Goal: Task Accomplishment & Management: Manage account settings

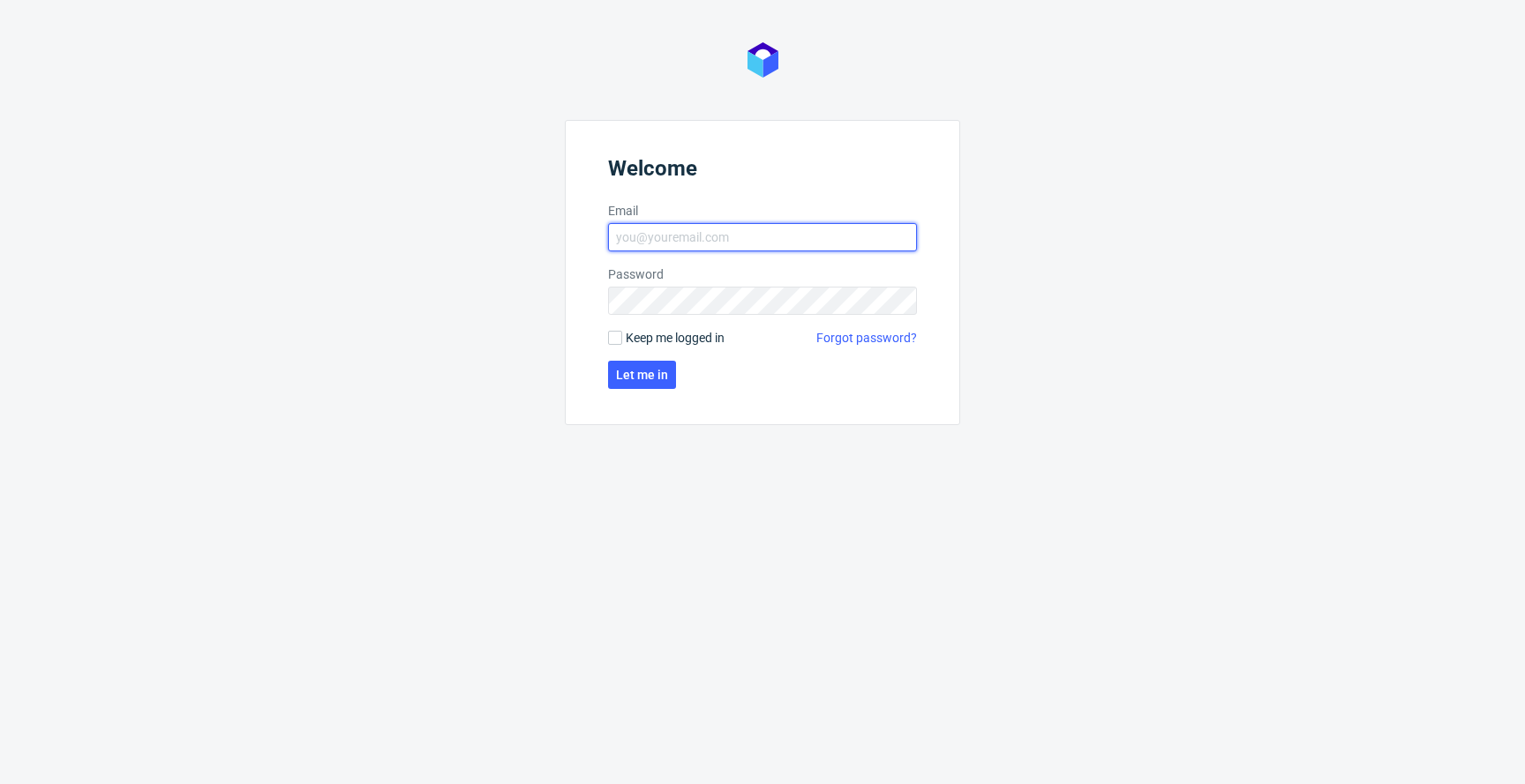
type input "[EMAIL_ADDRESS][PERSON_NAME][DOMAIN_NAME]"
click at [651, 334] on span "Keep me logged in" at bounding box center [675, 338] width 99 height 18
click at [622, 334] on input "Keep me logged in" at bounding box center [615, 338] width 14 height 14
checkbox input "true"
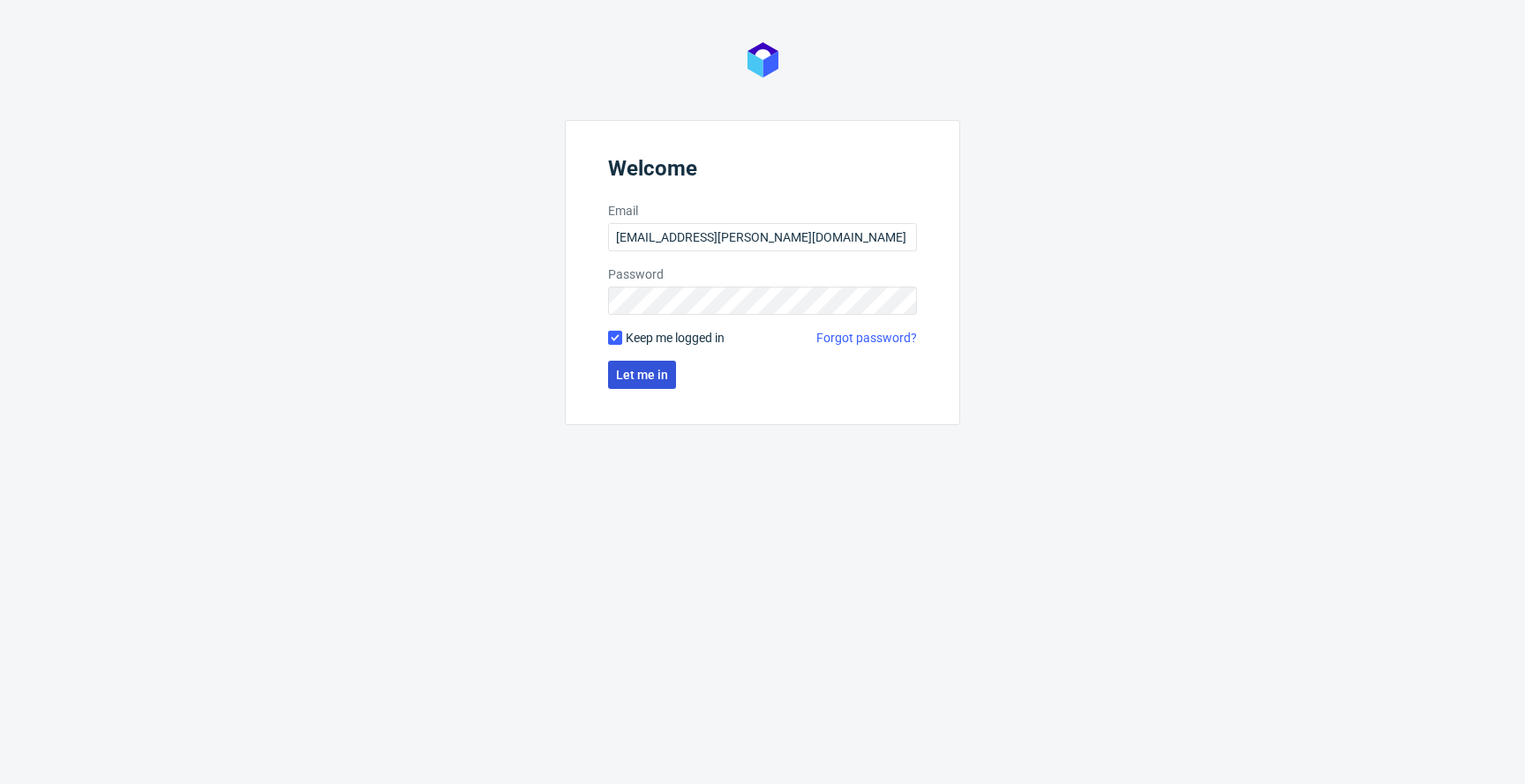
click at [646, 373] on span "Let me in" at bounding box center [642, 375] width 52 height 13
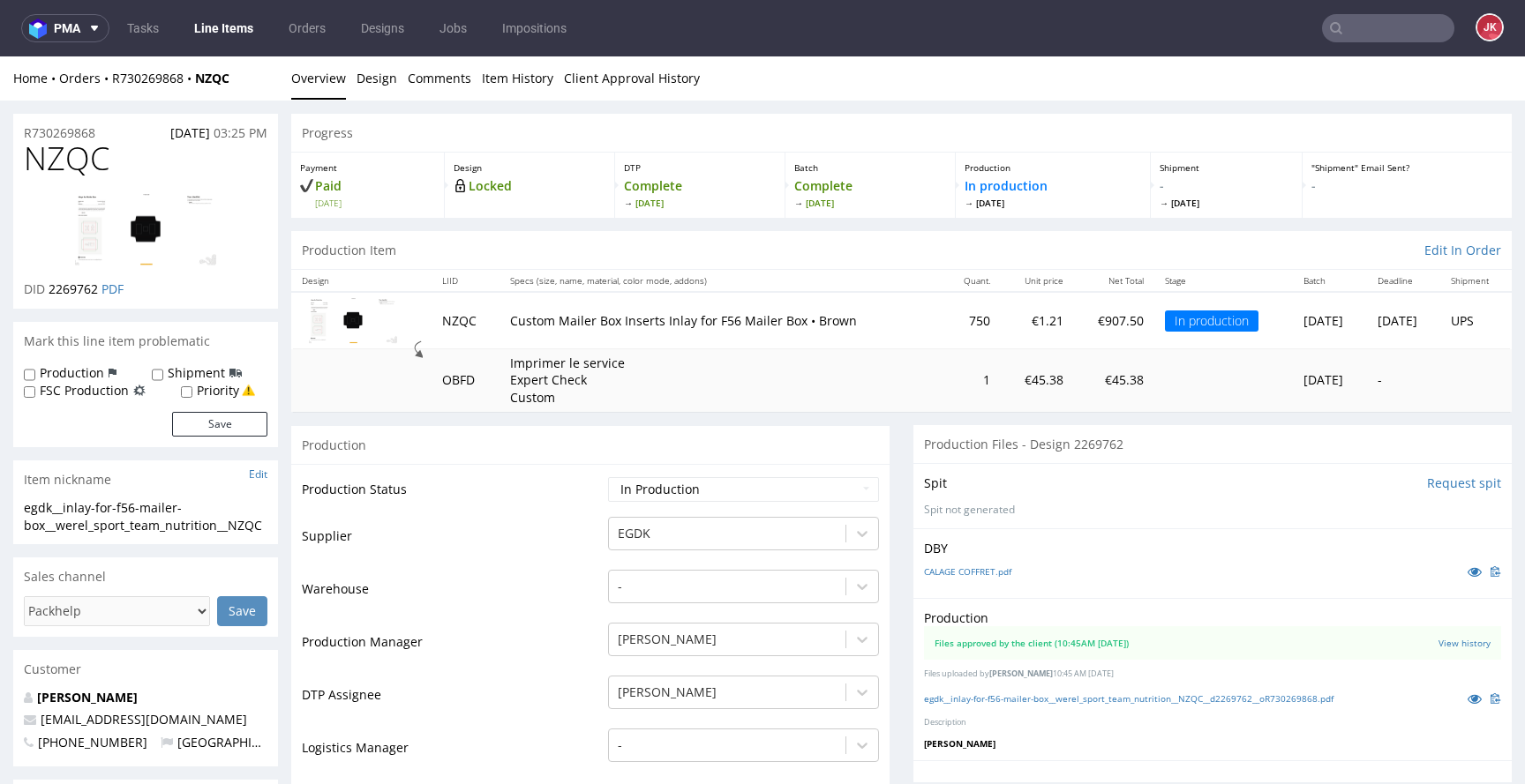
click at [222, 30] on link "Line Items" at bounding box center [224, 29] width 81 height 29
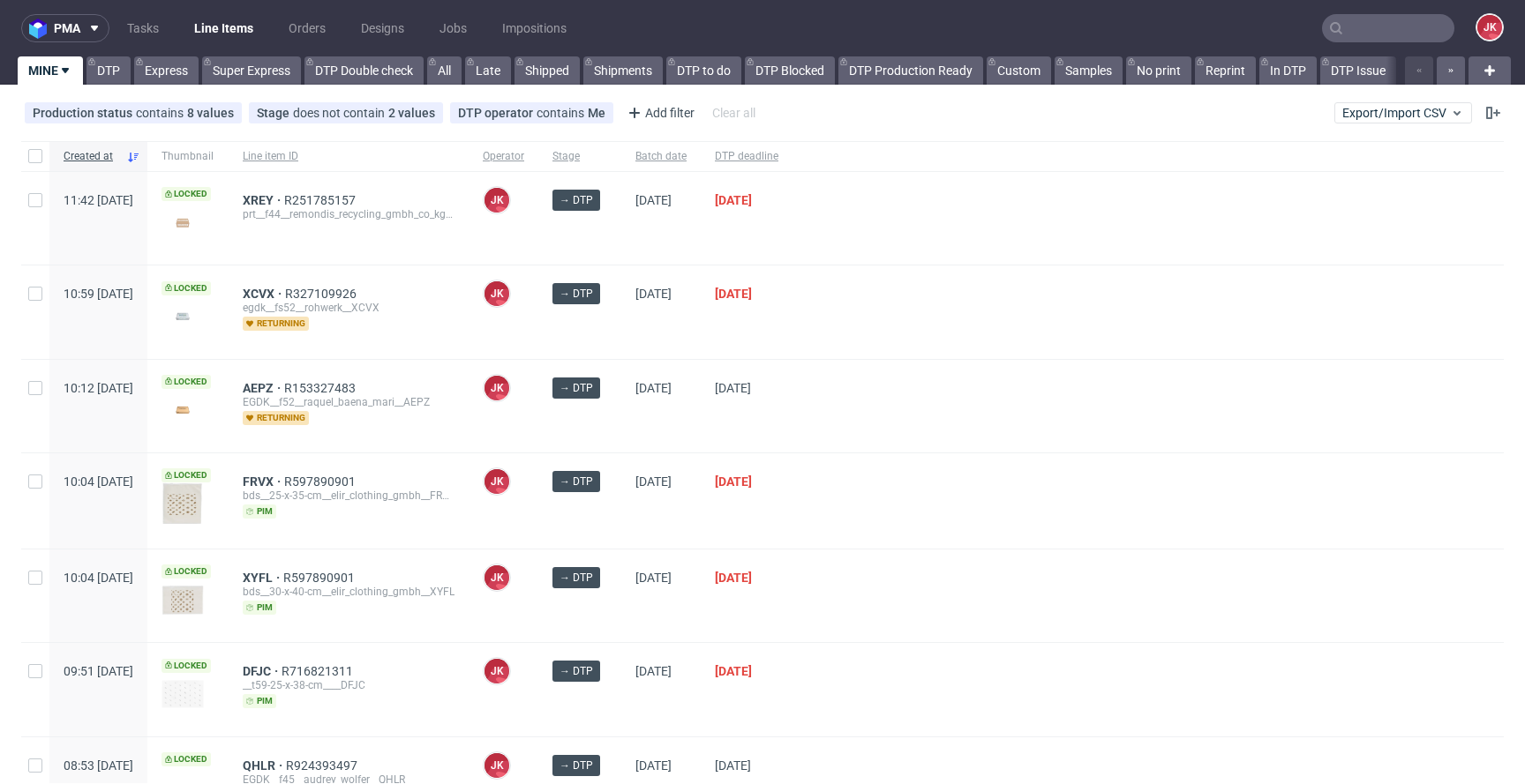
click at [872, 420] on div at bounding box center [1148, 406] width 712 height 92
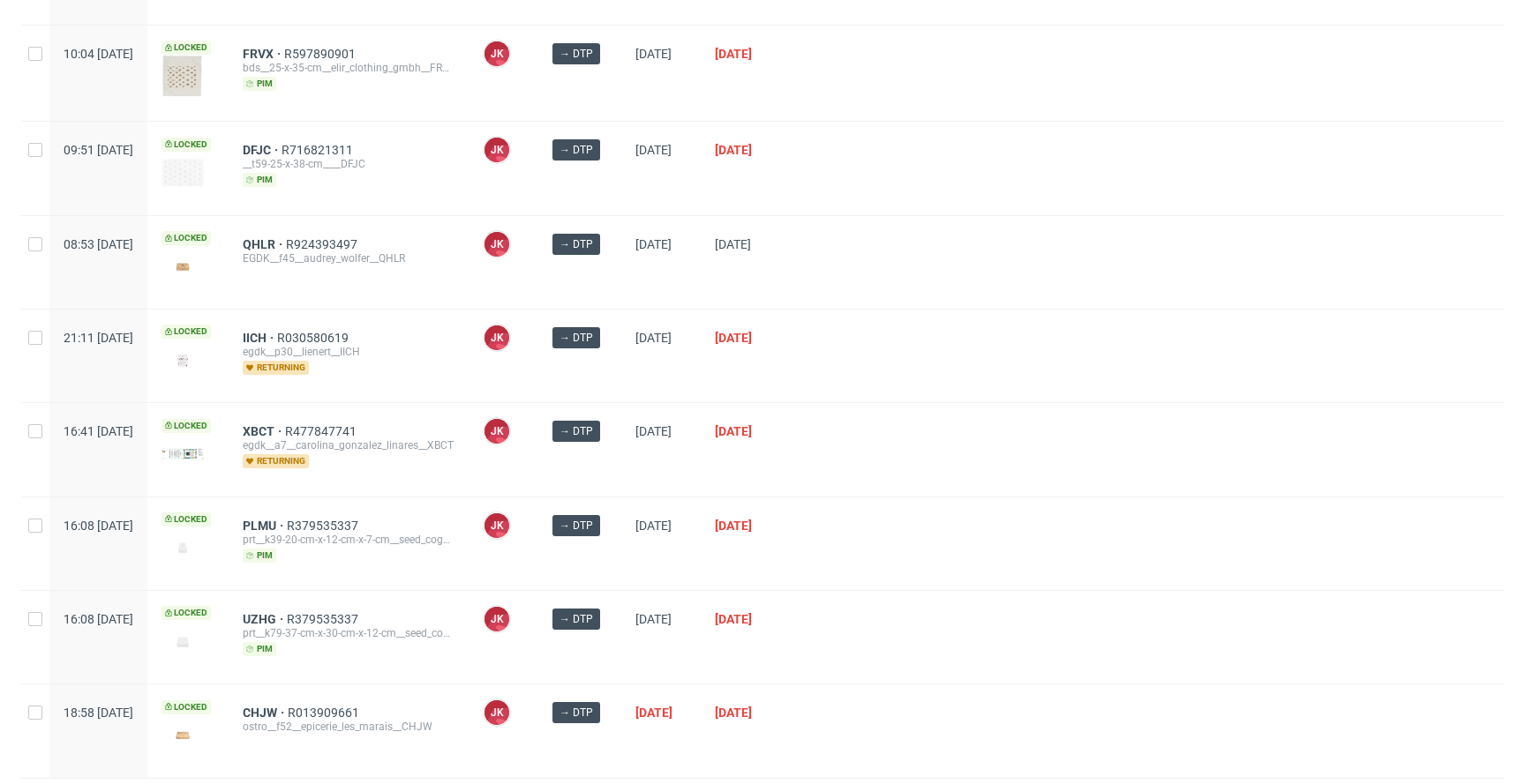
scroll to position [568, 0]
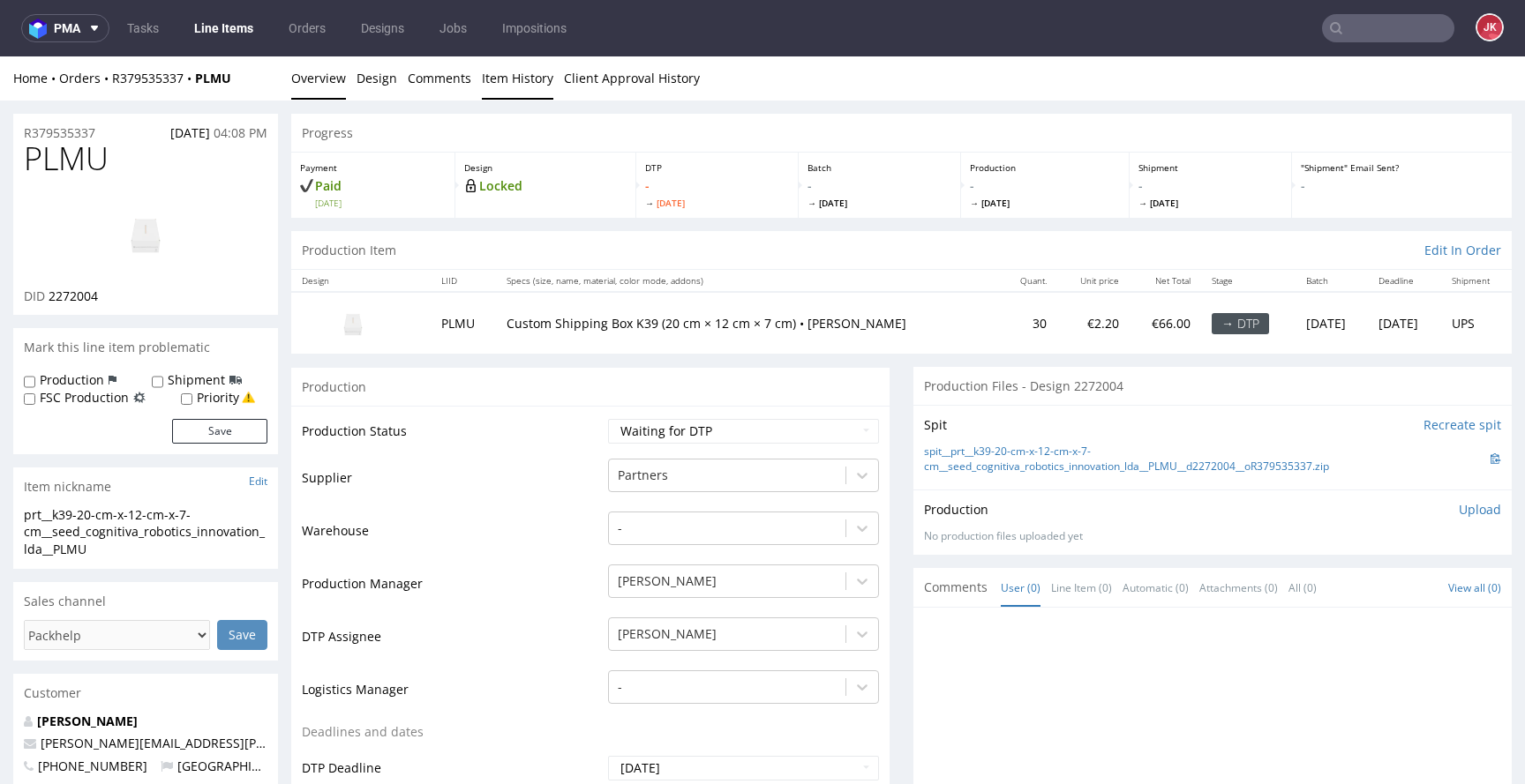
click at [518, 90] on link "Item History" at bounding box center [518, 78] width 72 height 43
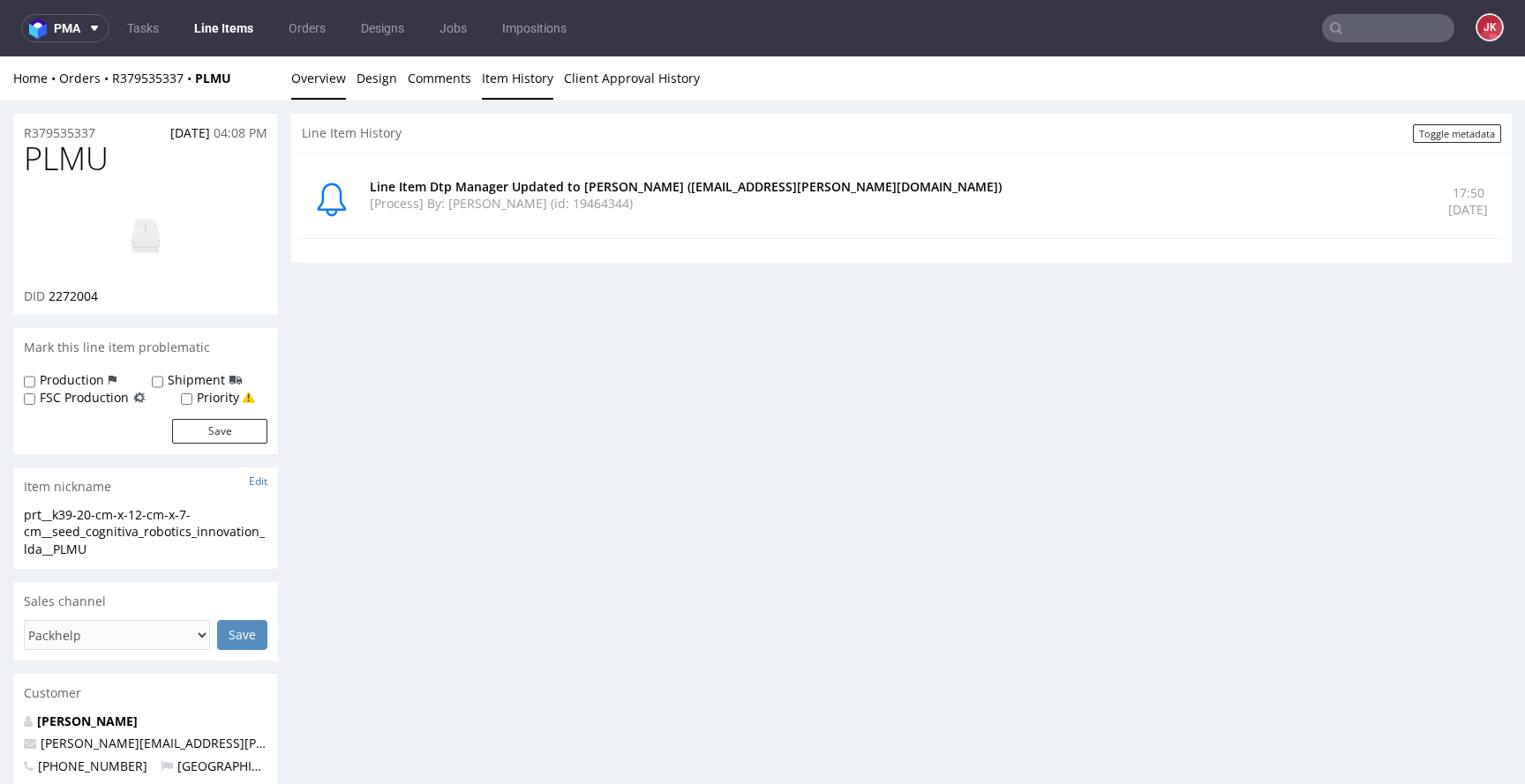
click at [332, 89] on link "Overview" at bounding box center [318, 78] width 55 height 43
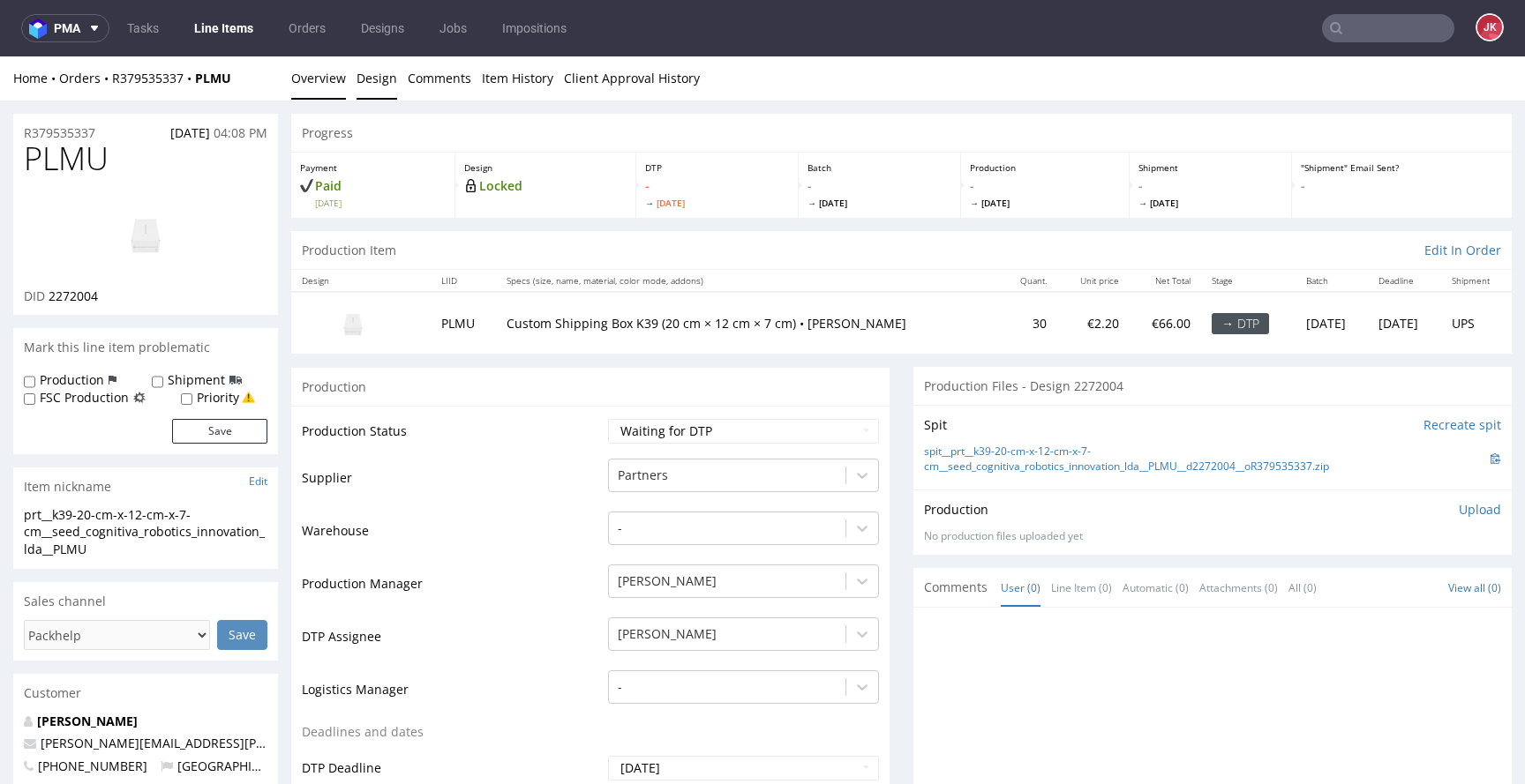
click at [376, 90] on link "Design" at bounding box center [377, 78] width 40 height 43
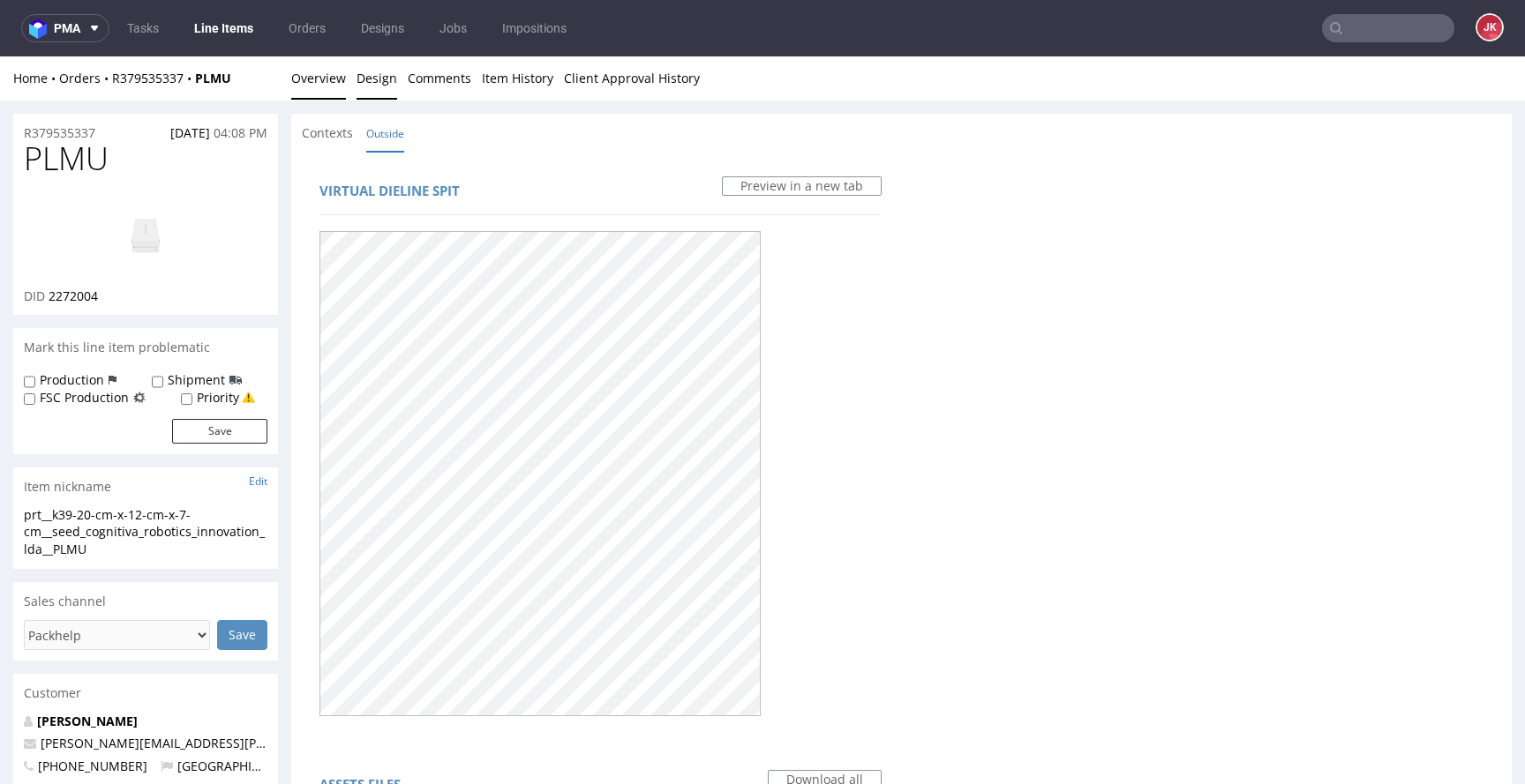
click at [315, 90] on link "Overview" at bounding box center [318, 78] width 55 height 43
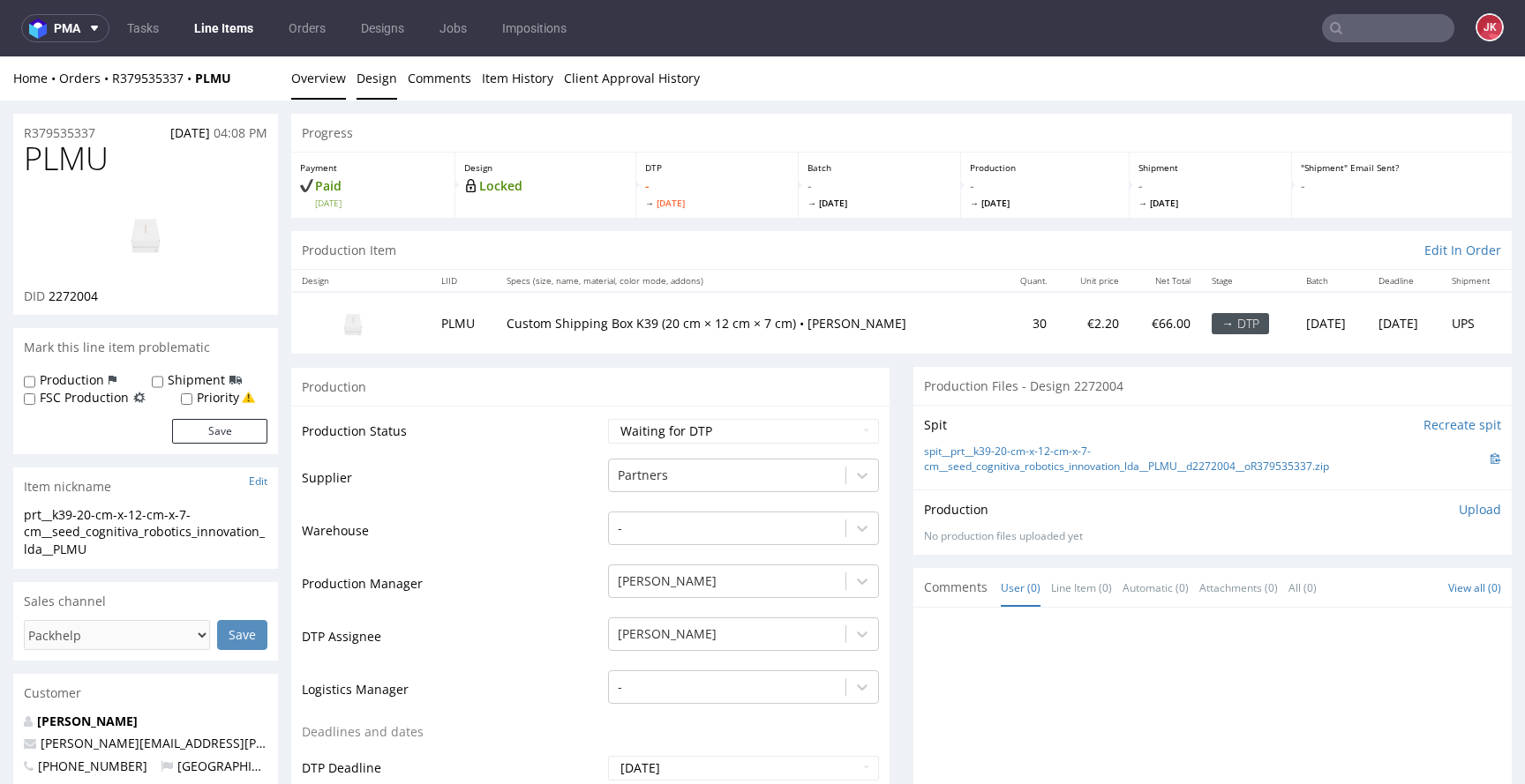
click at [376, 82] on link "Design" at bounding box center [377, 78] width 40 height 43
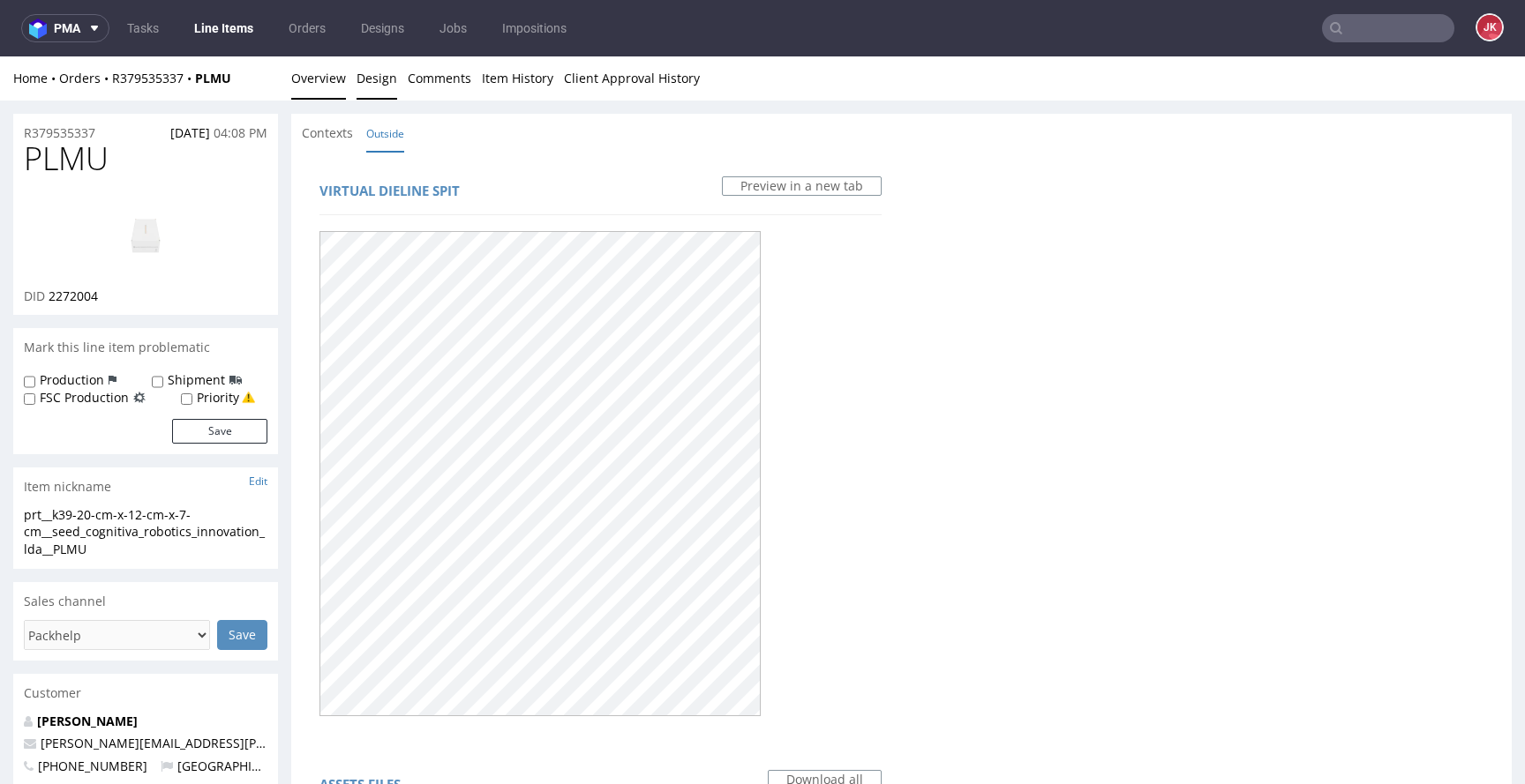
click at [308, 82] on link "Overview" at bounding box center [318, 78] width 55 height 43
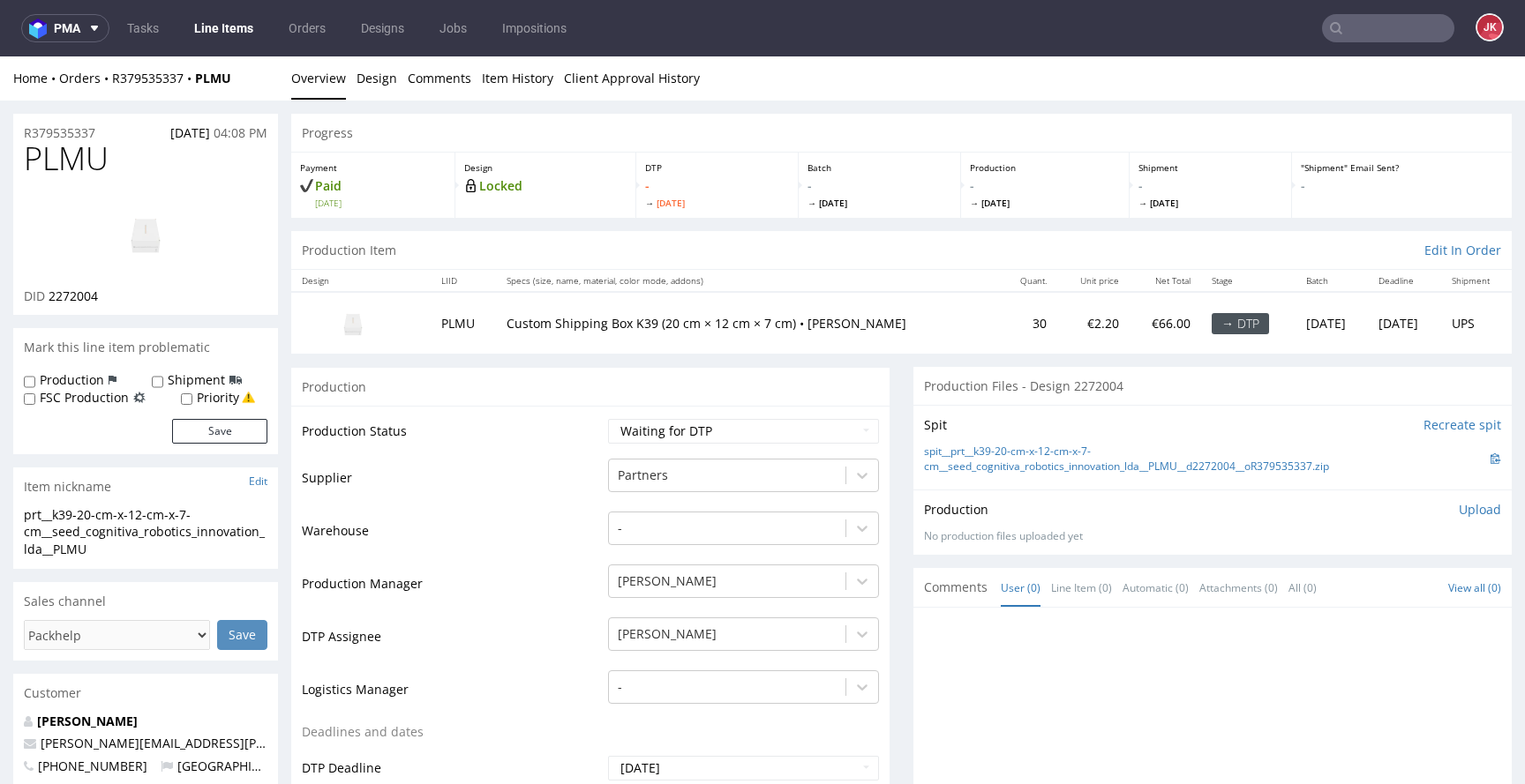
click at [183, 215] on img at bounding box center [146, 234] width 142 height 80
click at [386, 82] on link "Design" at bounding box center [377, 78] width 40 height 43
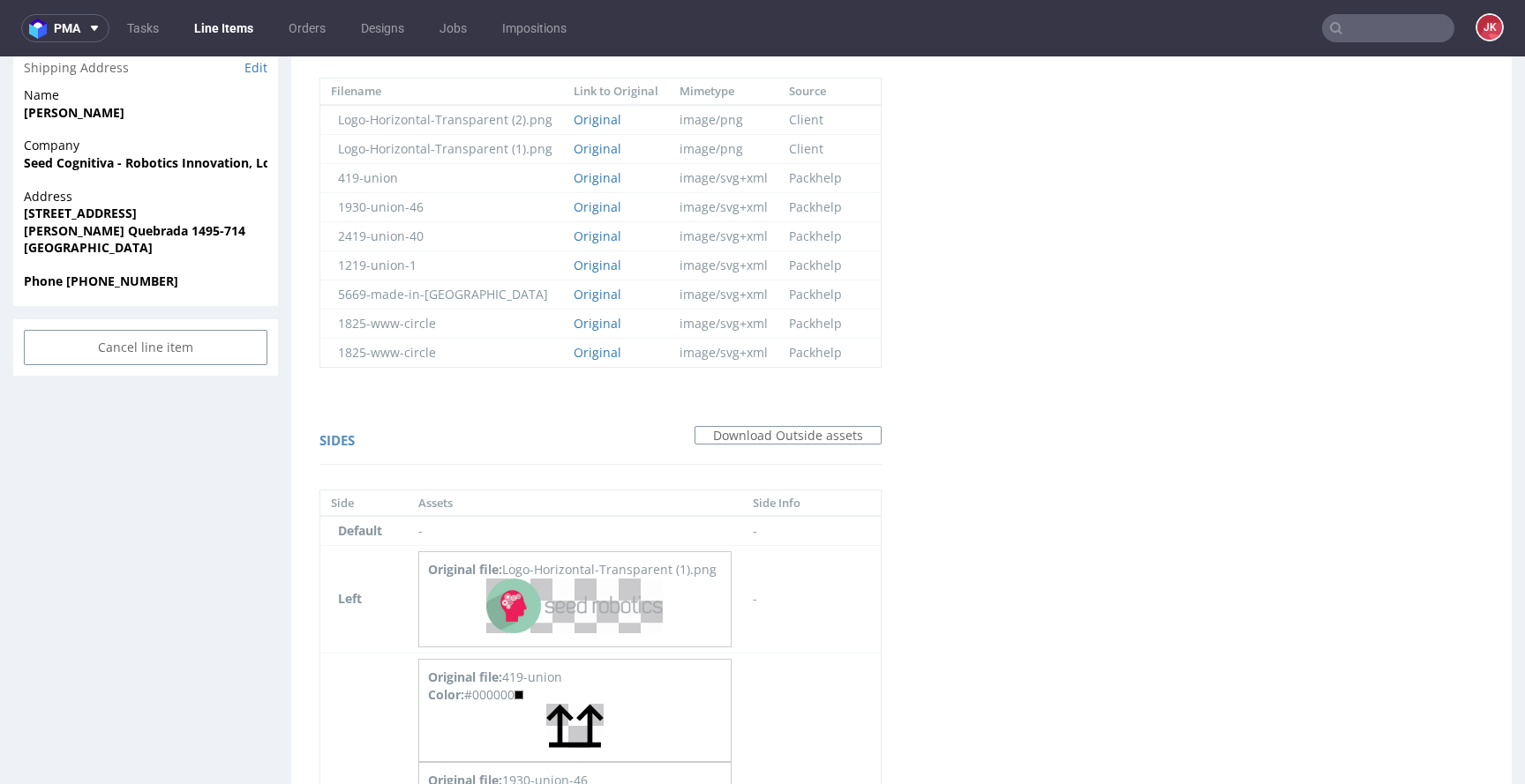
scroll to position [873, 0]
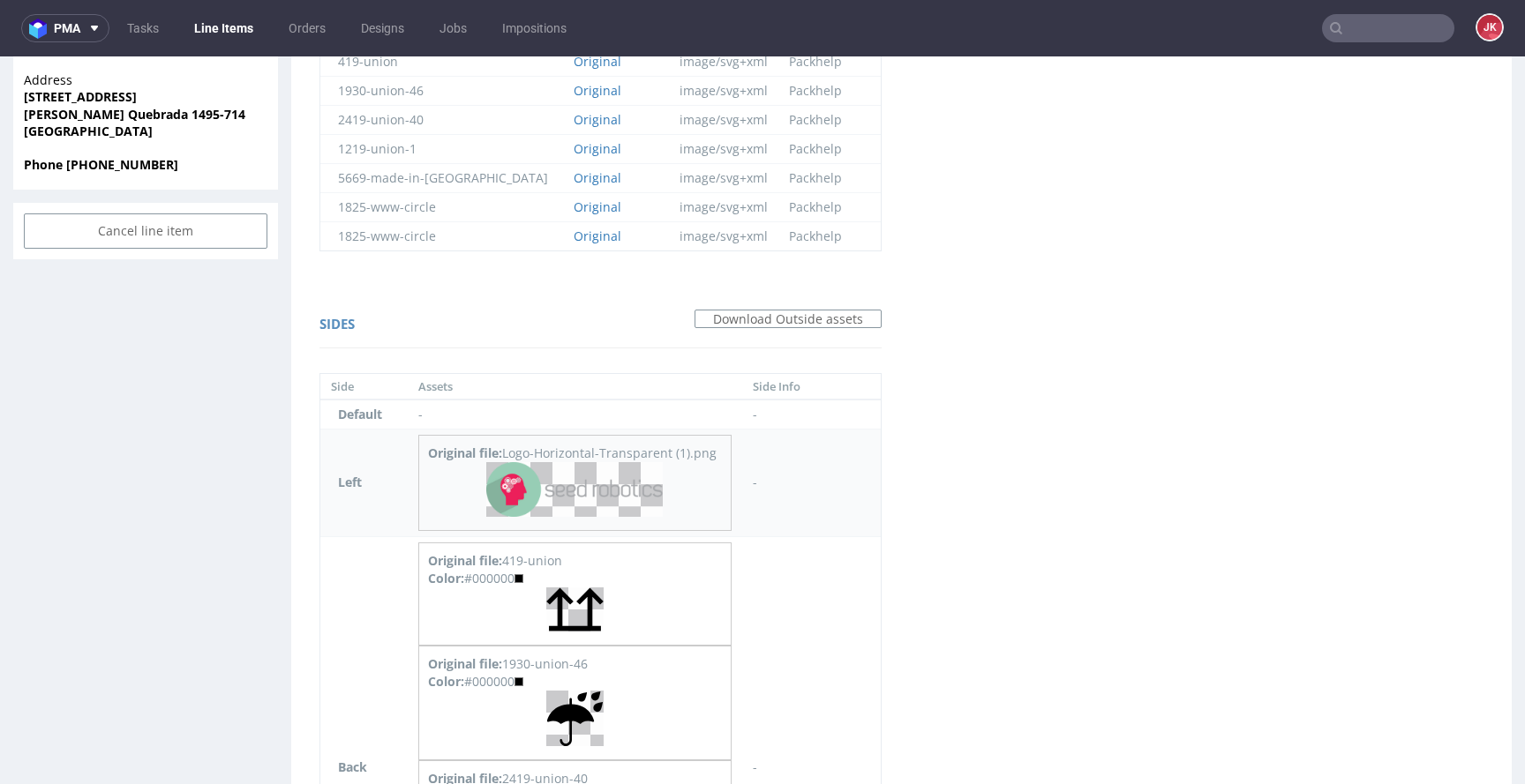
click at [605, 486] on img at bounding box center [574, 489] width 177 height 55
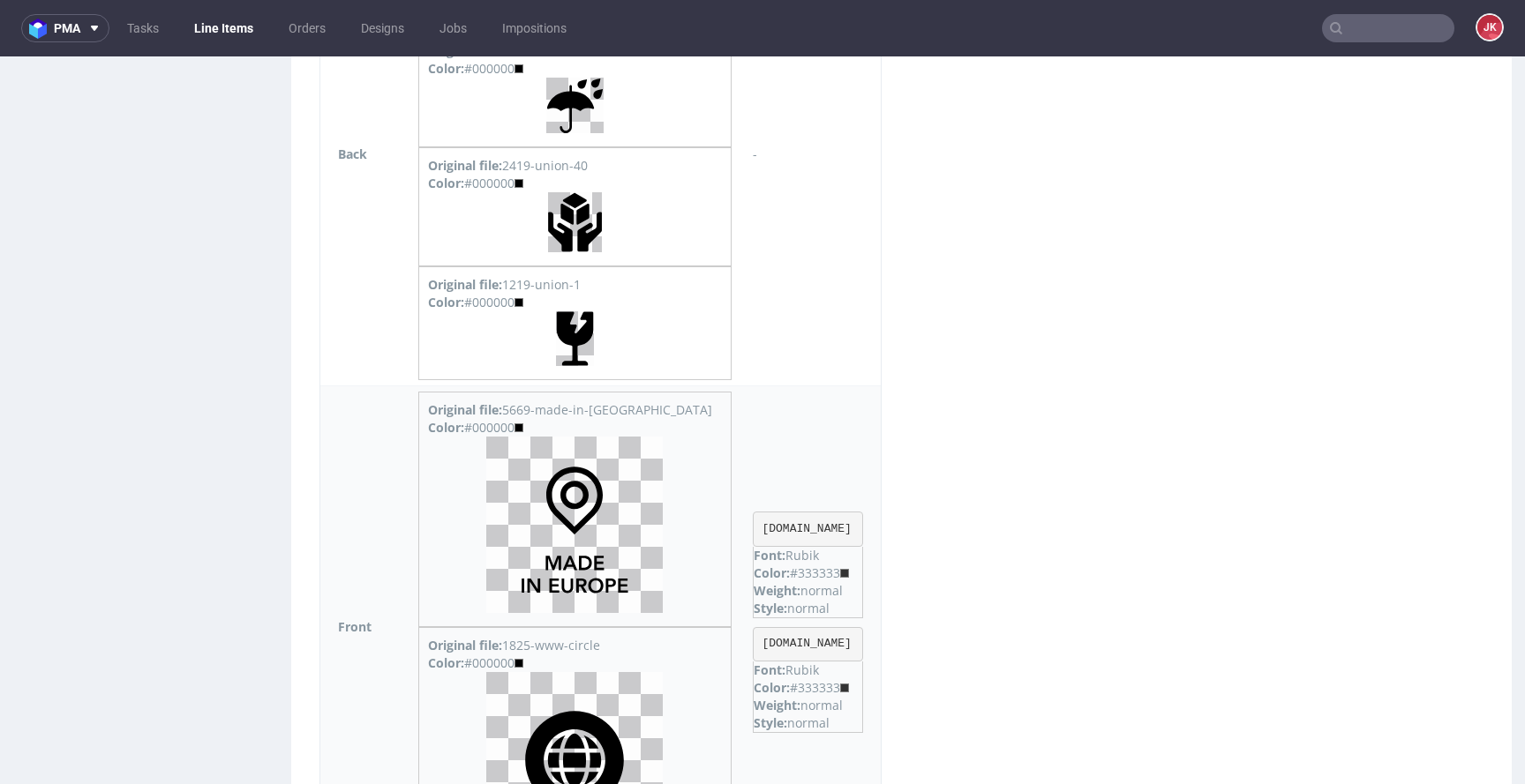
scroll to position [1493, 0]
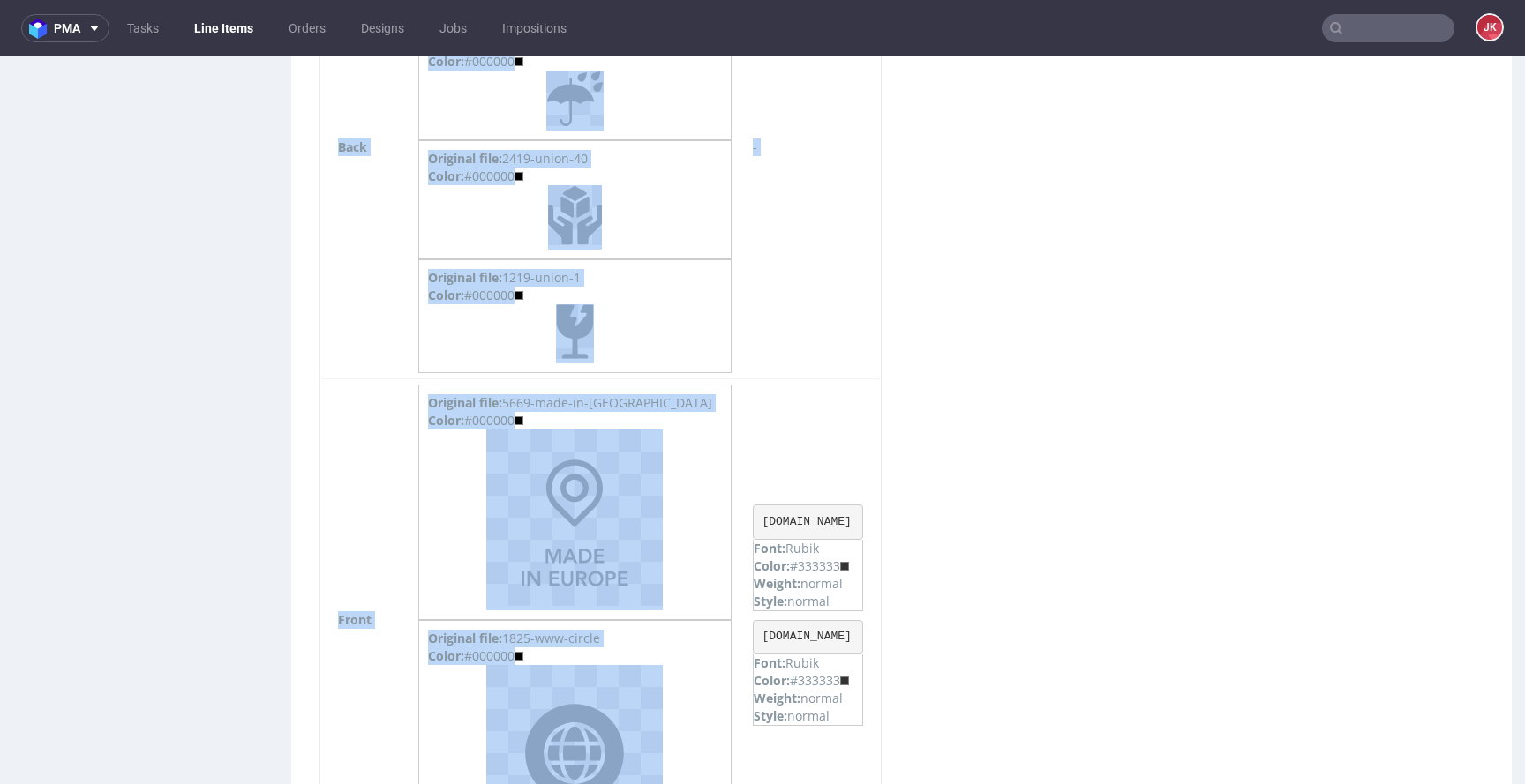
drag, startPoint x: 755, startPoint y: 521, endPoint x: 923, endPoint y: 515, distance: 168.1
click at [899, 515] on div "Sides Download Outside assets Side Assets Side Info Default - - Left Original f…" at bounding box center [601, 457] width 598 height 1564
click at [899, 517] on div "Sides Download Outside assets Side Assets Side Info Default - - Left Original f…" at bounding box center [601, 457] width 598 height 1564
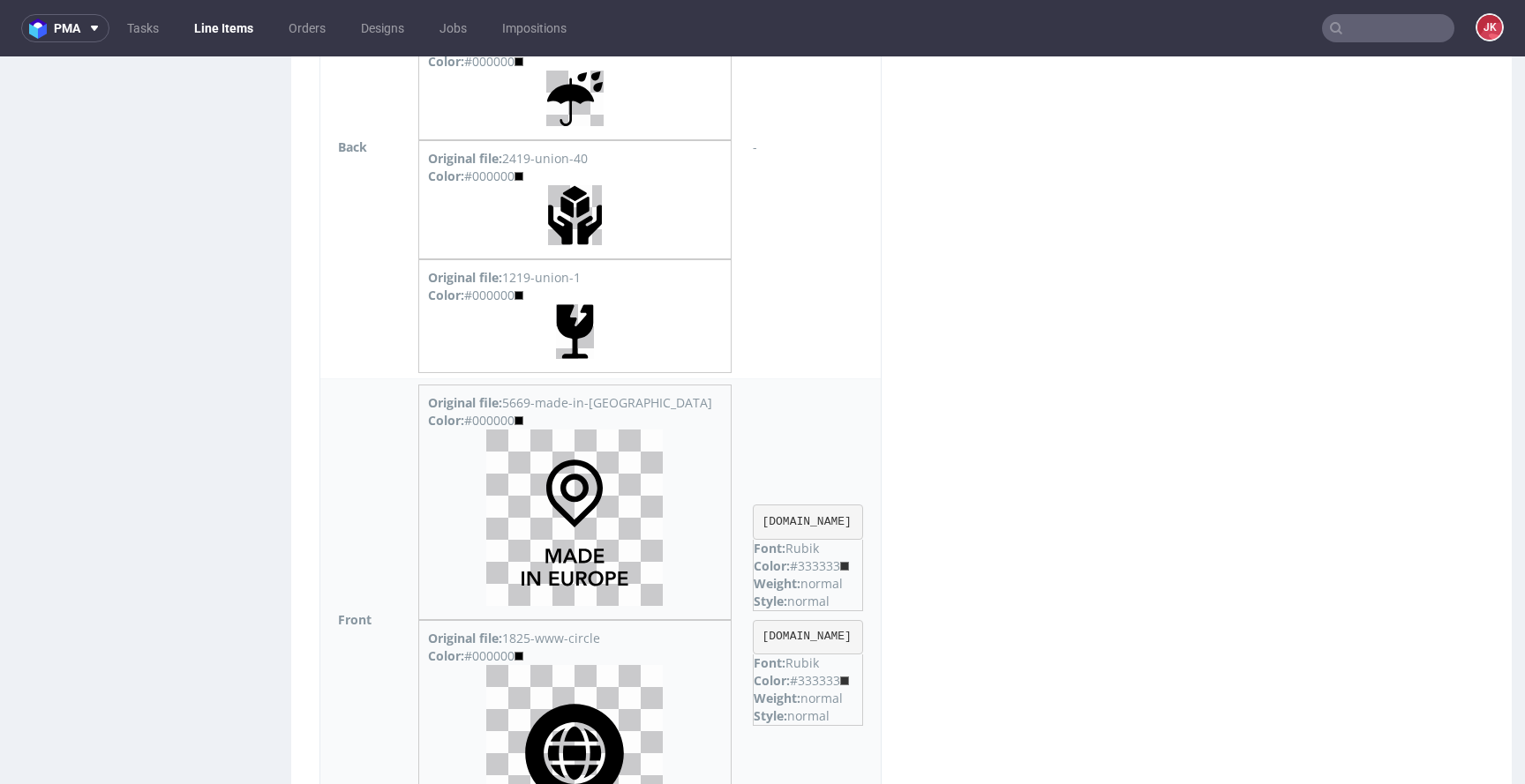
drag, startPoint x: 756, startPoint y: 522, endPoint x: 897, endPoint y: 521, distance: 141.0
click at [863, 521] on pre "www.seedrobotics.com" at bounding box center [808, 521] width 110 height 35
copy pre "www.seedrobotics.com"
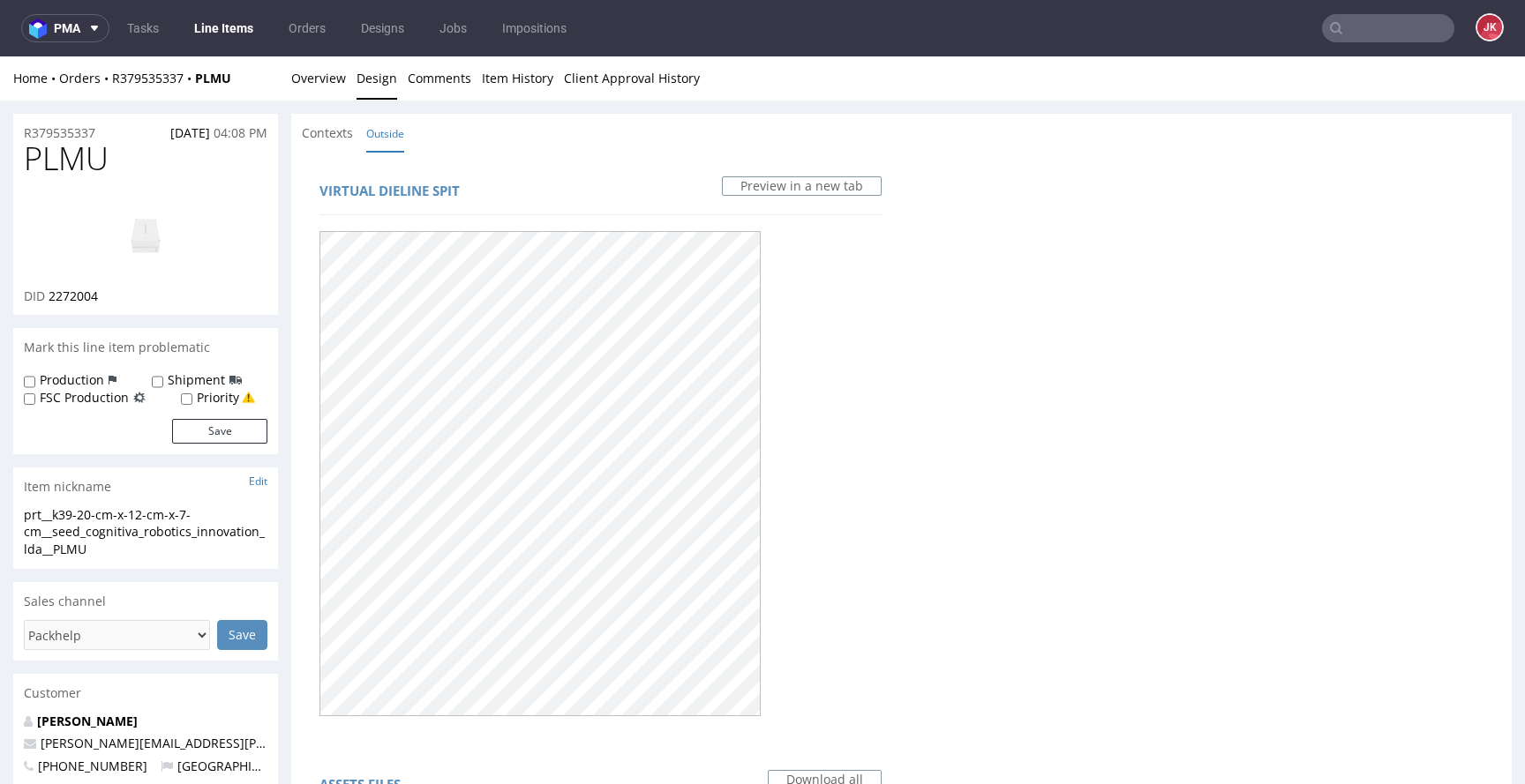
scroll to position [596, 0]
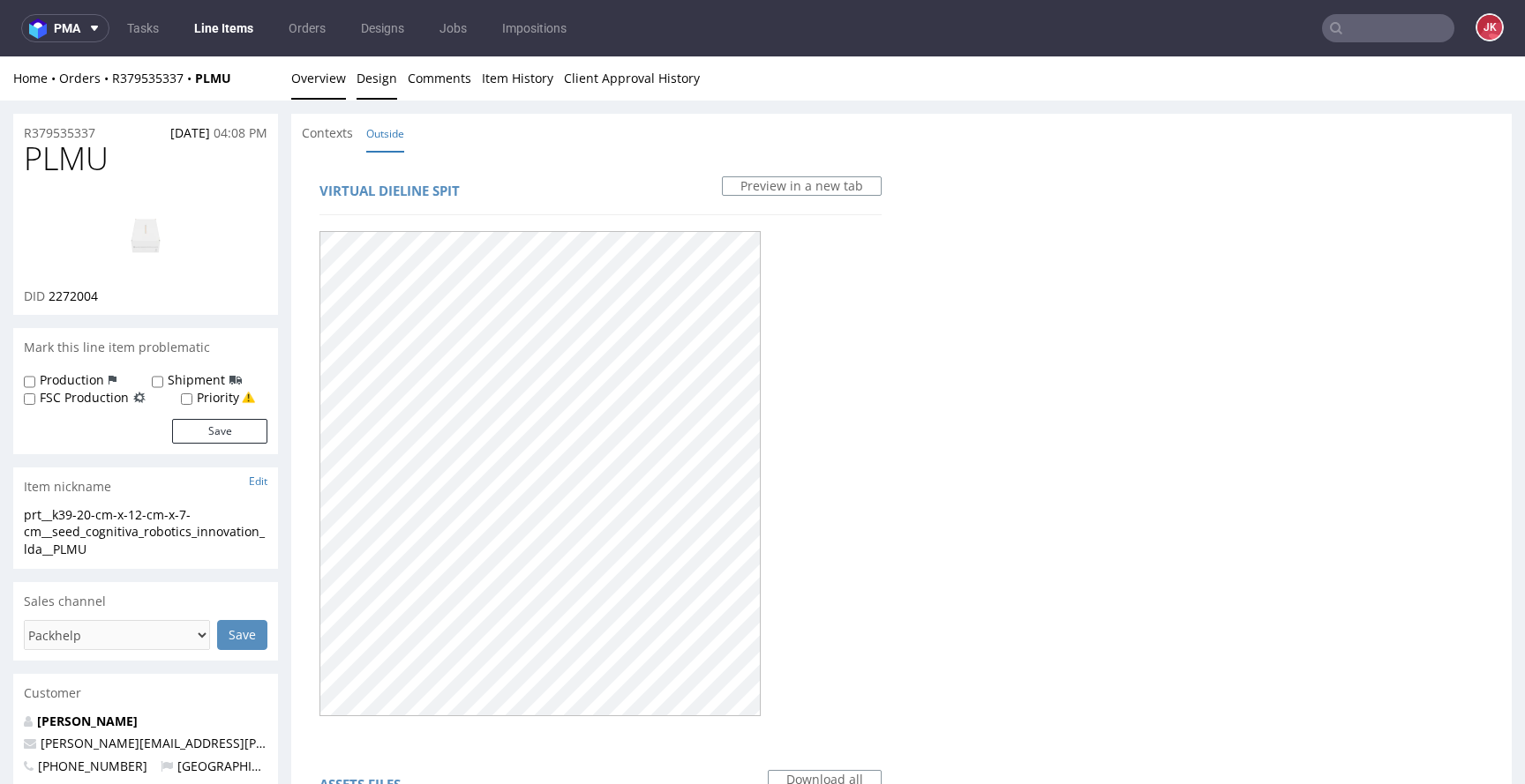
click at [319, 77] on link "Overview" at bounding box center [318, 78] width 55 height 43
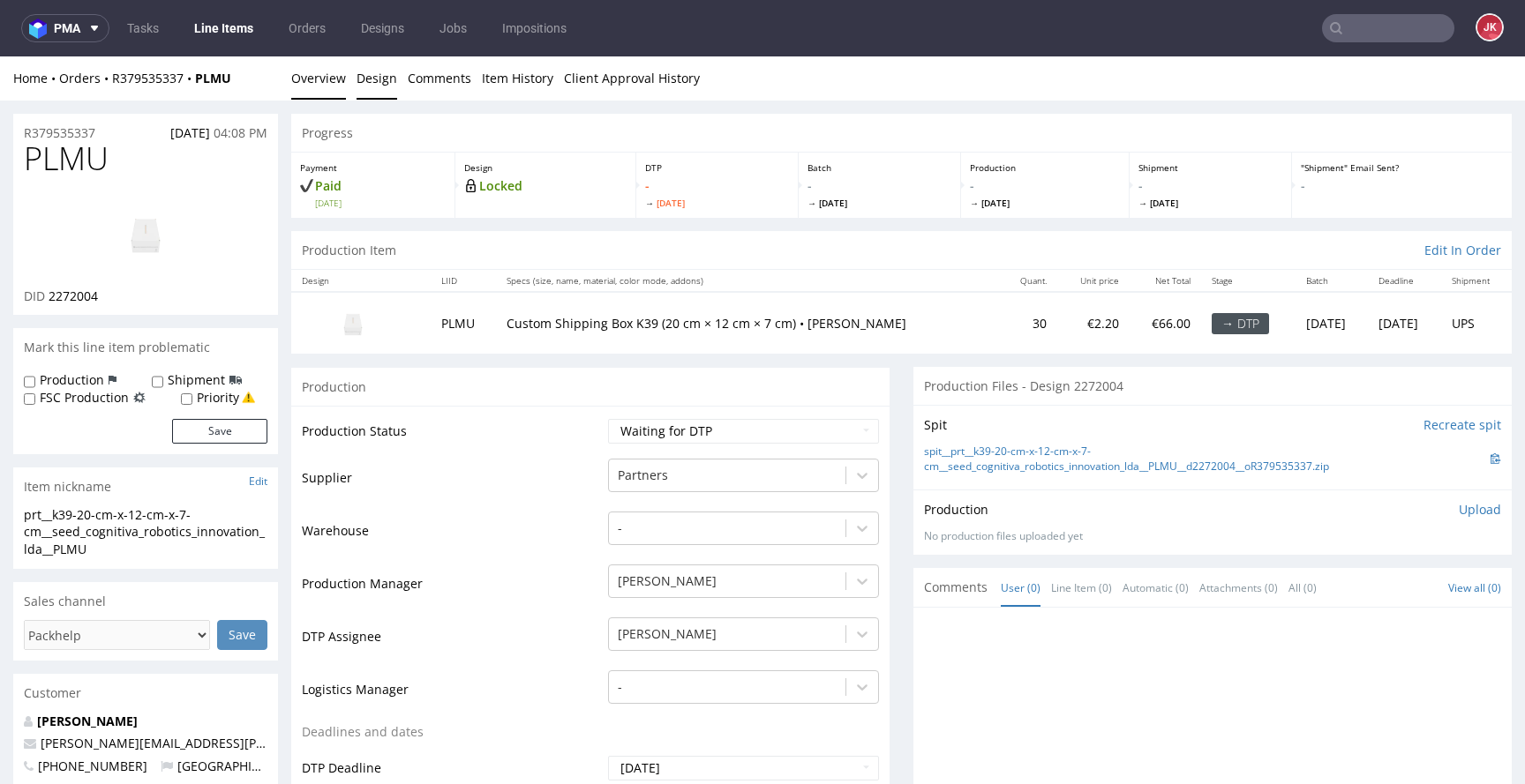
click at [362, 83] on link "Design" at bounding box center [377, 78] width 40 height 43
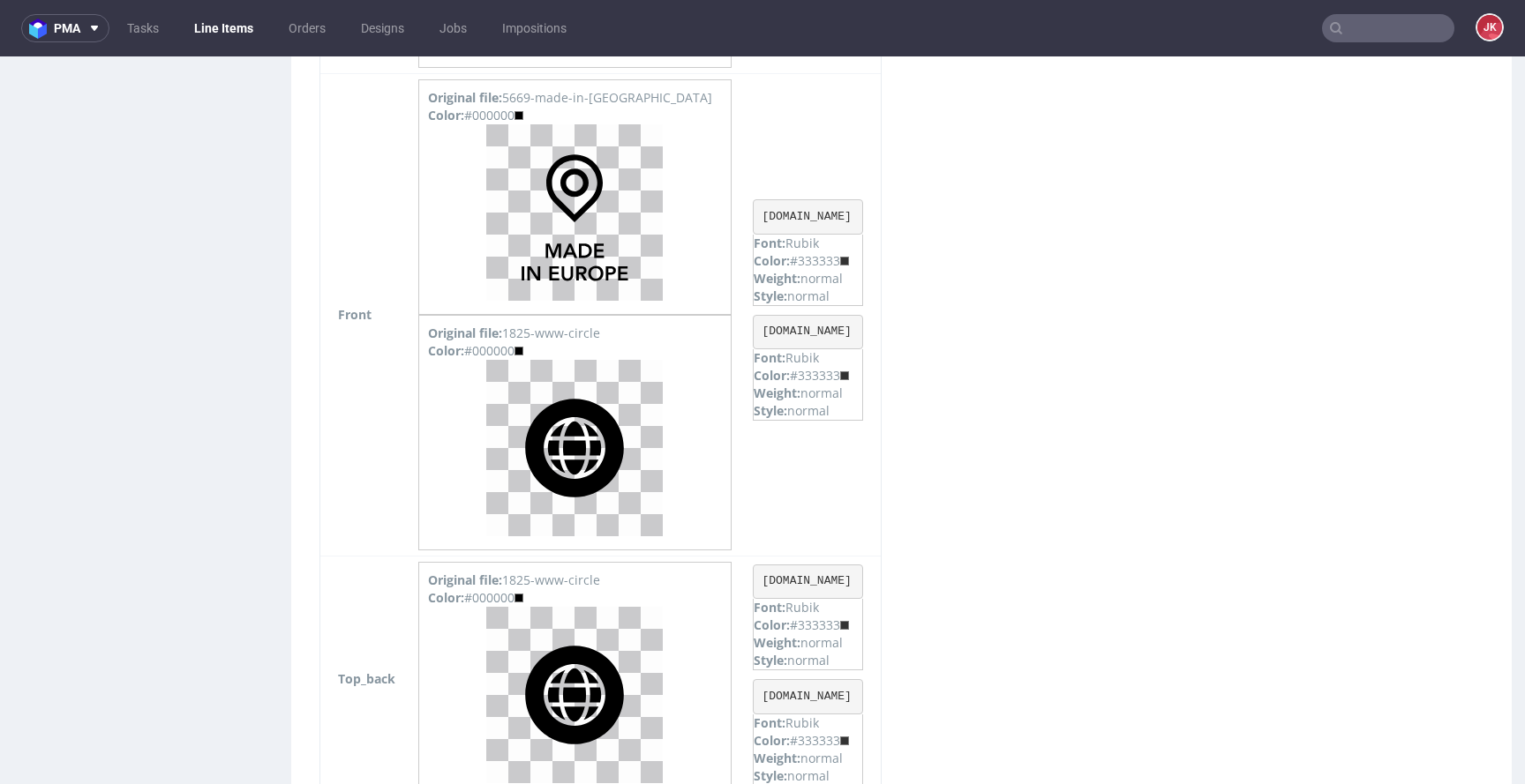
scroll to position [1778, 0]
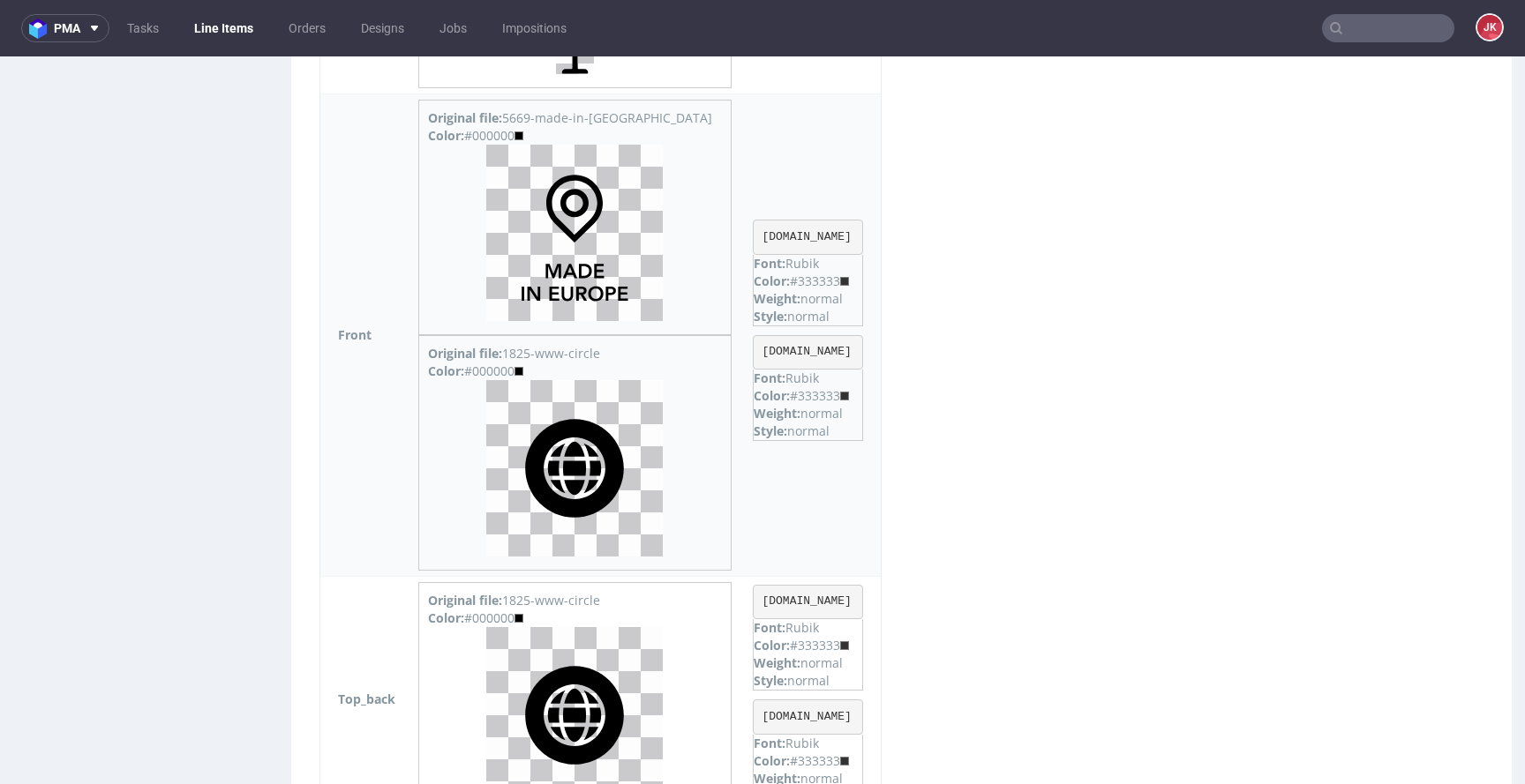
click at [822, 280] on div "Color: #333333" at bounding box center [808, 281] width 108 height 18
click at [823, 280] on div "Color: #333333" at bounding box center [808, 281] width 108 height 18
copy div "333333"
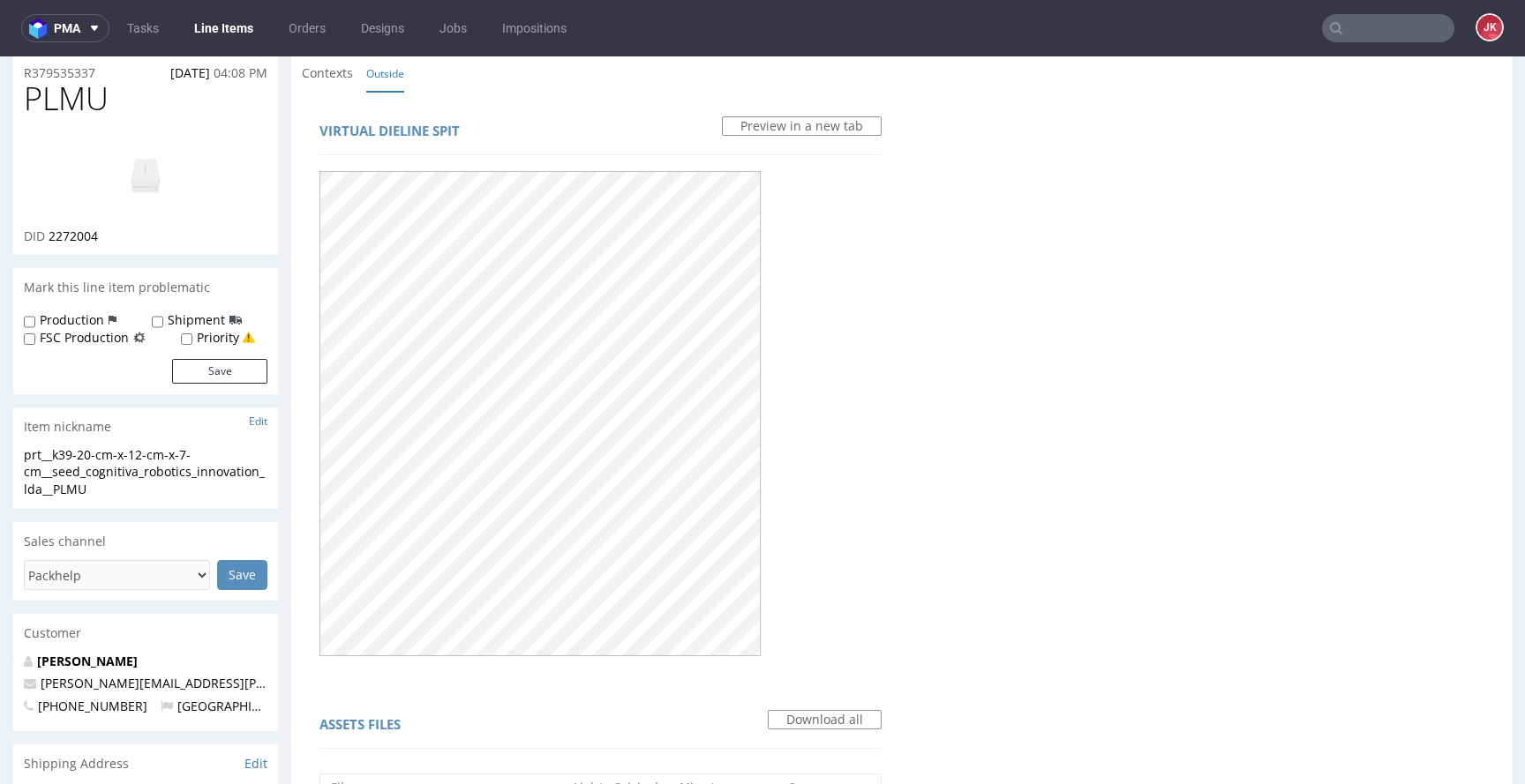
scroll to position [0, 0]
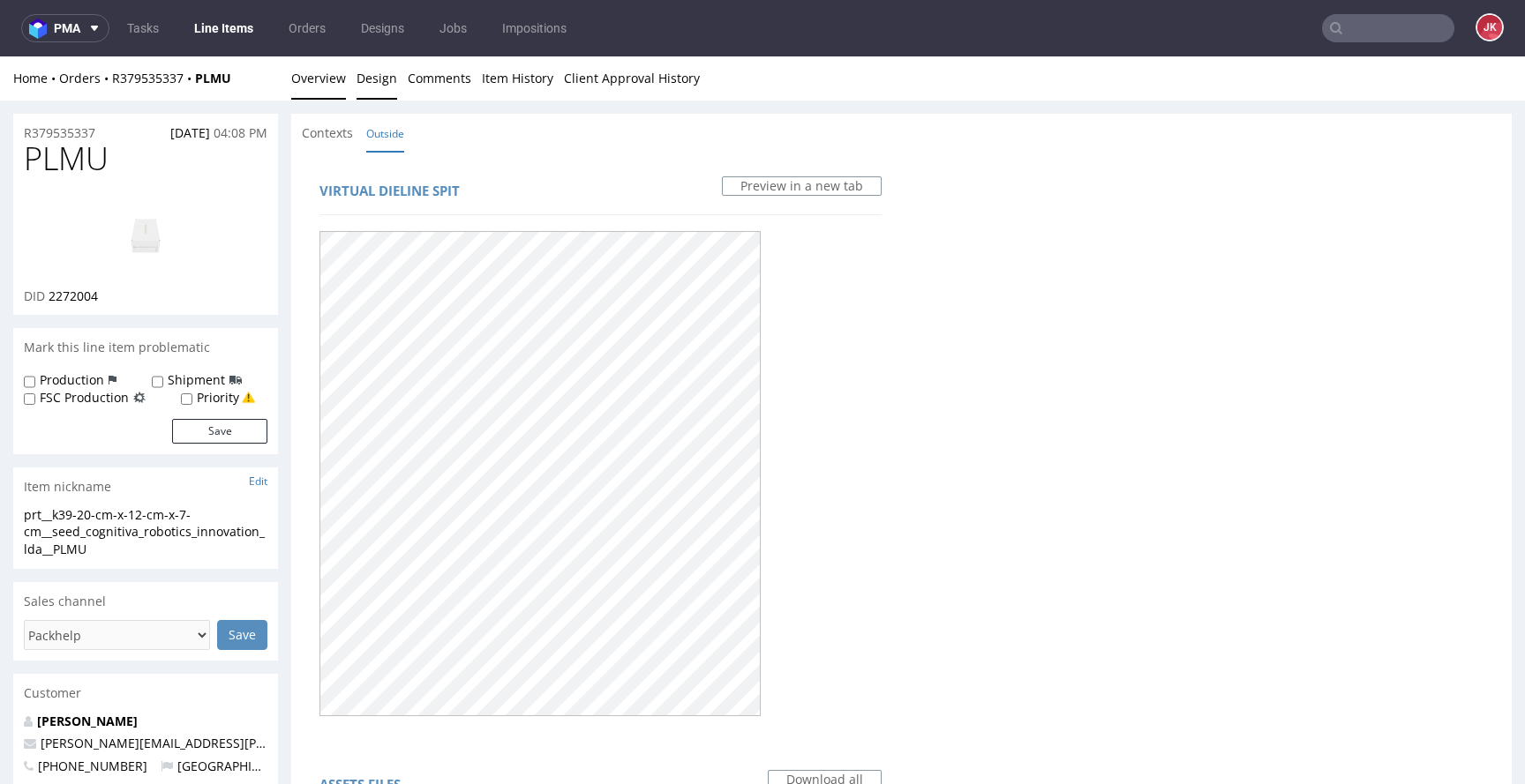
click at [324, 82] on link "Overview" at bounding box center [318, 78] width 55 height 43
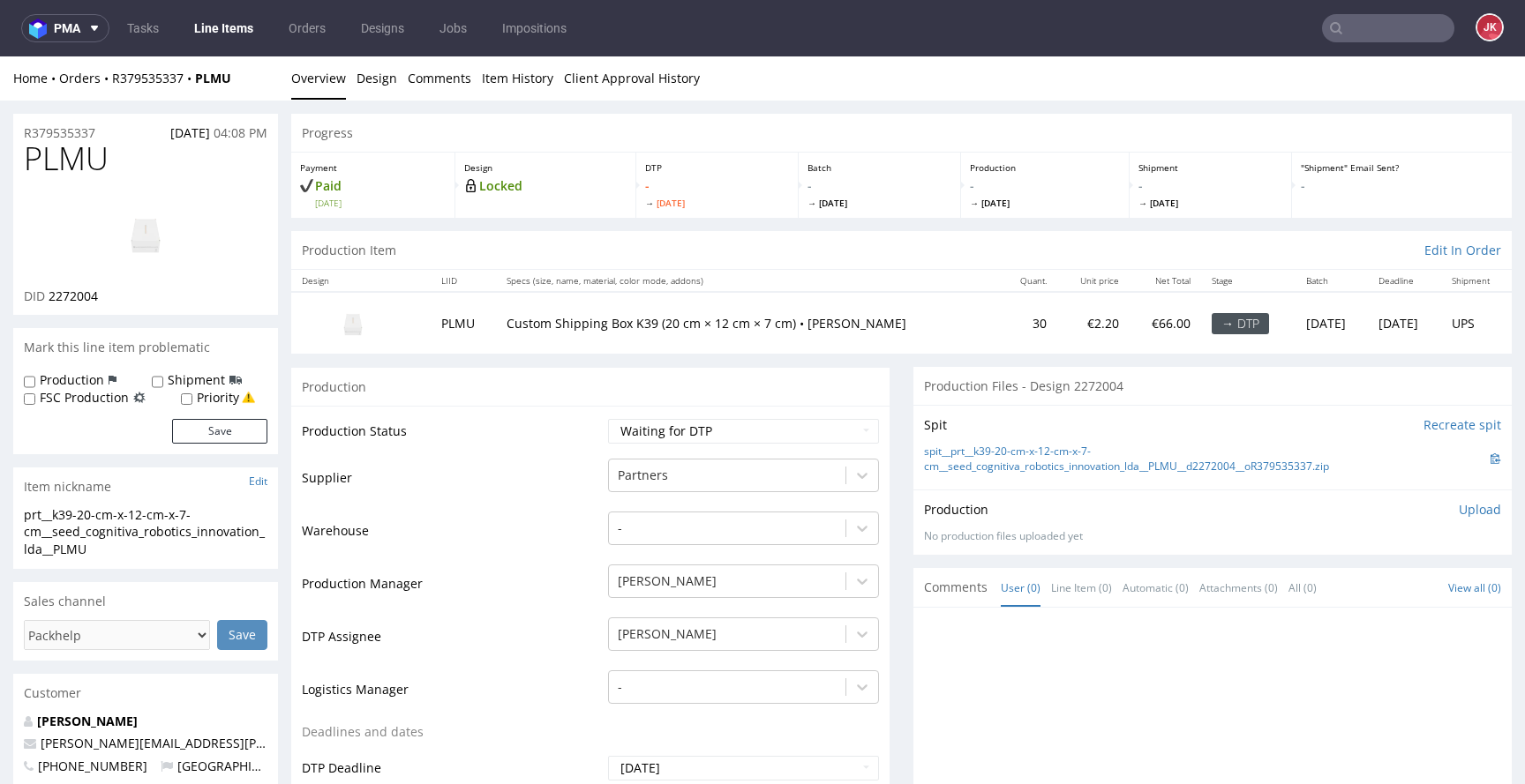
click at [686, 439] on select "Waiting for Artwork Waiting for Diecut Waiting for Mockup Waiting for DTP Waiti…" at bounding box center [743, 432] width 271 height 25
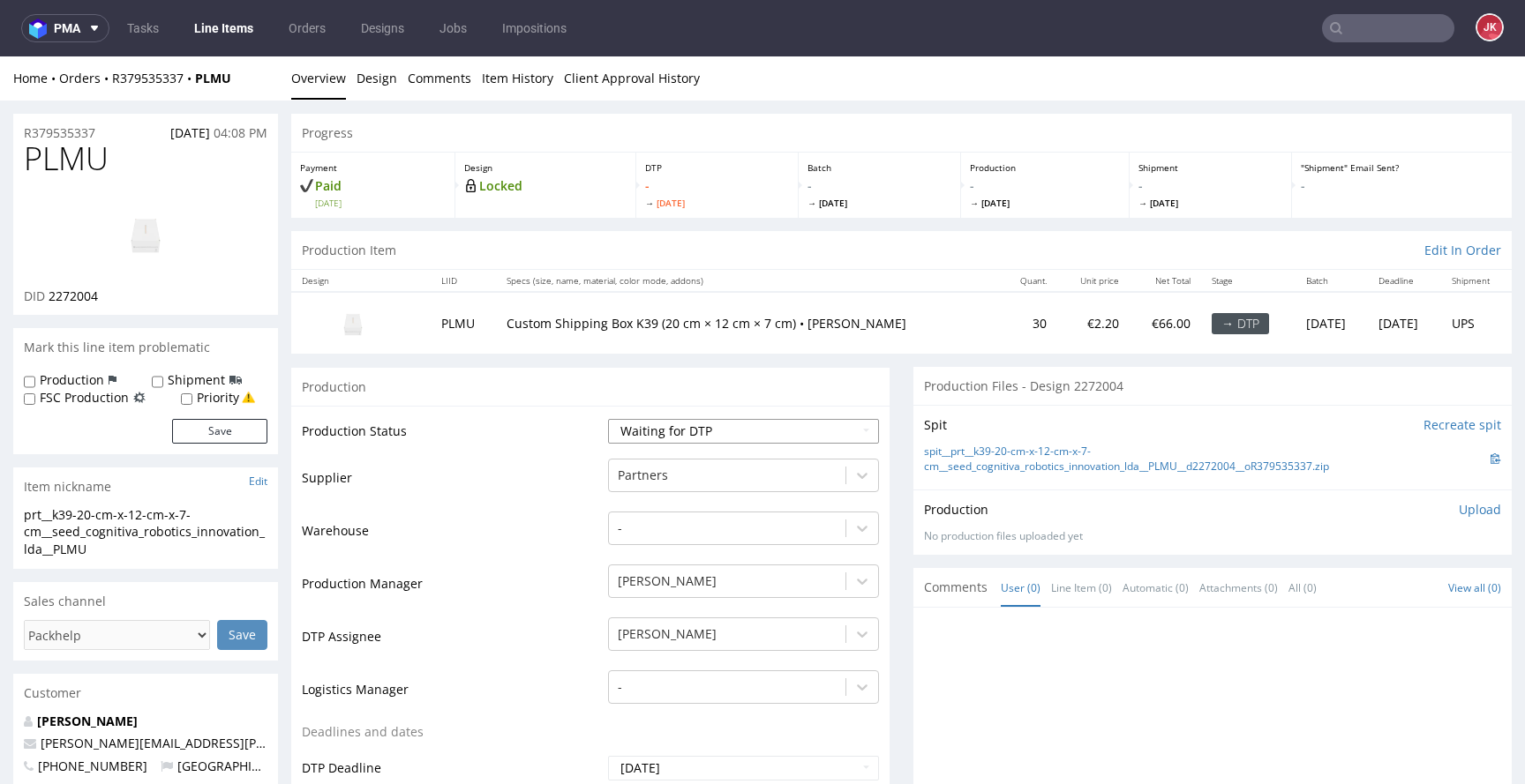
select select "dtp_in_process"
click at [608, 419] on select "Waiting for Artwork Waiting for Diecut Waiting for Mockup Waiting for DTP Waiti…" at bounding box center [743, 432] width 271 height 25
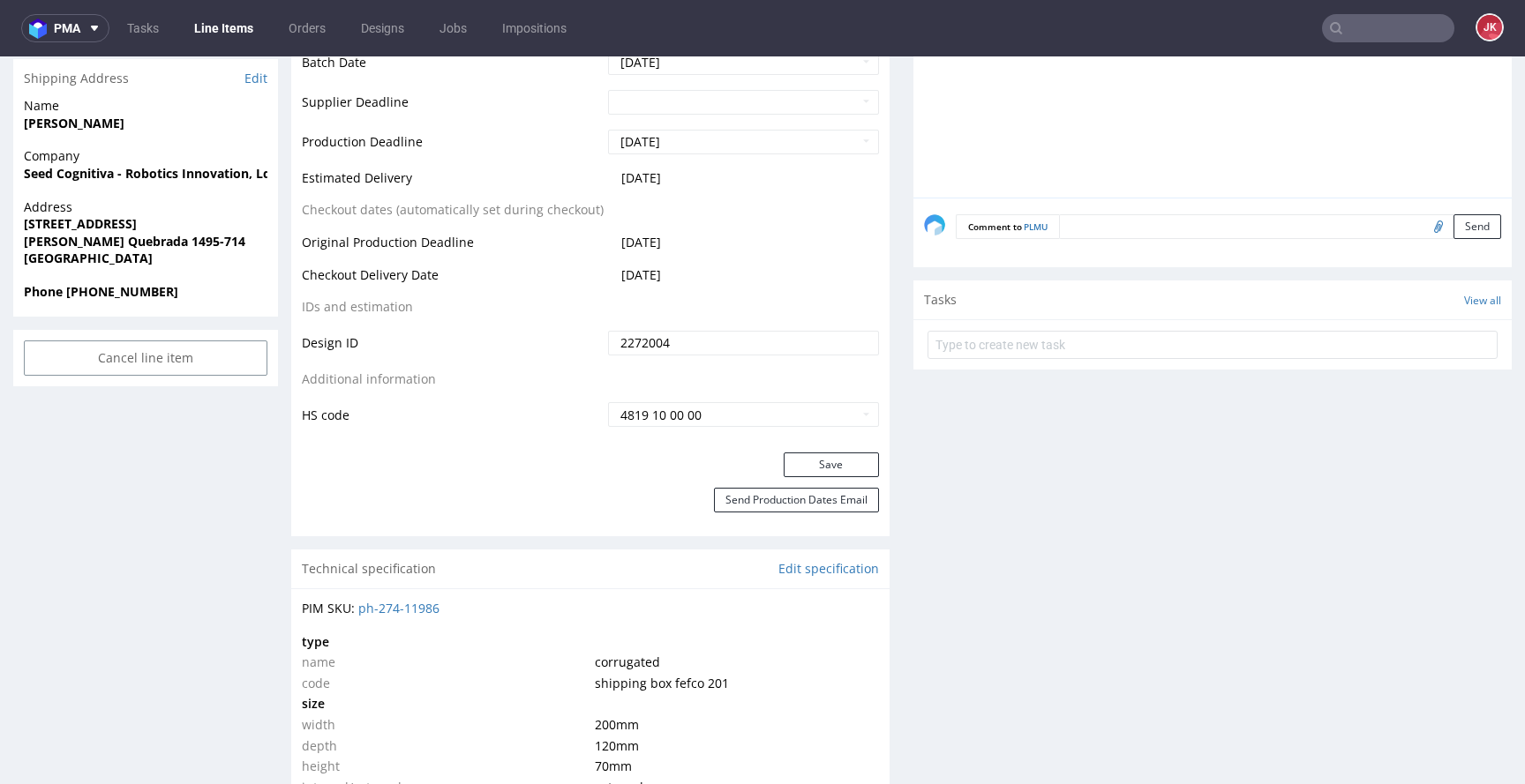
scroll to position [753, 0]
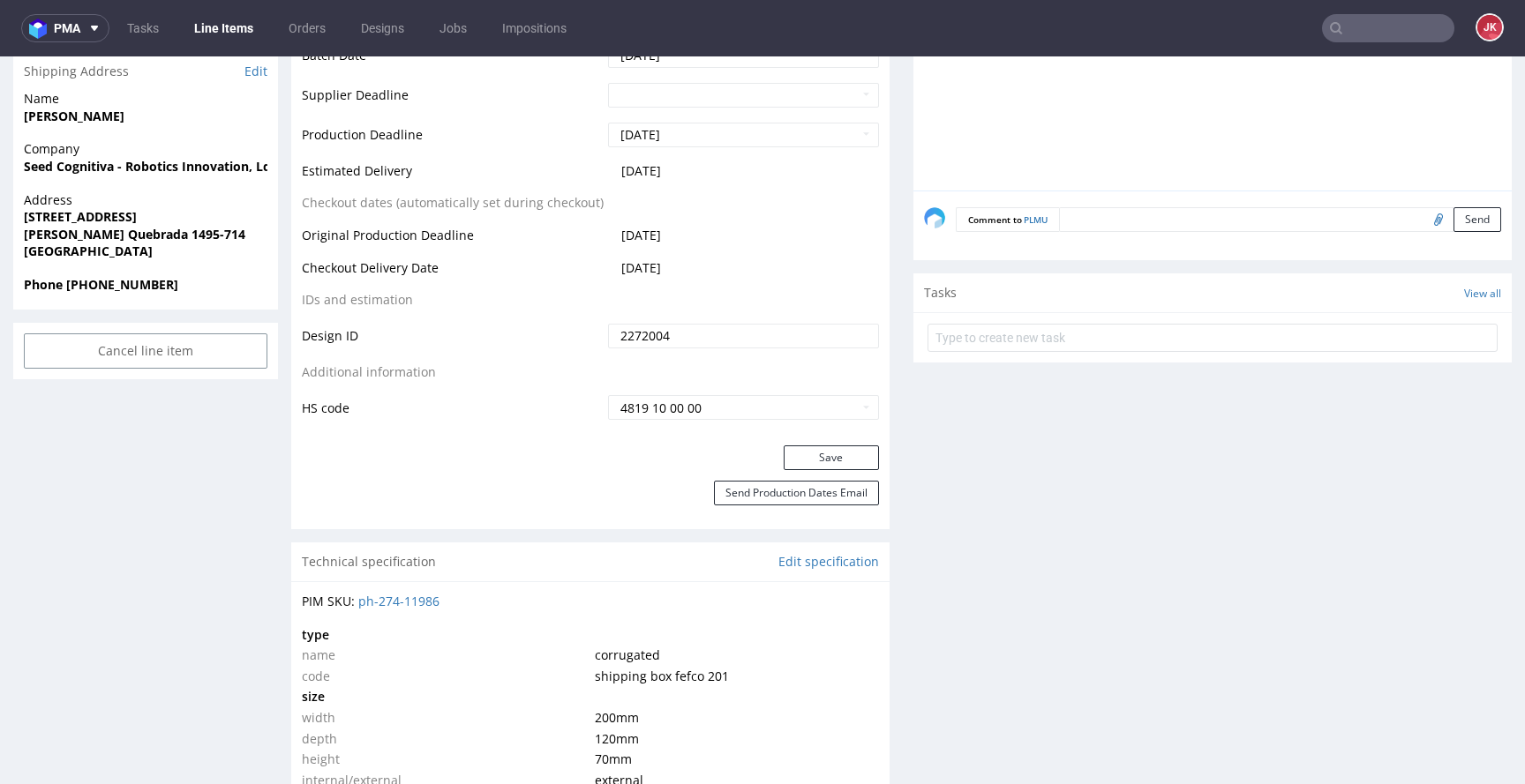
click at [788, 444] on div "Production Status Waiting for Artwork Waiting for Diecut Waiting for Mockup Wai…" at bounding box center [591, 49] width 599 height 792
click at [784, 454] on button "Save" at bounding box center [831, 458] width 95 height 25
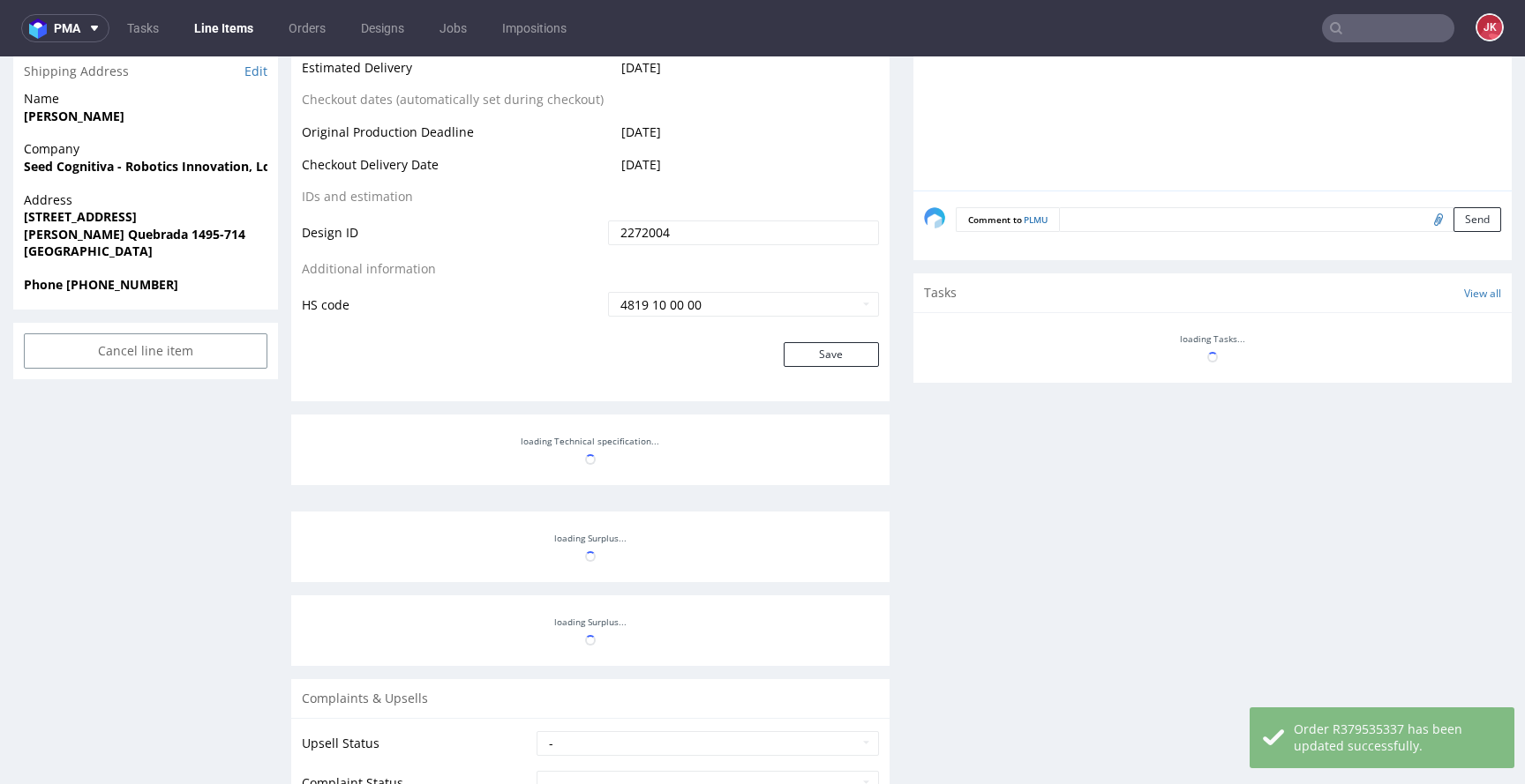
scroll to position [0, 0]
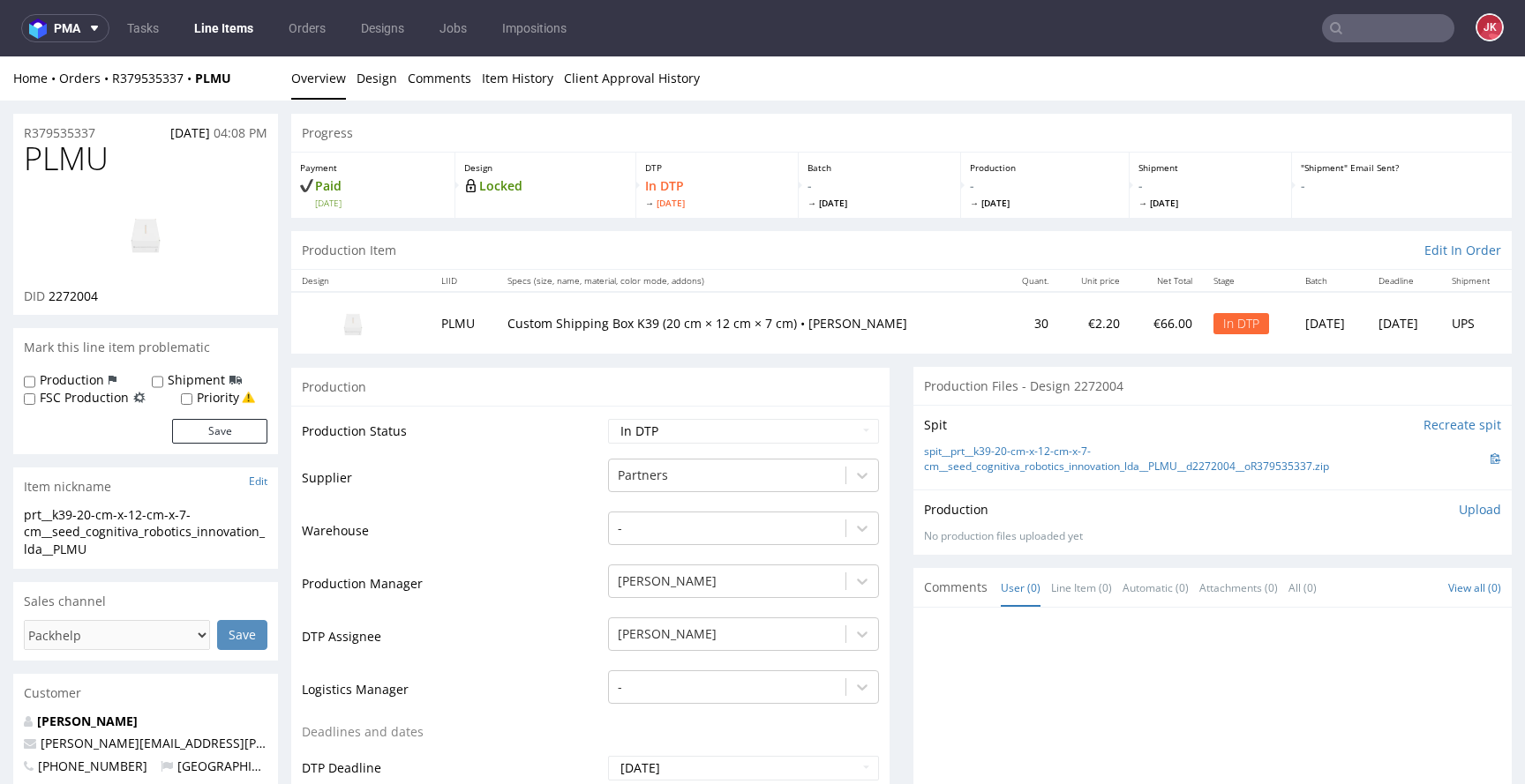
click at [528, 435] on td "Production Status" at bounding box center [453, 437] width 302 height 39
drag, startPoint x: 376, startPoint y: 82, endPoint x: 343, endPoint y: 196, distance: 118.7
click at [376, 83] on link "Design" at bounding box center [377, 78] width 40 height 43
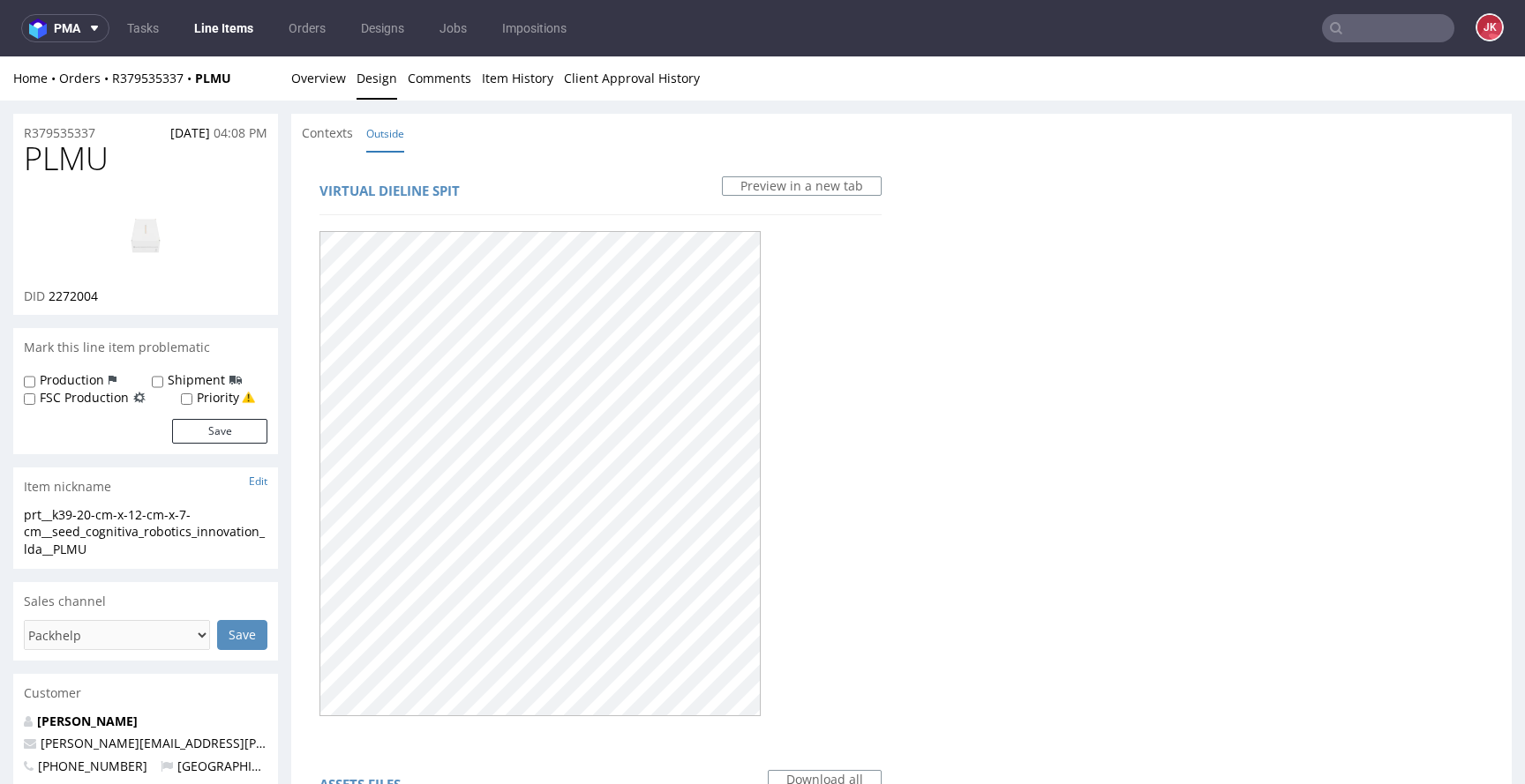
click at [163, 237] on img at bounding box center [146, 234] width 142 height 80
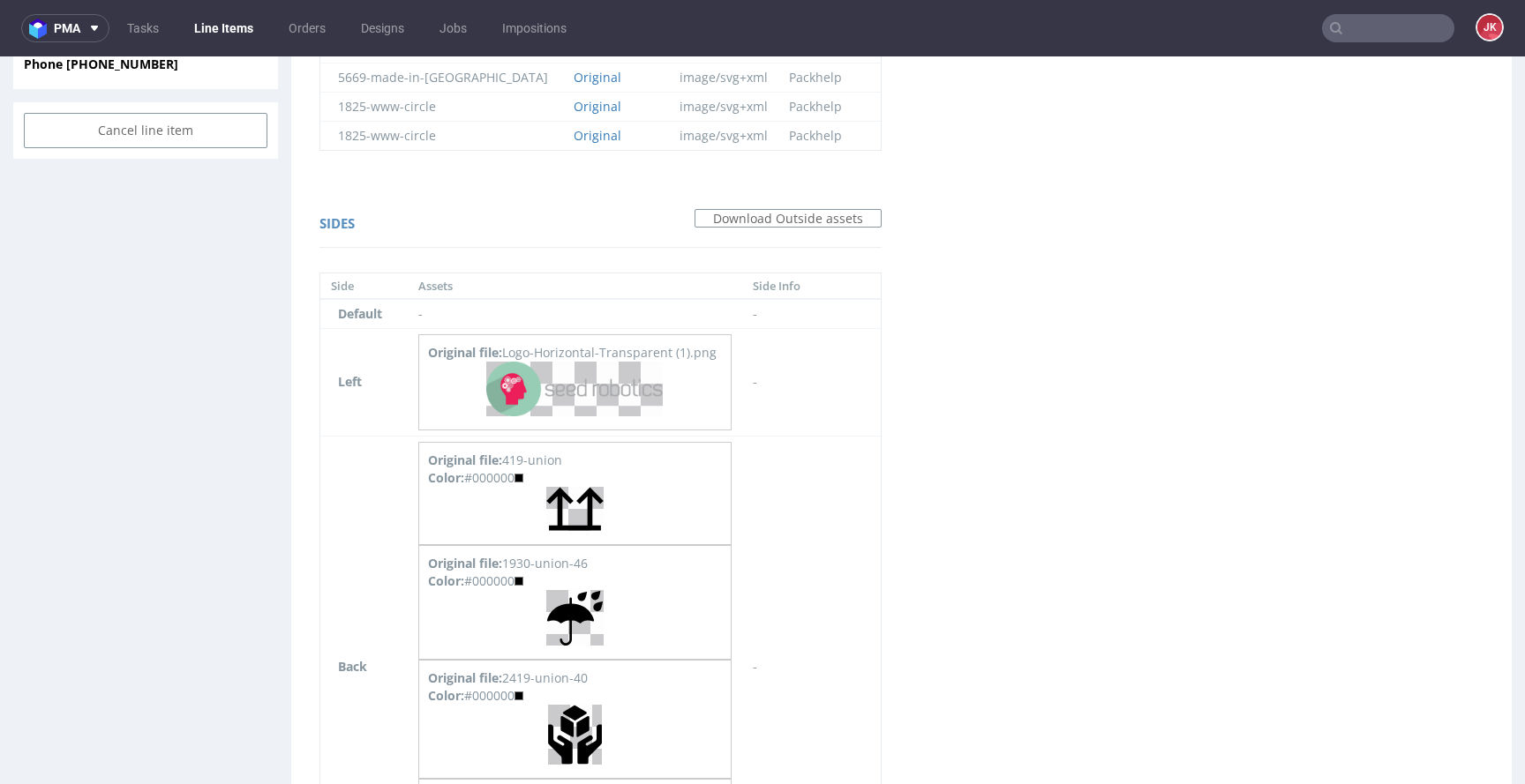
click at [1000, 428] on div "Virtual dieline spit Preview in a new tab Assets files Download all Filename Li…" at bounding box center [902, 484] width 1221 height 2611
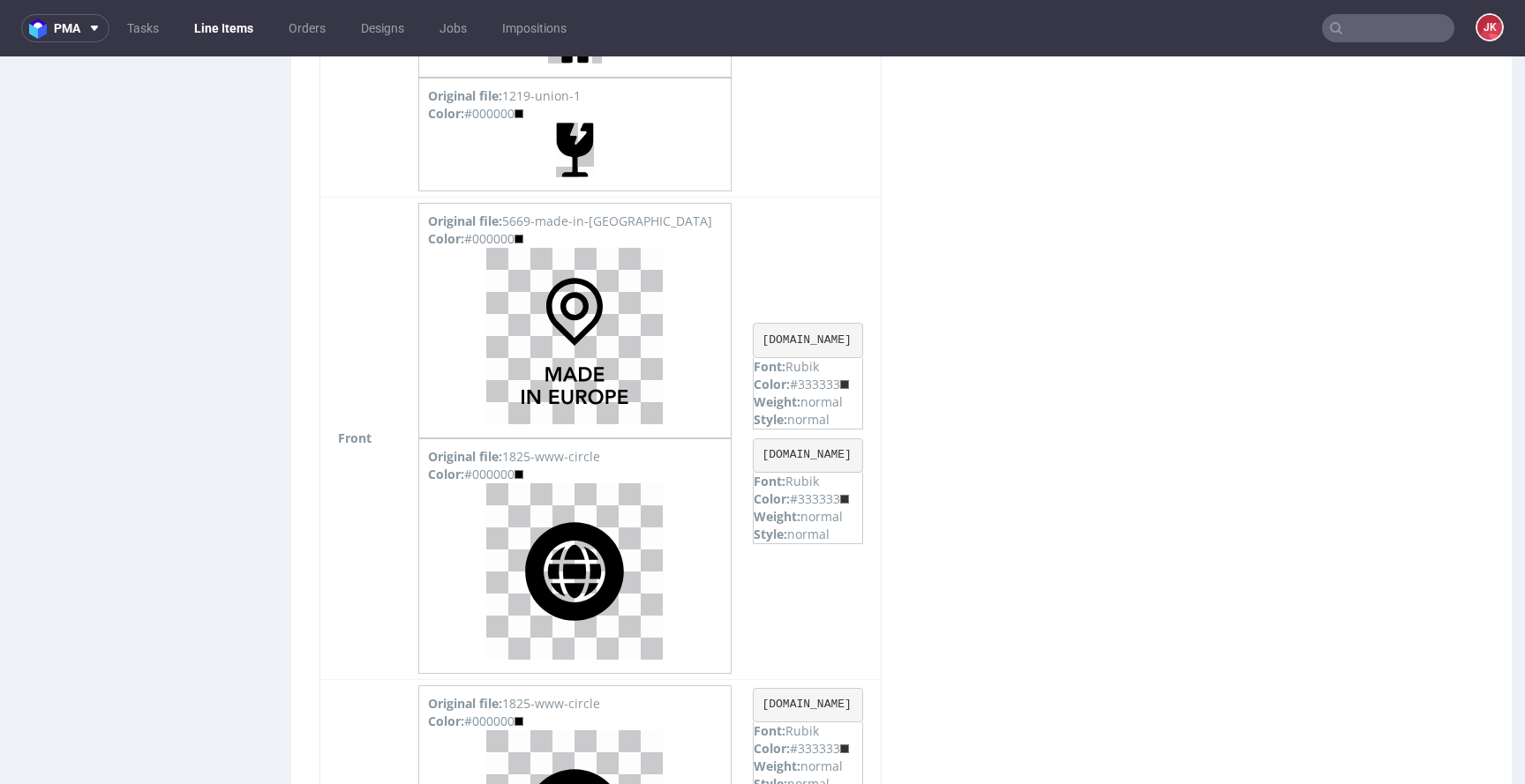
scroll to position [1684, 0]
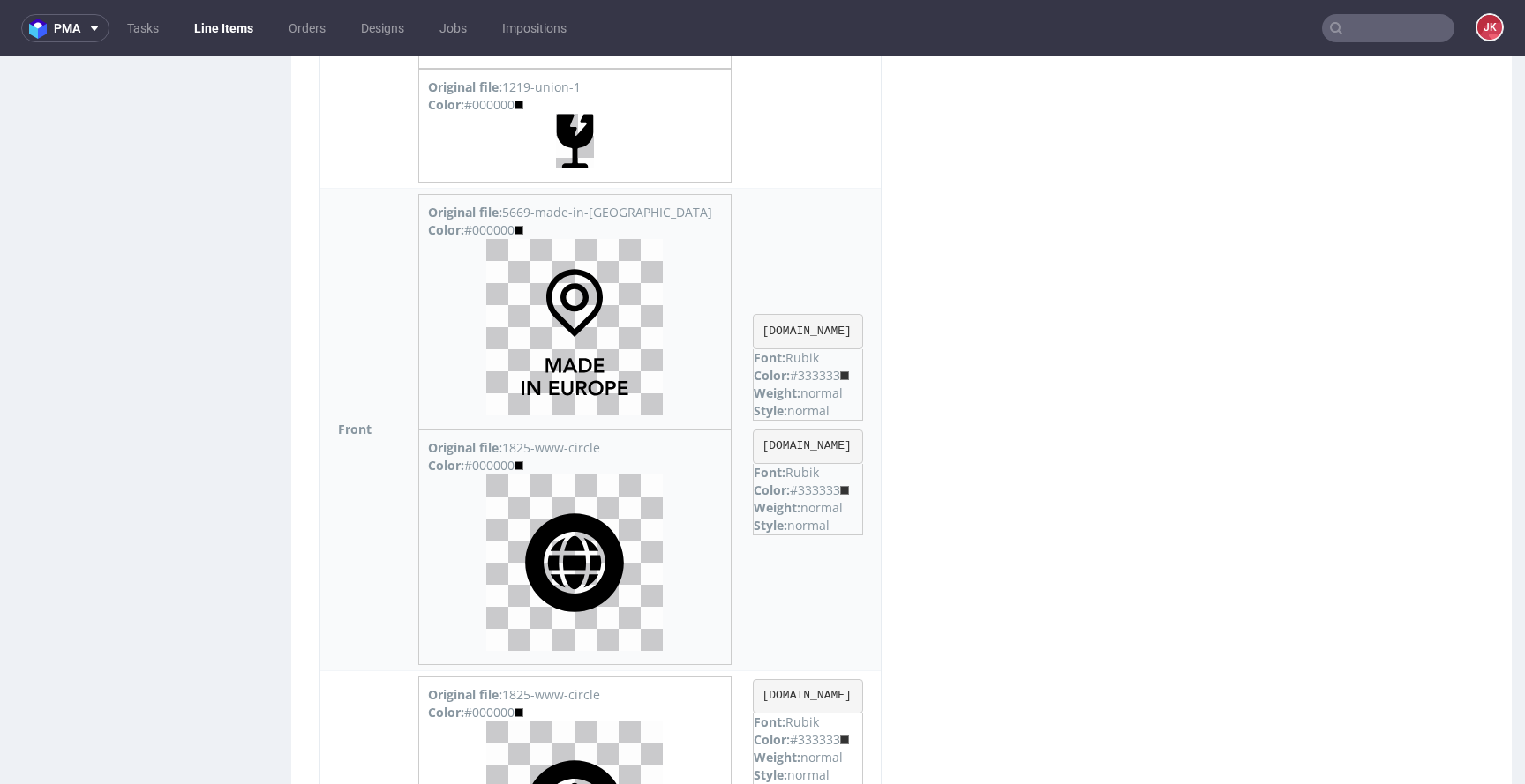
click at [816, 375] on div "Color: #333333" at bounding box center [808, 376] width 108 height 18
copy div "333333"
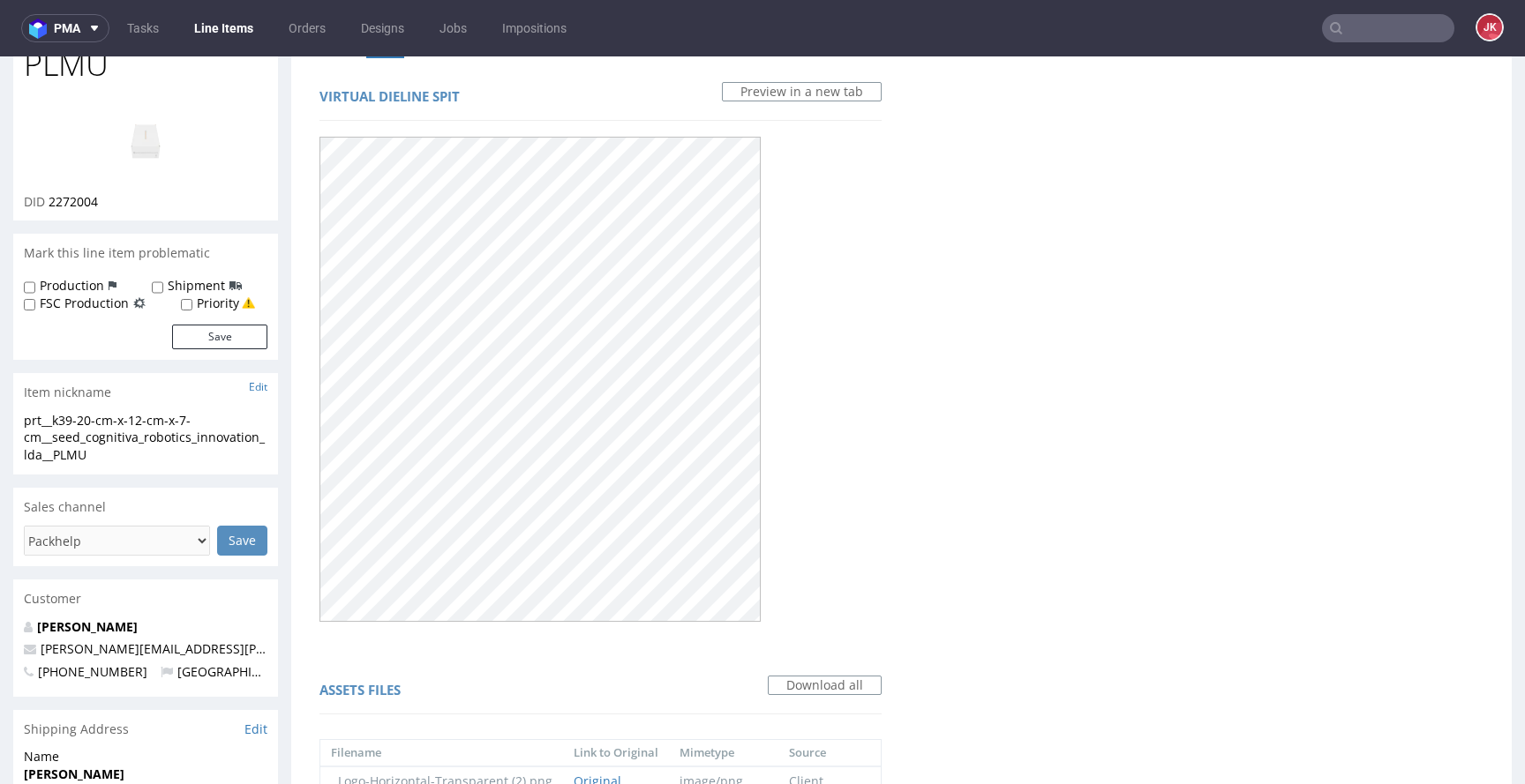
scroll to position [0, 0]
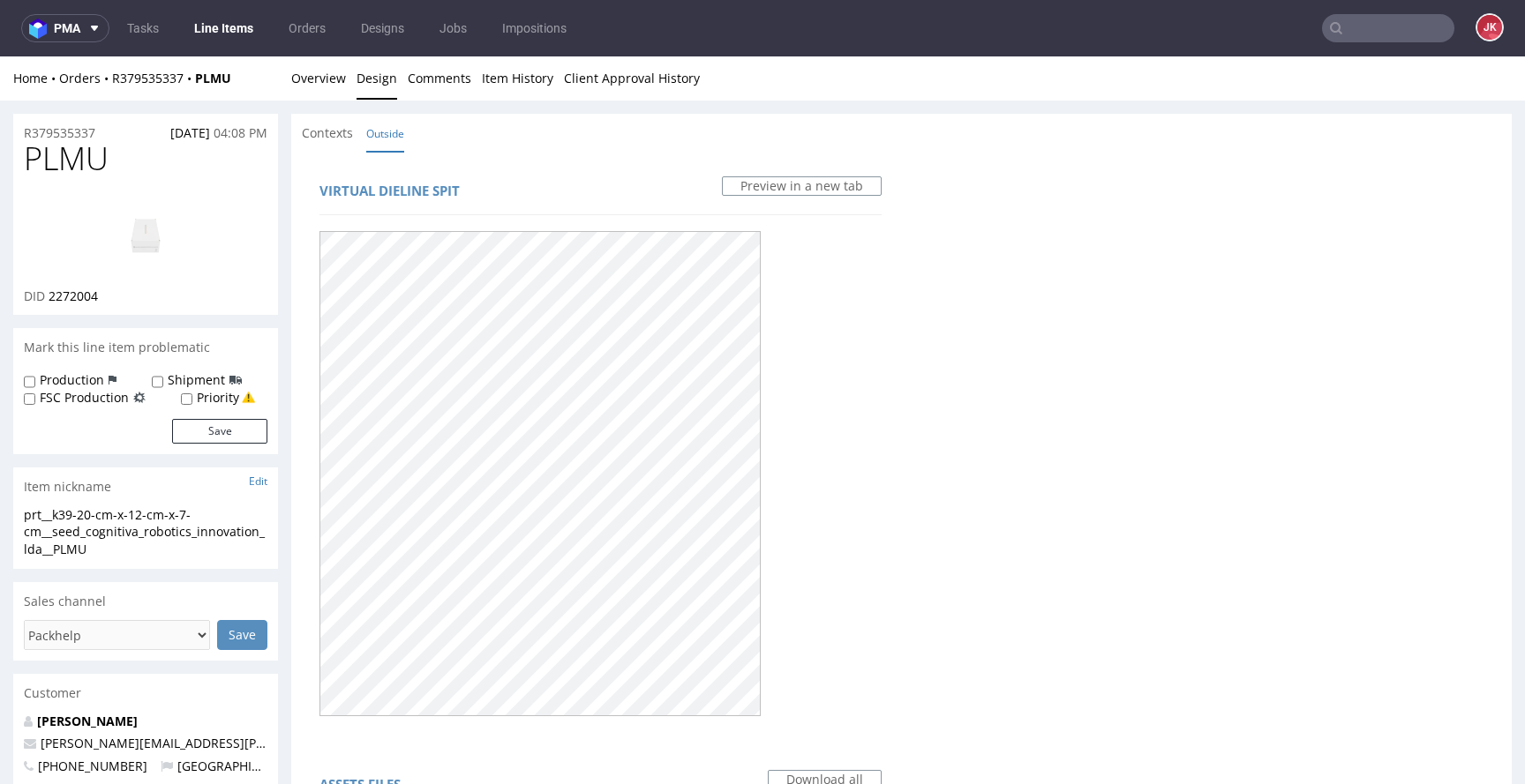
click at [135, 218] on img at bounding box center [146, 234] width 142 height 80
drag, startPoint x: 862, startPoint y: 146, endPoint x: 865, endPoint y: 162, distance: 16.3
click at [862, 146] on div "Contexts Outside" at bounding box center [902, 133] width 1221 height 39
click at [514, 138] on div "Contexts Outside" at bounding box center [902, 133] width 1221 height 39
click at [325, 82] on link "Overview" at bounding box center [318, 78] width 55 height 43
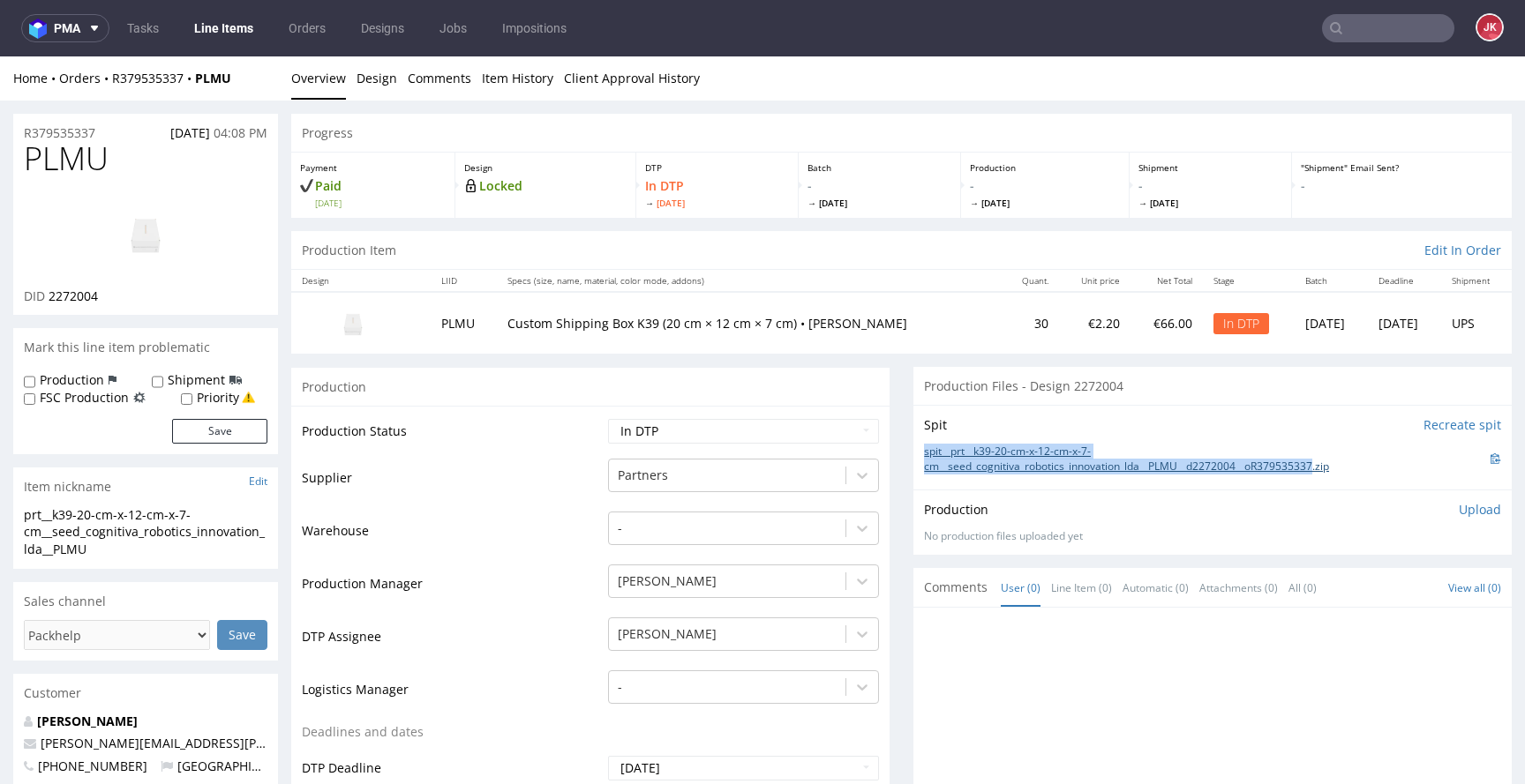
drag, startPoint x: 903, startPoint y: 448, endPoint x: 1325, endPoint y: 470, distance: 422.6
click at [1325, 470] on div "Spit Recreate spit spit__prt__k39-20-cm-x-12-cm-x-7-cm__seed_cognitiva_robotics…" at bounding box center [1213, 447] width 599 height 85
copy link "spit__prt__k39-20-cm-x-12-cm-x-7-cm__seed_cognitiva_robotics_innovation_lda__PL…"
click at [1176, 507] on div "Production Upload" at bounding box center [1213, 510] width 577 height 18
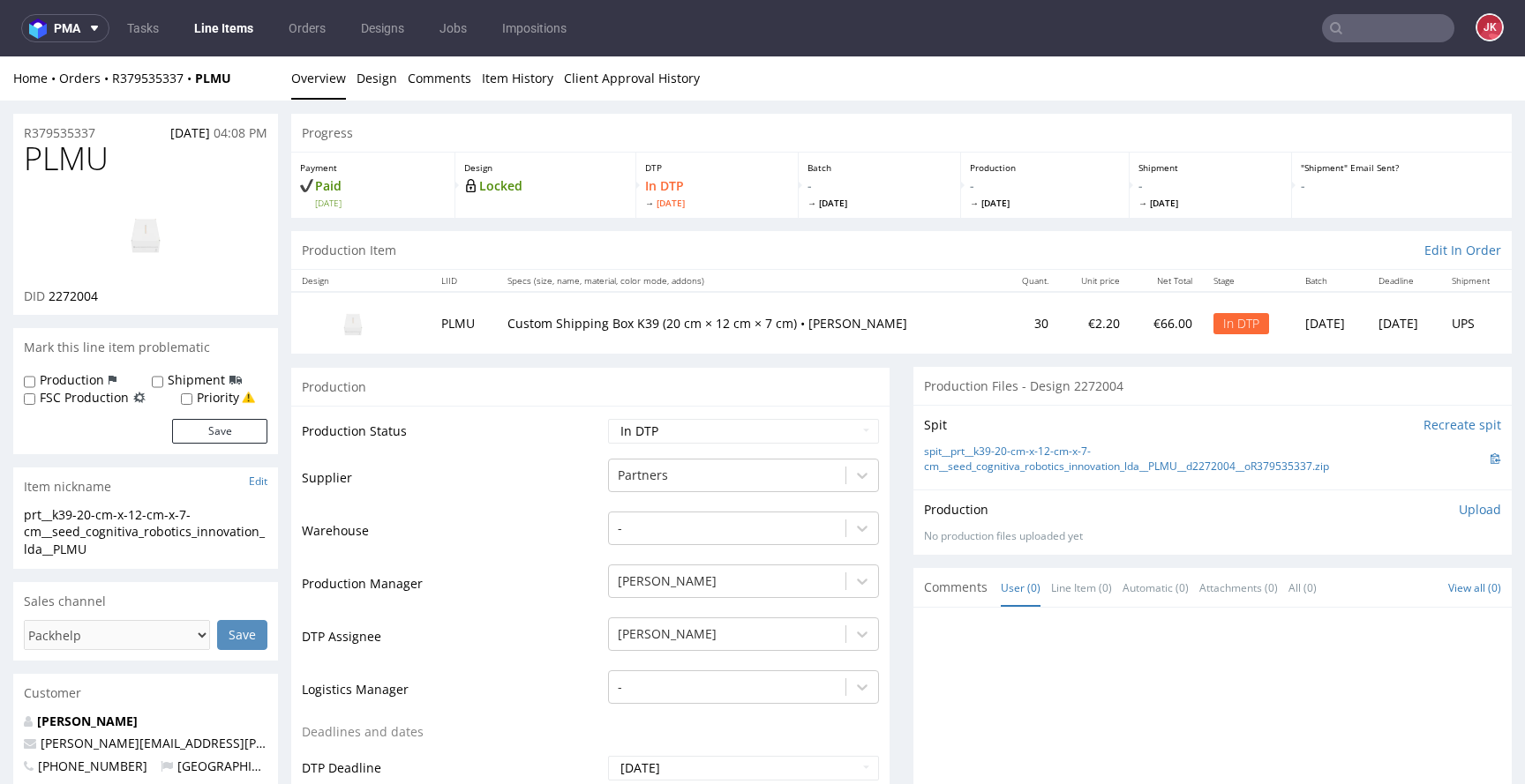
click at [1467, 514] on p "Upload" at bounding box center [1479, 510] width 42 height 18
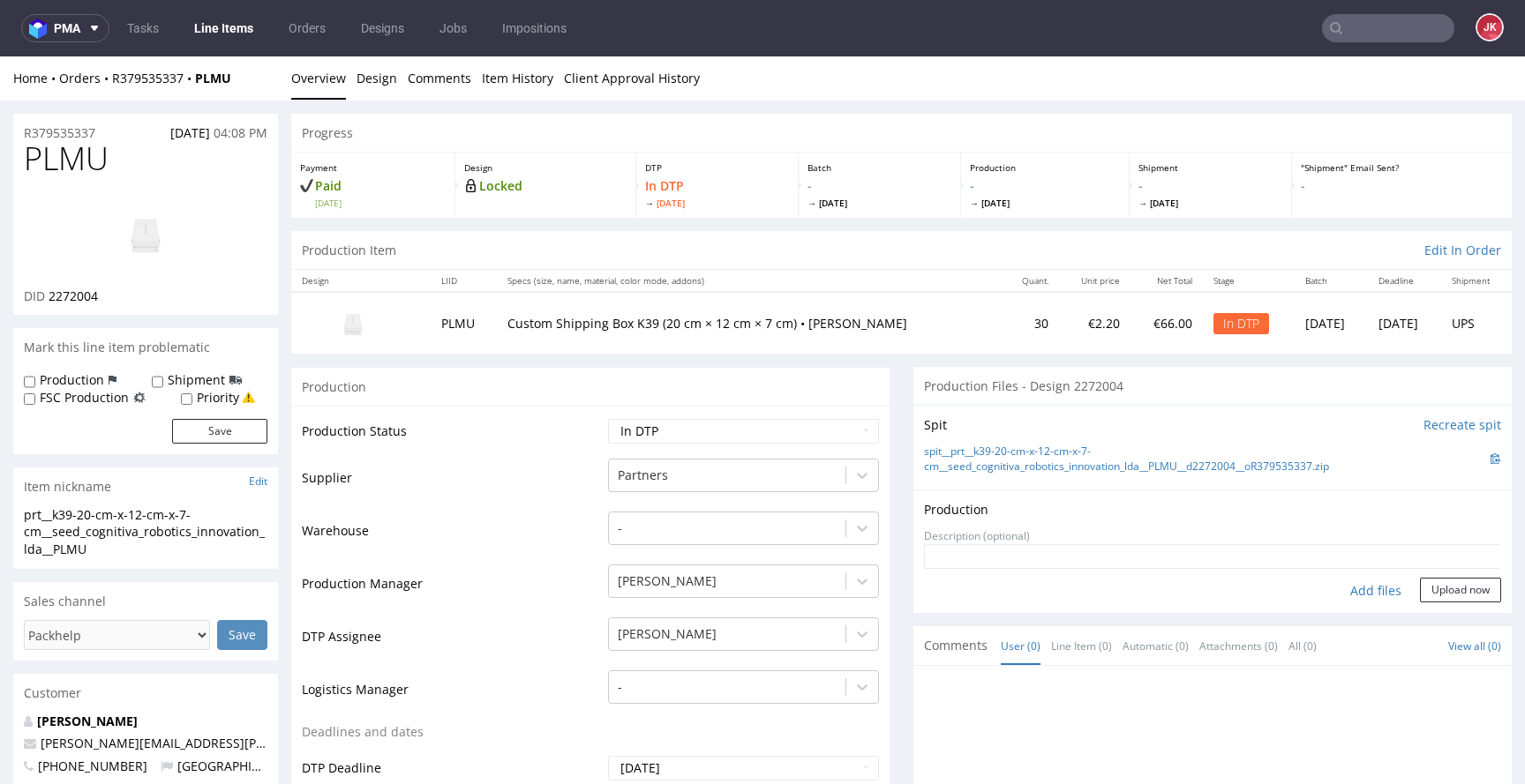
click at [1360, 589] on div "Add files" at bounding box center [1376, 591] width 88 height 27
type input "C:\fakepath\prt__k39-20-cm-x-12-cm-x-7-cm__seed_cognitiva_robotics_innovation_l…"
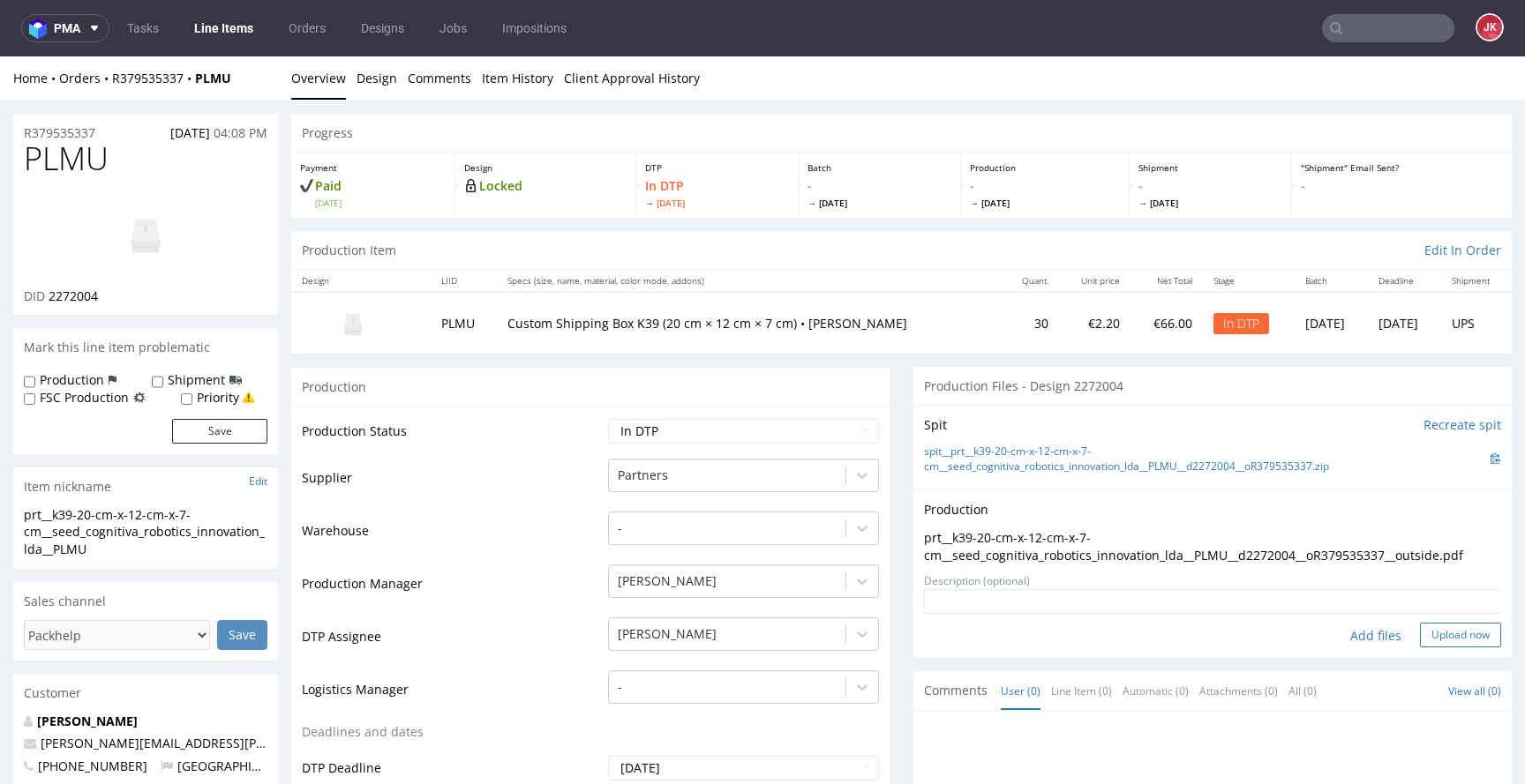
click at [1435, 627] on button "Upload now" at bounding box center [1460, 635] width 82 height 25
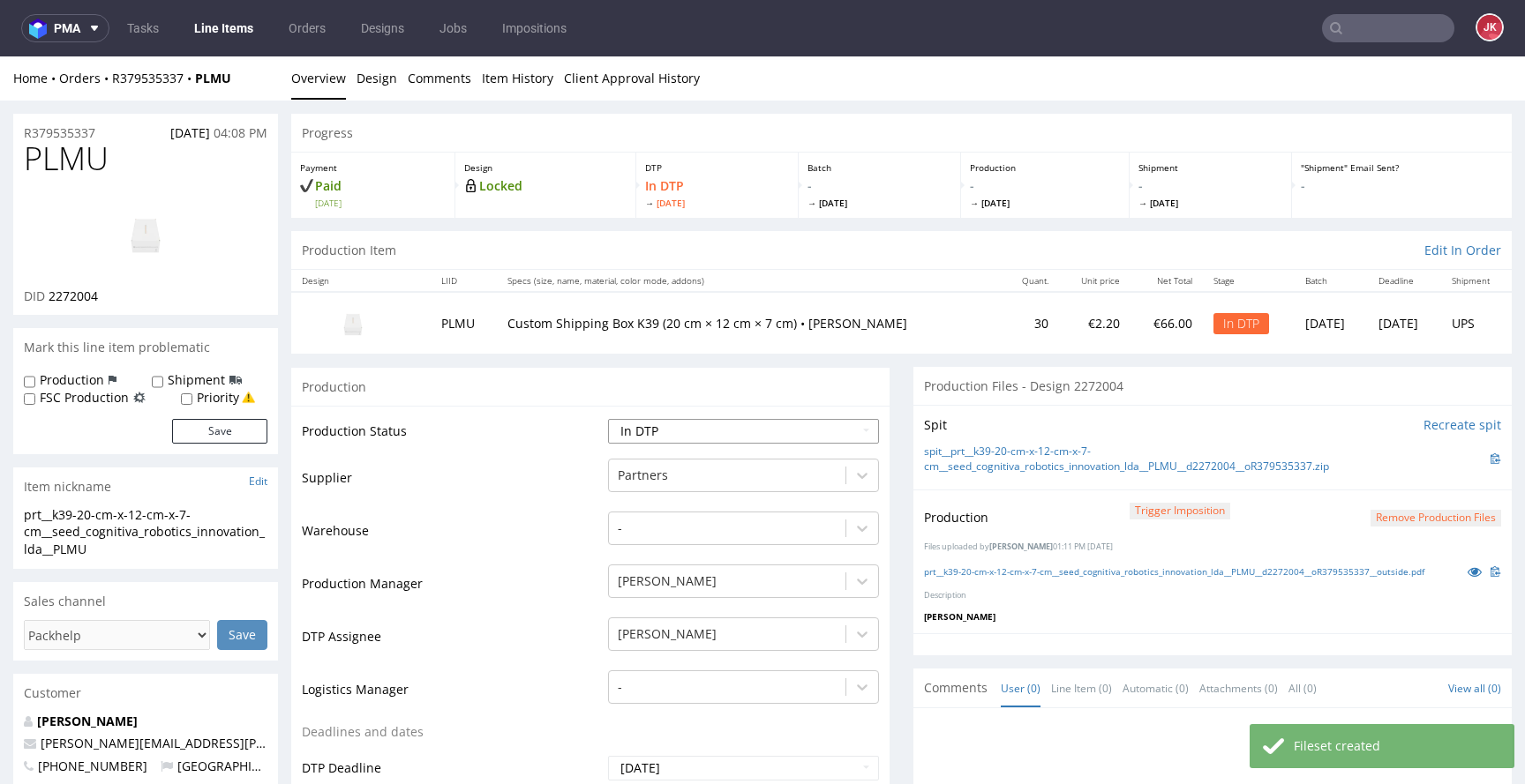
click at [800, 437] on select "Waiting for Artwork Waiting for Diecut Waiting for Mockup Waiting for DTP Waiti…" at bounding box center [743, 432] width 271 height 25
click at [608, 419] on select "Waiting for Artwork Waiting for Diecut Waiting for Mockup Waiting for DTP Waiti…" at bounding box center [743, 432] width 271 height 25
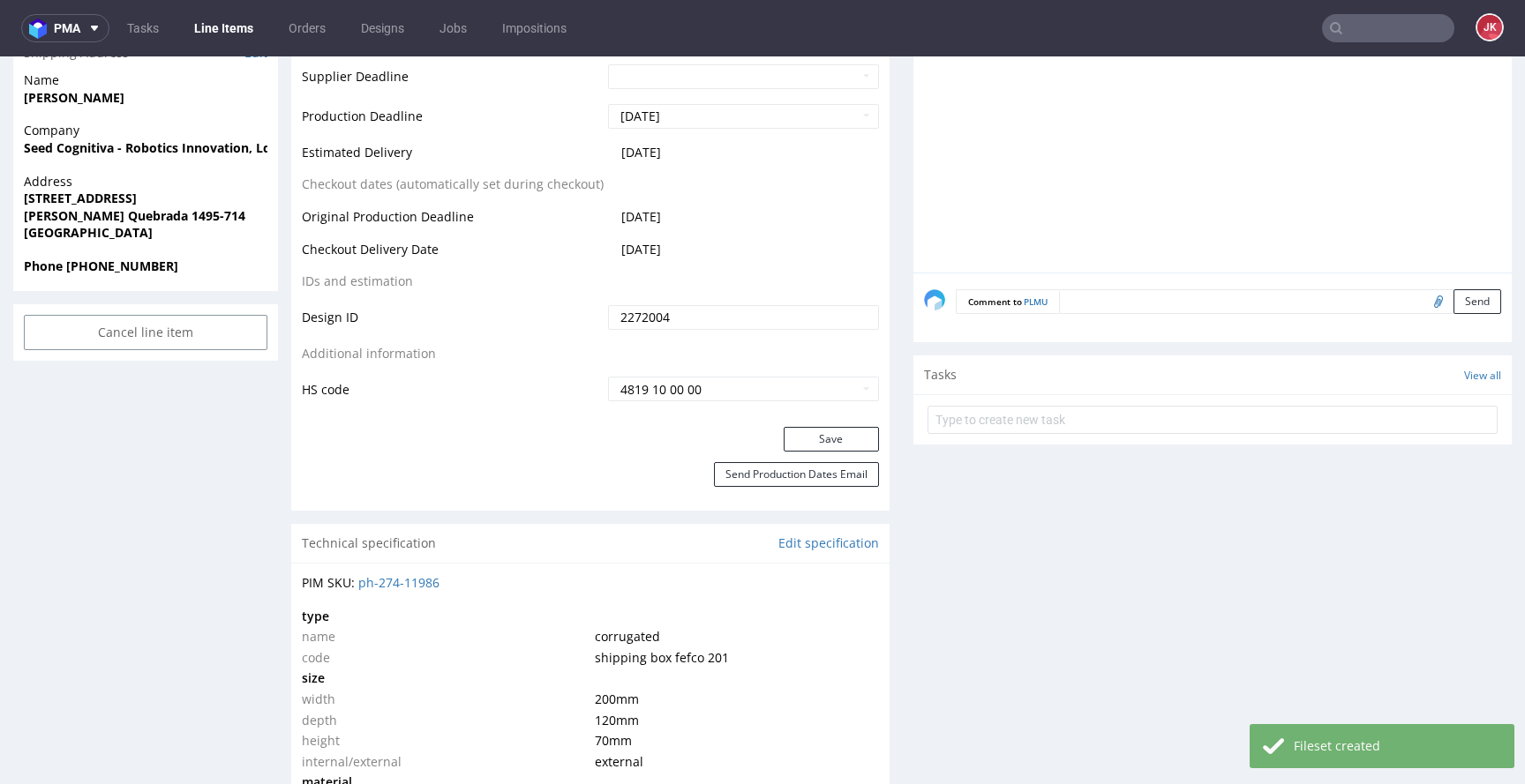
scroll to position [797, 0]
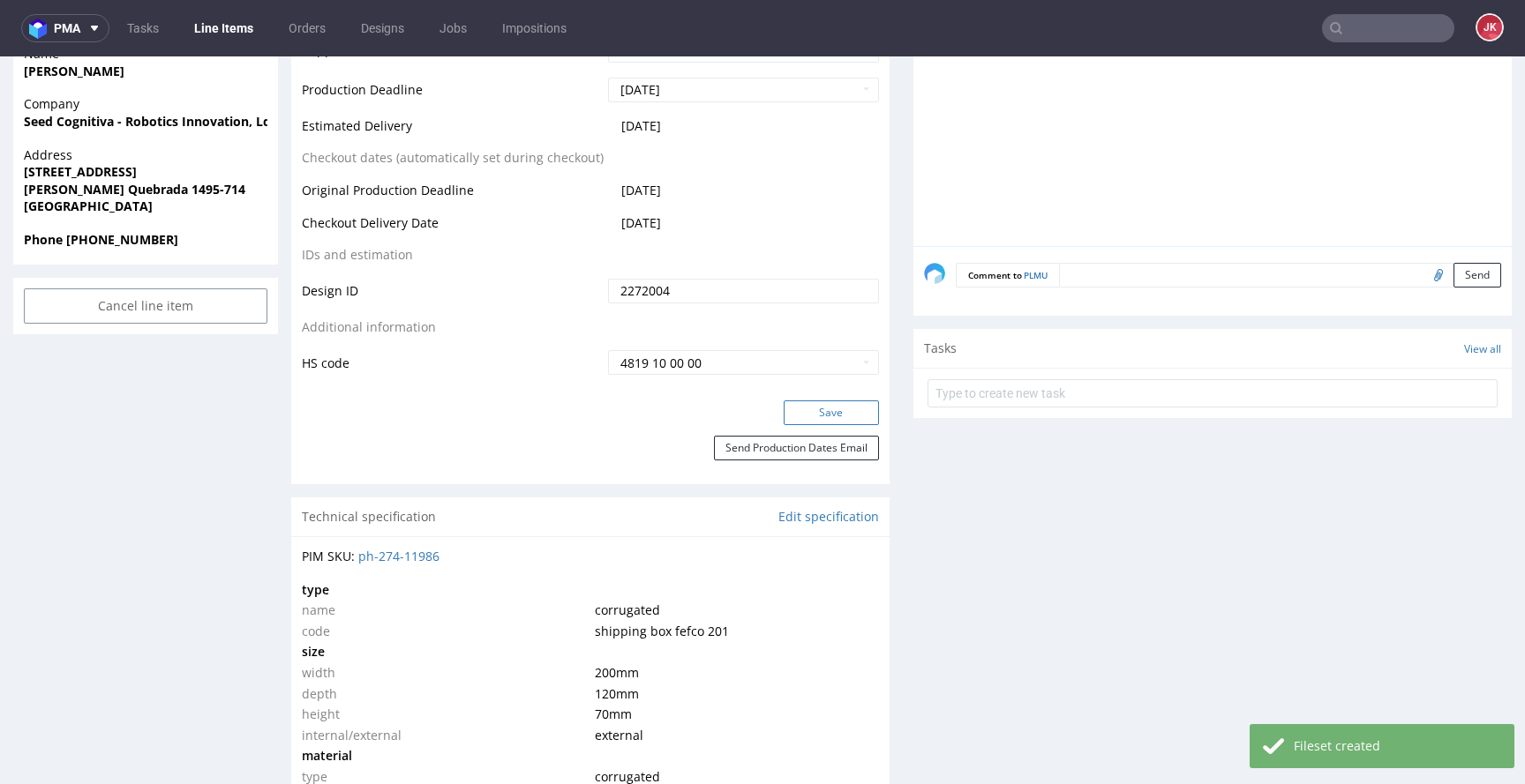
click at [805, 418] on button "Save" at bounding box center [831, 413] width 95 height 25
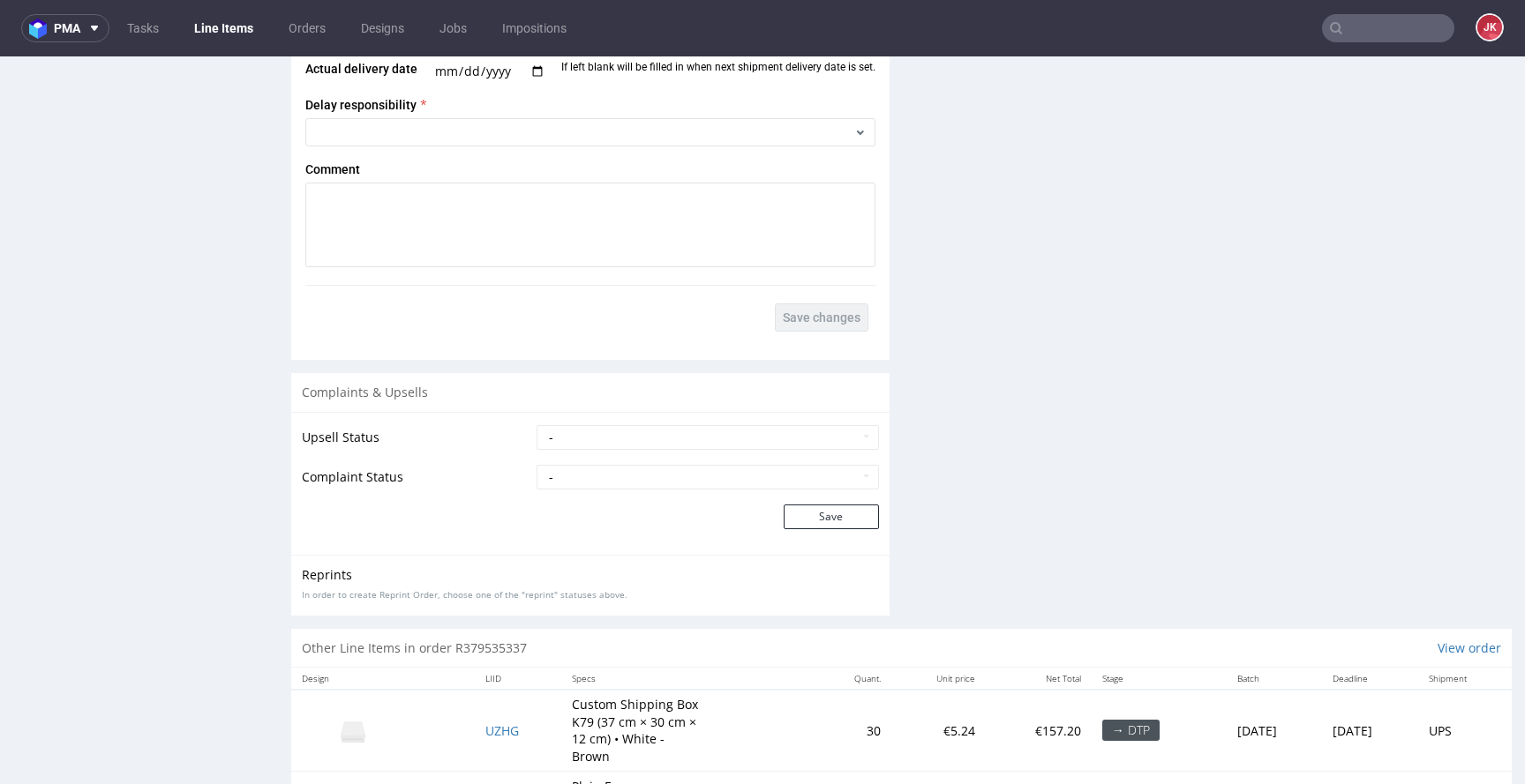
scroll to position [2555, 0]
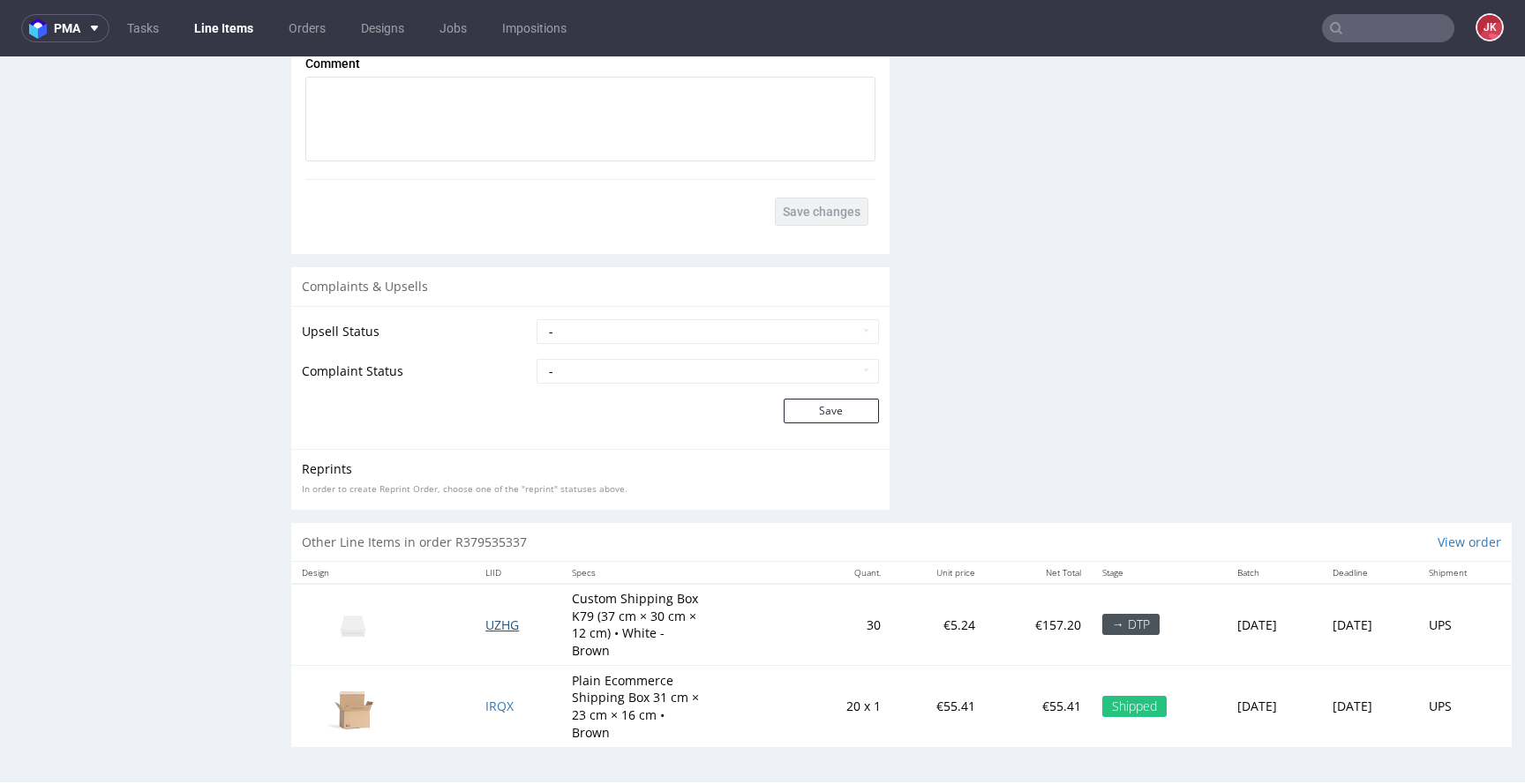
click at [486, 622] on span "UZHG" at bounding box center [502, 625] width 33 height 17
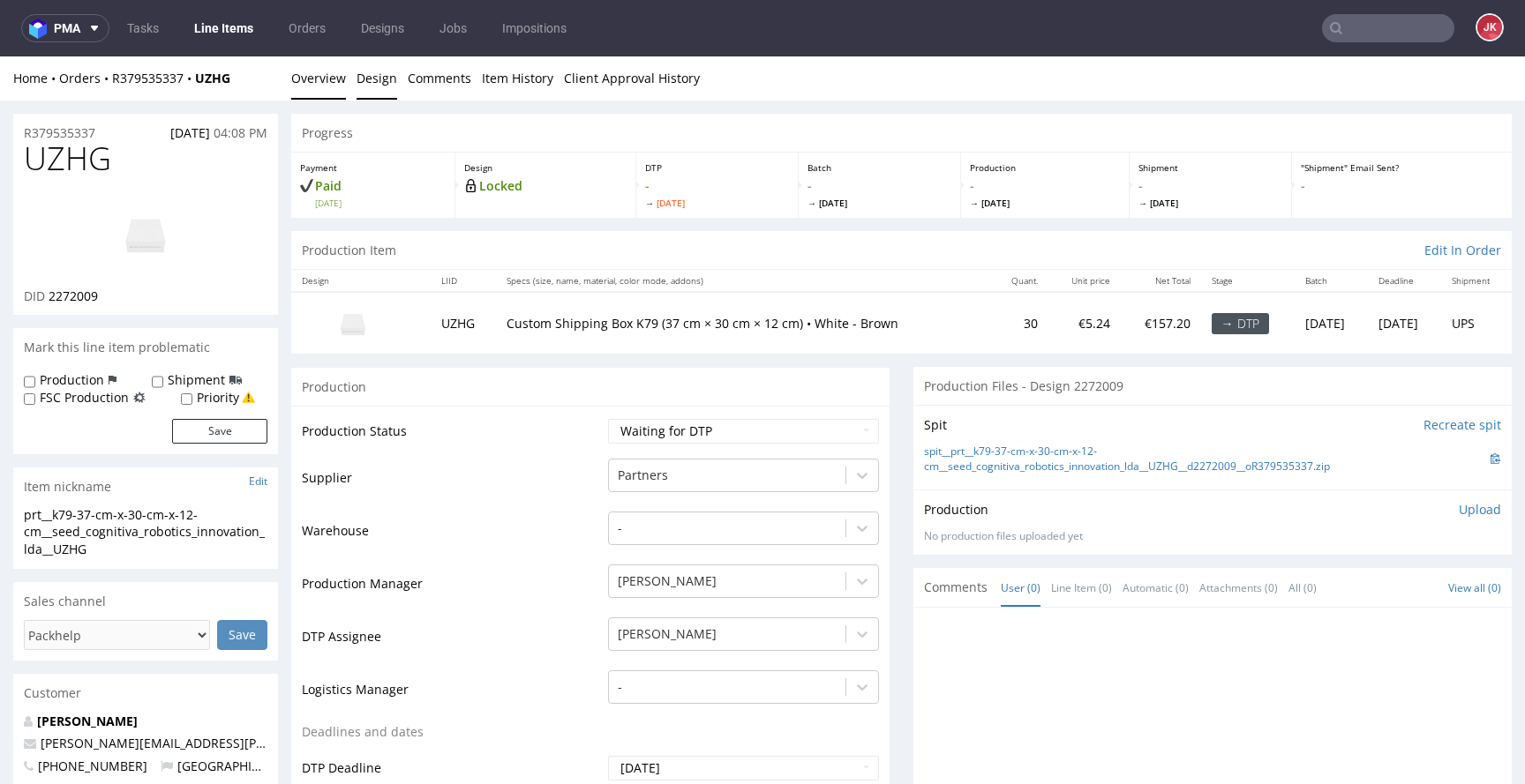
click at [375, 76] on link "Design" at bounding box center [377, 78] width 40 height 43
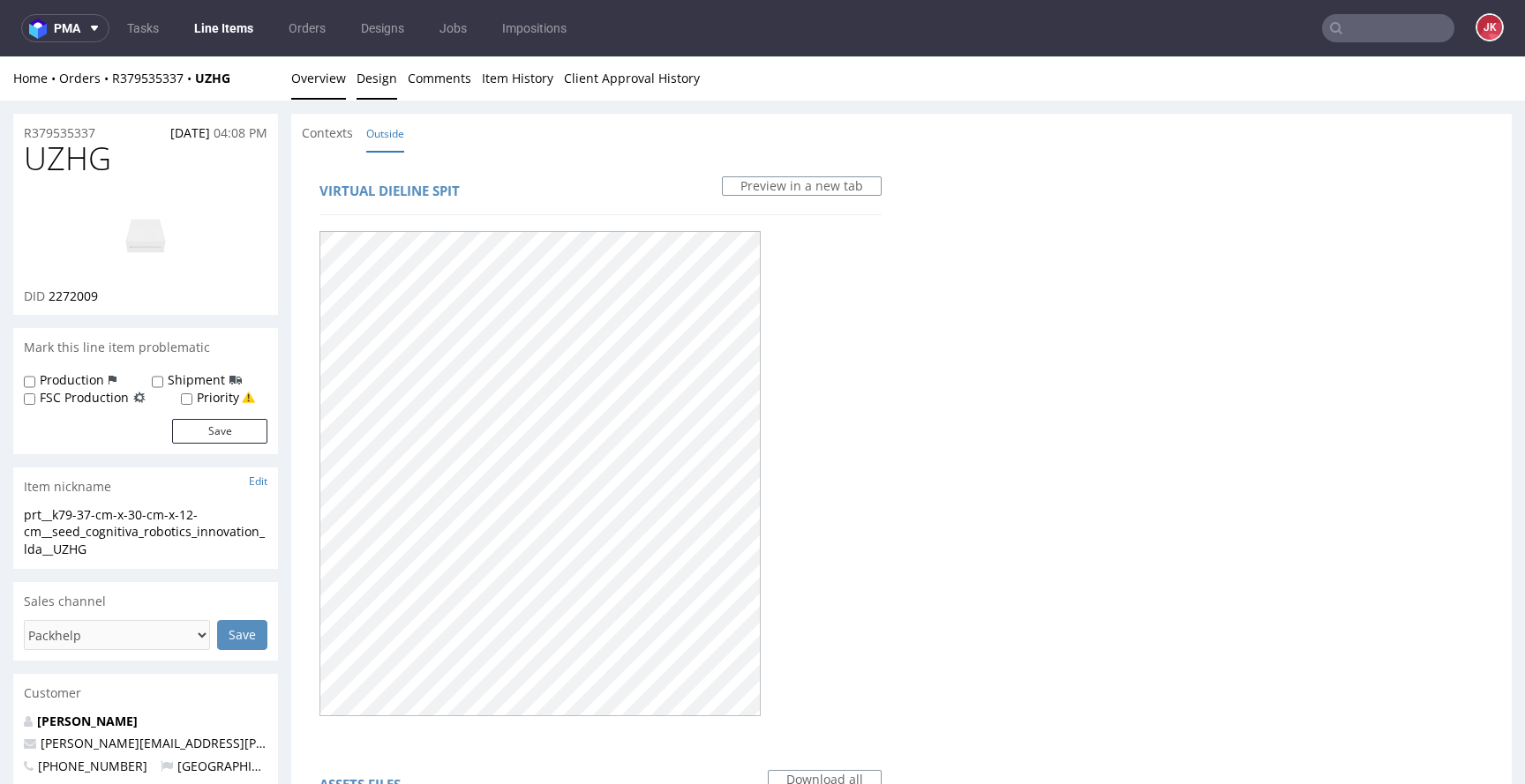
click at [332, 92] on link "Overview" at bounding box center [318, 78] width 55 height 43
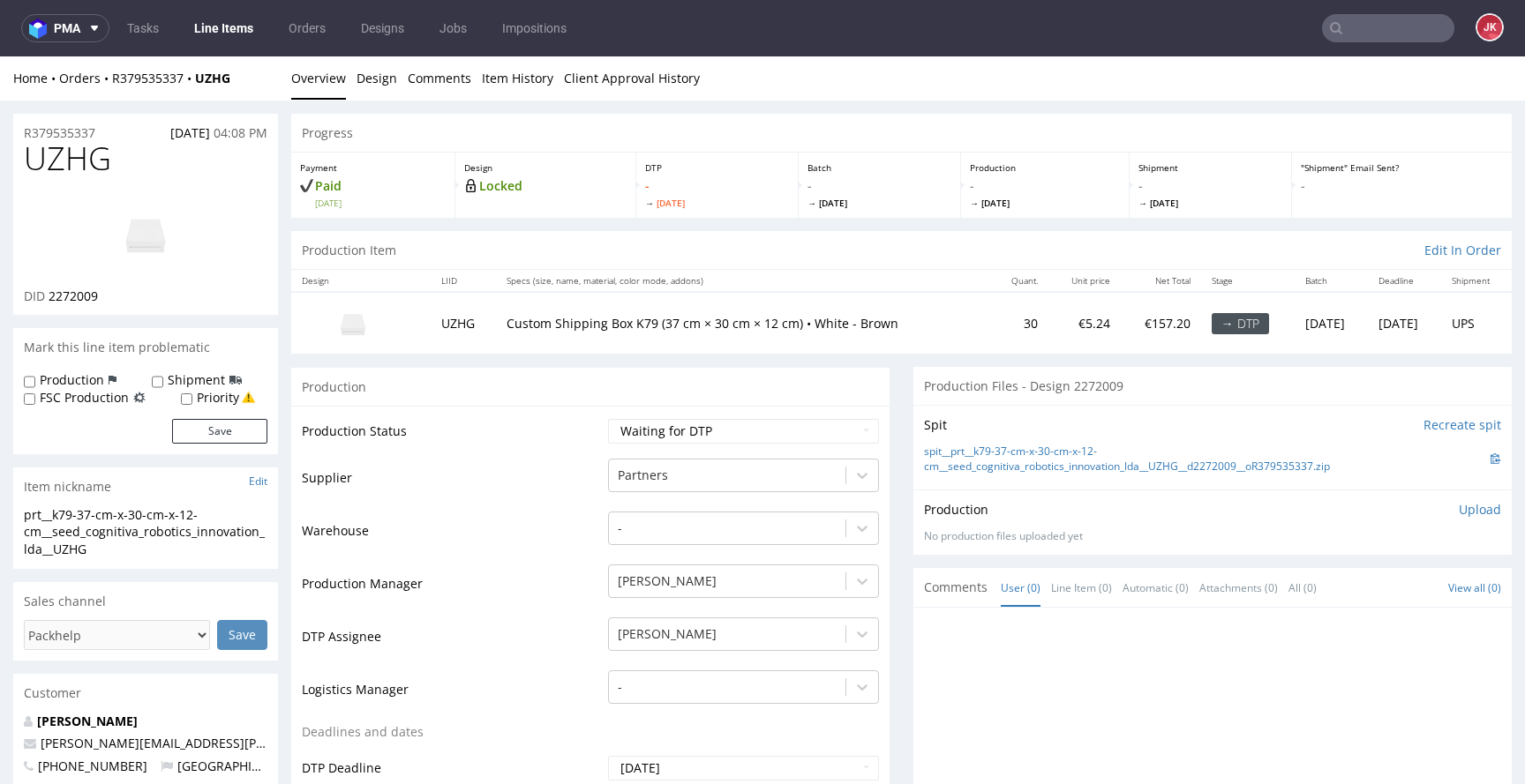
click at [152, 233] on img at bounding box center [146, 234] width 142 height 80
click at [143, 222] on img at bounding box center [146, 234] width 142 height 80
click at [767, 428] on select "Waiting for Artwork Waiting for Diecut Waiting for Mockup Waiting for DTP Waiti…" at bounding box center [743, 432] width 271 height 25
select select "dtp_in_process"
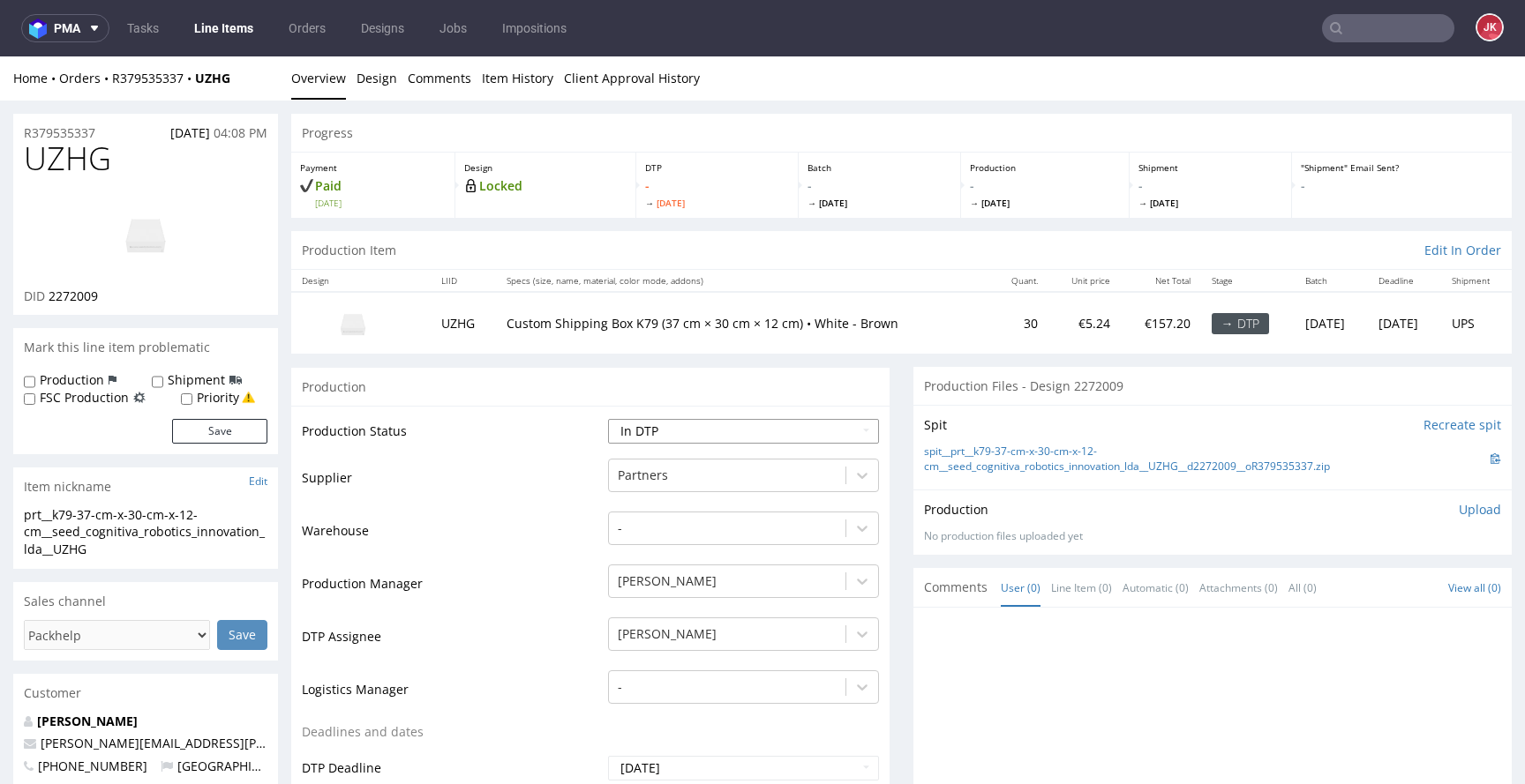
click at [608, 419] on select "Waiting for Artwork Waiting for Diecut Waiting for Mockup Waiting for DTP Waiti…" at bounding box center [743, 432] width 271 height 25
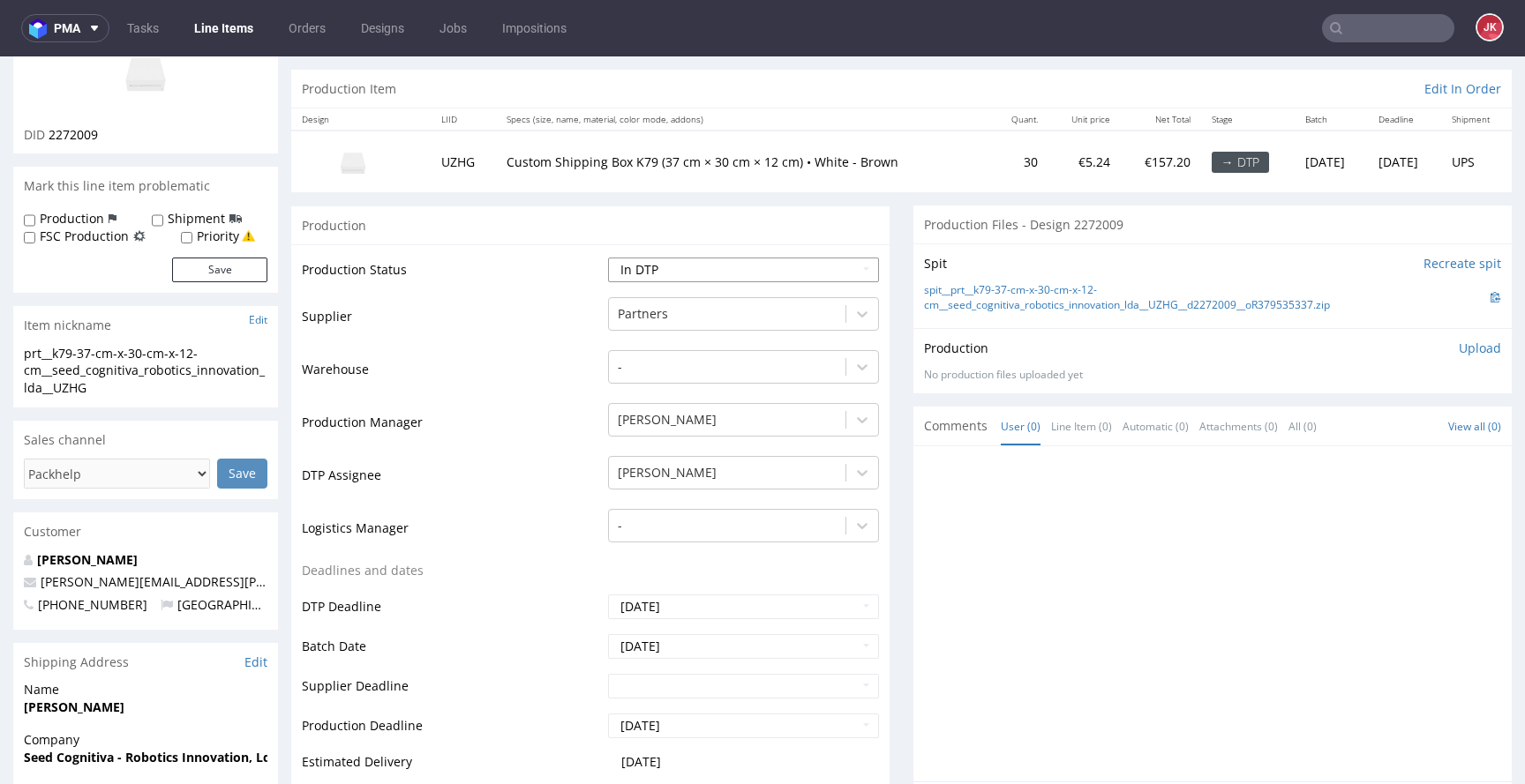
scroll to position [603, 0]
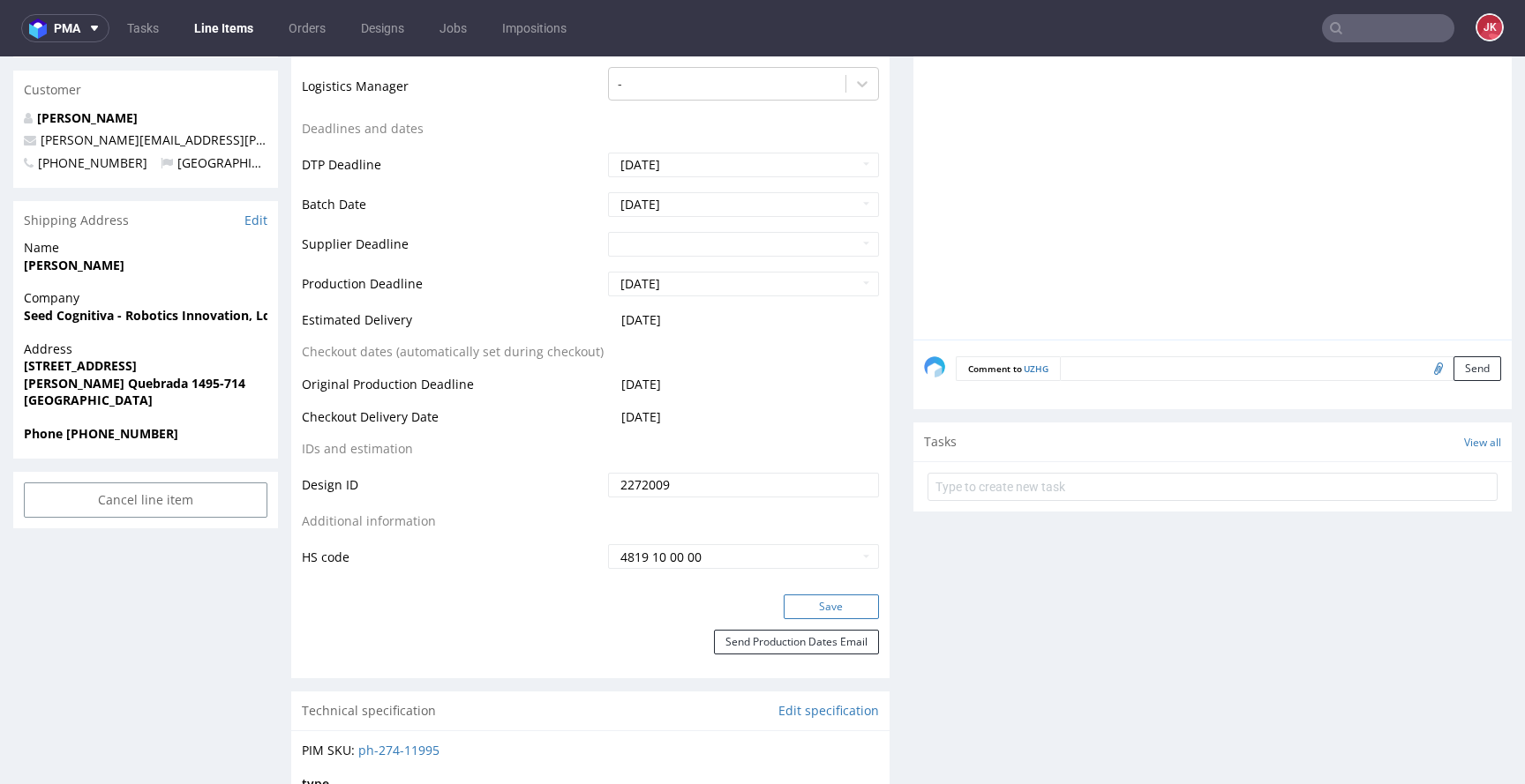
click at [832, 601] on button "Save" at bounding box center [831, 607] width 95 height 25
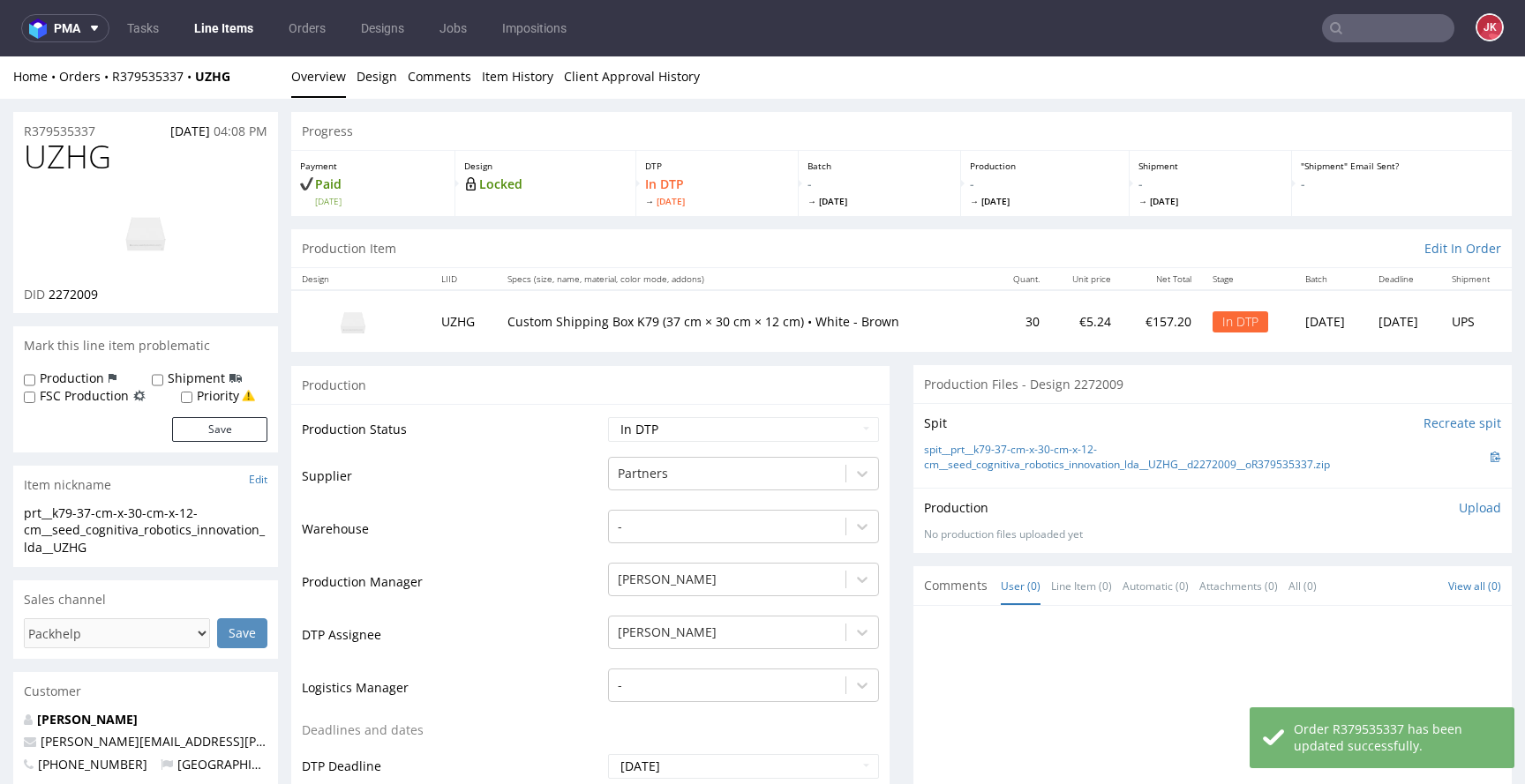
scroll to position [0, 0]
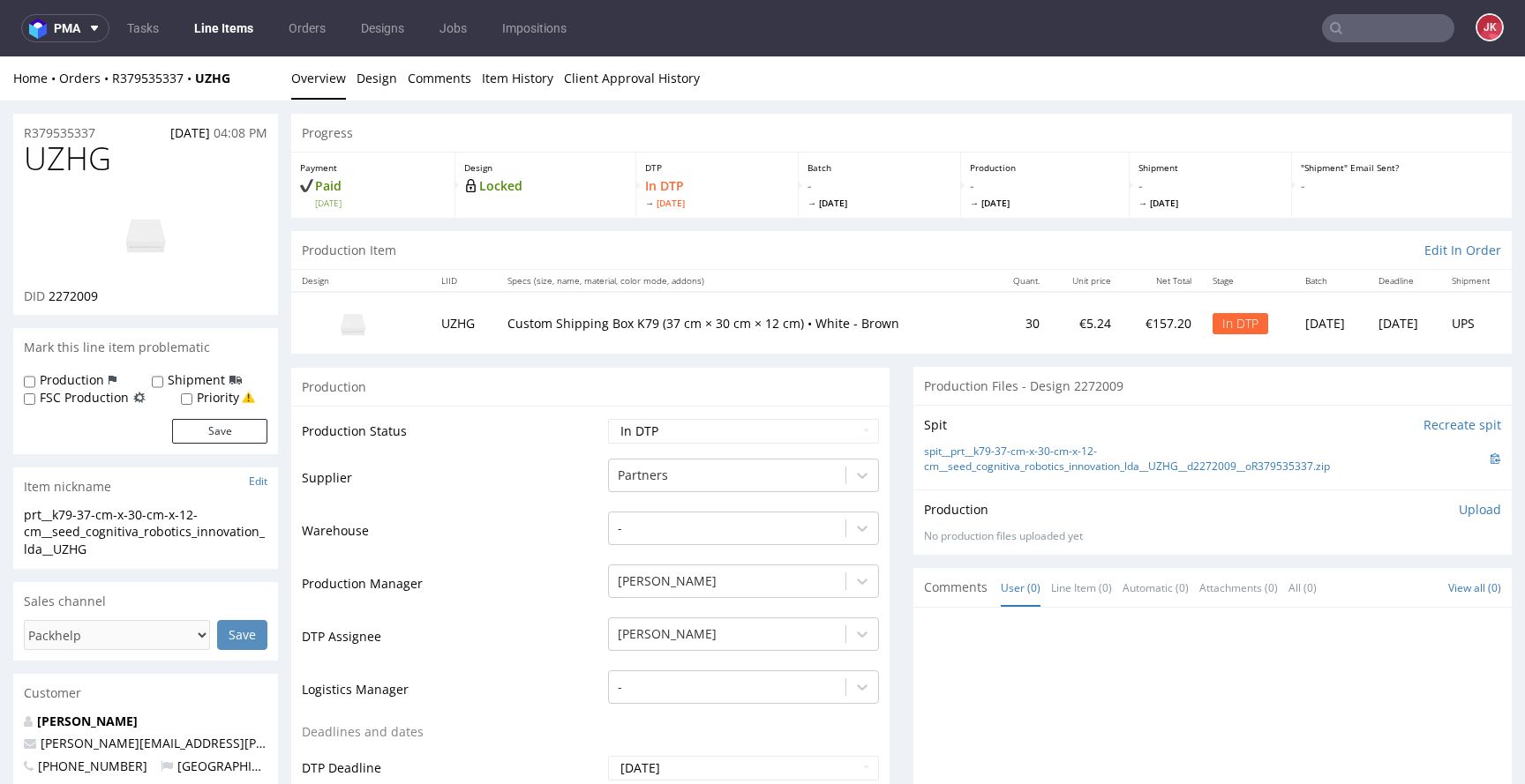
click at [490, 504] on td "Supplier" at bounding box center [453, 483] width 302 height 53
drag, startPoint x: 113, startPoint y: 546, endPoint x: 0, endPoint y: 515, distance: 117.2
copy div "prt__k79-37-cm-x-30-cm-x-12-cm__seed_cognitiva_robotics_innovation_lda__UZHG"
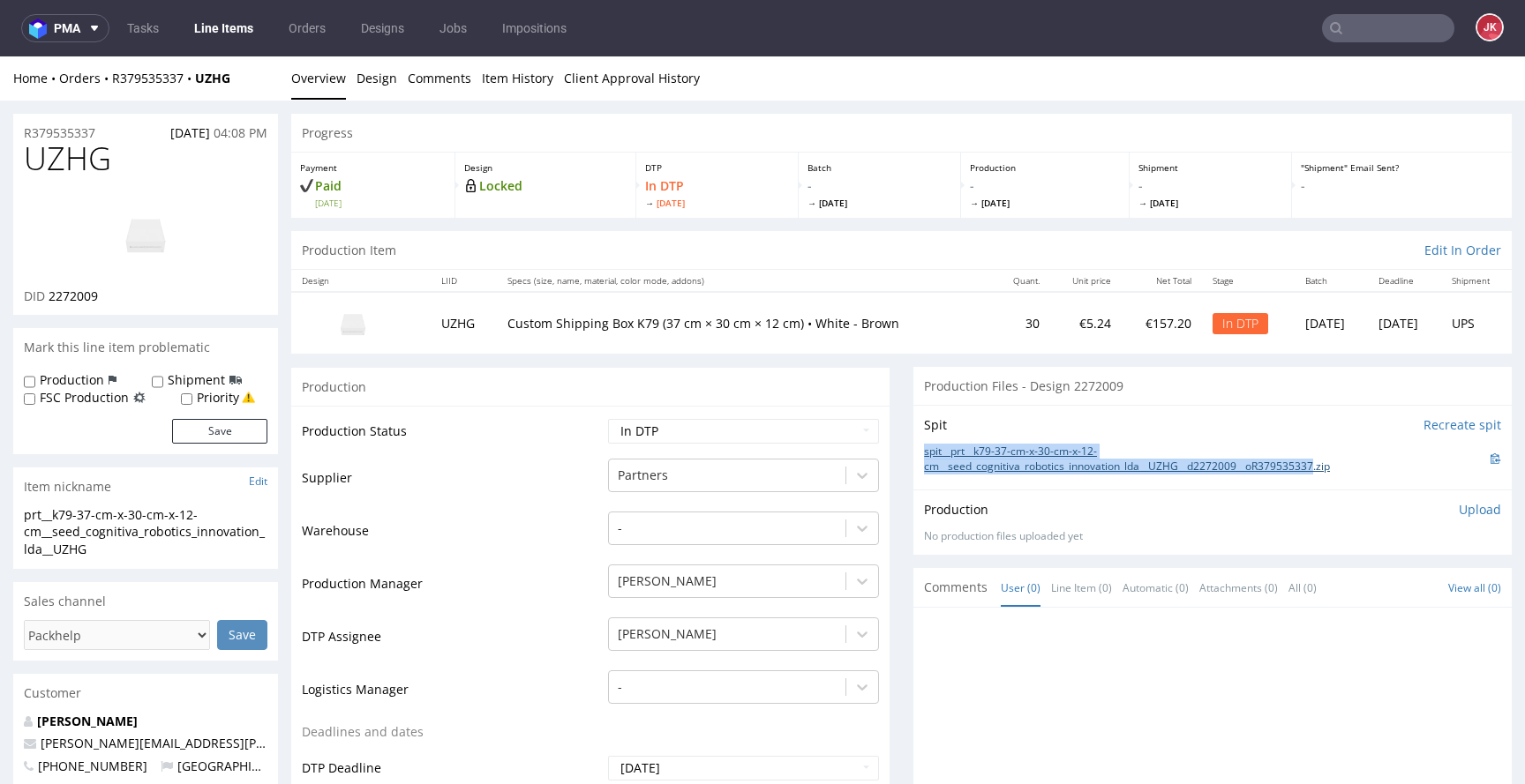
drag, startPoint x: 906, startPoint y: 449, endPoint x: 1326, endPoint y: 469, distance: 420.5
click at [1326, 469] on div "Spit Recreate spit spit__prt__k79-37-cm-x-30-cm-x-12-cm__seed_cognitiva_robotic…" at bounding box center [1213, 447] width 599 height 85
copy link "spit__prt__k79-37-cm-x-30-cm-x-12-cm__seed_cognitiva_robotics_innovation_lda__U…"
click at [1304, 497] on div "Production Upload No production files uploaded yet Description (optional) Add f…" at bounding box center [1213, 521] width 599 height 65
click at [1459, 506] on p "Upload" at bounding box center [1479, 510] width 42 height 18
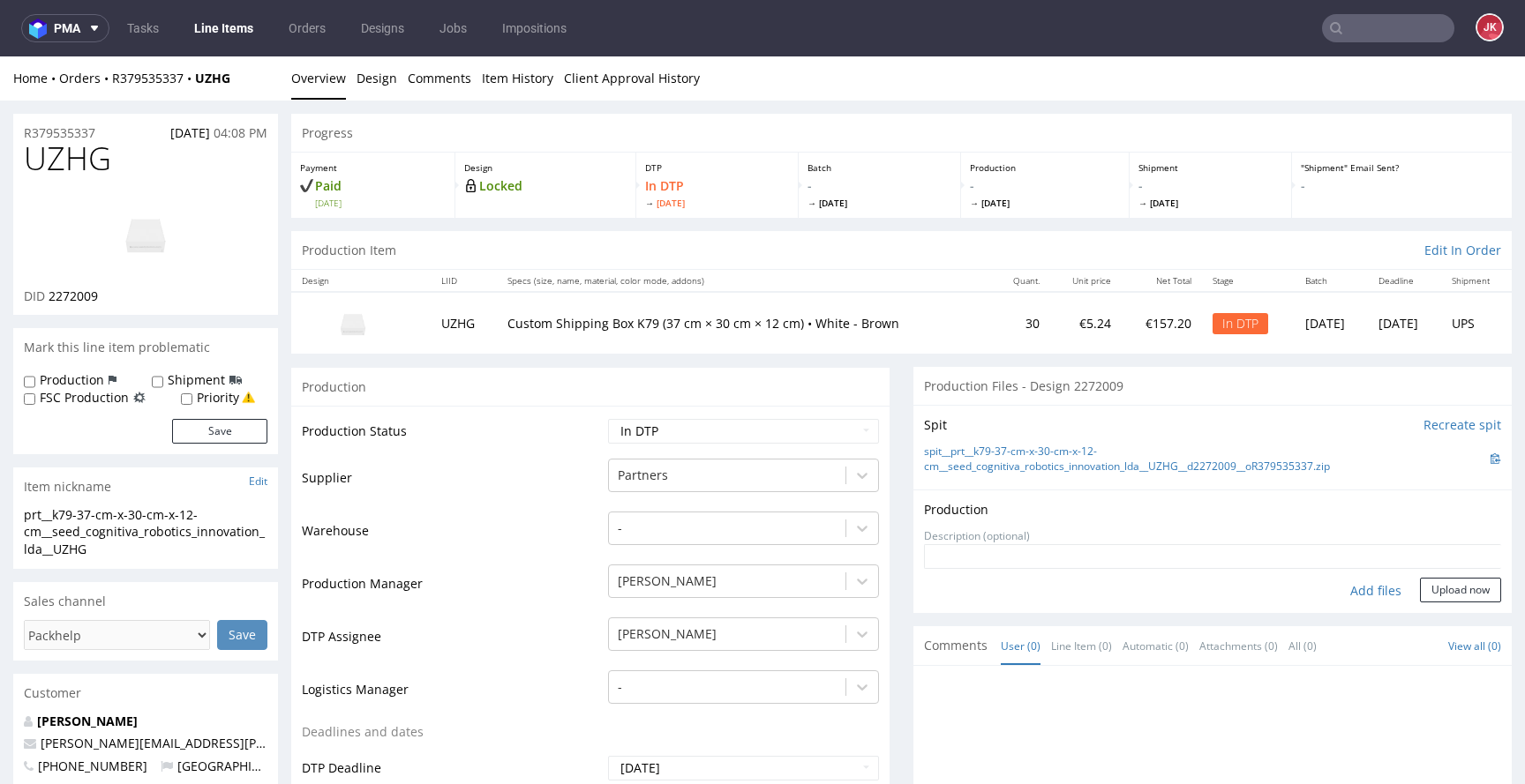
click at [1332, 583] on div "Add files" at bounding box center [1376, 591] width 88 height 27
type input "C:\fakepath\prt__k79-37-cm-x-30-cm-x-12-cm__seed_cognitiva_robotics_innovation_…"
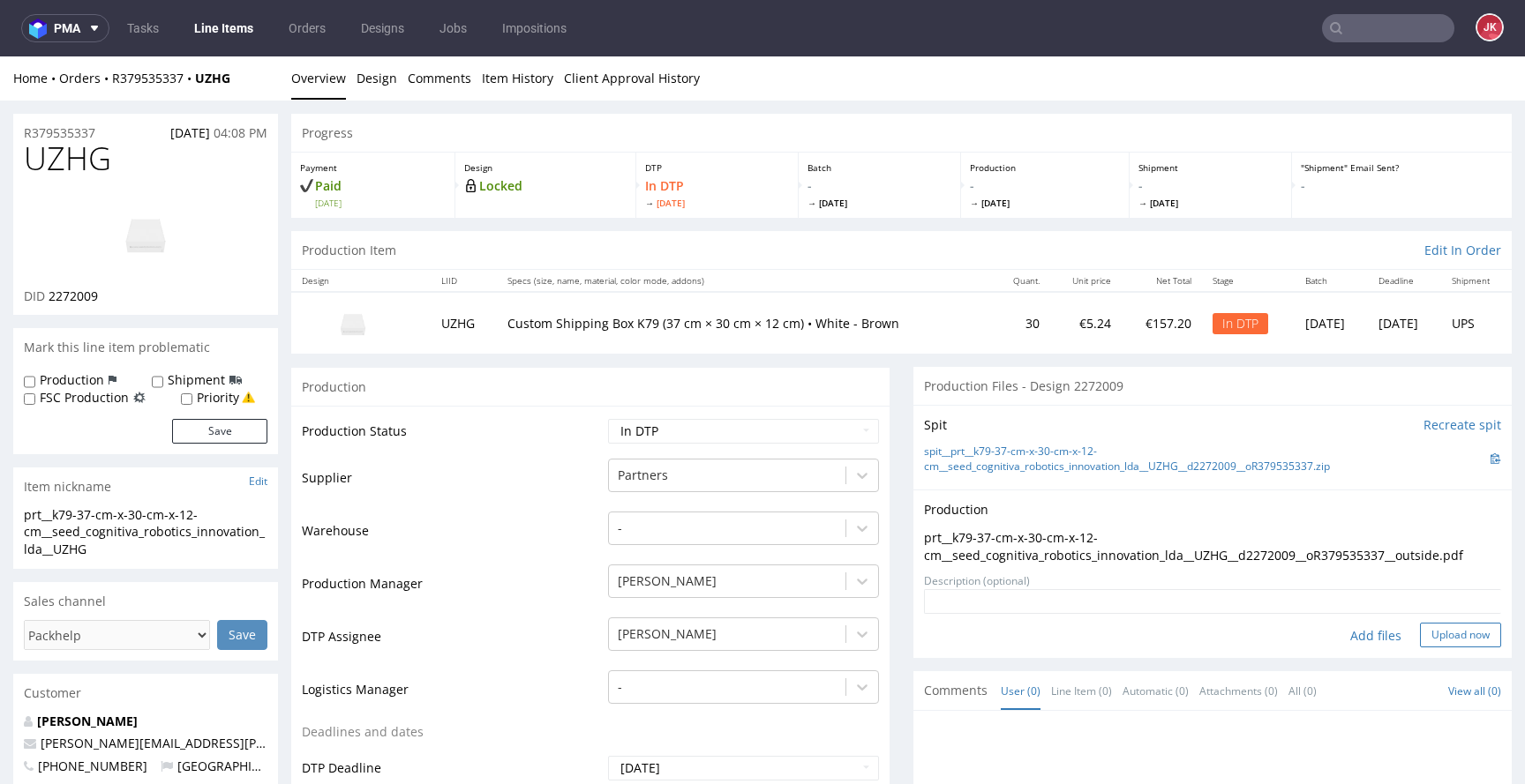
click at [1435, 634] on button "Upload now" at bounding box center [1460, 635] width 82 height 25
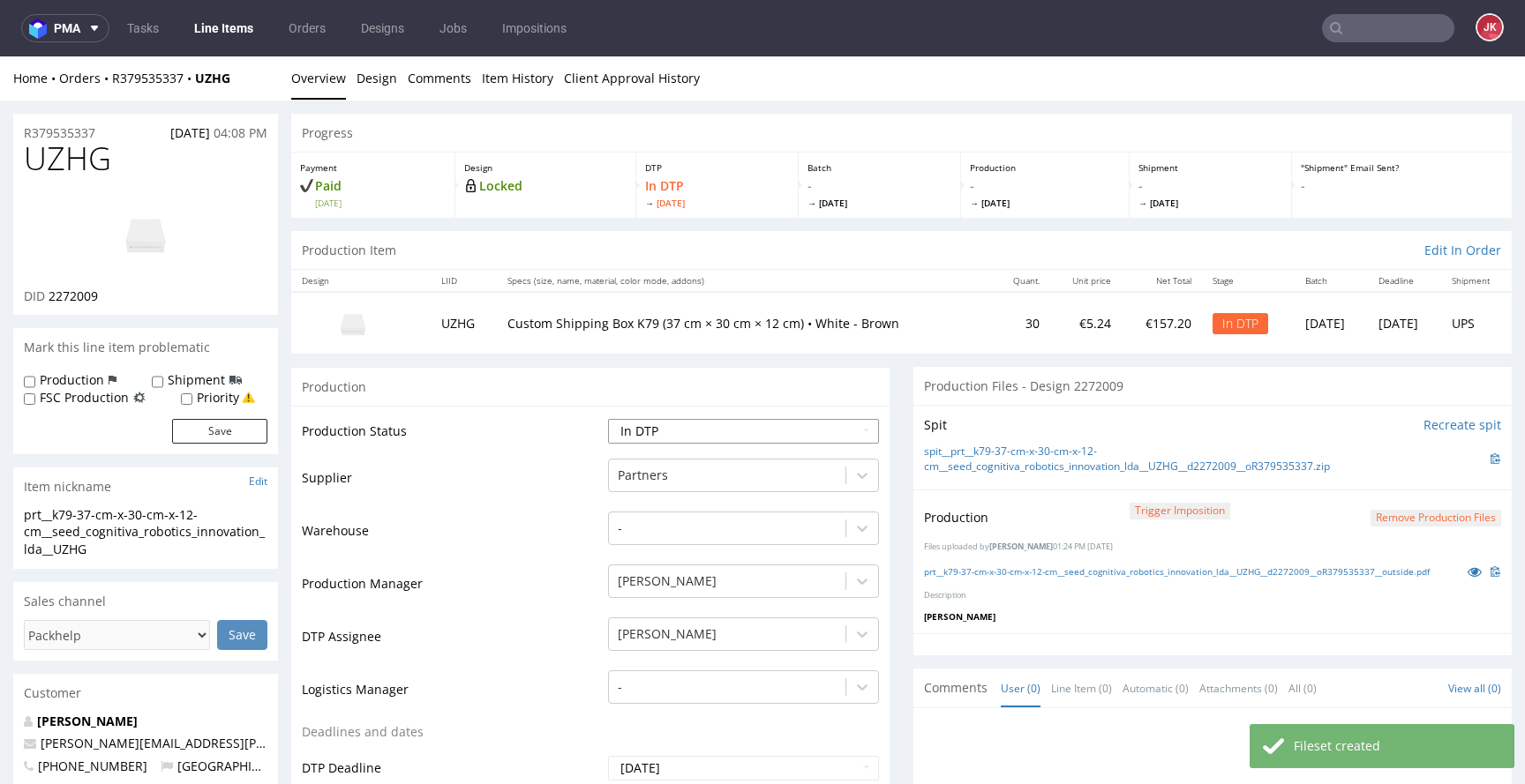
click at [689, 435] on select "Waiting for Artwork Waiting for Diecut Waiting for Mockup Waiting for DTP Waiti…" at bounding box center [743, 432] width 271 height 25
select select "dtp_production_ready"
click at [608, 419] on select "Waiting for Artwork Waiting for Diecut Waiting for Mockup Waiting for DTP Waiti…" at bounding box center [743, 432] width 271 height 25
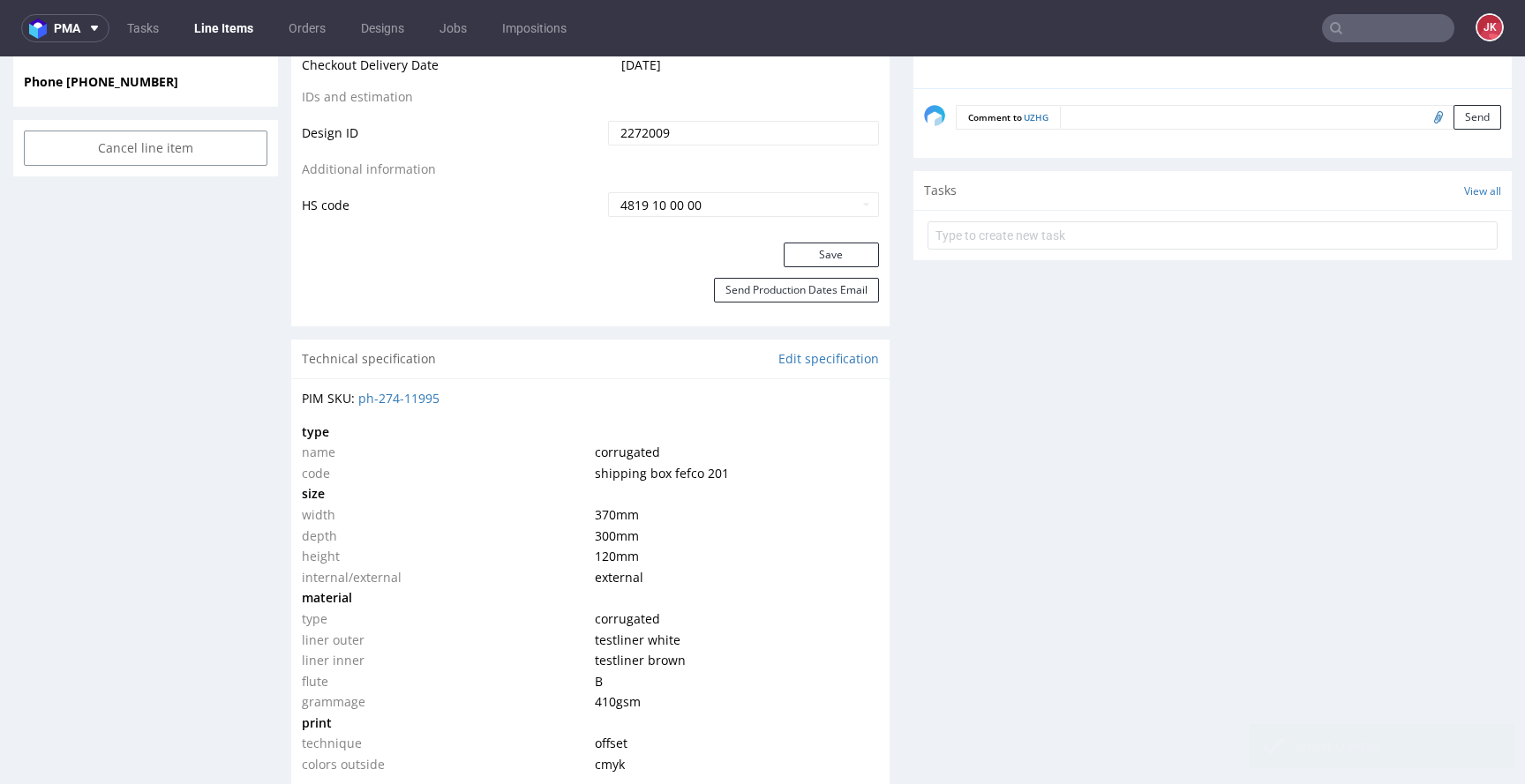
scroll to position [970, 0]
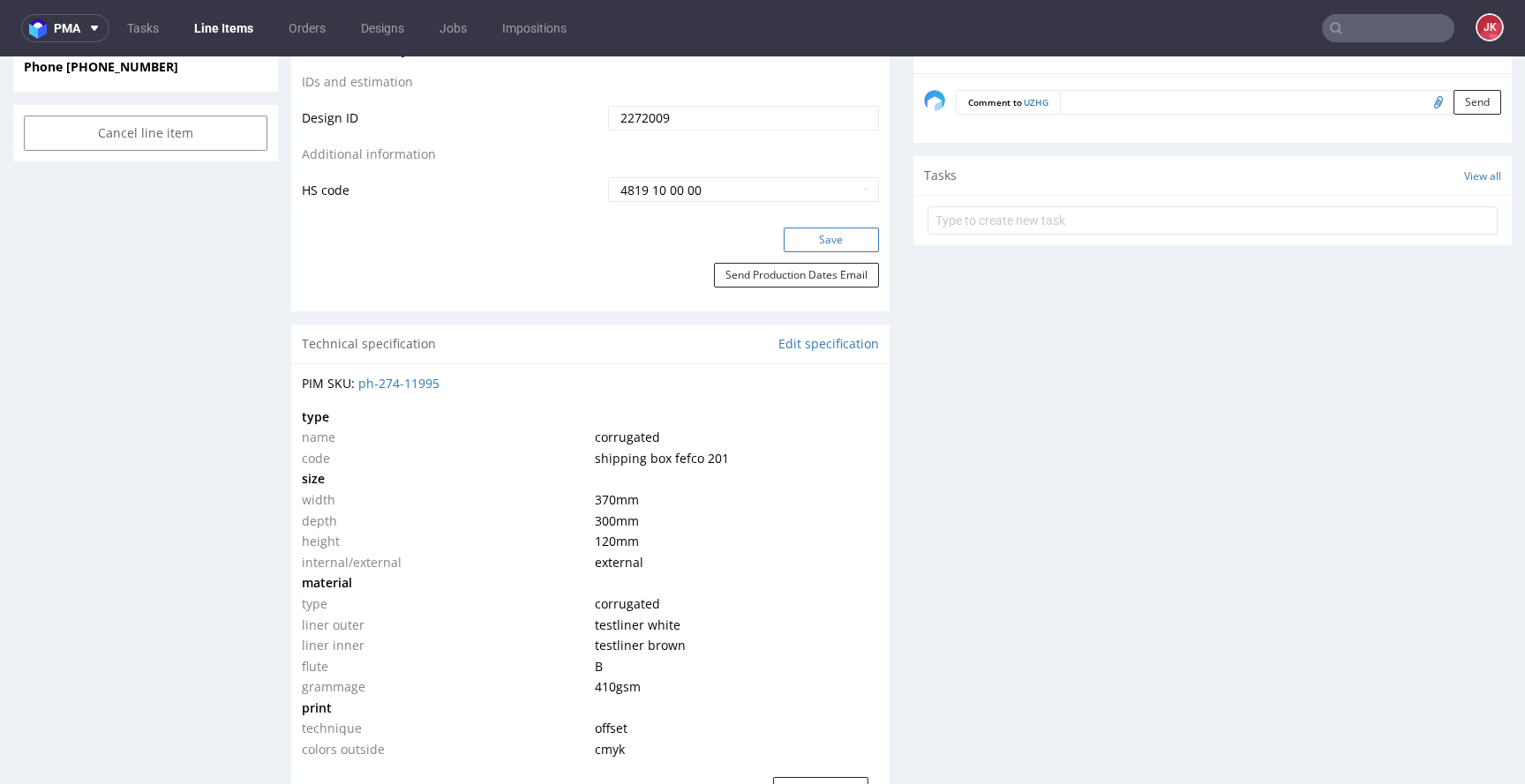
click at [820, 242] on button "Save" at bounding box center [831, 240] width 95 height 25
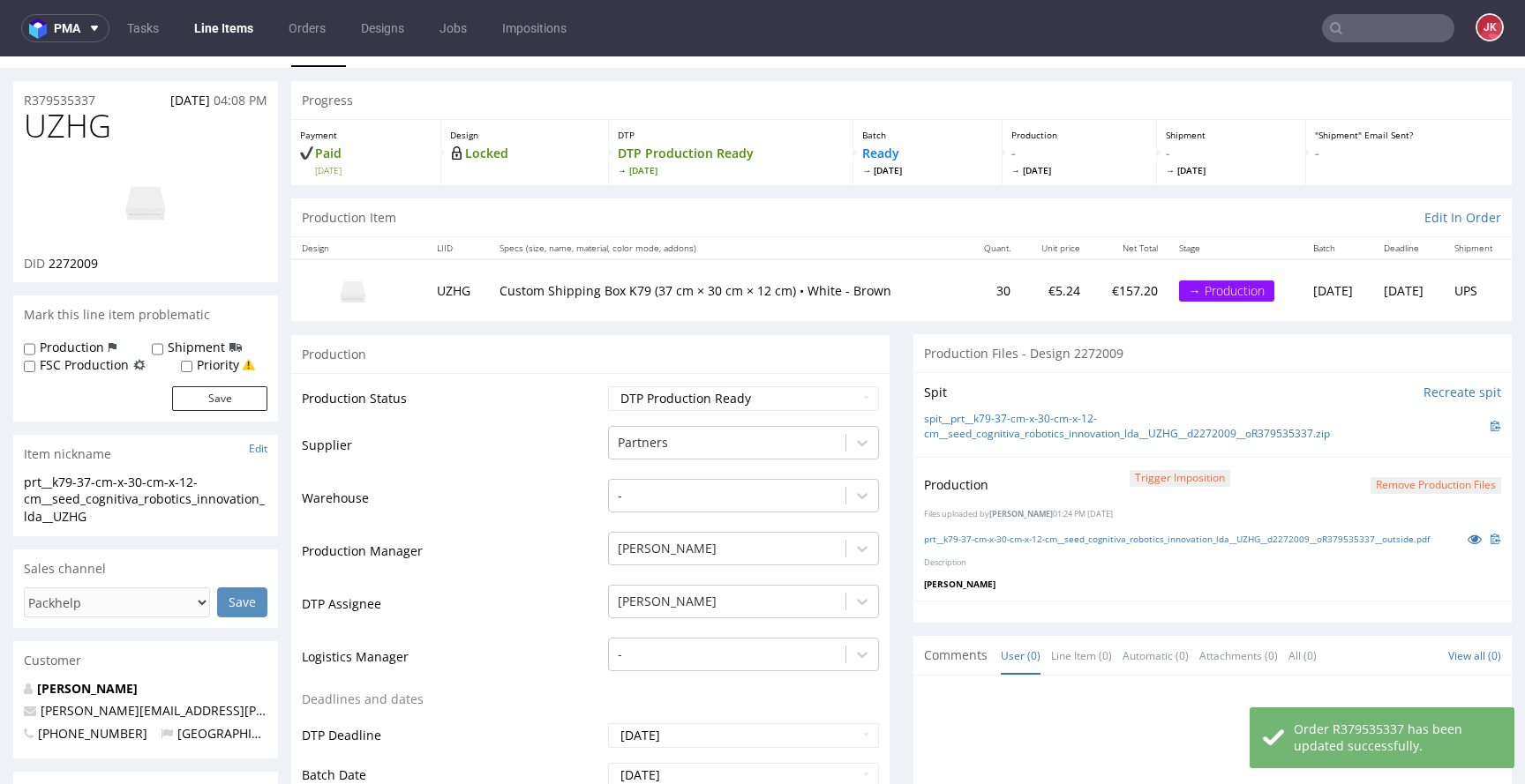
scroll to position [0, 0]
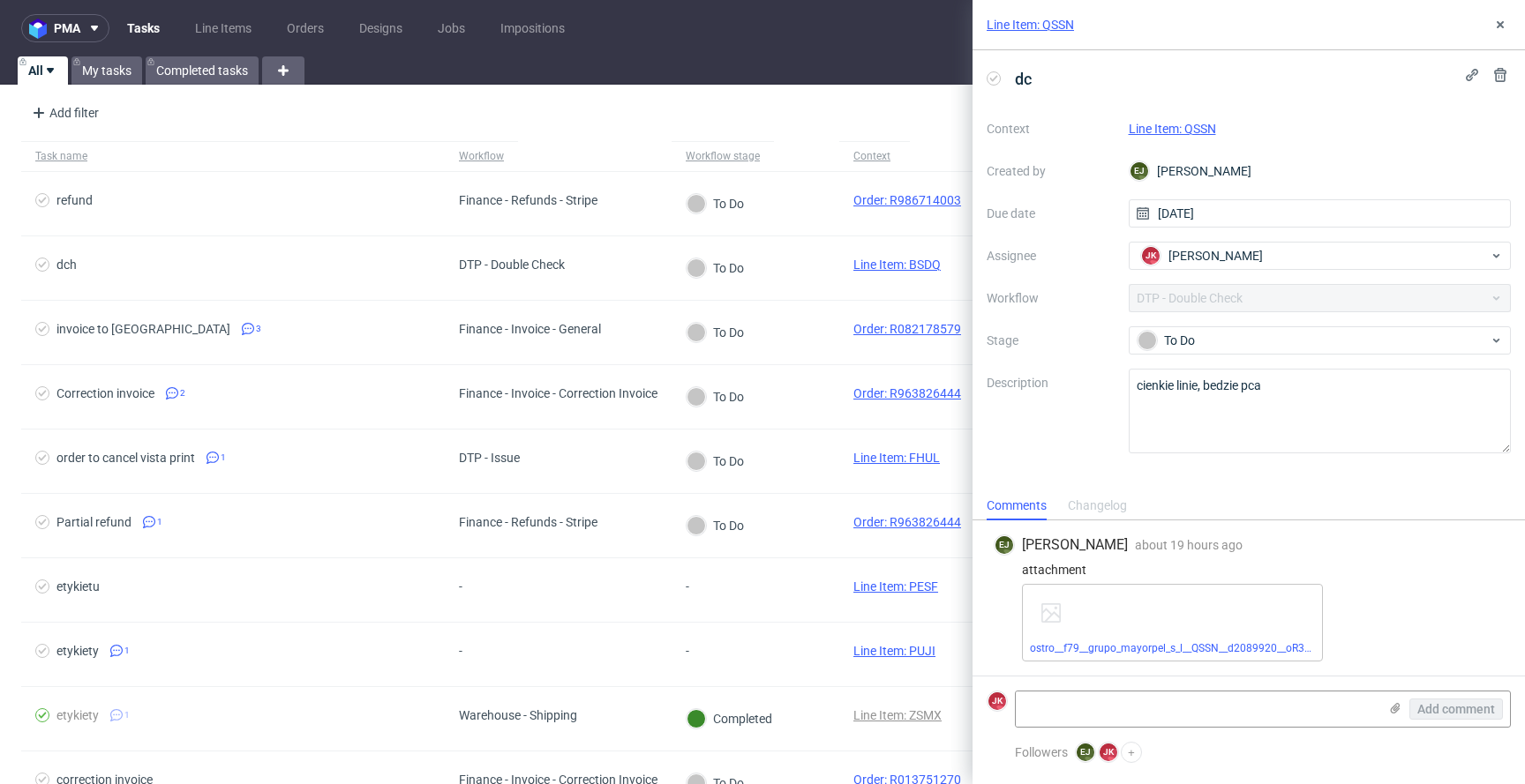
click at [1144, 126] on link "Line Item: QSSN" at bounding box center [1172, 129] width 87 height 14
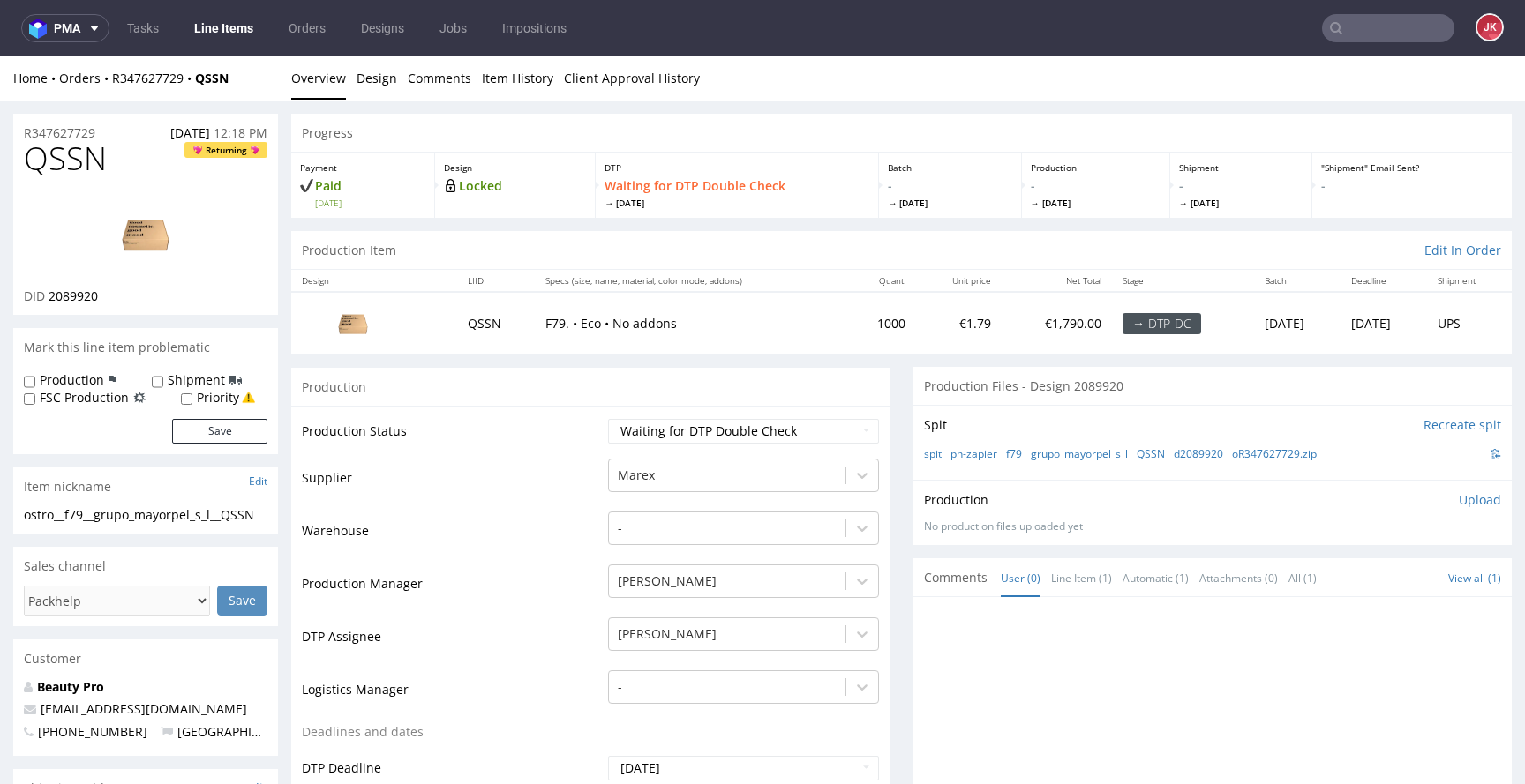
click at [552, 511] on td "Warehouse" at bounding box center [453, 536] width 302 height 53
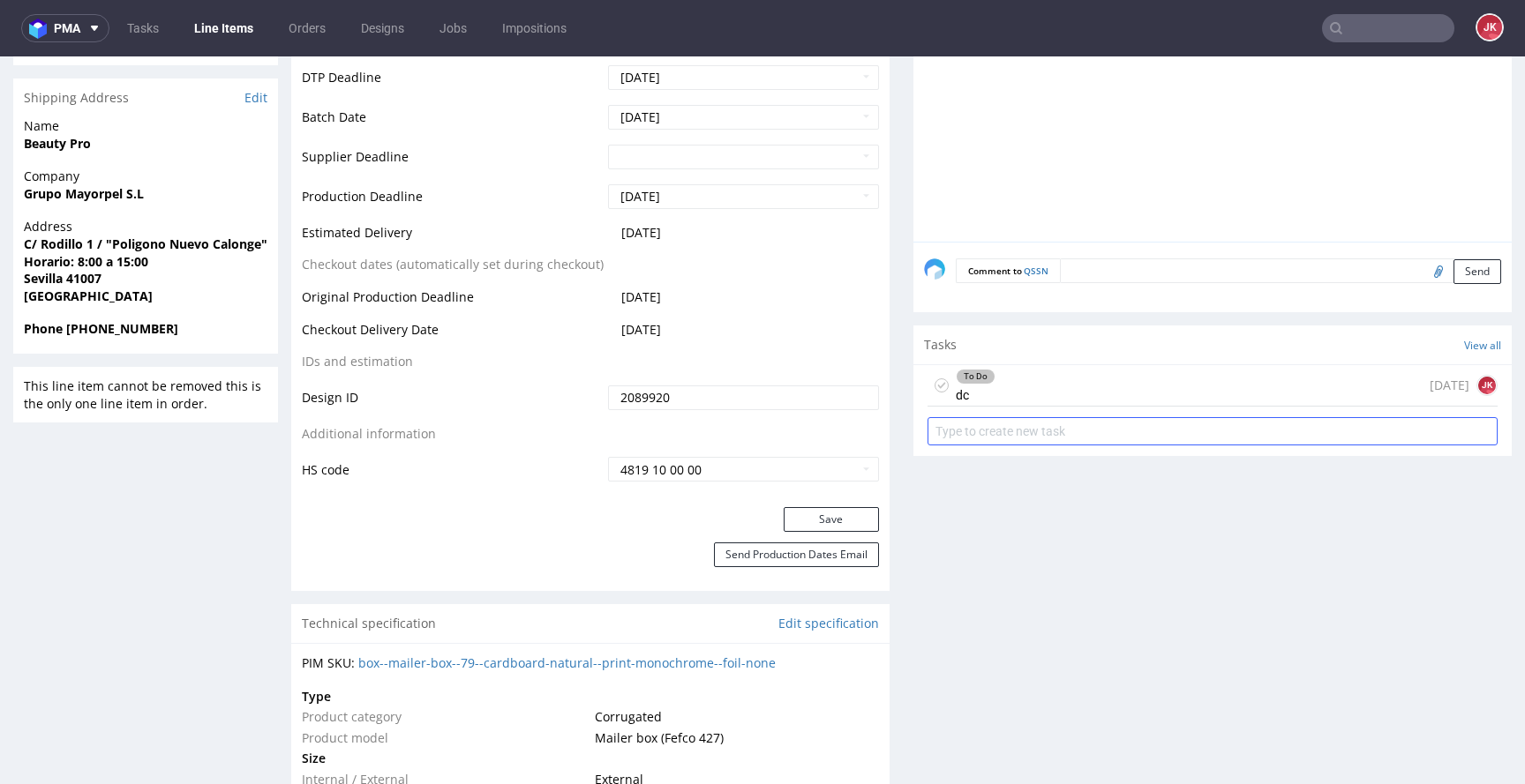
scroll to position [707, 0]
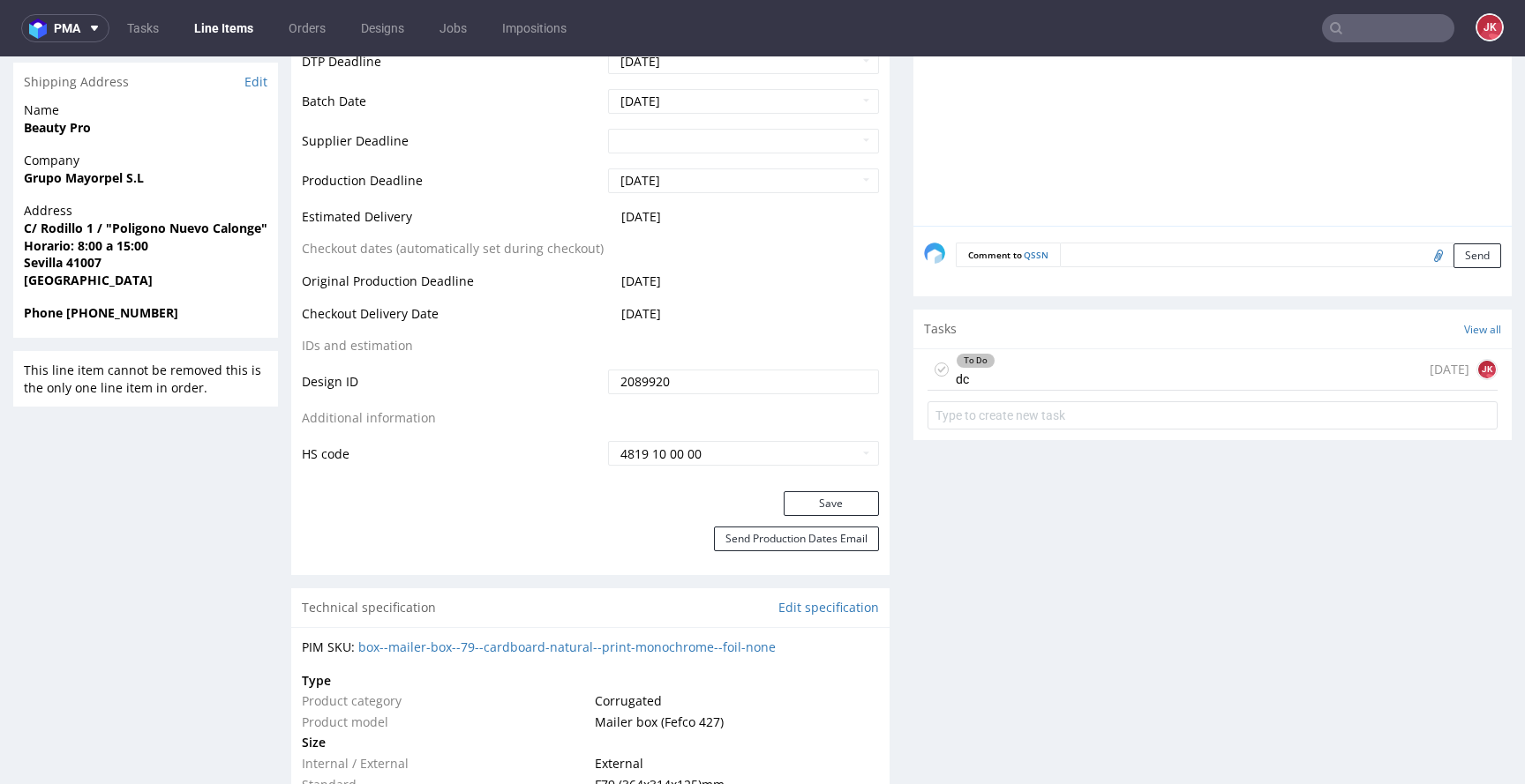
click at [967, 378] on div "To Do dc" at bounding box center [975, 369] width 39 height 40
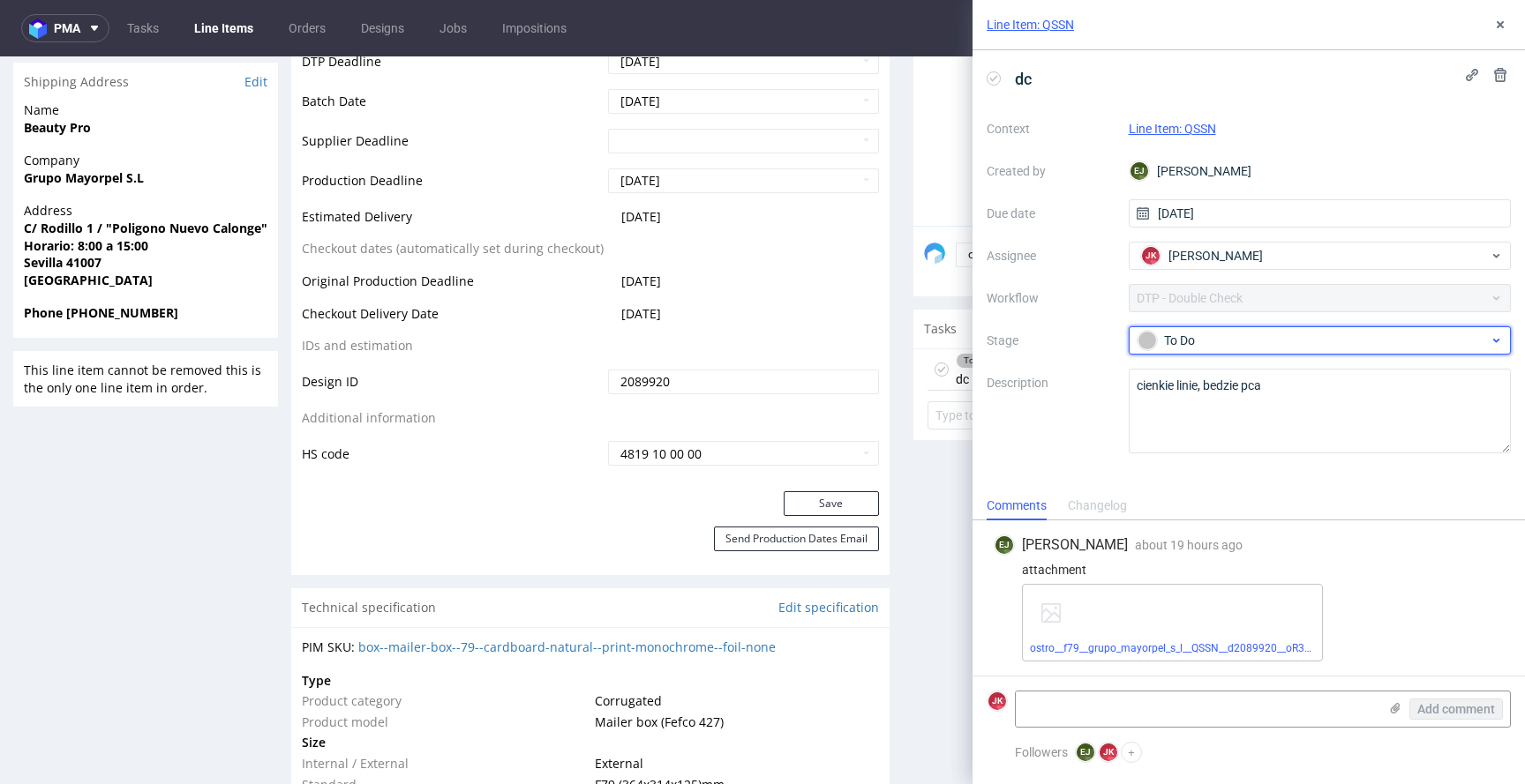
click at [1192, 338] on div "To Do" at bounding box center [1313, 340] width 351 height 20
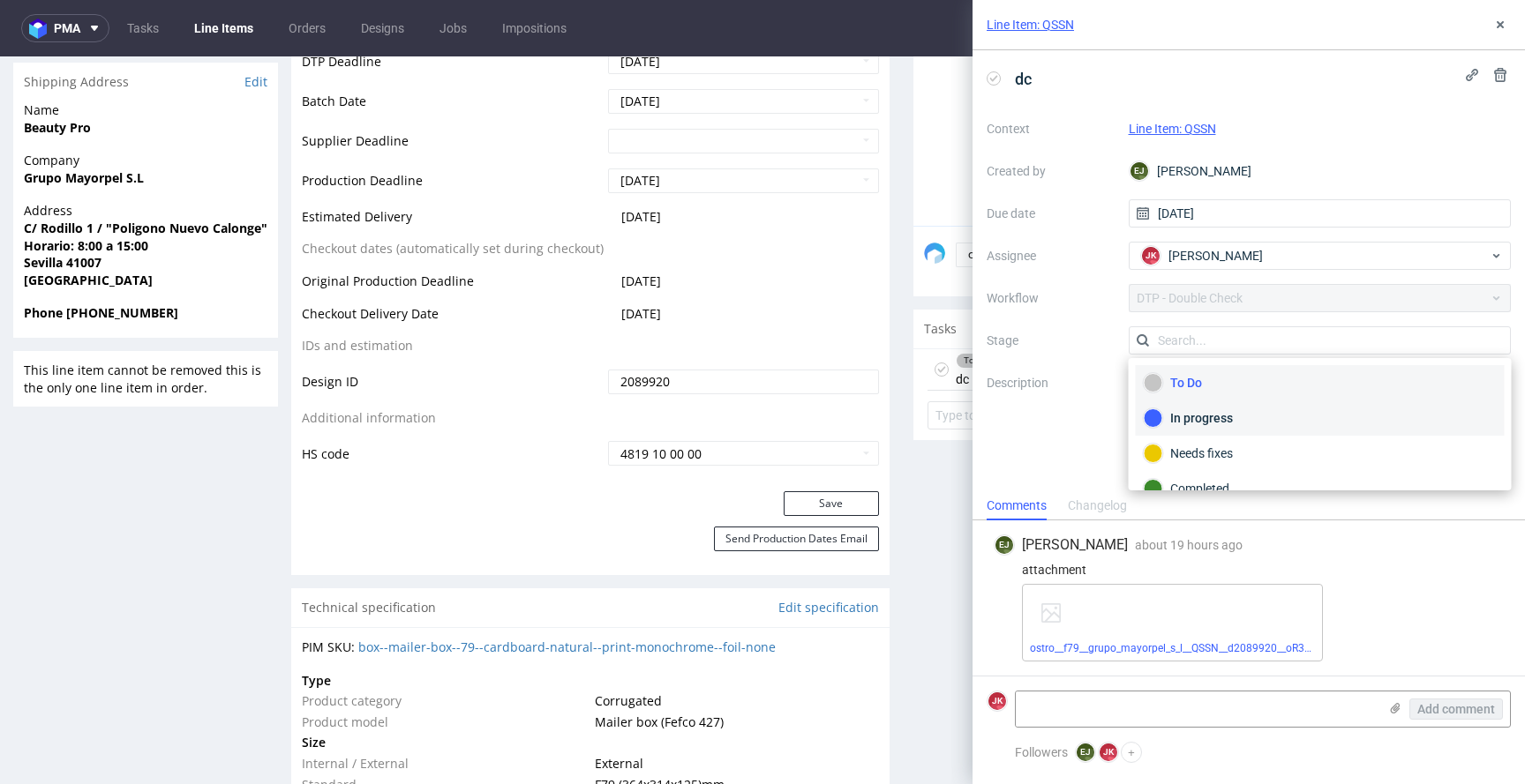
click at [1209, 416] on div "In progress" at bounding box center [1321, 418] width 353 height 20
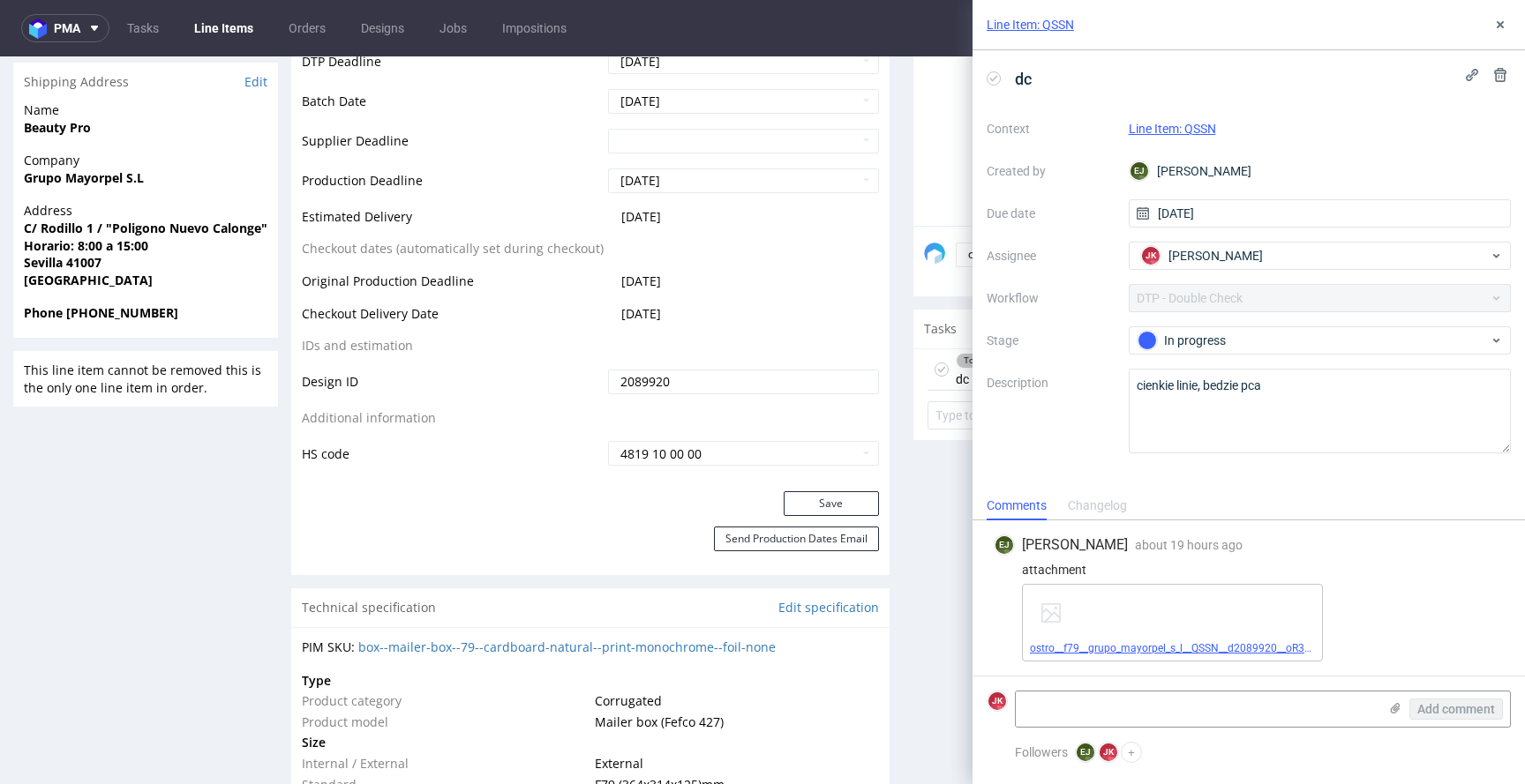
click at [1131, 648] on link "ostro__f79__grupo_mayorpel_s_l__QSSN__d2089920__oR347627729__v5__outside.pdf" at bounding box center [1234, 649] width 407 height 13
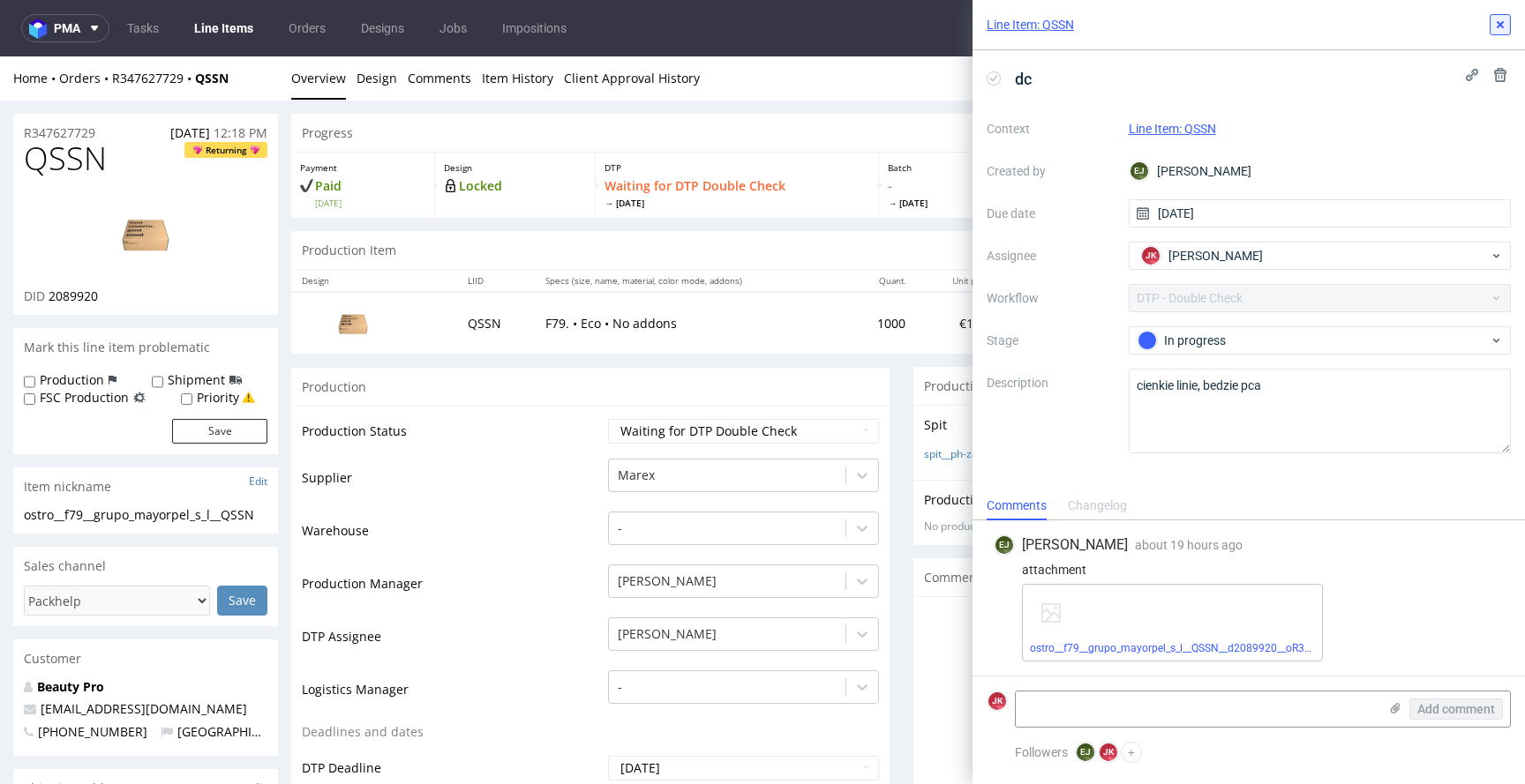
click at [1507, 21] on icon at bounding box center [1501, 25] width 14 height 14
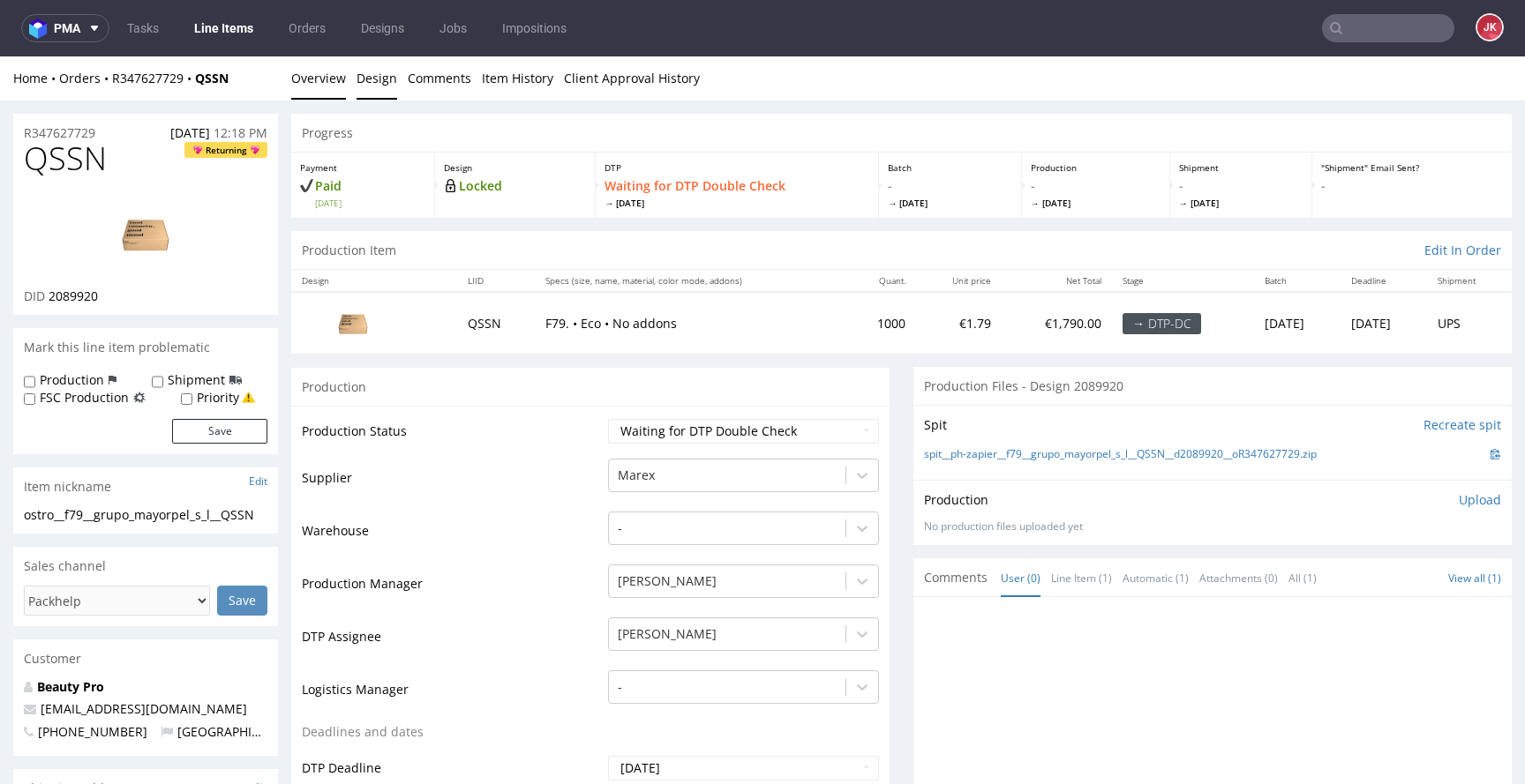
click at [370, 86] on link "Design" at bounding box center [377, 78] width 40 height 43
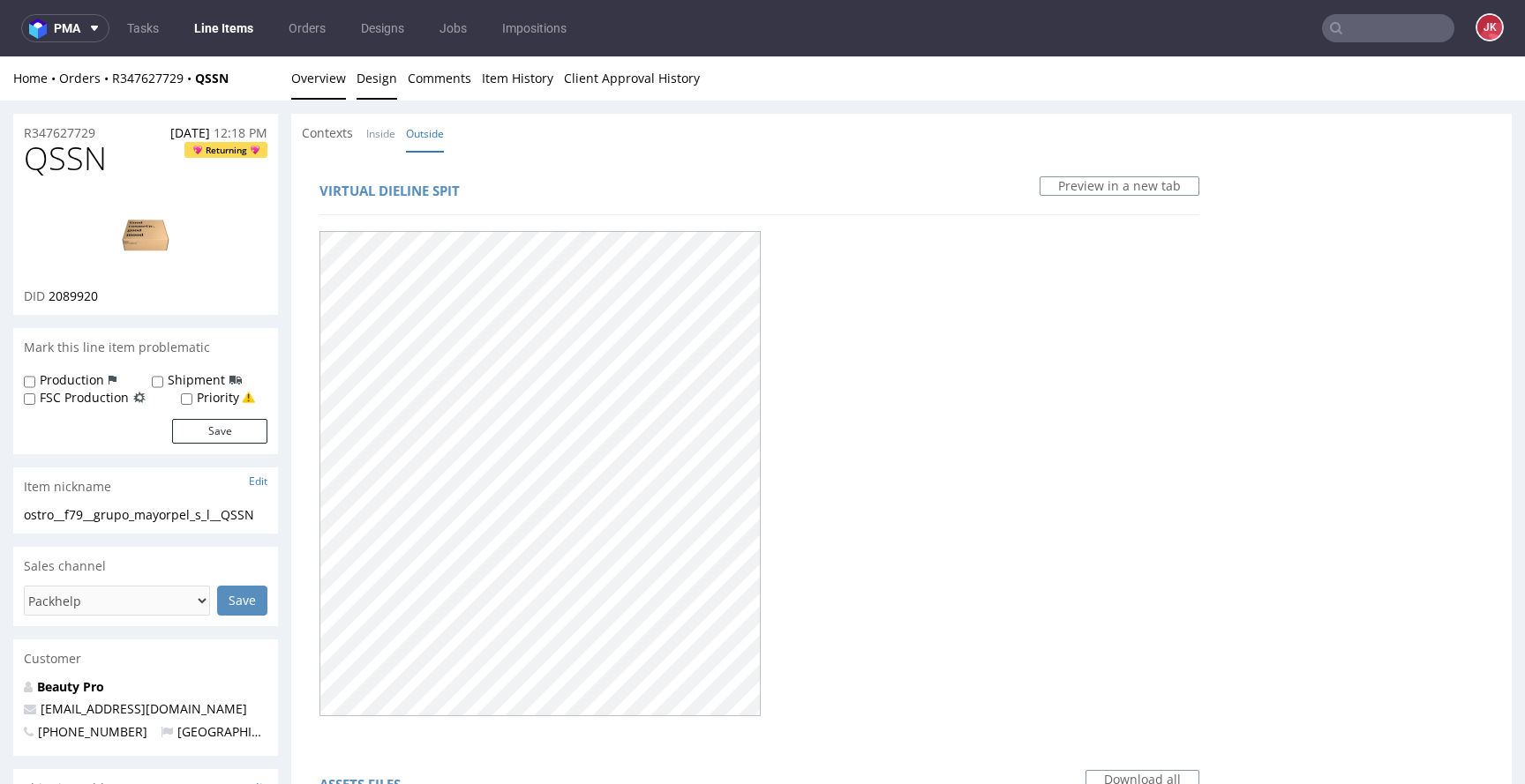
click at [302, 73] on link "Overview" at bounding box center [318, 78] width 55 height 43
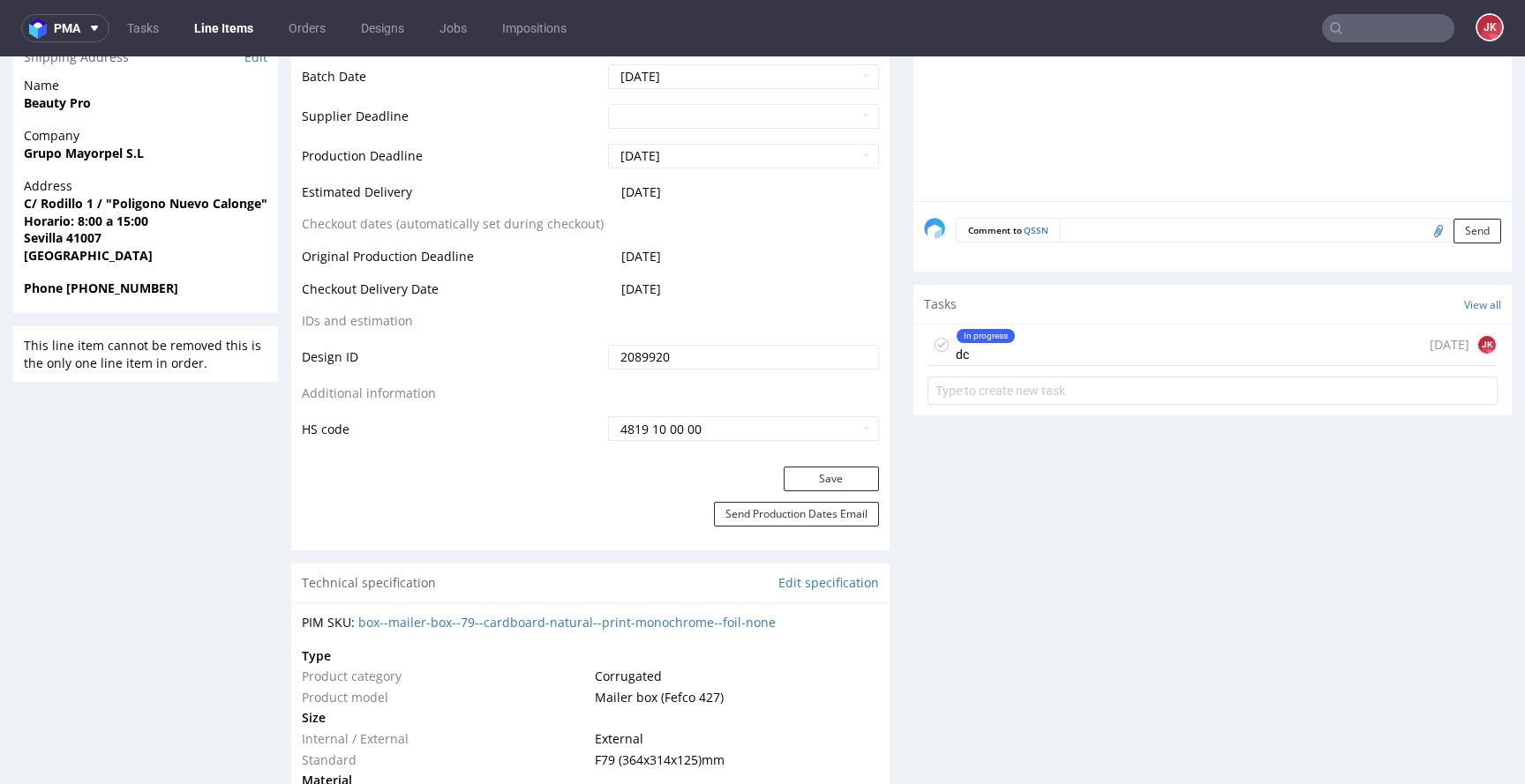
scroll to position [711, 0]
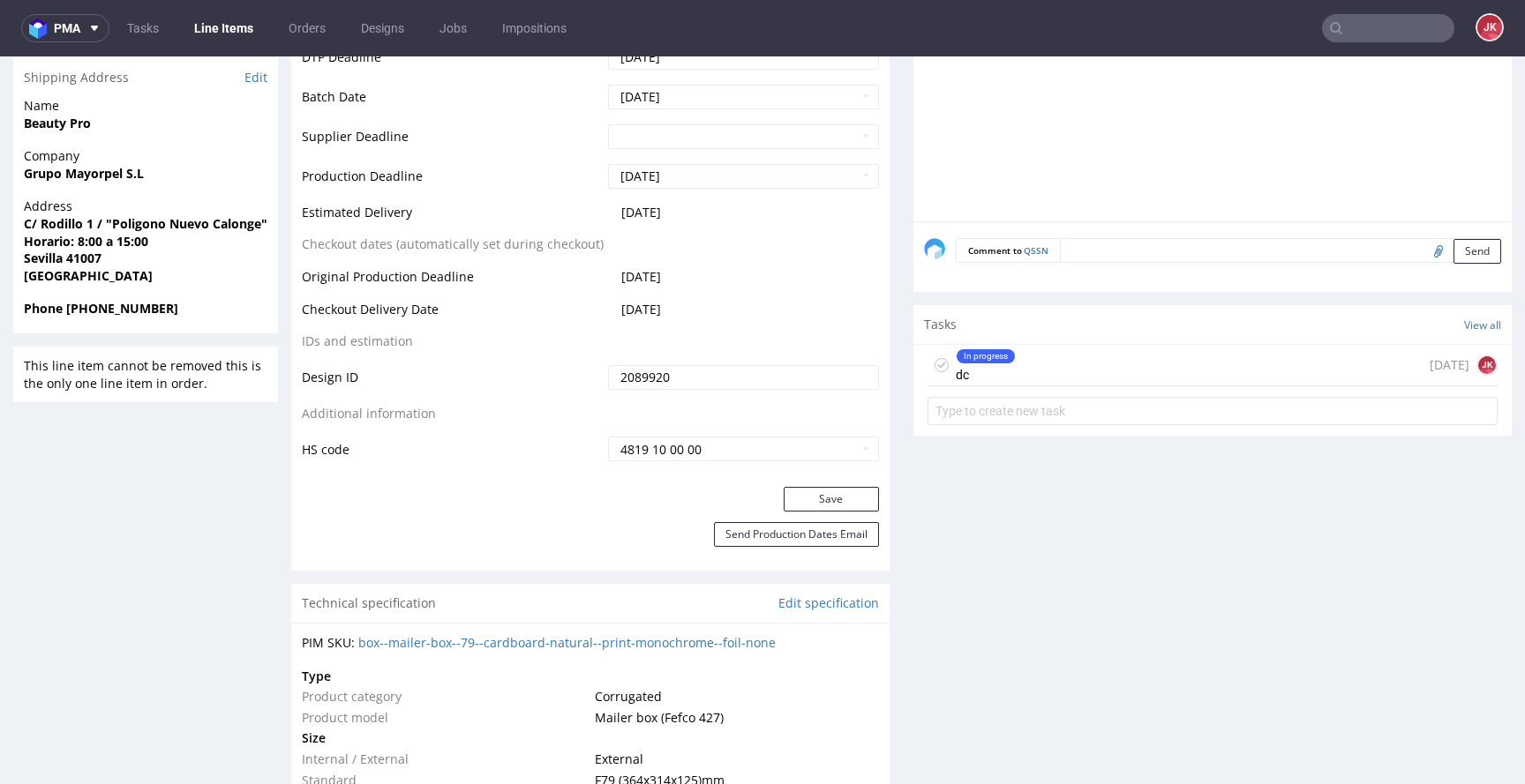
click at [937, 366] on icon at bounding box center [942, 366] width 14 height 14
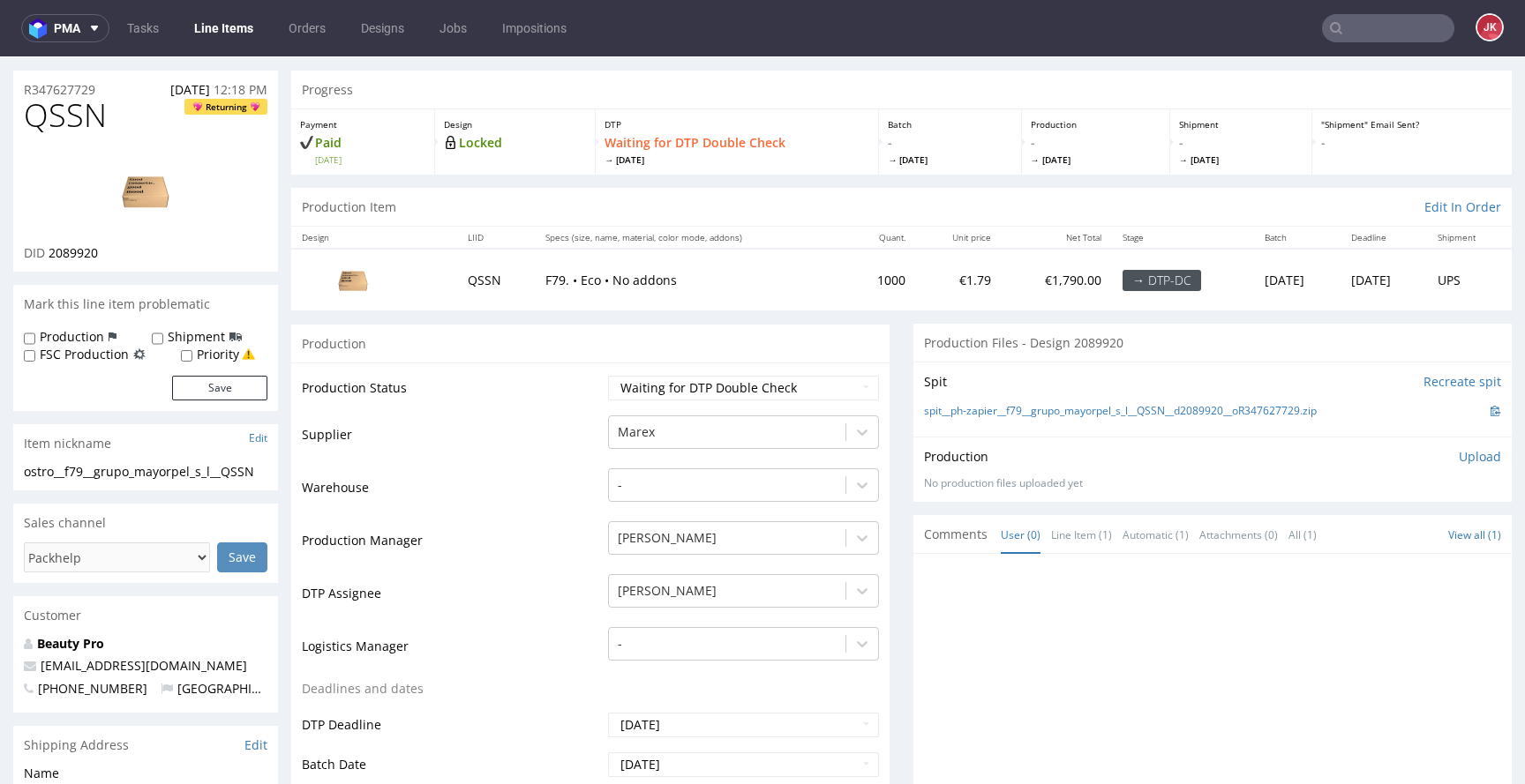
scroll to position [0, 0]
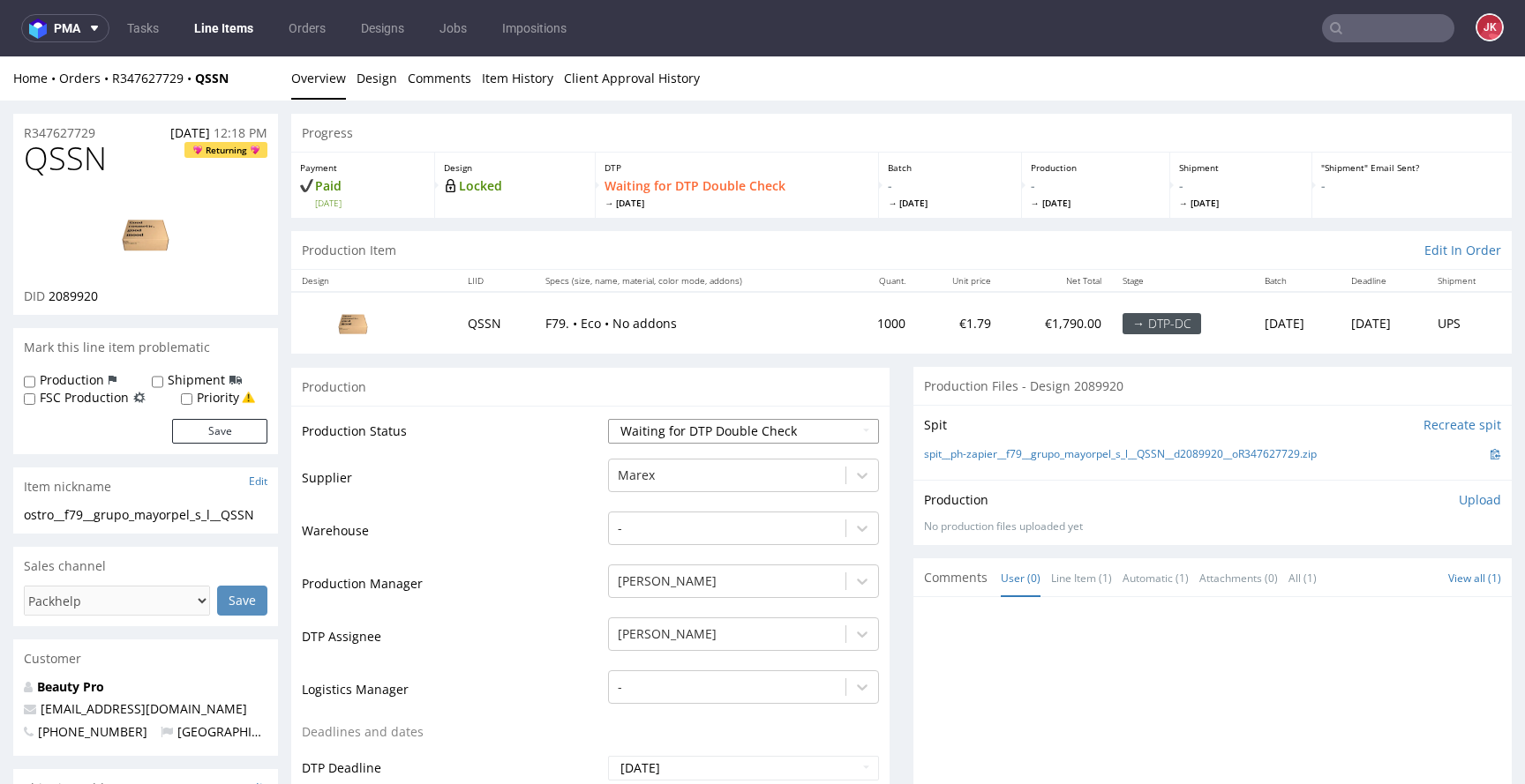
click at [695, 426] on select "Waiting for Artwork Waiting for Diecut Waiting for Mockup Waiting for DTP Waiti…" at bounding box center [743, 432] width 271 height 25
select select "dtp_dc_done"
click at [608, 419] on select "Waiting for Artwork Waiting for Diecut Waiting for Mockup Waiting for DTP Waiti…" at bounding box center [743, 432] width 271 height 25
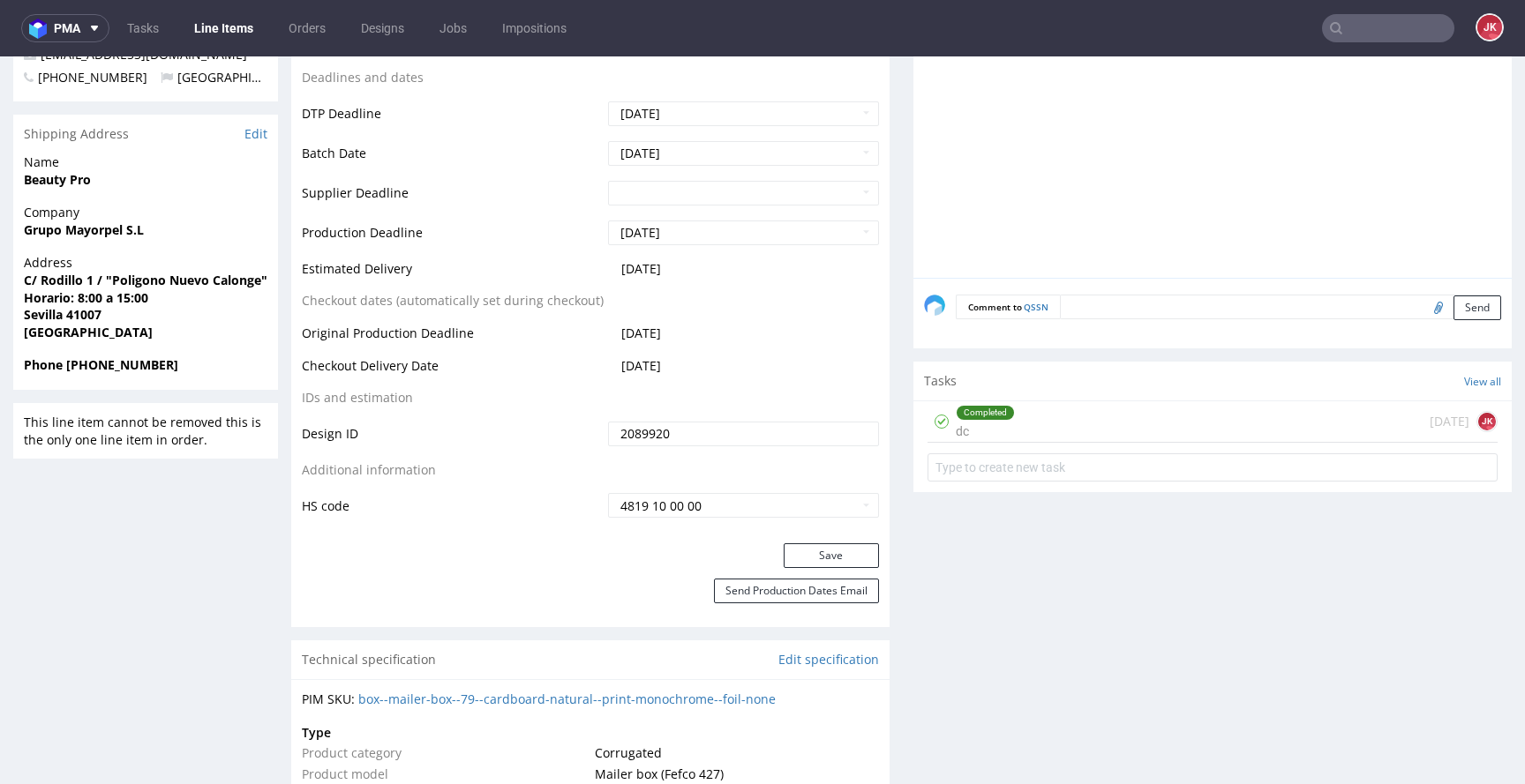
scroll to position [695, 0]
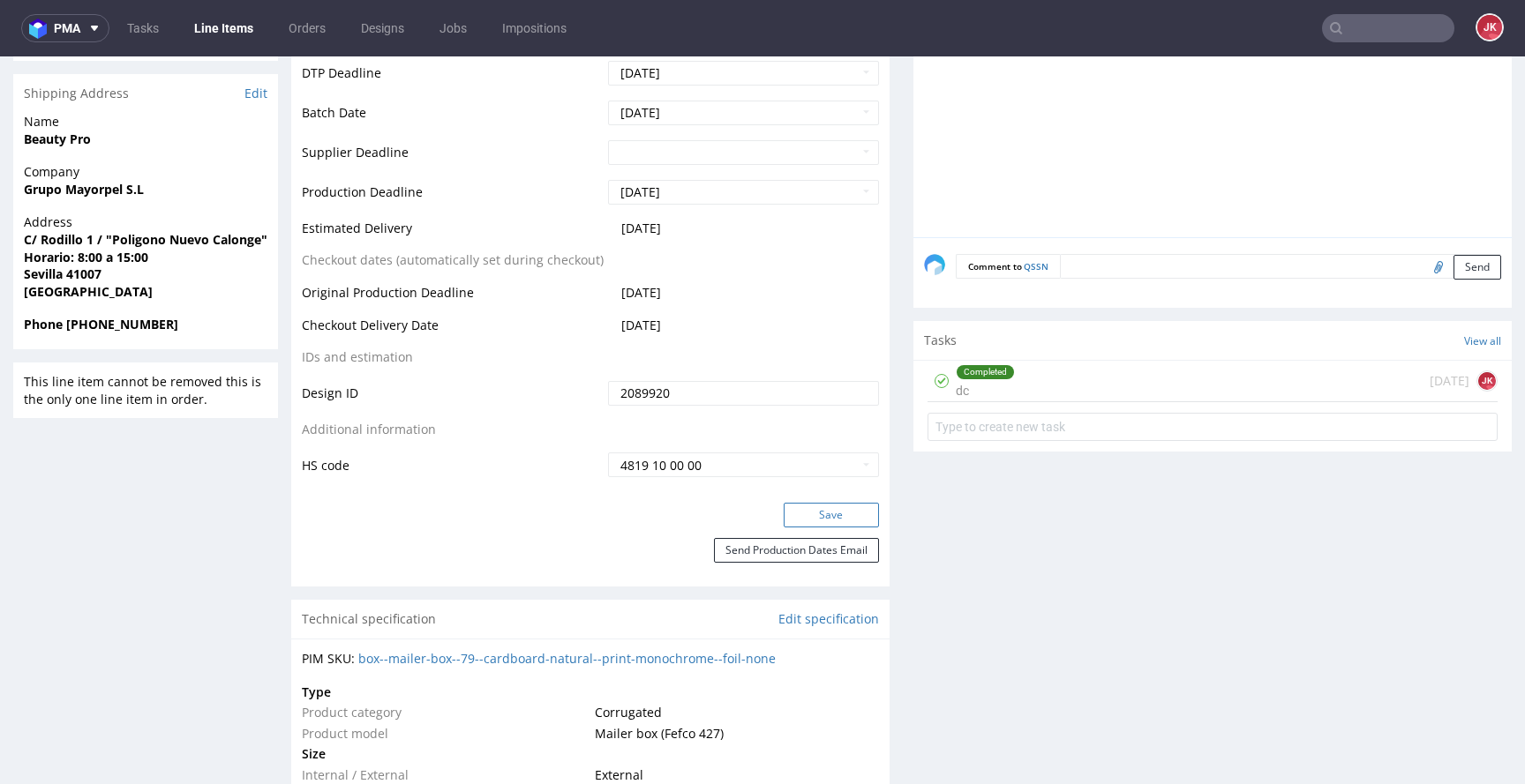
click at [810, 524] on button "Save" at bounding box center [831, 515] width 95 height 25
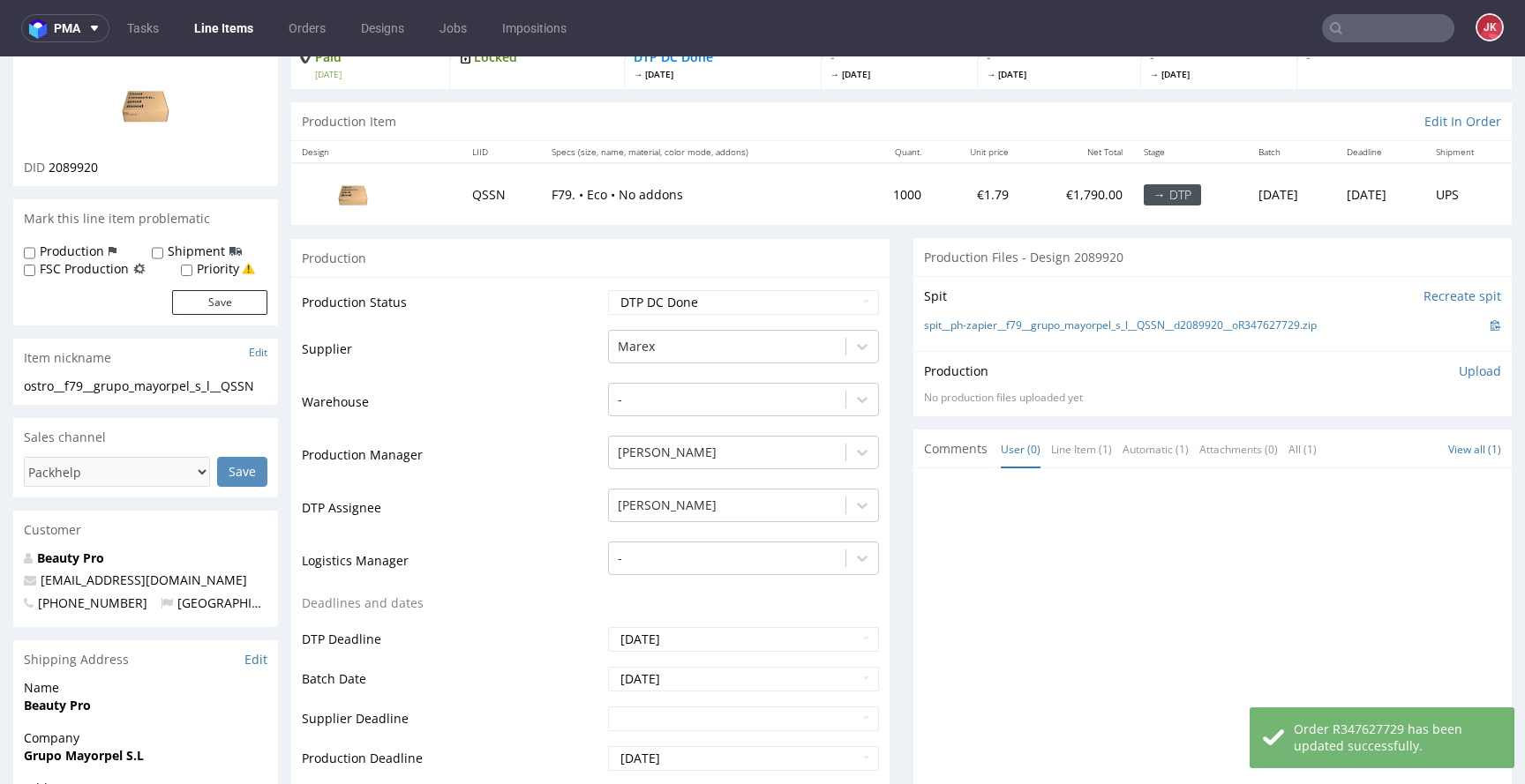
scroll to position [0, 0]
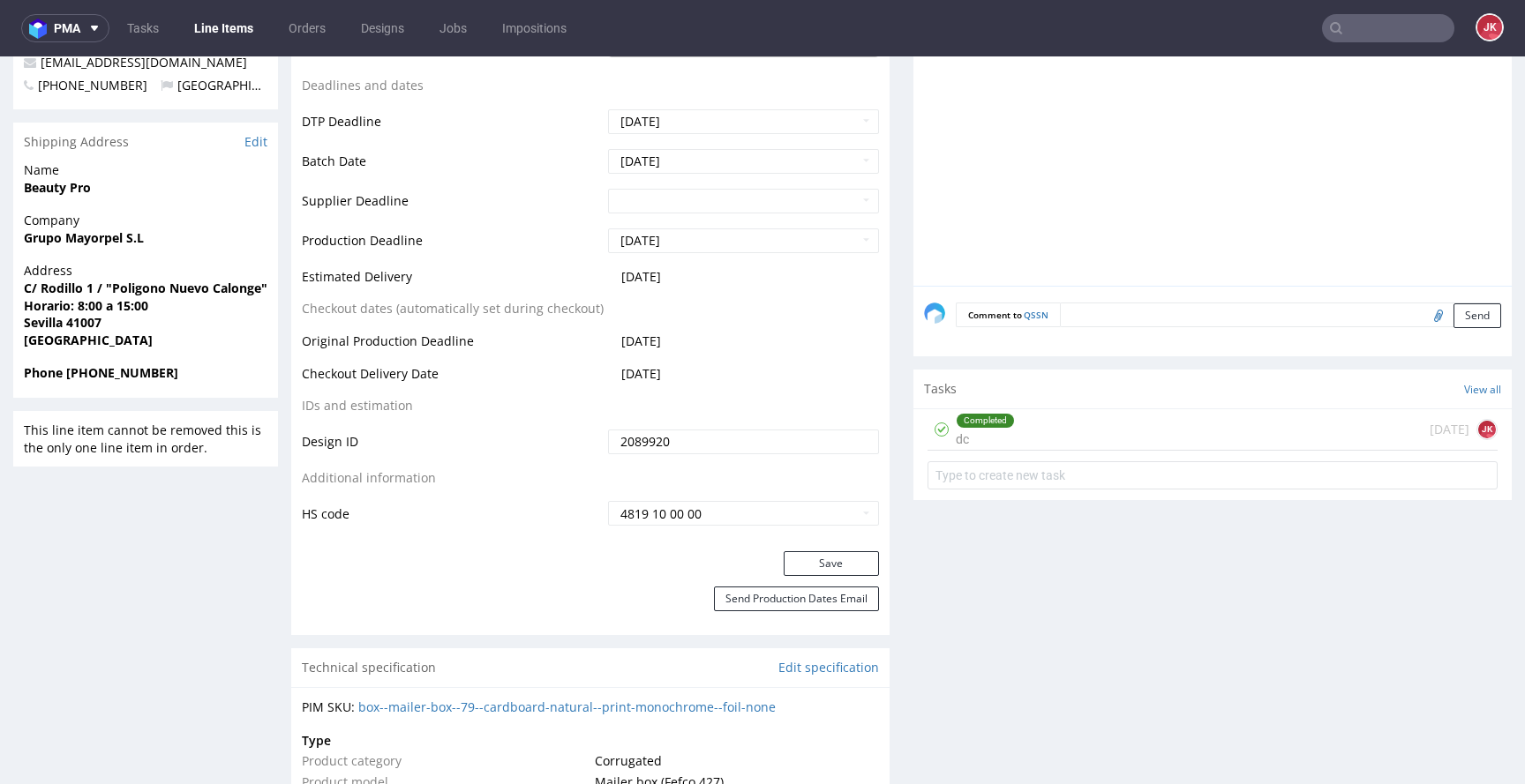
scroll to position [532, 0]
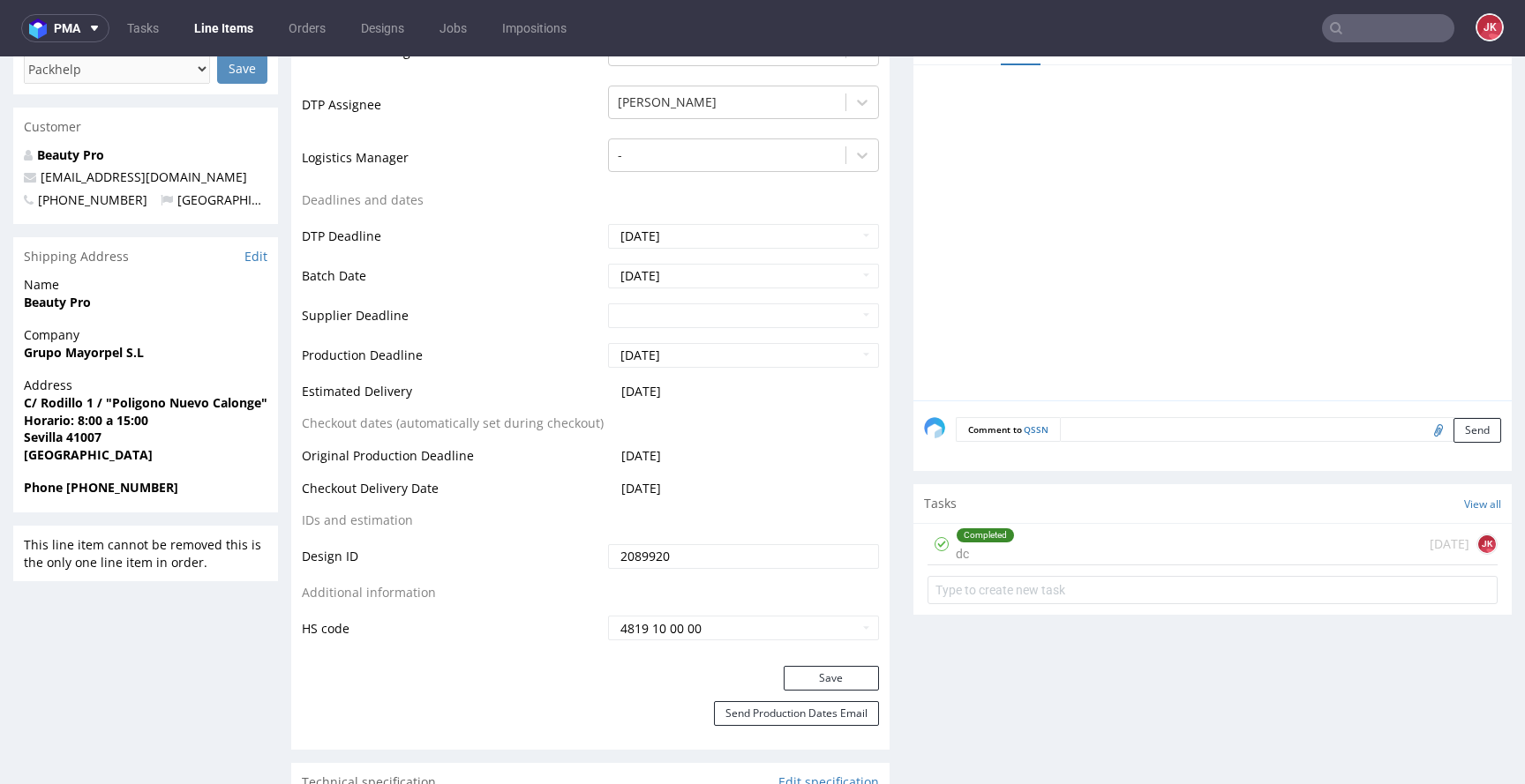
click at [958, 544] on div "Completed dc" at bounding box center [985, 544] width 59 height 40
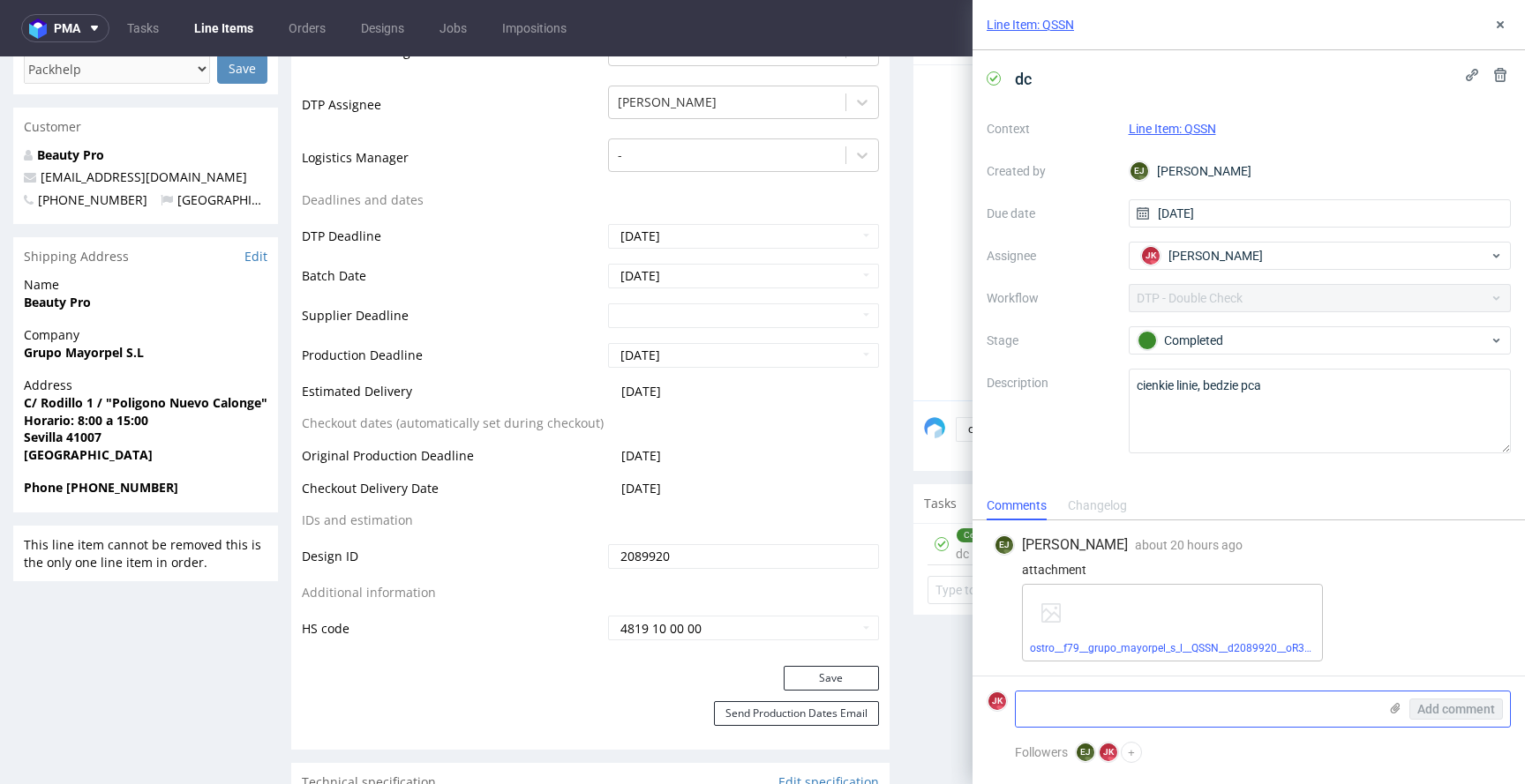
click at [1099, 709] on textarea at bounding box center [1197, 709] width 362 height 35
click at [1118, 702] on textarea "zostały tylko dwa kolory" at bounding box center [1197, 709] width 362 height 35
click at [1255, 706] on textarea "zostały tylko dwa niepotrzebne kolory" at bounding box center [1197, 709] width 362 height 35
type textarea "zostały tylko dwa niepotrzebne kolory w swatch'u"
click at [1464, 708] on span "Add comment" at bounding box center [1456, 710] width 78 height 13
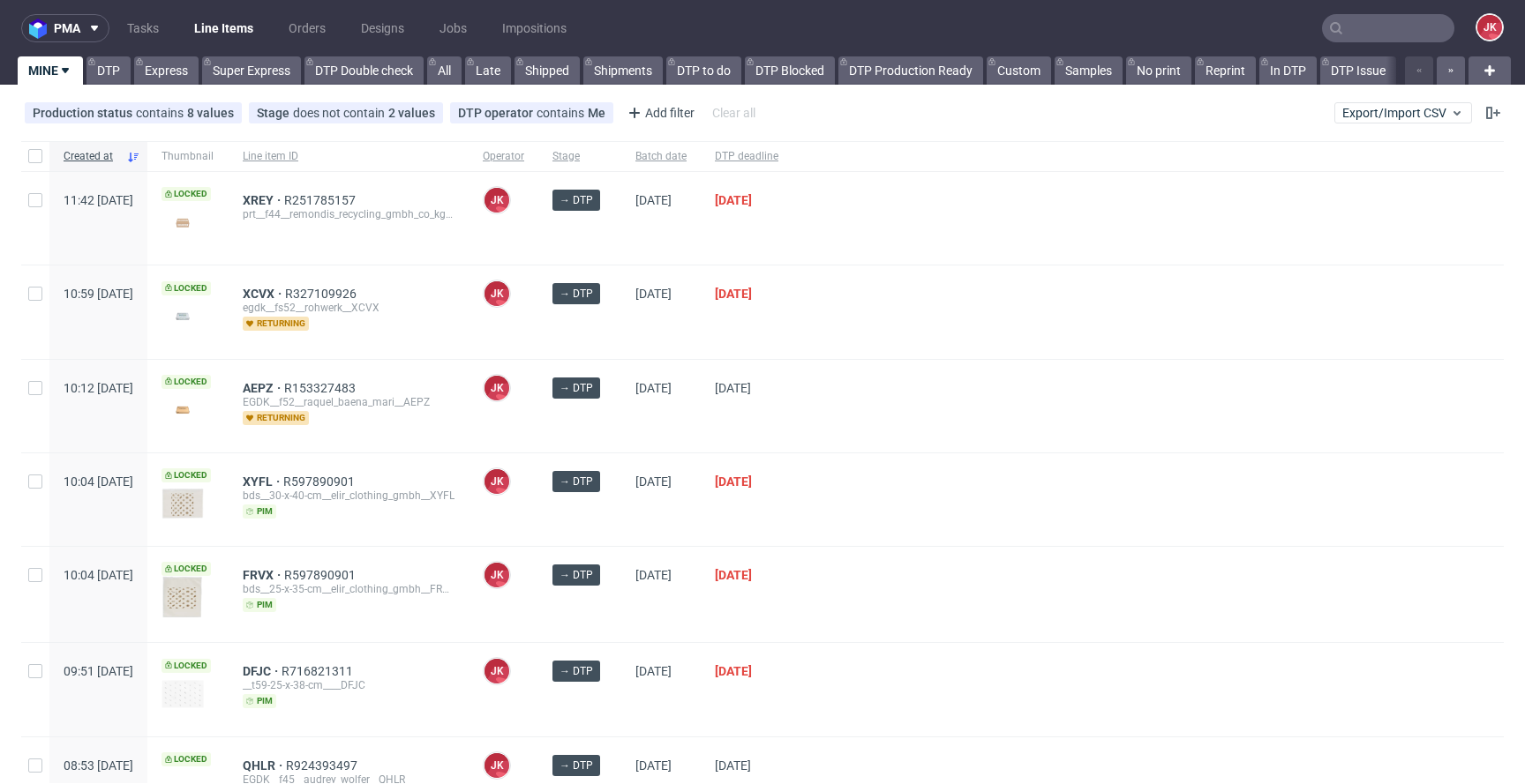
scroll to position [568, 0]
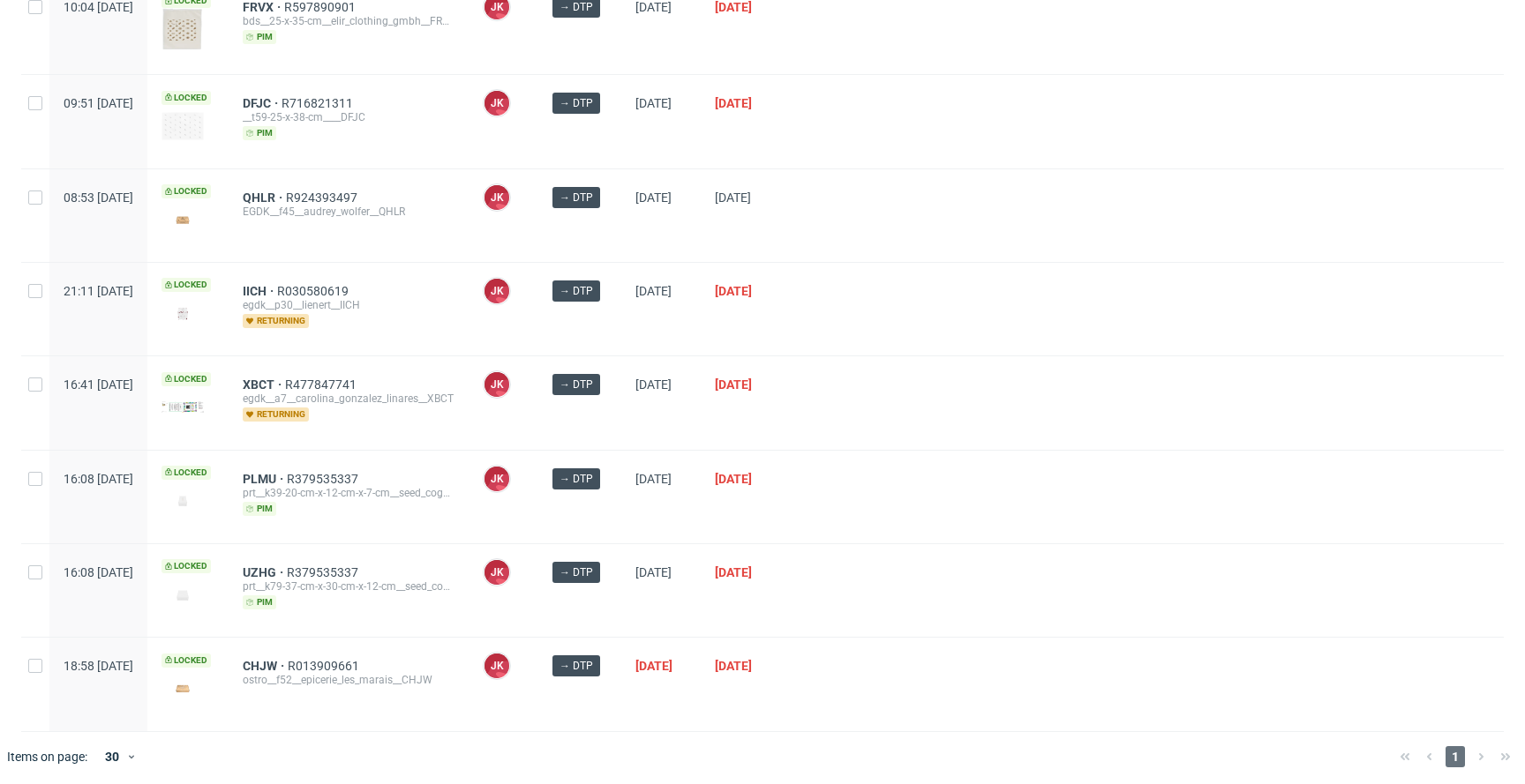
click at [892, 484] on div at bounding box center [1148, 496] width 712 height 92
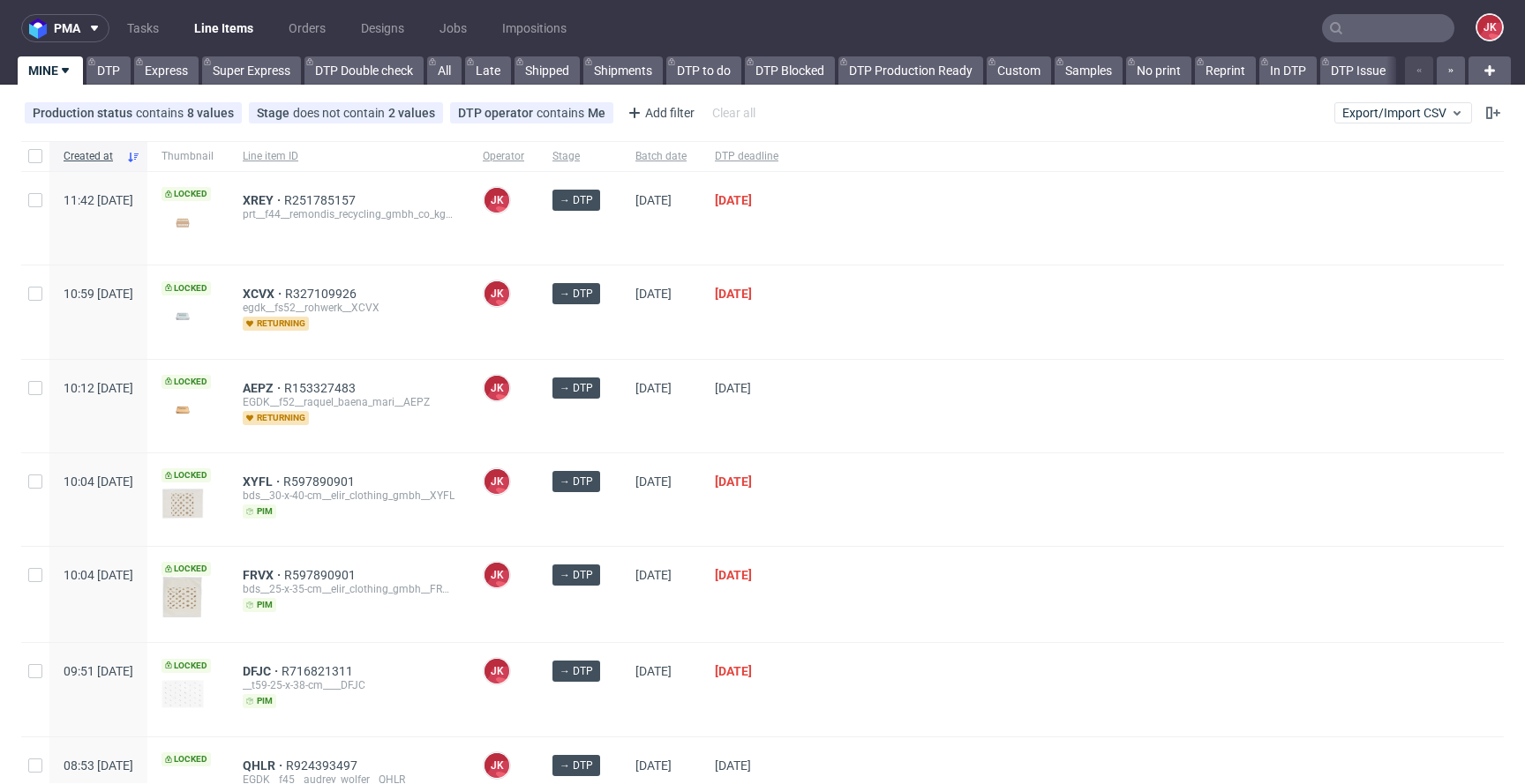
click at [879, 350] on div at bounding box center [1148, 311] width 712 height 92
click at [938, 479] on div at bounding box center [1148, 499] width 712 height 92
click at [908, 382] on div at bounding box center [1148, 406] width 712 height 92
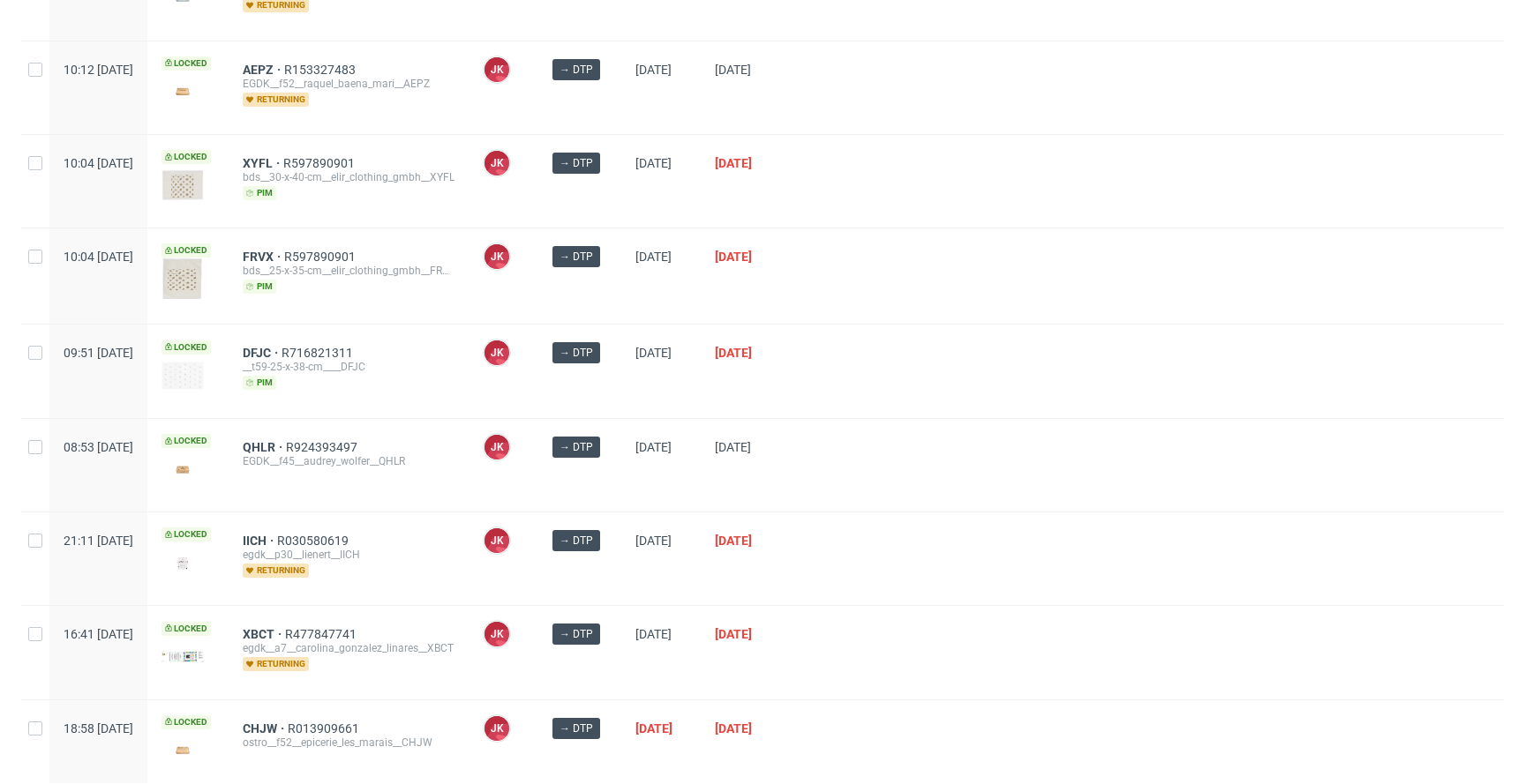
scroll to position [381, 0]
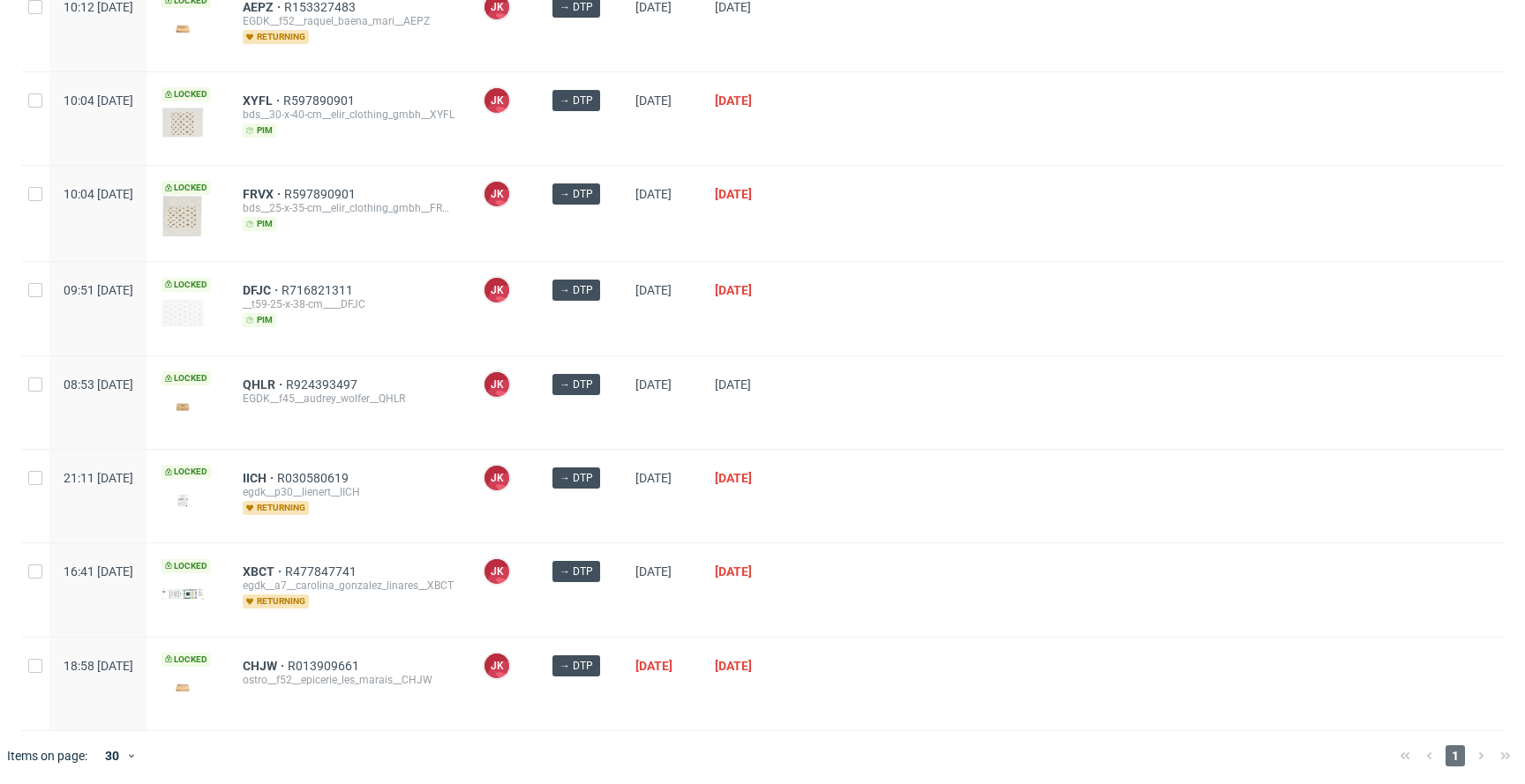
click at [918, 469] on div at bounding box center [1148, 495] width 712 height 92
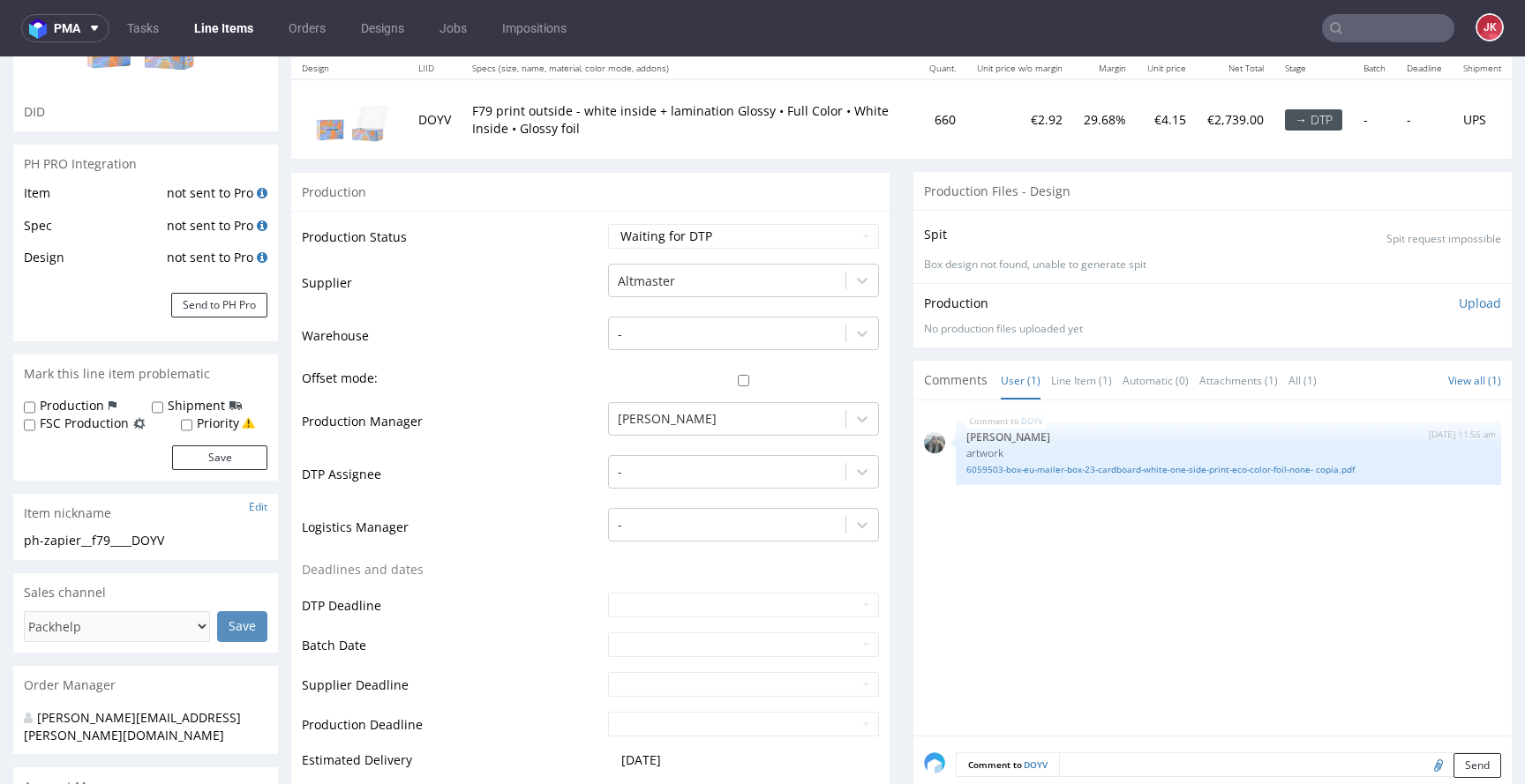
scroll to position [53, 0]
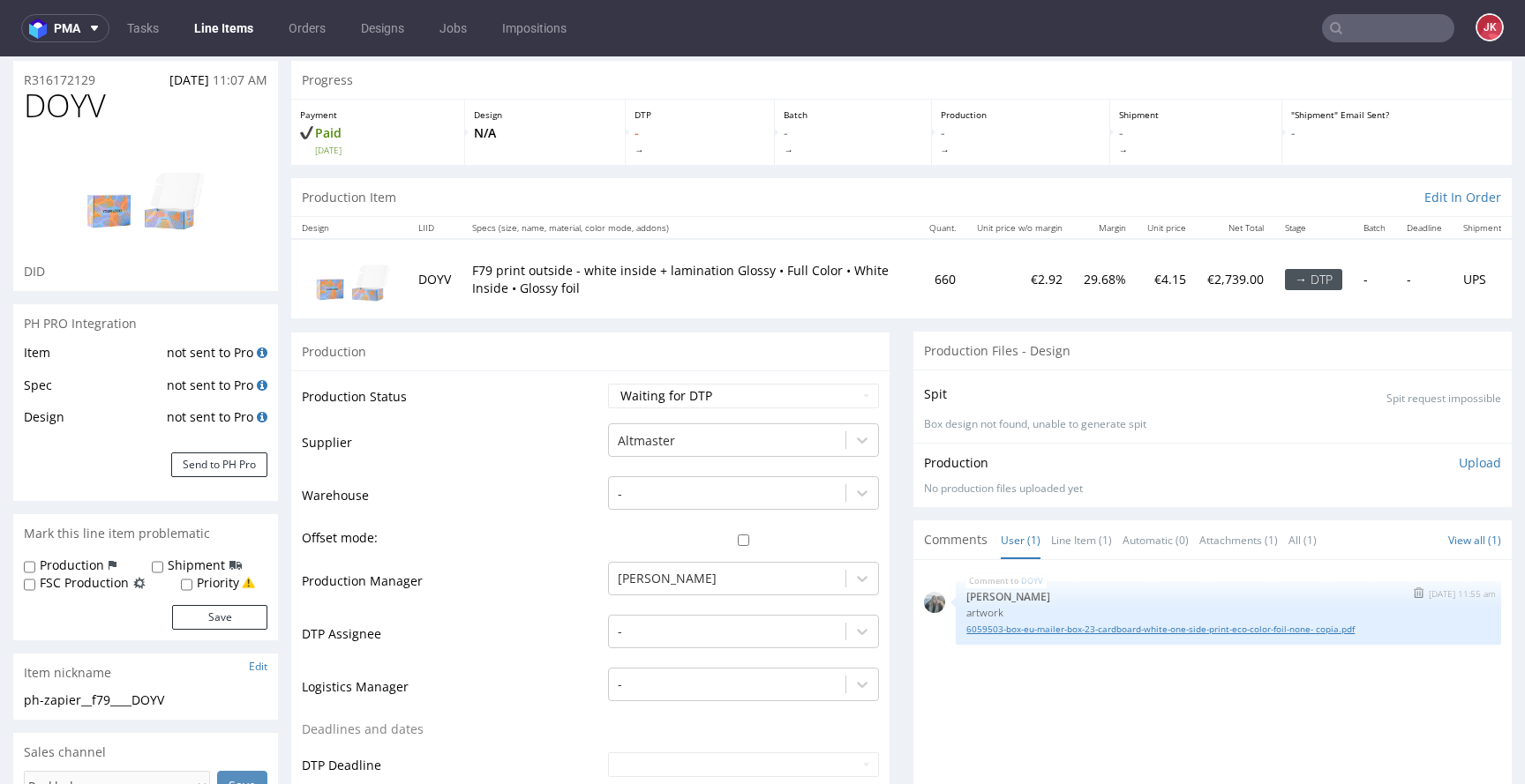
click at [1021, 625] on link "6059503-box-eu-mailer-box-23-cardboard-white-one-side-print-eco-color-foil-none…" at bounding box center [1228, 629] width 524 height 13
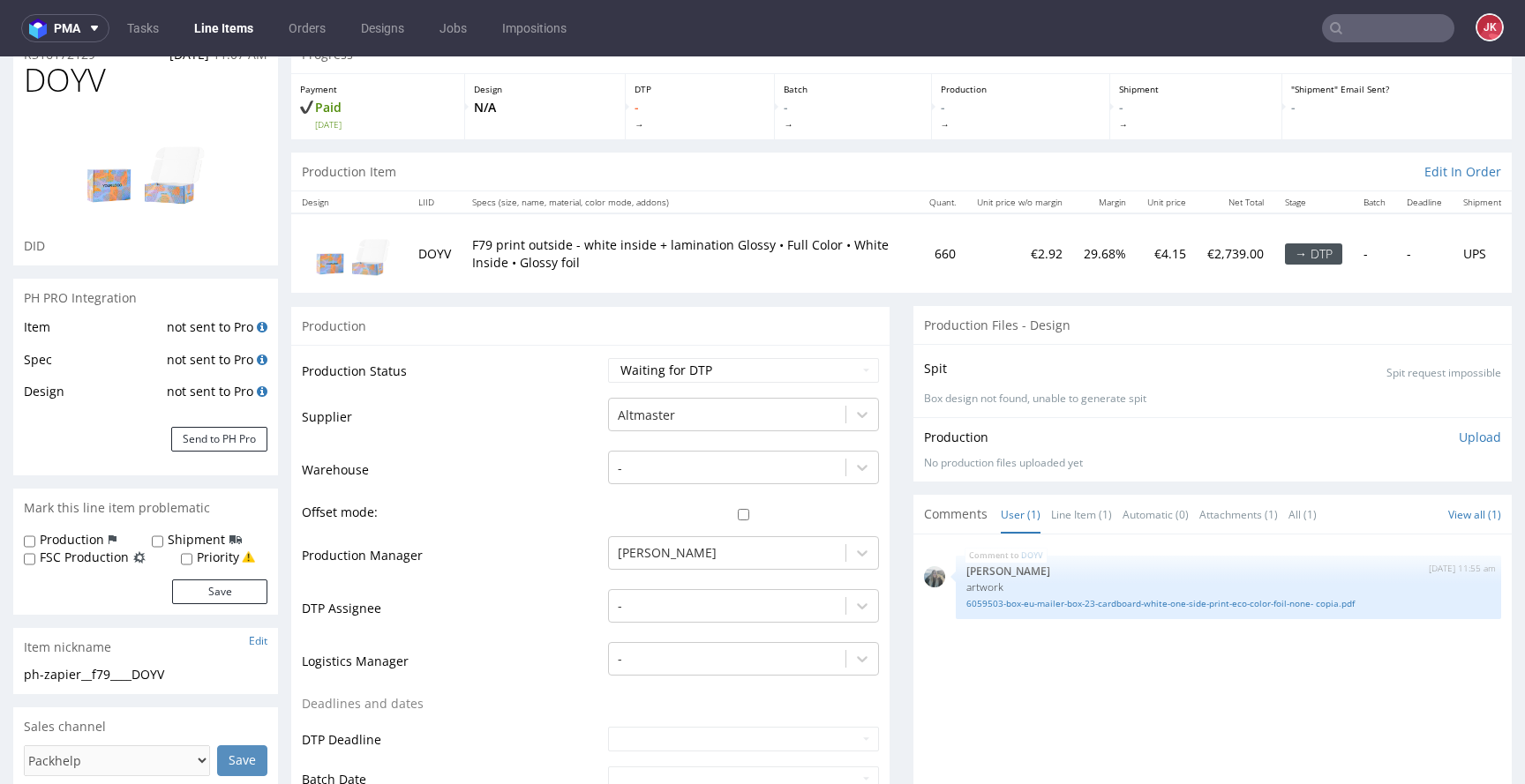
scroll to position [0, 0]
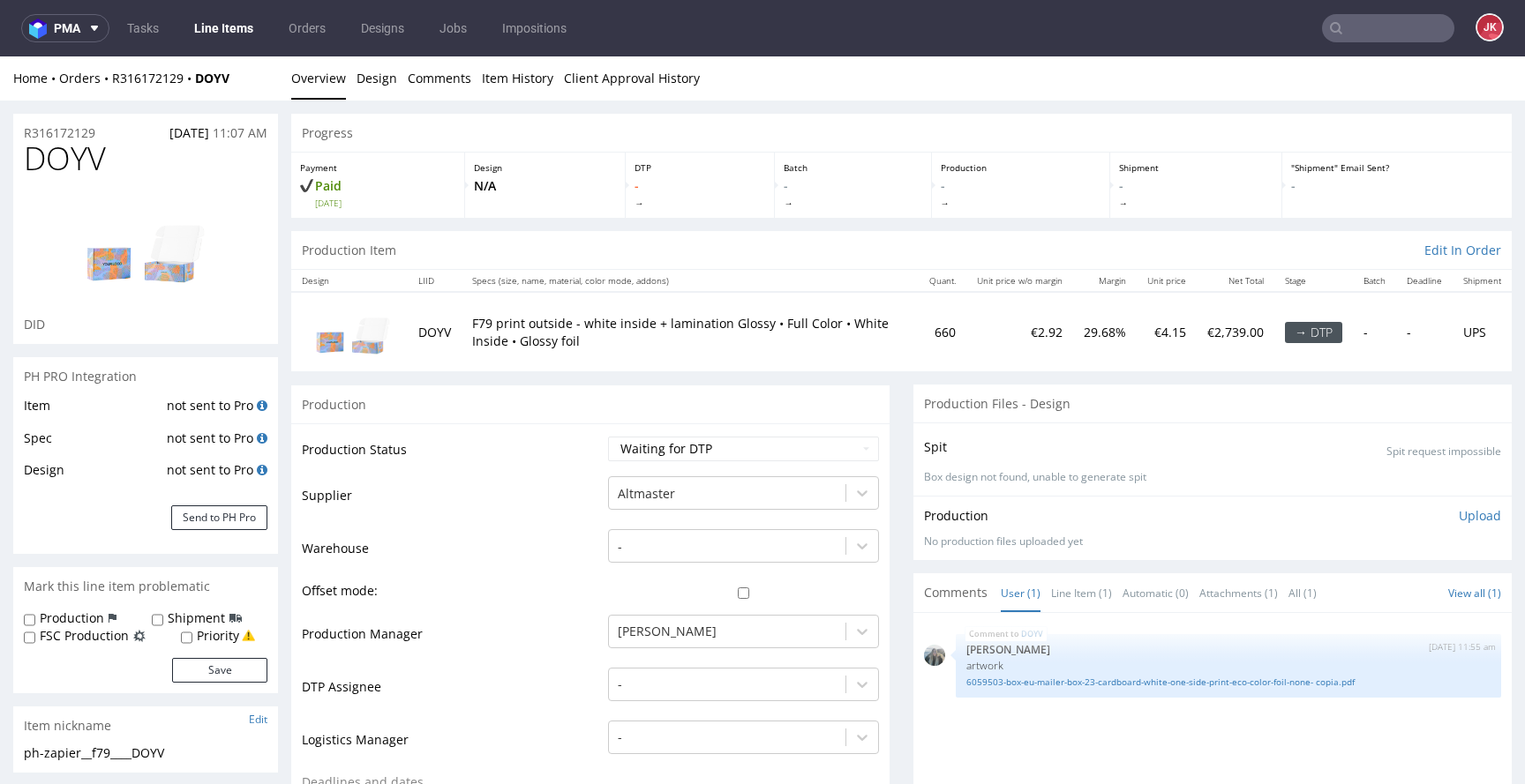
click at [773, 453] on select "Waiting for Artwork Waiting for Diecut Waiting for Mockup Waiting for DTP Waiti…" at bounding box center [743, 449] width 271 height 25
click at [608, 436] on select "Waiting for Artwork Waiting for Diecut Waiting for Mockup Waiting for DTP Waiti…" at bounding box center [743, 449] width 271 height 25
click at [757, 453] on select "Waiting for Artwork Waiting for Diecut Waiting for Mockup Waiting for DTP Waiti…" at bounding box center [743, 449] width 271 height 25
select select "dtp_in_process"
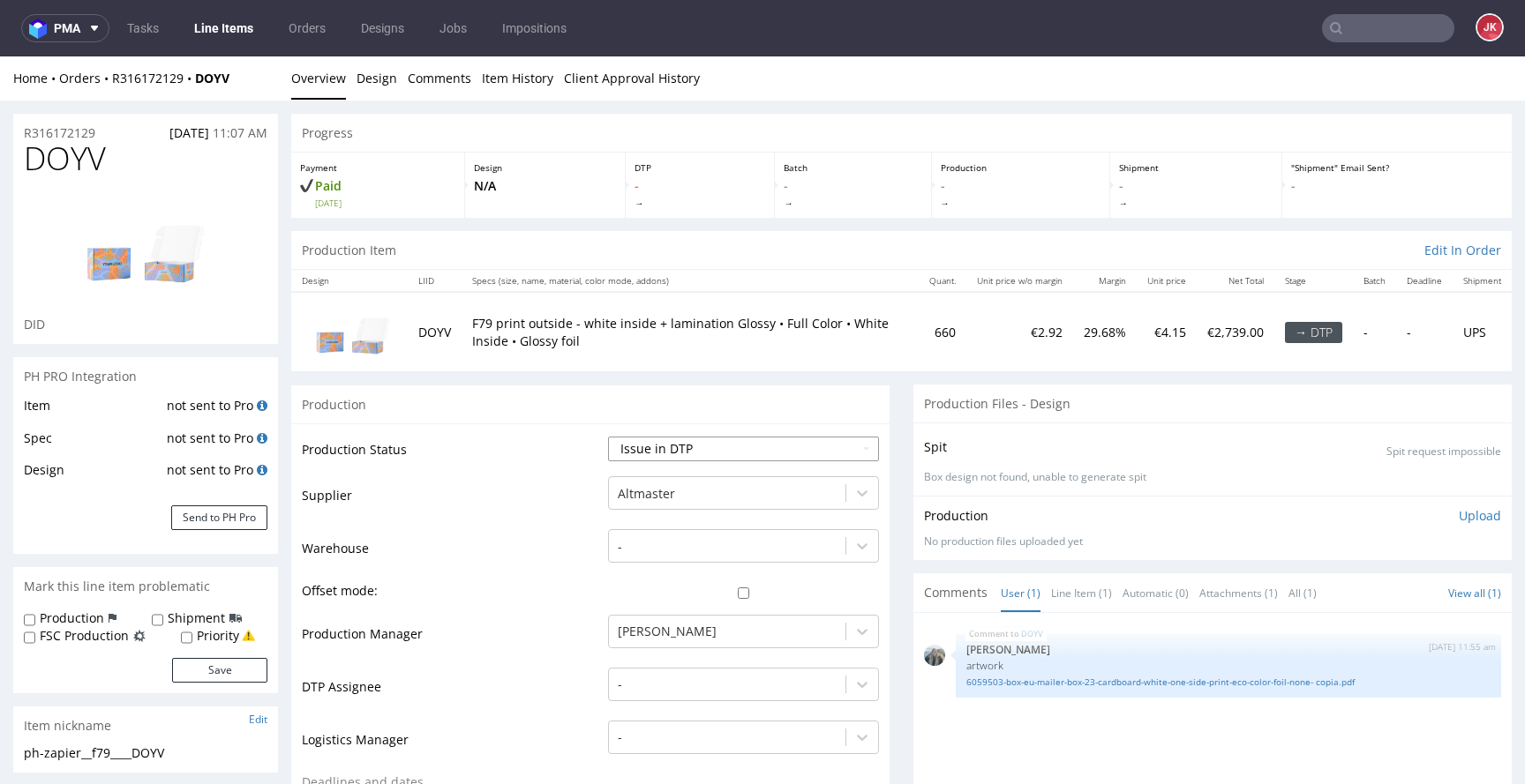
click at [608, 436] on select "Waiting for Artwork Waiting for Diecut Waiting for Mockup Waiting for DTP Waiti…" at bounding box center [743, 449] width 271 height 25
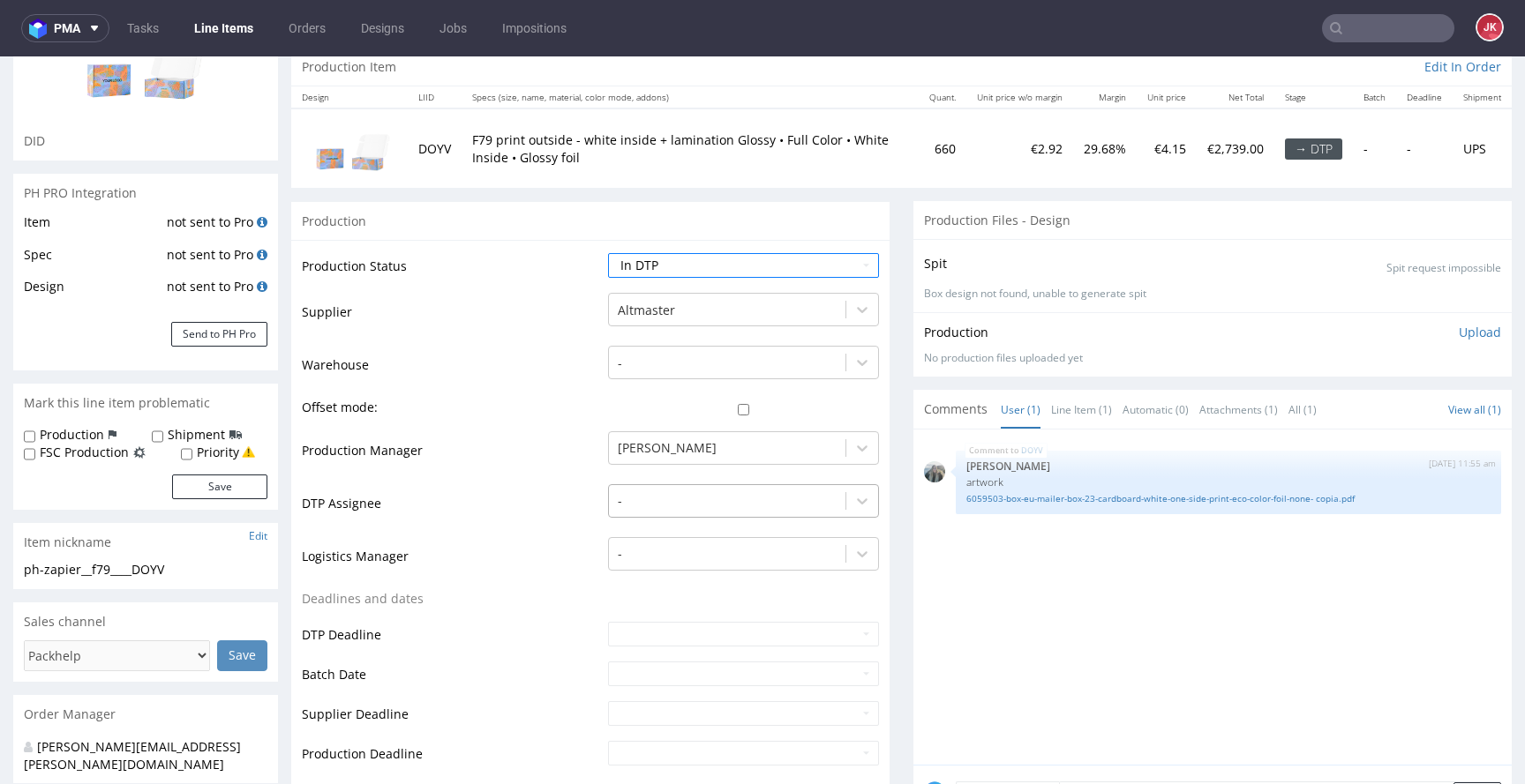
click at [714, 509] on div "-" at bounding box center [743, 497] width 271 height 25
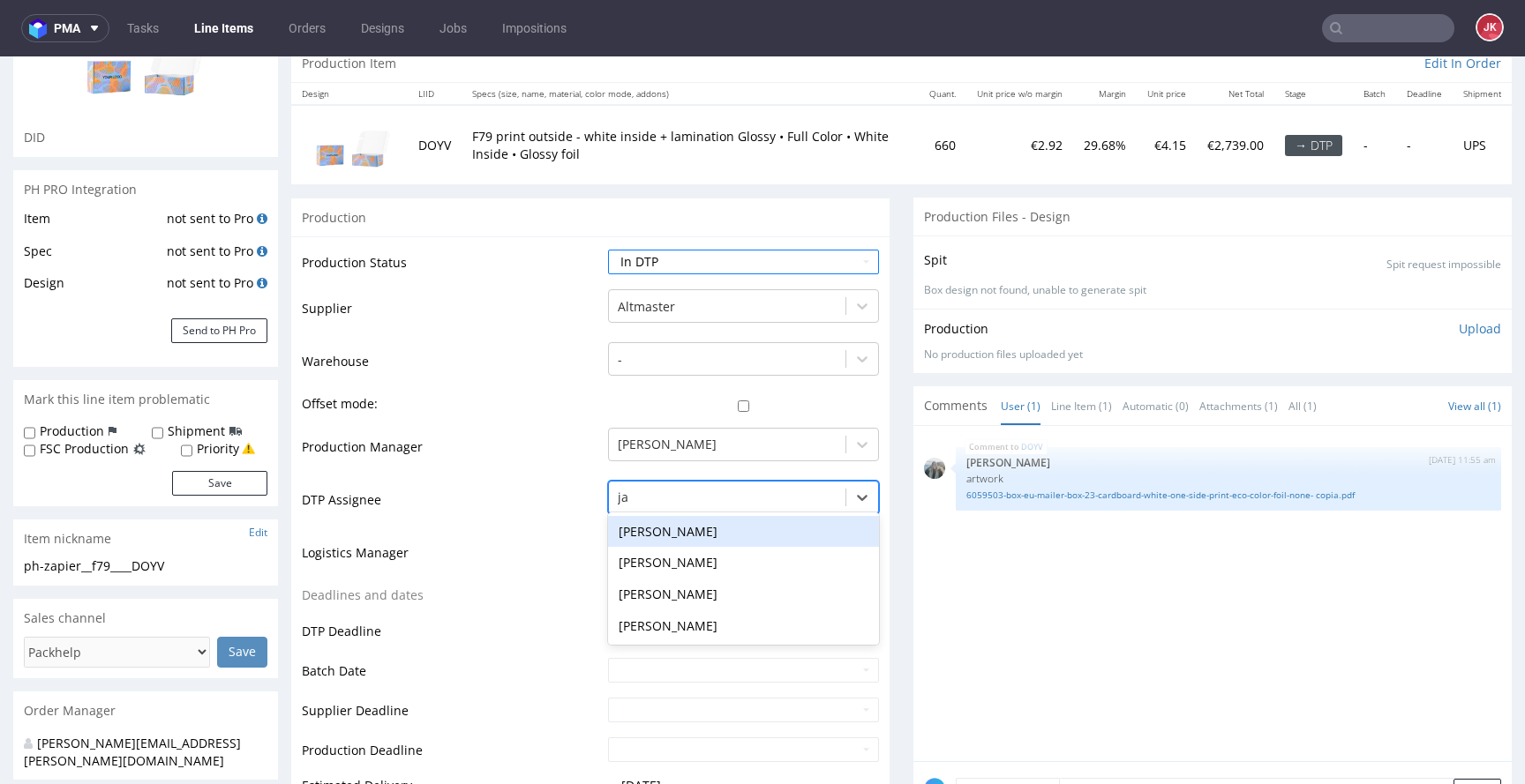
type input "jan"
click at [729, 527] on div "[PERSON_NAME]" at bounding box center [743, 531] width 271 height 31
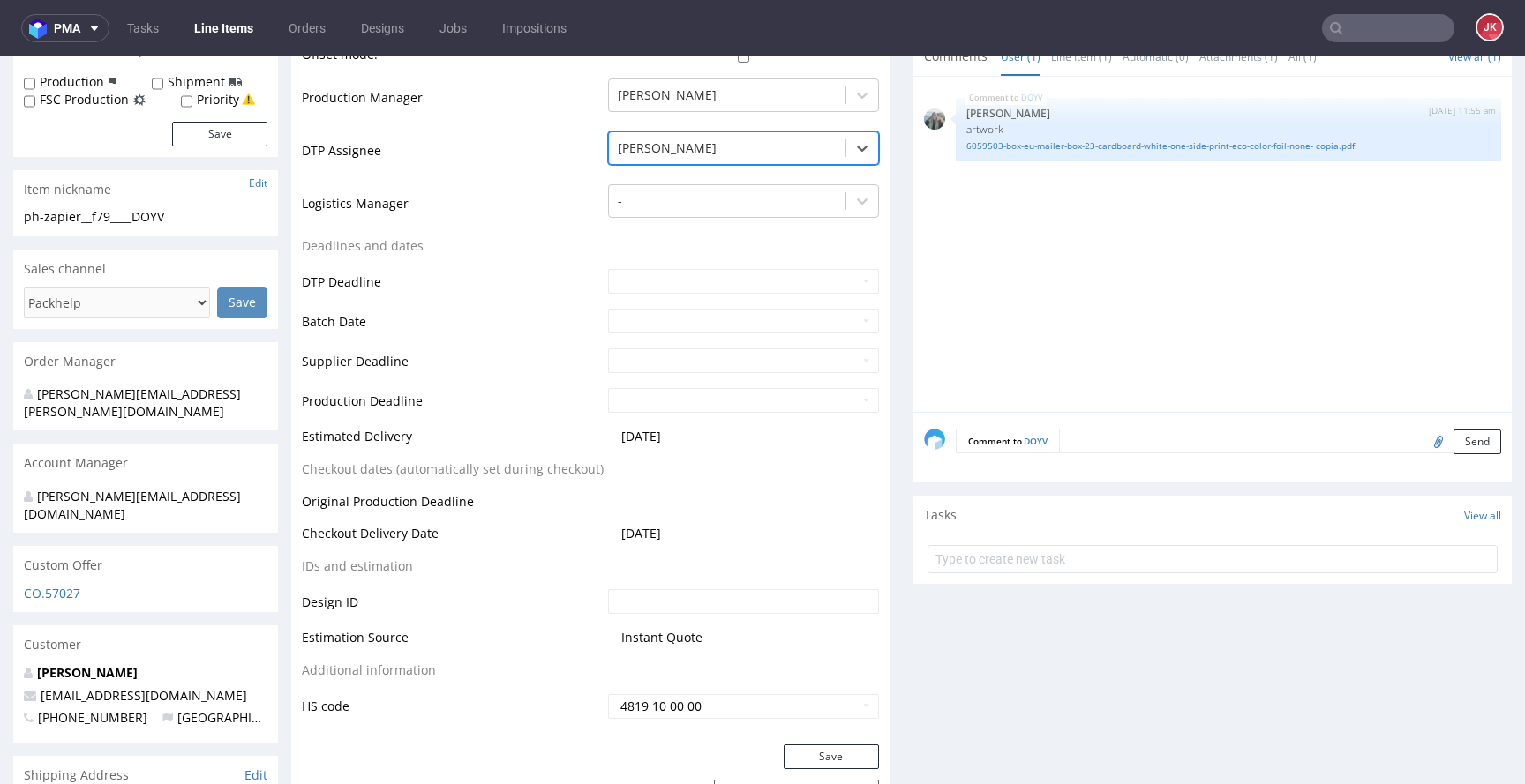
scroll to position [667, 0]
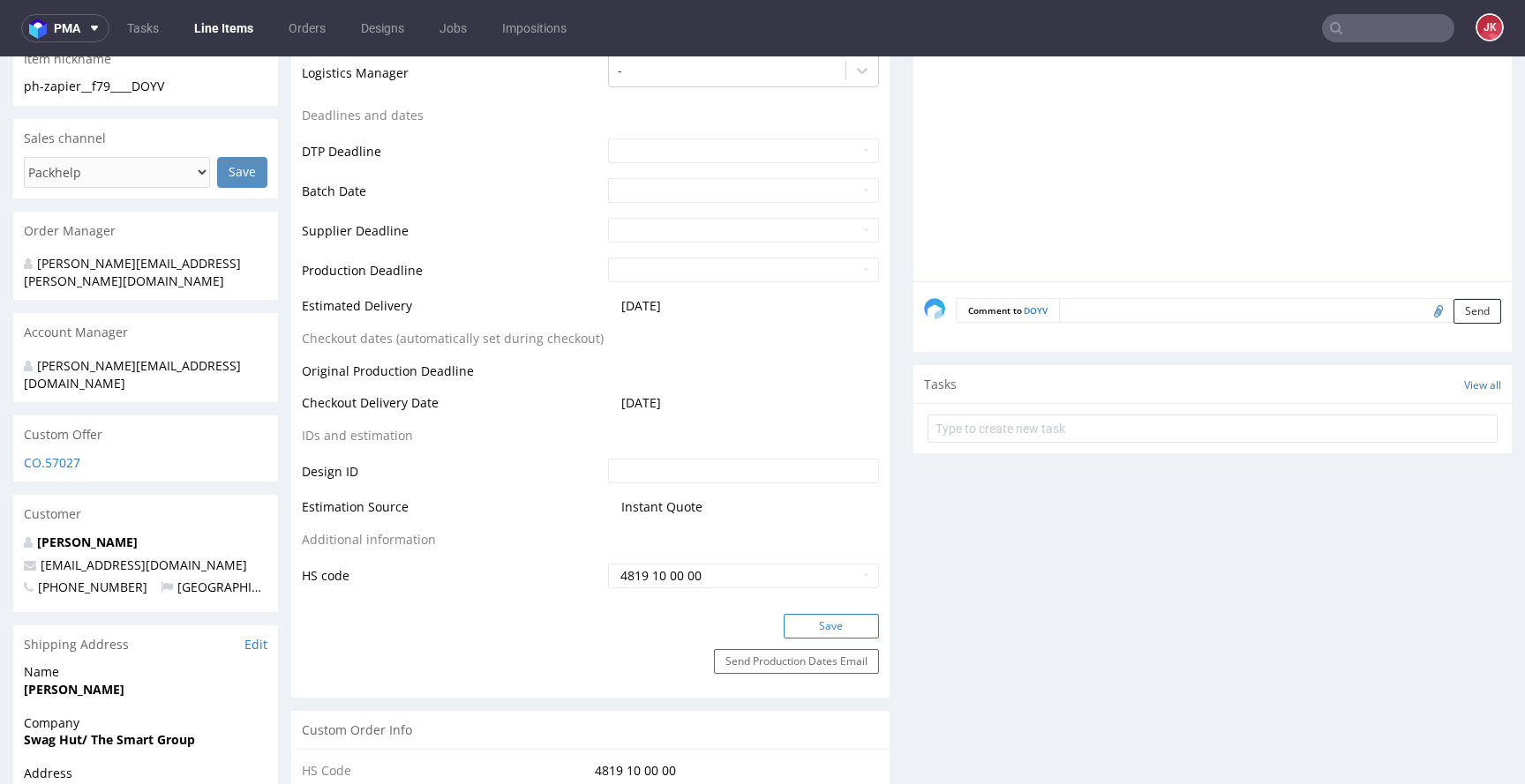
click at [798, 622] on button "Save" at bounding box center [831, 626] width 95 height 25
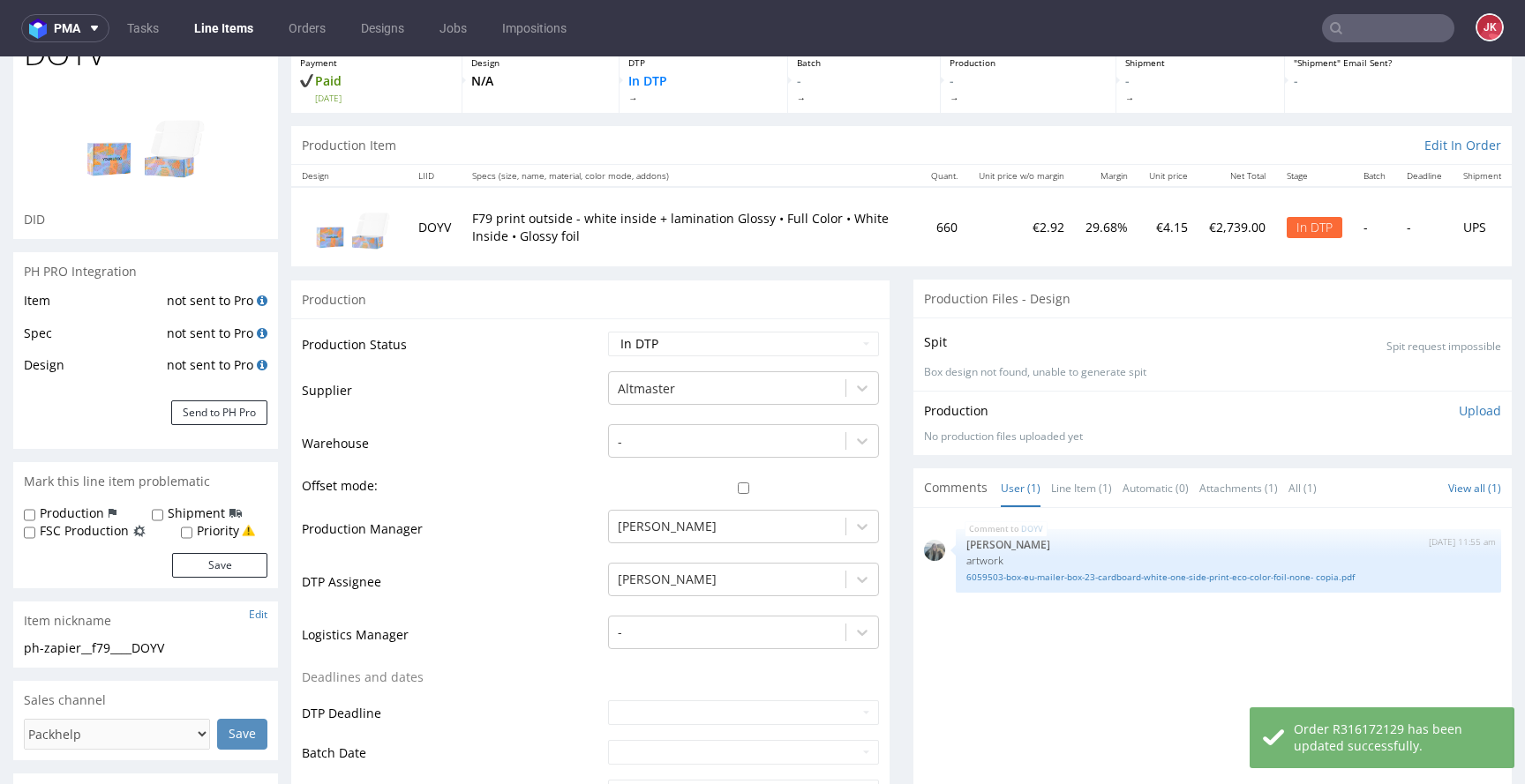
scroll to position [0, 0]
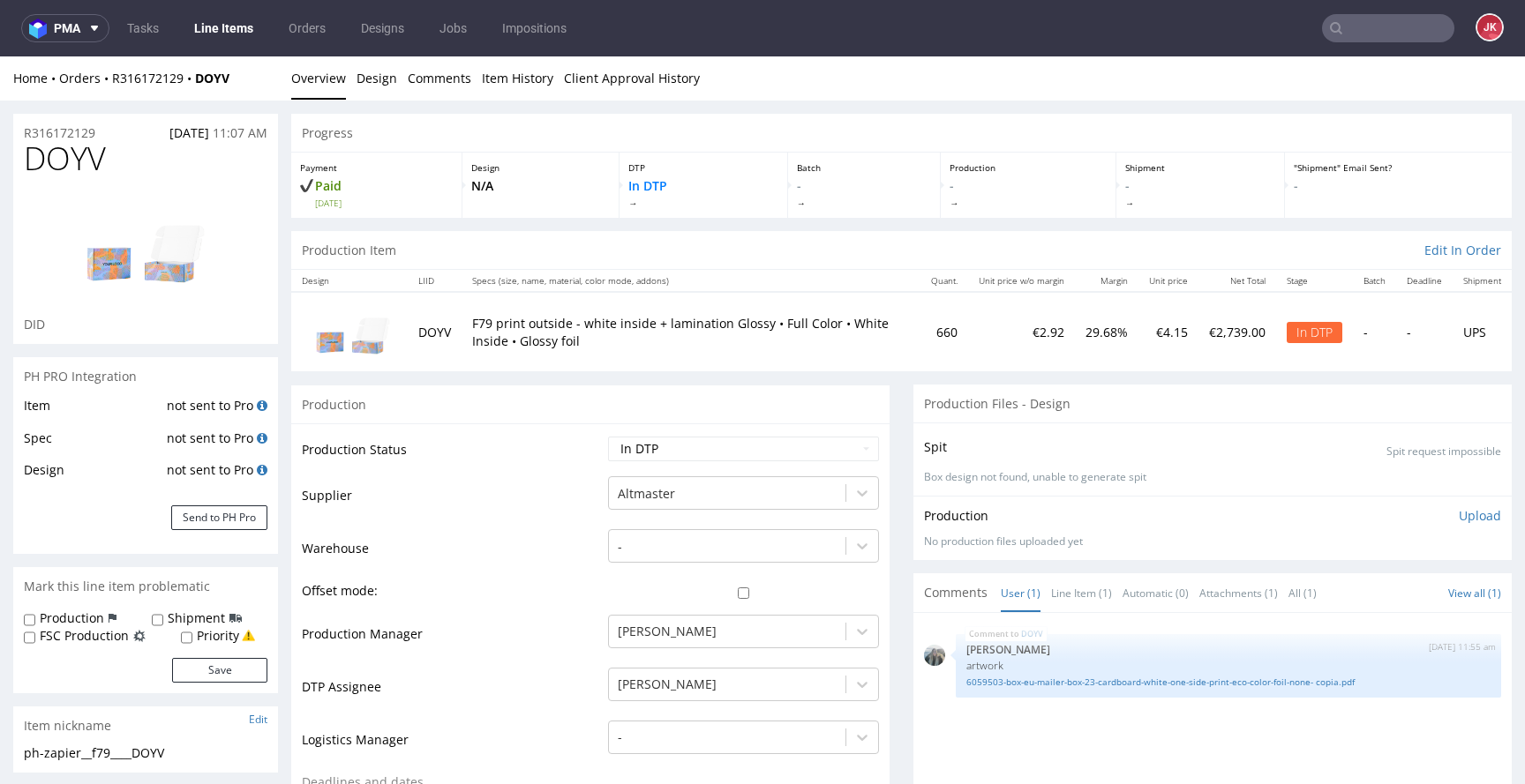
click at [508, 538] on td "Warehouse" at bounding box center [453, 554] width 302 height 53
drag, startPoint x: 204, startPoint y: 747, endPoint x: 16, endPoint y: 753, distance: 188.1
copy div "ph-zapier__f79____DOYV"
drag, startPoint x: 115, startPoint y: 132, endPoint x: 2, endPoint y: 135, distance: 113.0
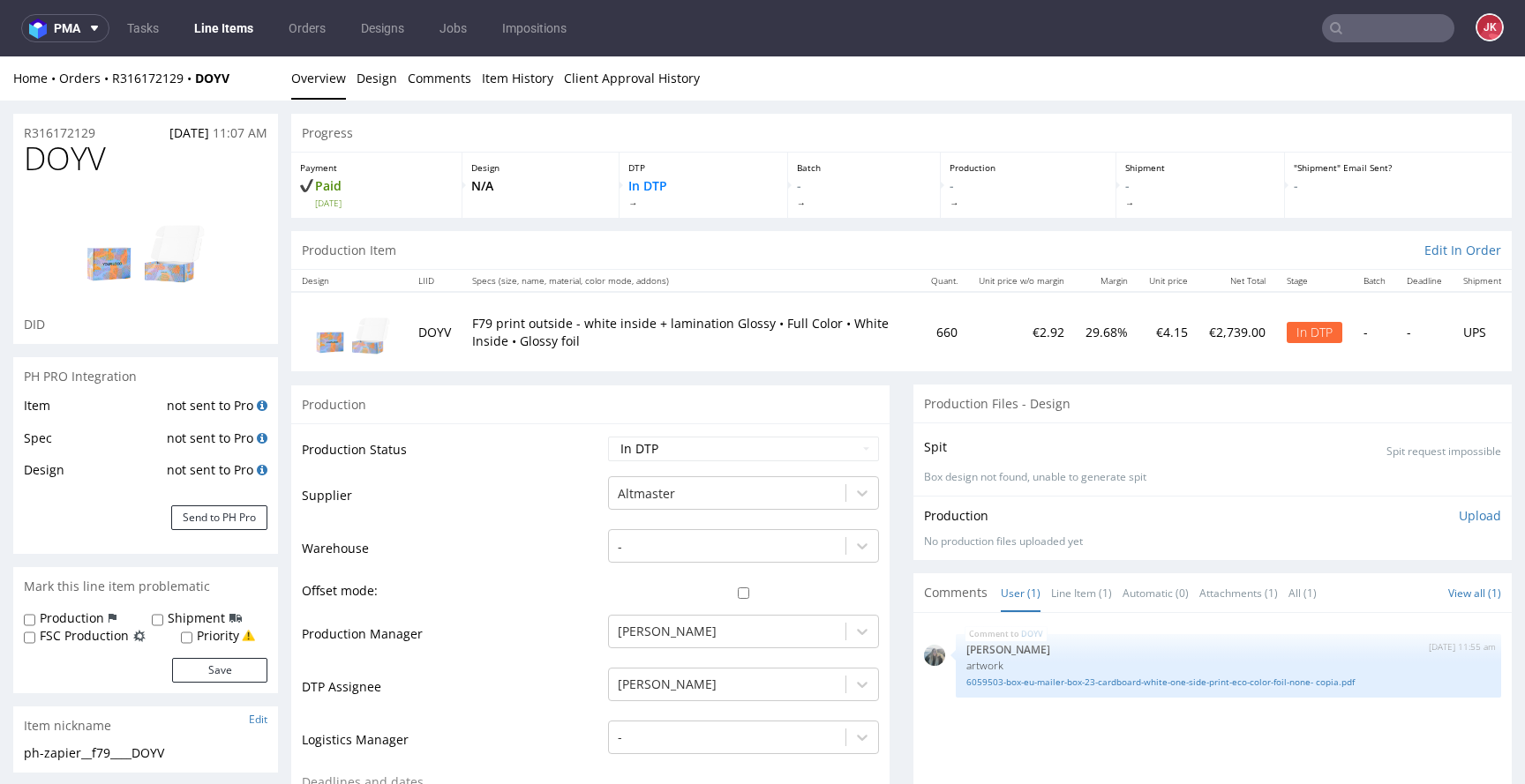
copy p "R316172129"
click at [809, 444] on select "Waiting for Artwork Waiting for Diecut Waiting for Mockup Waiting for DTP Waiti…" at bounding box center [743, 449] width 271 height 25
select select "dtp_ca_needed"
click at [608, 436] on select "Waiting for Artwork Waiting for Diecut Waiting for Mockup Waiting for DTP Waiti…" at bounding box center [743, 449] width 271 height 25
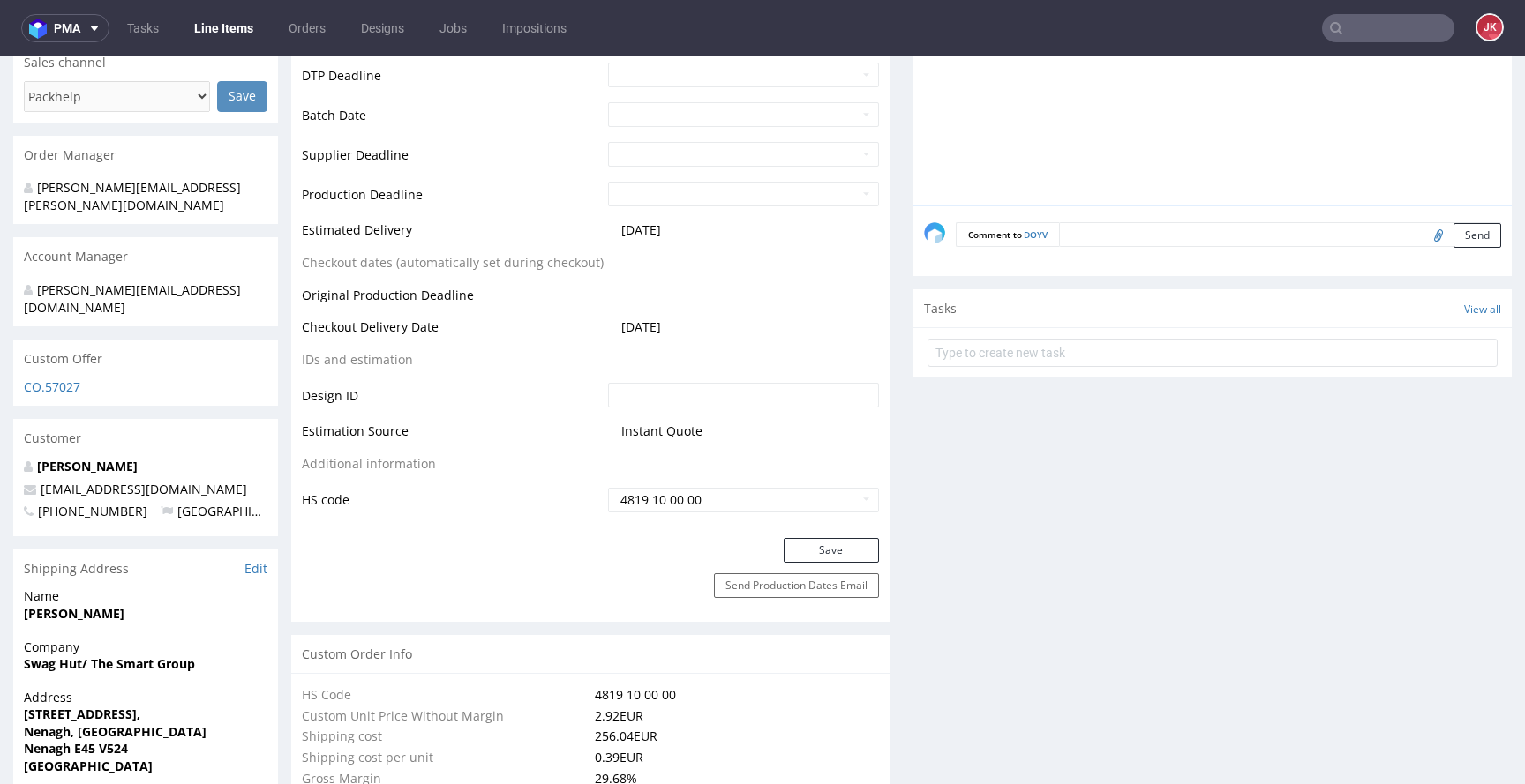
scroll to position [750, 0]
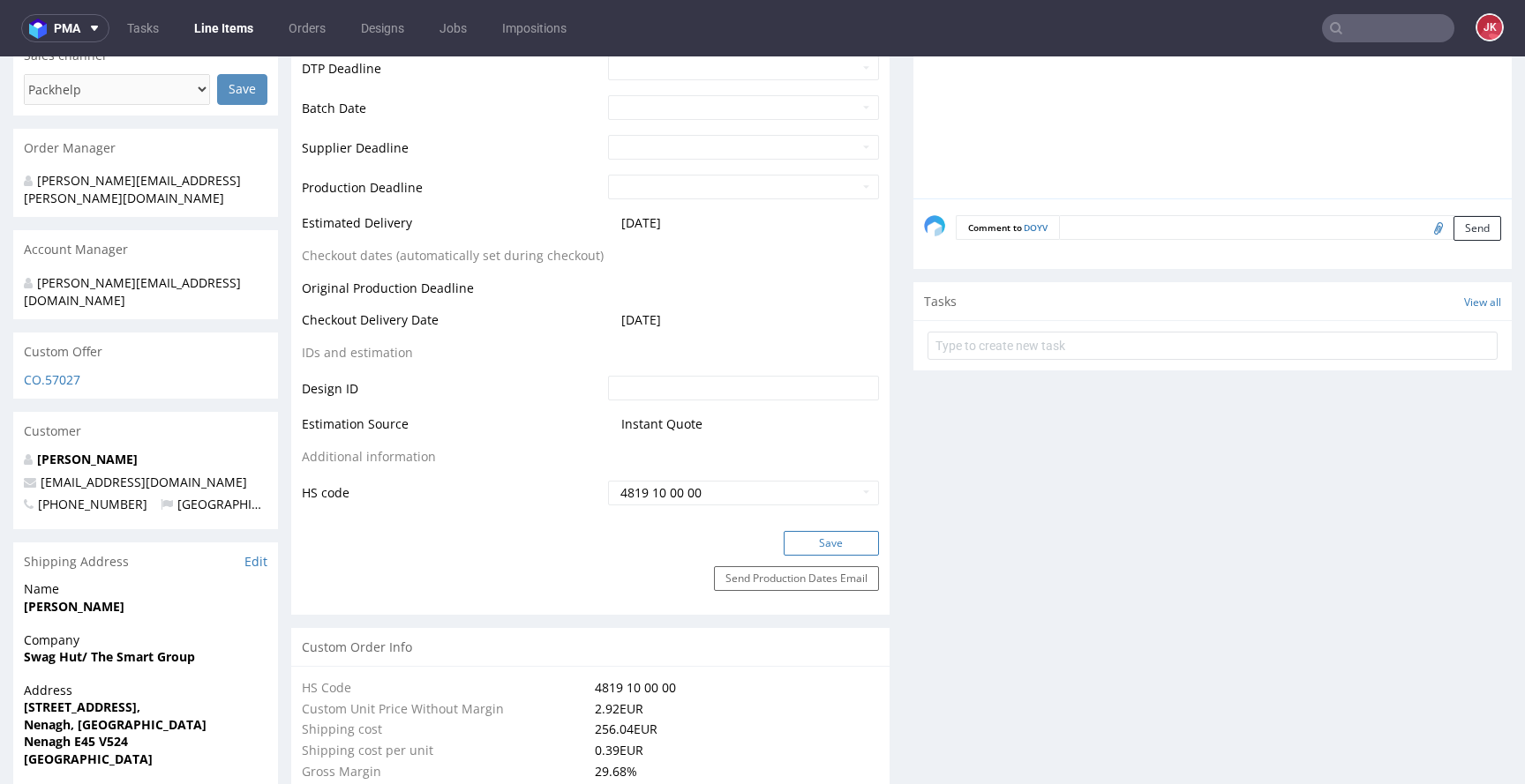
click at [802, 536] on button "Save" at bounding box center [831, 544] width 95 height 25
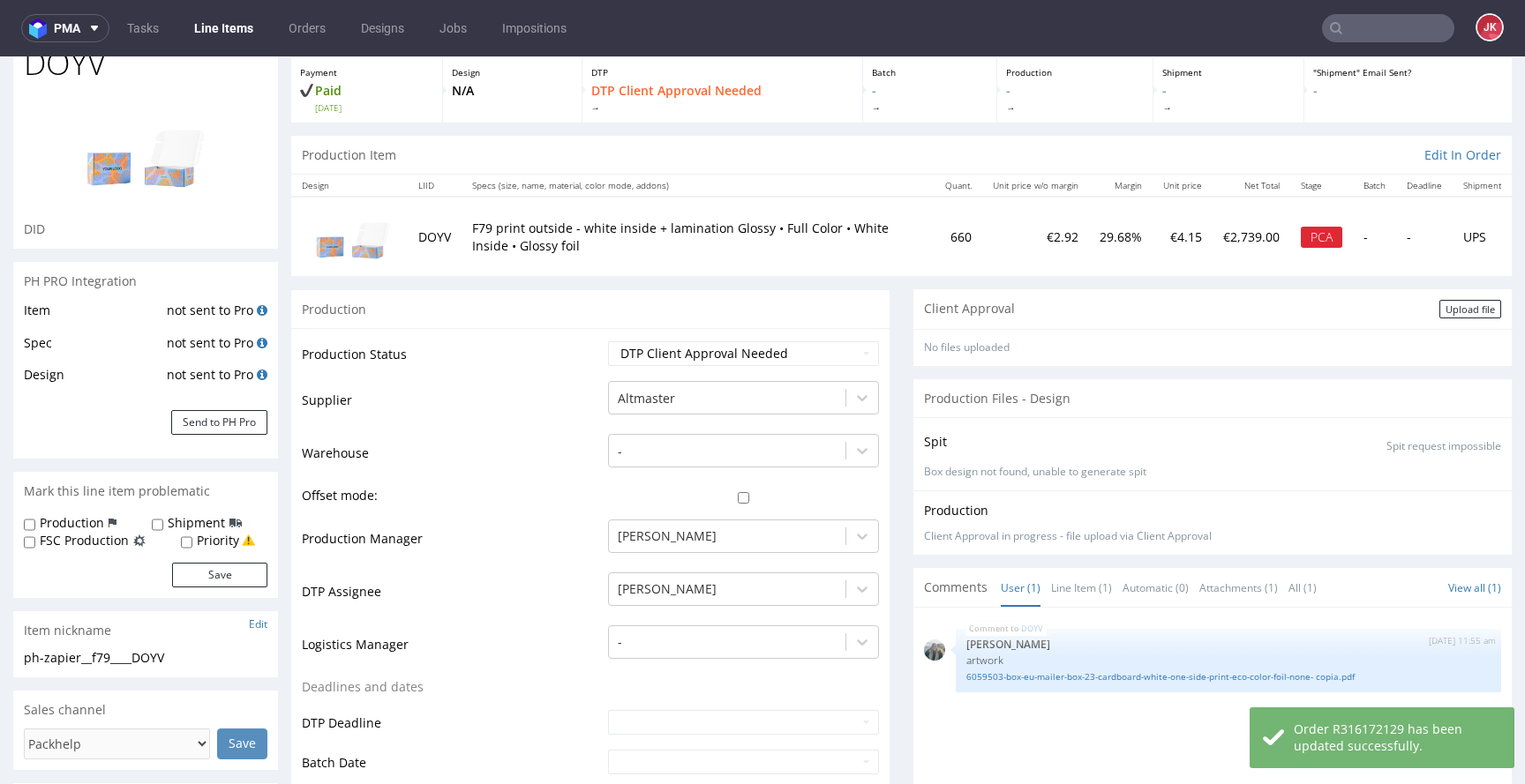
scroll to position [0, 0]
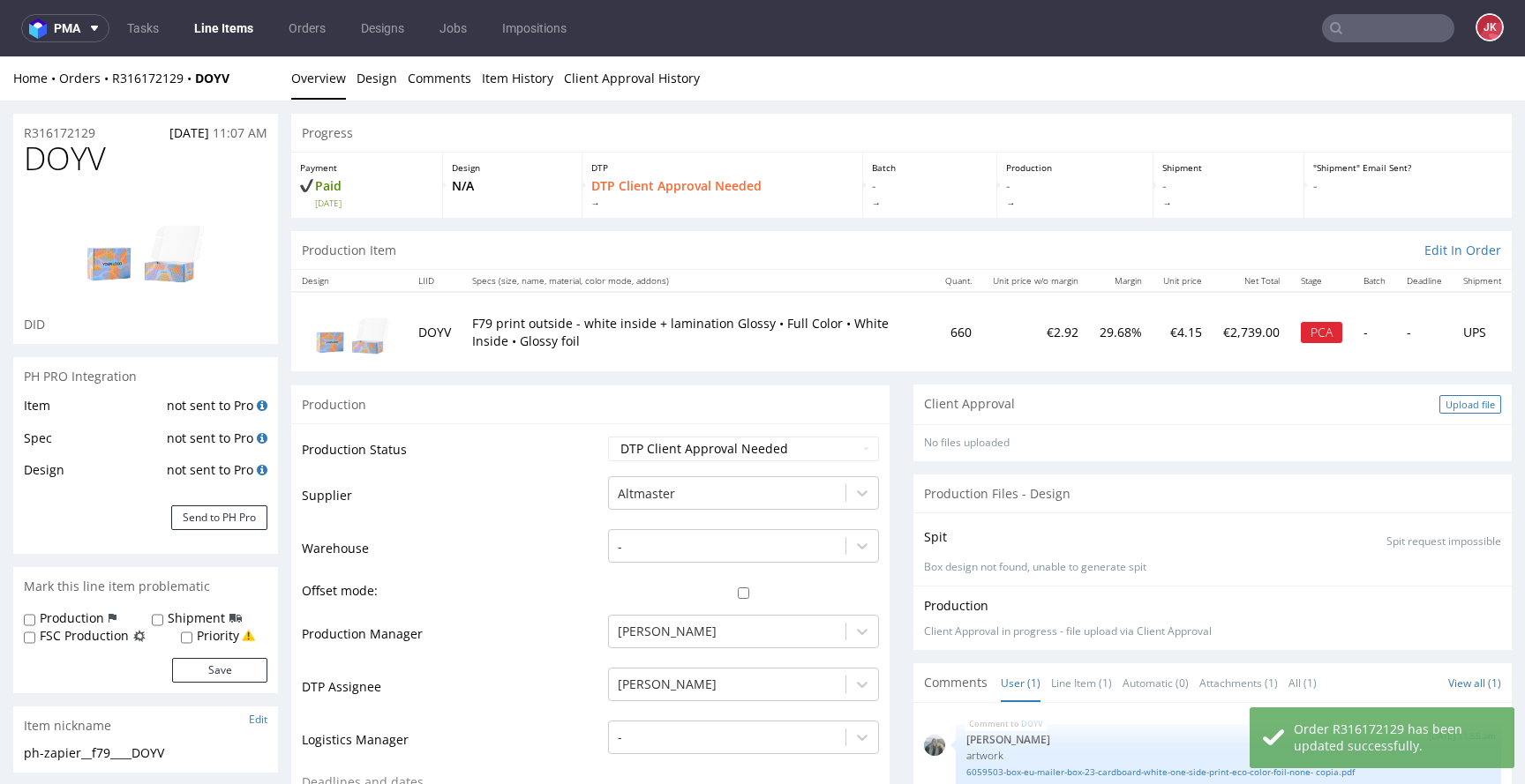
click at [1440, 401] on div "Upload file" at bounding box center [1470, 404] width 62 height 19
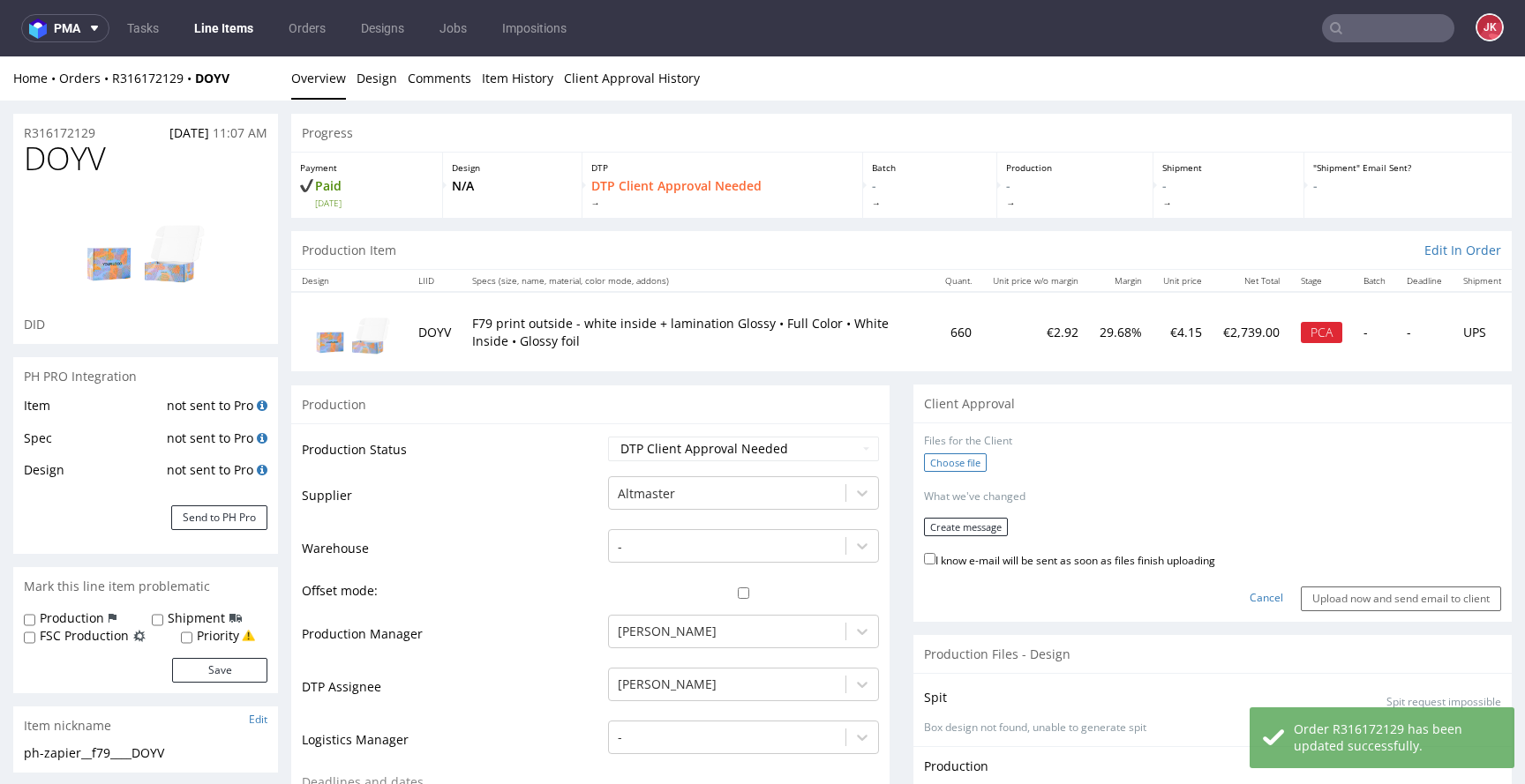
click at [941, 456] on label "Choose file" at bounding box center [956, 462] width 63 height 19
click at [0, 56] on input "Choose file" at bounding box center [0, 56] width 0 height 0
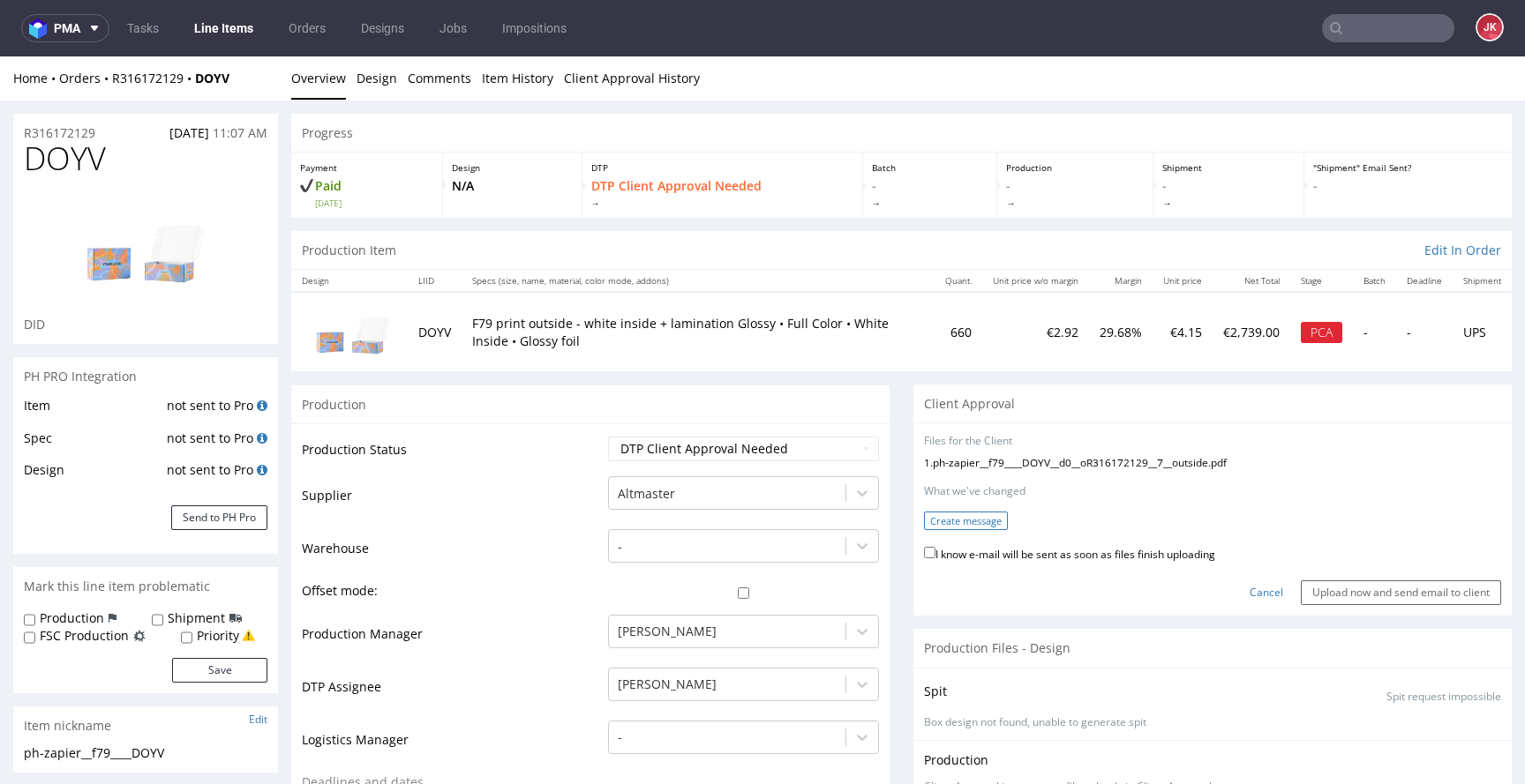
click at [971, 528] on button "Create message" at bounding box center [966, 521] width 84 height 19
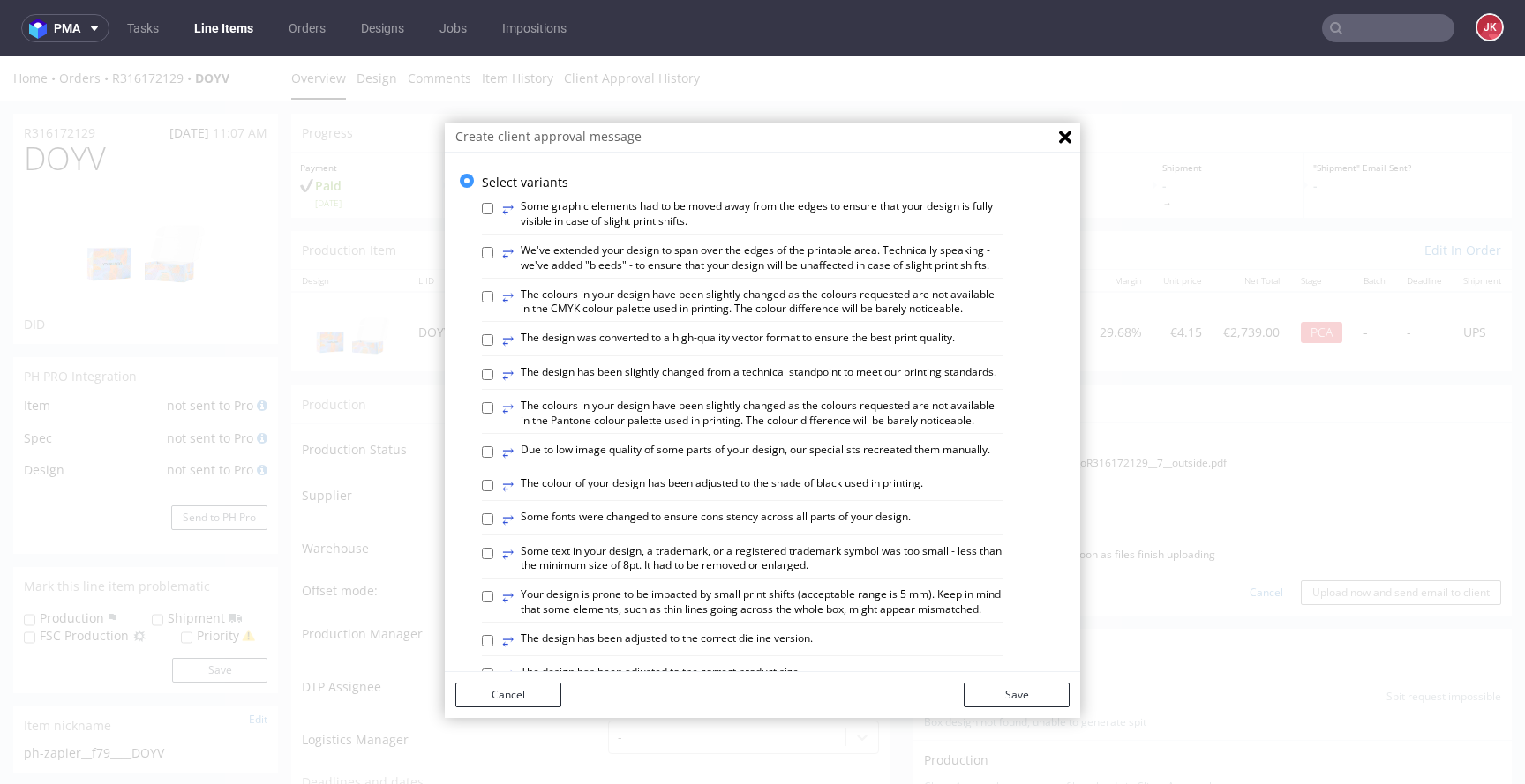
click at [619, 258] on label "⥂ We've extended your design to span over the edges of the printable area. Tech…" at bounding box center [752, 258] width 500 height 30
click at [493, 258] on input "⥂ We've extended your design to span over the edges of the printable area. Tech…" at bounding box center [488, 253] width 12 height 12
checkbox input "true"
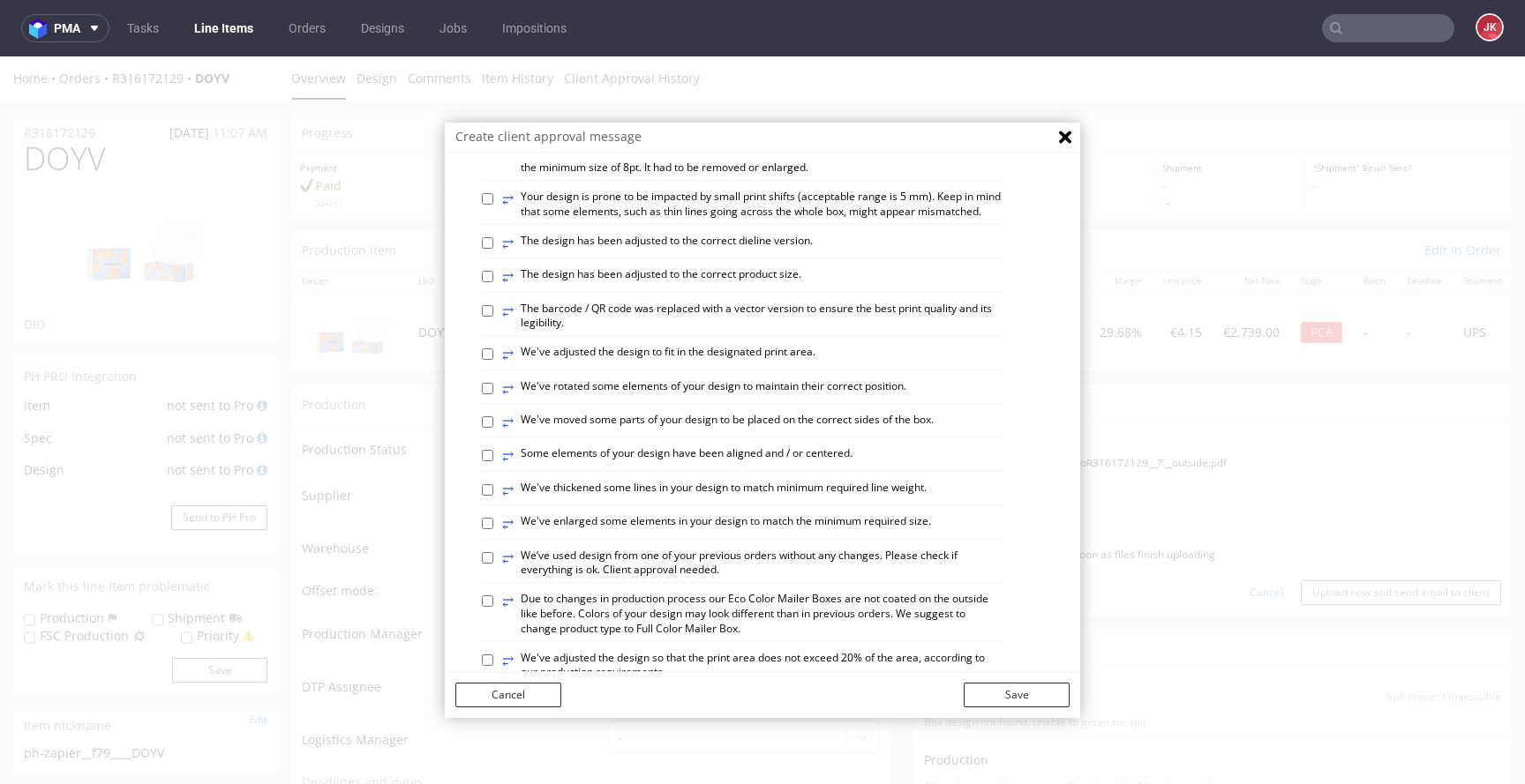
scroll to position [407, 0]
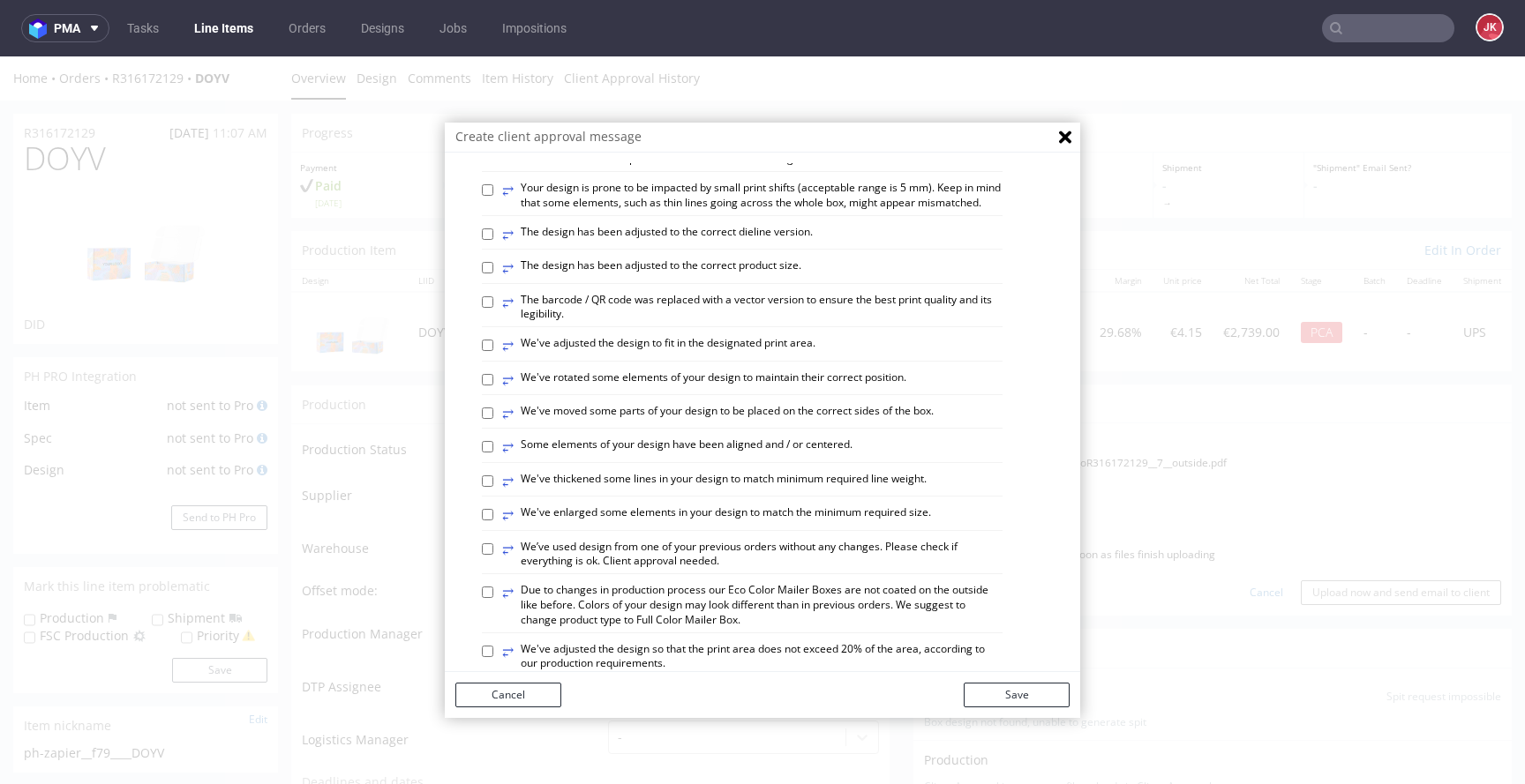
click at [652, 245] on label "⥂ The design has been adjusted to the correct dieline version." at bounding box center [657, 235] width 311 height 20
click at [493, 240] on input "⥂ The design has been adjusted to the correct dieline version." at bounding box center [488, 234] width 12 height 12
checkbox input "true"
click at [627, 457] on label "⥂ Some elements of your design have been aligned and / or centered." at bounding box center [677, 447] width 351 height 20
click at [493, 452] on input "⥂ Some elements of your design have been aligned and / or centered." at bounding box center [488, 446] width 12 height 12
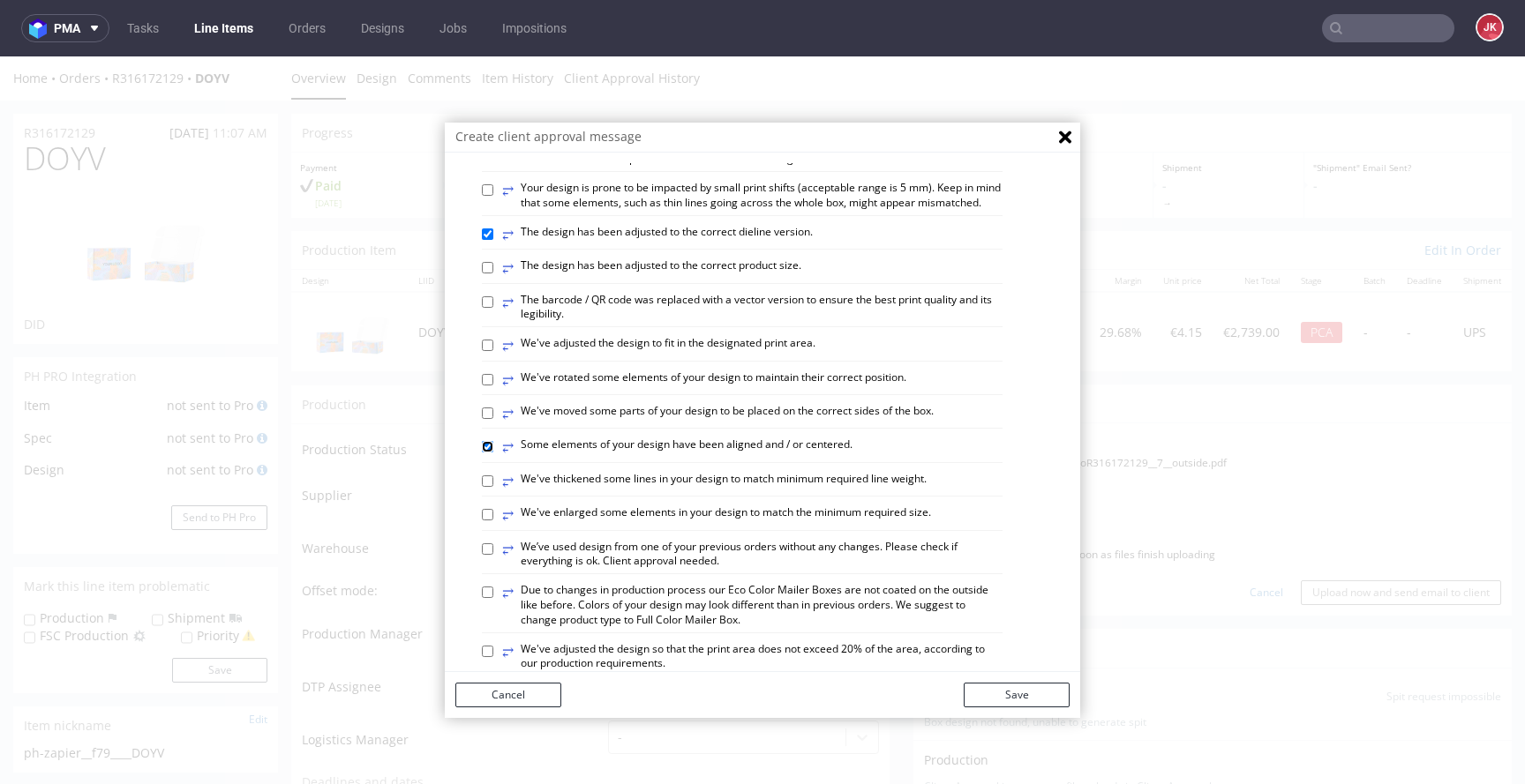
checkbox input "true"
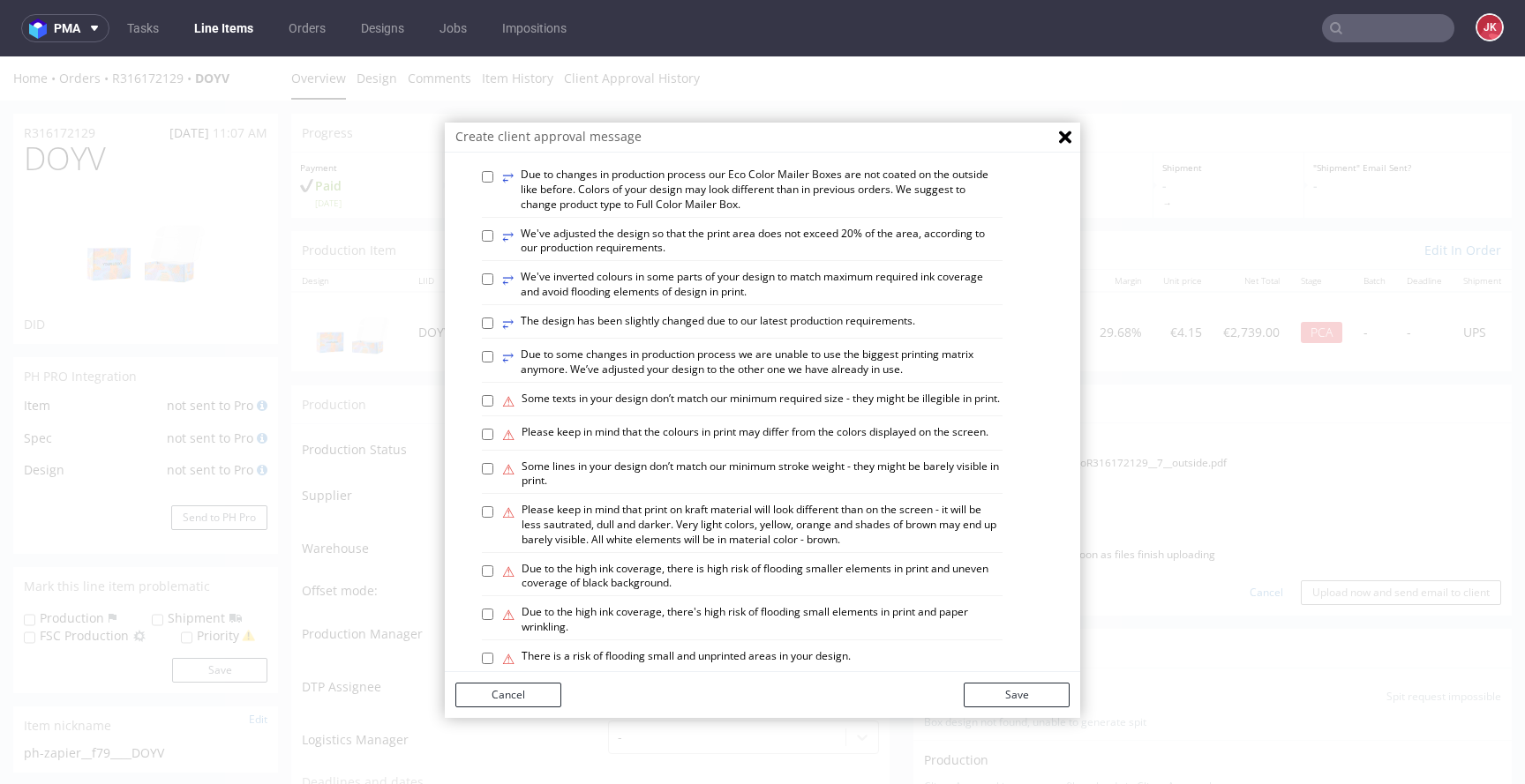
scroll to position [1030, 0]
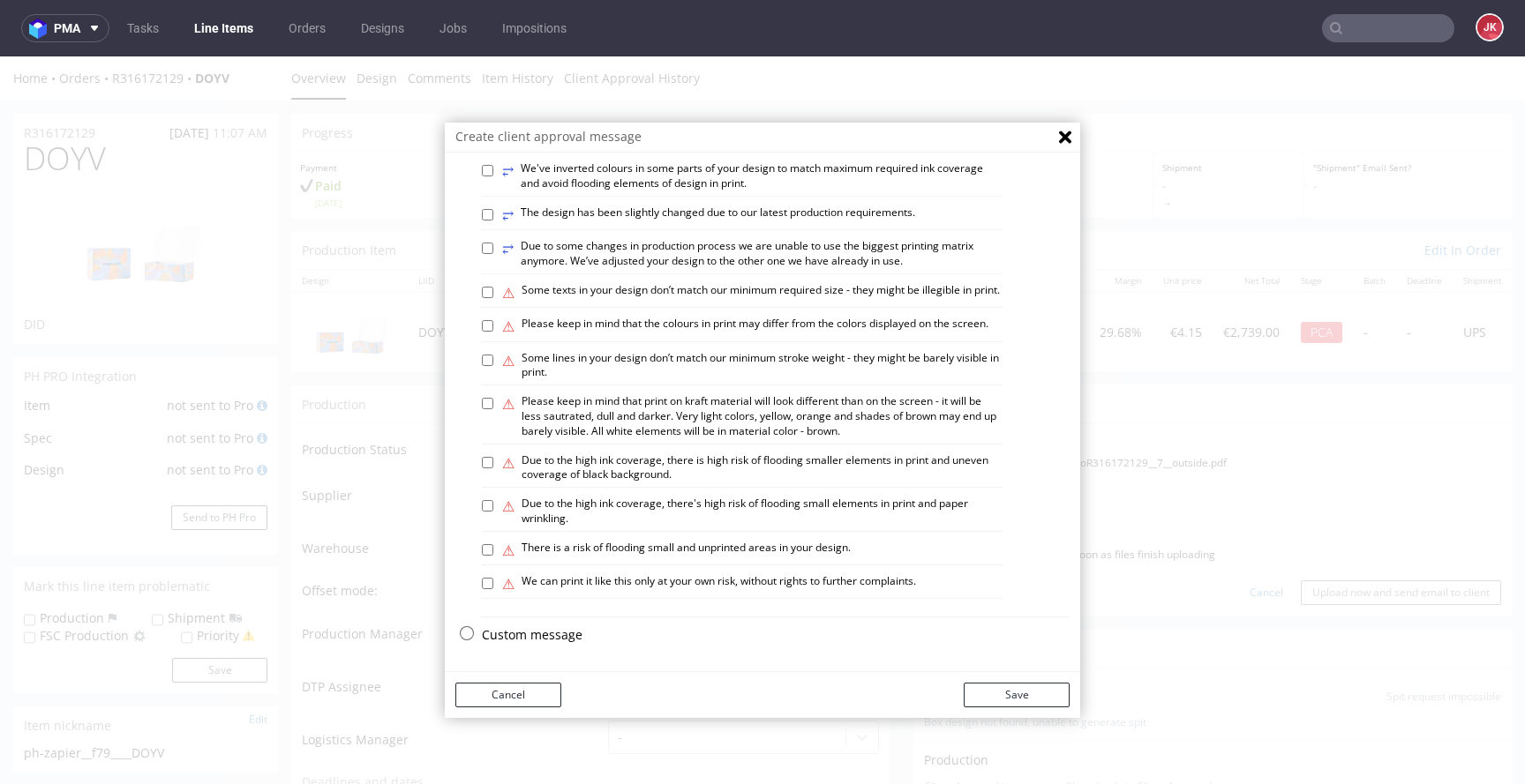
click at [658, 464] on label "⚠ Due to the high ink coverage, there is high risk of flooding smaller elements…" at bounding box center [752, 468] width 500 height 30
click at [493, 464] on input "⚠ Due to the high ink coverage, there is high risk of flooding smaller elements…" at bounding box center [488, 462] width 12 height 12
checkbox input "true"
click at [996, 689] on button "Save" at bounding box center [1017, 695] width 106 height 25
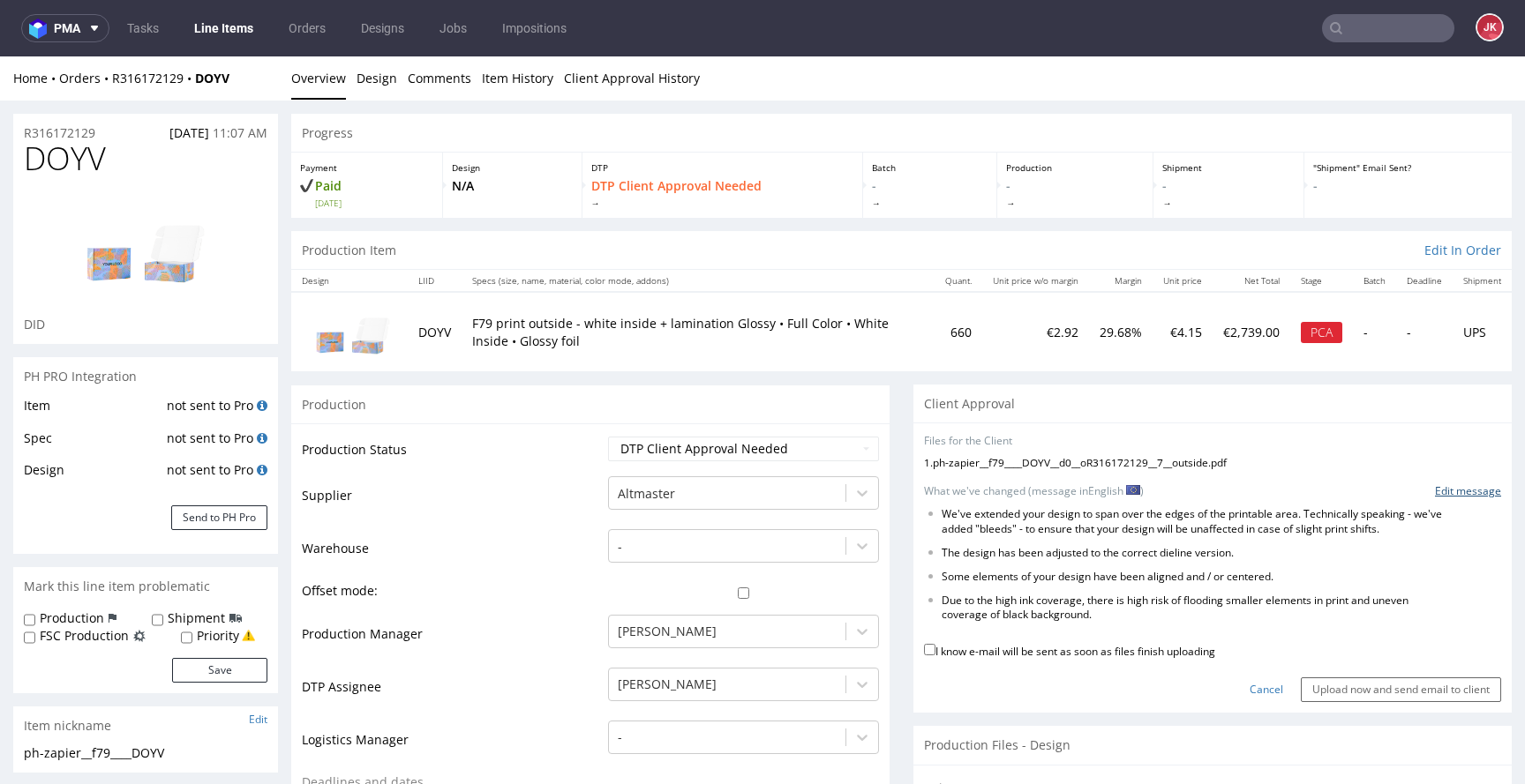
click at [1454, 490] on link "Edit message" at bounding box center [1469, 492] width 66 height 15
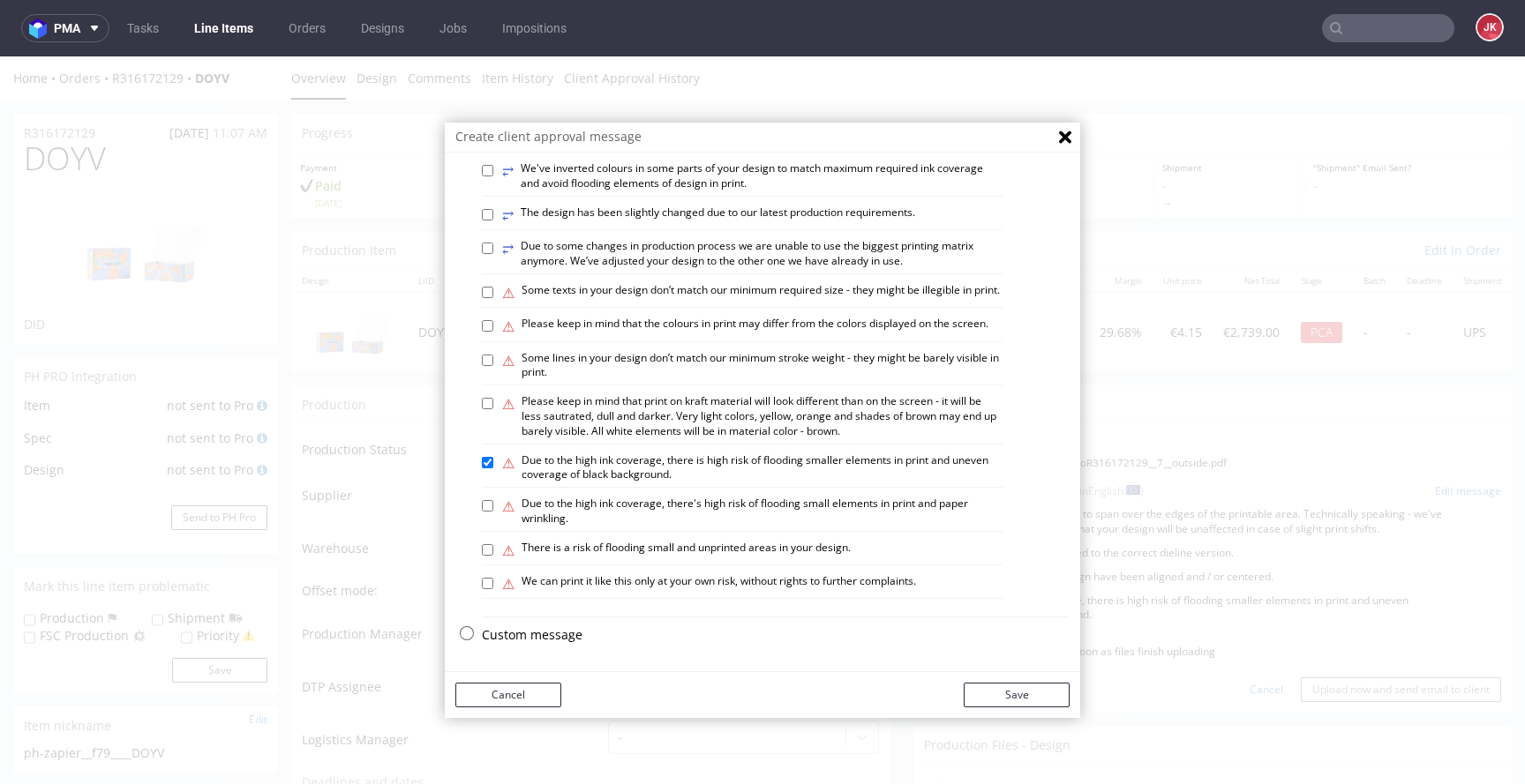
click at [576, 353] on label "⚠ Some lines in your design don’t match our minimum stroke weight - they might …" at bounding box center [752, 366] width 500 height 30
click at [493, 355] on input "⚠ Some lines in your design don’t match our minimum stroke weight - they might …" at bounding box center [488, 360] width 12 height 12
checkbox input "true"
click at [1016, 703] on button "Save" at bounding box center [1017, 695] width 106 height 25
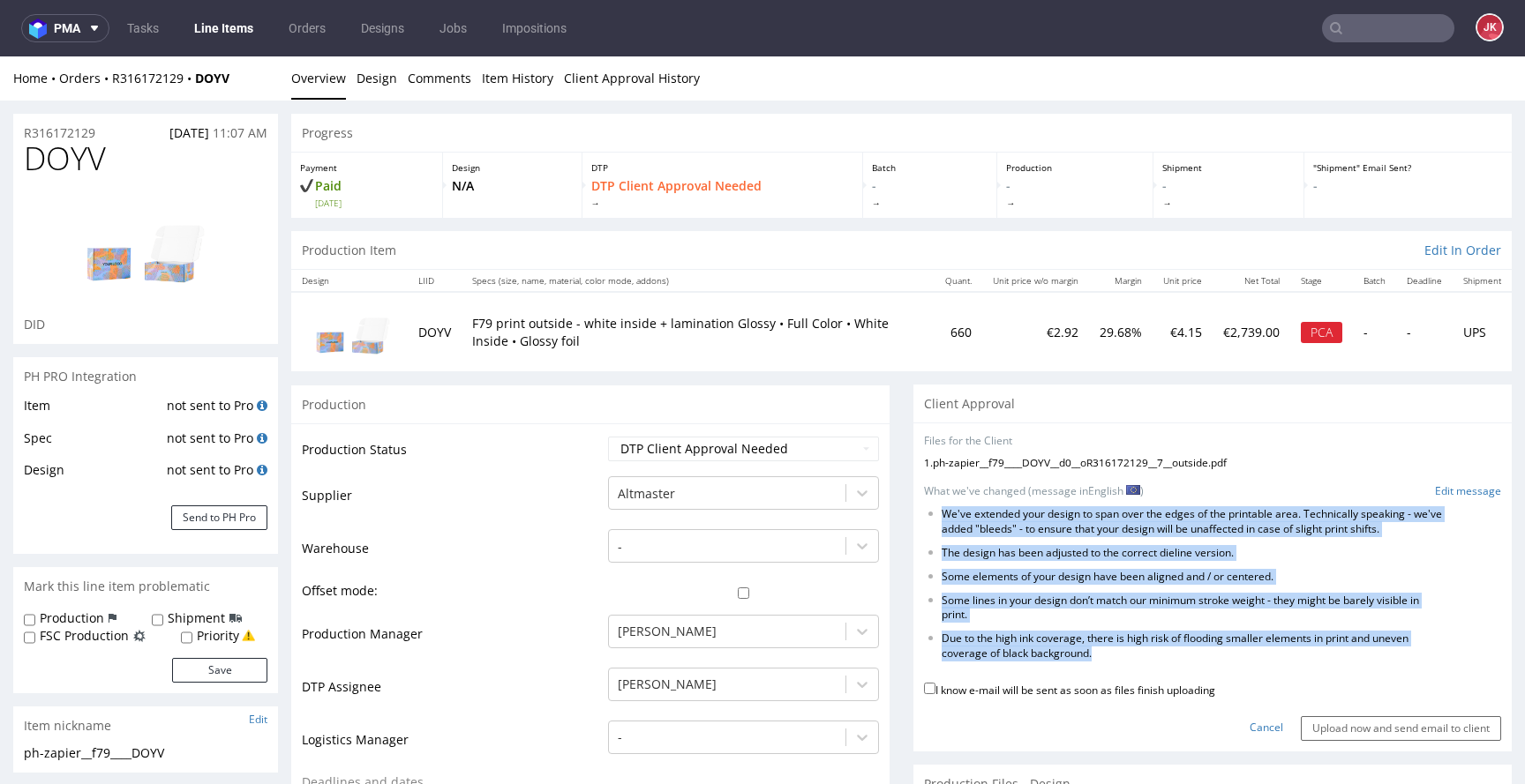
drag, startPoint x: 929, startPoint y: 514, endPoint x: 1164, endPoint y: 667, distance: 280.4
click at [1164, 667] on form "Files for the Client 1 . ph-zapier__f79____DOYV__d0__oR316172129__7__outside.pd…" at bounding box center [1213, 587] width 577 height 306
copy form "We've extended your design to span over the edges of the printable area. Techni…"
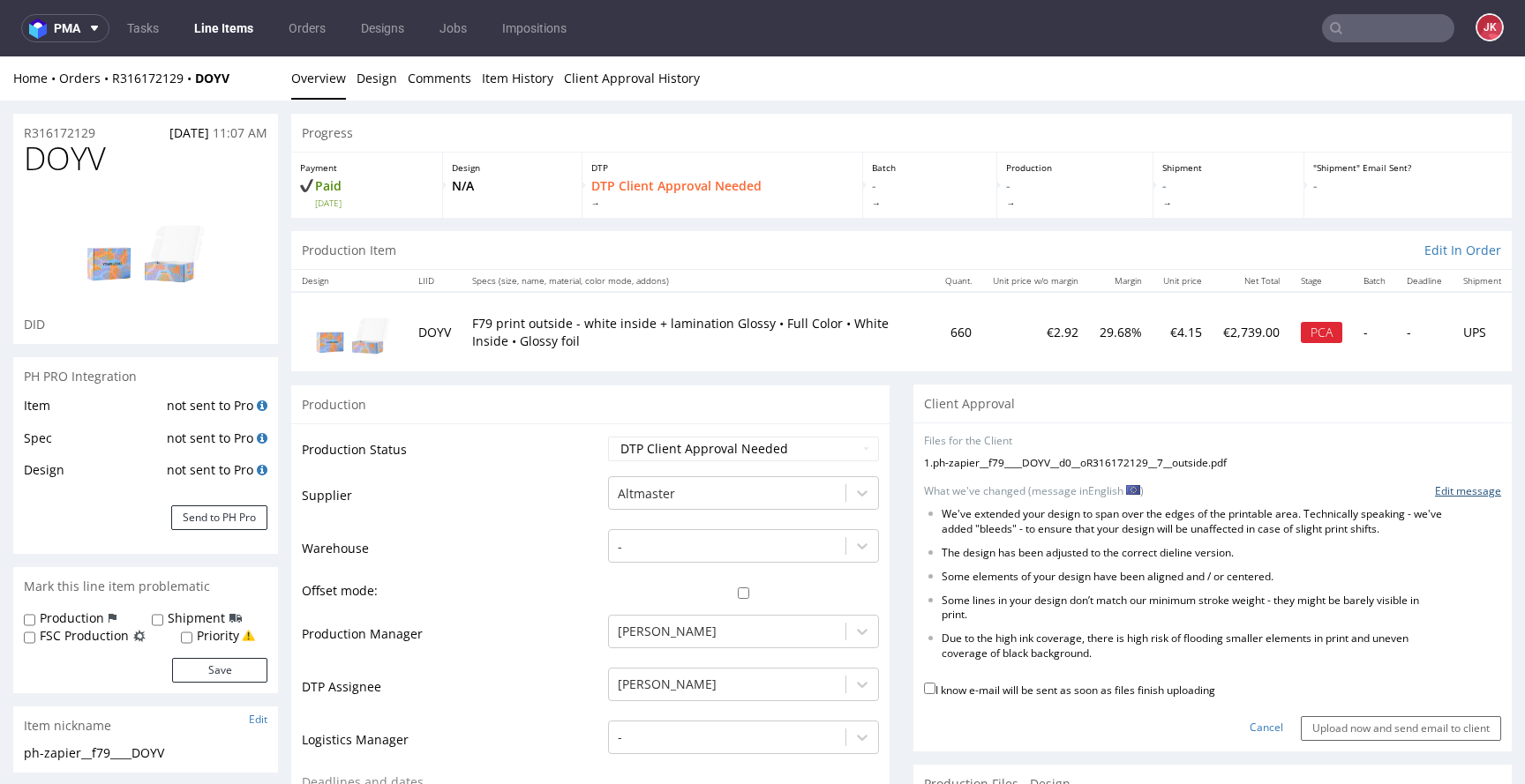
click at [1441, 491] on link "Edit message" at bounding box center [1469, 492] width 66 height 15
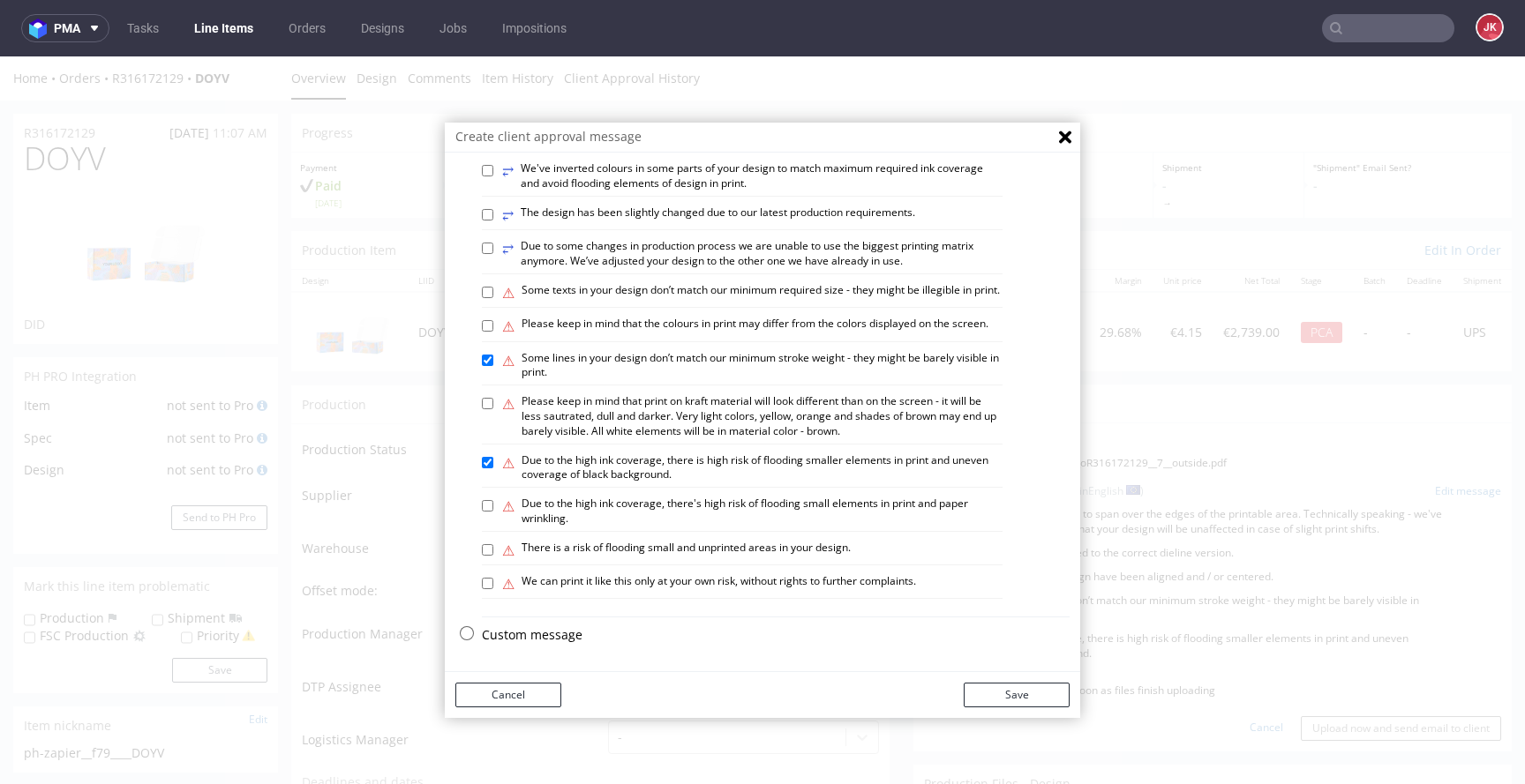
click at [508, 642] on p "Custom message" at bounding box center [776, 635] width 588 height 18
checkbox input "false"
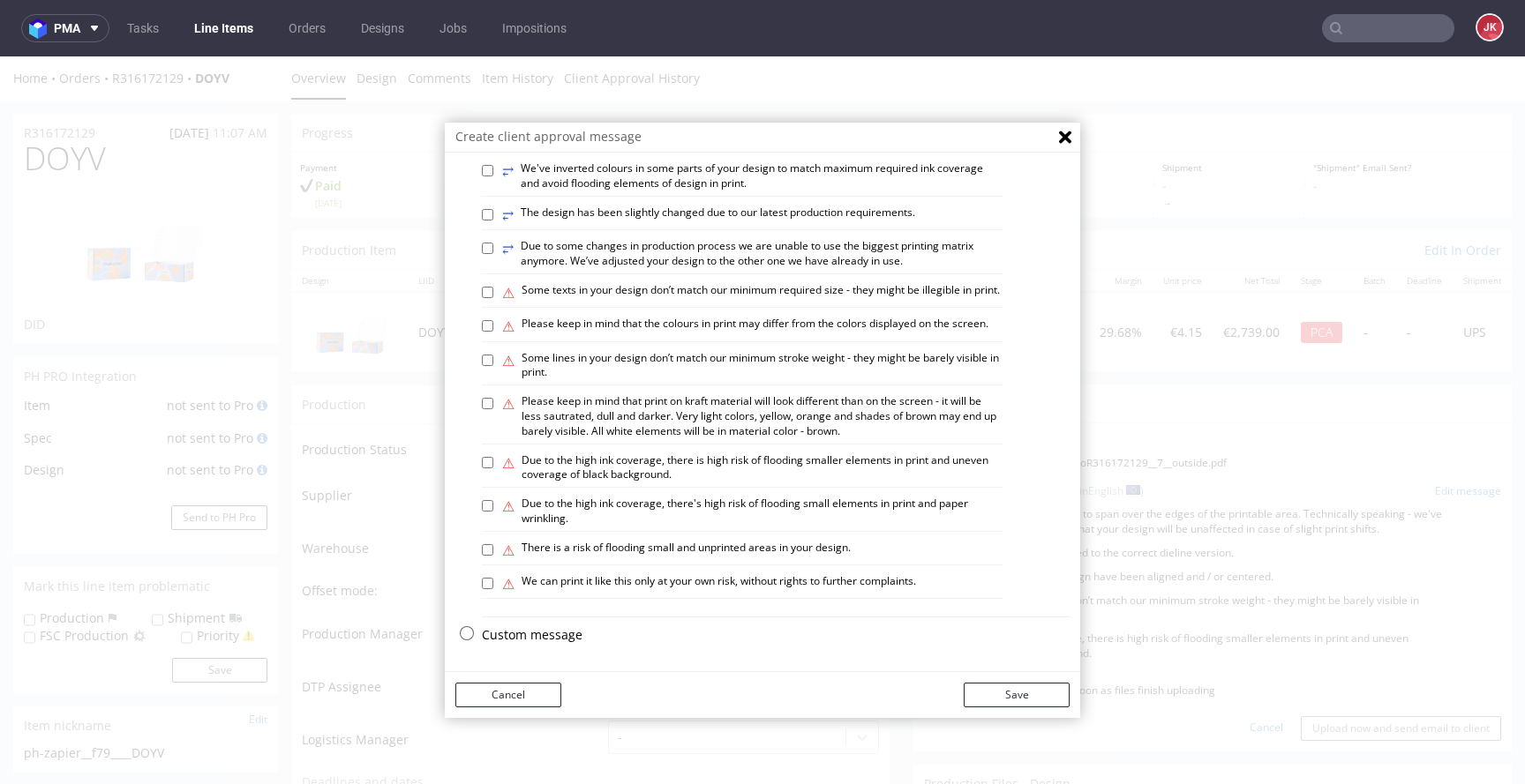
checkbox input "false"
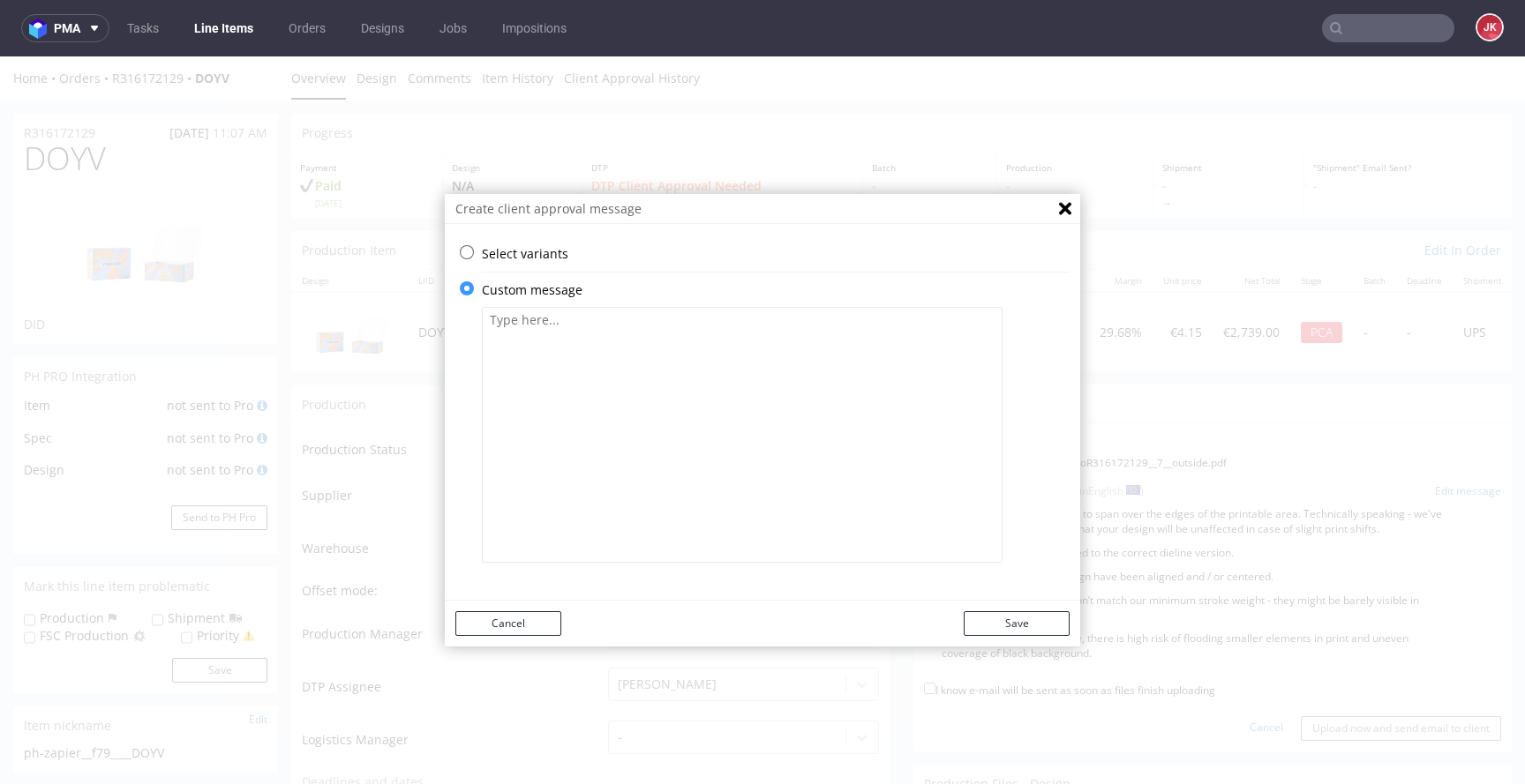
click at [636, 514] on textarea at bounding box center [742, 435] width 521 height 256
paste textarea "We've extended your design to span over the edges of the printable area. Techni…"
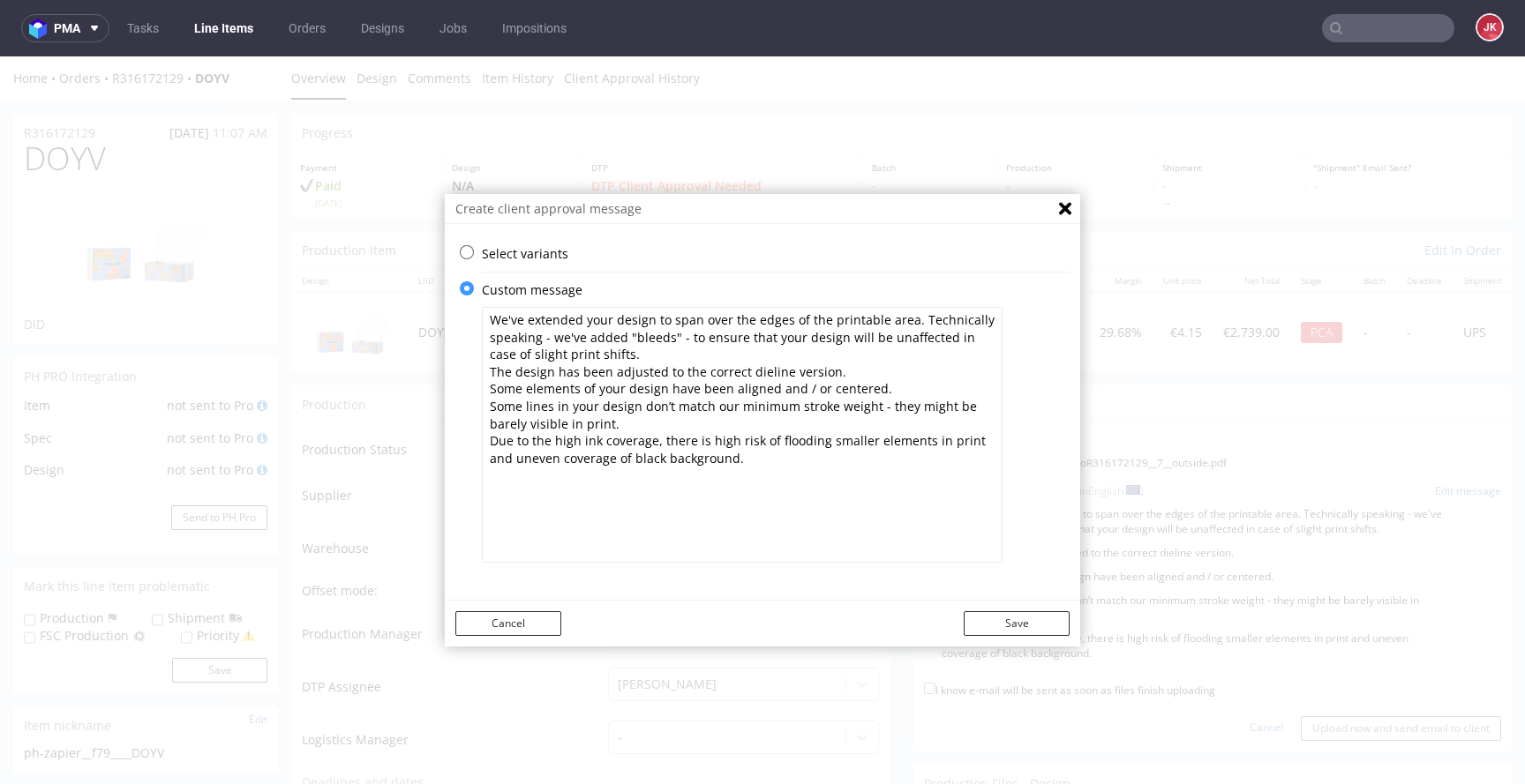
click at [633, 423] on textarea "We've extended your design to span over the edges of the printable area. Techni…" at bounding box center [742, 435] width 521 height 256
click at [633, 409] on textarea "We've extended your design to span over the edges of the printable area. Techni…" at bounding box center [742, 435] width 521 height 256
click at [717, 425] on textarea "We've extended your design to span over the edges of the printable area. Techni…" at bounding box center [742, 435] width 521 height 256
type textarea "We've extended your design to span over the edges of the printable area. Techni…"
click at [978, 622] on button "Save" at bounding box center [1017, 624] width 106 height 25
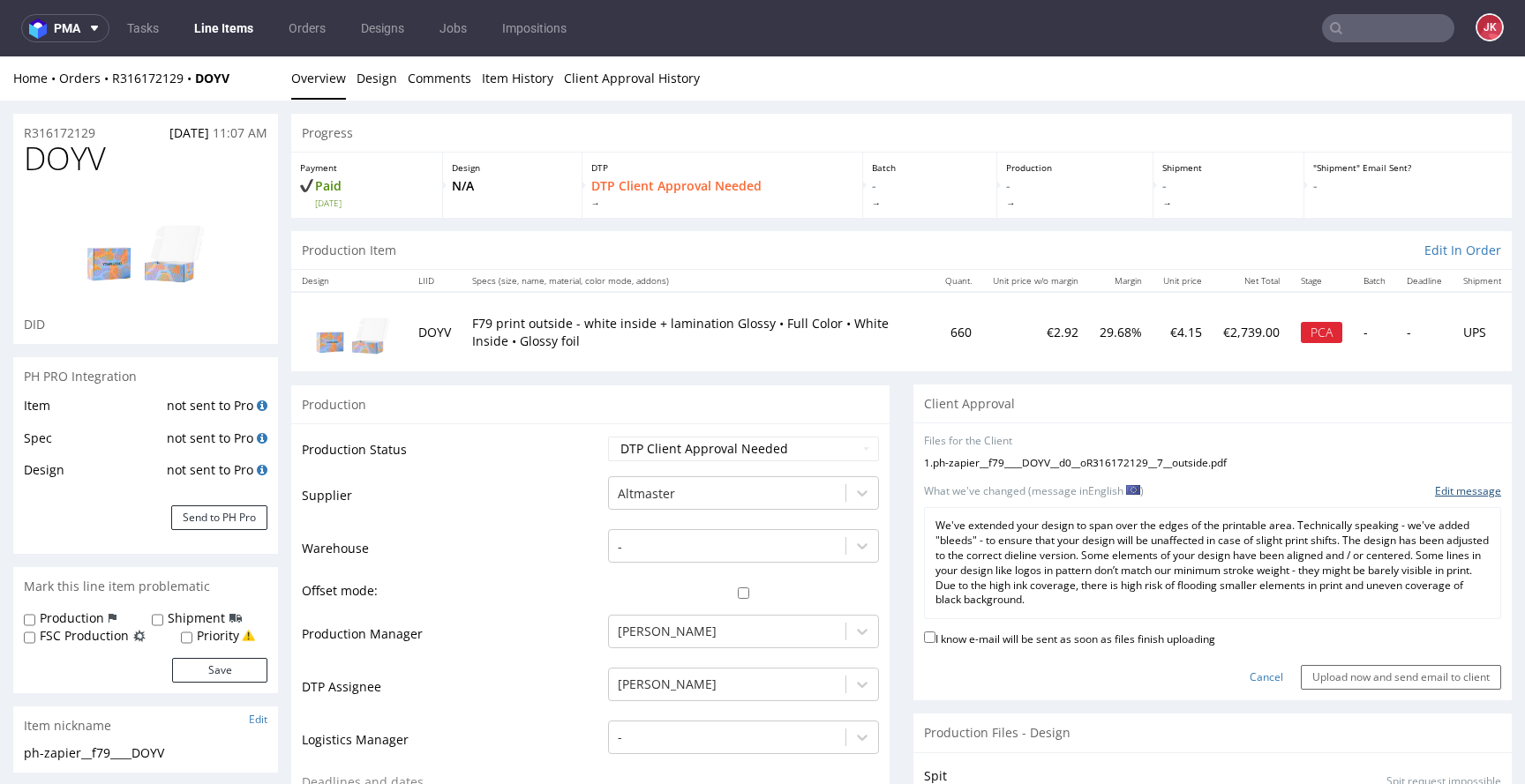
click at [1435, 489] on link "Edit message" at bounding box center [1469, 492] width 66 height 15
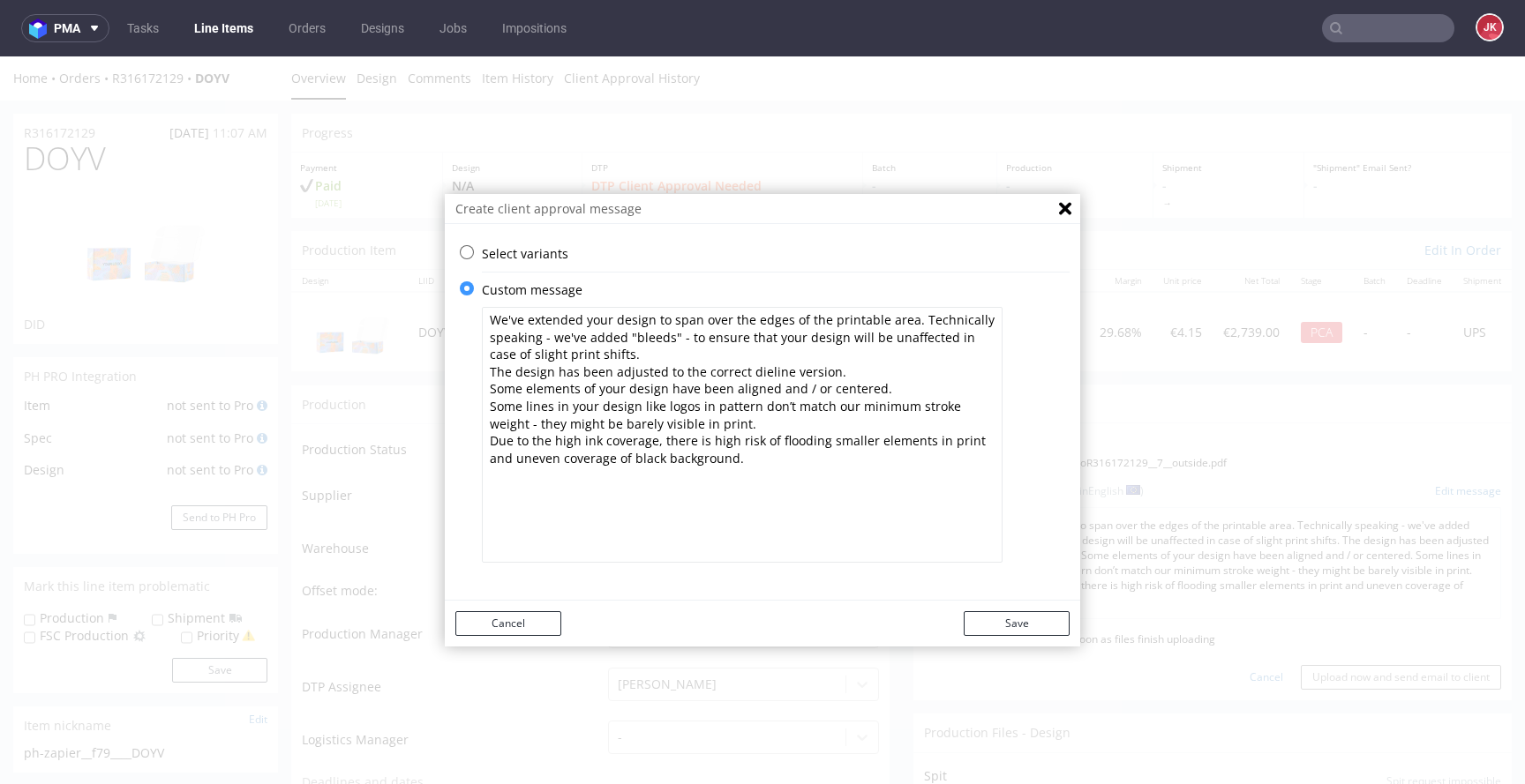
click at [654, 409] on textarea "We've extended your design to span over the edges of the printable area. Techni…" at bounding box center [742, 435] width 521 height 256
type textarea "We've extended your design to span over the edges of the printable area. Techni…"
click at [1001, 616] on button "Save" at bounding box center [1017, 624] width 106 height 25
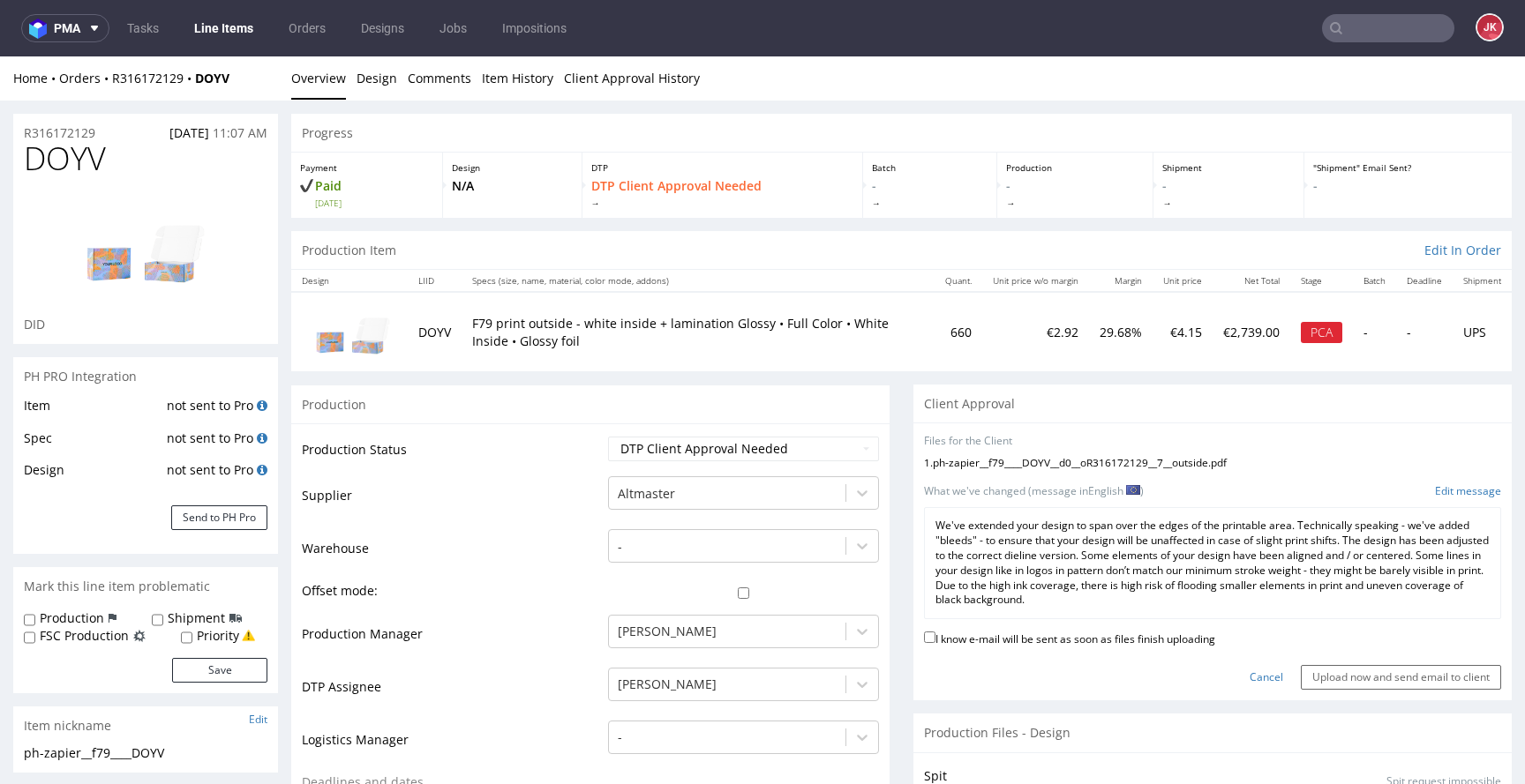
click at [1005, 642] on label "I know e-mail will be sent as soon as files finish uploading" at bounding box center [1070, 638] width 291 height 20
click at [936, 642] on input "I know e-mail will be sent as soon as files finish uploading" at bounding box center [930, 637] width 12 height 12
checkbox input "true"
click at [1357, 679] on input "Upload now and send email to client" at bounding box center [1400, 677] width 200 height 25
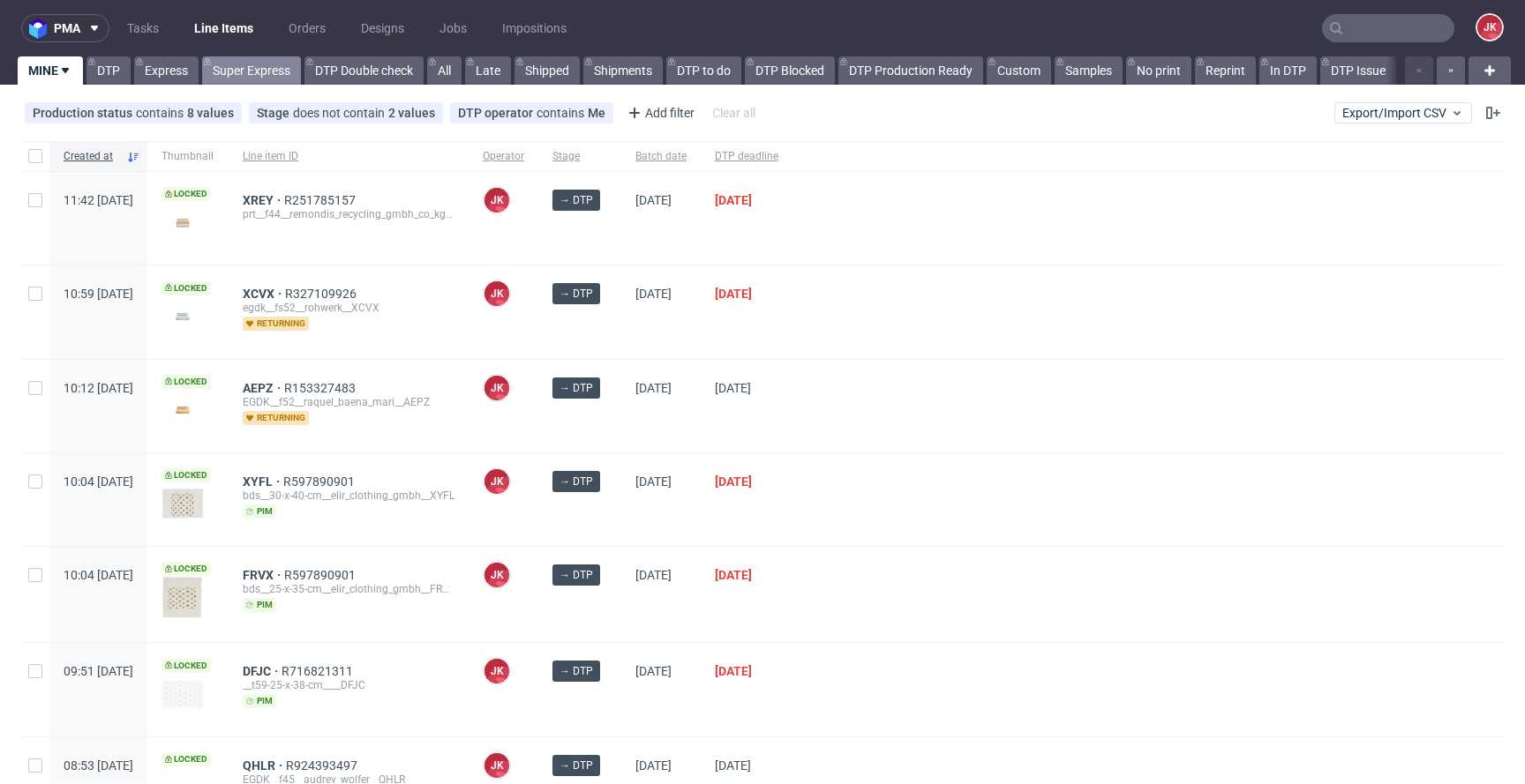
click at [257, 73] on link "Super Express" at bounding box center [251, 71] width 99 height 29
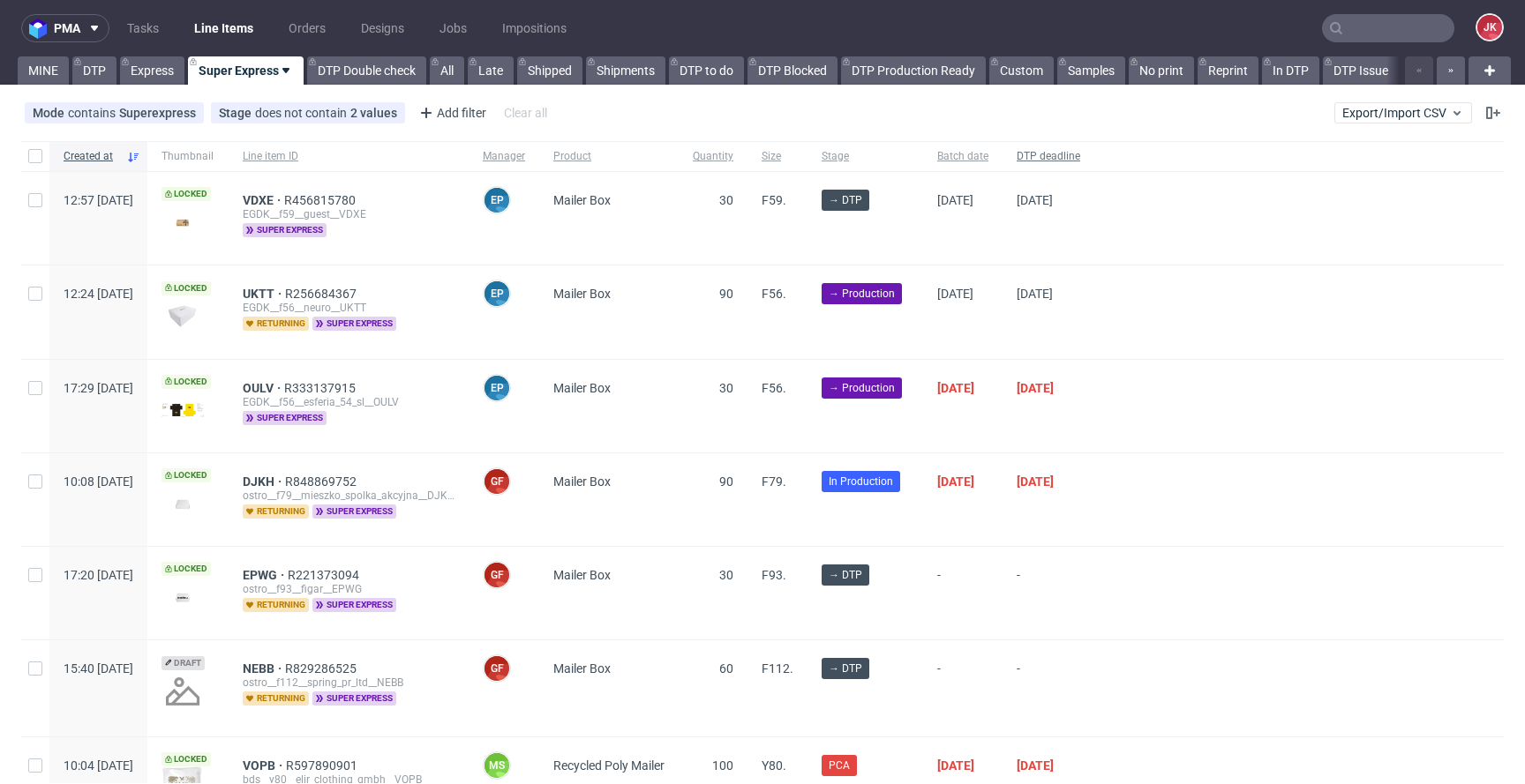
click at [1080, 153] on span "DTP deadline" at bounding box center [1048, 156] width 64 height 15
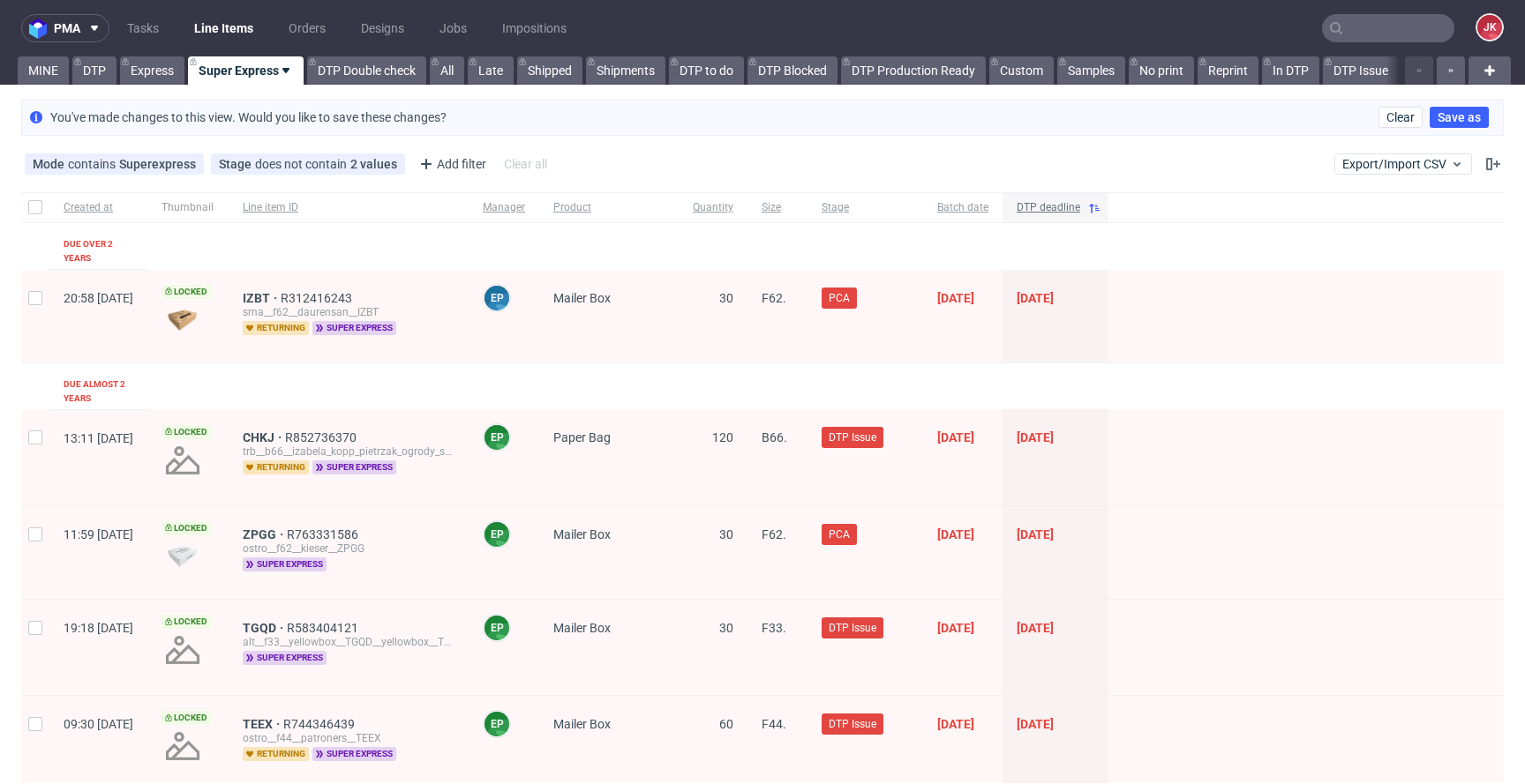
click at [1080, 205] on span "DTP deadline" at bounding box center [1048, 207] width 64 height 15
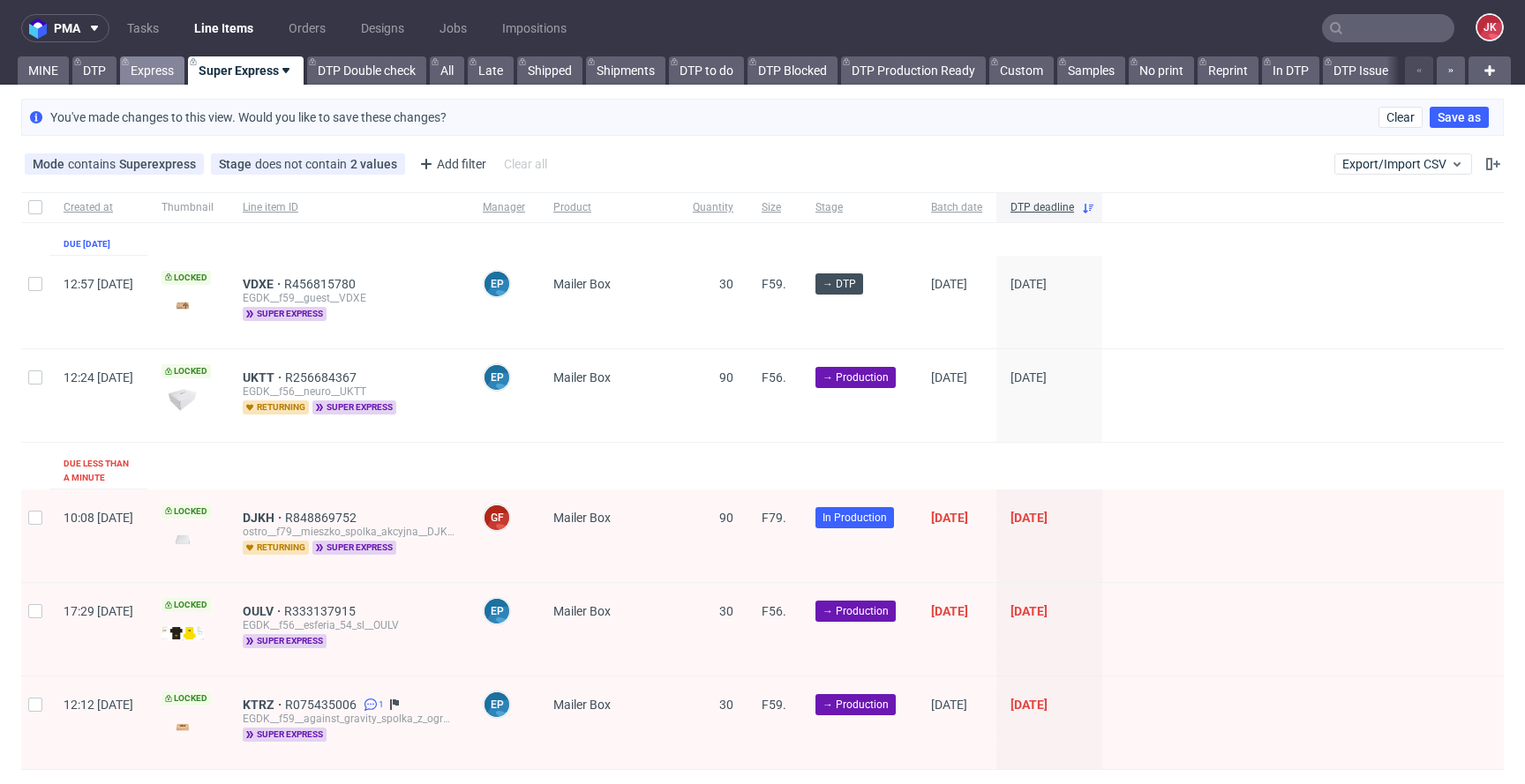
click at [129, 64] on link "Express" at bounding box center [152, 71] width 65 height 29
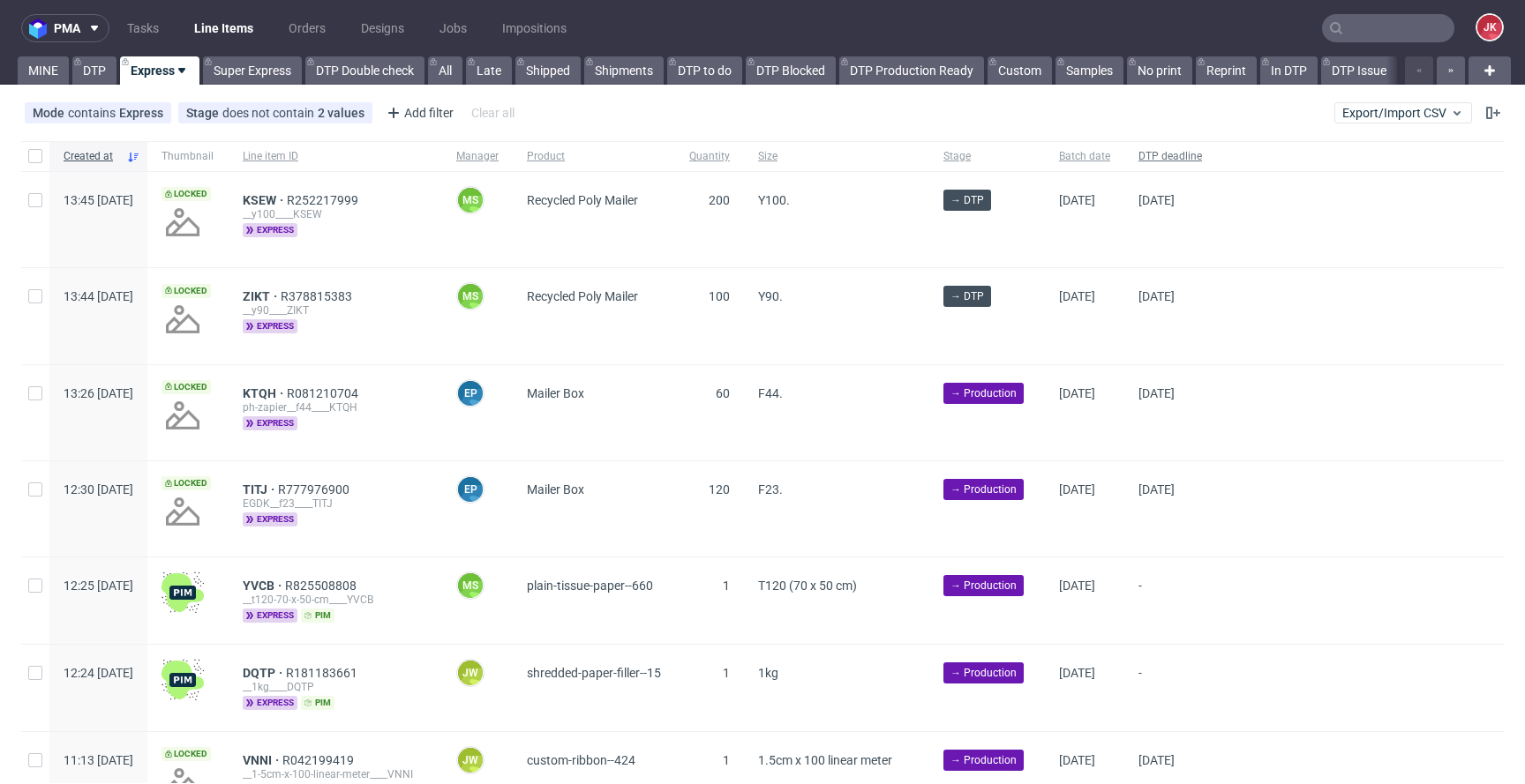
click at [1202, 159] on span "DTP deadline" at bounding box center [1170, 156] width 64 height 15
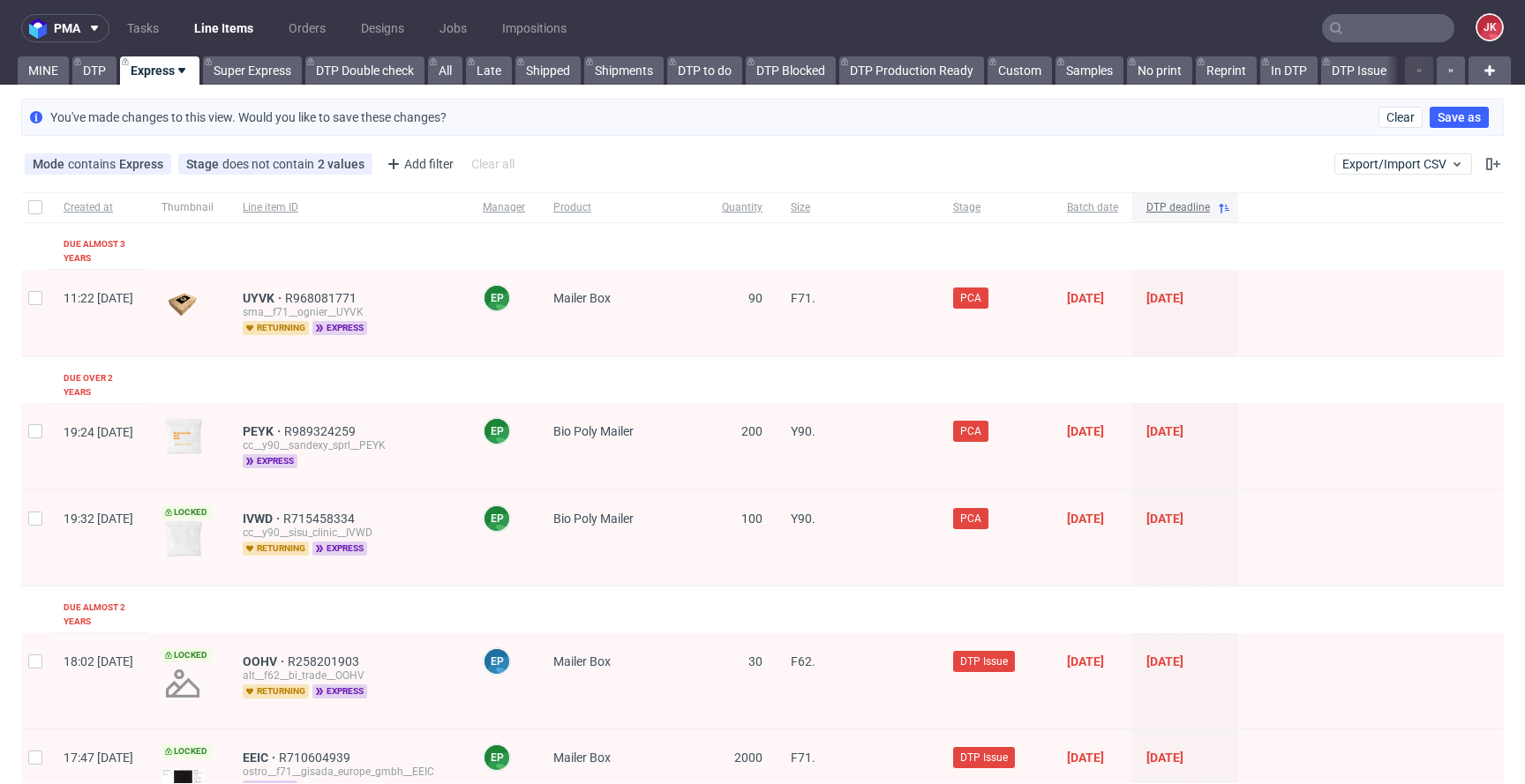
click at [1210, 202] on span "DTP deadline" at bounding box center [1178, 207] width 64 height 15
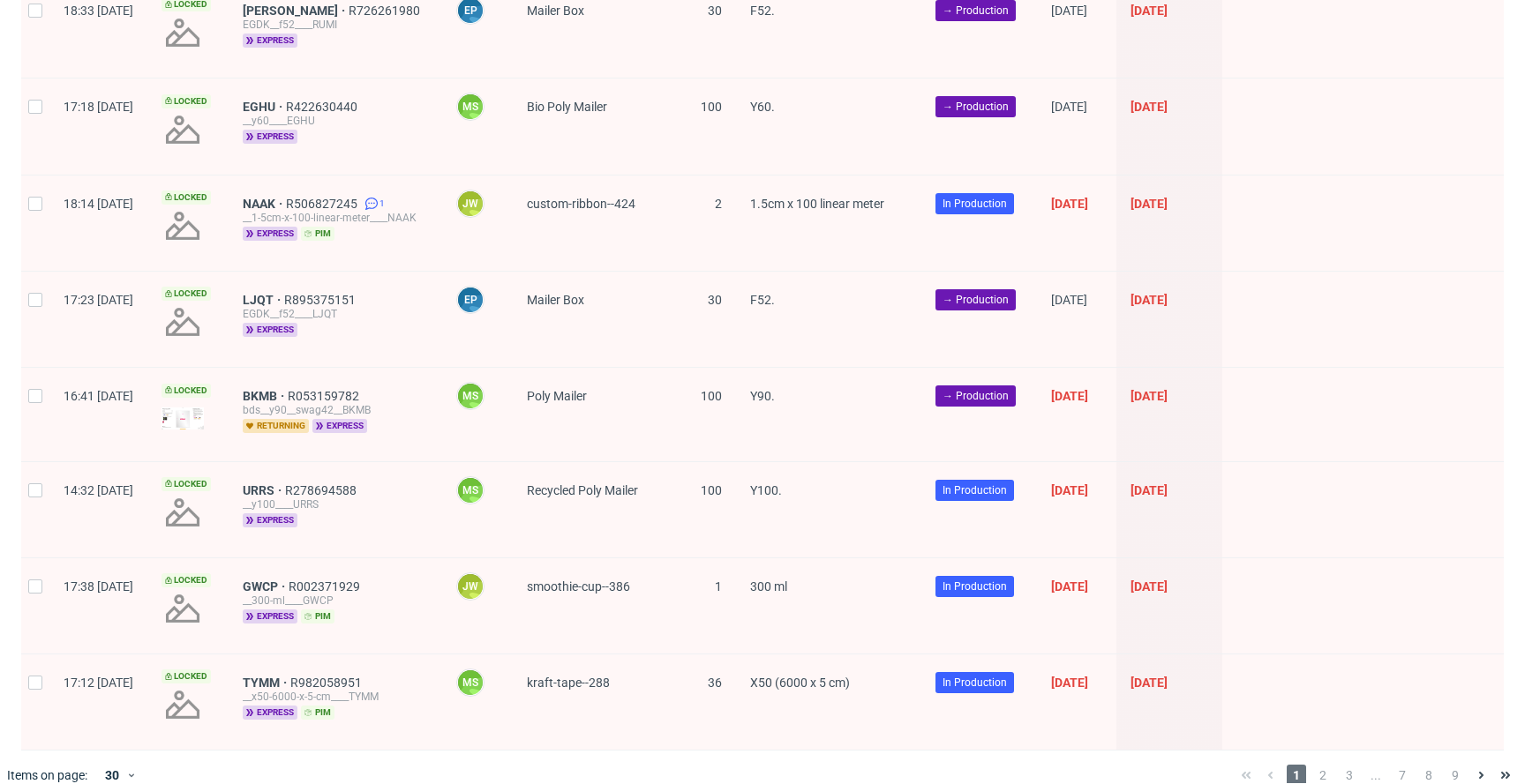
scroll to position [2479, 0]
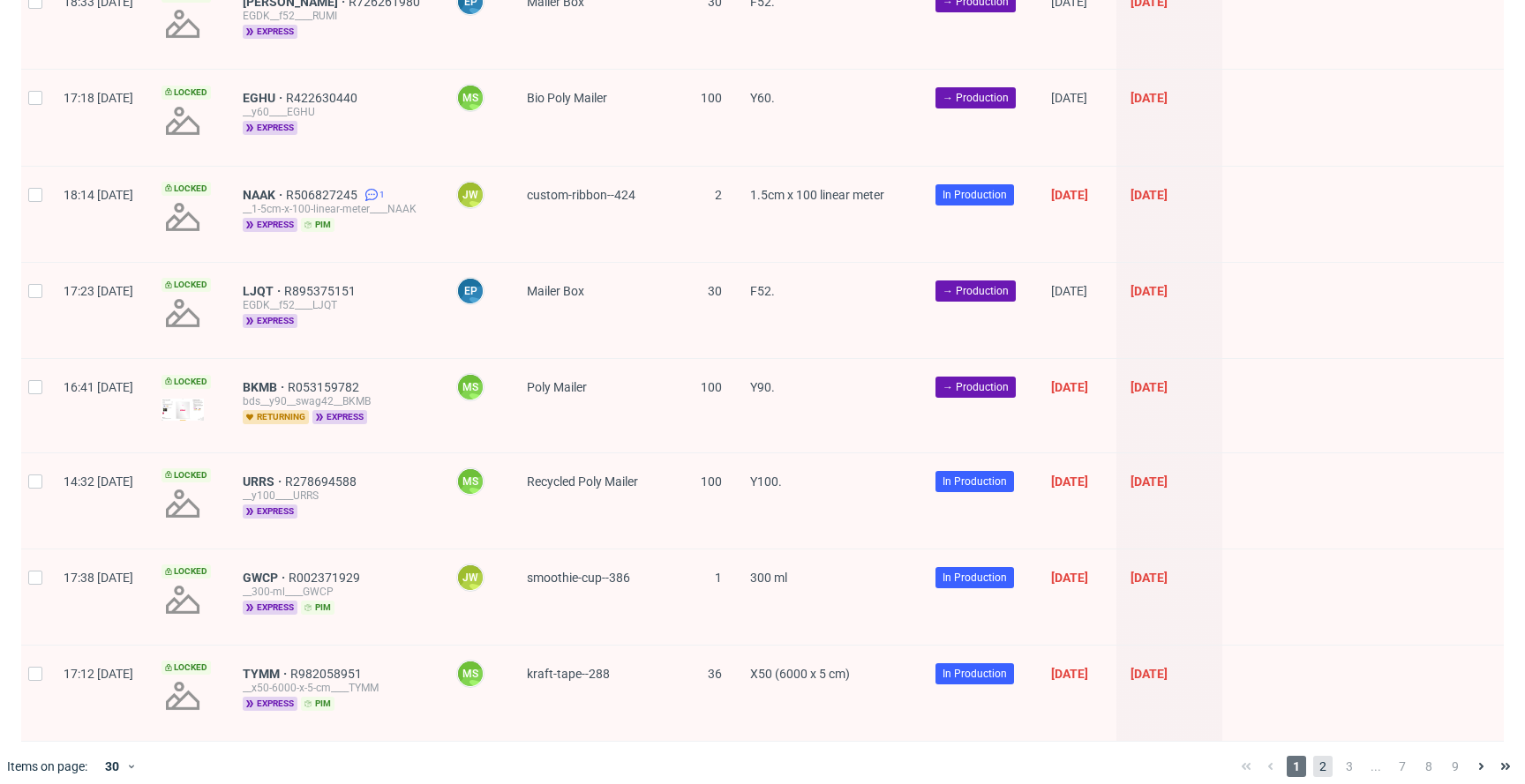
click at [1313, 756] on span "2" at bounding box center [1323, 767] width 20 height 22
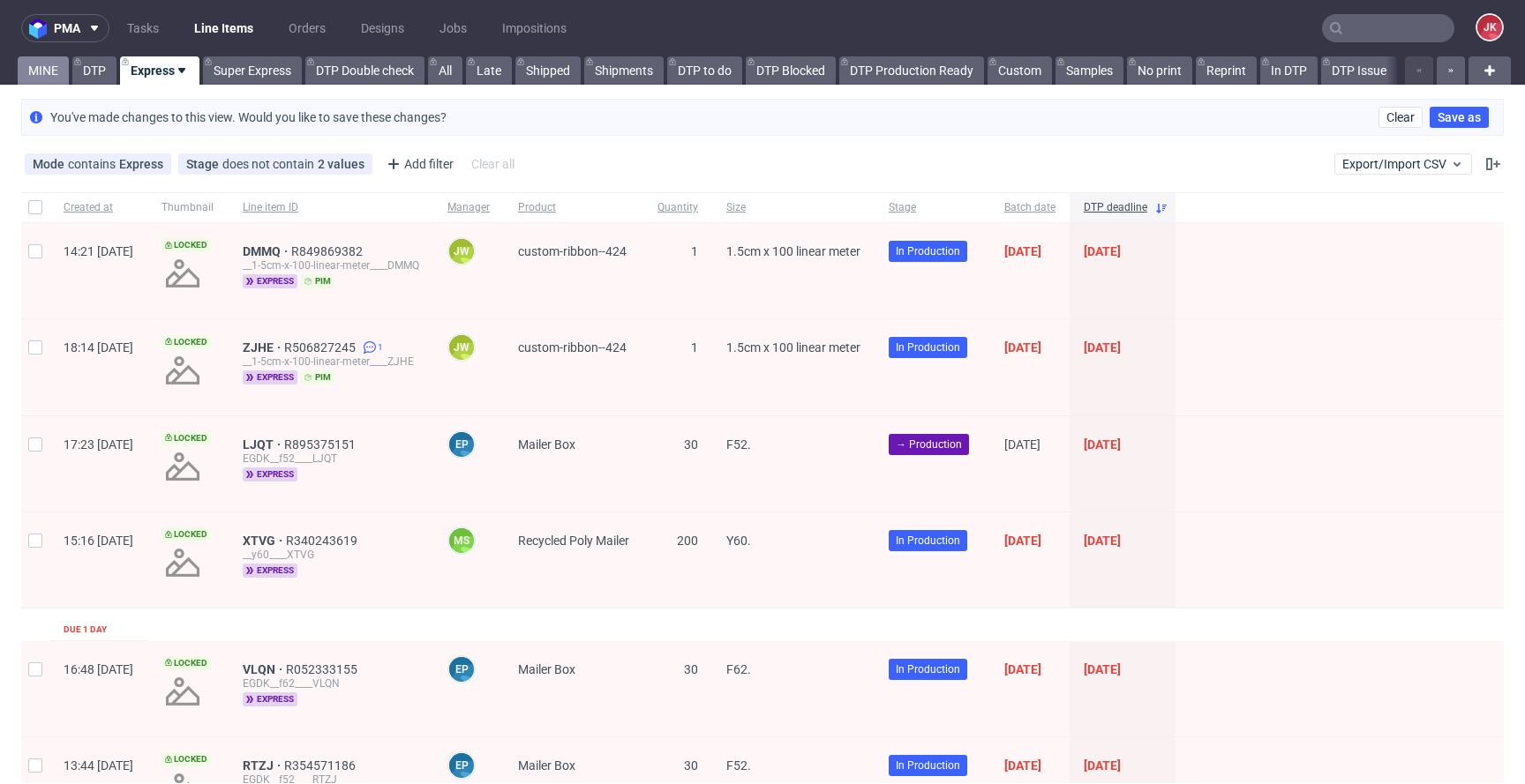
click at [45, 78] on link "MINE" at bounding box center [43, 71] width 51 height 29
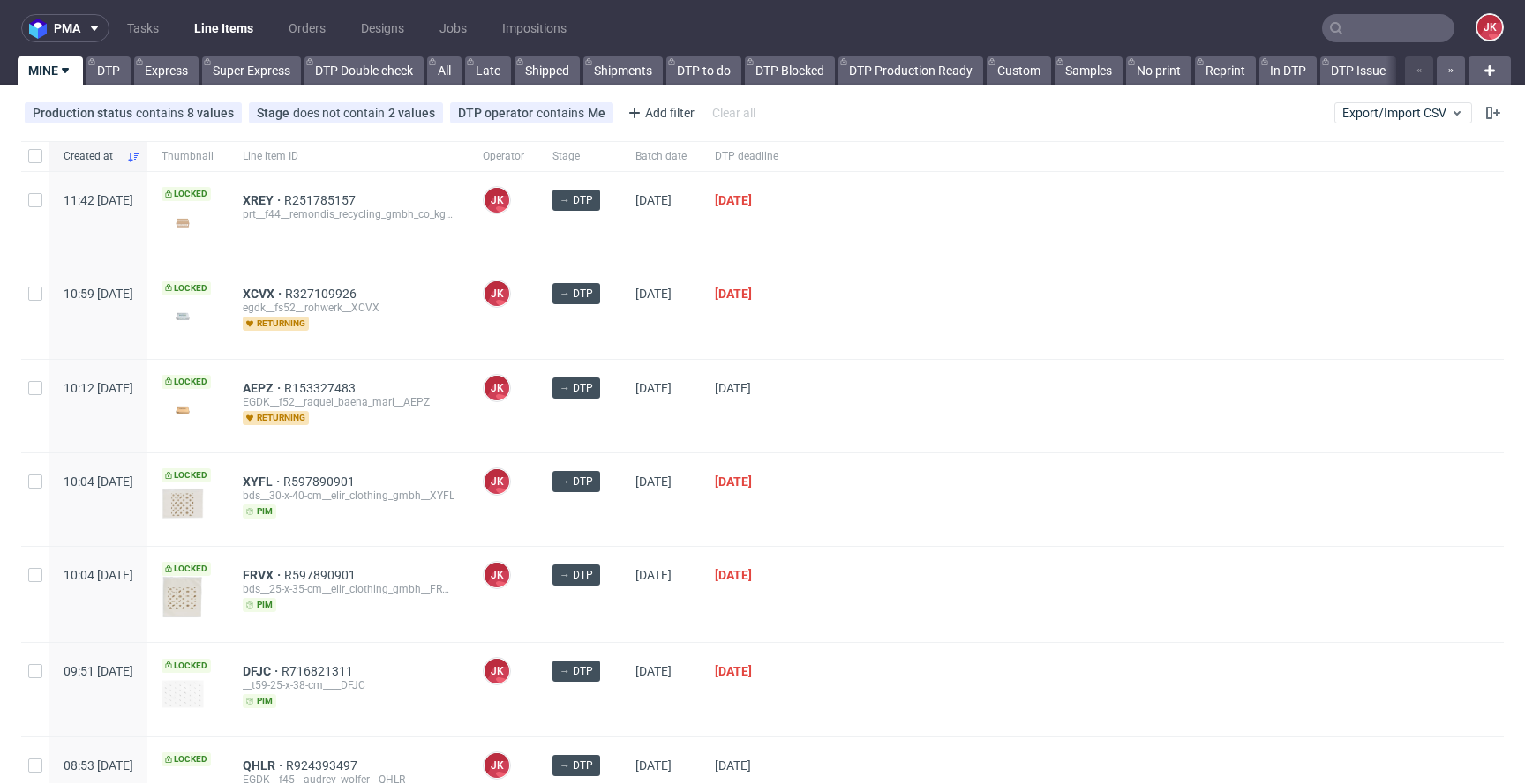
click at [621, 442] on div "→ DTP" at bounding box center [580, 406] width 83 height 92
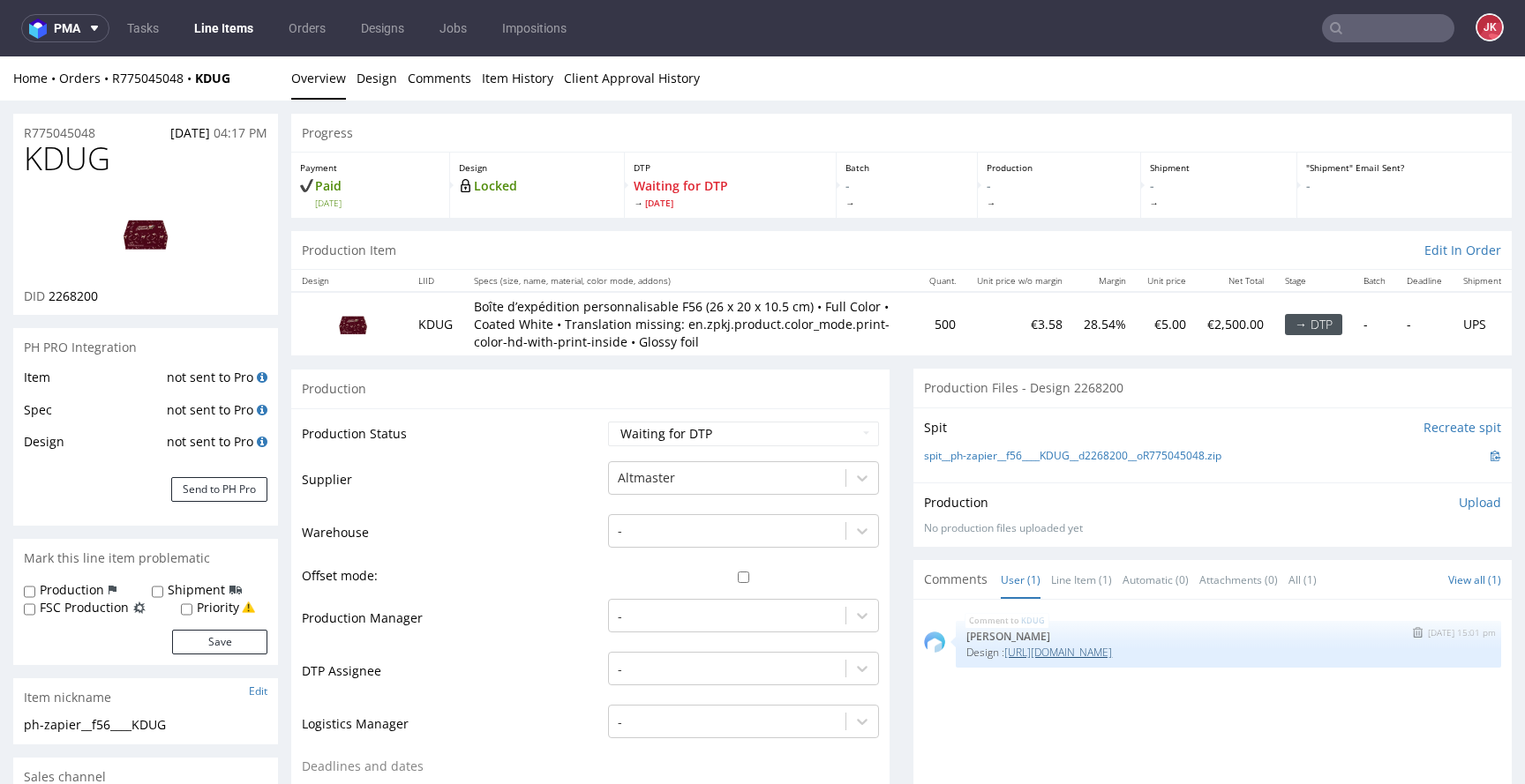
click at [1096, 659] on link "[URL][DOMAIN_NAME]" at bounding box center [1058, 652] width 108 height 15
click at [375, 64] on link "Design" at bounding box center [377, 78] width 40 height 43
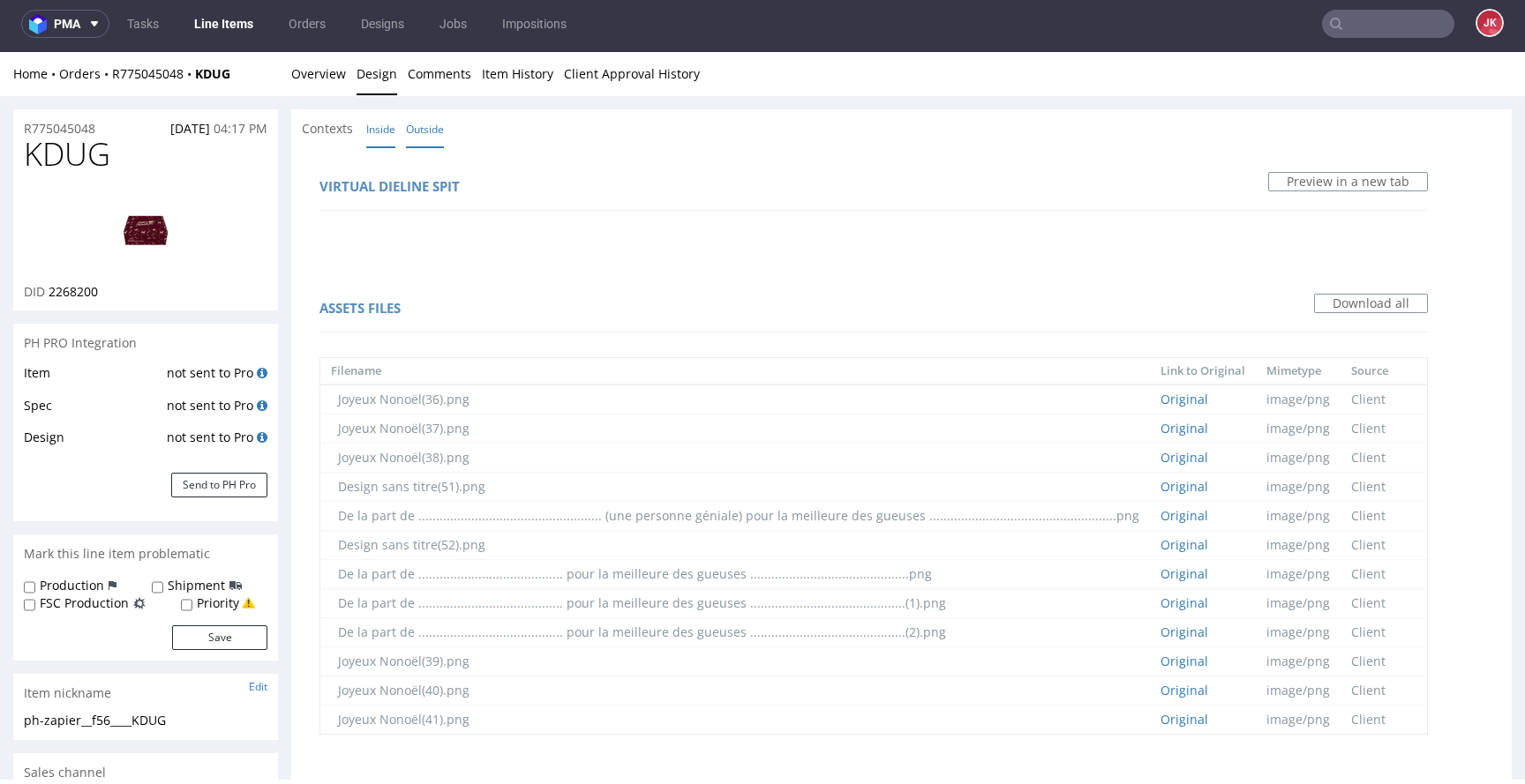
click at [368, 129] on link "Inside" at bounding box center [381, 129] width 29 height 38
click at [315, 77] on link "Overview" at bounding box center [318, 73] width 55 height 43
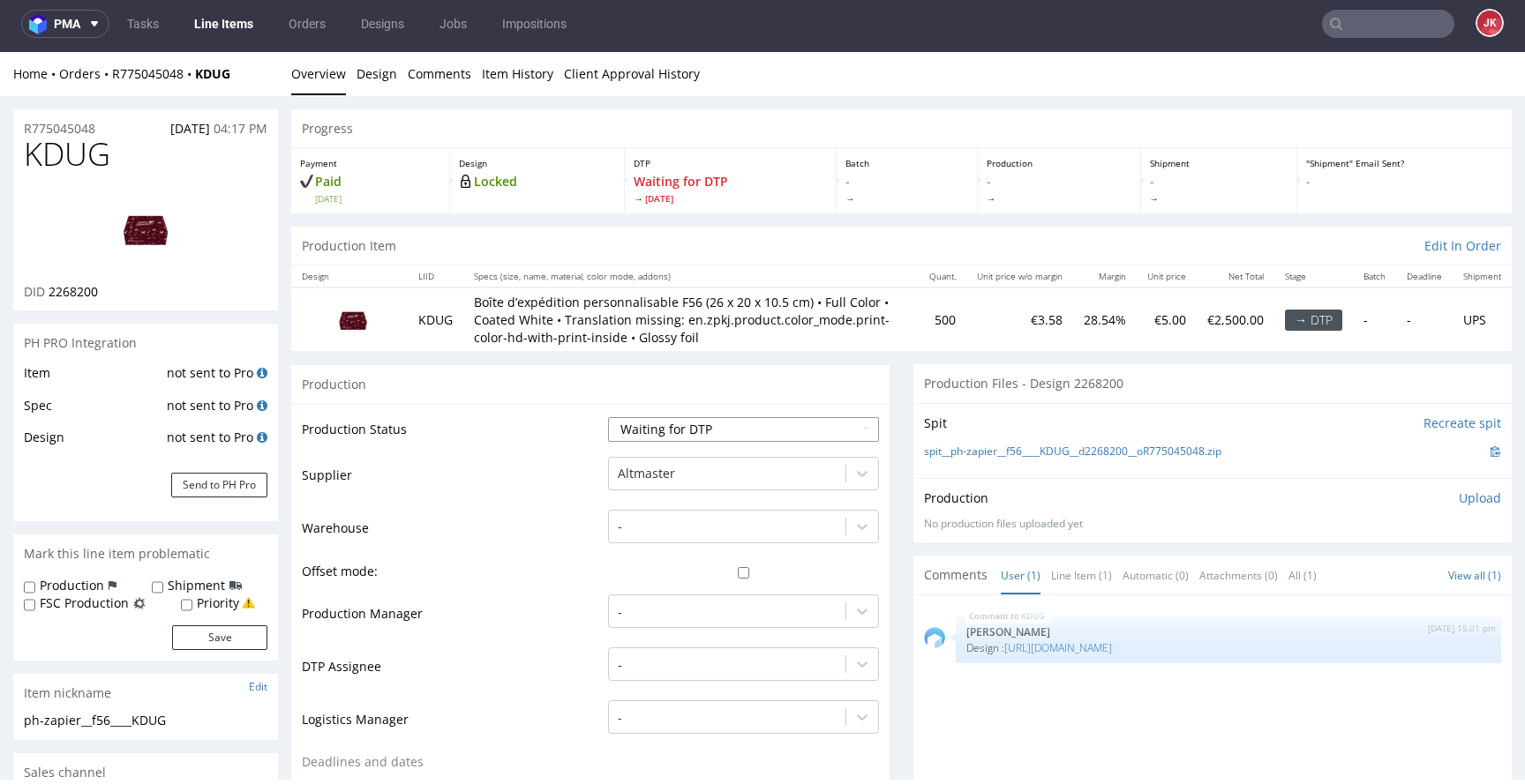
click at [675, 442] on select "Waiting for Artwork Waiting for Diecut Waiting for Mockup Waiting for DTP Waiti…" at bounding box center [743, 430] width 271 height 25
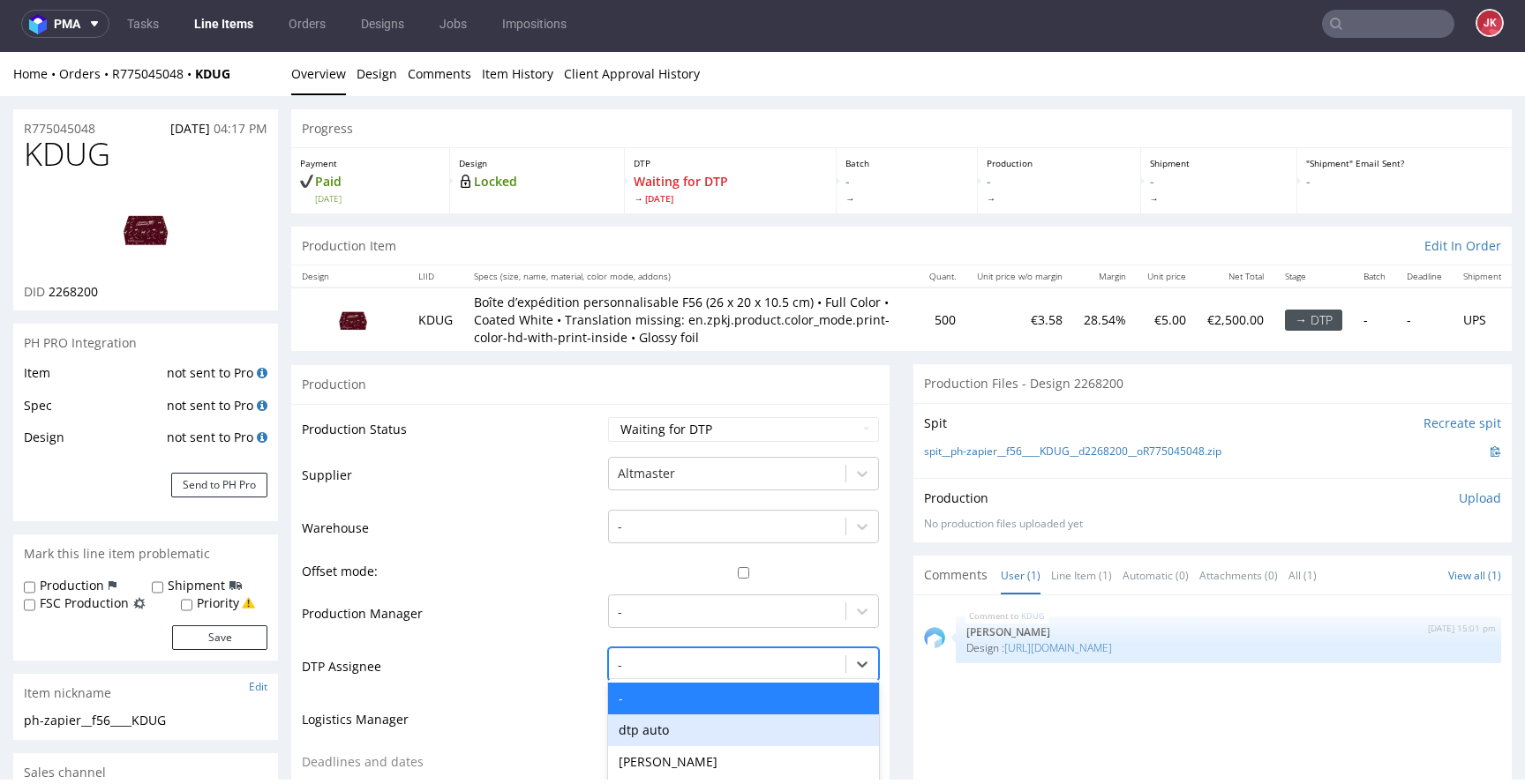
scroll to position [189, 0]
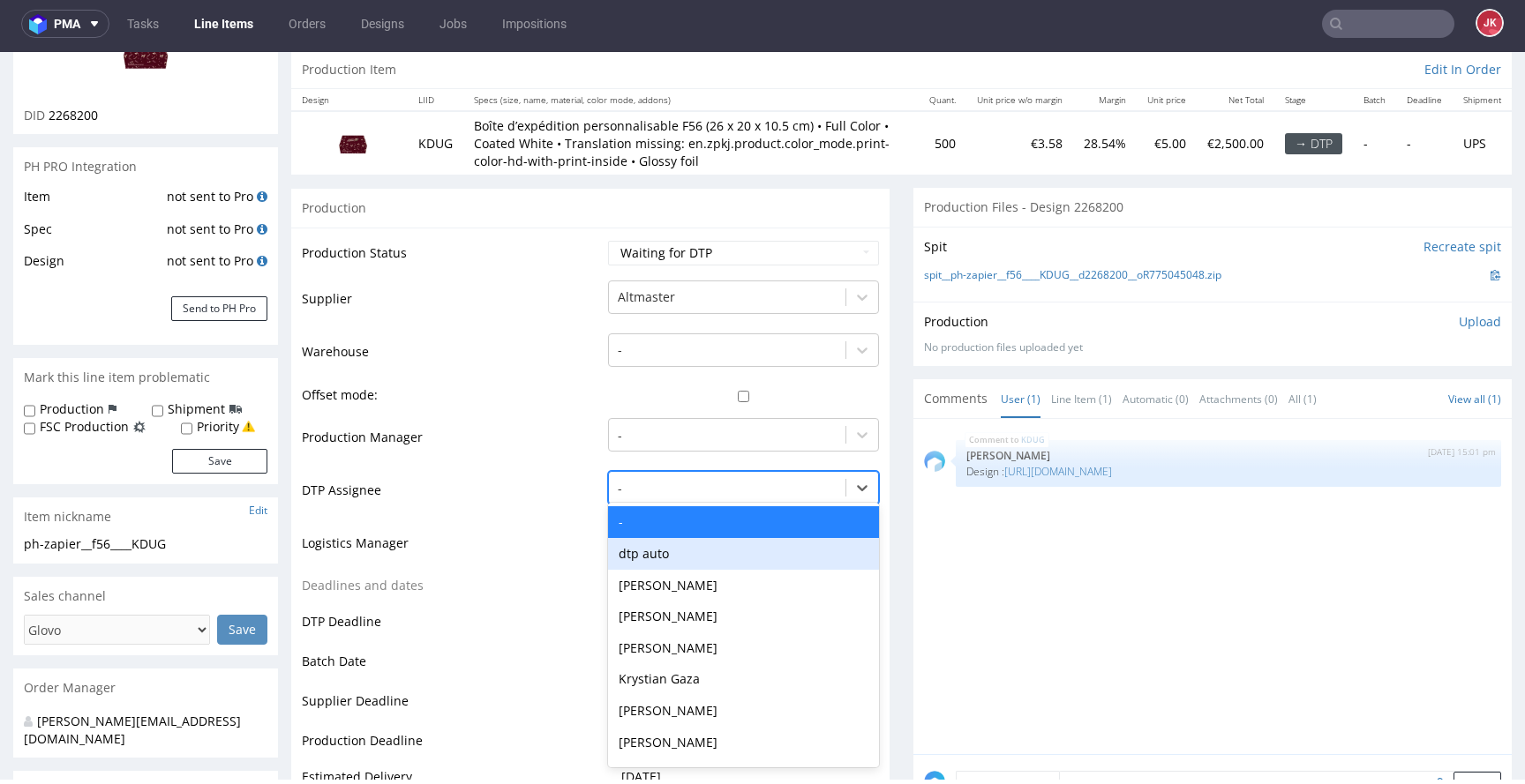
click at [707, 495] on div "dtp auto, 2 of 31. 31 results available. Use Up and Down to choose options, pre…" at bounding box center [743, 484] width 271 height 25
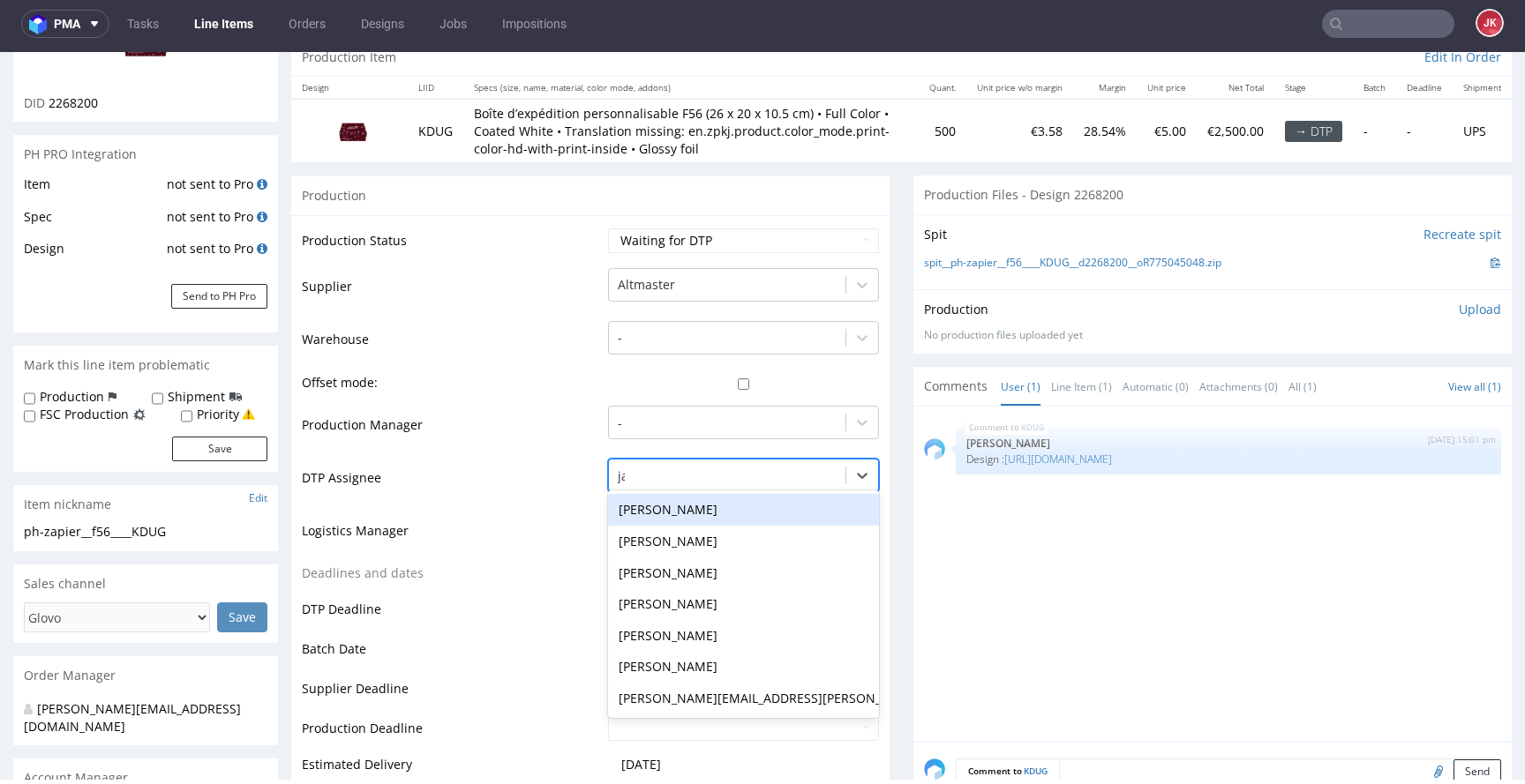
type input "jan"
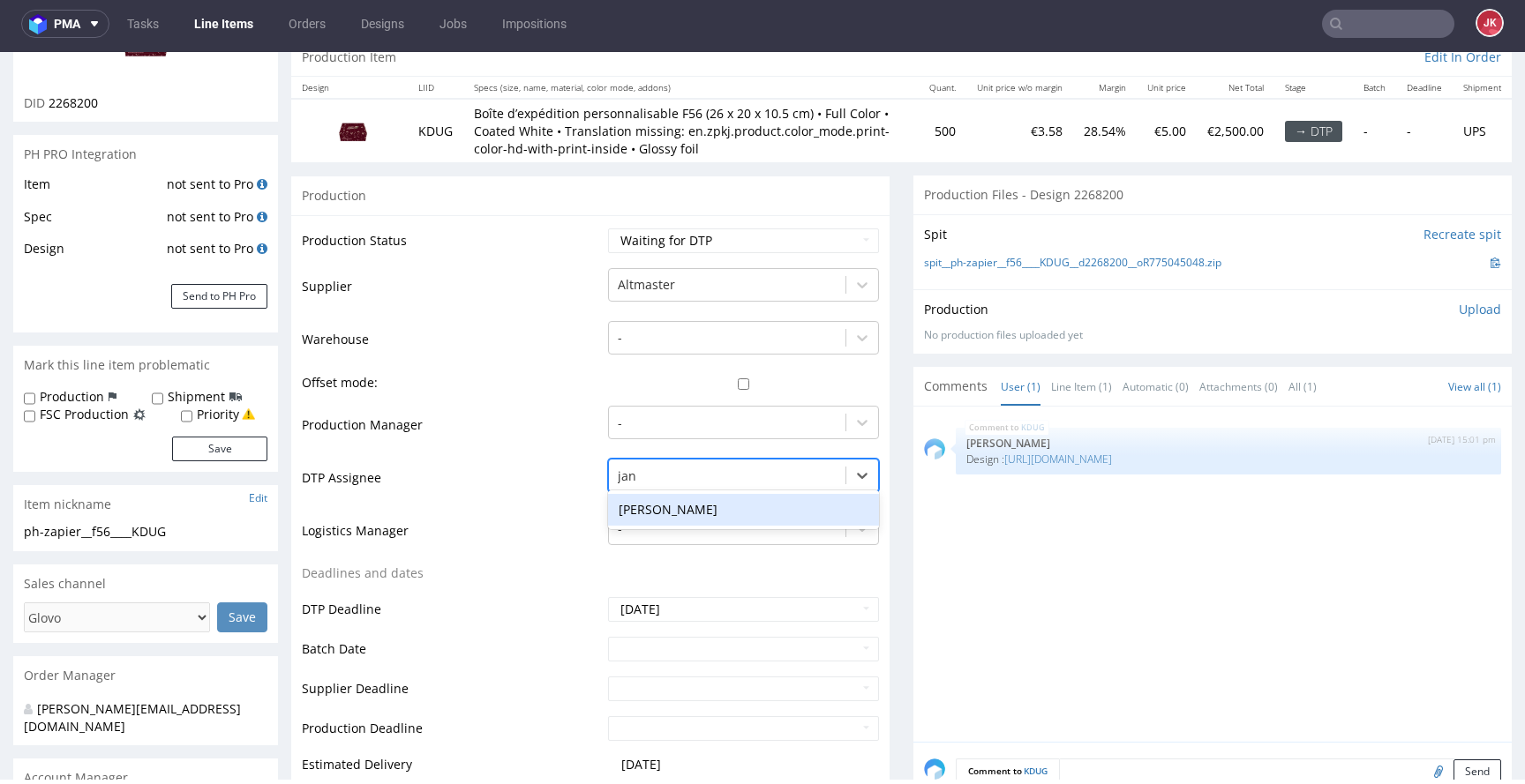
click at [718, 526] on div "[PERSON_NAME]" at bounding box center [743, 509] width 271 height 31
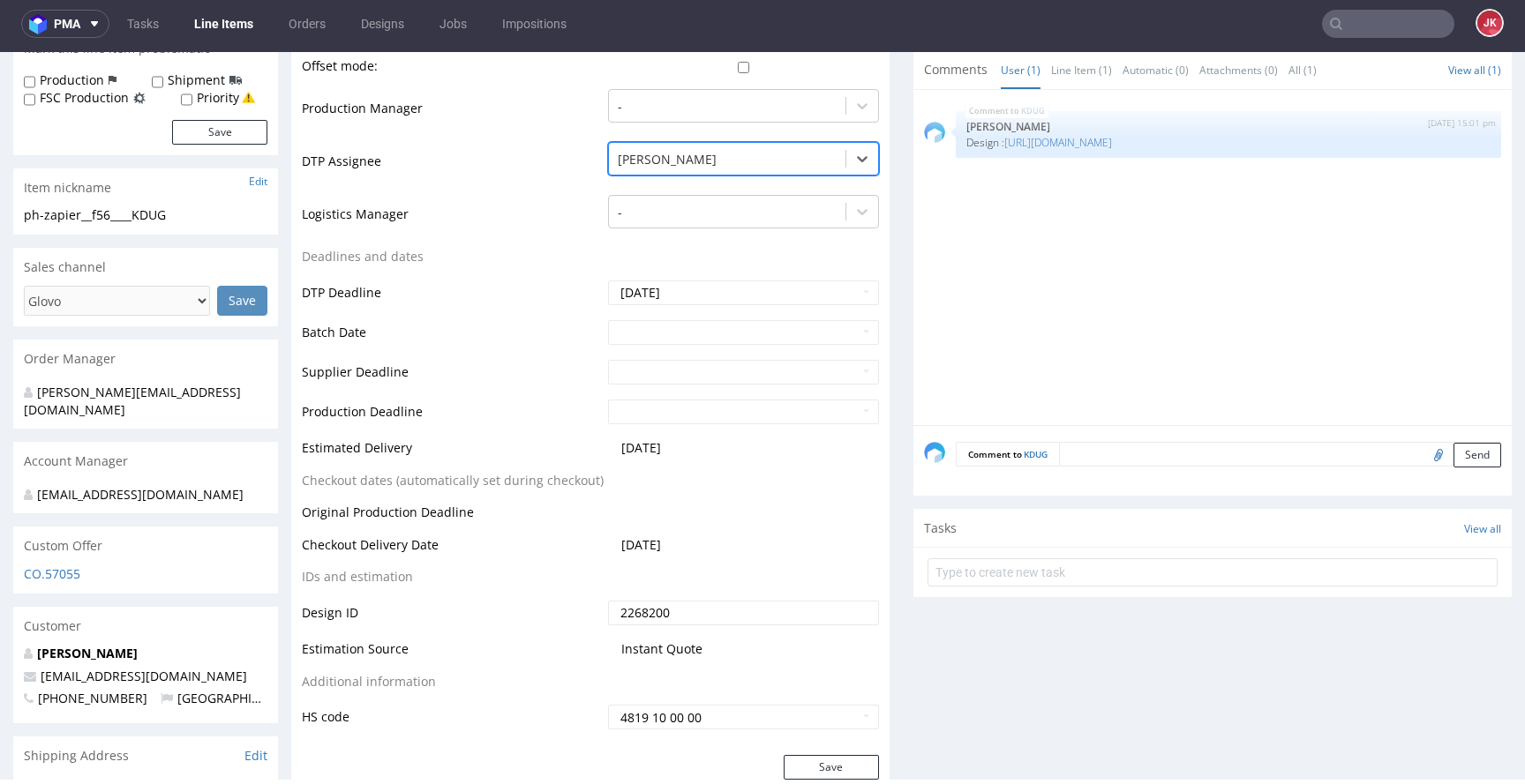
scroll to position [619, 0]
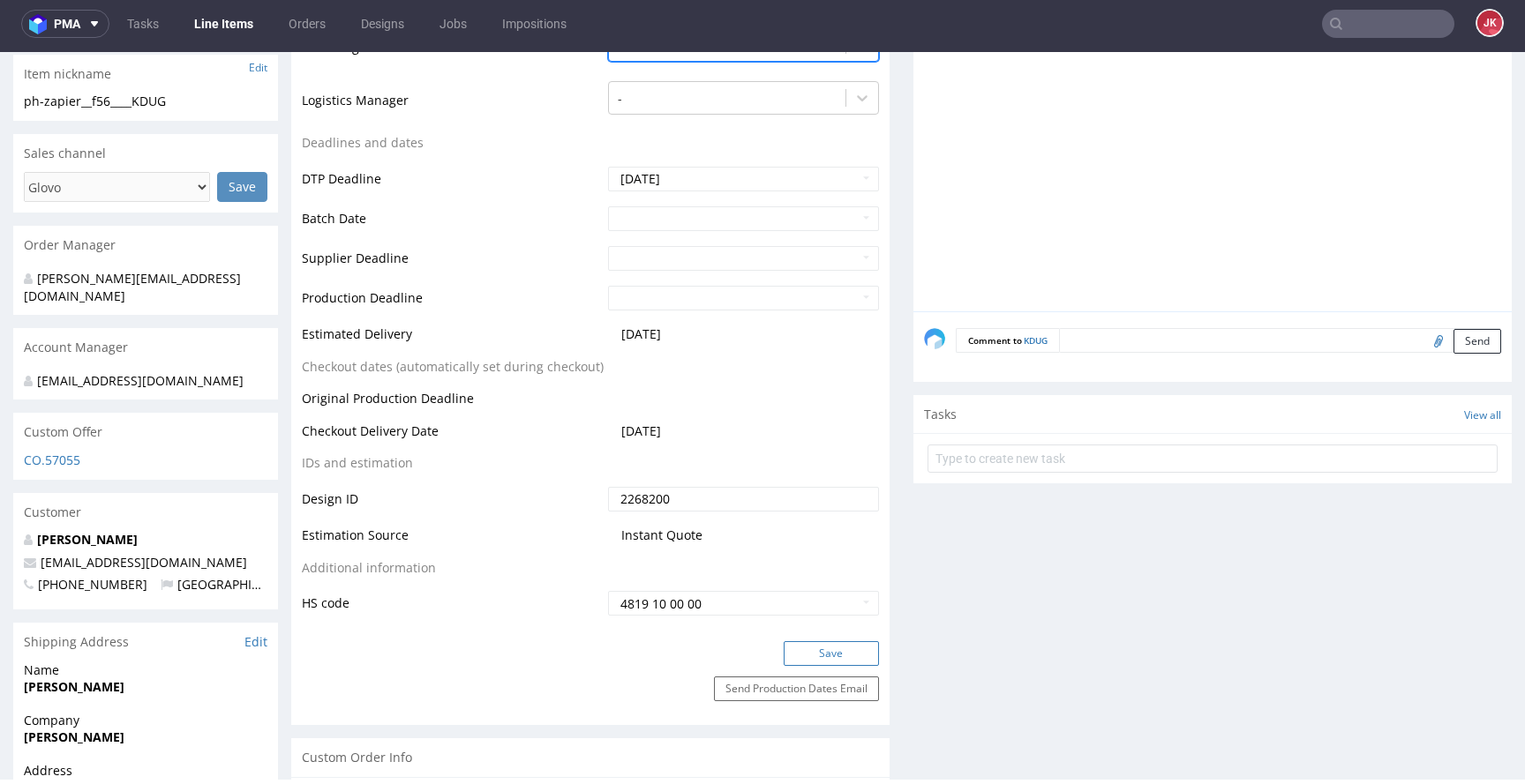
click at [819, 666] on button "Save" at bounding box center [831, 654] width 95 height 25
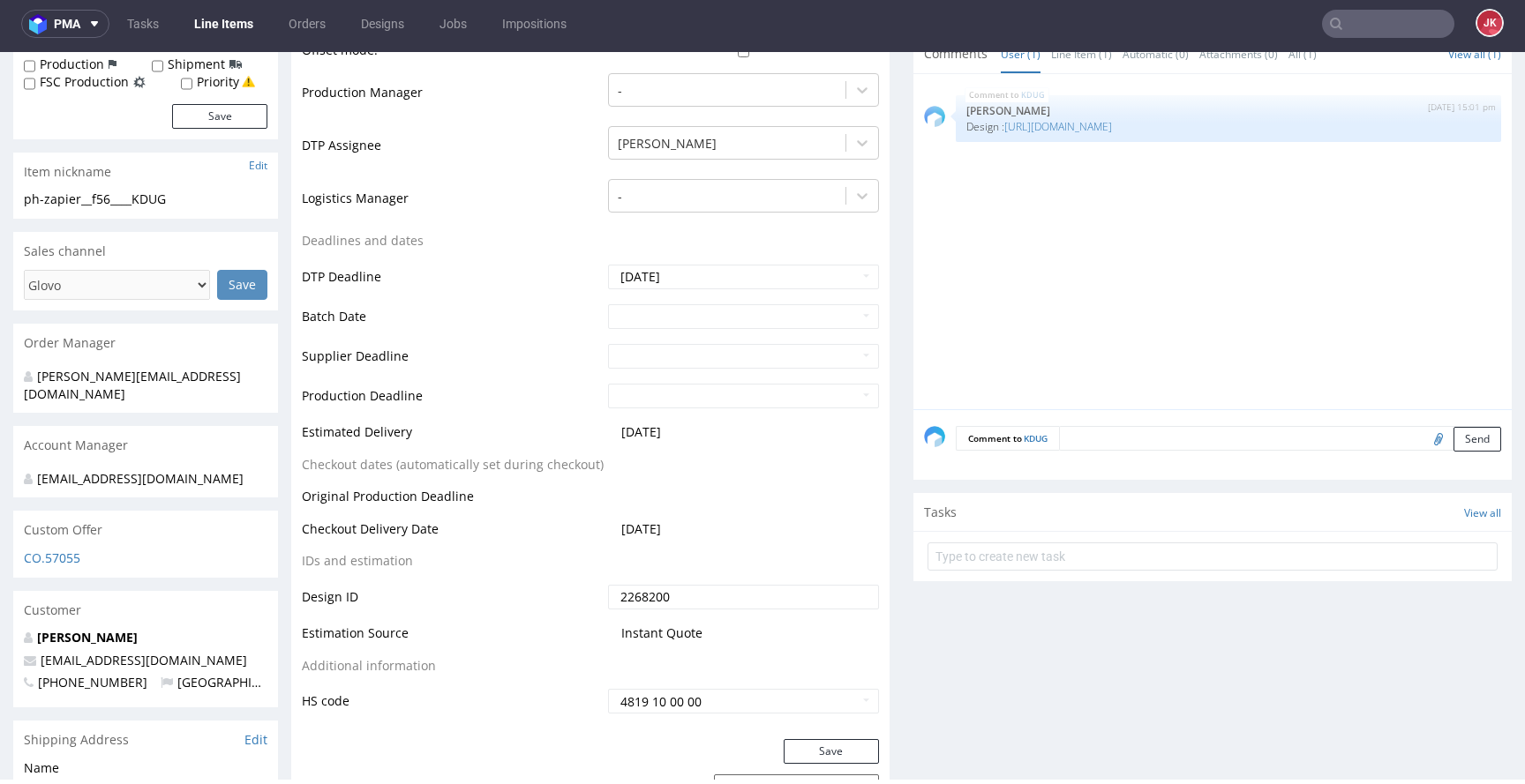
scroll to position [0, 0]
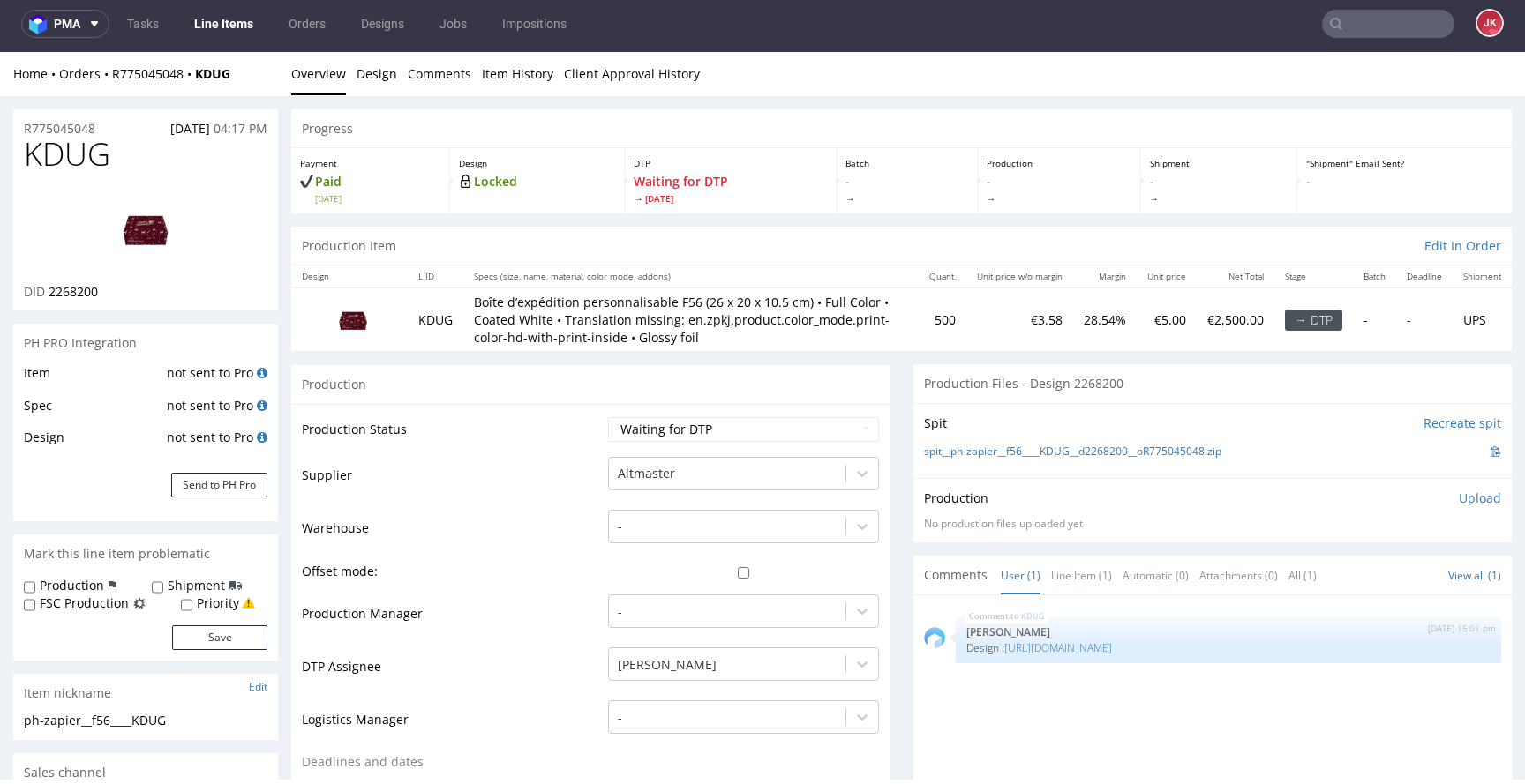
click at [768, 442] on select "Waiting for Artwork Waiting for Diecut Waiting for Mockup Waiting for DTP Waiti…" at bounding box center [743, 430] width 271 height 25
select select "dtp_in_process"
click at [608, 418] on select "Waiting for Artwork Waiting for Diecut Waiting for Mockup Waiting for DTP Waiti…" at bounding box center [743, 430] width 271 height 25
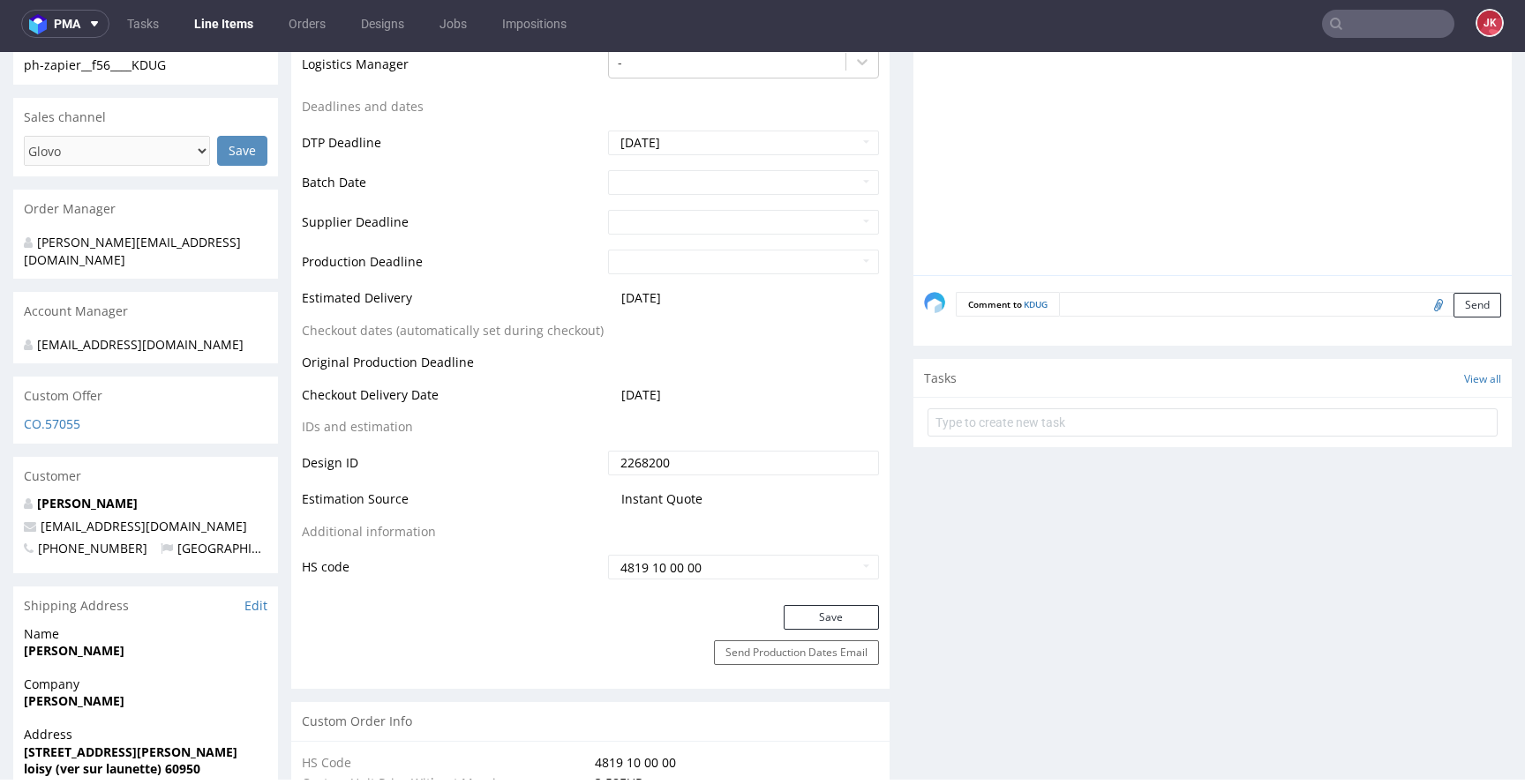
scroll to position [665, 0]
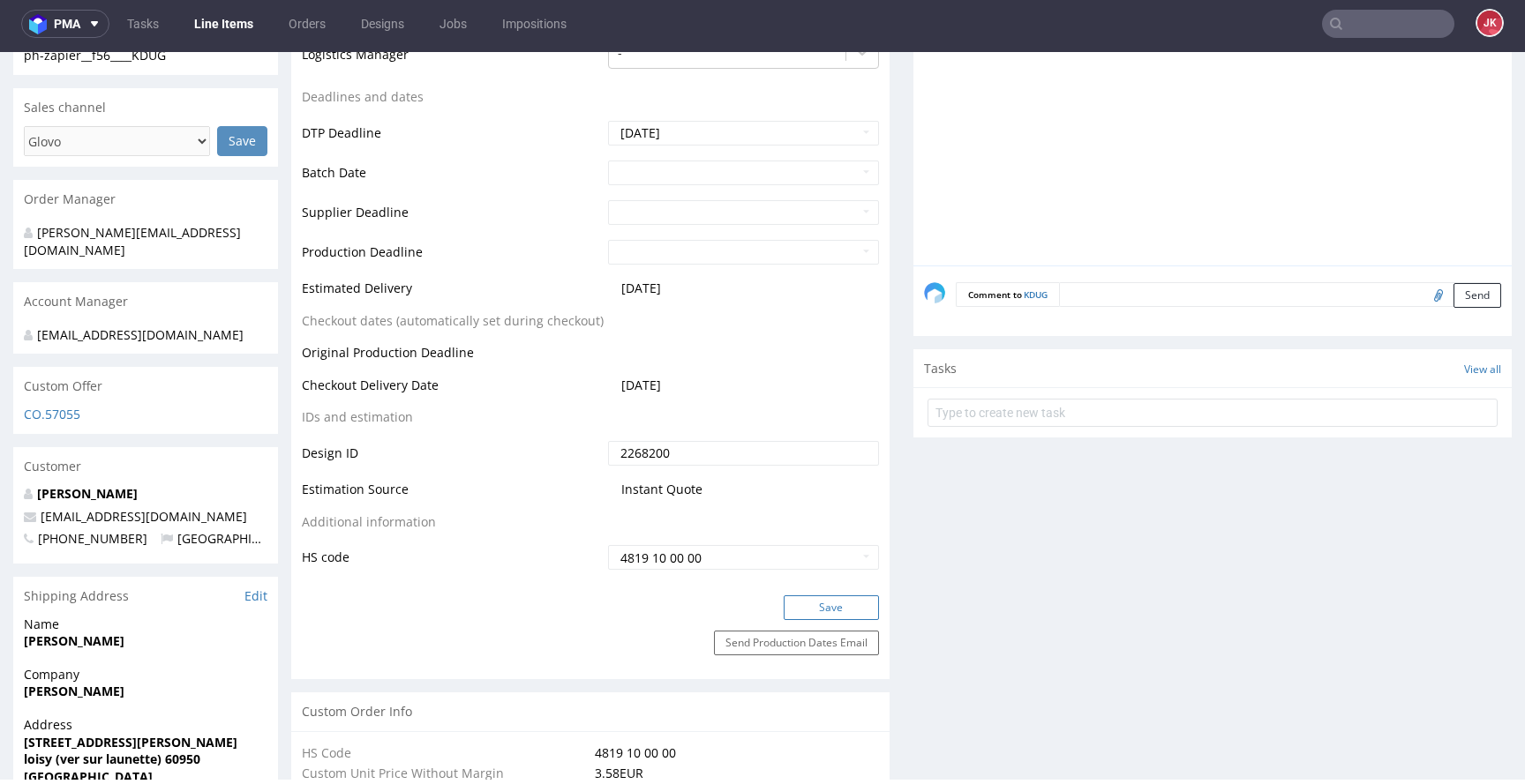
click at [801, 620] on button "Save" at bounding box center [831, 608] width 95 height 25
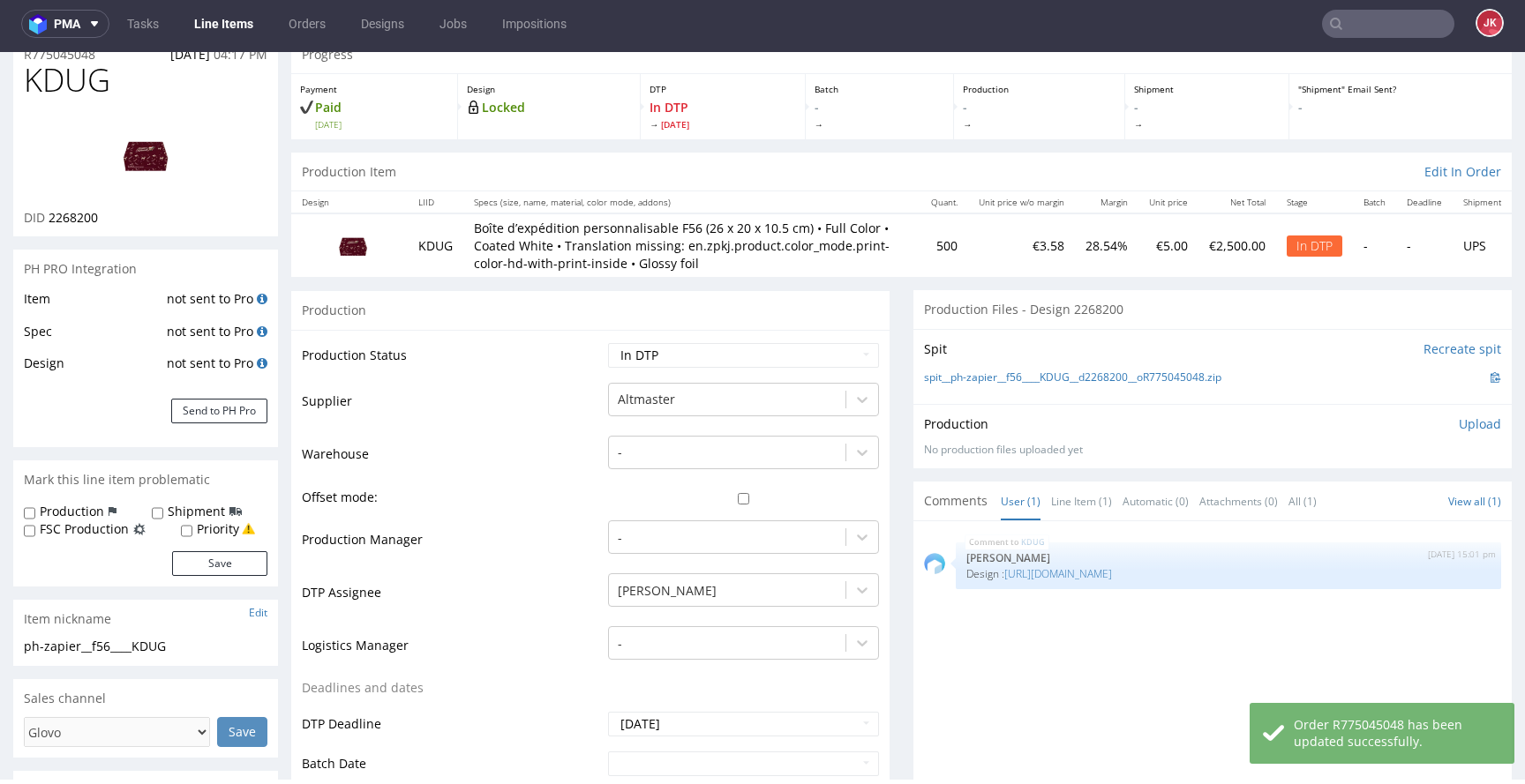
scroll to position [0, 0]
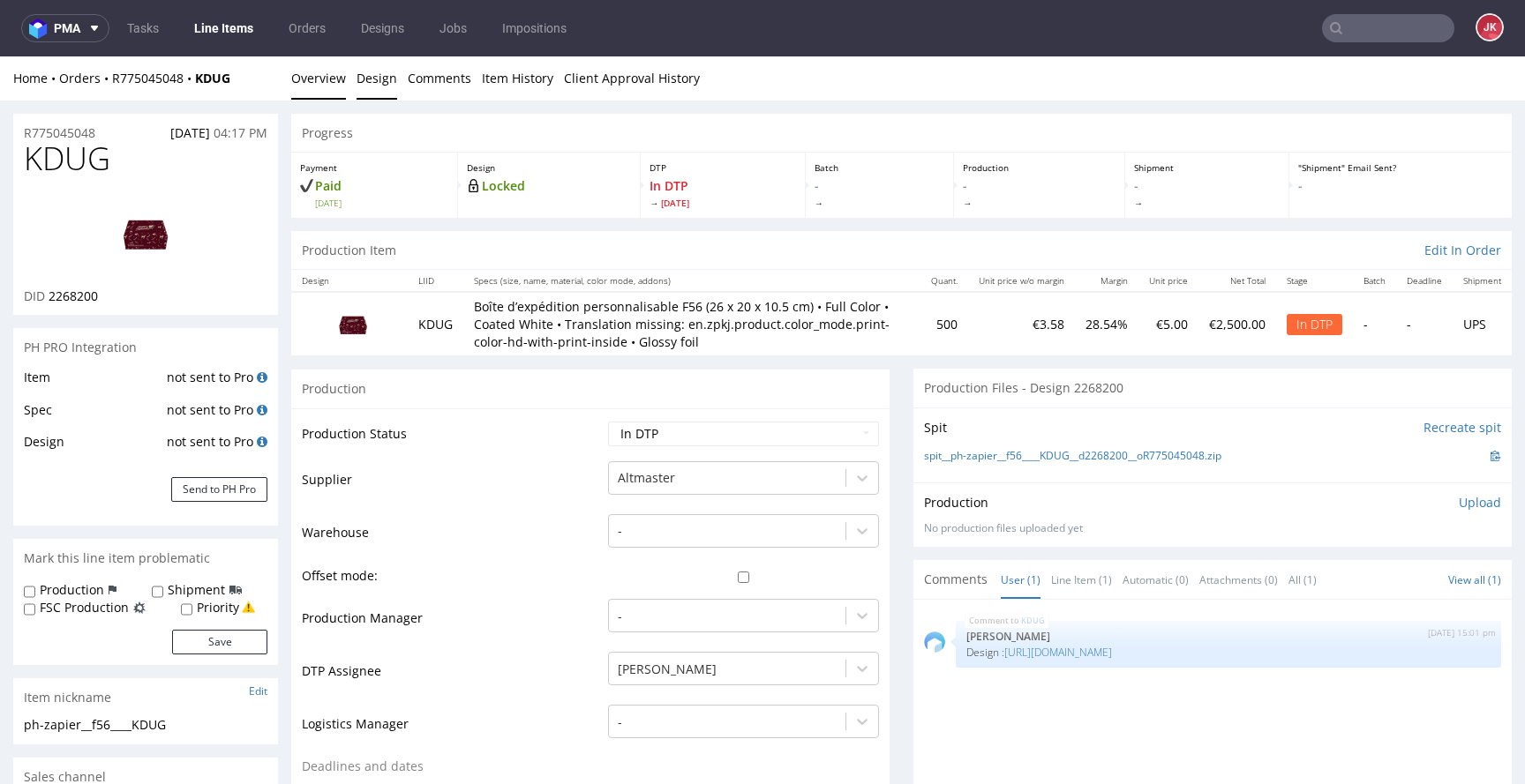
click at [368, 80] on link "Design" at bounding box center [377, 78] width 40 height 43
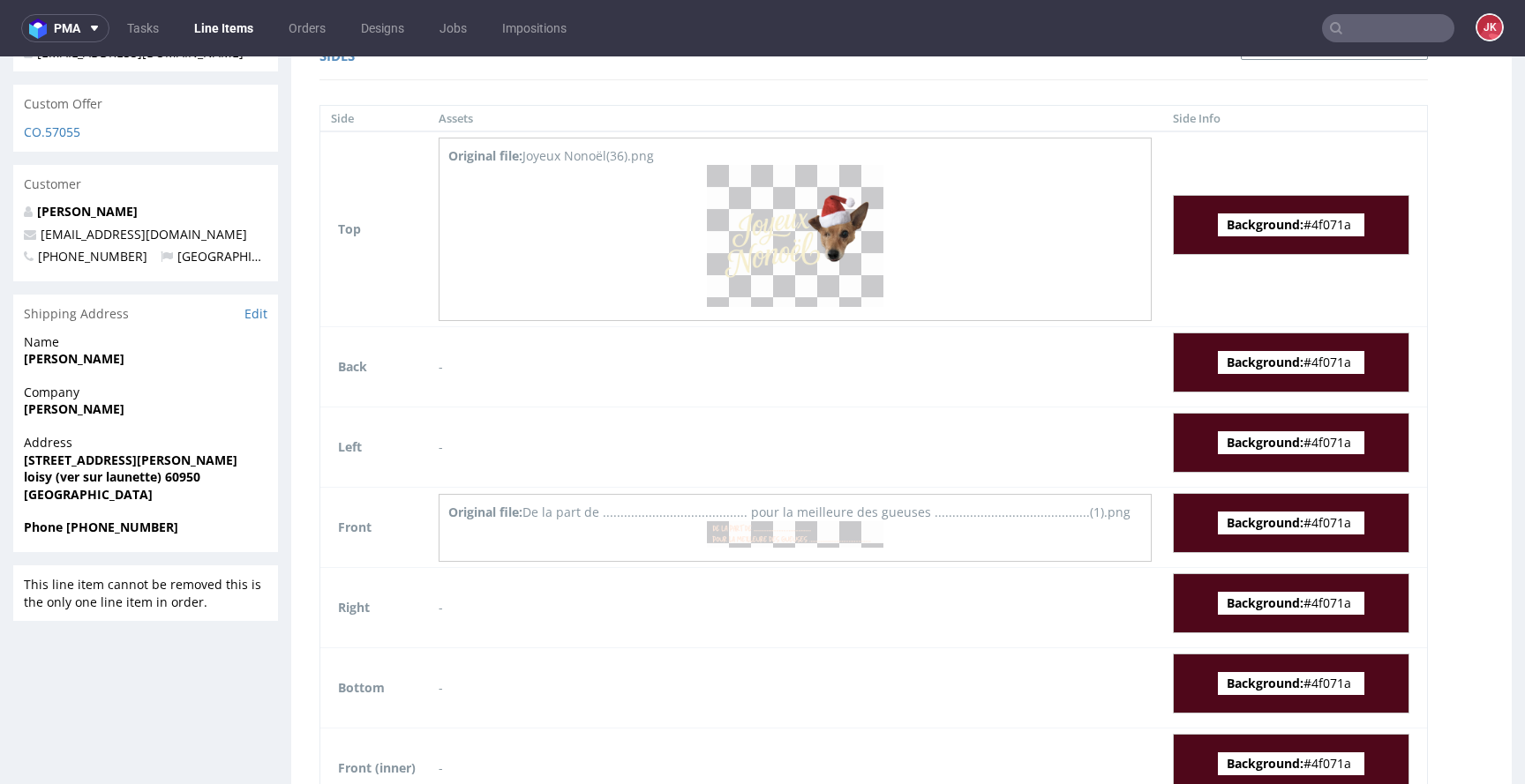
scroll to position [1049, 0]
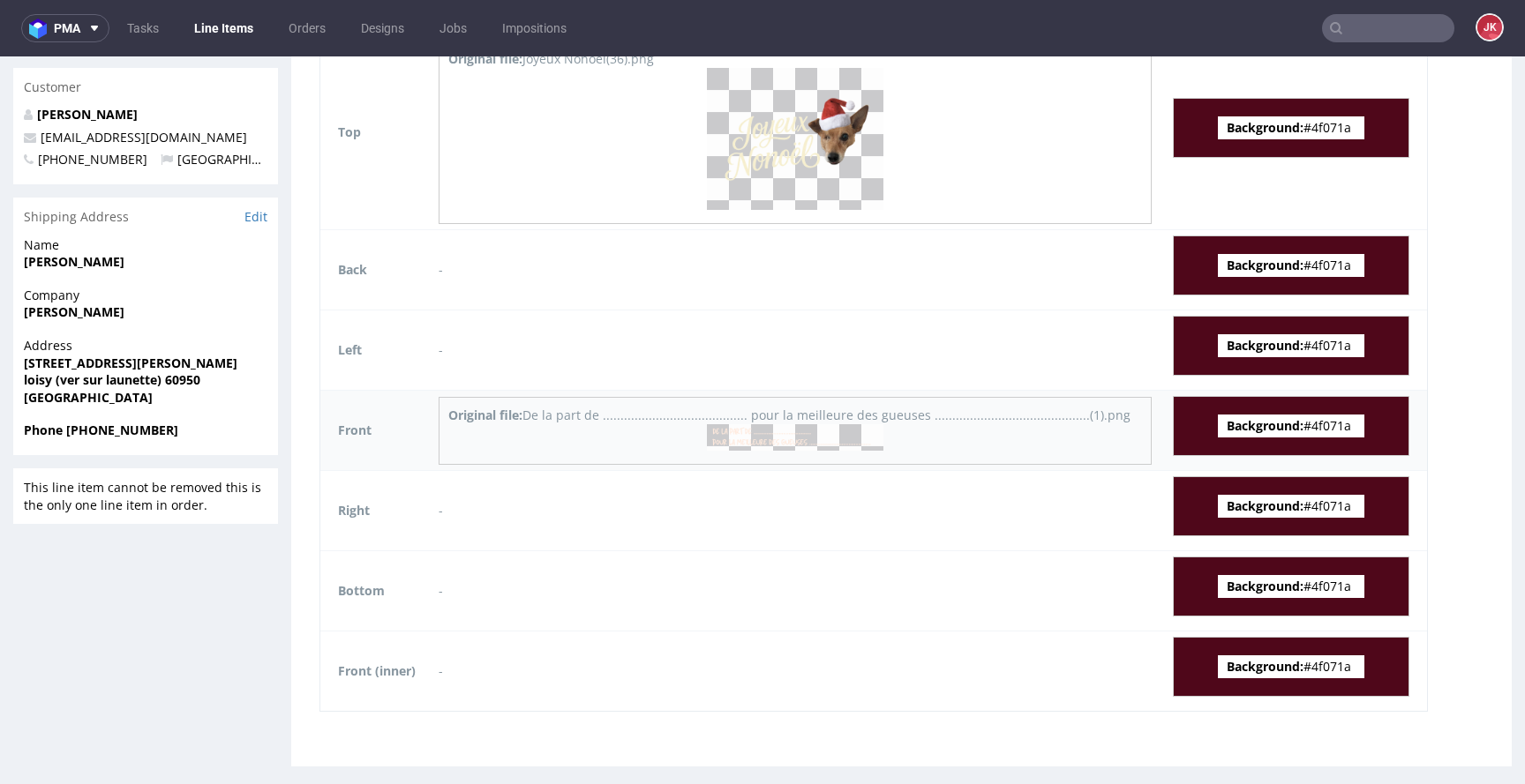
click at [777, 426] on img at bounding box center [795, 438] width 177 height 27
click at [798, 154] on img at bounding box center [795, 139] width 177 height 142
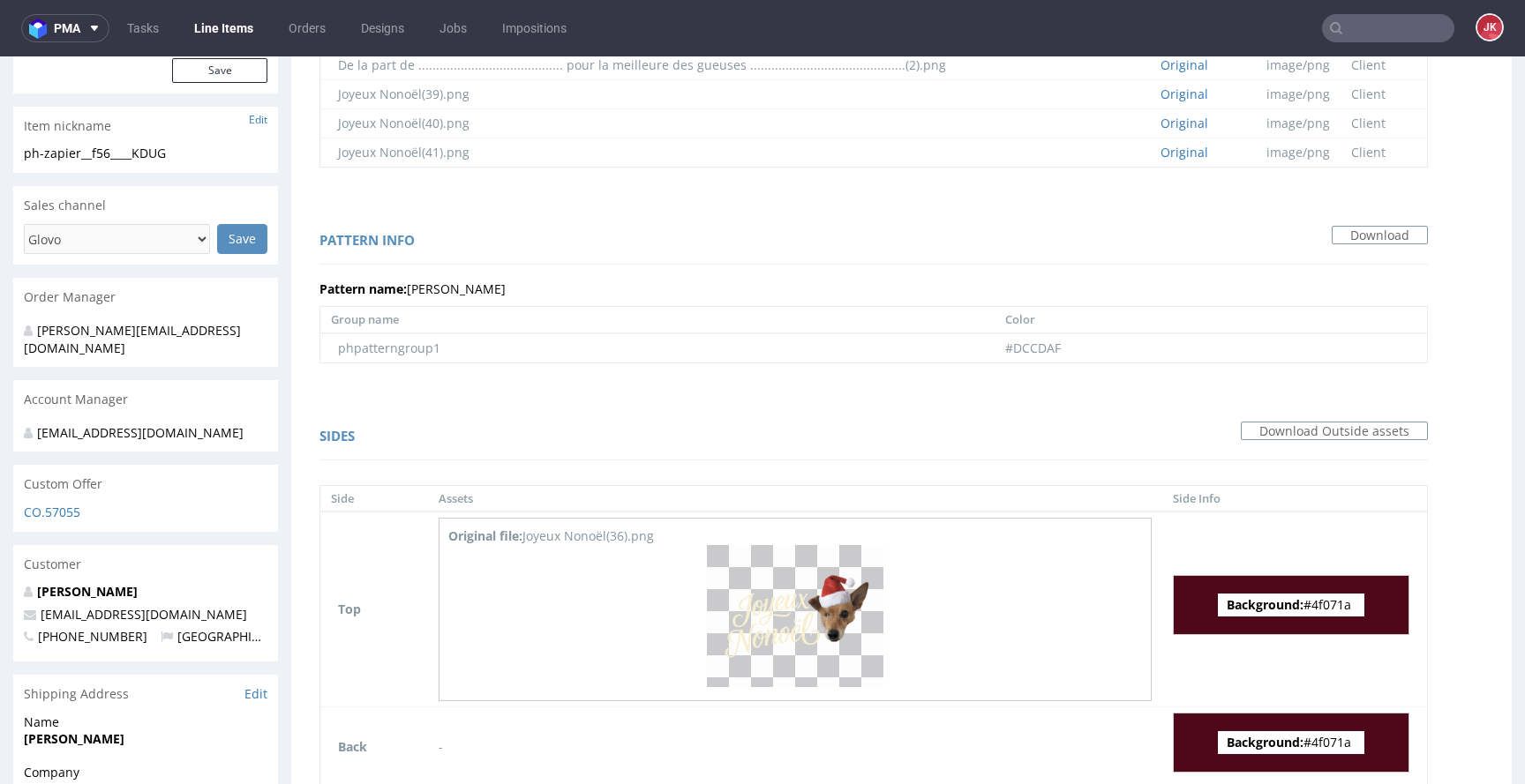
scroll to position [545, 0]
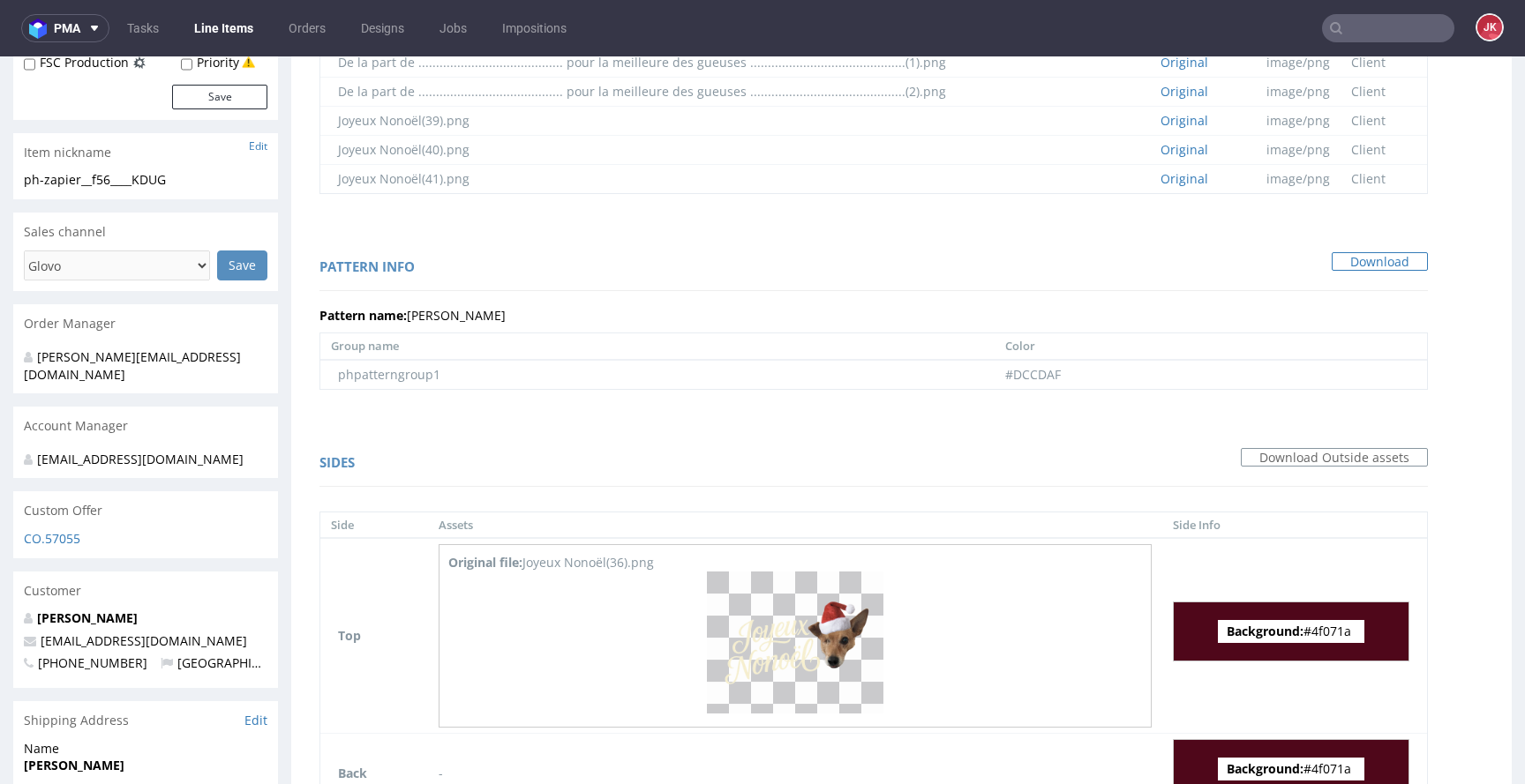
click at [1355, 253] on link "Download" at bounding box center [1380, 263] width 96 height 20
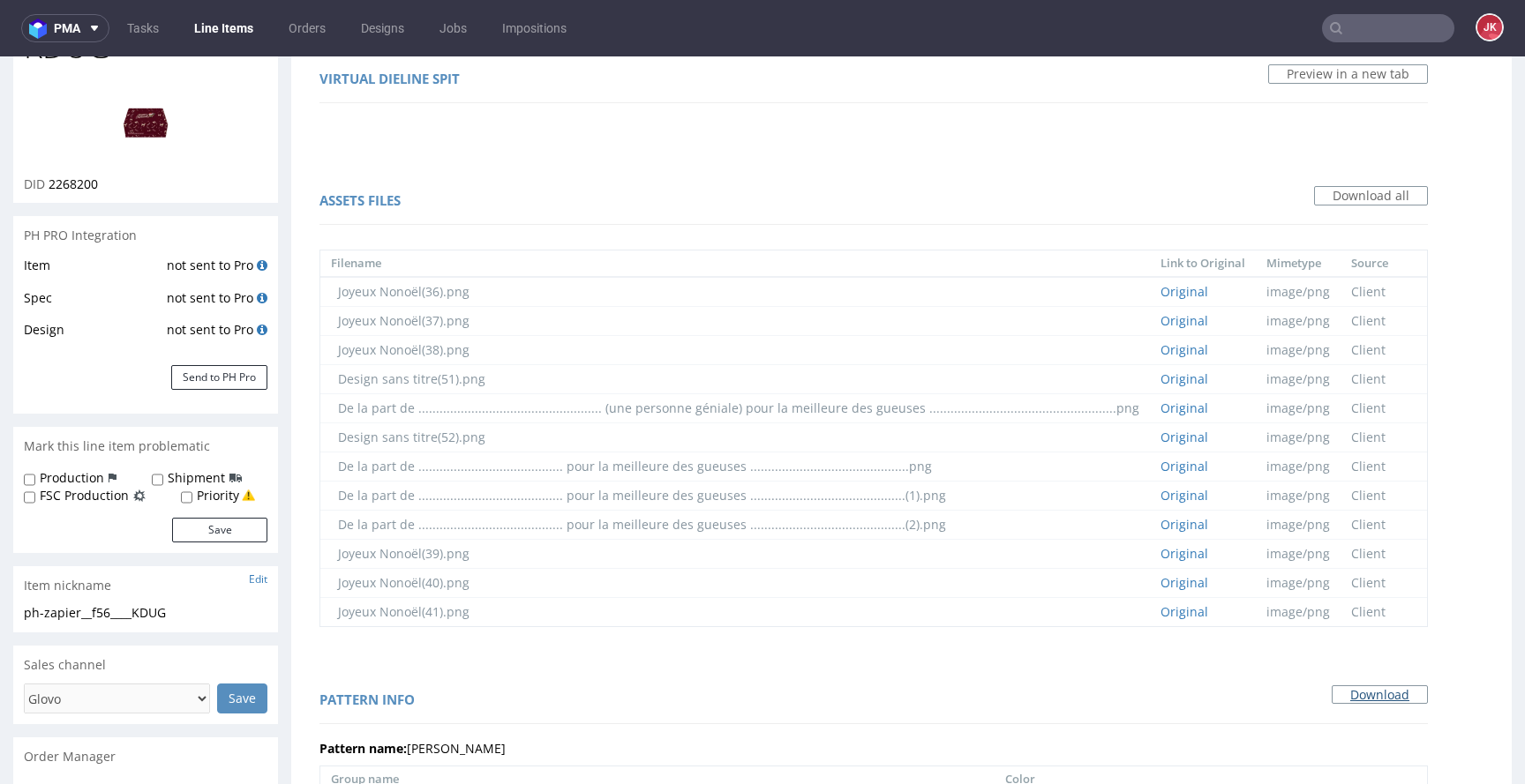
scroll to position [0, 0]
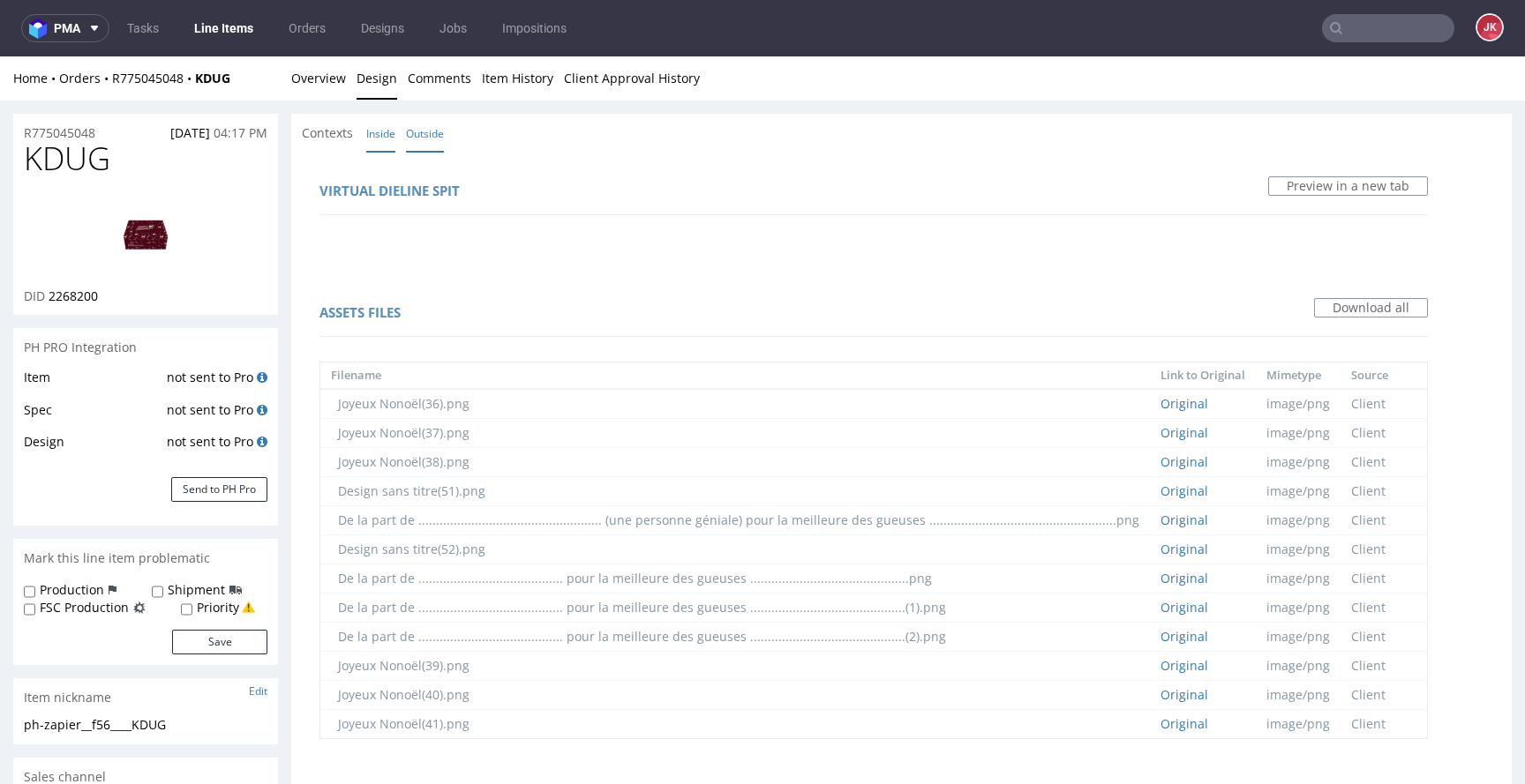
click at [372, 139] on link "Inside" at bounding box center [381, 134] width 29 height 38
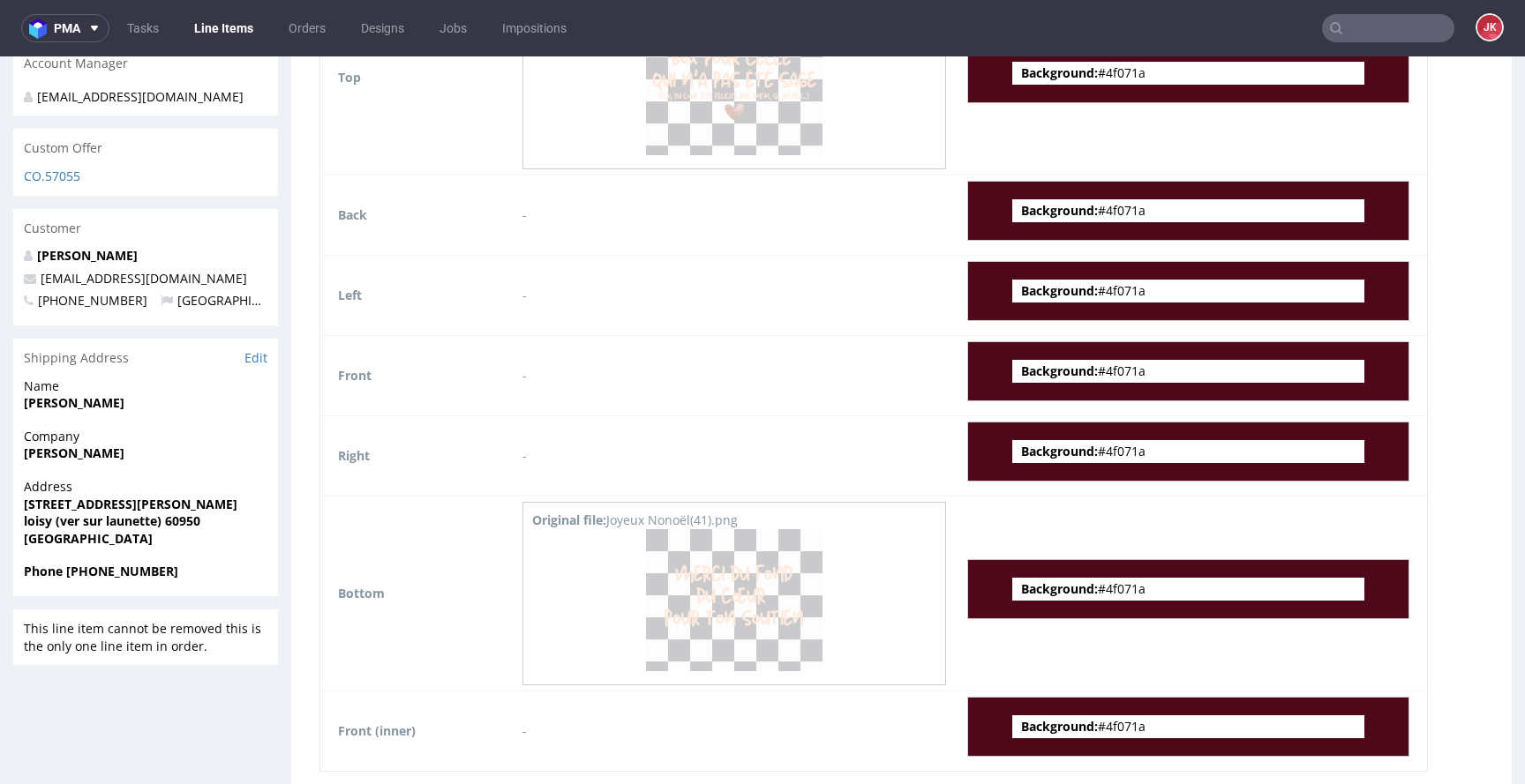
scroll to position [968, 0]
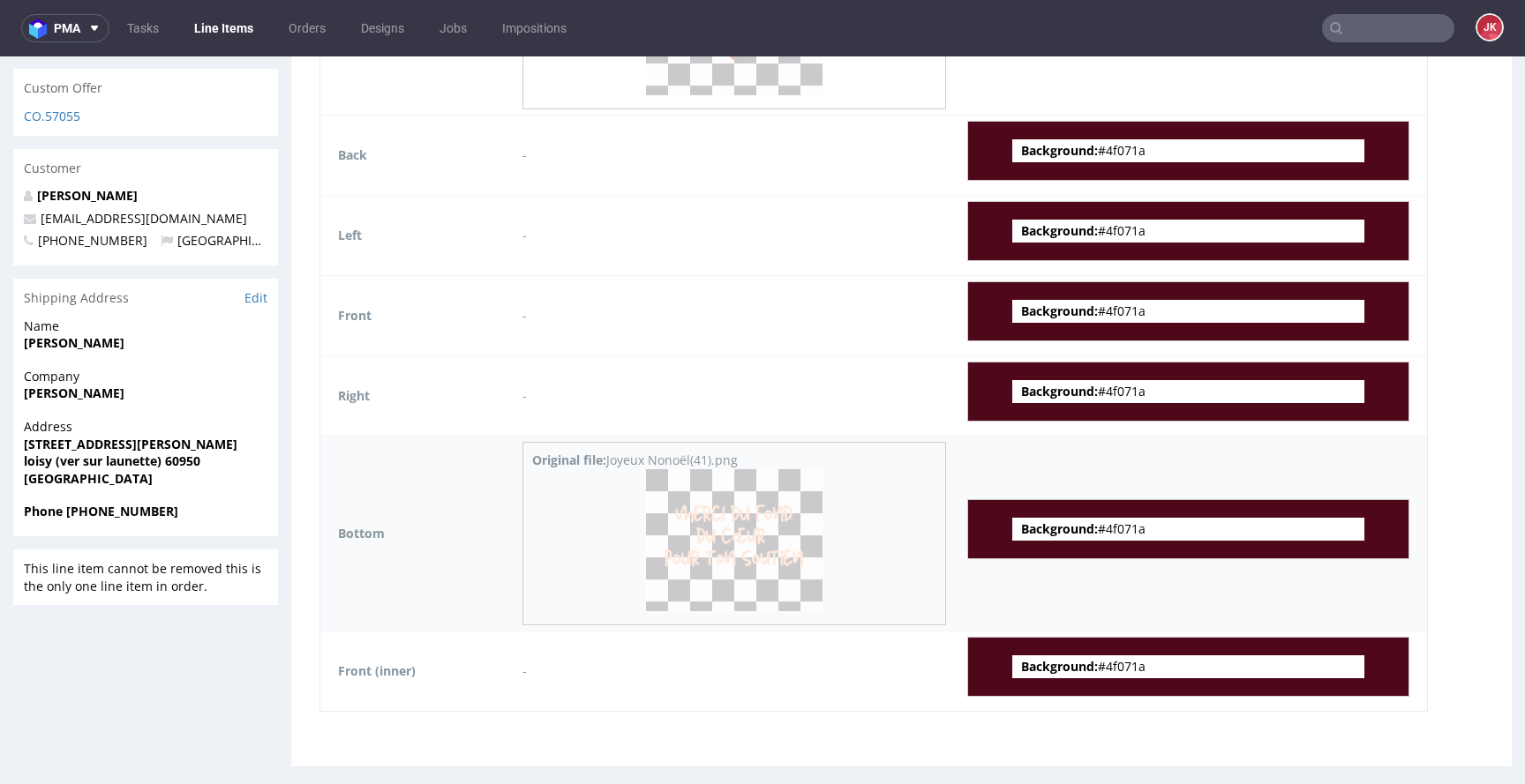
click at [728, 540] on img at bounding box center [734, 540] width 177 height 142
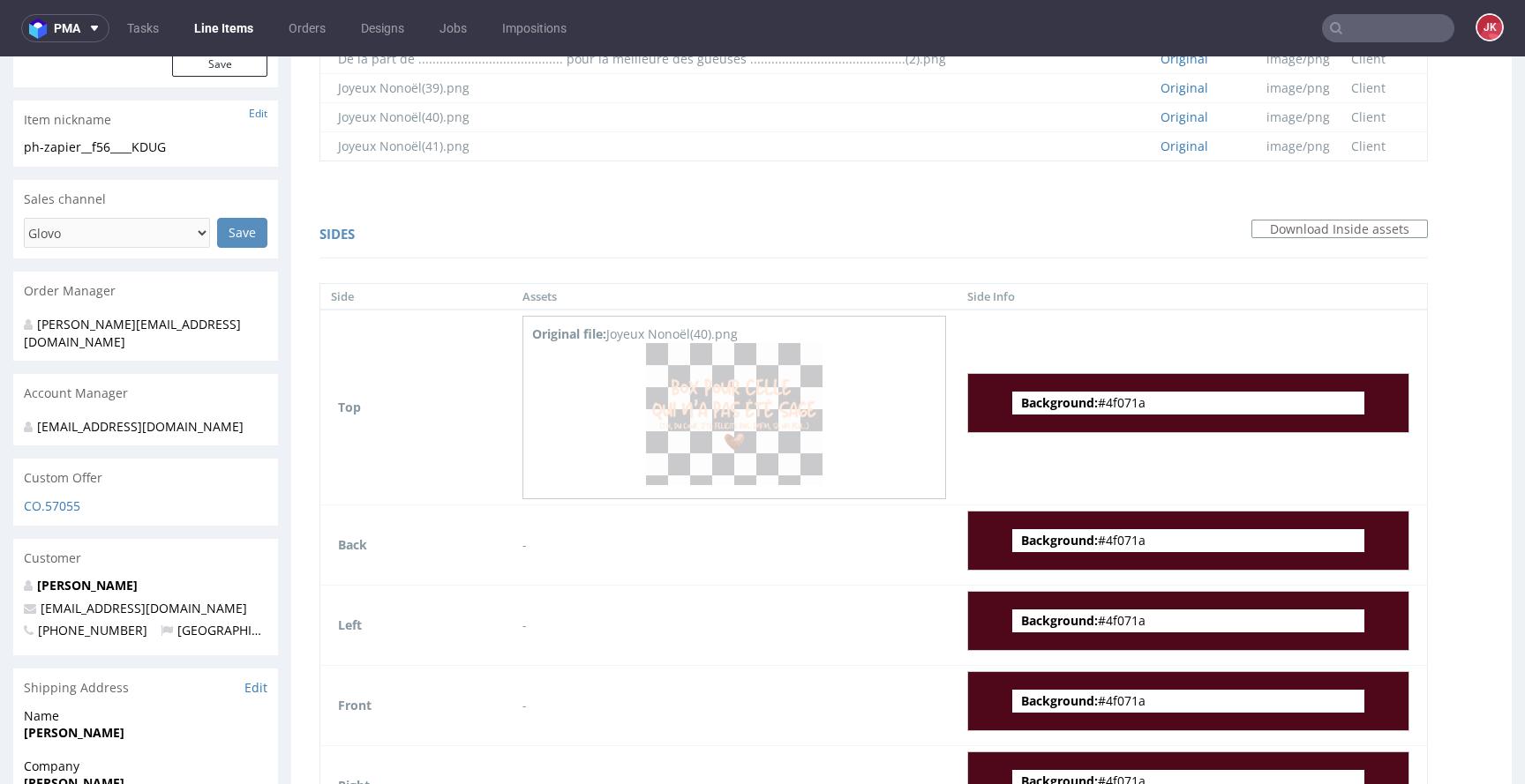
scroll to position [430, 0]
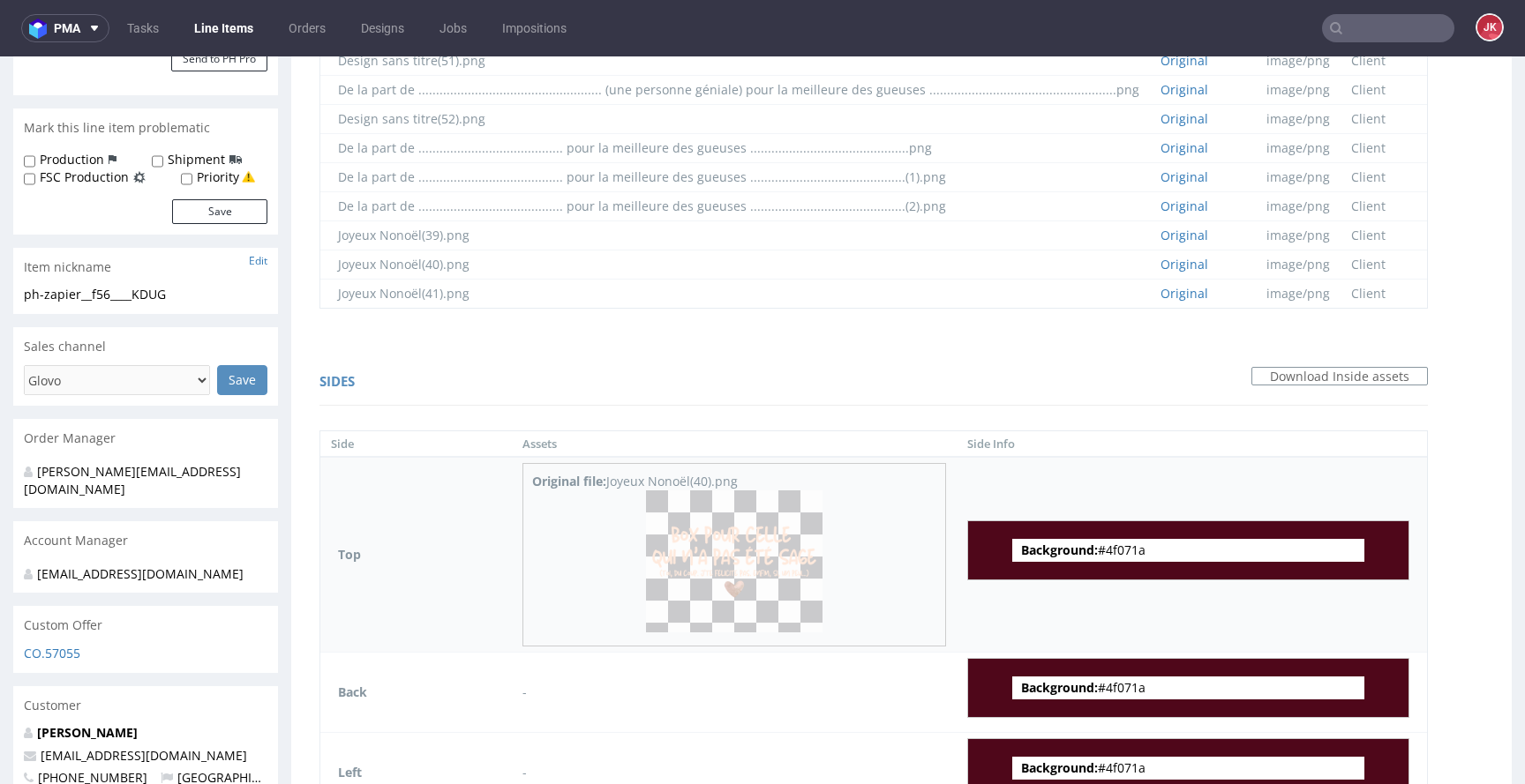
click at [730, 508] on img at bounding box center [734, 561] width 177 height 142
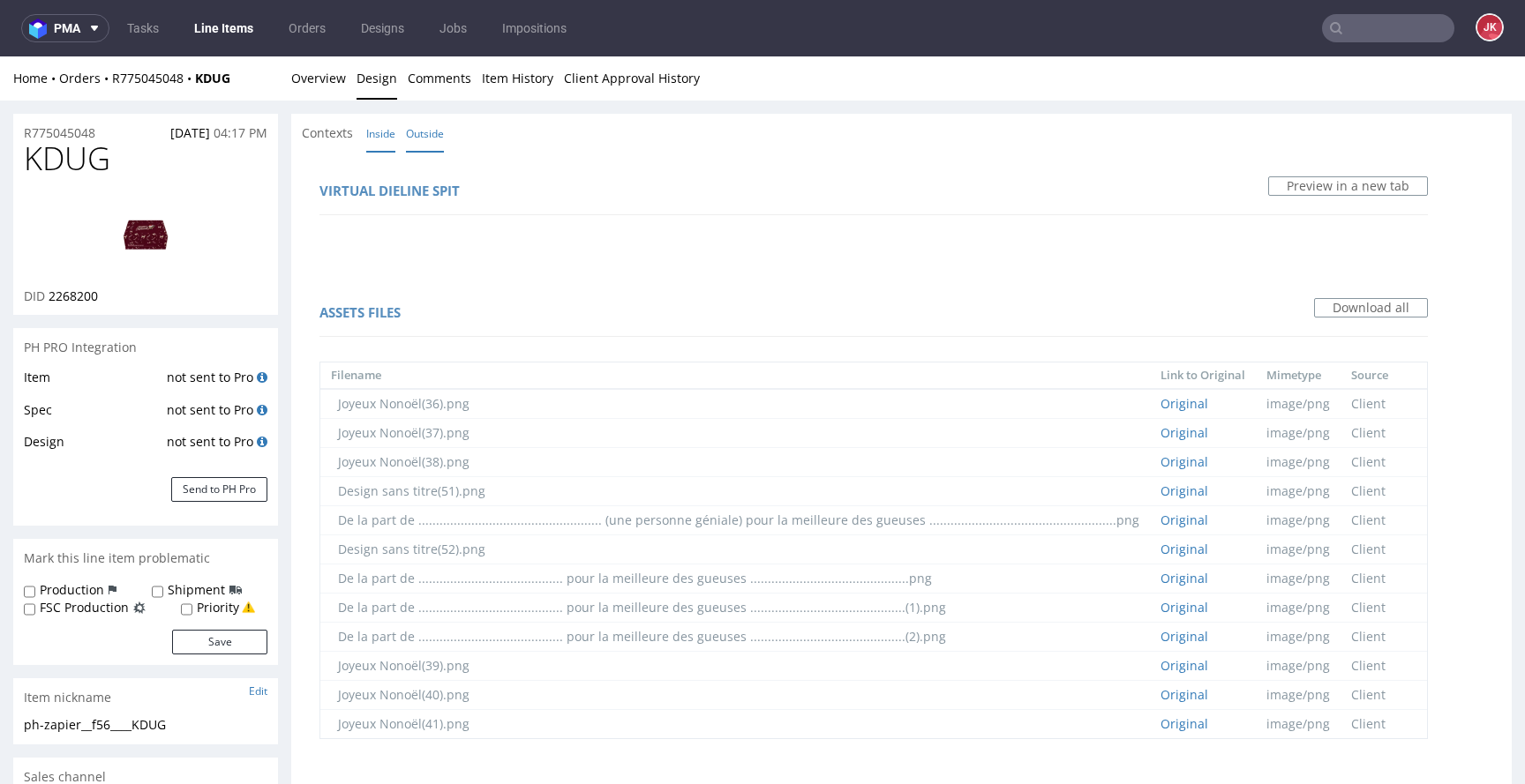
click at [426, 124] on link "Outside" at bounding box center [425, 134] width 38 height 38
click at [318, 89] on link "Overview" at bounding box center [318, 78] width 55 height 43
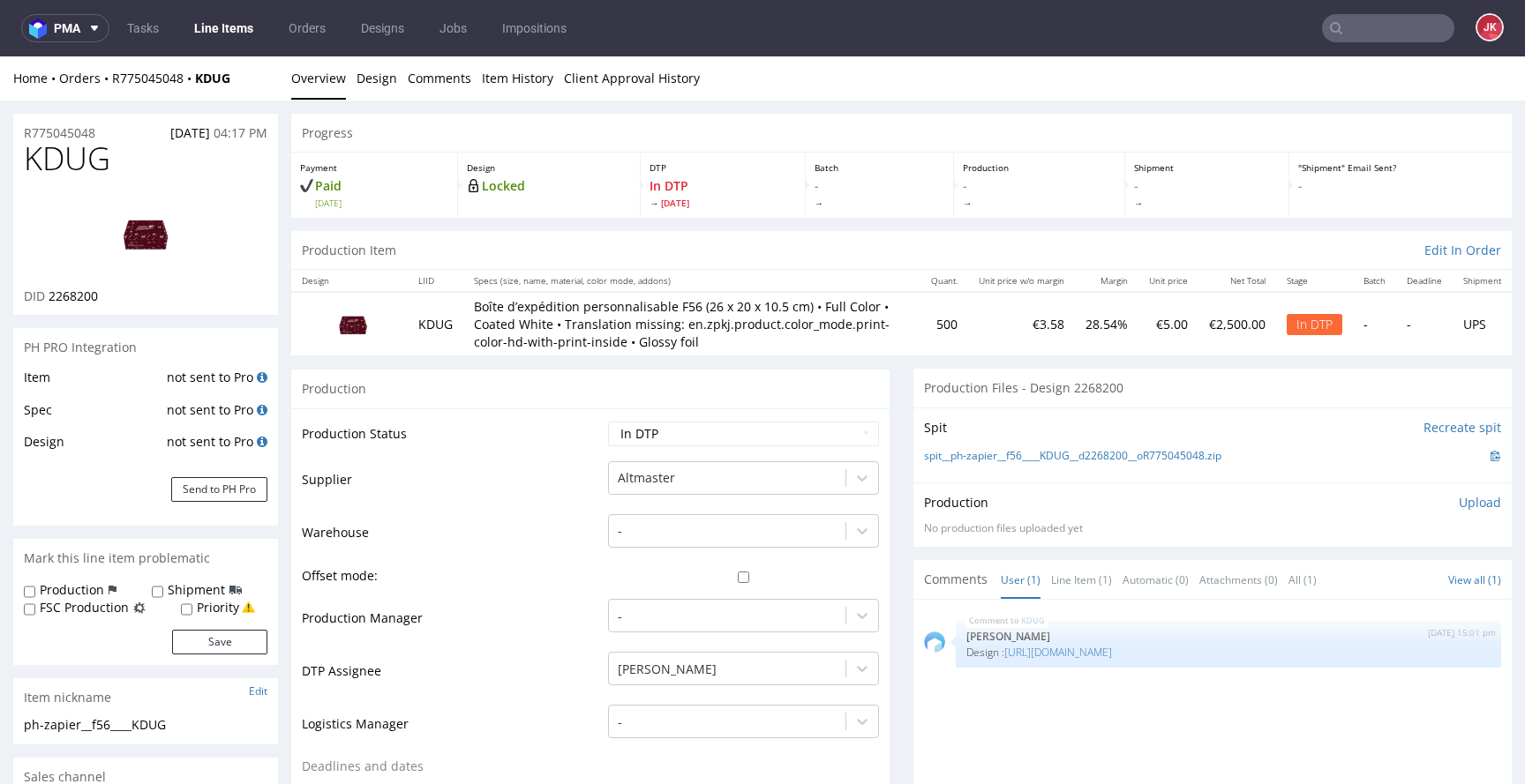
click at [143, 249] on img at bounding box center [146, 234] width 142 height 80
click at [378, 73] on link "Design" at bounding box center [377, 78] width 40 height 43
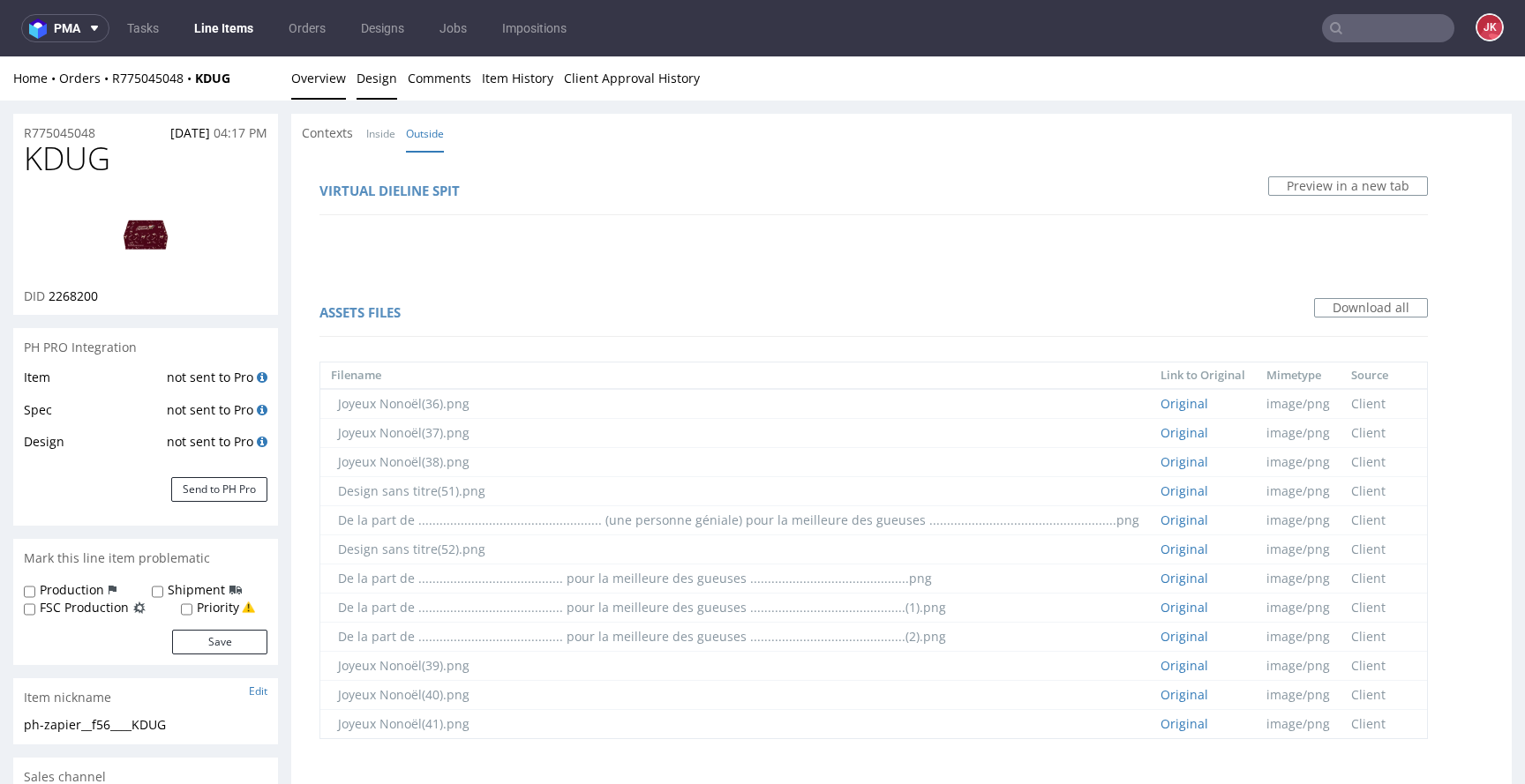
click at [315, 63] on link "Overview" at bounding box center [318, 78] width 55 height 43
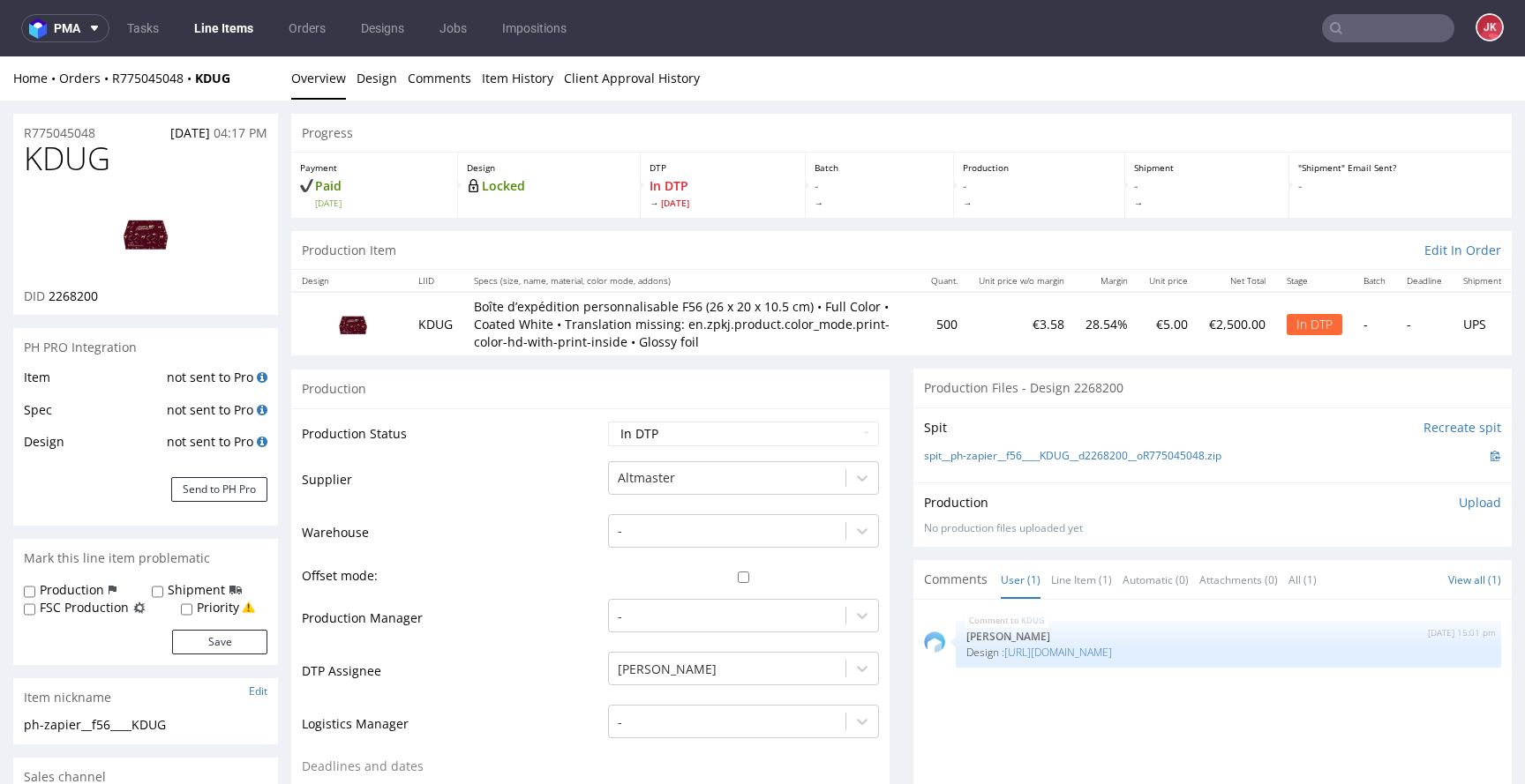
click at [570, 498] on td "Supplier" at bounding box center [453, 486] width 302 height 53
click at [360, 85] on link "Design" at bounding box center [377, 78] width 40 height 43
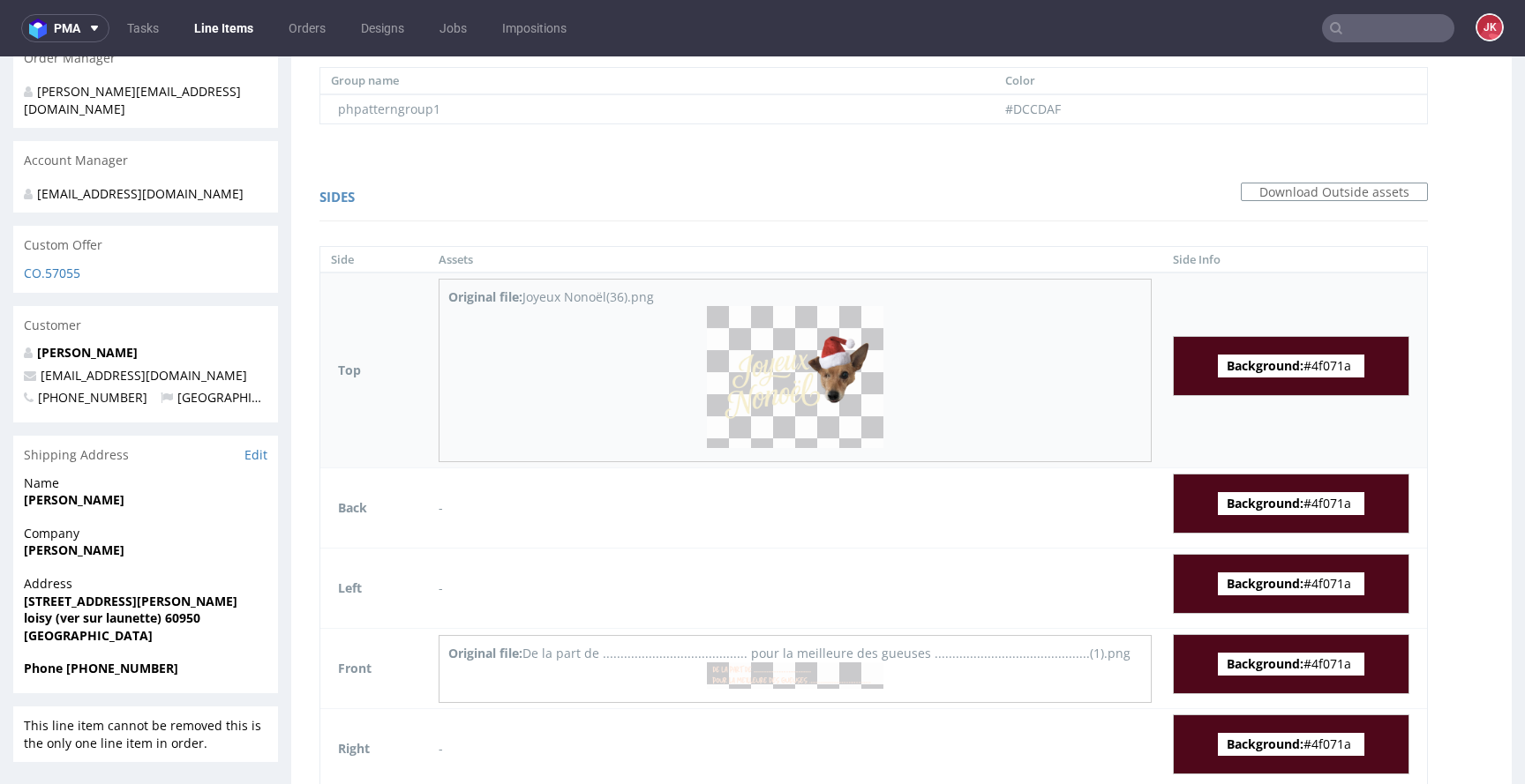
scroll to position [1049, 0]
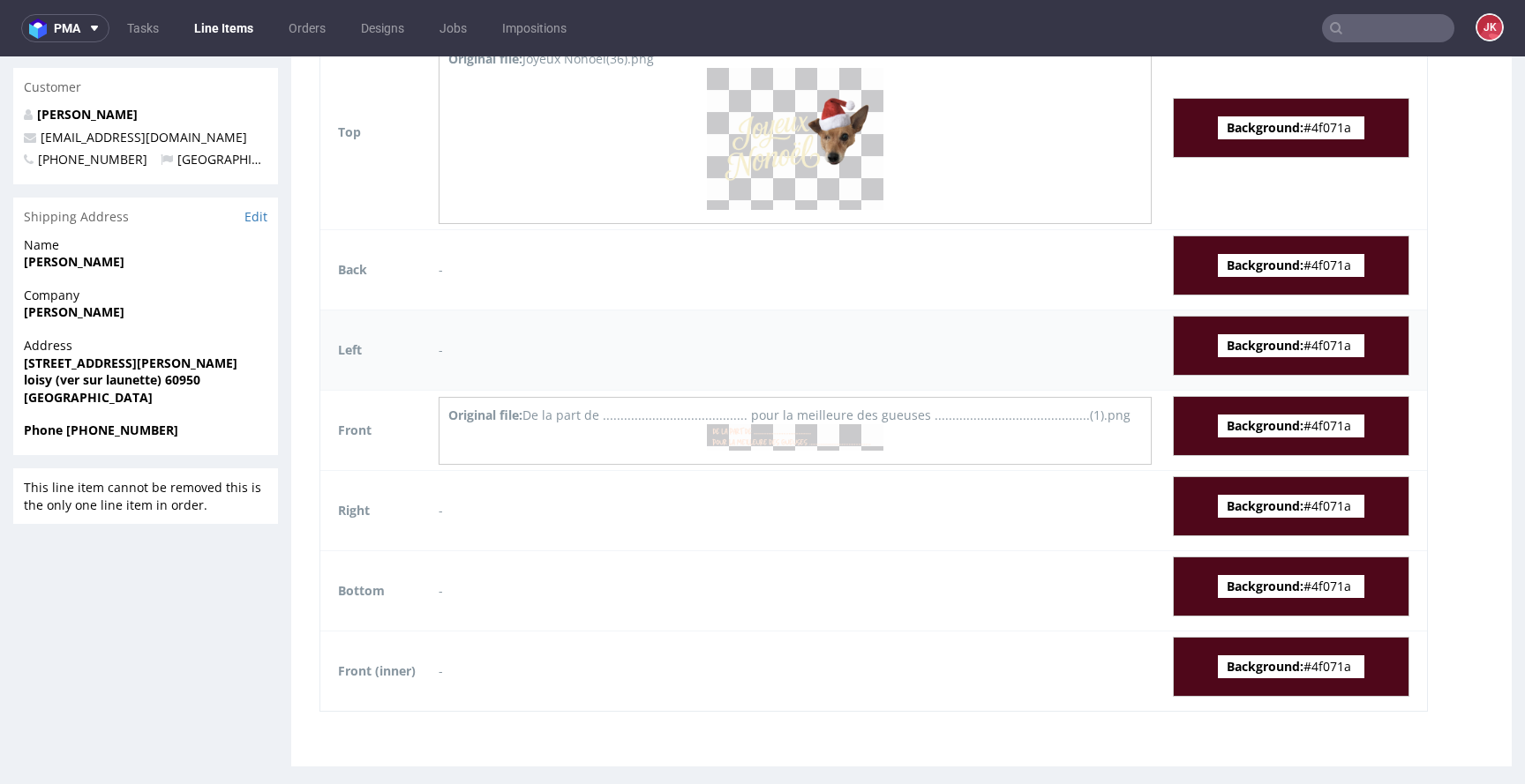
click at [1305, 334] on span "Background: #4f071a" at bounding box center [1291, 346] width 146 height 23
copy span "4f071a"
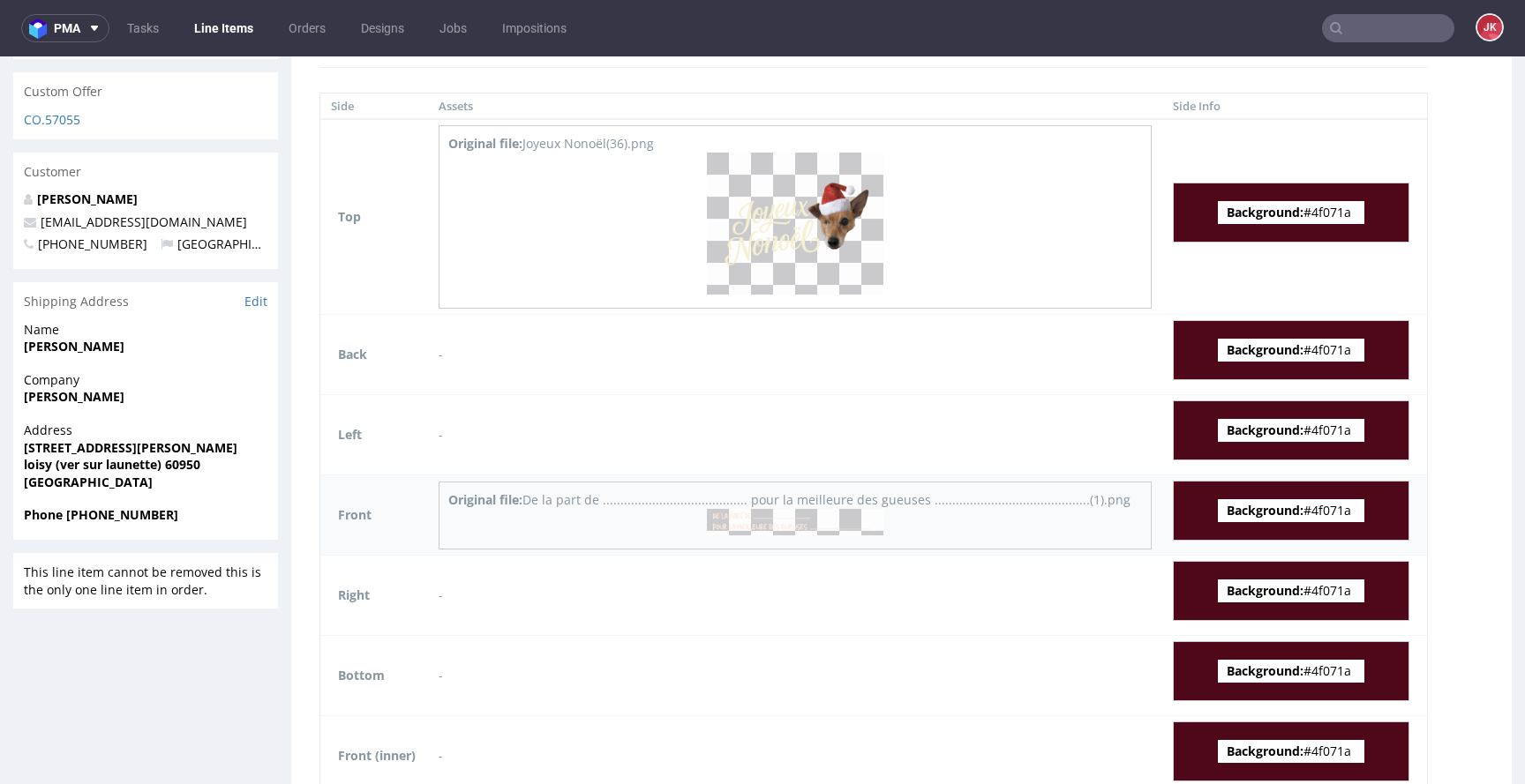
scroll to position [273, 0]
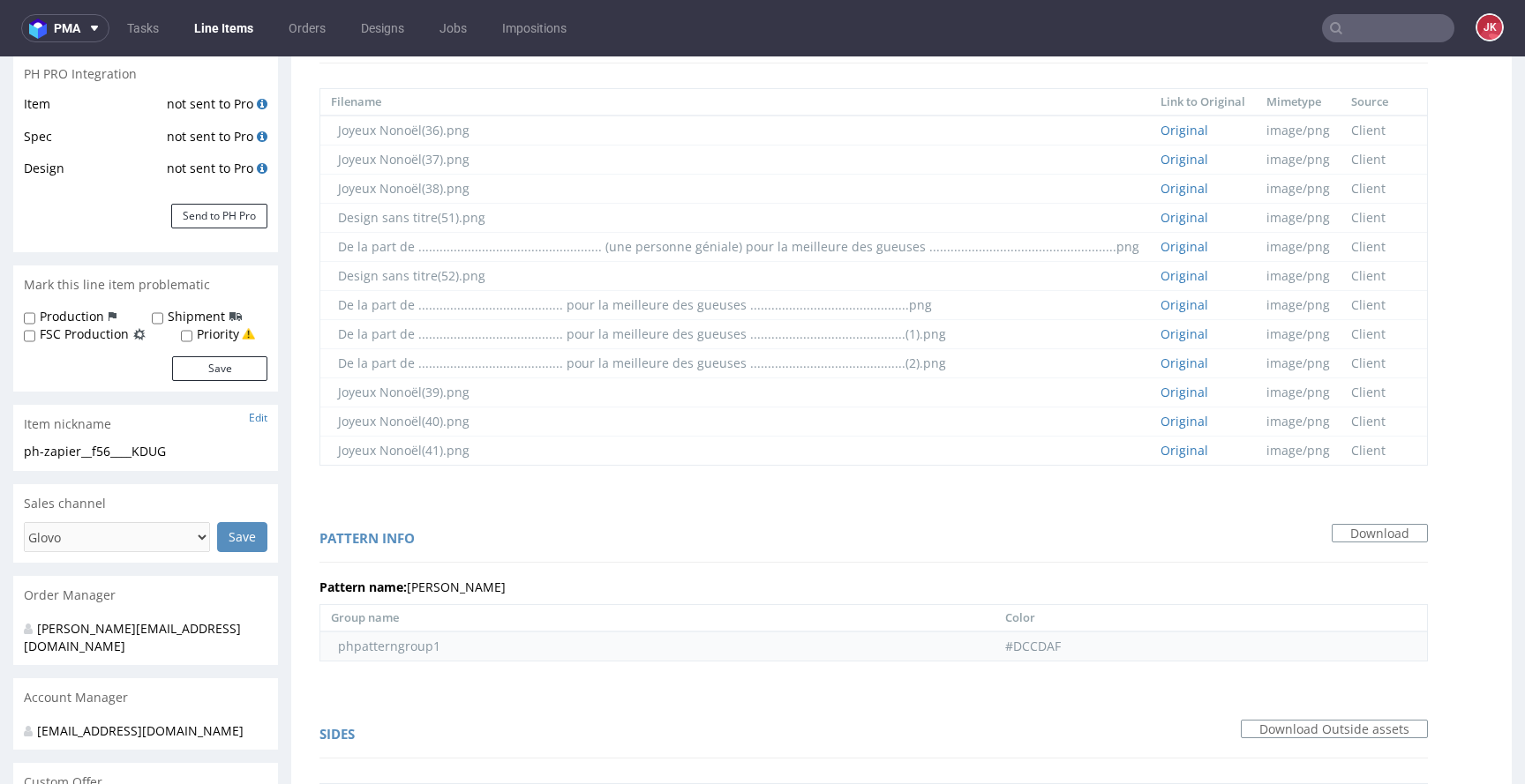
click at [997, 632] on td "#DCCDAF" at bounding box center [1211, 646] width 432 height 29
copy td "DCCDAF"
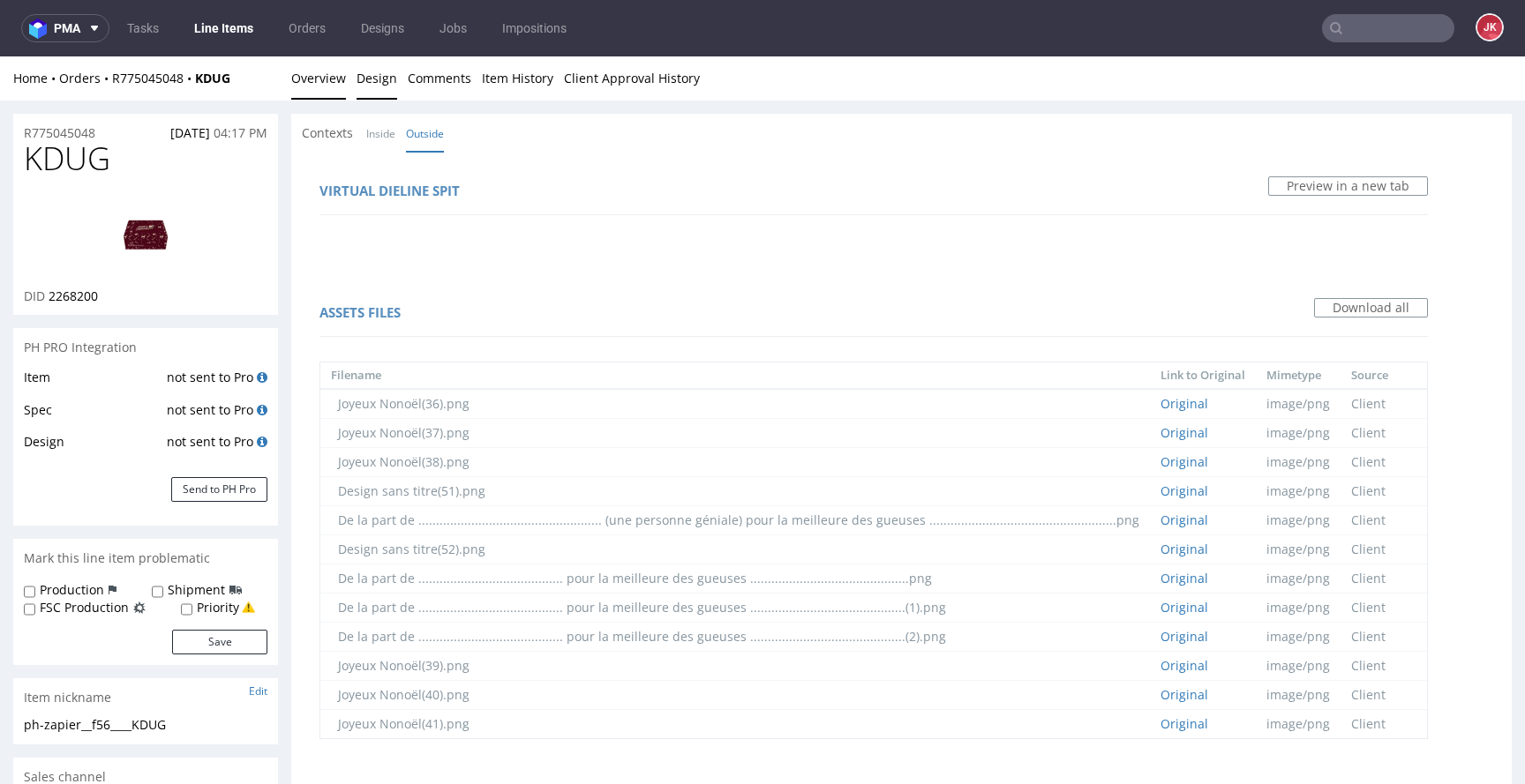
click at [327, 73] on link "Overview" at bounding box center [318, 78] width 55 height 43
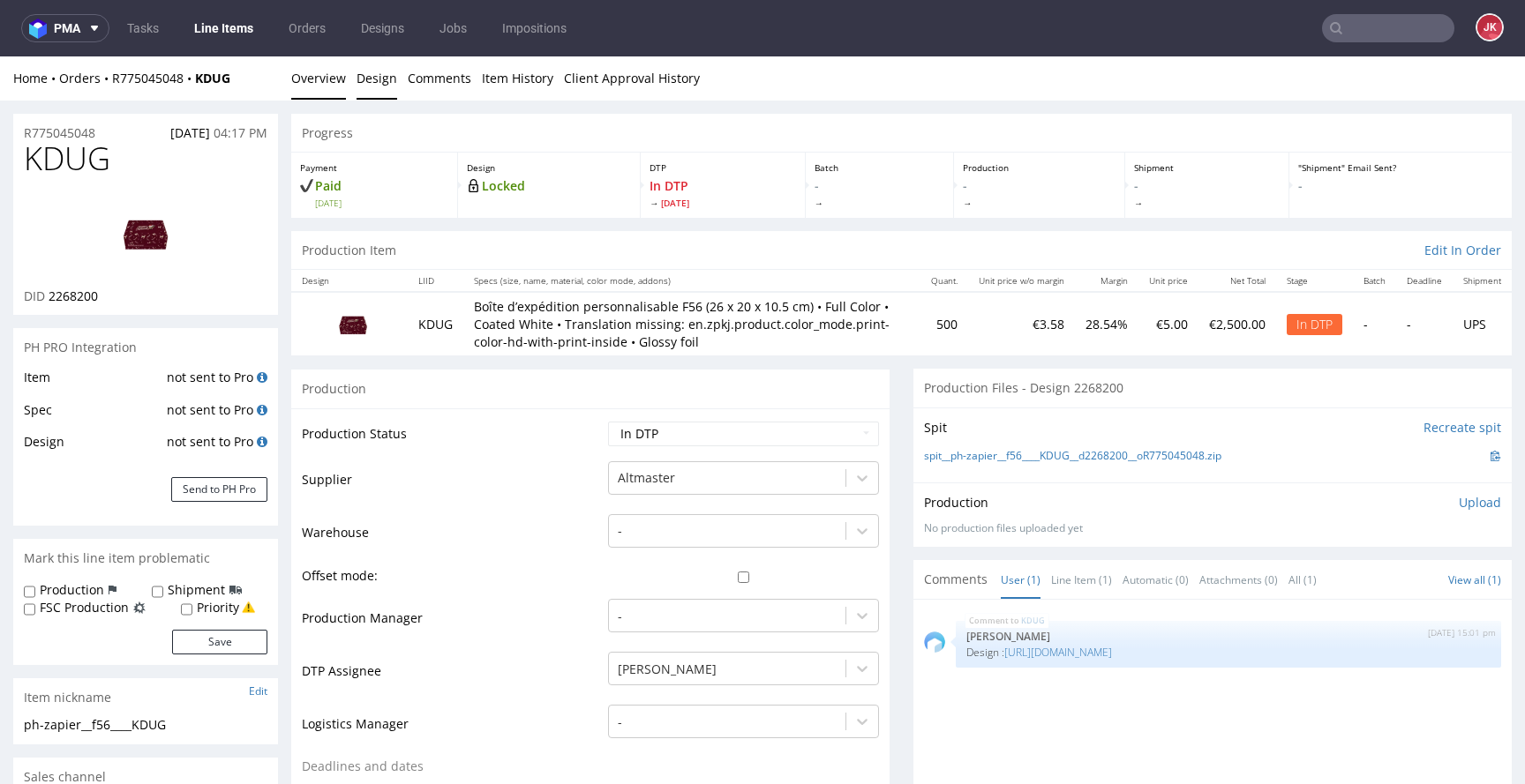
click at [358, 73] on link "Design" at bounding box center [377, 78] width 40 height 43
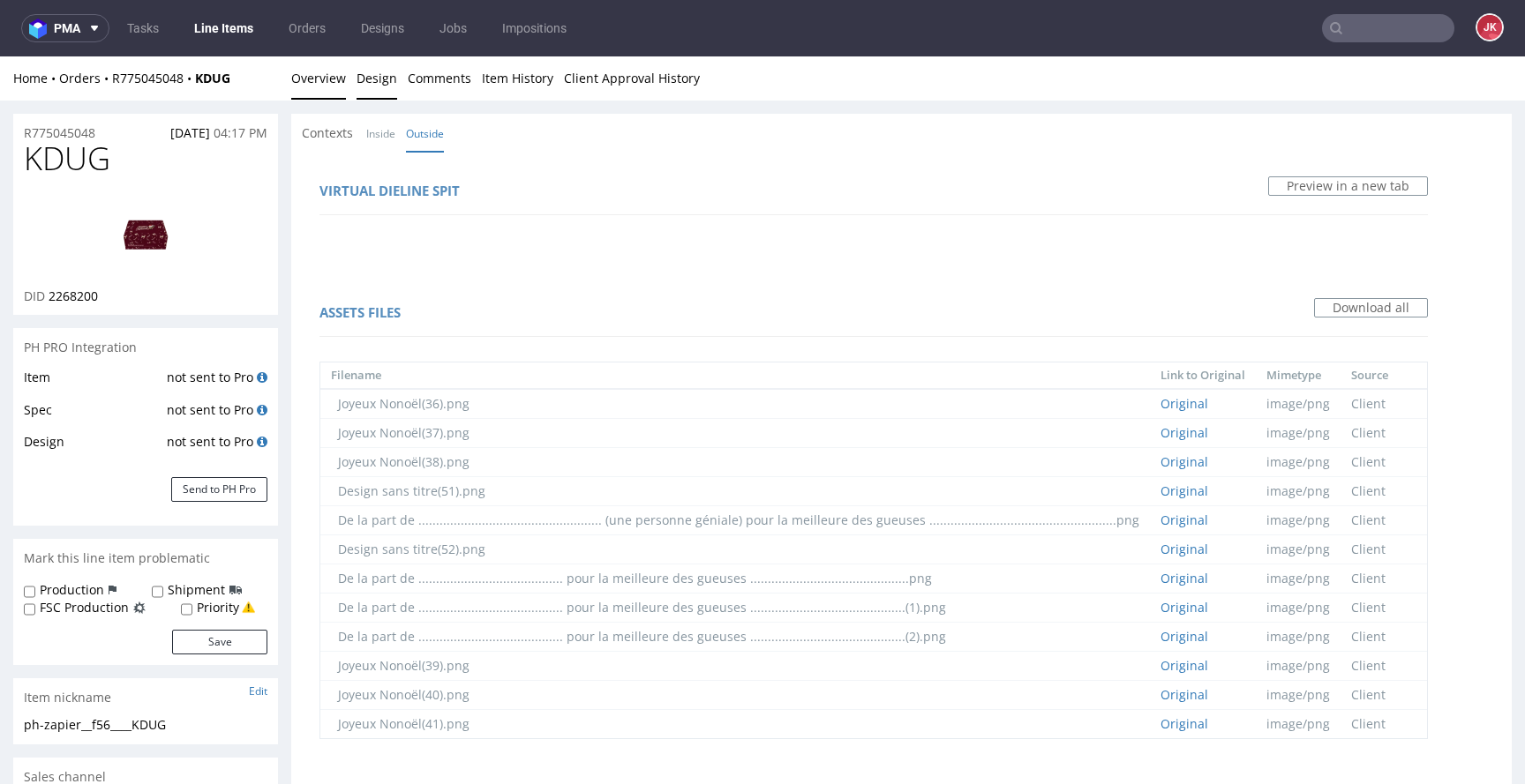
click at [323, 85] on link "Overview" at bounding box center [318, 78] width 55 height 43
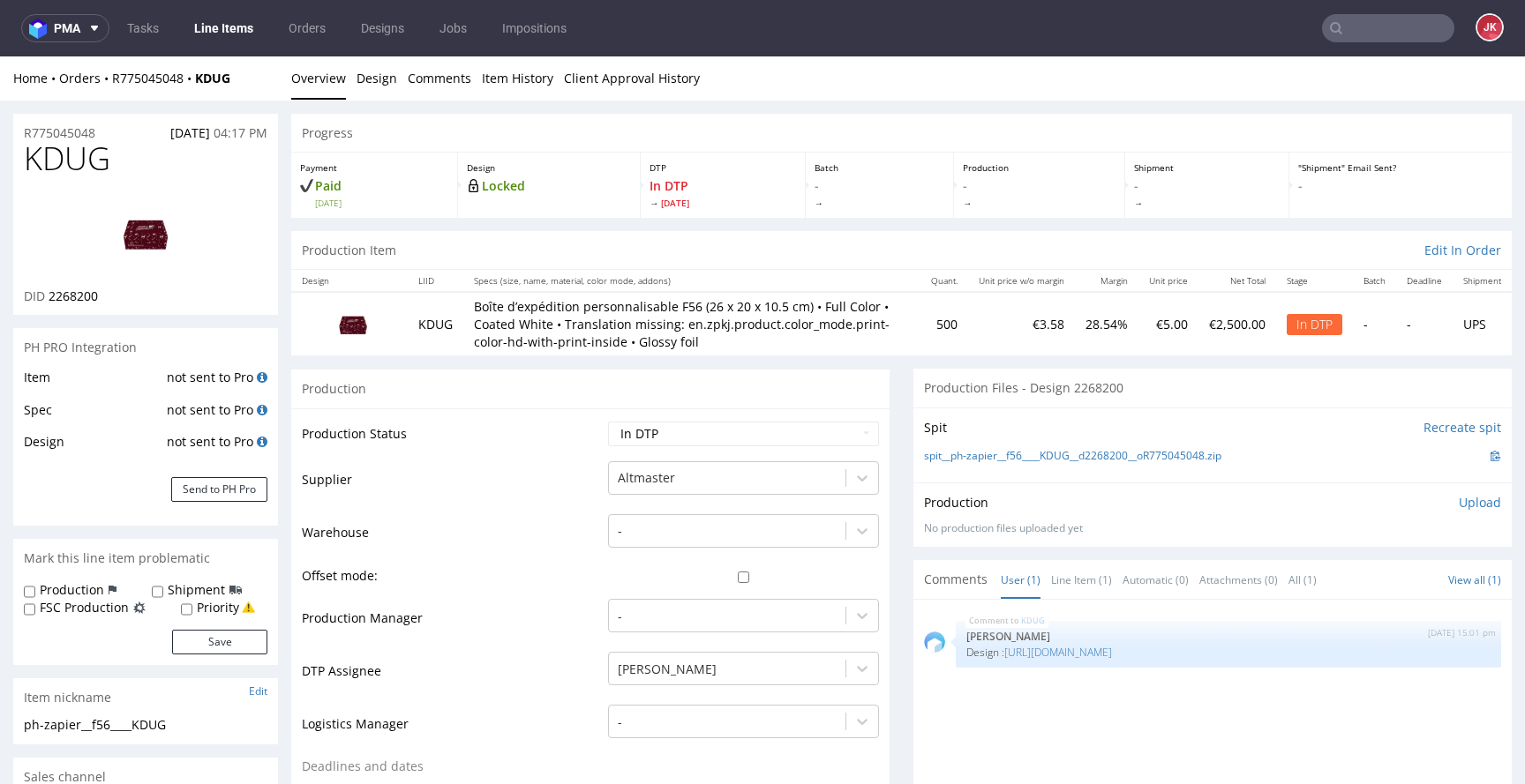
drag, startPoint x: 907, startPoint y: 472, endPoint x: 1217, endPoint y: 479, distance: 310.1
click at [1217, 479] on div "Spit Recreate spit spit__ph-zapier__f56____KDUG__d2268200__oR775045048.zip" at bounding box center [1213, 445] width 599 height 75
copy link "spit__ph-zapier__f56____KDUG__d2268200__oR775045048"
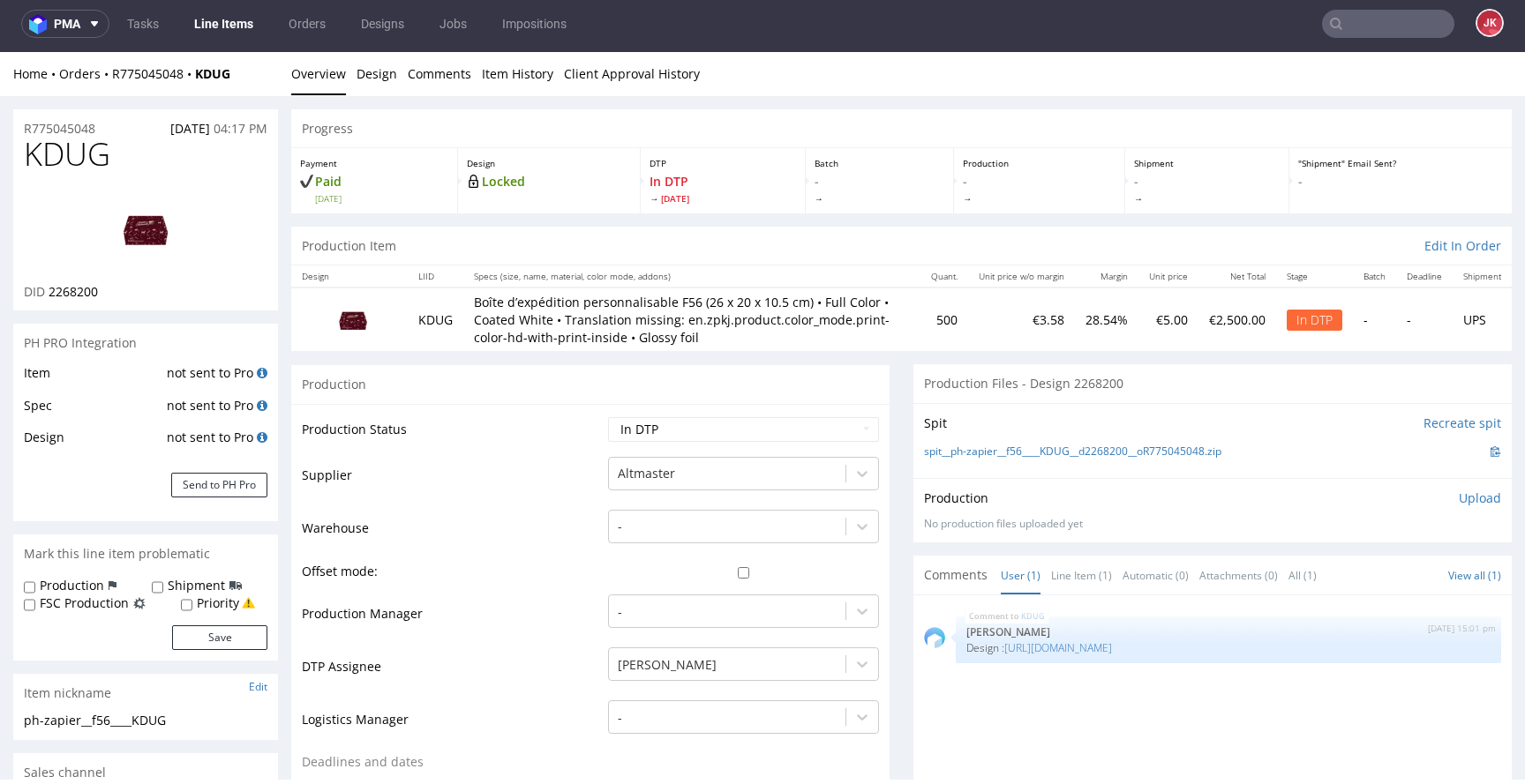
click at [745, 442] on select "Waiting for Artwork Waiting for Diecut Waiting for Mockup Waiting for DTP Waiti…" at bounding box center [743, 430] width 271 height 25
select select "dtp_ca_needed"
click at [608, 418] on select "Waiting for Artwork Waiting for Diecut Waiting for Mockup Waiting for DTP Waiti…" at bounding box center [743, 430] width 271 height 25
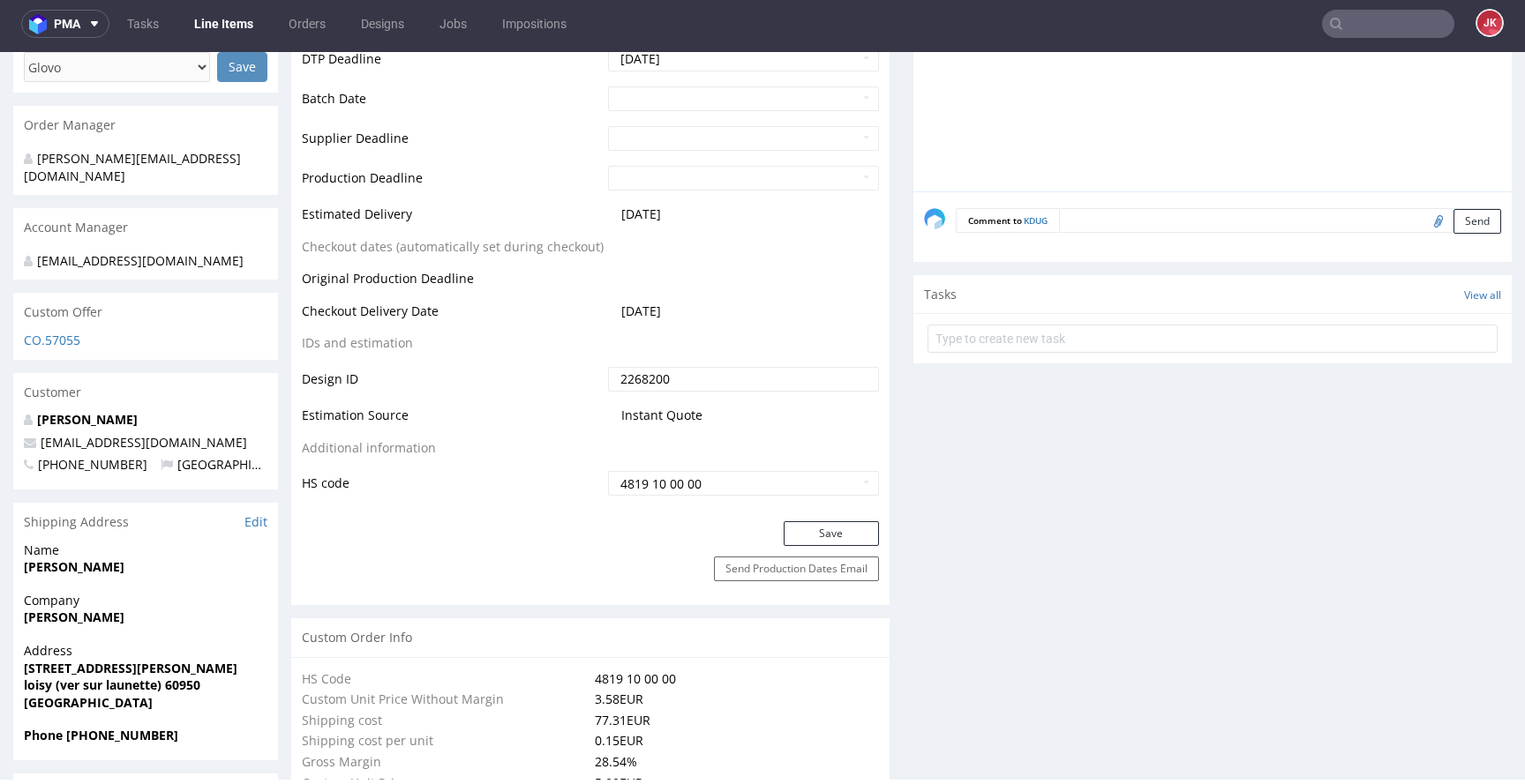
scroll to position [918, 0]
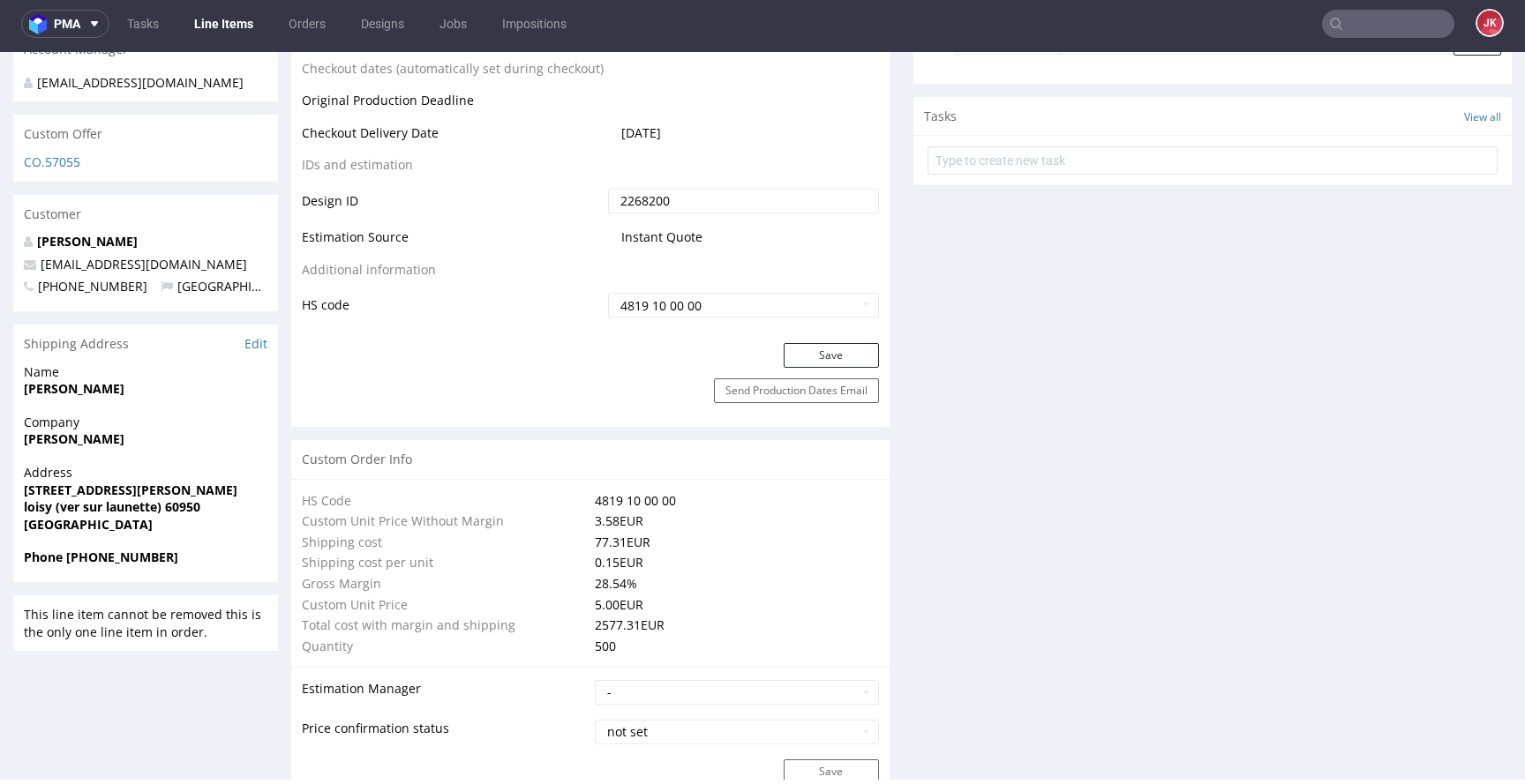
click at [788, 360] on button "Save" at bounding box center [831, 356] width 95 height 25
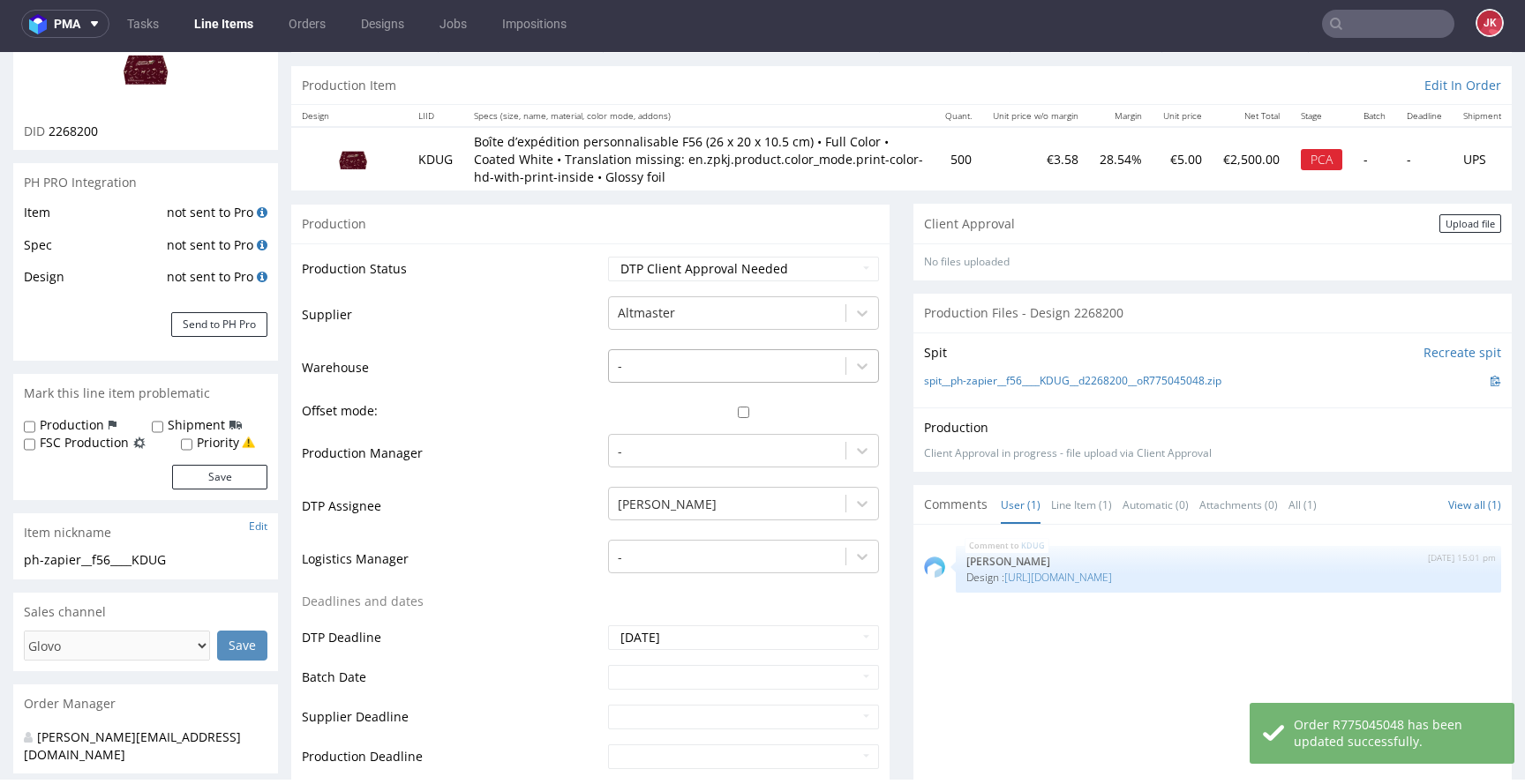
scroll to position [0, 0]
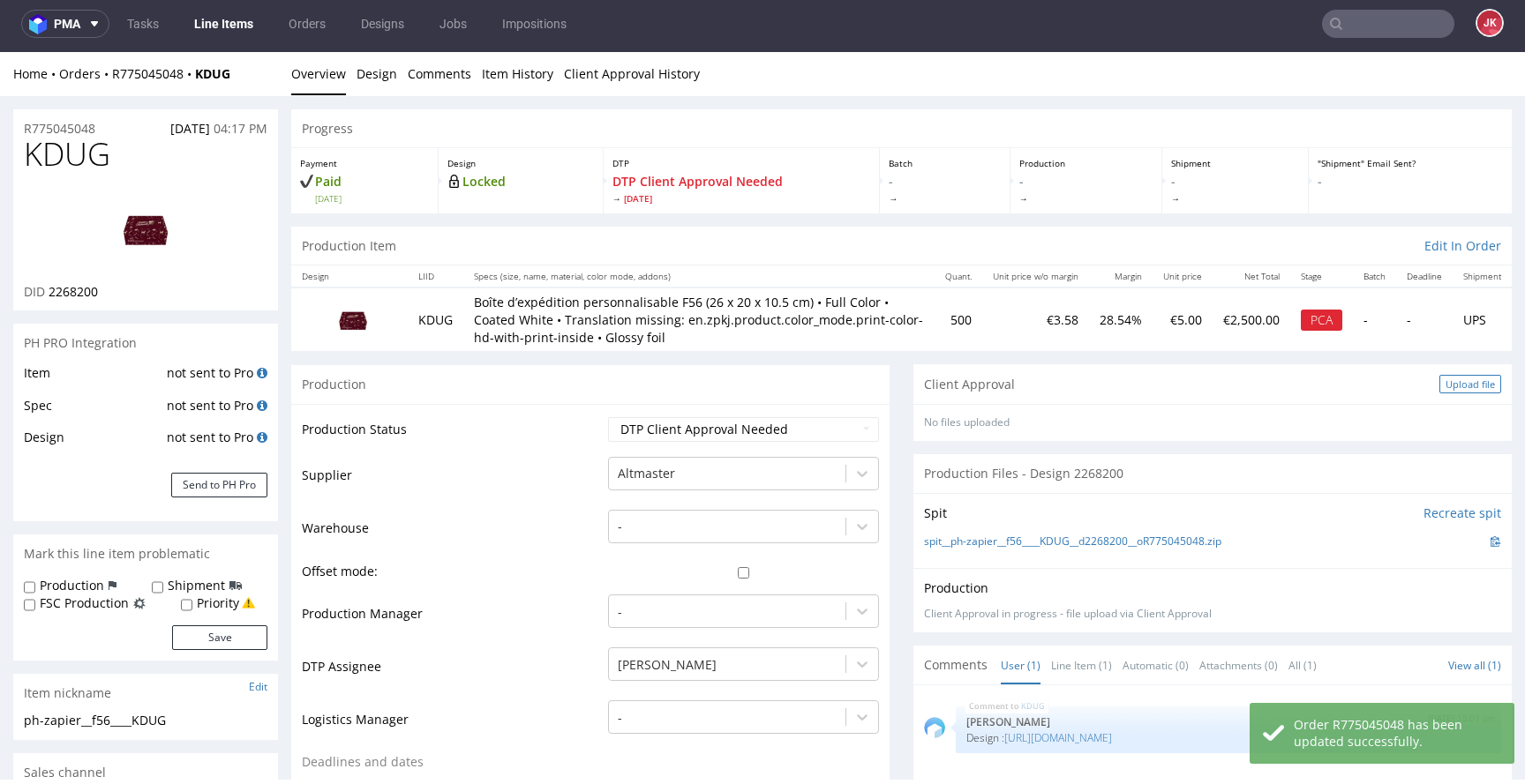
click at [1457, 393] on div "Upload file" at bounding box center [1470, 383] width 62 height 19
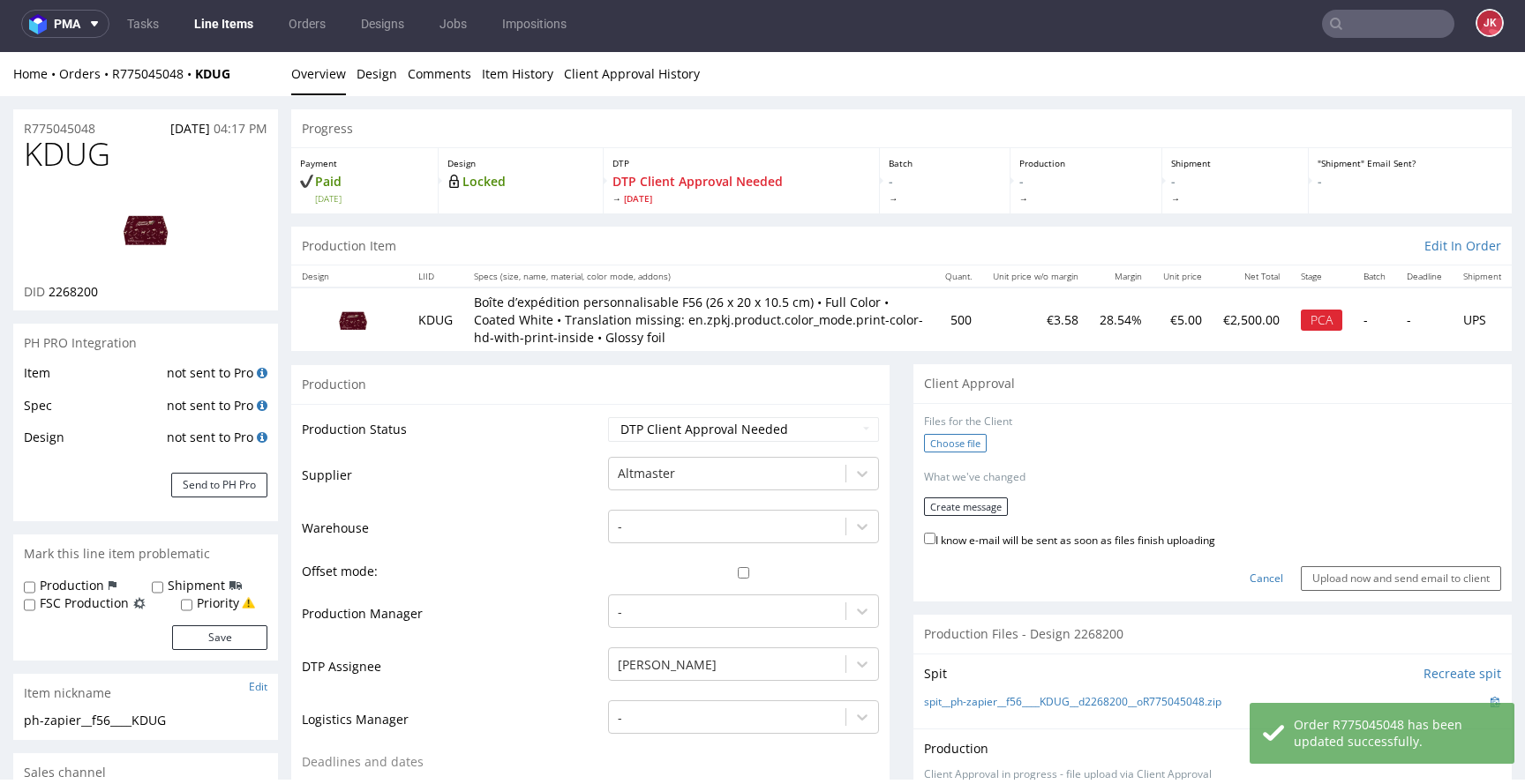
click at [949, 452] on label "Choose file" at bounding box center [956, 443] width 63 height 19
click at [0, 52] on input "Choose file" at bounding box center [0, 52] width 0 height 0
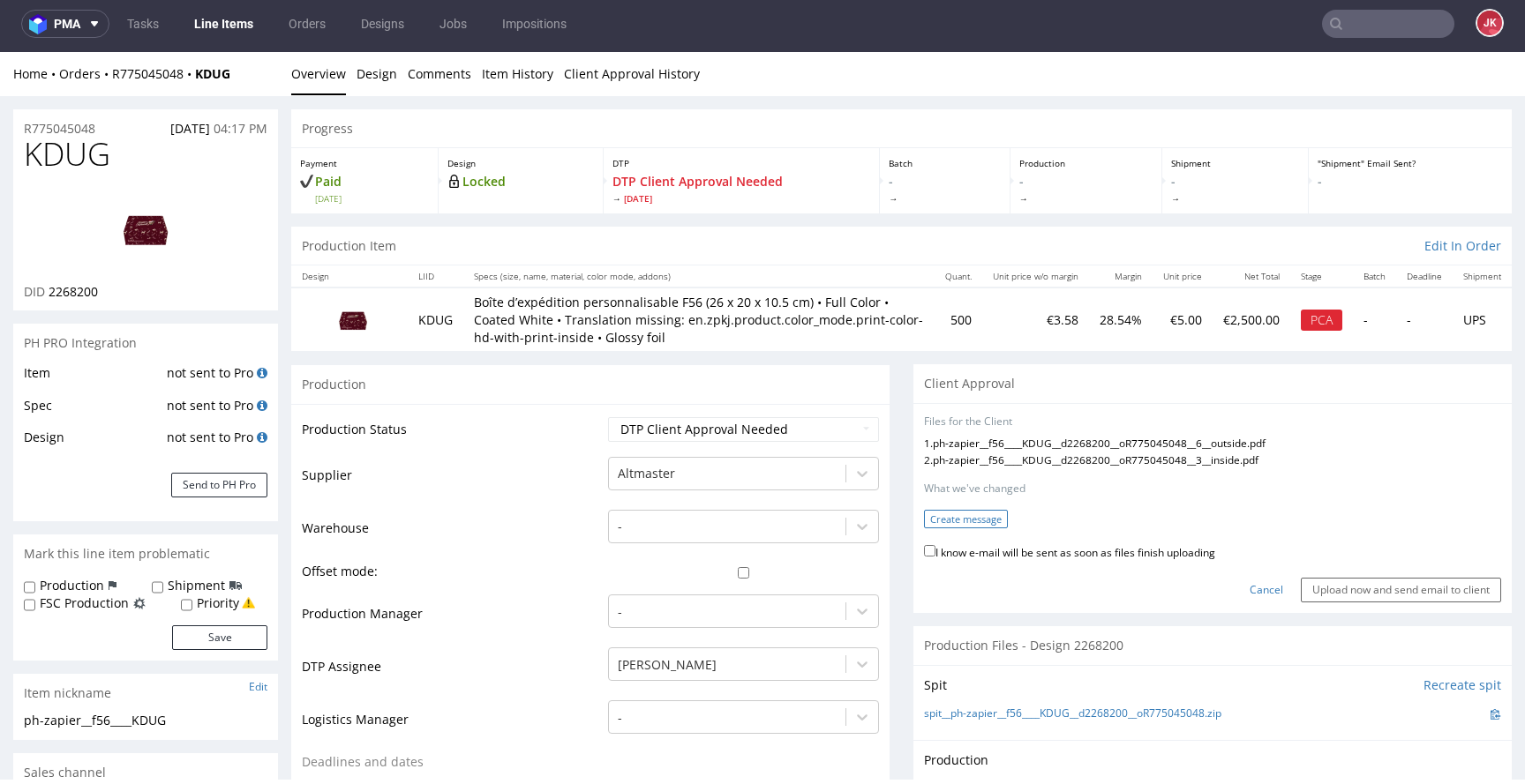
click at [943, 529] on button "Create message" at bounding box center [966, 519] width 84 height 19
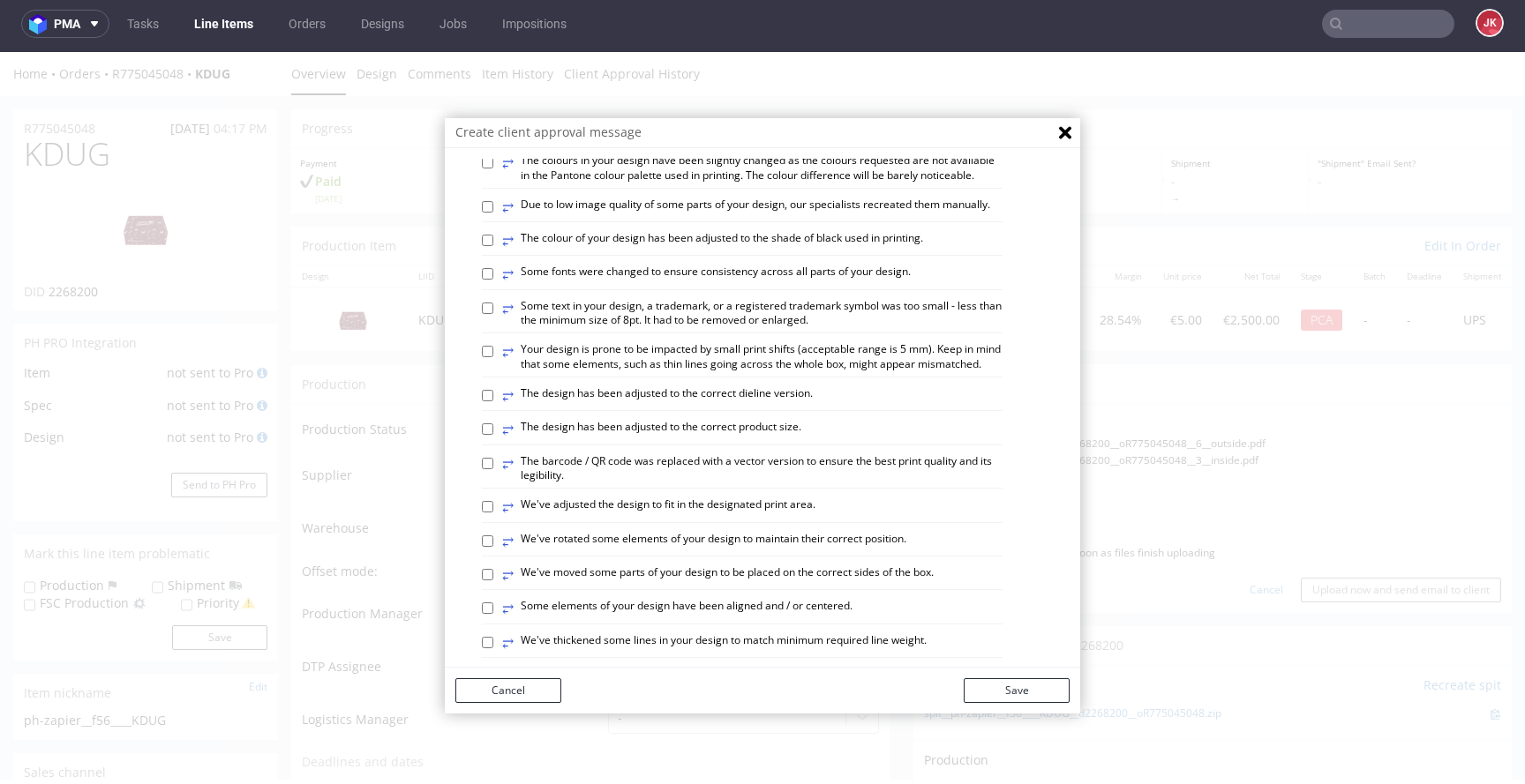
scroll to position [450, 0]
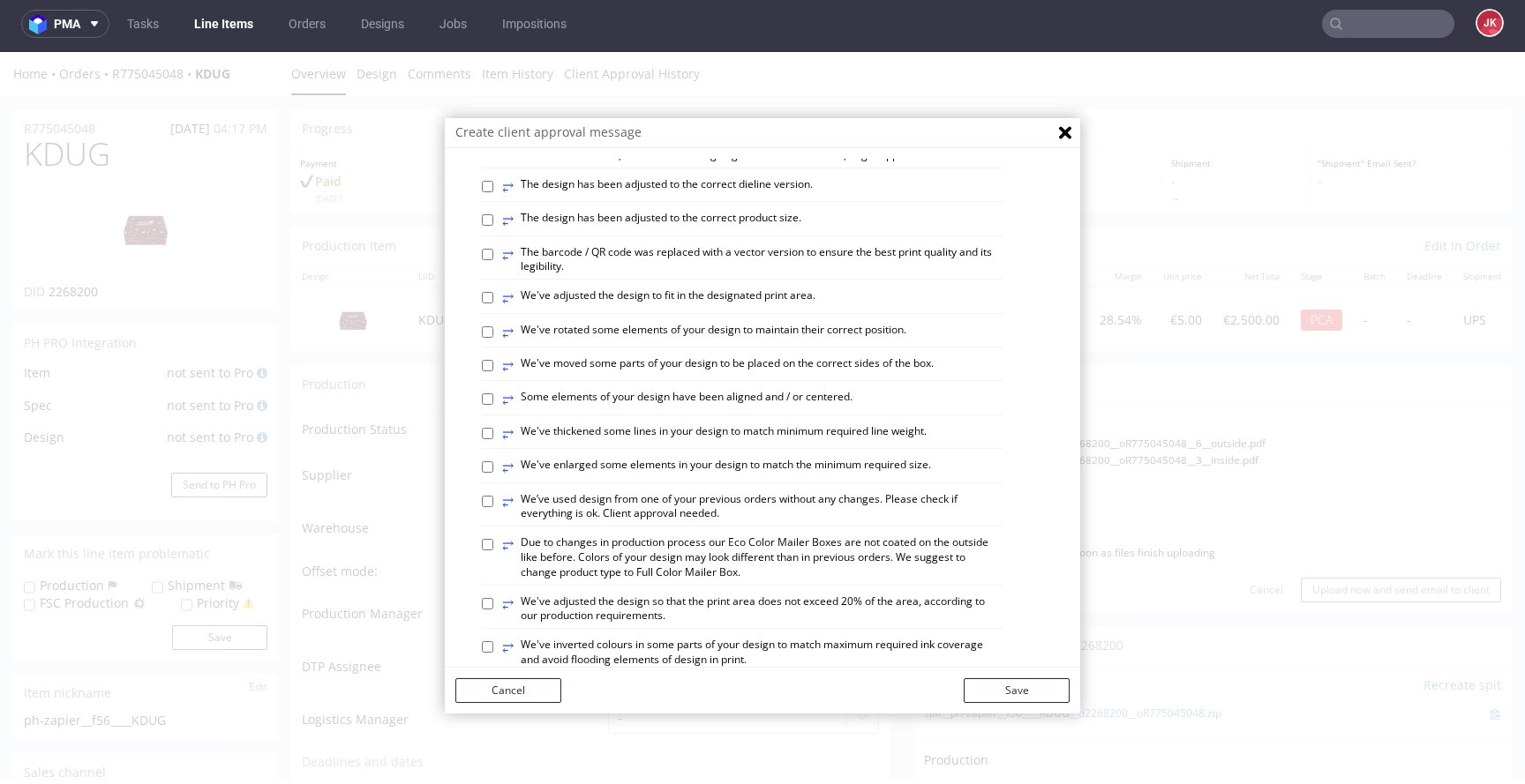
click at [622, 409] on label "⥂ Some elements of your design have been aligned and / or centered." at bounding box center [677, 400] width 351 height 20
click at [493, 405] on input "⥂ Some elements of your design have been aligned and / or centered." at bounding box center [488, 399] width 12 height 12
checkbox input "true"
click at [999, 685] on button "Save" at bounding box center [1017, 691] width 106 height 25
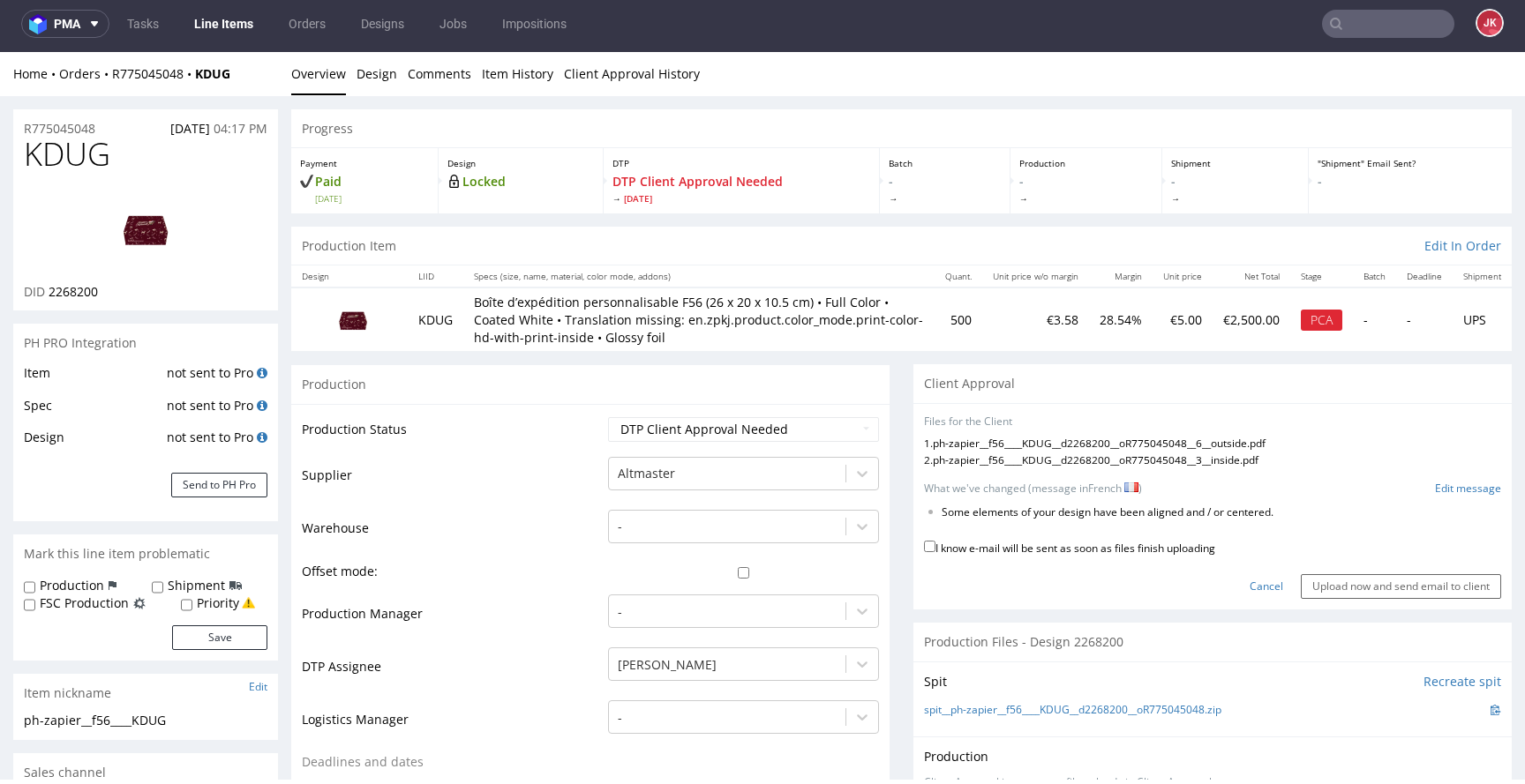
click at [1008, 556] on label "I know e-mail will be sent as soon as files finish uploading" at bounding box center [1070, 547] width 291 height 20
click at [936, 552] on input "I know e-mail will be sent as soon as files finish uploading" at bounding box center [930, 547] width 12 height 12
checkbox input "true"
click at [1355, 599] on input "Upload now and send email to client" at bounding box center [1400, 587] width 200 height 25
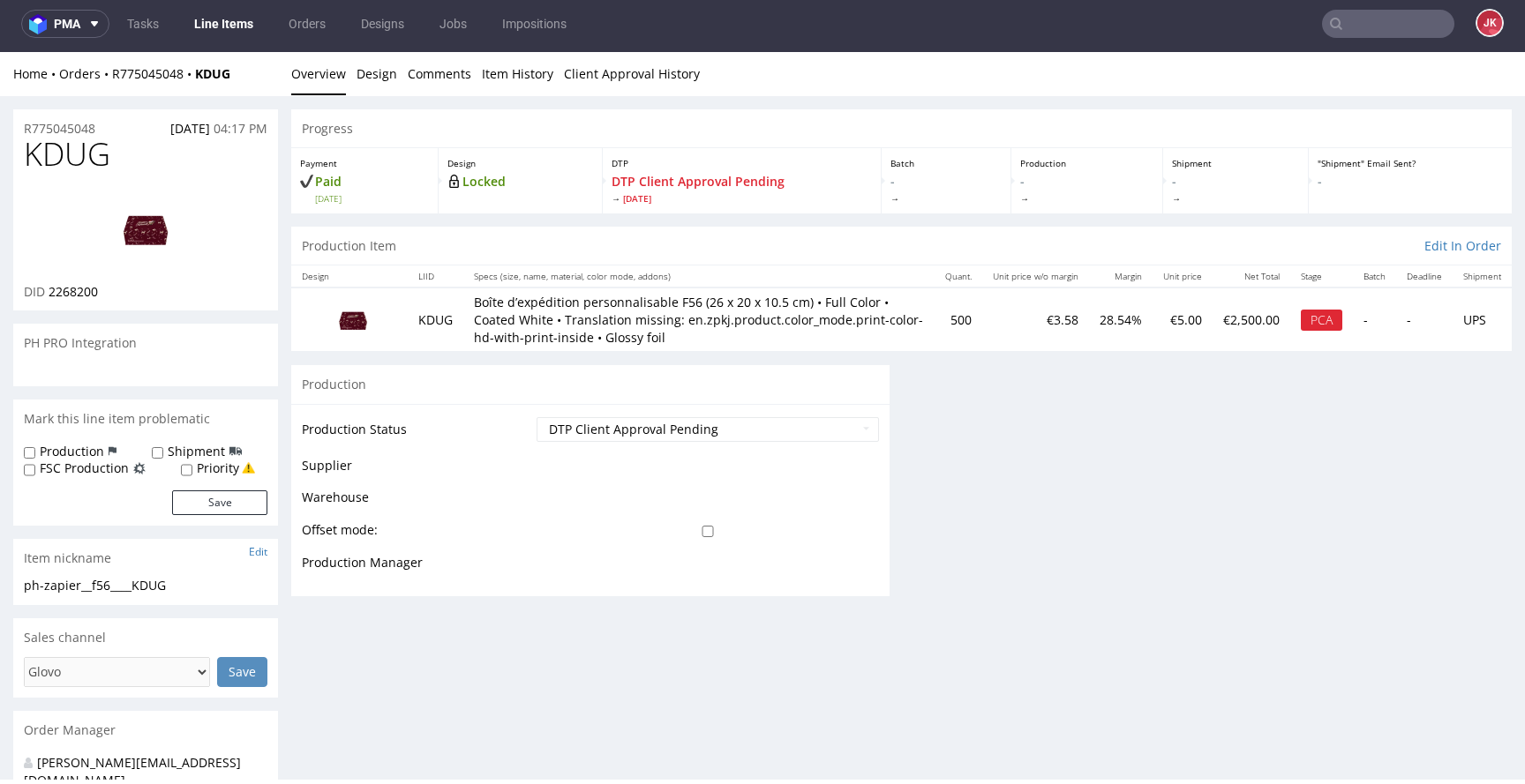
scroll to position [0, 0]
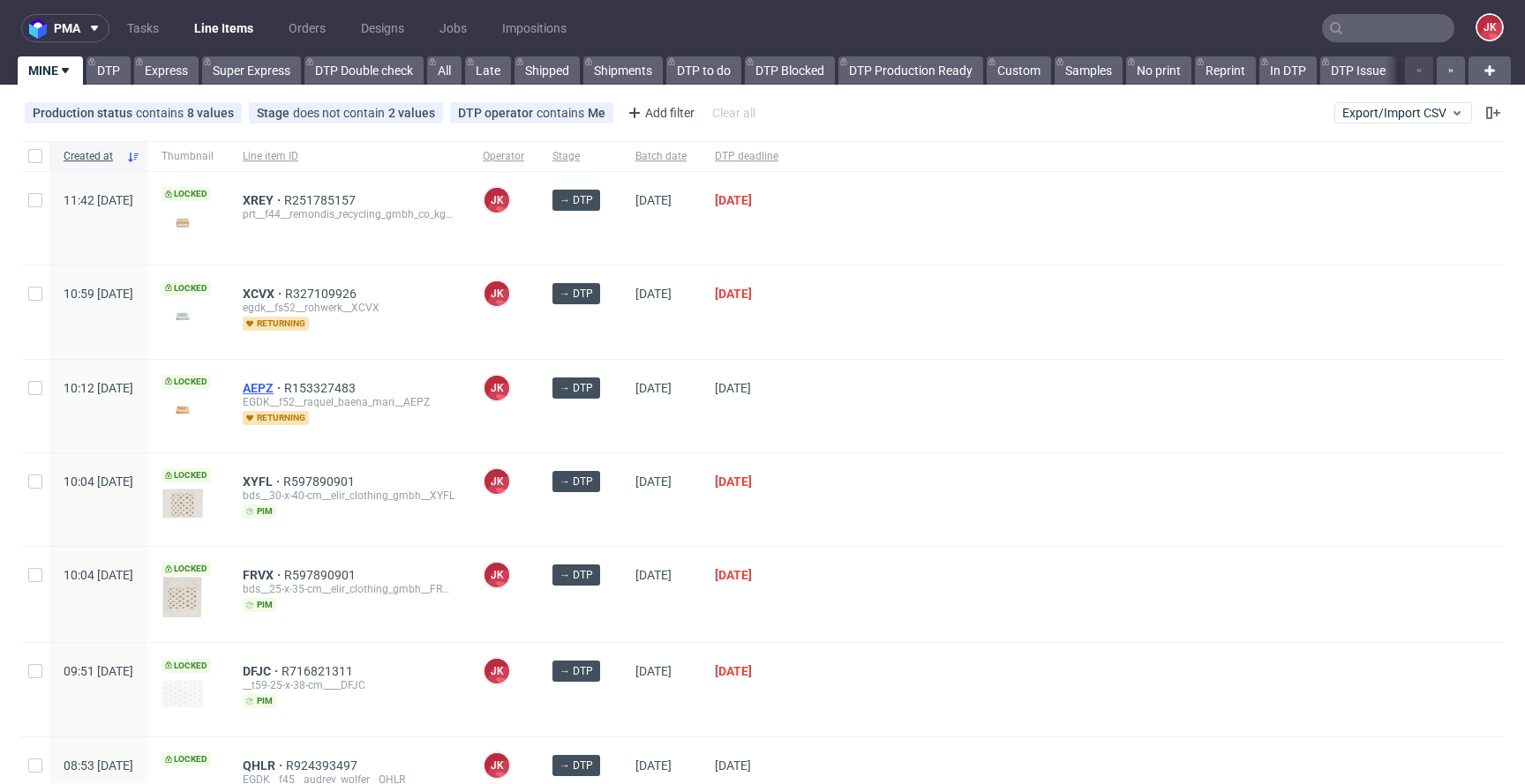
click at [284, 388] on span "AEPZ" at bounding box center [264, 388] width 41 height 14
click at [928, 332] on div at bounding box center [1148, 311] width 712 height 92
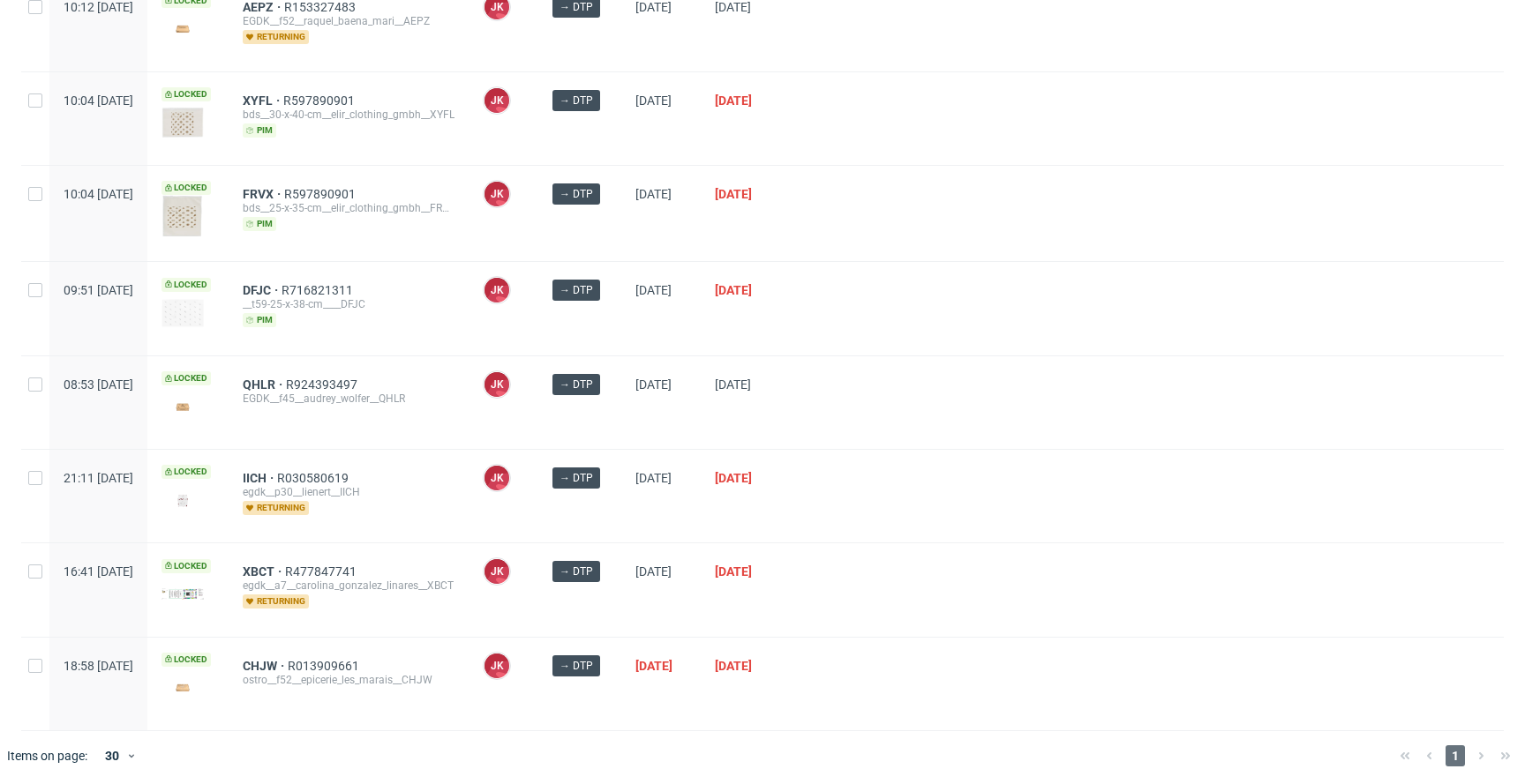
click at [940, 422] on div at bounding box center [1148, 402] width 712 height 92
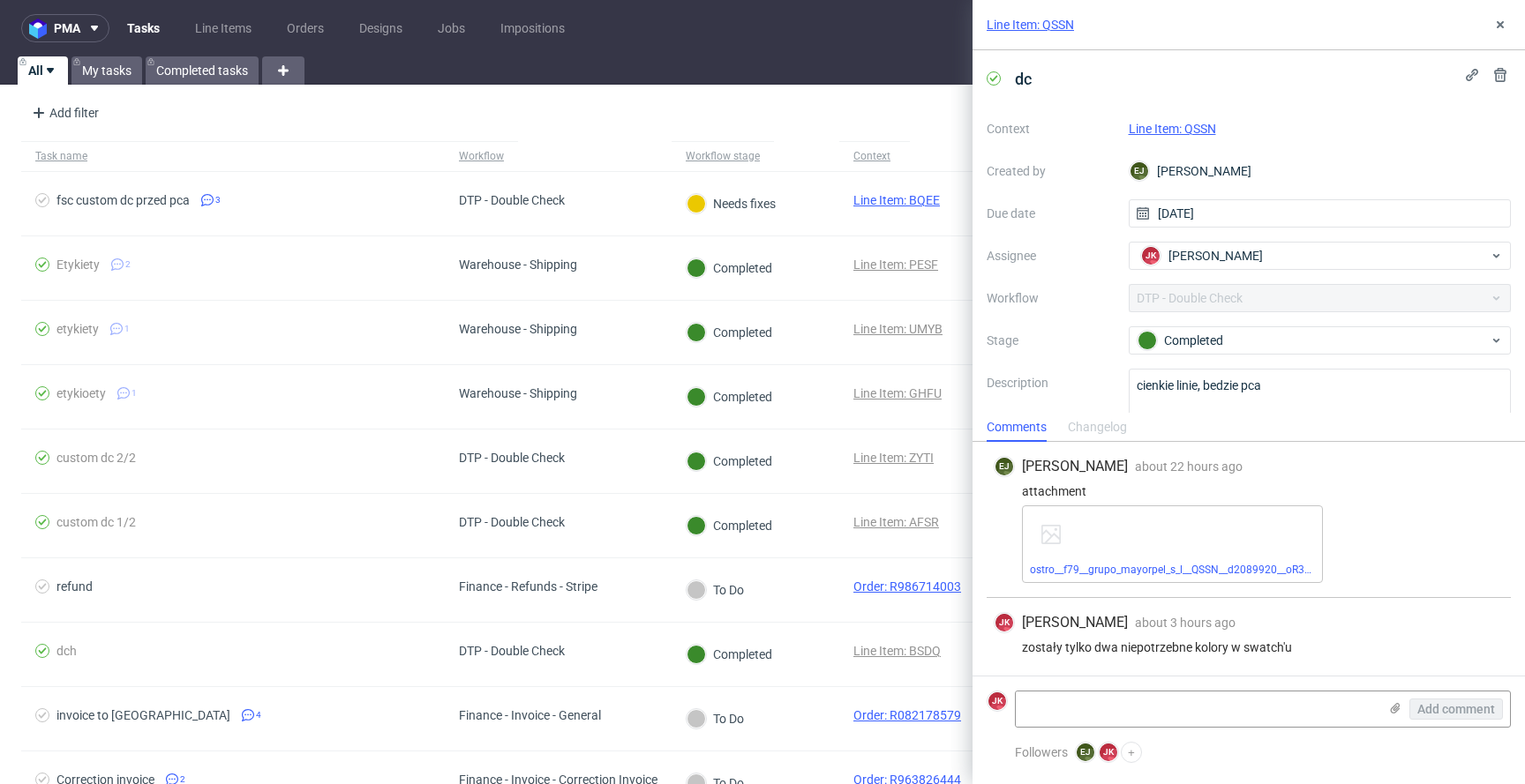
click at [1174, 127] on link "Line Item: QSSN" at bounding box center [1172, 129] width 87 height 14
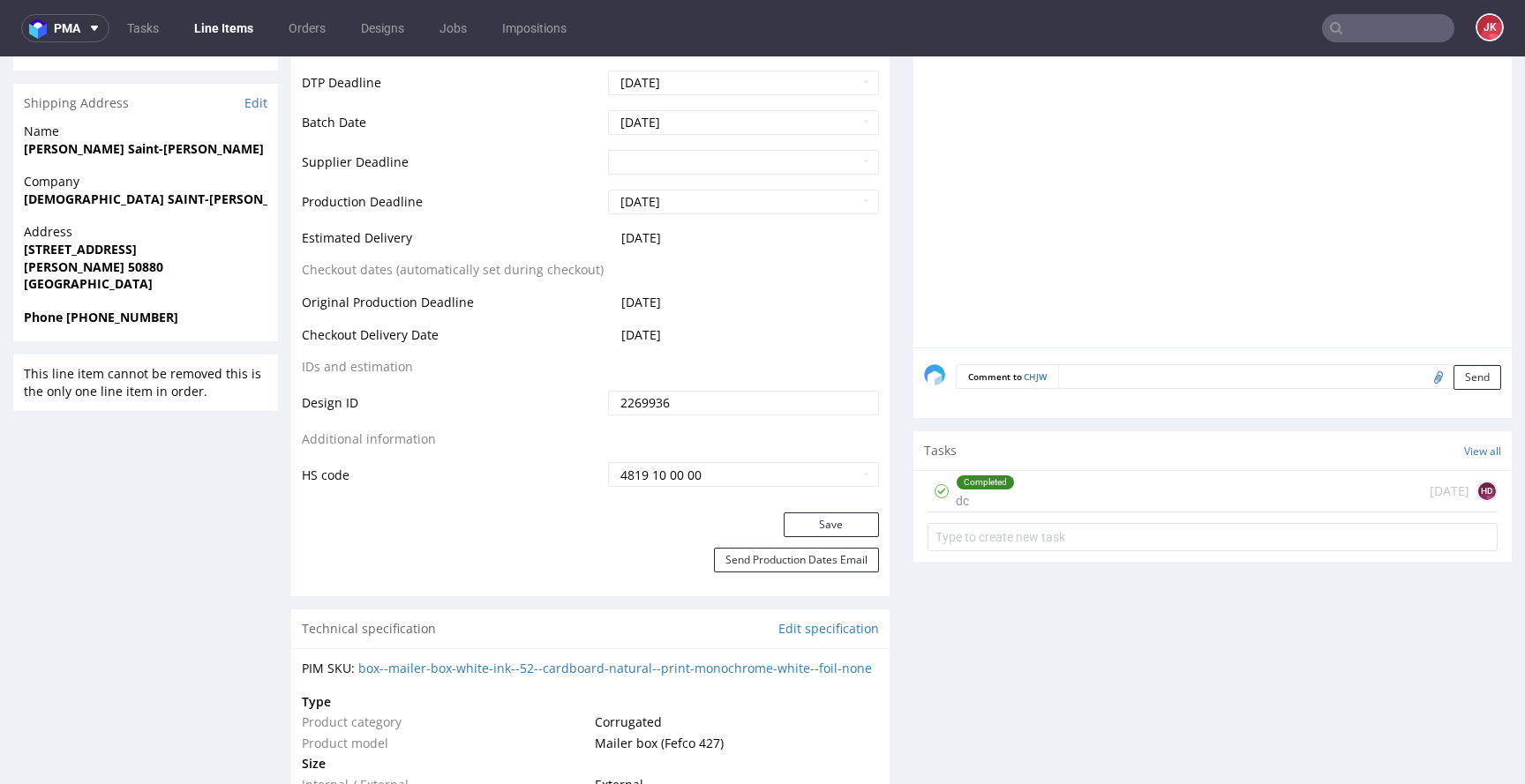
scroll to position [686, 0]
click at [981, 497] on div "Completed dc" at bounding box center [985, 490] width 59 height 40
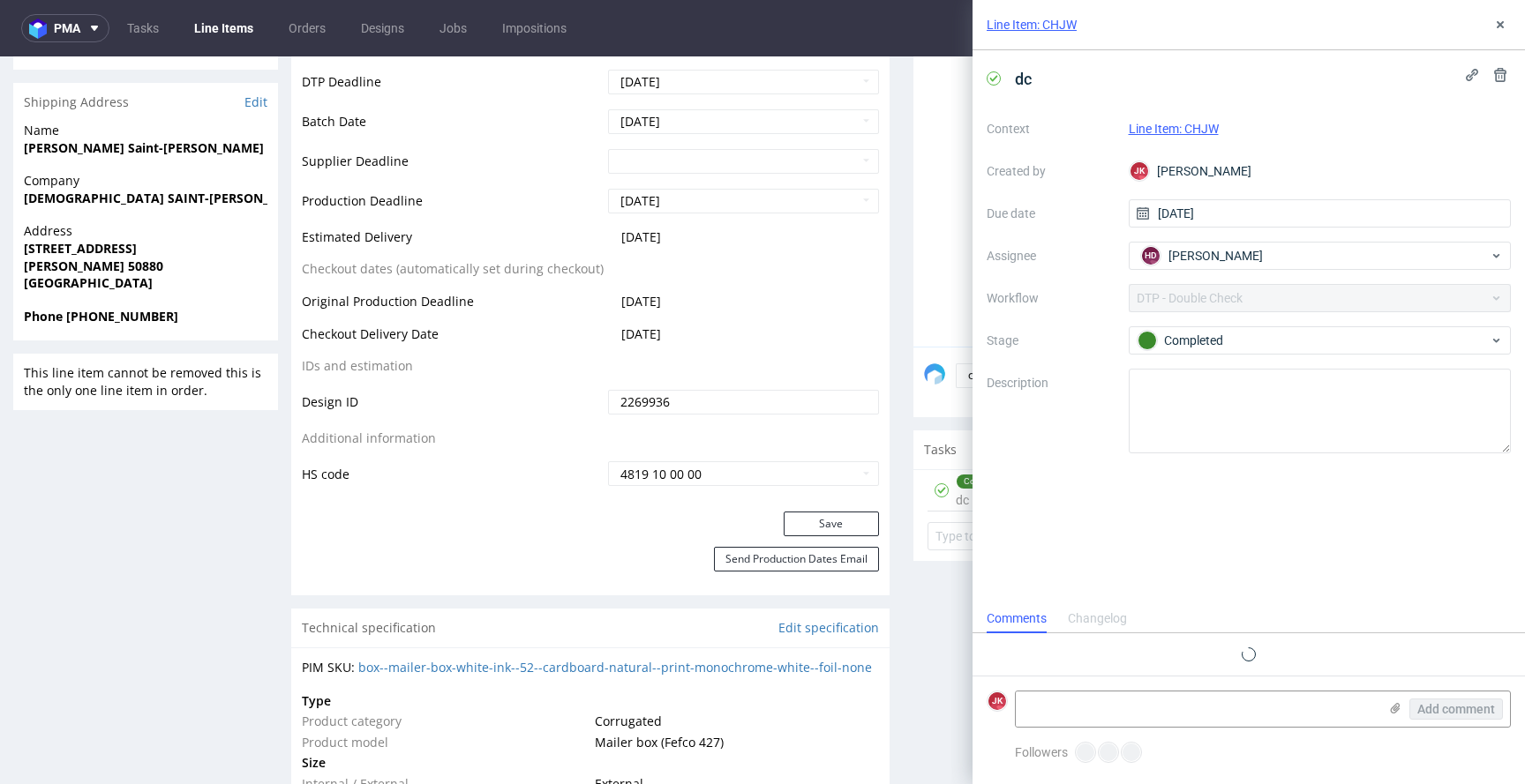
scroll to position [14, 0]
click at [1496, 32] on button at bounding box center [1501, 25] width 22 height 22
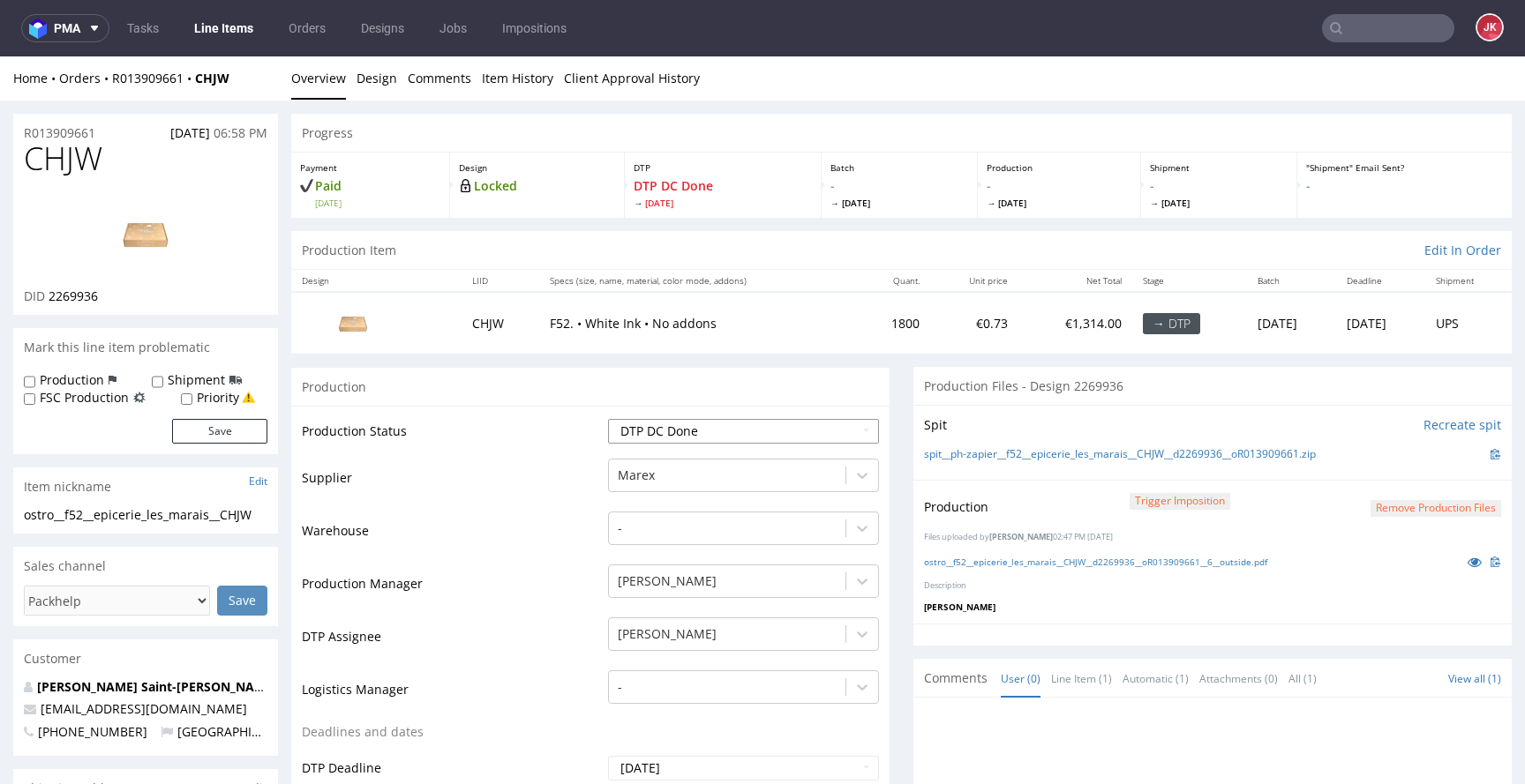
click at [698, 437] on select "Waiting for Artwork Waiting for Diecut Waiting for Mockup Waiting for DTP Waiti…" at bounding box center [743, 432] width 271 height 25
click at [506, 86] on link "Item History" at bounding box center [518, 78] width 72 height 43
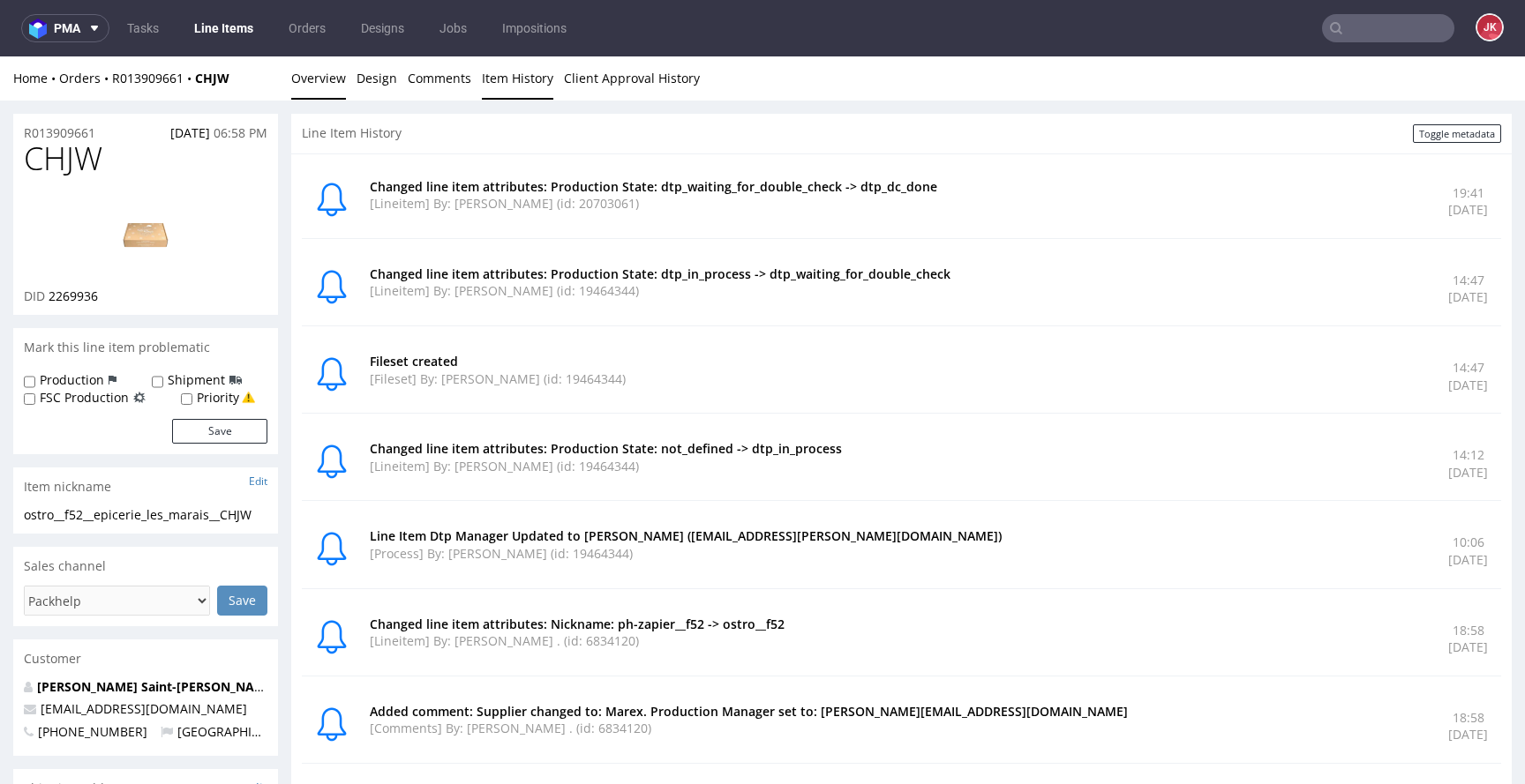
click at [338, 88] on link "Overview" at bounding box center [318, 78] width 55 height 43
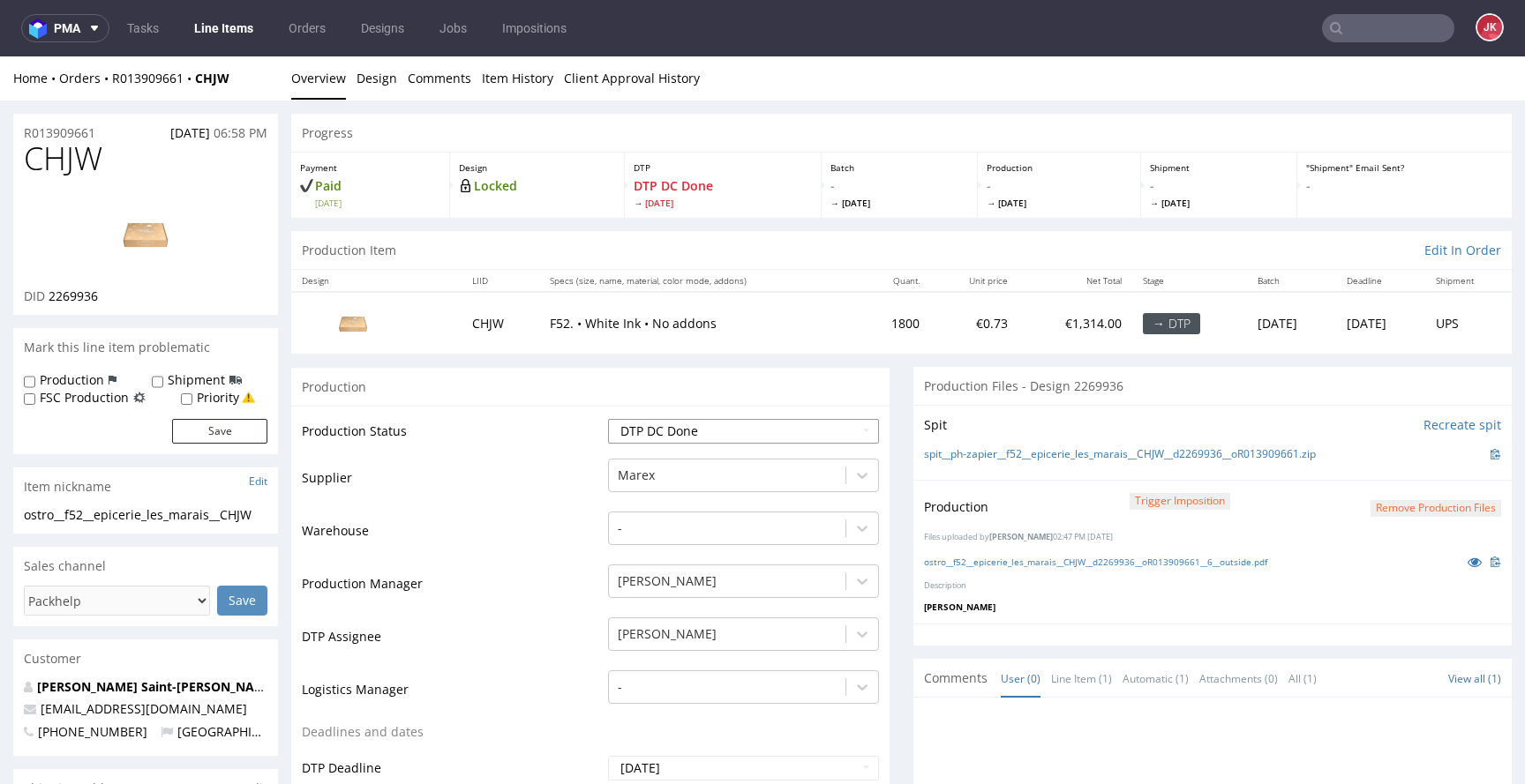
click at [700, 431] on select "Waiting for Artwork Waiting for Diecut Waiting for Mockup Waiting for DTP Waiti…" at bounding box center [743, 432] width 271 height 25
click at [608, 419] on select "Waiting for Artwork Waiting for Diecut Waiting for Mockup Waiting for DTP Waiti…" at bounding box center [743, 432] width 271 height 25
click at [1459, 559] on link at bounding box center [1474, 562] width 31 height 20
click at [161, 232] on img at bounding box center [146, 234] width 142 height 80
click at [687, 440] on select "Waiting for Artwork Waiting for Diecut Waiting for Mockup Waiting for DTP Waiti…" at bounding box center [743, 432] width 271 height 25
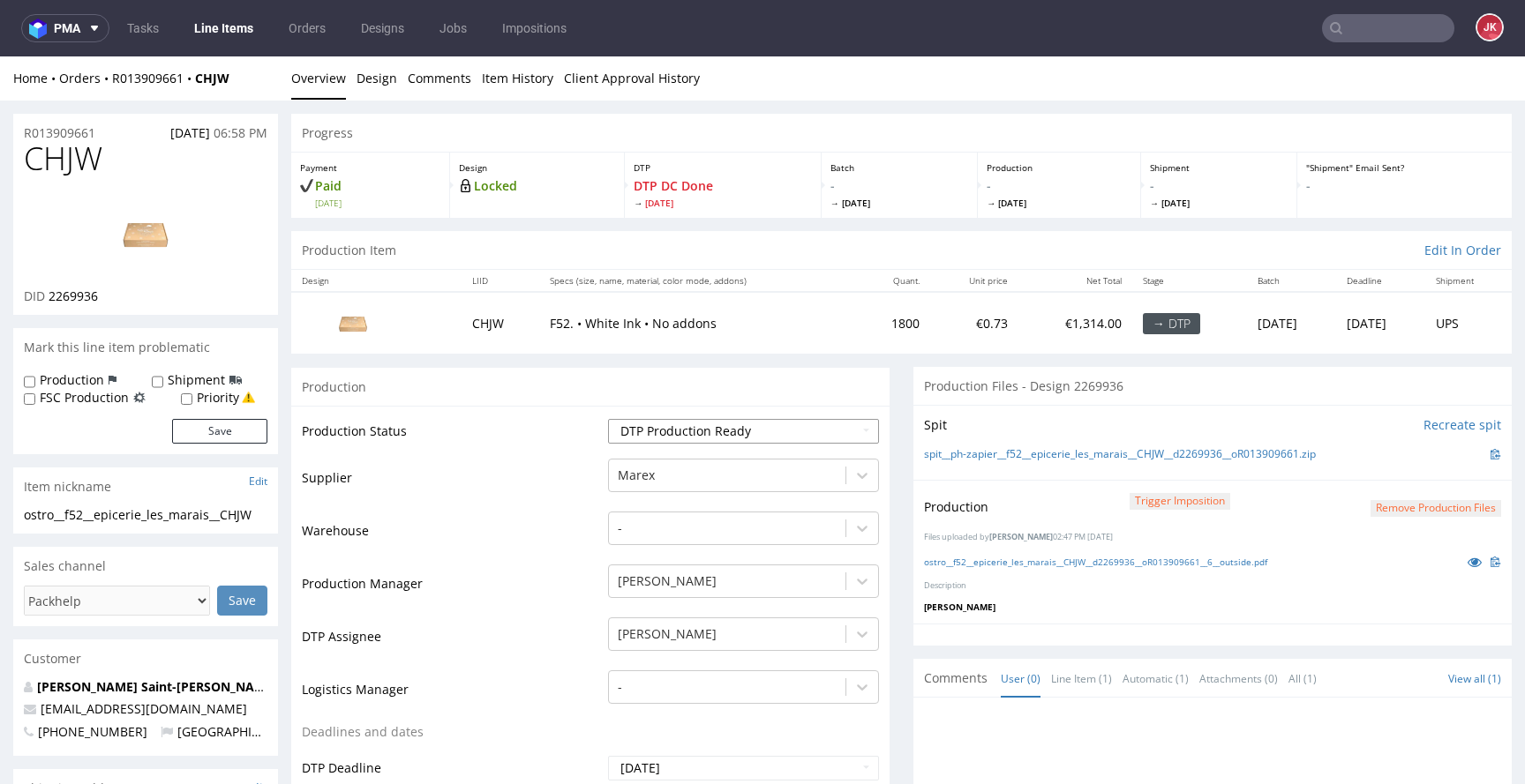
click at [608, 419] on select "Waiting for Artwork Waiting for Diecut Waiting for Mockup Waiting for DTP Waiti…" at bounding box center [743, 432] width 271 height 25
click at [705, 429] on select "Waiting for Artwork Waiting for Diecut Waiting for Mockup Waiting for DTP Waiti…" at bounding box center [743, 432] width 271 height 25
select select "dtp_ca_needed"
click at [608, 419] on select "Waiting for Artwork Waiting for Diecut Waiting for Mockup Waiting for DTP Waiti…" at bounding box center [743, 432] width 271 height 25
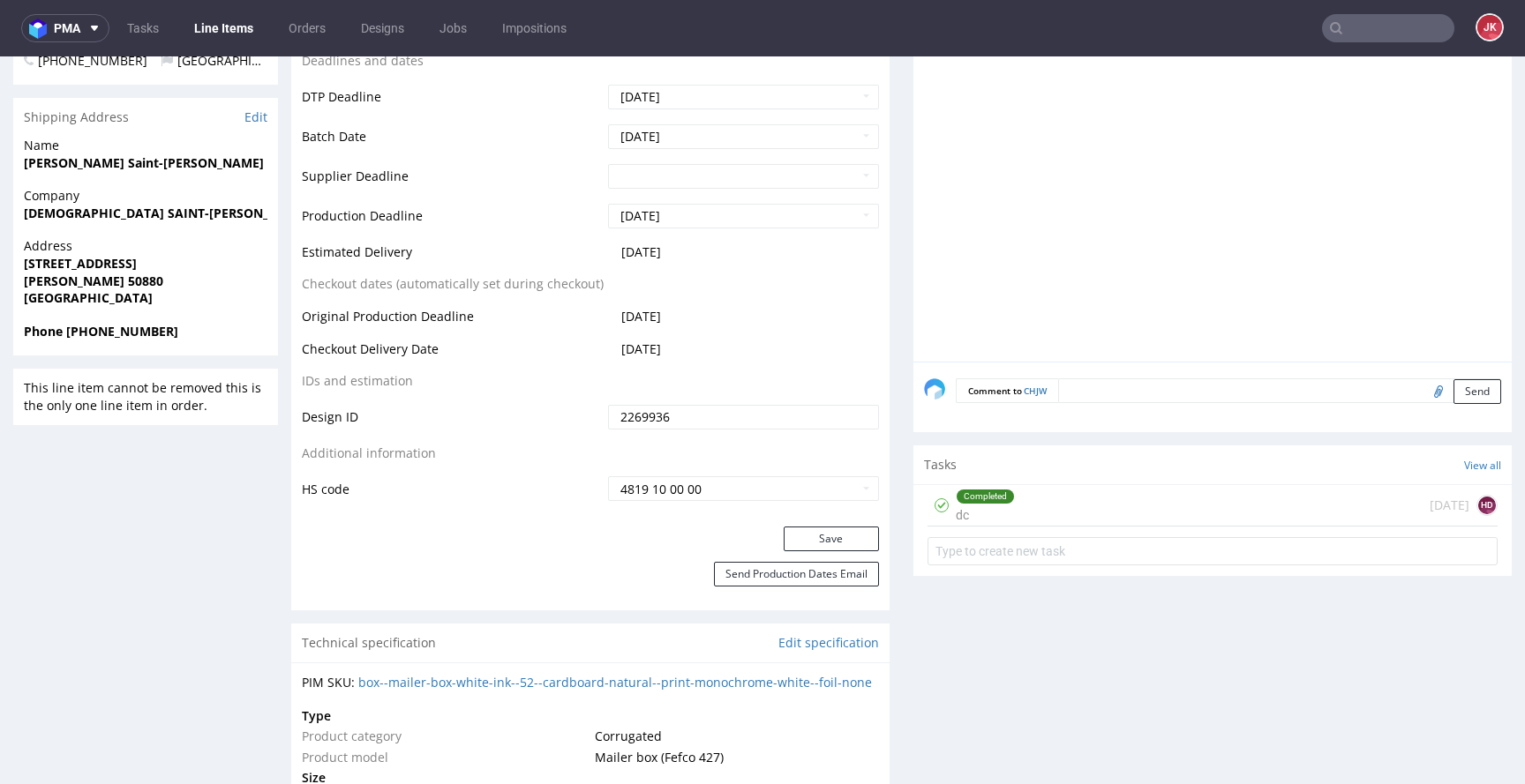
scroll to position [739, 0]
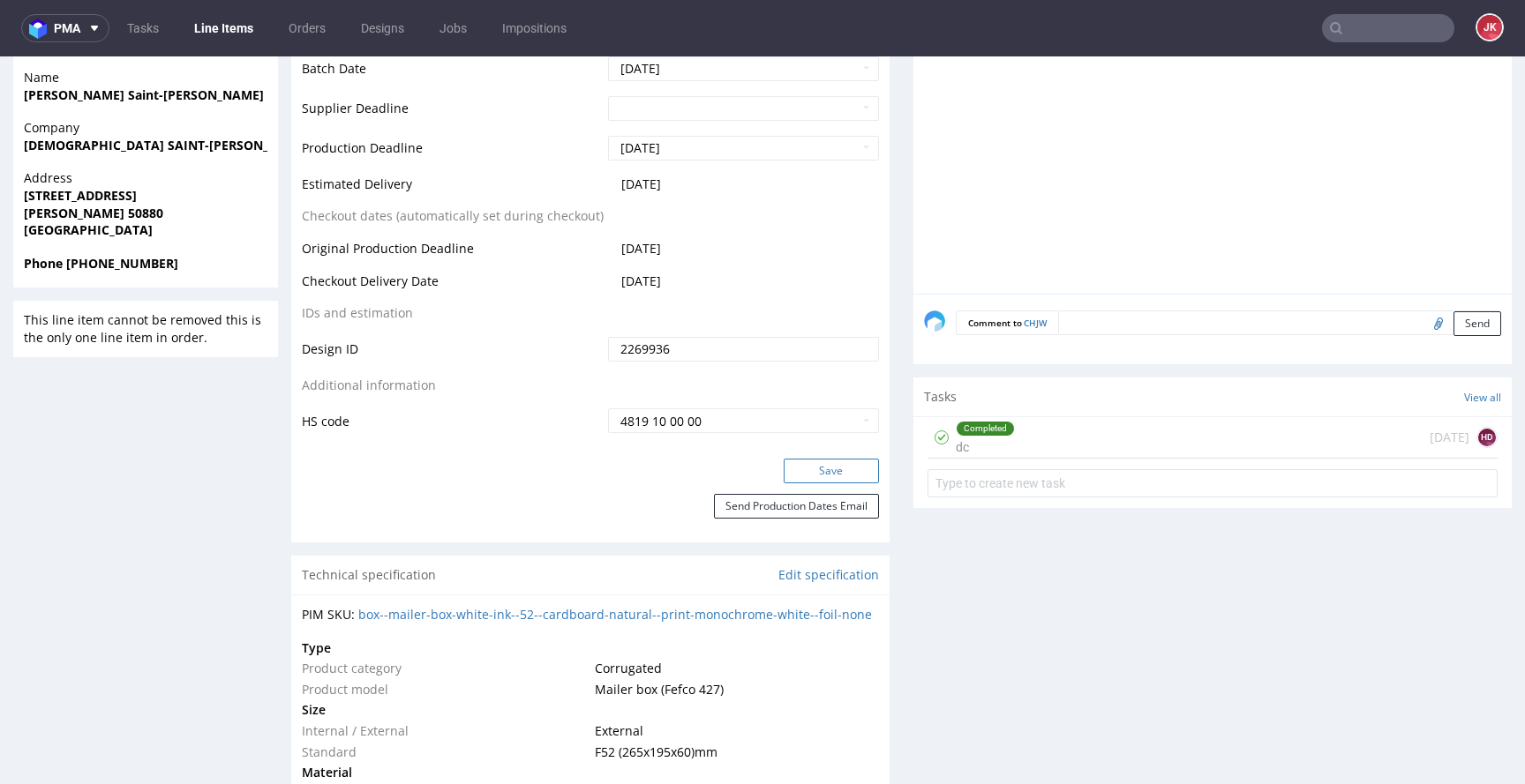
click at [814, 482] on button "Save" at bounding box center [831, 471] width 95 height 25
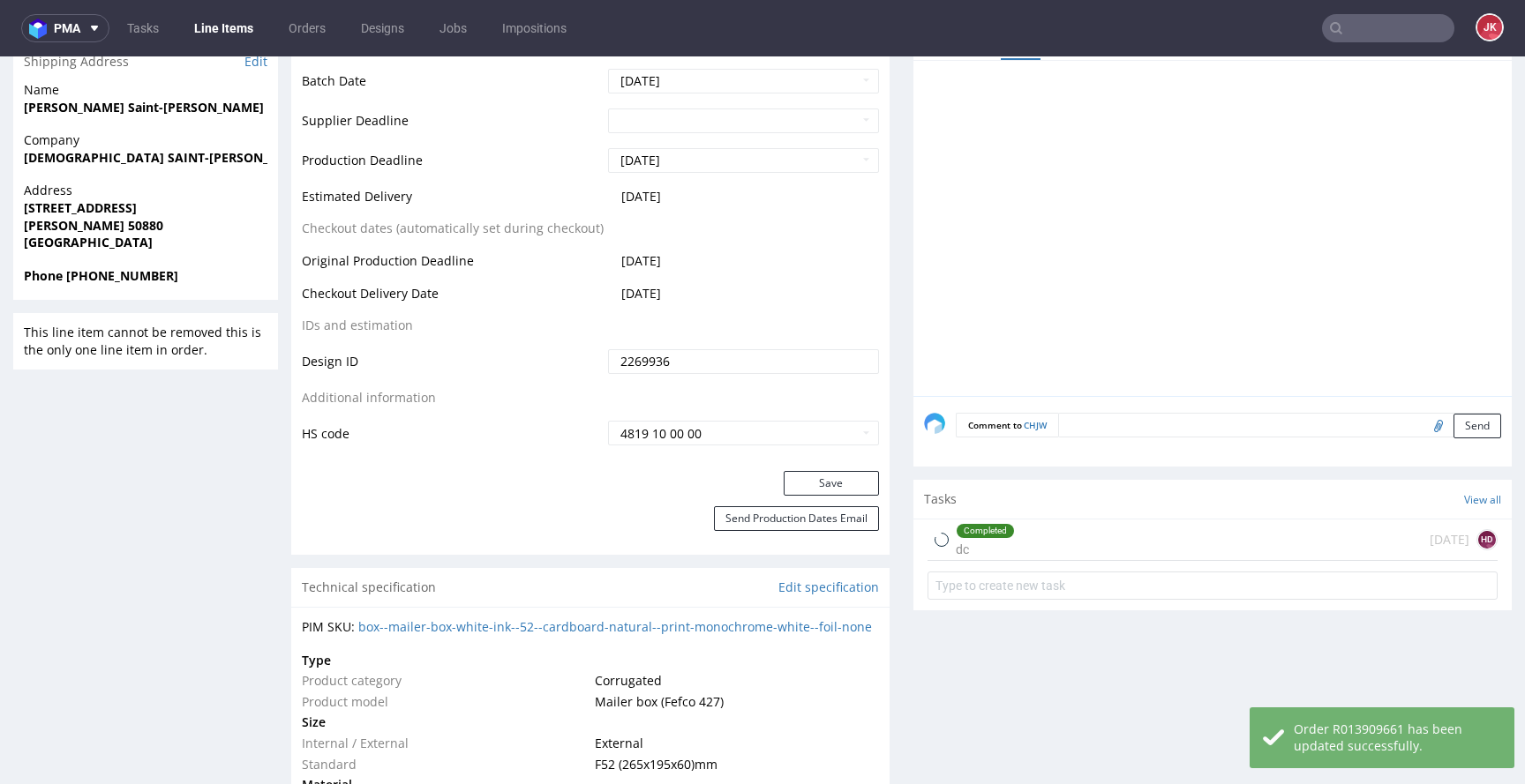
scroll to position [0, 0]
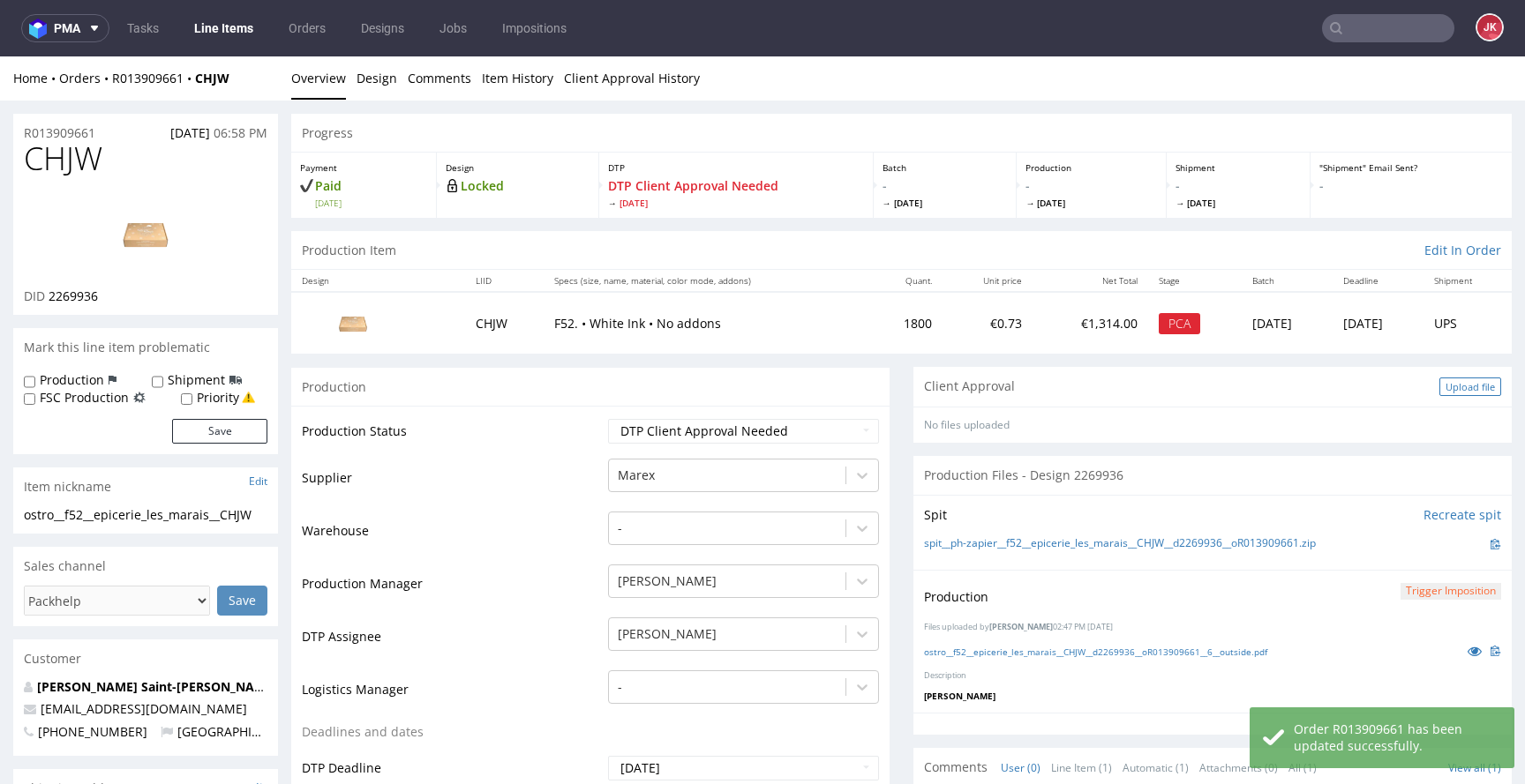
click at [1458, 391] on div "Upload file" at bounding box center [1470, 386] width 62 height 19
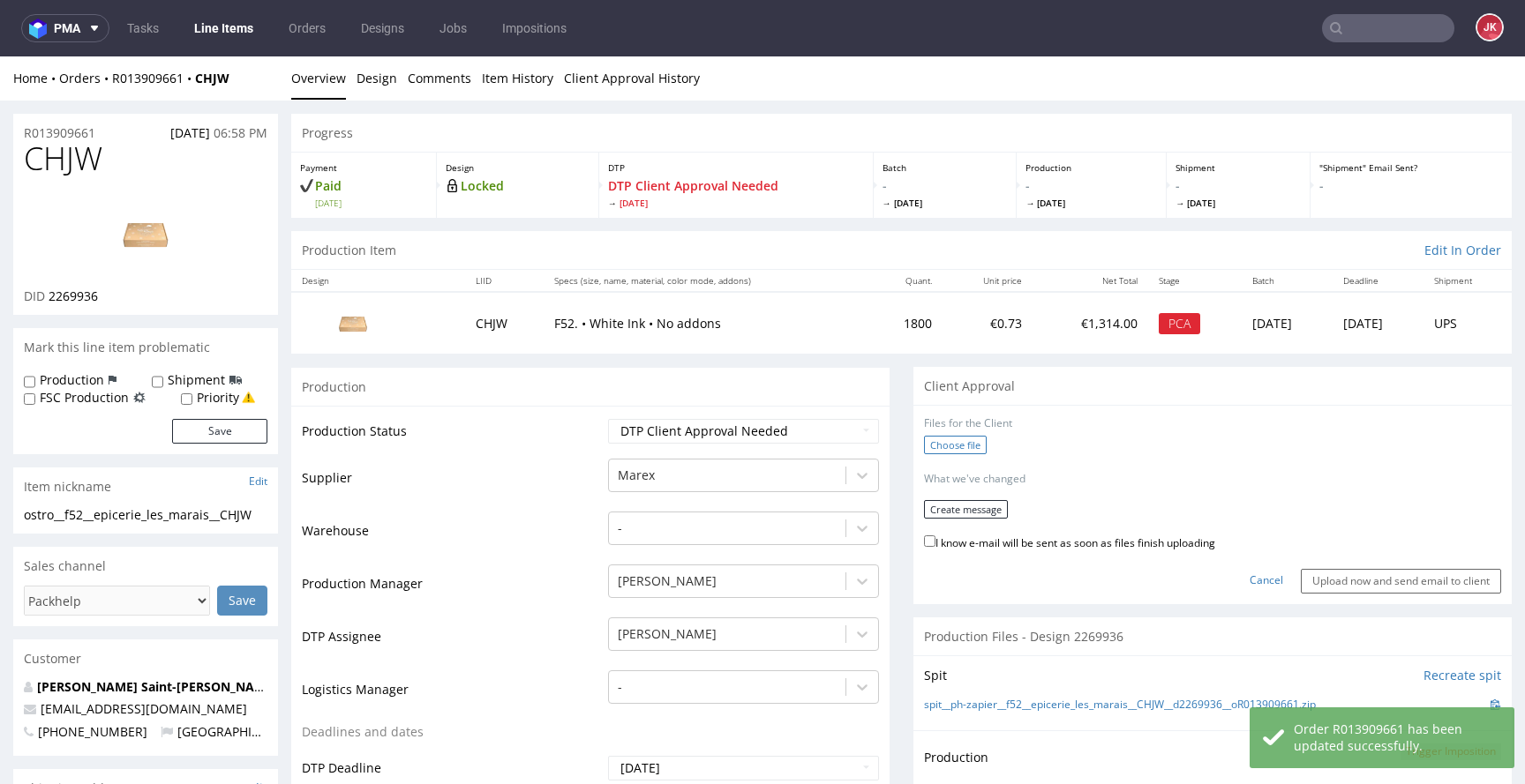
click at [954, 446] on label "Choose file" at bounding box center [956, 444] width 63 height 19
click at [0, 56] on input "Choose file" at bounding box center [0, 56] width 0 height 0
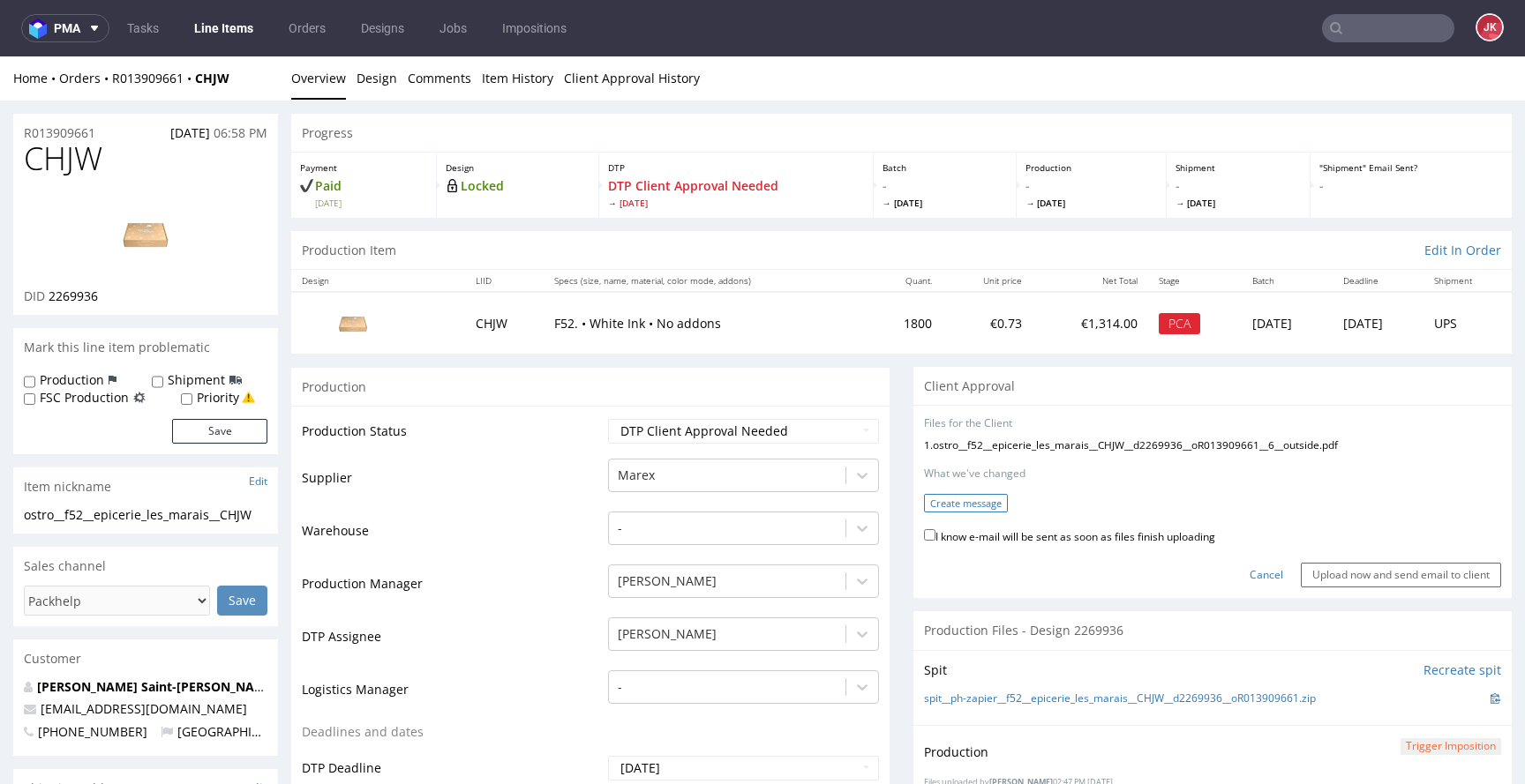
click at [934, 498] on button "Create message" at bounding box center [966, 503] width 84 height 19
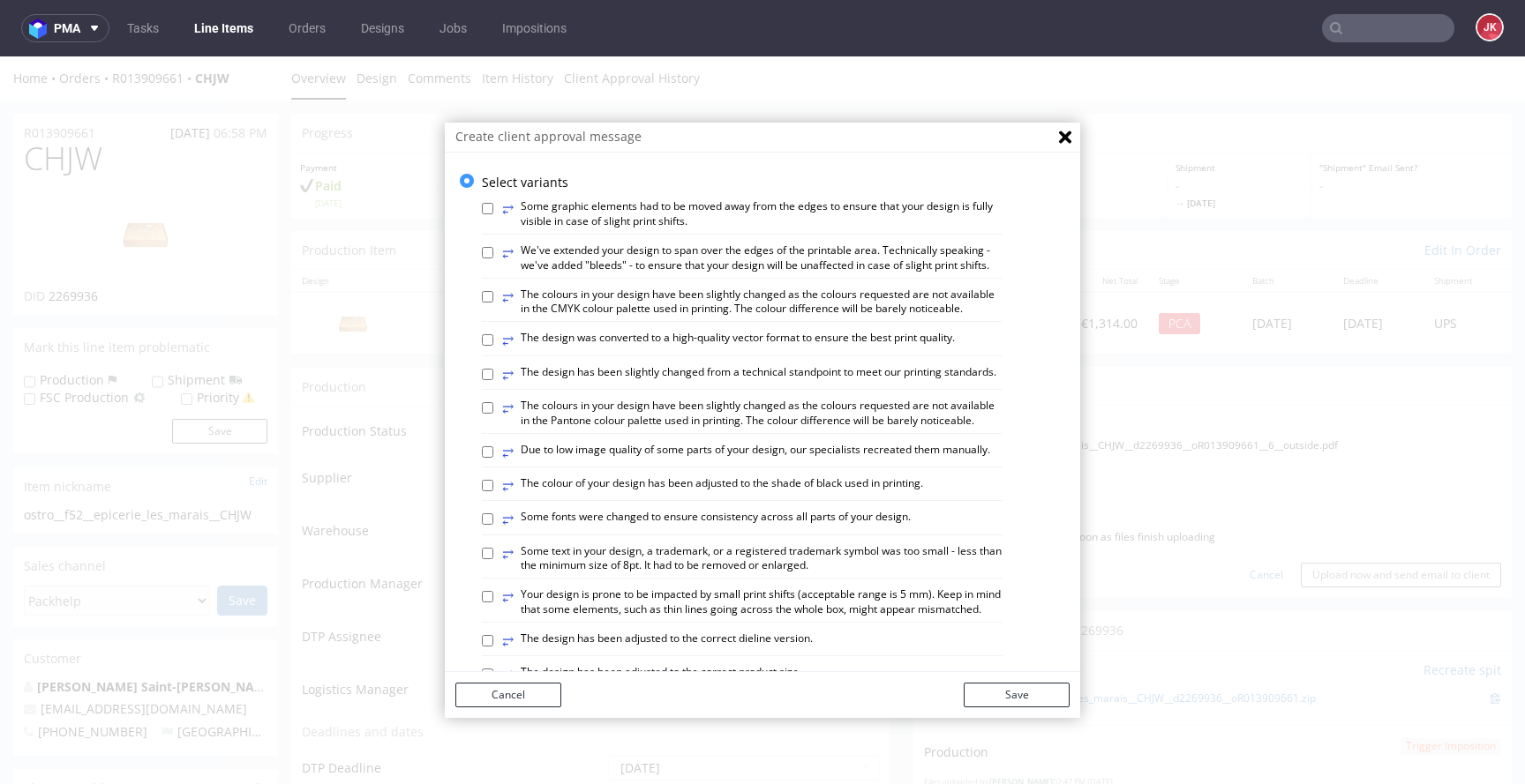
click at [556, 257] on label "⥂ We've extended your design to span over the edges of the printable area. Tech…" at bounding box center [752, 258] width 500 height 30
click at [493, 257] on input "⥂ We've extended your design to span over the edges of the printable area. Tech…" at bounding box center [488, 253] width 12 height 12
checkbox input "true"
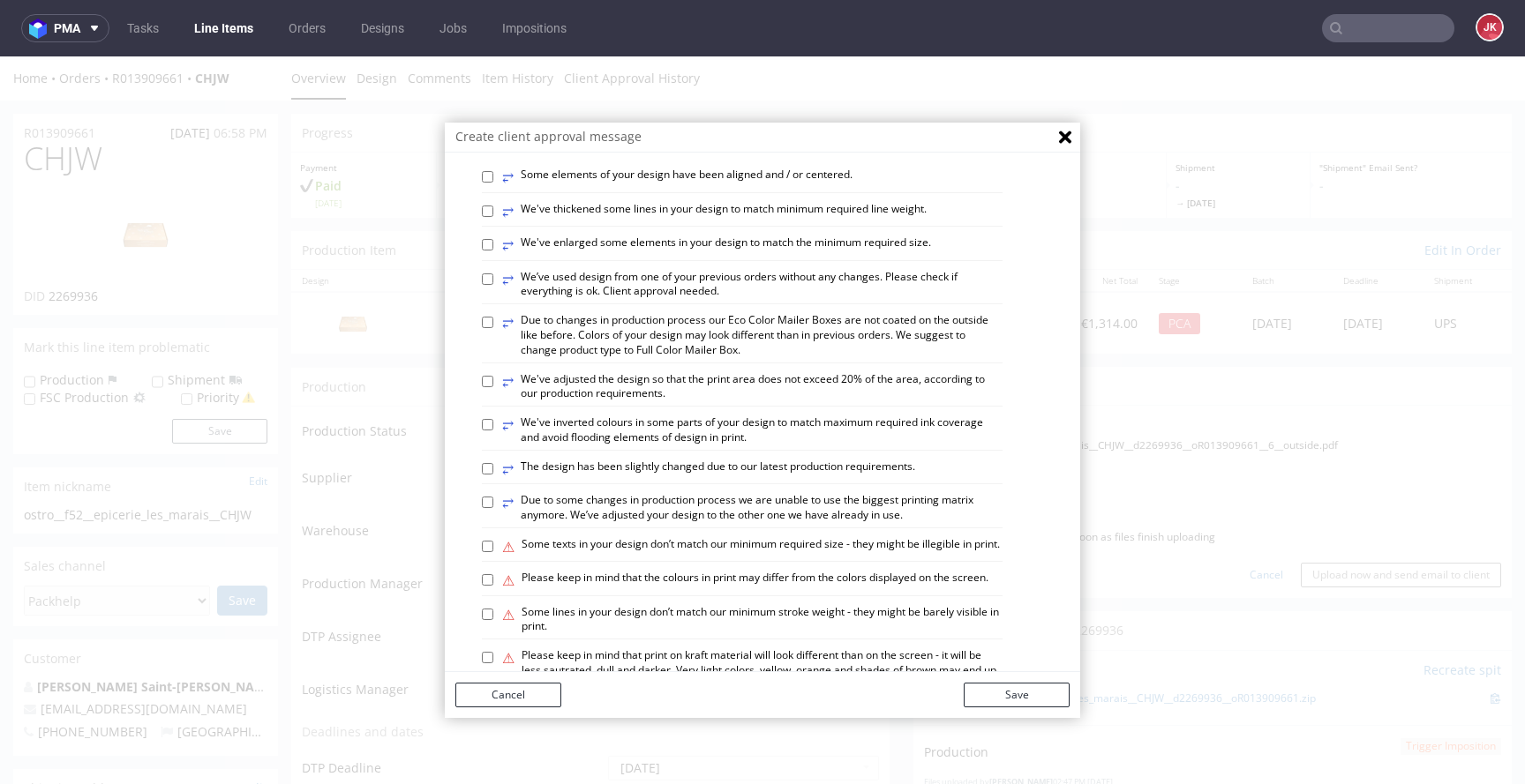
scroll to position [680, 0]
click at [562, 184] on label "⥂ Some elements of your design have been aligned and / or centered." at bounding box center [677, 174] width 351 height 20
click at [493, 179] on input "⥂ Some elements of your design have been aligned and / or centered." at bounding box center [488, 173] width 12 height 12
checkbox input "true"
click at [591, 116] on label "⥂ We've rotated some elements of your design to maintain their correct position." at bounding box center [704, 107] width 404 height 20
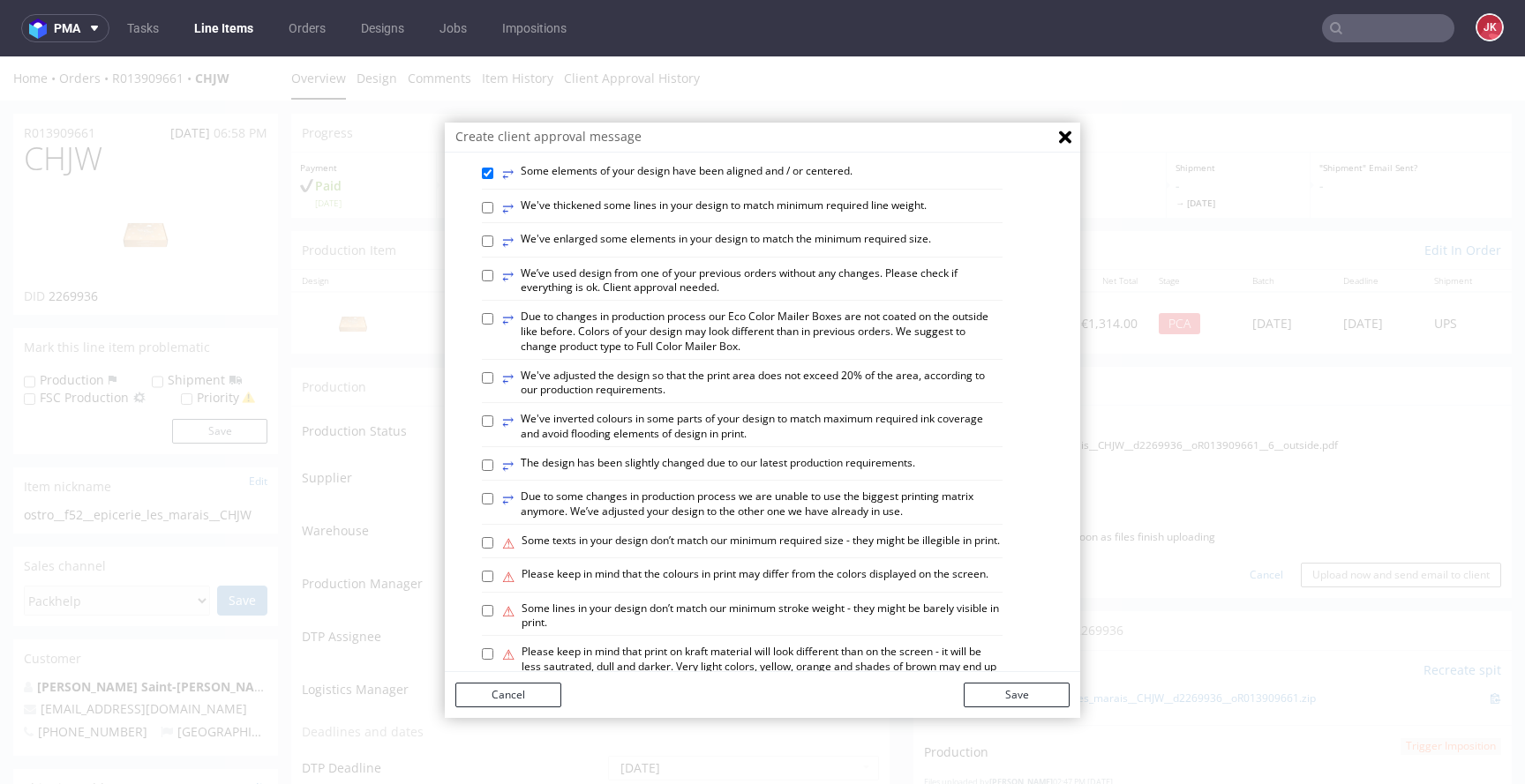
click at [493, 112] on input "⥂ We've rotated some elements of your design to maintain their correct position." at bounding box center [488, 106] width 12 height 12
checkbox input "true"
click at [1005, 694] on button "Save" at bounding box center [1017, 695] width 106 height 25
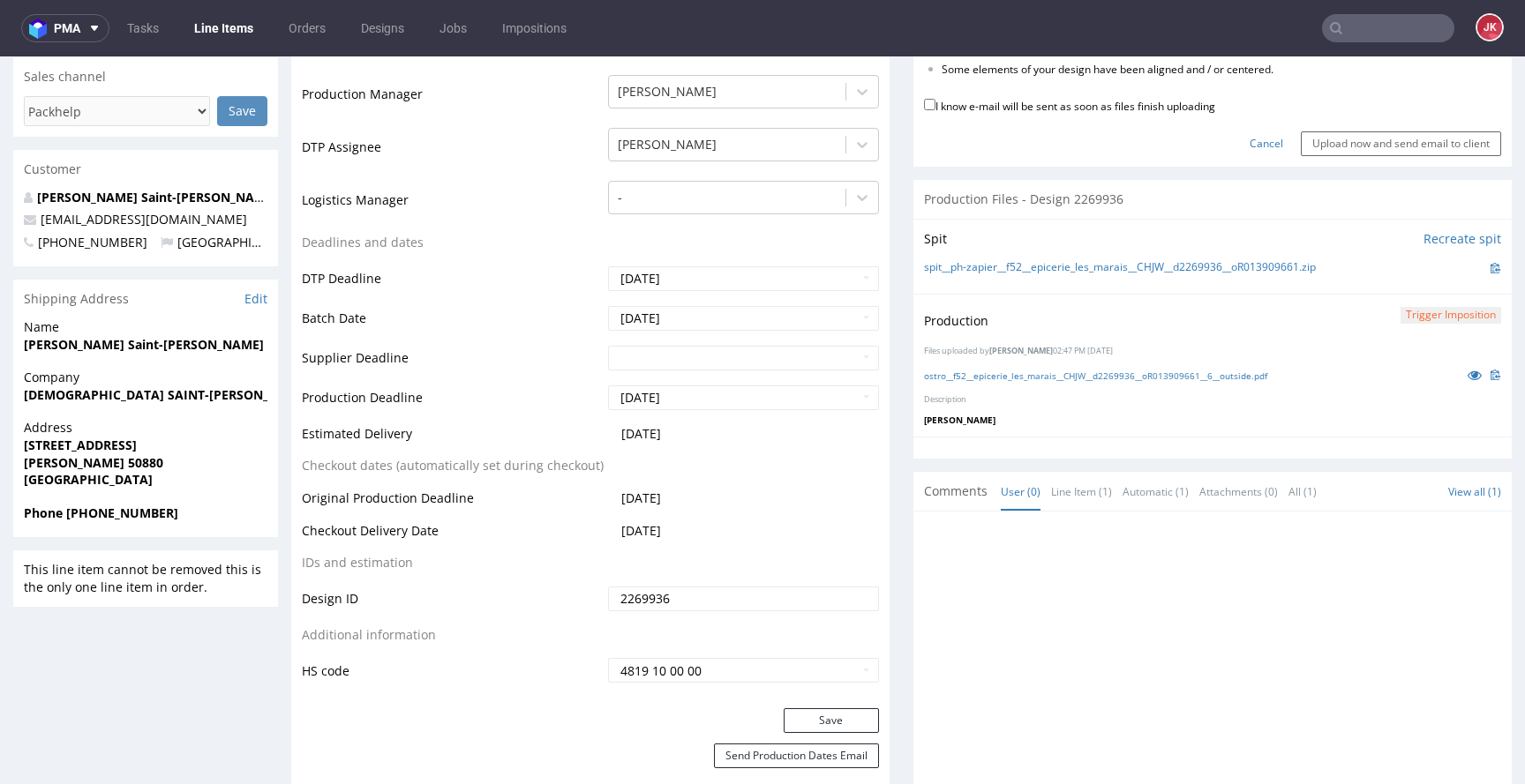
scroll to position [490, 0]
click at [1468, 377] on icon at bounding box center [1475, 375] width 14 height 13
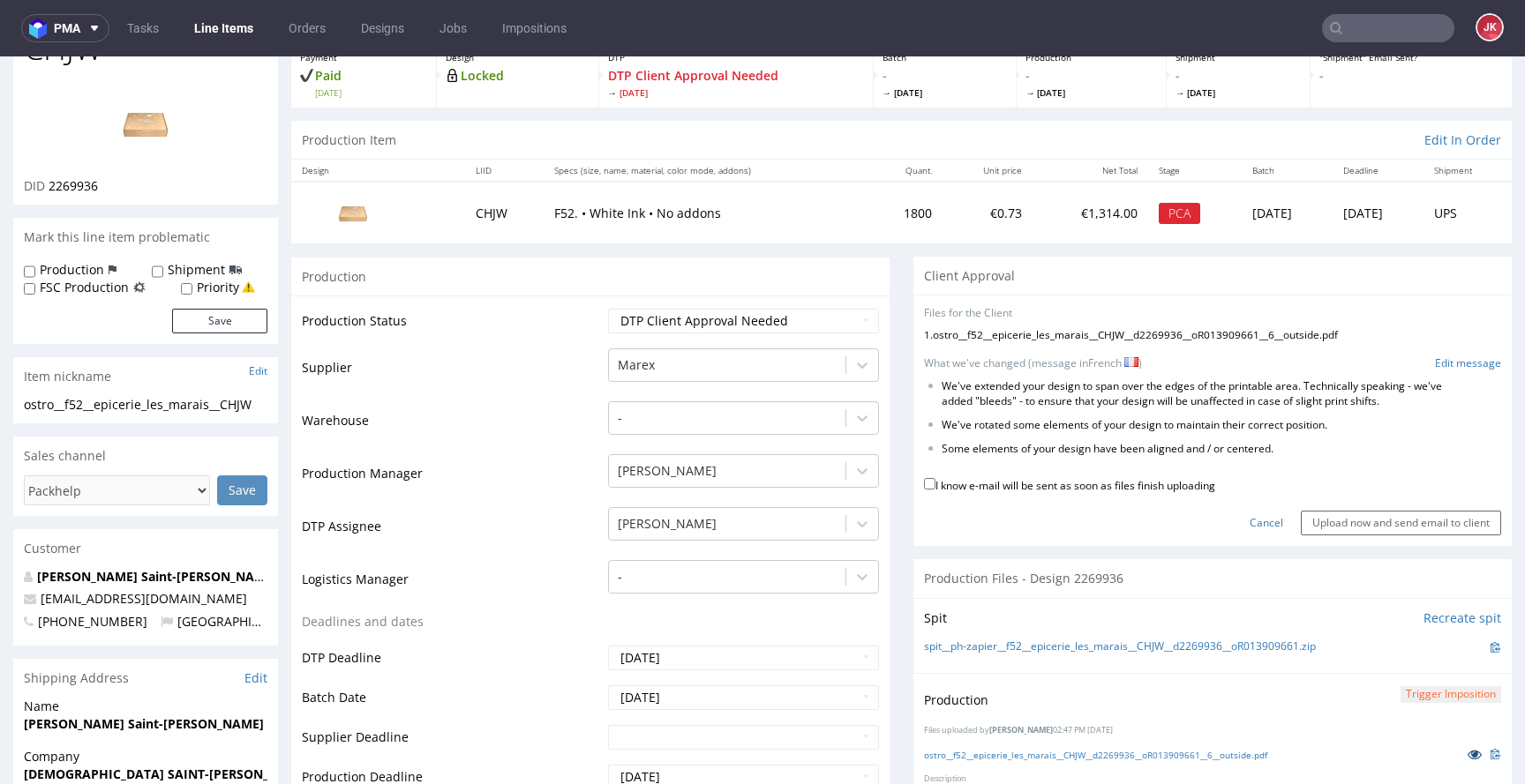
scroll to position [55, 0]
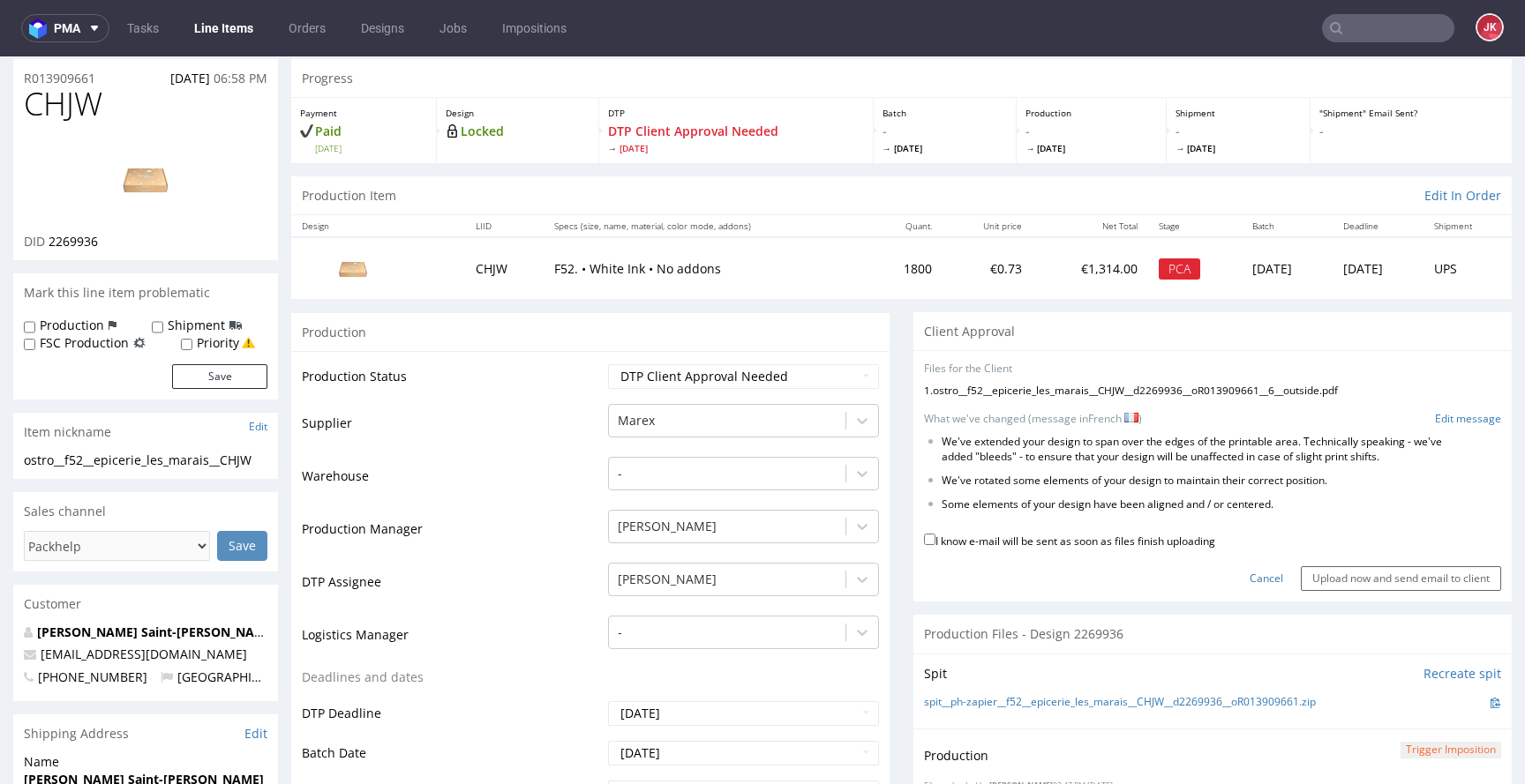
click at [1426, 410] on form "Files for the Client 1 . ostro__f52__epicerie_les_marais__CHJW__d2269936__oR013…" at bounding box center [1213, 477] width 577 height 229
click at [1435, 412] on link "Edit message" at bounding box center [1469, 419] width 66 height 15
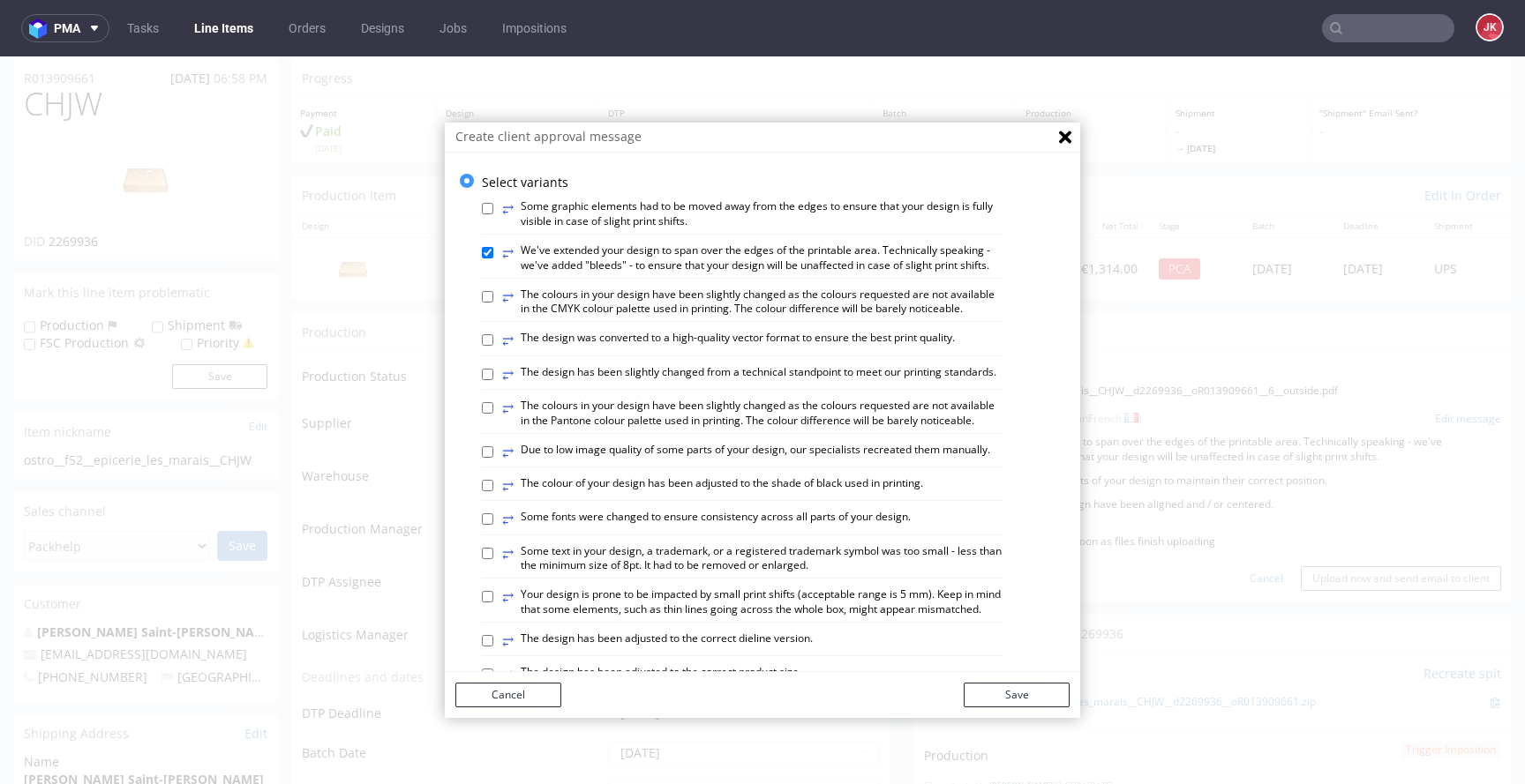
click at [710, 350] on label "⥂ The design was converted to a high-quality vector format to ensure the best p…" at bounding box center [728, 340] width 453 height 20
click at [493, 346] on input "⥂ The design was converted to a high-quality vector format to ensure the best p…" at bounding box center [488, 340] width 12 height 12
checkbox input "true"
click at [1039, 691] on button "Save" at bounding box center [1017, 695] width 106 height 25
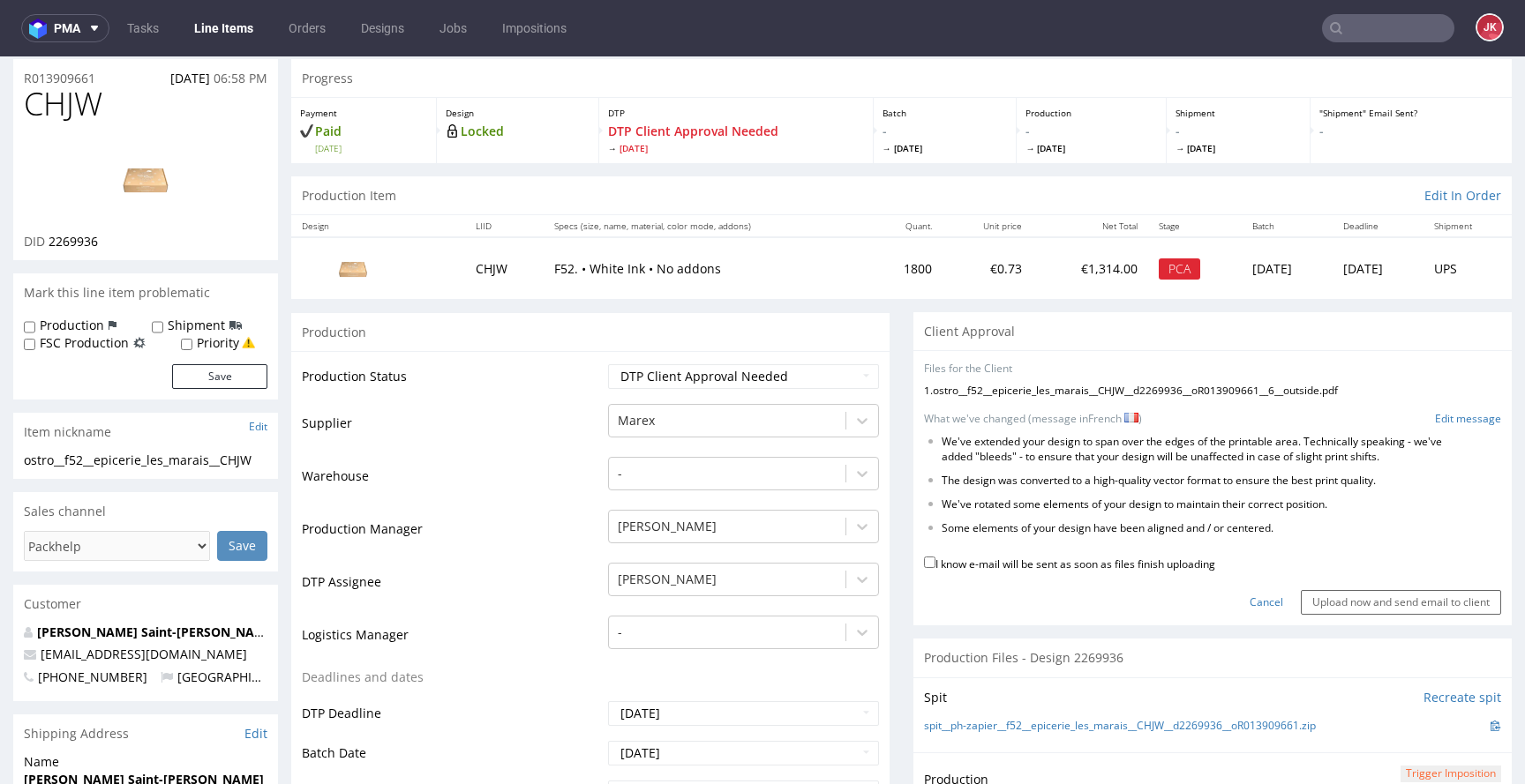
click at [1043, 566] on label "I know e-mail will be sent as soon as files finish uploading" at bounding box center [1070, 563] width 291 height 20
click at [936, 566] on input "I know e-mail will be sent as soon as files finish uploading" at bounding box center [930, 562] width 12 height 12
checkbox input "true"
click at [1359, 592] on input "Upload now and send email to client" at bounding box center [1400, 603] width 200 height 25
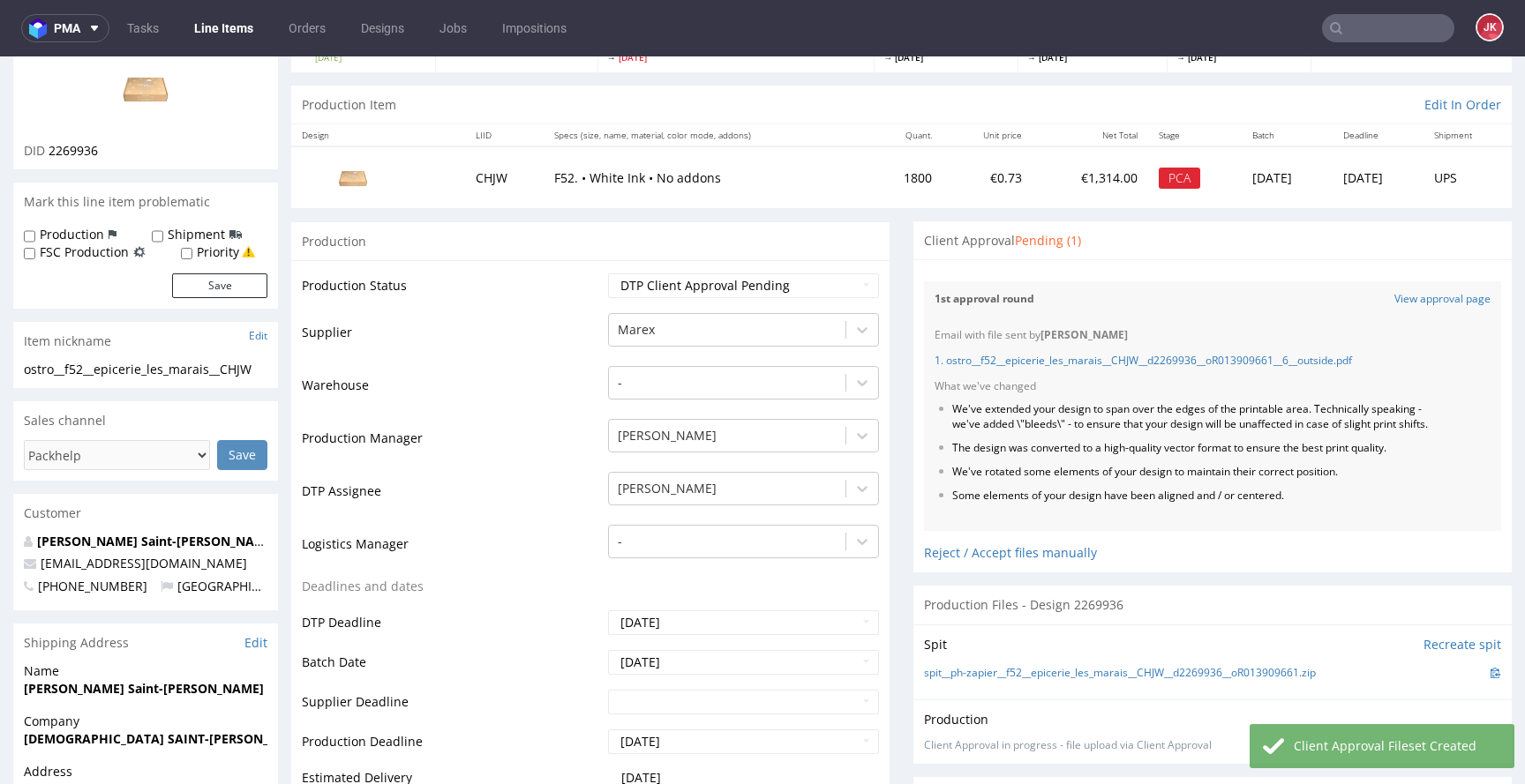
scroll to position [0, 0]
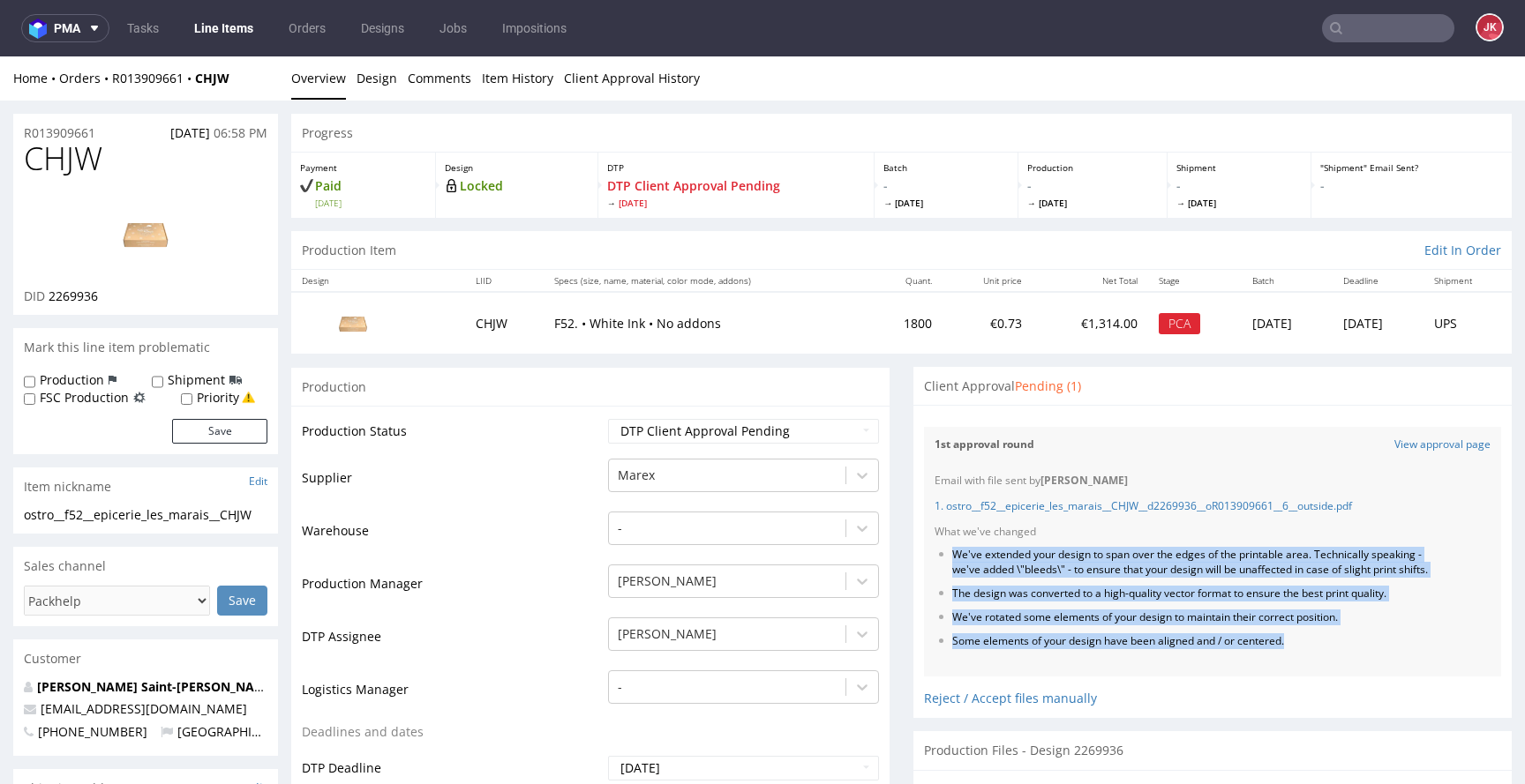
drag, startPoint x: 940, startPoint y: 556, endPoint x: 1297, endPoint y: 664, distance: 373.0
click at [1297, 664] on div "Email with file sent by Jan Kocik 1. ostro__f52__epicerie_les_marais__CHJW__d22…" at bounding box center [1213, 570] width 577 height 213
copy ul "We've extended your design to span over the edges of the printable area. Techni…"
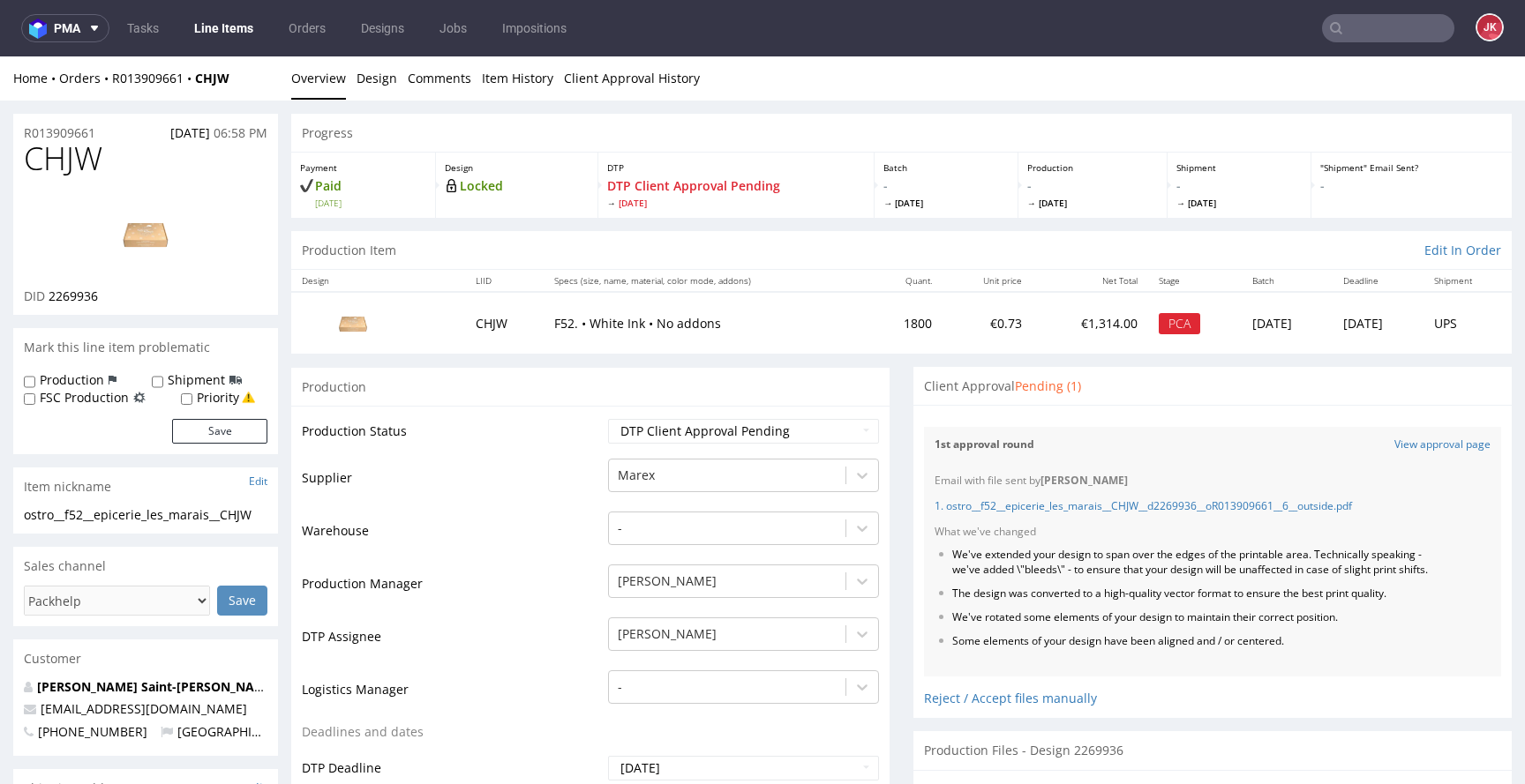
click at [67, 149] on span "CHJW" at bounding box center [64, 159] width 79 height 35
copy span "CHJW"
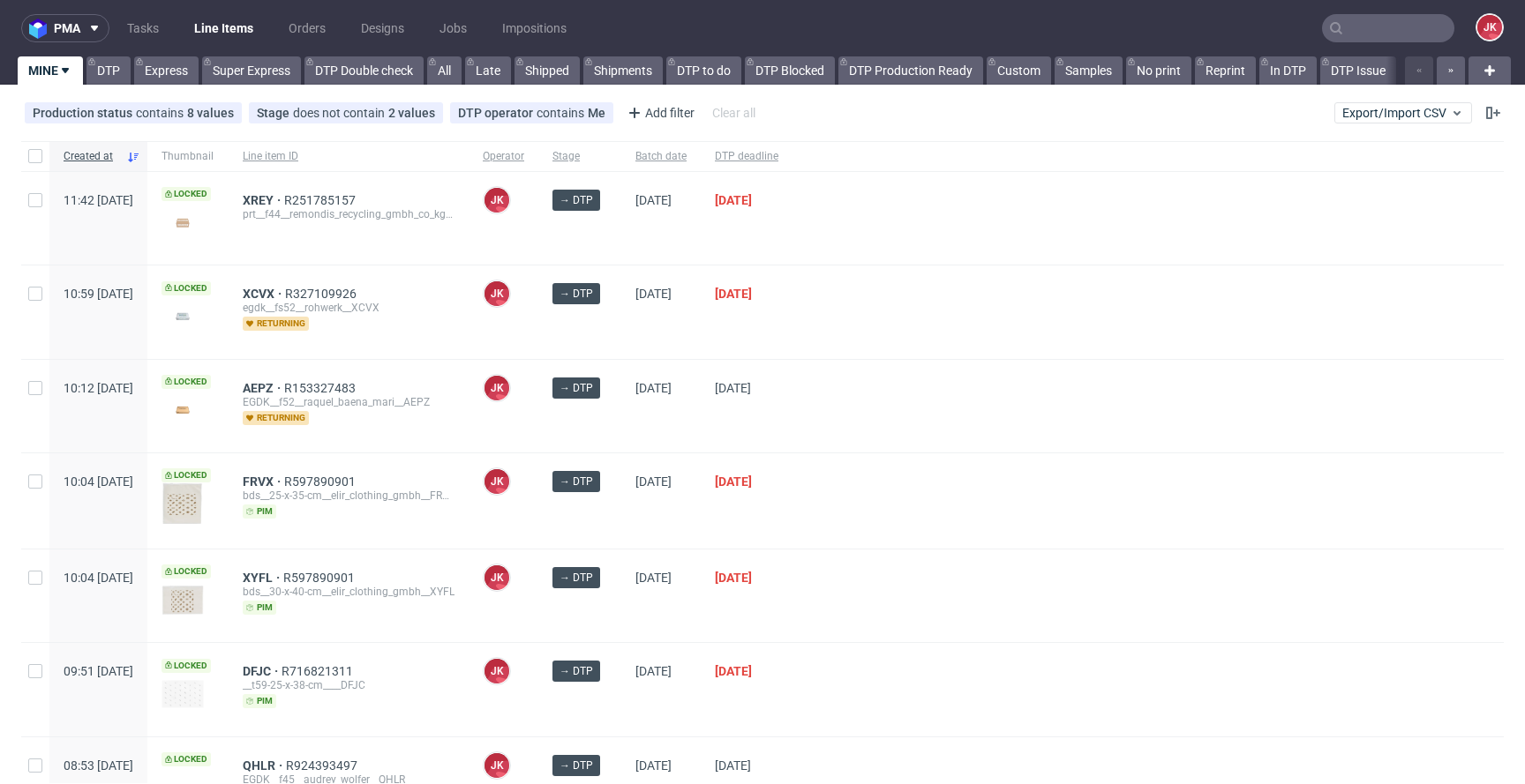
click at [868, 381] on div at bounding box center [1148, 406] width 712 height 92
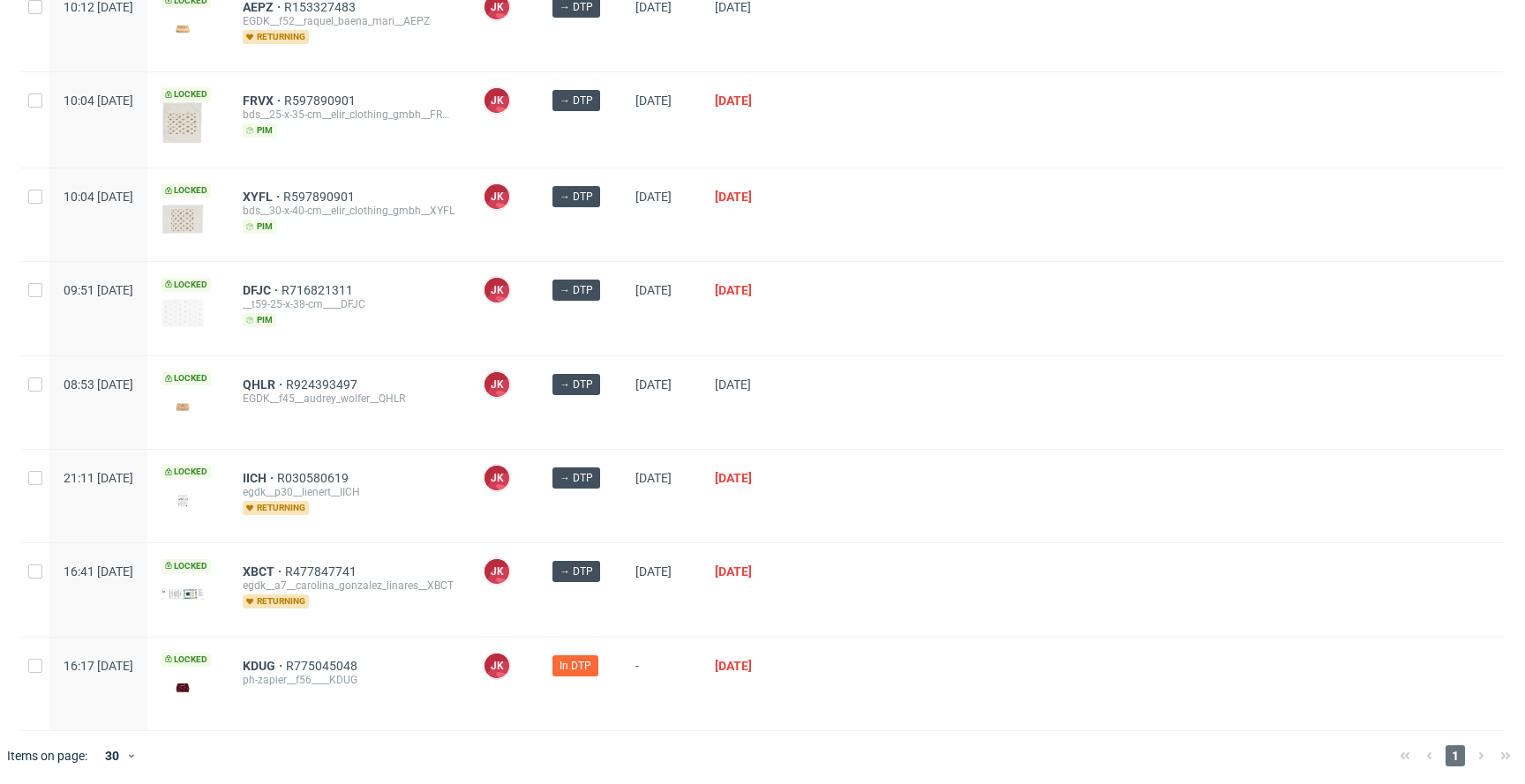
click at [928, 330] on div at bounding box center [1148, 307] width 712 height 92
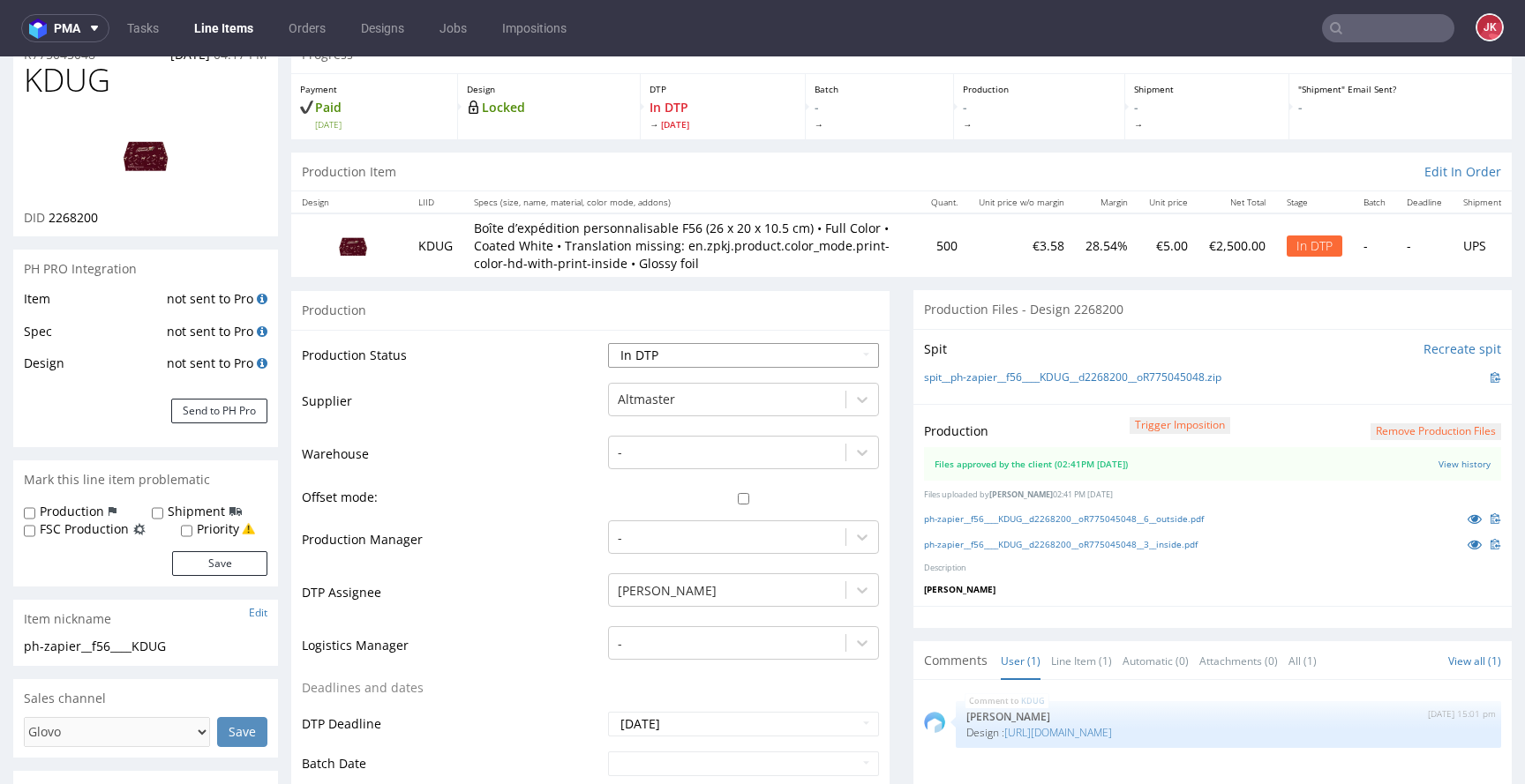
scroll to position [29, 0]
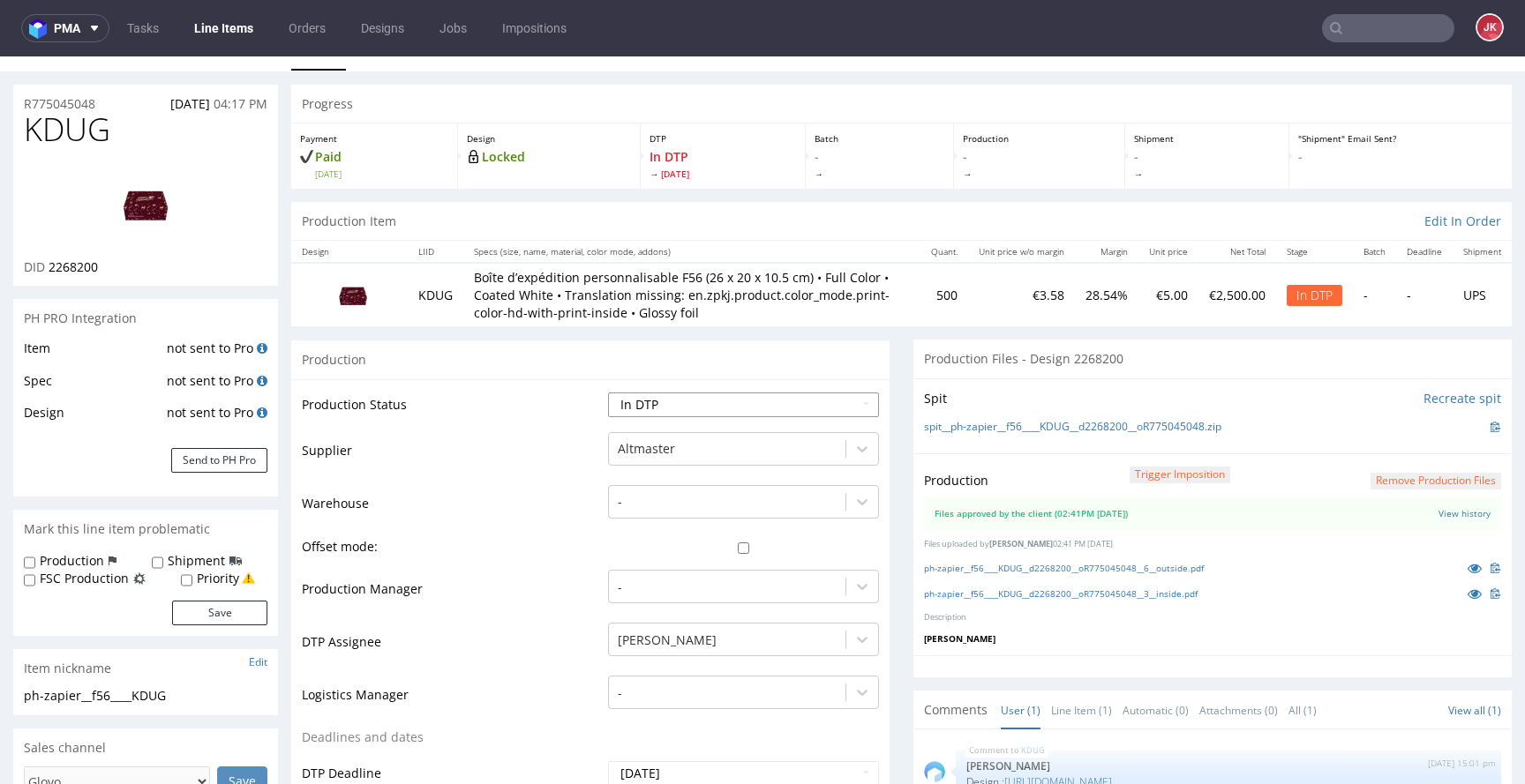
click at [714, 417] on select "Waiting for Artwork Waiting for Diecut Waiting for Mockup Waiting for DTP Waiti…" at bounding box center [743, 405] width 271 height 25
select select "dtp_waiting_for_double_check"
click at [608, 392] on select "Waiting for Artwork Waiting for Diecut Waiting for Mockup Waiting for DTP Waiti…" at bounding box center [743, 405] width 271 height 25
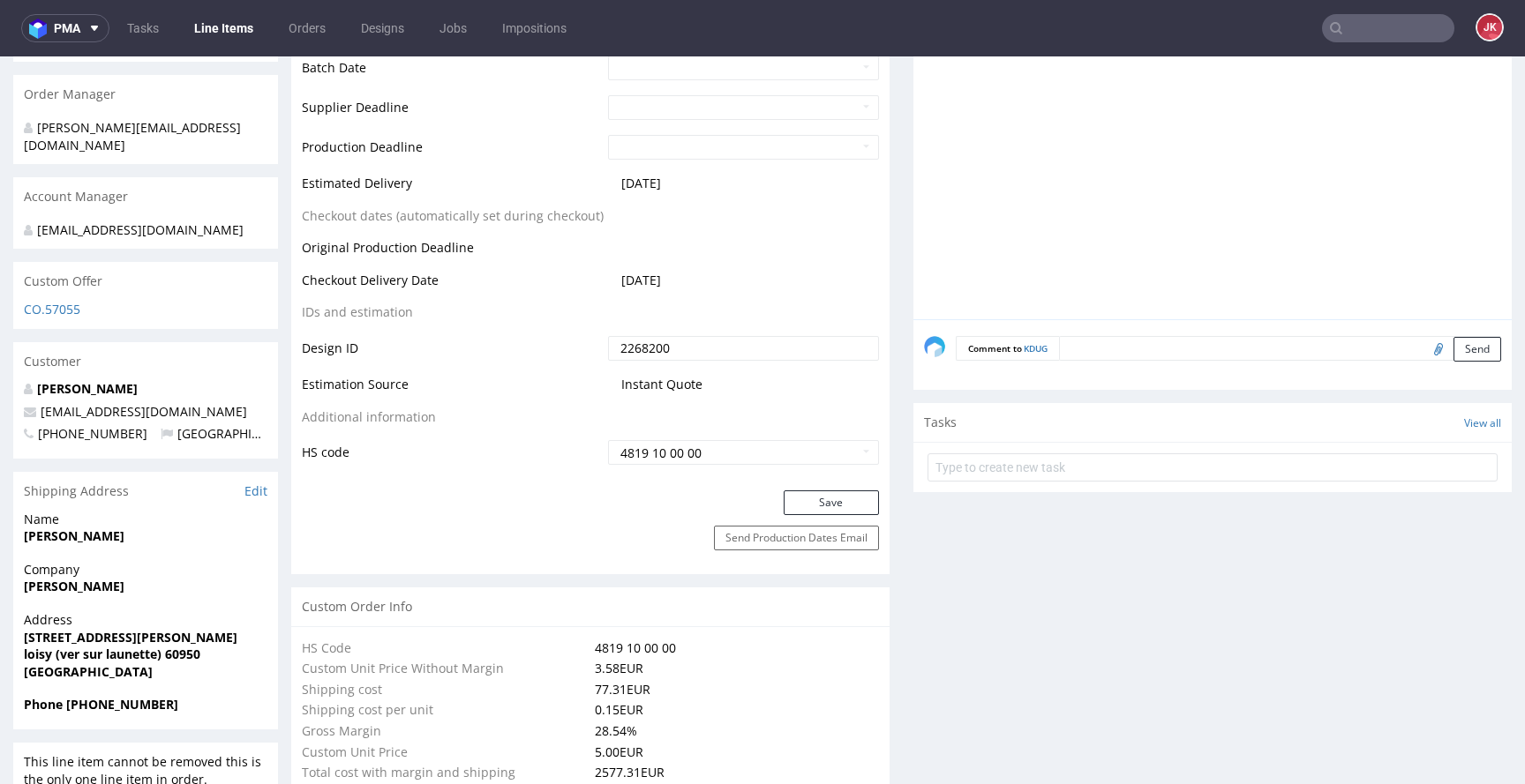
scroll to position [796, 0]
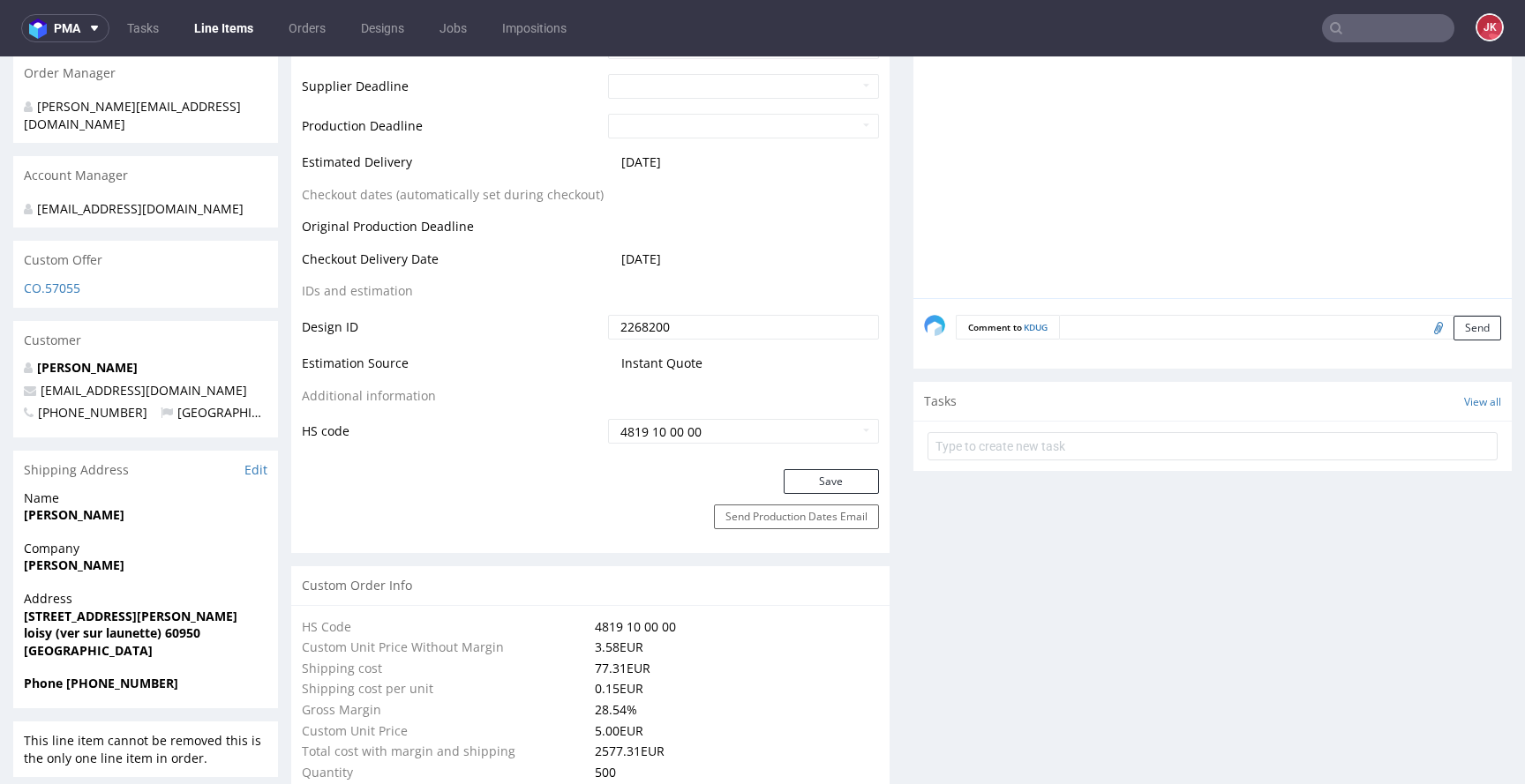
click at [828, 504] on div "Save" at bounding box center [591, 487] width 599 height 35
click at [839, 494] on button "Save" at bounding box center [831, 482] width 95 height 25
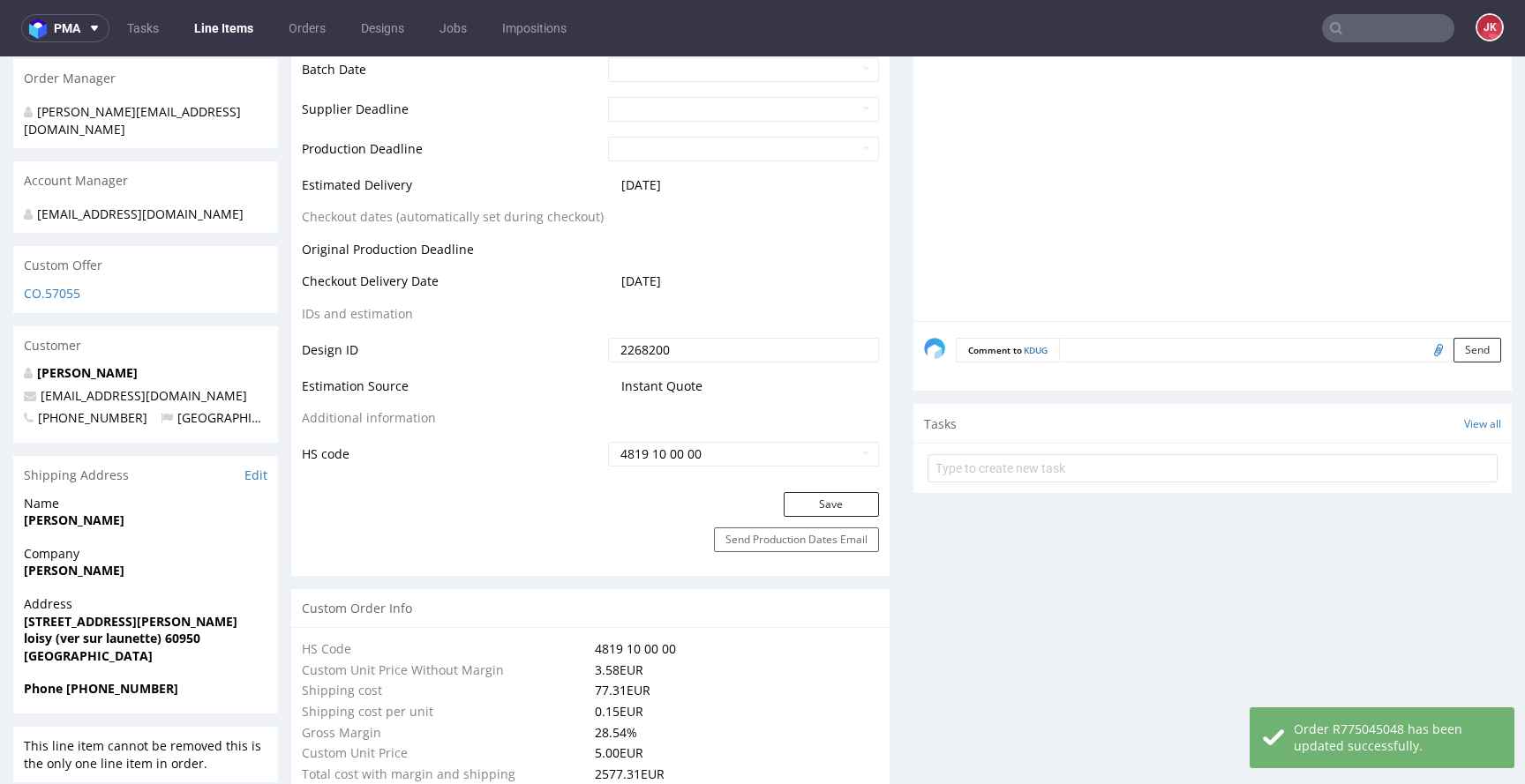
scroll to position [944, 0]
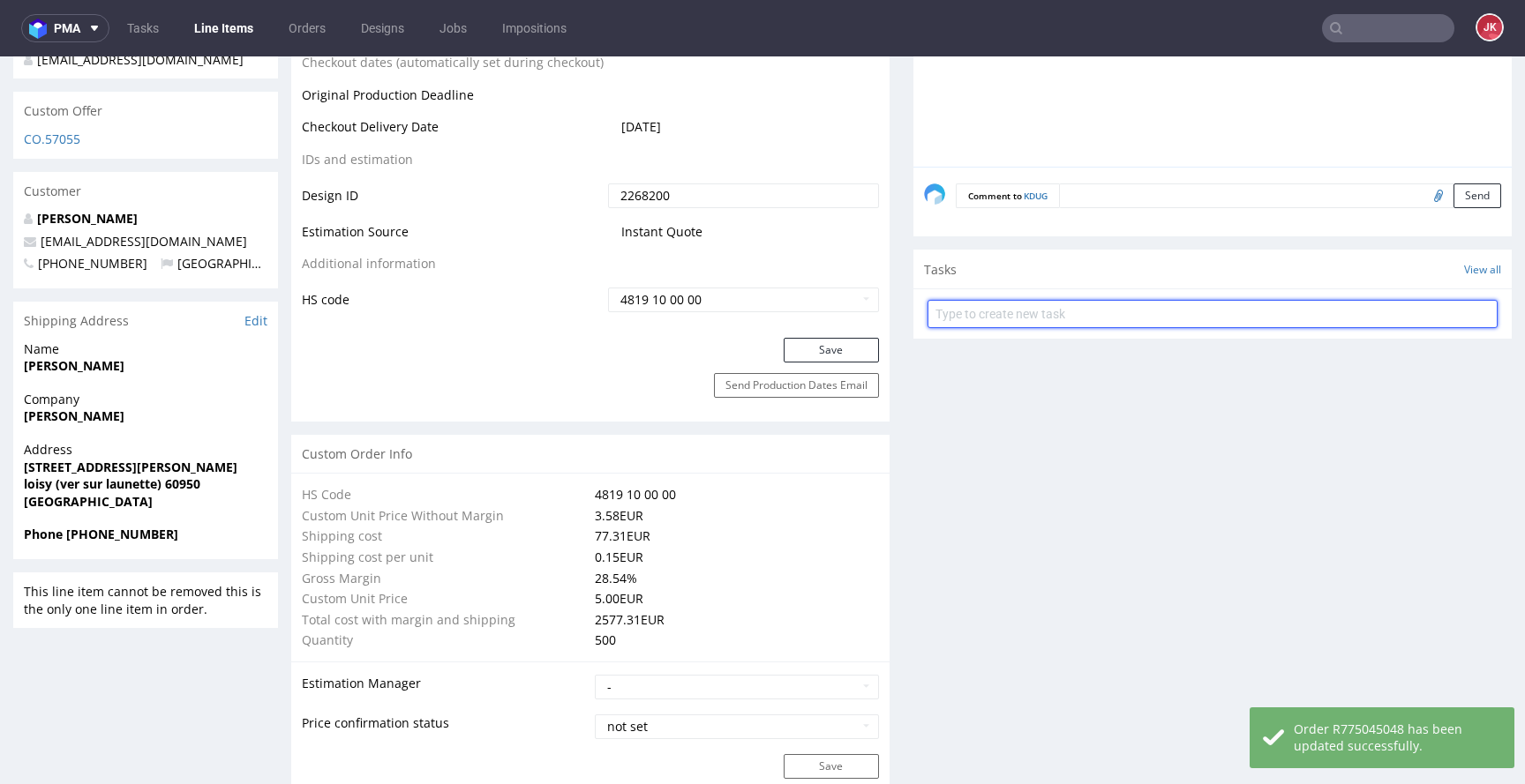
click at [984, 319] on input "text" at bounding box center [1213, 314] width 570 height 29
type input "custom dc"
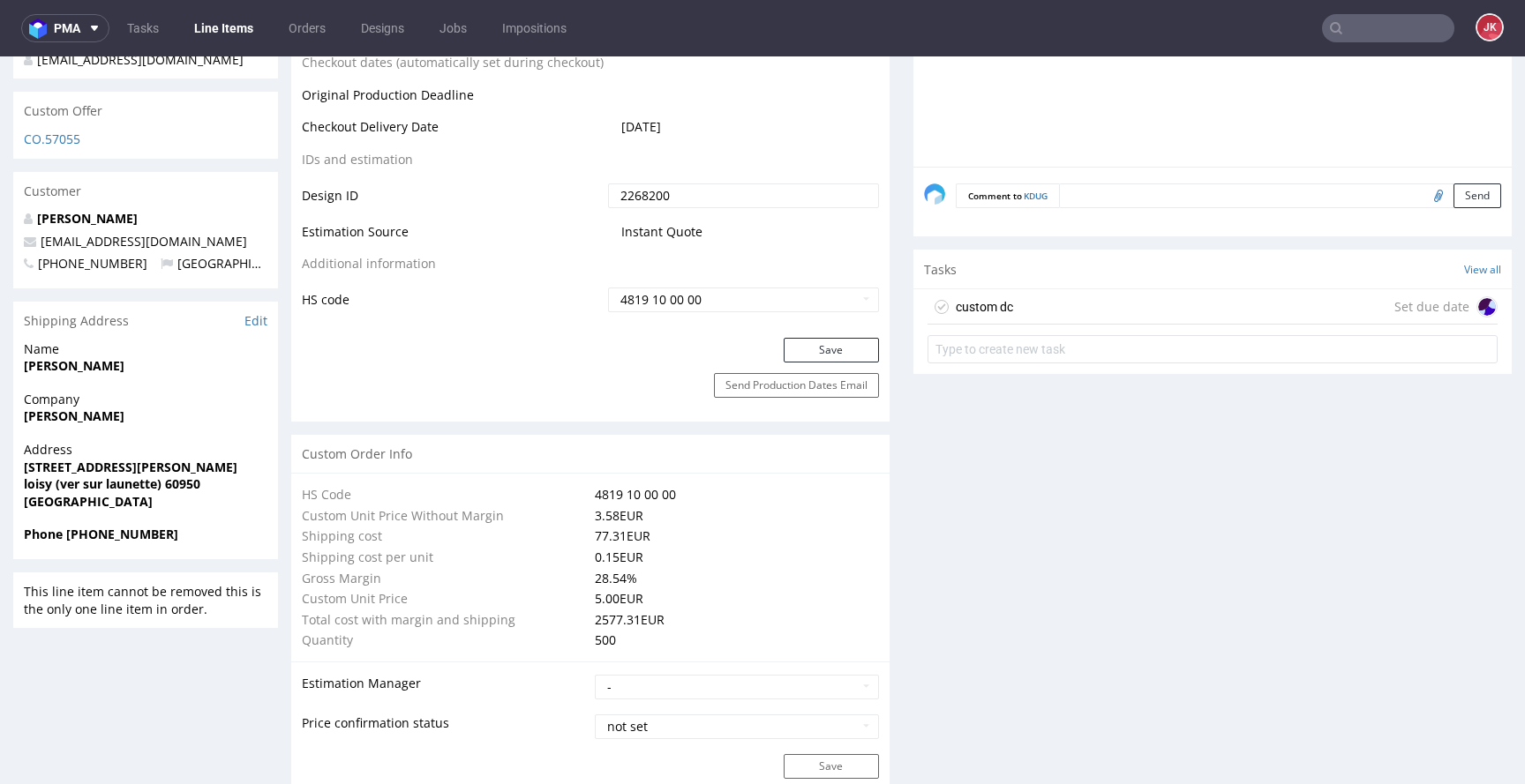
click at [1037, 311] on div "custom dc Set due date" at bounding box center [1213, 306] width 570 height 35
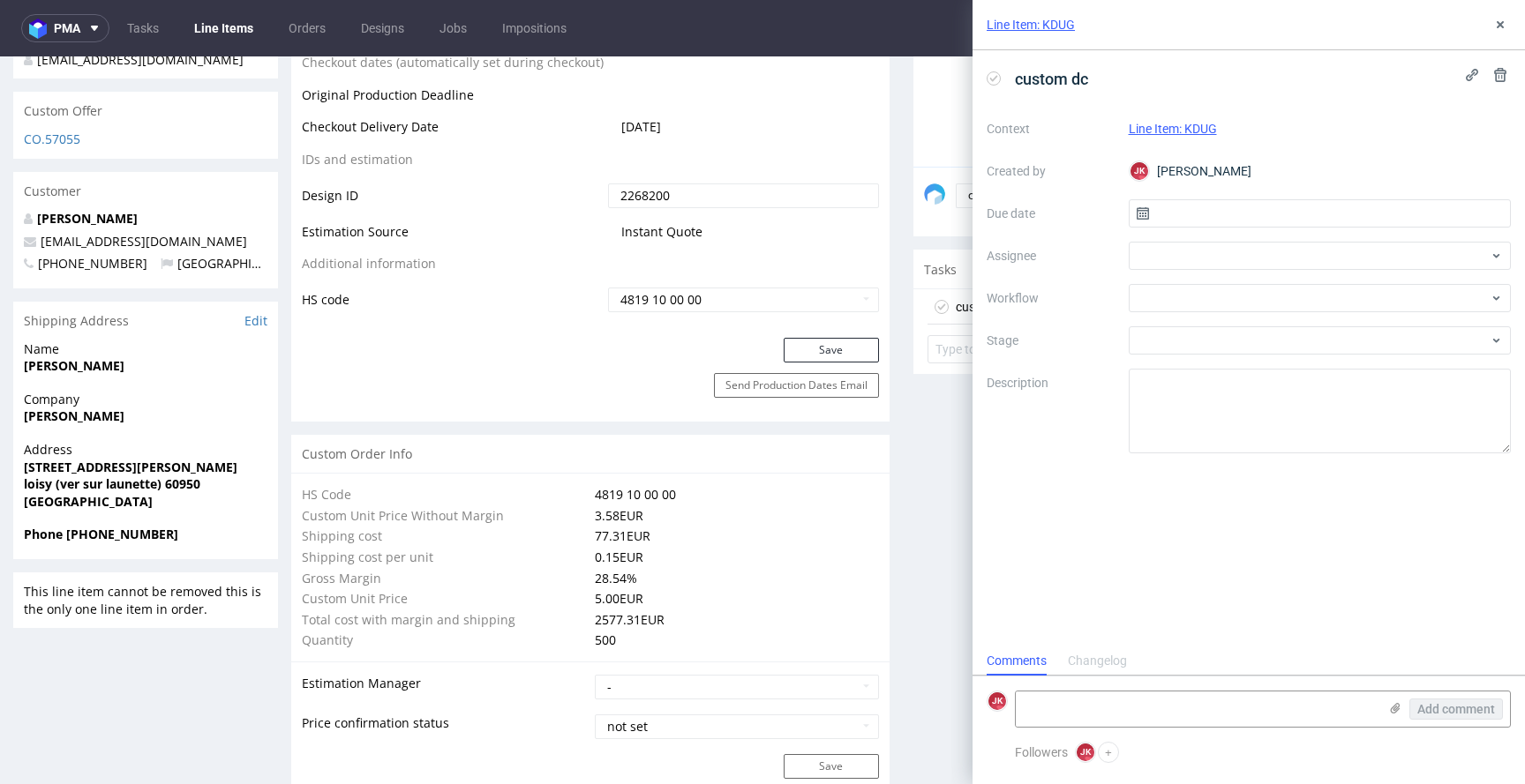
scroll to position [14, 0]
click at [1192, 219] on input "text" at bounding box center [1320, 214] width 383 height 29
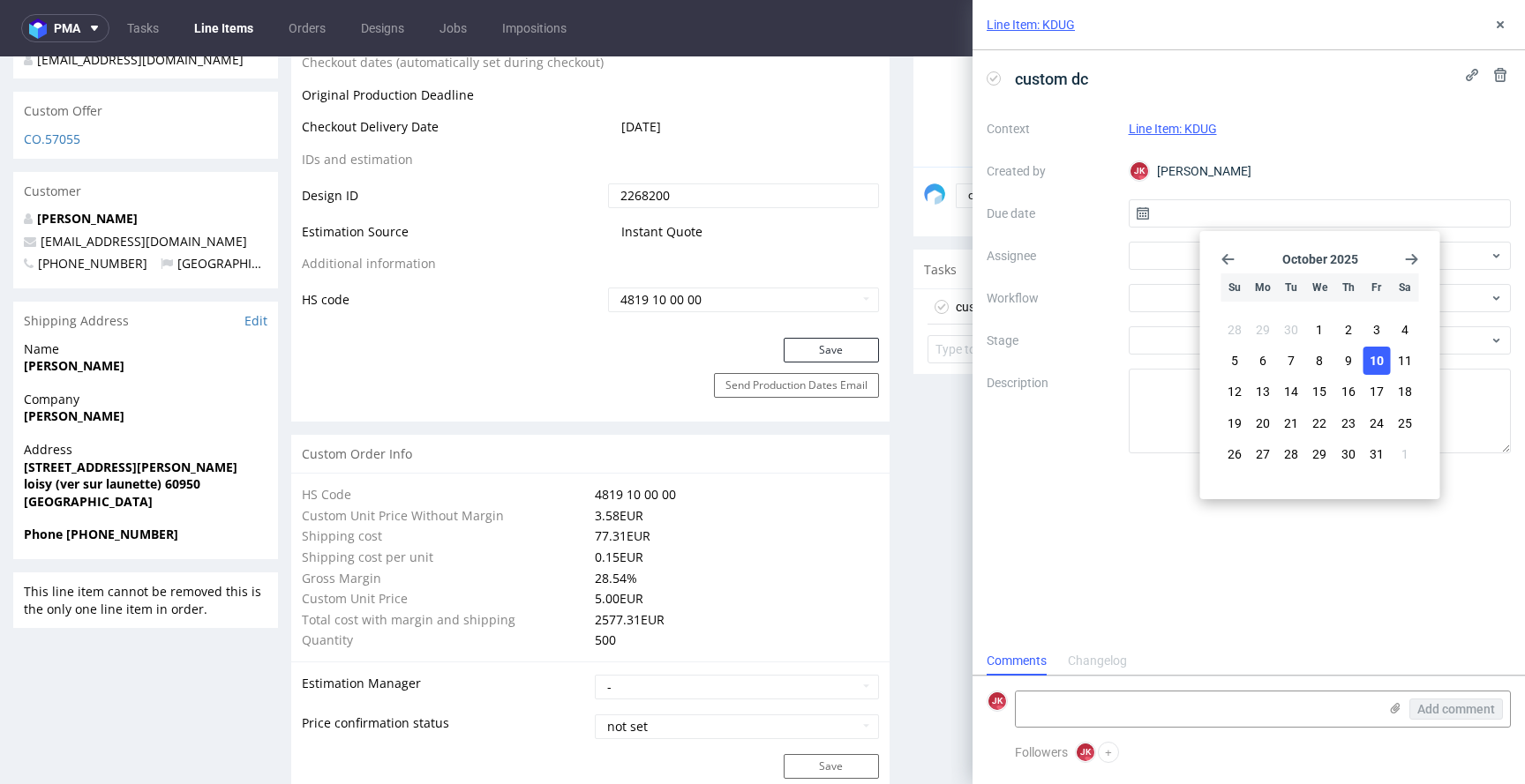
click at [1381, 367] on span "10" at bounding box center [1377, 361] width 14 height 18
type input "[DATE]"
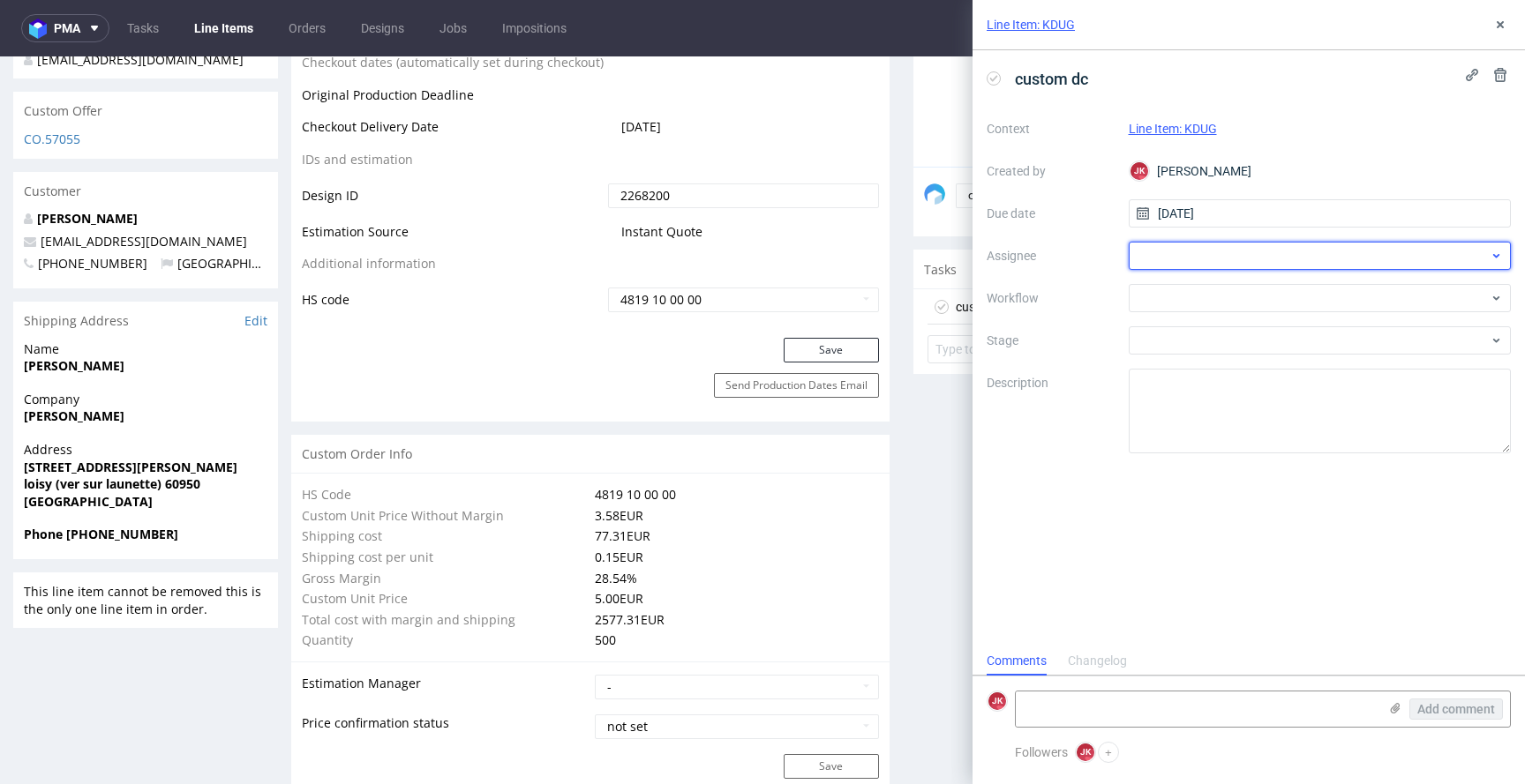
click at [1265, 258] on div at bounding box center [1320, 256] width 383 height 29
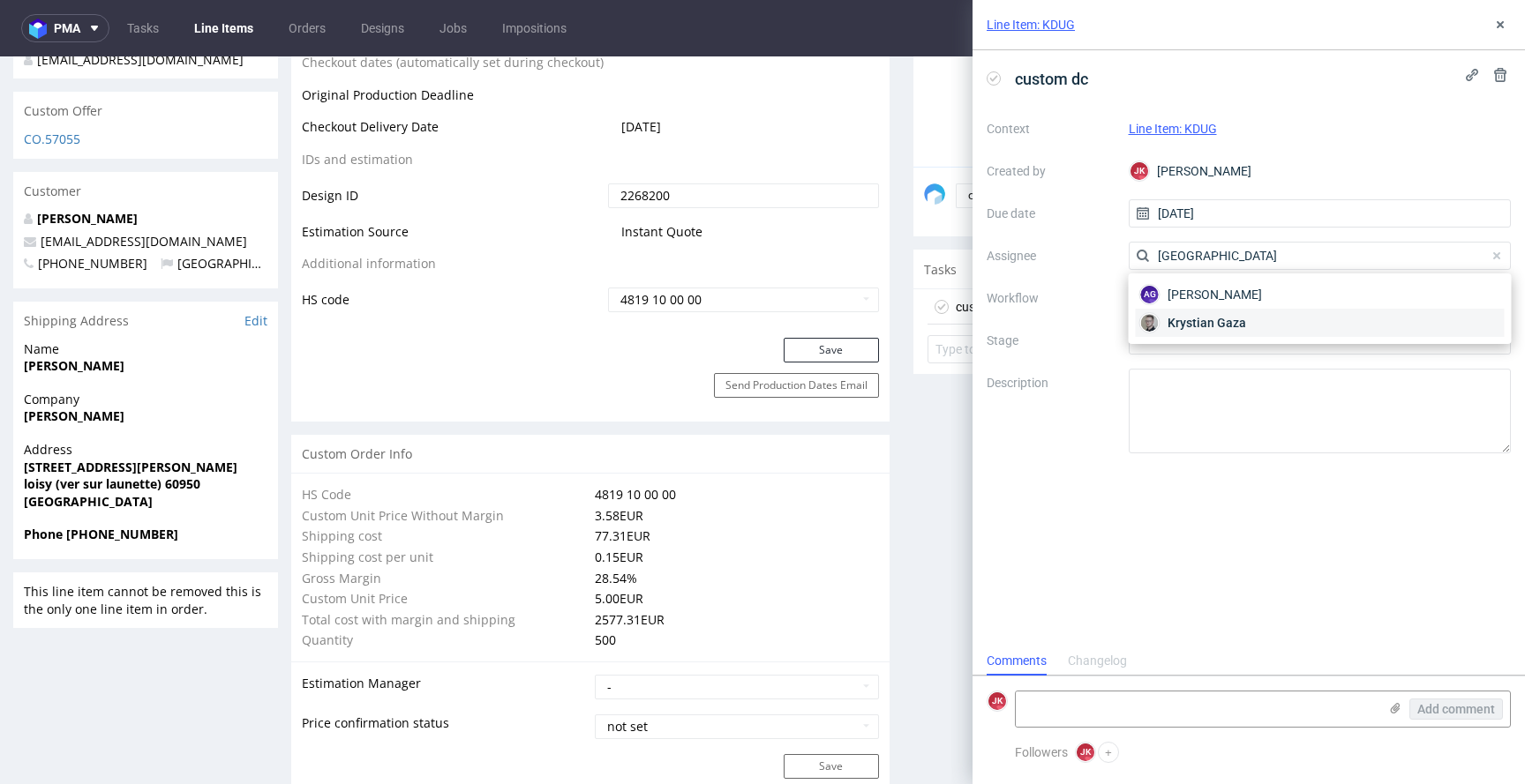
type input "gaza"
click at [1220, 316] on span "Krystian Gaza" at bounding box center [1208, 323] width 79 height 18
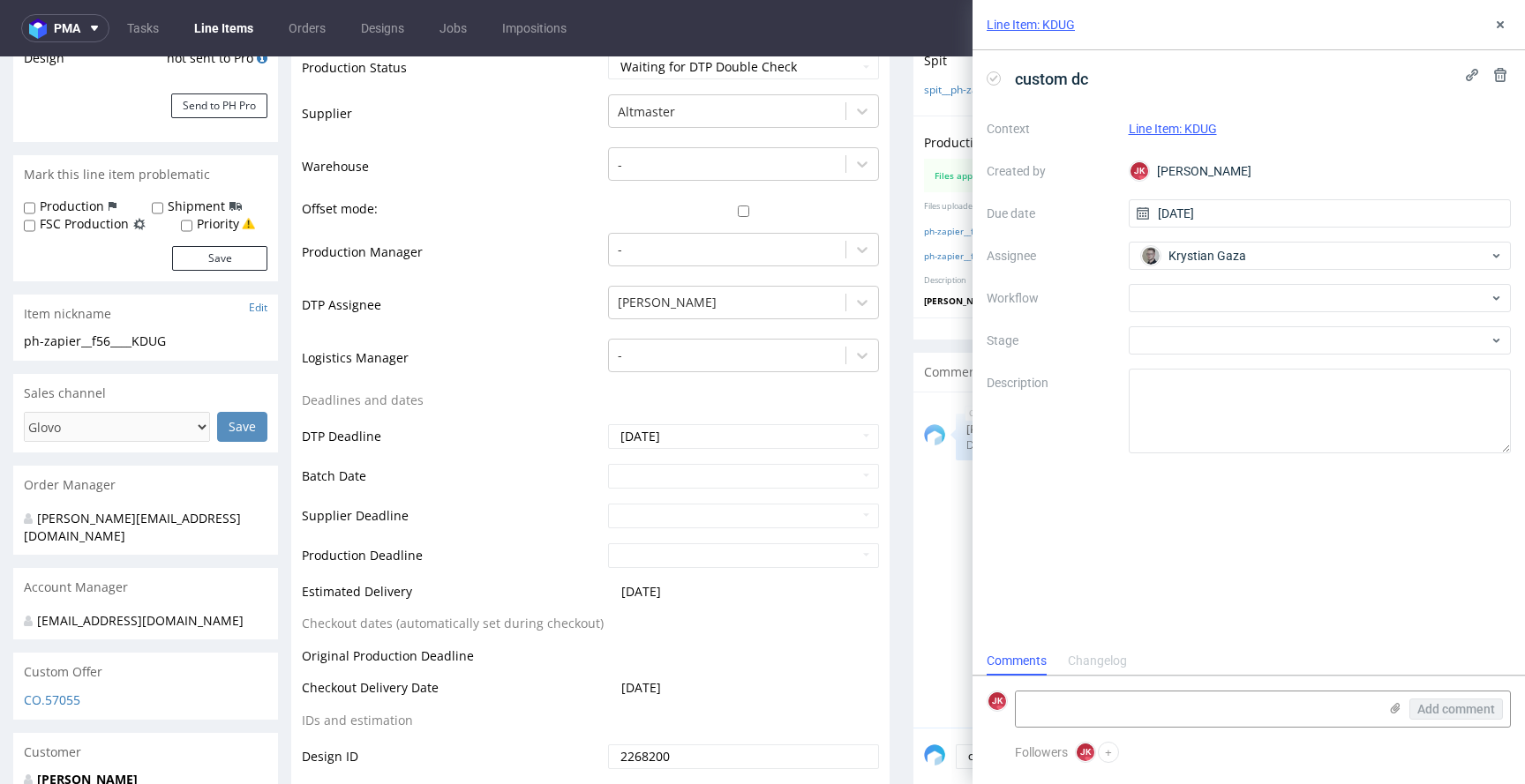
scroll to position [0, 0]
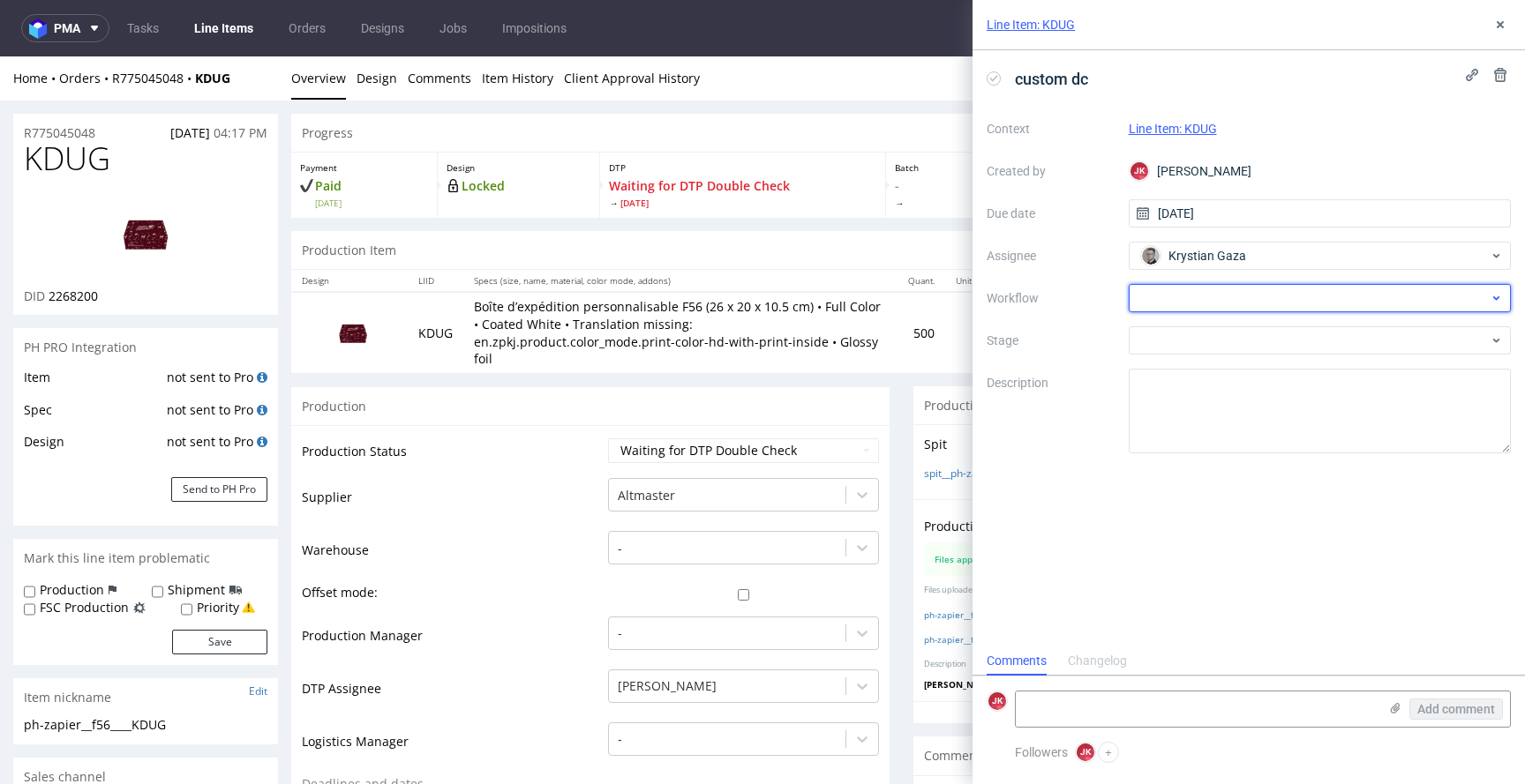
click at [1197, 300] on div at bounding box center [1320, 298] width 383 height 29
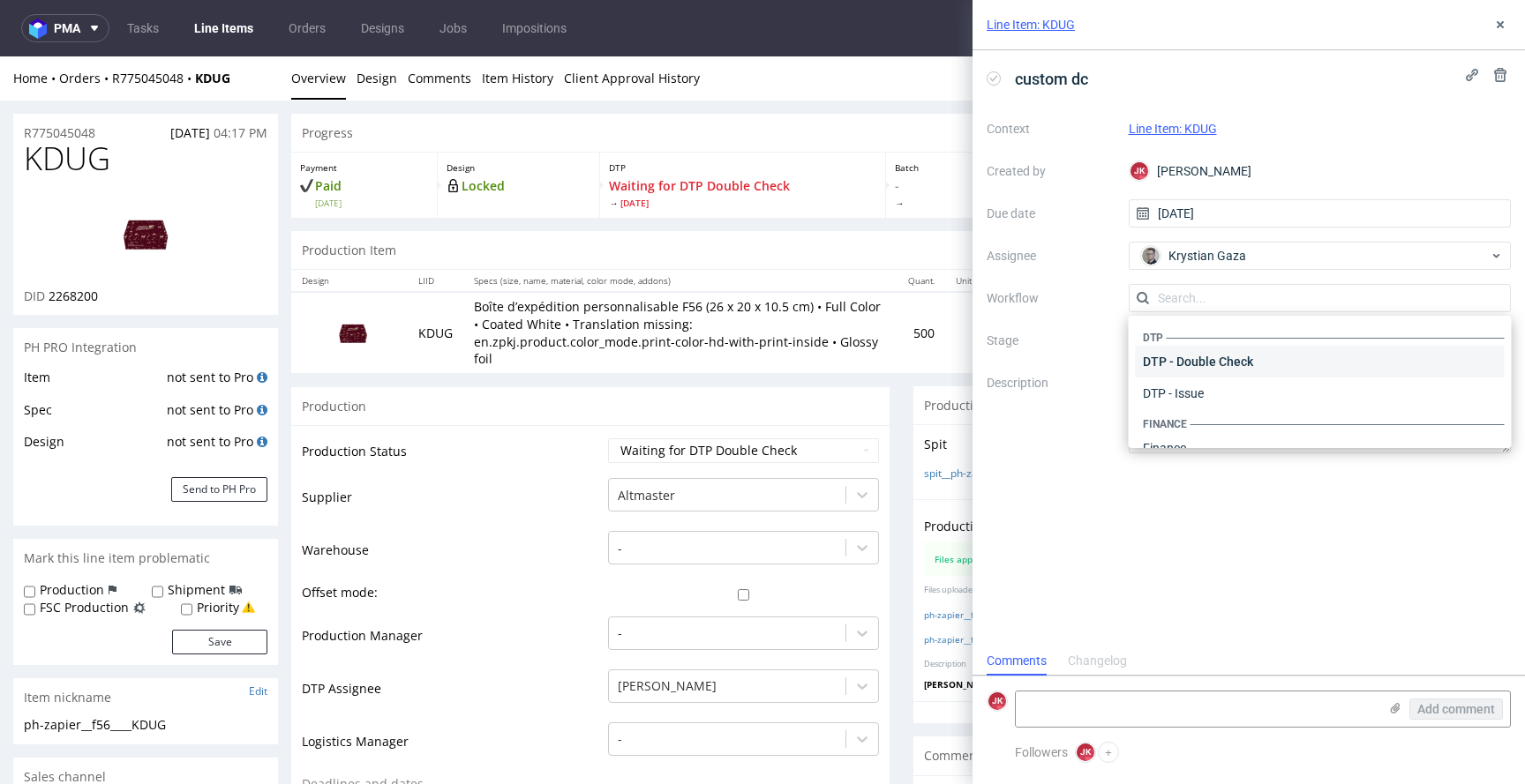
click at [1231, 348] on div "DTP - Double Check" at bounding box center [1321, 361] width 369 height 31
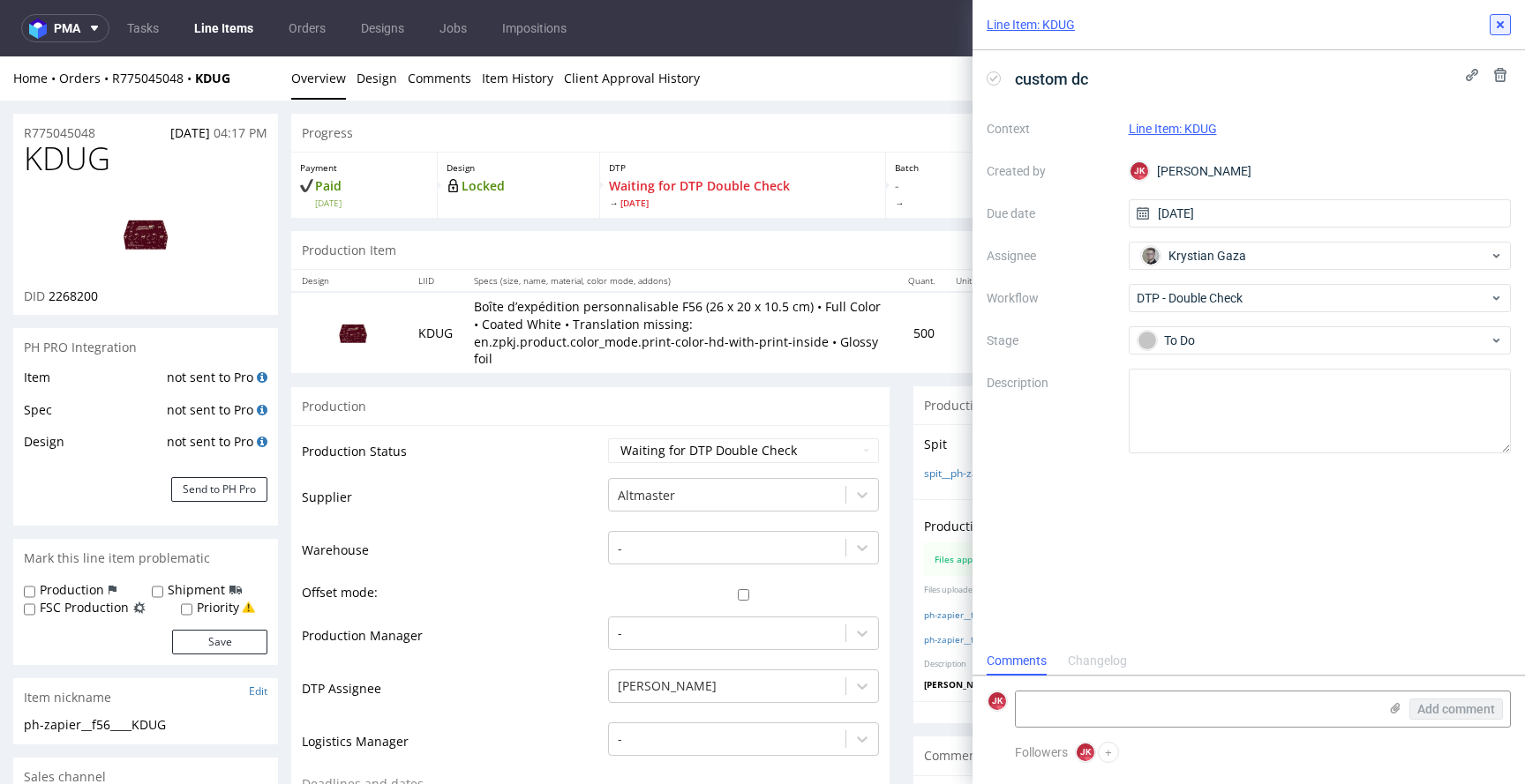
click at [1501, 25] on use at bounding box center [1501, 25] width 7 height 7
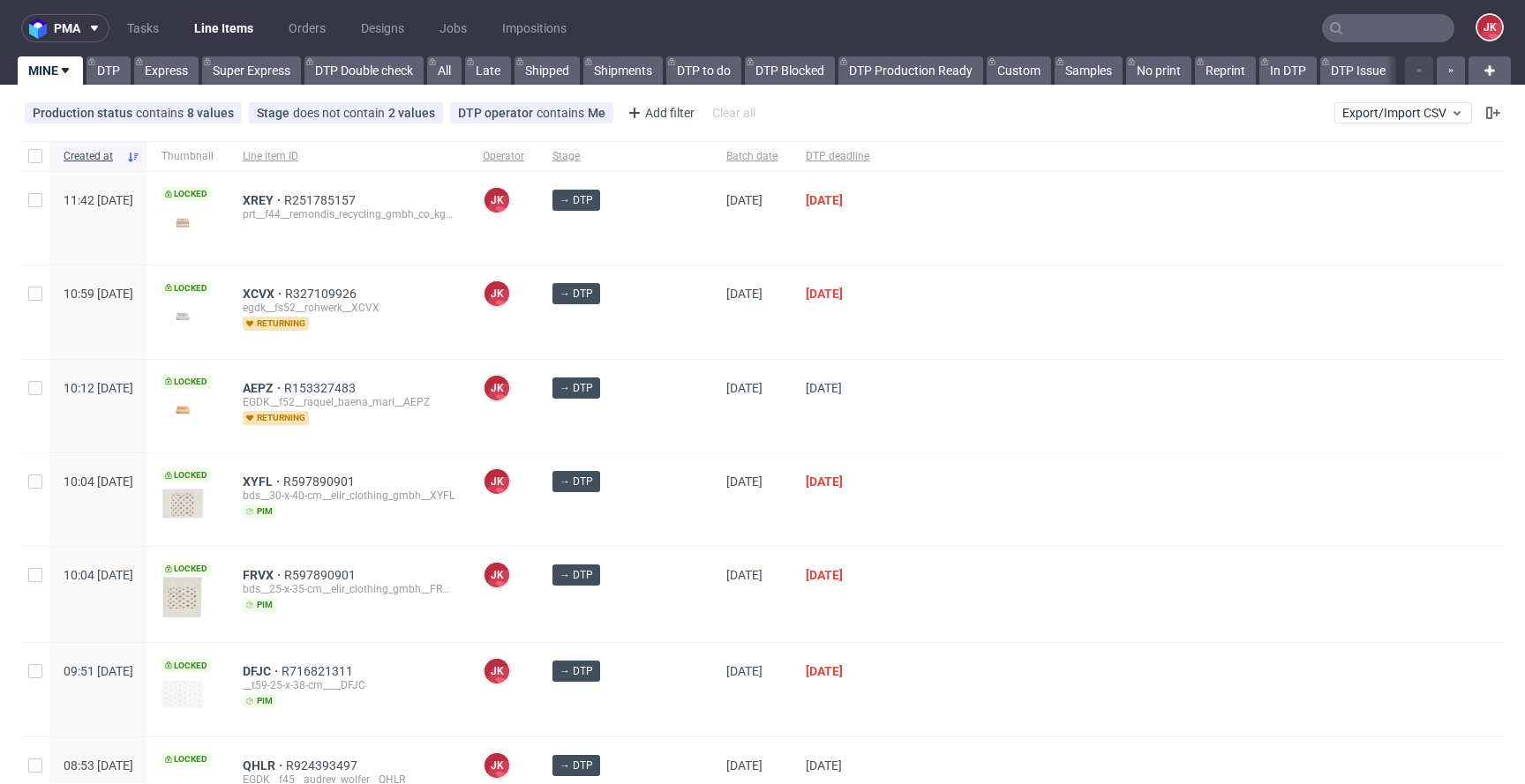
click at [767, 346] on div "13/10/2025" at bounding box center [752, 311] width 80 height 92
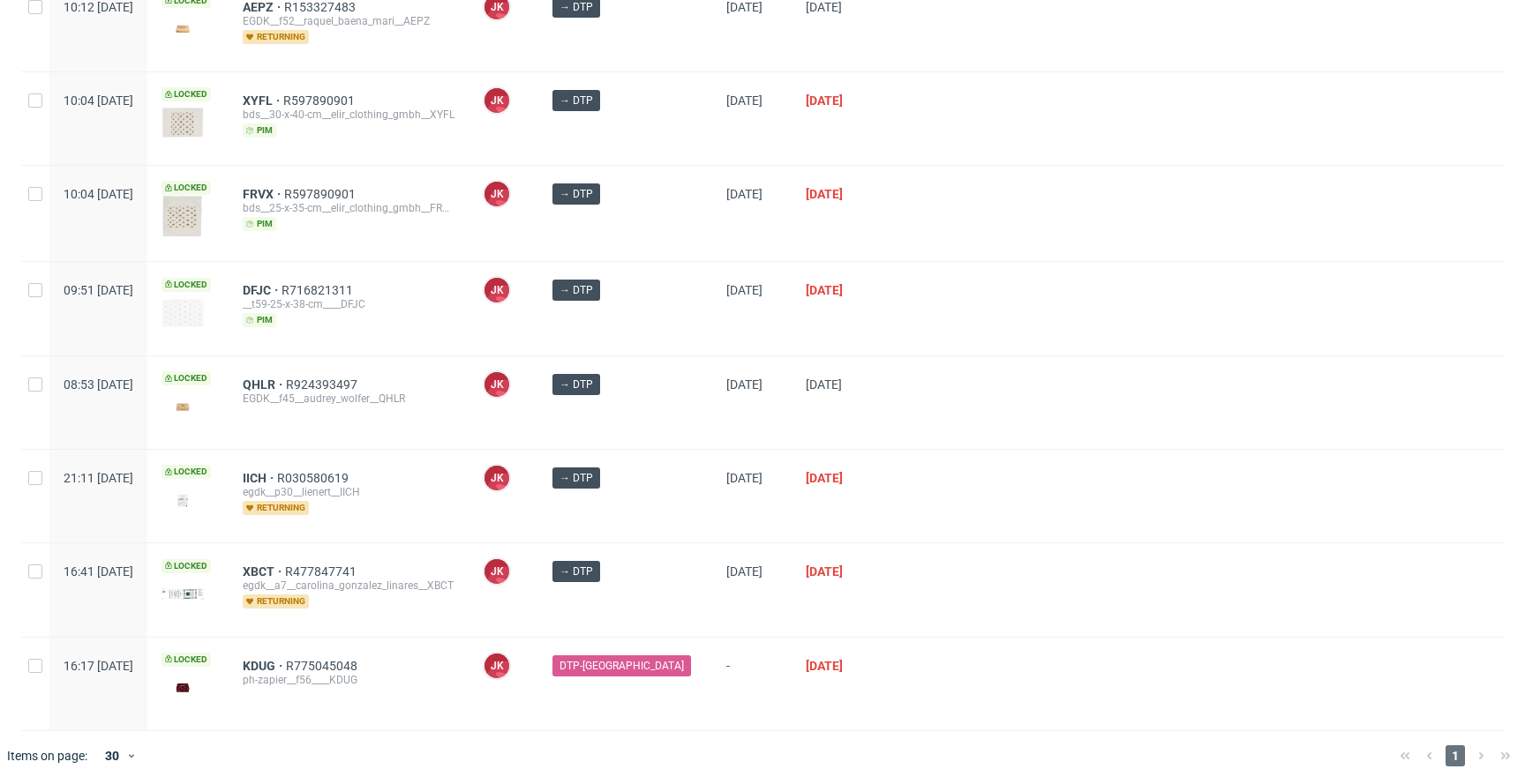
click at [903, 373] on div at bounding box center [1194, 402] width 620 height 92
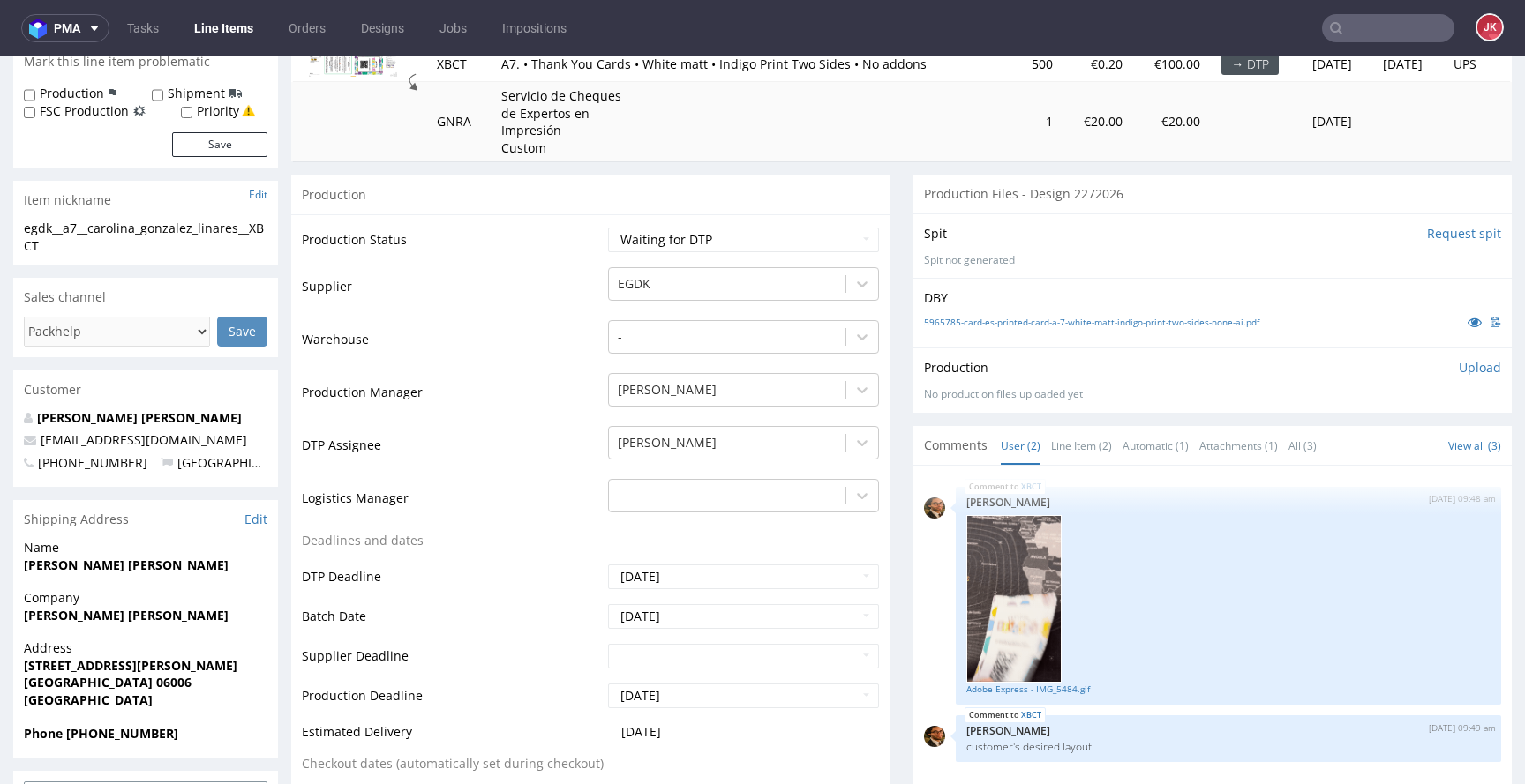
scroll to position [415, 0]
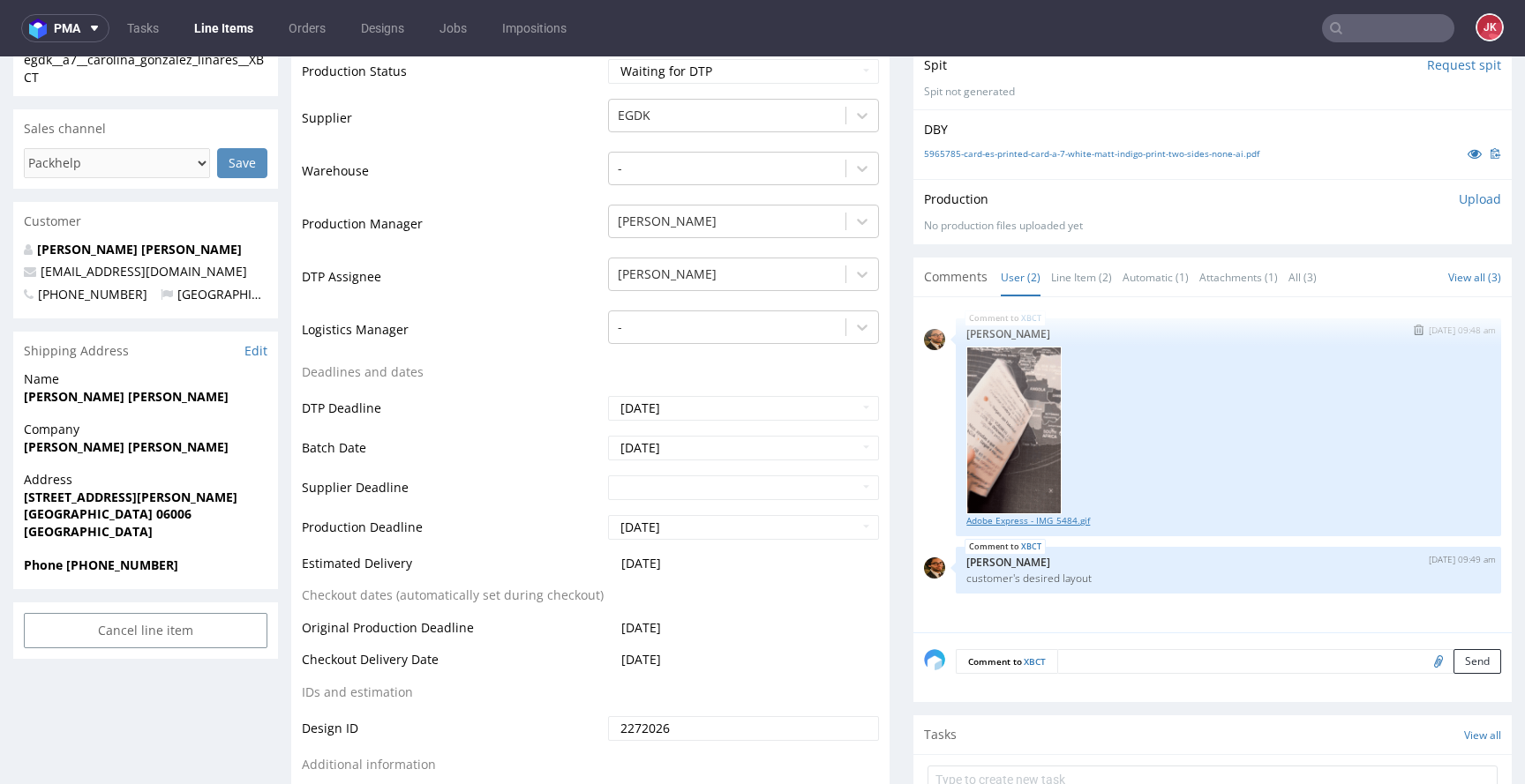
click at [1063, 523] on link "Adobe Express - IMG_5484.gif" at bounding box center [1228, 521] width 524 height 13
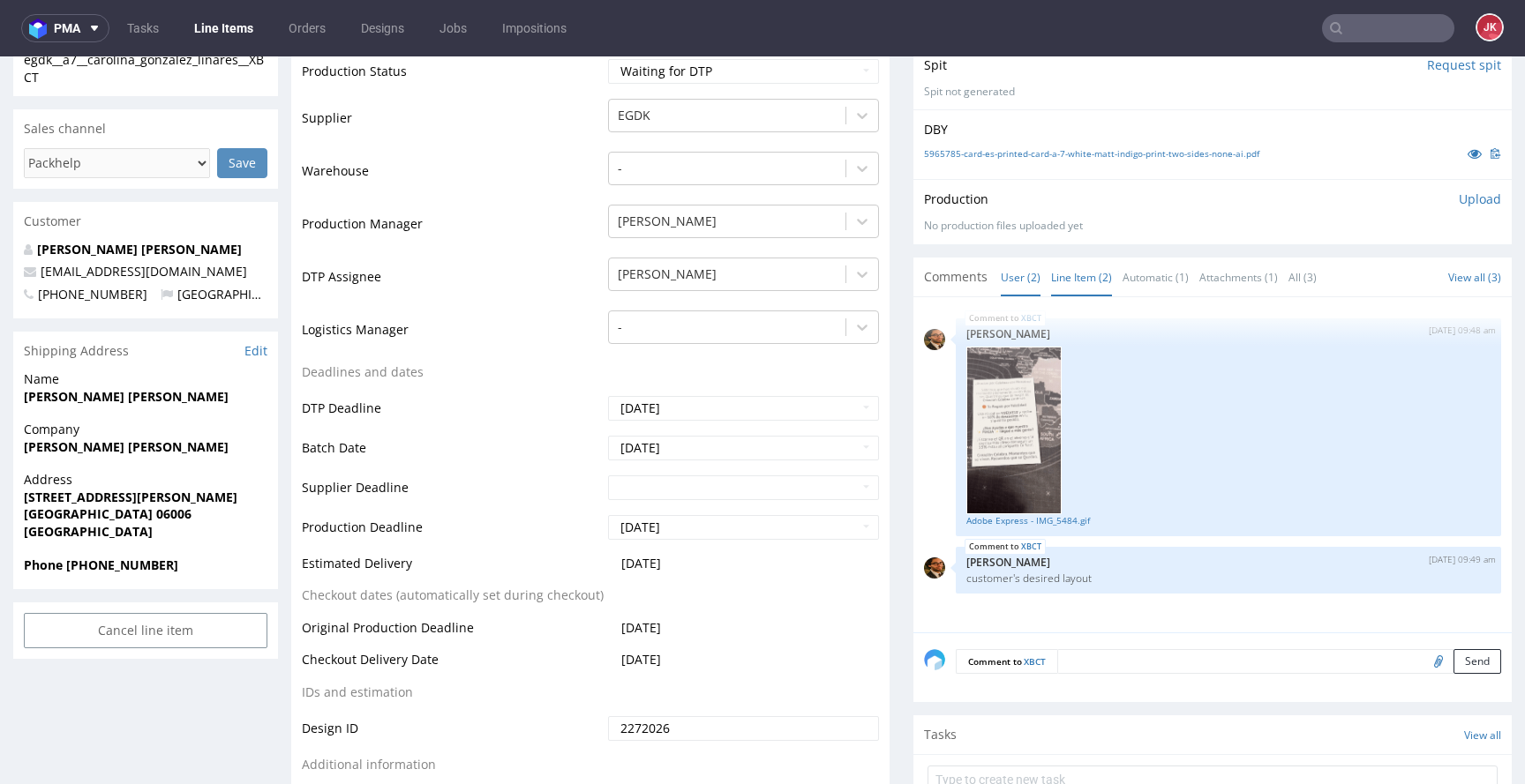
click at [1061, 276] on link "Line Item (2)" at bounding box center [1082, 277] width 61 height 38
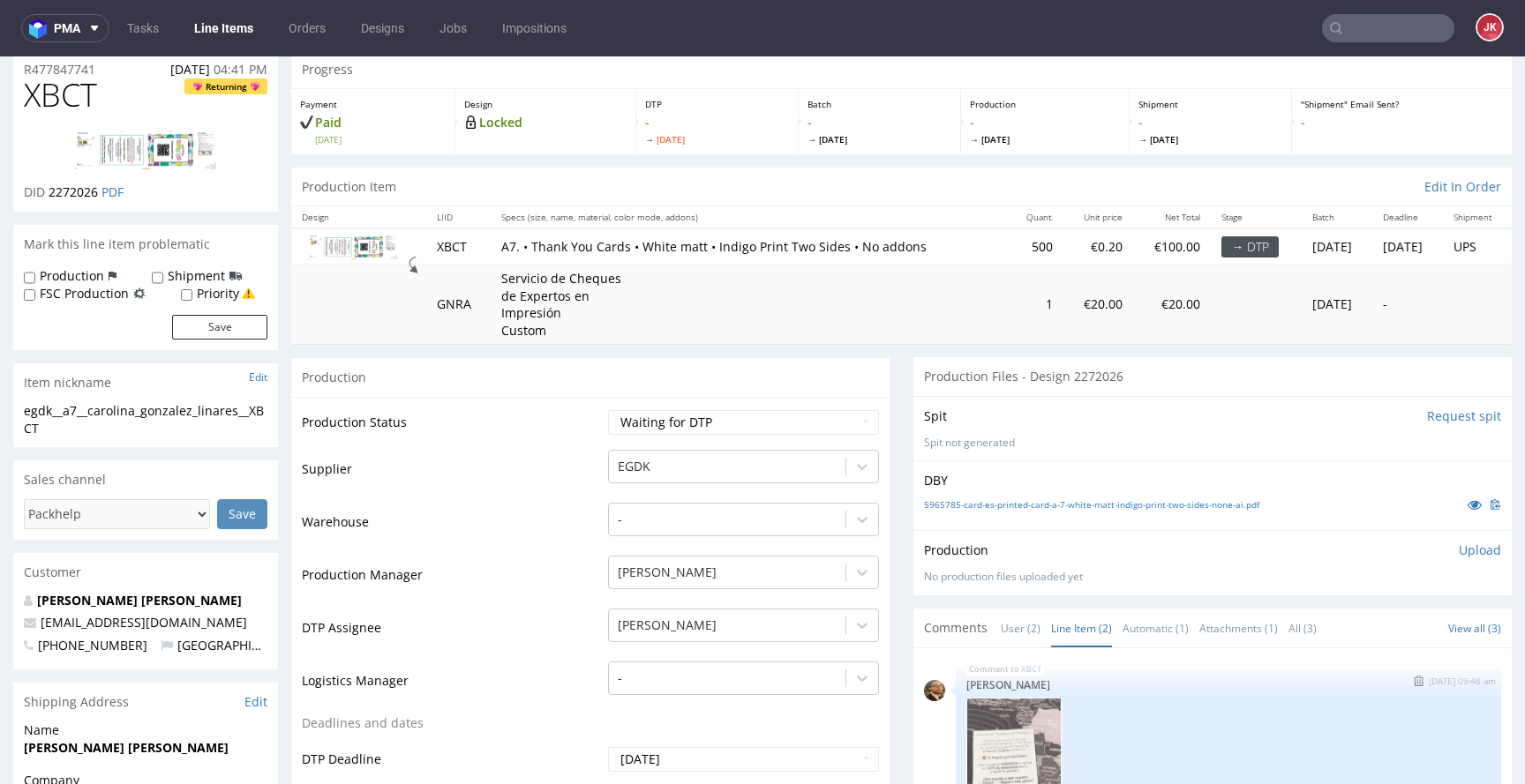
scroll to position [0, 0]
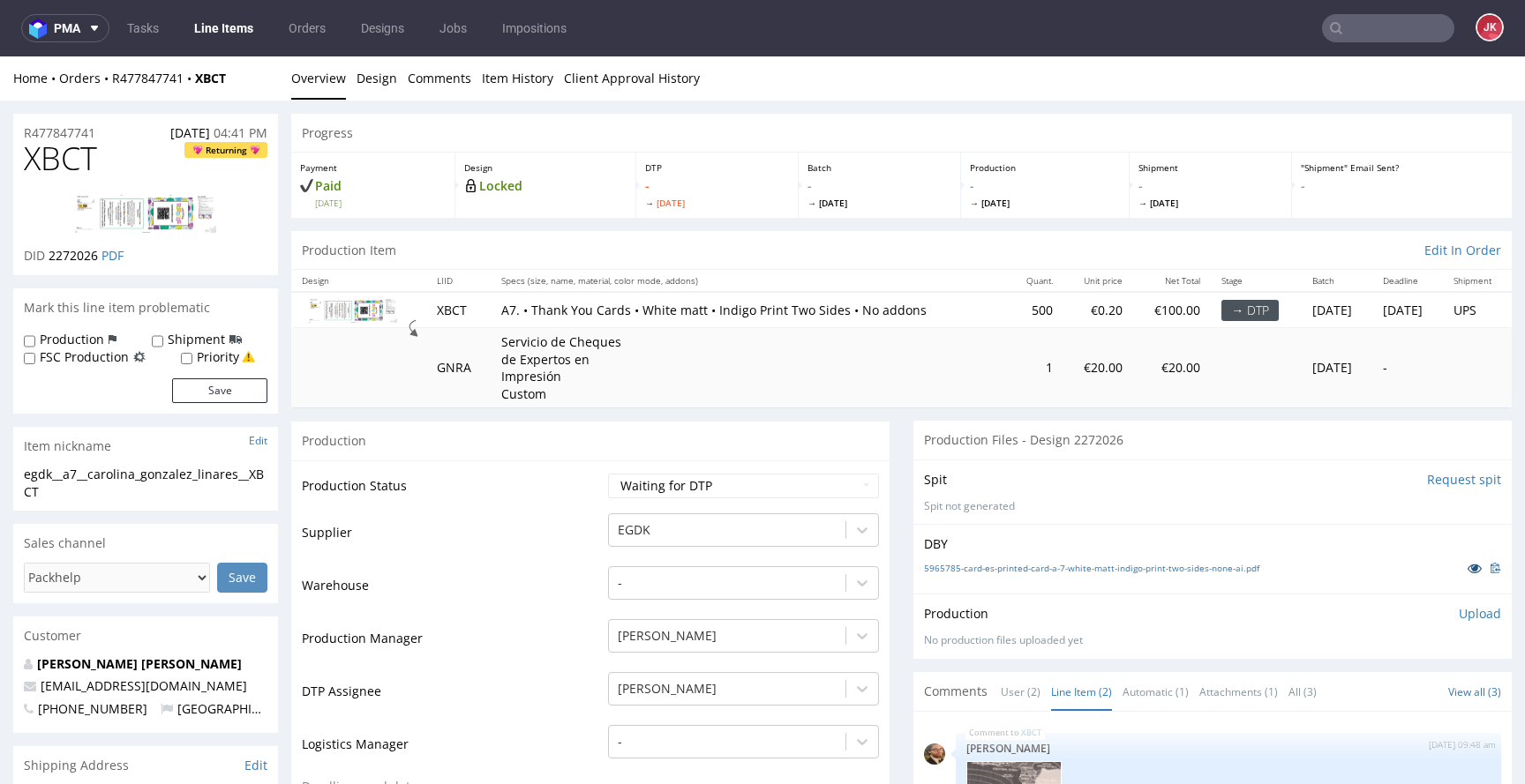
click at [1468, 570] on icon at bounding box center [1475, 568] width 14 height 13
click at [576, 534] on td "Supplier" at bounding box center [453, 538] width 302 height 53
click at [691, 488] on select "Waiting for Artwork Waiting for Diecut Waiting for Mockup Waiting for DTP Waiti…" at bounding box center [743, 487] width 271 height 25
select select "dtp_in_process"
click at [608, 474] on select "Waiting for Artwork Waiting for Diecut Waiting for Mockup Waiting for DTP Waiti…" at bounding box center [743, 487] width 271 height 25
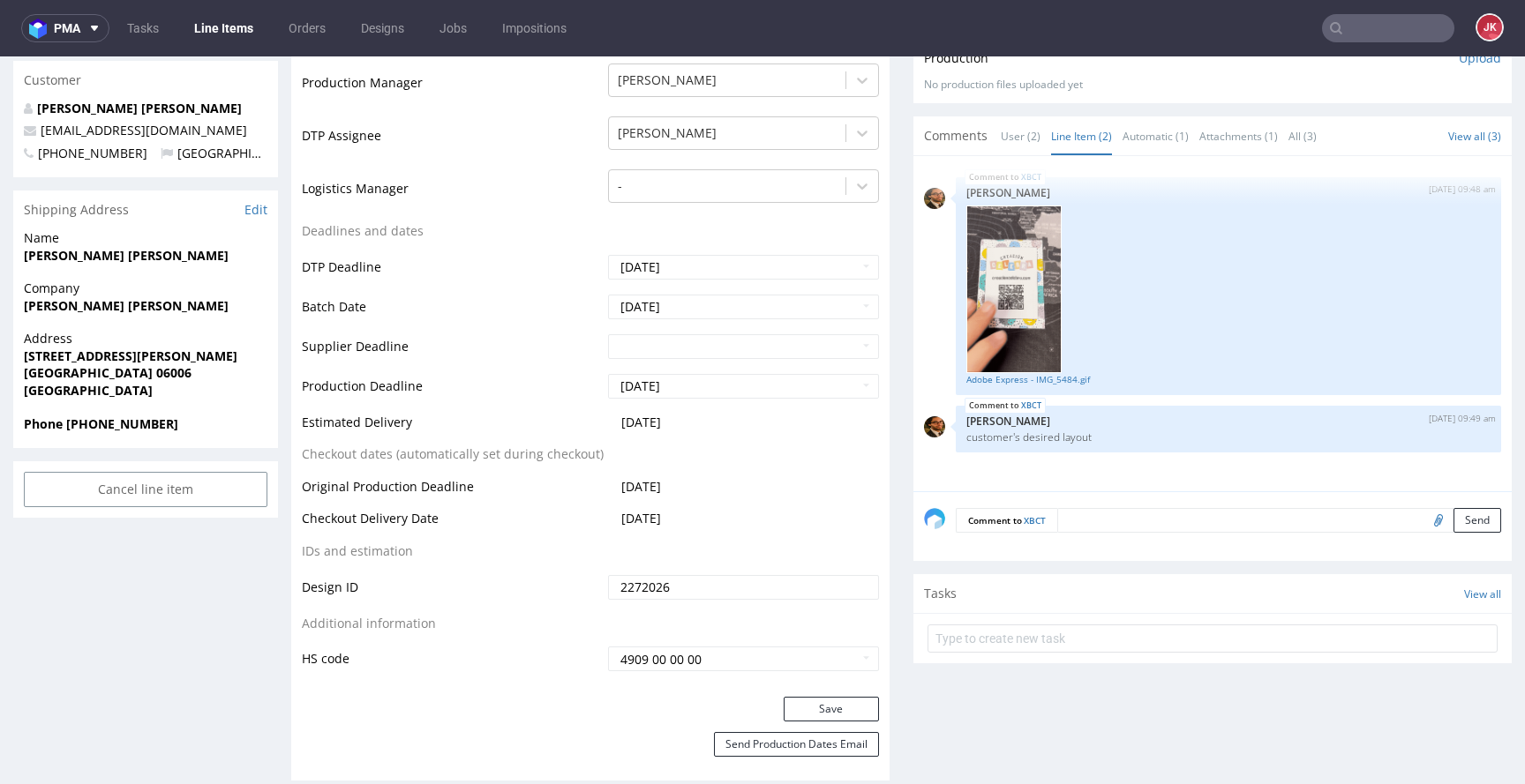
scroll to position [574, 0]
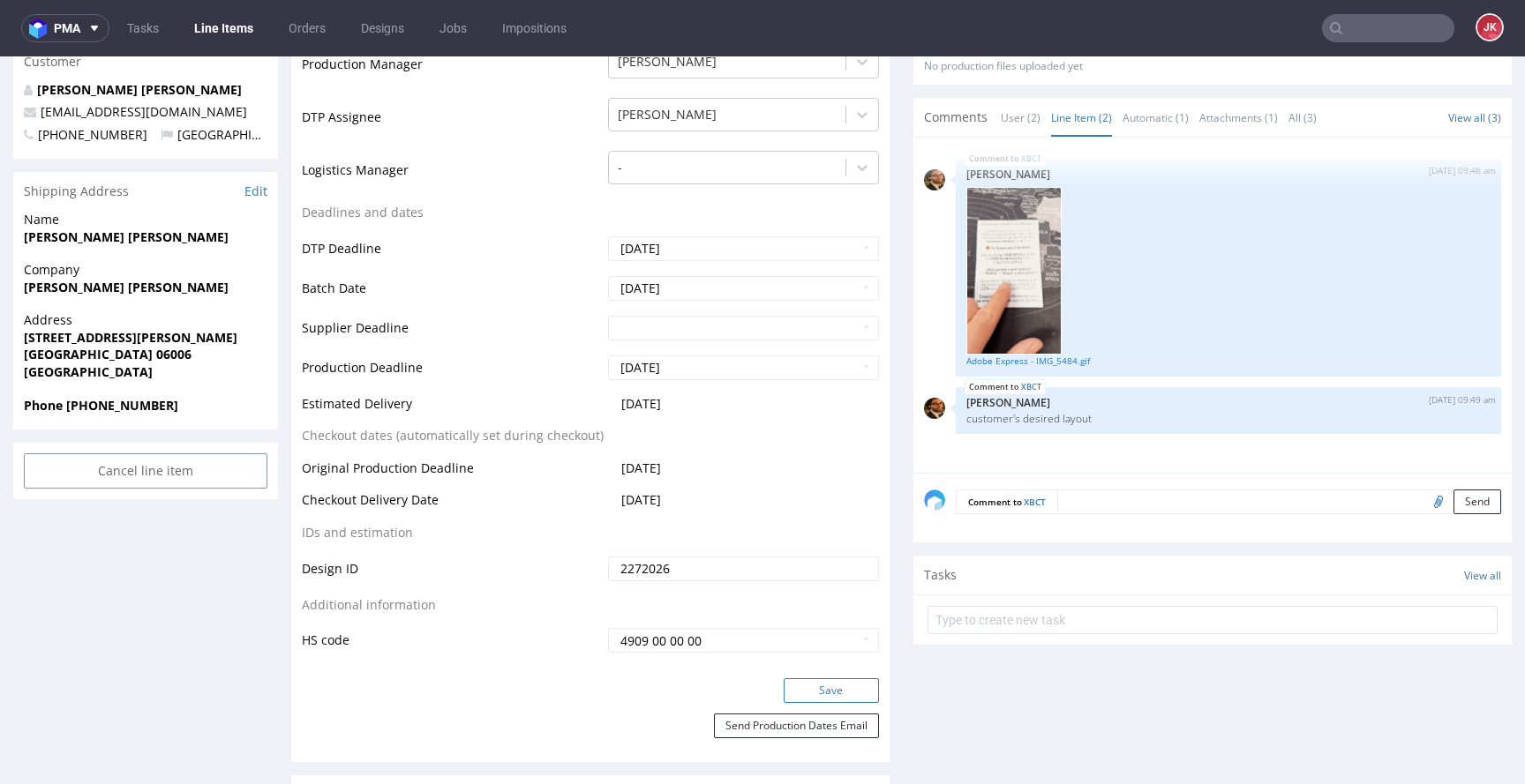
click at [787, 685] on button "Save" at bounding box center [831, 691] width 95 height 25
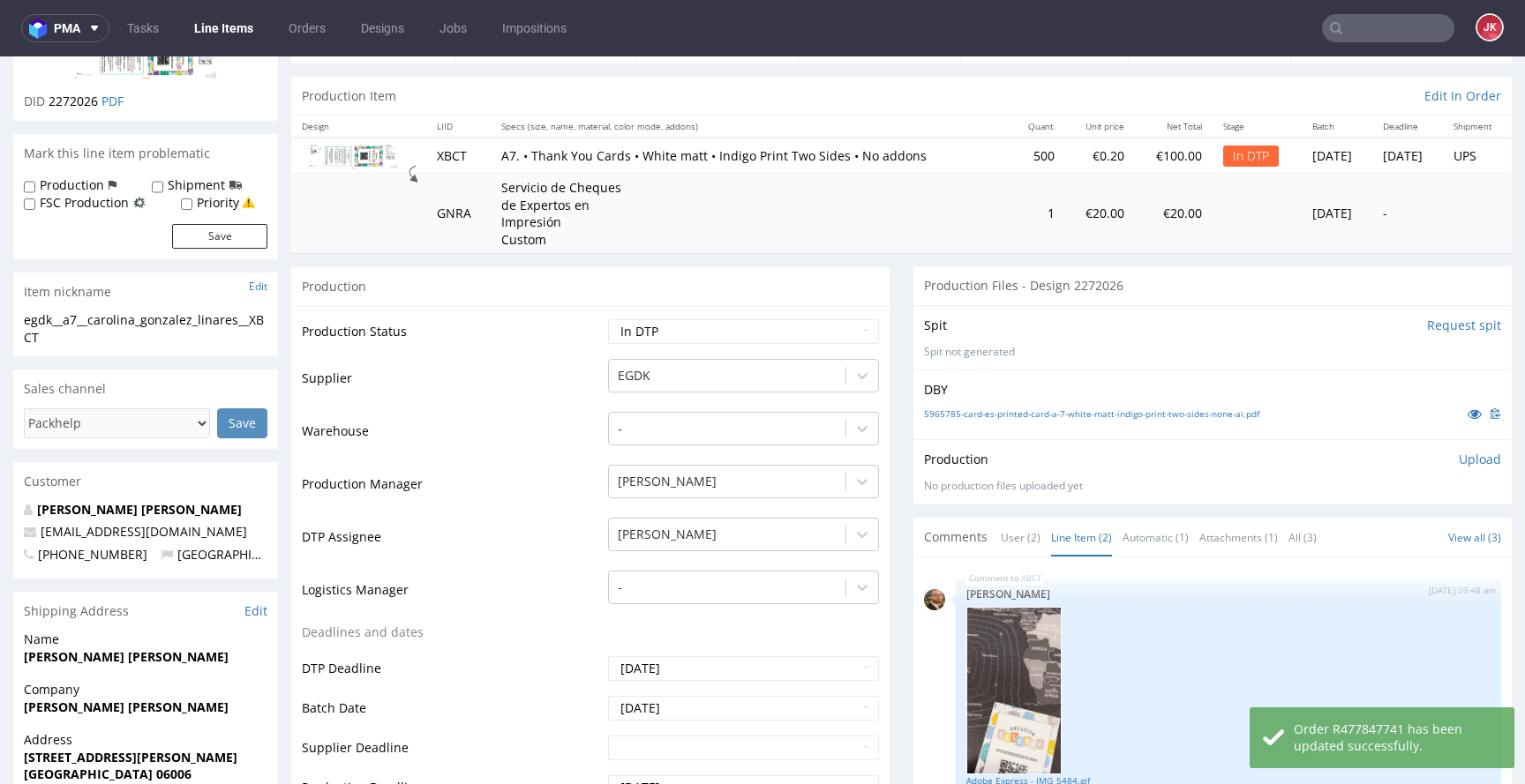
scroll to position [0, 0]
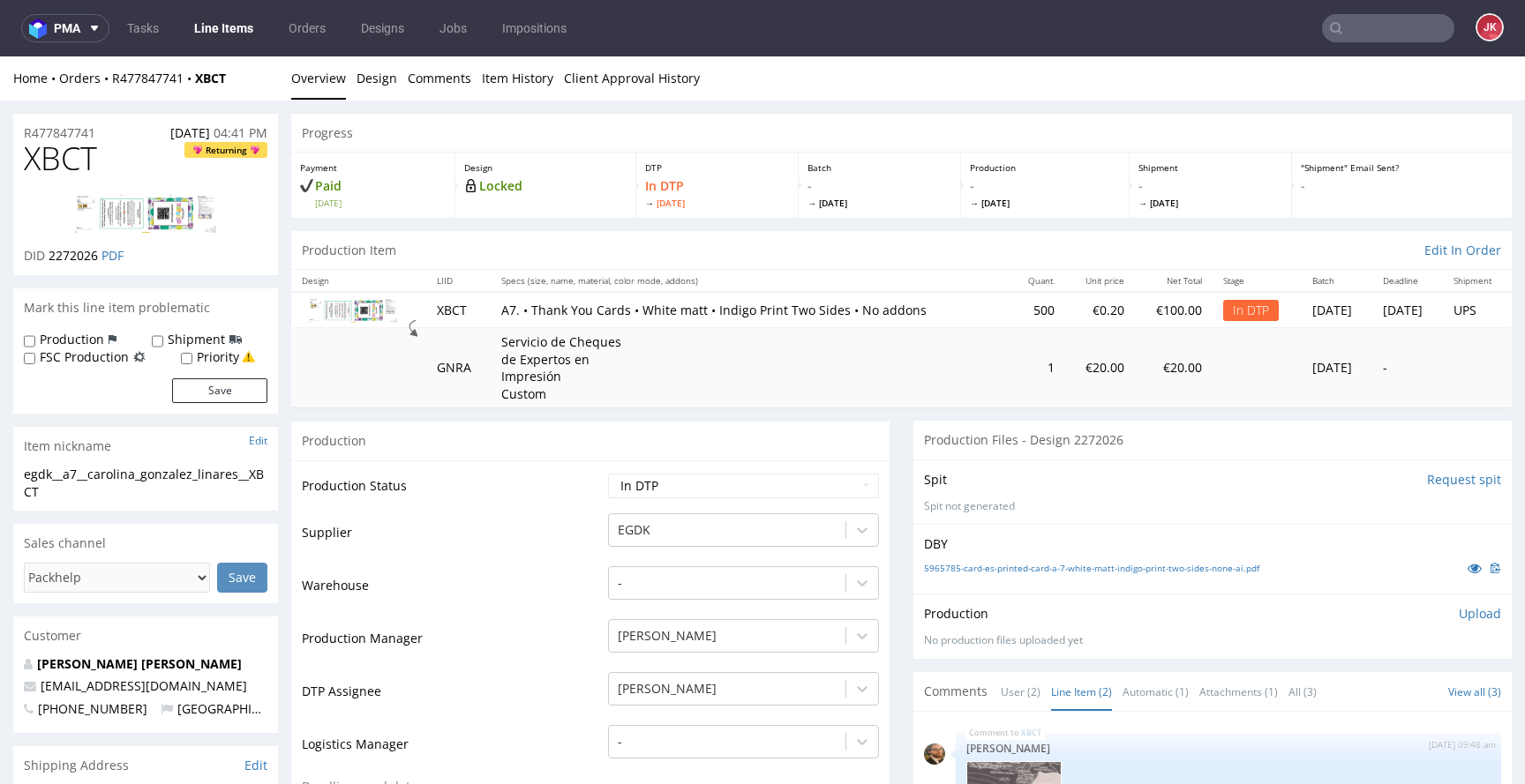
click at [507, 561] on td "Supplier" at bounding box center [453, 538] width 302 height 53
drag, startPoint x: 54, startPoint y: 491, endPoint x: 0, endPoint y: 461, distance: 61.8
copy section "egdk__a7__carolina_gonzalez_linares__XBCT"
click at [121, 134] on div "R477847741 07.10.2025 04:41 PM" at bounding box center [145, 128] width 264 height 29
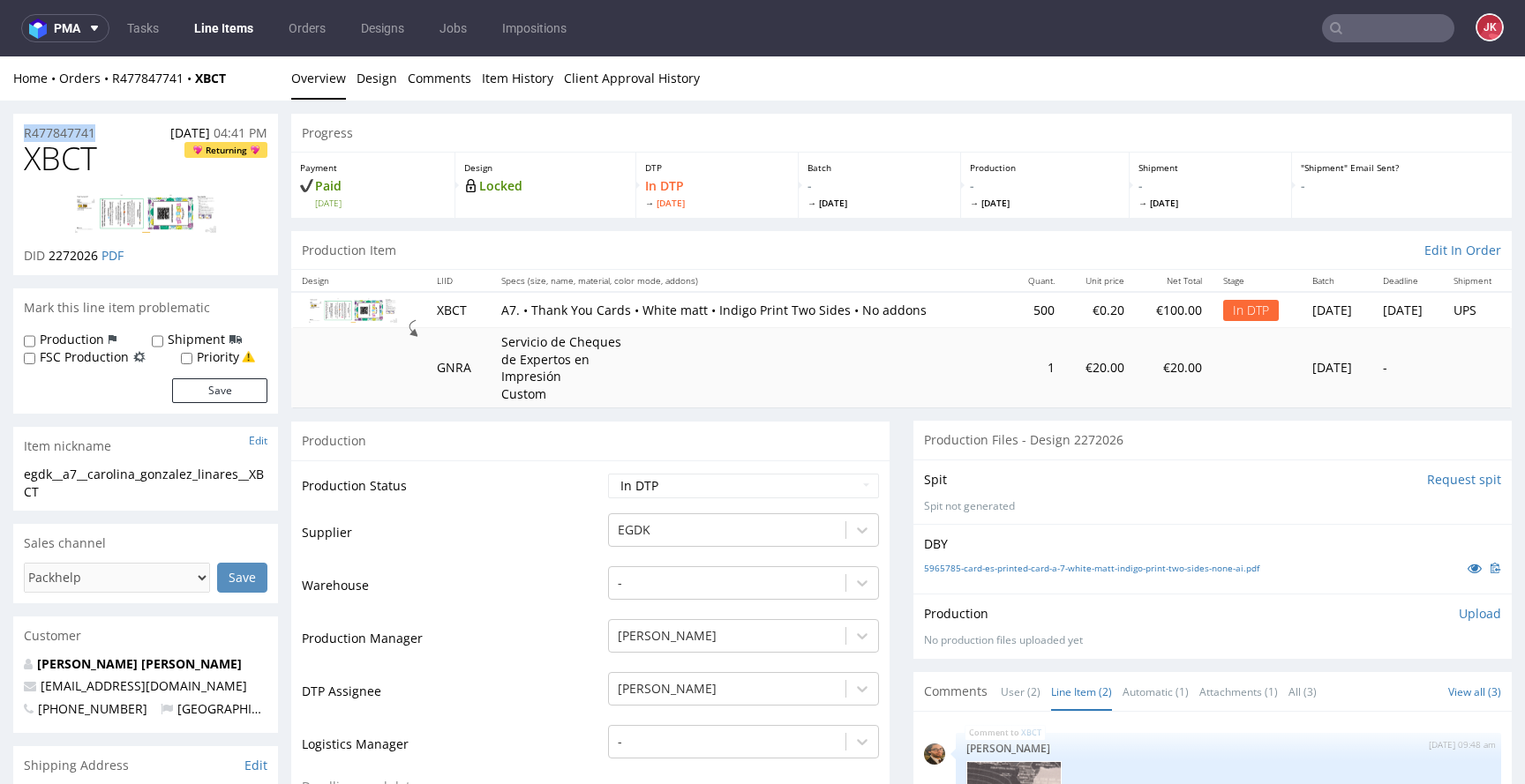
drag, startPoint x: 121, startPoint y: 134, endPoint x: 0, endPoint y: 134, distance: 121.0
copy p "R477847741"
click at [65, 261] on span "2272026" at bounding box center [73, 255] width 49 height 17
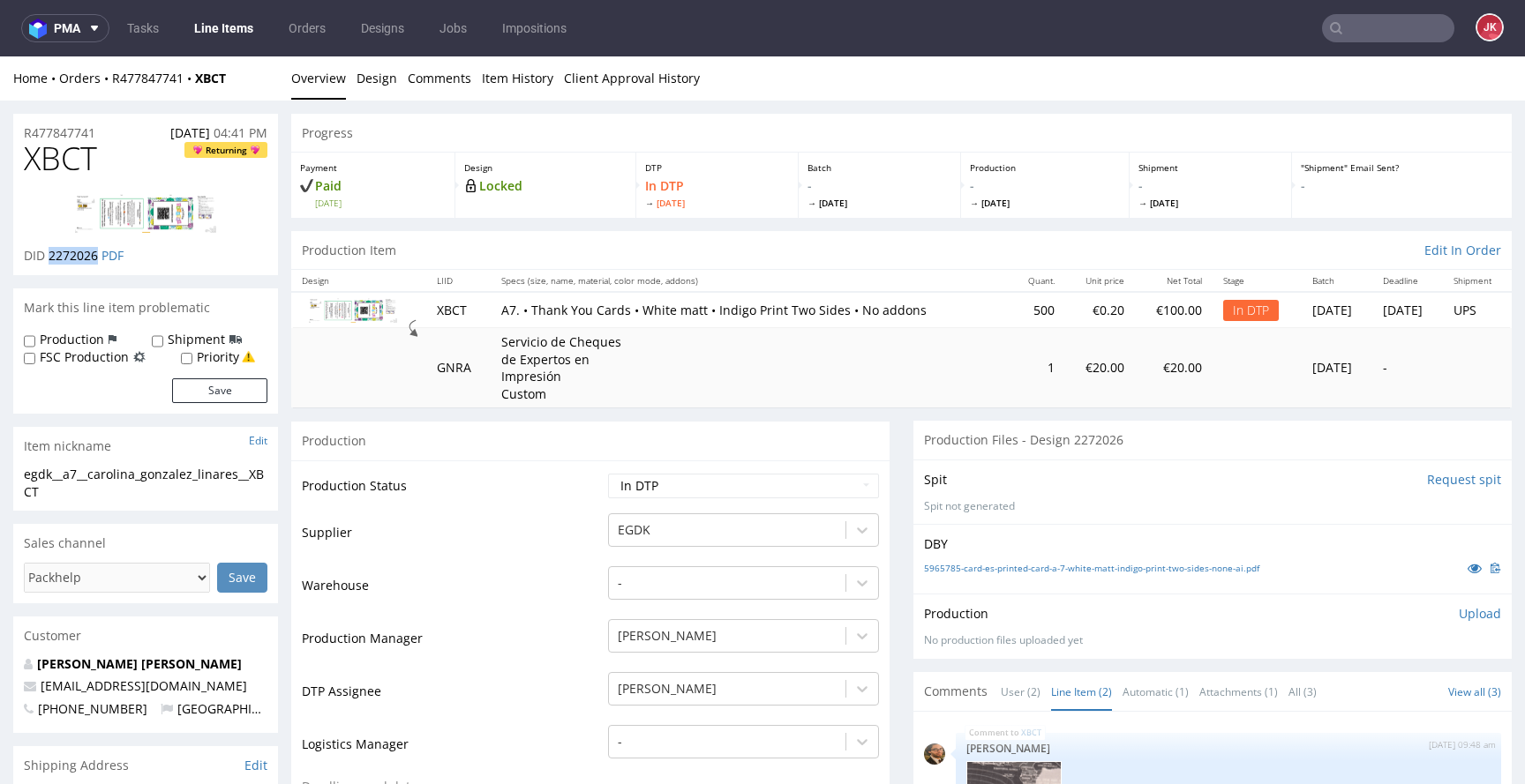
copy span "2272026"
click at [1459, 608] on p "Upload" at bounding box center [1479, 614] width 42 height 18
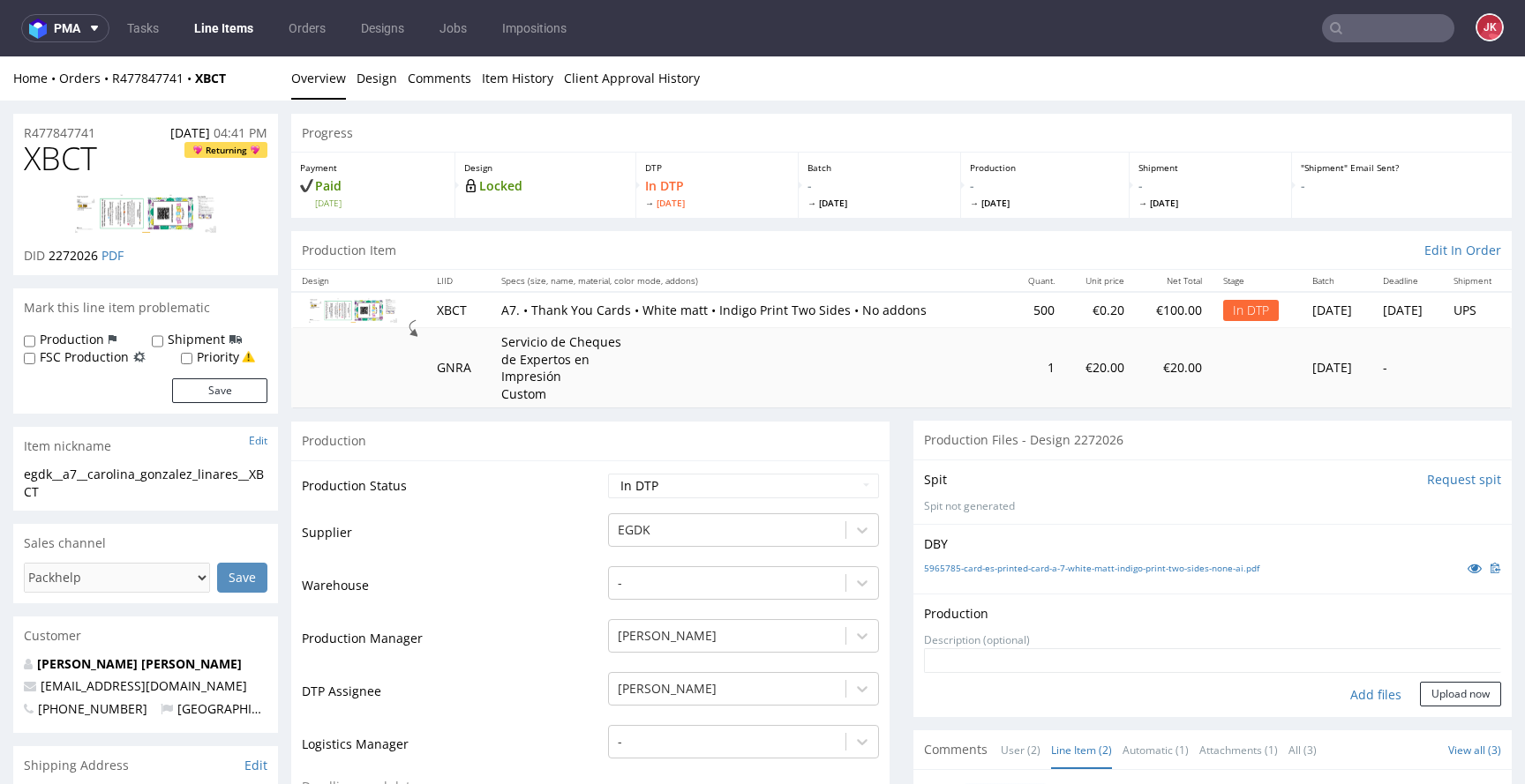
click at [1342, 695] on div "Add files" at bounding box center [1376, 695] width 88 height 27
type input "C:\fakepath\egdk__a7__carolina_gonzalez_linares__XBCT__d2272026__oR477847741__1…"
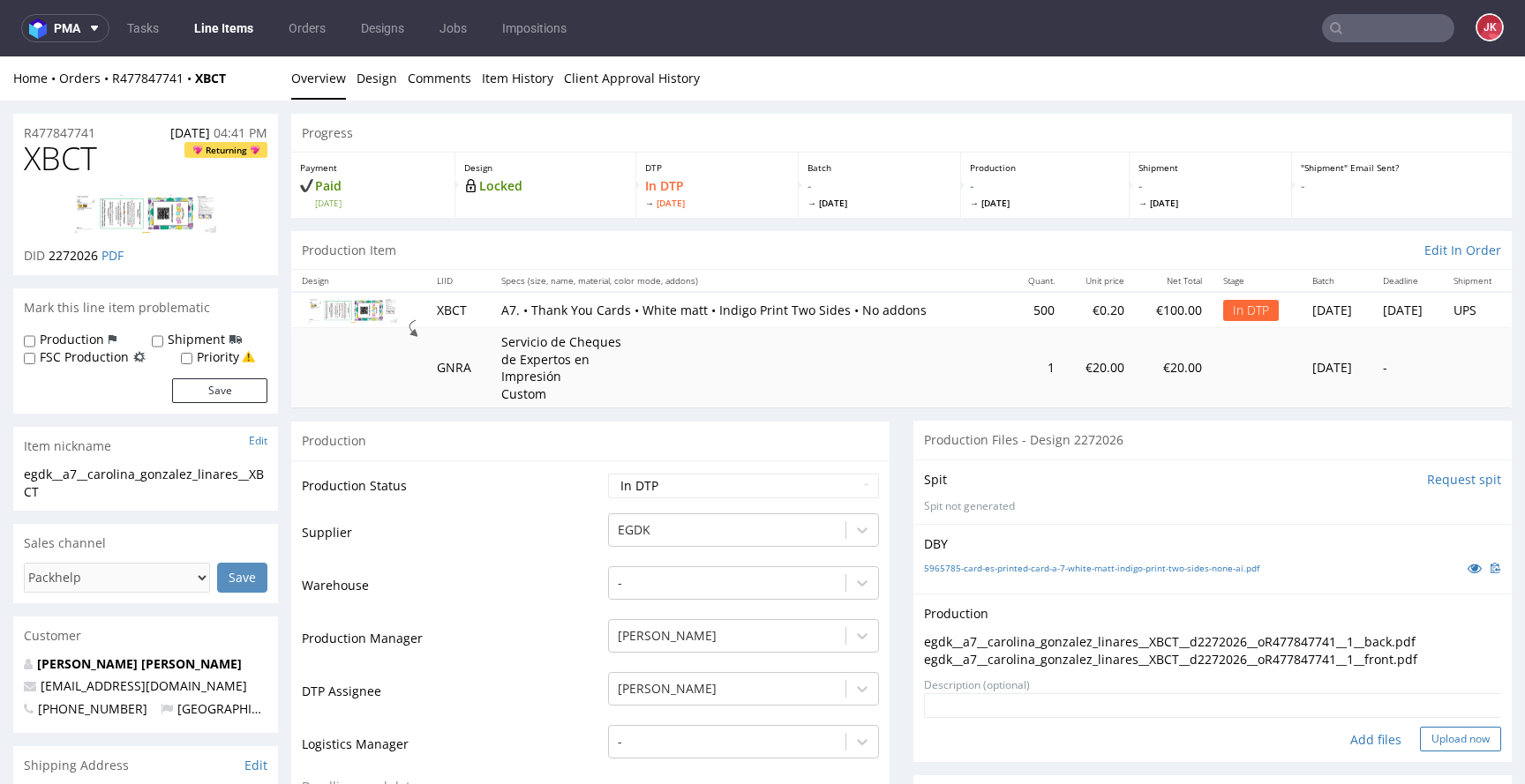
click at [1430, 735] on button "Upload now" at bounding box center [1460, 739] width 82 height 25
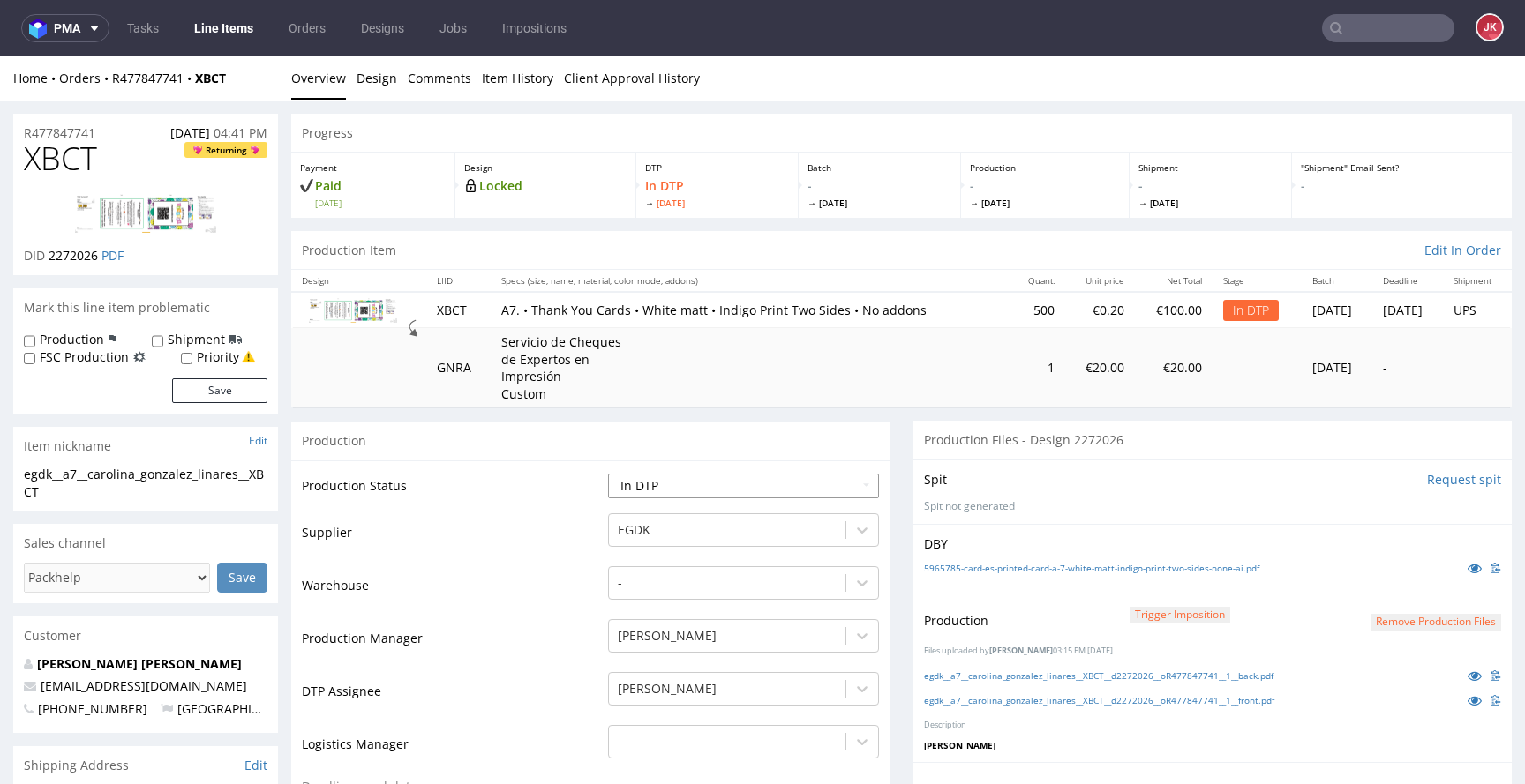
click at [722, 475] on select "Waiting for Artwork Waiting for Diecut Waiting for Mockup Waiting for DTP Waiti…" at bounding box center [743, 487] width 271 height 25
select select "dtp_production_ready"
click at [608, 474] on select "Waiting for Artwork Waiting for Diecut Waiting for Mockup Waiting for DTP Waiti…" at bounding box center [743, 487] width 271 height 25
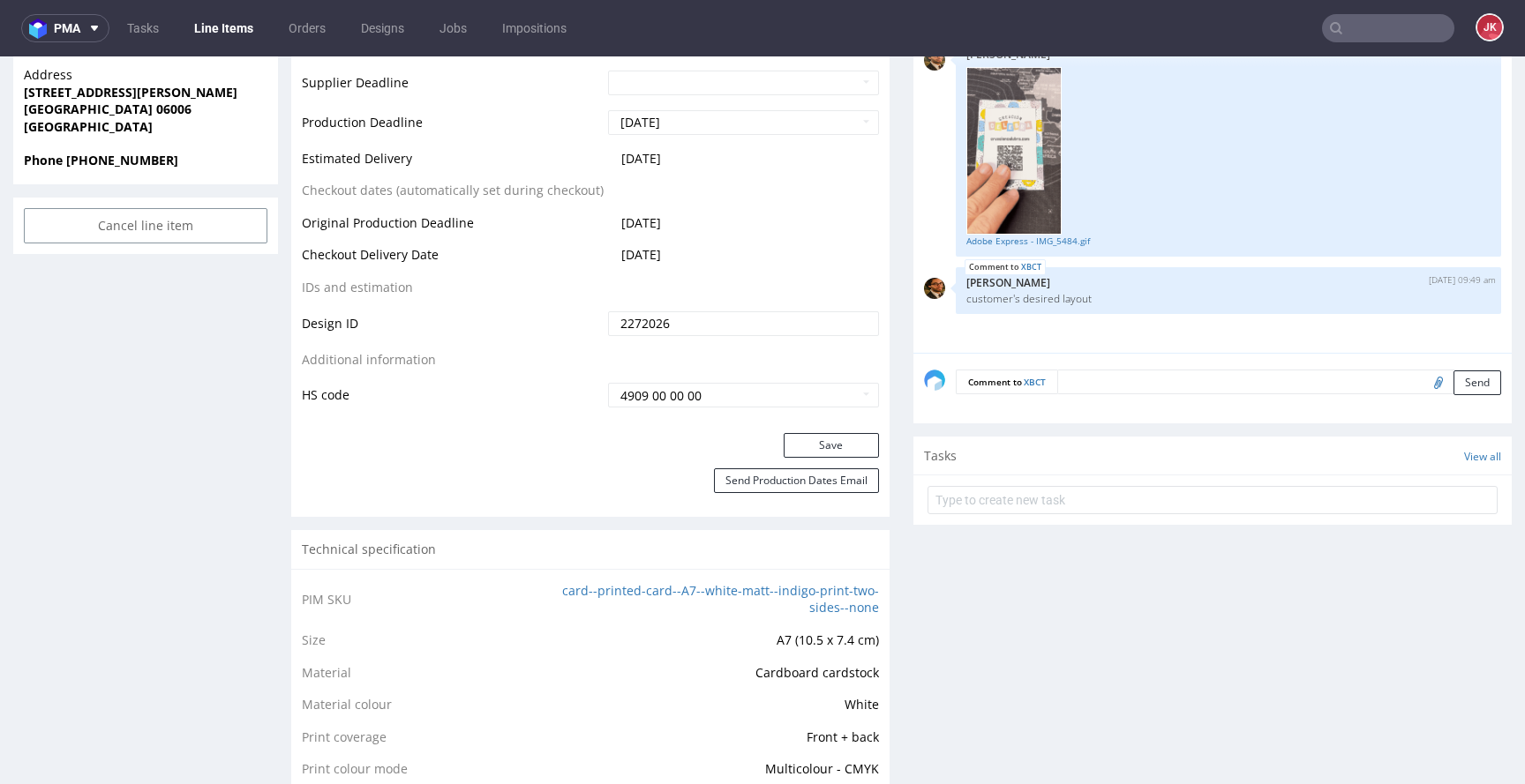
scroll to position [849, 0]
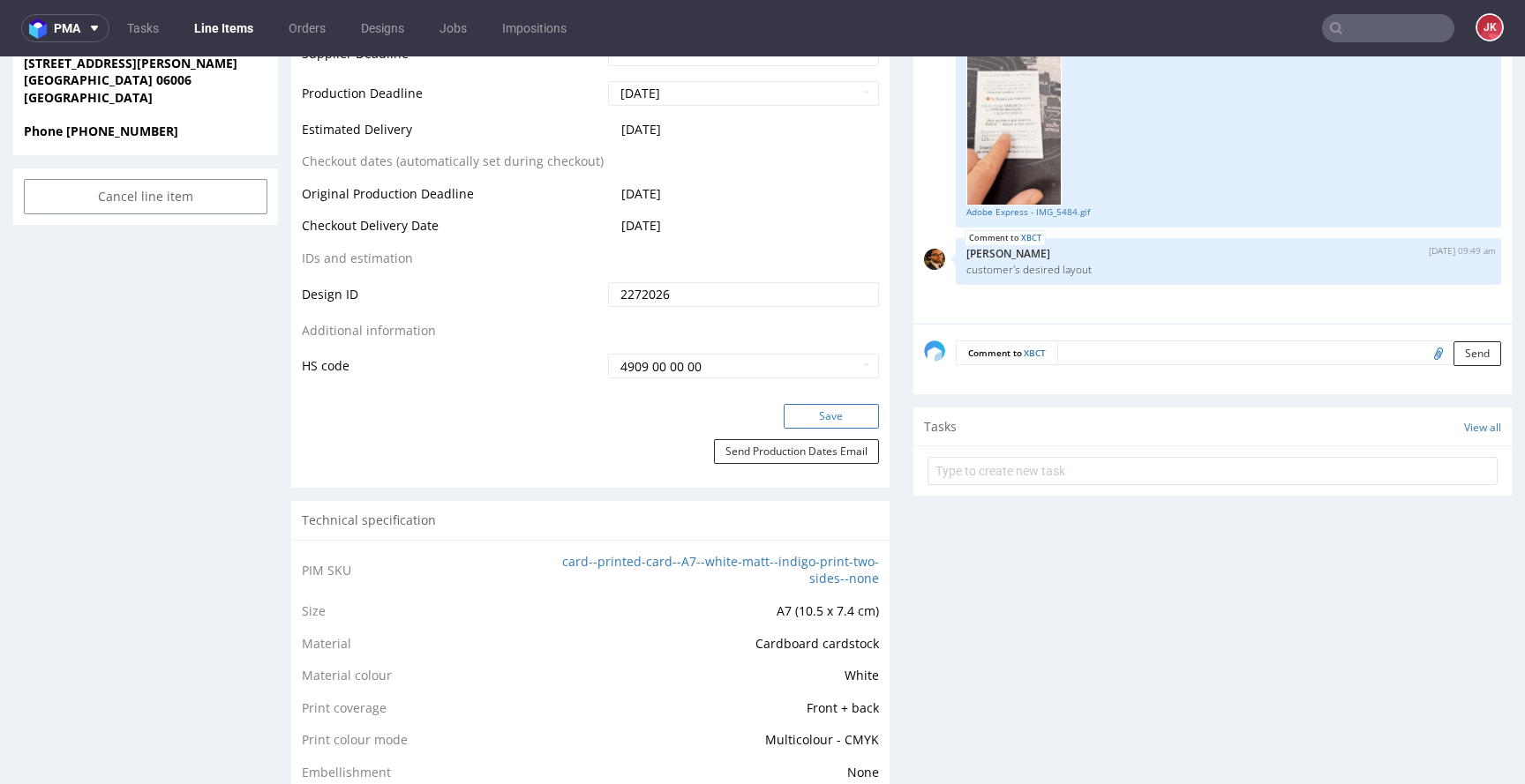
click at [807, 422] on button "Save" at bounding box center [831, 417] width 95 height 25
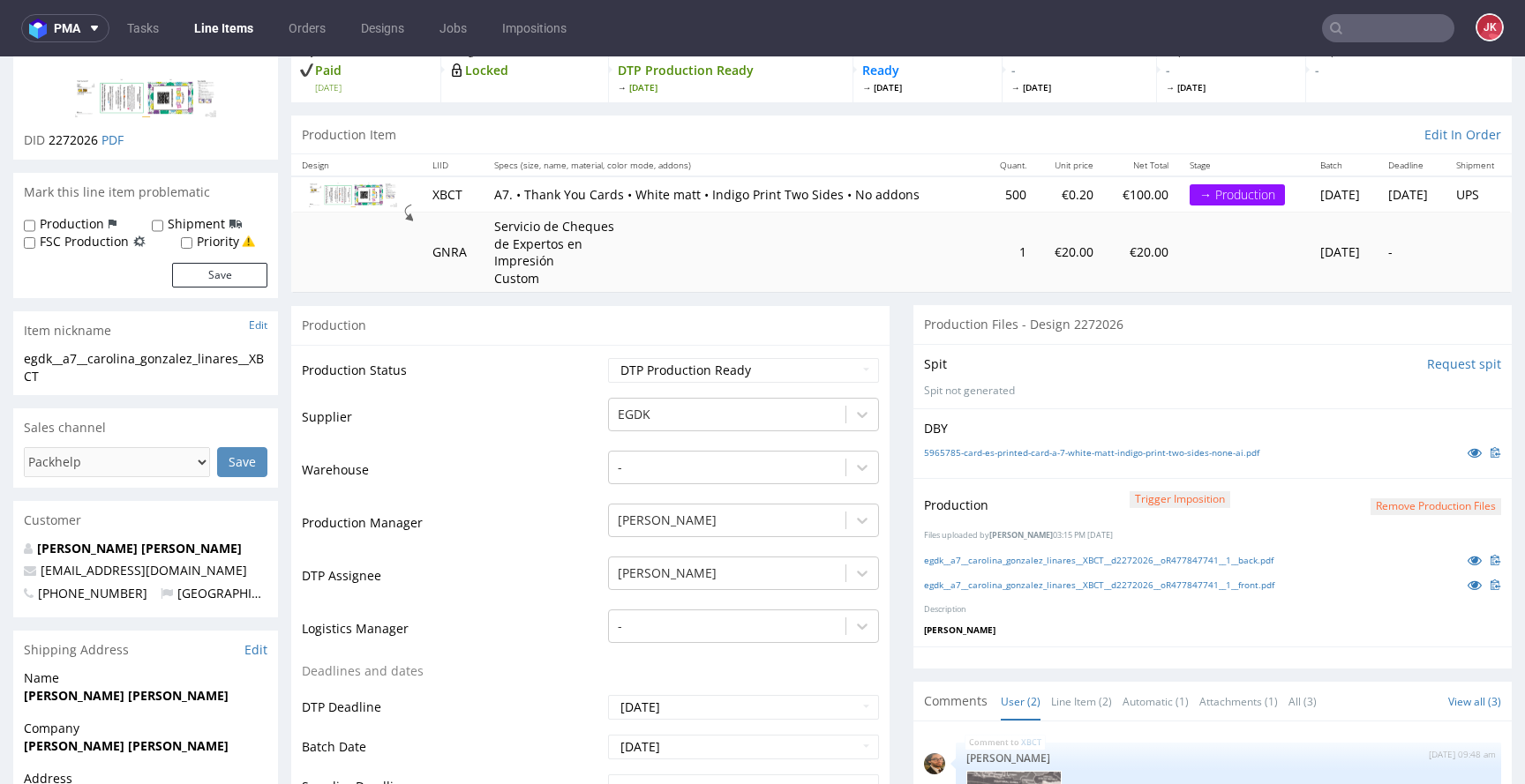
scroll to position [0, 0]
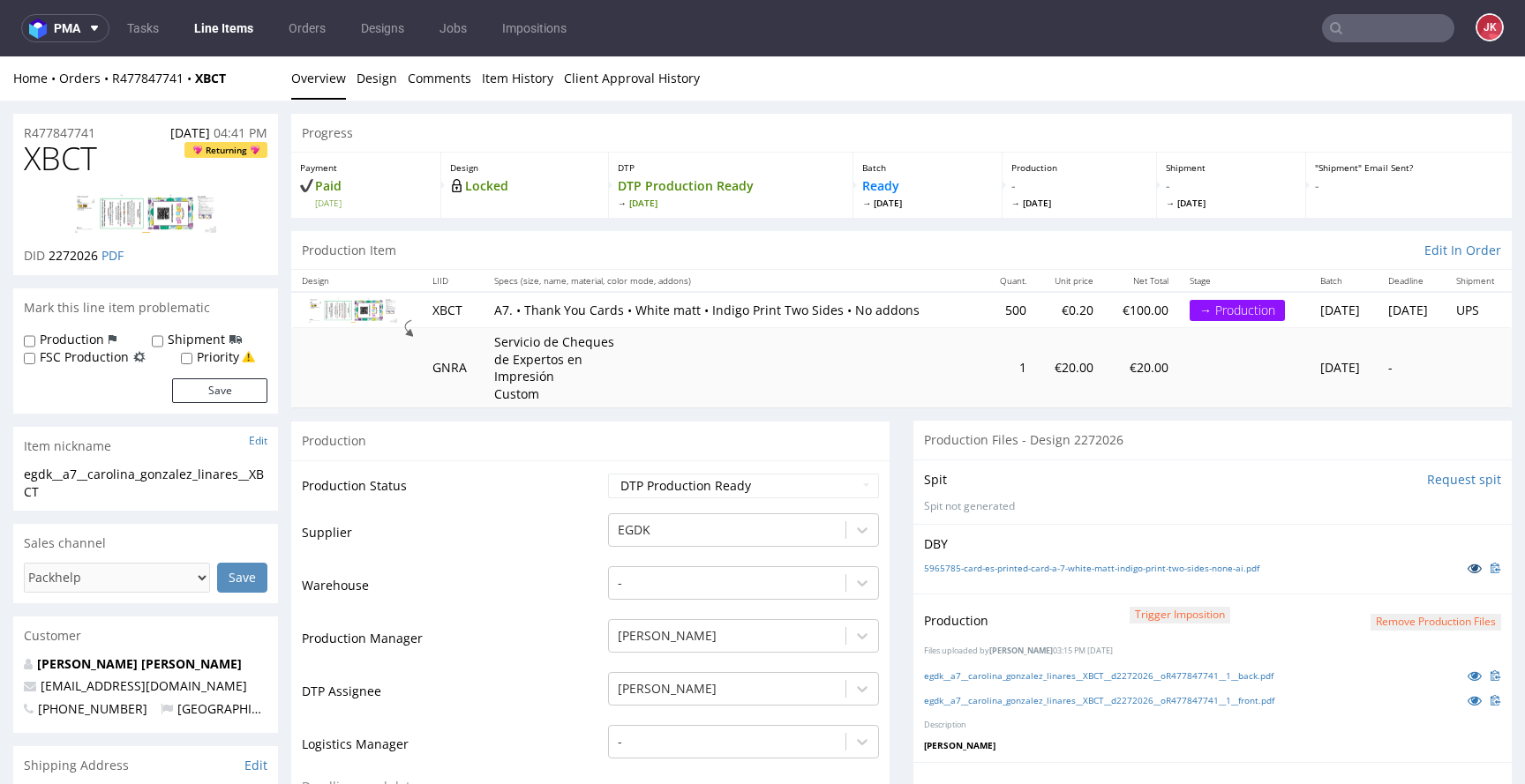
click at [1468, 565] on icon at bounding box center [1475, 568] width 14 height 13
click at [572, 519] on td "Supplier" at bounding box center [453, 538] width 302 height 53
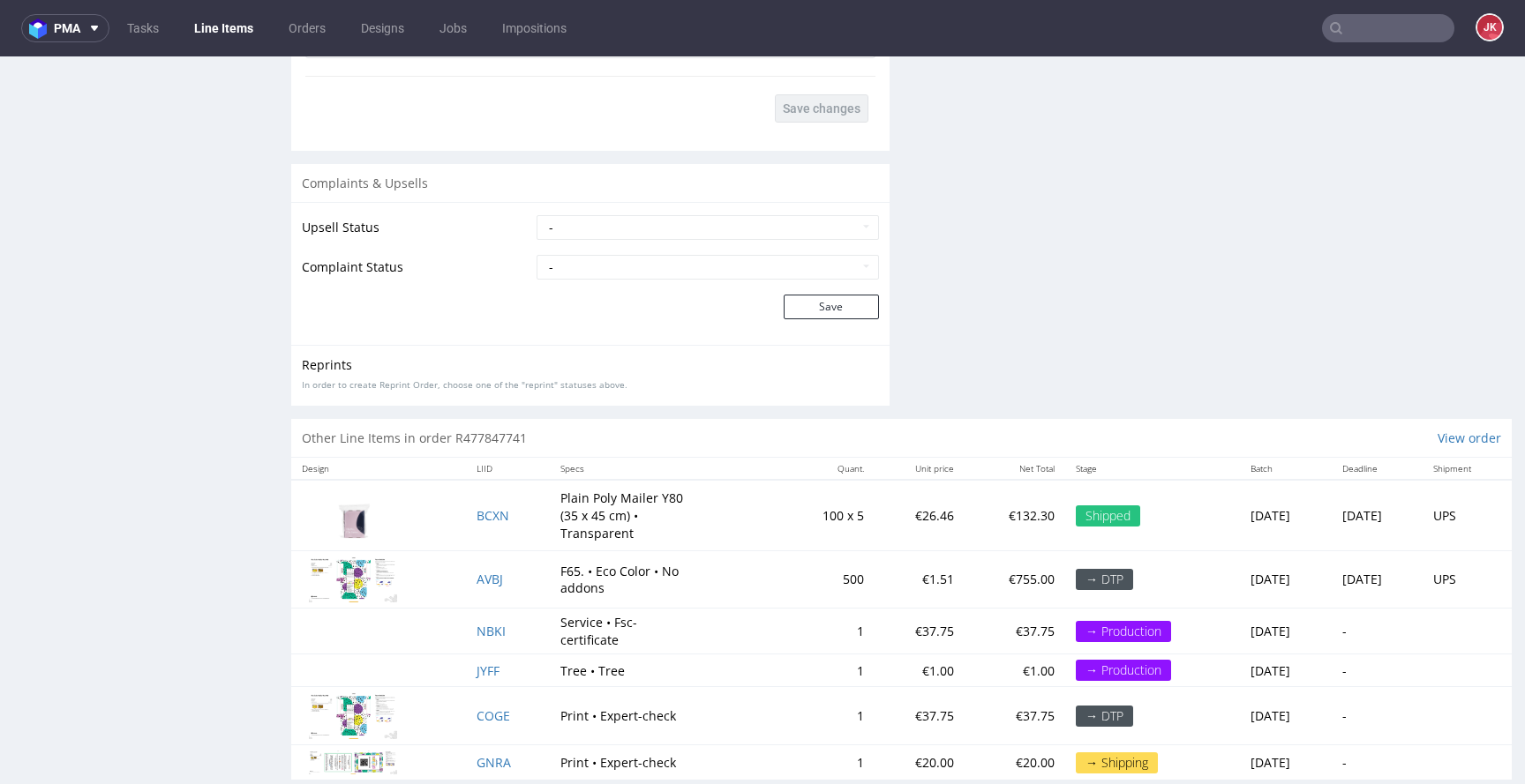
scroll to position [2551, 0]
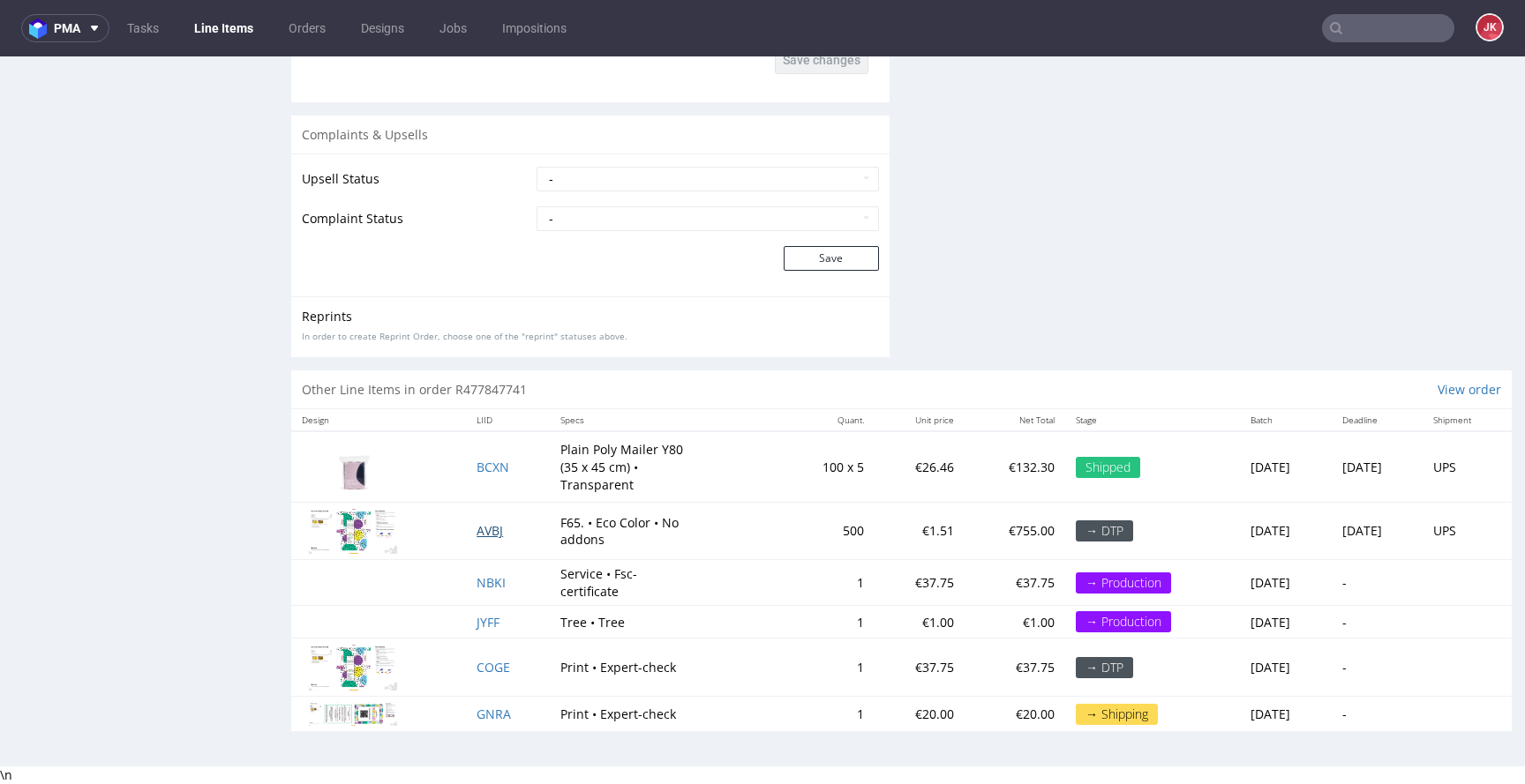
click at [480, 529] on span "AVBJ" at bounding box center [490, 530] width 27 height 17
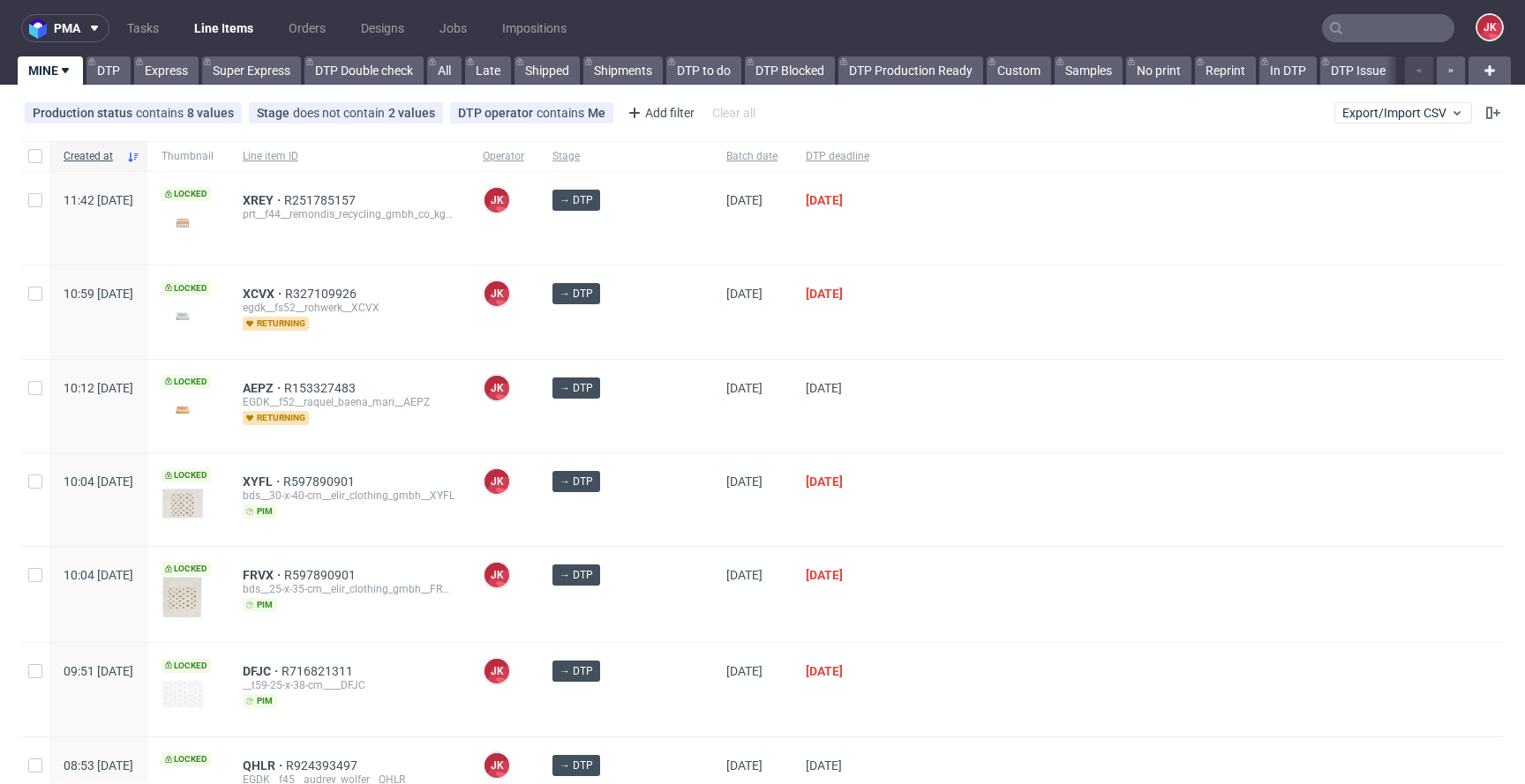
click at [884, 418] on div at bounding box center [1194, 406] width 620 height 92
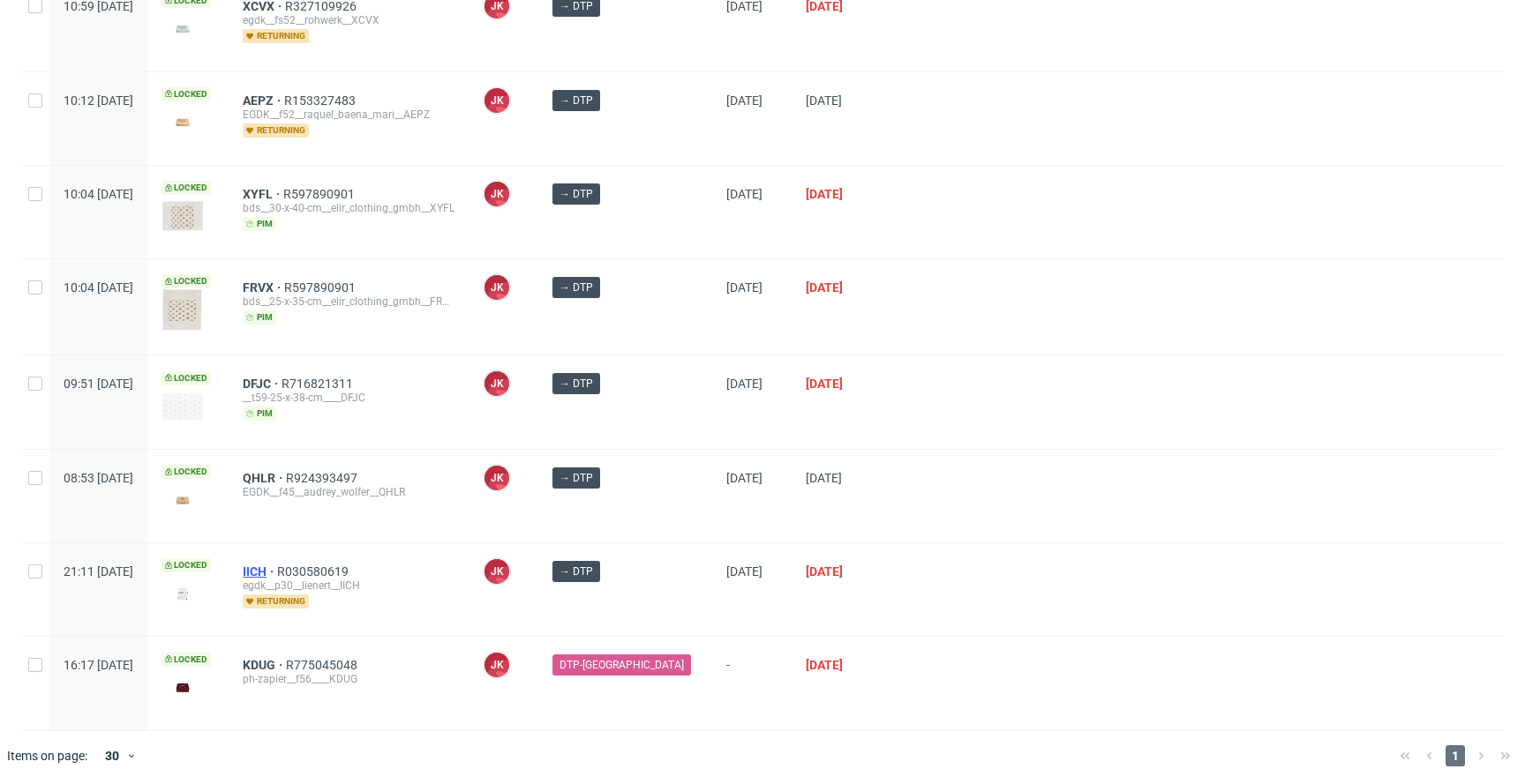
click at [277, 569] on span "IICH" at bounding box center [260, 572] width 34 height 14
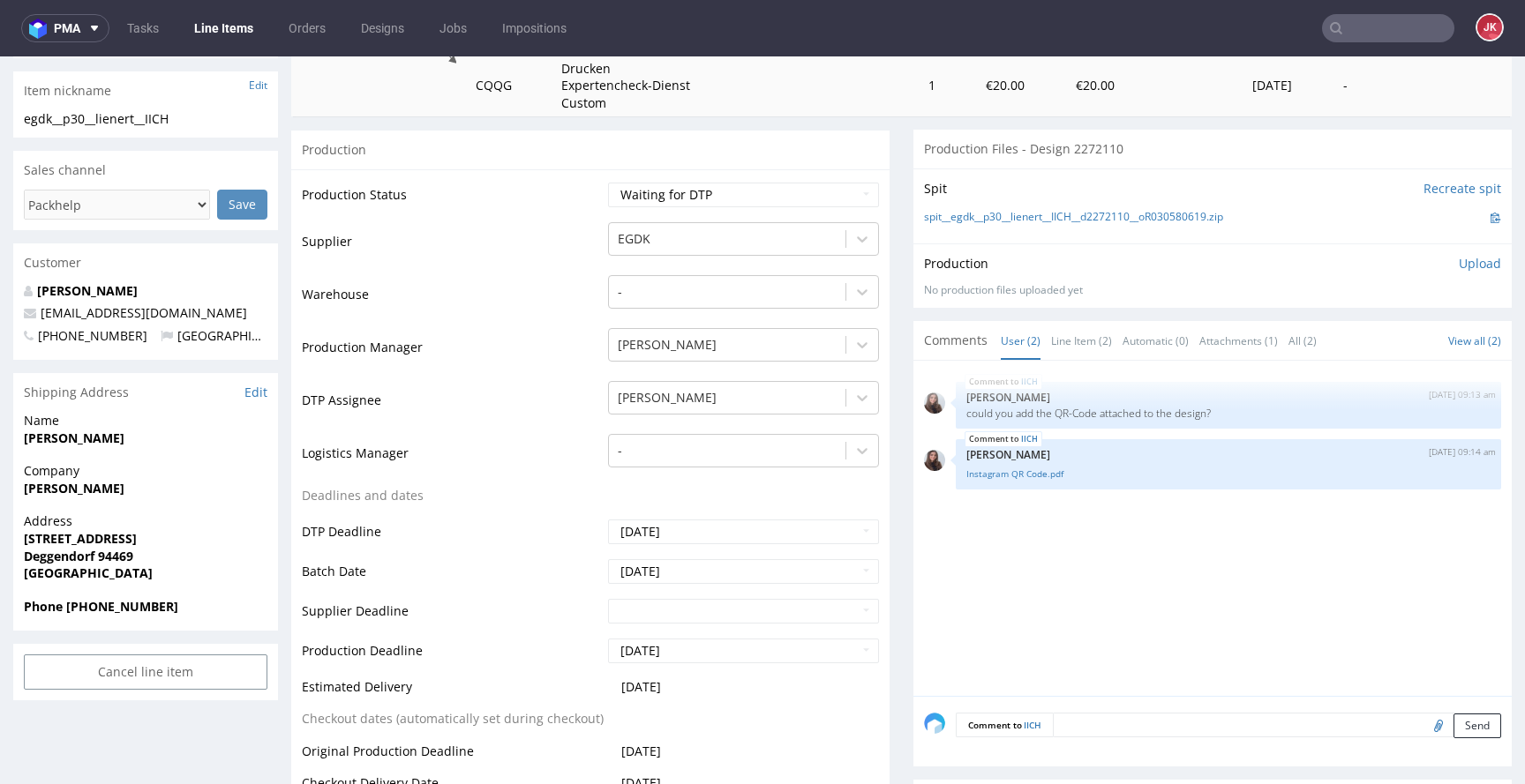
scroll to position [379, 0]
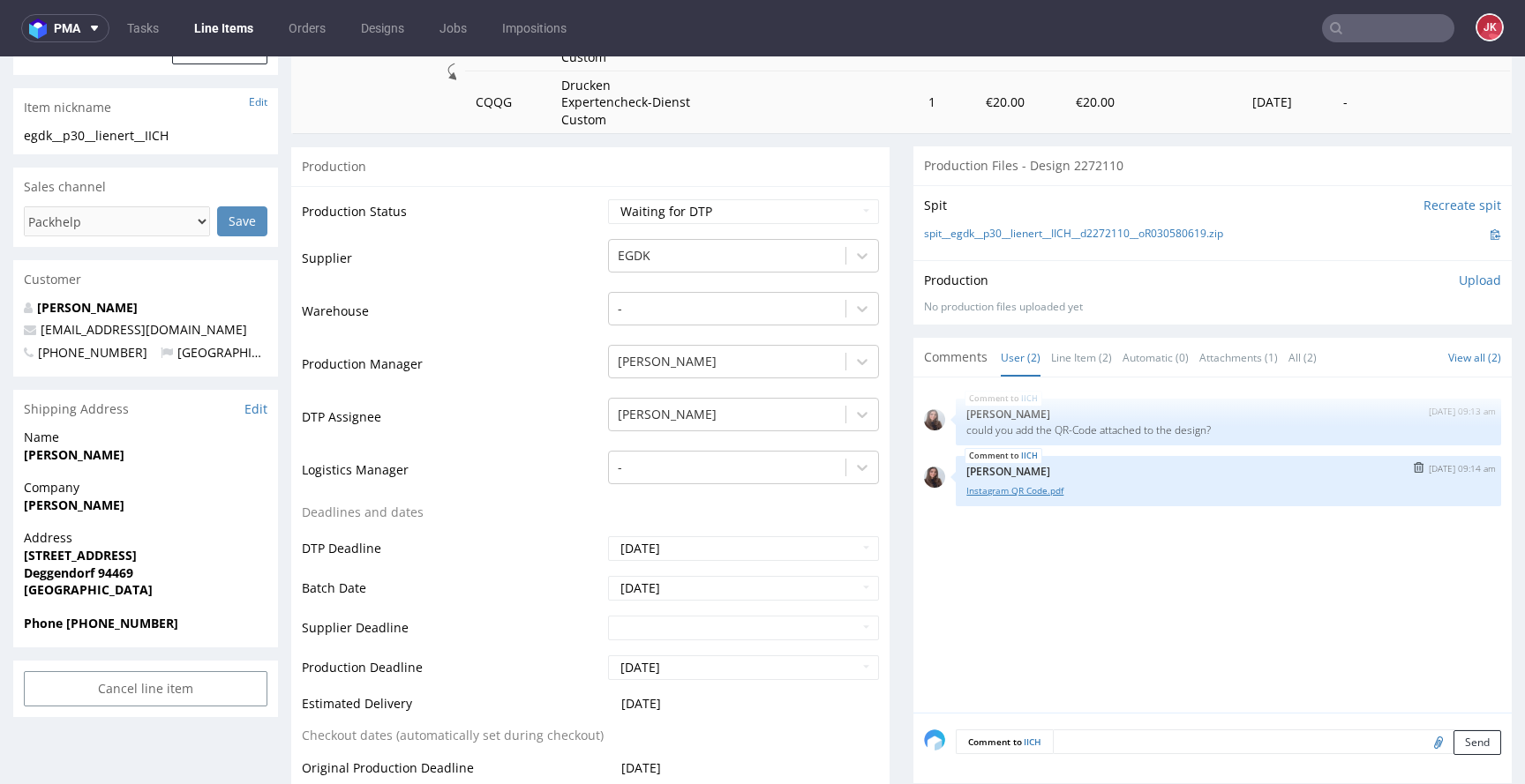
click at [986, 485] on link "Instagram QR Code.pdf" at bounding box center [1228, 491] width 524 height 13
click at [577, 445] on td "DTP Assignee" at bounding box center [453, 422] width 302 height 53
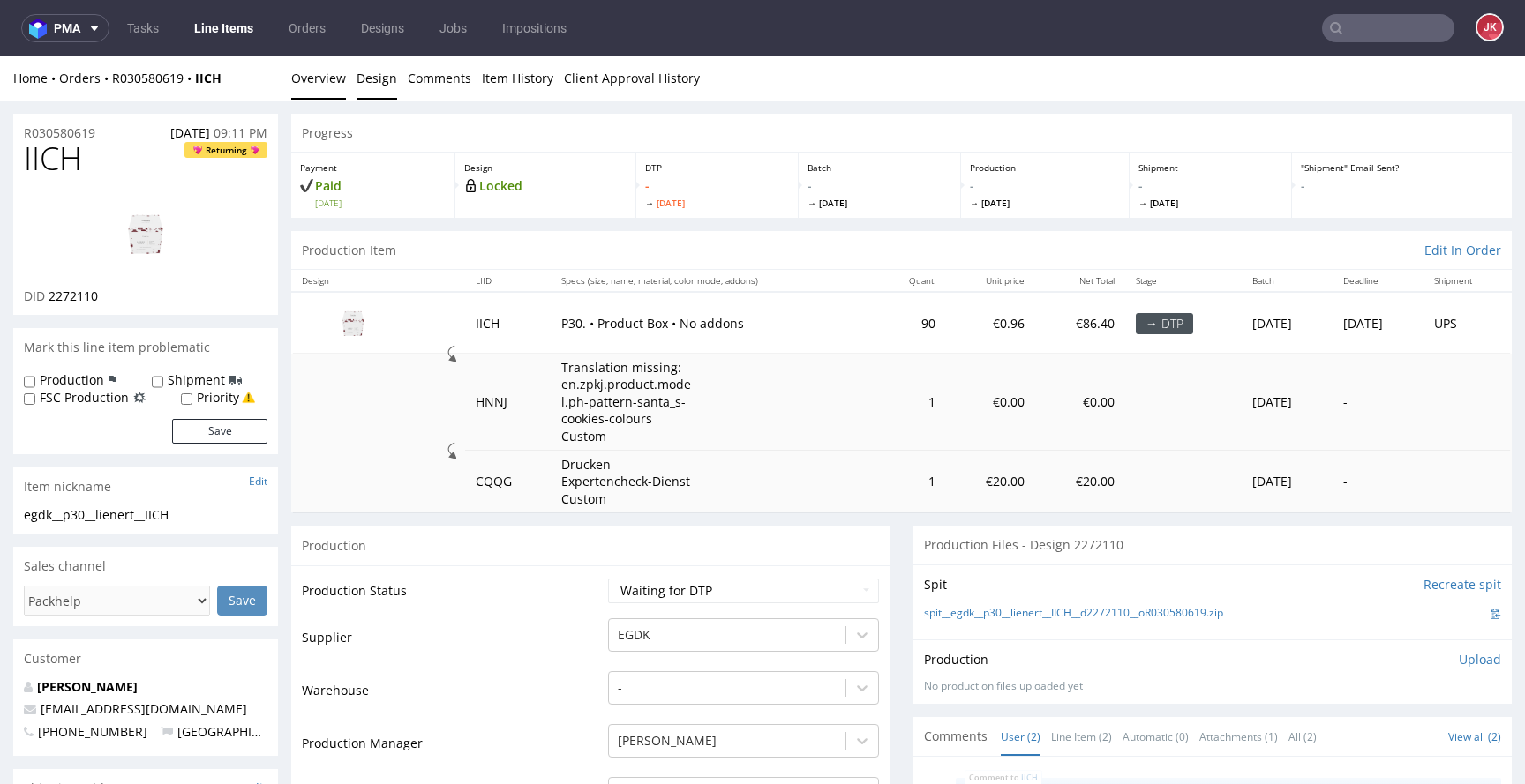
click at [362, 86] on link "Design" at bounding box center [377, 78] width 40 height 43
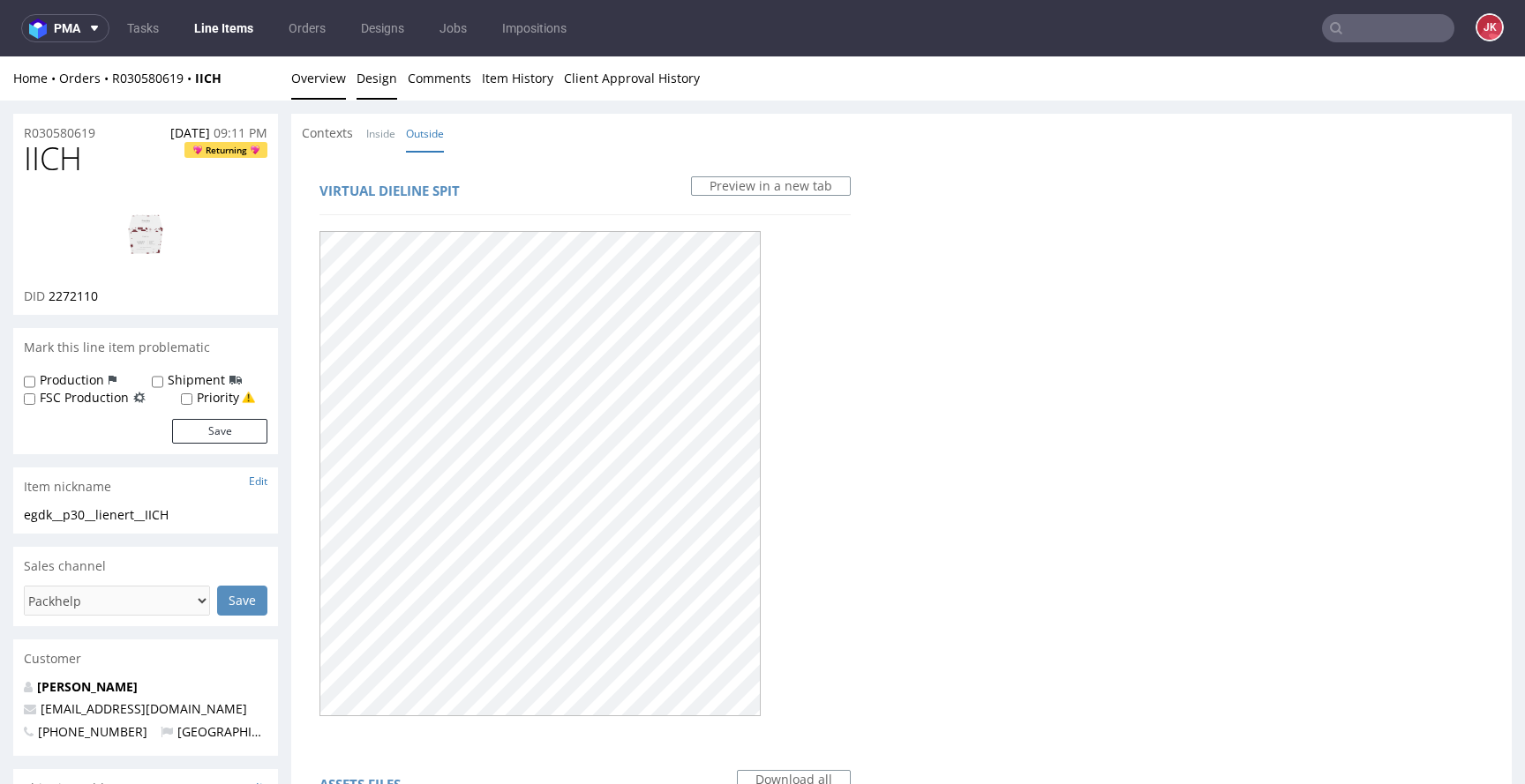
click at [328, 93] on link "Overview" at bounding box center [318, 78] width 55 height 43
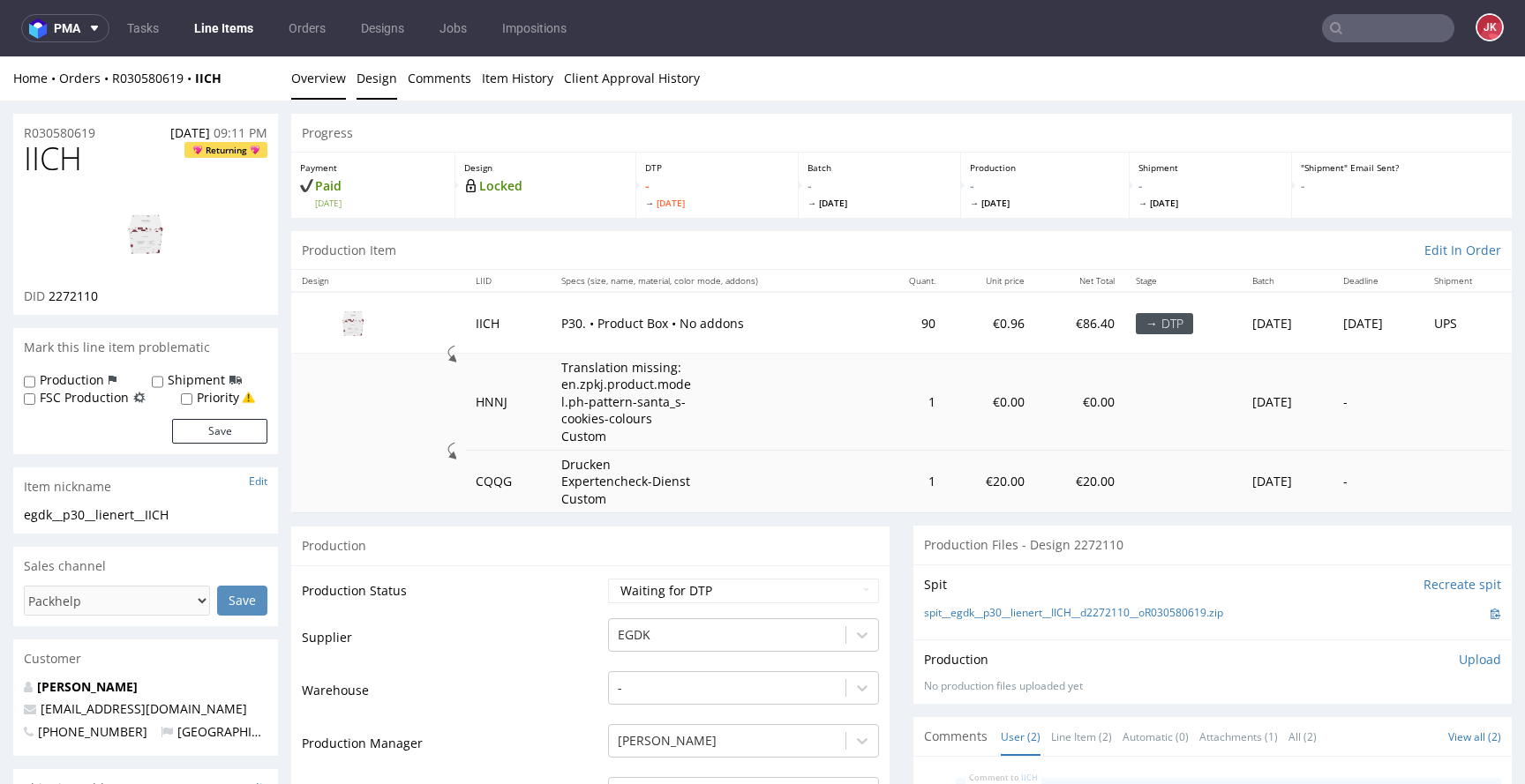
click at [369, 84] on link "Design" at bounding box center [377, 78] width 40 height 43
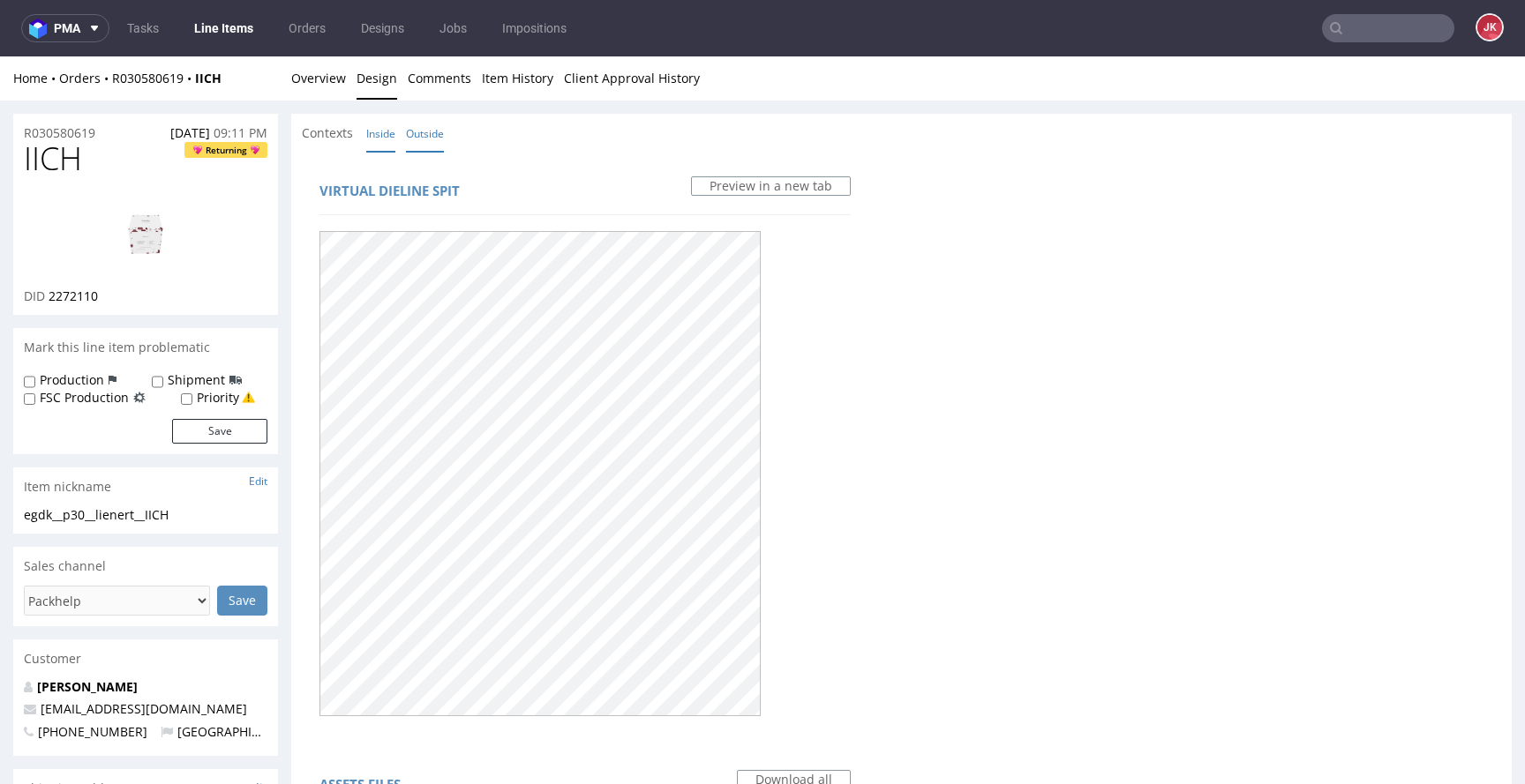
click at [379, 138] on link "Inside" at bounding box center [381, 134] width 29 height 38
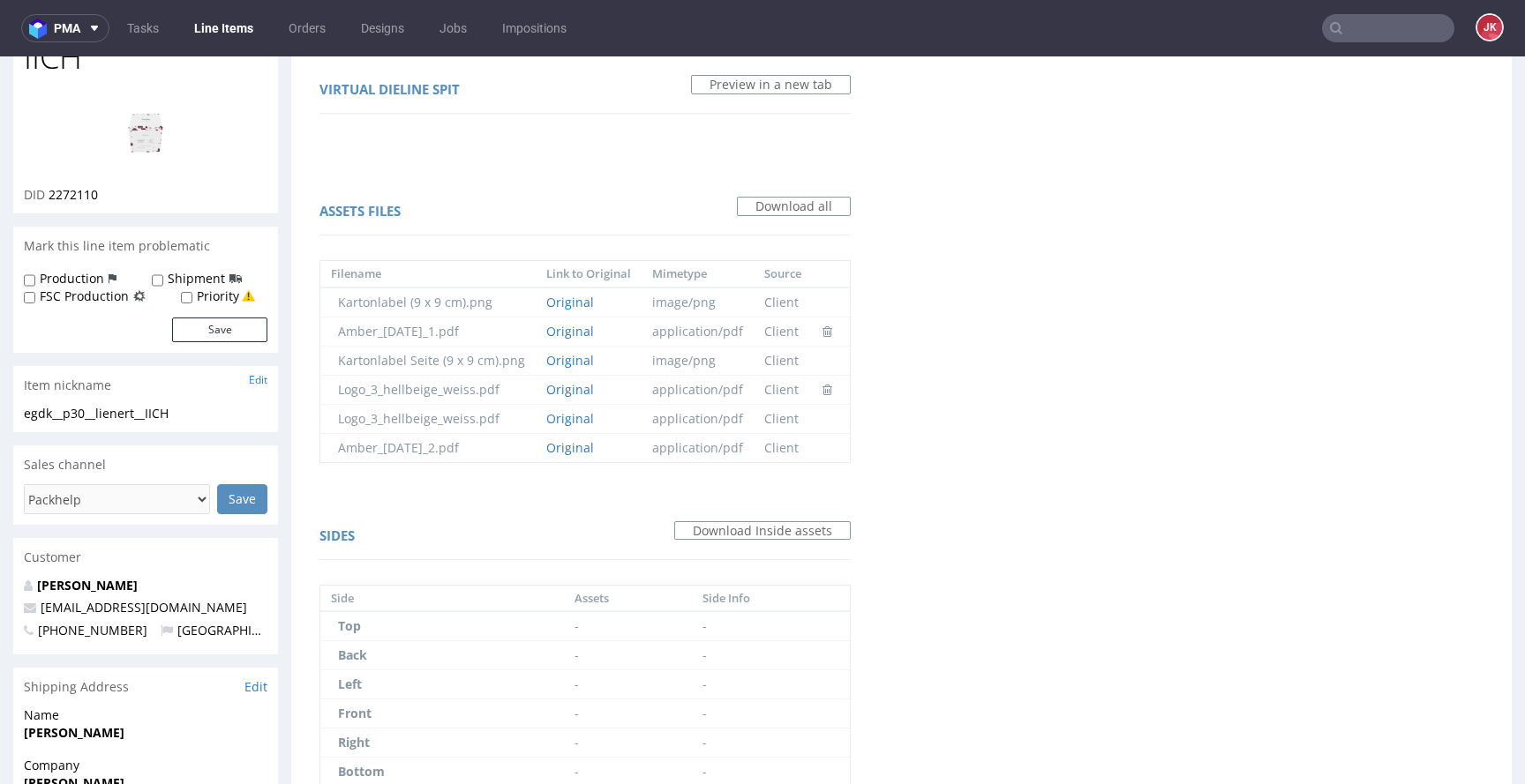
scroll to position [4, 0]
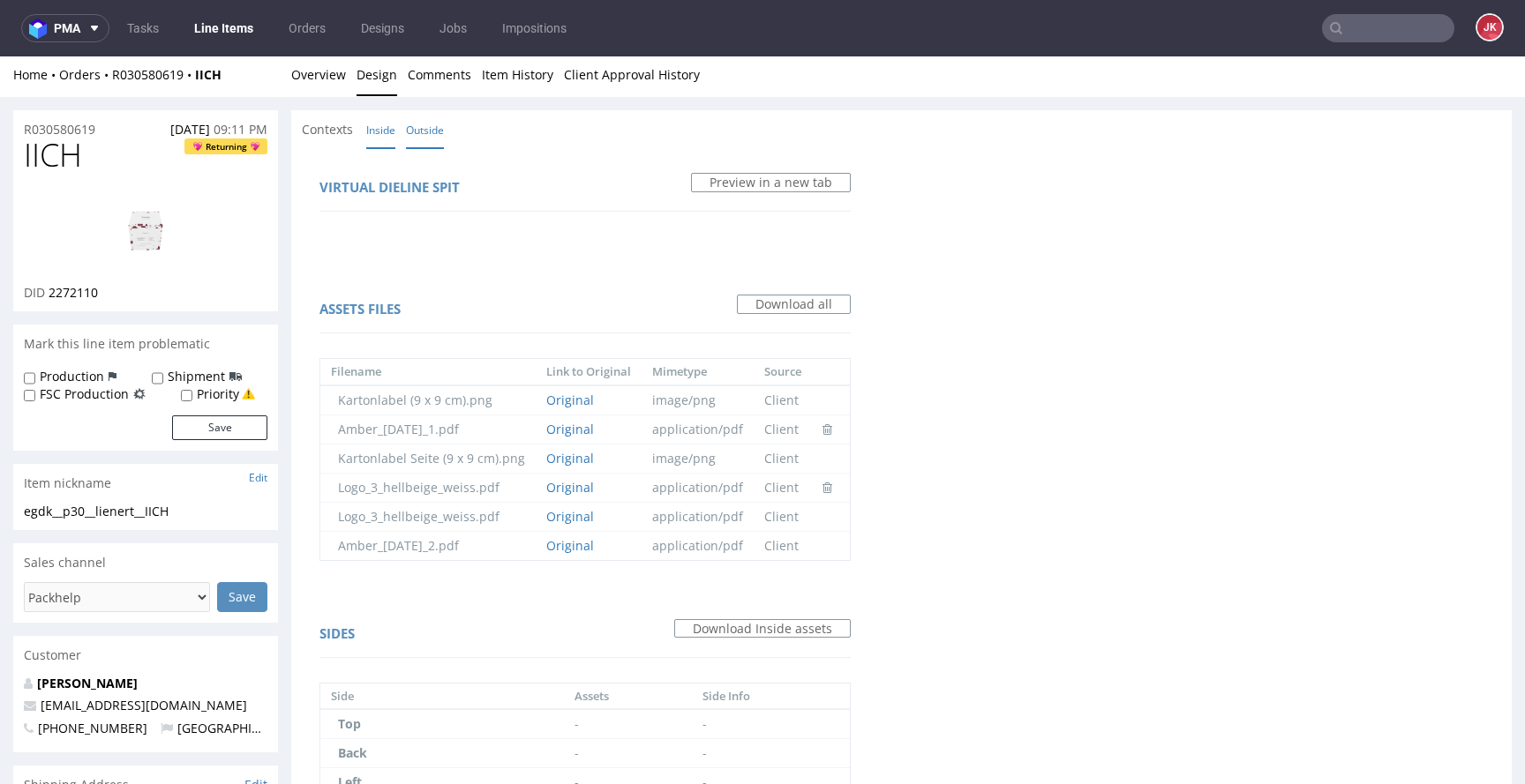
click at [426, 129] on link "Outside" at bounding box center [425, 130] width 38 height 38
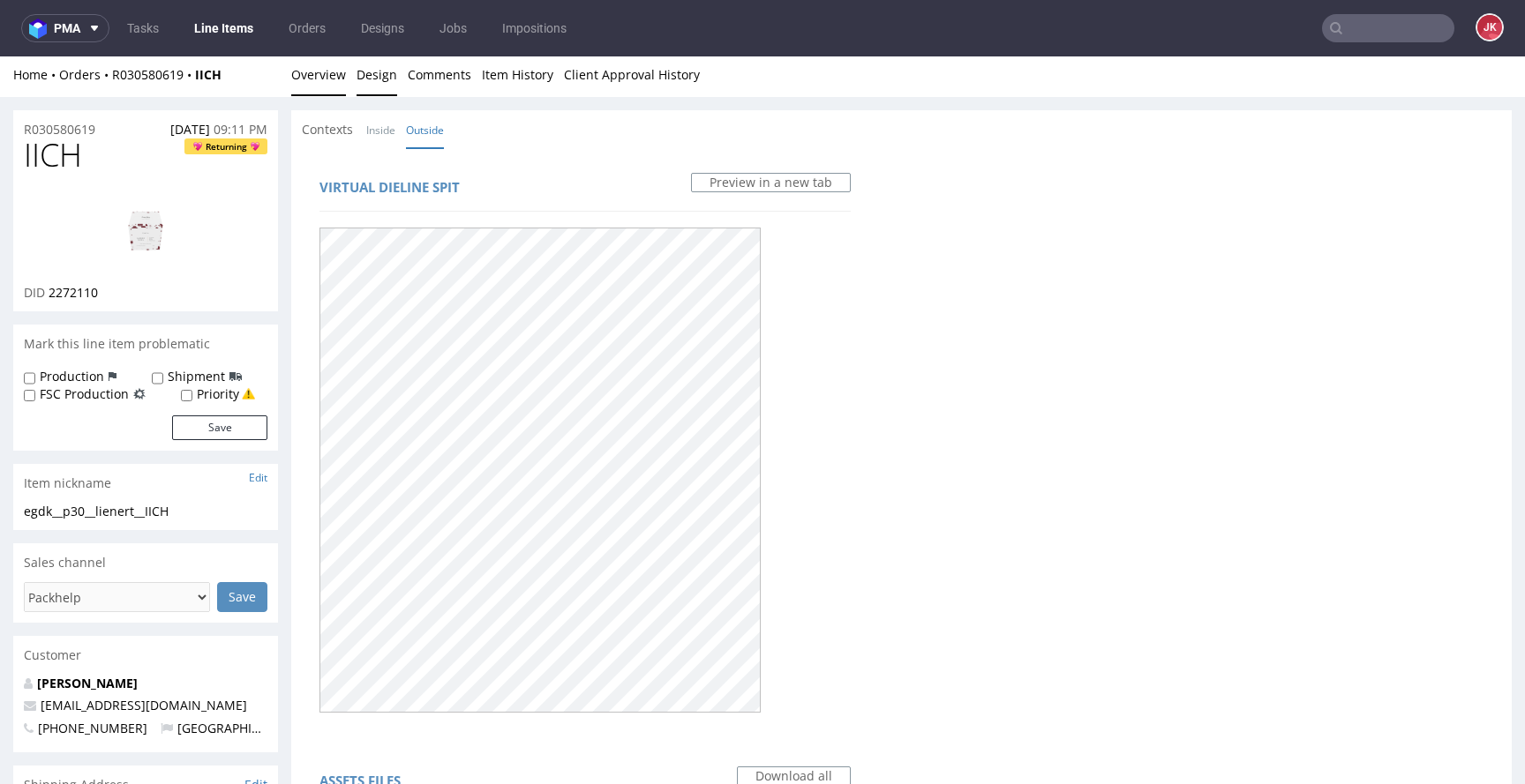
click at [326, 90] on link "Overview" at bounding box center [318, 74] width 55 height 43
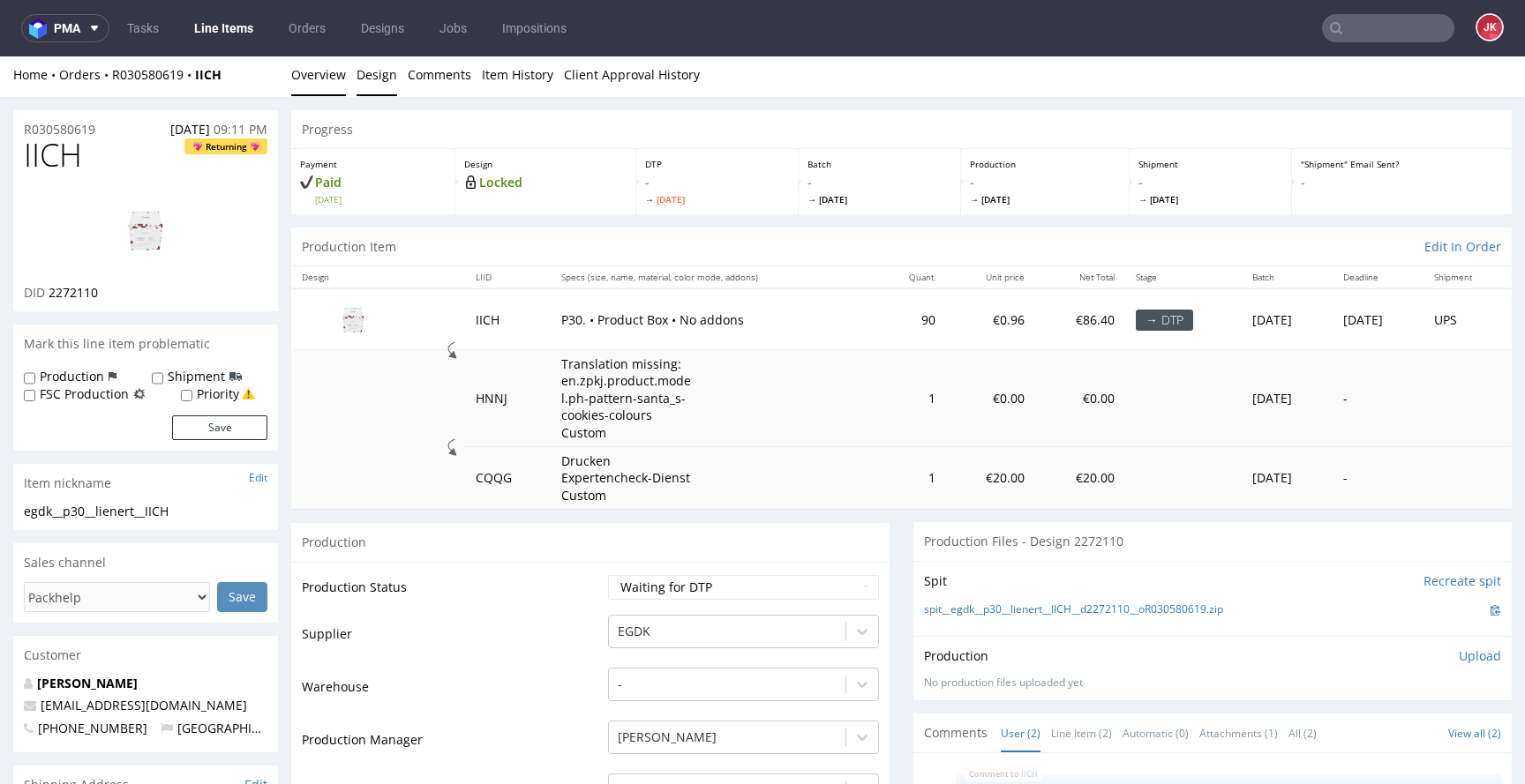
click at [382, 86] on link "Design" at bounding box center [377, 74] width 40 height 43
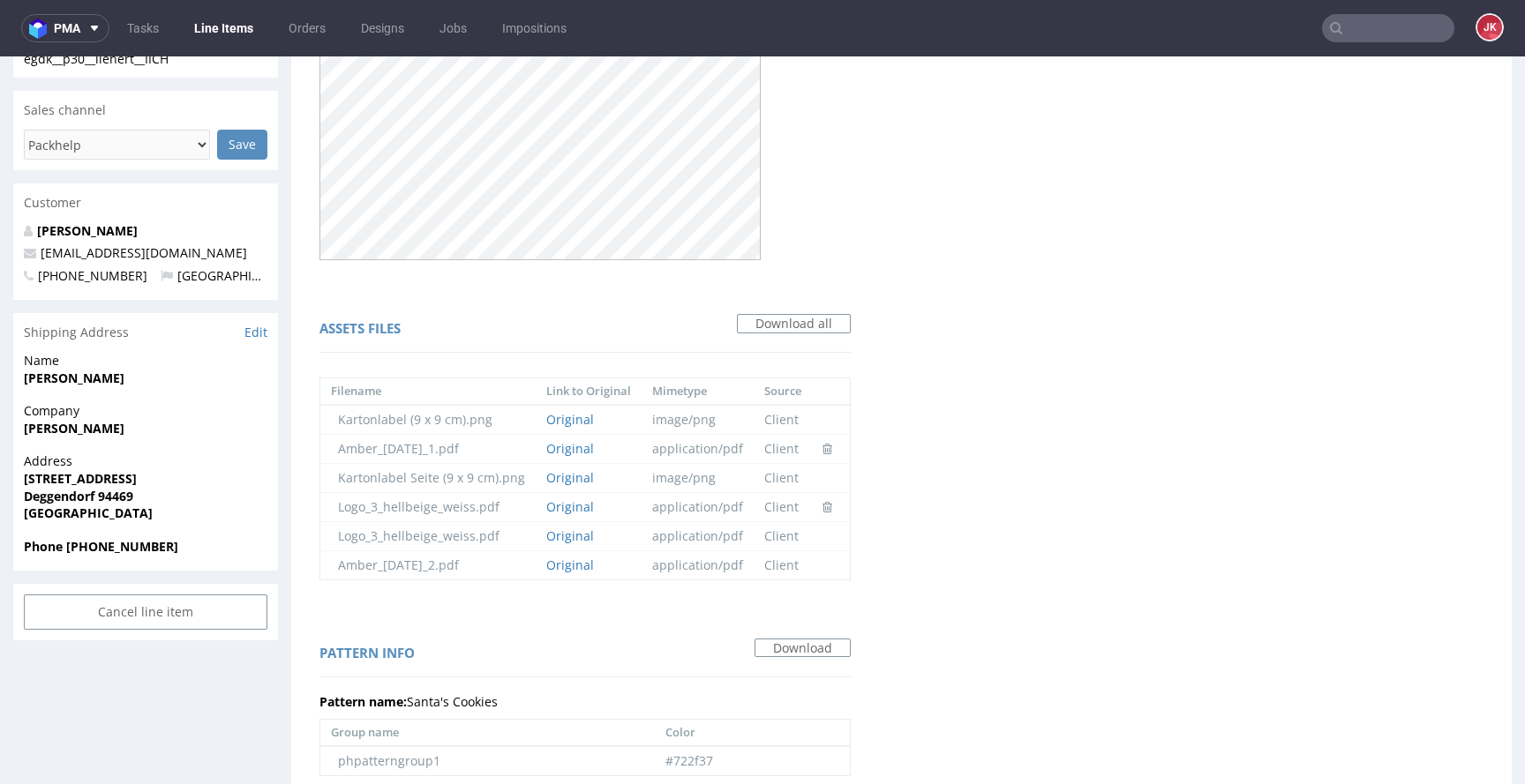
scroll to position [829, 0]
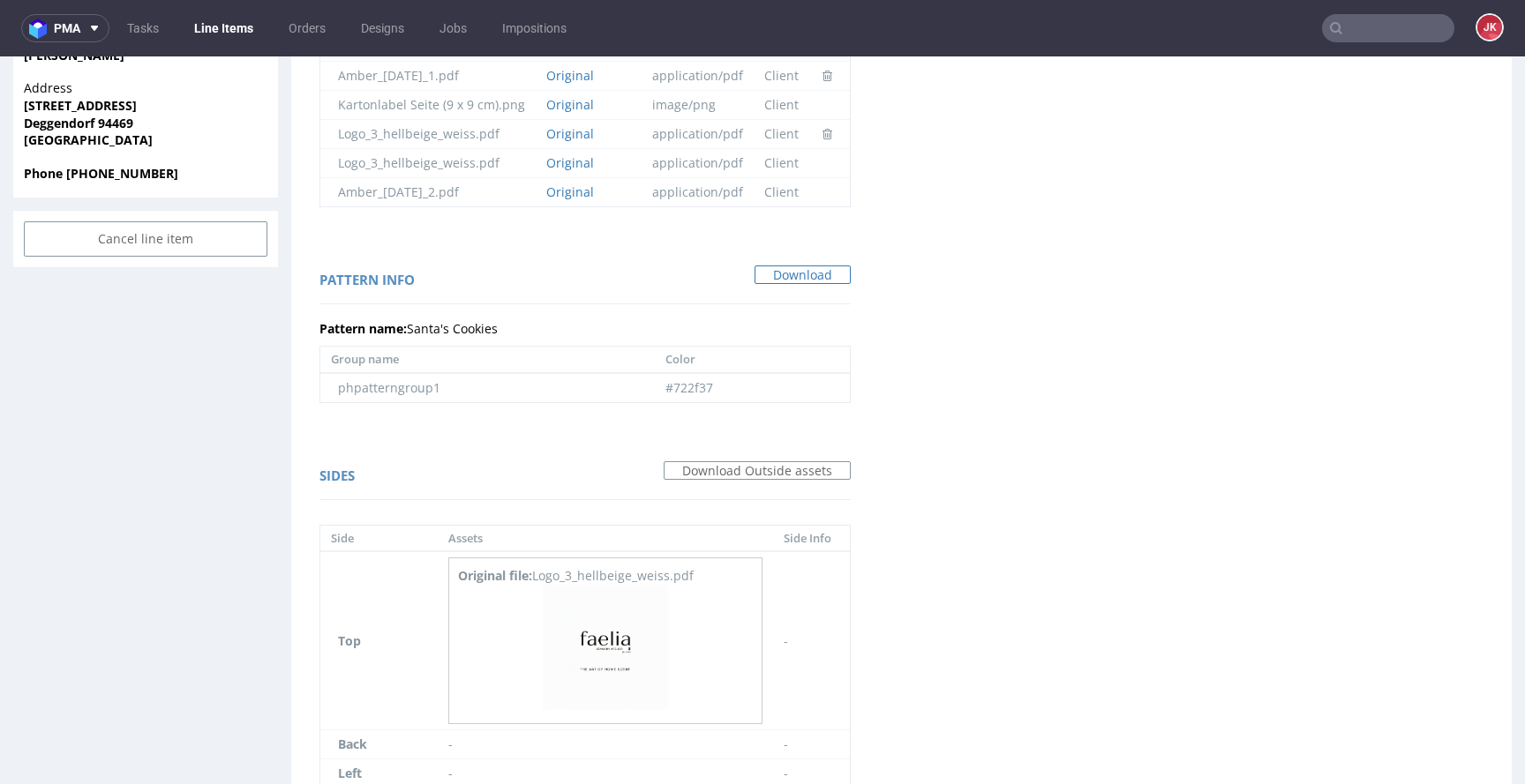
click at [793, 281] on link "Download" at bounding box center [802, 275] width 96 height 20
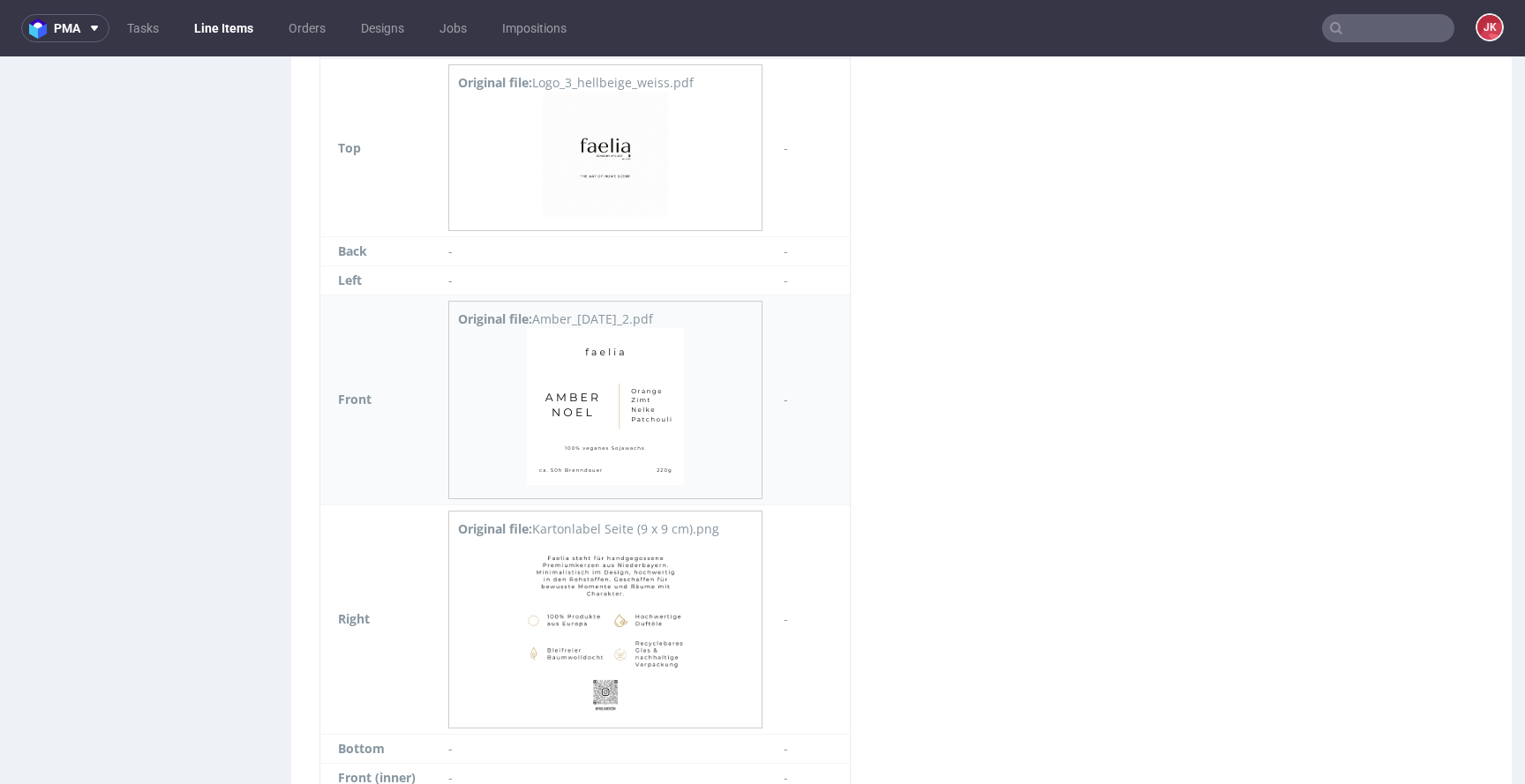
scroll to position [1420, 0]
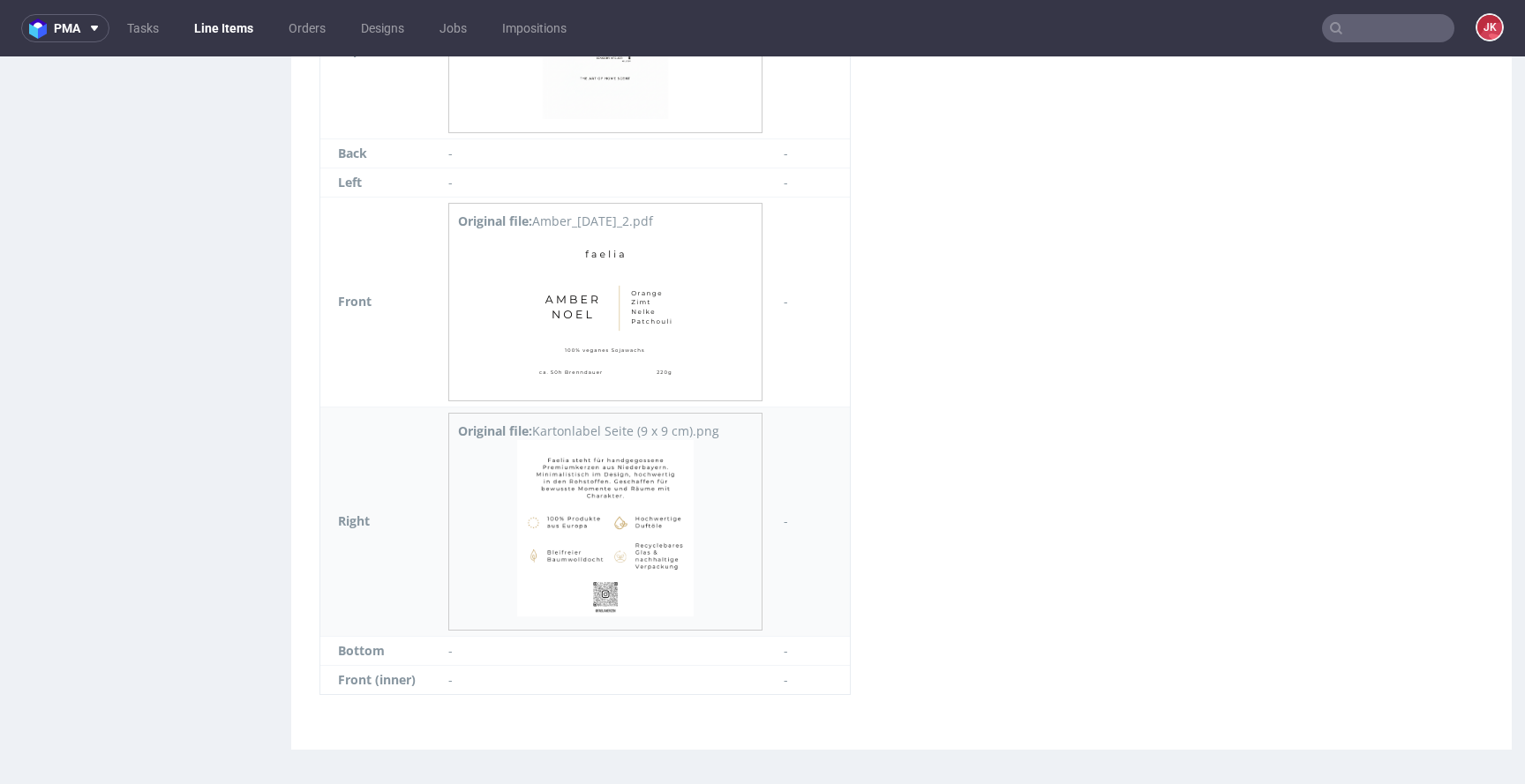
click at [616, 506] on img at bounding box center [605, 528] width 177 height 177
click at [596, 314] on img at bounding box center [605, 308] width 157 height 157
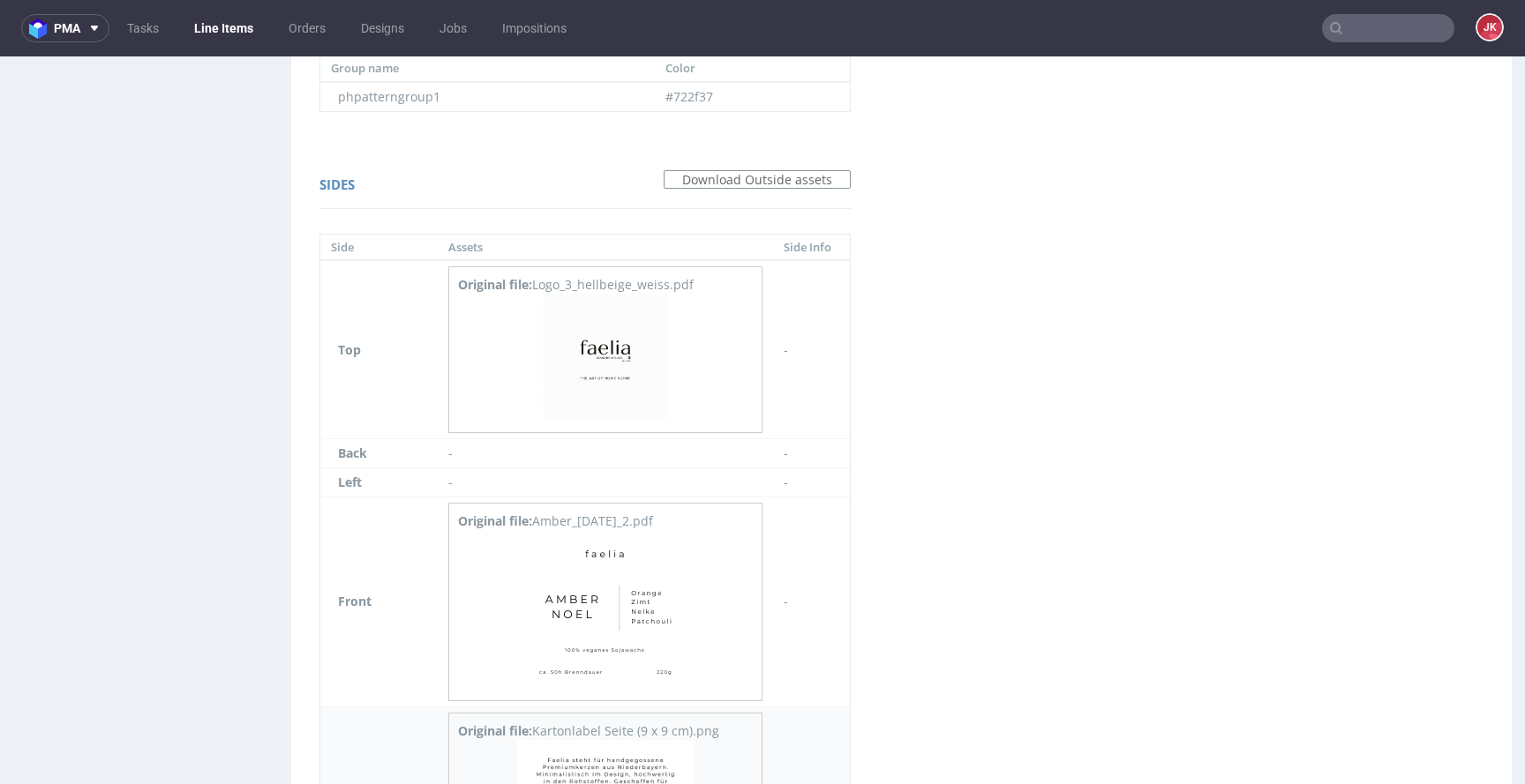
scroll to position [1063, 0]
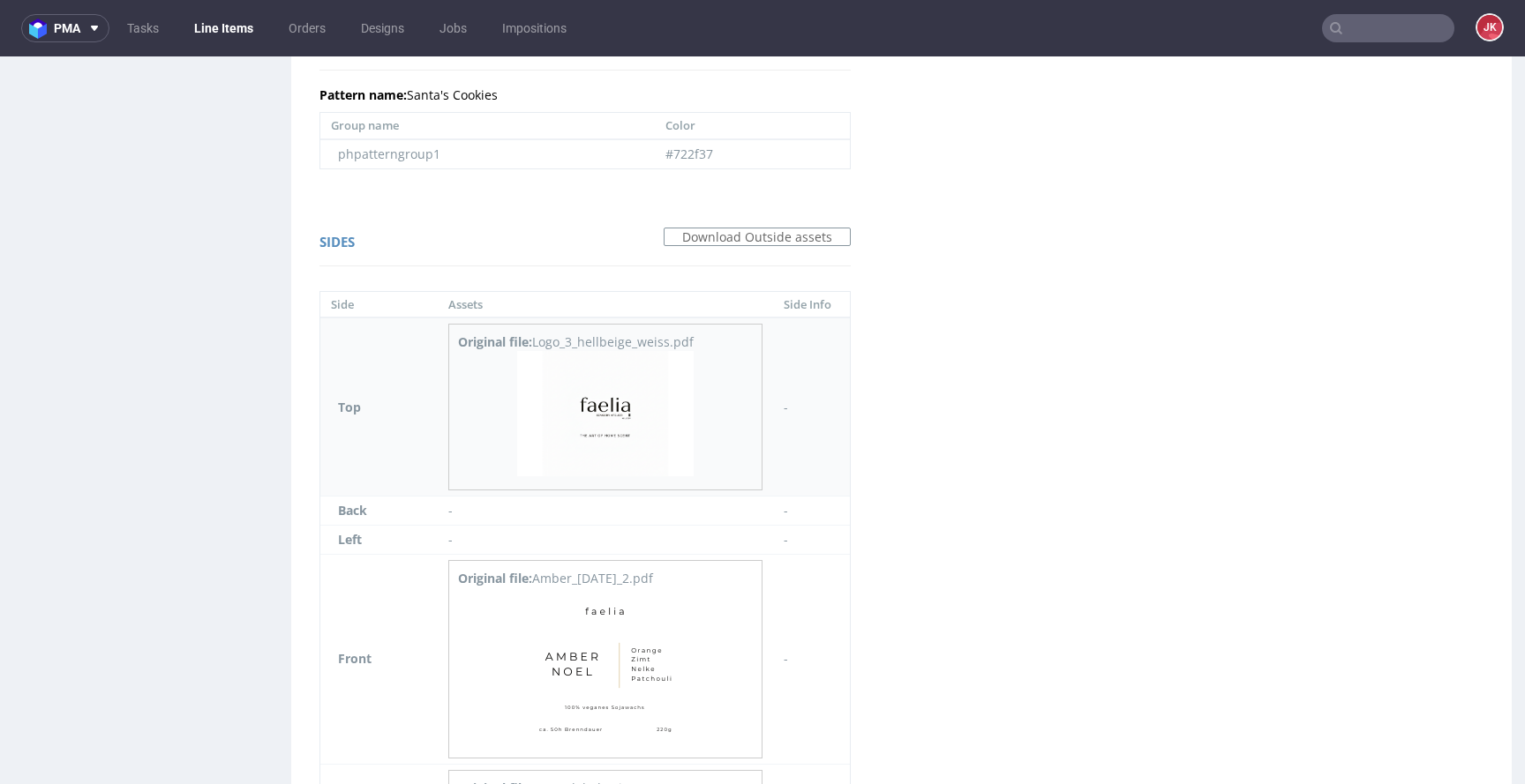
click at [608, 421] on img at bounding box center [605, 414] width 177 height 125
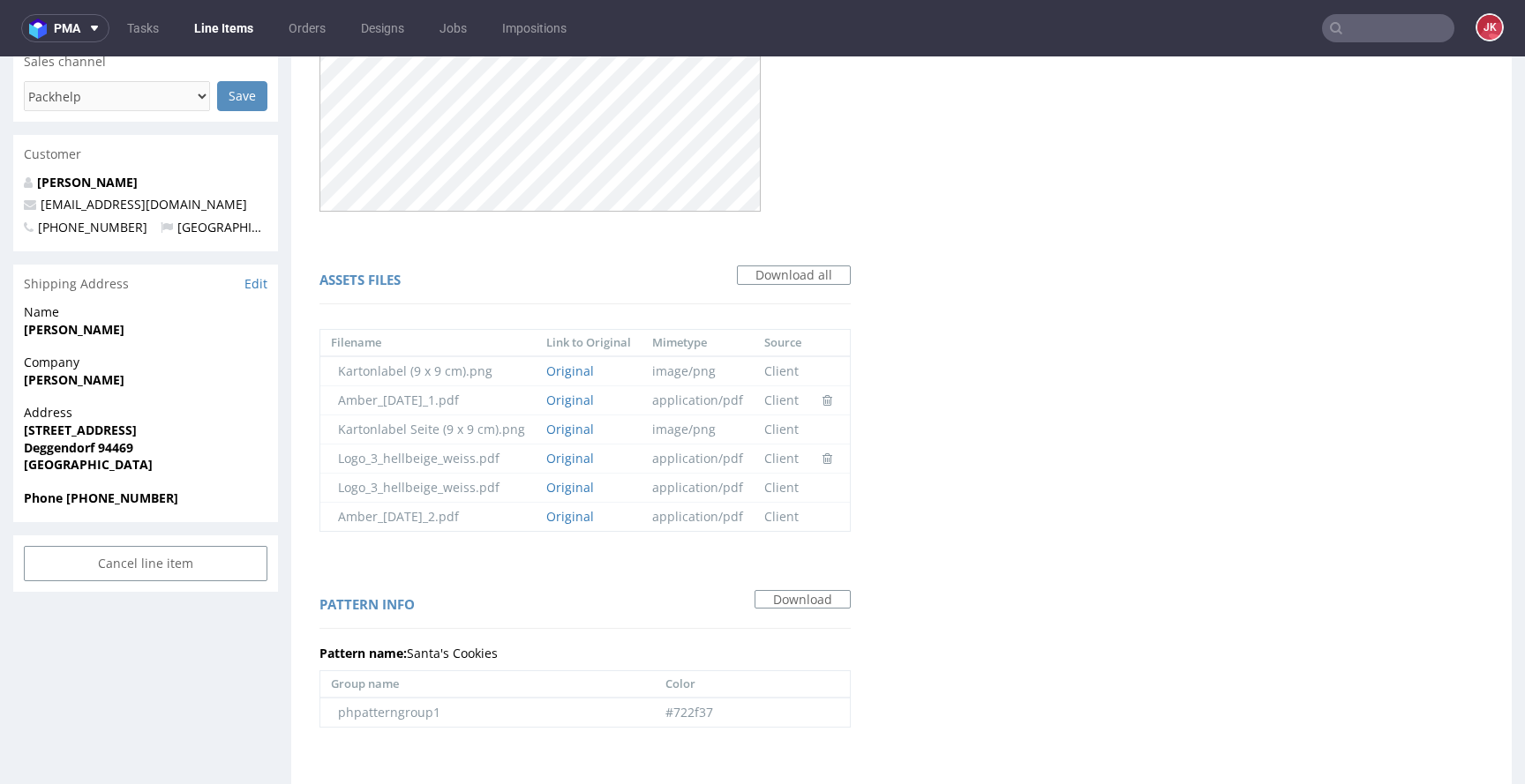
scroll to position [0, 0]
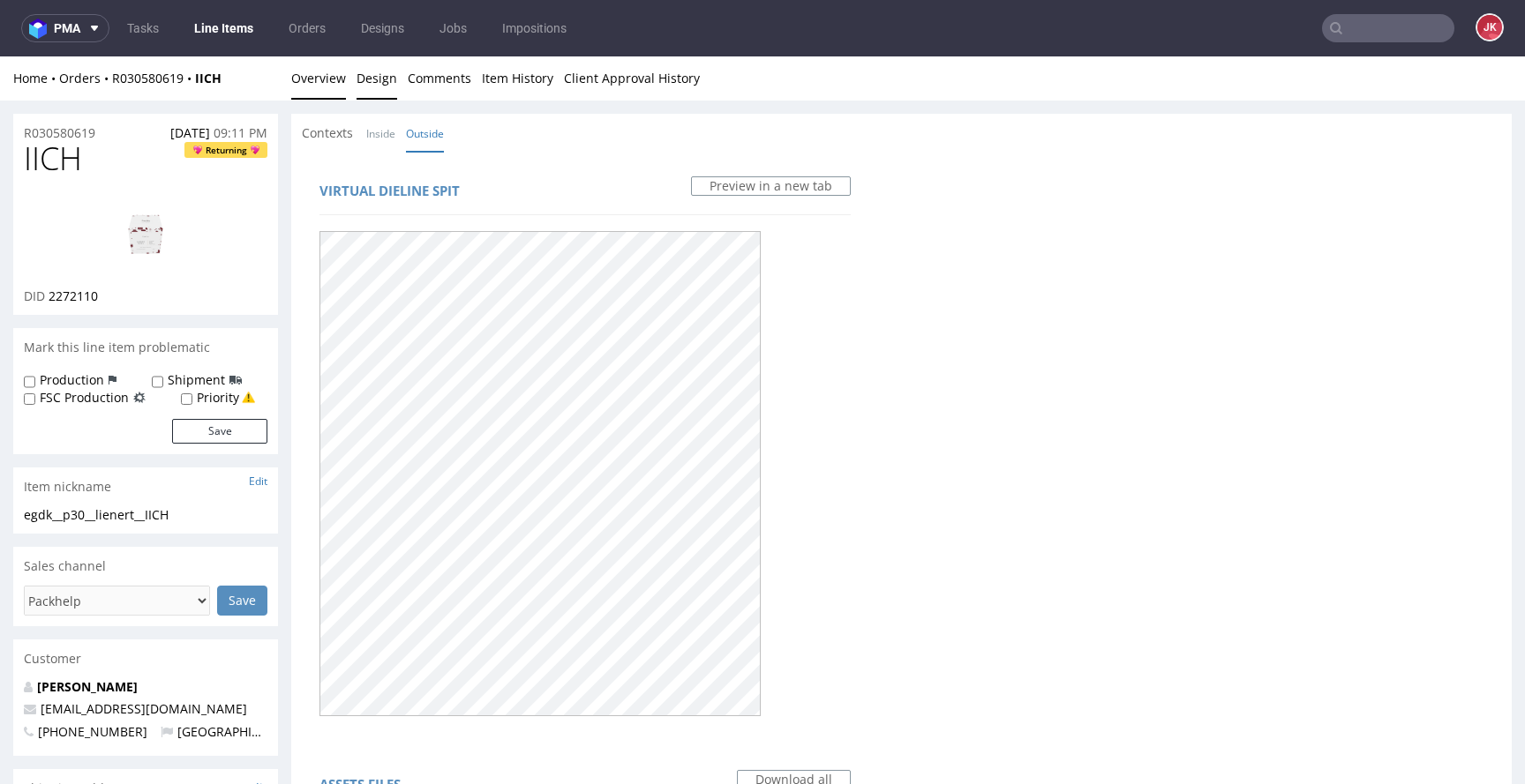
click at [325, 72] on link "Overview" at bounding box center [318, 78] width 55 height 43
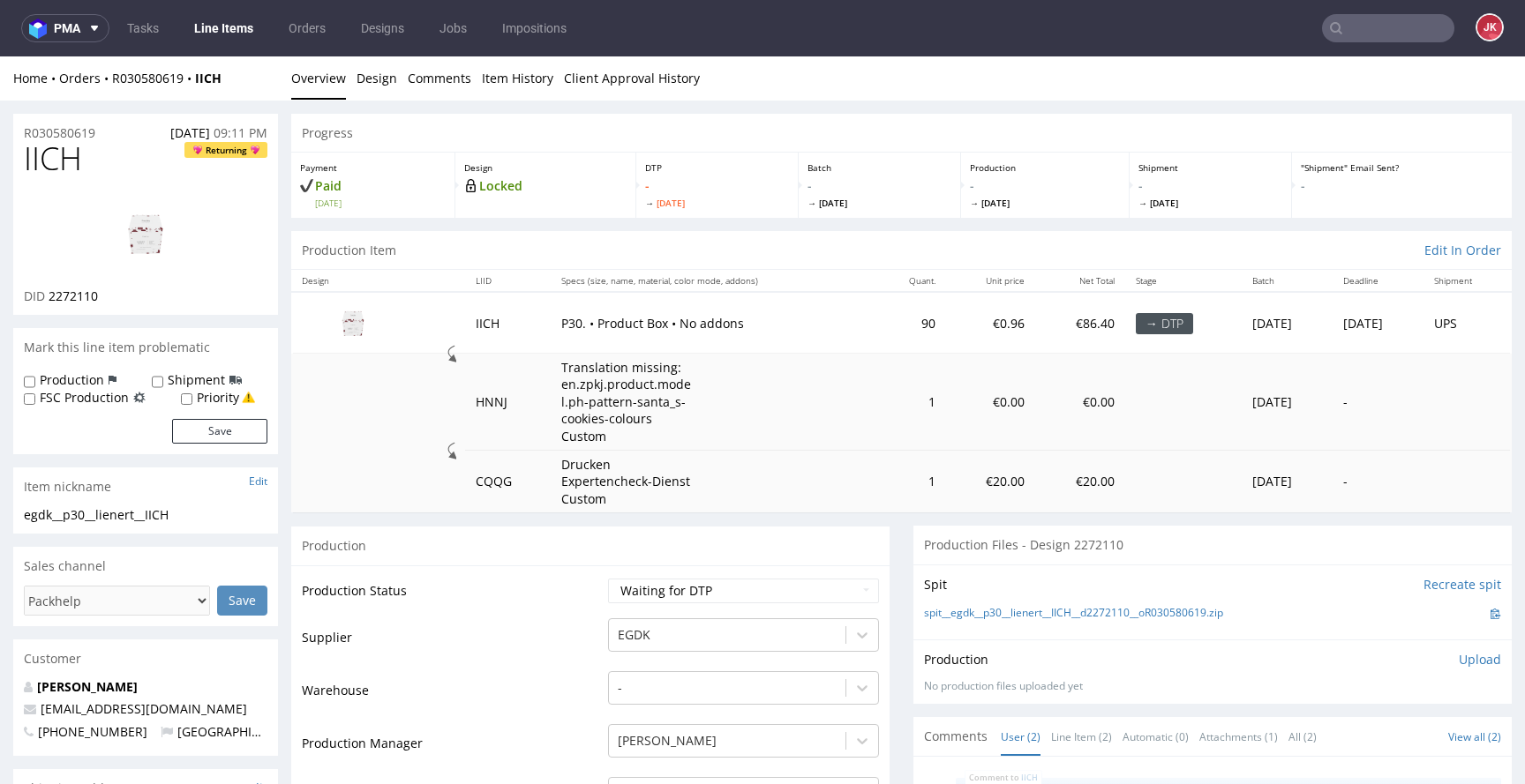
click at [188, 210] on img at bounding box center [146, 234] width 142 height 80
click at [709, 596] on select "Waiting for Artwork Waiting for Diecut Waiting for Mockup Waiting for DTP Waiti…" at bounding box center [743, 591] width 271 height 25
select select "dtp_in_process"
click at [608, 579] on select "Waiting for Artwork Waiting for Diecut Waiting for Mockup Waiting for DTP Waiti…" at bounding box center [743, 591] width 271 height 25
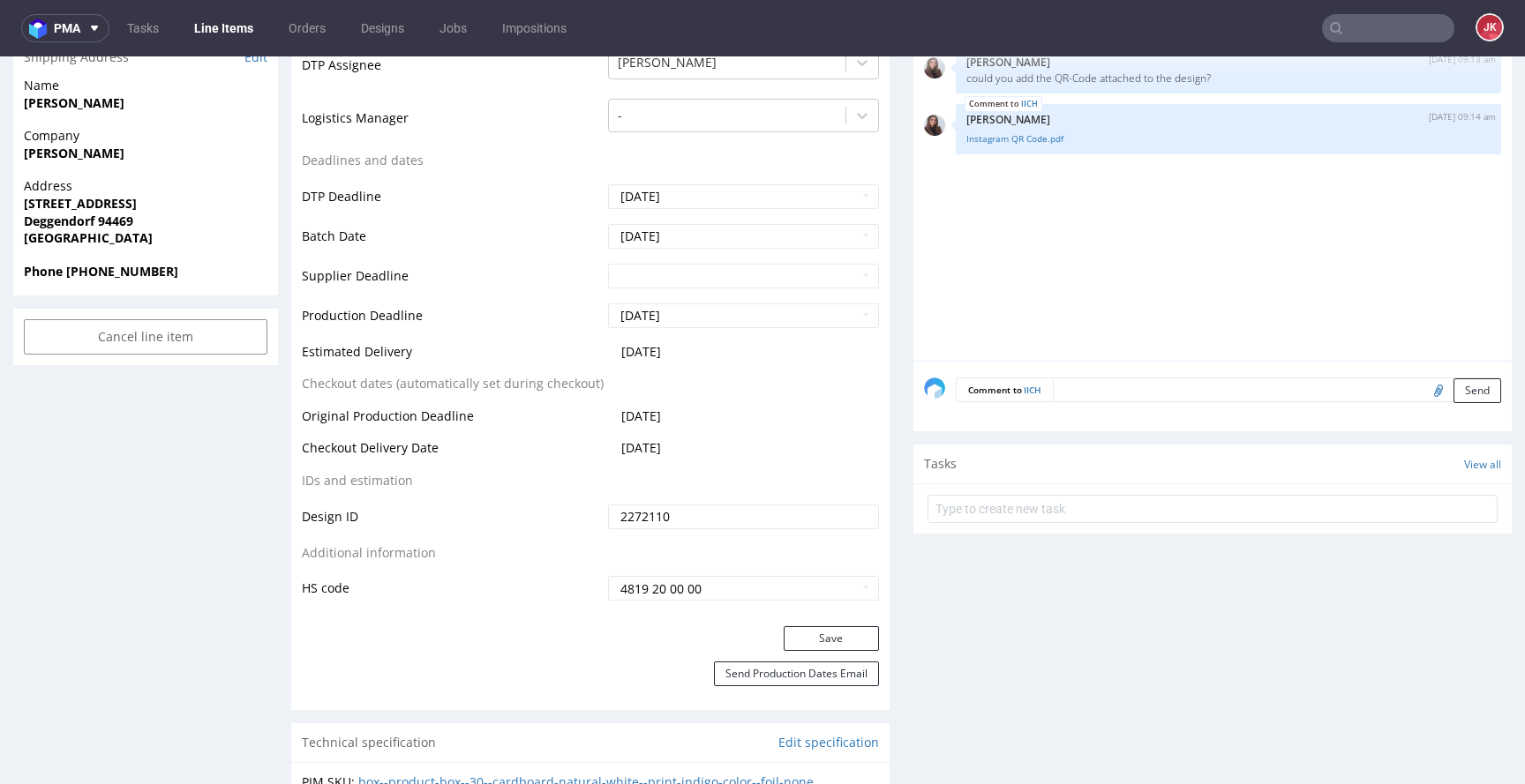
scroll to position [745, 0]
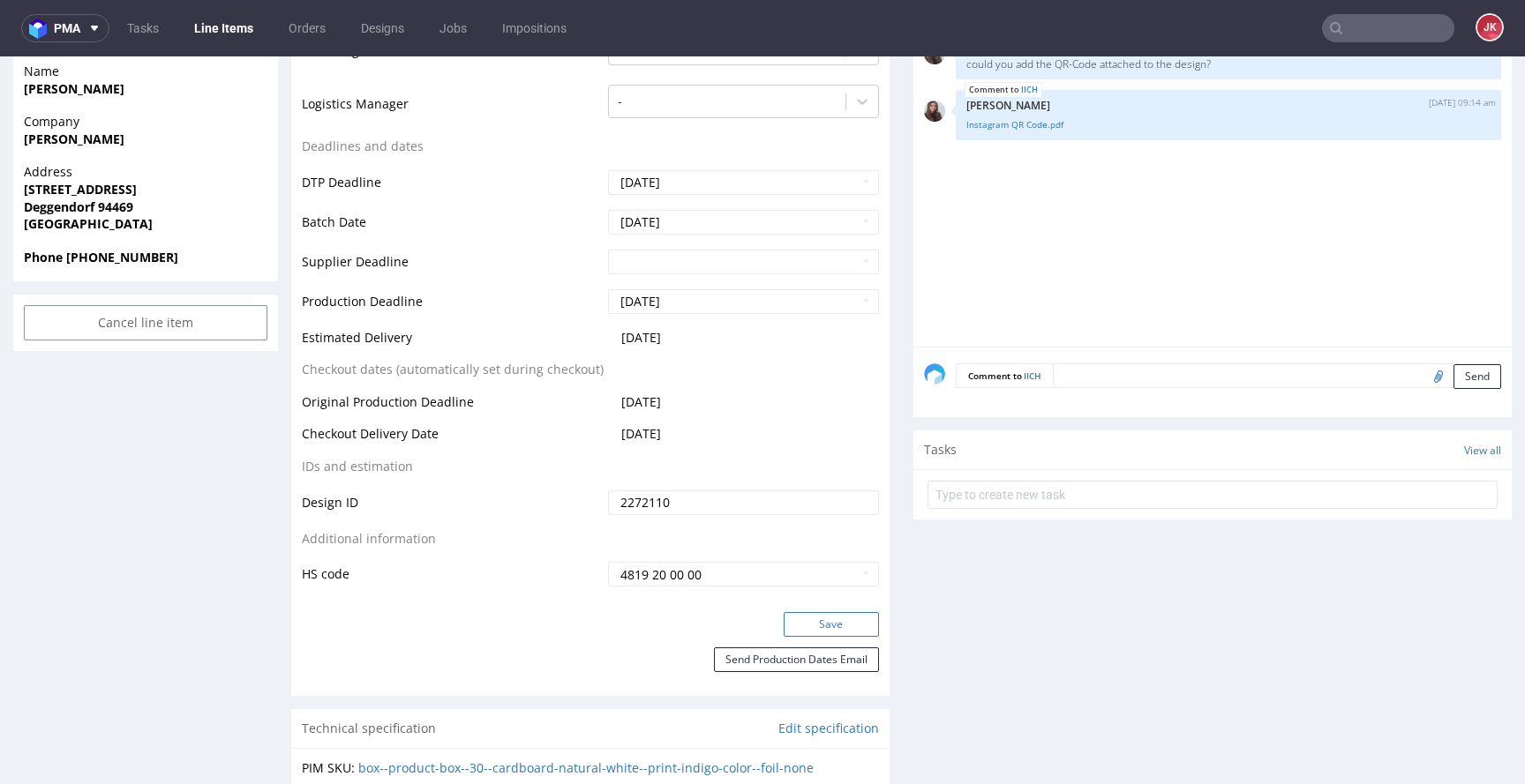
click at [816, 625] on button "Save" at bounding box center [831, 625] width 95 height 25
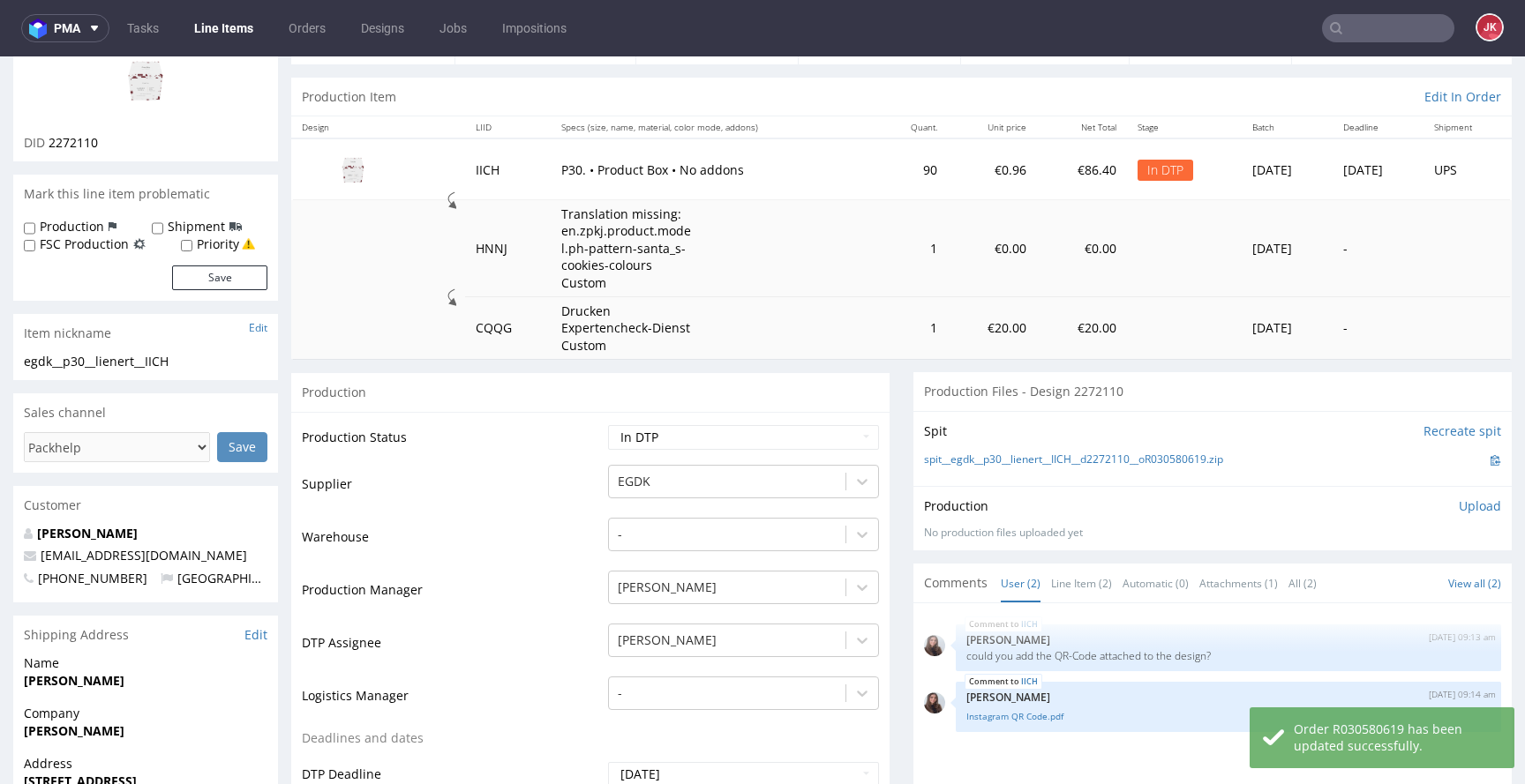
scroll to position [0, 0]
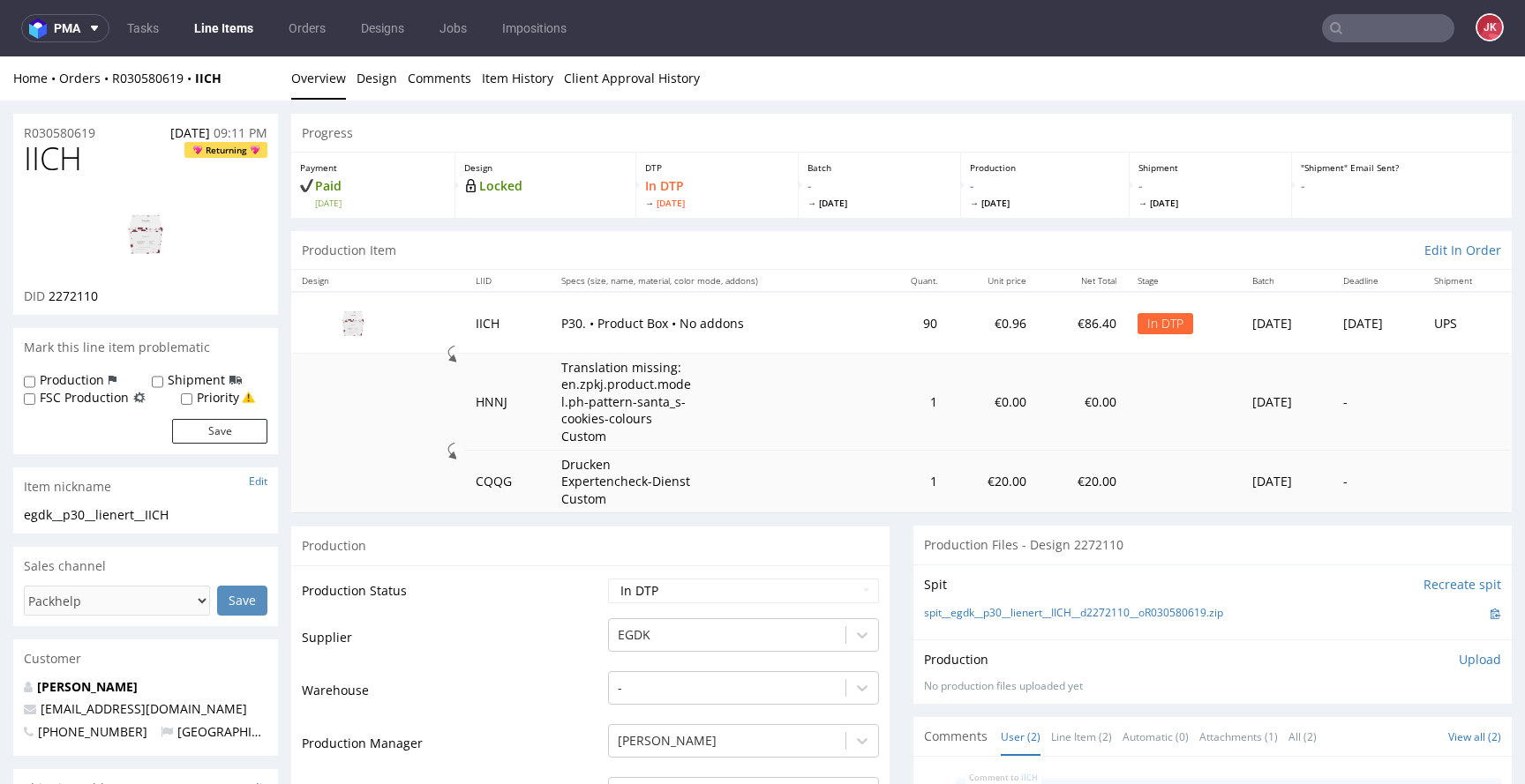
click at [384, 94] on link "Design" at bounding box center [377, 78] width 40 height 43
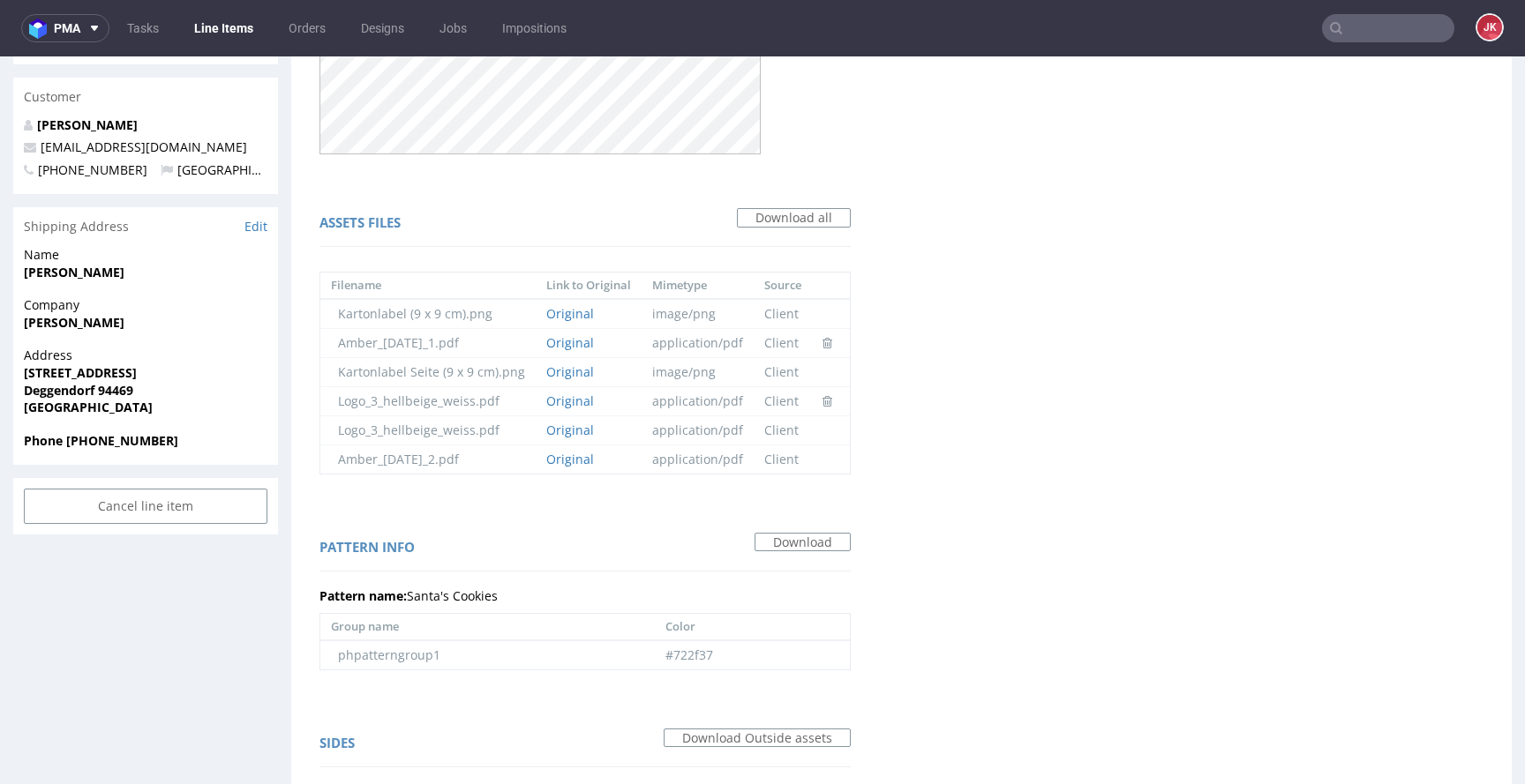
scroll to position [564, 0]
click at [686, 650] on td "#722f37" at bounding box center [753, 652] width 195 height 29
copy td "722f37"
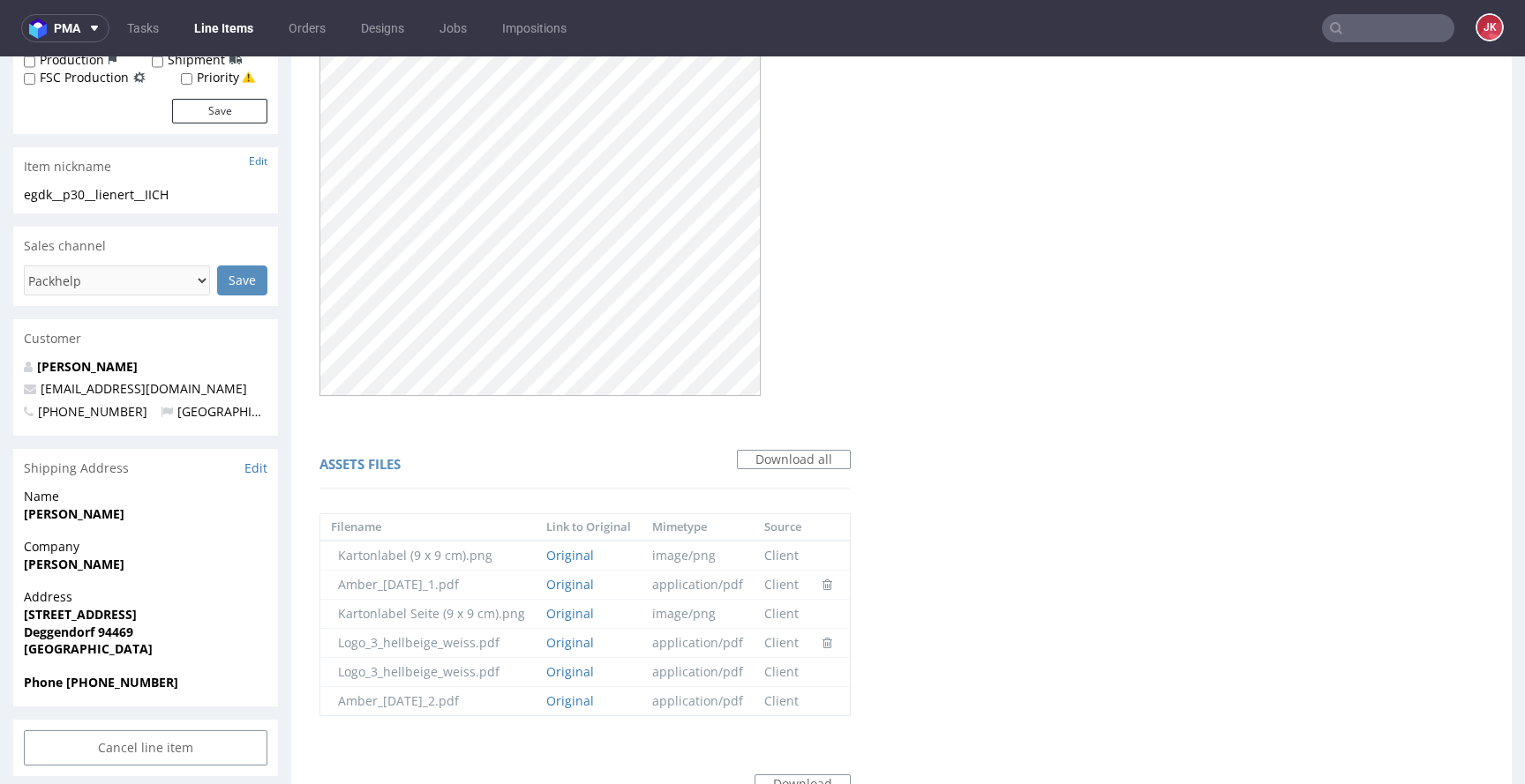
scroll to position [0, 0]
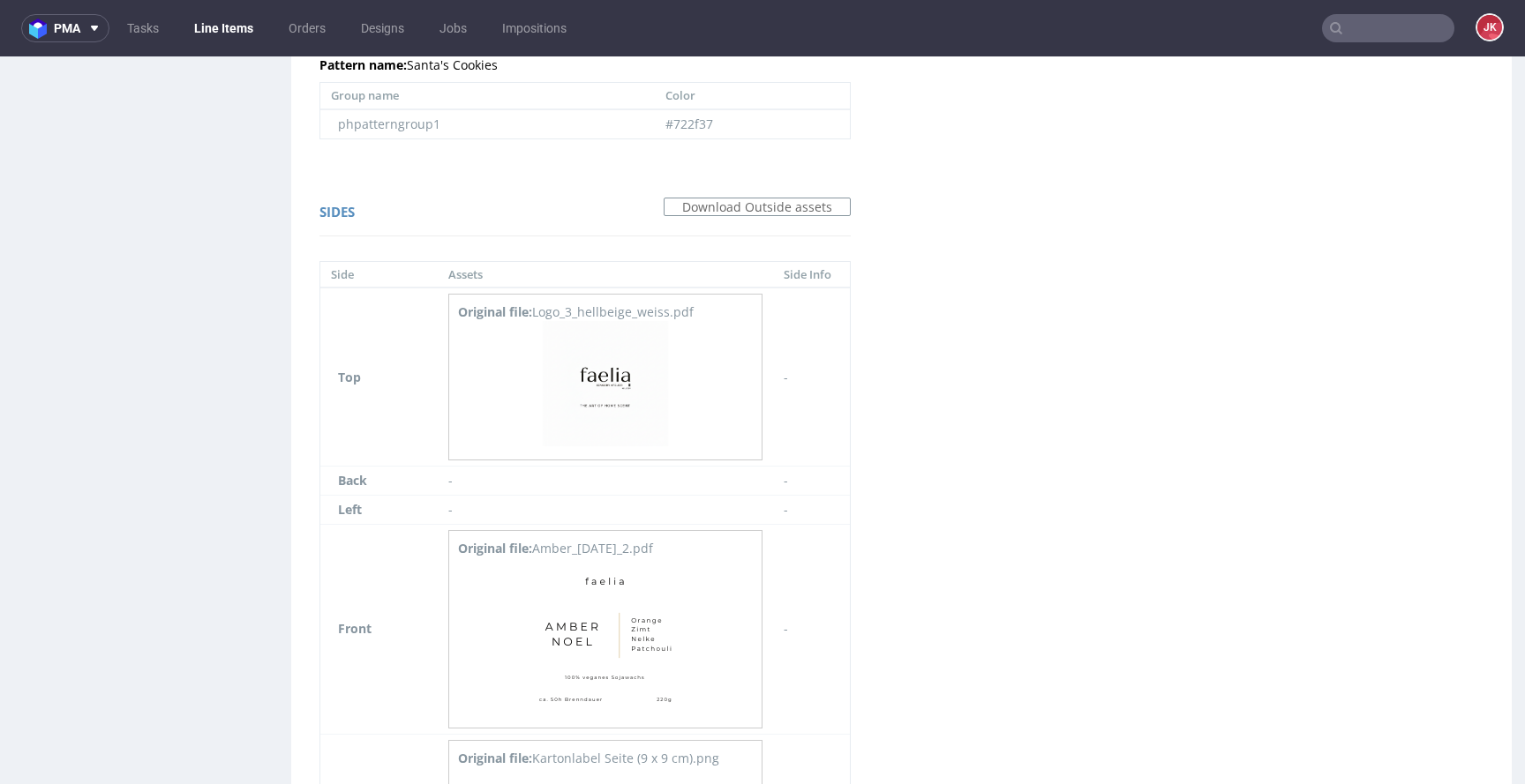
click at [983, 355] on div "Virtual dieline spit Preview in a new tab Assets files Download all Filename Li…" at bounding box center [902, 67] width 1221 height 2018
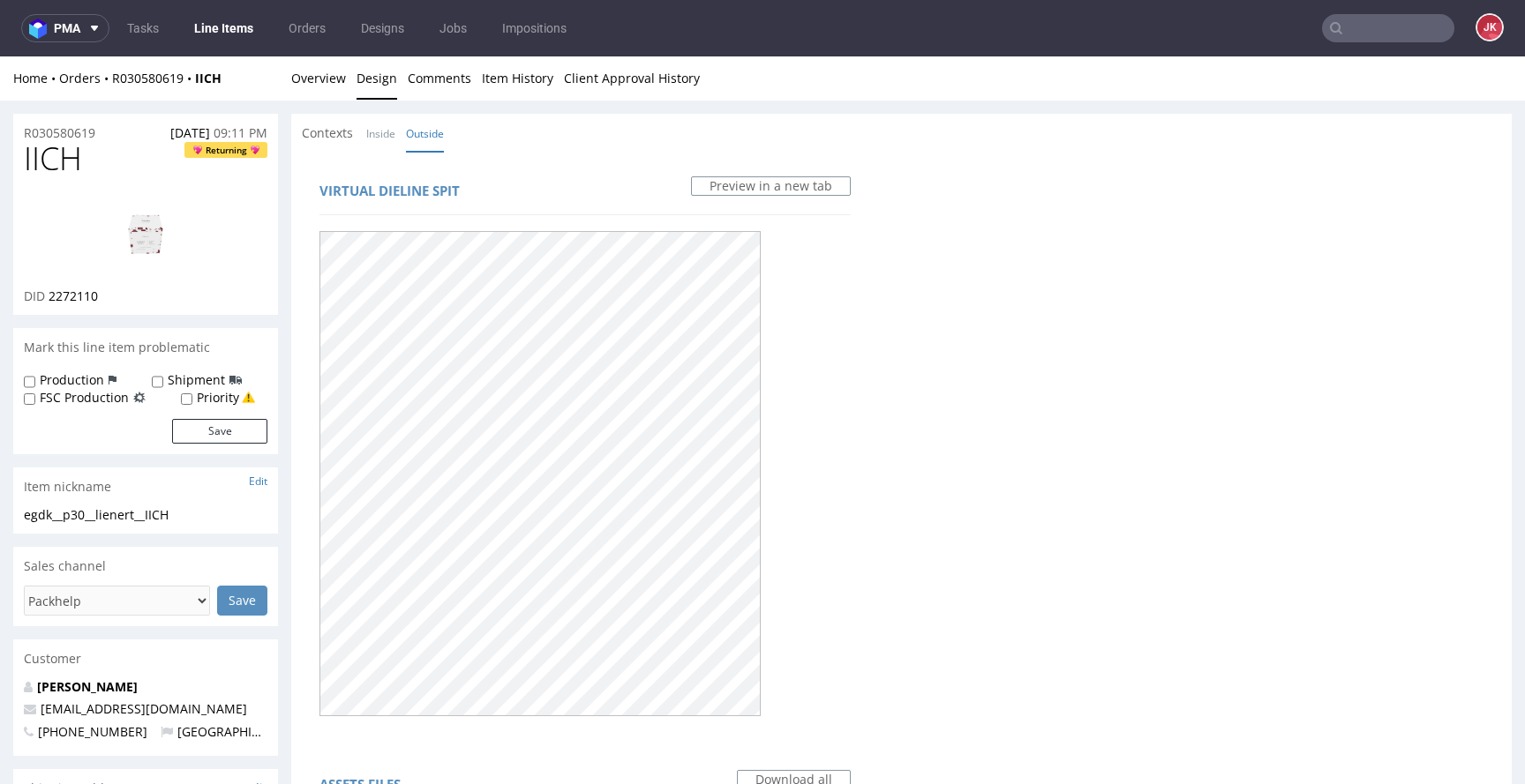
drag, startPoint x: 586, startPoint y: 155, endPoint x: 464, endPoint y: 133, distance: 124.0
click at [332, 73] on link "Overview" at bounding box center [318, 78] width 55 height 43
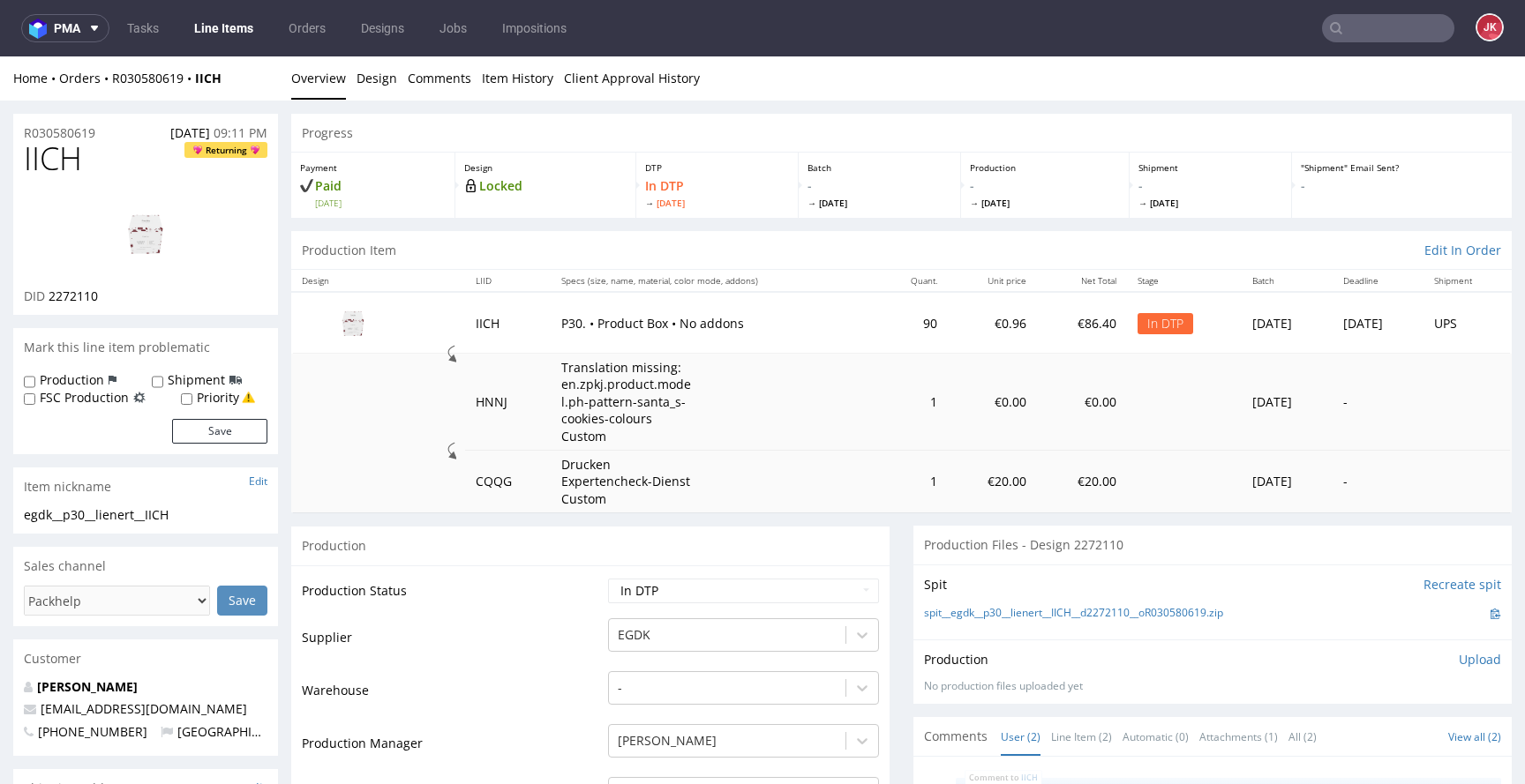
click at [45, 161] on span "IICH" at bounding box center [53, 159] width 58 height 35
copy span "IICH"
drag, startPoint x: 907, startPoint y: 610, endPoint x: 1215, endPoint y: 616, distance: 308.1
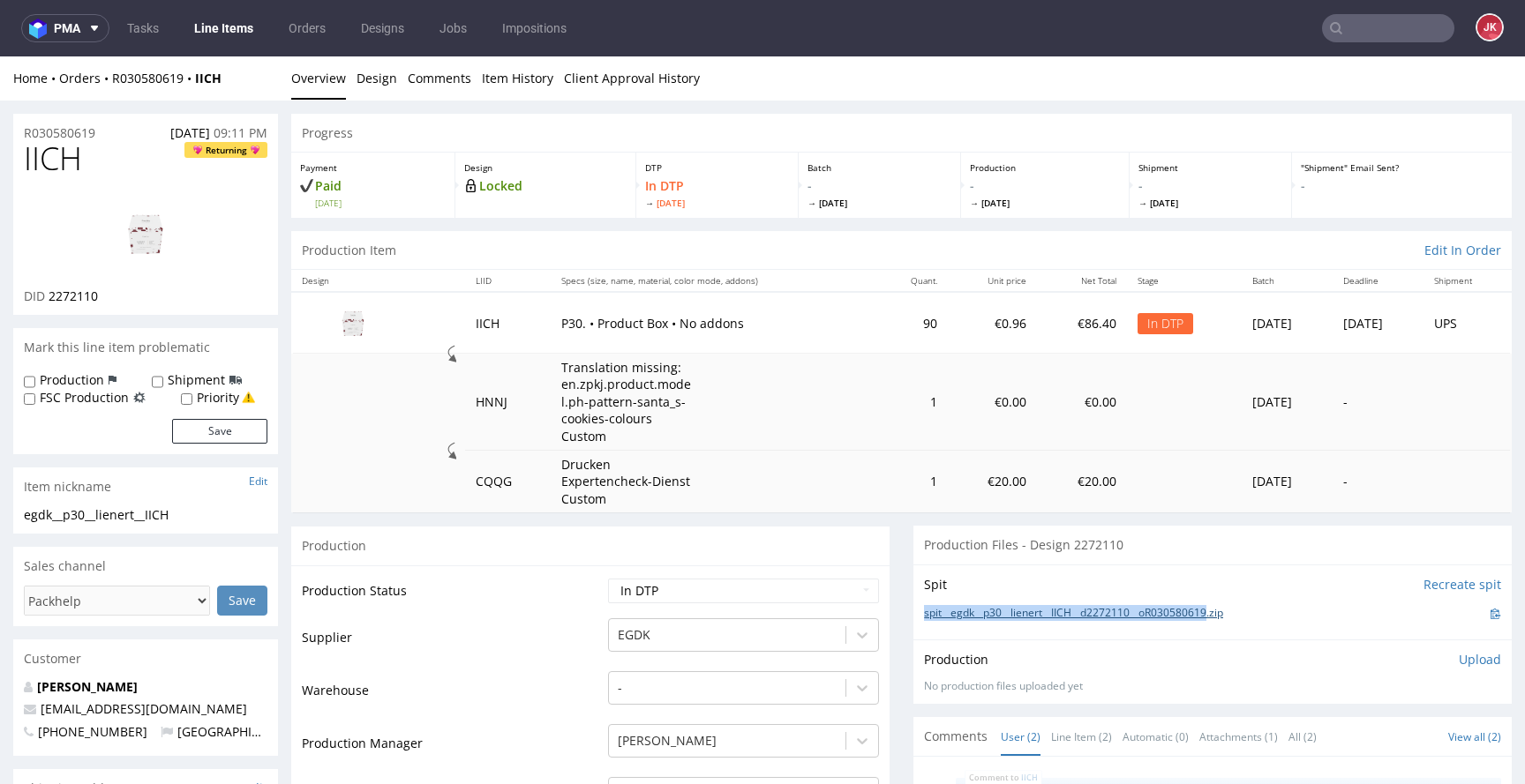
click at [1215, 616] on div "Spit Recreate spit spit__egdk__p30__lienert__IICH__d2272110__oR030580619.zip" at bounding box center [1213, 602] width 599 height 75
copy link "spit__egdk__p30__lienert__IICH__d2272110__oR030580619"
click at [1136, 649] on div "Production Upload No production files uploaded yet Description (optional) Add f…" at bounding box center [1213, 672] width 599 height 65
drag, startPoint x: 905, startPoint y: 609, endPoint x: 1215, endPoint y: 617, distance: 310.1
click at [1215, 617] on div "Spit Recreate spit spit__egdk__p30__lienert__IICH__d2272110__oR030580619.zip" at bounding box center [1213, 602] width 599 height 75
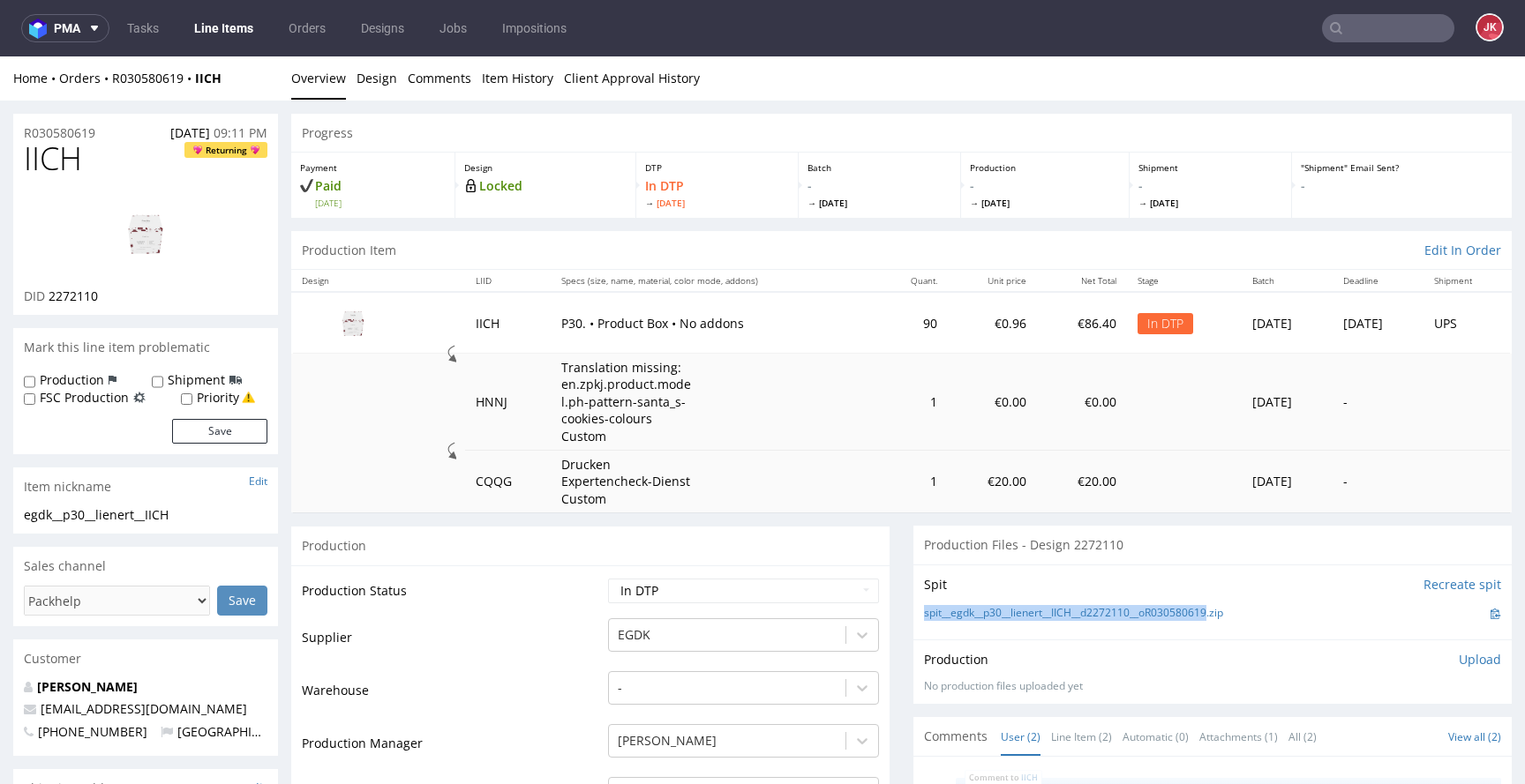
copy link "spit__egdk__p30__lienert__IICH__d2272110__oR030580619"
click at [835, 589] on select "Waiting for Artwork Waiting for Diecut Waiting for Mockup Waiting for DTP Waiti…" at bounding box center [743, 591] width 271 height 25
select select "dtp_ca_needed"
click at [608, 579] on select "Waiting for Artwork Waiting for Diecut Waiting for Mockup Waiting for DTP Waiti…" at bounding box center [743, 591] width 271 height 25
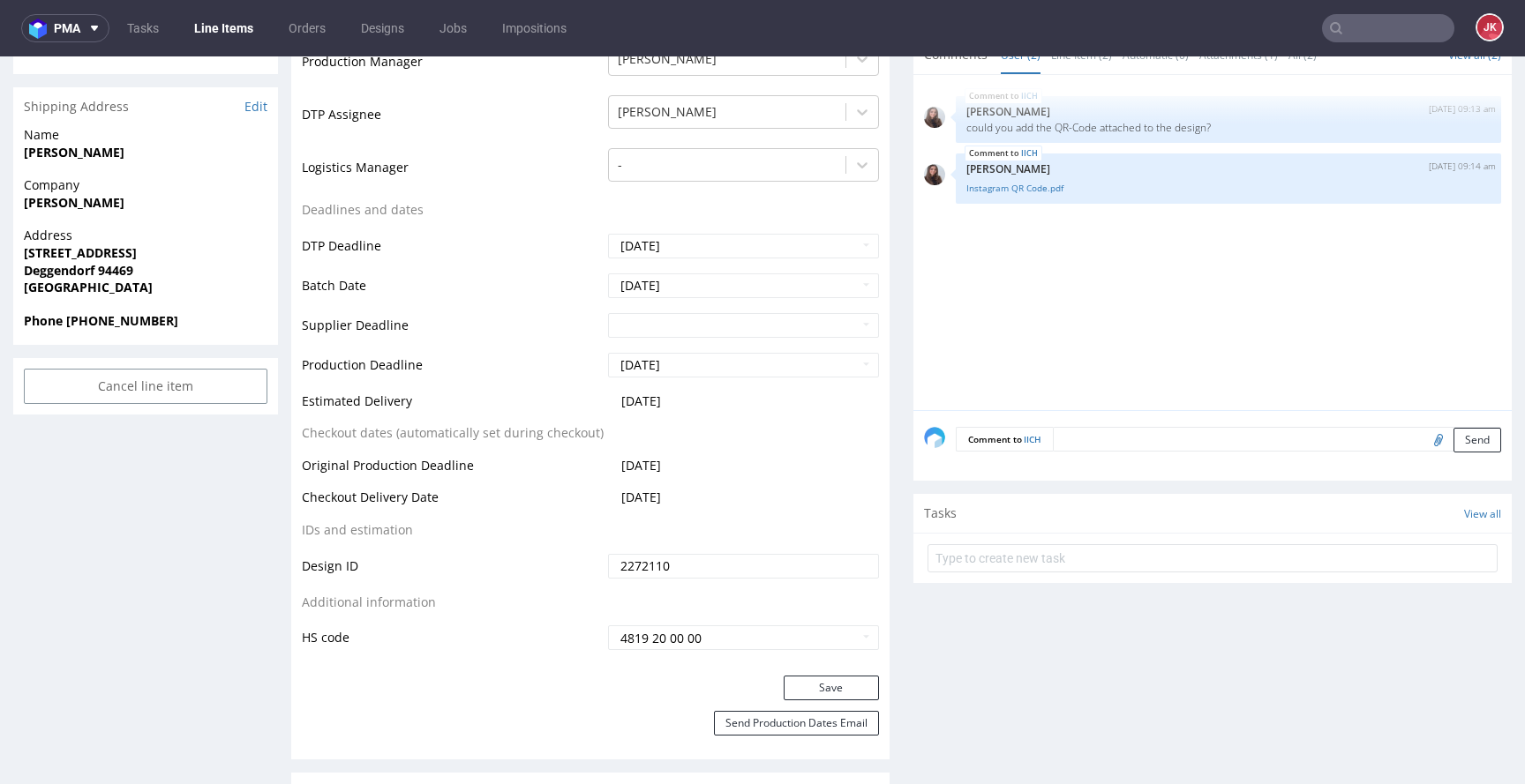
scroll to position [826, 0]
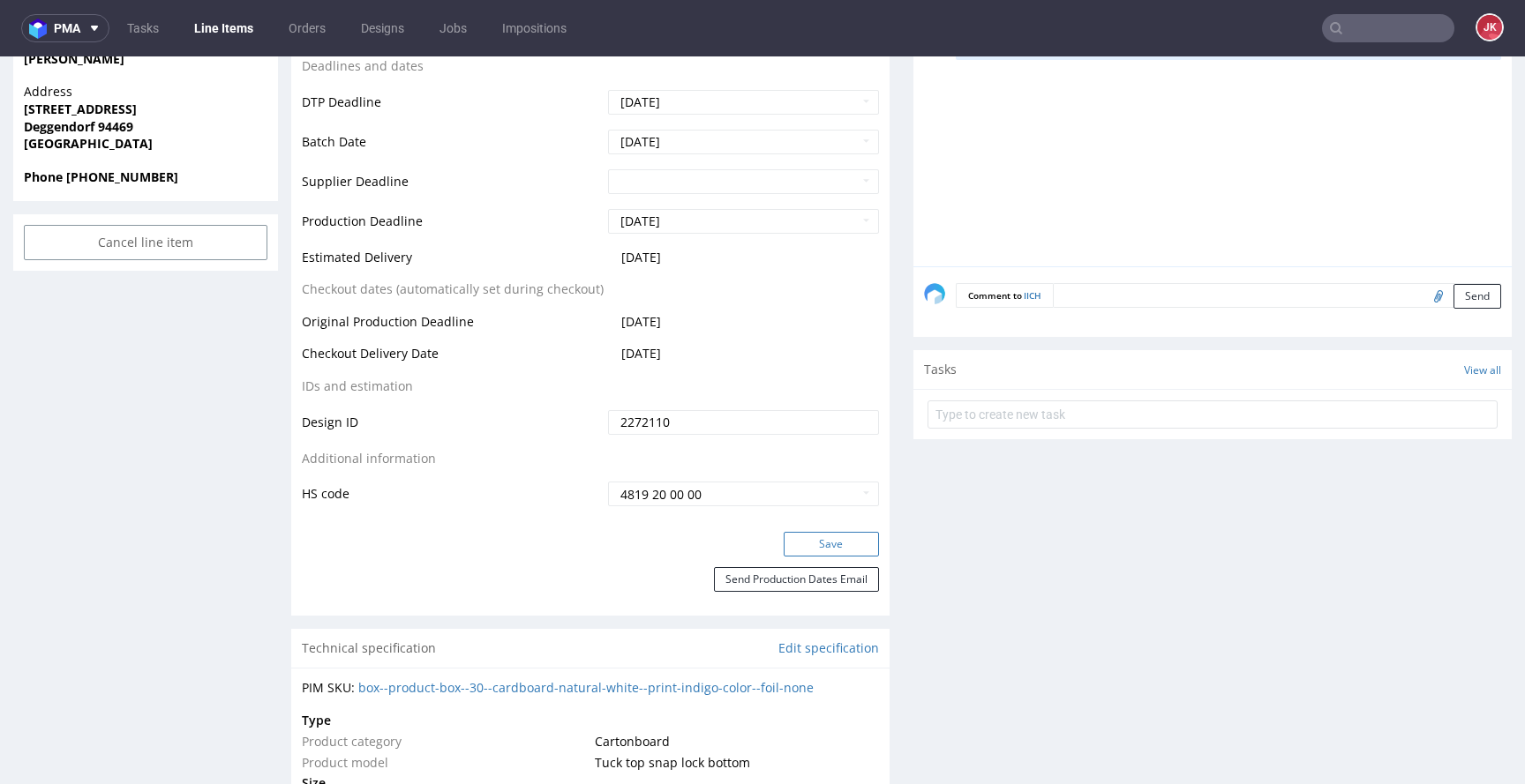
click at [803, 543] on button "Save" at bounding box center [831, 545] width 95 height 25
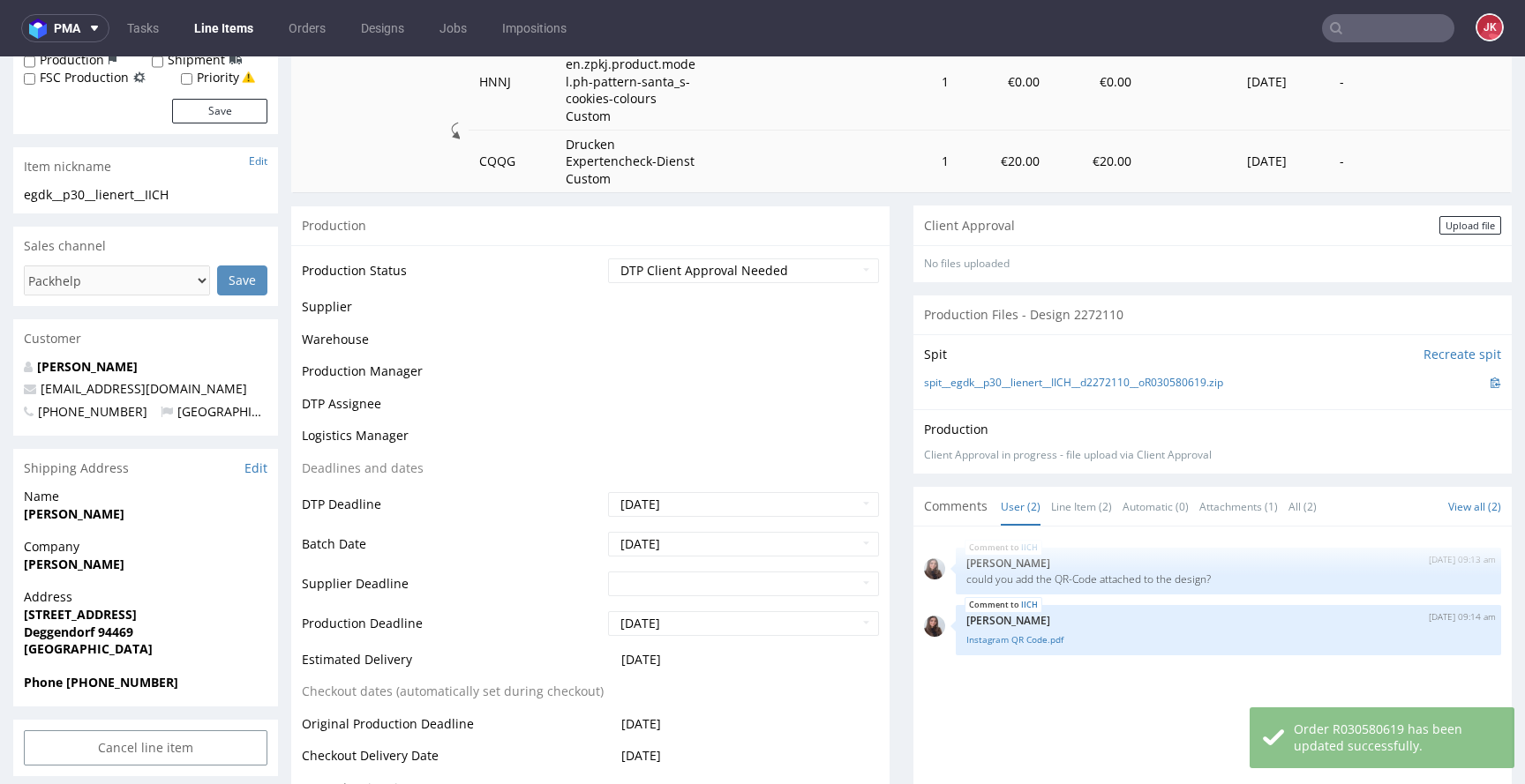
scroll to position [0, 0]
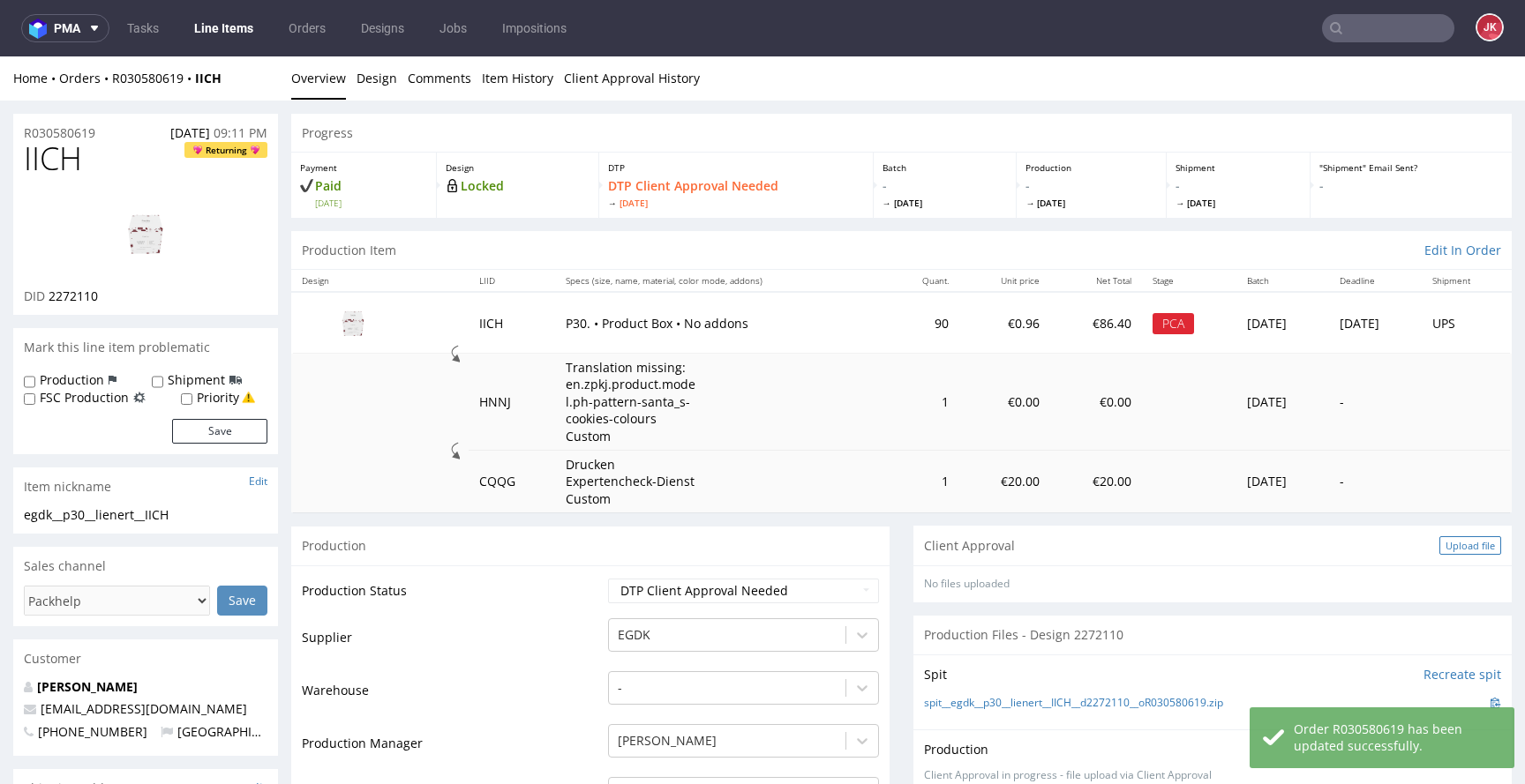
click at [1440, 547] on div "Upload file" at bounding box center [1470, 546] width 62 height 19
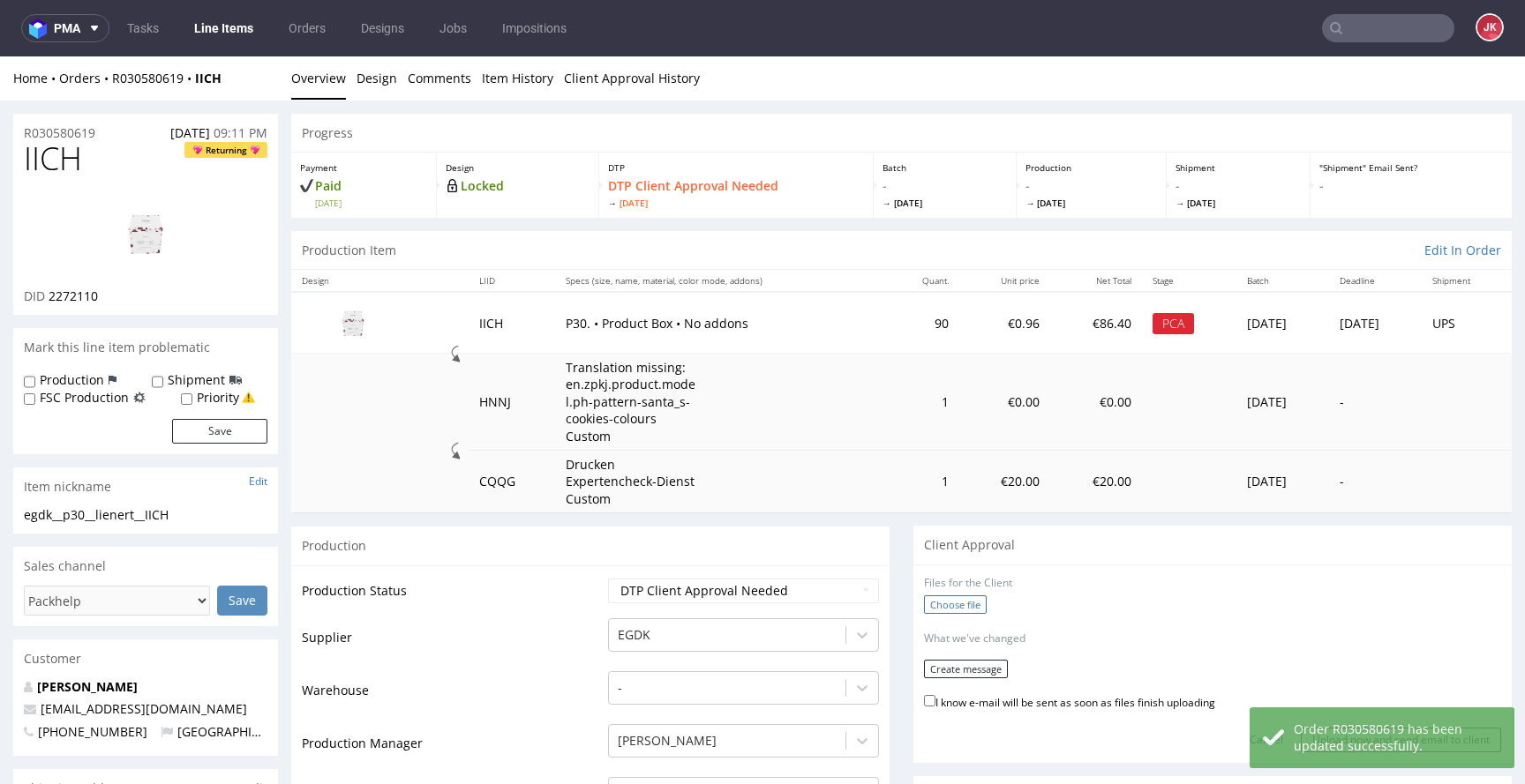
click at [935, 611] on label "Choose file" at bounding box center [956, 605] width 63 height 19
click at [0, 56] on input "Choose file" at bounding box center [0, 56] width 0 height 0
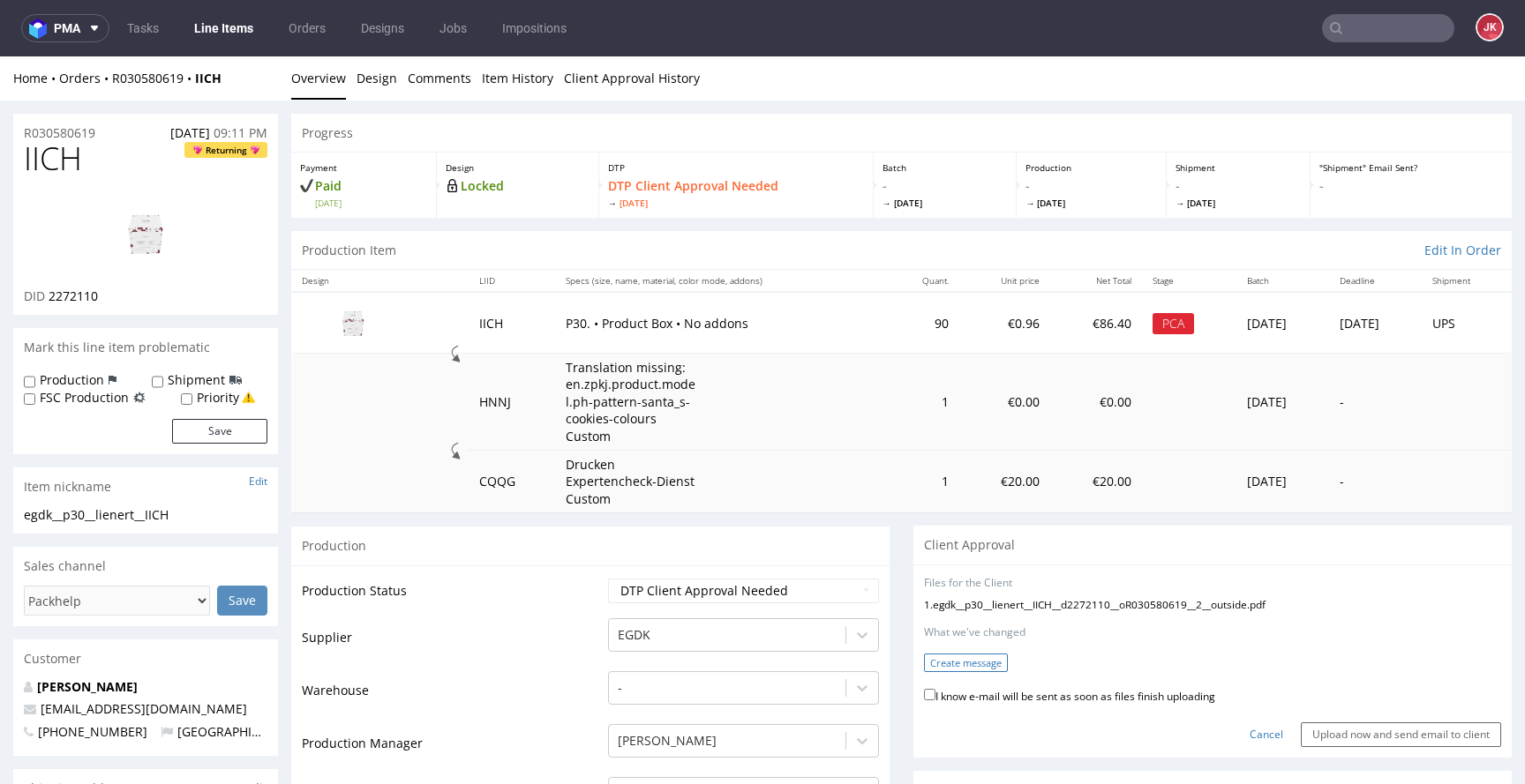
click at [975, 657] on button "Create message" at bounding box center [966, 663] width 84 height 19
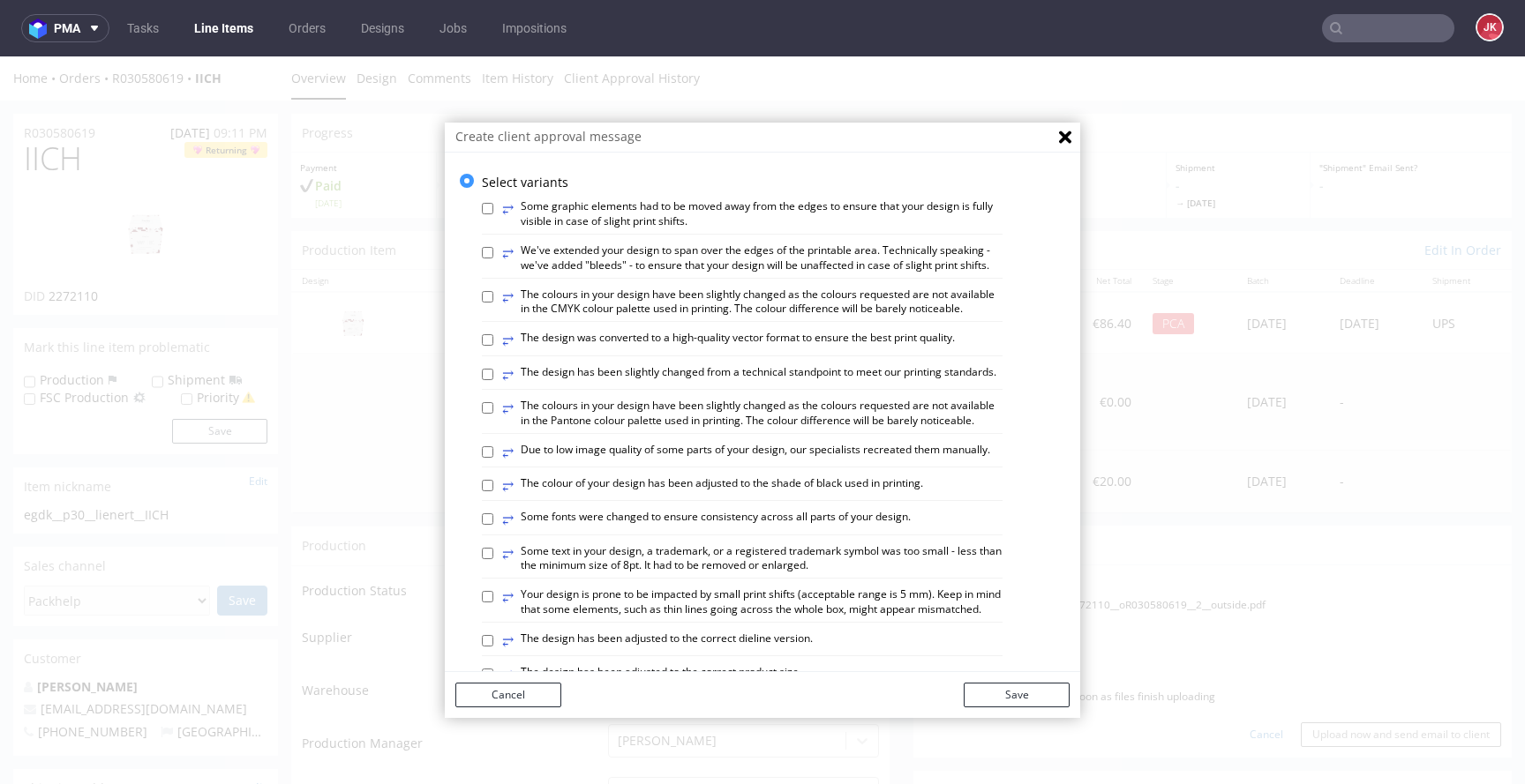
click at [584, 266] on label "⥂ We've extended your design to span over the edges of the printable area. Tech…" at bounding box center [752, 258] width 500 height 30
click at [493, 258] on input "⥂ We've extended your design to span over the edges of the printable area. Tech…" at bounding box center [488, 253] width 12 height 12
checkbox input "true"
click at [609, 384] on label "⥂ The design has been slightly changed from a technical standpoint to meet our …" at bounding box center [749, 375] width 494 height 20
click at [493, 380] on input "⥂ The design has been slightly changed from a technical standpoint to meet our …" at bounding box center [488, 375] width 12 height 12
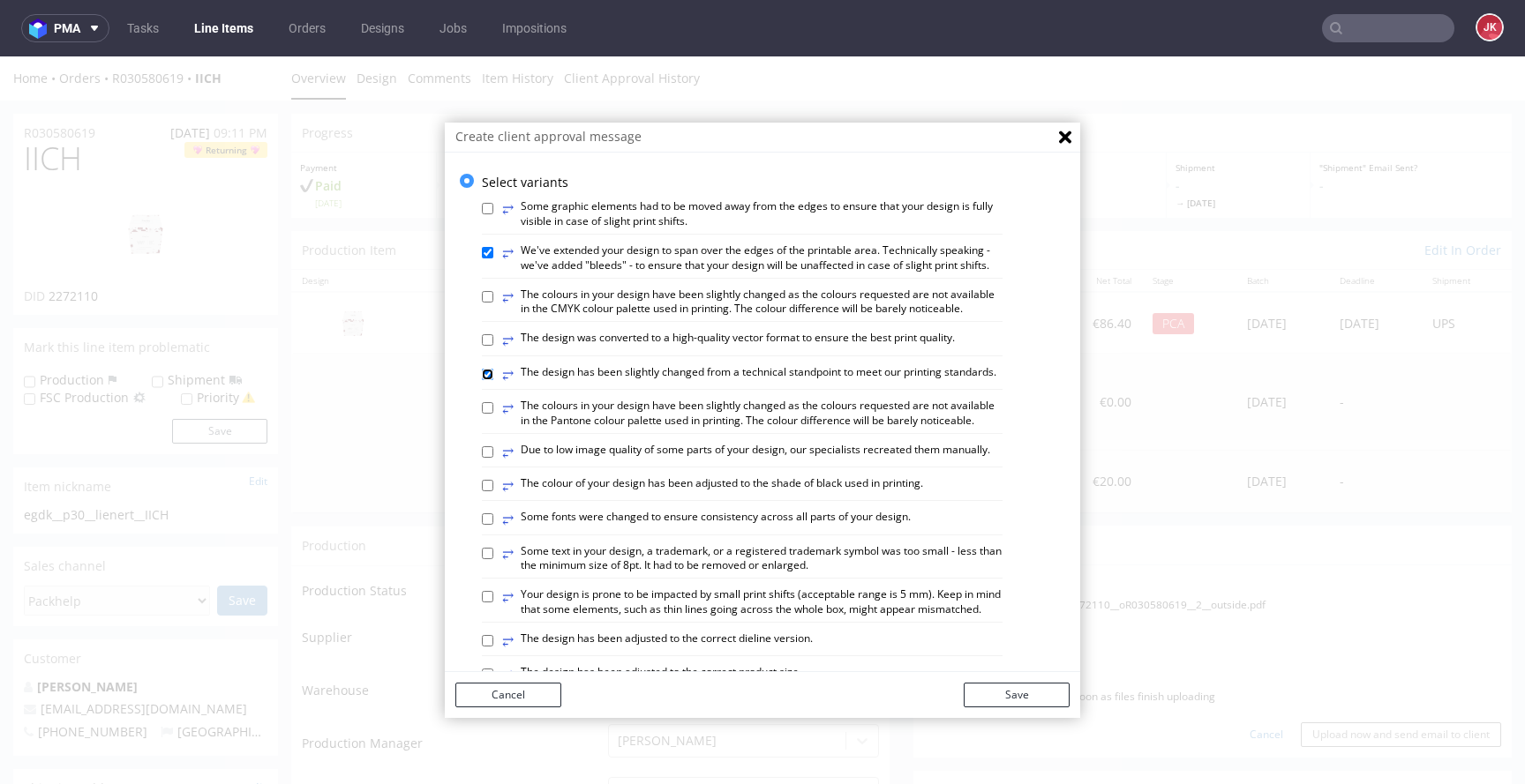
checkbox input "true"
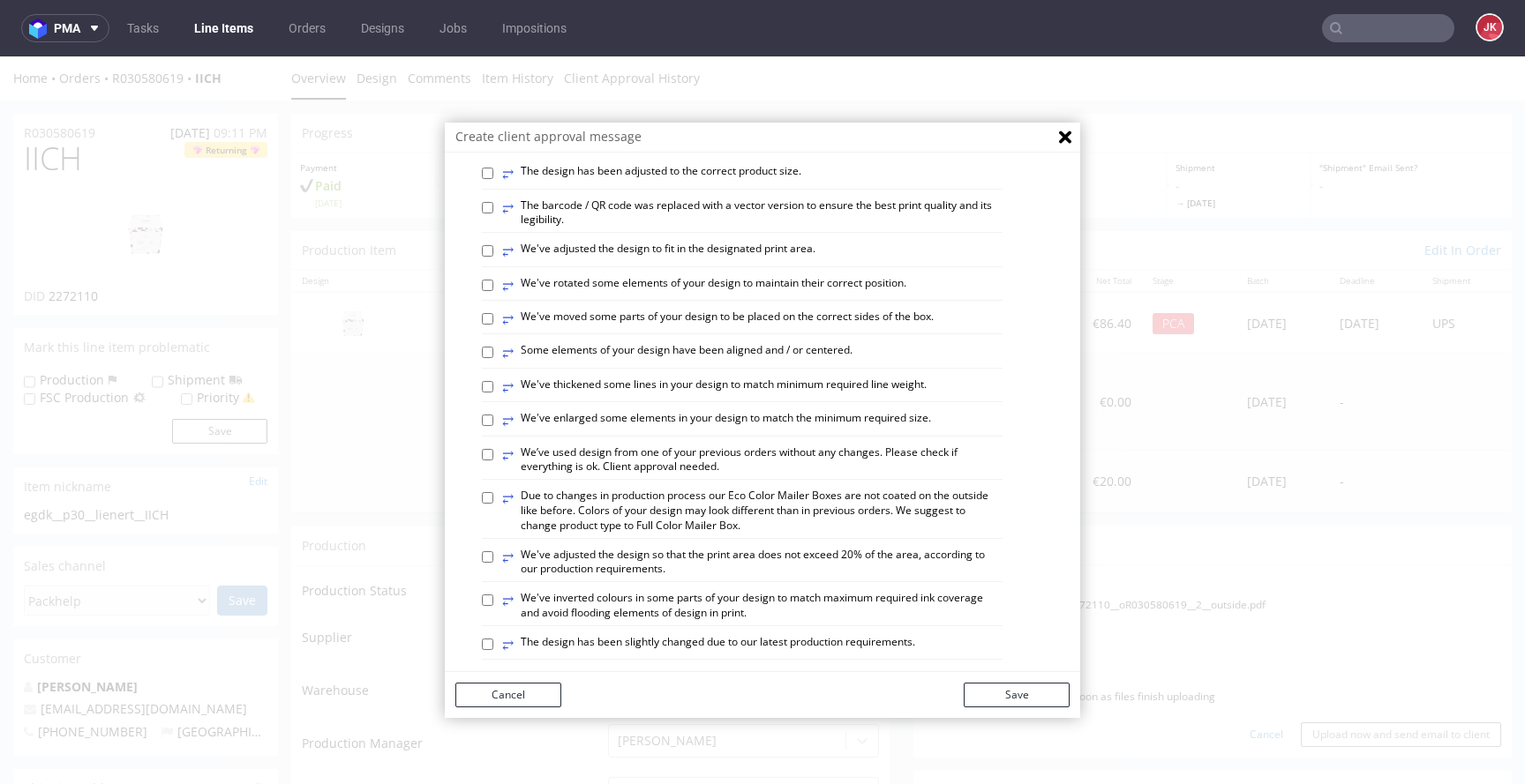
scroll to position [503, 0]
click at [724, 361] on label "⥂ Some elements of your design have been aligned and / or centered." at bounding box center [677, 351] width 351 height 20
click at [493, 357] on input "⥂ Some elements of your design have been aligned and / or centered." at bounding box center [488, 350] width 12 height 12
checkbox input "true"
click at [987, 702] on button "Save" at bounding box center [1017, 695] width 106 height 25
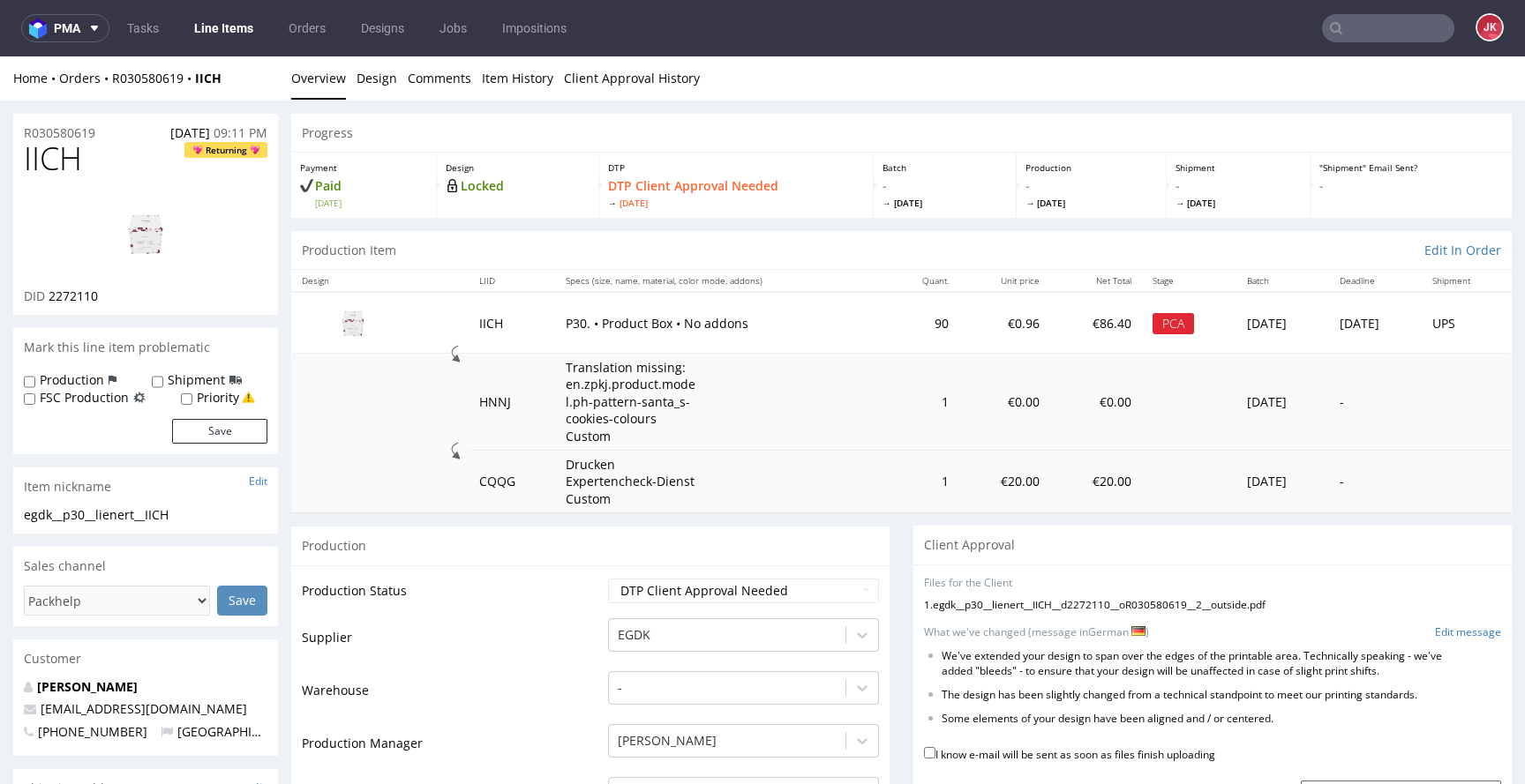
click at [175, 222] on img at bounding box center [146, 234] width 142 height 80
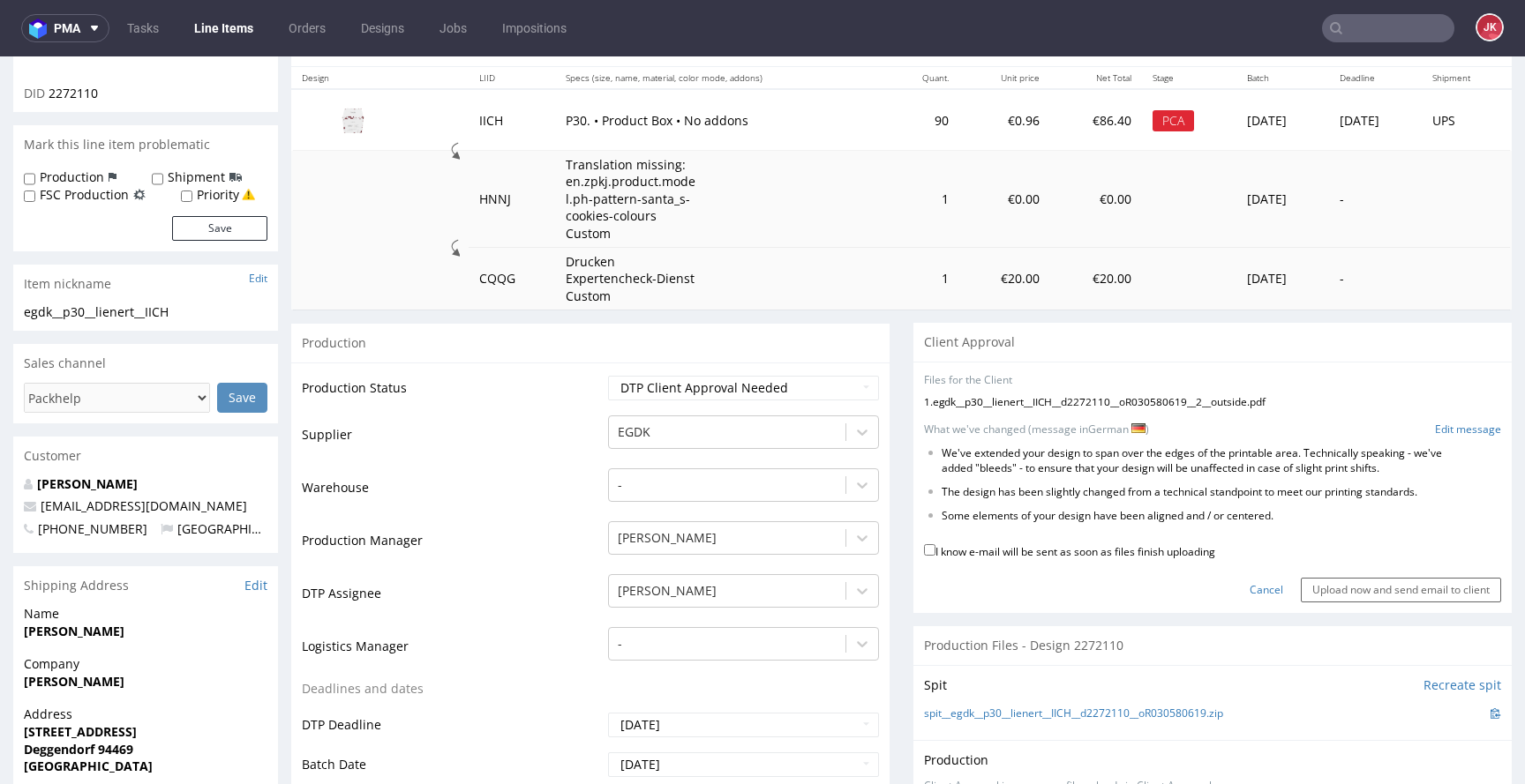
scroll to position [211, 0]
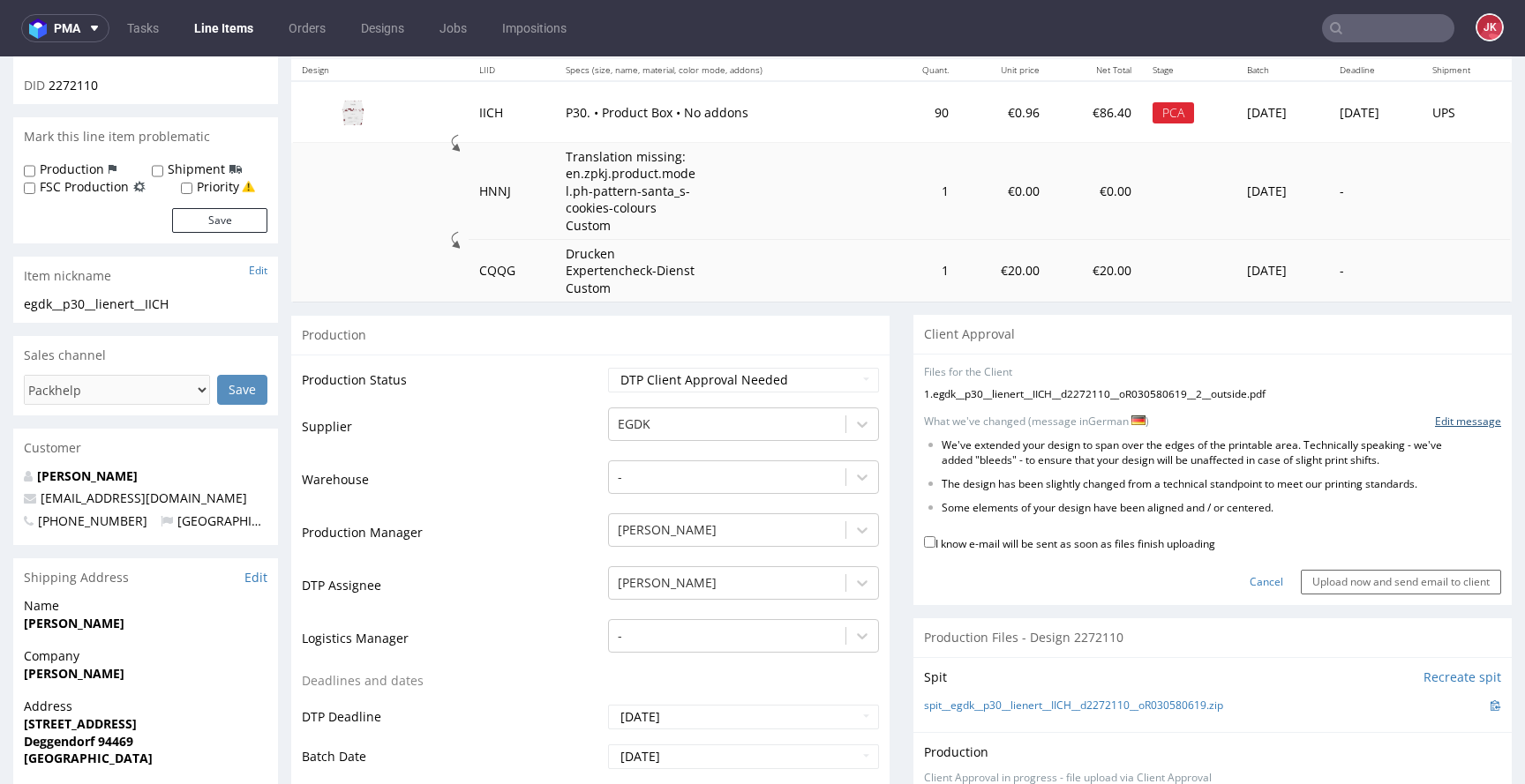
click at [1435, 423] on link "Edit message" at bounding box center [1469, 422] width 66 height 15
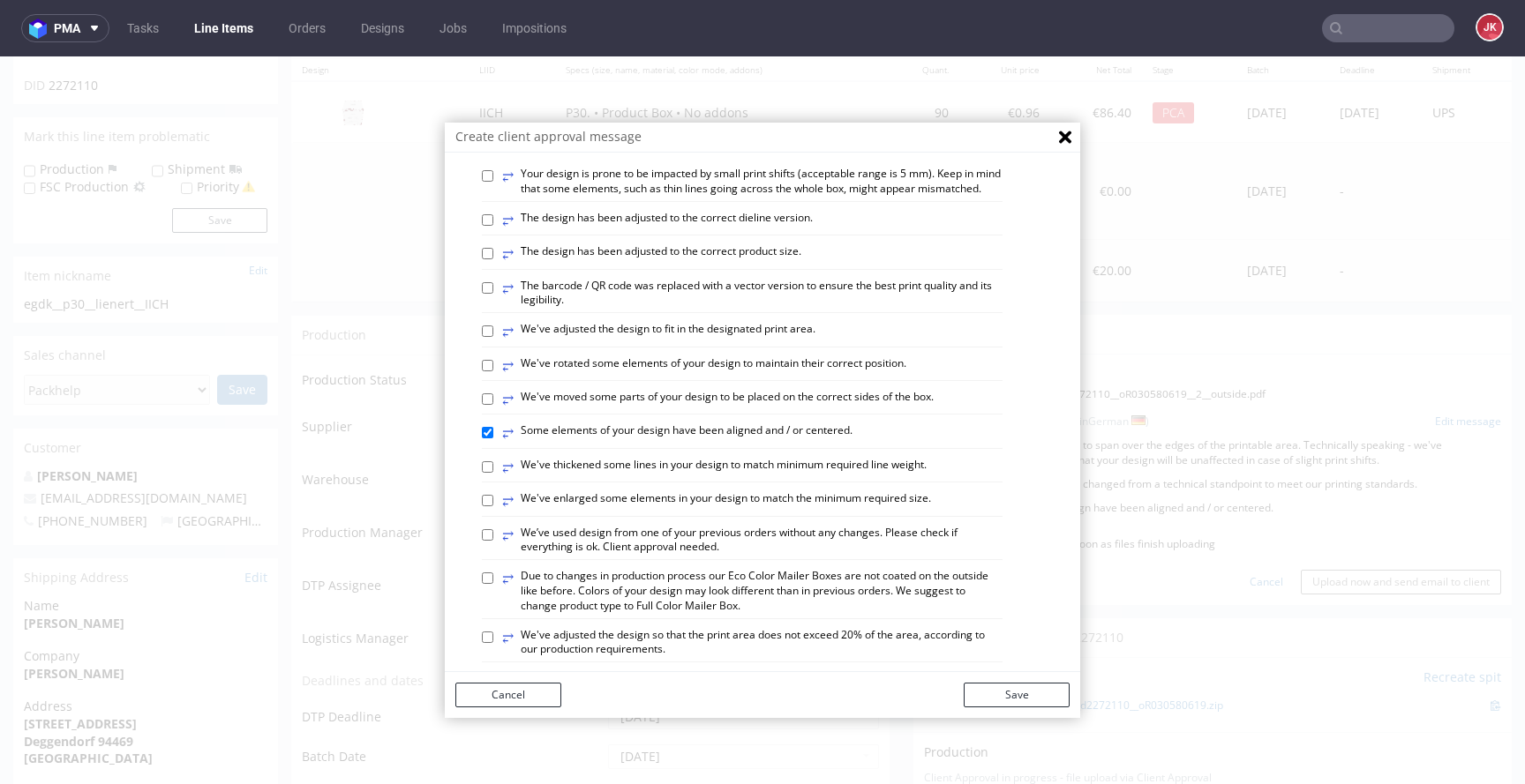
scroll to position [422, 0]
click at [635, 510] on label "⥂ We've enlarged some elements in your design to match the minimum required siz…" at bounding box center [716, 500] width 429 height 20
click at [493, 505] on input "⥂ We've enlarged some elements in your design to match the minimum required siz…" at bounding box center [488, 499] width 12 height 12
checkbox input "true"
click at [1019, 701] on button "Save" at bounding box center [1017, 695] width 106 height 25
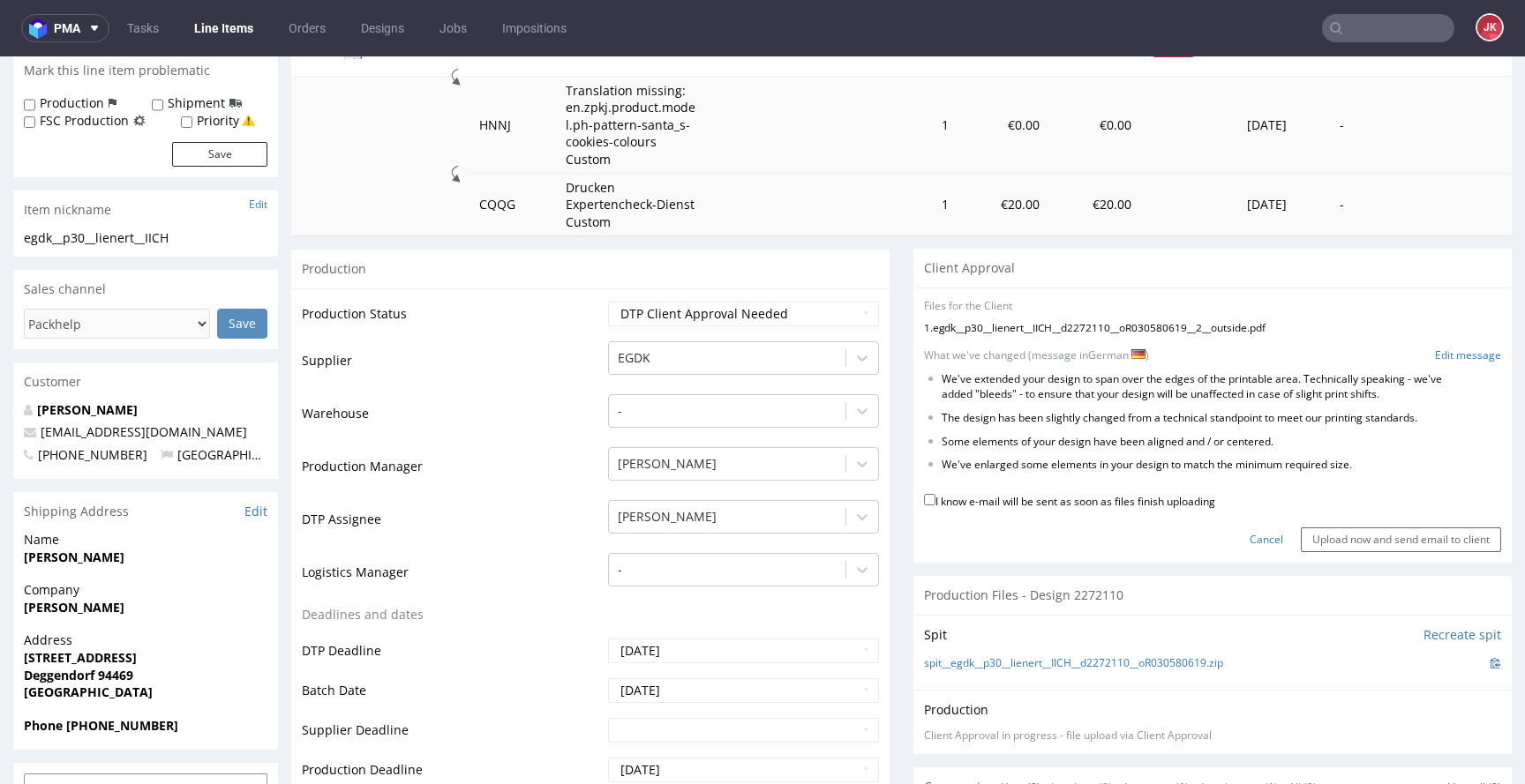
scroll to position [263, 0]
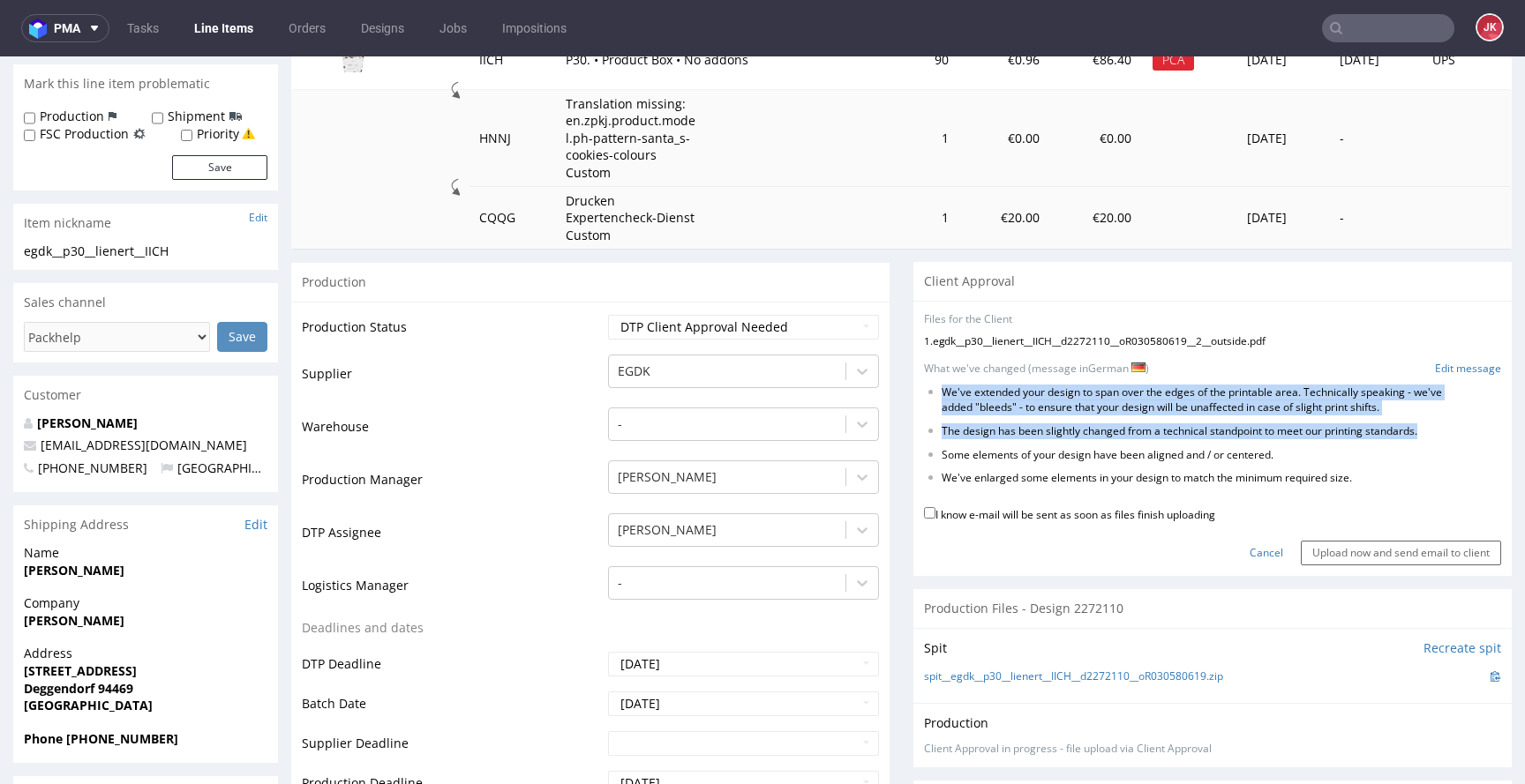
drag, startPoint x: 931, startPoint y: 387, endPoint x: 1271, endPoint y: 444, distance: 344.7
click at [1271, 444] on ul "We've extended your design to span over the edges of the printable area. Techni…" at bounding box center [1213, 435] width 577 height 100
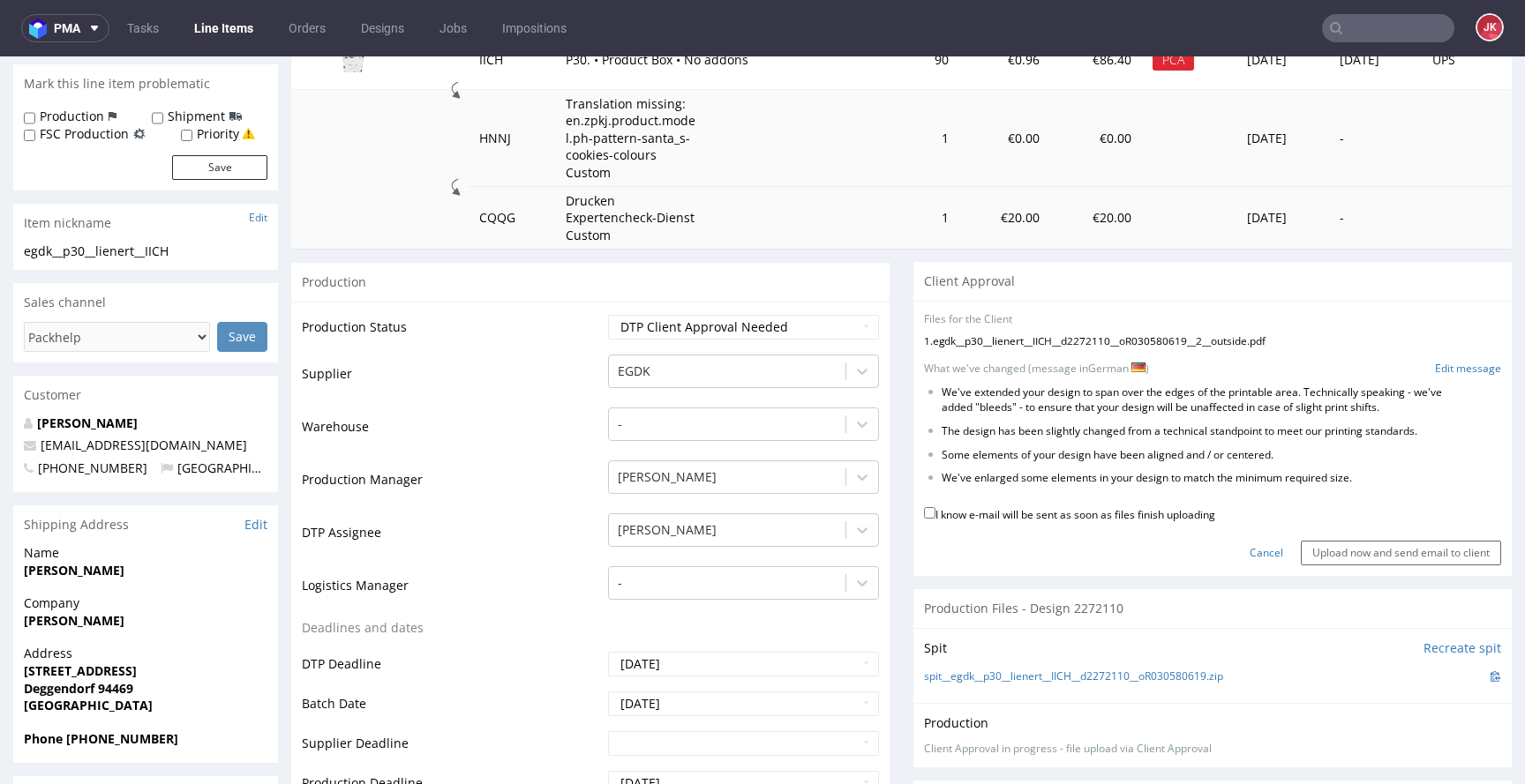
click at [1460, 360] on form "Files for the Client 1 . egdk__p30__lienert__IICH__d2272110__oR030580619__2__ou…" at bounding box center [1213, 439] width 577 height 254
click at [1447, 362] on link "Edit message" at bounding box center [1469, 369] width 66 height 15
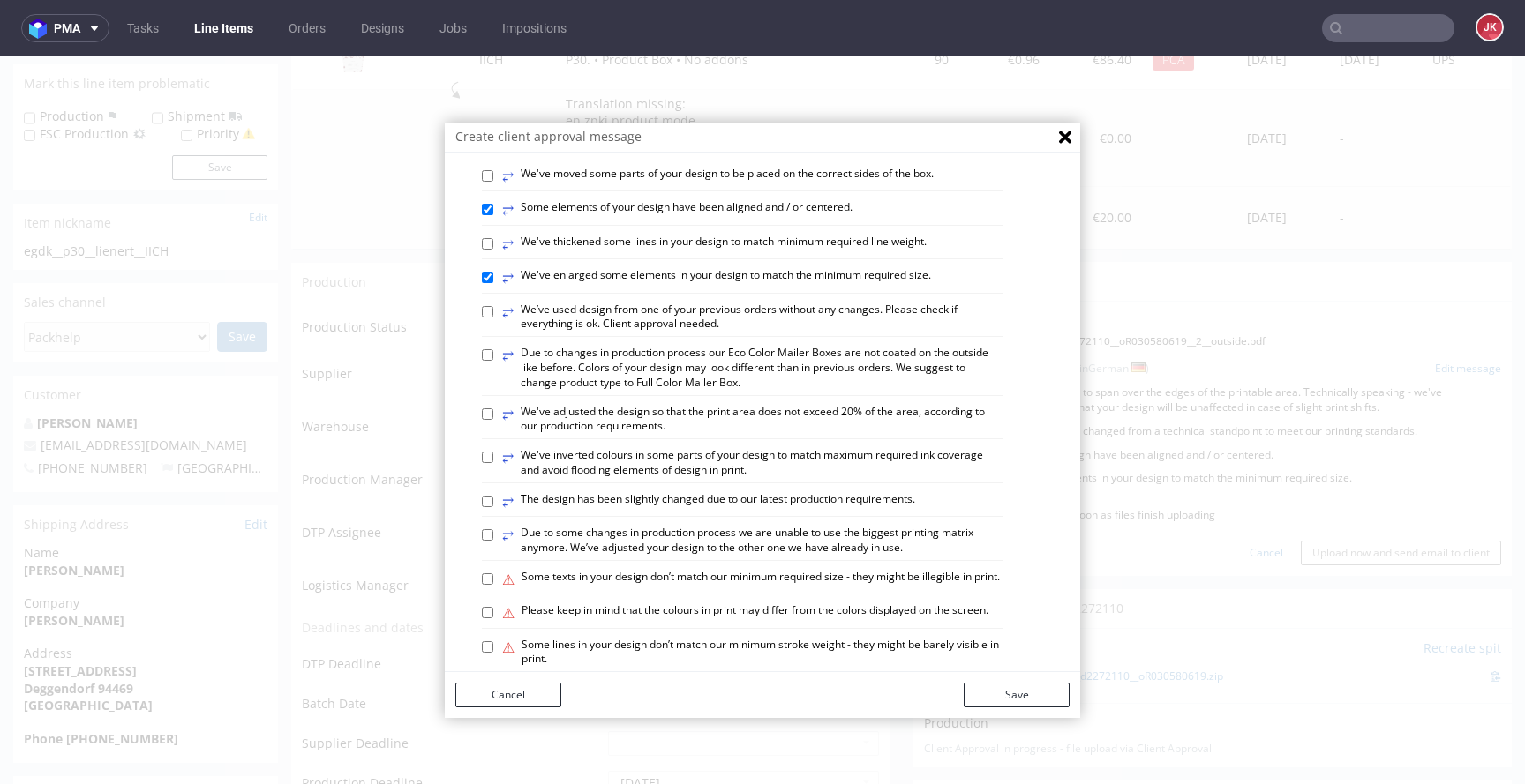
scroll to position [805, 0]
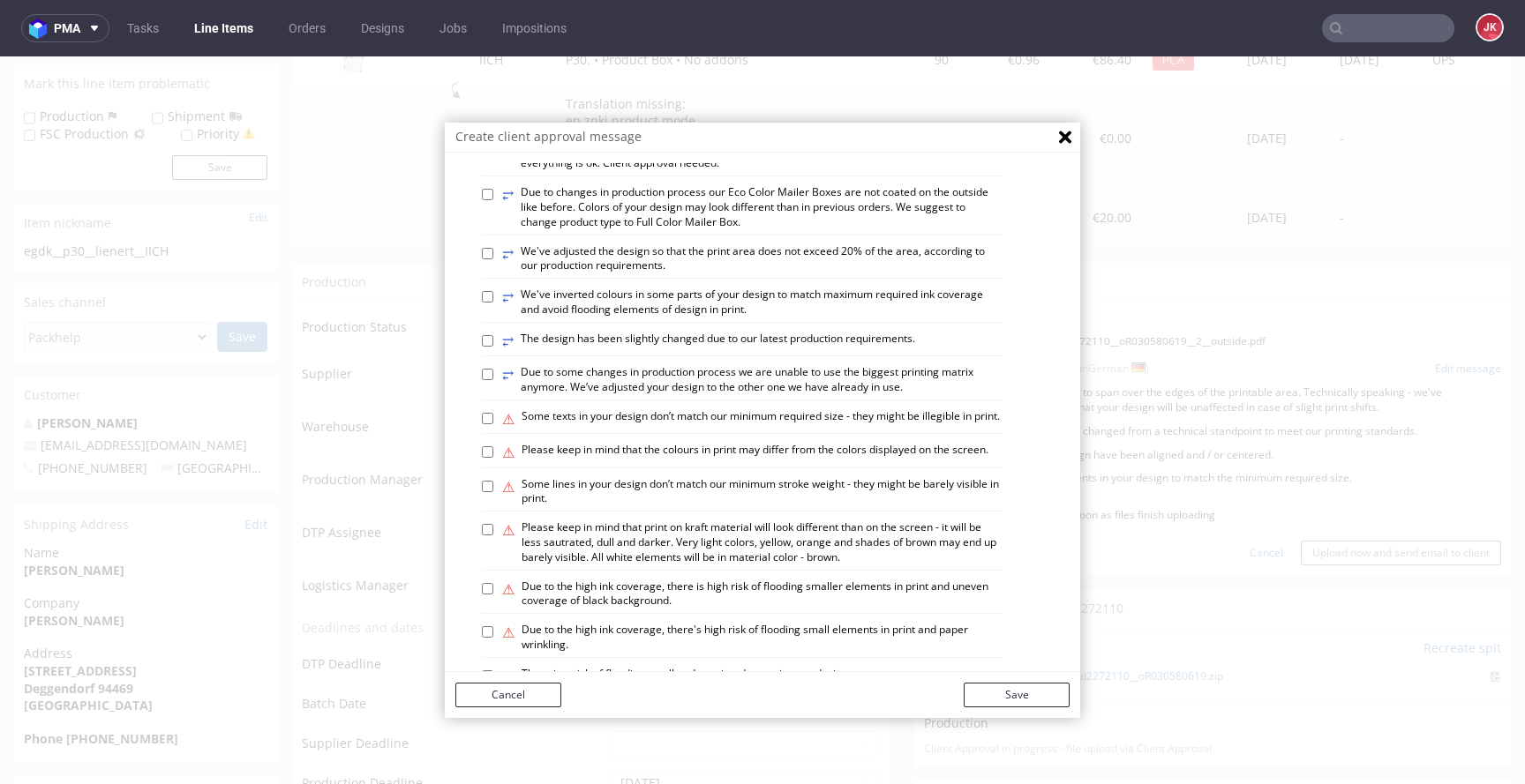
click at [808, 172] on label "⥂ We’ve used design from one of your previous orders without any changes. Pleas…" at bounding box center [752, 157] width 500 height 30
click at [493, 157] on input "⥂ We’ve used design from one of your previous orders without any changes. Pleas…" at bounding box center [488, 151] width 12 height 12
checkbox input "true"
click at [1005, 694] on button "Save" at bounding box center [1017, 695] width 106 height 25
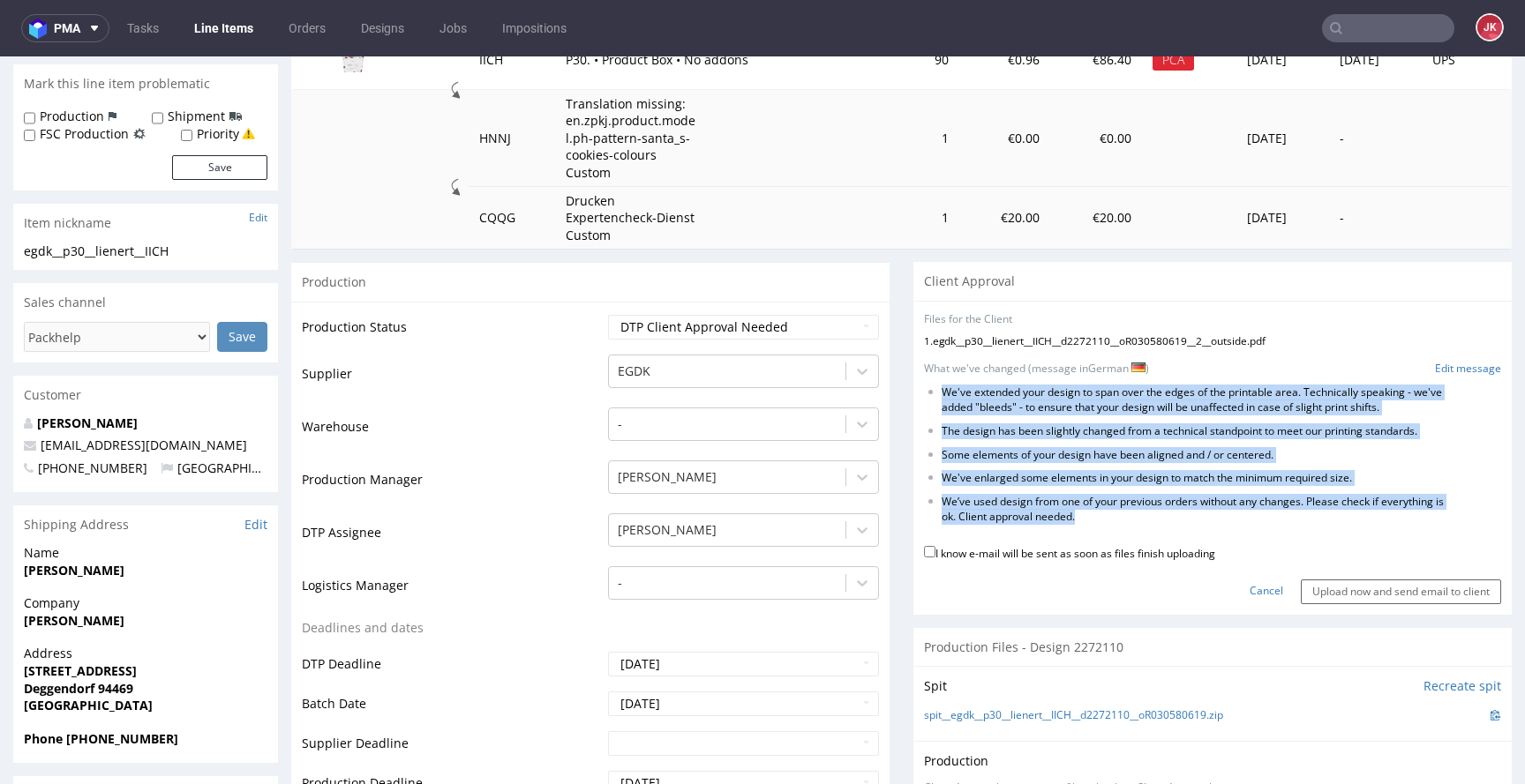
drag, startPoint x: 930, startPoint y: 390, endPoint x: 1166, endPoint y: 526, distance: 272.4
click at [1166, 526] on form "Files for the Client 1 . egdk__p30__lienert__IICH__d2272110__oR030580619__2__ou…" at bounding box center [1213, 459] width 577 height 292
copy form "We've extended your design to span over the edges of the printable area. Techni…"
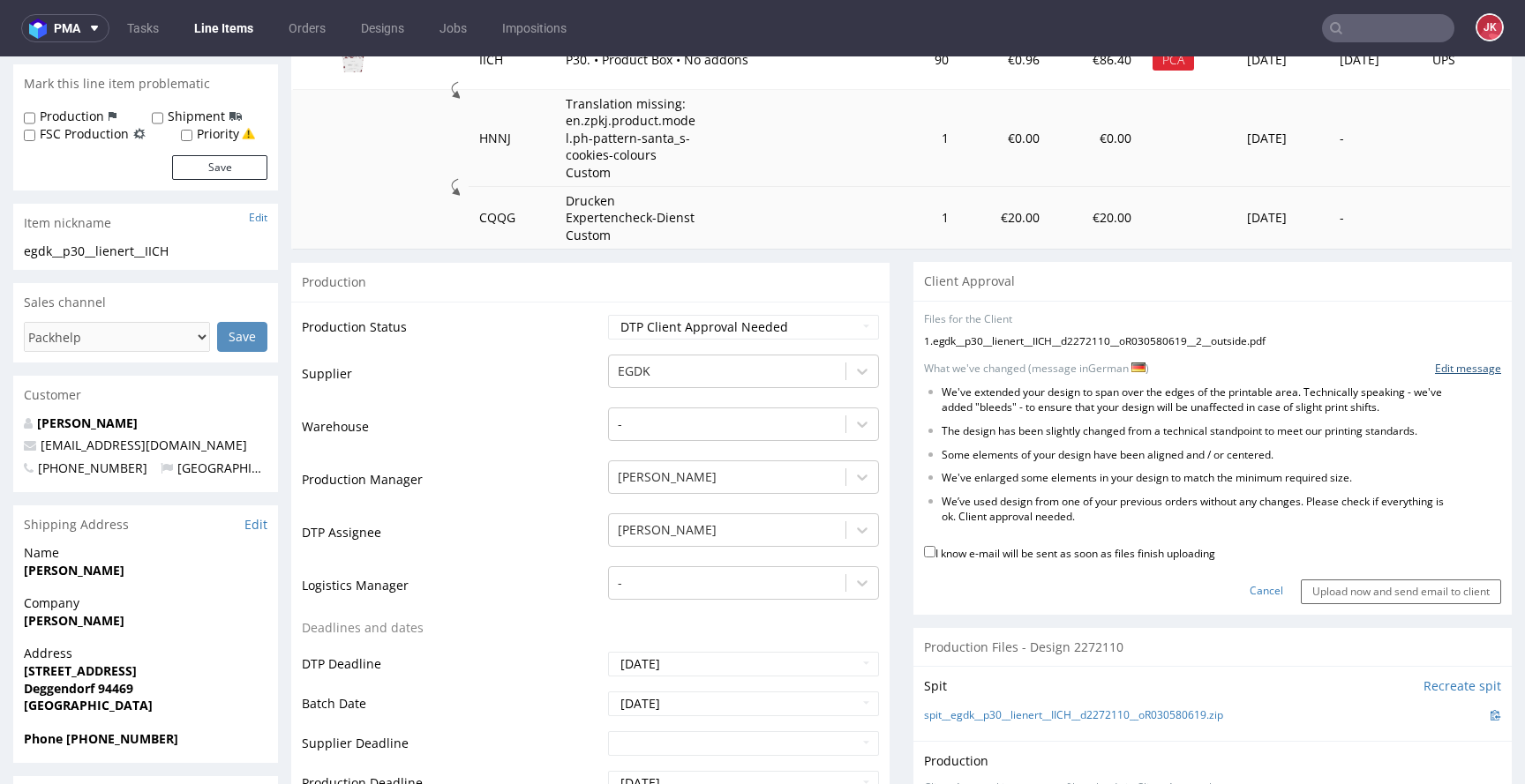
click at [1448, 373] on link "Edit message" at bounding box center [1469, 369] width 66 height 15
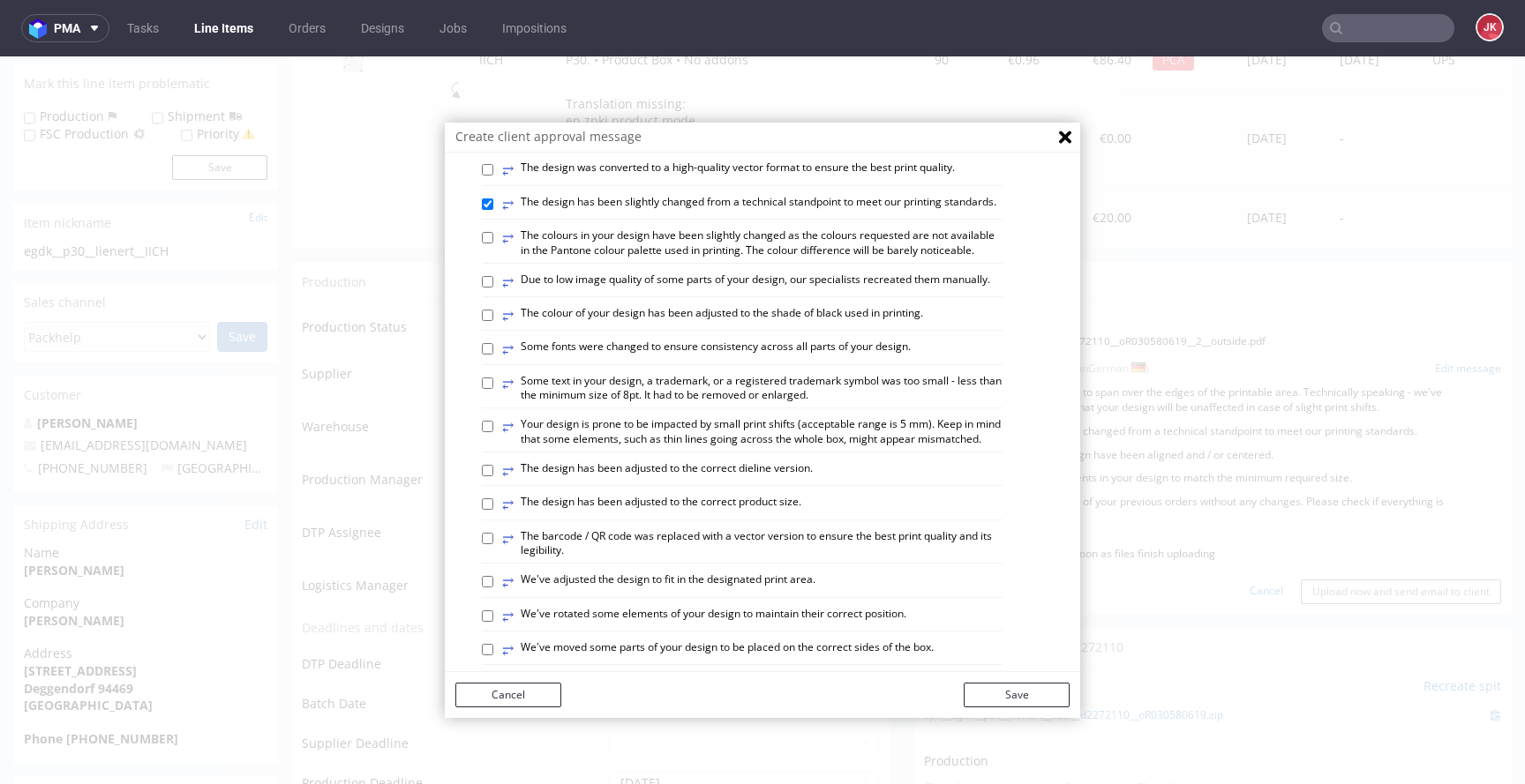
scroll to position [1030, 0]
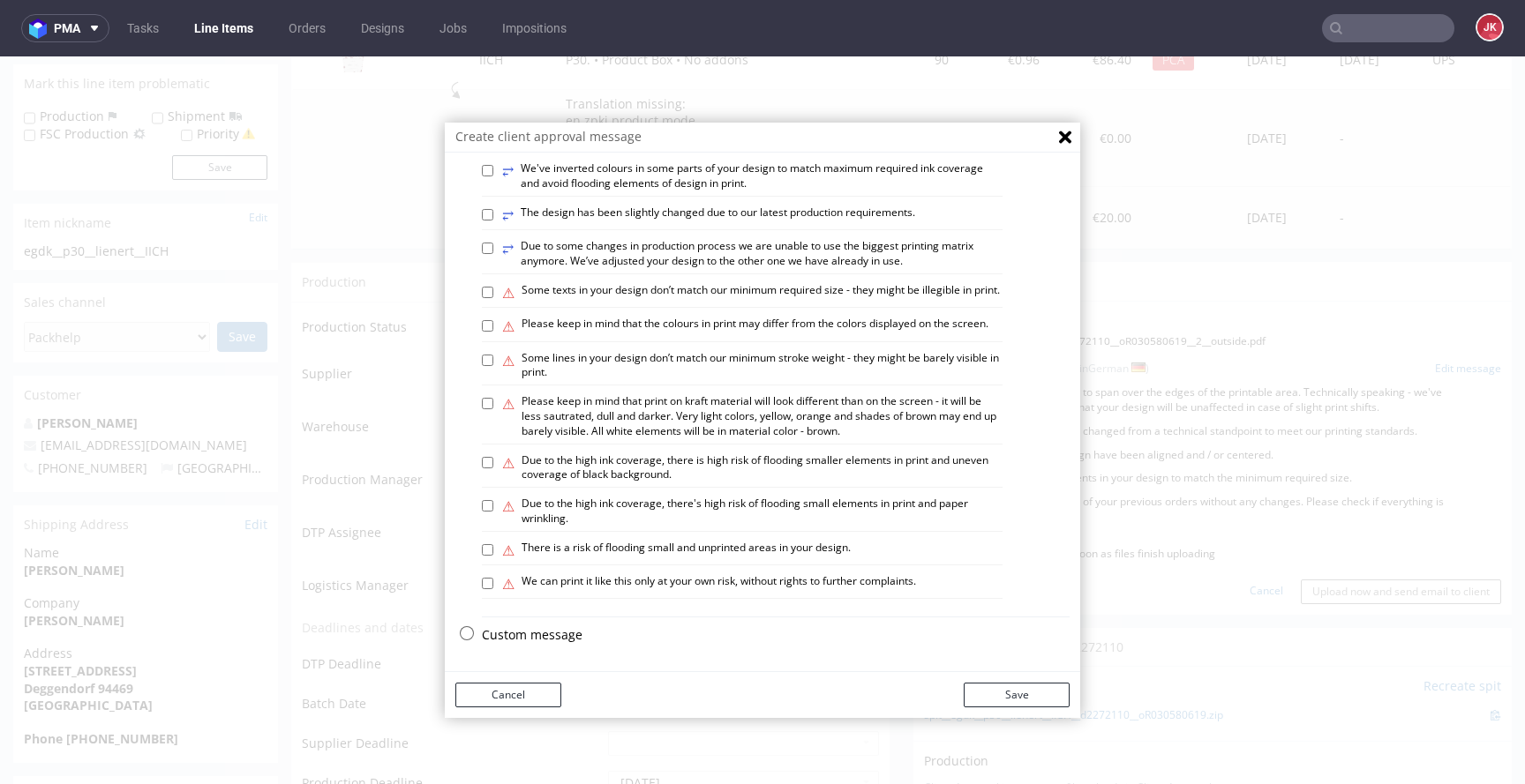
click at [516, 635] on p "Custom message" at bounding box center [776, 635] width 588 height 18
checkbox input "false"
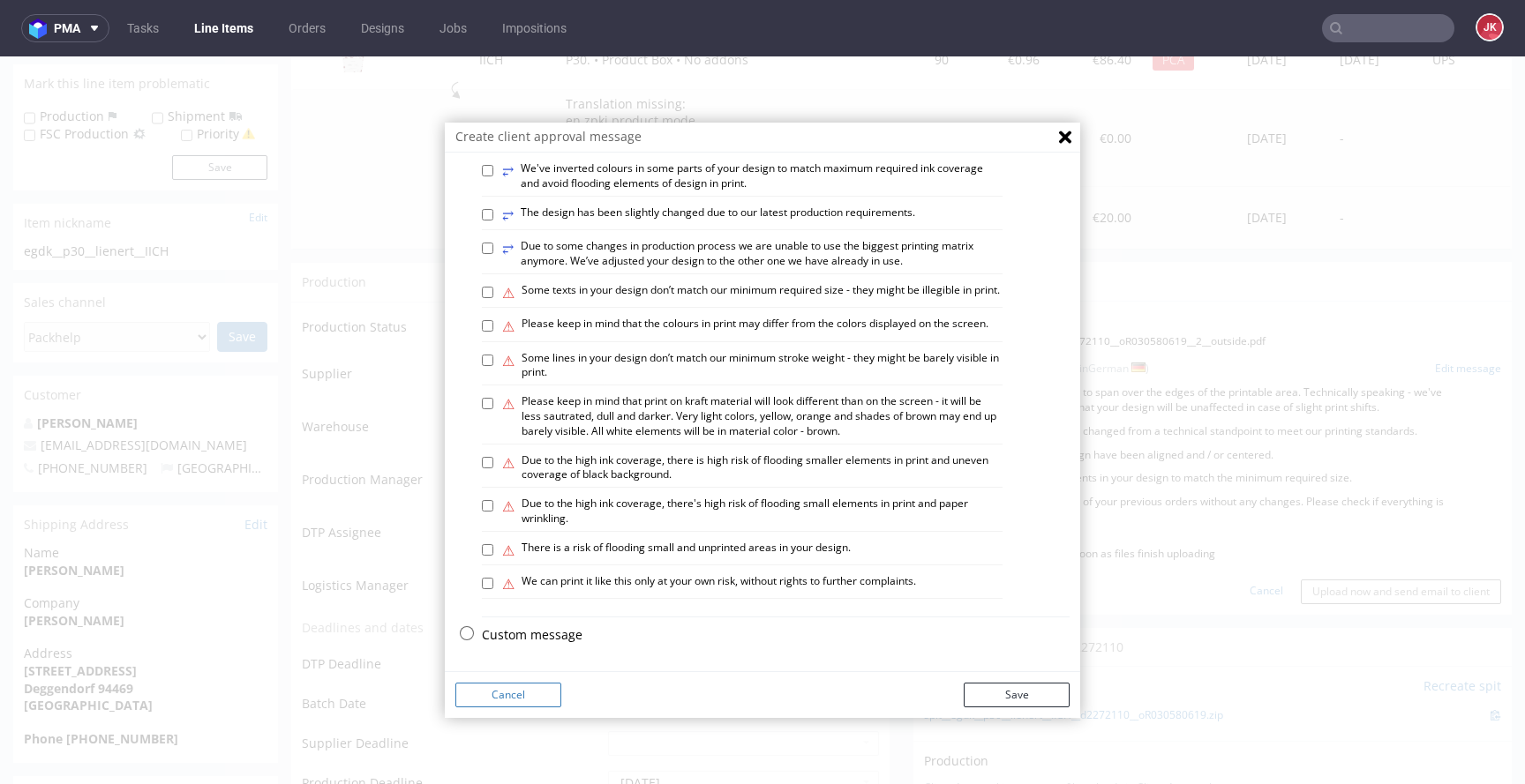
checkbox input "false"
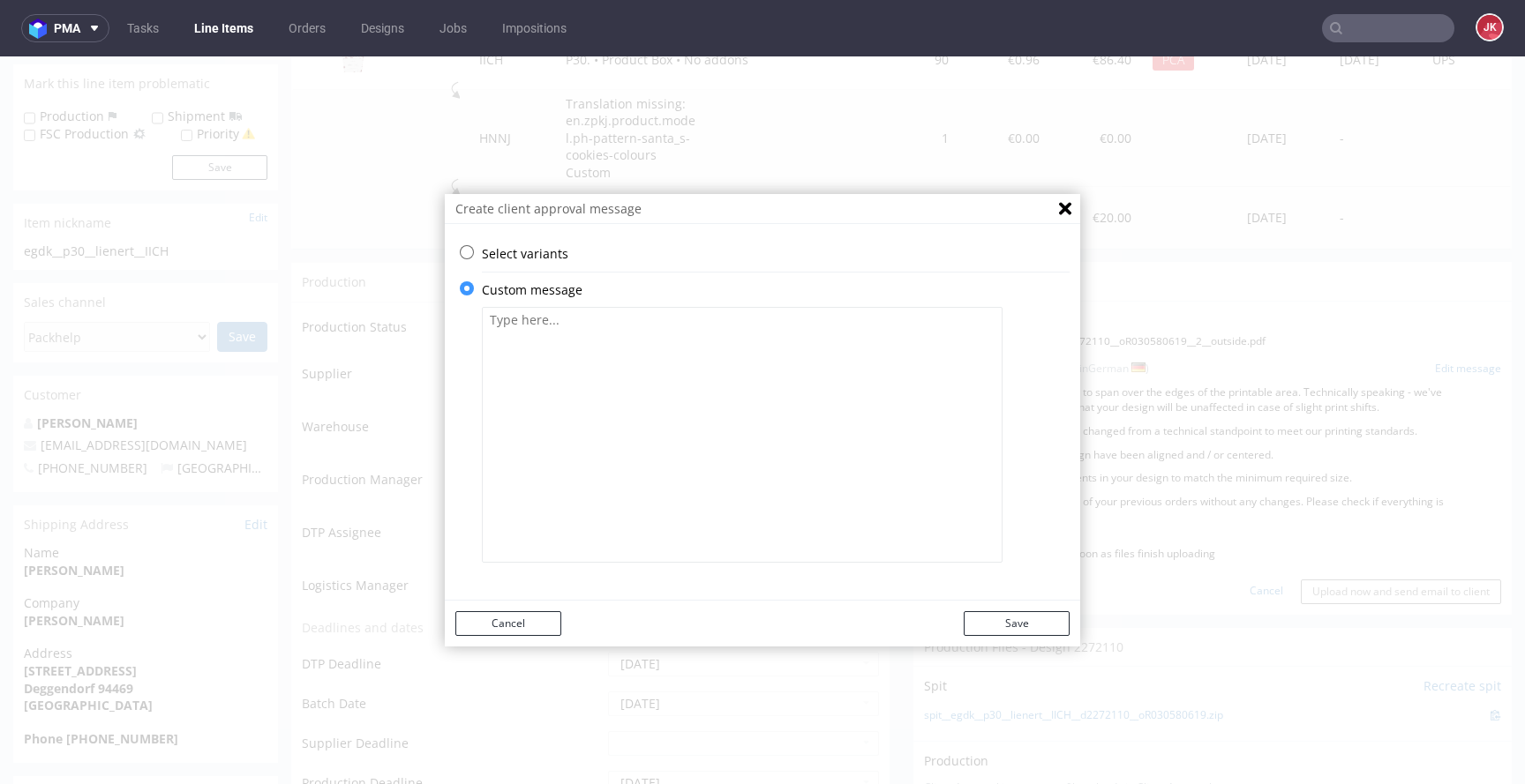
scroll to position [0, 0]
click at [652, 416] on textarea at bounding box center [742, 435] width 521 height 256
paste textarea "Bitte überprüfen Sie, ob alles in Ordnung ist. Kundenfreigabe erforderlich. Wir…"
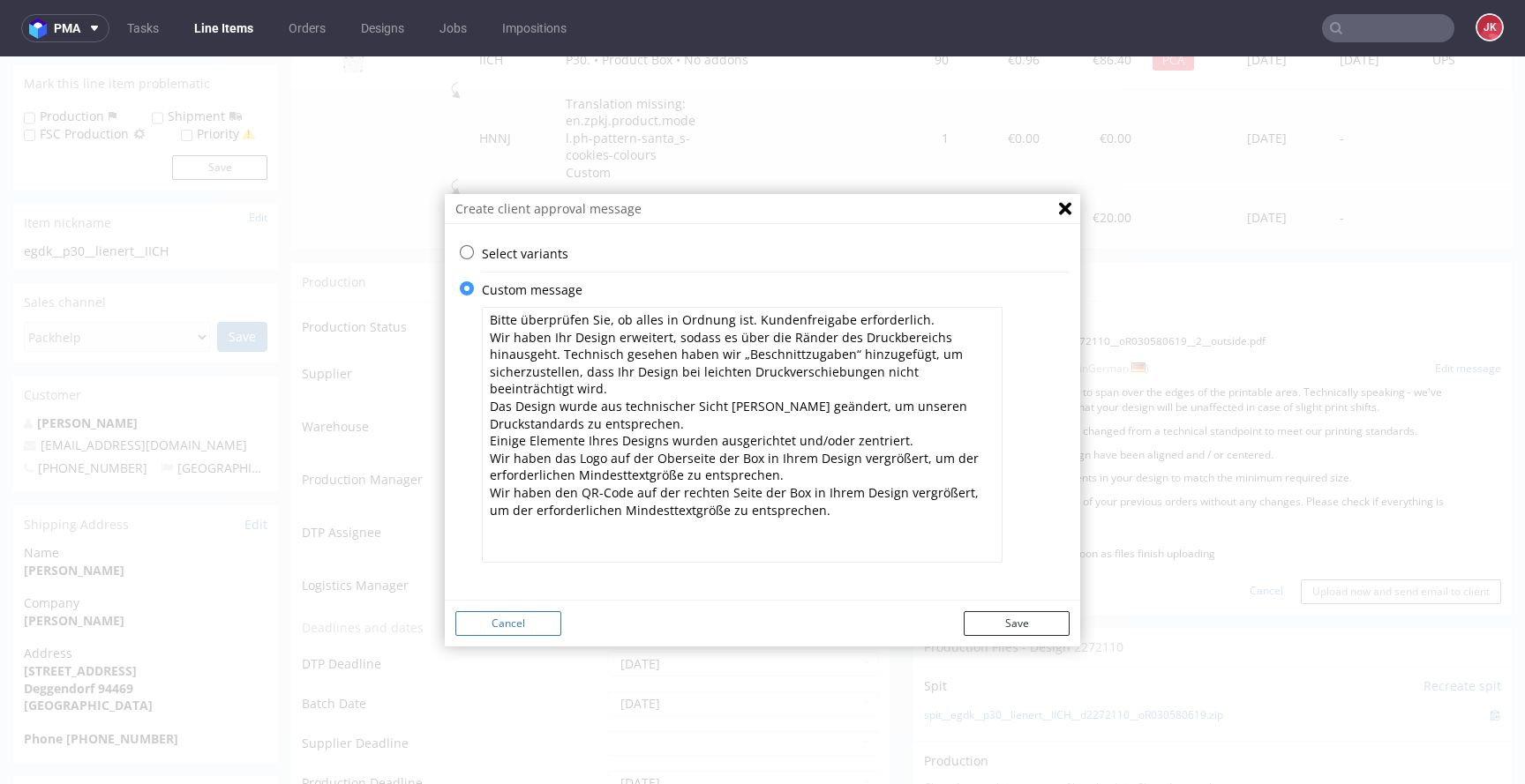
type textarea "Bitte überprüfen Sie, ob alles in Ordnung ist. Kundenfreigabe erforderlich. Wir…"
click at [541, 625] on button "Cancel" at bounding box center [508, 624] width 106 height 25
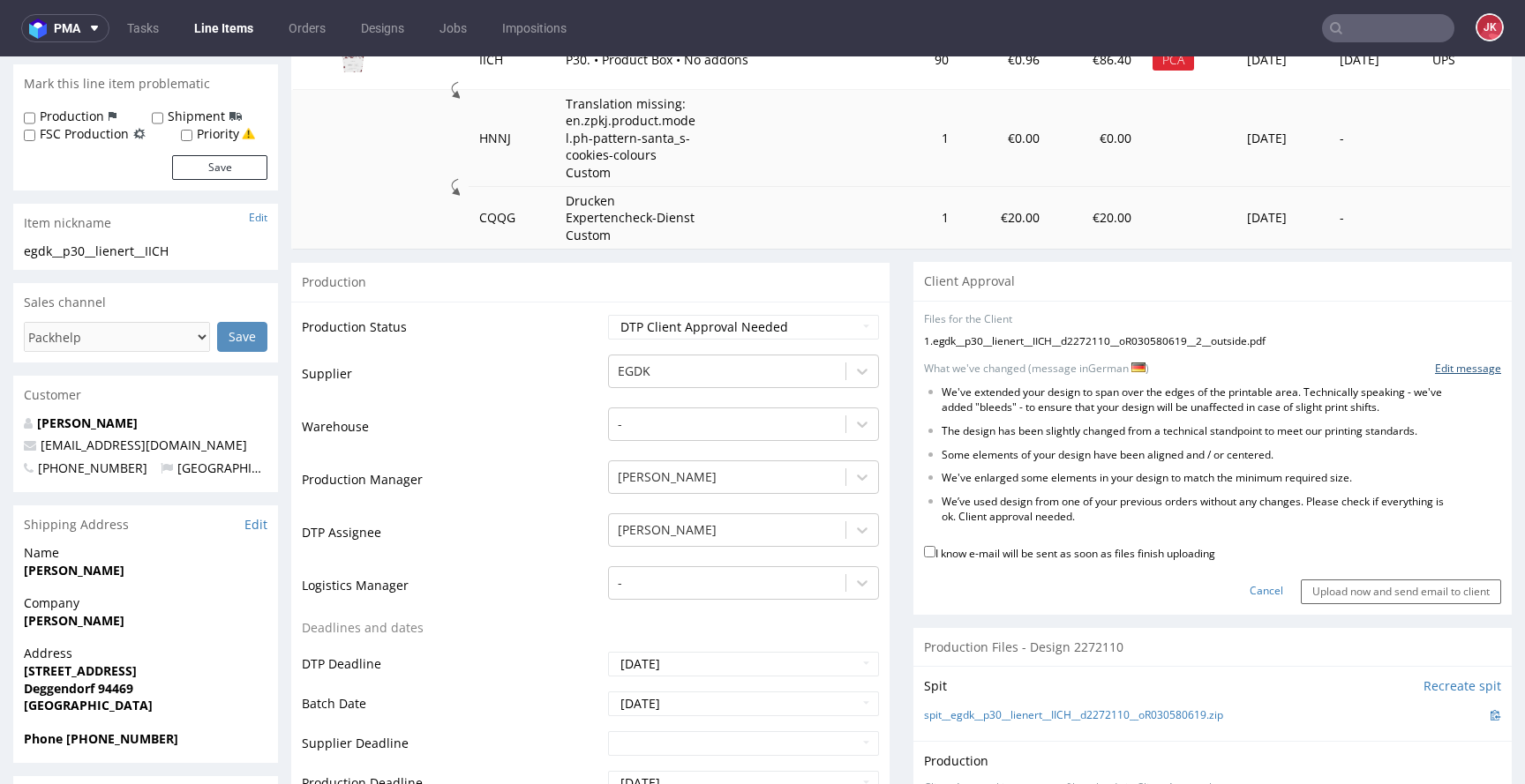
click at [1435, 372] on link "Edit message" at bounding box center [1469, 369] width 66 height 15
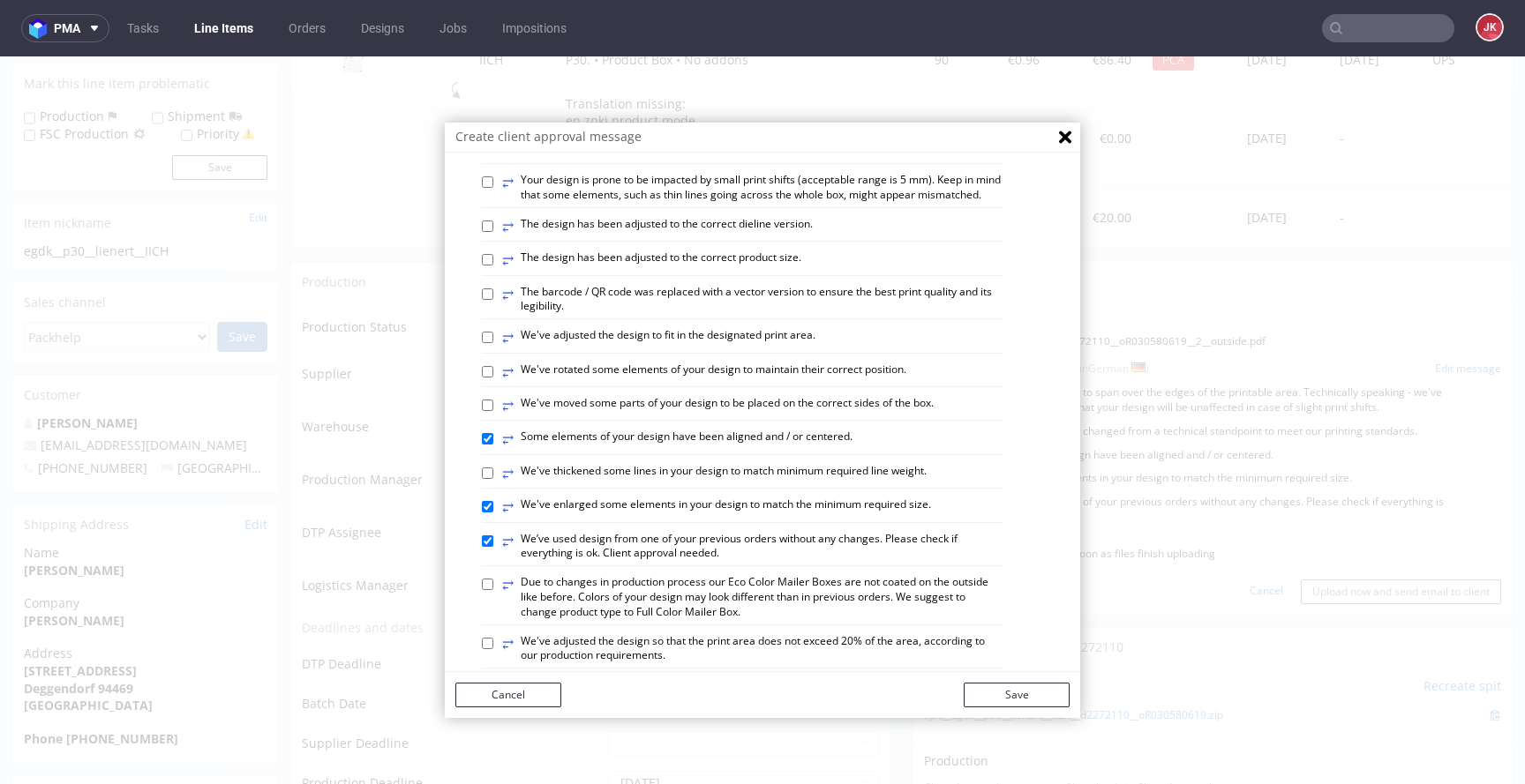
scroll to position [1030, 0]
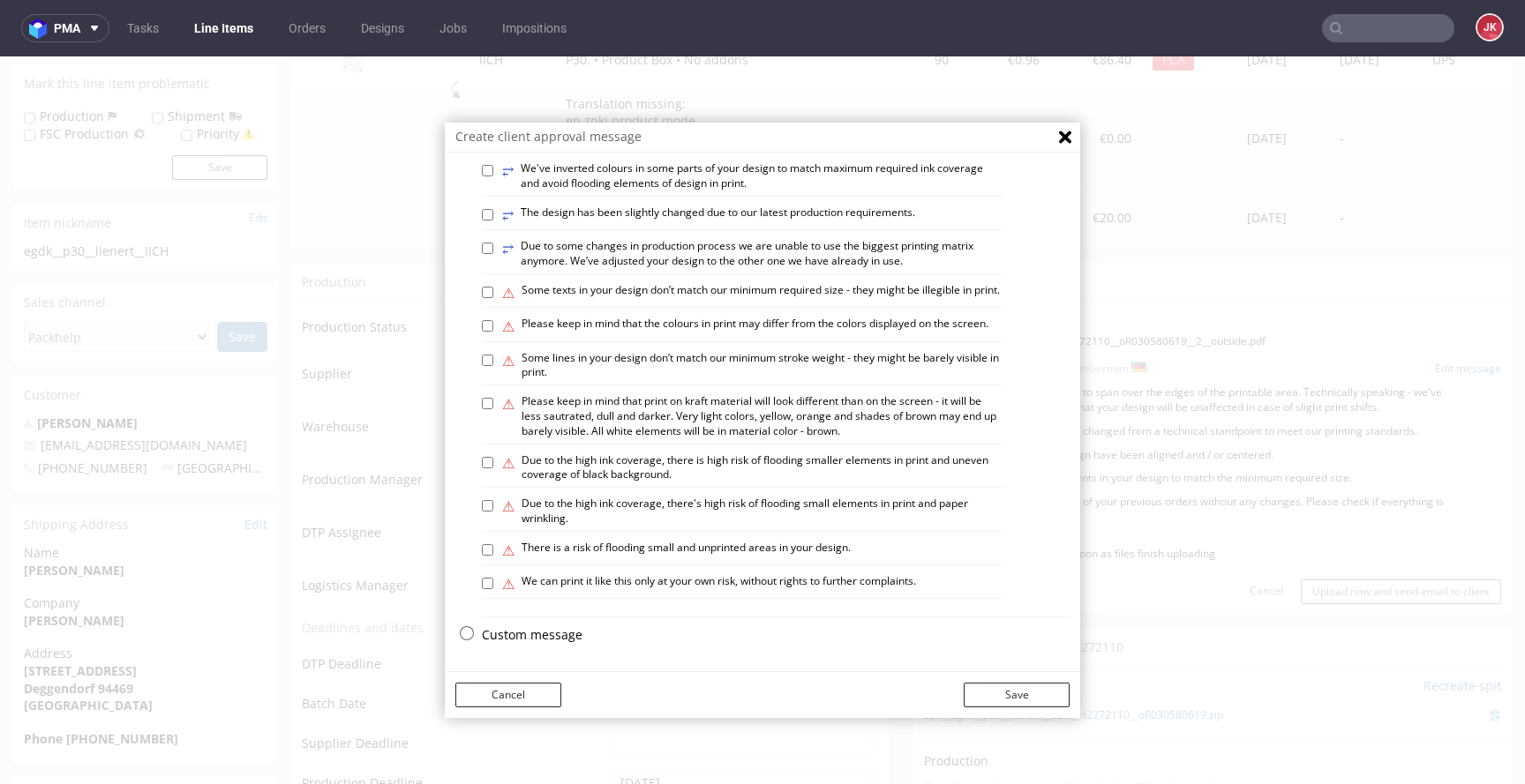
click at [543, 639] on p "Custom message" at bounding box center [776, 635] width 588 height 18
checkbox input "false"
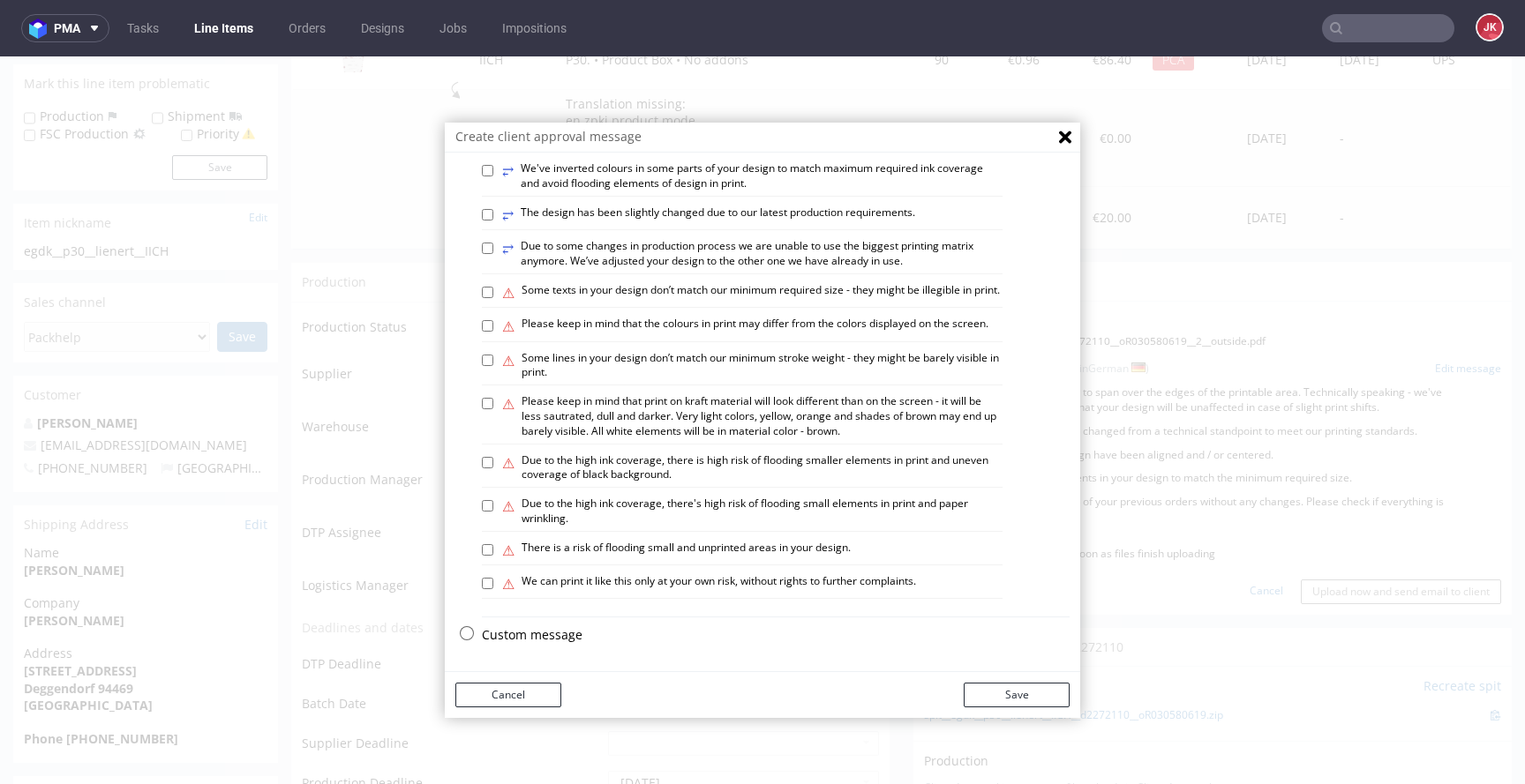
checkbox input "false"
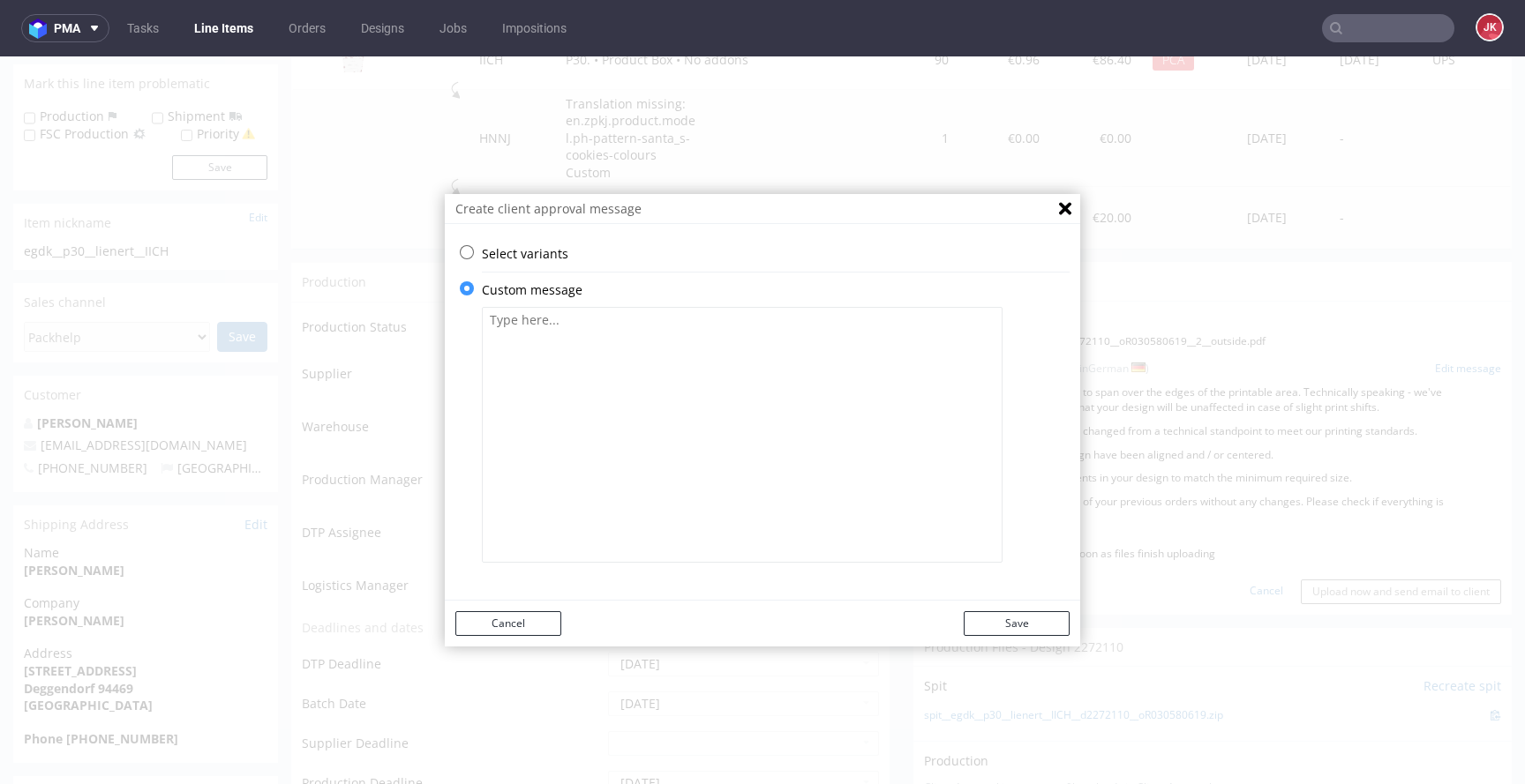
click at [687, 498] on textarea at bounding box center [742, 435] width 521 height 256
paste textarea "Bitte überprüfen Sie, ob alles in Ordnung ist. Kundenfreigabe erforderlich. Wir…"
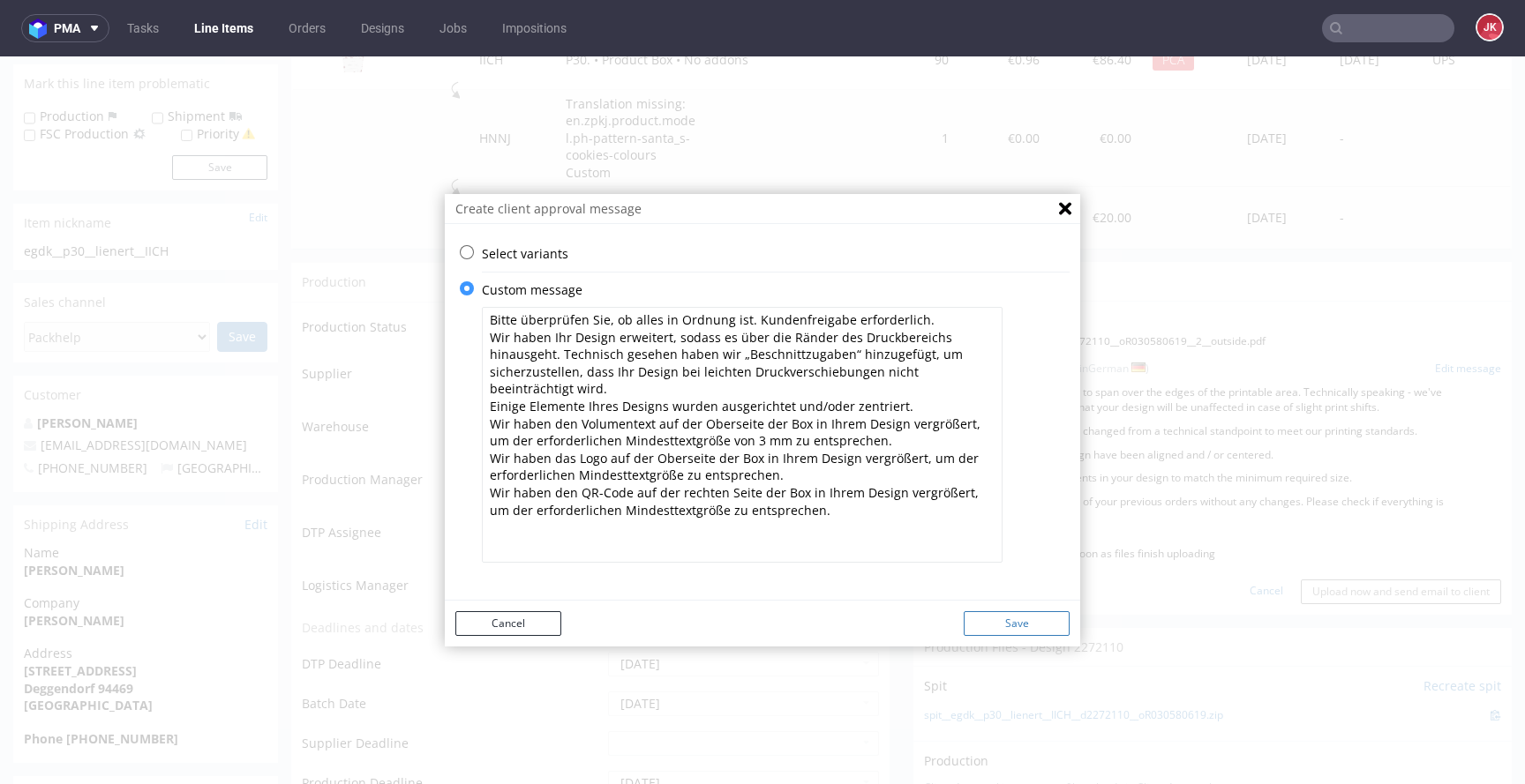
type textarea "Bitte überprüfen Sie, ob alles in Ordnung ist. Kundenfreigabe erforderlich. Wir…"
click at [1044, 618] on button "Save" at bounding box center [1017, 624] width 106 height 25
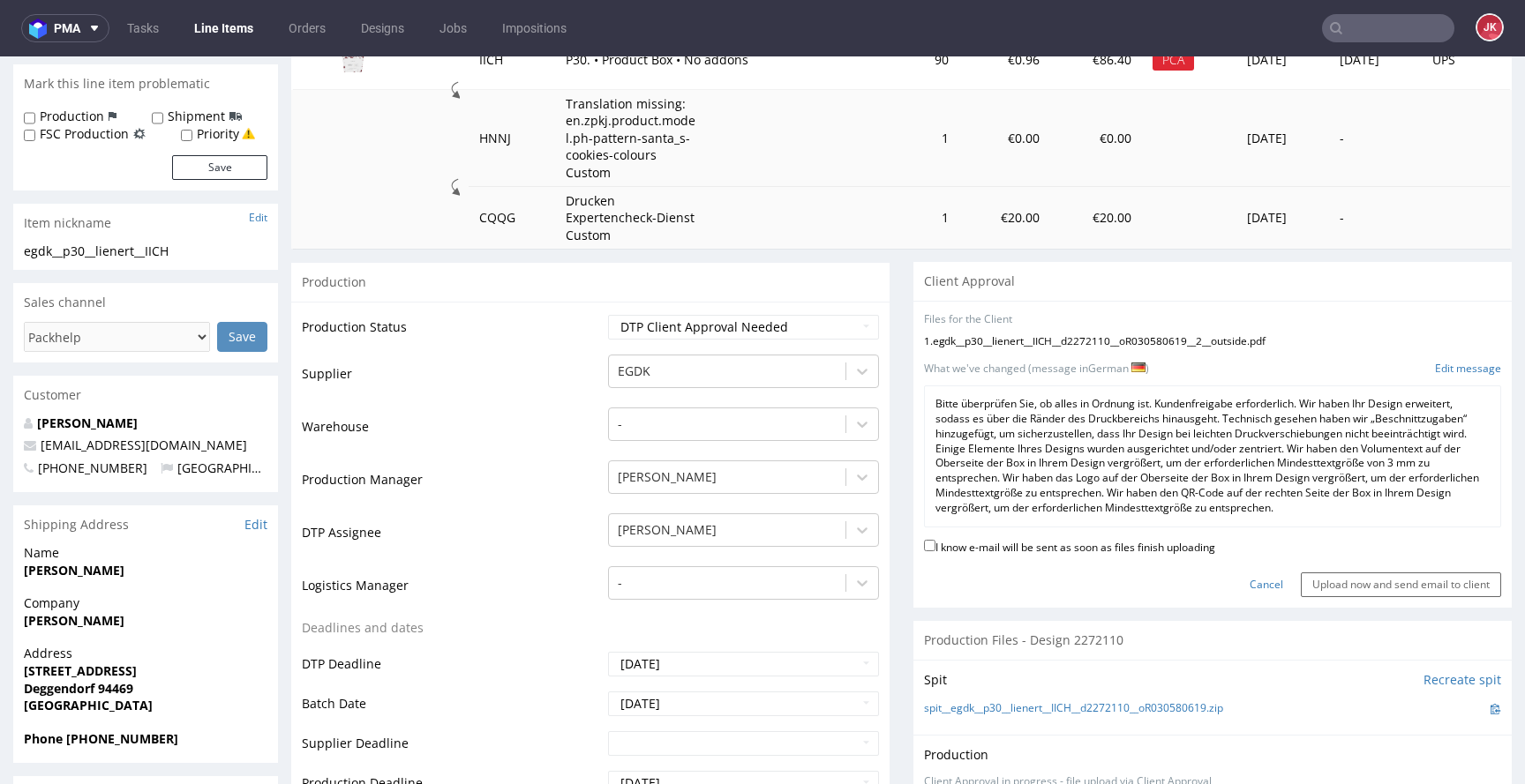
click at [1090, 547] on label "I know e-mail will be sent as soon as files finish uploading" at bounding box center [1070, 547] width 291 height 20
click at [936, 547] on input "I know e-mail will be sent as soon as files finish uploading" at bounding box center [930, 546] width 12 height 12
checkbox input "true"
click at [1350, 585] on input "Upload now and send email to client" at bounding box center [1400, 585] width 200 height 25
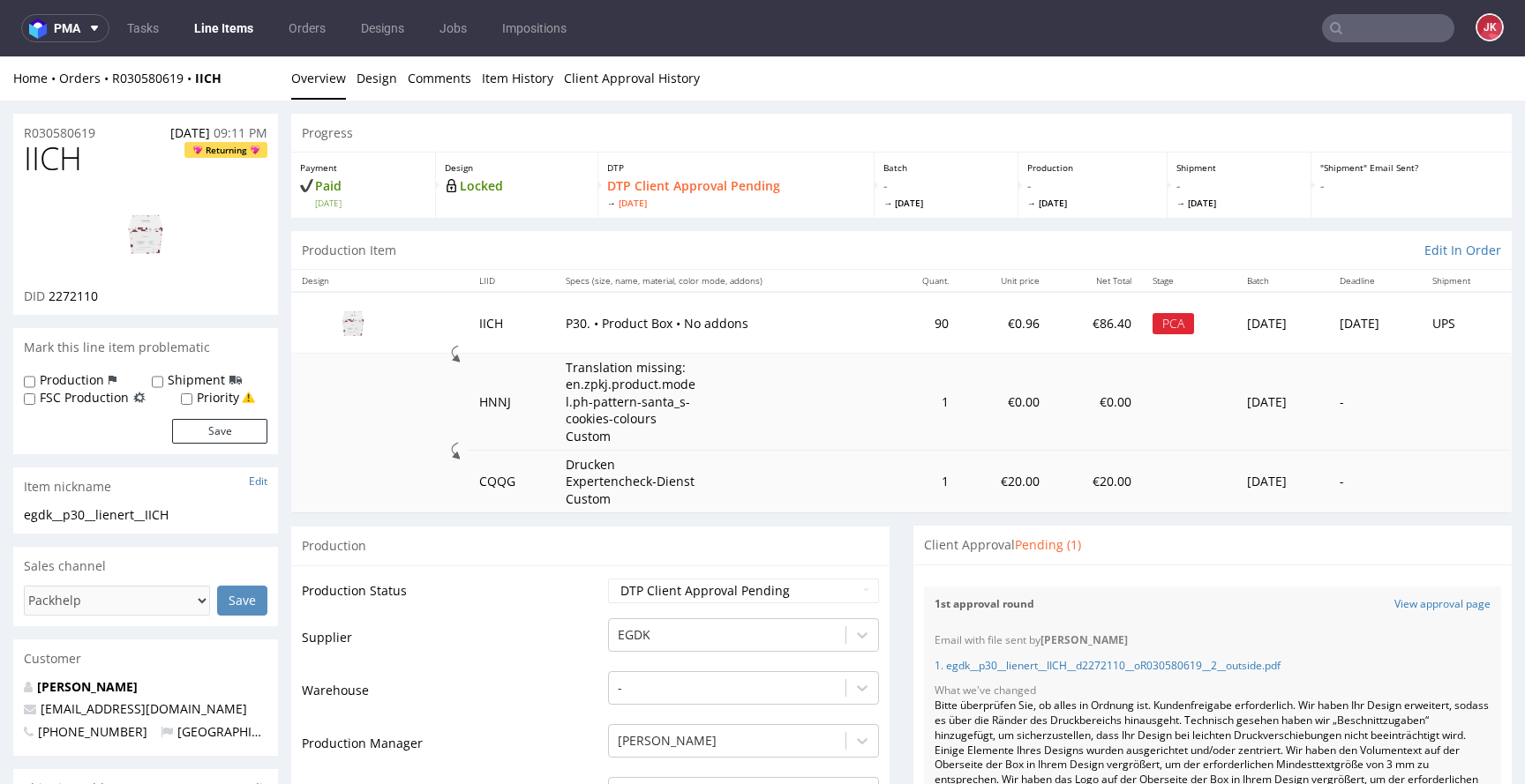
click at [69, 157] on span "IICH" at bounding box center [53, 159] width 58 height 35
copy span "IICH"
click at [91, 689] on link "Nicole Lienert" at bounding box center [87, 686] width 100 height 17
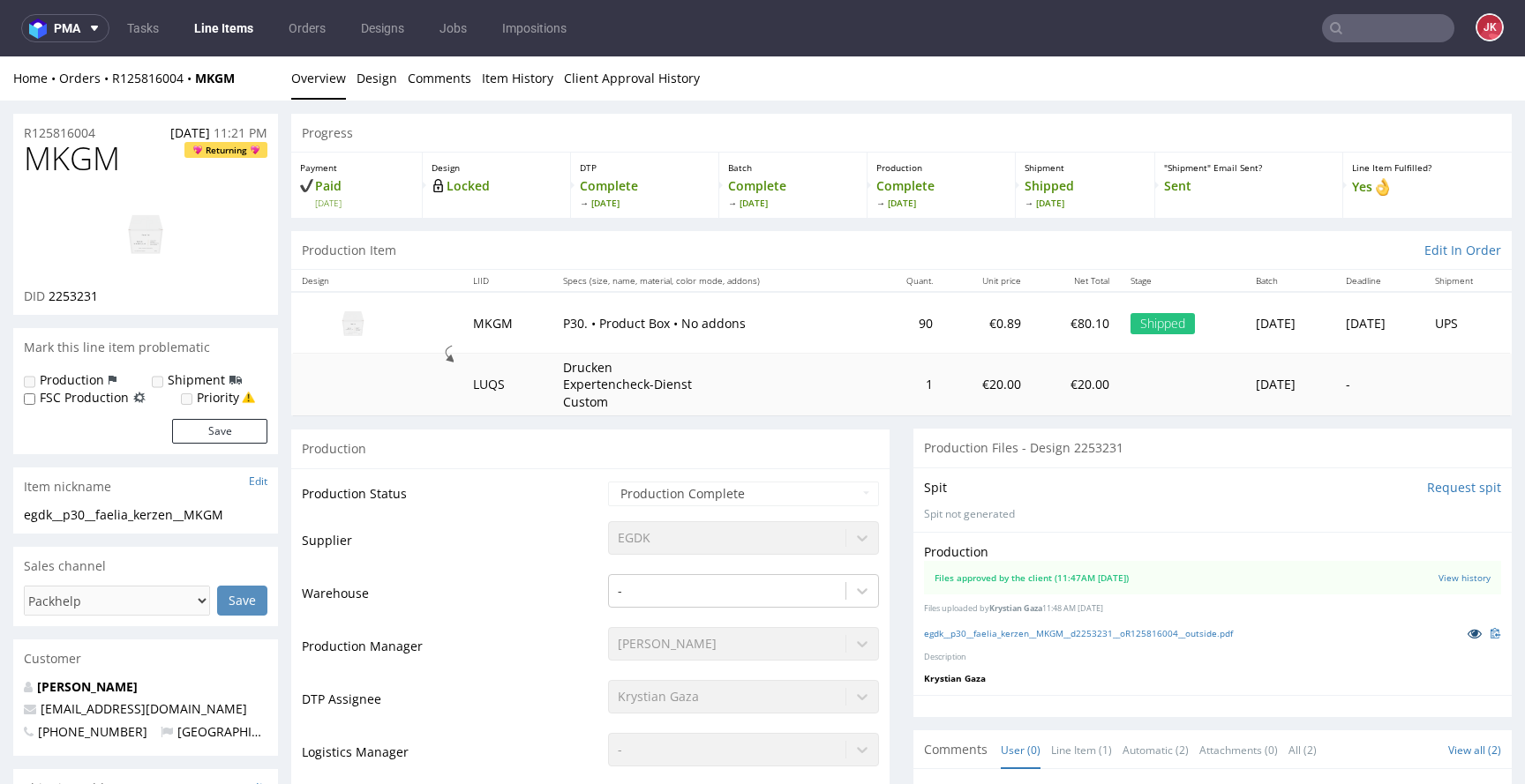
click at [1468, 634] on icon at bounding box center [1475, 633] width 14 height 13
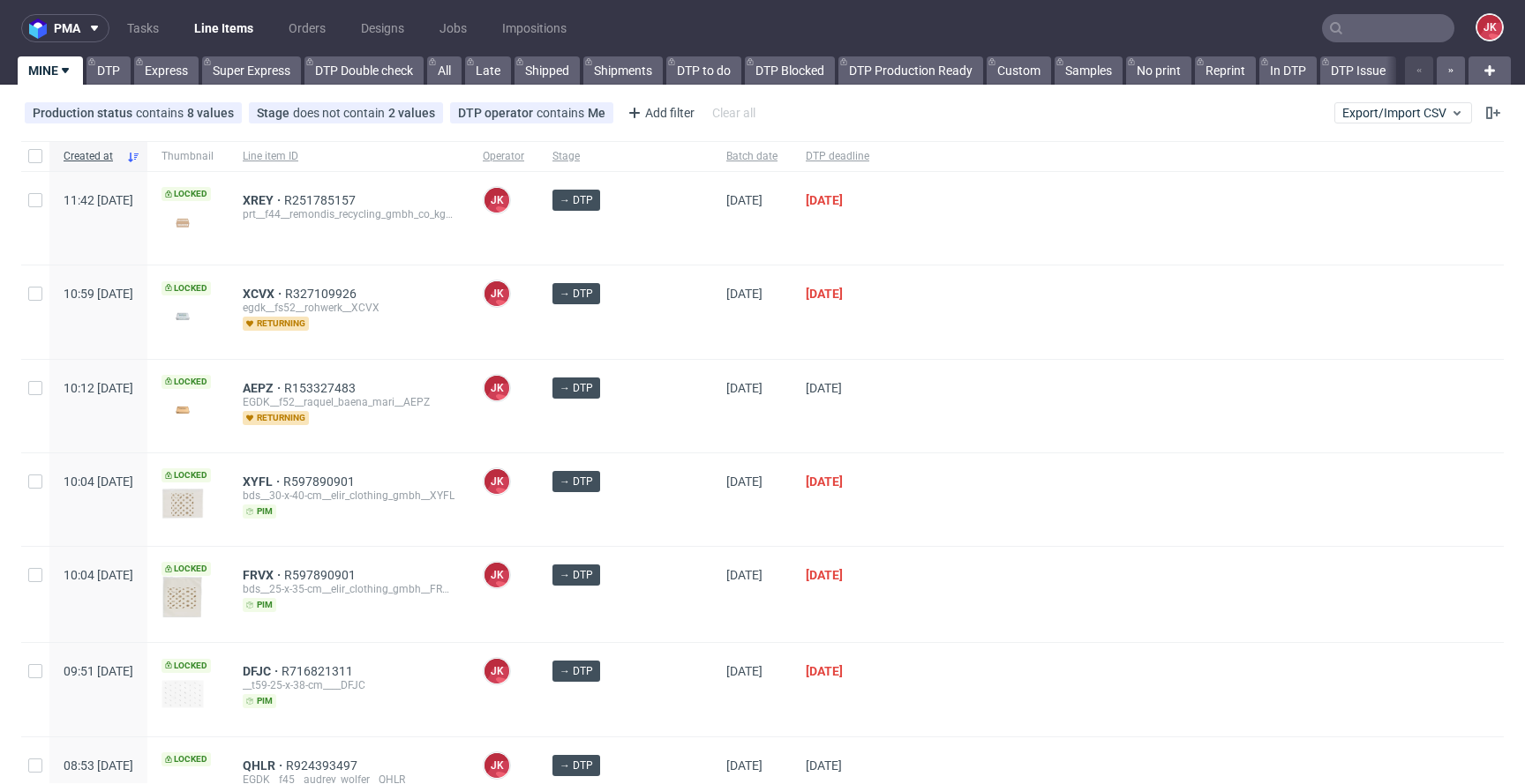
click at [929, 547] on div at bounding box center [1194, 594] width 620 height 95
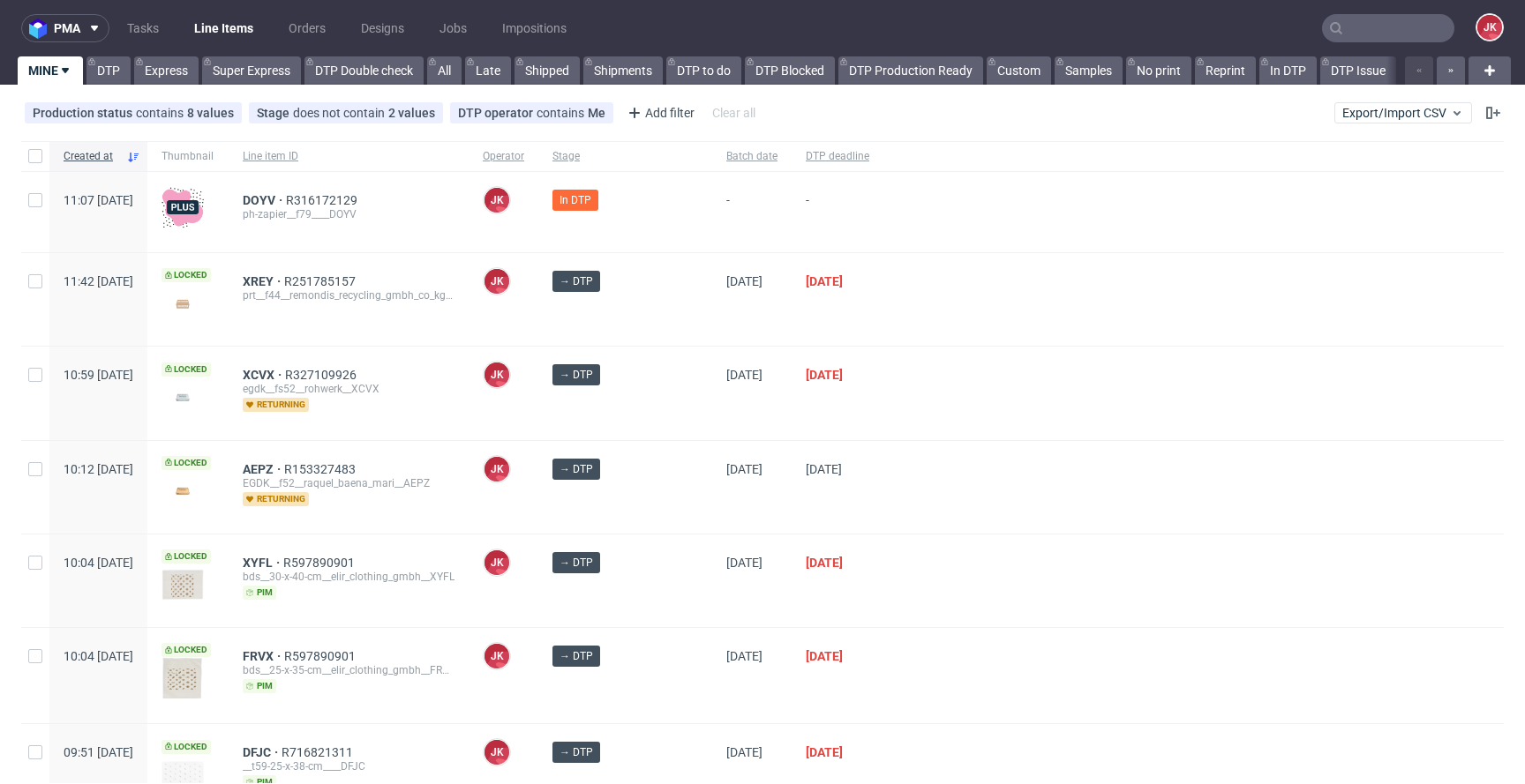
click at [885, 318] on div at bounding box center [1194, 299] width 620 height 92
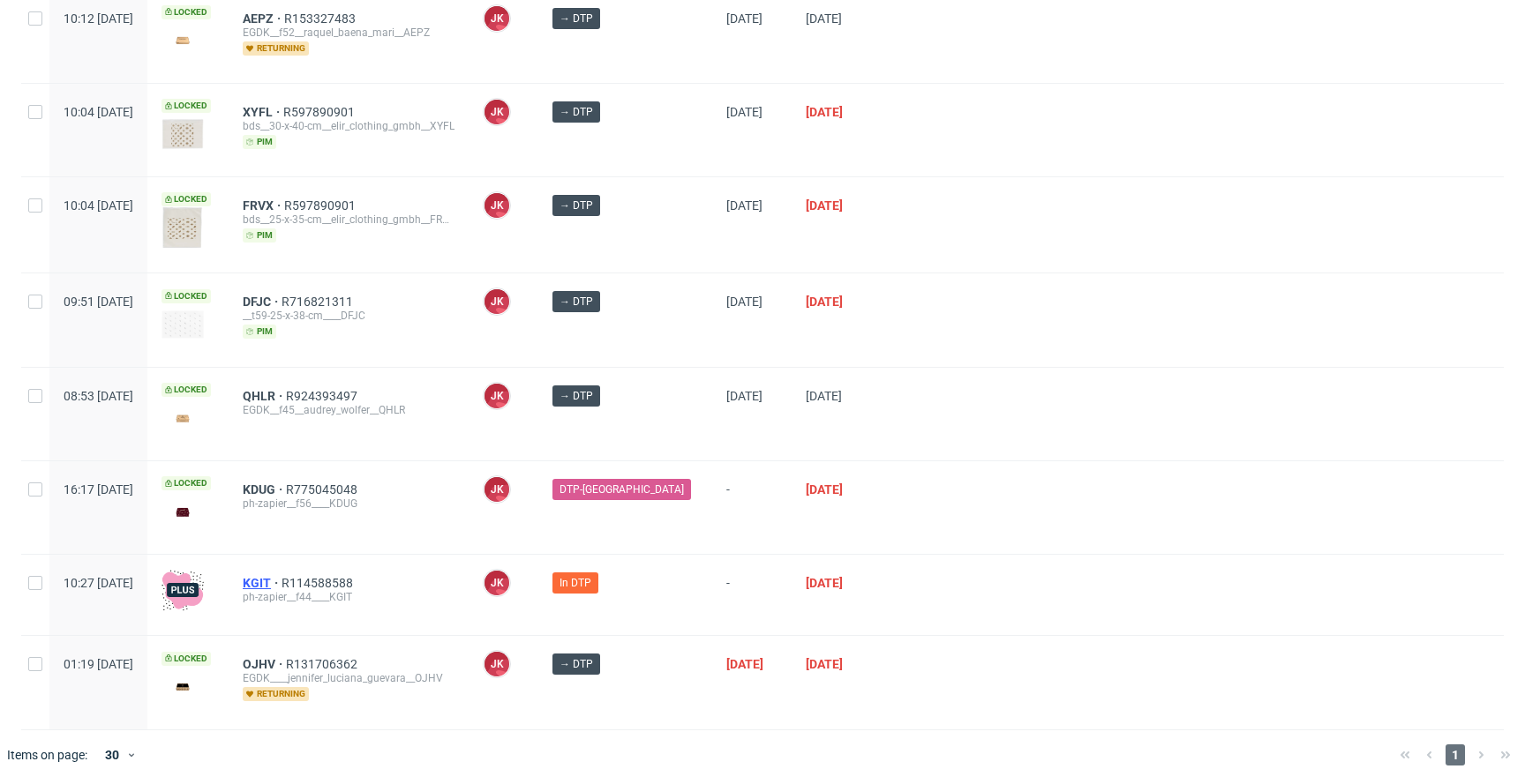
click at [282, 583] on span "KGIT" at bounding box center [262, 583] width 39 height 14
click at [455, 389] on div "QHLR R924393497" at bounding box center [349, 396] width 212 height 14
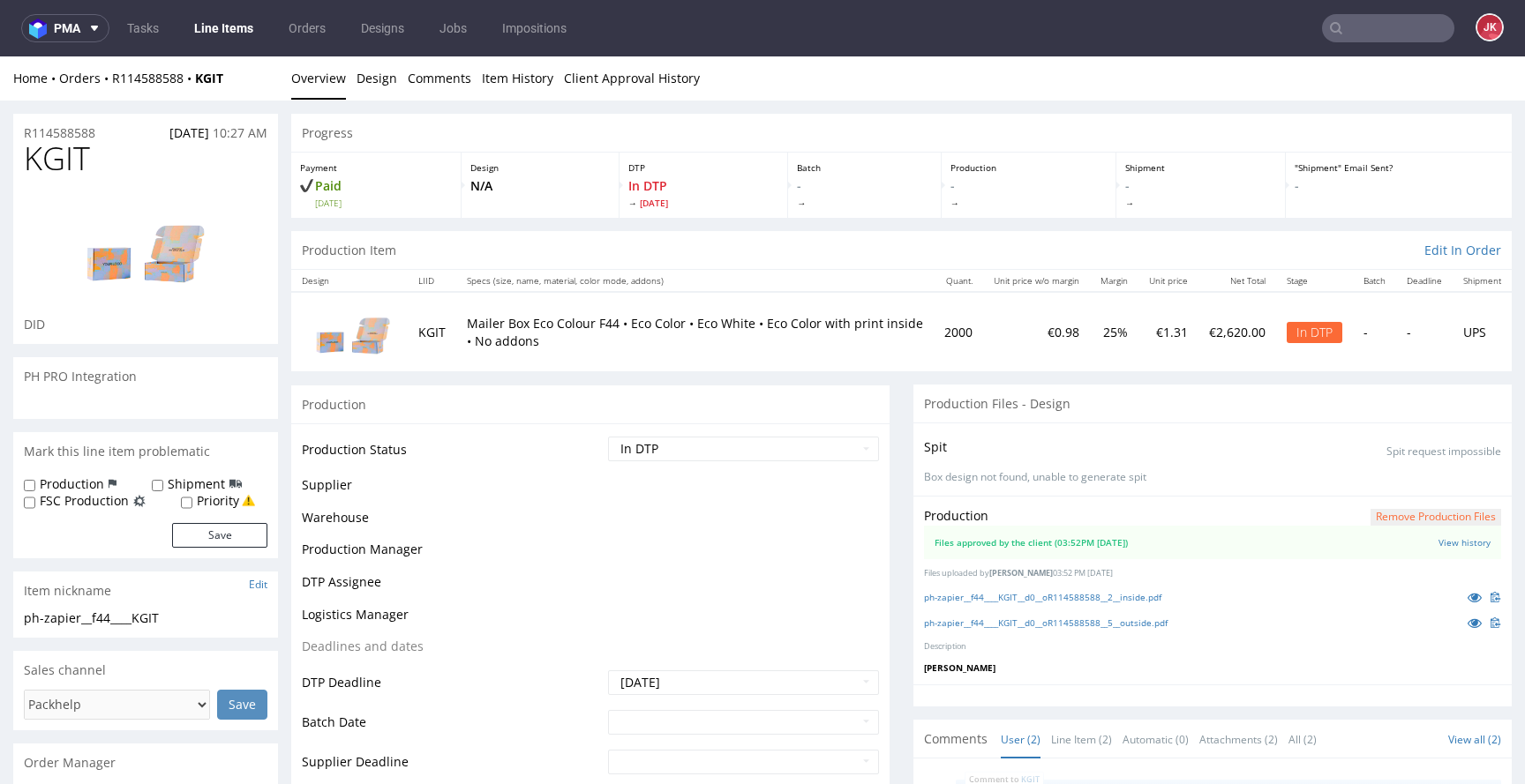
scroll to position [25, 0]
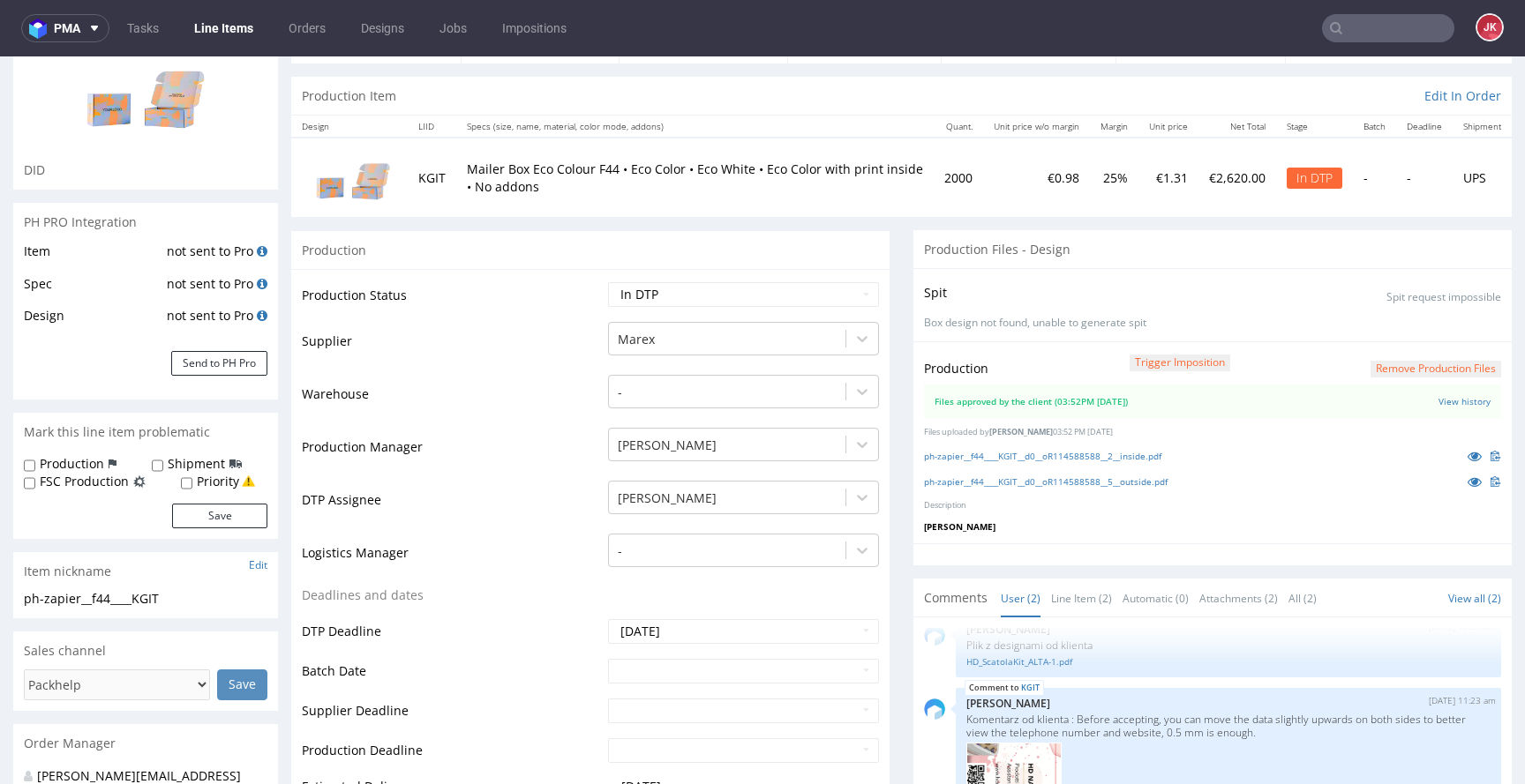
scroll to position [162, 0]
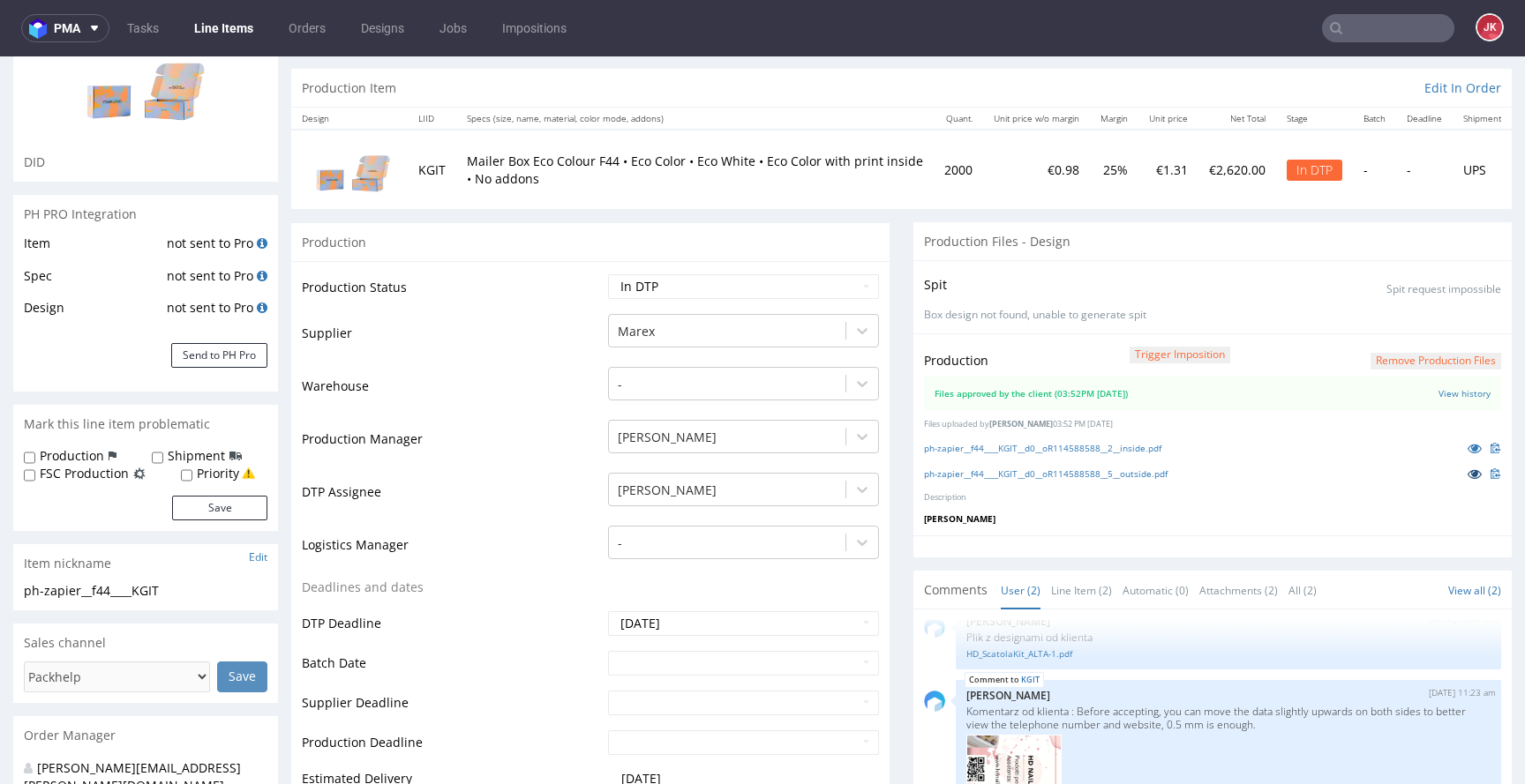
click at [1468, 479] on icon at bounding box center [1475, 474] width 14 height 13
click at [783, 283] on select "Waiting for Artwork Waiting for Diecut Waiting for Mockup Waiting for DTP Waiti…" at bounding box center [743, 287] width 271 height 25
select select "dtp_production_ready"
click at [608, 274] on select "Waiting for Artwork Waiting for Diecut Waiting for Mockup Waiting for DTP Waiti…" at bounding box center [743, 287] width 271 height 25
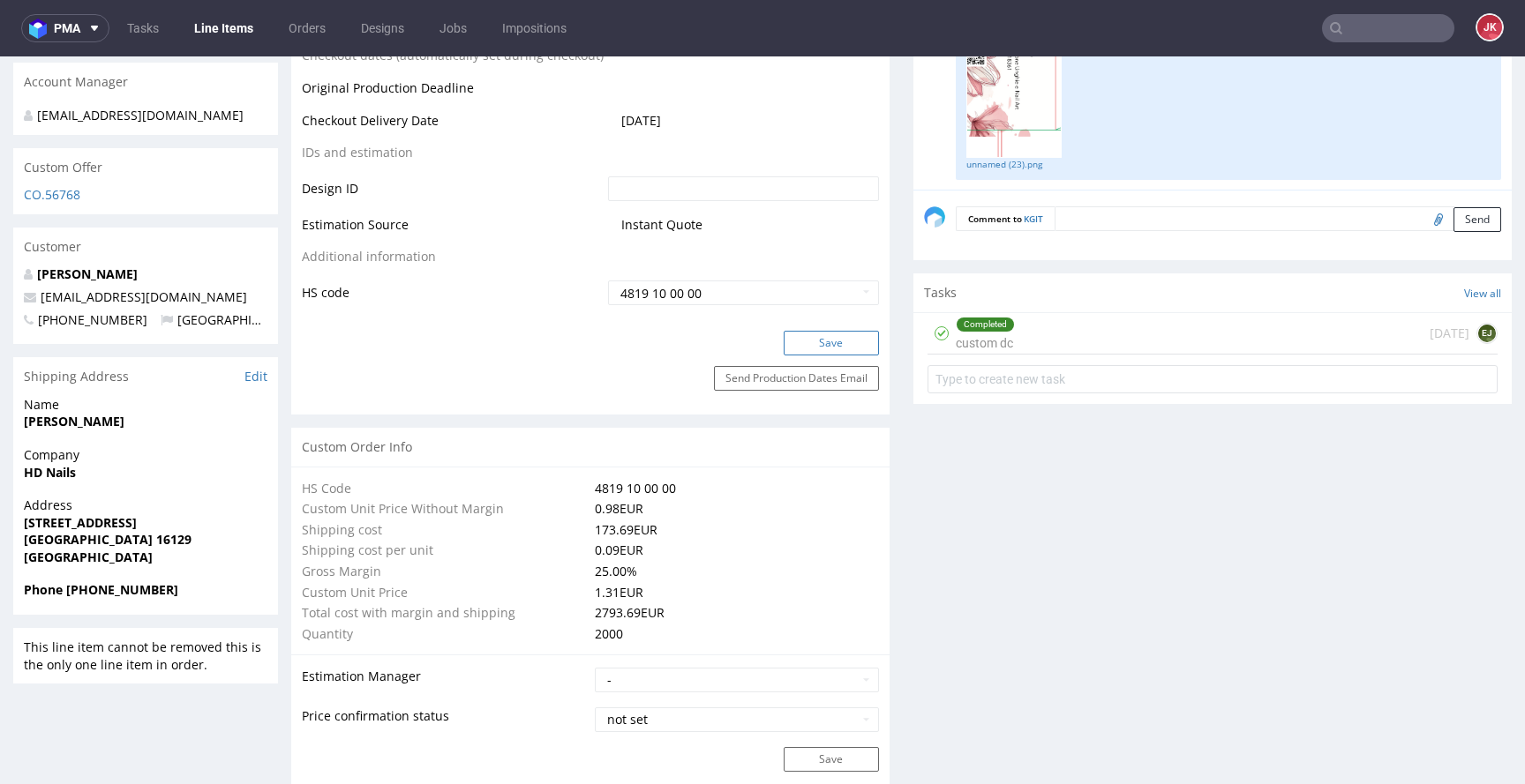
scroll to position [936, 0]
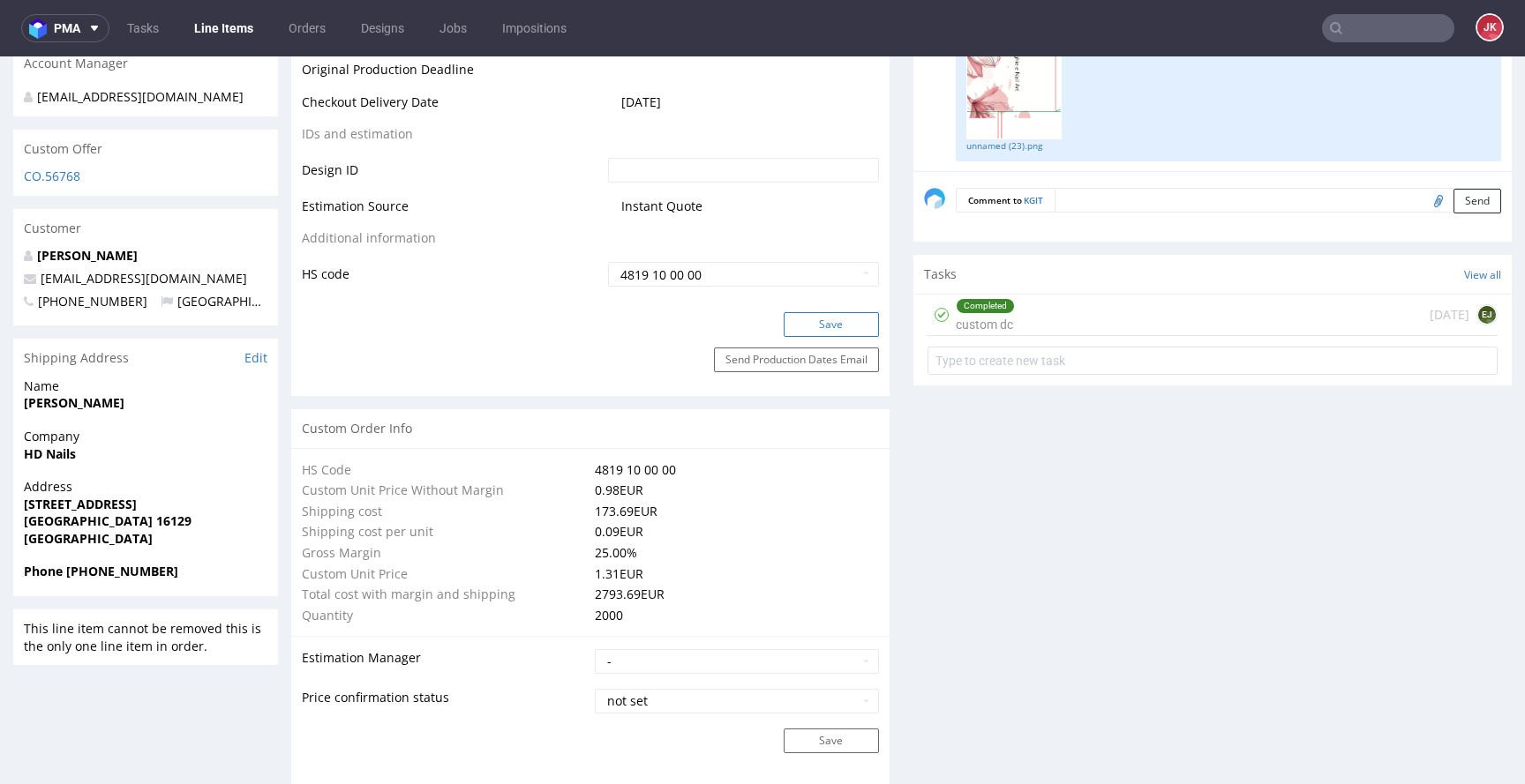
click at [791, 323] on button "Save" at bounding box center [831, 325] width 95 height 25
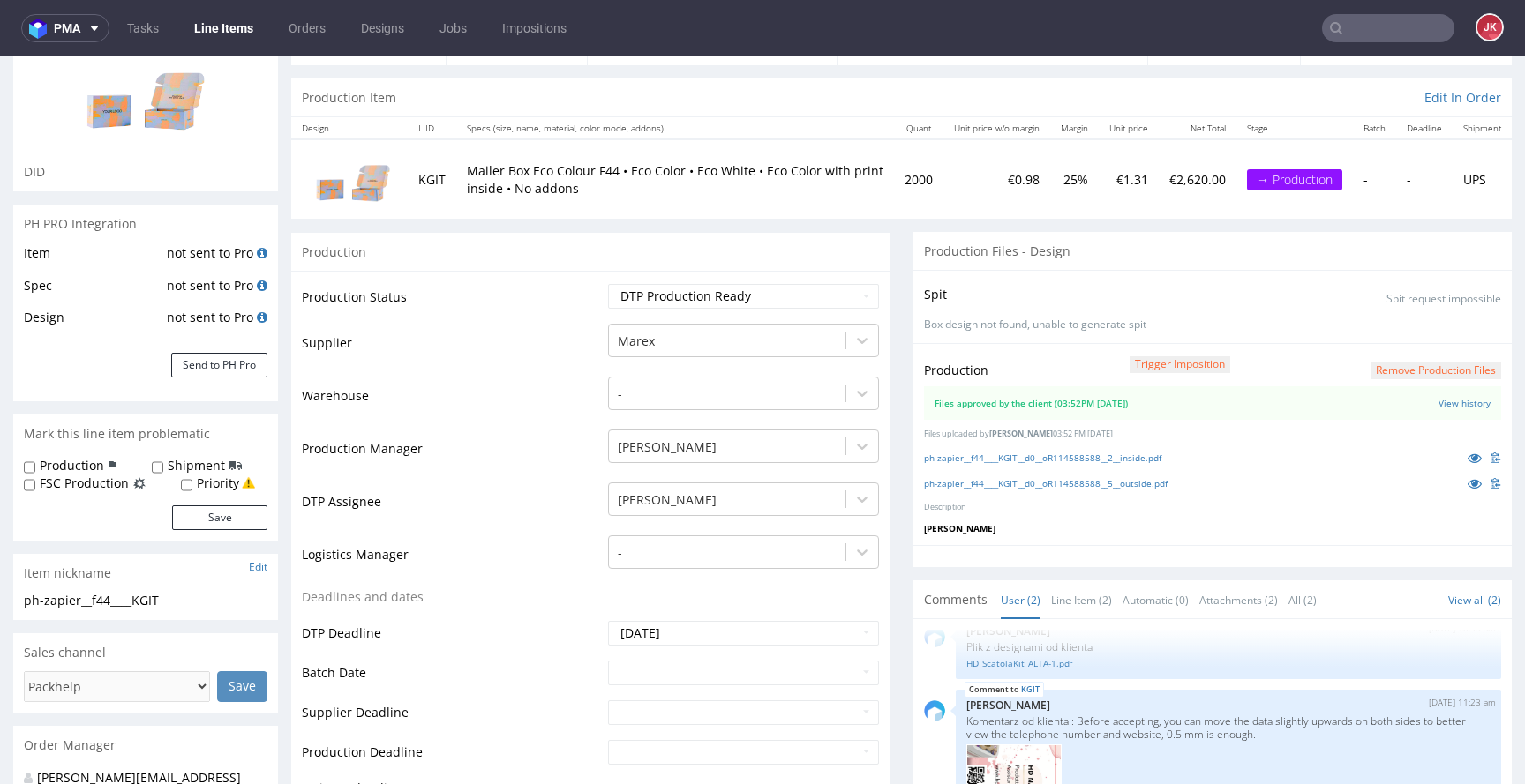
scroll to position [0, 0]
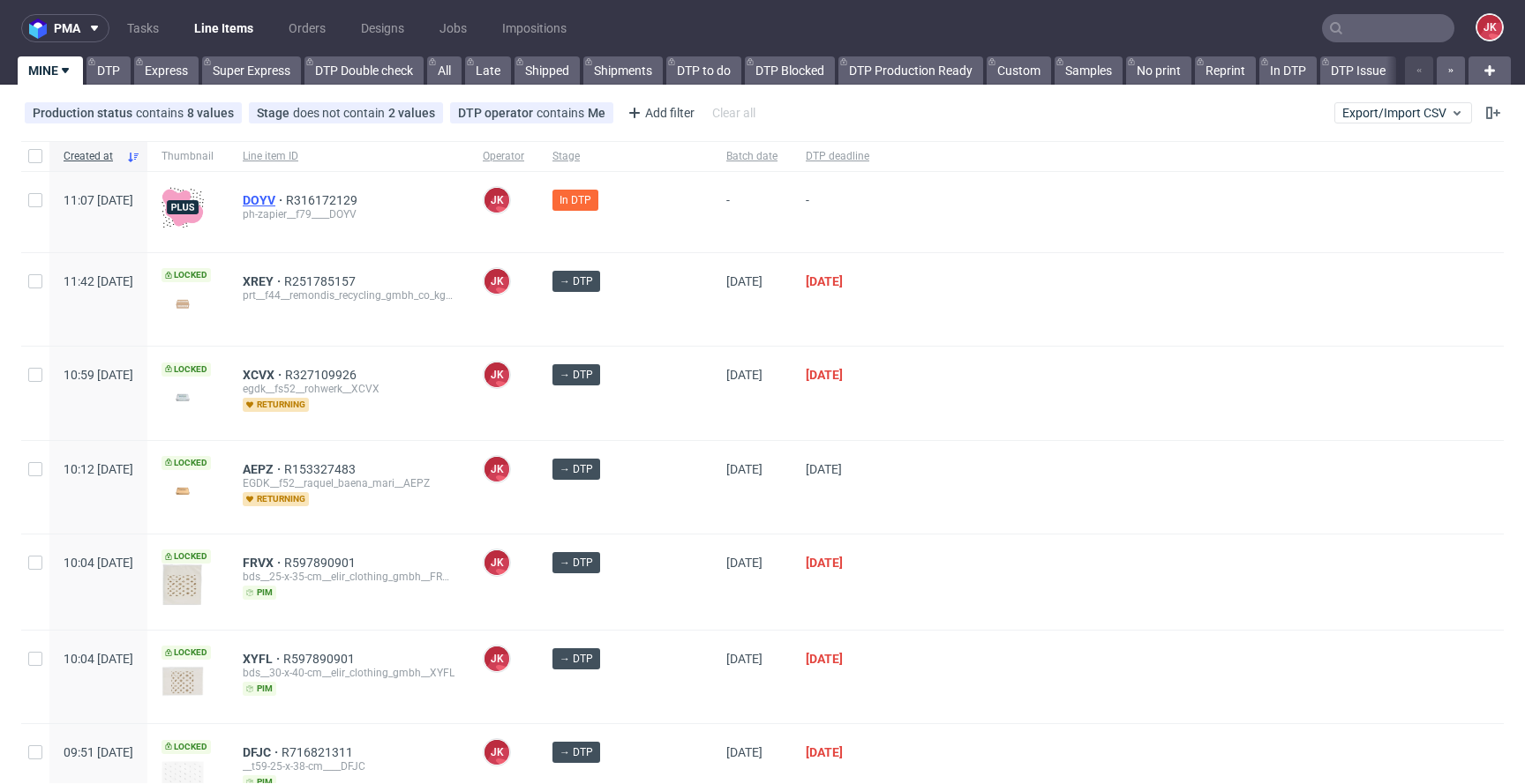
click at [286, 195] on span "DOYV" at bounding box center [264, 201] width 43 height 14
click at [922, 335] on div at bounding box center [1194, 299] width 620 height 92
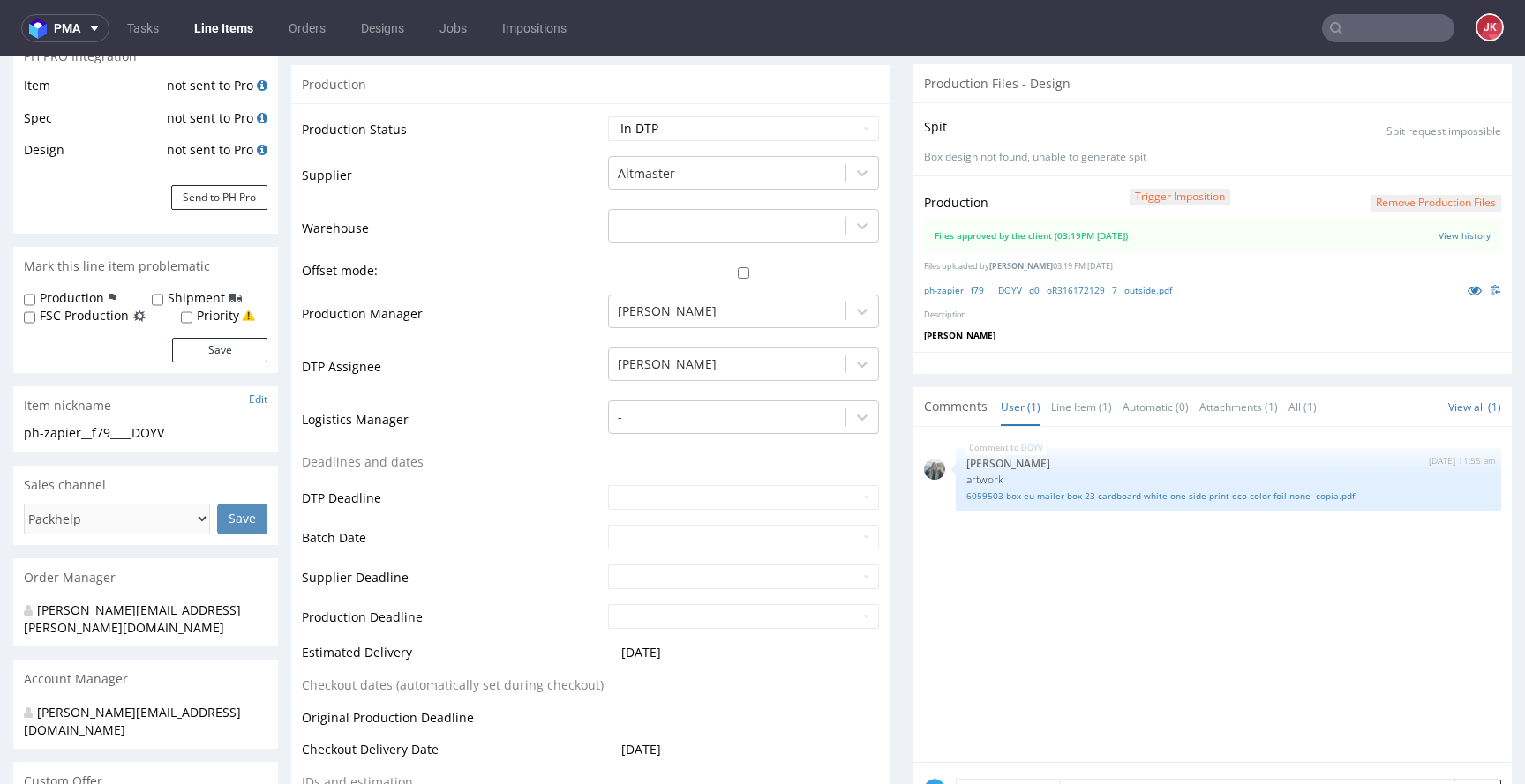
scroll to position [285, 0]
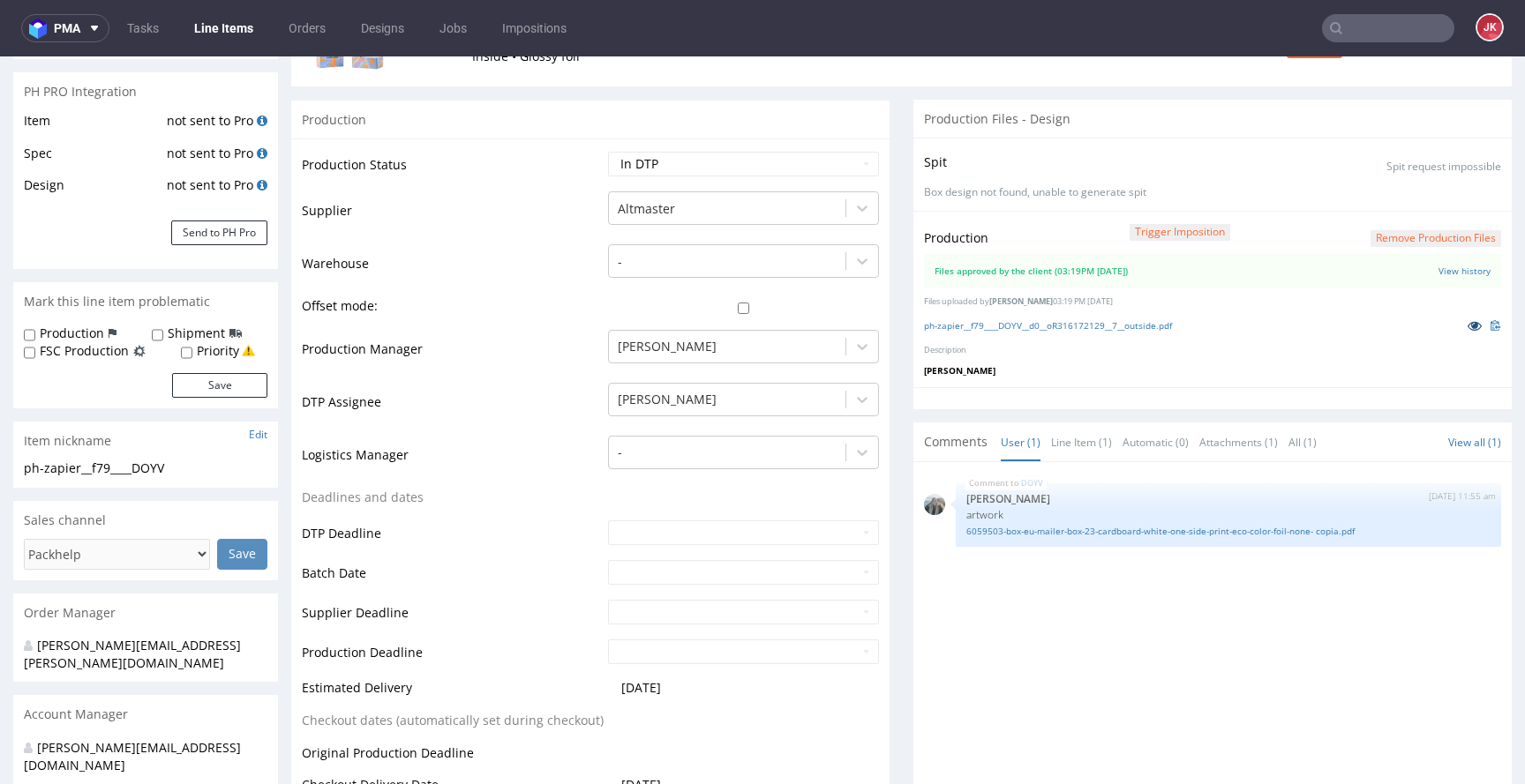
click at [1468, 332] on icon at bounding box center [1475, 325] width 14 height 13
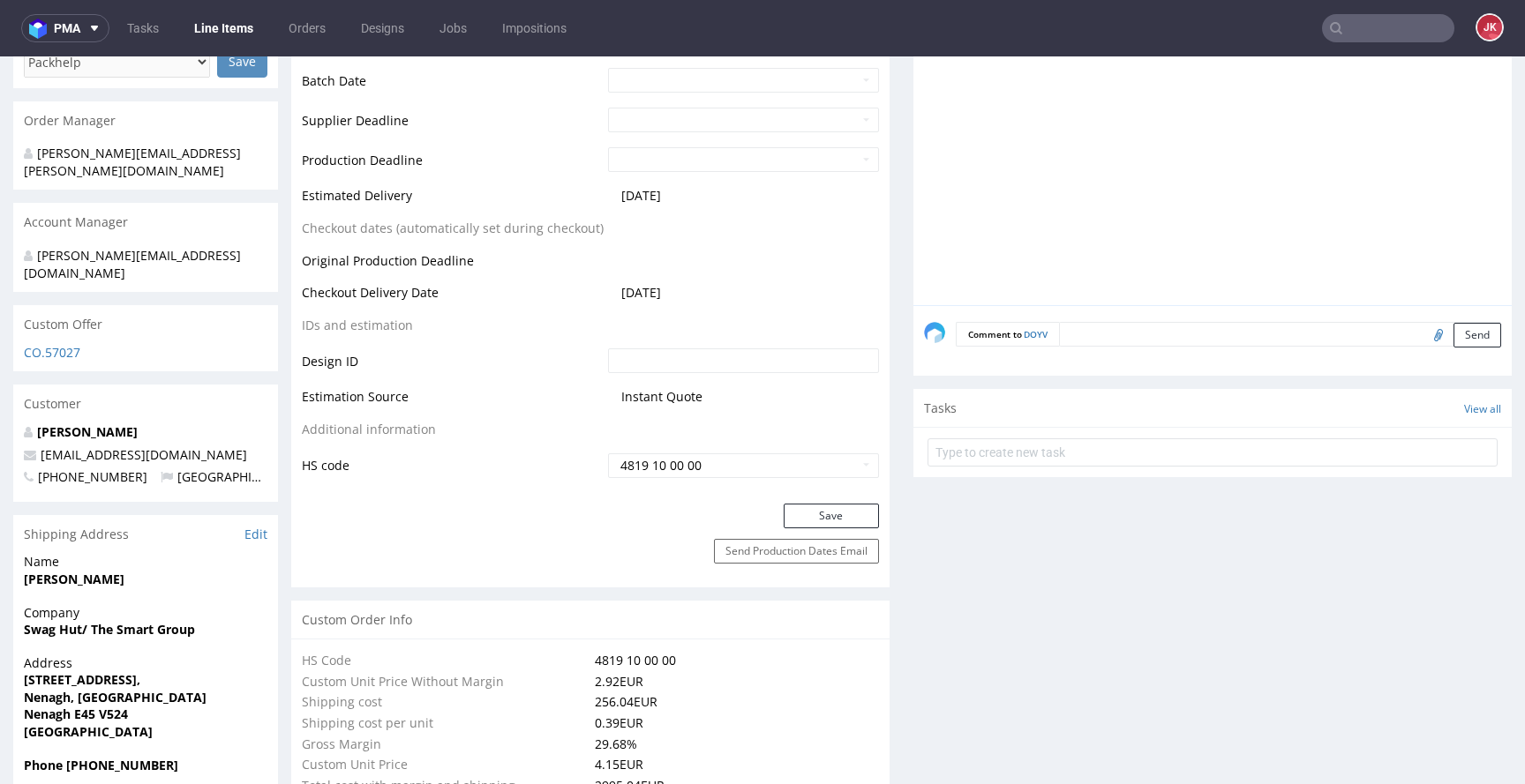
scroll to position [782, 0]
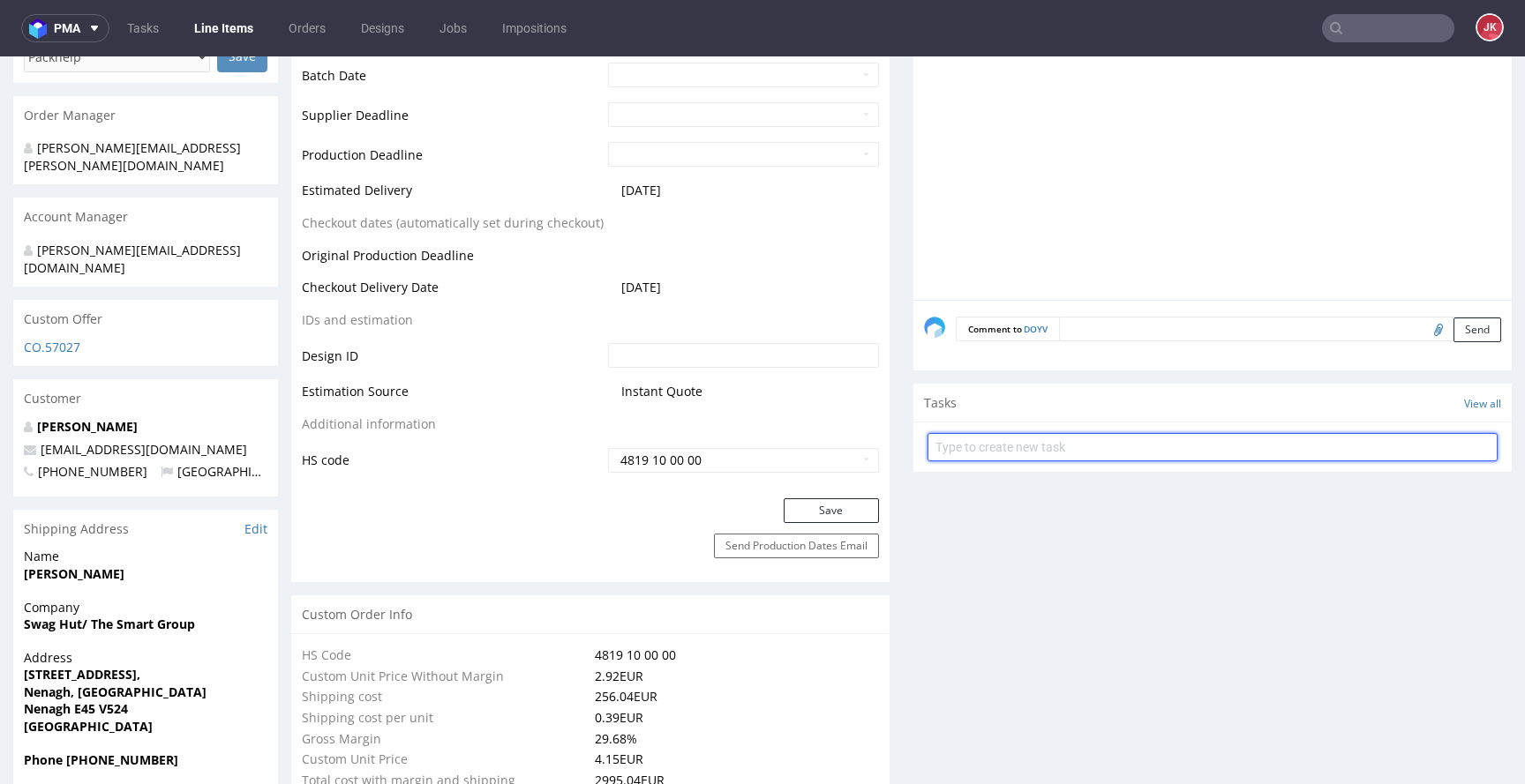
click at [952, 443] on input "text" at bounding box center [1213, 447] width 570 height 29
type input "custom dc"
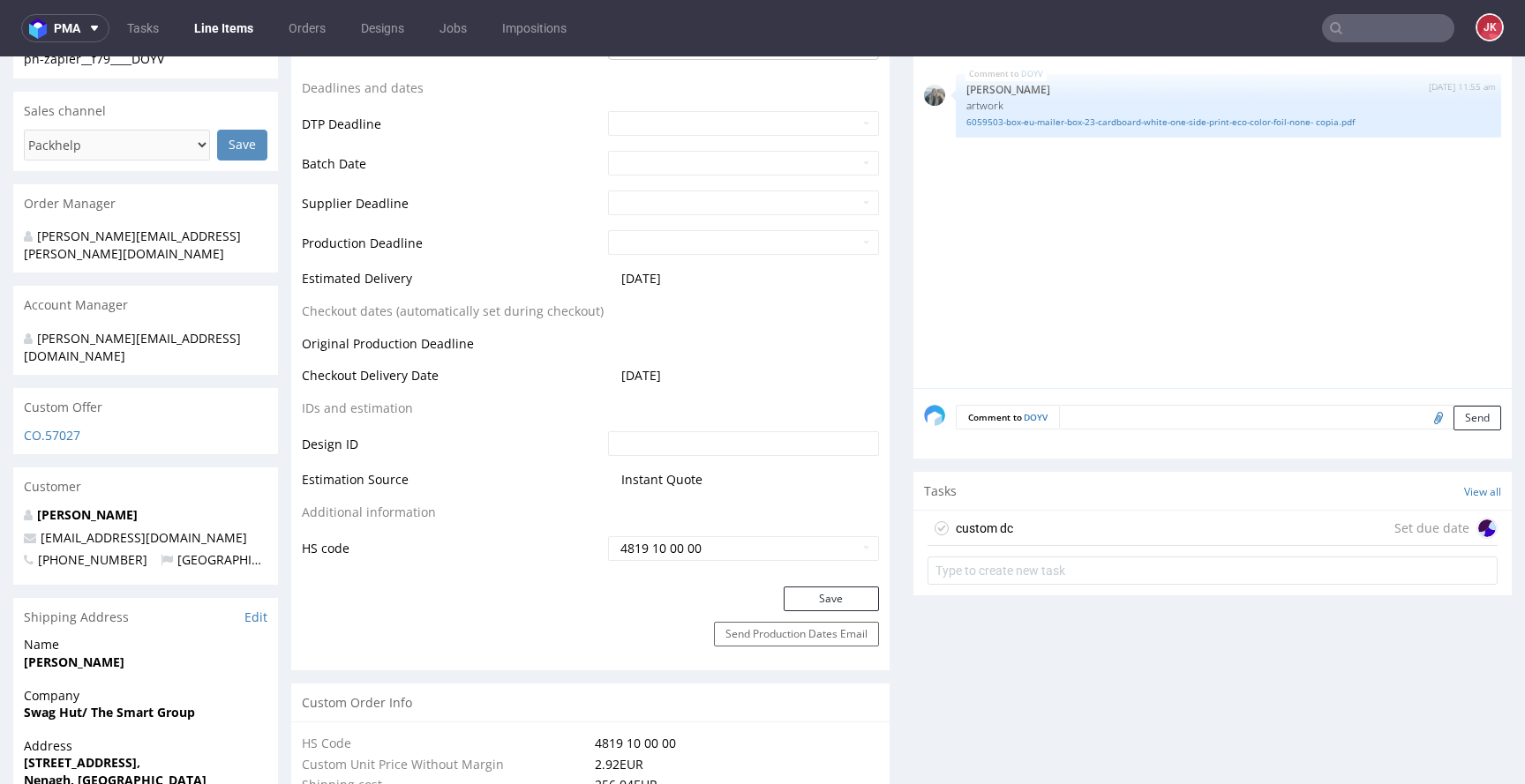
scroll to position [831, 0]
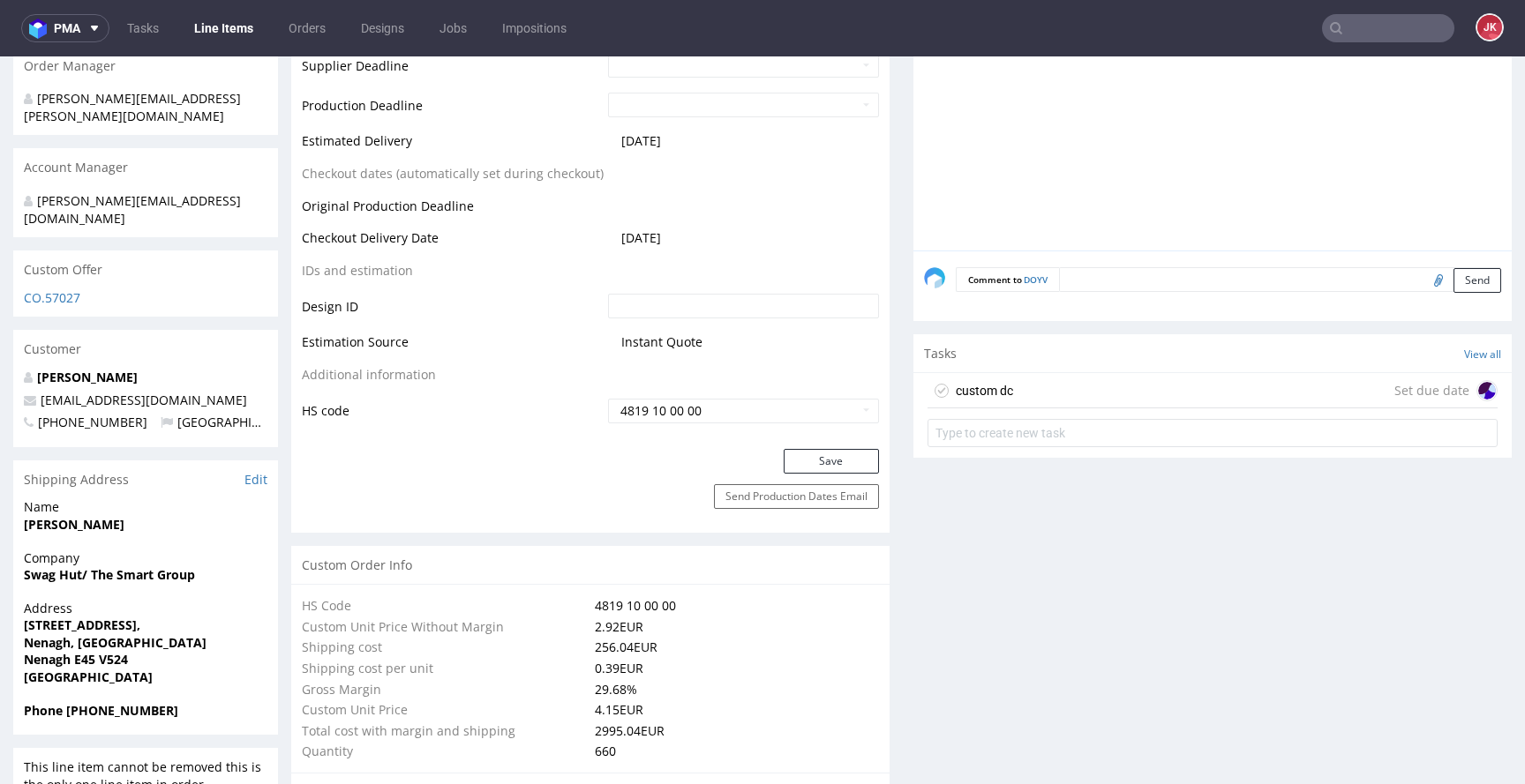
click at [957, 380] on div "custom dc" at bounding box center [984, 391] width 57 height 22
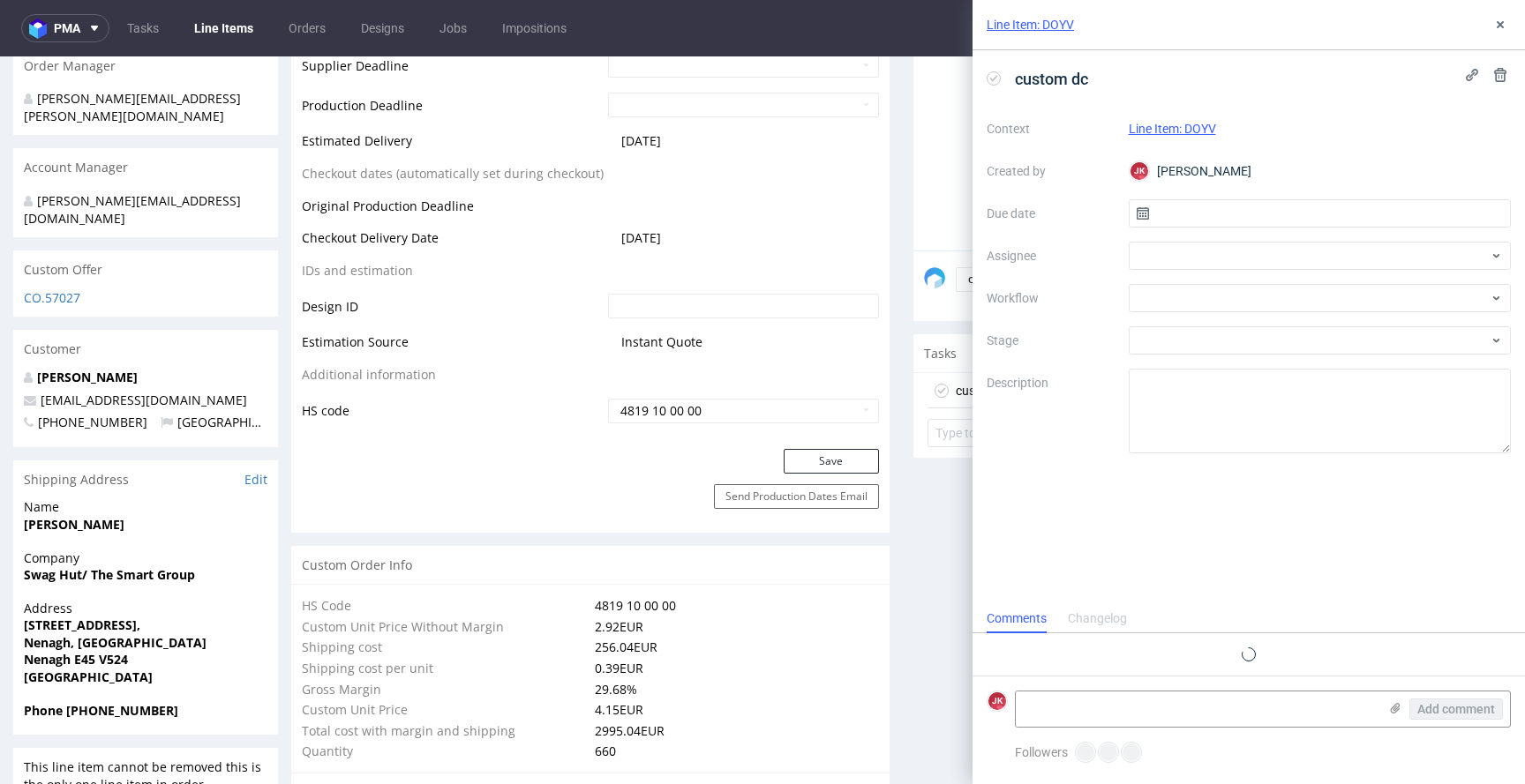
scroll to position [14, 0]
click at [1195, 212] on input "text" at bounding box center [1320, 214] width 383 height 29
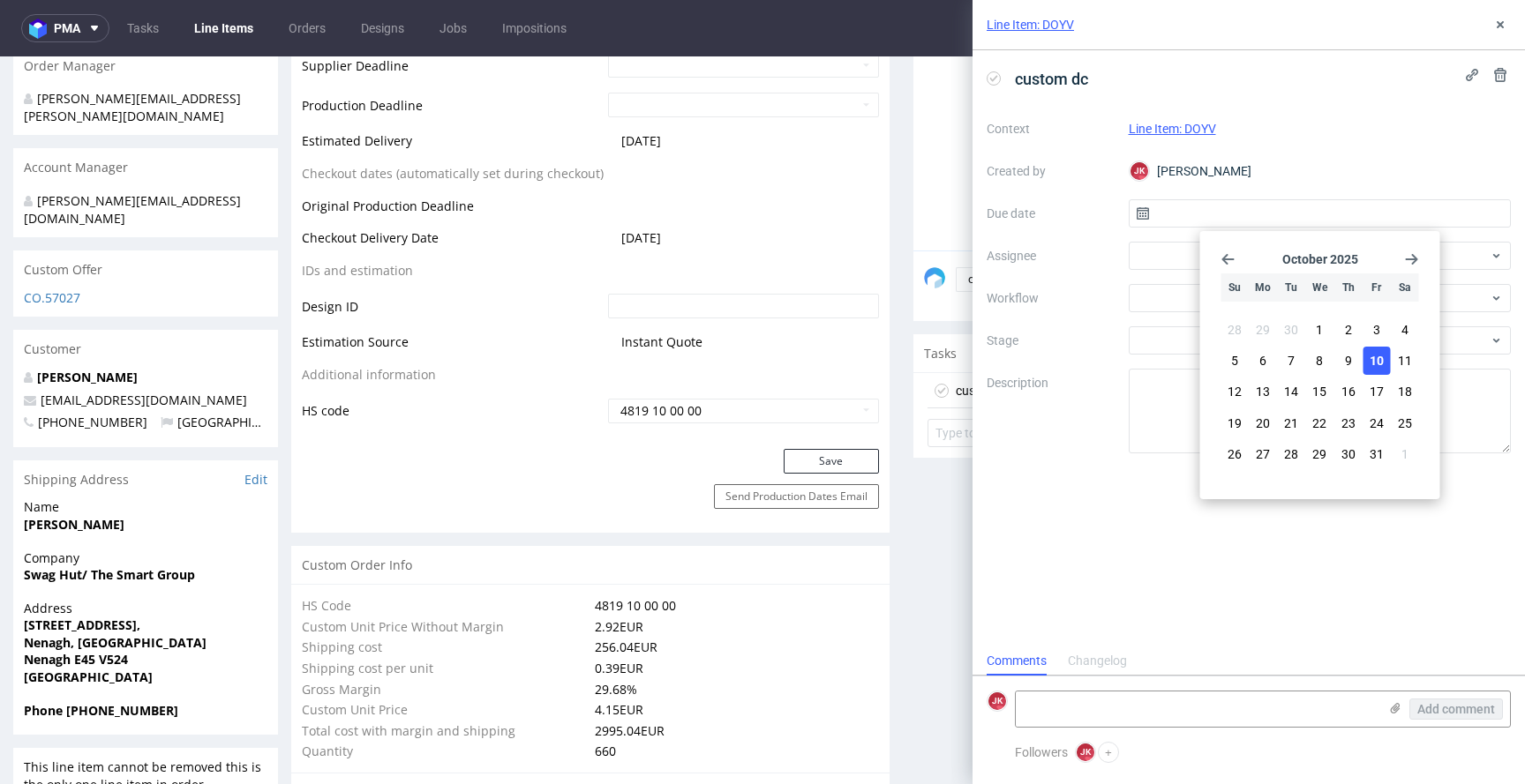
click at [1382, 355] on span "10" at bounding box center [1377, 361] width 14 height 18
type input "[DATE]"
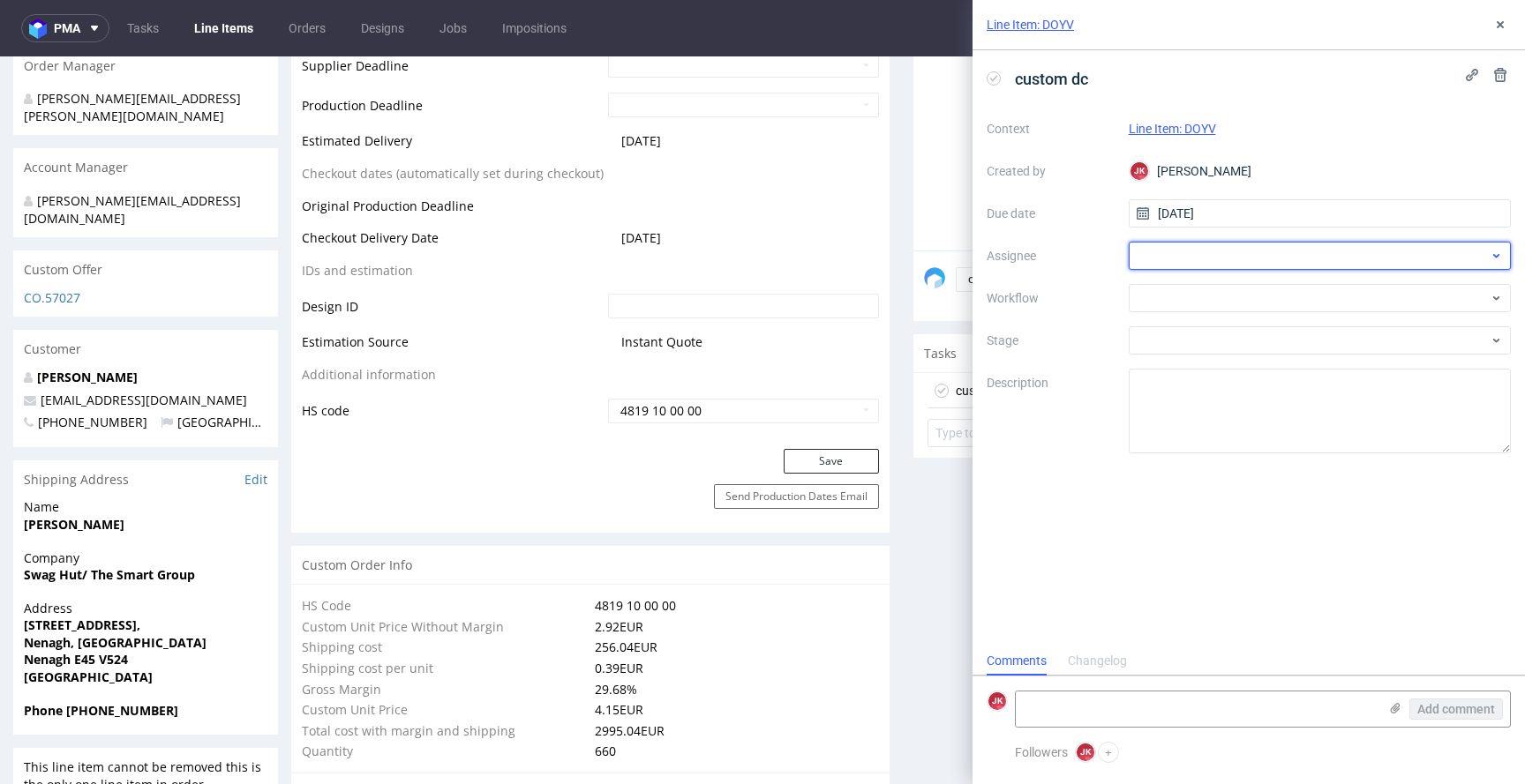
click at [1171, 264] on div at bounding box center [1320, 256] width 383 height 29
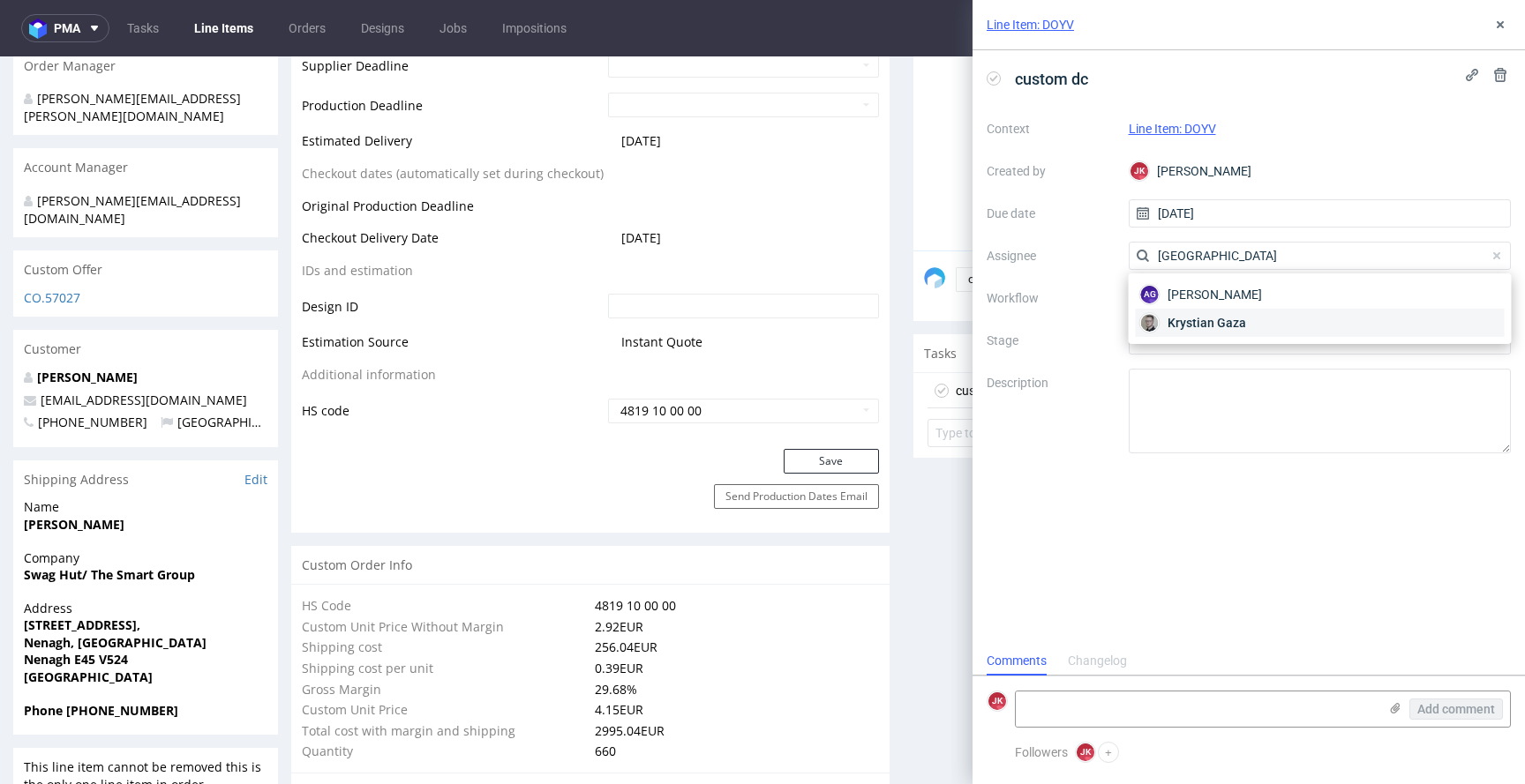
type input "gaza"
click at [1164, 324] on div "Krystian Gaza" at bounding box center [1321, 323] width 369 height 29
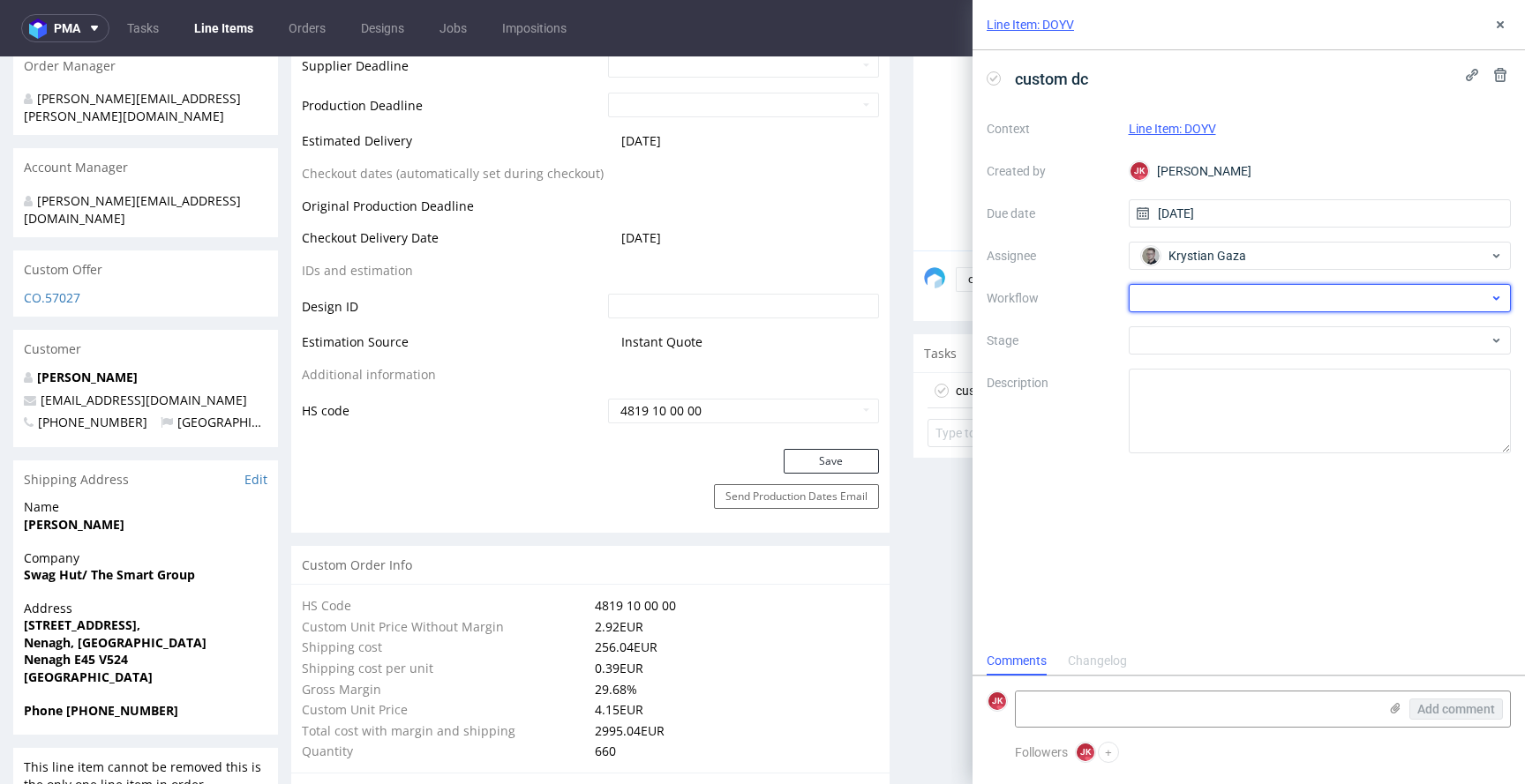
click at [1164, 295] on div at bounding box center [1320, 298] width 383 height 29
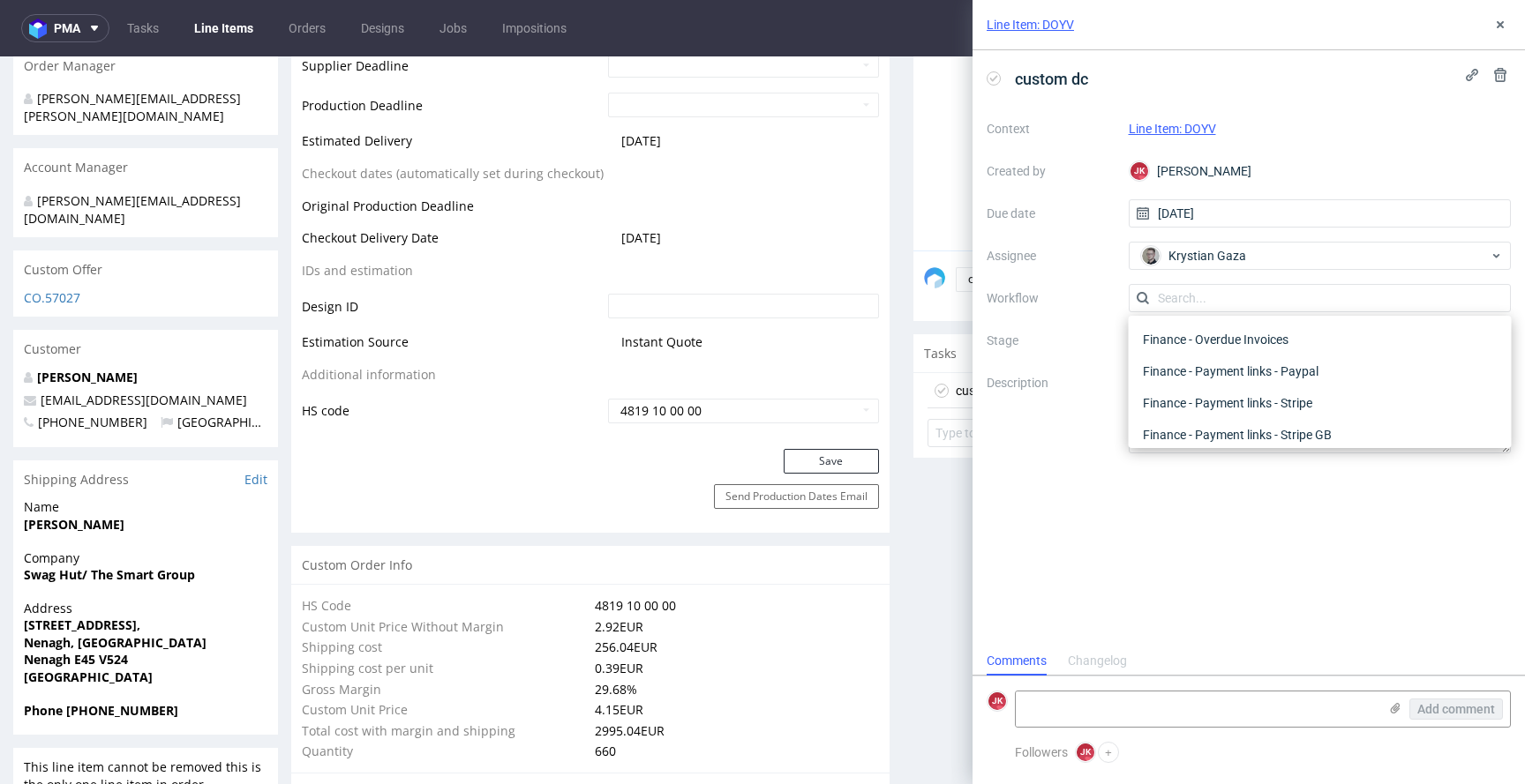
scroll to position [0, 0]
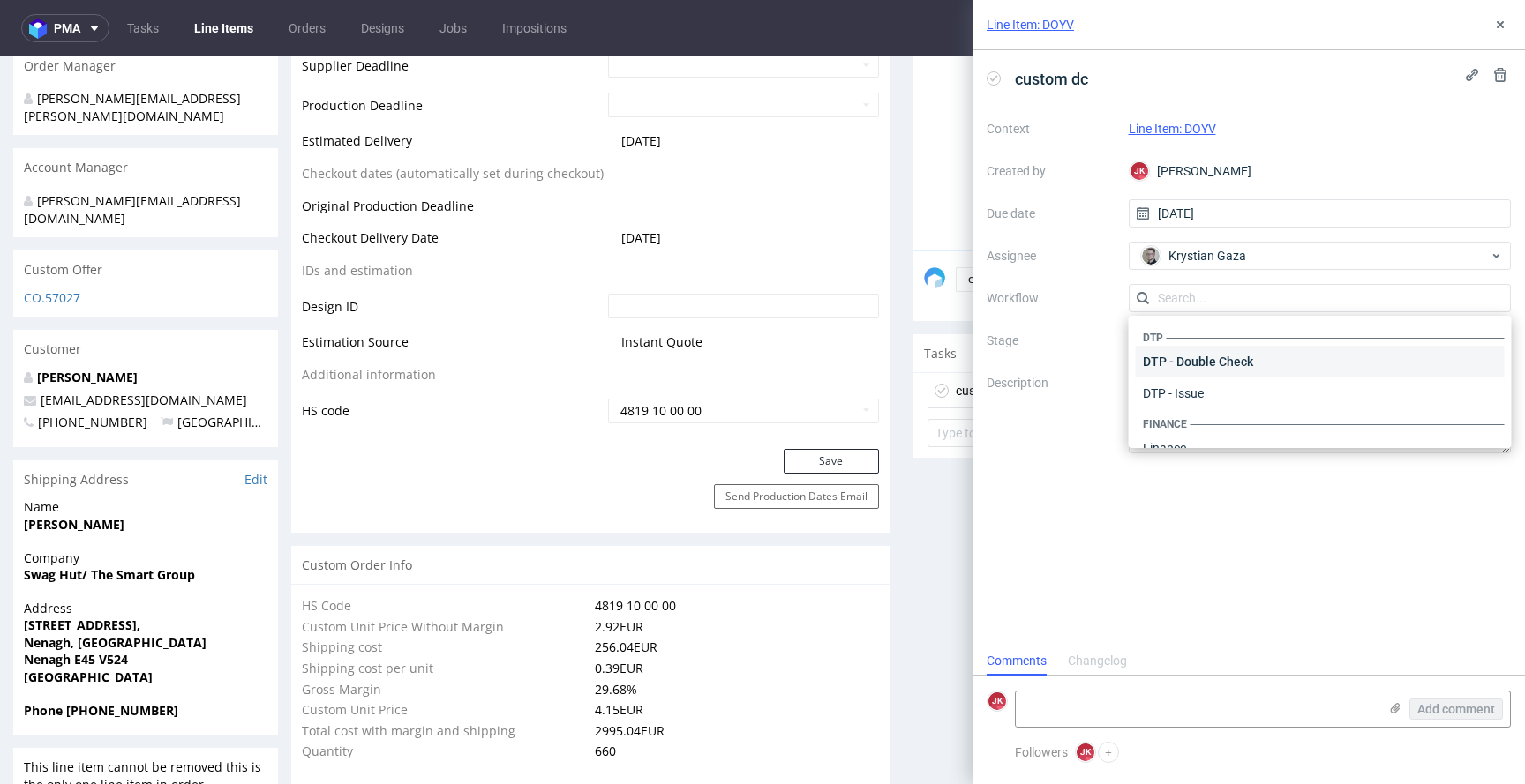
click at [1164, 361] on div "DTP - Double Check" at bounding box center [1321, 361] width 369 height 31
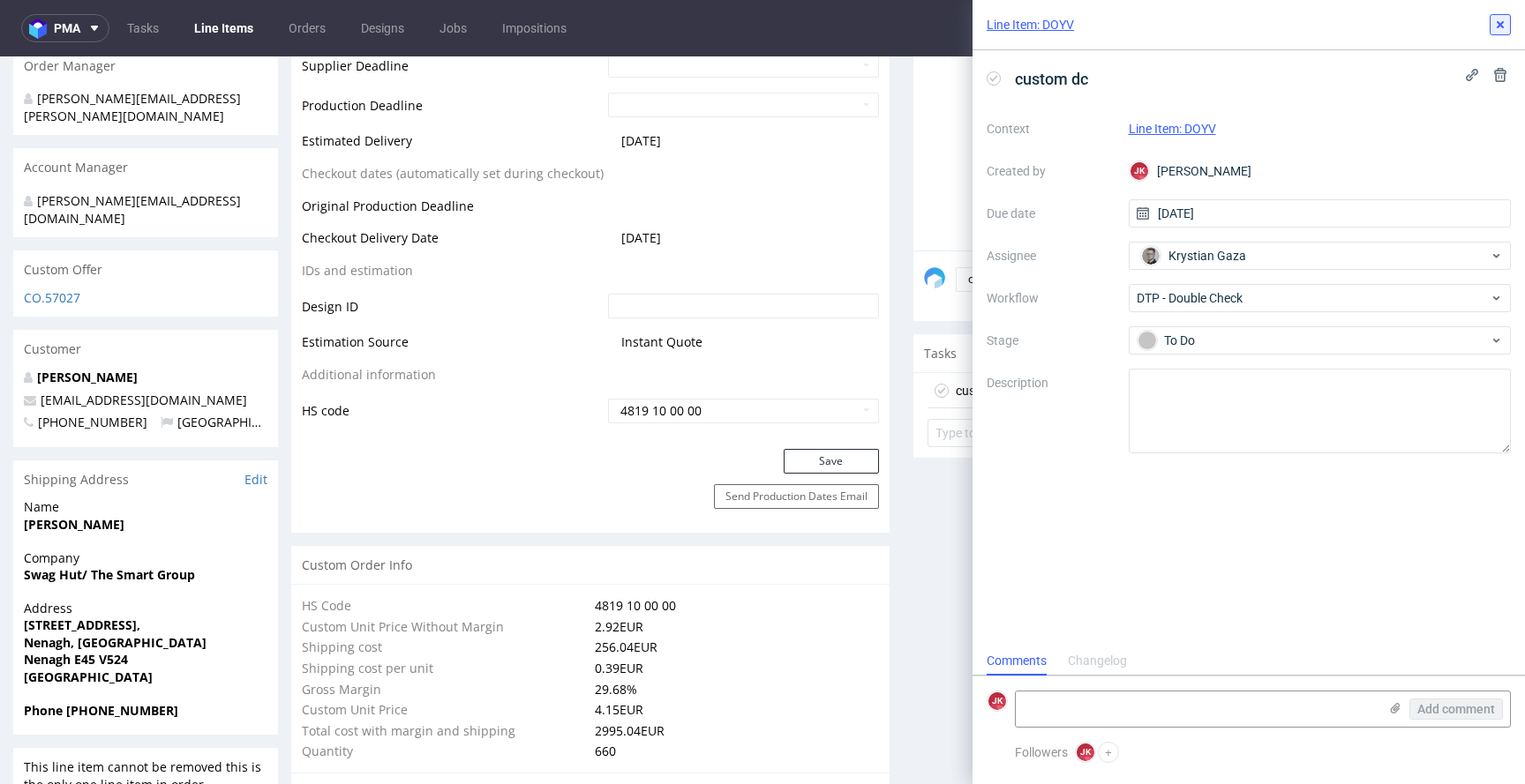
click at [1495, 22] on icon at bounding box center [1501, 25] width 14 height 14
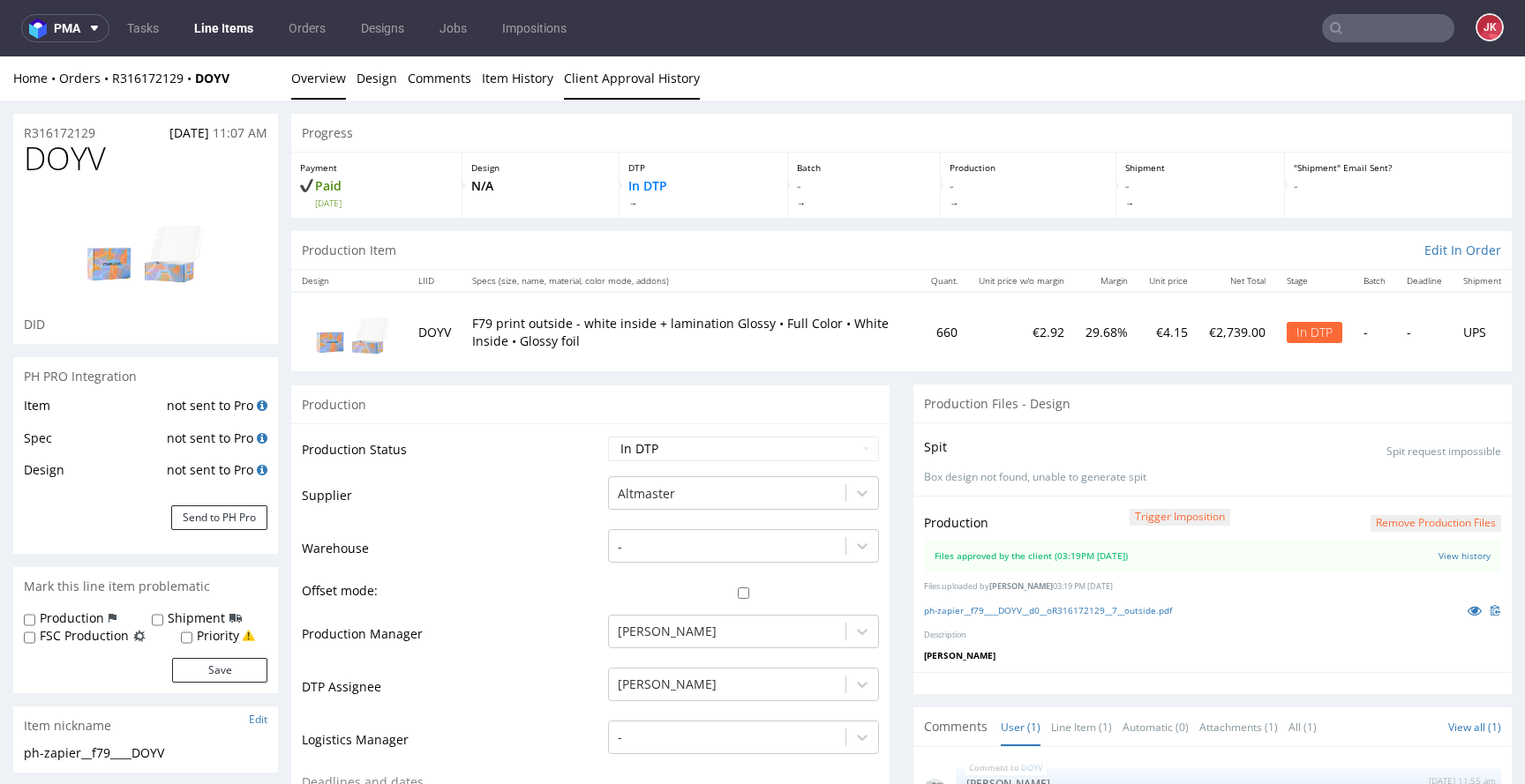
click at [615, 63] on link "Client Approval History" at bounding box center [632, 78] width 136 height 43
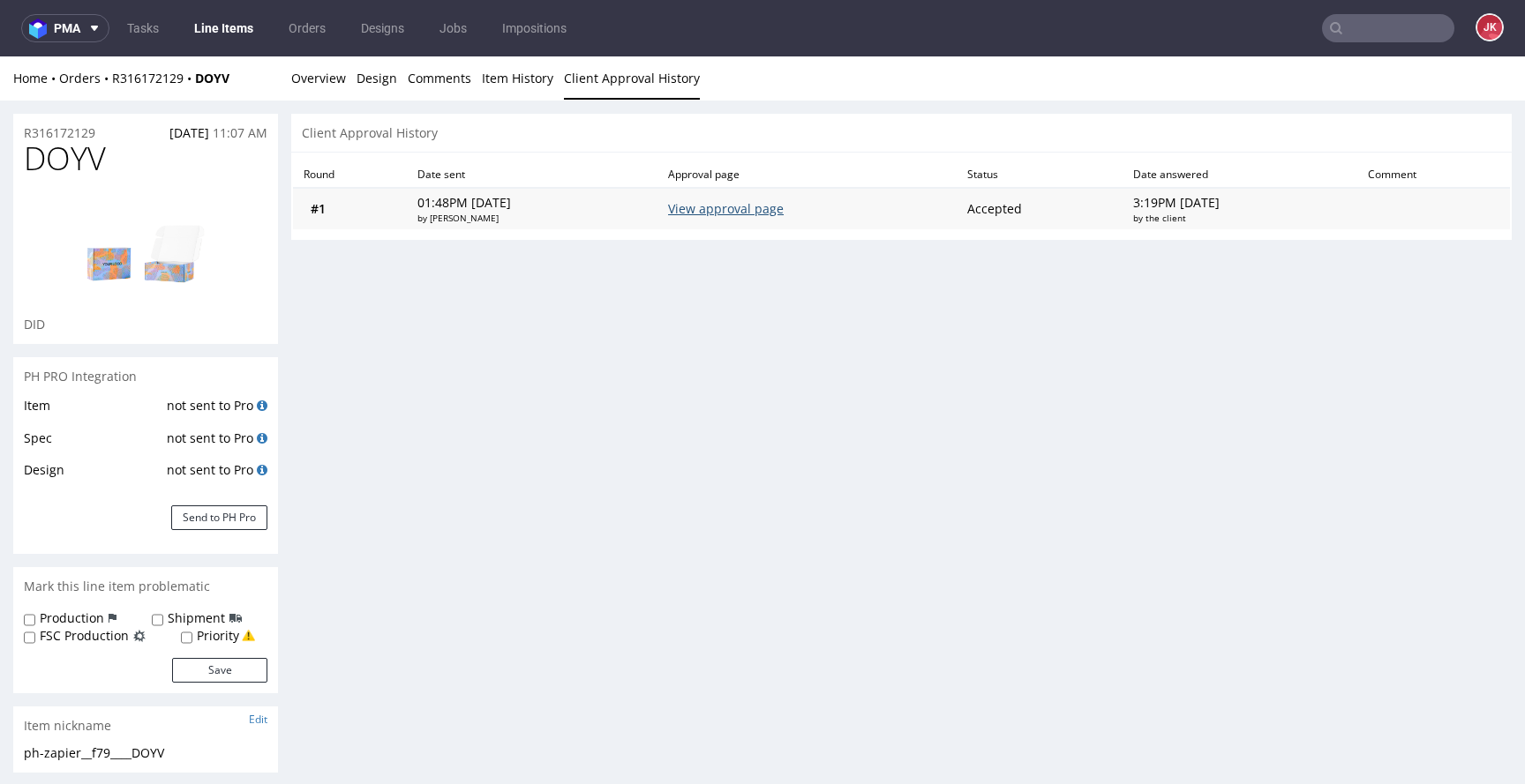
click at [692, 214] on link "View approval page" at bounding box center [725, 208] width 116 height 17
click at [316, 84] on link "Overview" at bounding box center [318, 78] width 55 height 43
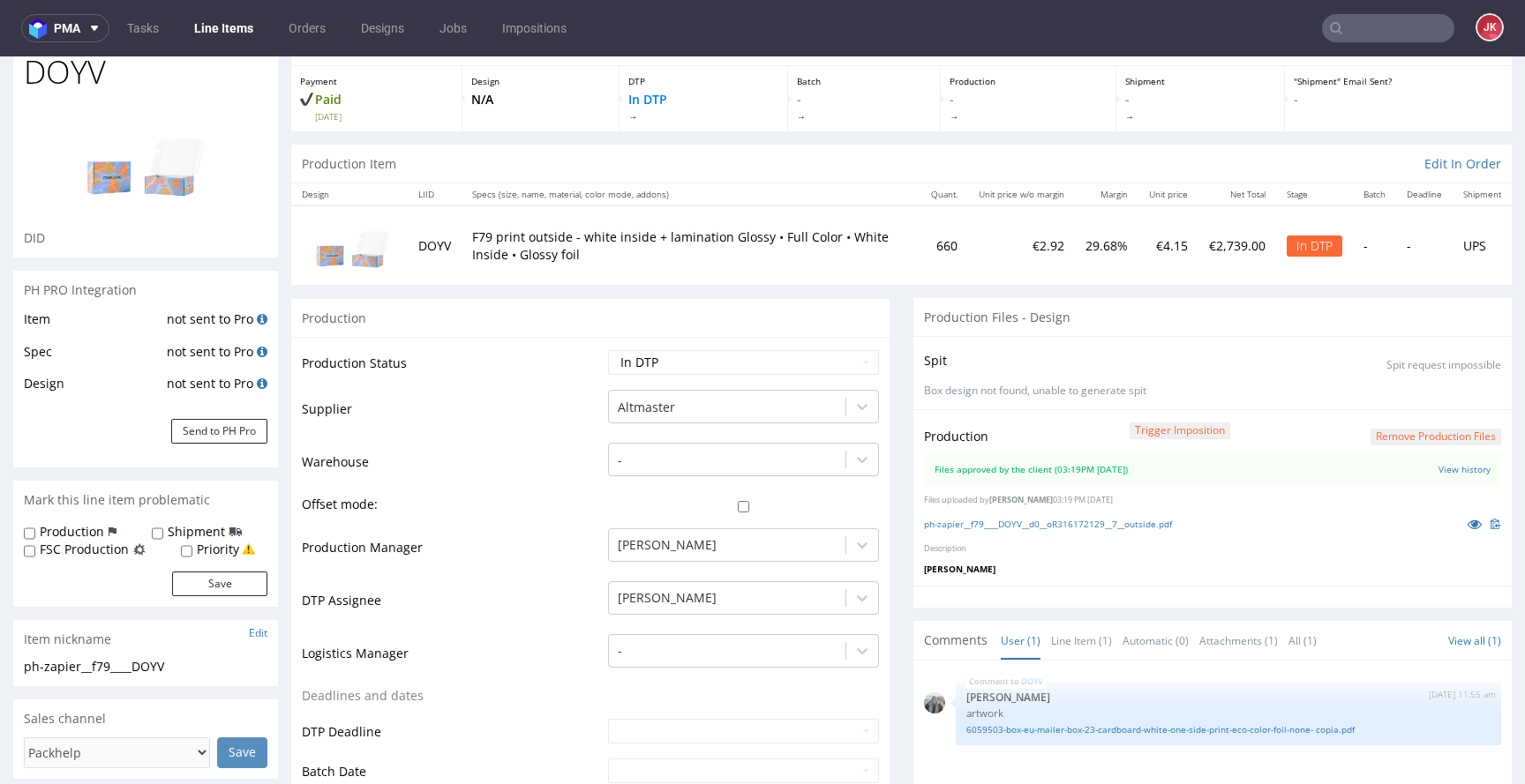
scroll to position [86, 0]
click at [788, 375] on select "Waiting for Artwork Waiting for Diecut Waiting for Mockup Waiting for DTP Waiti…" at bounding box center [743, 364] width 271 height 25
select select "dtp_waiting_for_double_check"
click at [608, 351] on select "Waiting for Artwork Waiting for Diecut Waiting for Mockup Waiting for DTP Waiti…" at bounding box center [743, 364] width 271 height 25
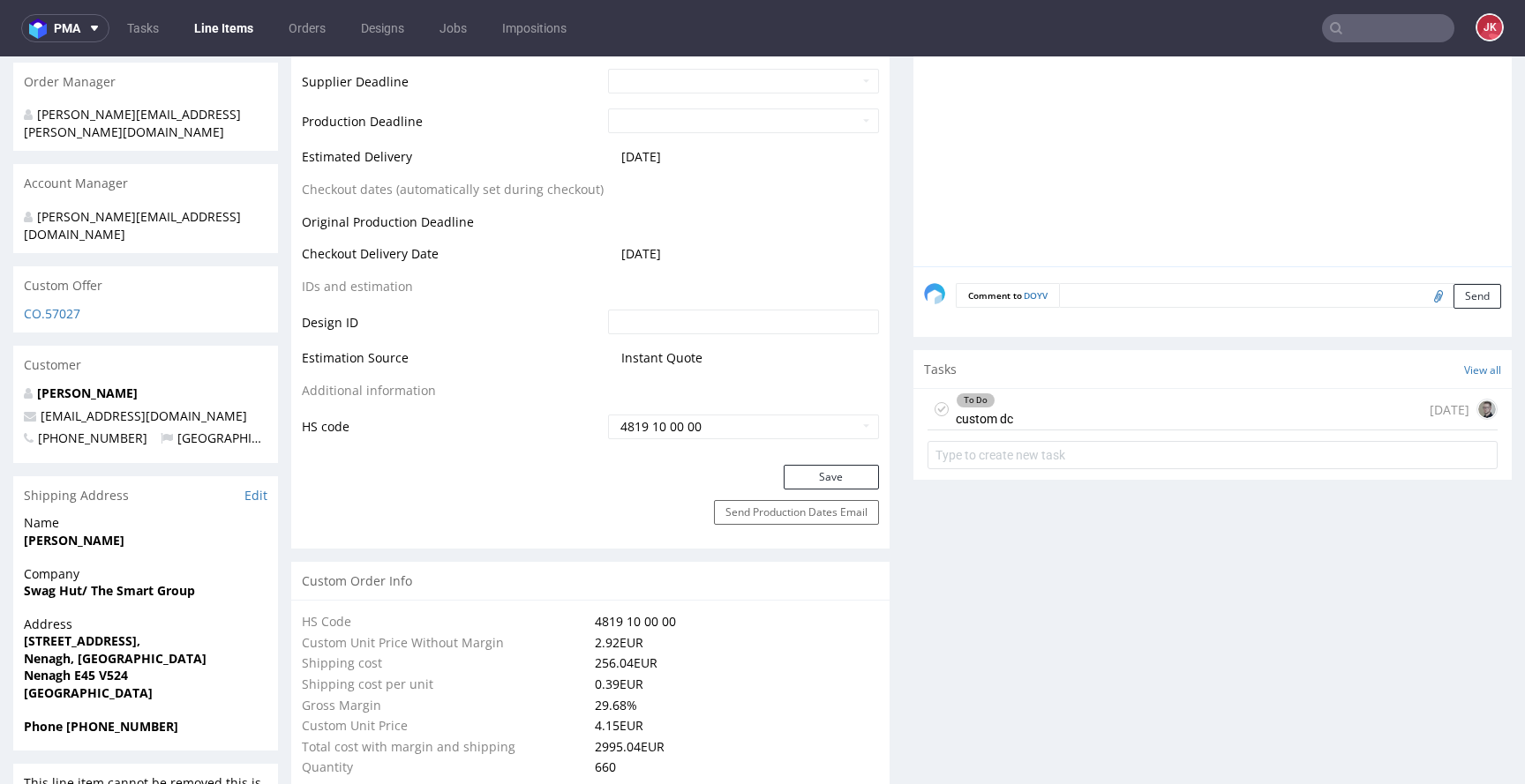
scroll to position [834, 0]
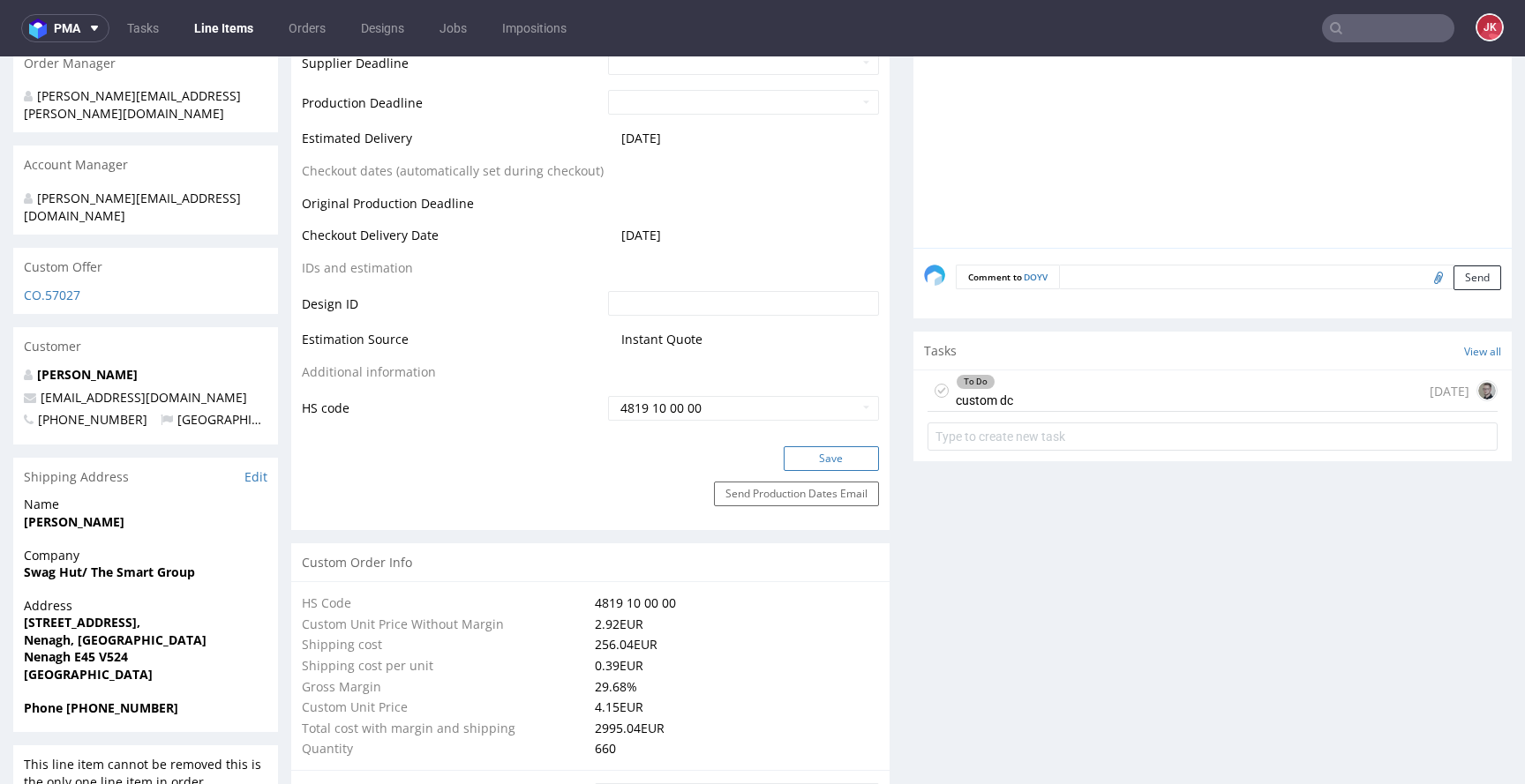
click at [826, 461] on button "Save" at bounding box center [831, 459] width 95 height 25
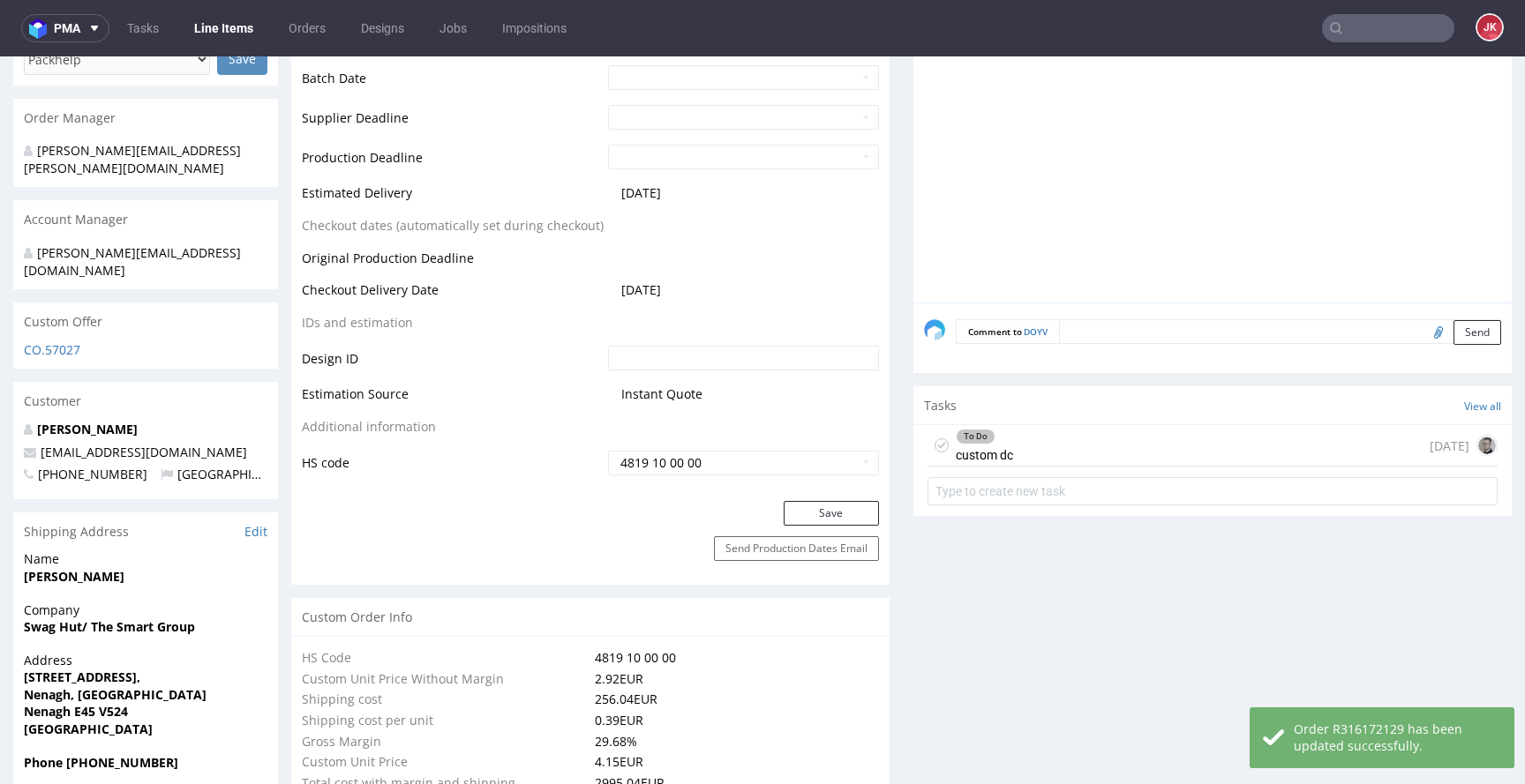
scroll to position [805, 0]
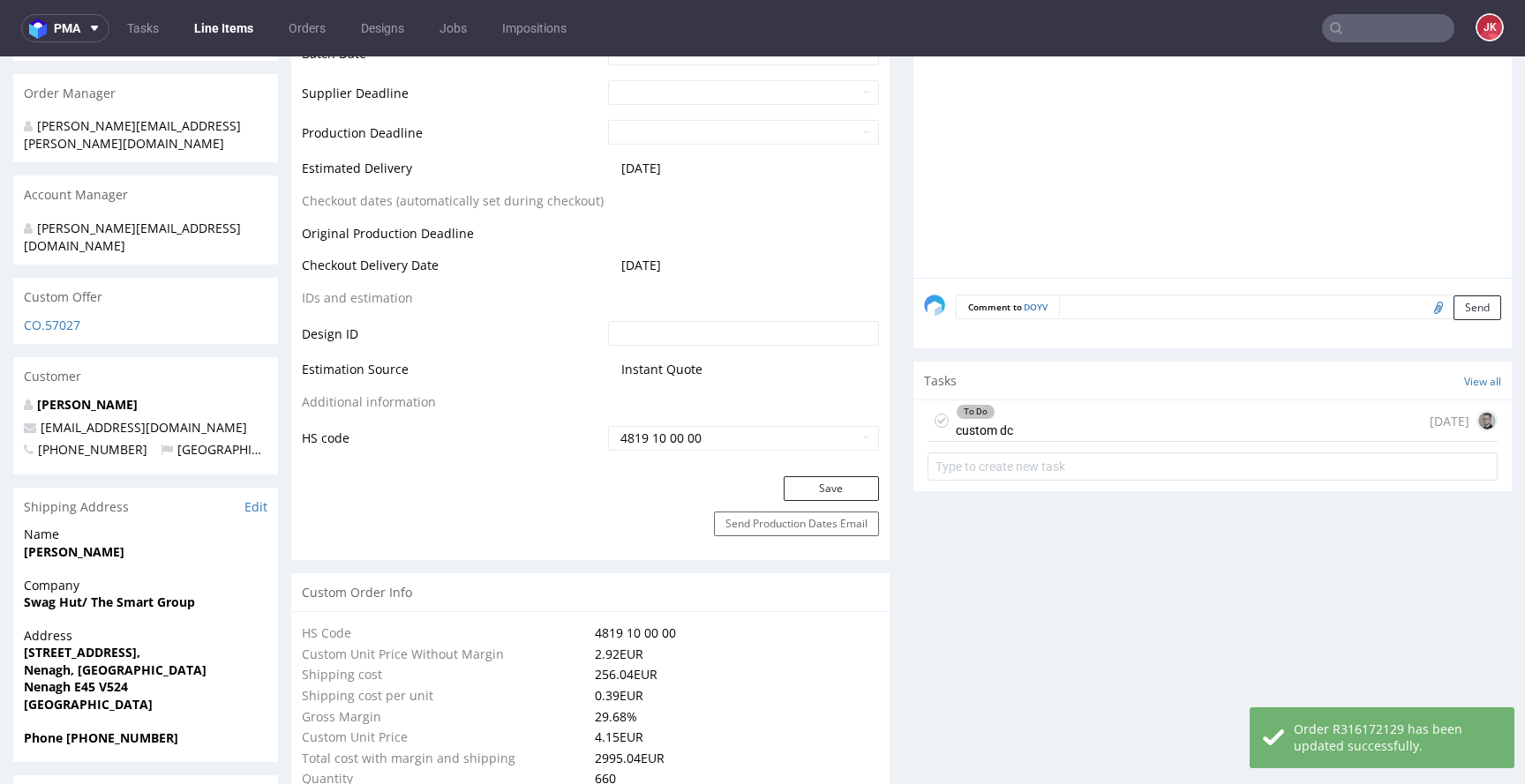
click at [976, 426] on div "To Do custom dc" at bounding box center [984, 420] width 57 height 40
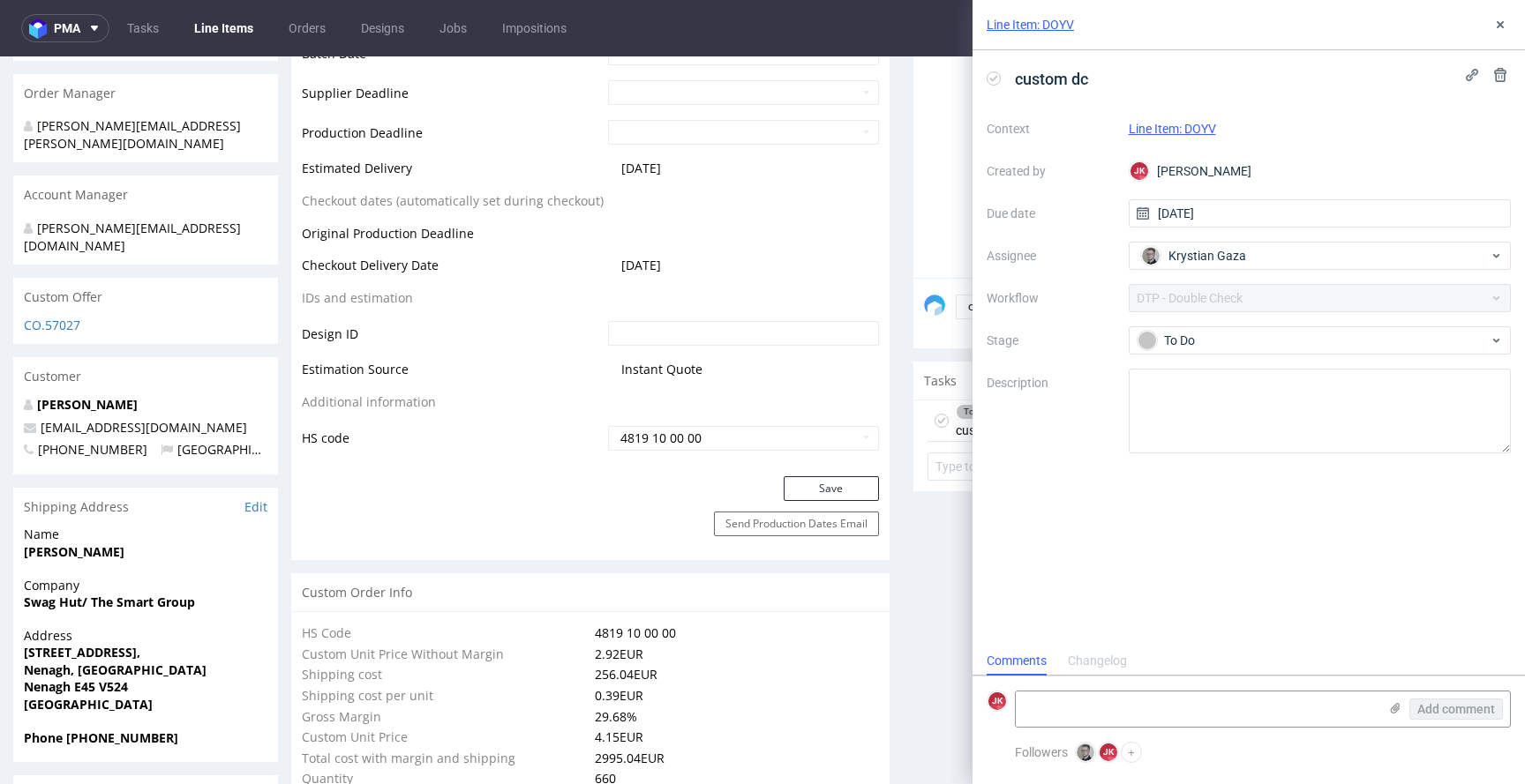
scroll to position [14, 0]
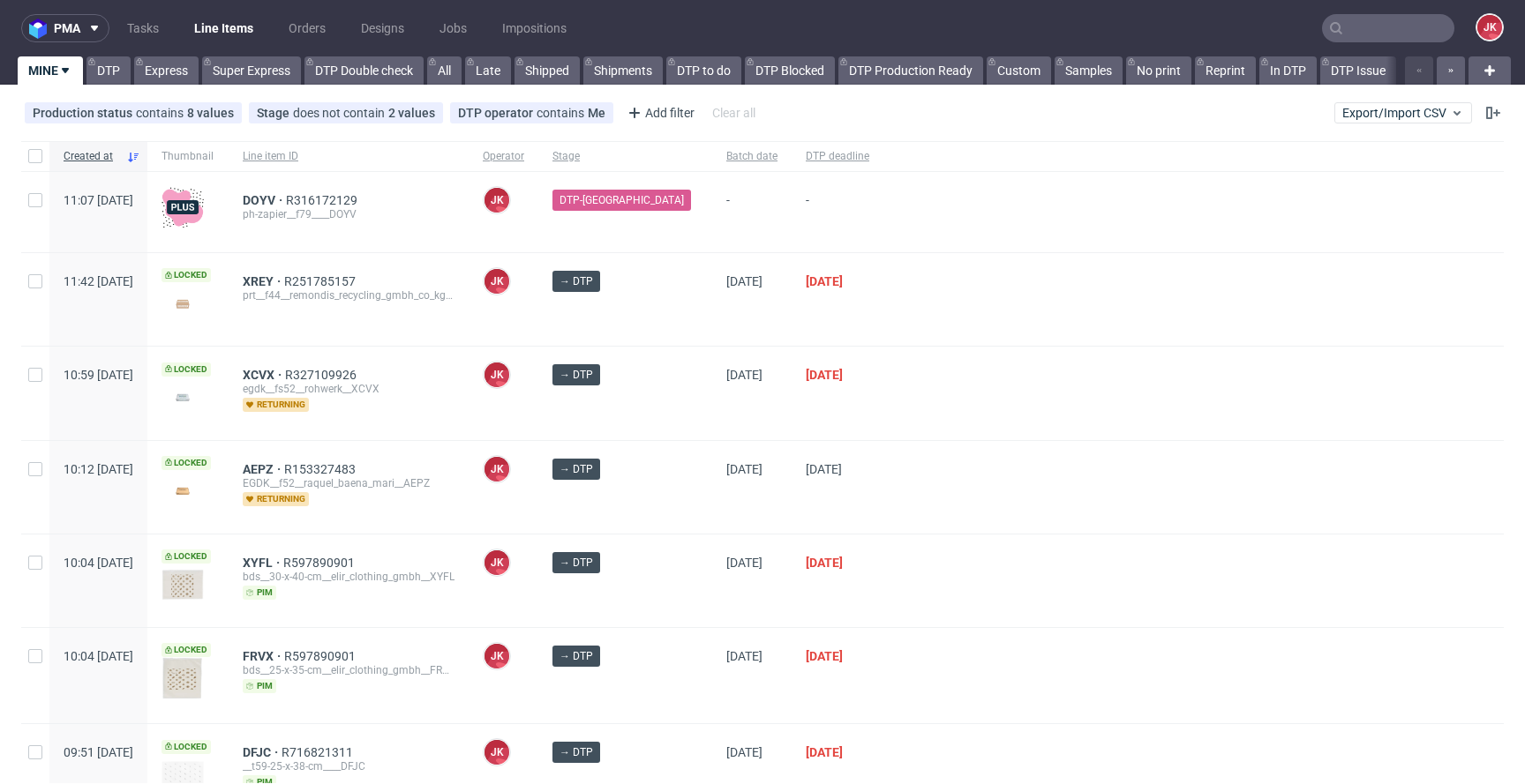
click at [792, 420] on div "[DATE]" at bounding box center [837, 392] width 91 height 92
click at [769, 404] on div "13/10/2025" at bounding box center [752, 392] width 80 height 92
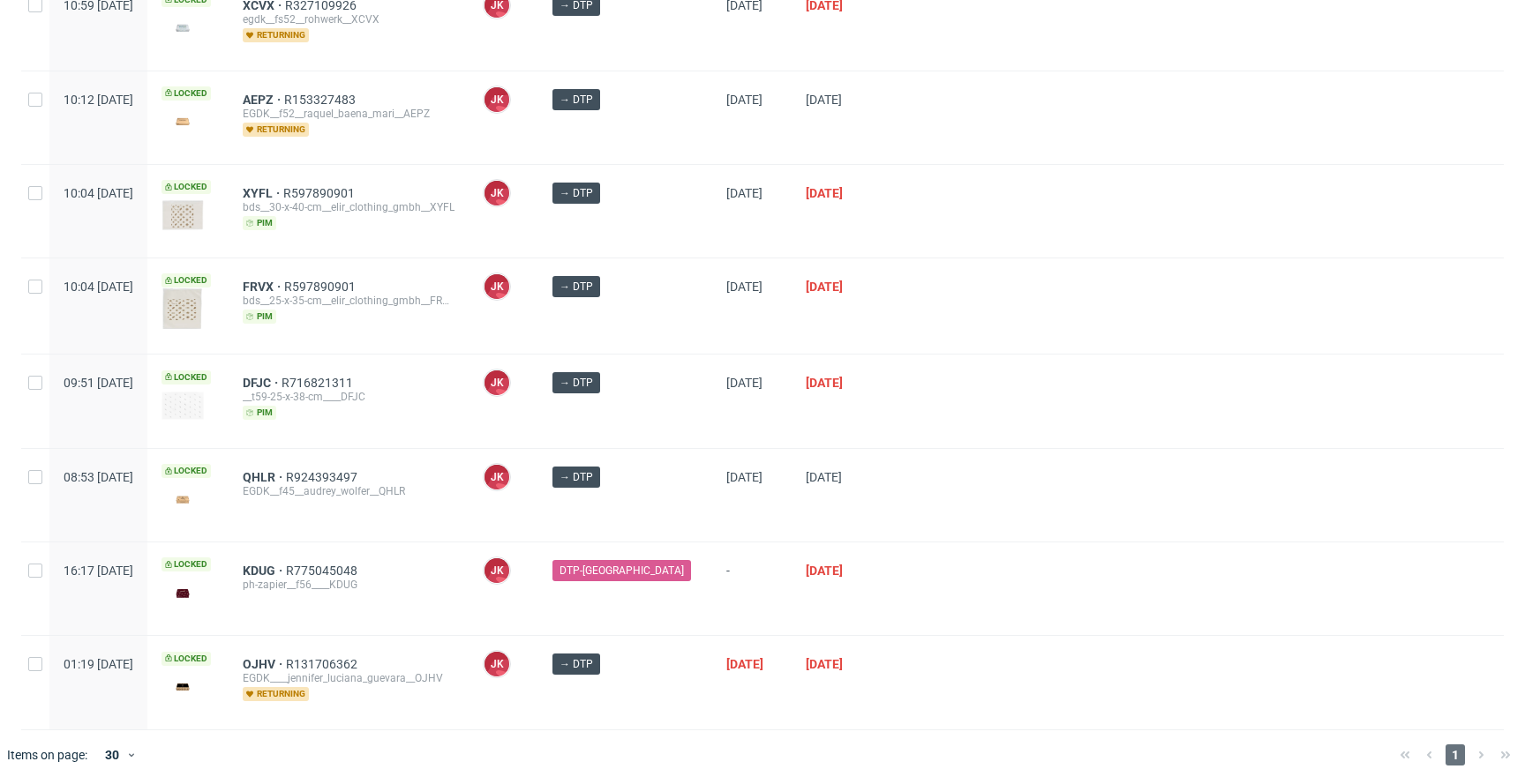
click at [767, 417] on div "[DATE]" at bounding box center [752, 401] width 80 height 92
click at [884, 399] on div at bounding box center [1194, 401] width 620 height 92
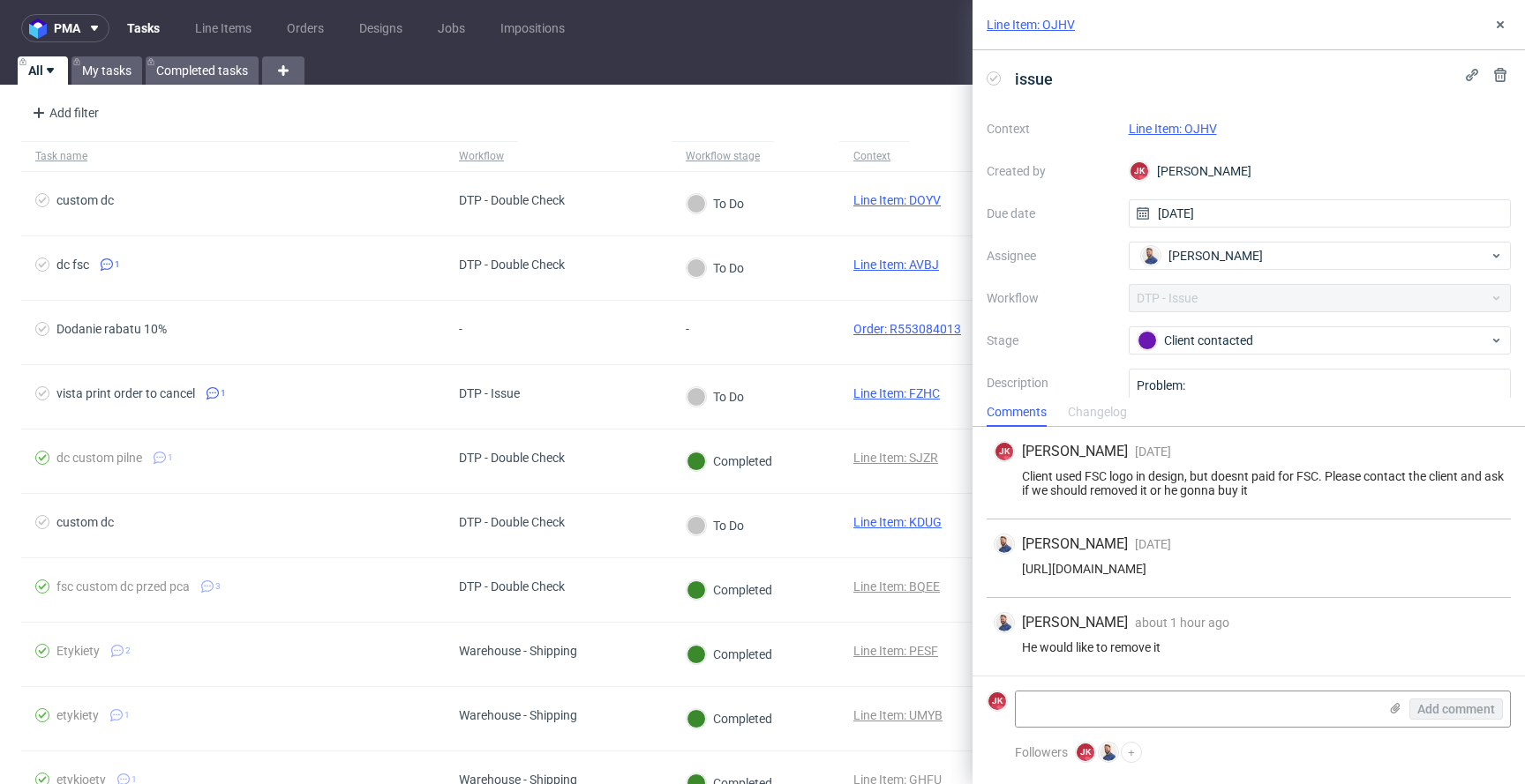
click at [1157, 135] on link "Line Item: OJHV" at bounding box center [1173, 129] width 88 height 14
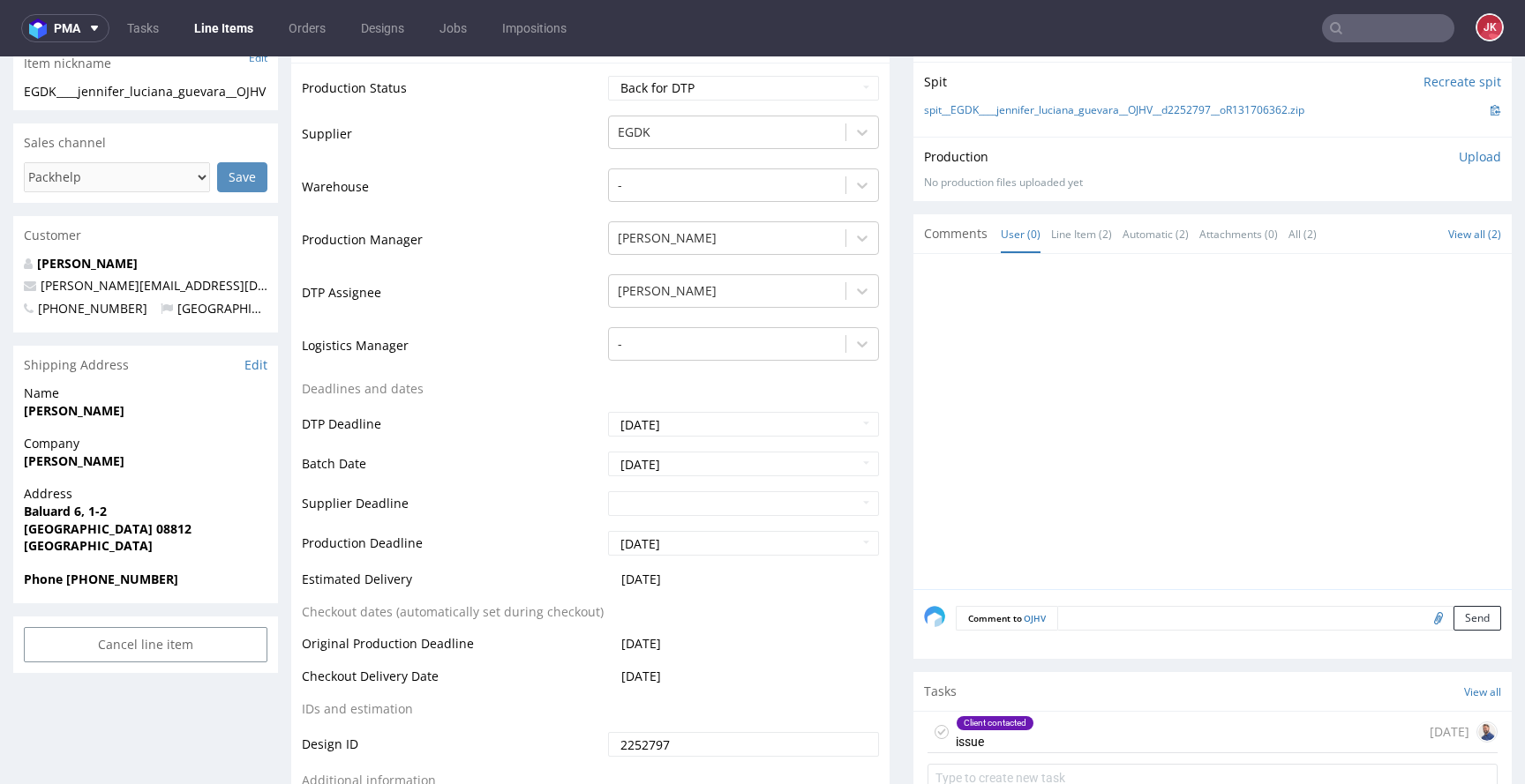
scroll to position [720, 0]
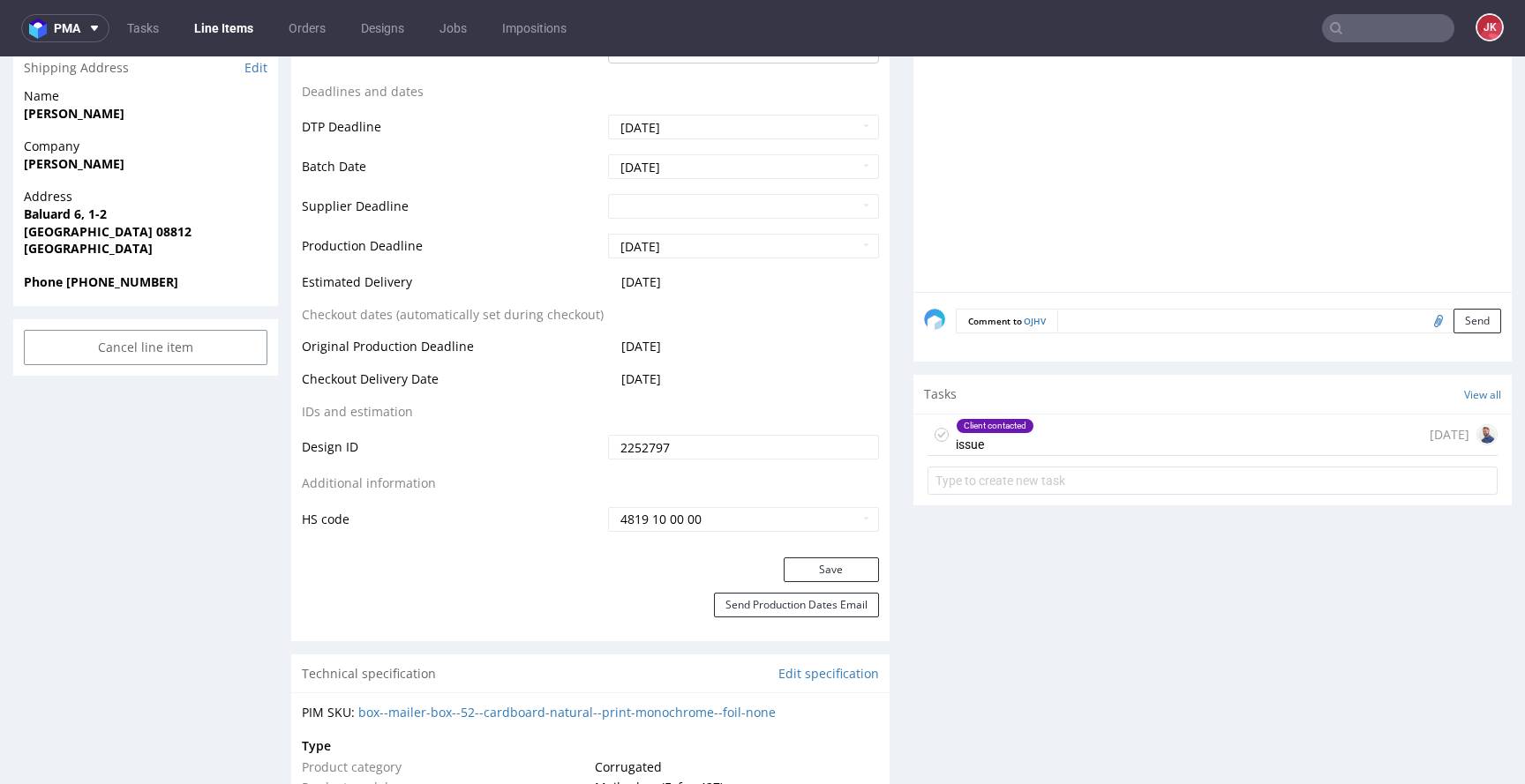
click at [977, 449] on div "Client contacted issue" at bounding box center [995, 435] width 79 height 40
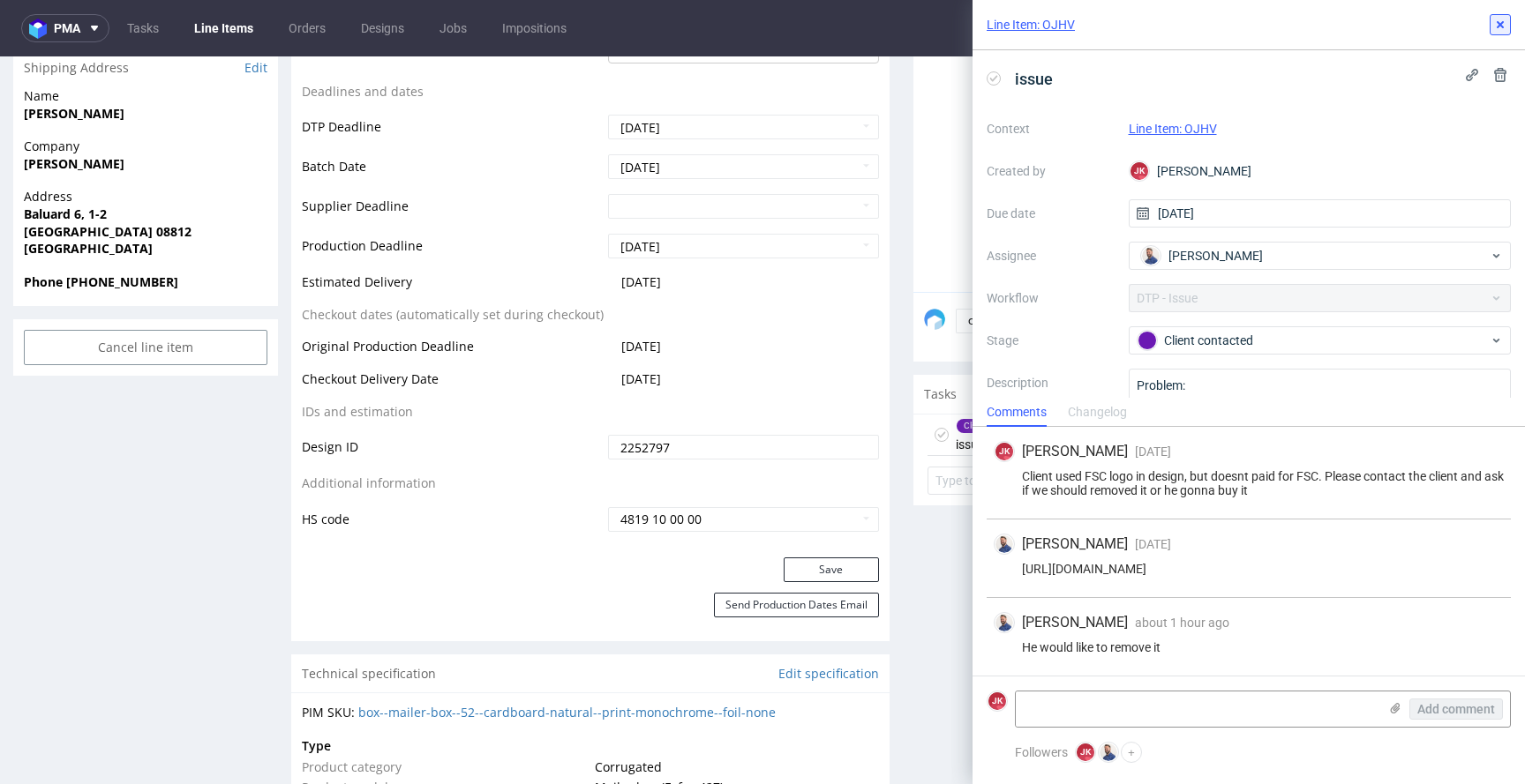
click at [1495, 21] on icon at bounding box center [1501, 25] width 14 height 14
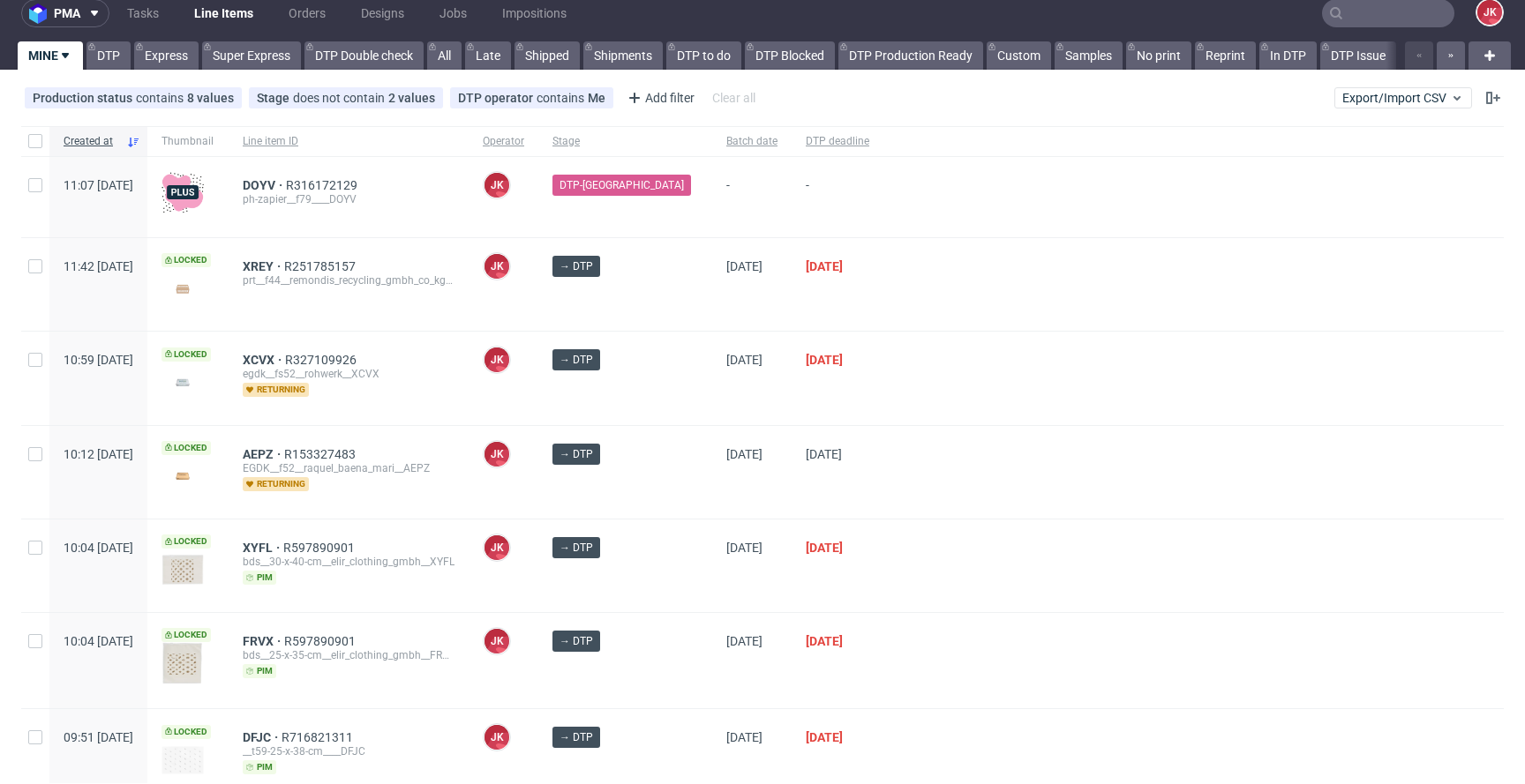
scroll to position [14, 0]
click at [911, 403] on div at bounding box center [1194, 378] width 620 height 92
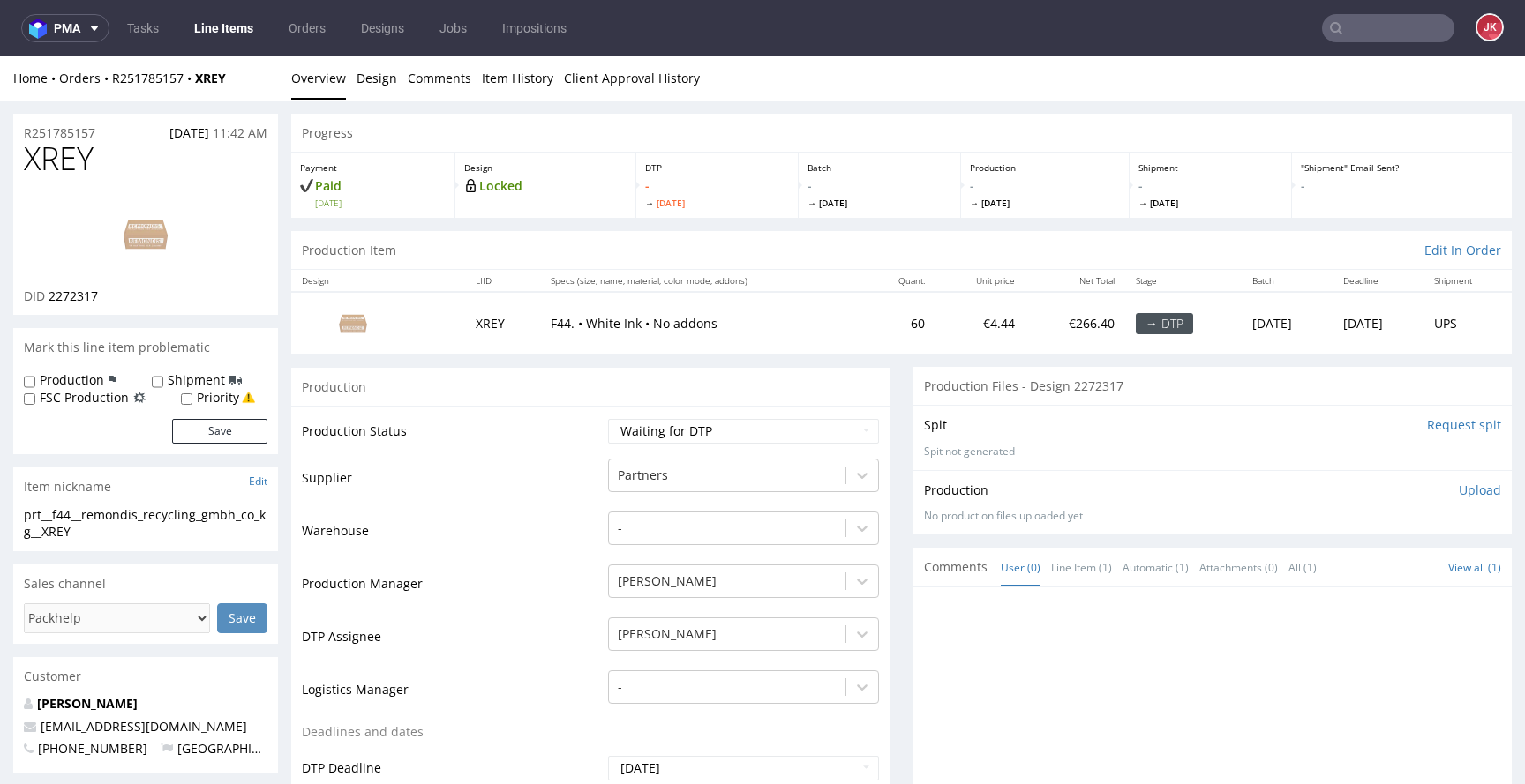
click at [374, 85] on link "Design" at bounding box center [377, 78] width 40 height 43
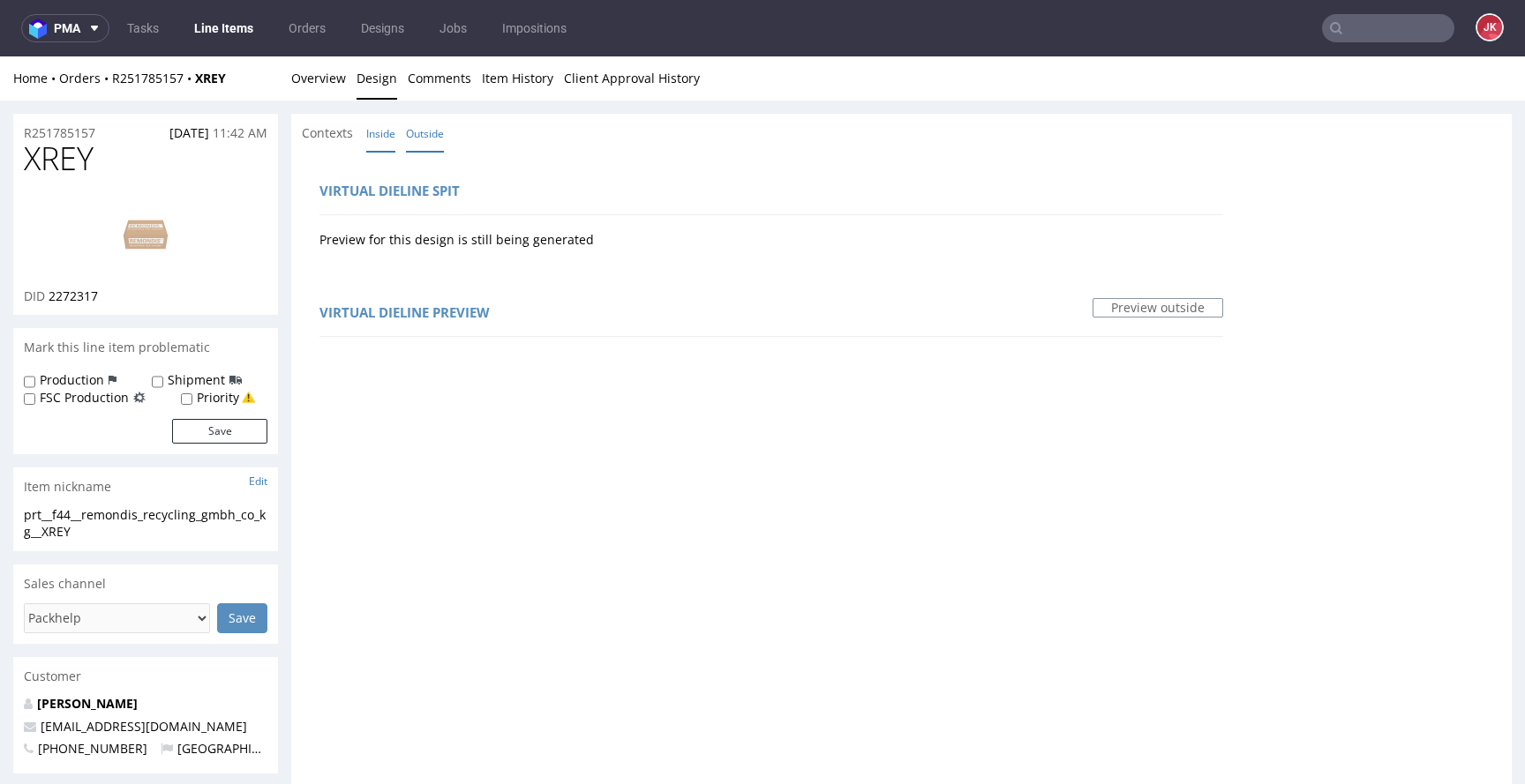
click at [383, 131] on link "Inside" at bounding box center [381, 134] width 29 height 38
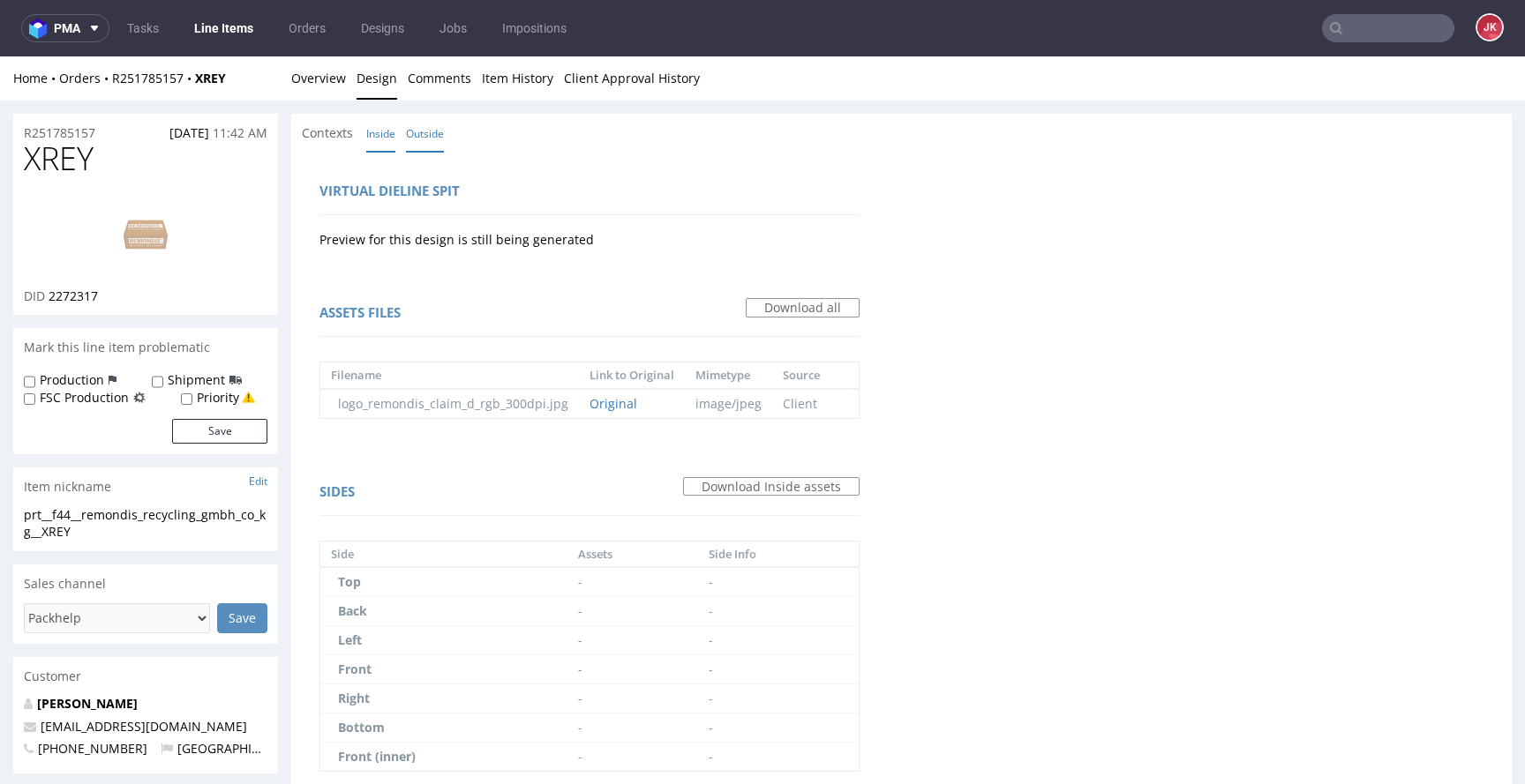
click at [415, 137] on link "Outside" at bounding box center [425, 134] width 38 height 38
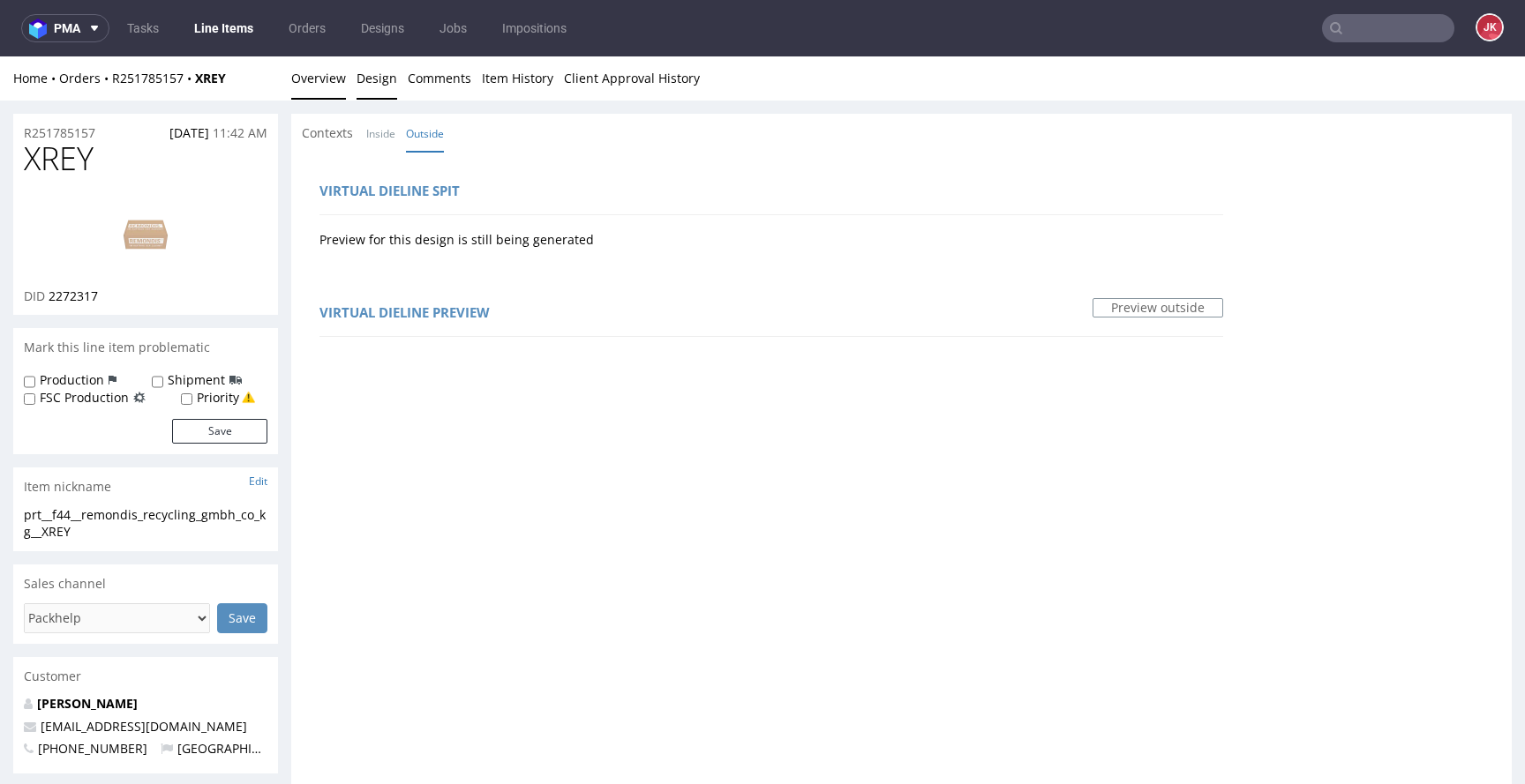
click at [324, 82] on link "Overview" at bounding box center [318, 78] width 55 height 43
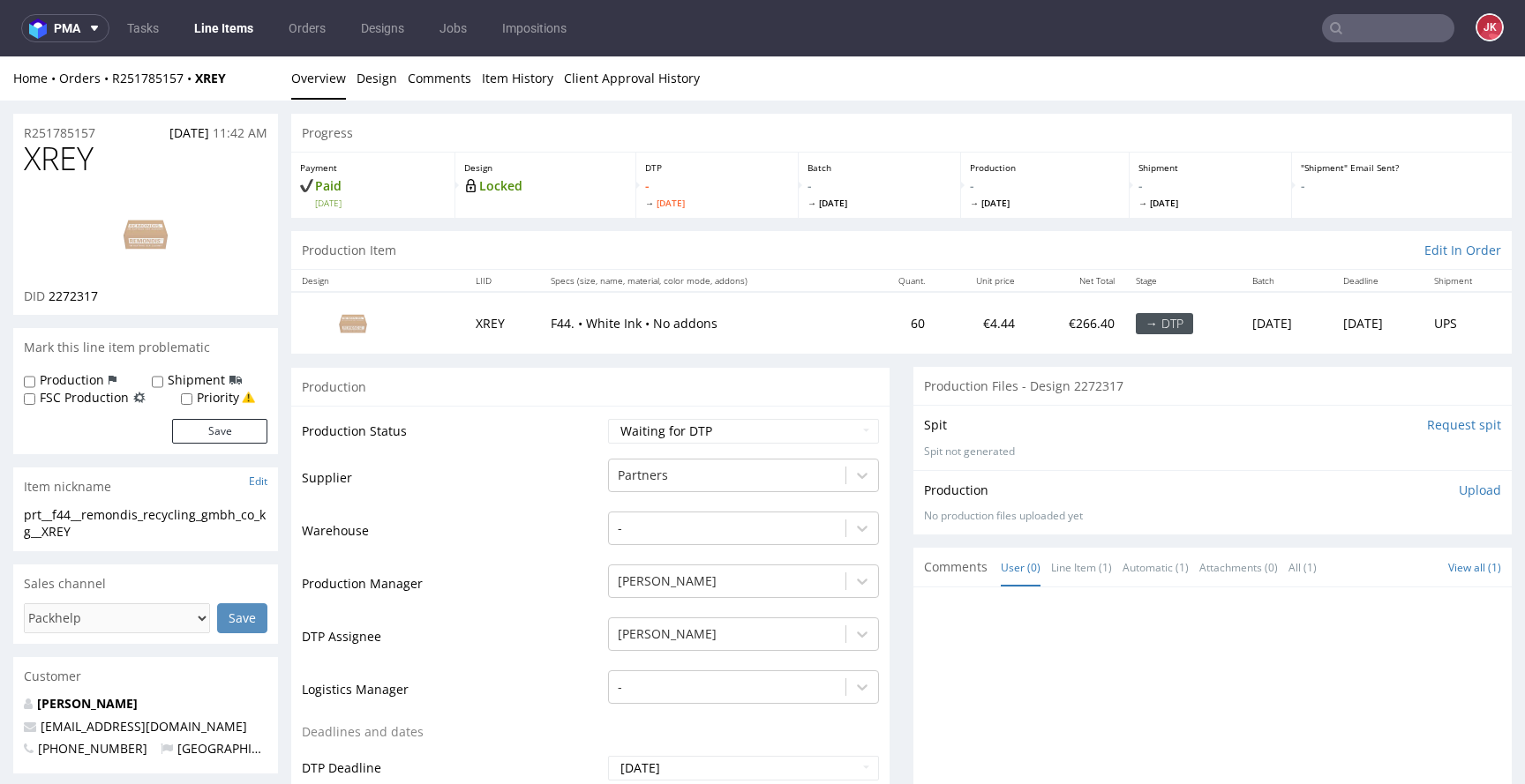
click at [1427, 428] on input "Request spit" at bounding box center [1464, 426] width 74 height 18
click at [579, 439] on td "Production Status" at bounding box center [453, 437] width 302 height 39
click at [671, 428] on select "Waiting for Artwork Waiting for Diecut Waiting for Mockup Waiting for DTP Waiti…" at bounding box center [743, 432] width 271 height 25
select select "dtp_in_process"
click at [608, 419] on select "Waiting for Artwork Waiting for Diecut Waiting for Mockup Waiting for DTP Waiti…" at bounding box center [743, 432] width 271 height 25
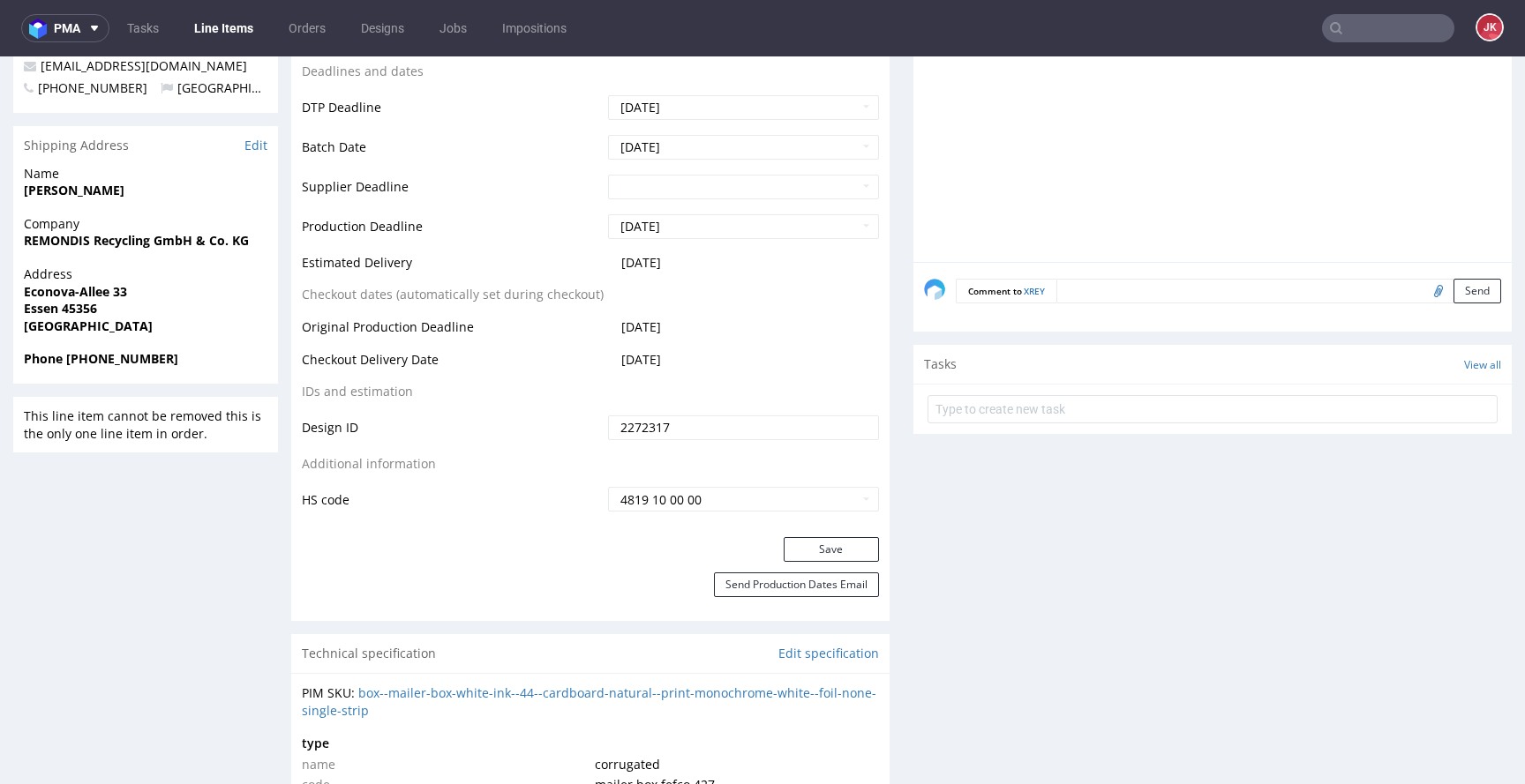
scroll to position [666, 0]
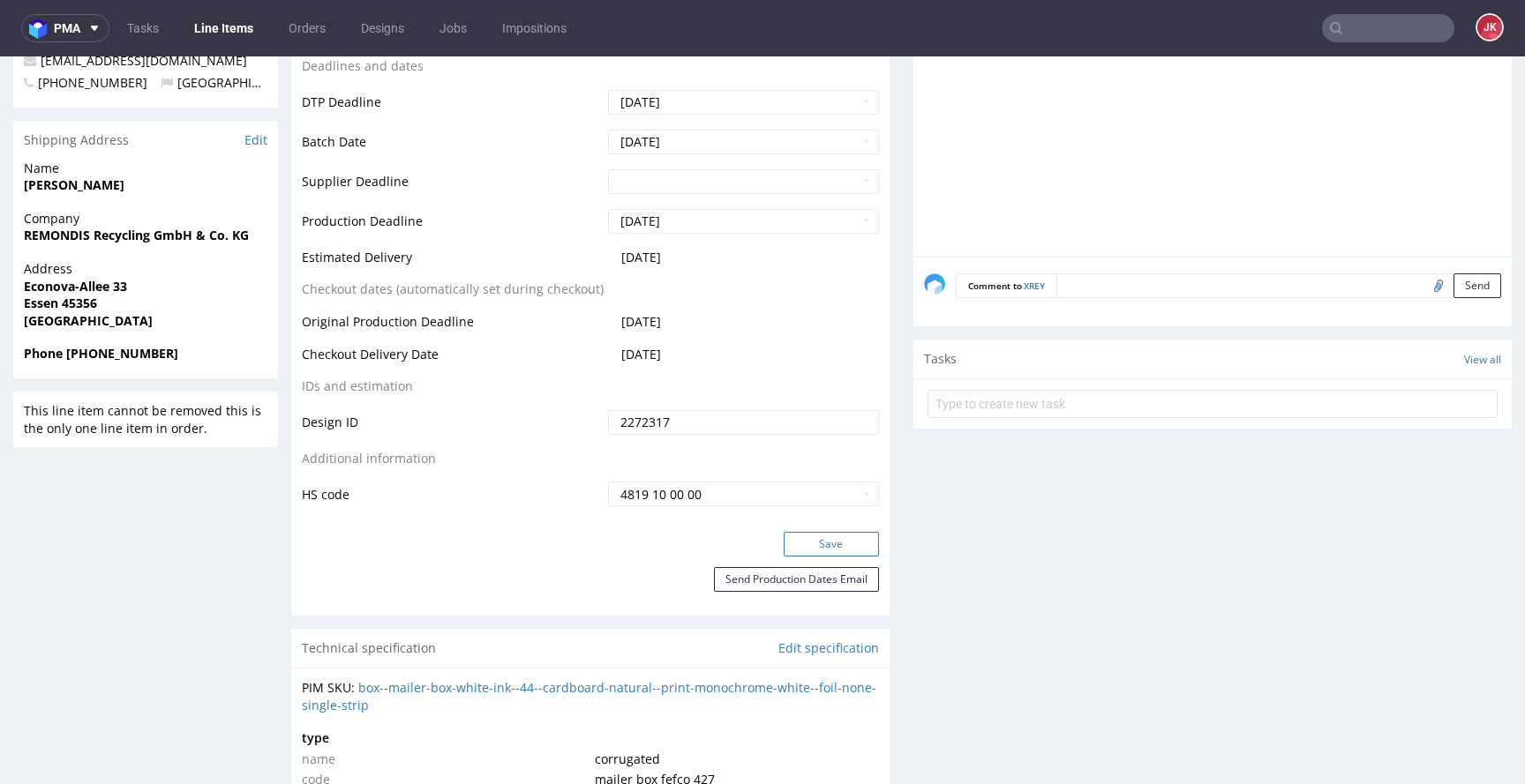
click at [794, 554] on button "Save" at bounding box center [831, 545] width 95 height 25
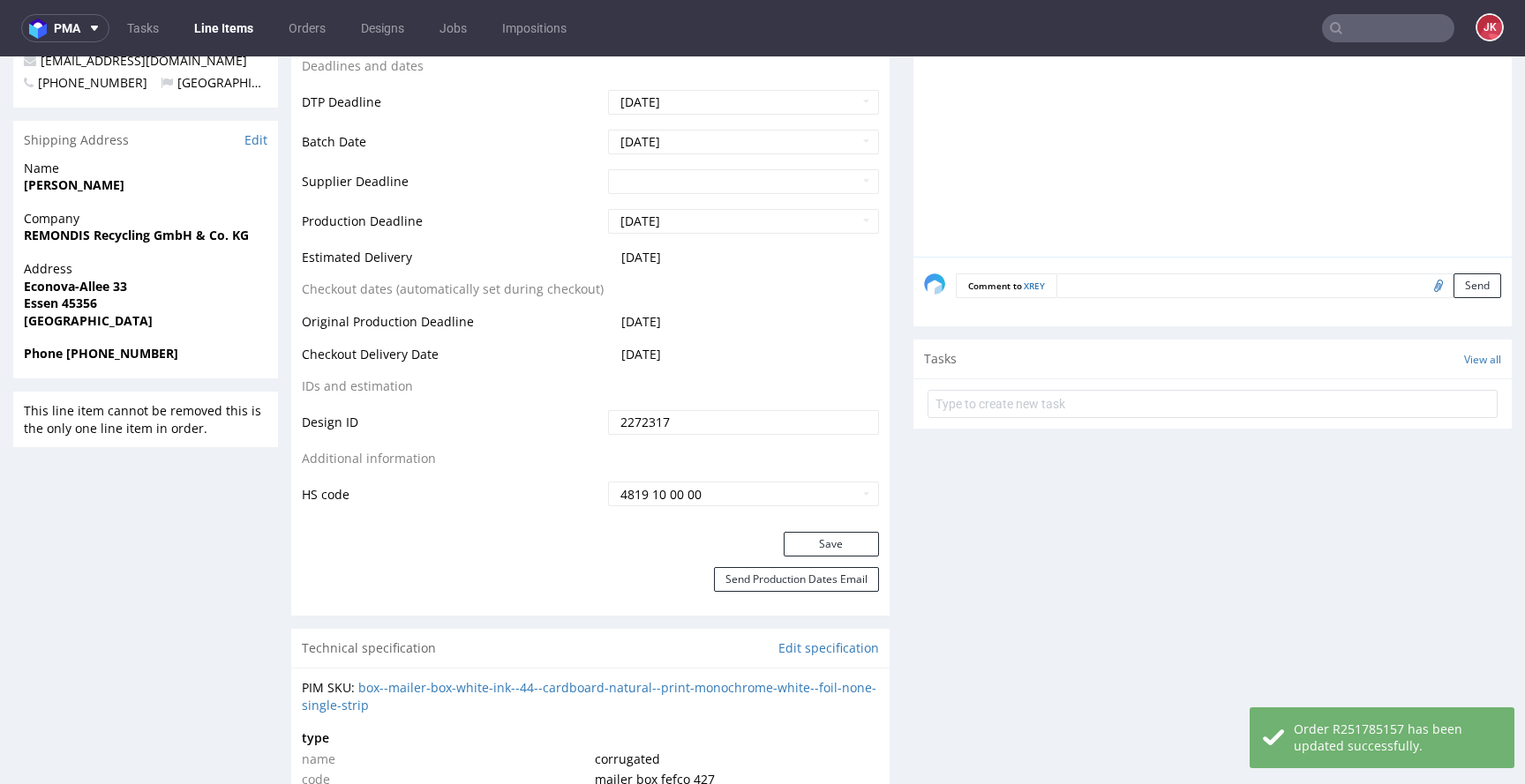
click at [590, 524] on div "Production Status Waiting for Artwork Waiting for Diecut Waiting for Mockup Wai…" at bounding box center [591, 136] width 599 height 792
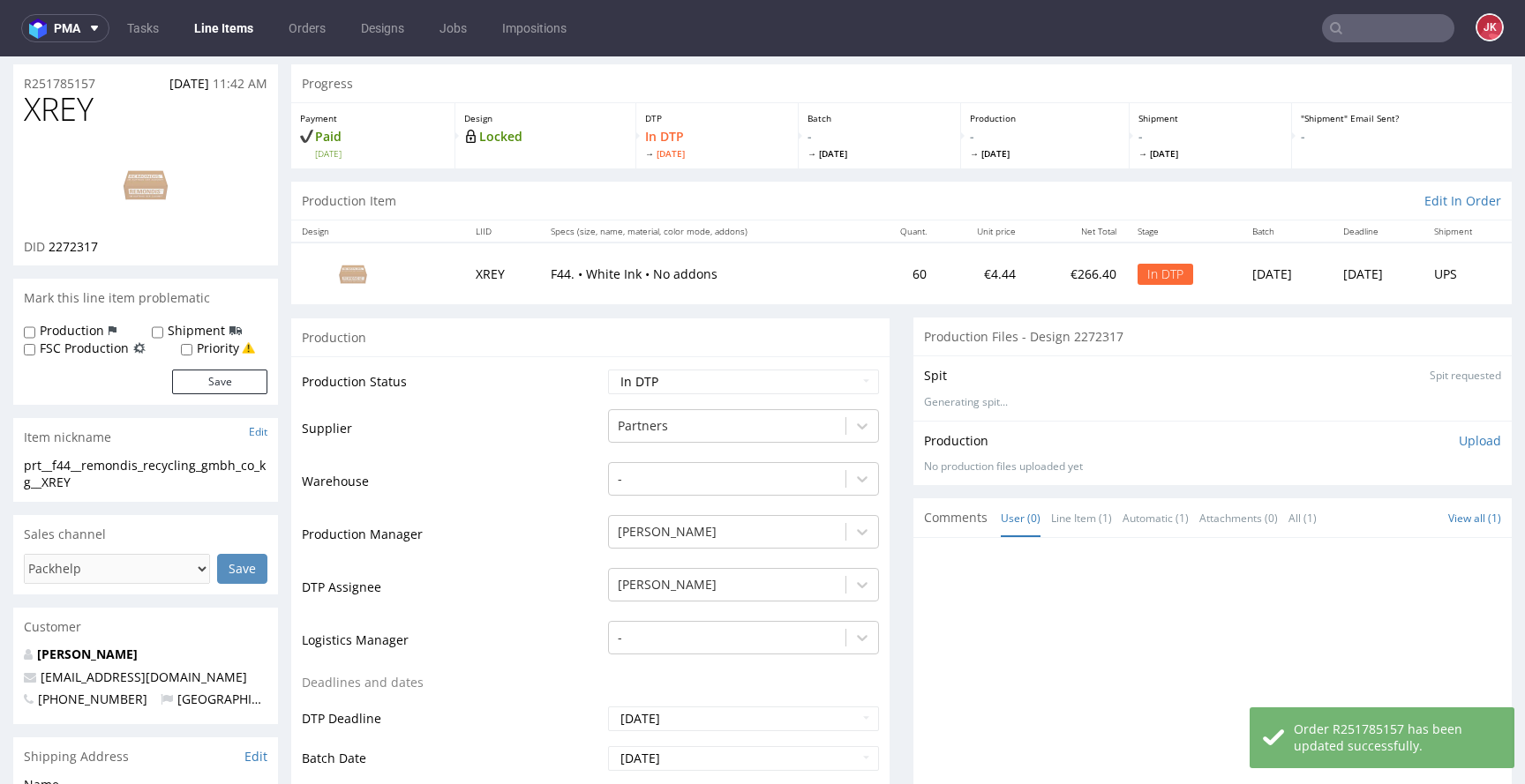
scroll to position [0, 0]
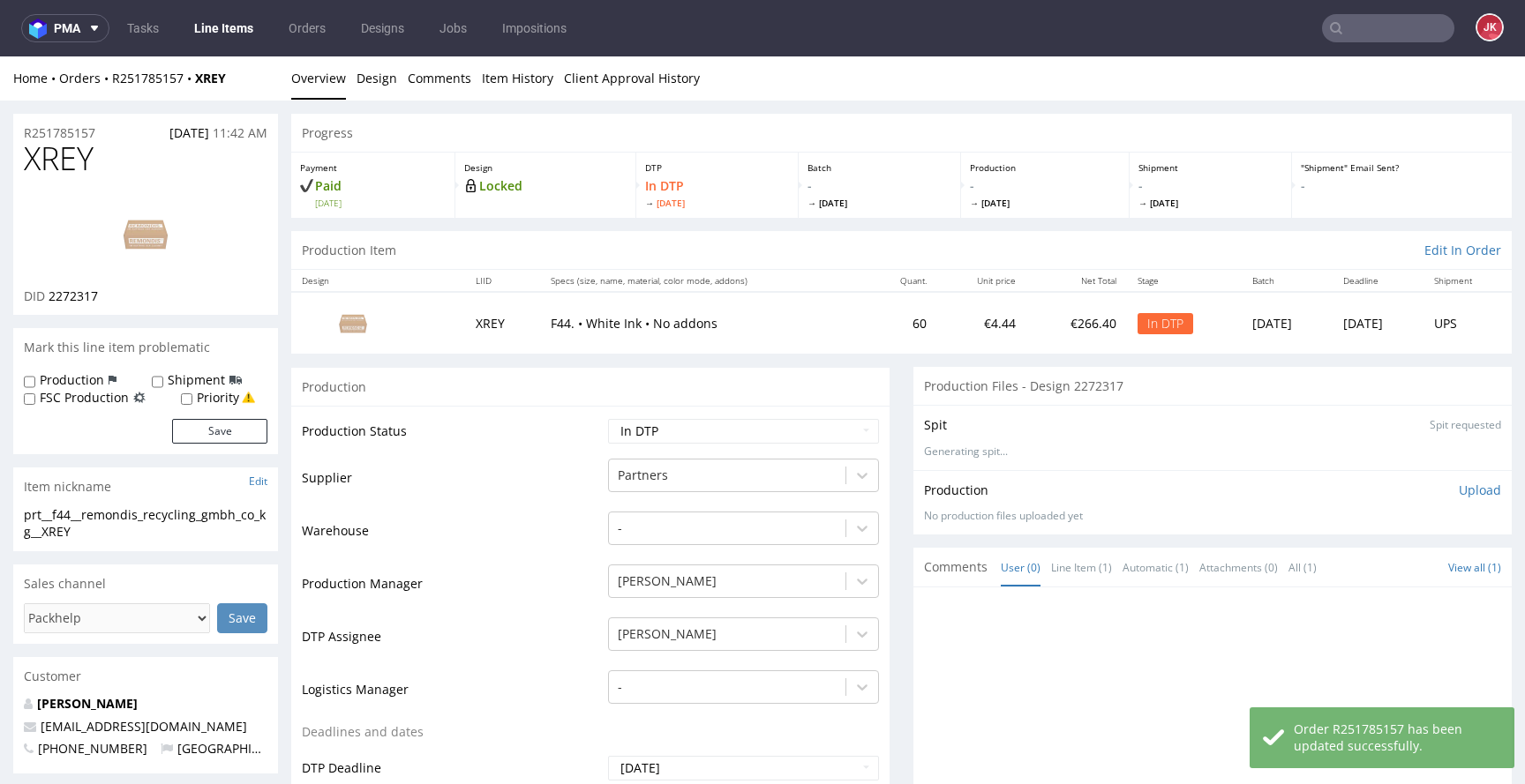
click at [593, 496] on td "Supplier" at bounding box center [453, 483] width 302 height 53
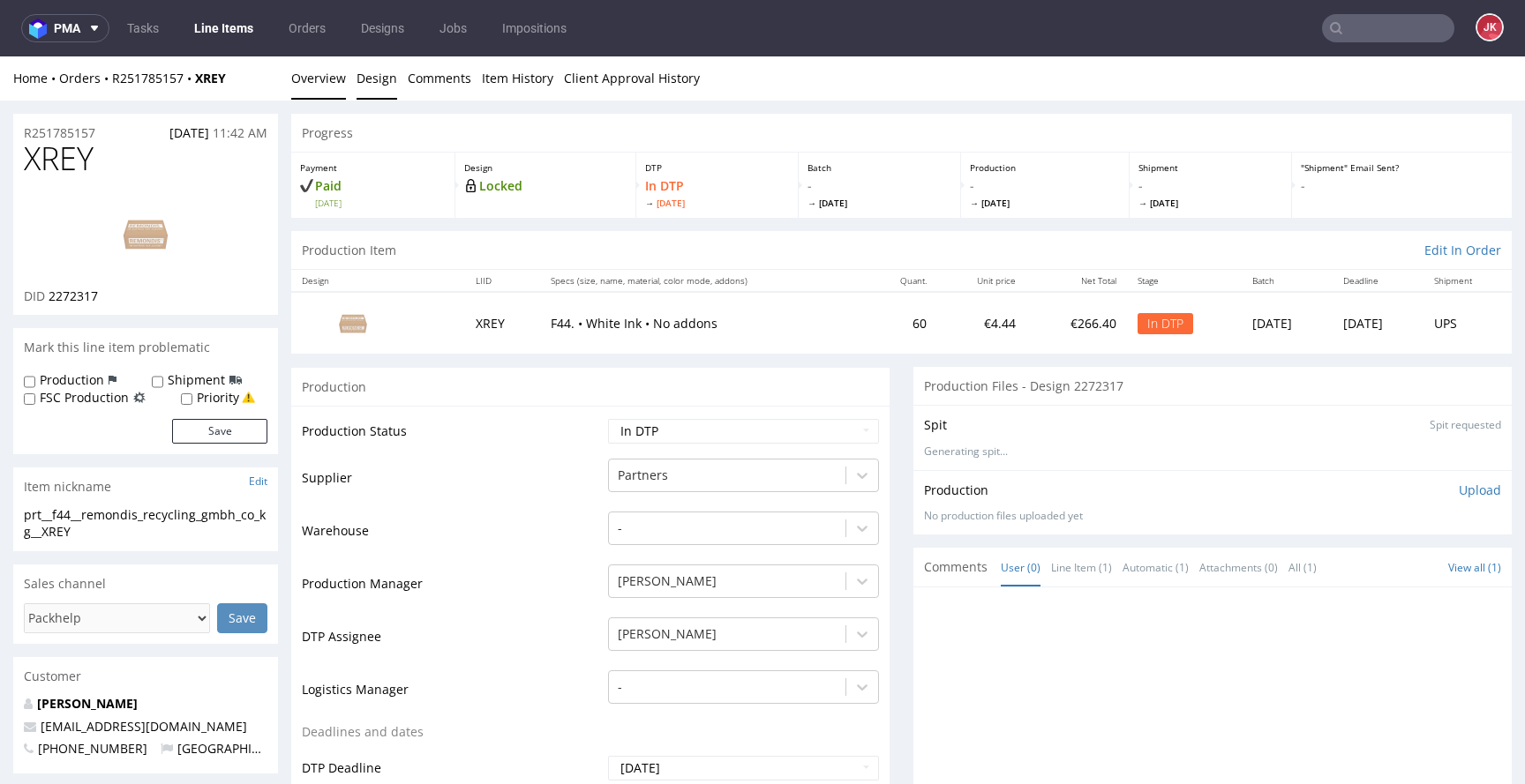
click at [379, 80] on link "Design" at bounding box center [377, 78] width 40 height 43
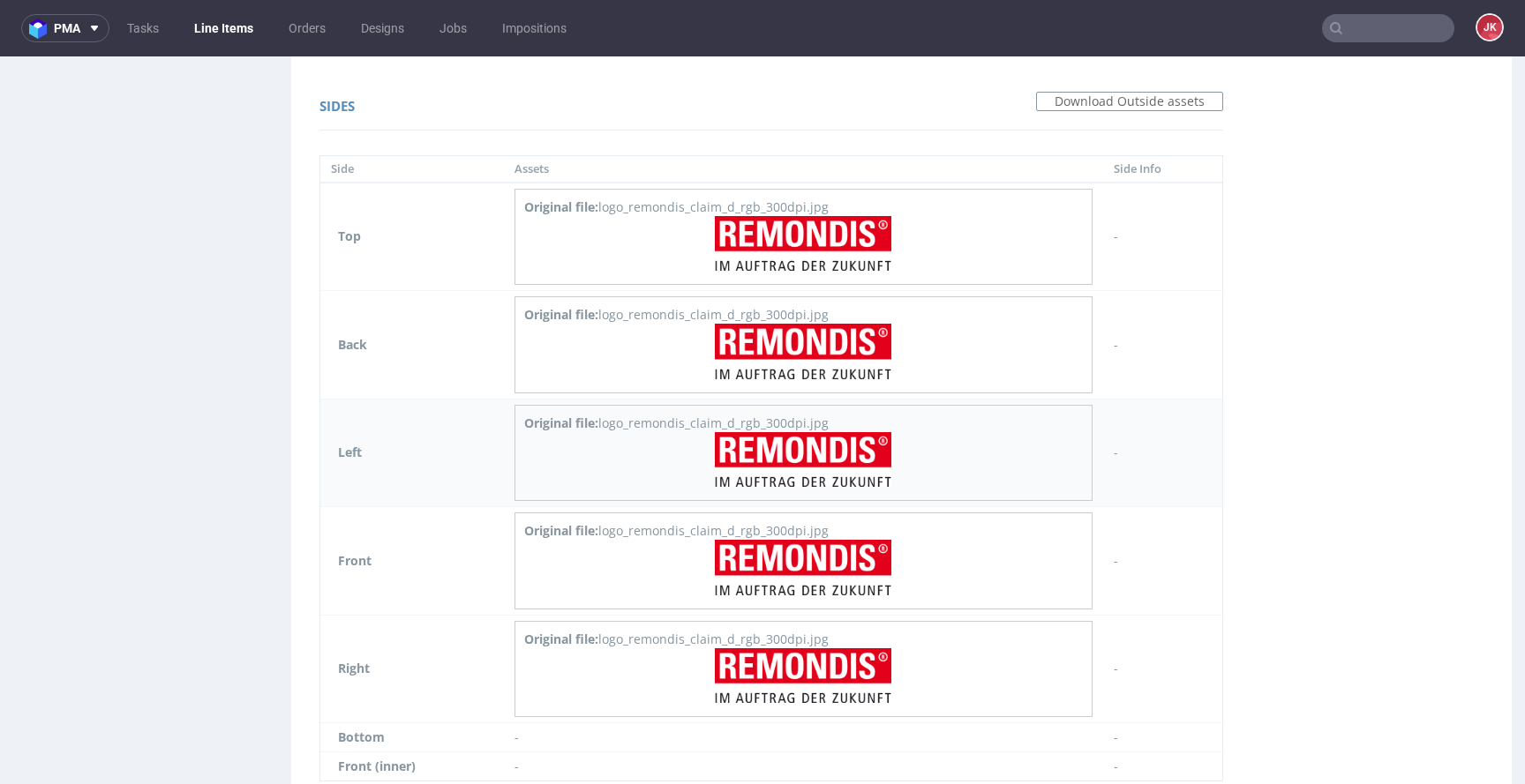
scroll to position [1388, 0]
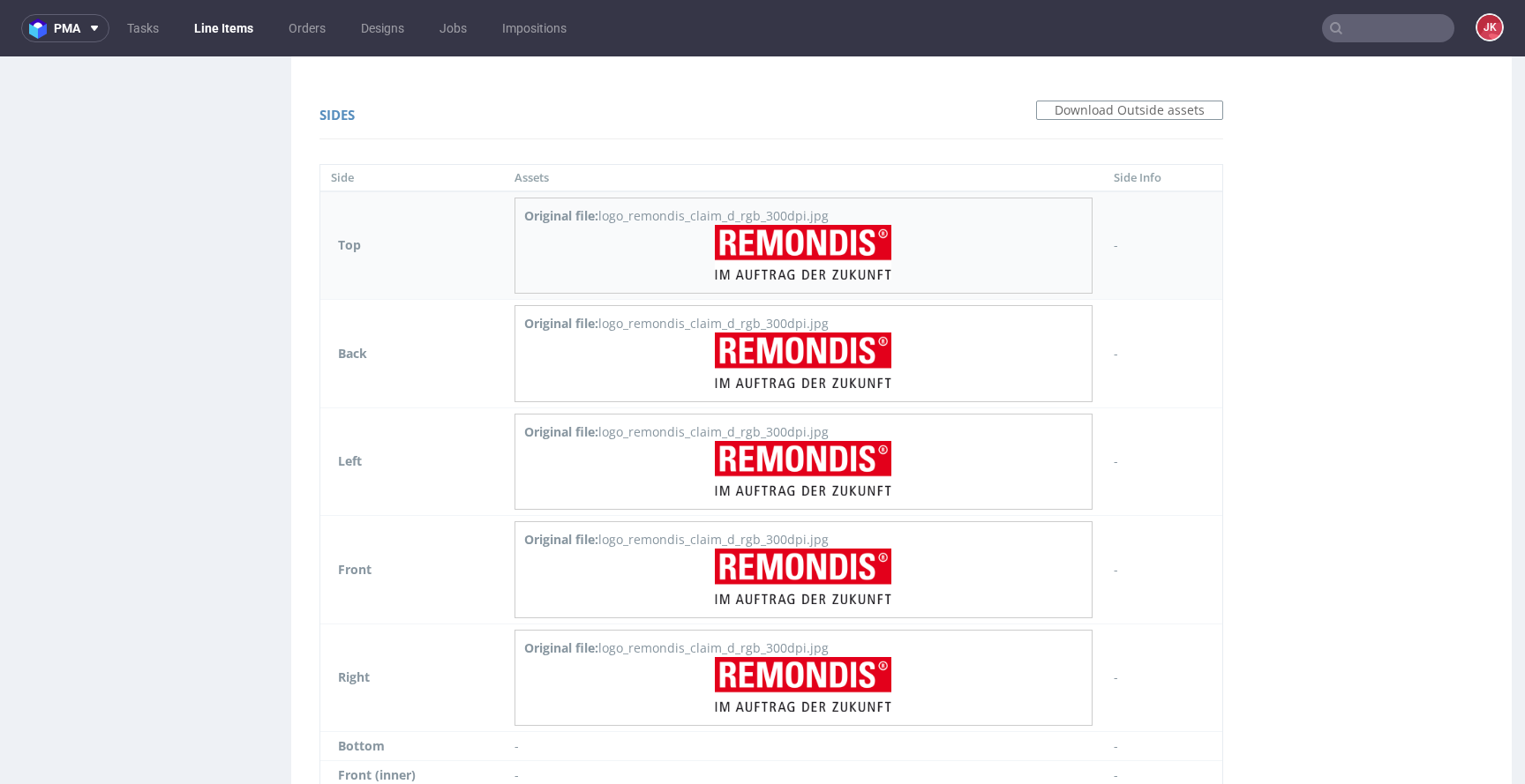
click at [777, 254] on img at bounding box center [802, 253] width 177 height 56
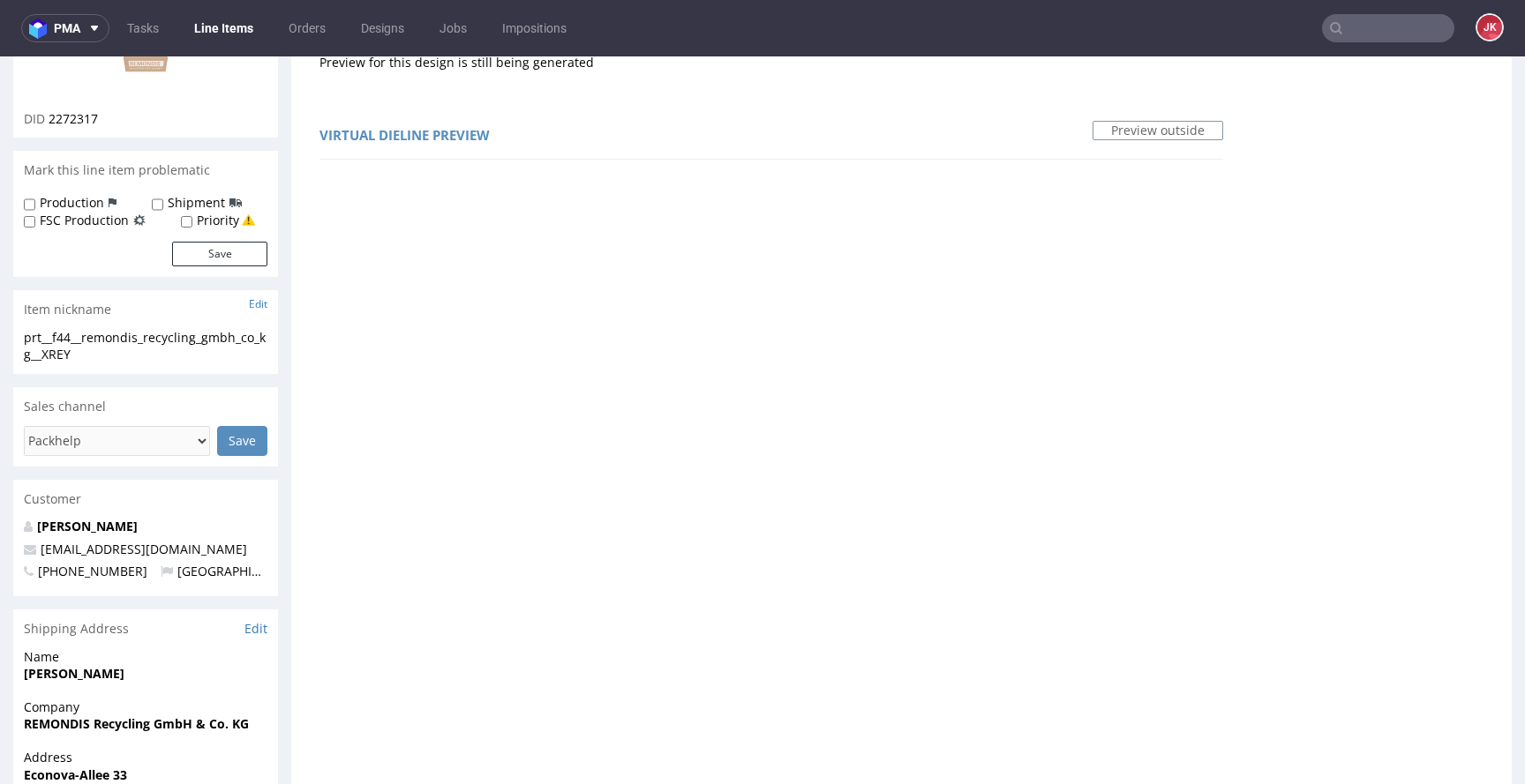
scroll to position [0, 0]
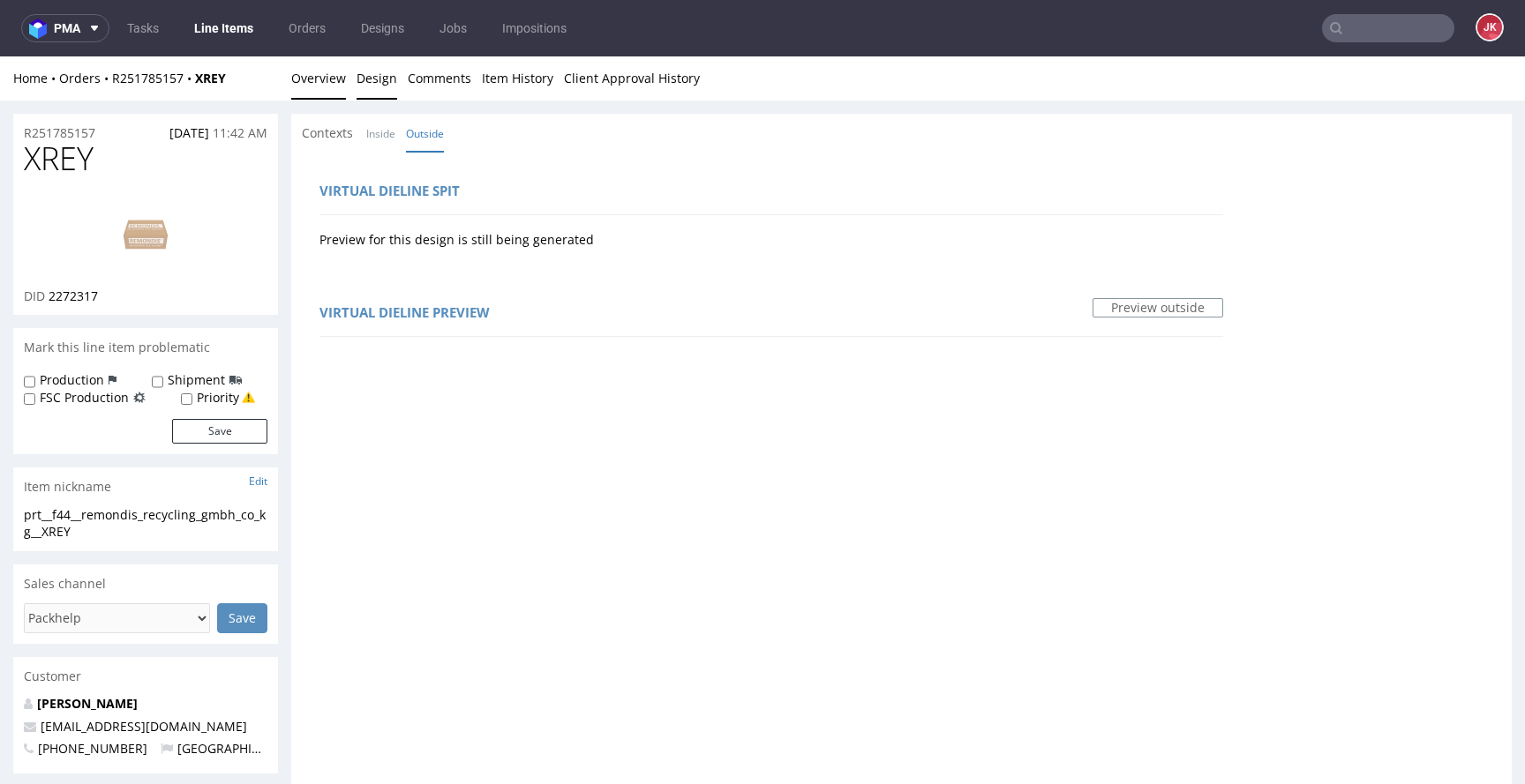
click at [294, 74] on link "Overview" at bounding box center [318, 78] width 55 height 43
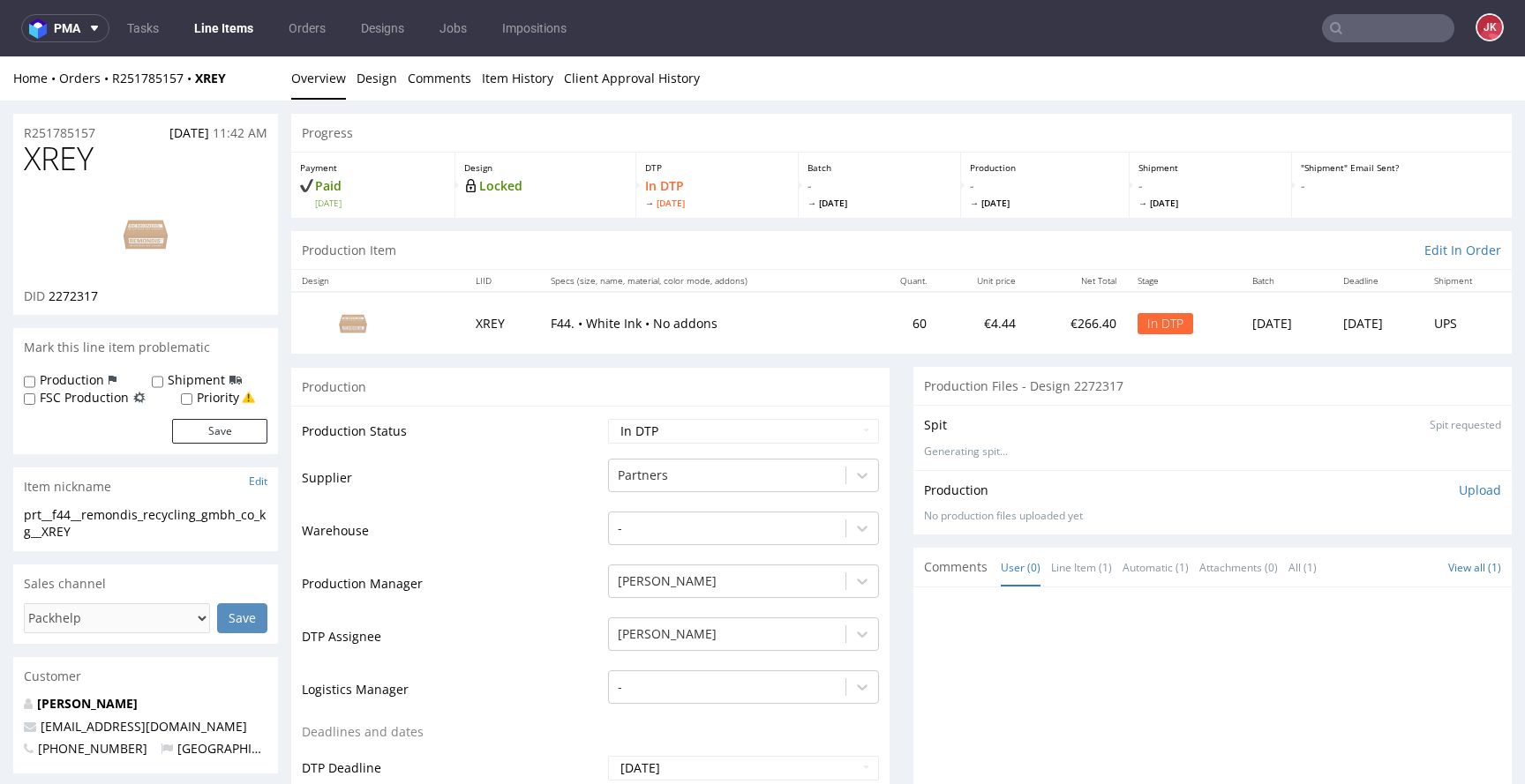
click at [151, 228] on img at bounding box center [146, 234] width 142 height 80
click at [82, 163] on span "XREY" at bounding box center [59, 159] width 70 height 35
copy span "XREY"
click at [498, 515] on td "Warehouse" at bounding box center [453, 536] width 302 height 53
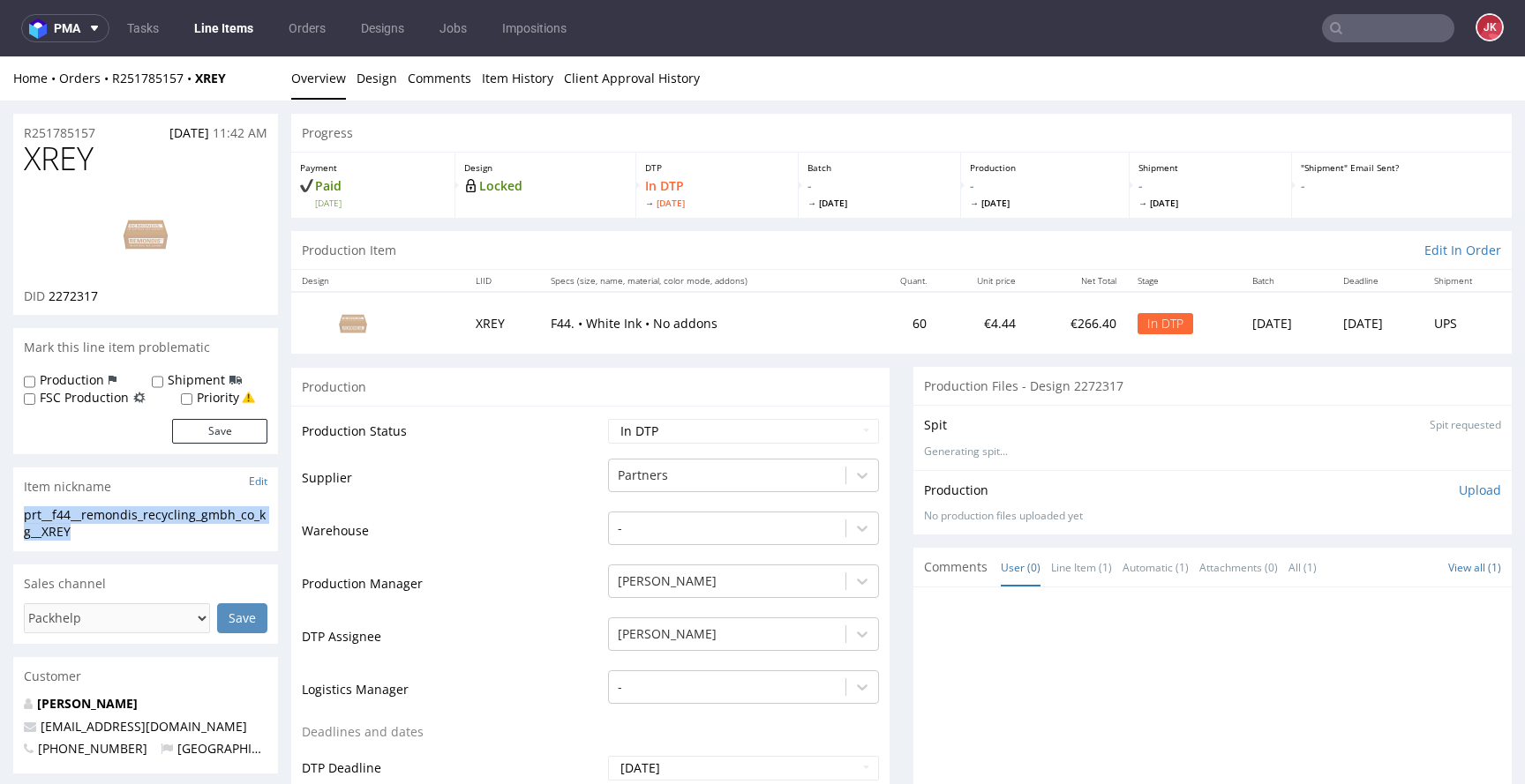
drag, startPoint x: 91, startPoint y: 526, endPoint x: 0, endPoint y: 511, distance: 92.2
copy div "prt__f44__remondis_recycling_gmbh_co_kg__XREY"
drag, startPoint x: 115, startPoint y: 129, endPoint x: 0, endPoint y: 133, distance: 115.1
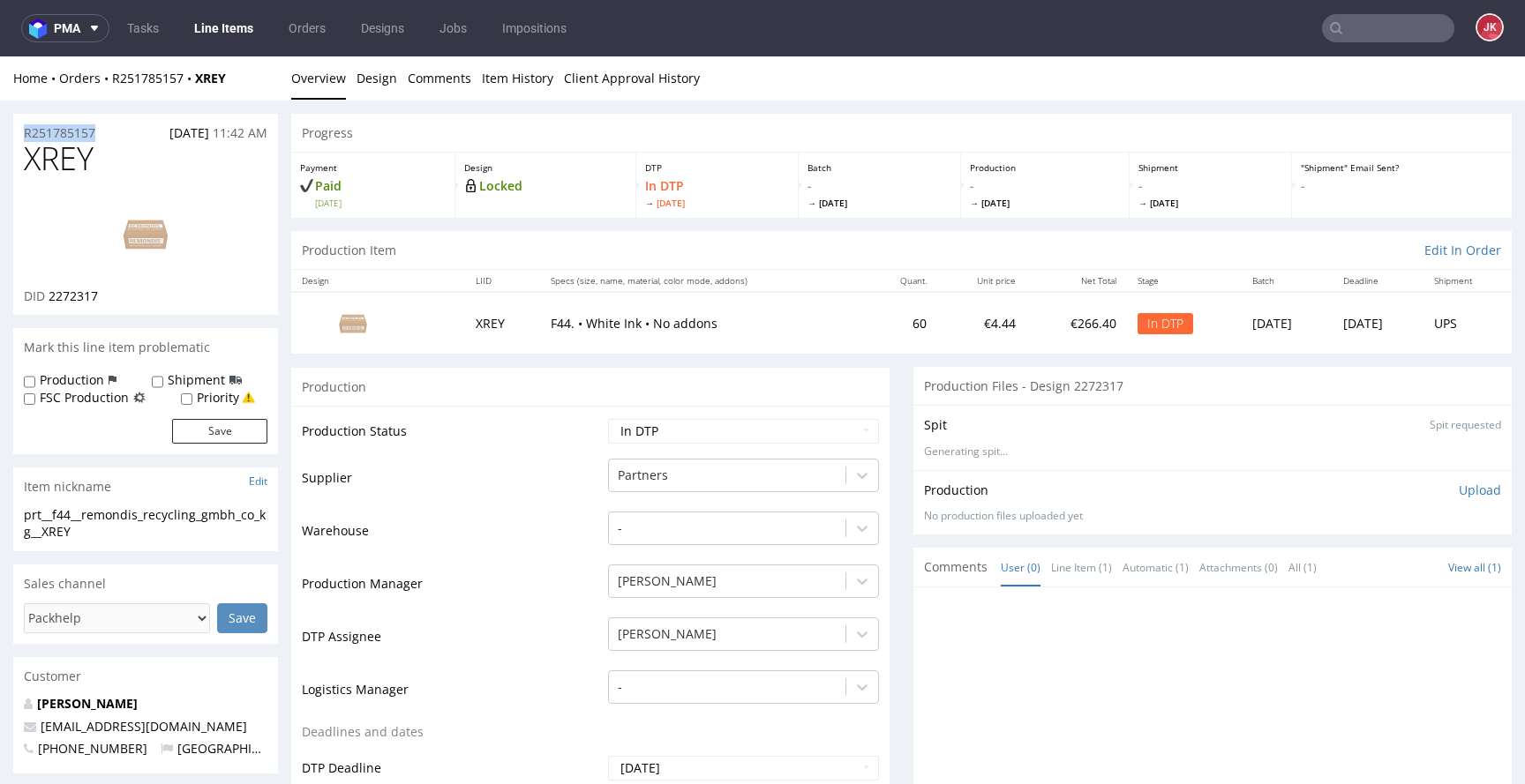
copy p "R251785157"
drag, startPoint x: 48, startPoint y: 300, endPoint x: 103, endPoint y: 298, distance: 55.0
click at [103, 298] on div "DID 2272317" at bounding box center [146, 297] width 244 height 18
copy span "2272317"
click at [1459, 492] on p "Upload" at bounding box center [1479, 491] width 42 height 18
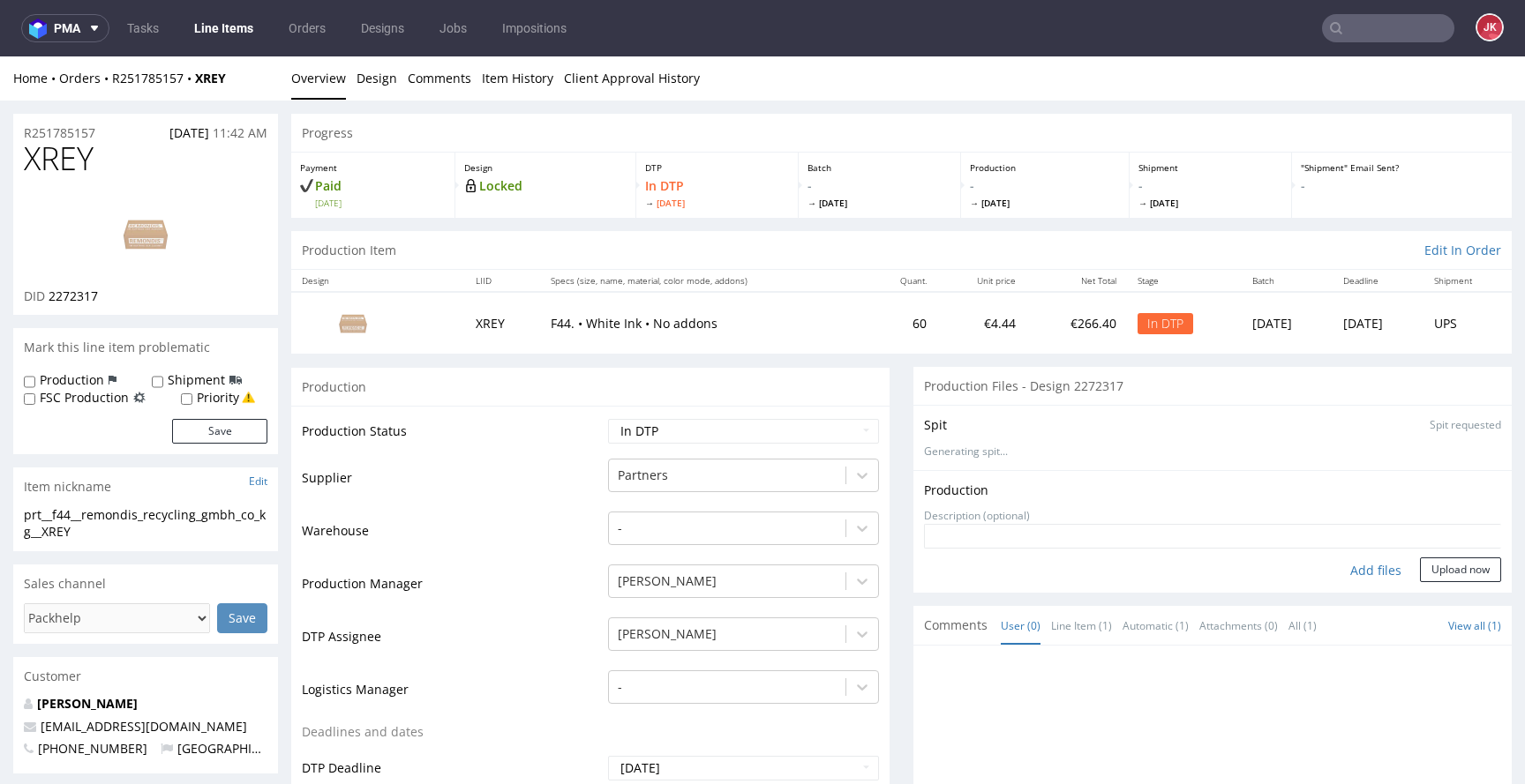
click at [1353, 571] on div "Add files" at bounding box center [1376, 571] width 88 height 27
type input "C:\fakepath\prt__f44__remondis_recycling_gmbh_co_kg__XREY__d2272317__oR25178515…"
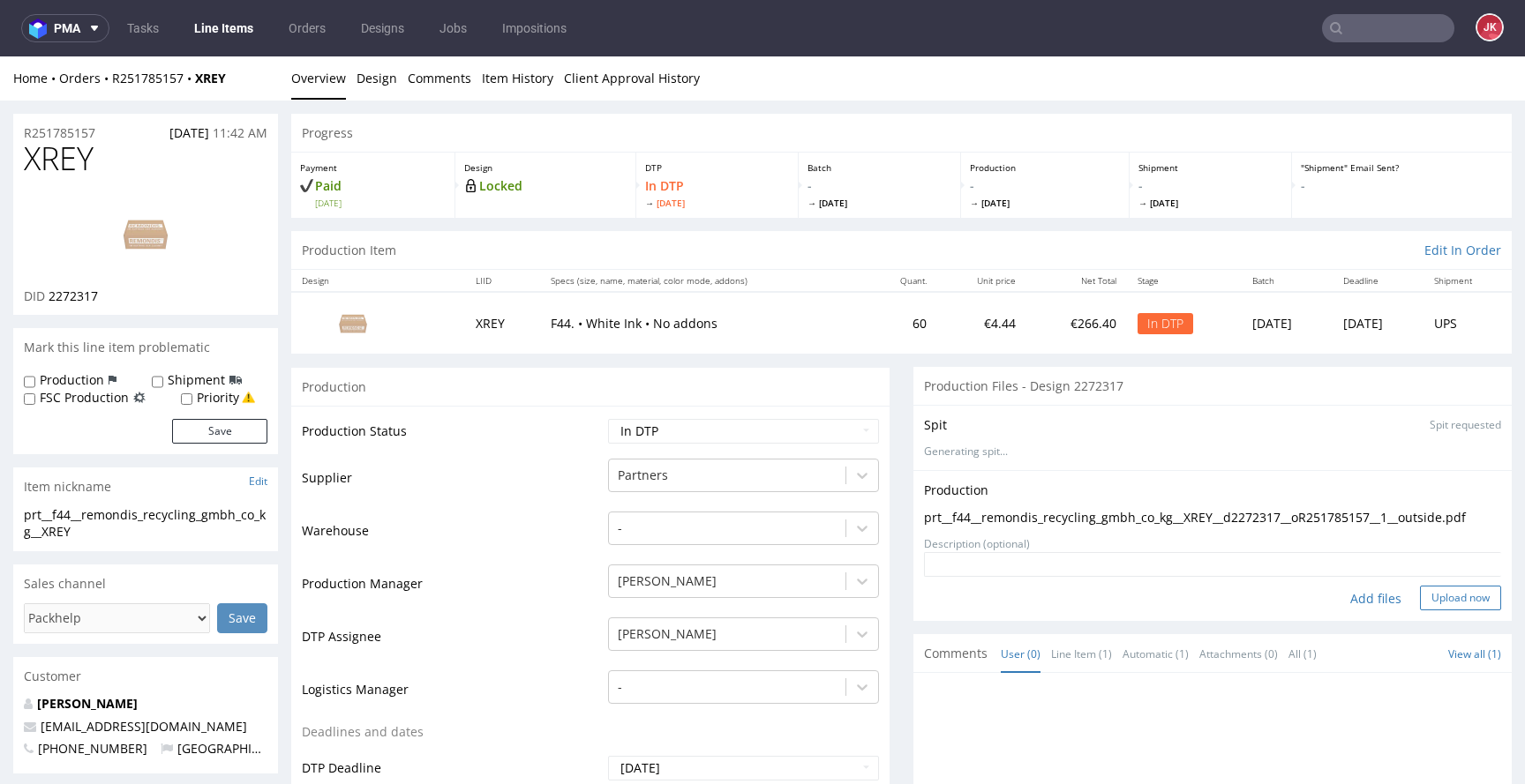
click at [1455, 601] on button "Upload now" at bounding box center [1460, 599] width 82 height 25
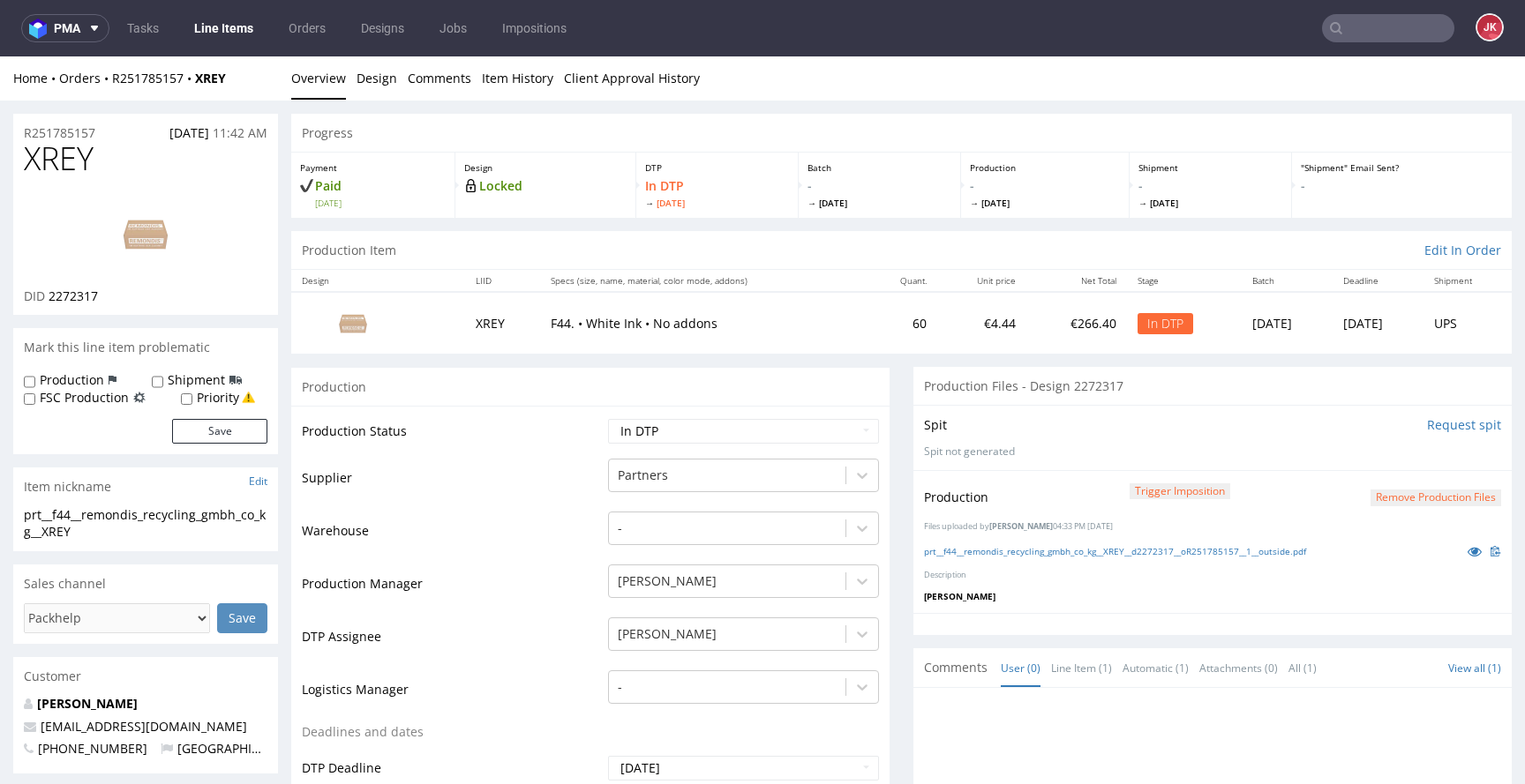
click at [850, 436] on select "Waiting for Artwork Waiting for Diecut Waiting for Mockup Waiting for DTP Waiti…" at bounding box center [743, 432] width 271 height 25
select select "dtp_production_ready"
click at [608, 419] on select "Waiting for Artwork Waiting for Diecut Waiting for Mockup Waiting for DTP Waiti…" at bounding box center [743, 432] width 271 height 25
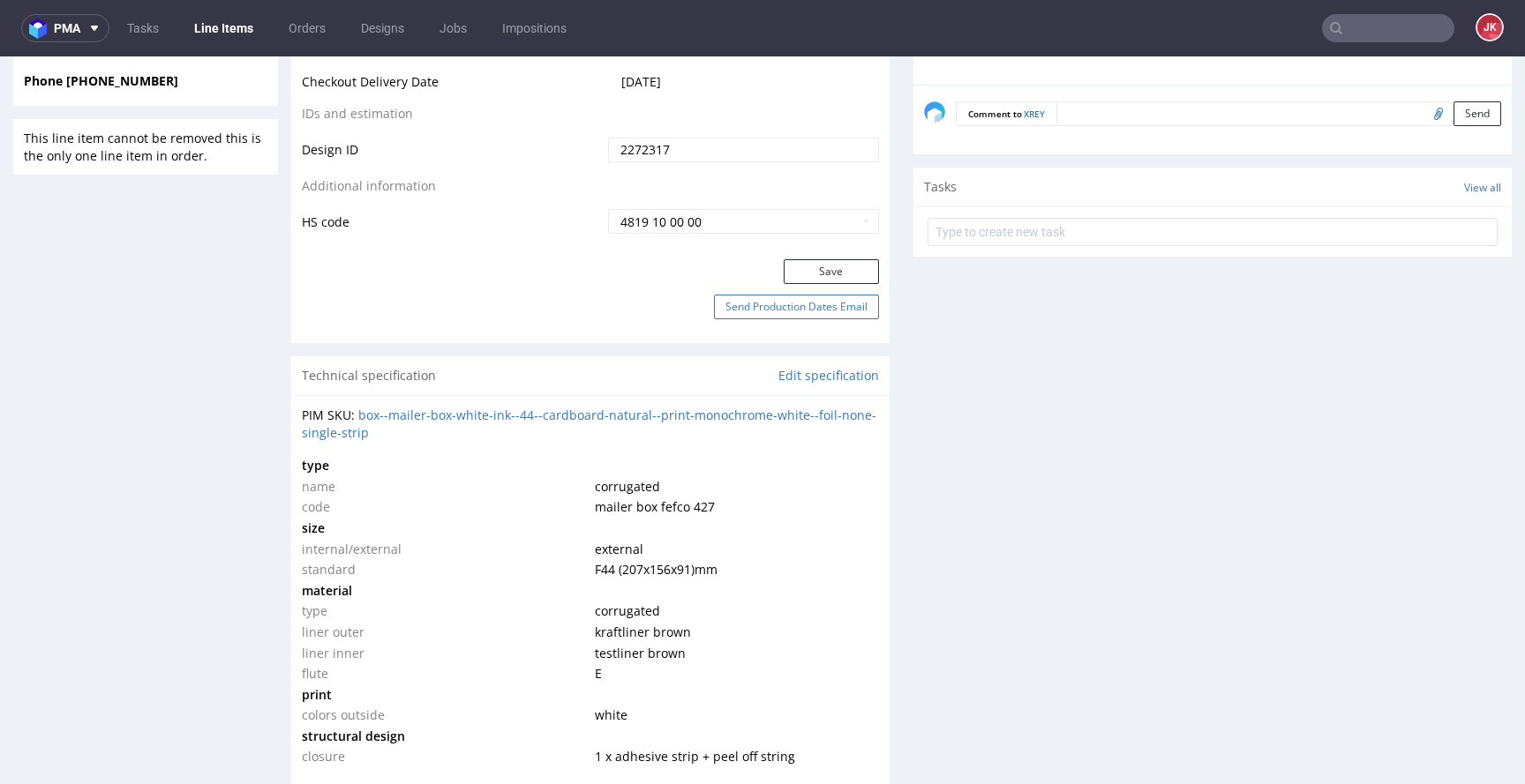
scroll to position [943, 0]
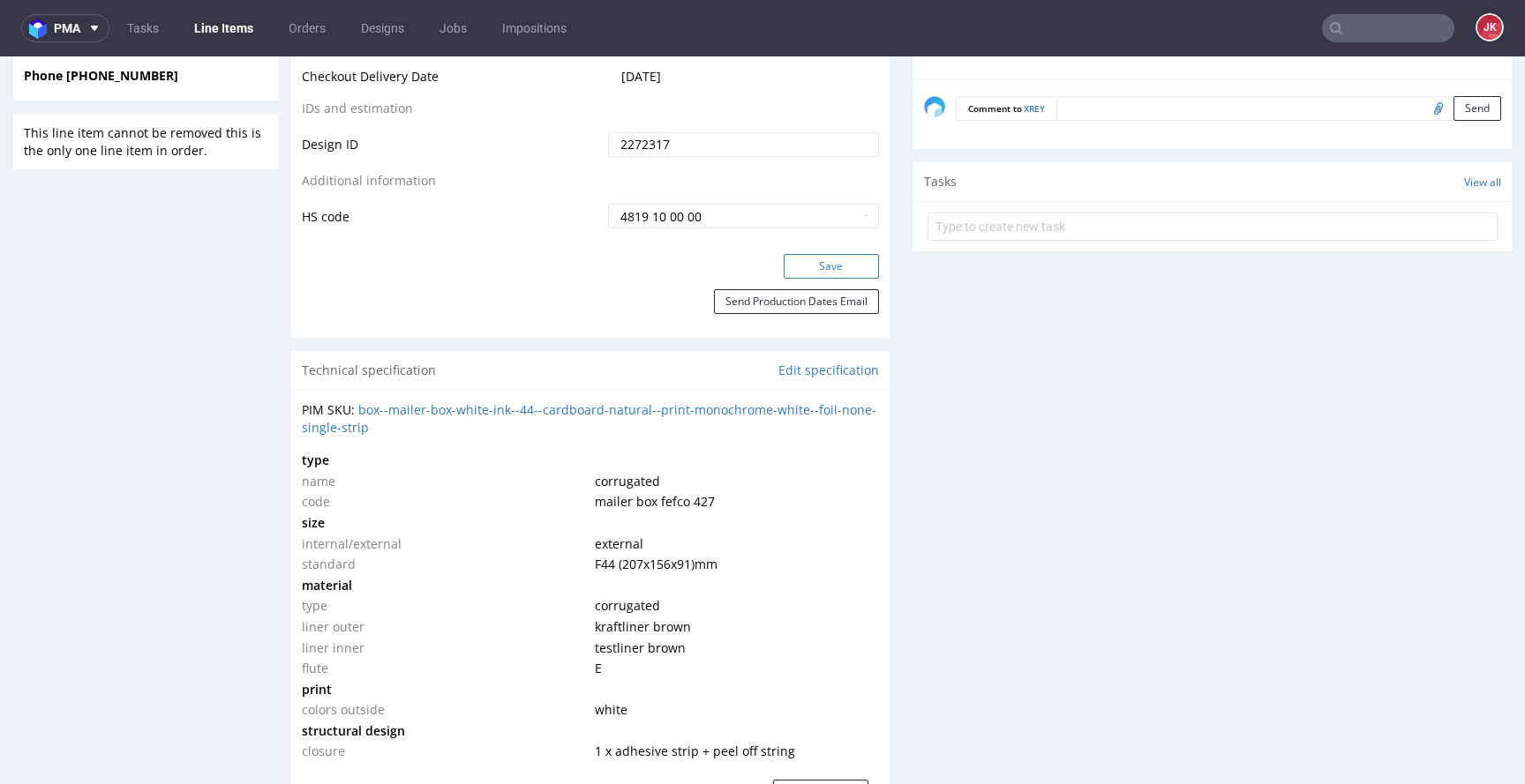
click at [810, 272] on button "Save" at bounding box center [831, 267] width 95 height 25
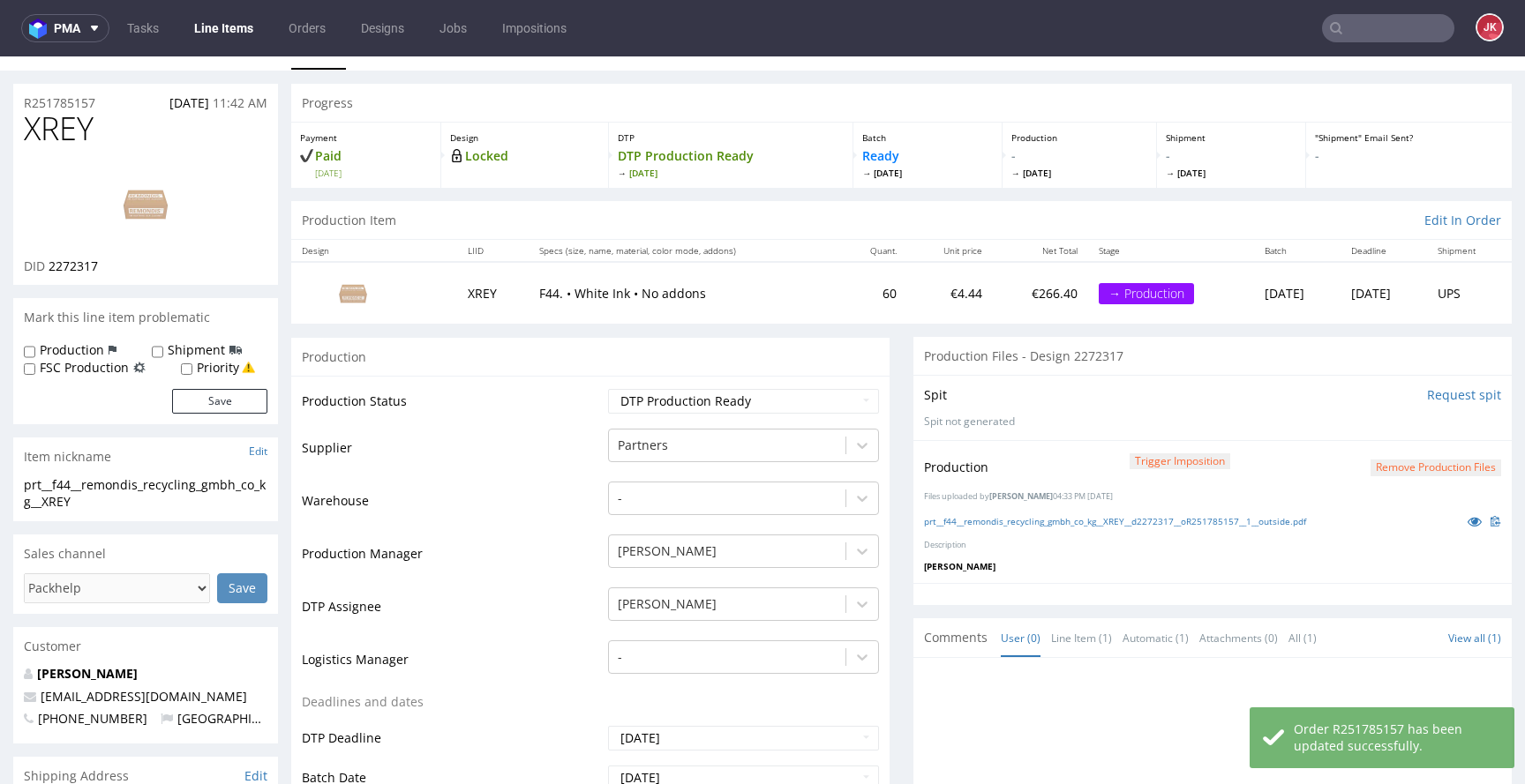
scroll to position [0, 0]
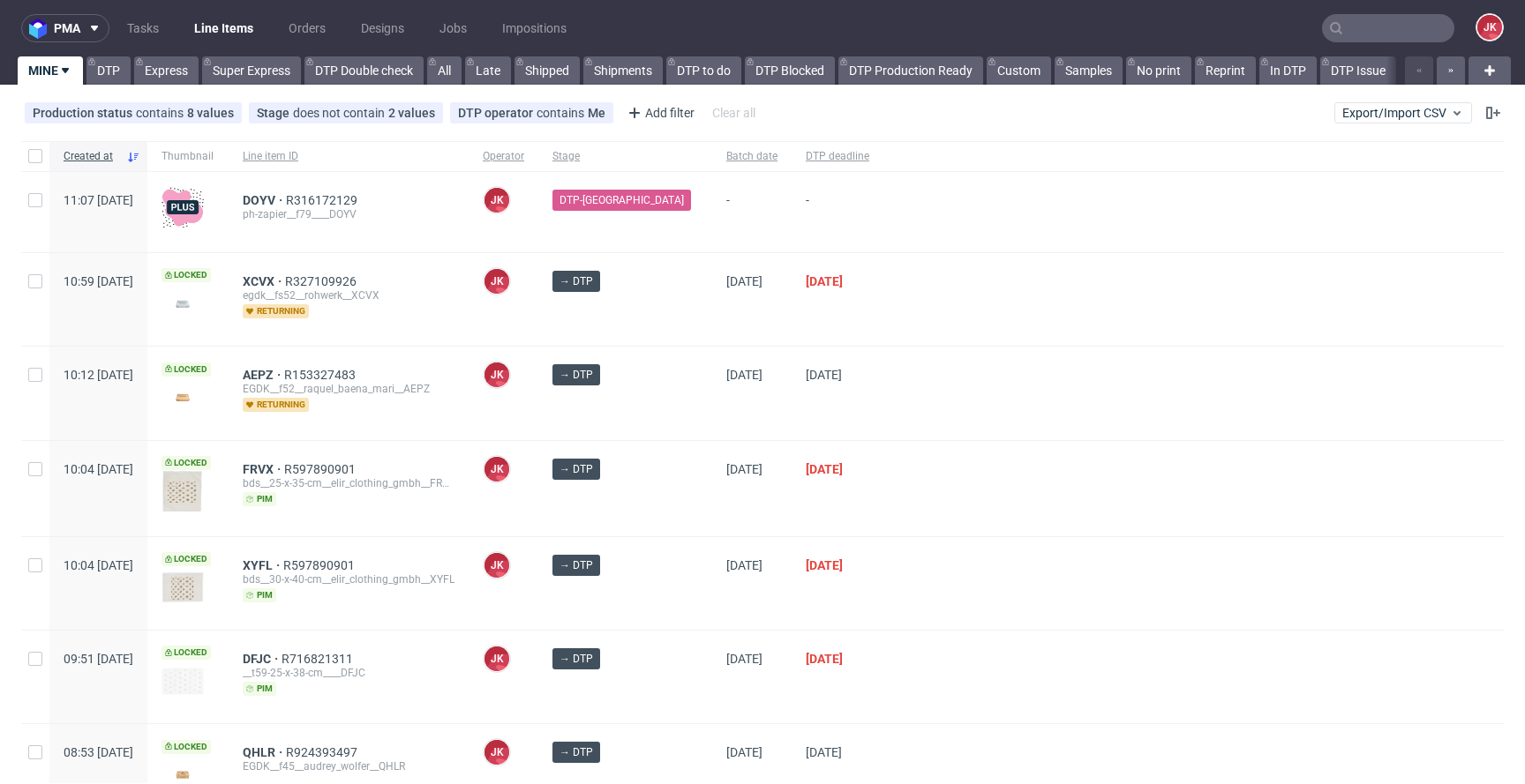
click at [895, 412] on div at bounding box center [1194, 392] width 620 height 92
click at [862, 375] on div "[DATE]" at bounding box center [837, 392] width 91 height 92
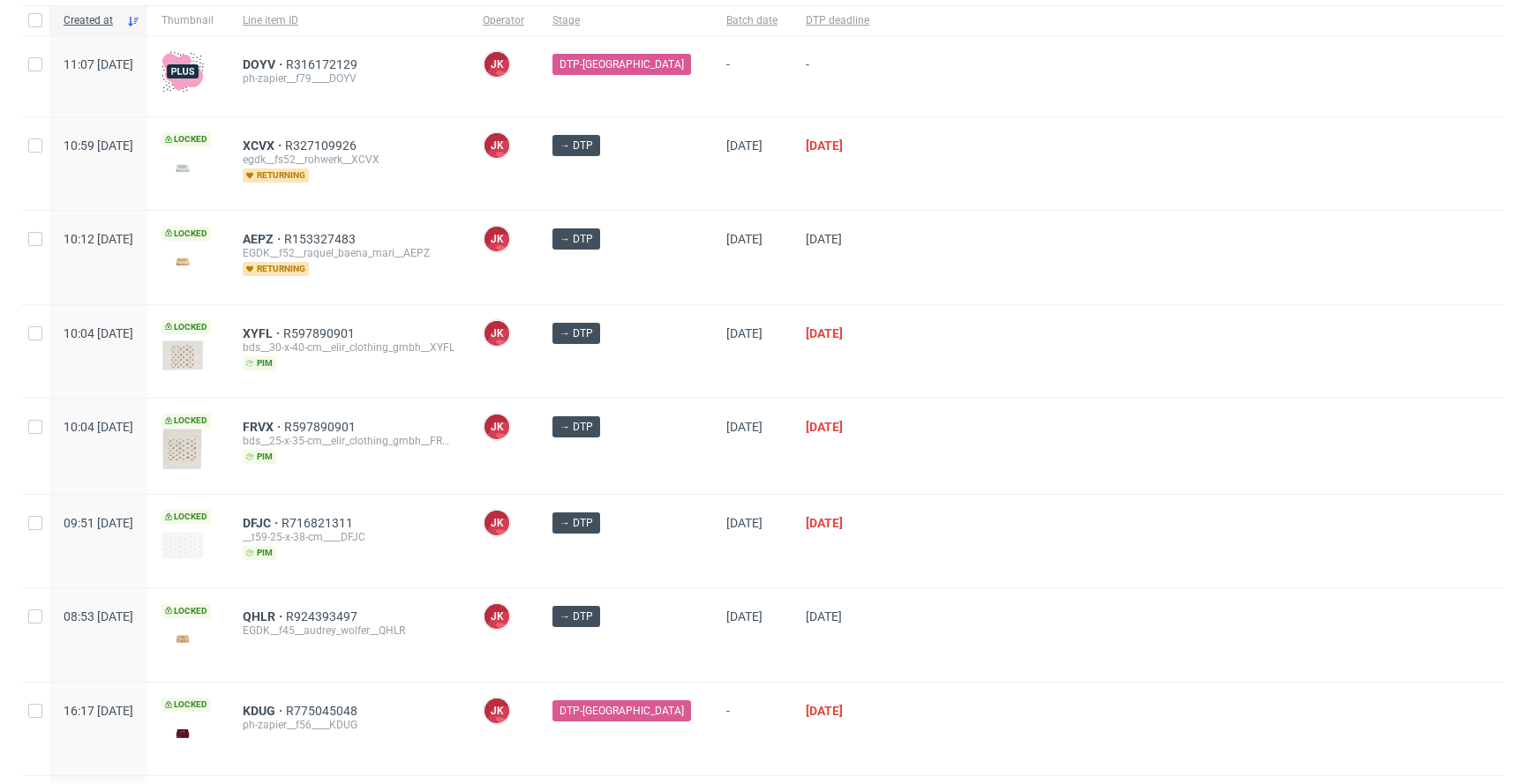
scroll to position [276, 0]
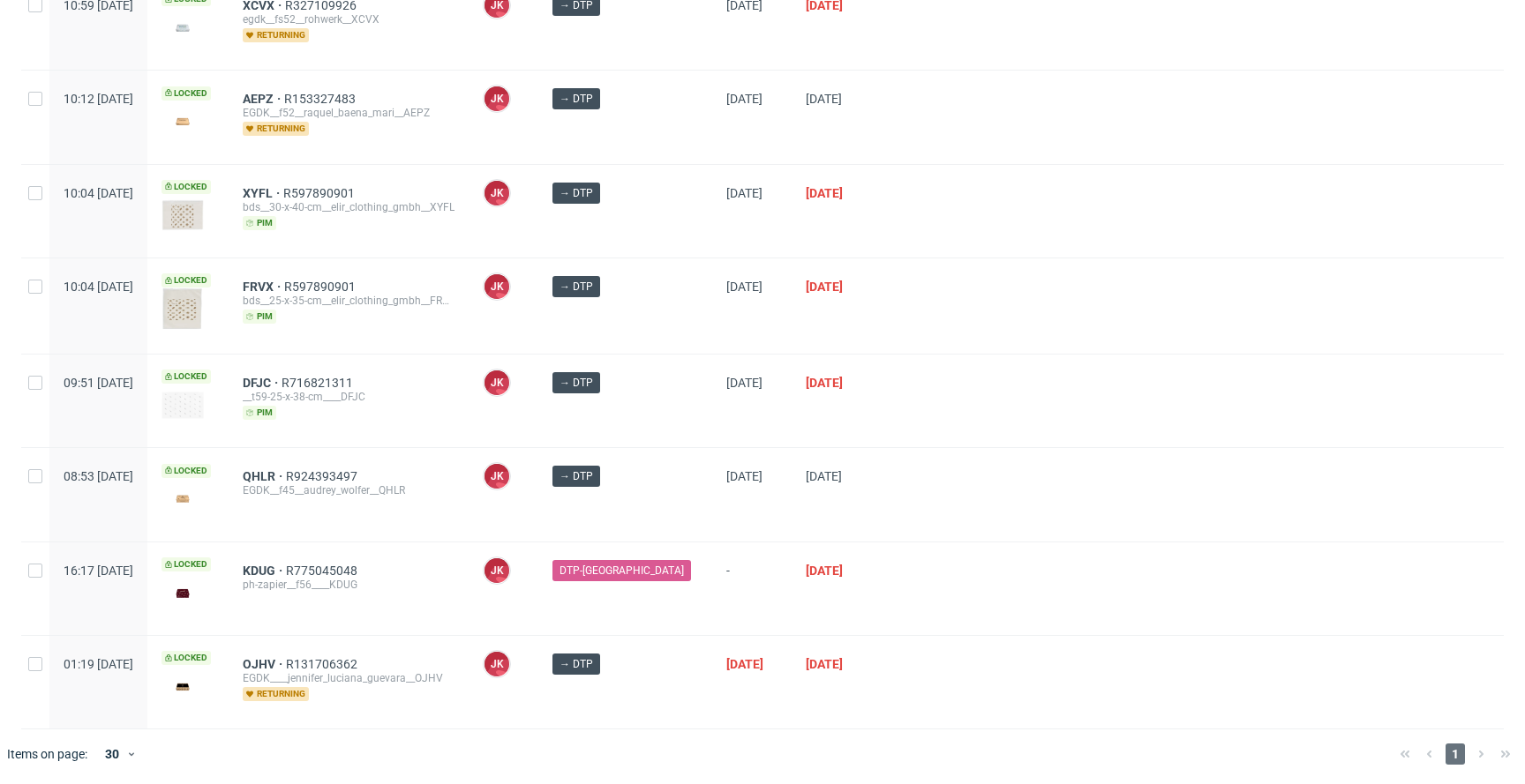
click at [469, 435] on div "DFJC R716821311 __t59-25-x-38-cm____DFJC pim" at bounding box center [349, 401] width 240 height 92
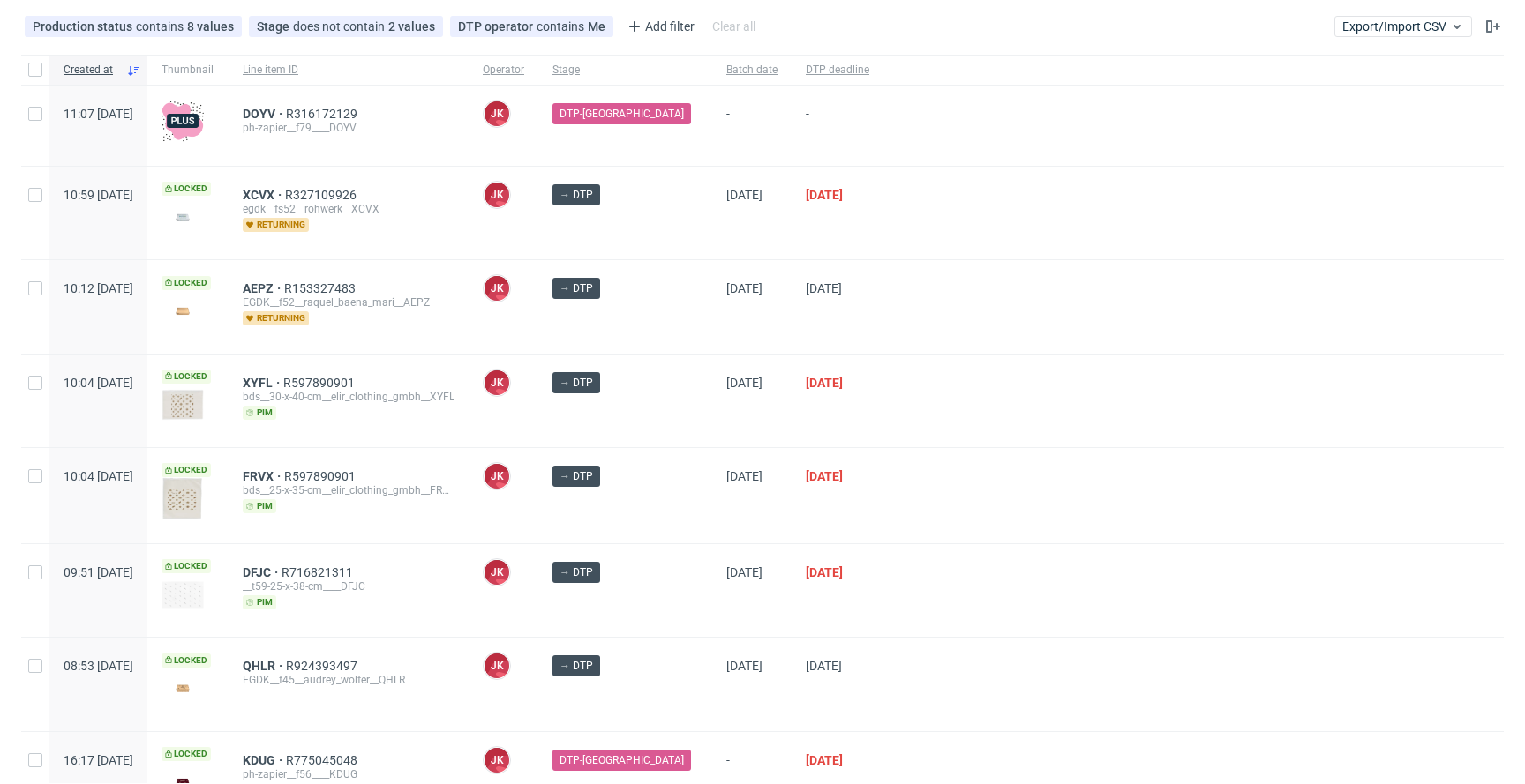
scroll to position [46, 0]
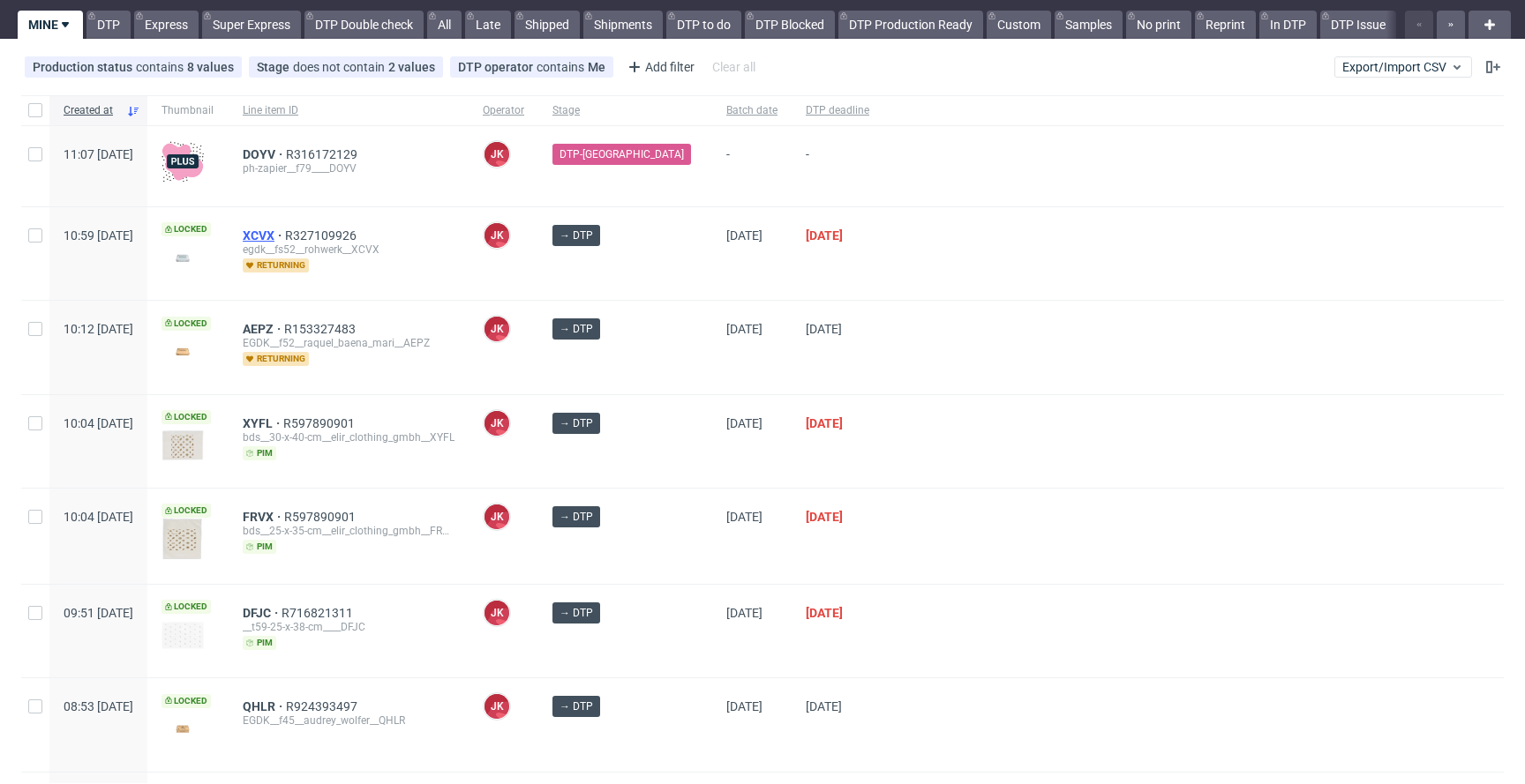
click at [285, 234] on span "XCVX" at bounding box center [264, 236] width 42 height 14
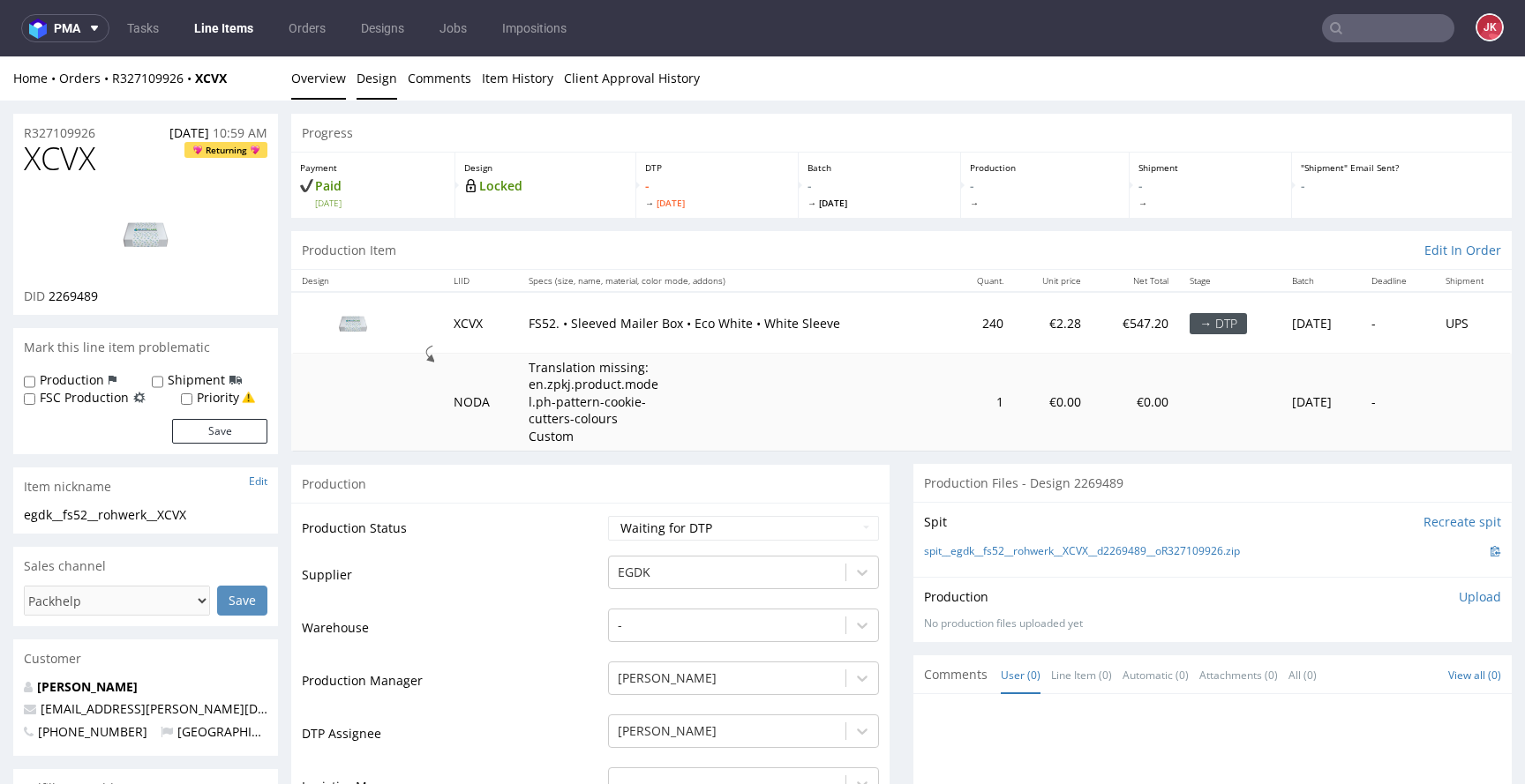
click at [381, 84] on link "Design" at bounding box center [377, 78] width 40 height 43
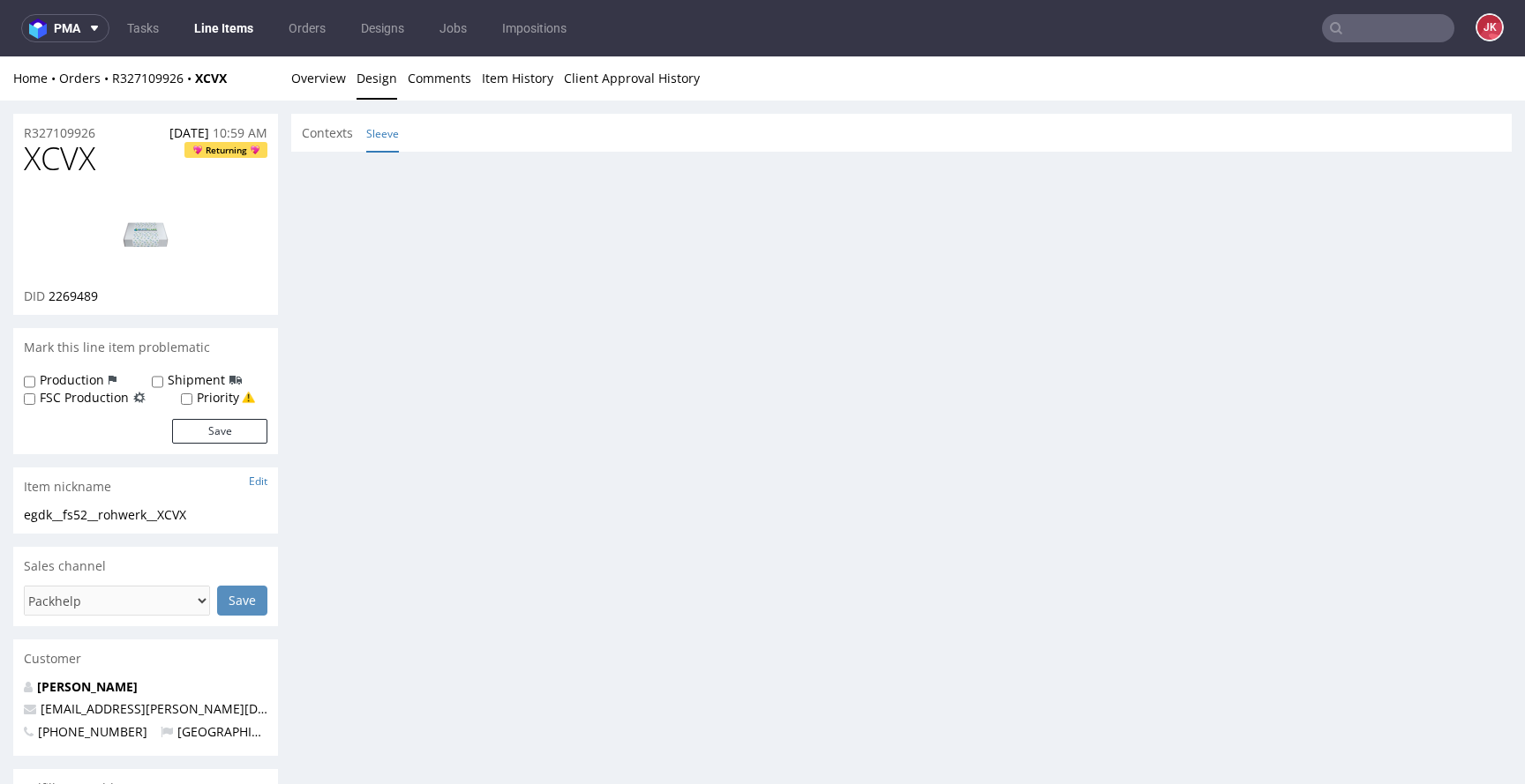
click at [379, 139] on link "Sleeve" at bounding box center [383, 134] width 32 height 38
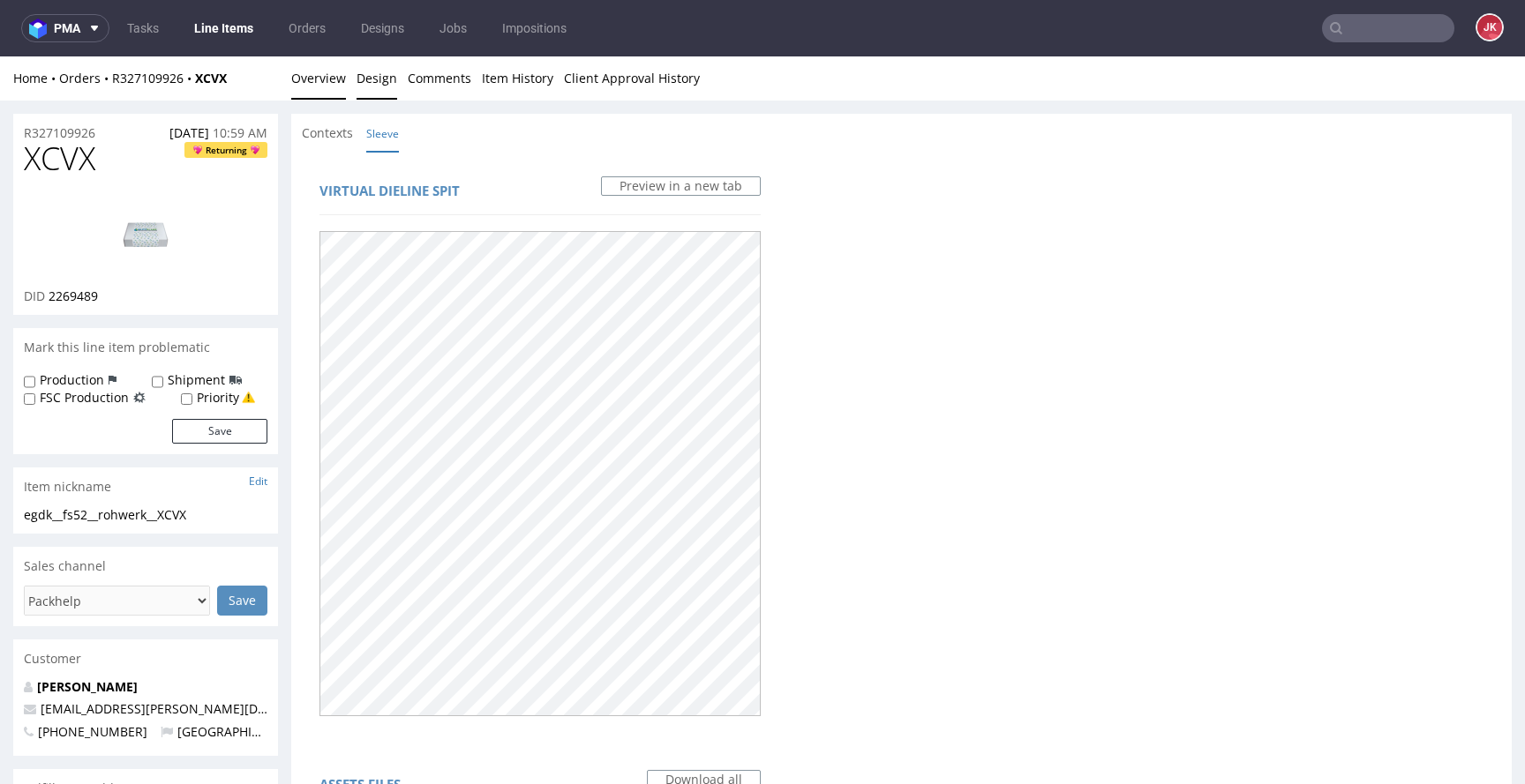
click at [316, 64] on link "Overview" at bounding box center [318, 78] width 55 height 43
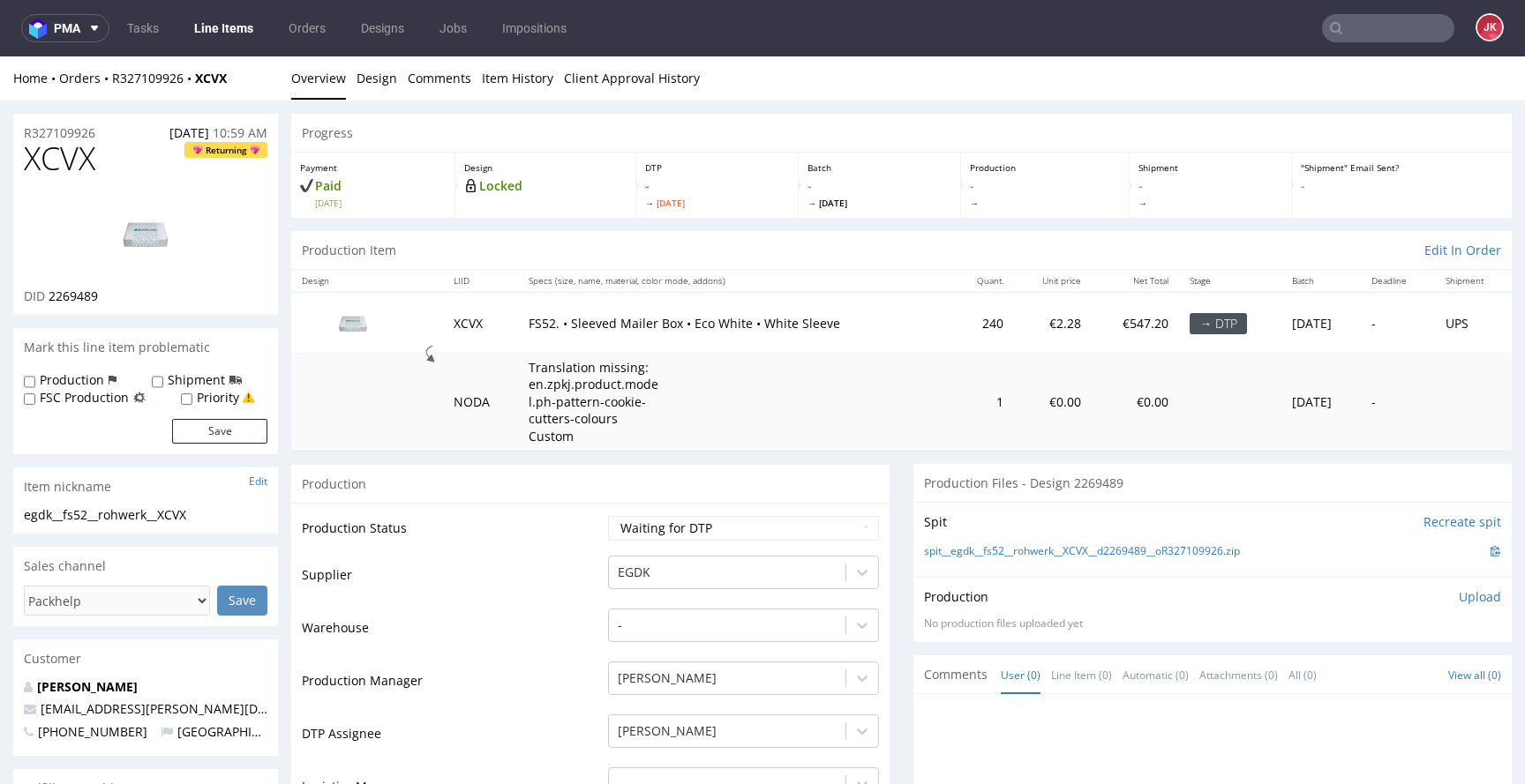
click at [63, 168] on span "XCVX" at bounding box center [60, 159] width 72 height 35
copy span "XCVX"
click at [95, 694] on p "Romed Haberl" at bounding box center [146, 687] width 244 height 18
click at [100, 692] on link "Romed Haberl" at bounding box center [87, 686] width 100 height 17
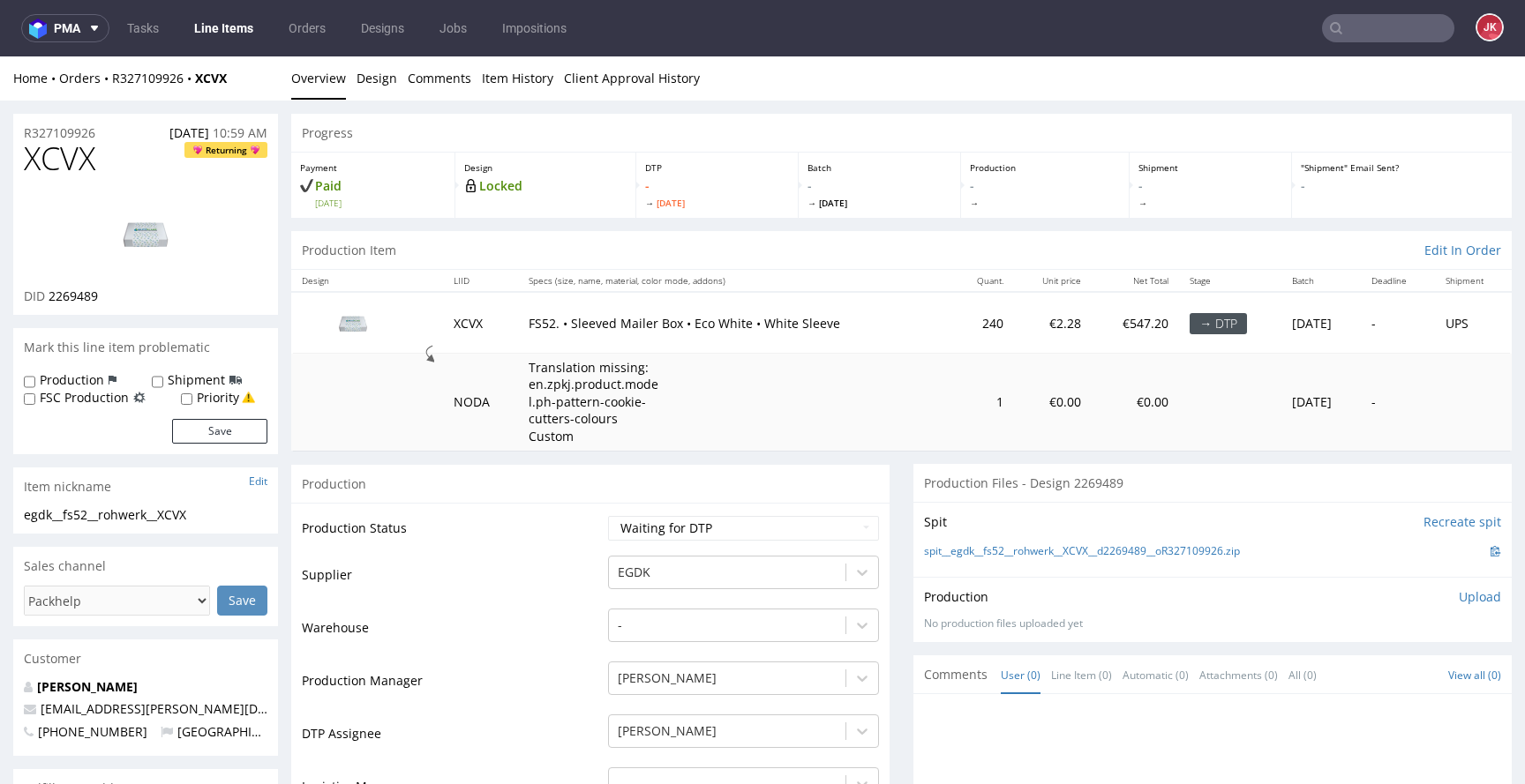
click at [70, 304] on p "DID 2269489" at bounding box center [61, 297] width 74 height 18
click at [81, 297] on span "2269489" at bounding box center [73, 296] width 49 height 17
copy span "2269489"
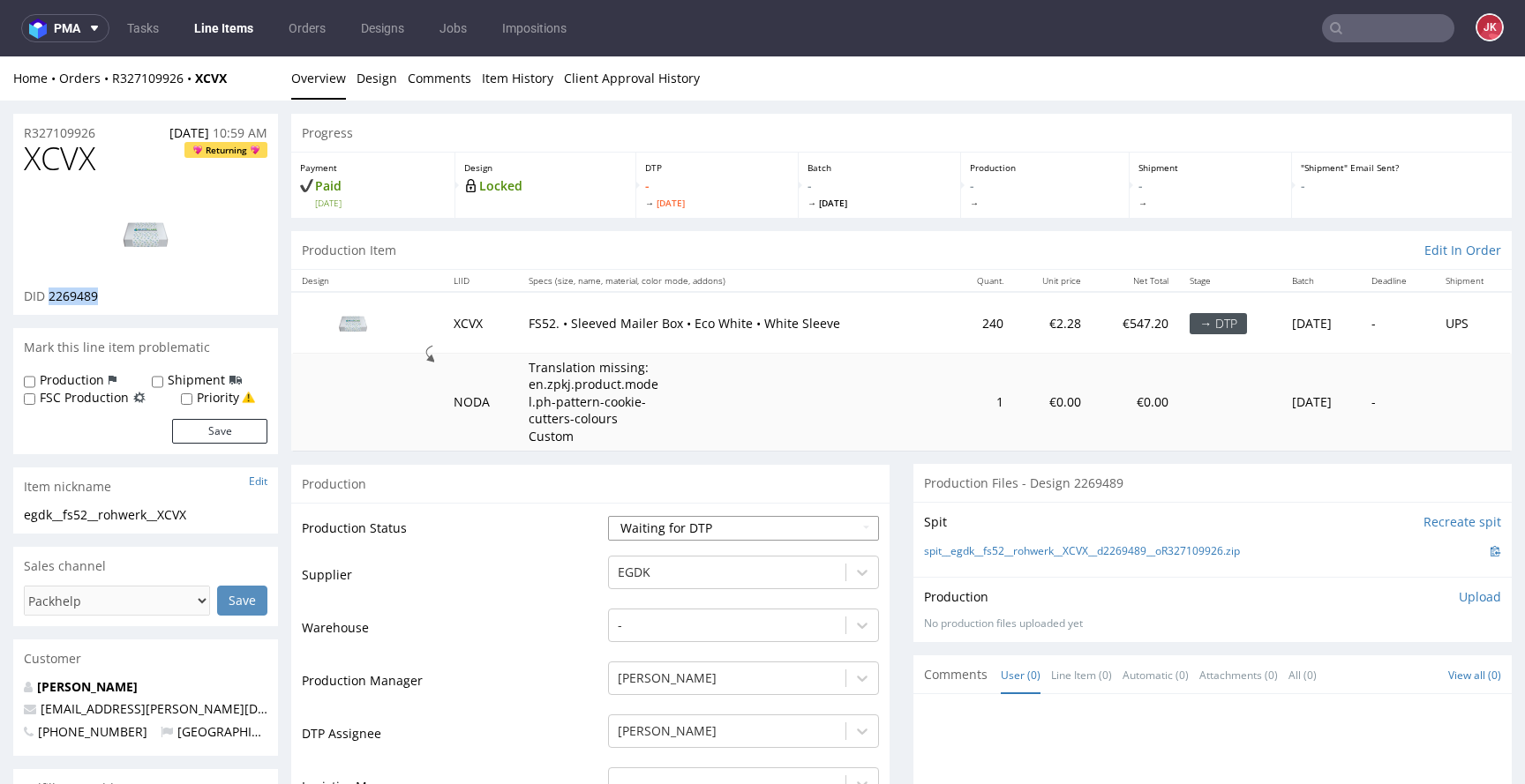
click at [691, 526] on select "Waiting for Artwork Waiting for Diecut Waiting for Mockup Waiting for DTP Waiti…" at bounding box center [743, 529] width 271 height 25
select select "dtp_in_process"
click at [608, 516] on select "Waiting for Artwork Waiting for Diecut Waiting for Mockup Waiting for DTP Waiti…" at bounding box center [743, 529] width 271 height 25
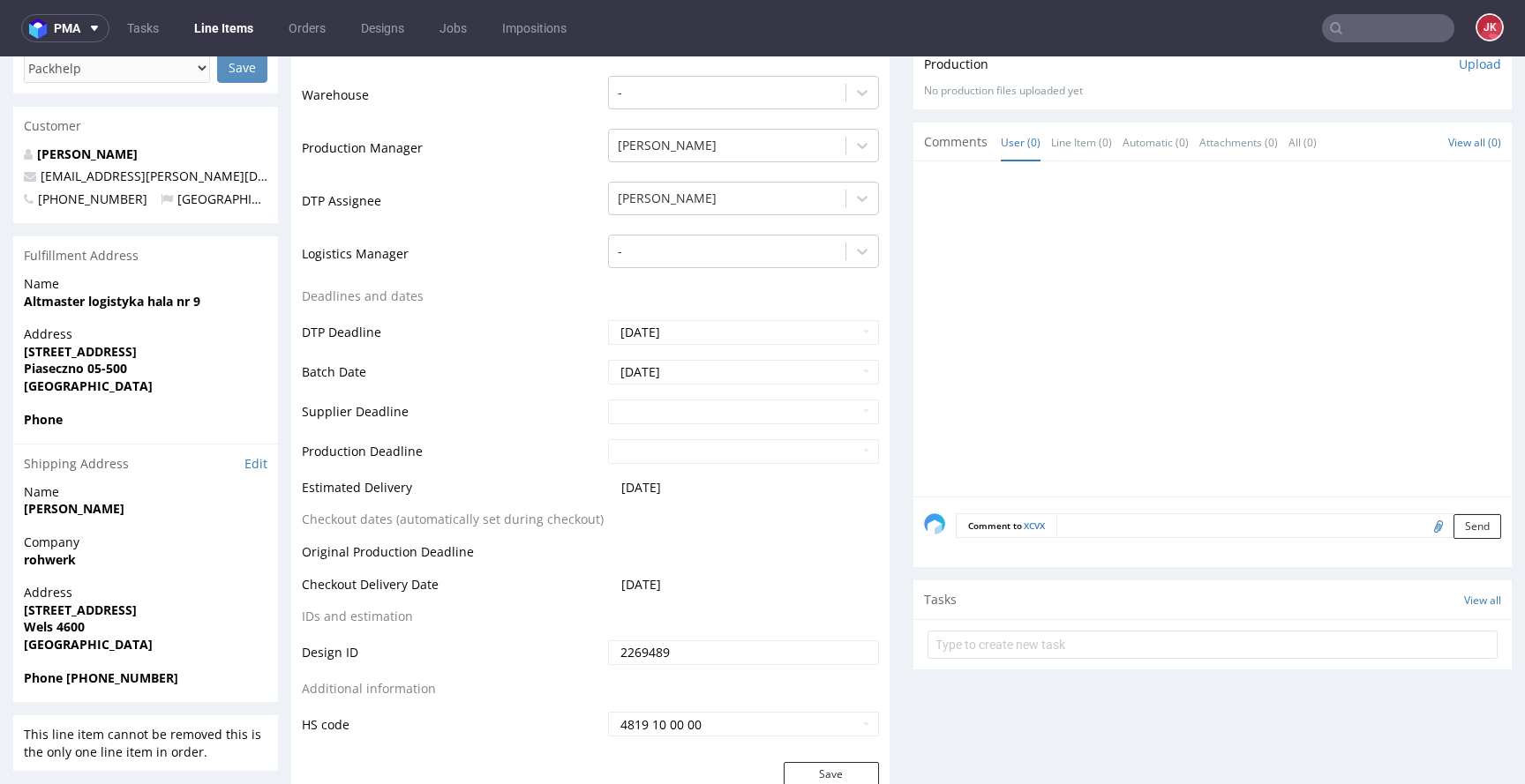
scroll to position [764, 0]
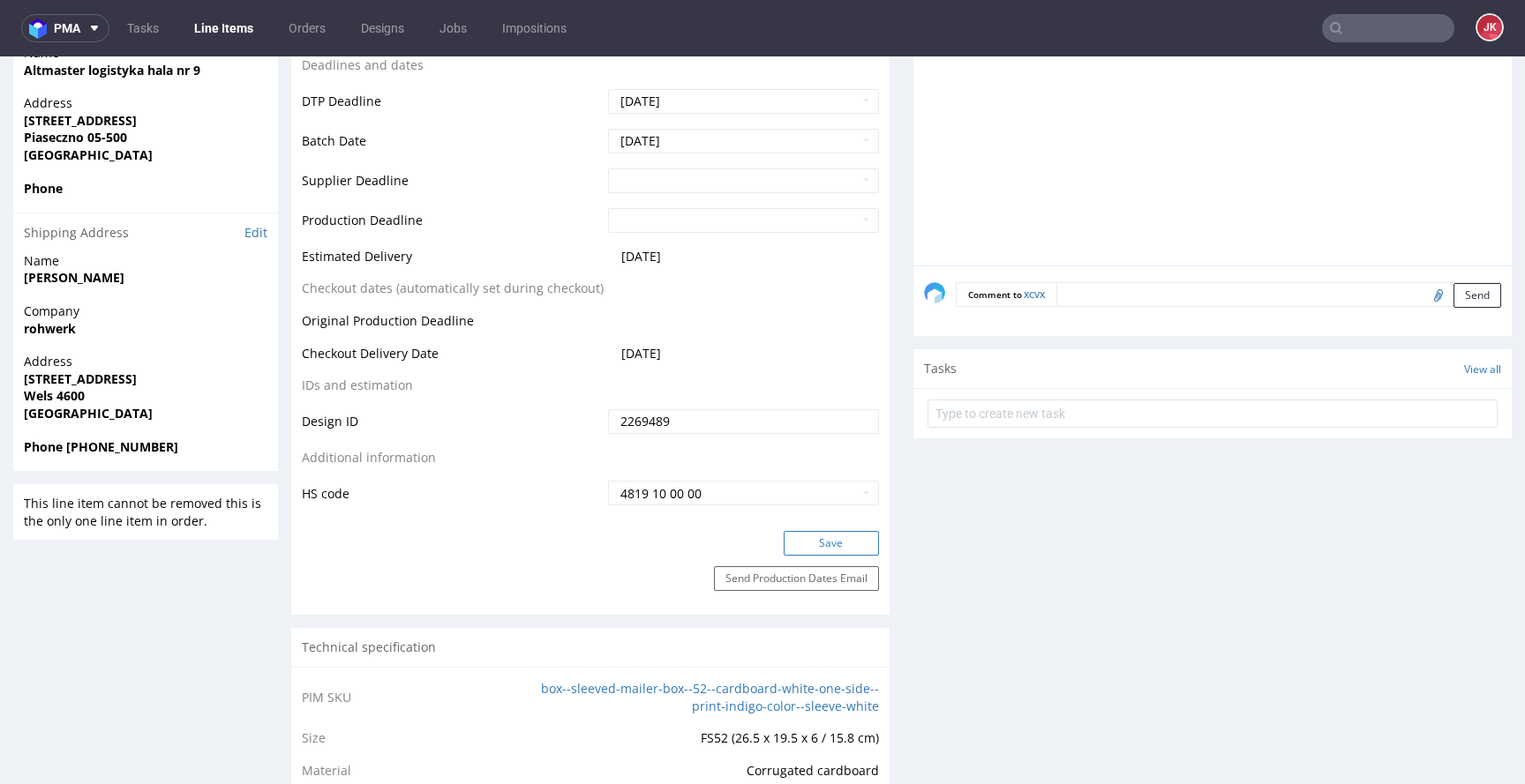
click at [817, 535] on button "Save" at bounding box center [831, 544] width 95 height 25
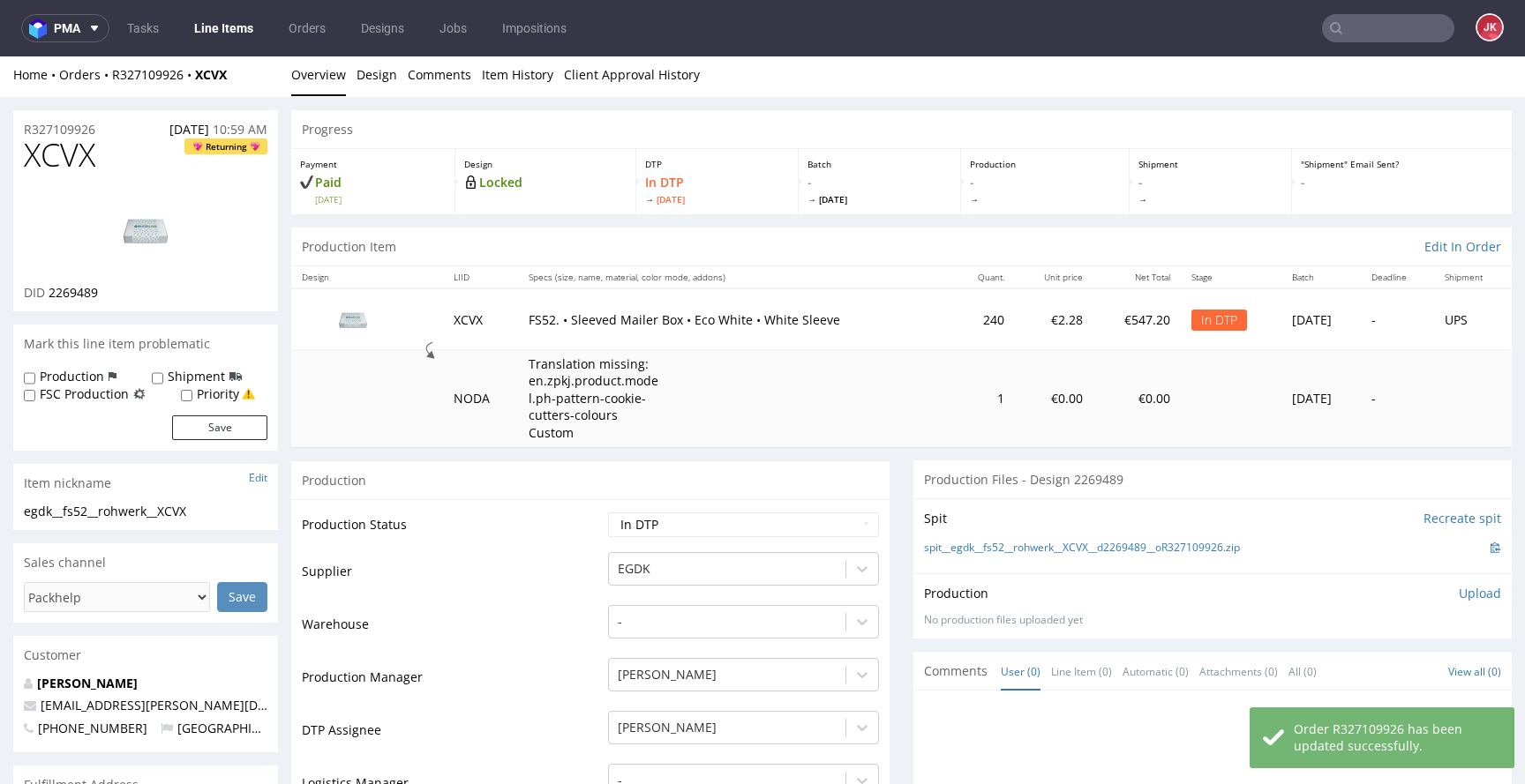
scroll to position [0, 0]
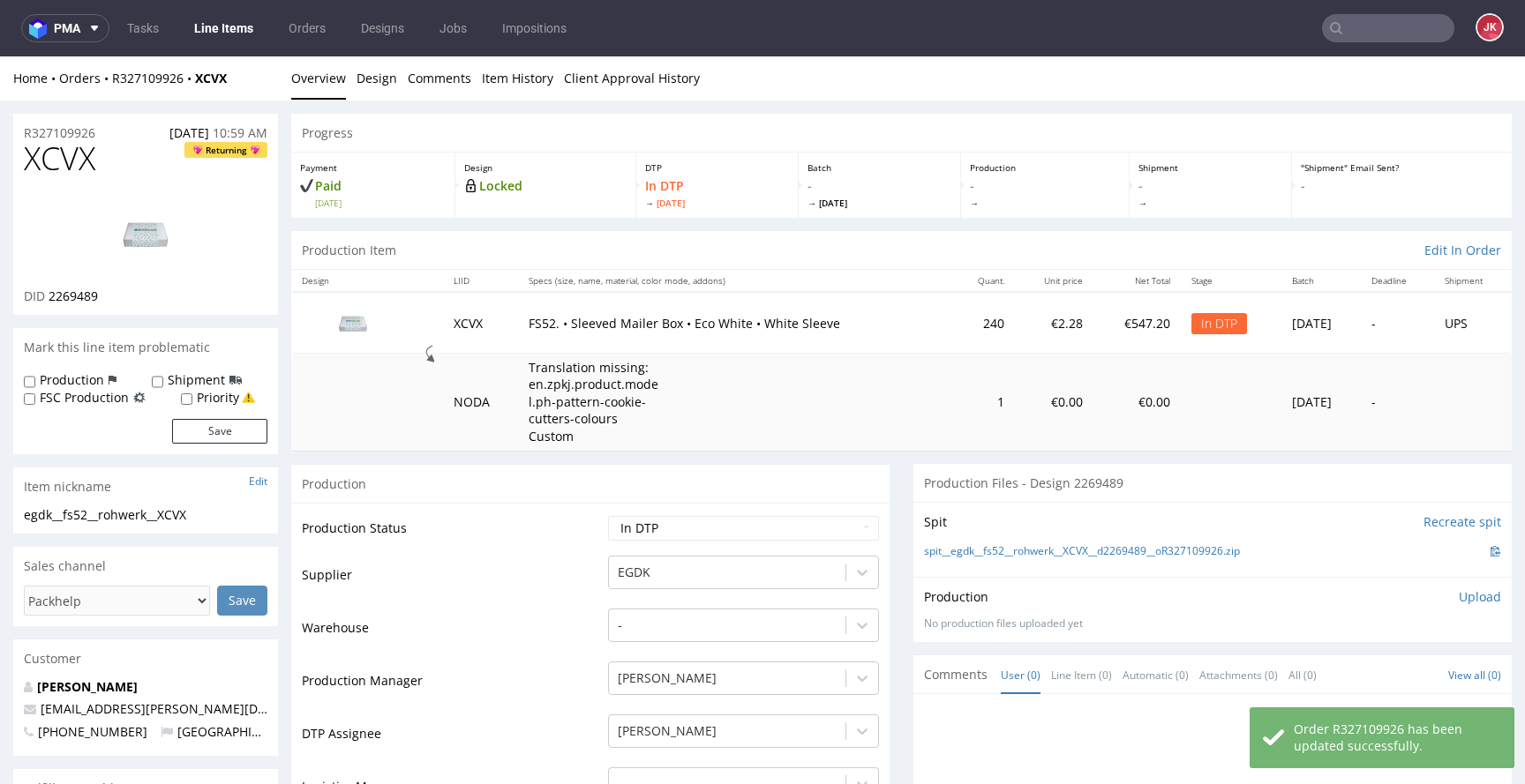
click at [591, 532] on td "Production Status" at bounding box center [453, 534] width 302 height 39
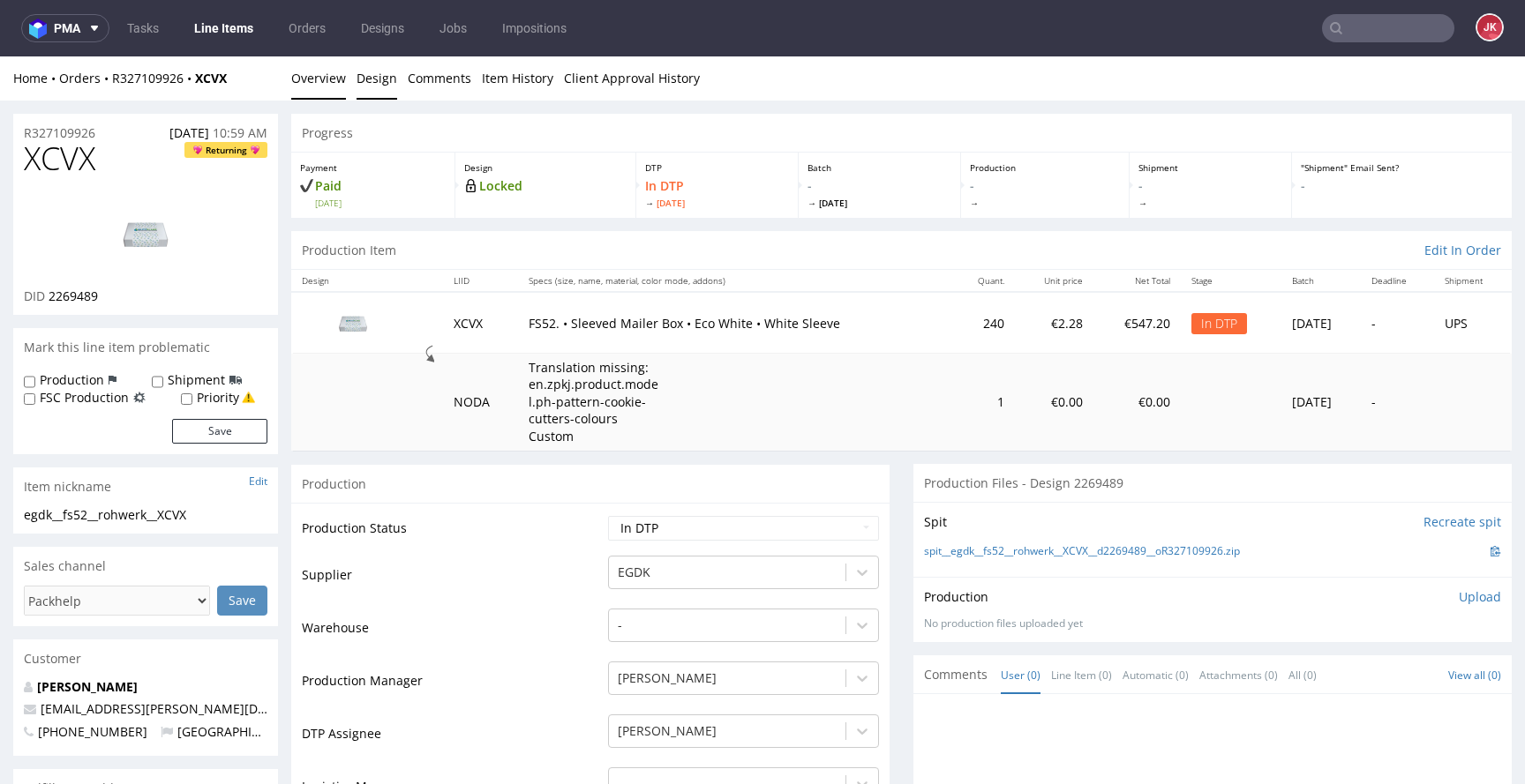
click at [374, 73] on link "Design" at bounding box center [377, 78] width 40 height 43
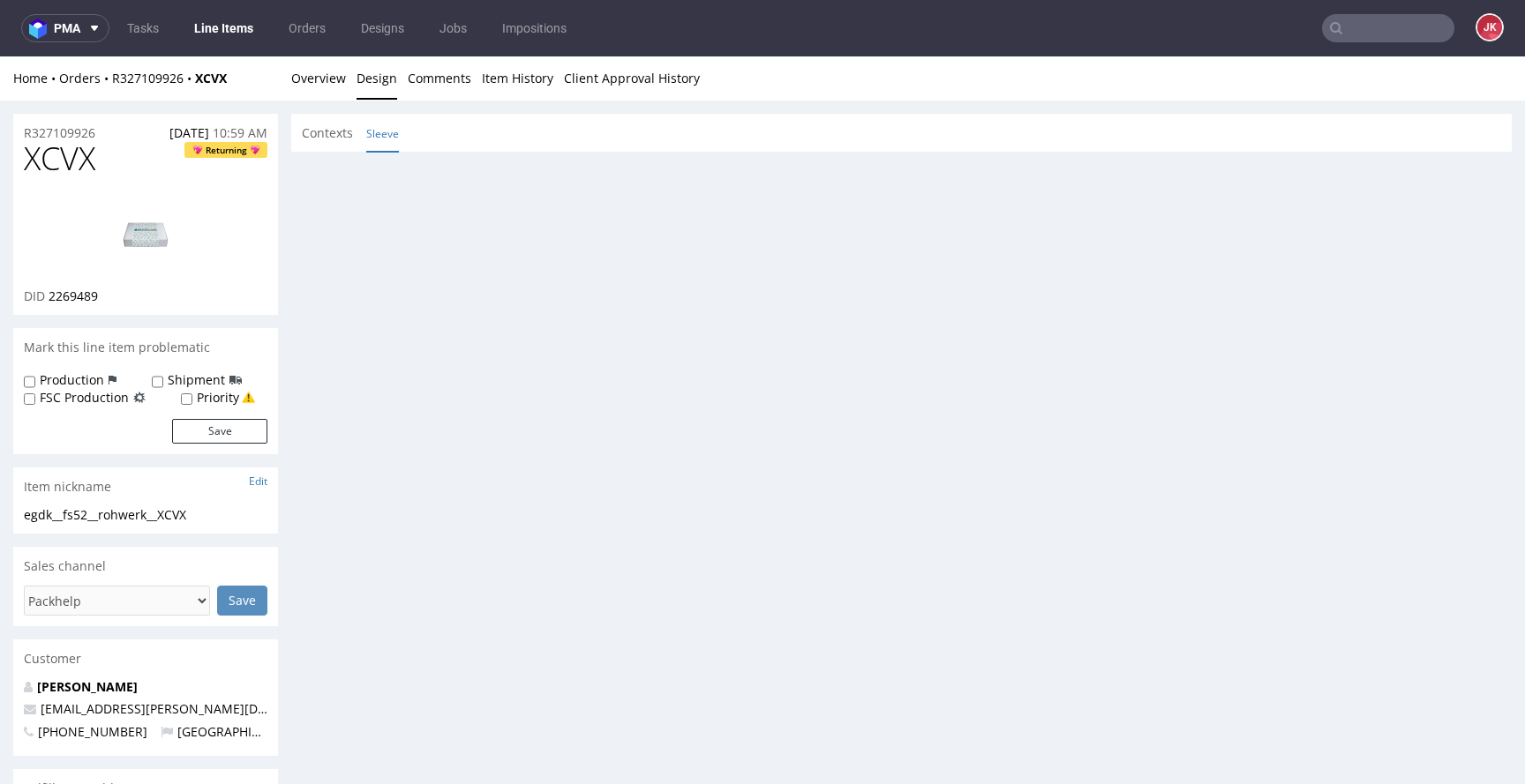
click at [391, 142] on link "Sleeve" at bounding box center [383, 134] width 32 height 38
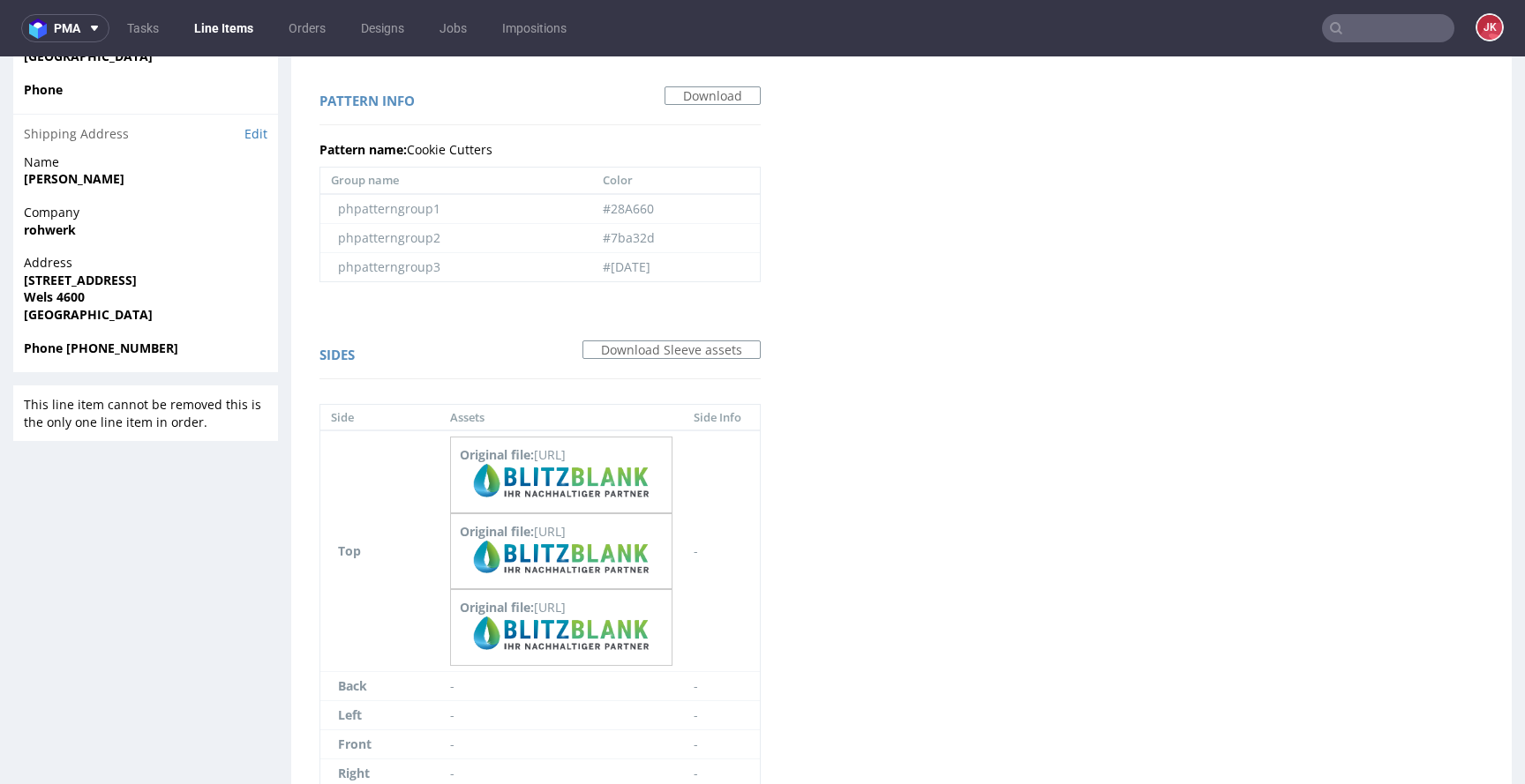
scroll to position [618, 0]
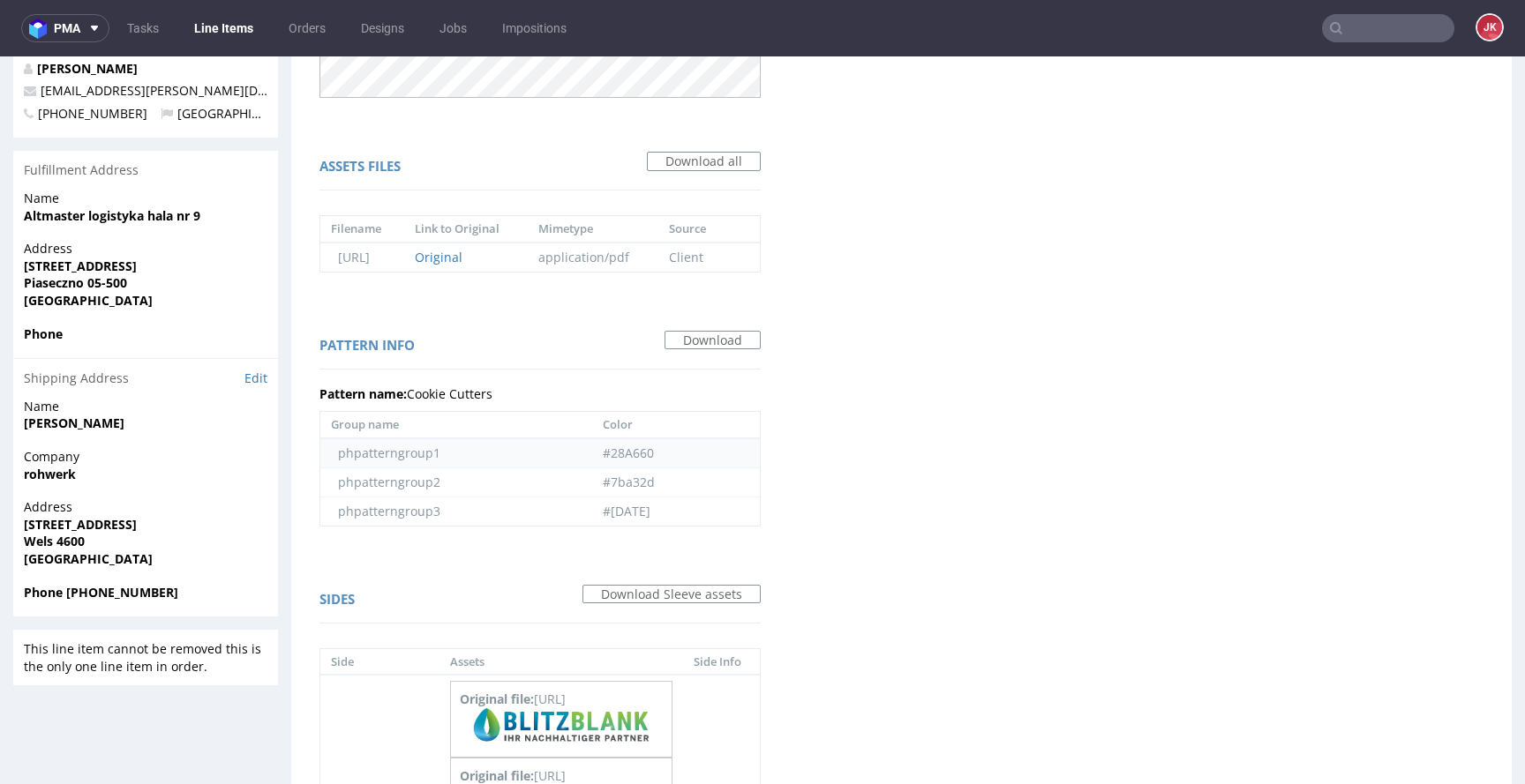
click at [658, 455] on td "#28A660" at bounding box center [676, 452] width 168 height 30
copy td "28A660"
click at [657, 482] on td "#7ba32d" at bounding box center [676, 482] width 168 height 29
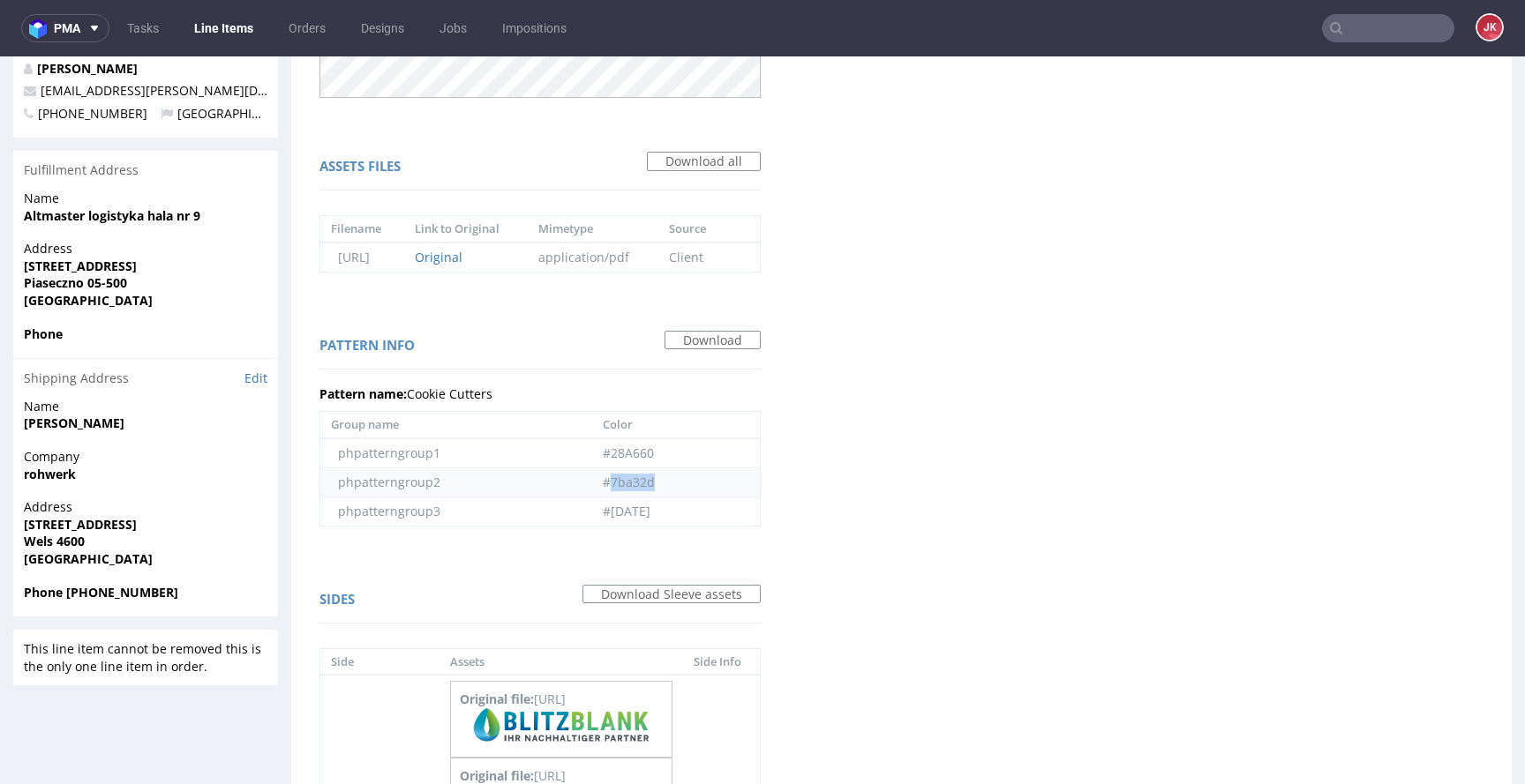
copy td "7ba32d"
click at [648, 512] on td "#0068AD" at bounding box center [676, 511] width 168 height 29
click at [647, 511] on td "#0068AD" at bounding box center [676, 511] width 168 height 29
copy td "0068AD"
click at [914, 468] on div "Virtual dieline spit Preview in a new tab Assets files Download all Filename Li…" at bounding box center [902, 340] width 1221 height 1613
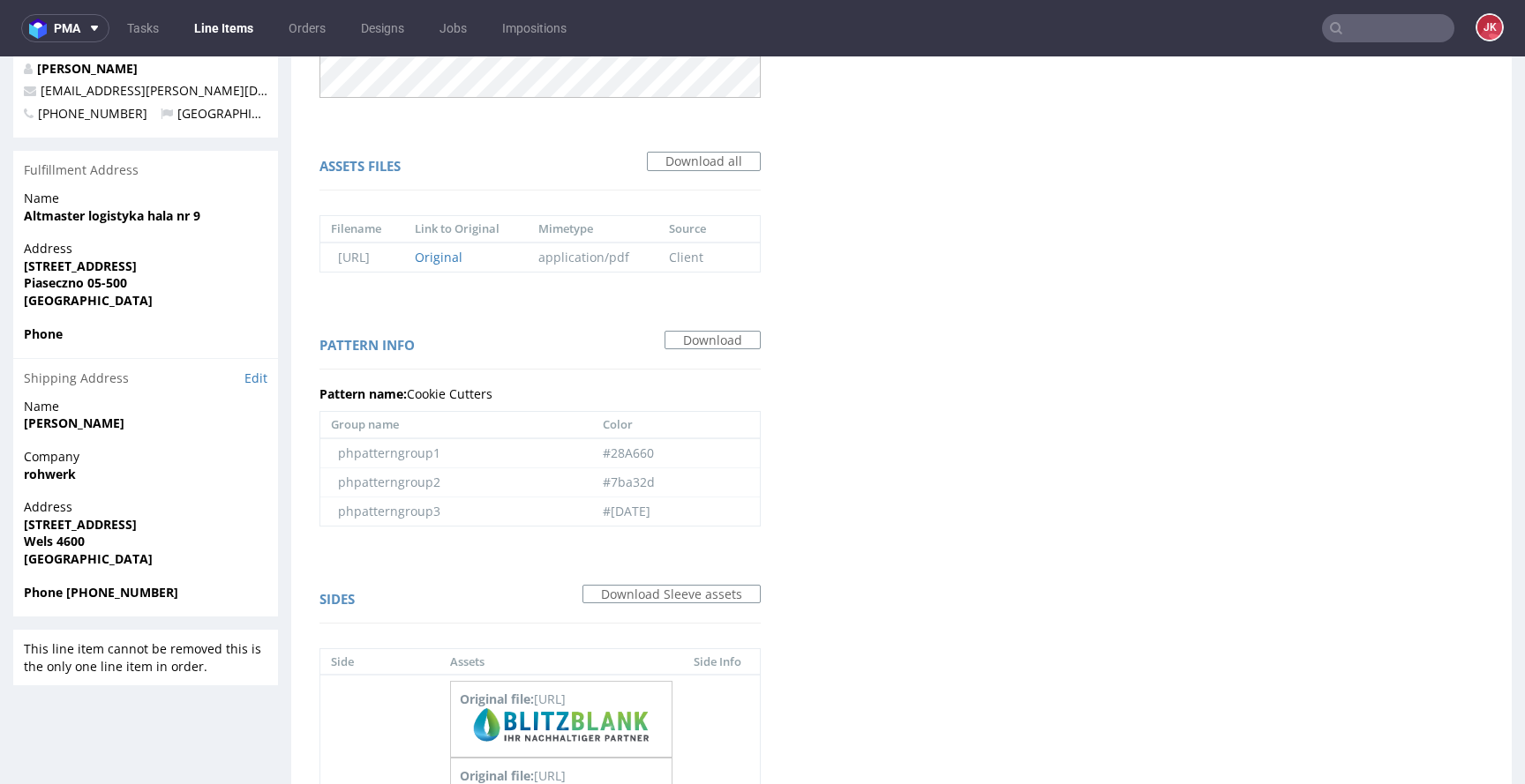
scroll to position [0, 0]
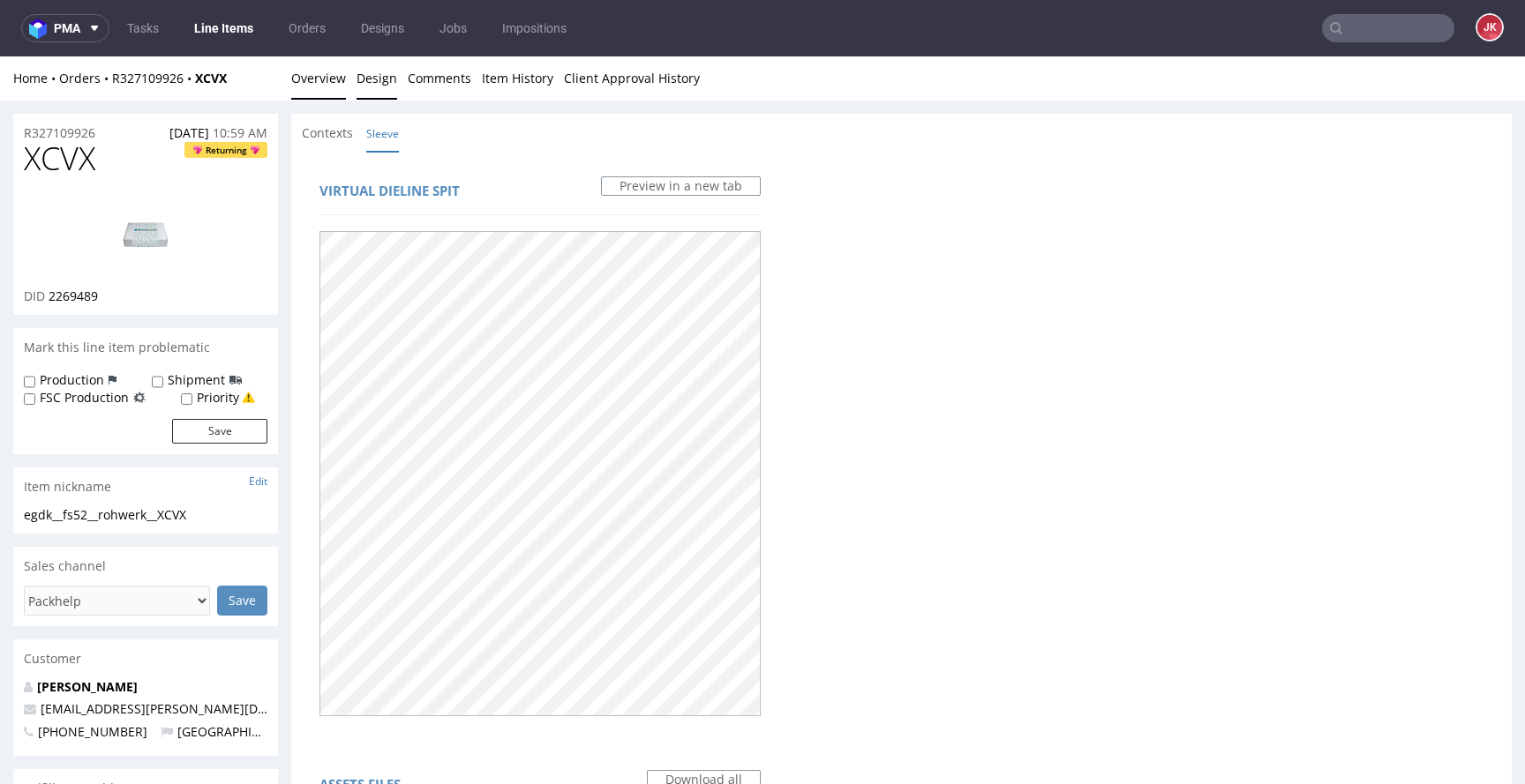
click at [321, 82] on link "Overview" at bounding box center [318, 78] width 55 height 43
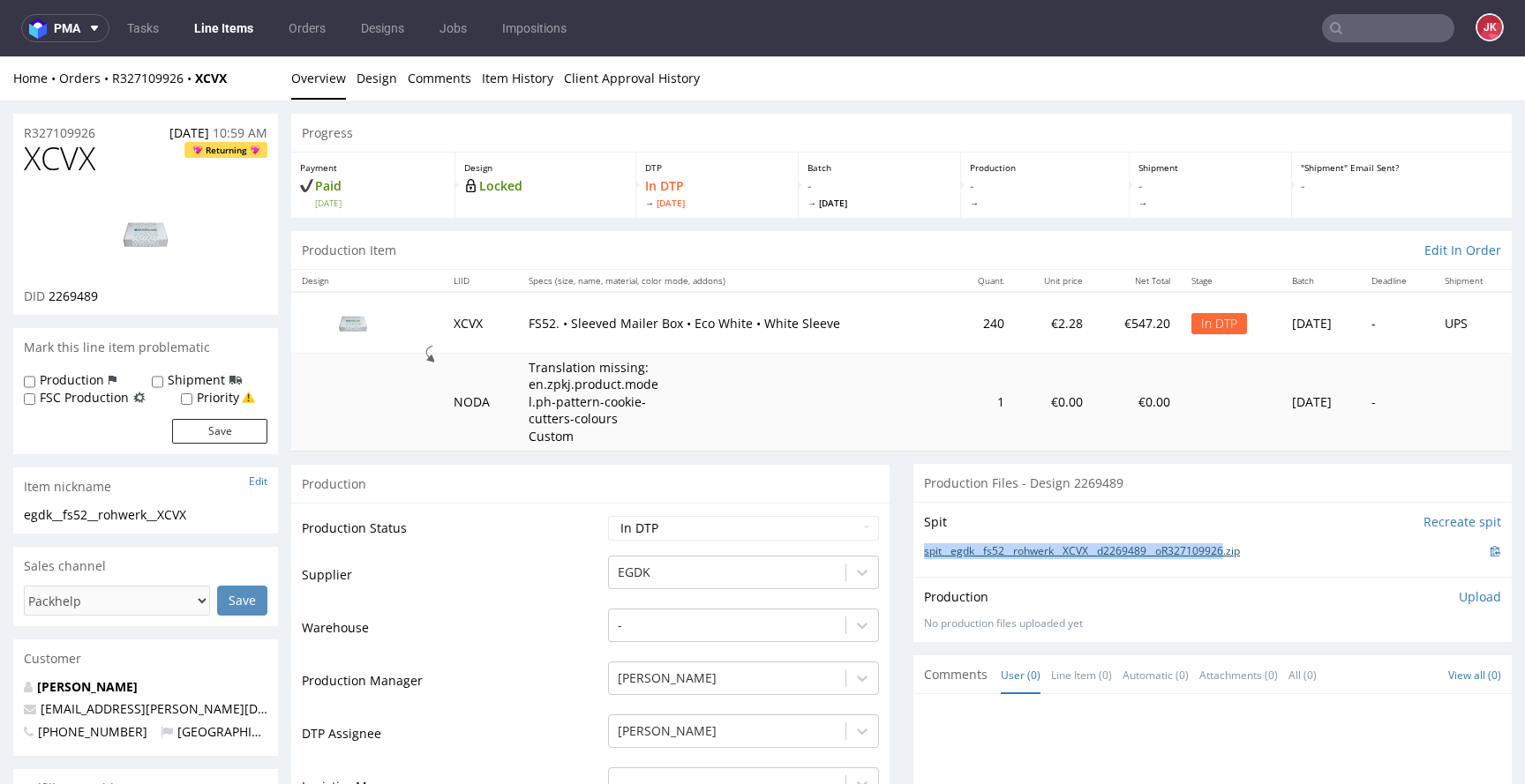
drag, startPoint x: 908, startPoint y: 547, endPoint x: 1236, endPoint y: 551, distance: 328.0
click at [1236, 551] on div "Spit Recreate spit spit__egdk__fs52__rohwerk__XCVX__d2269489__oR327109926.zip" at bounding box center [1213, 539] width 599 height 75
copy link "spit__egdk__fs52__rohwerk__XCVX__d2269489__oR327109926"
click at [1139, 582] on div "Production Upload No production files uploaded yet Description (optional) Add f…" at bounding box center [1213, 609] width 599 height 65
click at [795, 538] on select "Waiting for Artwork Waiting for Diecut Waiting for Mockup Waiting for DTP Waiti…" at bounding box center [743, 529] width 271 height 25
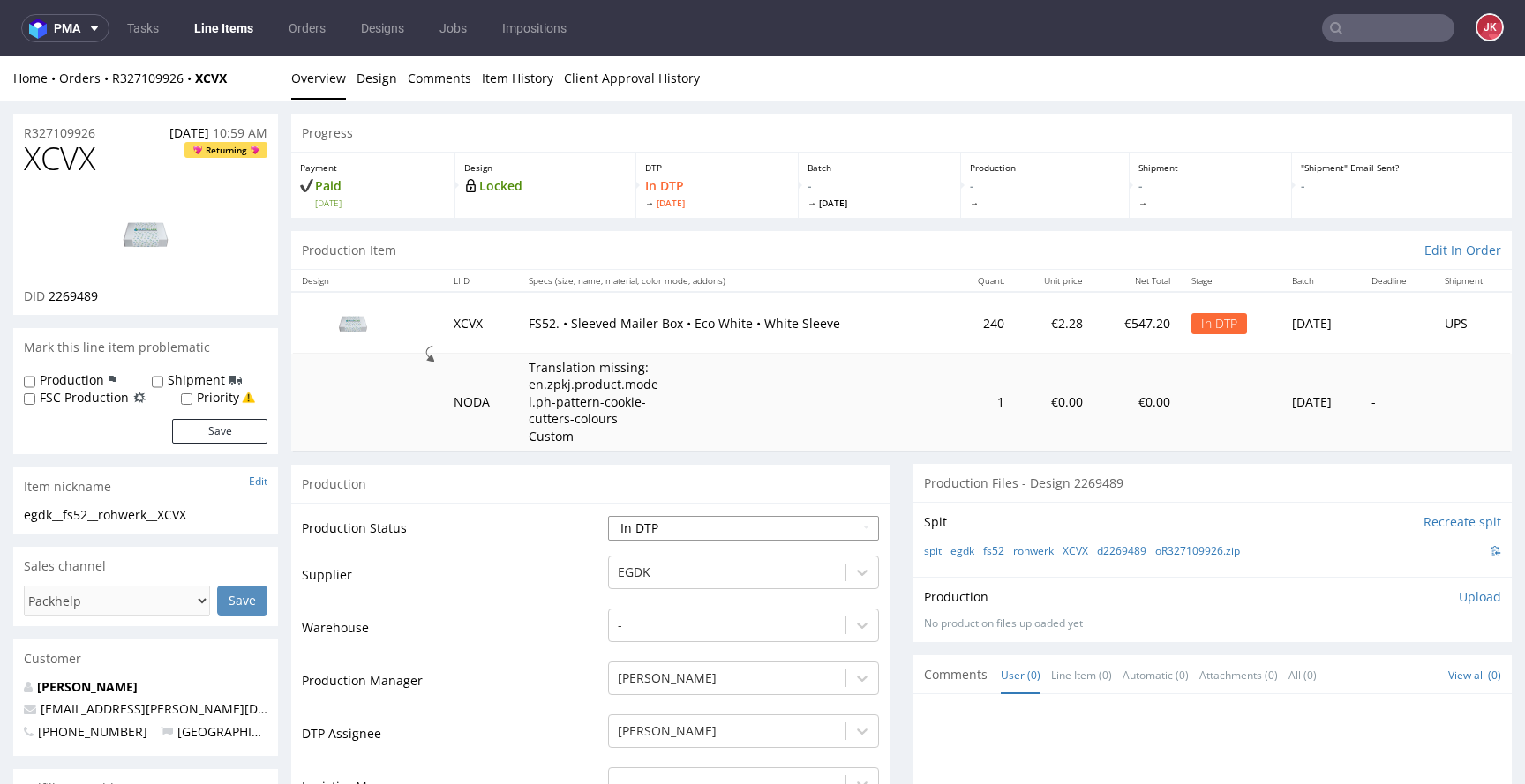
select select "dtp_ca_needed"
click at [608, 516] on select "Waiting for Artwork Waiting for Diecut Waiting for Mockup Waiting for DTP Waiti…" at bounding box center [743, 529] width 271 height 25
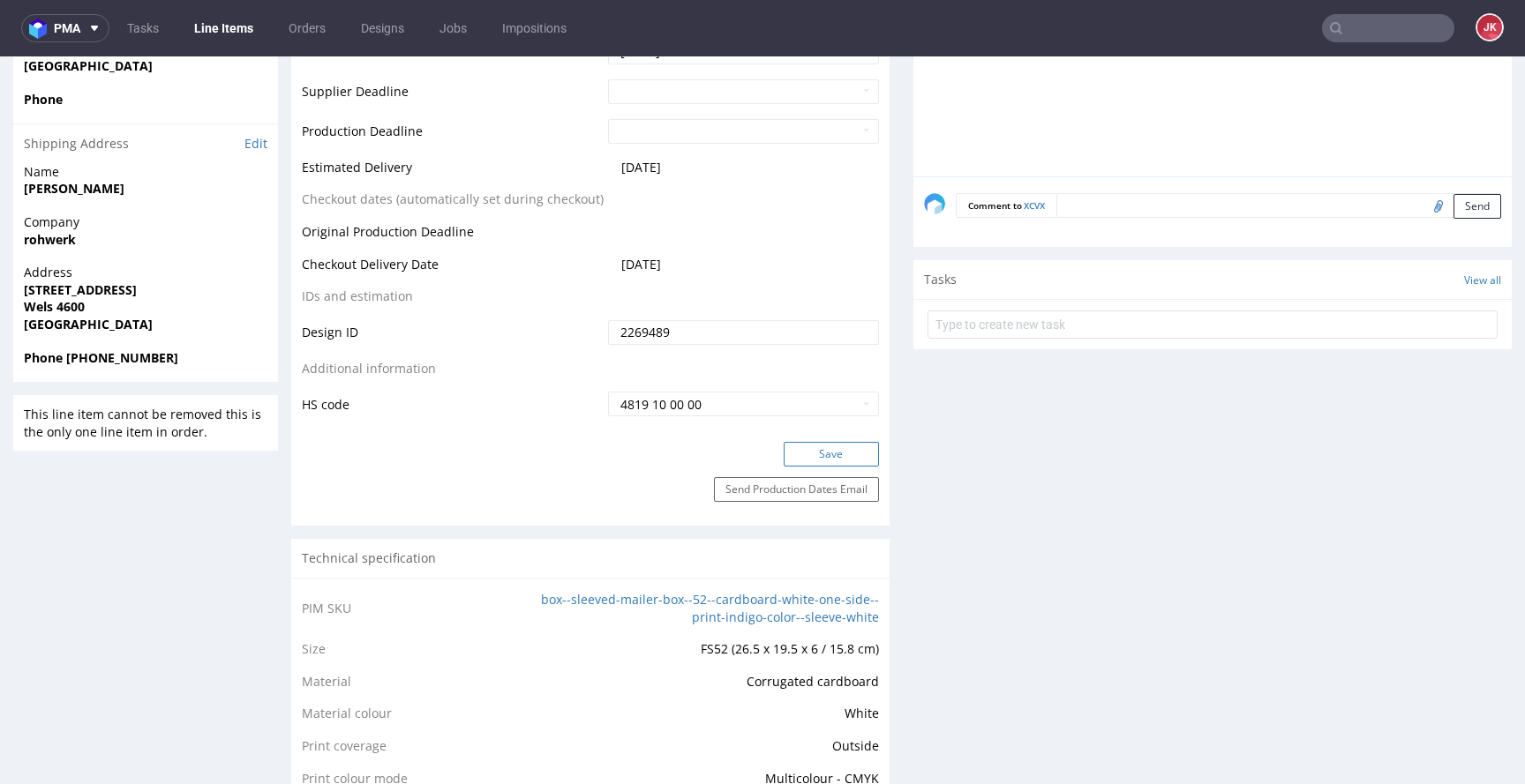
click at [824, 445] on button "Save" at bounding box center [831, 454] width 95 height 25
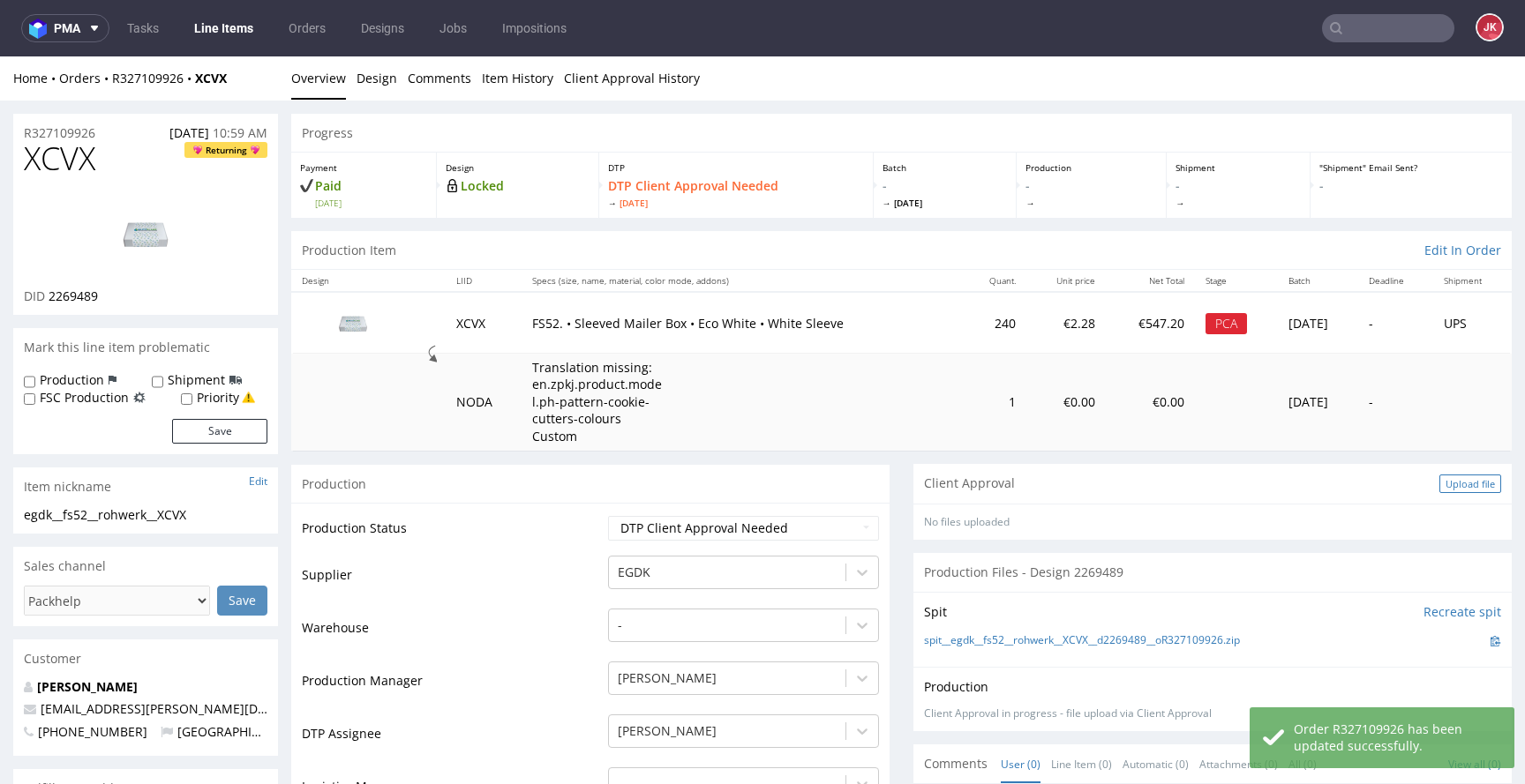
click at [1440, 475] on div "Upload file" at bounding box center [1470, 484] width 62 height 19
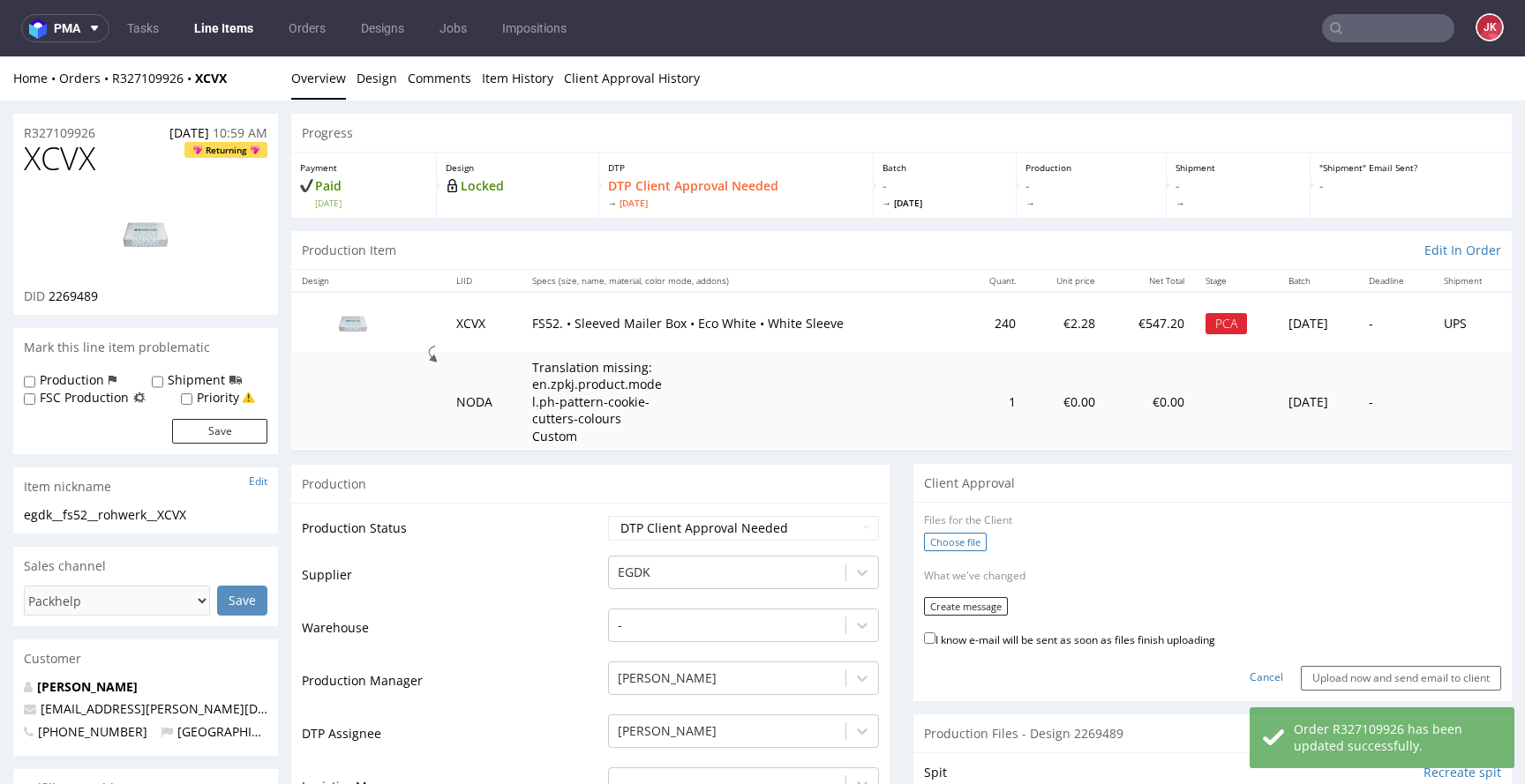
click at [950, 542] on label "Choose file" at bounding box center [956, 542] width 63 height 19
click at [0, 56] on input "Choose file" at bounding box center [0, 56] width 0 height 0
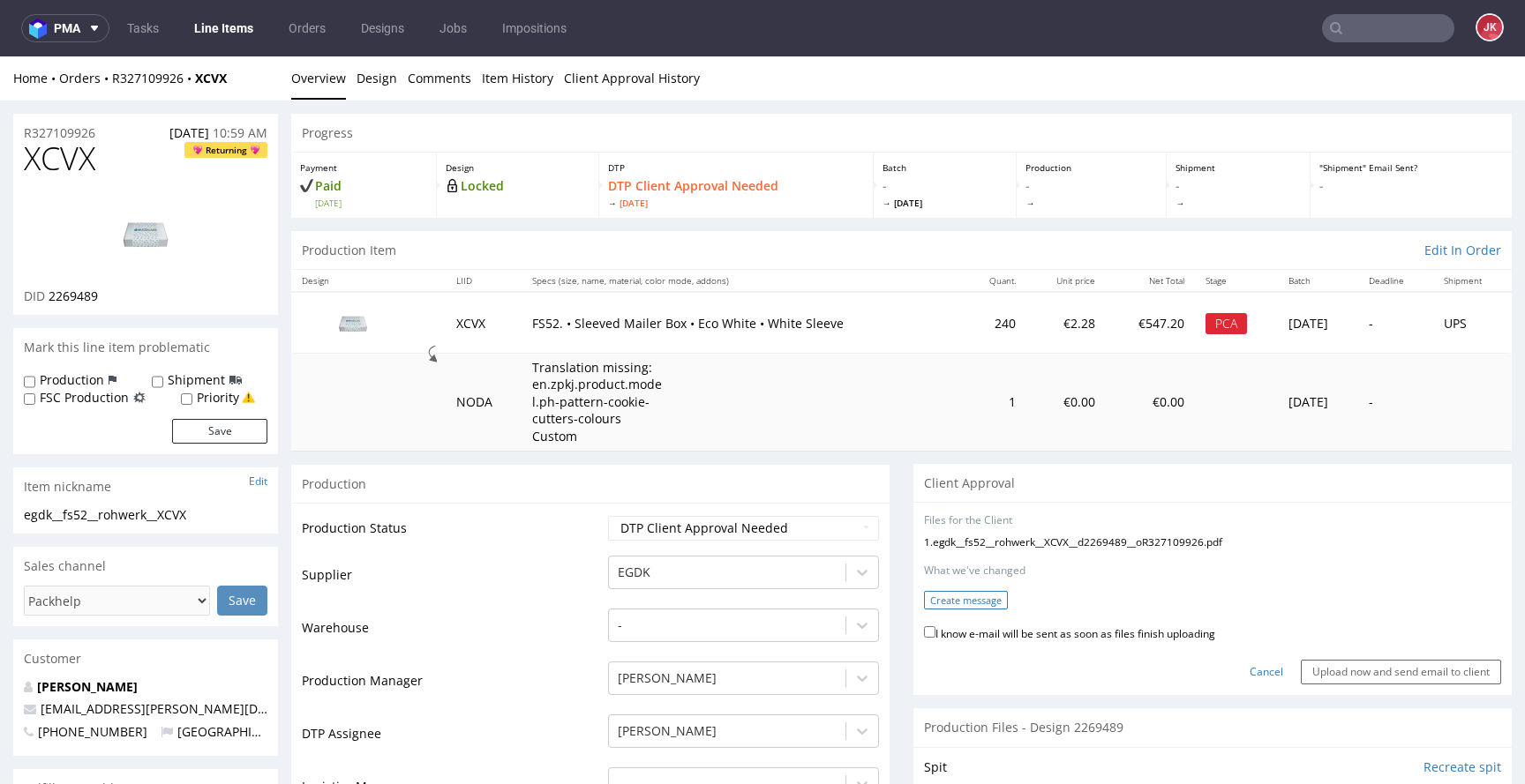
click at [962, 605] on button "Create message" at bounding box center [966, 600] width 84 height 19
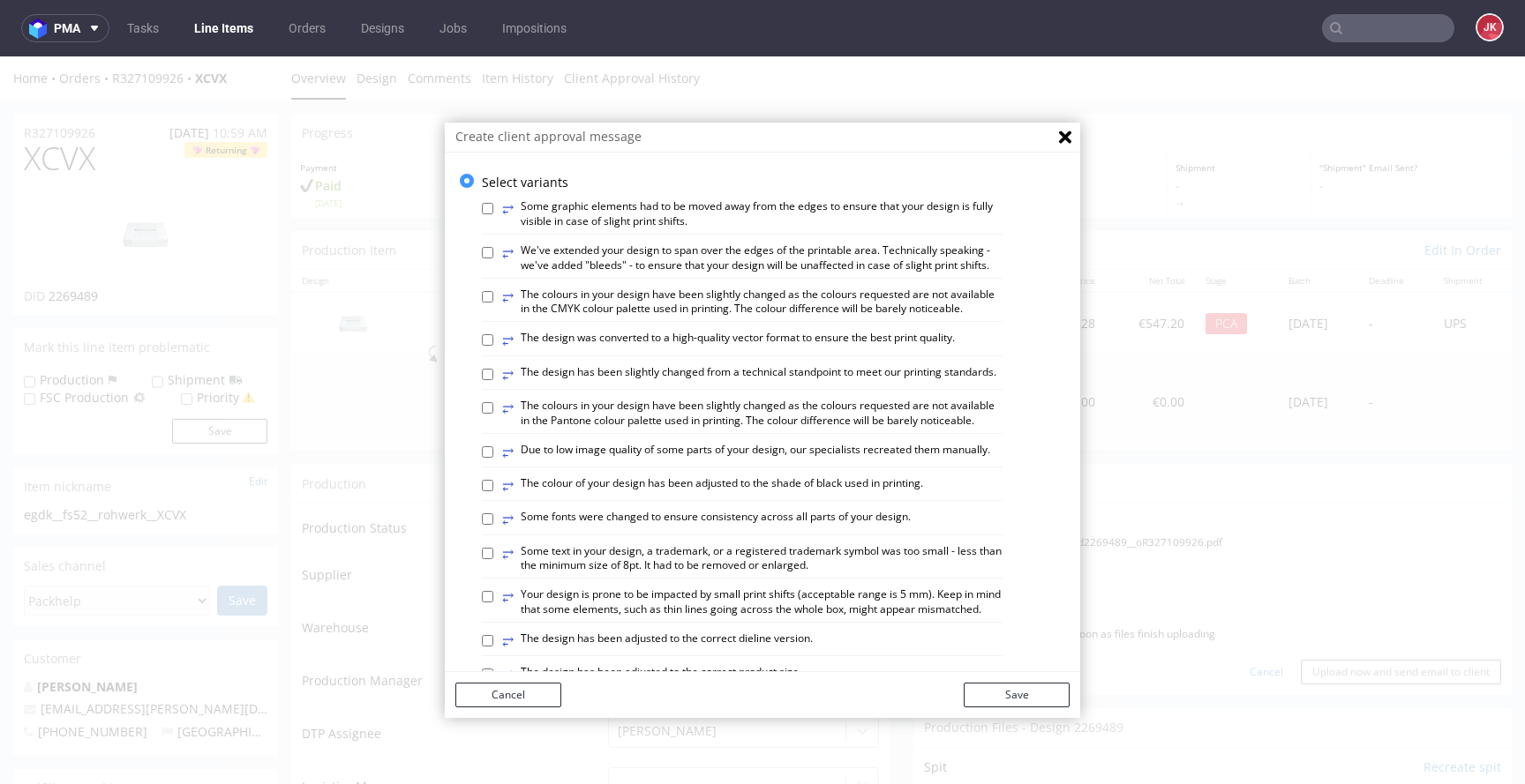
click at [634, 220] on label "⥂ Some graphic elements had to be moved away from the edges to ensure that your…" at bounding box center [752, 214] width 500 height 30
click at [493, 214] on input "⥂ Some graphic elements had to be moved away from the edges to ensure that your…" at bounding box center [488, 208] width 12 height 12
checkbox input "true"
click at [1016, 694] on button "Save" at bounding box center [1017, 695] width 106 height 25
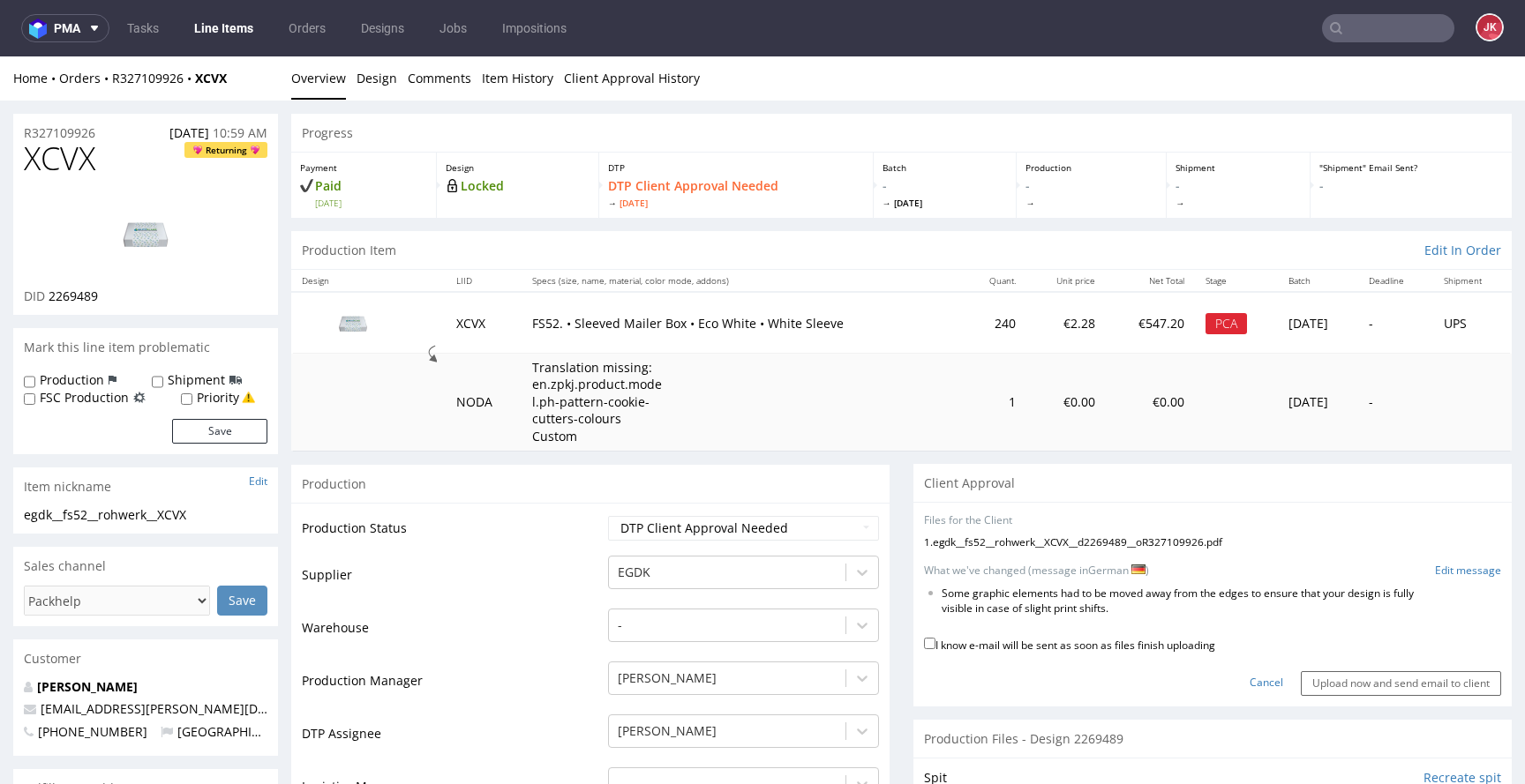
click at [1036, 640] on label "I know e-mail will be sent as soon as files finish uploading" at bounding box center [1070, 644] width 291 height 20
click at [936, 640] on input "I know e-mail will be sent as soon as files finish uploading" at bounding box center [930, 643] width 12 height 12
checkbox input "true"
click at [1303, 685] on input "Upload now and send email to client" at bounding box center [1400, 684] width 200 height 25
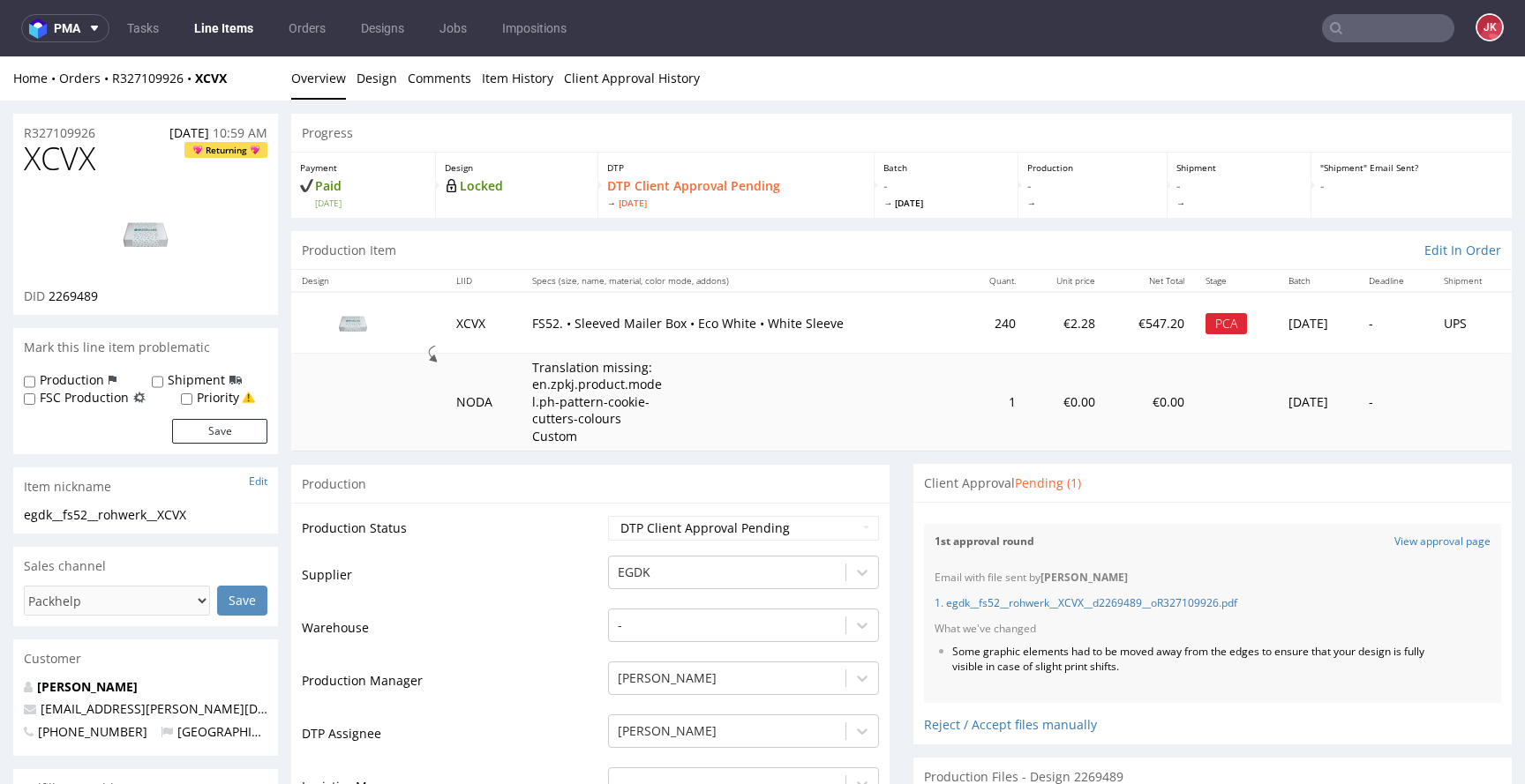
click at [1036, 659] on li "Some graphic elements had to be moved away from the edges to ensure that your d…" at bounding box center [1194, 659] width 485 height 30
click at [1044, 653] on li "Some graphic elements had to be moved away from the edges to ensure that your d…" at bounding box center [1194, 659] width 485 height 30
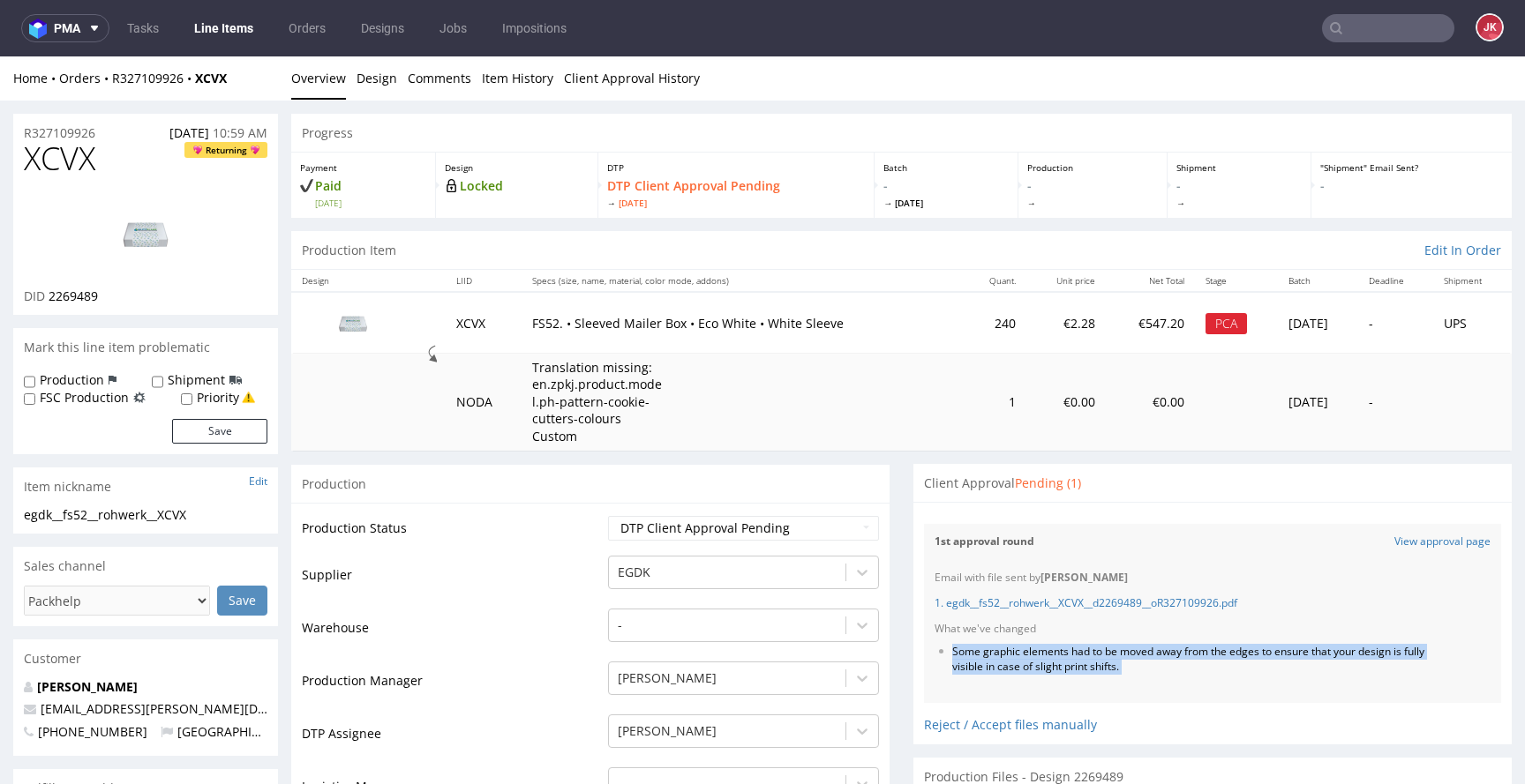
click at [1044, 653] on li "Some graphic elements had to be moved away from the edges to ensure that your d…" at bounding box center [1194, 659] width 485 height 30
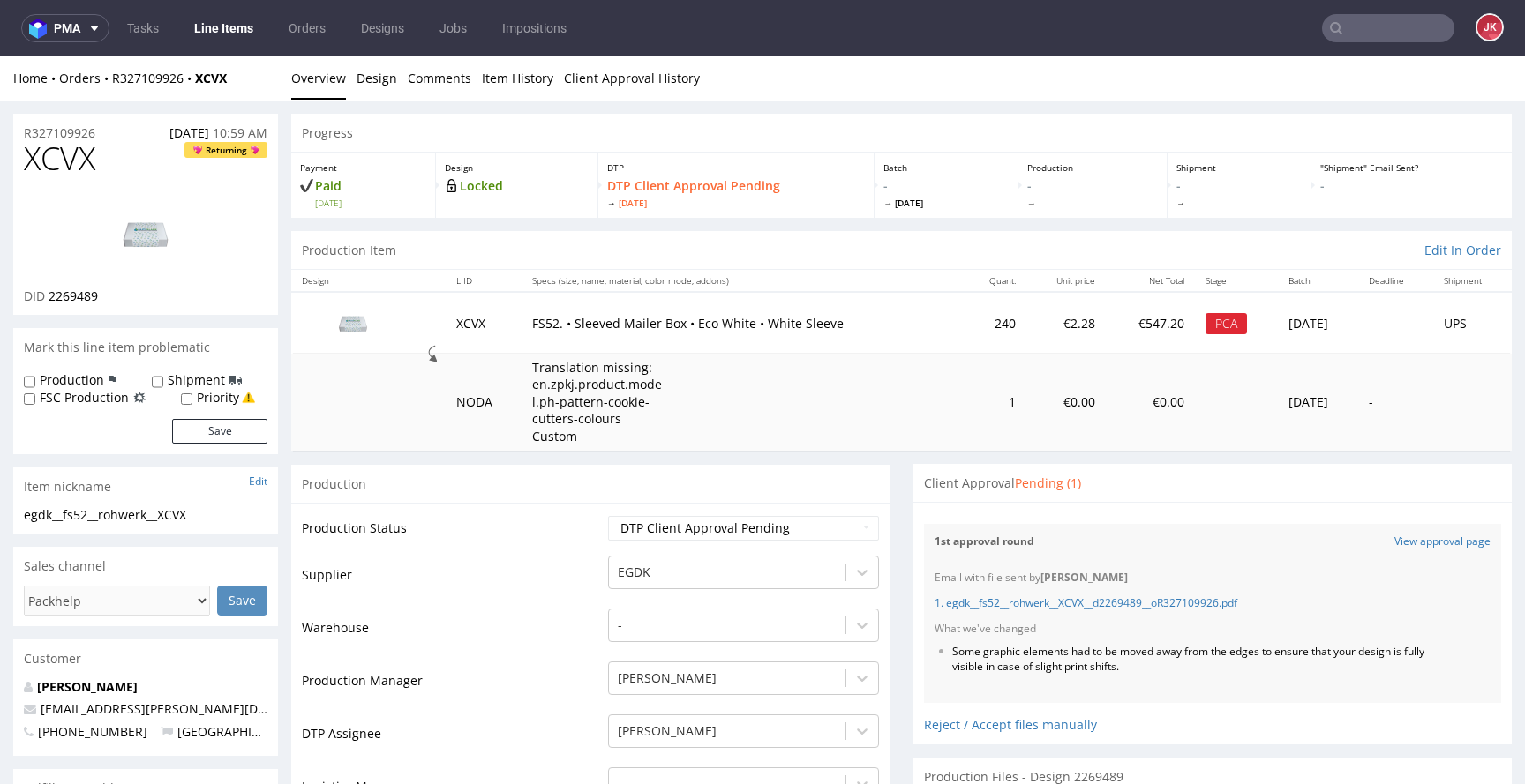
click at [1063, 630] on div "What we've changed" at bounding box center [1213, 629] width 556 height 15
click at [85, 159] on span "XCVX" at bounding box center [60, 159] width 72 height 35
copy span "XCVX"
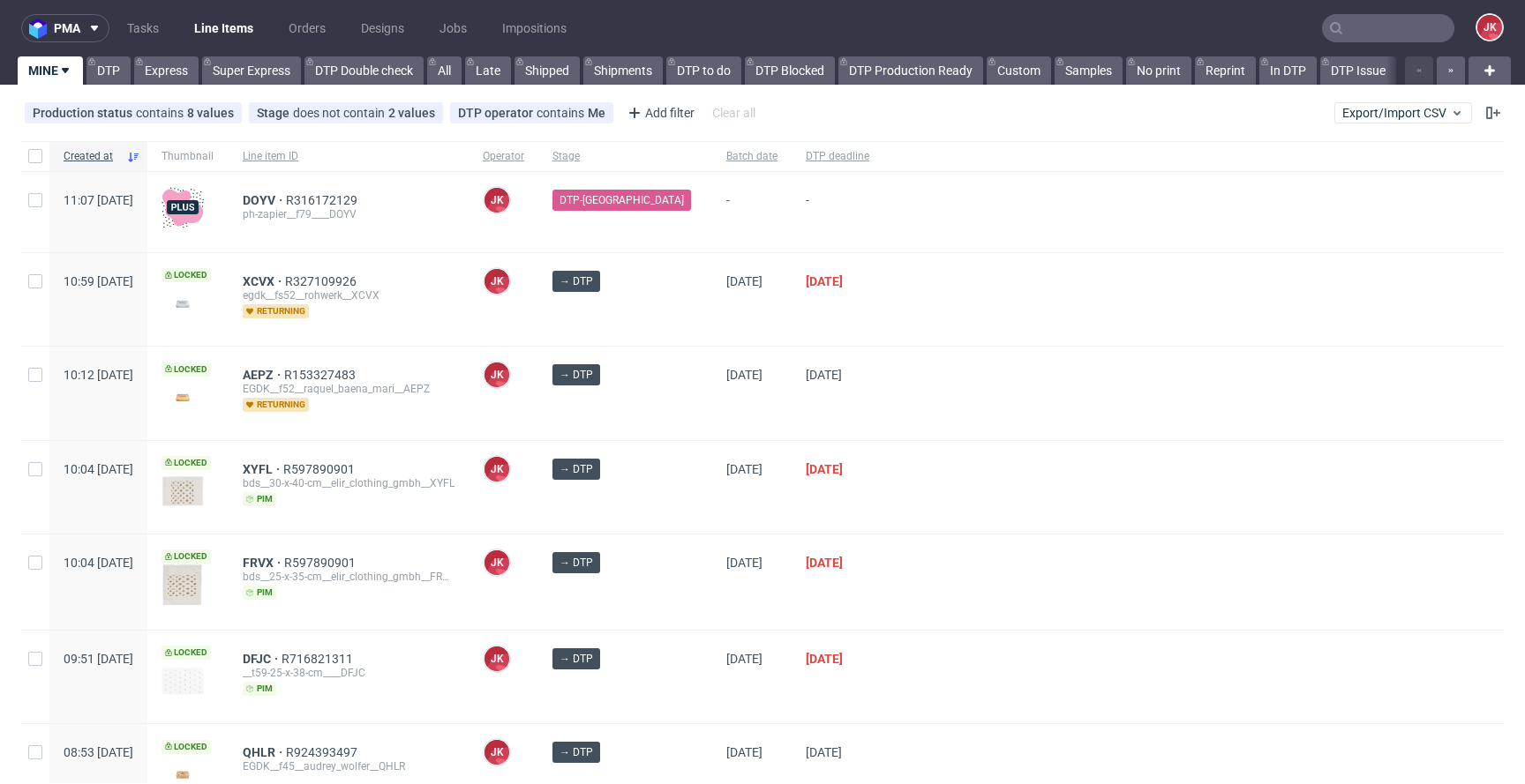
scroll to position [46, 0]
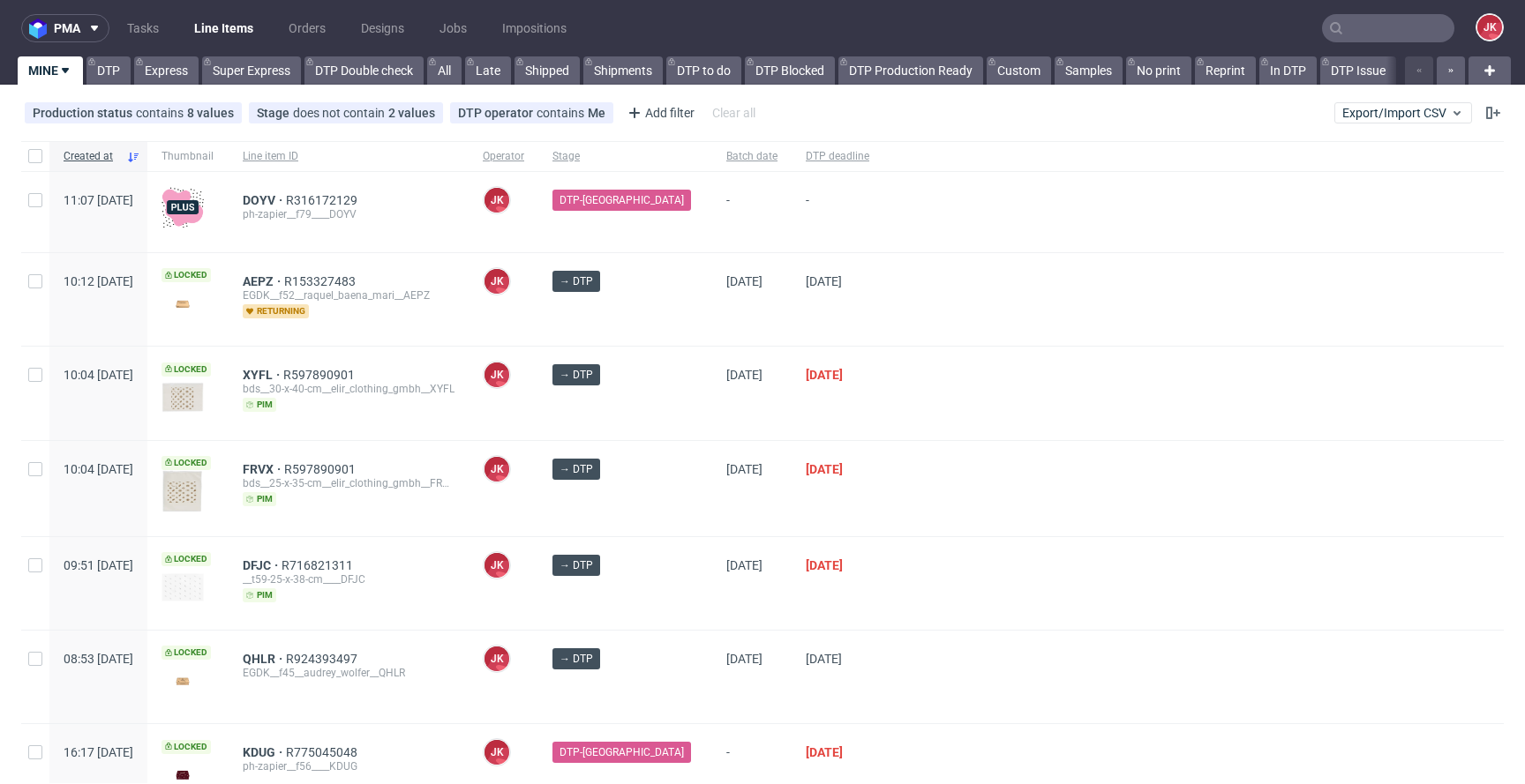
click at [670, 304] on div "→ DTP" at bounding box center [626, 299] width 174 height 92
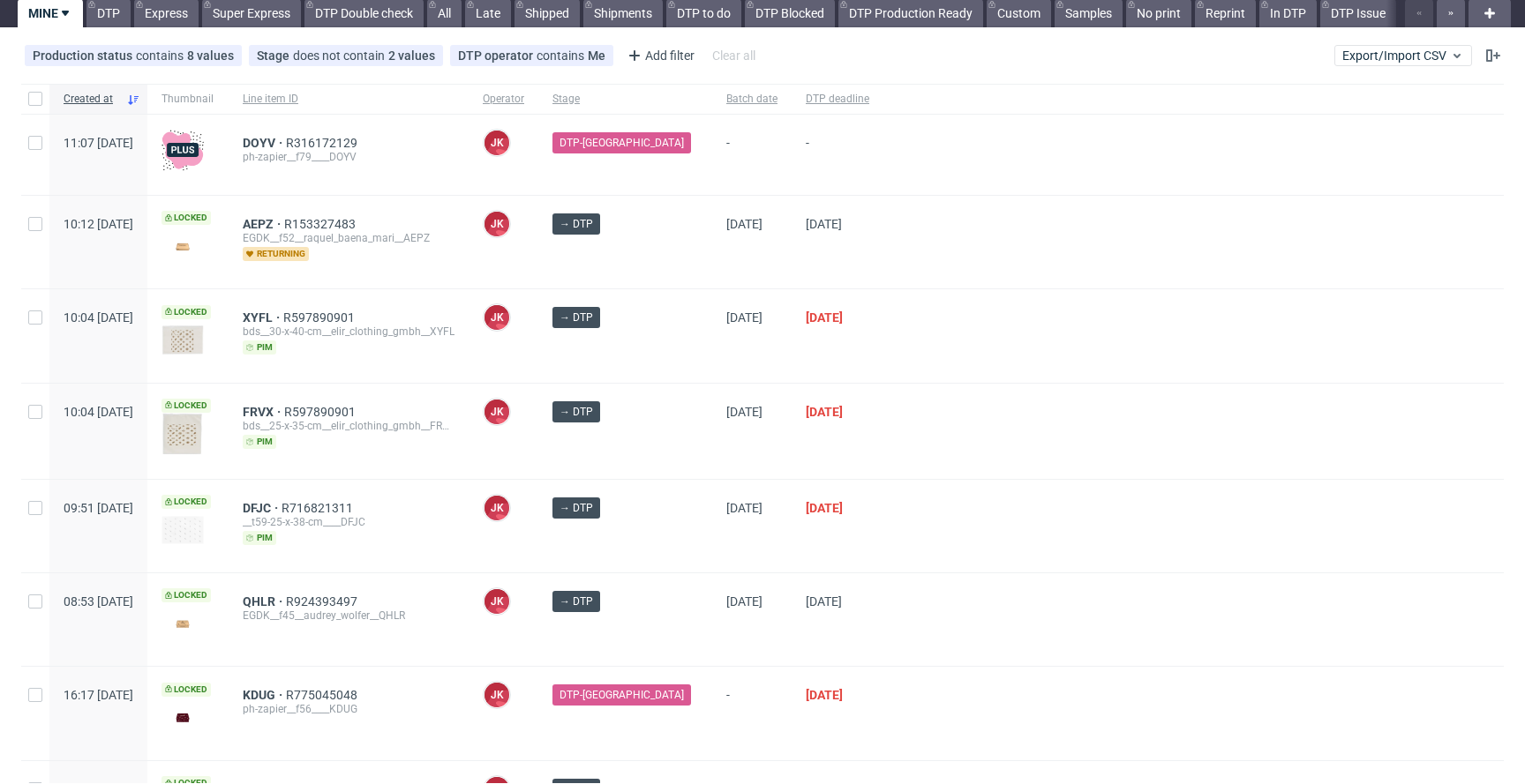
scroll to position [56, 0]
click at [283, 317] on span "XYFL" at bounding box center [263, 319] width 40 height 14
click at [292, 412] on div "FRVX R597890901 bds__25-x-35-cm__elir_clothing_gmbh__FRVX pim" at bounding box center [349, 432] width 240 height 95
click at [284, 406] on span "FRVX" at bounding box center [264, 413] width 41 height 14
click at [39, 99] on input "checkbox" at bounding box center [36, 99] width 14 height 14
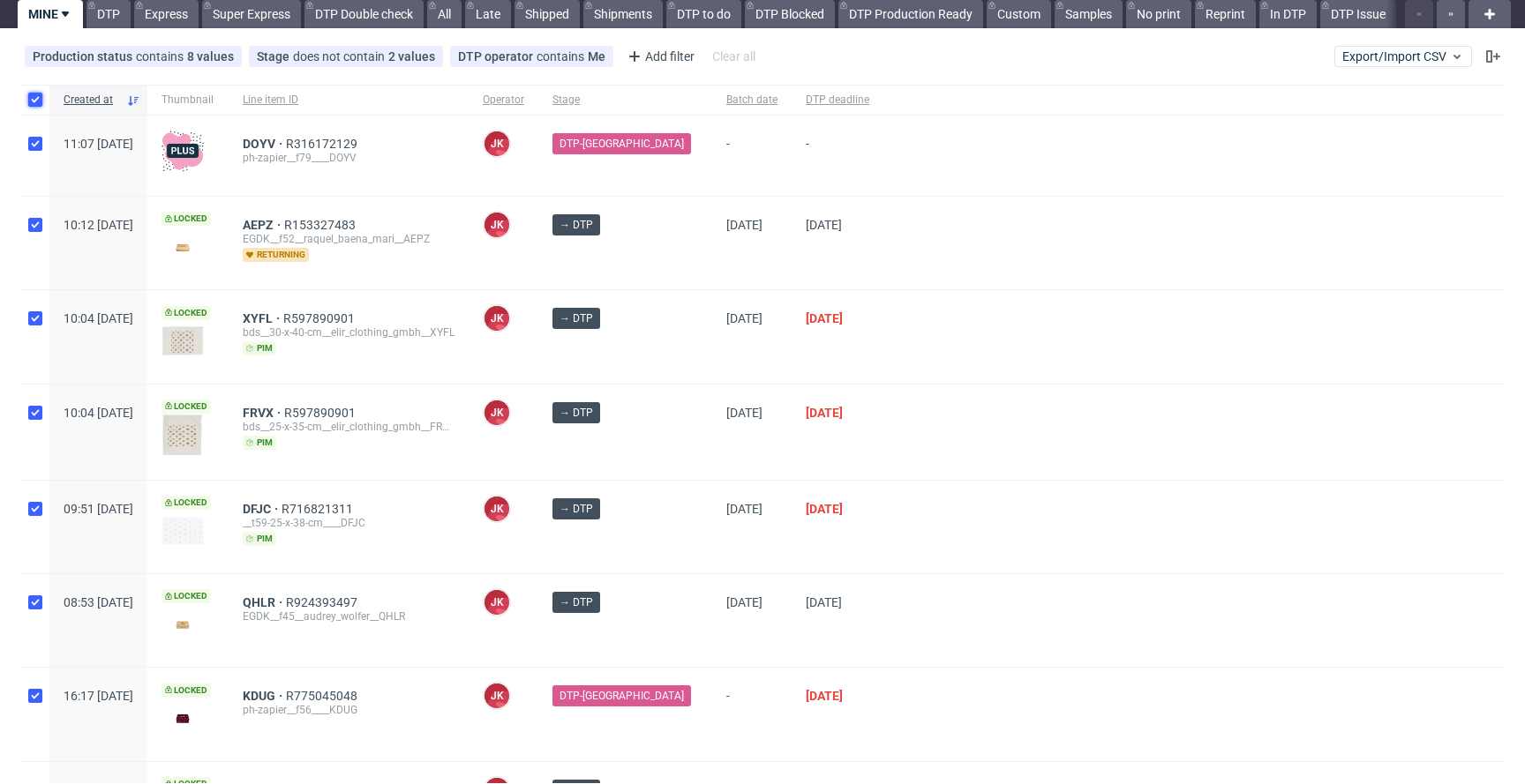
checkbox input "true"
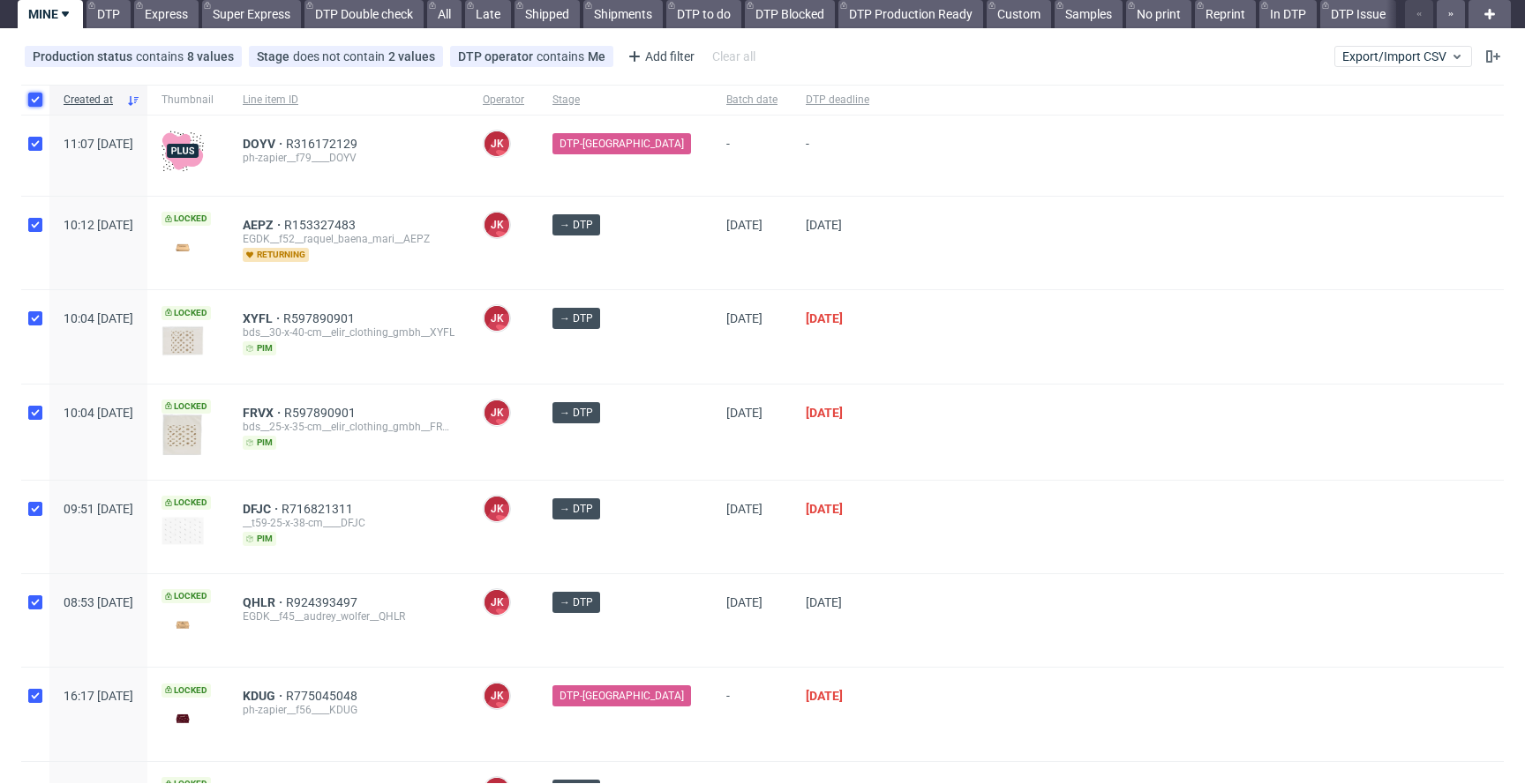
checkbox input "true"
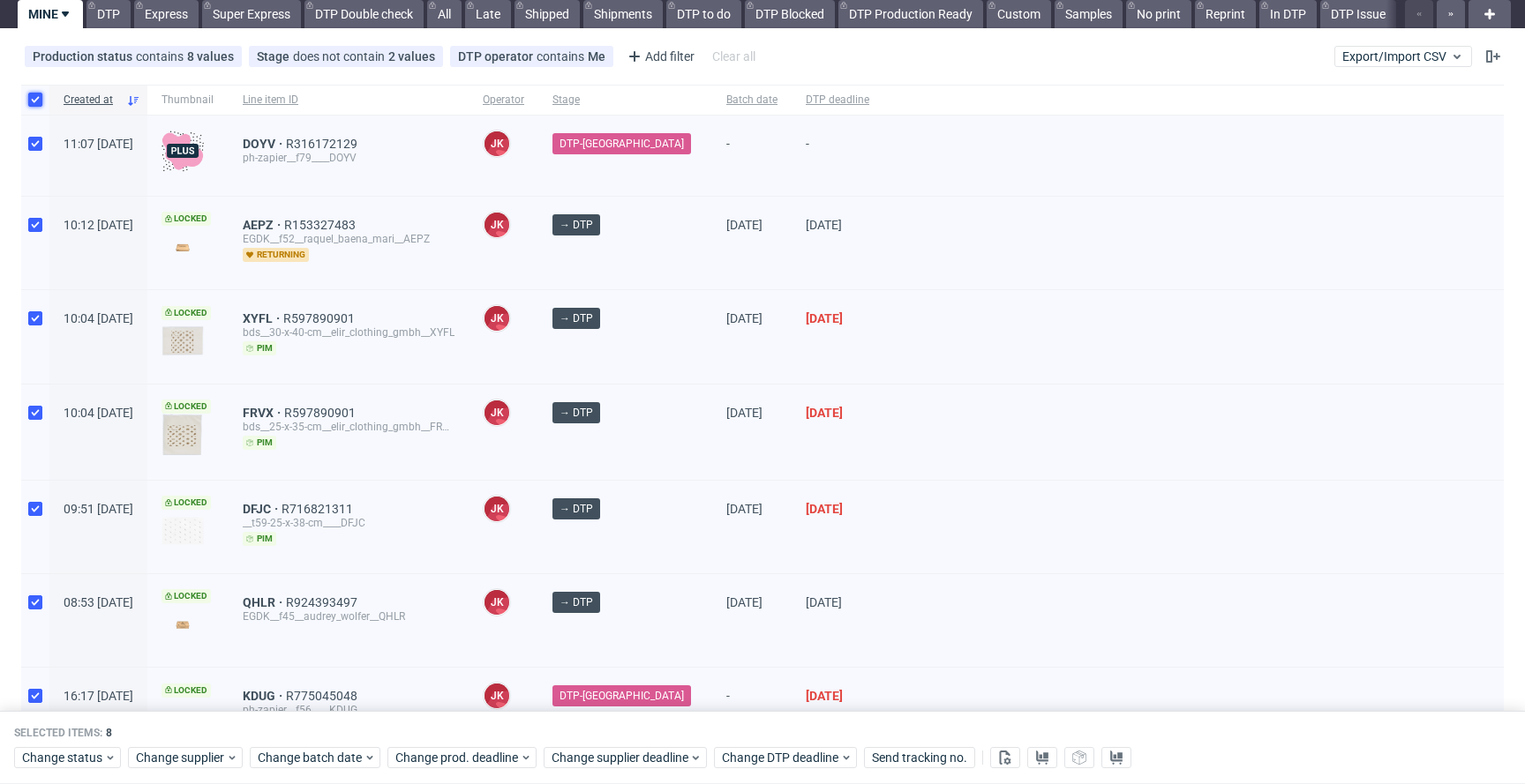
click at [37, 103] on input "checkbox" at bounding box center [36, 99] width 14 height 14
checkbox input "false"
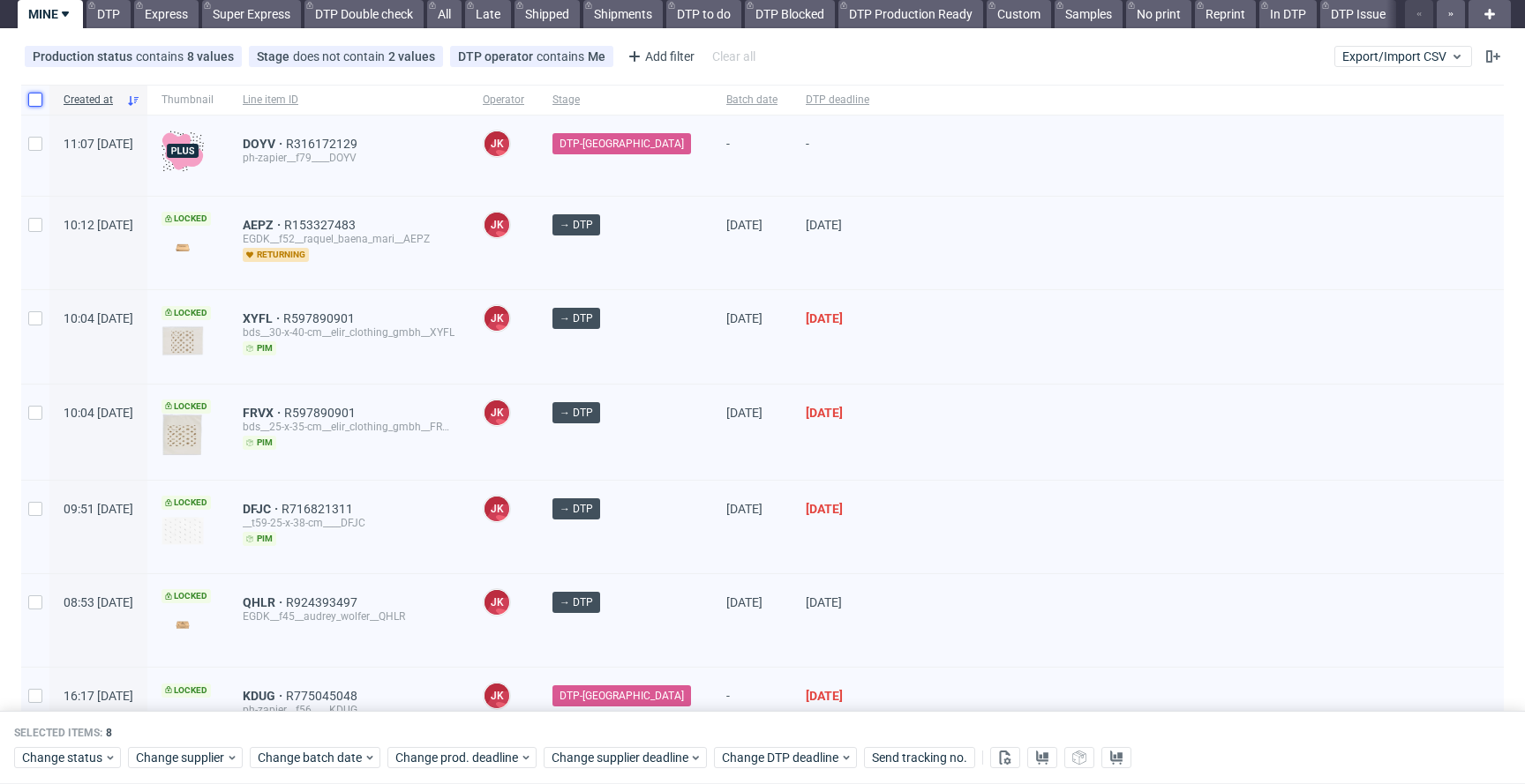
checkbox input "false"
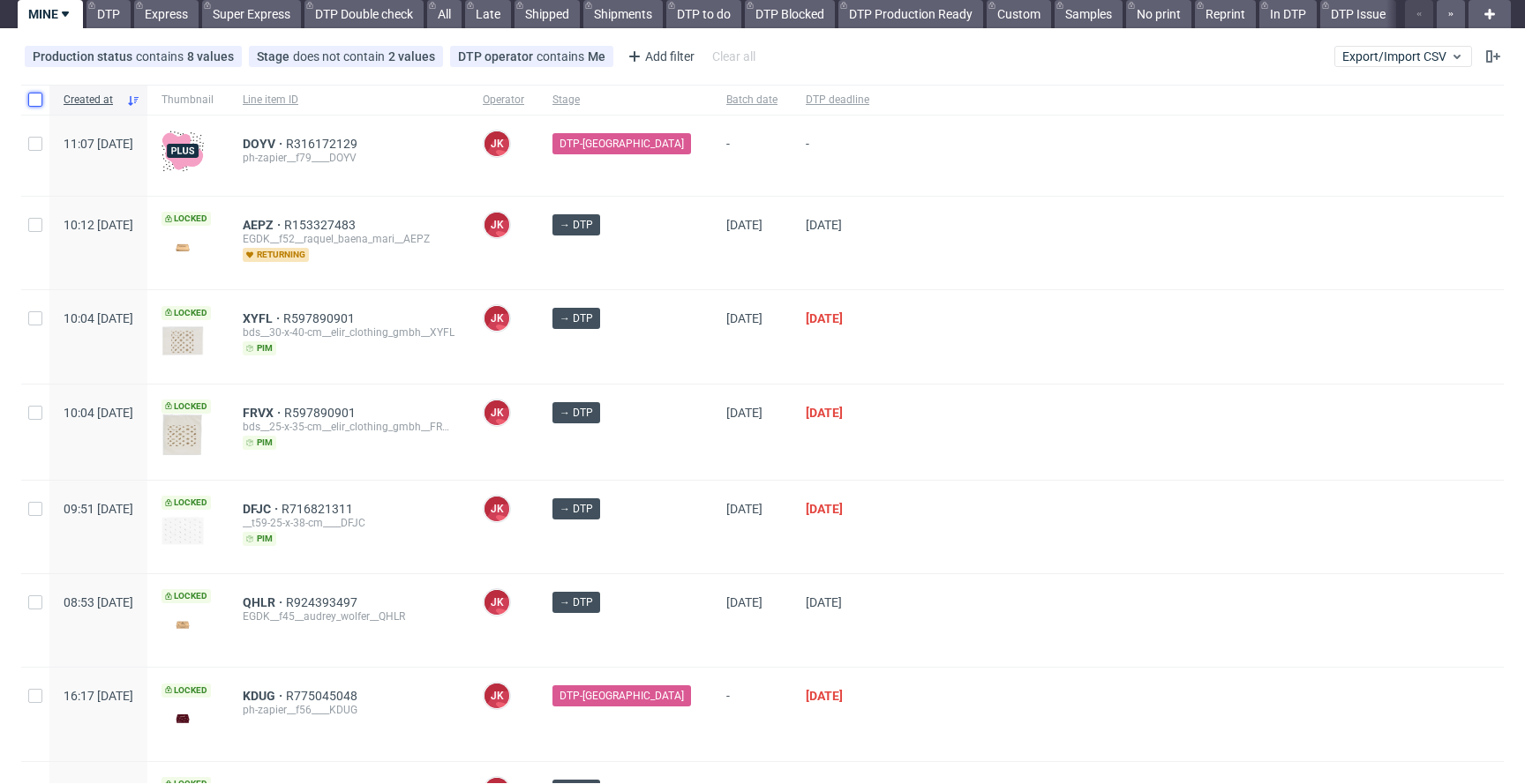
click at [37, 103] on input "checkbox" at bounding box center [36, 99] width 14 height 14
checkbox input "true"
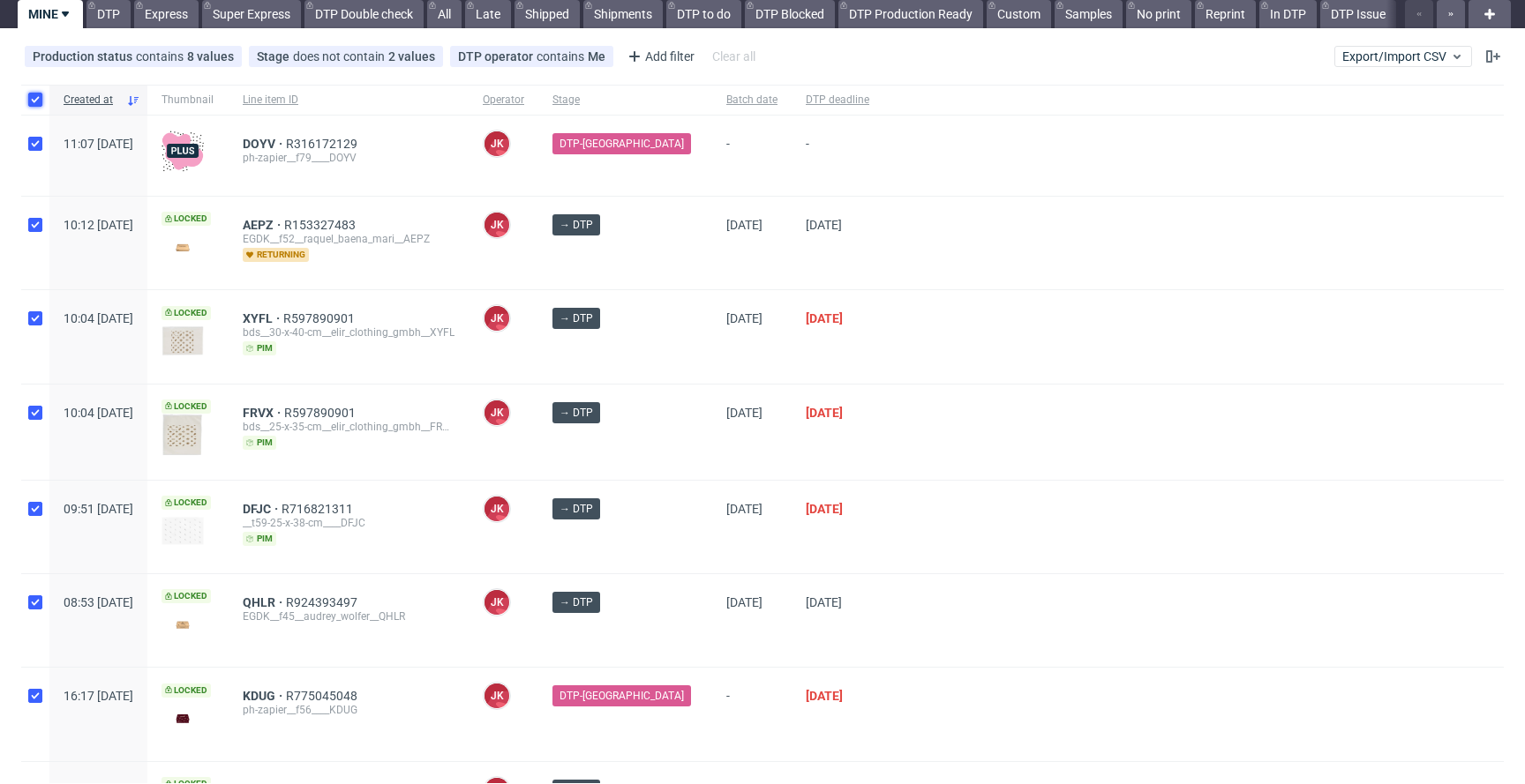
checkbox input "true"
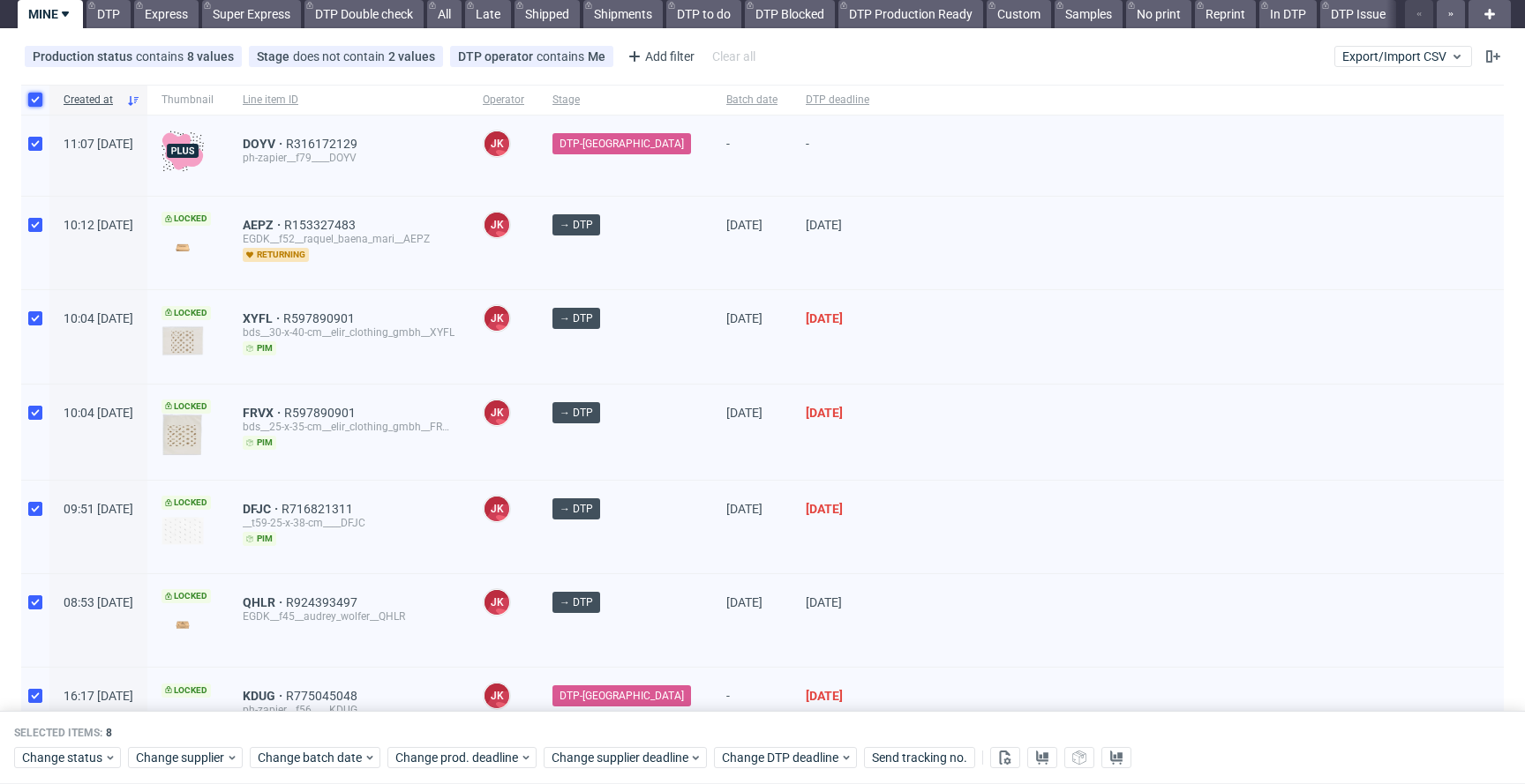
click at [37, 100] on input "checkbox" at bounding box center [36, 99] width 14 height 14
checkbox input "false"
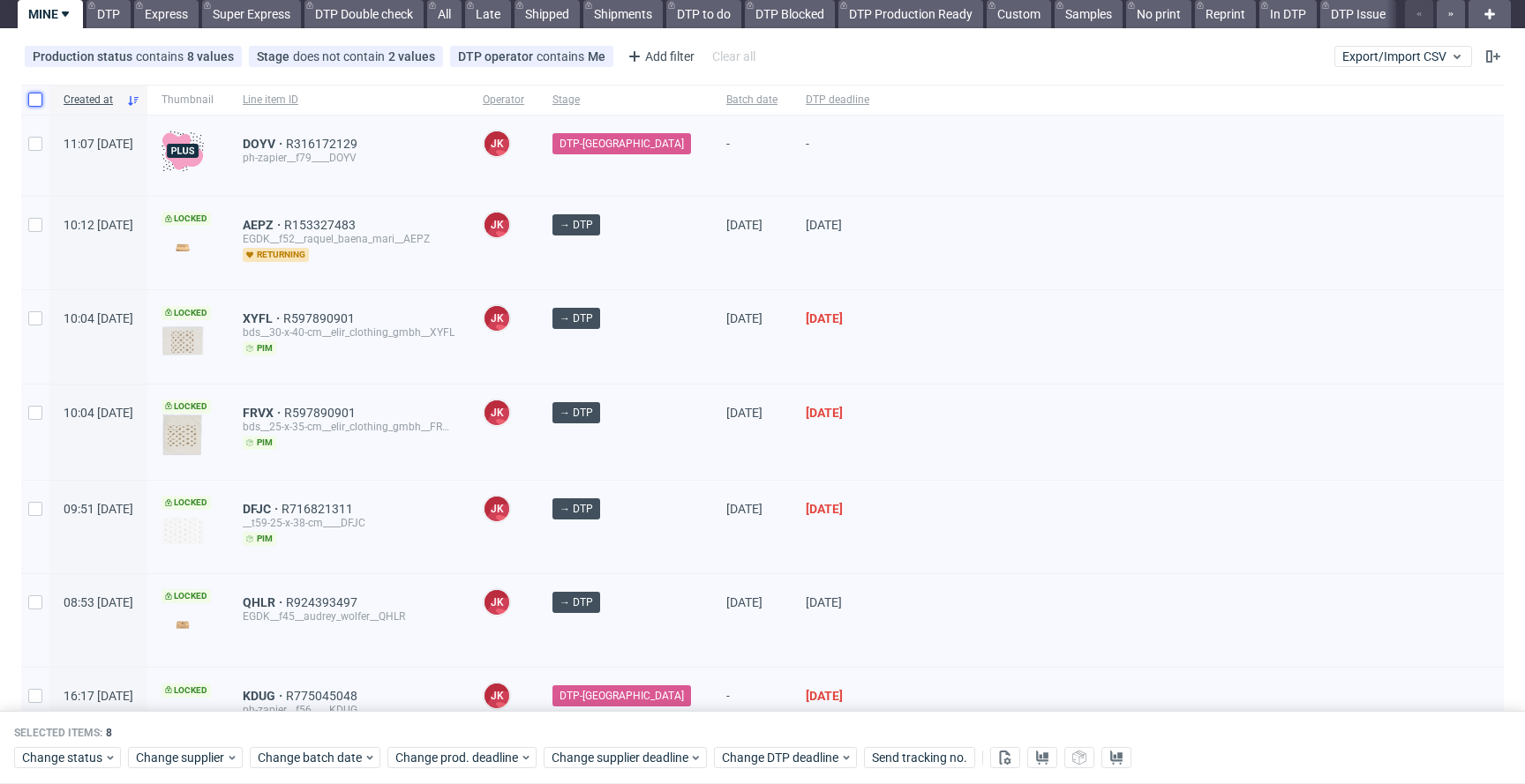
checkbox input "false"
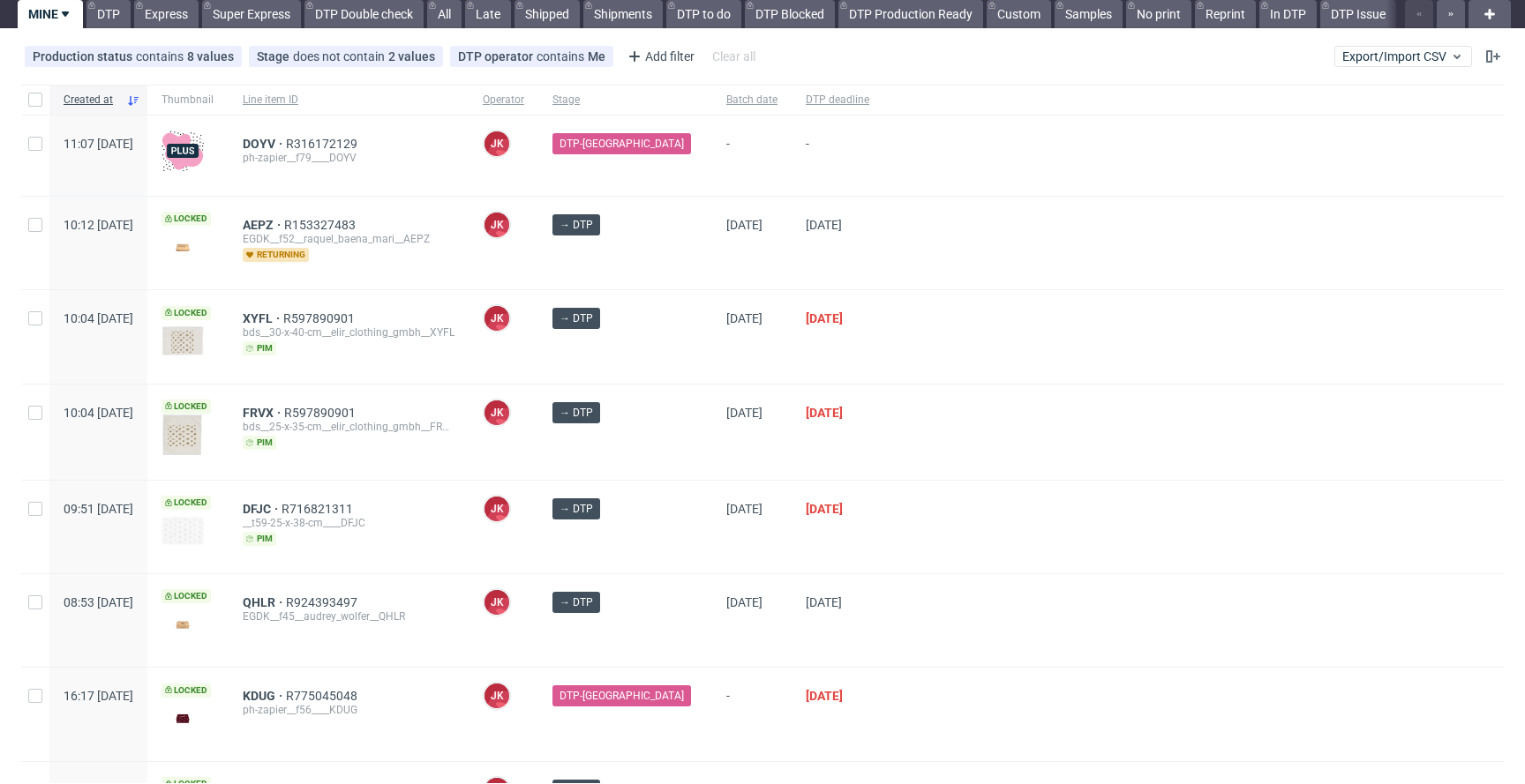
click at [891, 373] on div at bounding box center [1194, 336] width 620 height 92
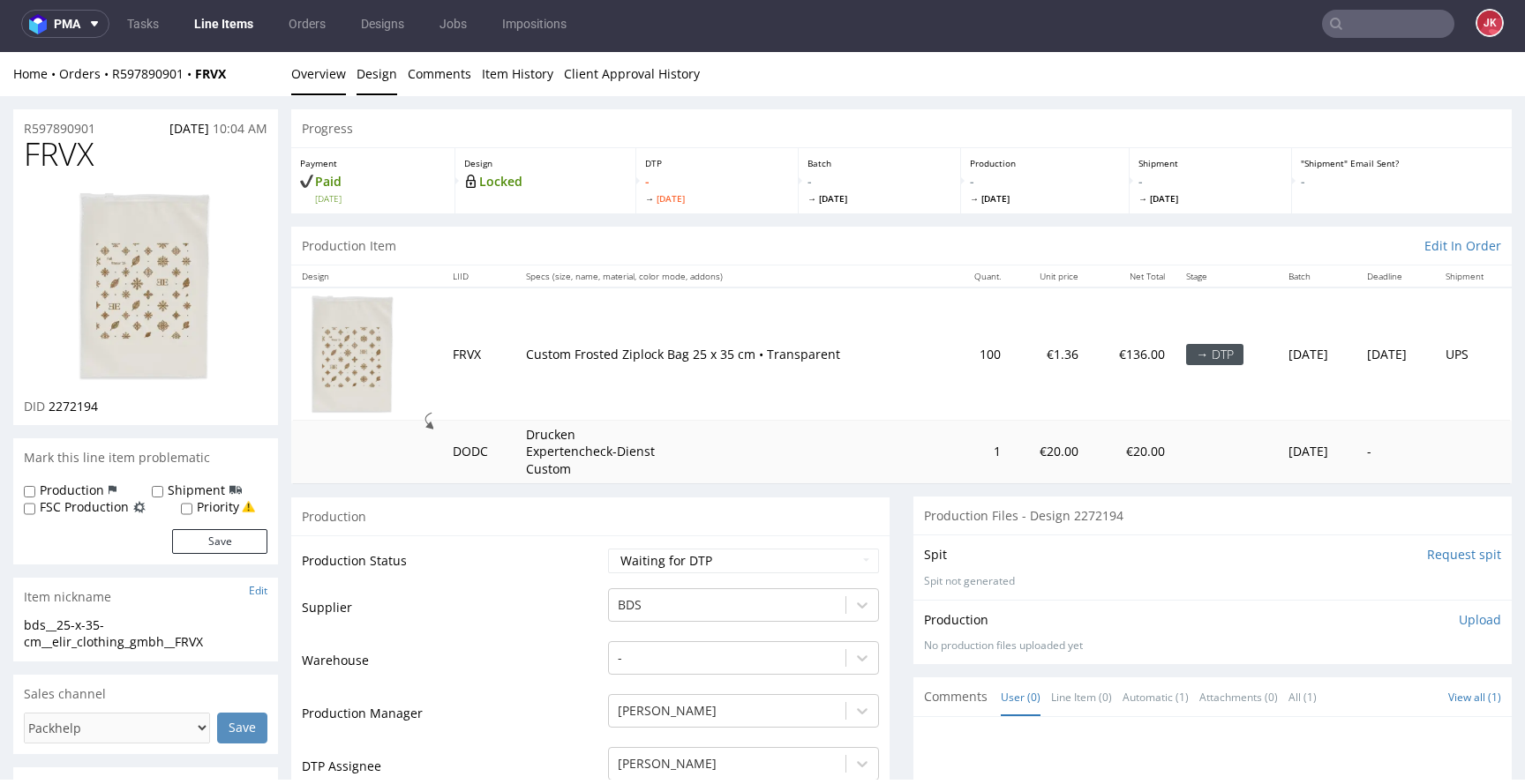
click at [375, 88] on link "Design" at bounding box center [377, 73] width 40 height 43
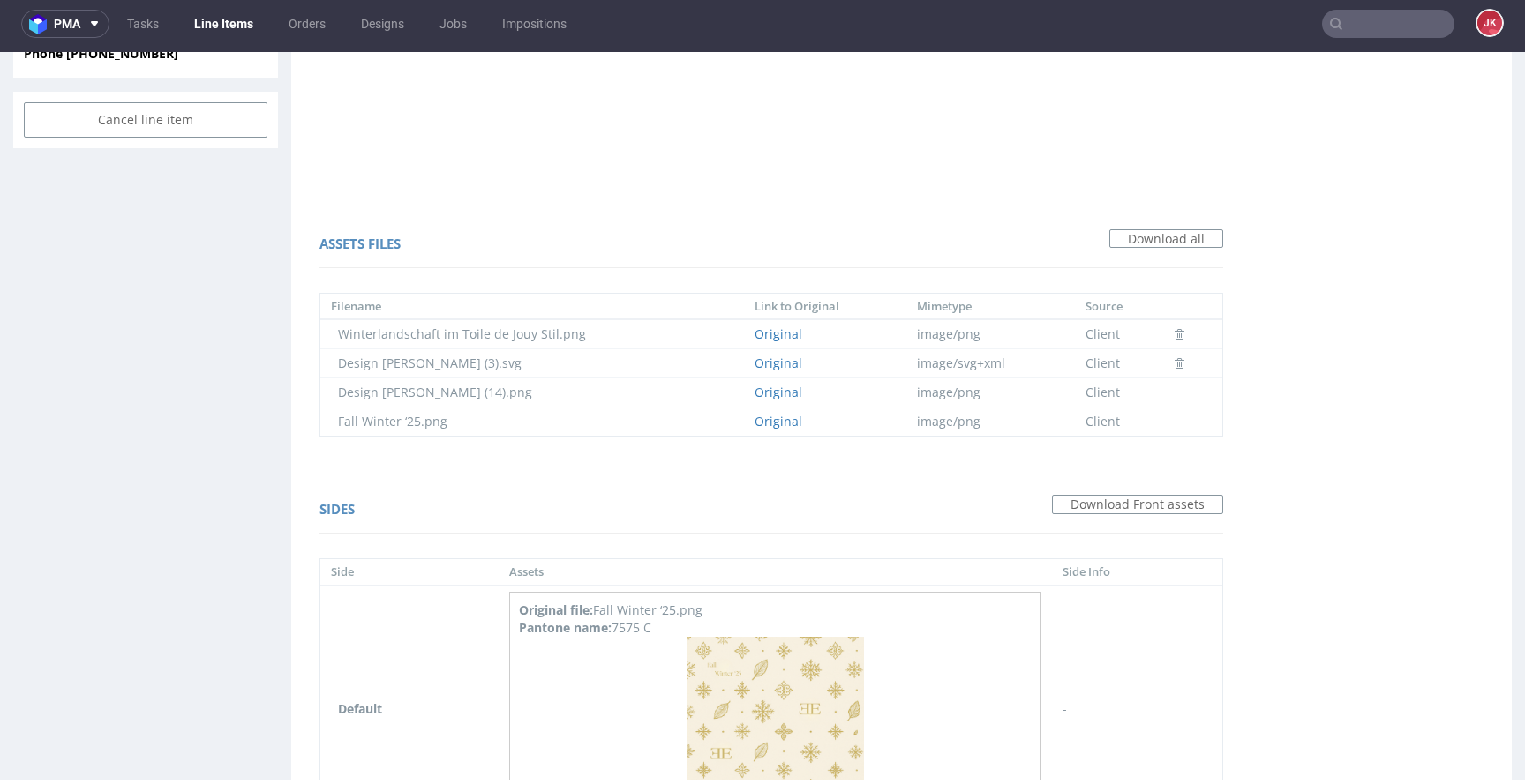
scroll to position [1219, 0]
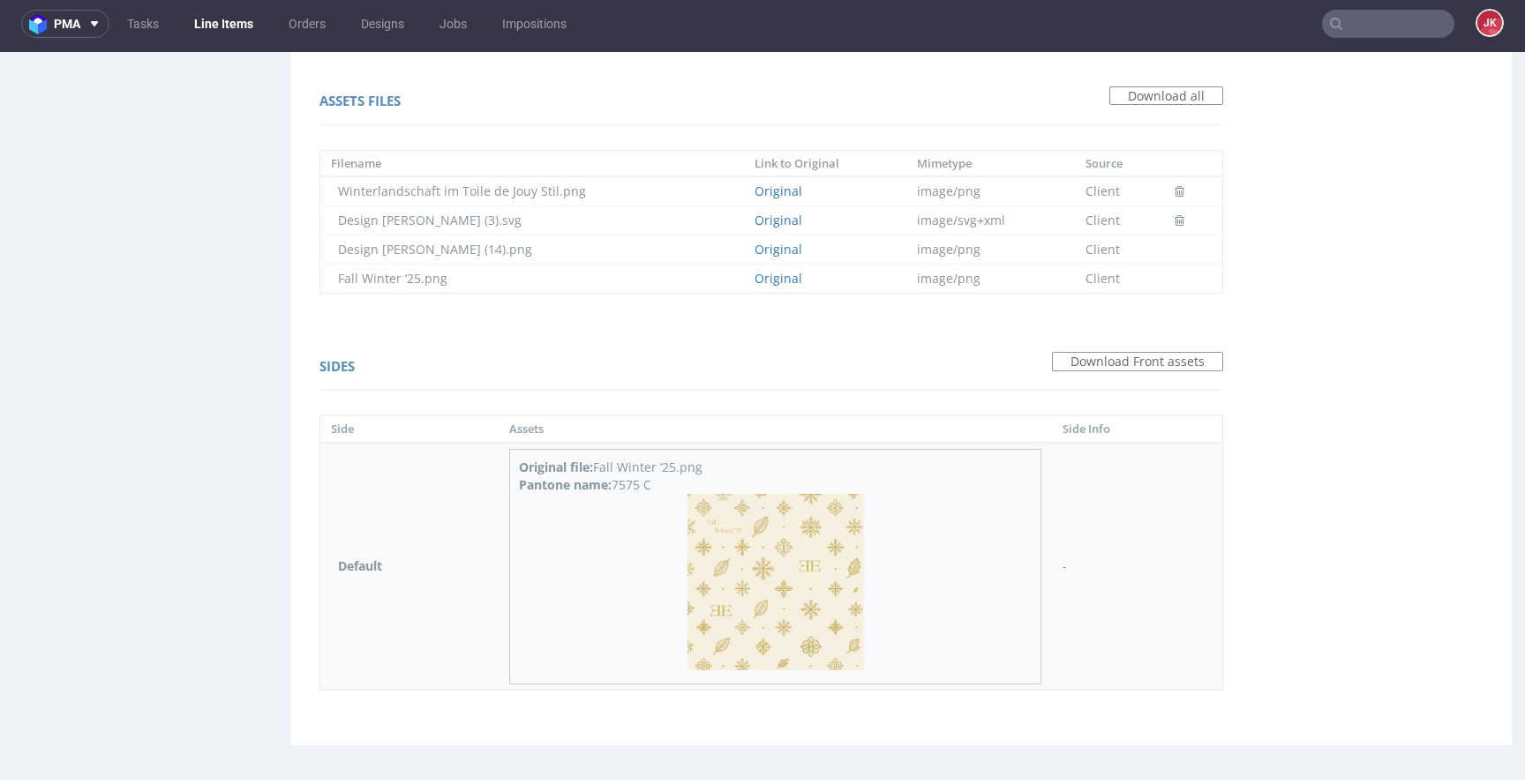
click at [733, 516] on img at bounding box center [775, 582] width 177 height 177
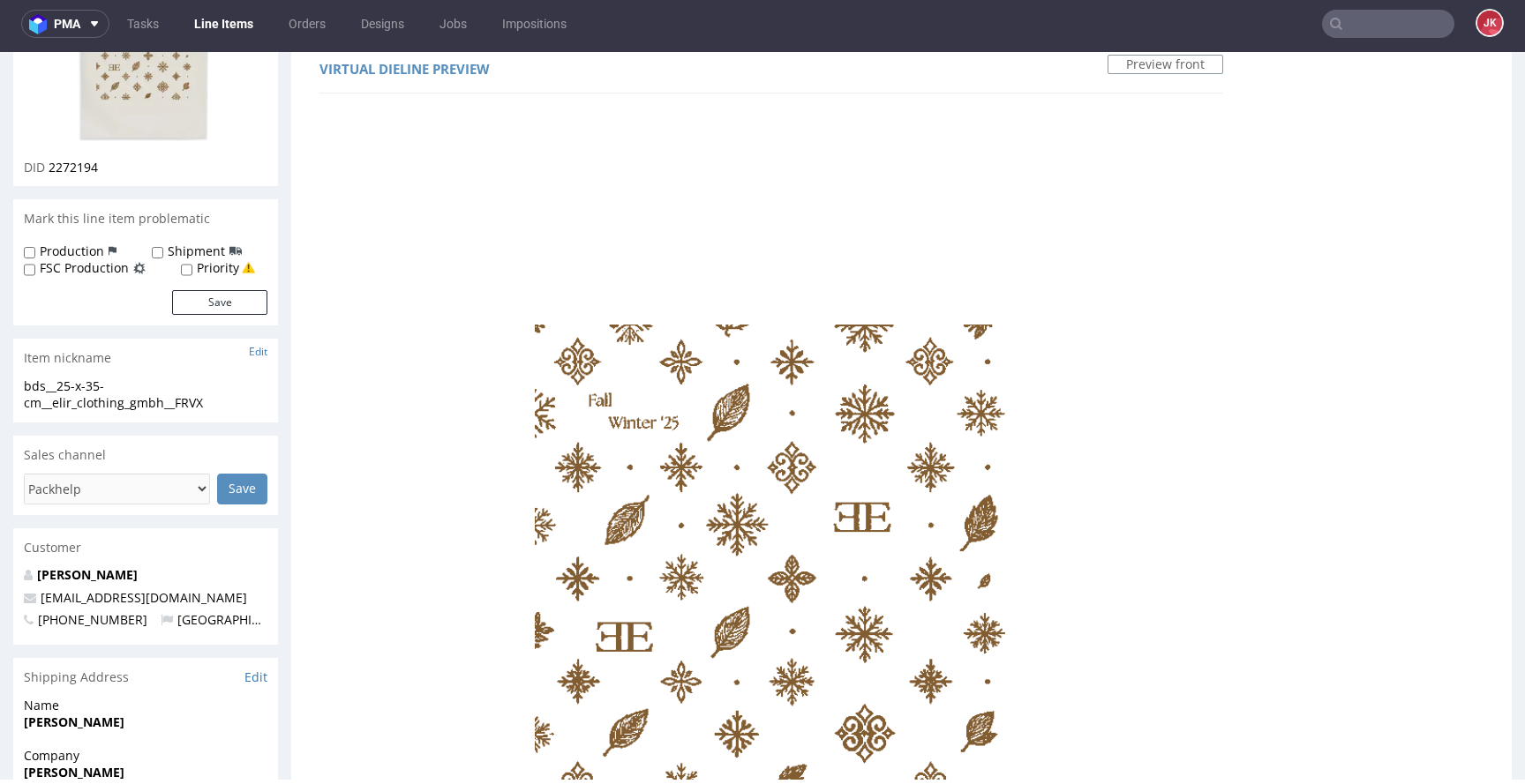
scroll to position [0, 0]
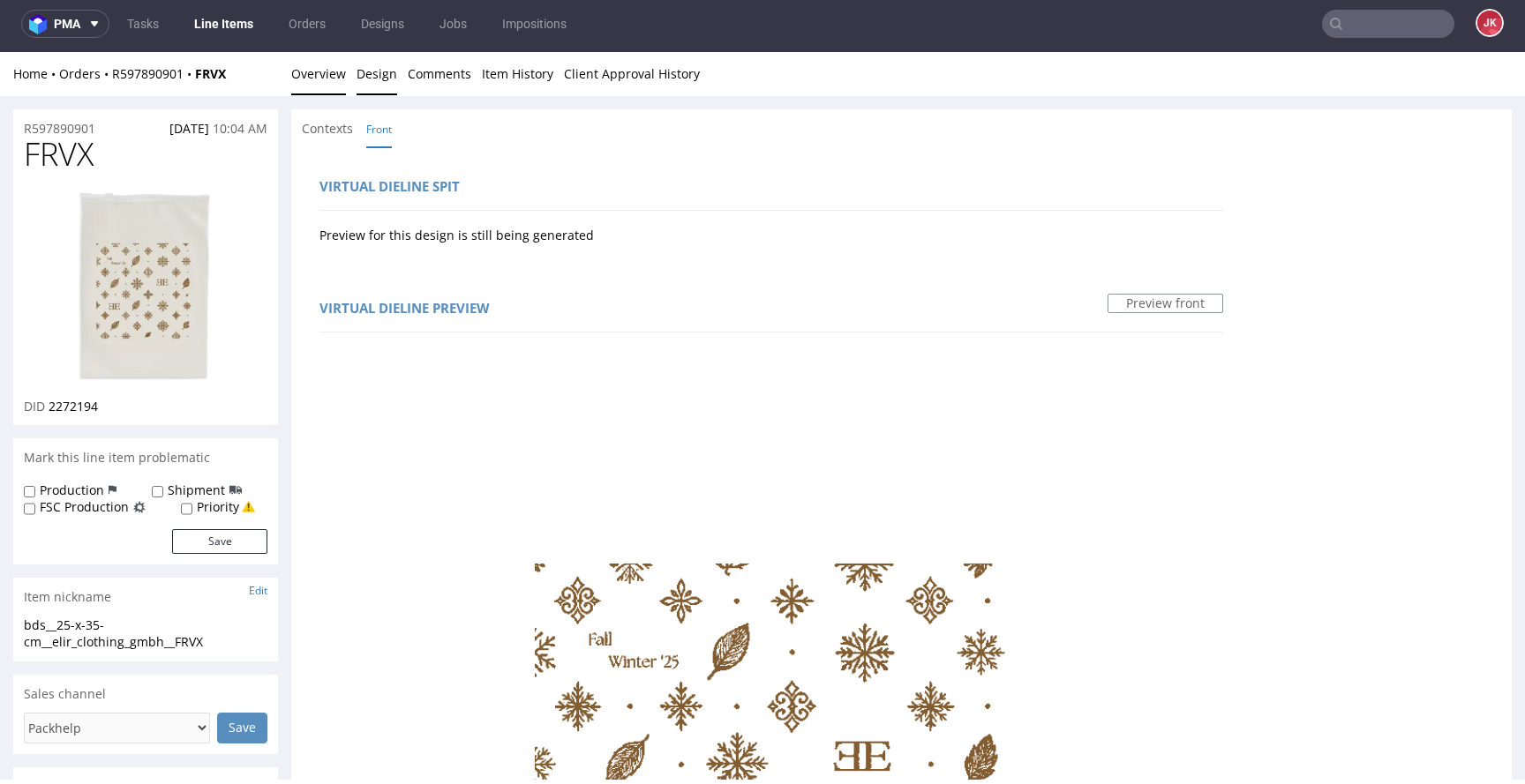
click at [323, 83] on link "Overview" at bounding box center [318, 73] width 55 height 43
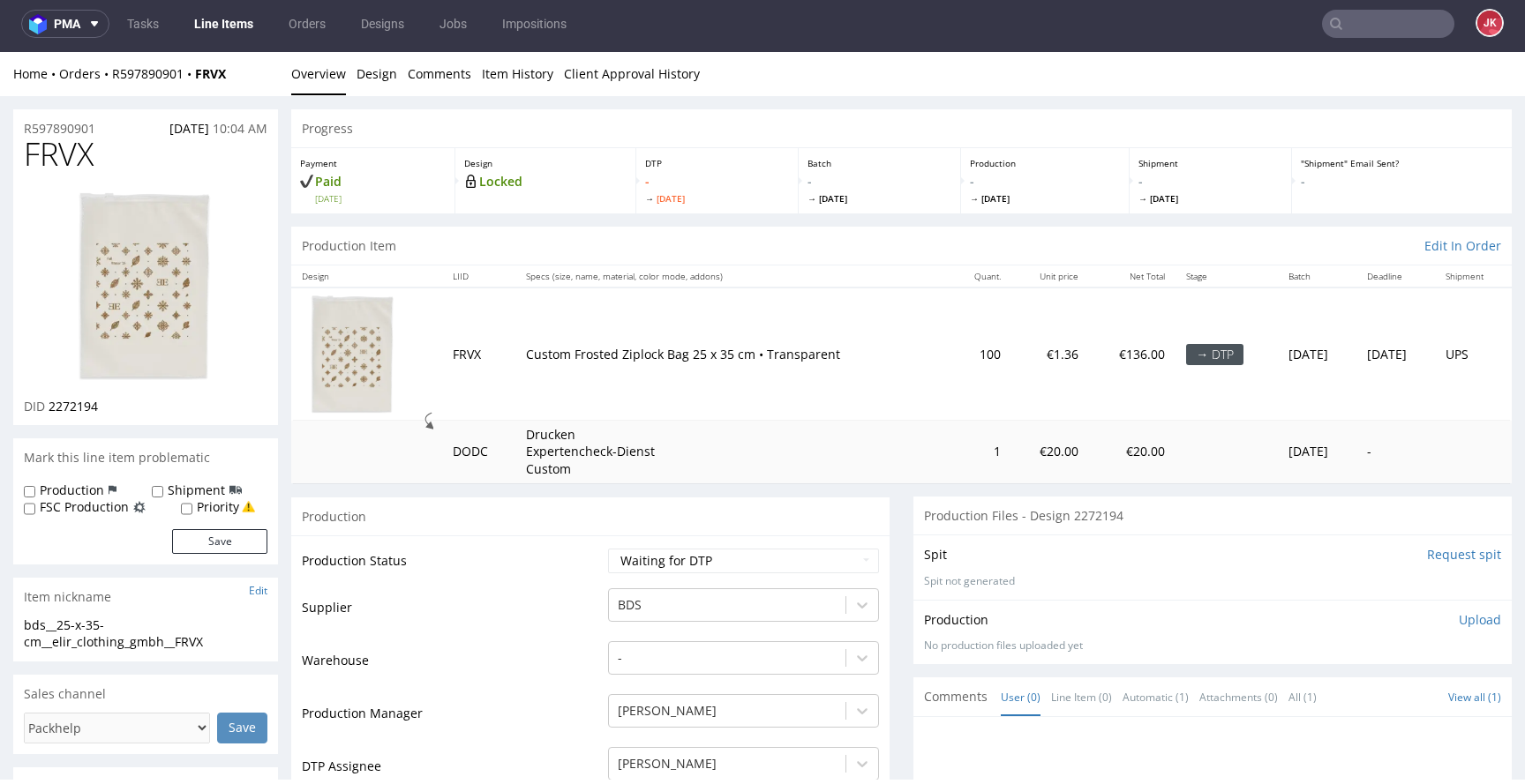
click at [1431, 553] on input "Request spit" at bounding box center [1464, 555] width 74 height 18
click at [385, 86] on link "Design" at bounding box center [377, 73] width 40 height 43
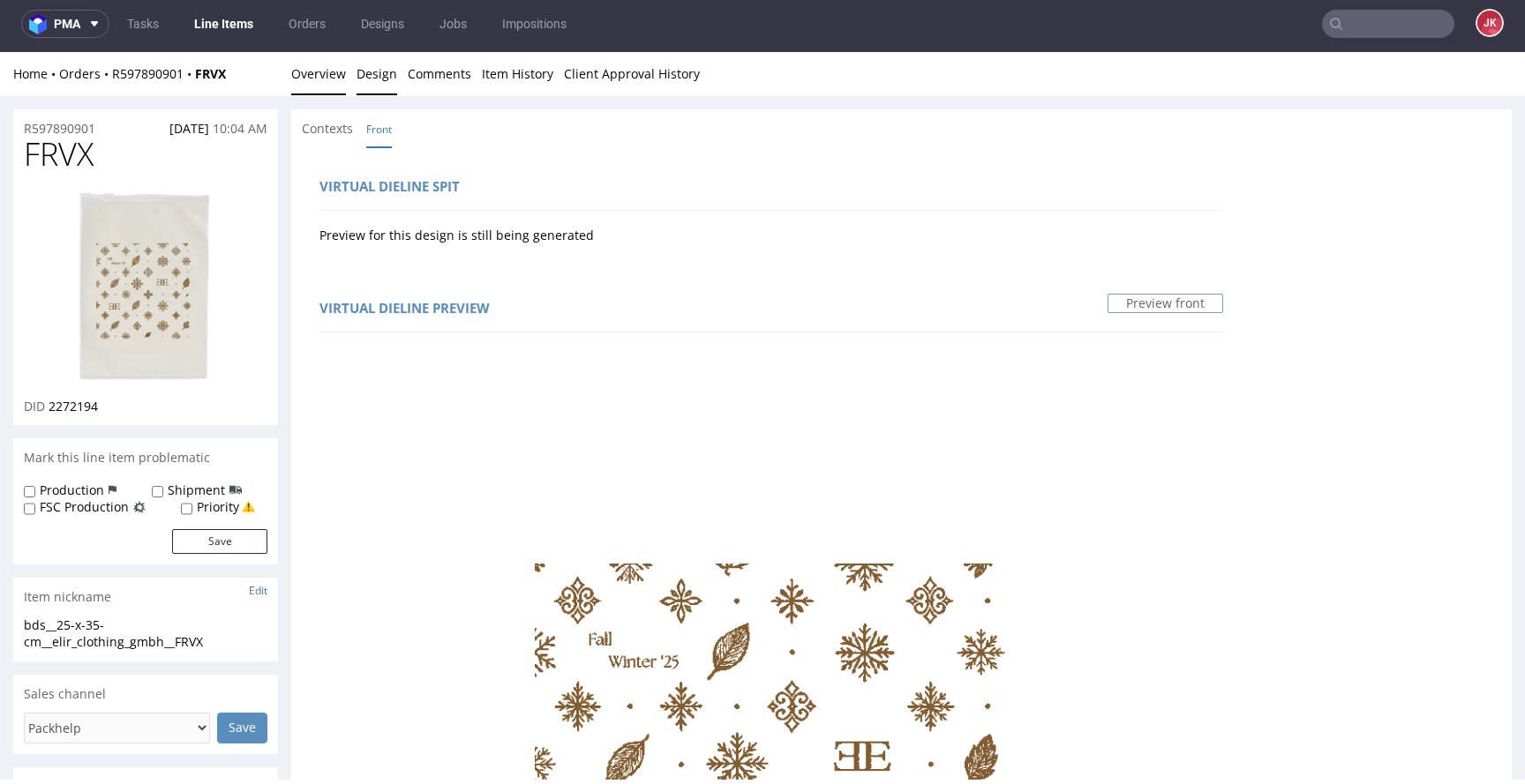
click at [324, 82] on link "Overview" at bounding box center [318, 73] width 55 height 43
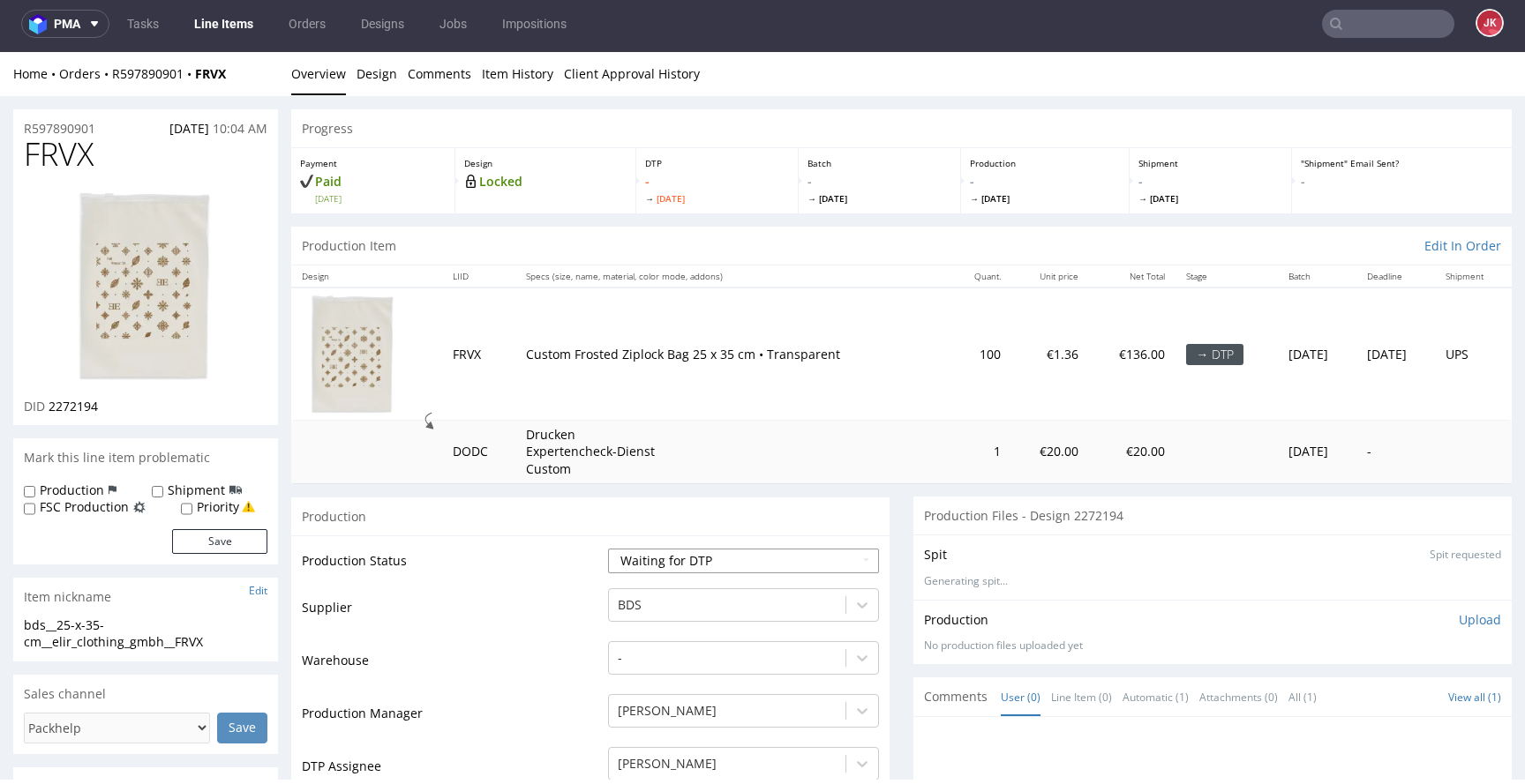
click at [684, 564] on select "Waiting for Artwork Waiting for Diecut Waiting for Mockup Waiting for DTP Waiti…" at bounding box center [743, 561] width 271 height 25
select select "dtp_in_process"
click at [608, 548] on select "Waiting for Artwork Waiting for Diecut Waiting for Mockup Waiting for DTP Waiti…" at bounding box center [743, 561] width 271 height 25
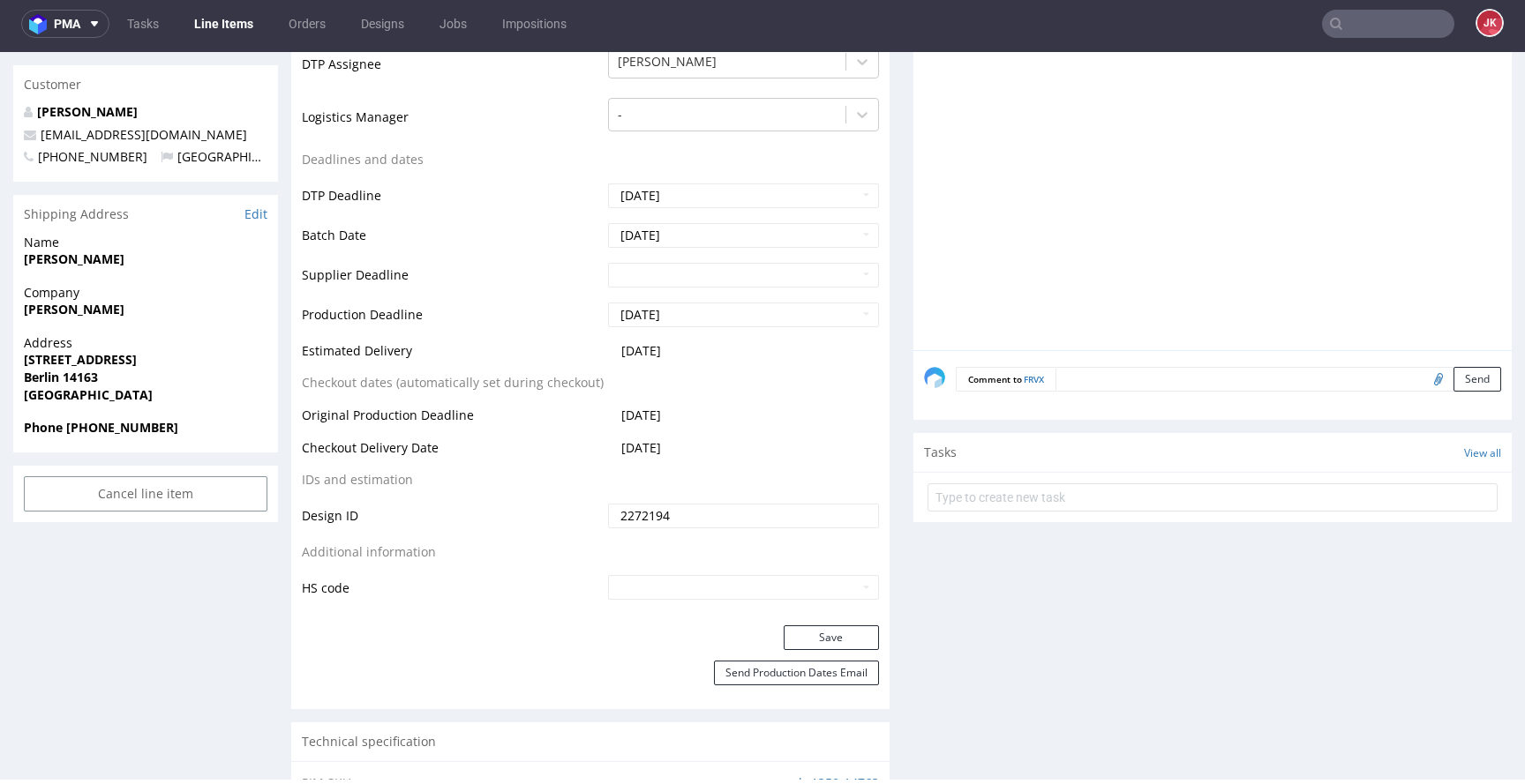
scroll to position [728, 0]
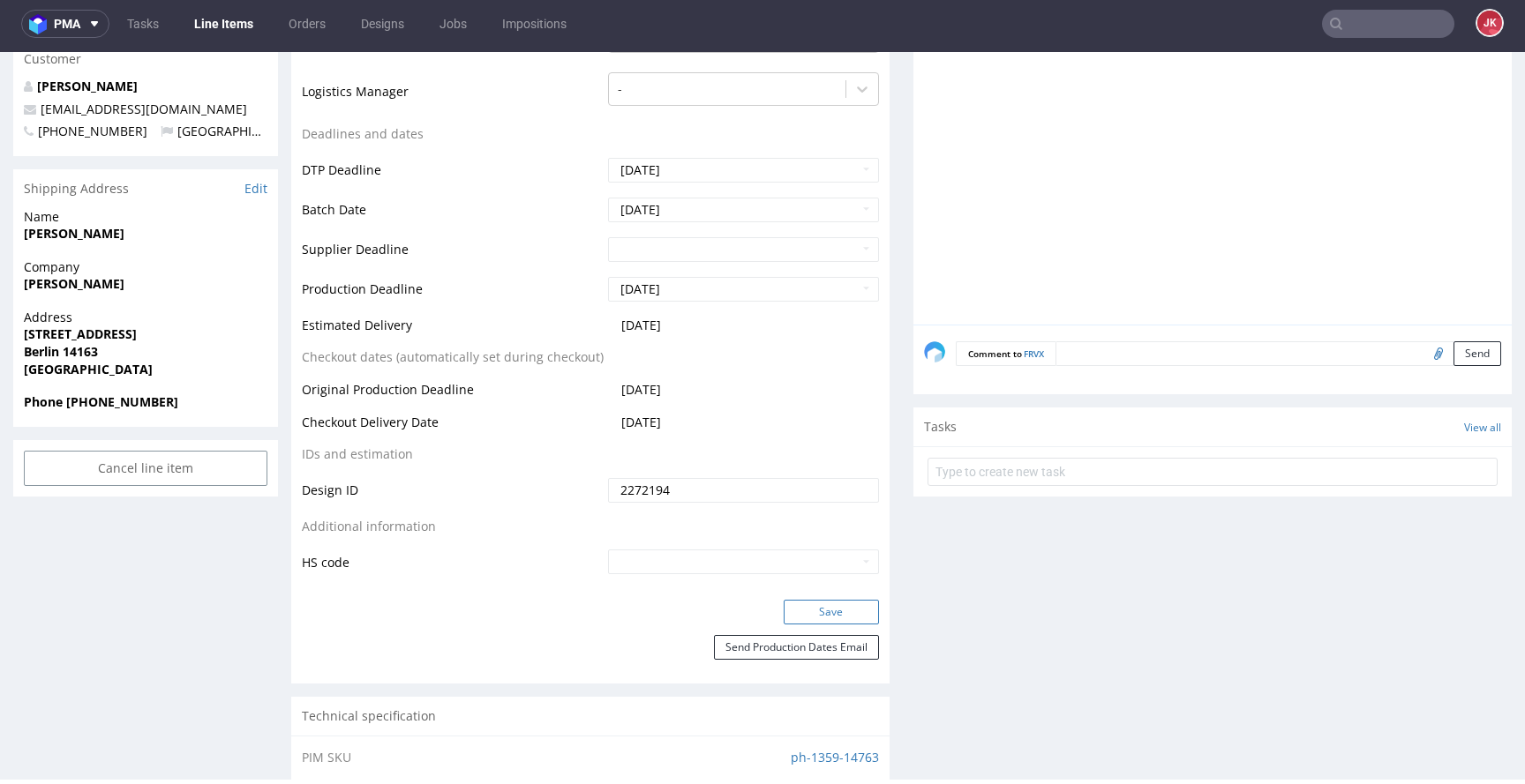
click at [787, 601] on button "Save" at bounding box center [831, 613] width 95 height 25
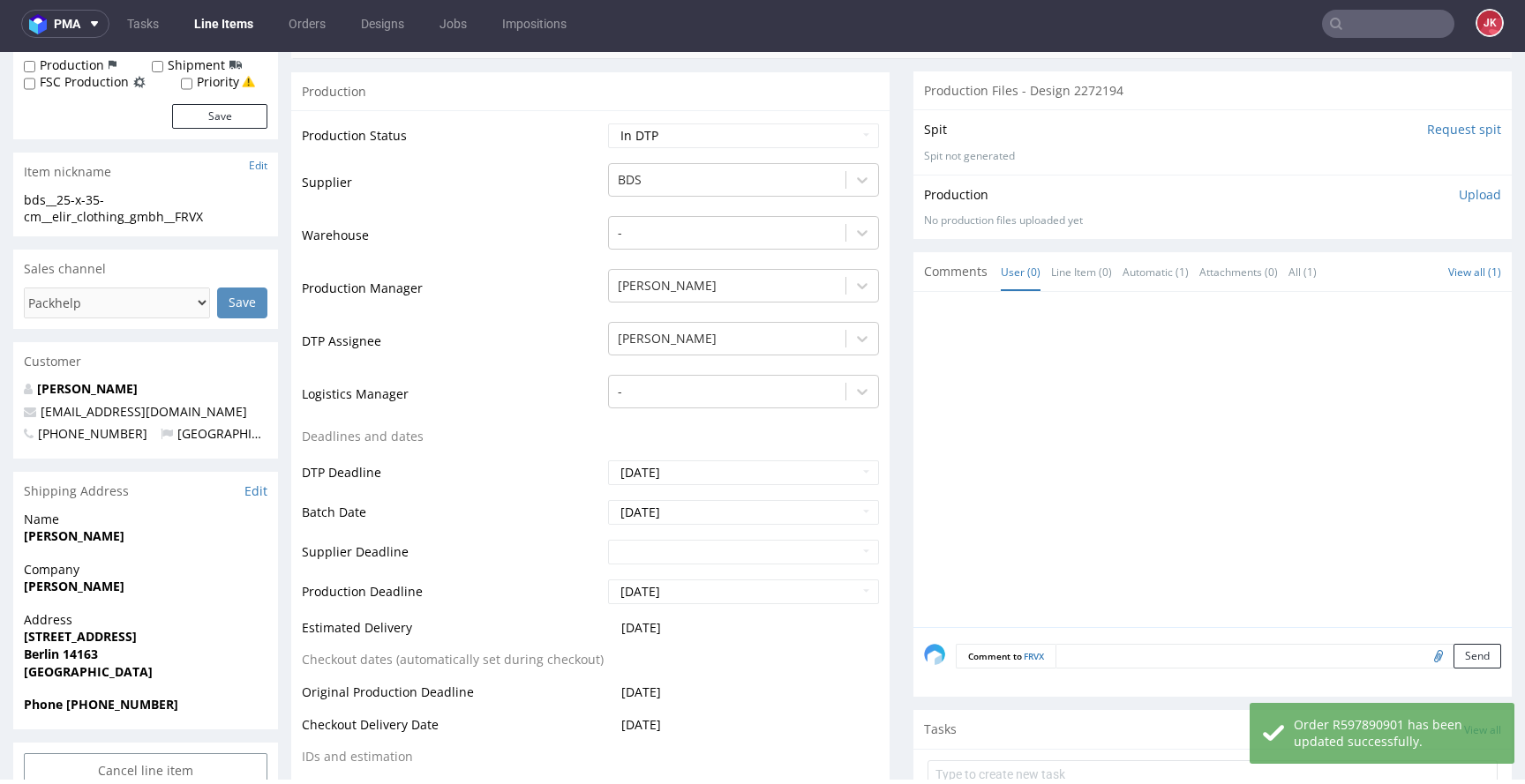
scroll to position [0, 0]
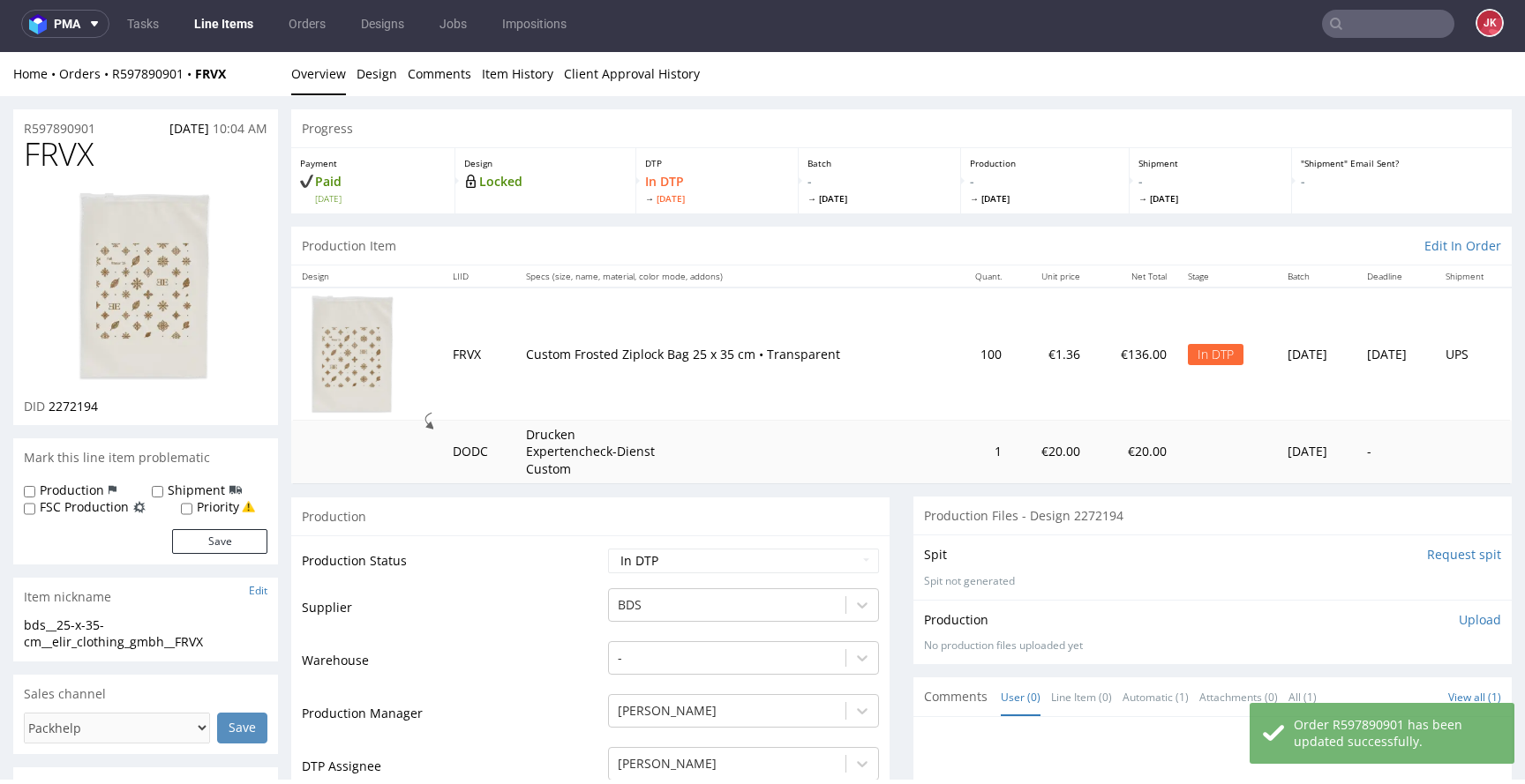
click at [78, 411] on span "2272194" at bounding box center [73, 406] width 49 height 17
copy span "2272194"
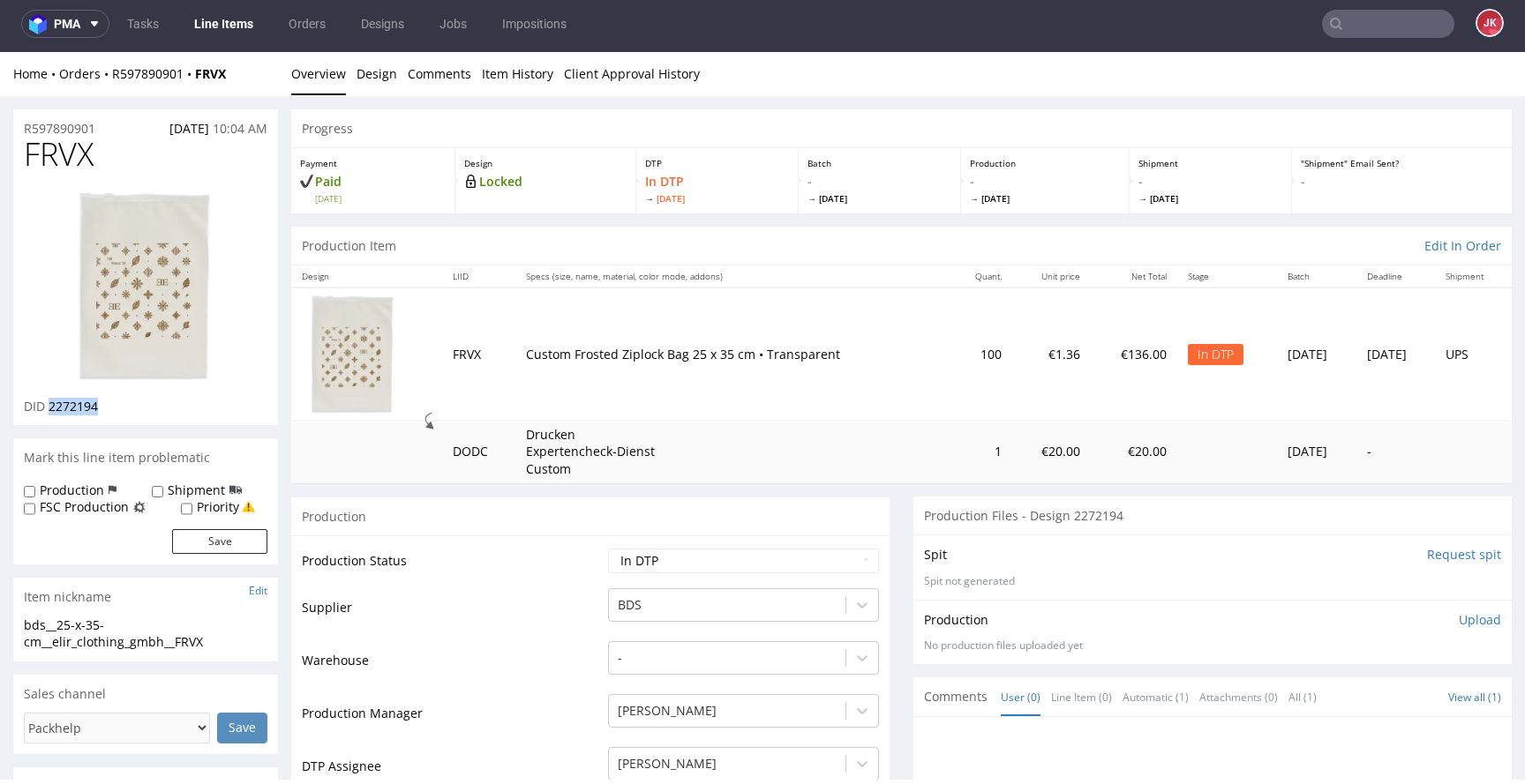
click at [171, 301] on img at bounding box center [146, 287] width 142 height 194
click at [550, 580] on td "Production Status" at bounding box center [453, 566] width 302 height 39
click at [142, 302] on img at bounding box center [146, 287] width 142 height 194
click at [390, 70] on link "Design" at bounding box center [377, 73] width 40 height 43
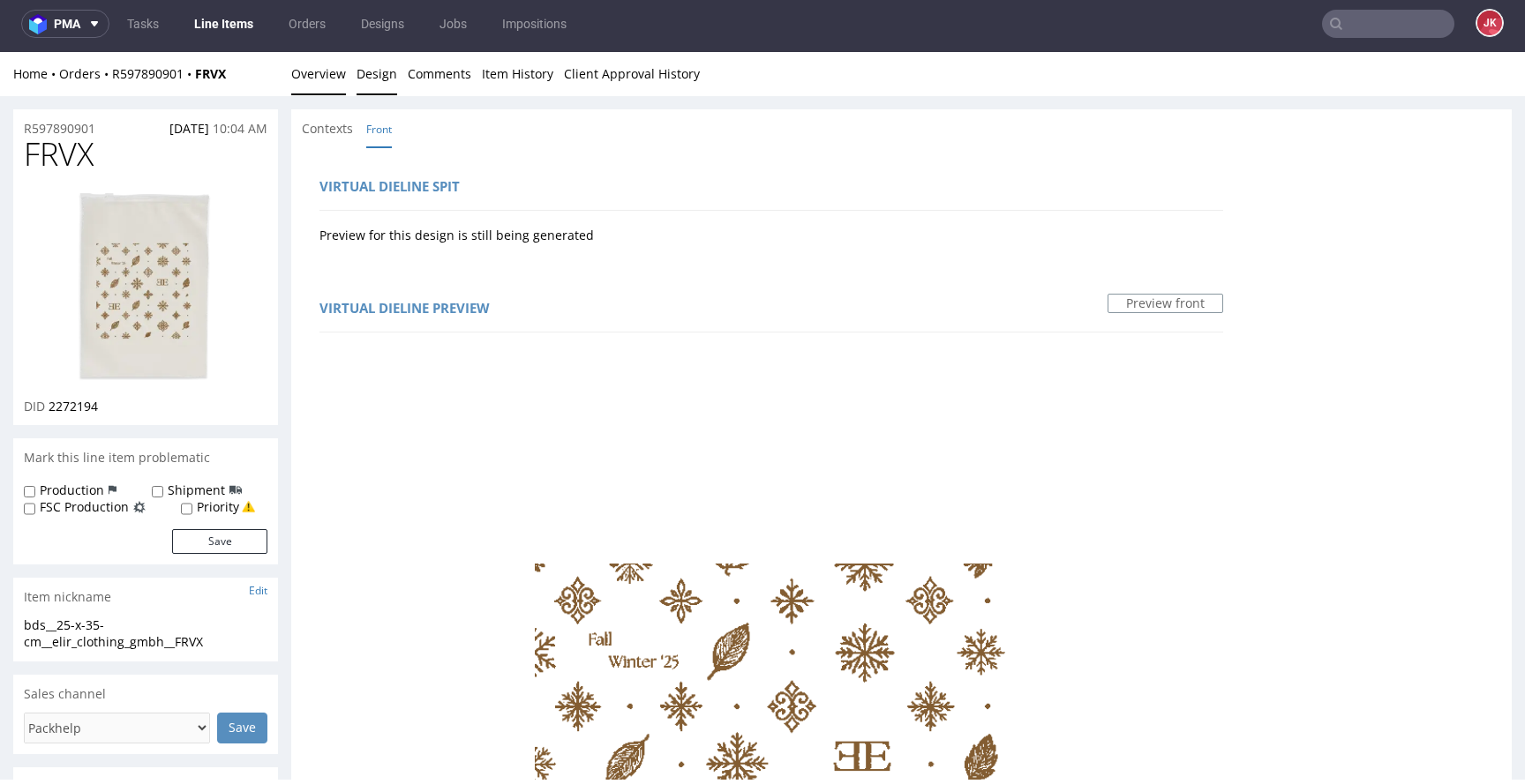
click at [327, 84] on link "Overview" at bounding box center [318, 73] width 55 height 43
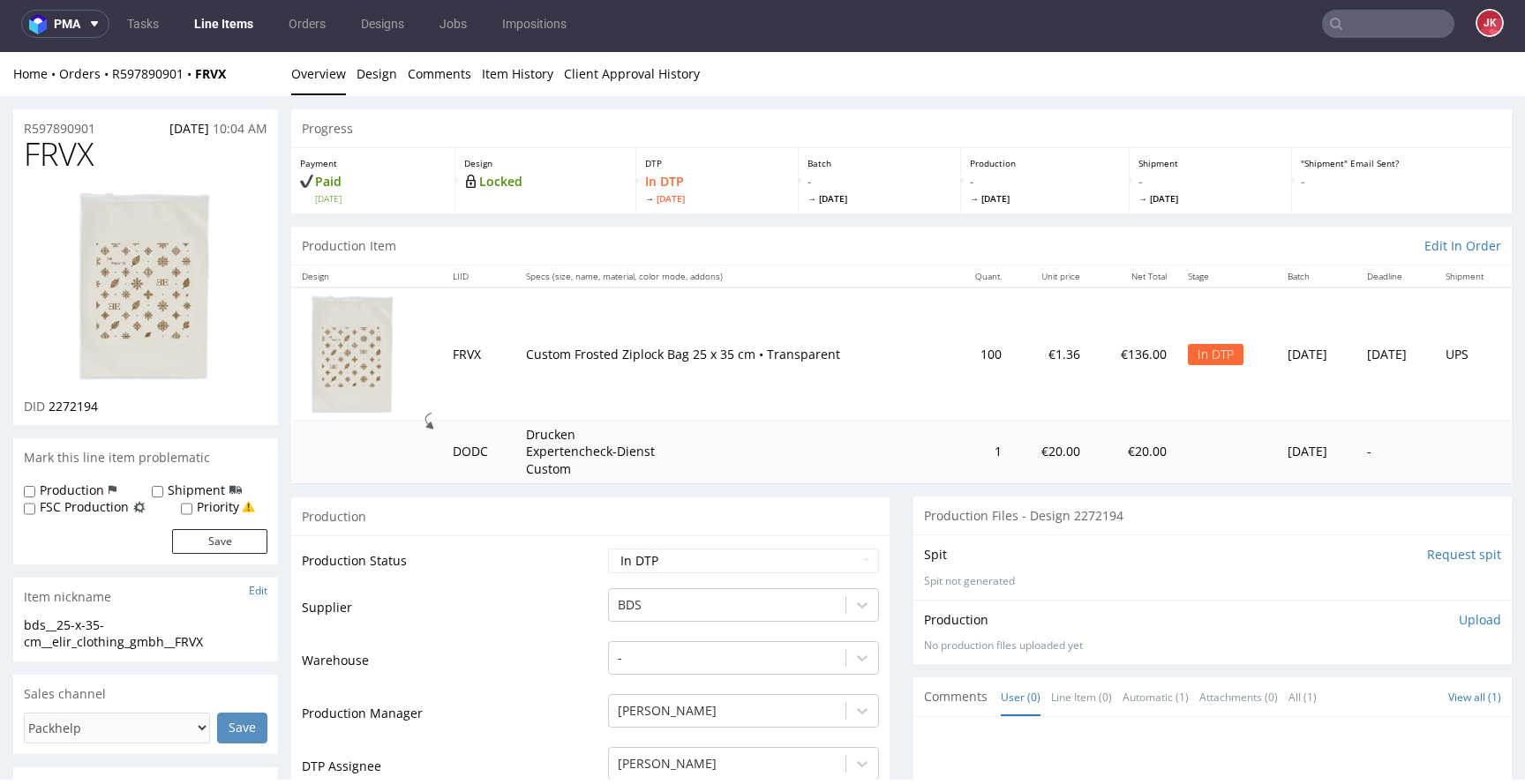
click at [548, 568] on td "Production Status" at bounding box center [453, 566] width 302 height 39
click at [361, 76] on link "Design" at bounding box center [377, 73] width 40 height 43
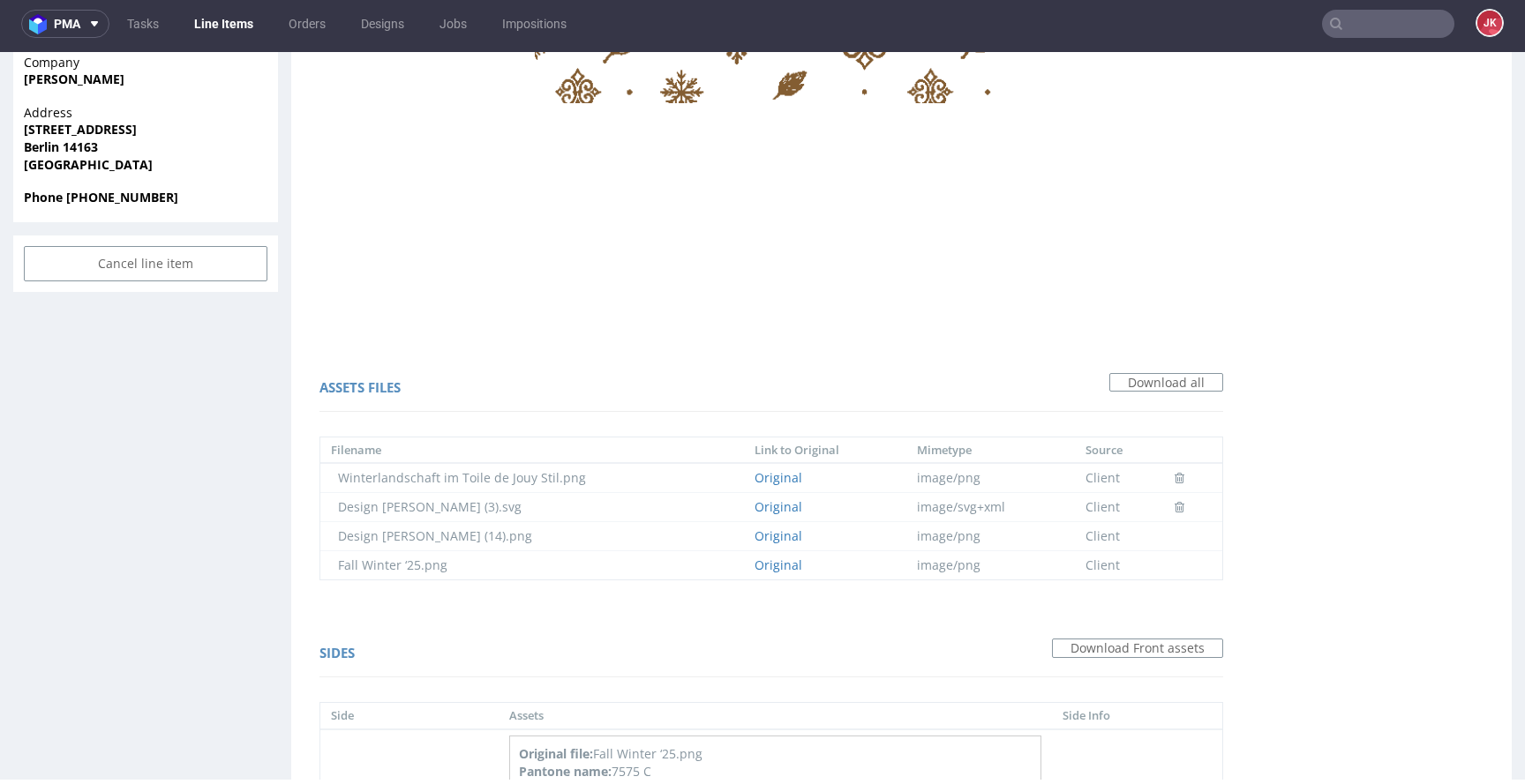
scroll to position [1236, 0]
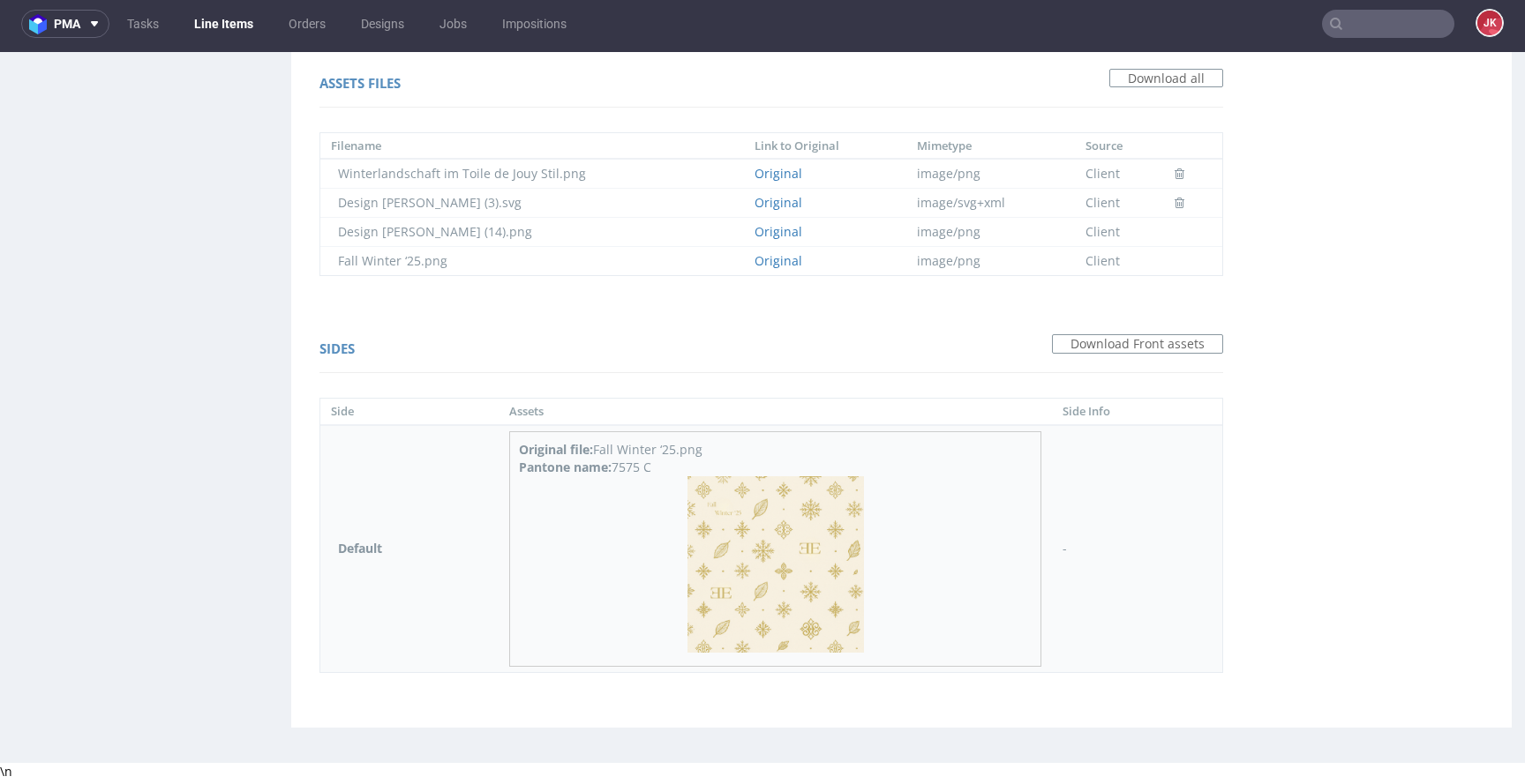
drag, startPoint x: 613, startPoint y: 469, endPoint x: 687, endPoint y: 466, distance: 74.1
click at [687, 466] on div "Pantone name: 7575 C" at bounding box center [775, 468] width 513 height 18
copy div "7575 C"
click at [700, 357] on div "Sides Download Front assets" at bounding box center [771, 351] width 904 height 42
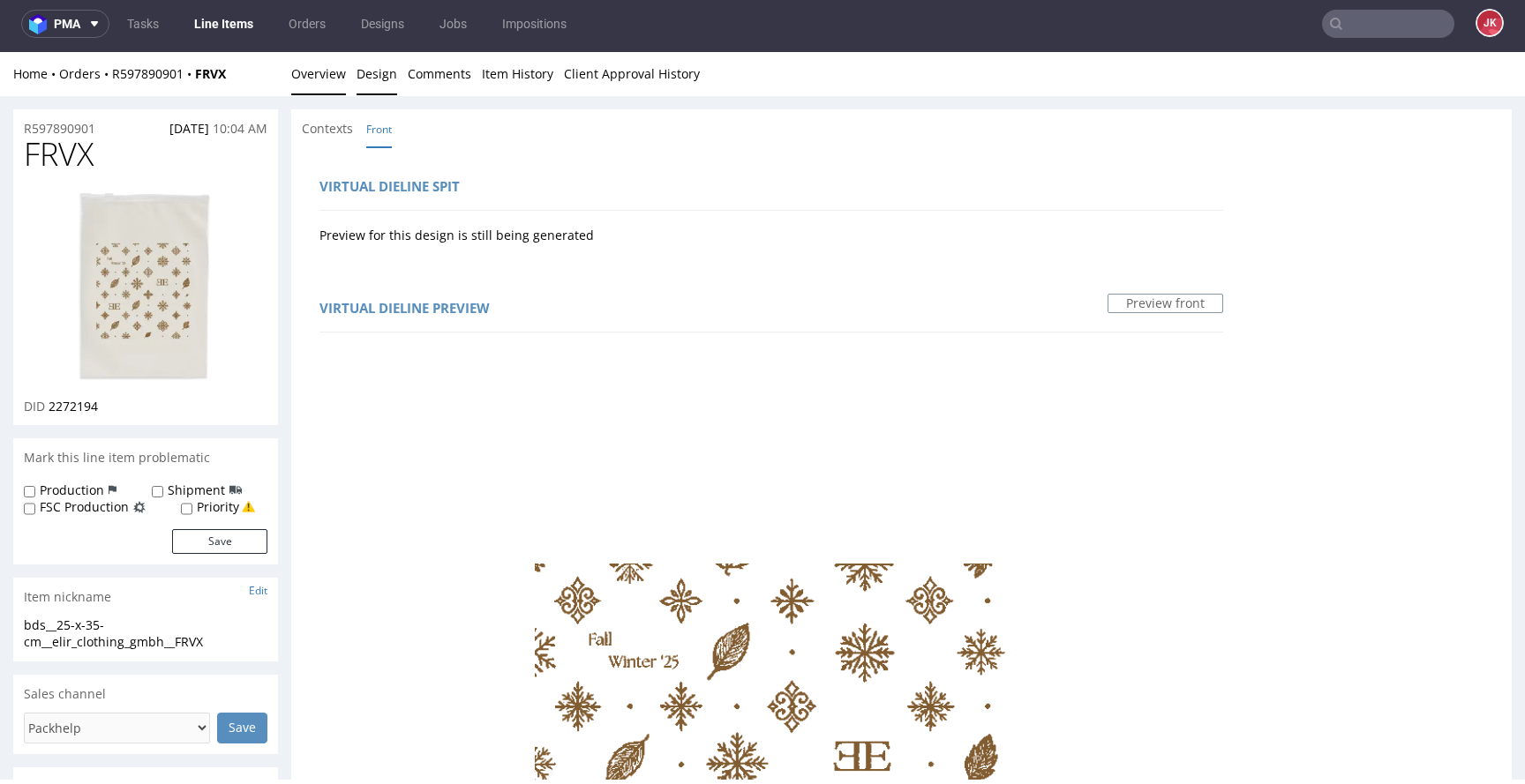
click at [319, 63] on link "Overview" at bounding box center [318, 73] width 55 height 43
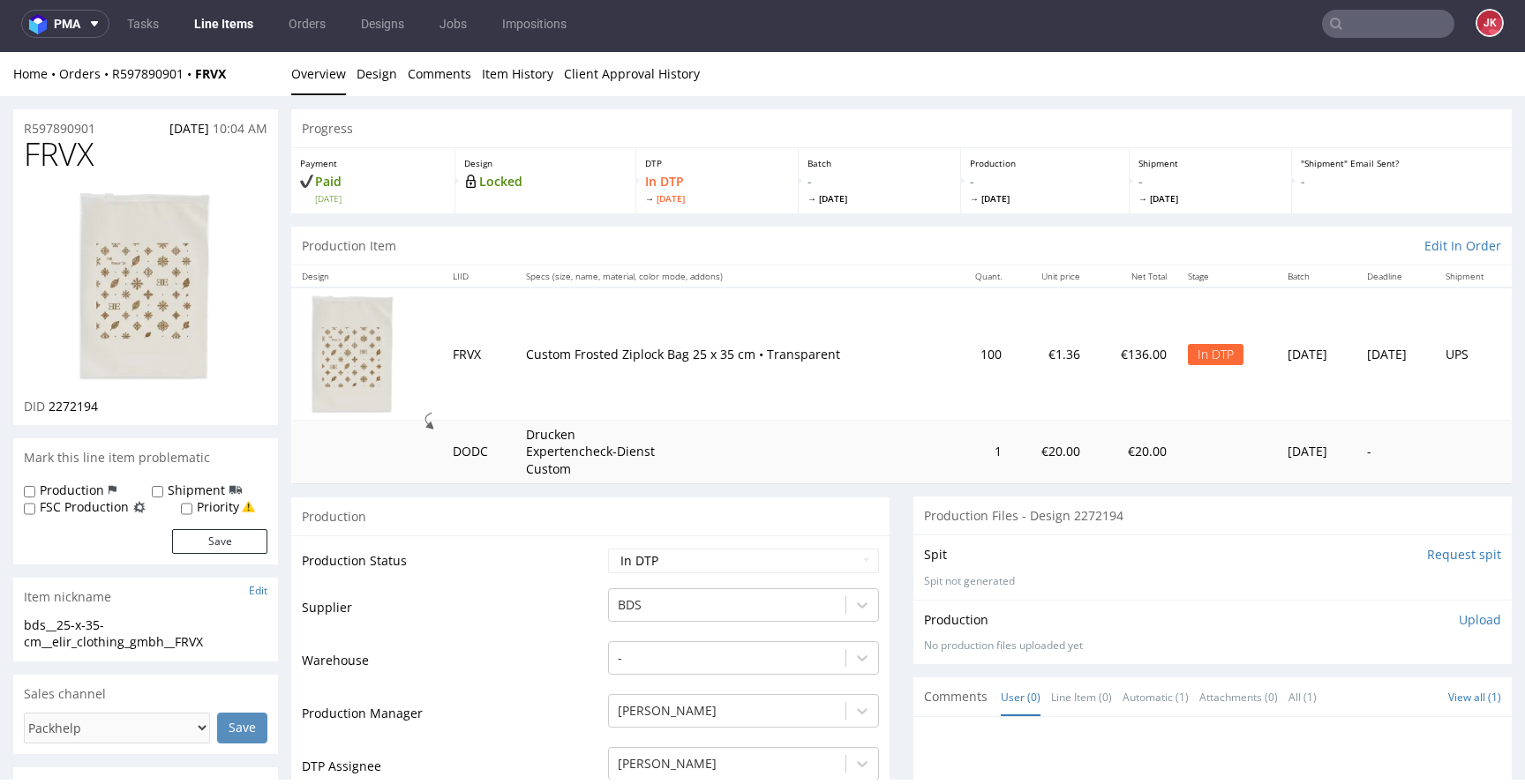
click at [86, 487] on label "Production" at bounding box center [72, 491] width 65 height 18
click at [35, 487] on input "Production" at bounding box center [30, 493] width 12 height 14
checkbox input "true"
click at [220, 541] on button "Save" at bounding box center [220, 542] width 95 height 25
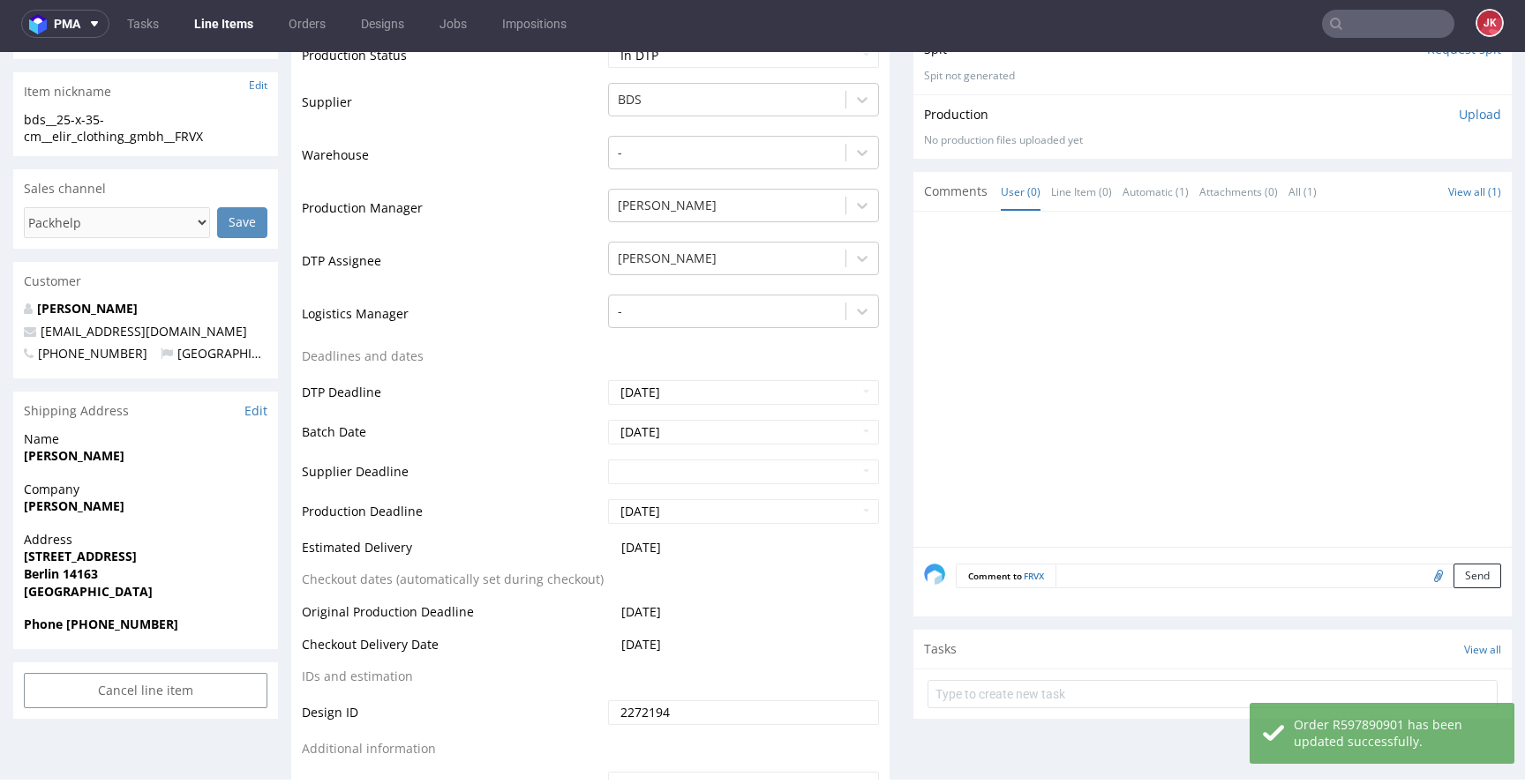
scroll to position [523, 0]
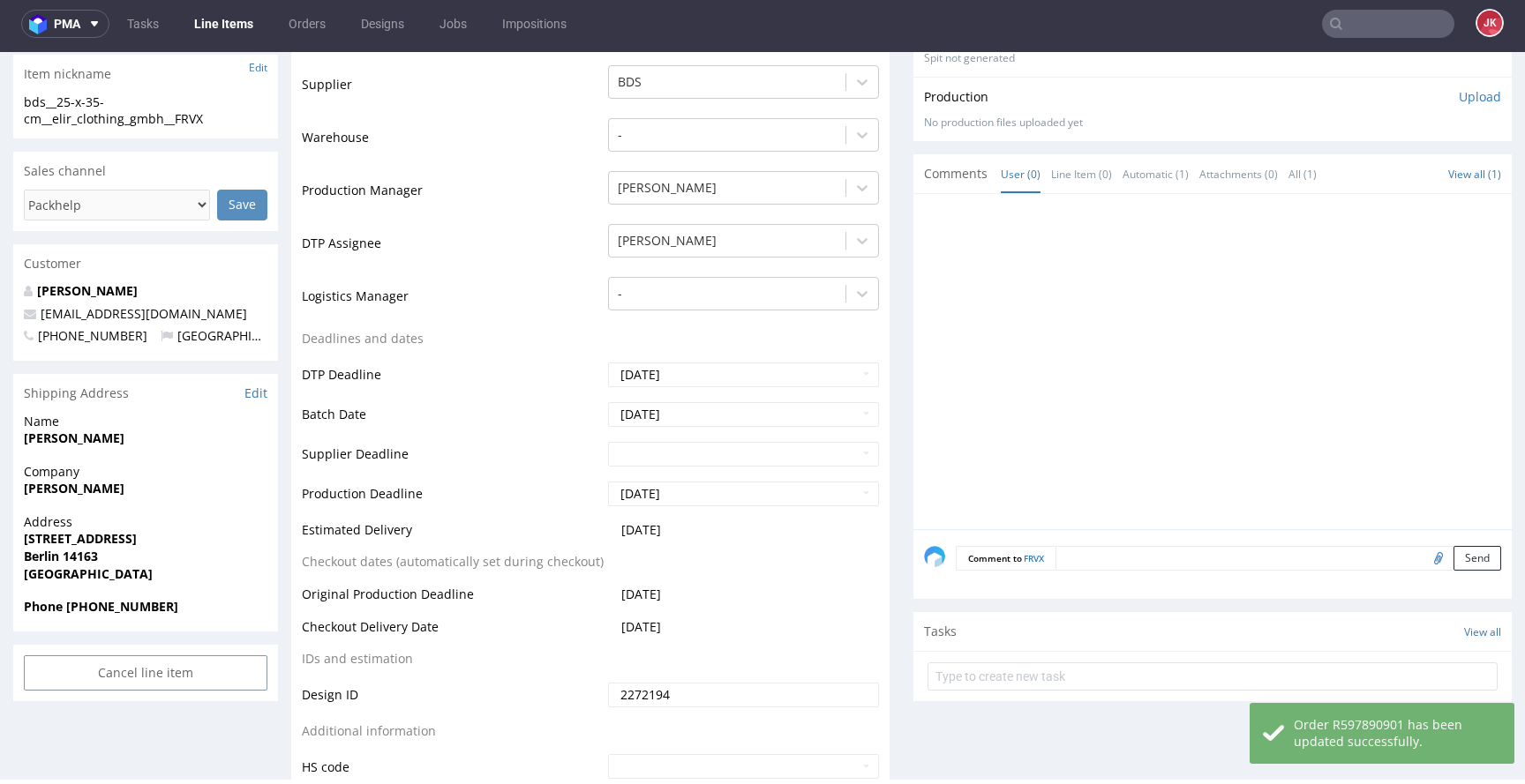
click at [1082, 563] on textarea at bounding box center [1278, 558] width 446 height 25
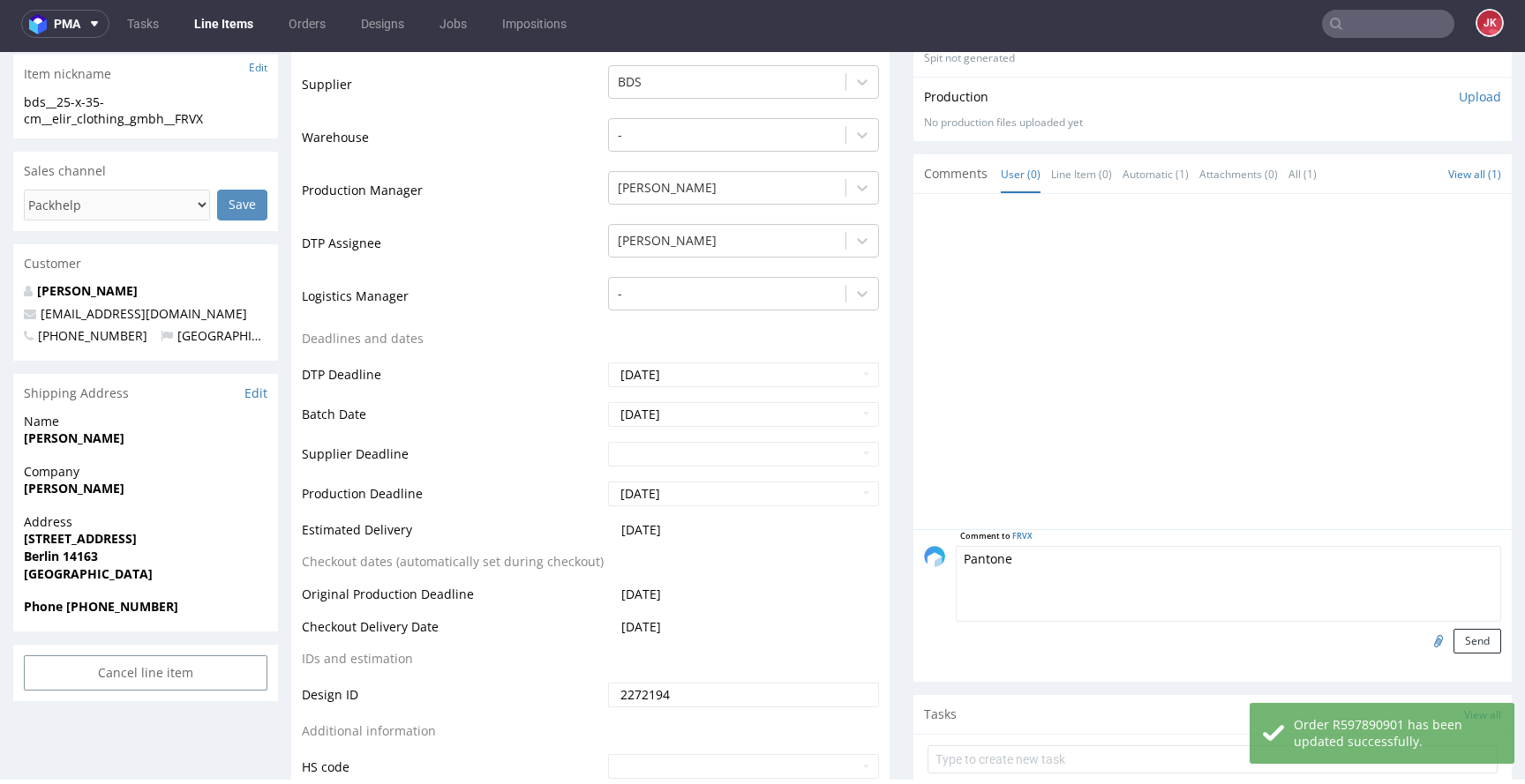
paste textarea "7575 C"
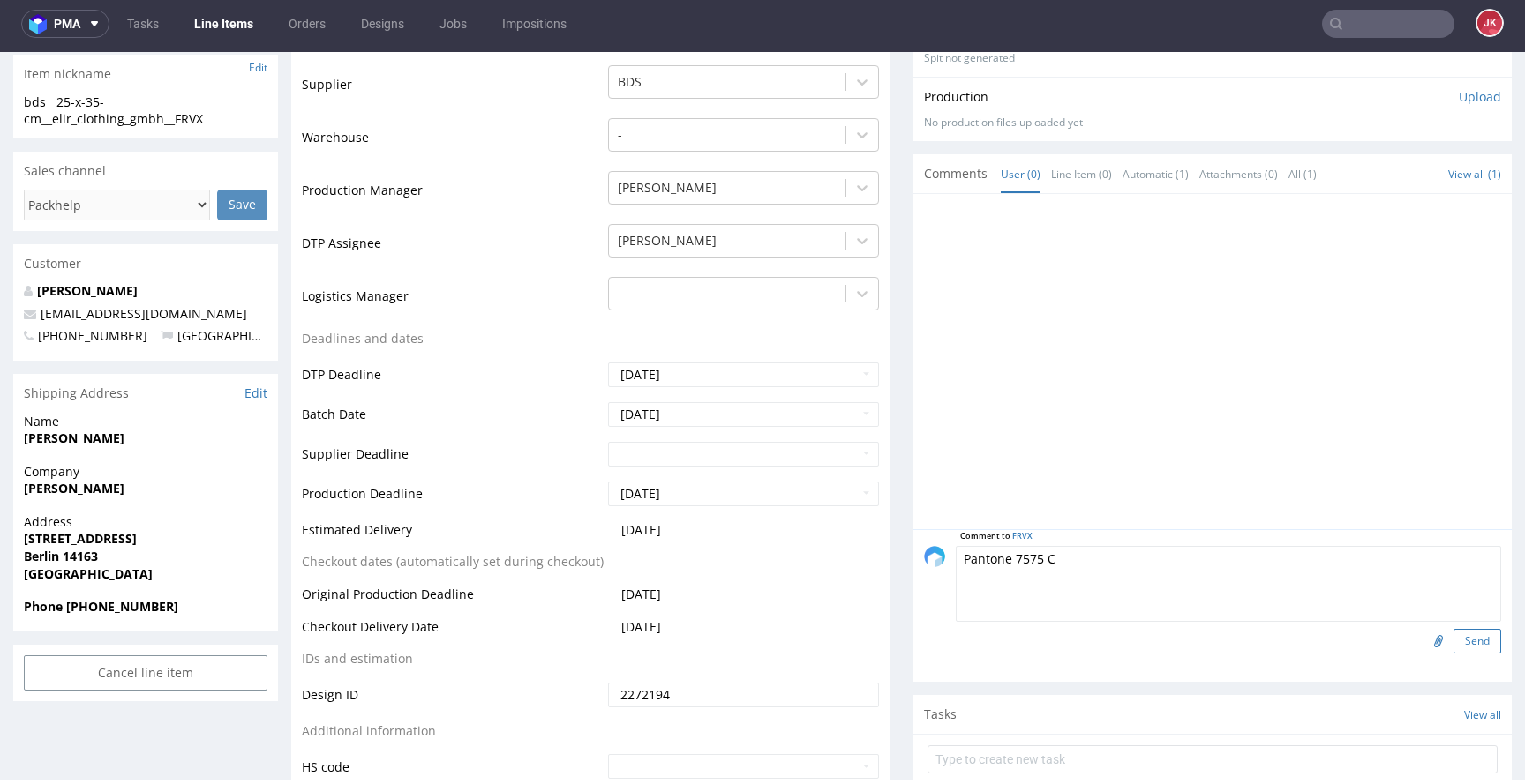
type textarea "Pantone 7575 C"
click at [1454, 631] on button "Send" at bounding box center [1477, 642] width 48 height 25
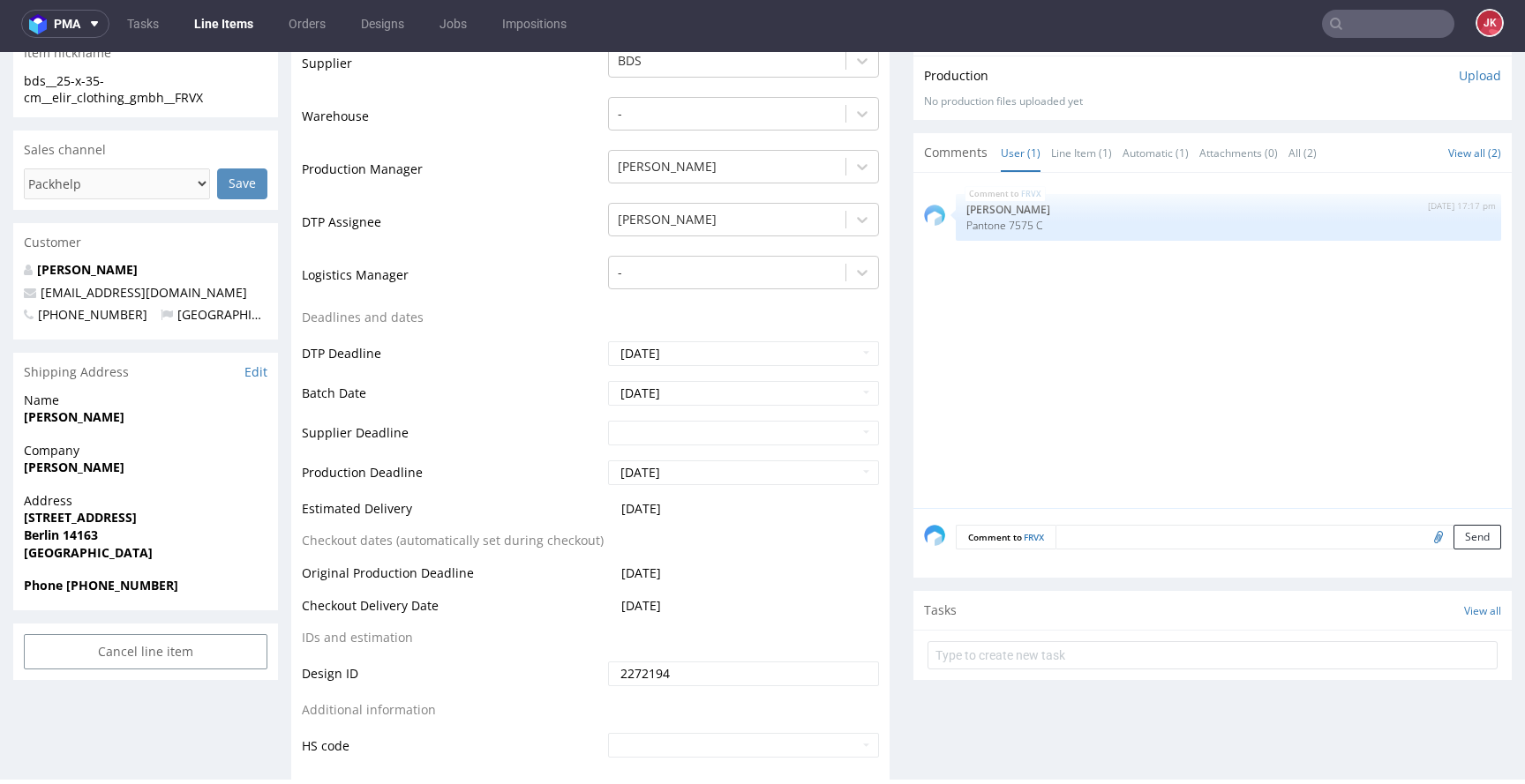
scroll to position [0, 0]
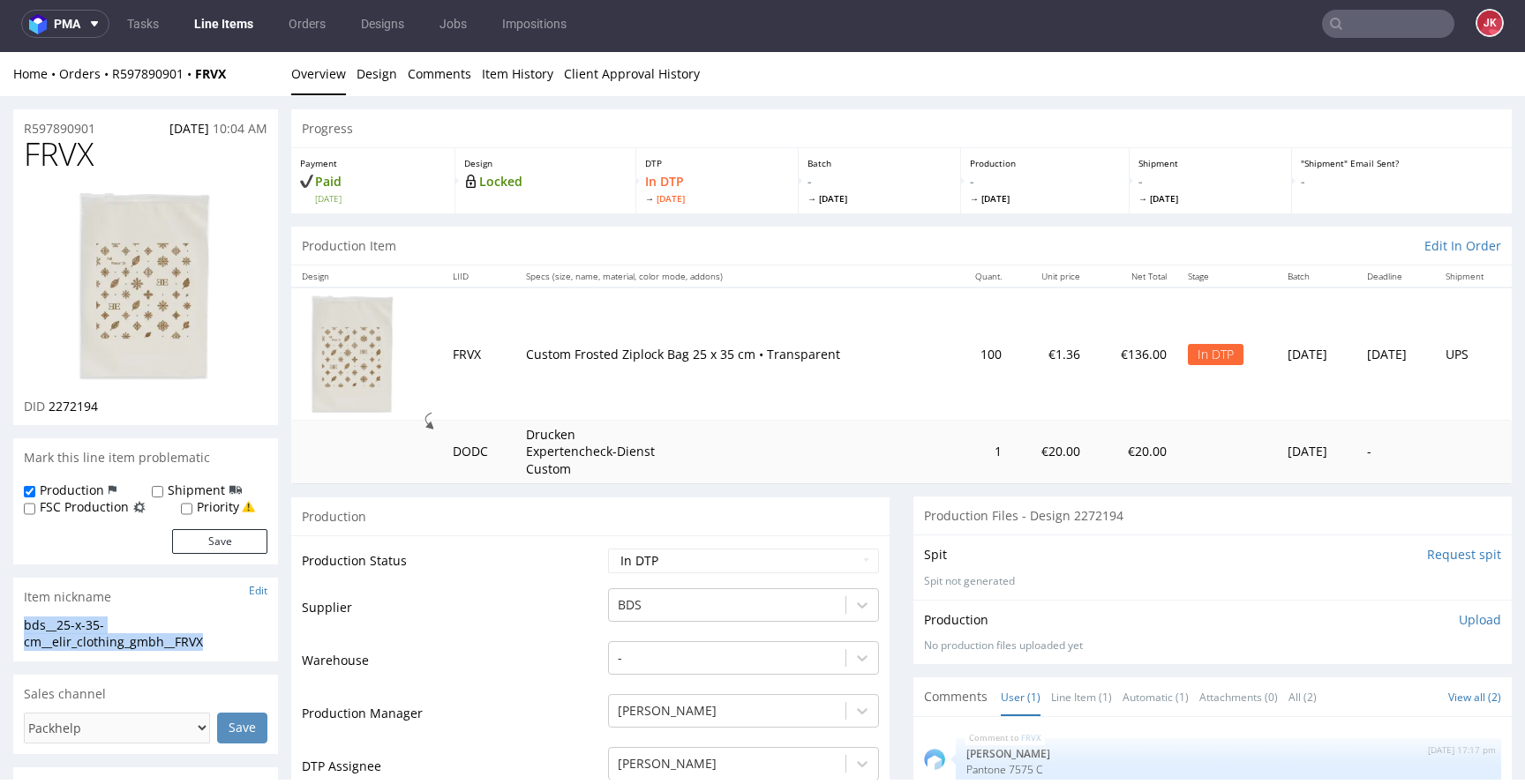
drag, startPoint x: 231, startPoint y: 645, endPoint x: 0, endPoint y: 625, distance: 231.9
copy div "bds__25-x-35-cm__elir_clothing_gmbh__FRVX"
drag, startPoint x: 119, startPoint y: 125, endPoint x: 0, endPoint y: 128, distance: 119.0
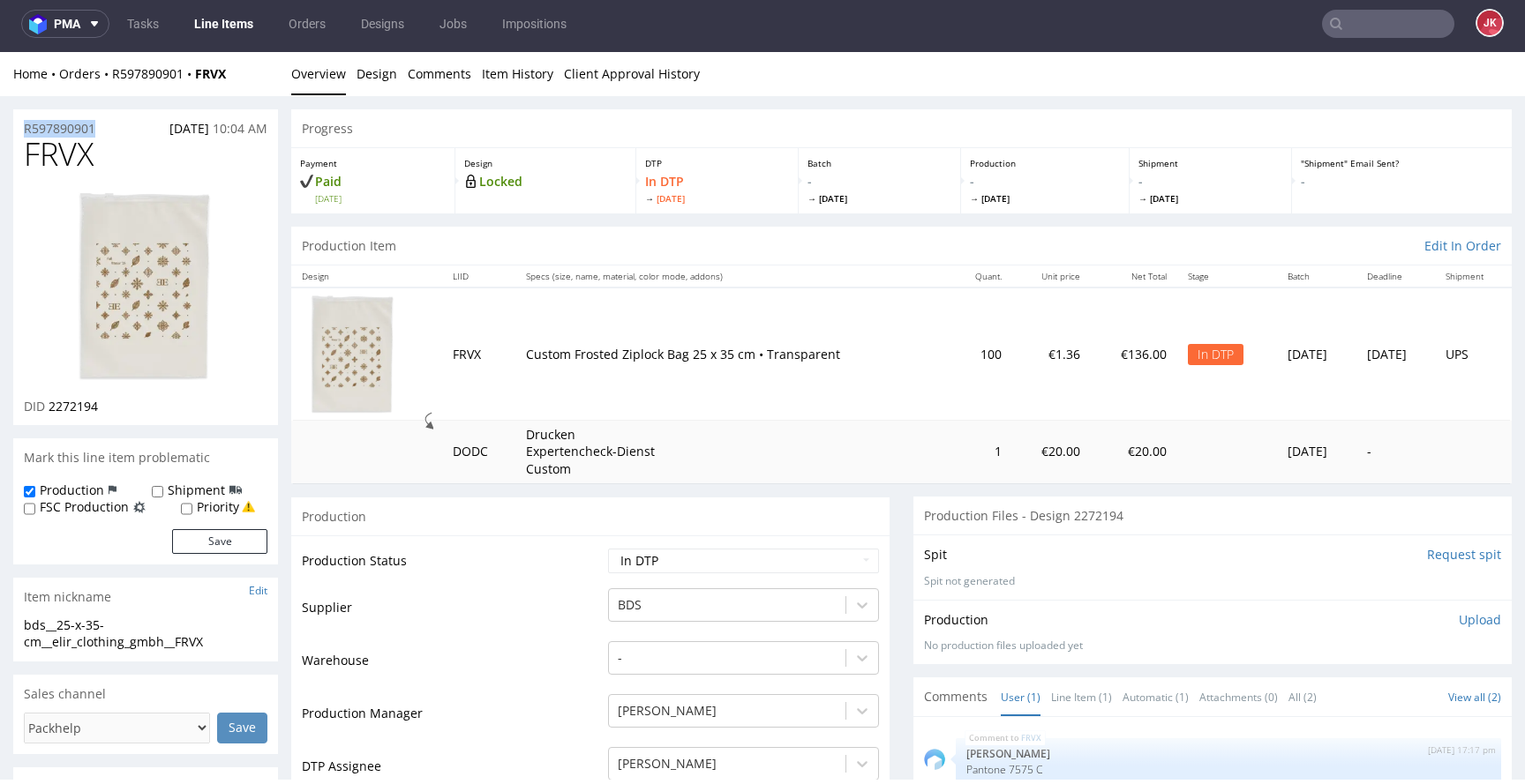
copy p "R597890901"
drag, startPoint x: 48, startPoint y: 410, endPoint x: 146, endPoint y: 407, distance: 98.0
click at [146, 407] on div "DID 2272194" at bounding box center [146, 407] width 244 height 18
copy span "2272194"
click at [823, 564] on select "Waiting for Artwork Waiting for Diecut Waiting for Mockup Waiting for DTP Waiti…" at bounding box center [743, 561] width 271 height 25
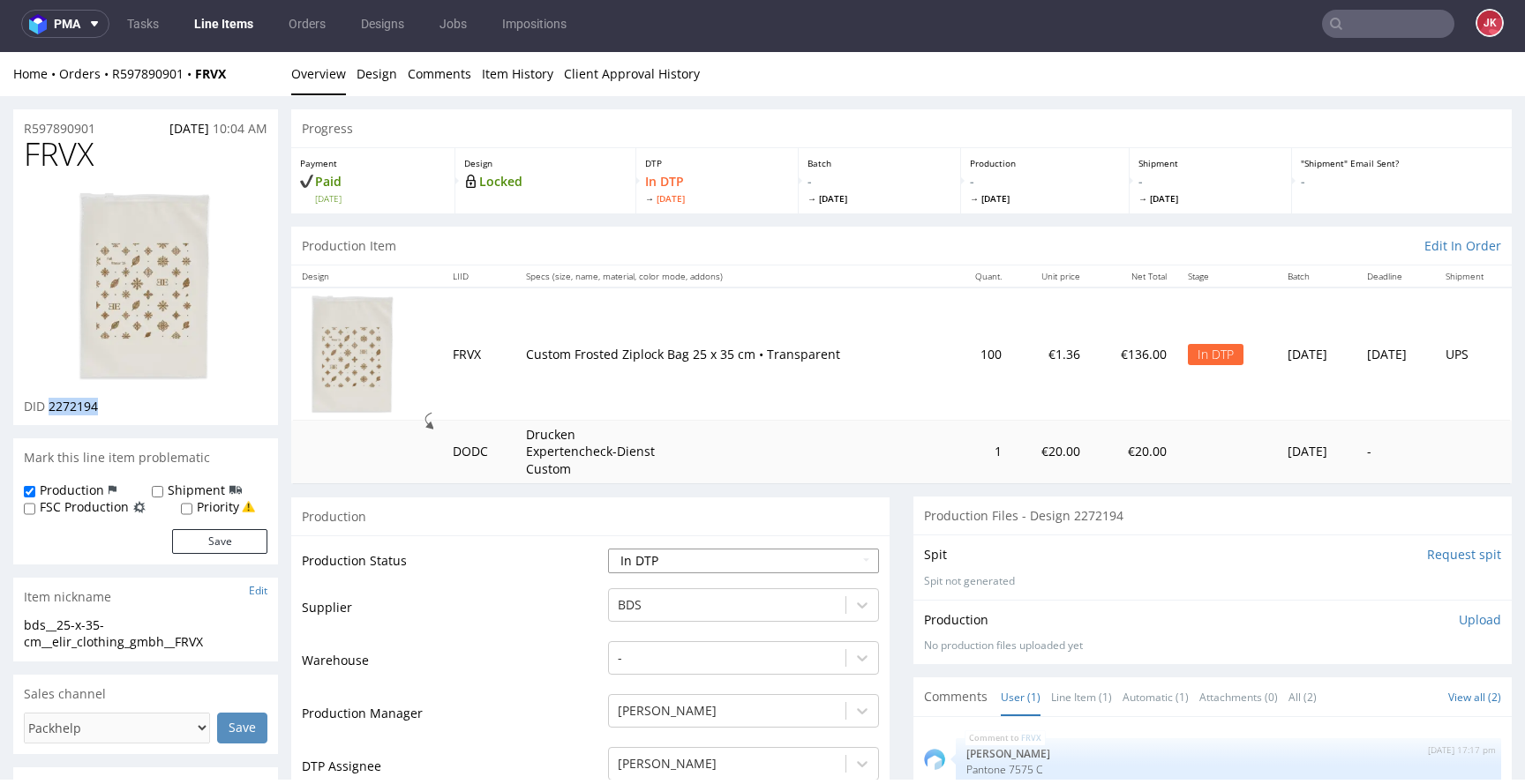
select select "dtp_ca_needed"
click at [608, 548] on select "Waiting for Artwork Waiting for Diecut Waiting for Mockup Waiting for DTP Waiti…" at bounding box center [743, 561] width 271 height 25
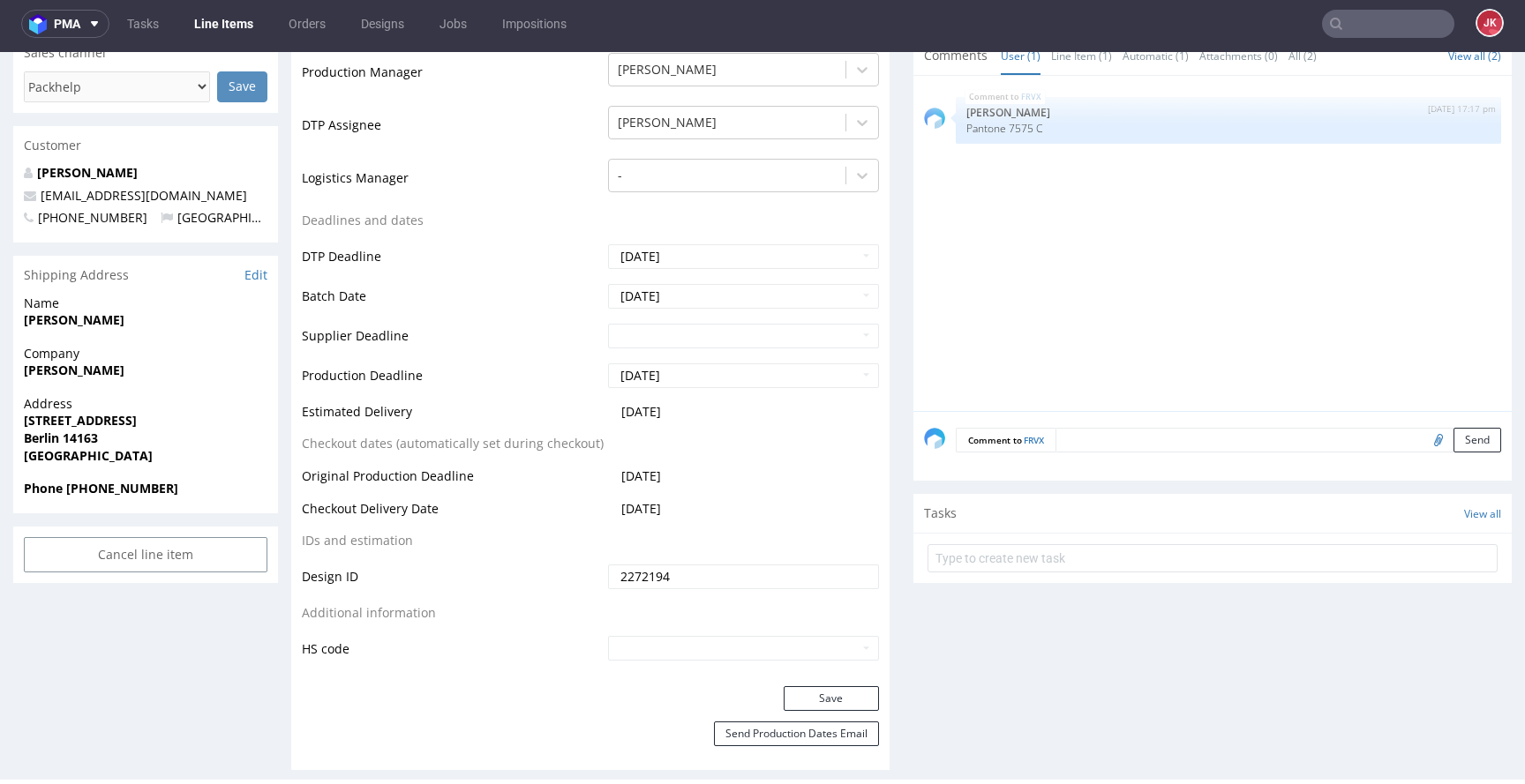
scroll to position [657, 0]
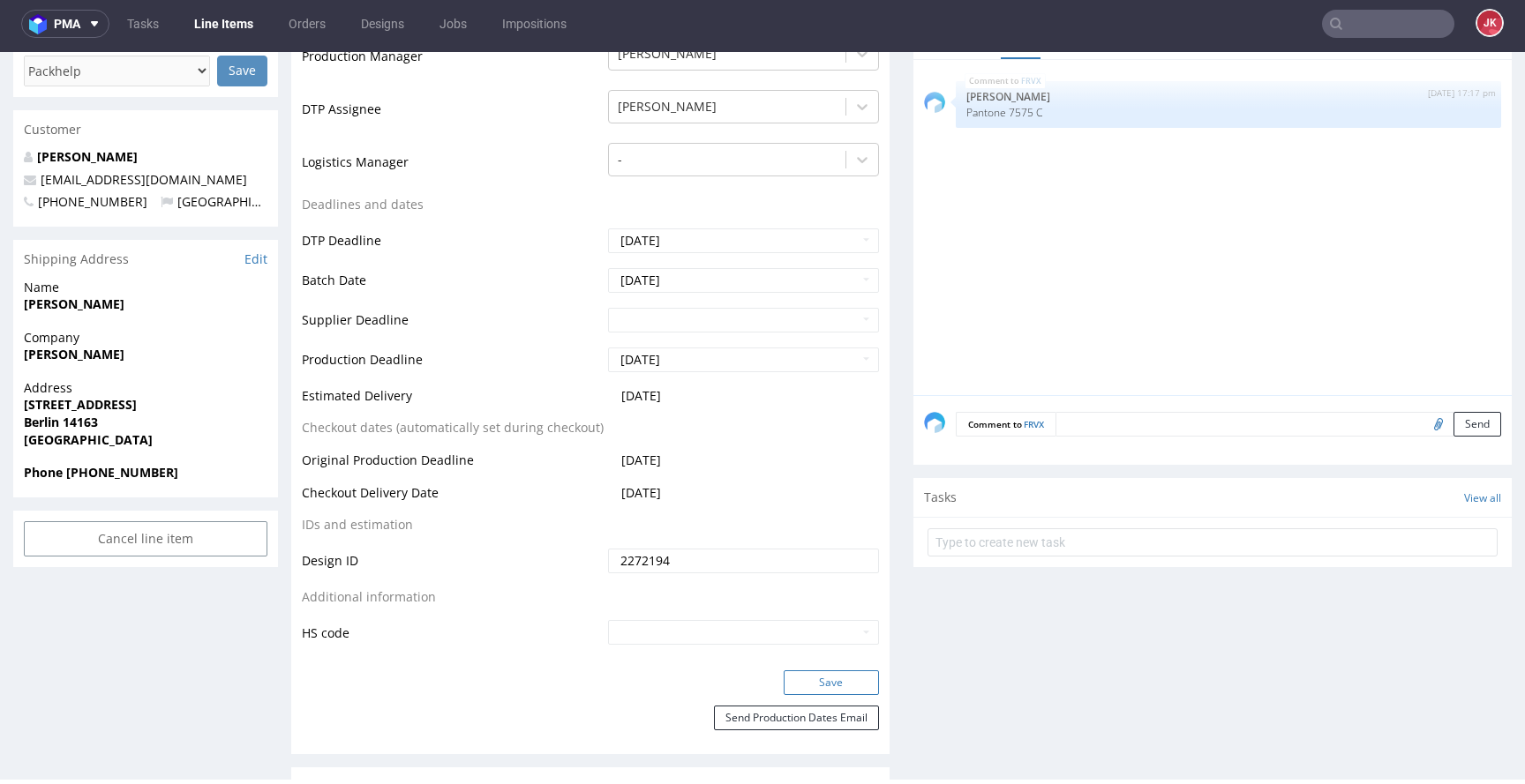
click at [810, 691] on button "Save" at bounding box center [831, 683] width 95 height 25
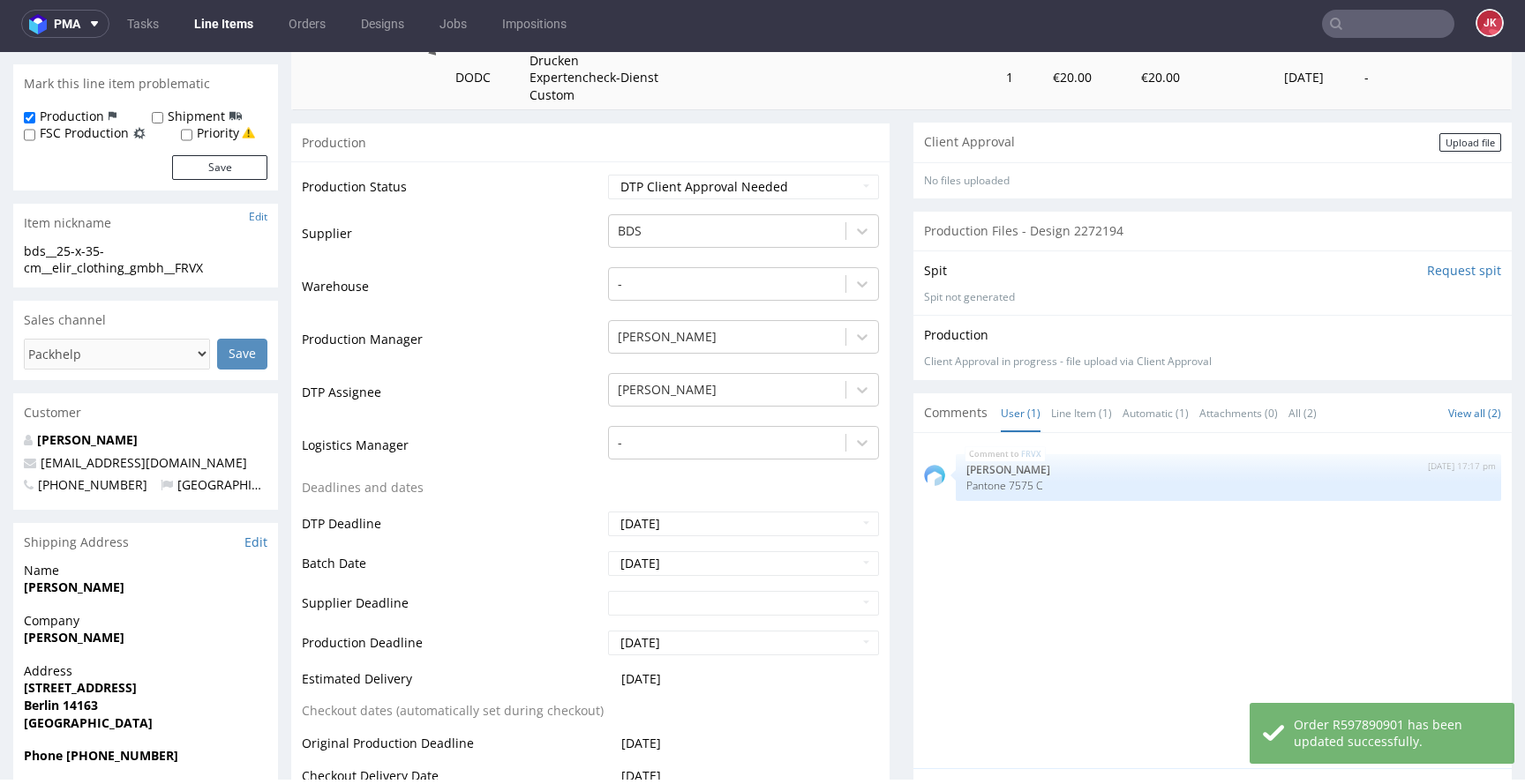
scroll to position [0, 0]
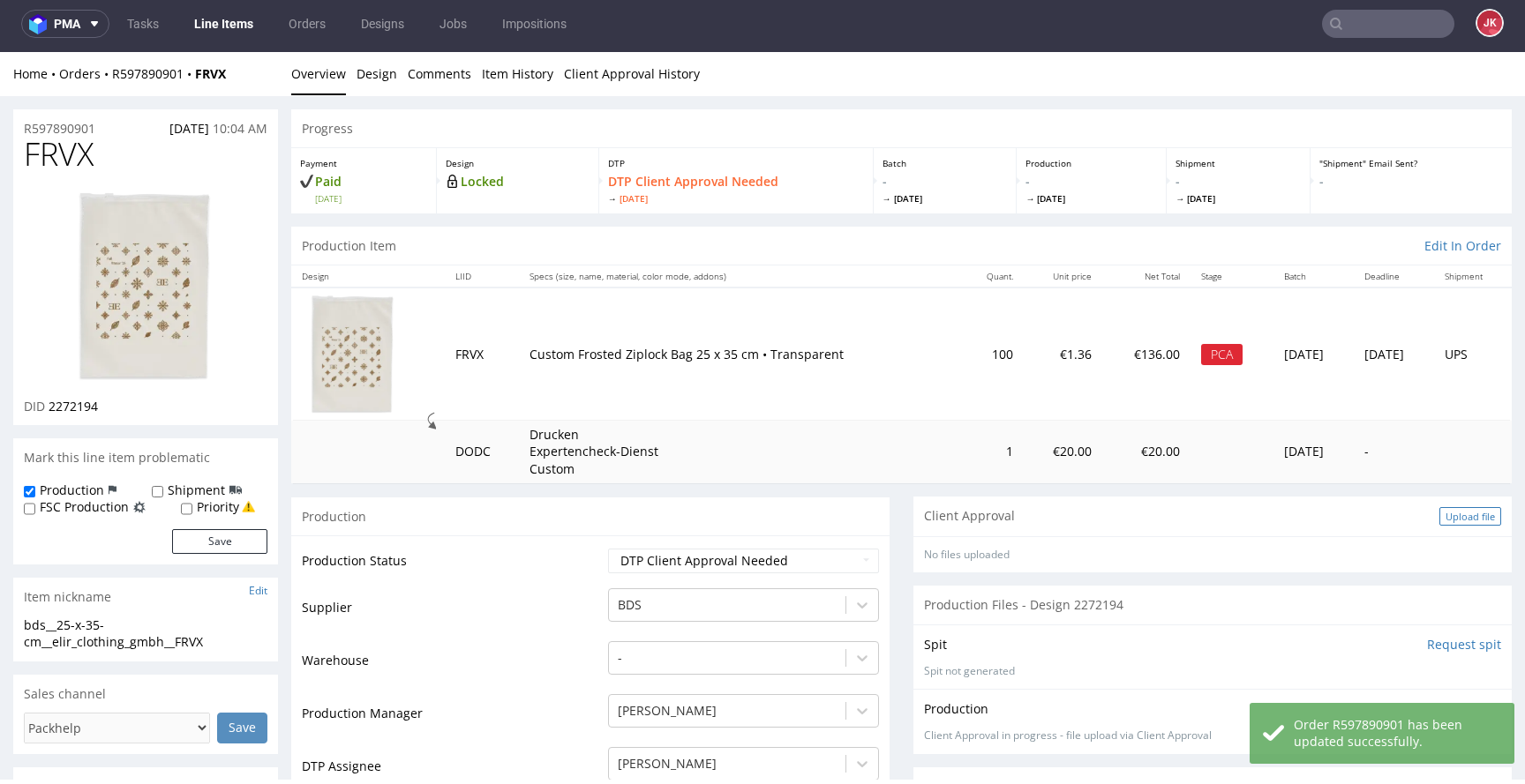
click at [1440, 511] on div "Upload file" at bounding box center [1470, 516] width 62 height 19
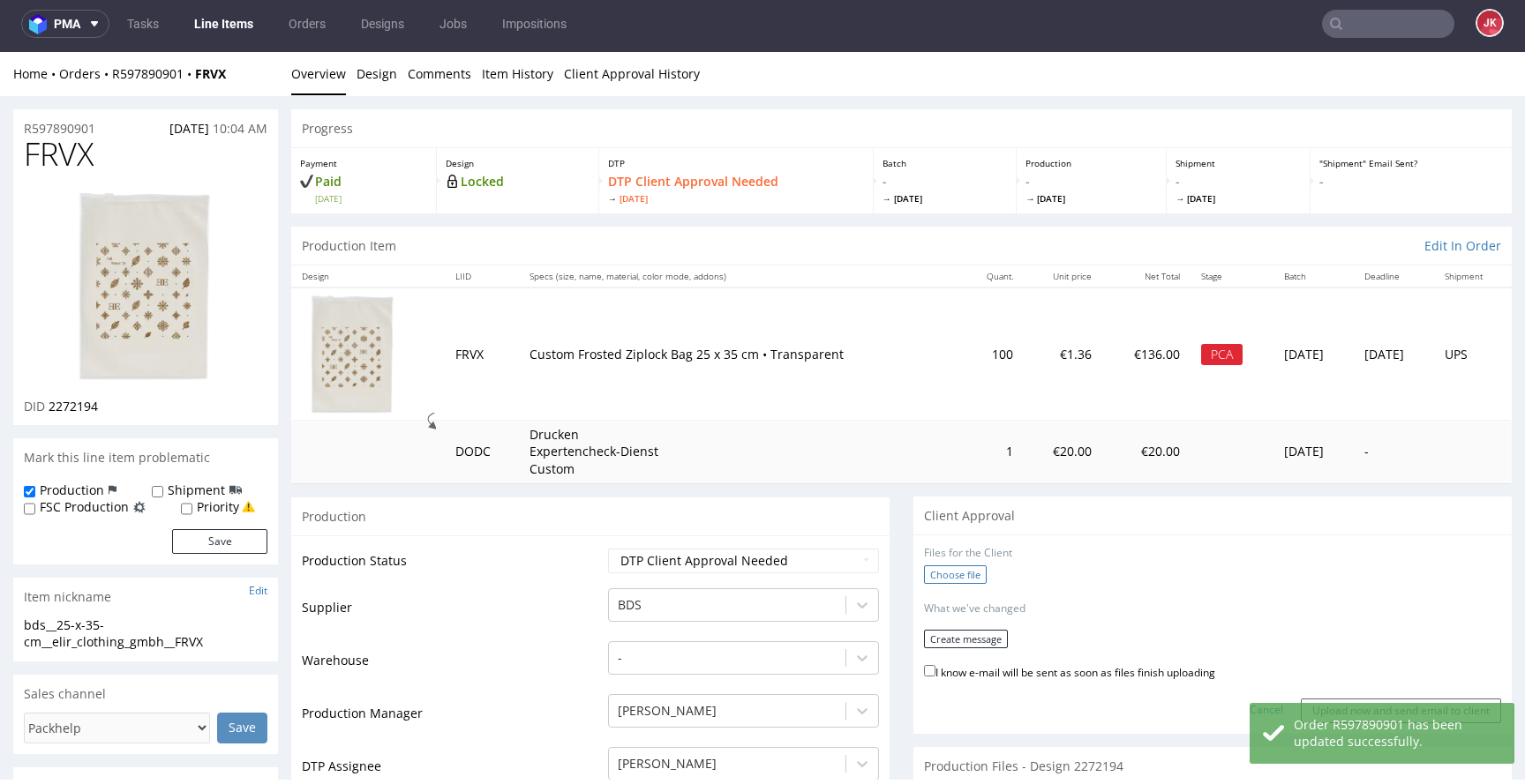
click at [963, 577] on label "Choose file" at bounding box center [956, 574] width 63 height 19
click at [0, 52] on input "Choose file" at bounding box center [0, 52] width 0 height 0
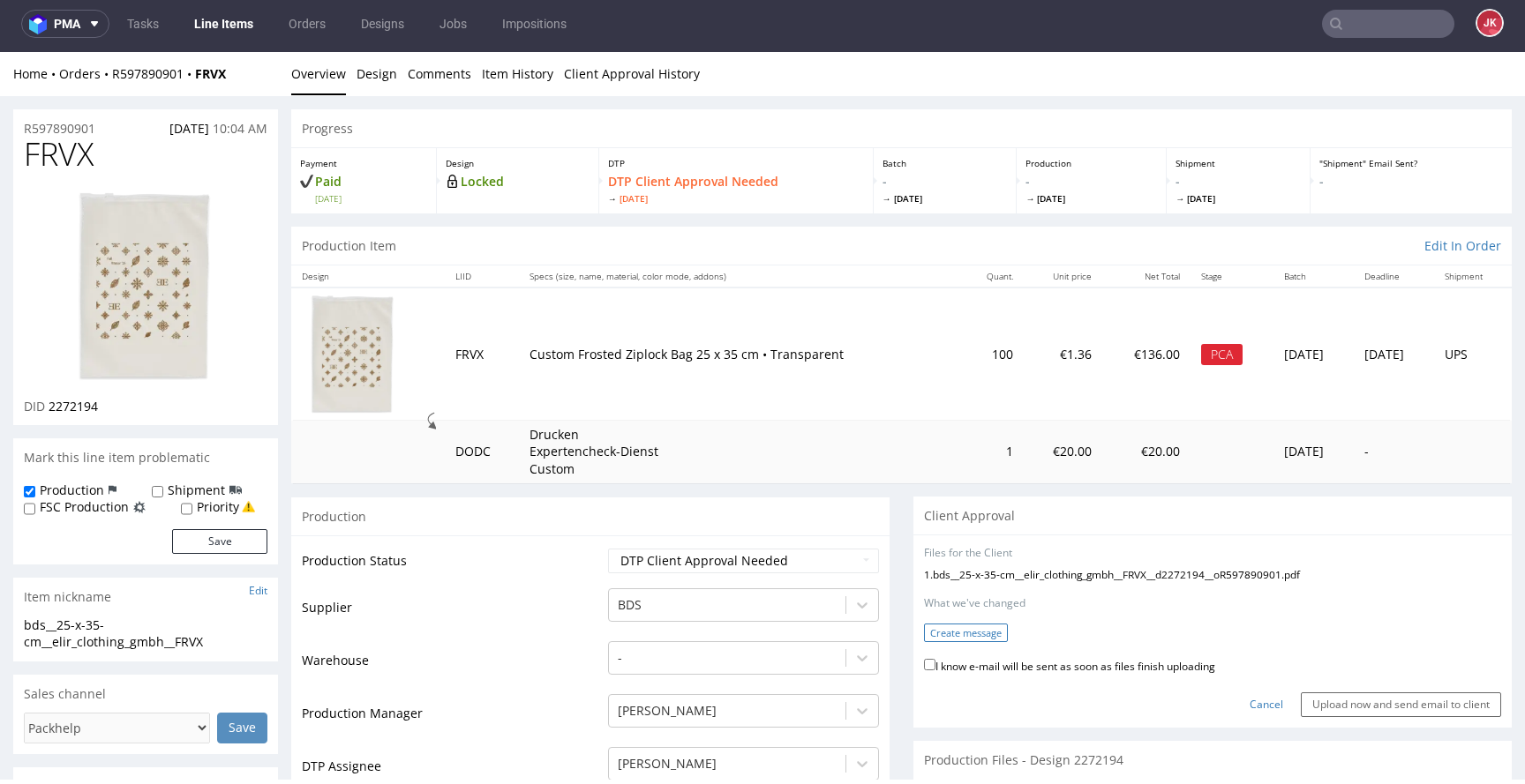
click at [961, 638] on button "Create message" at bounding box center [966, 633] width 84 height 19
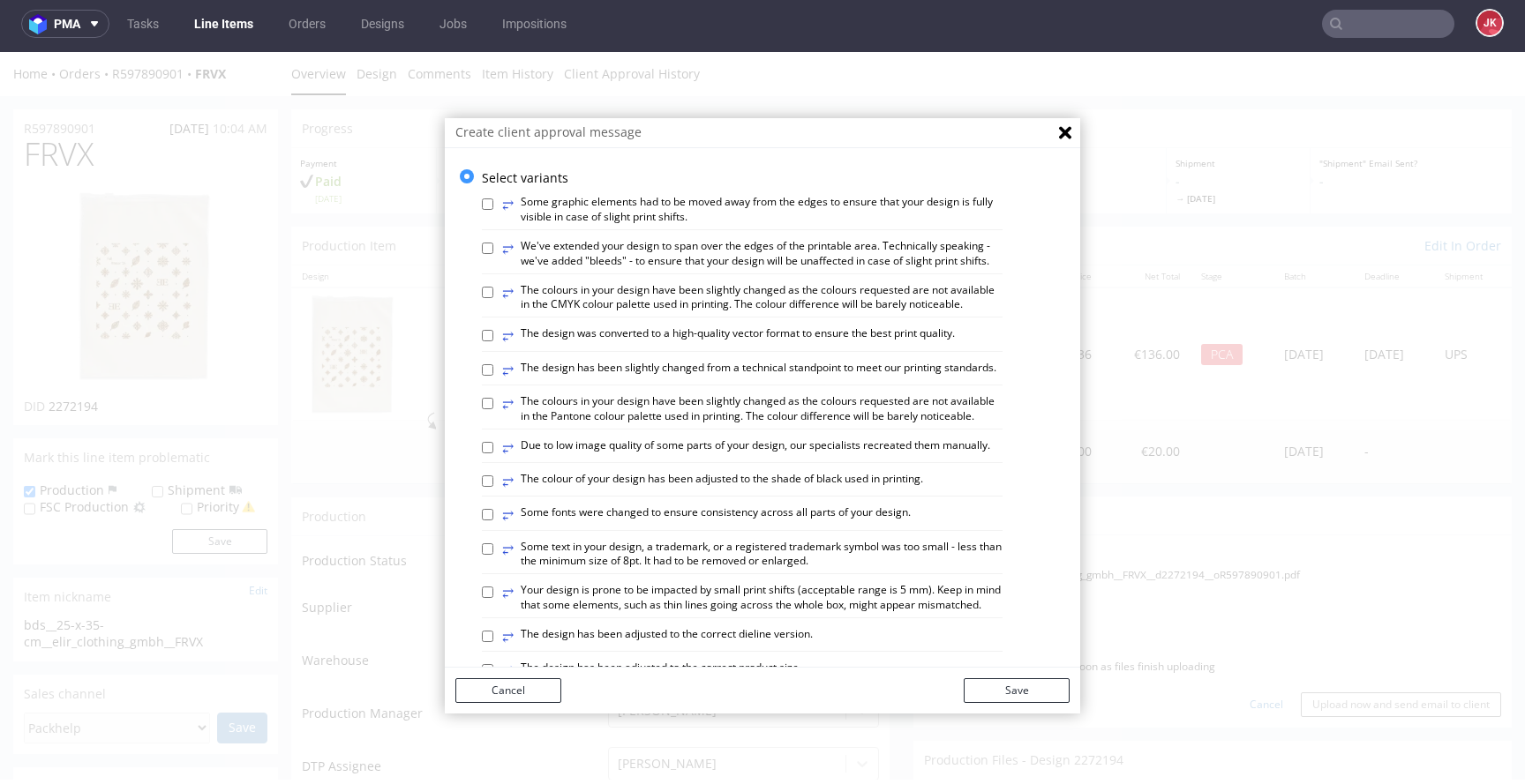
click at [706, 346] on label "⥂ The design was converted to a high-quality vector format to ensure the best p…" at bounding box center [728, 336] width 453 height 20
click at [493, 341] on input "⥂ The design was converted to a high-quality vector format to ensure the best p…" at bounding box center [488, 335] width 12 height 12
checkbox input "true"
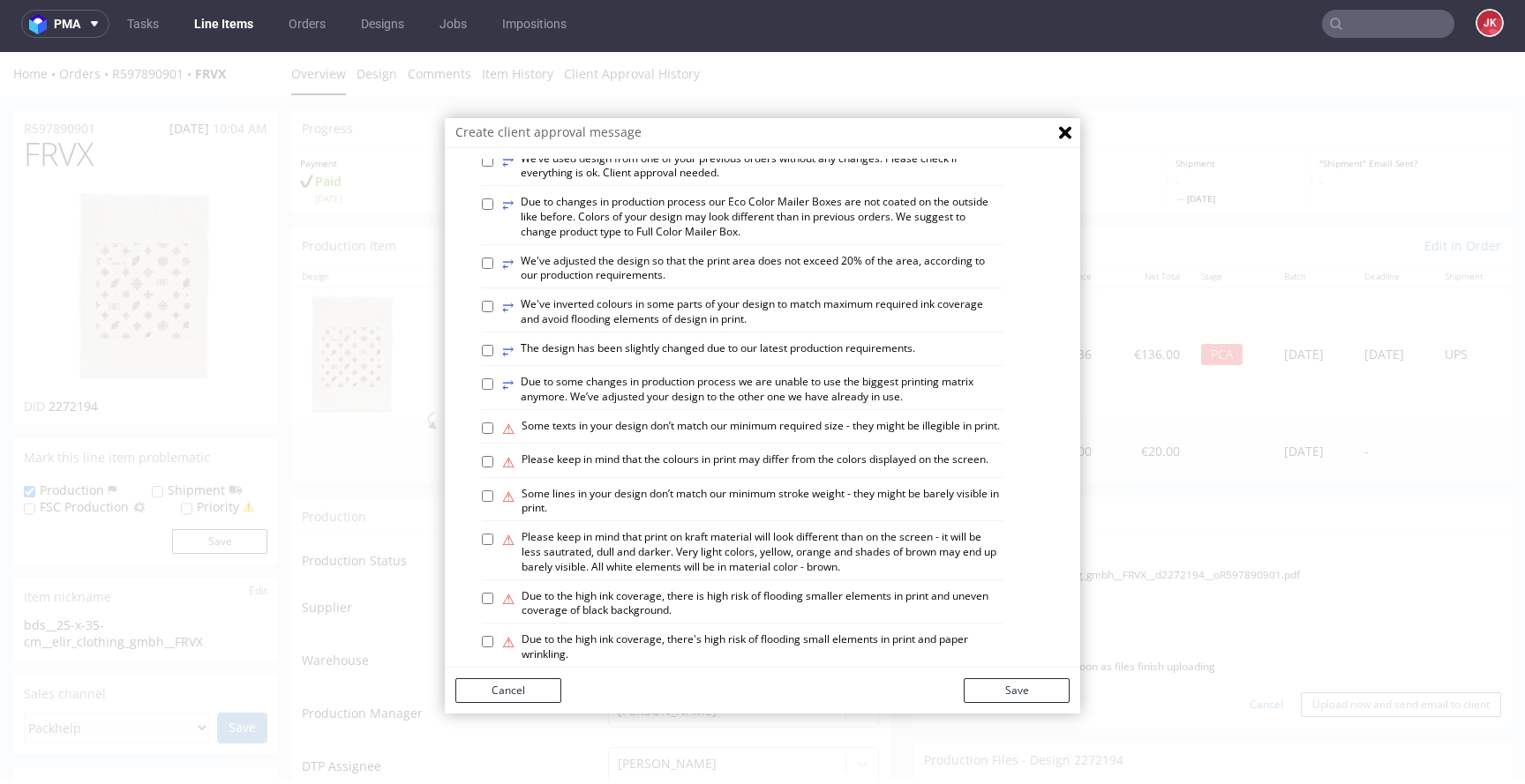
scroll to position [1030, 0]
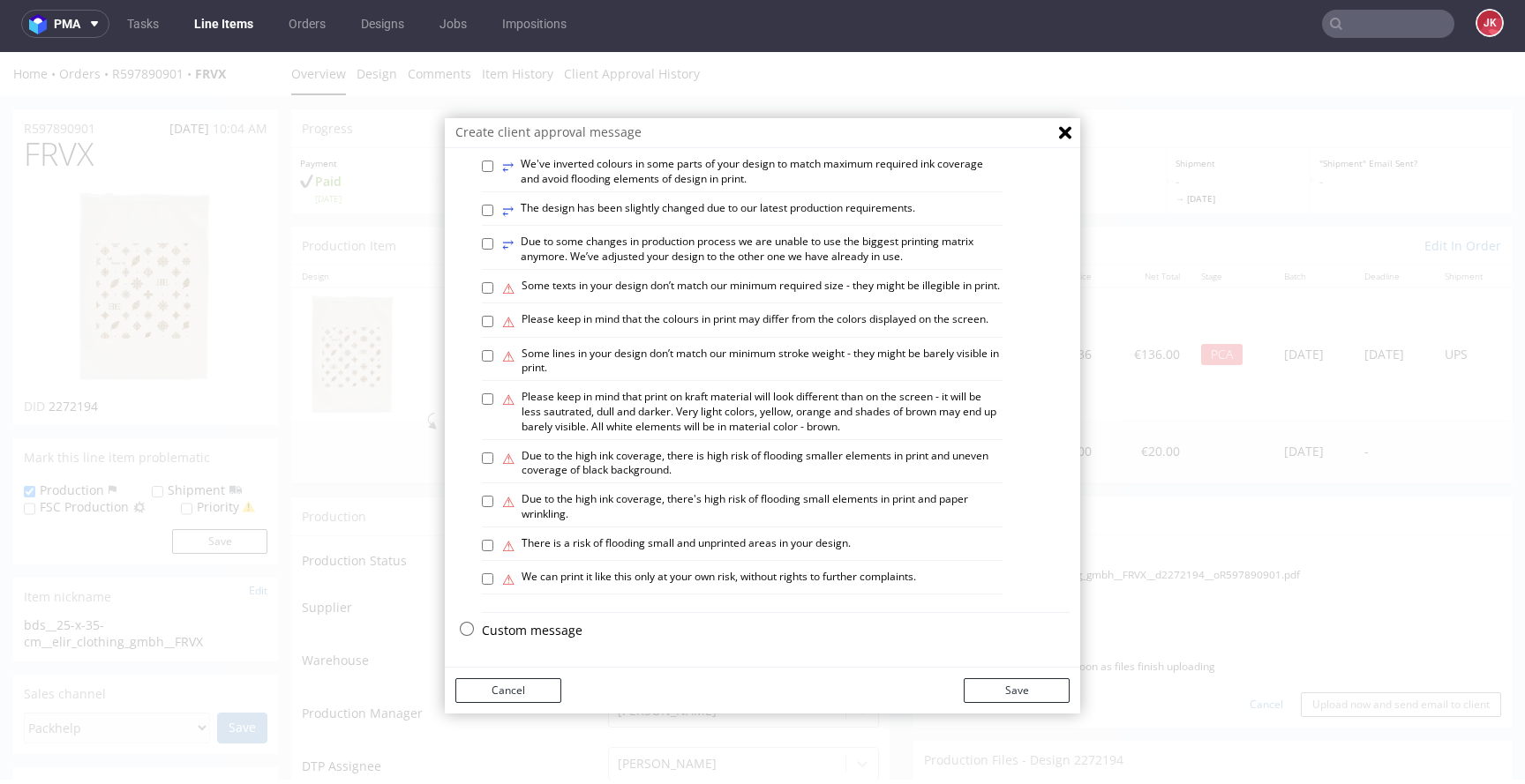
click at [630, 542] on label "⚠ There is a risk of flooding small and unprinted areas in your design." at bounding box center [676, 547] width 349 height 20
click at [493, 542] on input "⚠ There is a risk of flooding small and unprinted areas in your design." at bounding box center [488, 546] width 12 height 12
checkbox input "true"
click at [1008, 694] on button "Save" at bounding box center [1017, 691] width 106 height 25
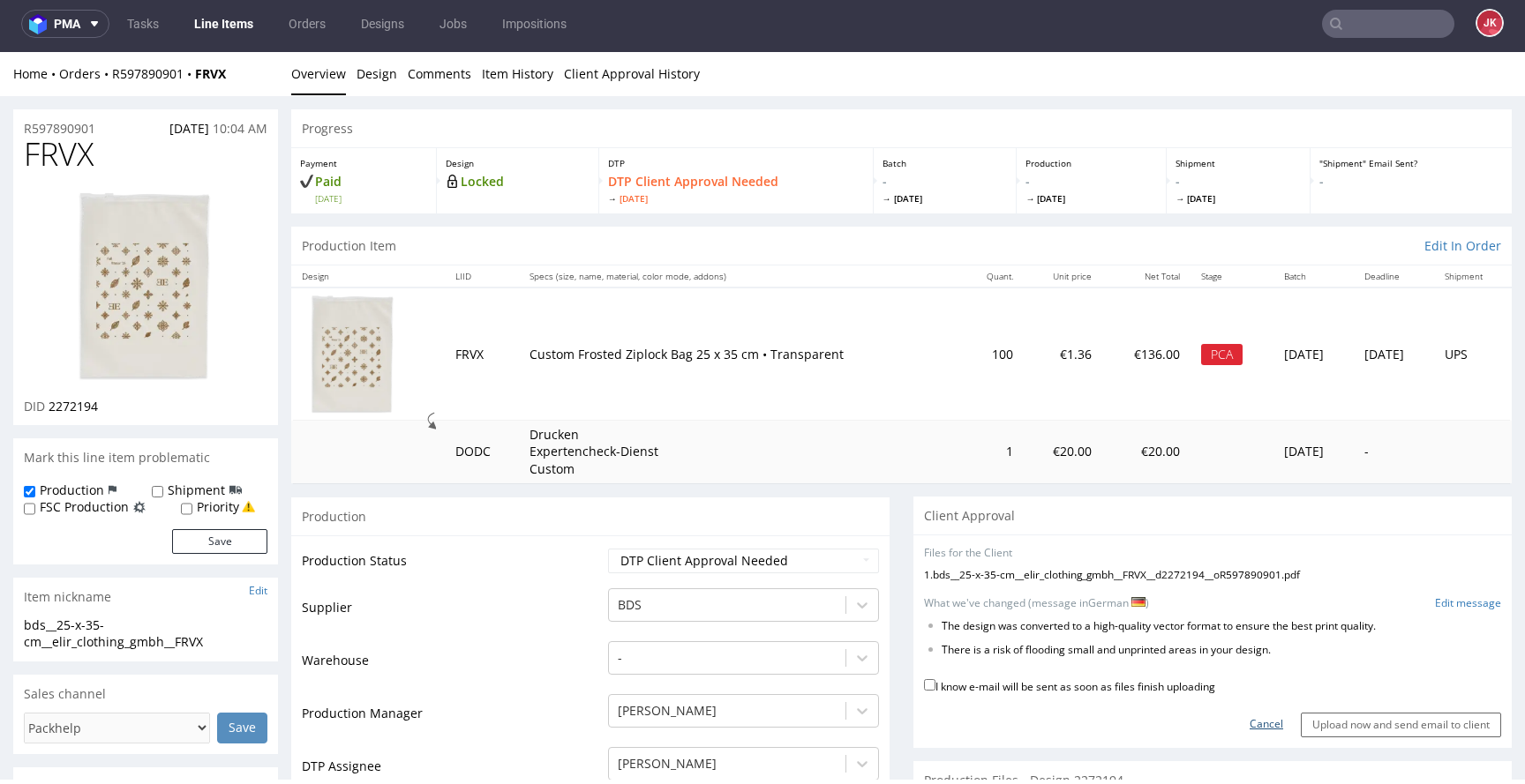
click at [1250, 728] on link "Cancel" at bounding box center [1266, 724] width 33 height 15
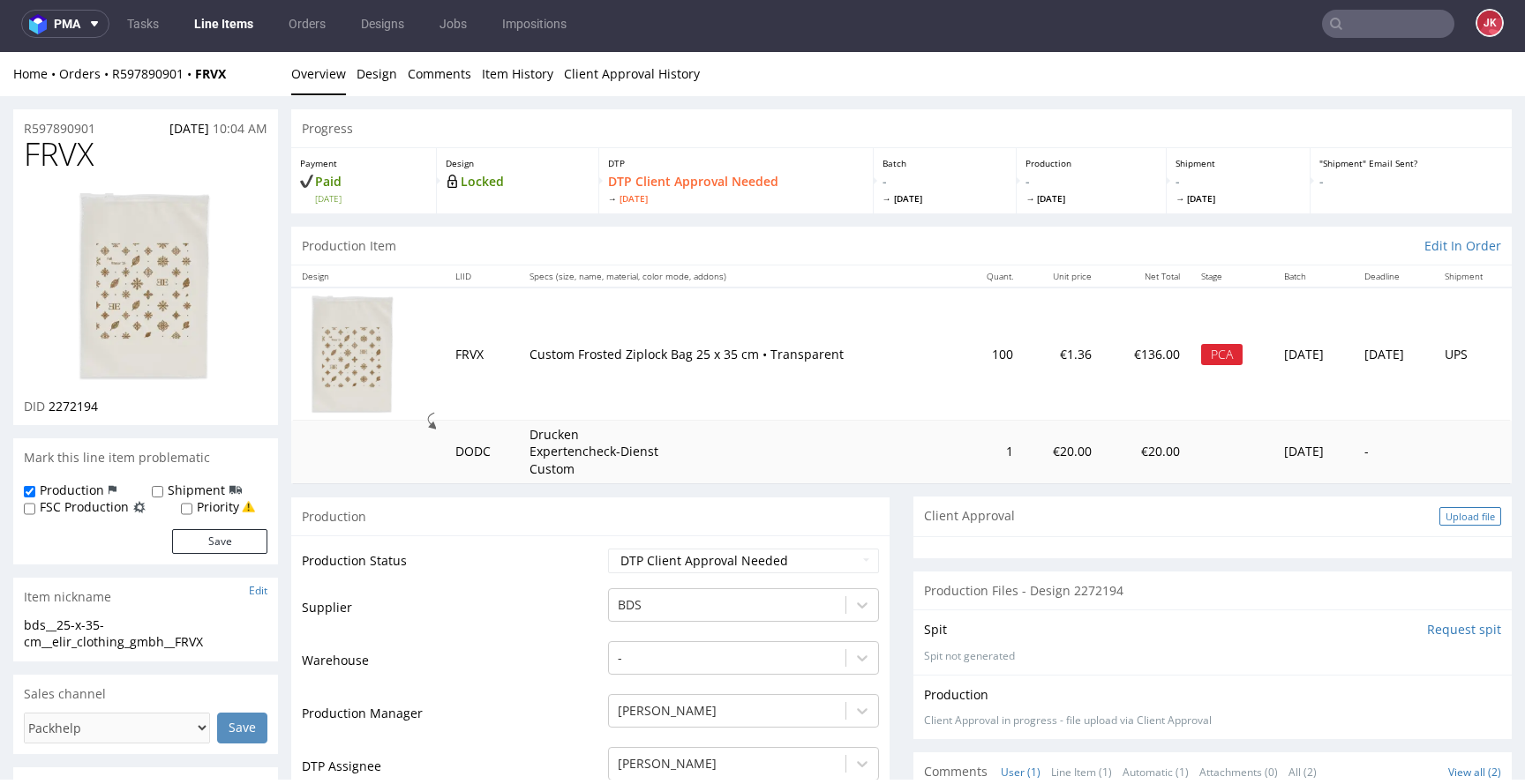
click at [1440, 520] on div "Upload file" at bounding box center [1470, 516] width 62 height 19
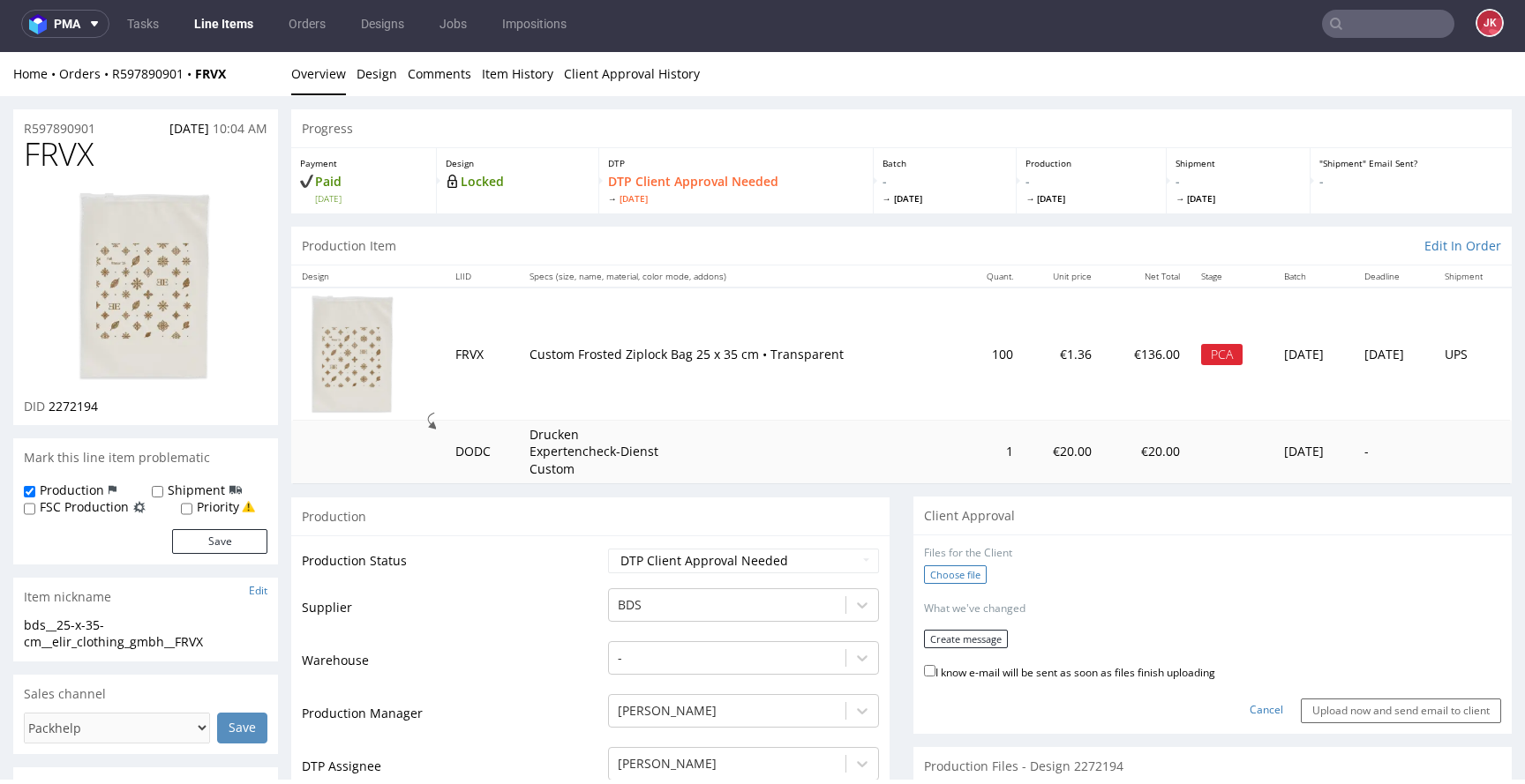
click at [957, 575] on label "Choose file" at bounding box center [956, 574] width 63 height 19
click at [0, 52] on input "Choose file" at bounding box center [0, 52] width 0 height 0
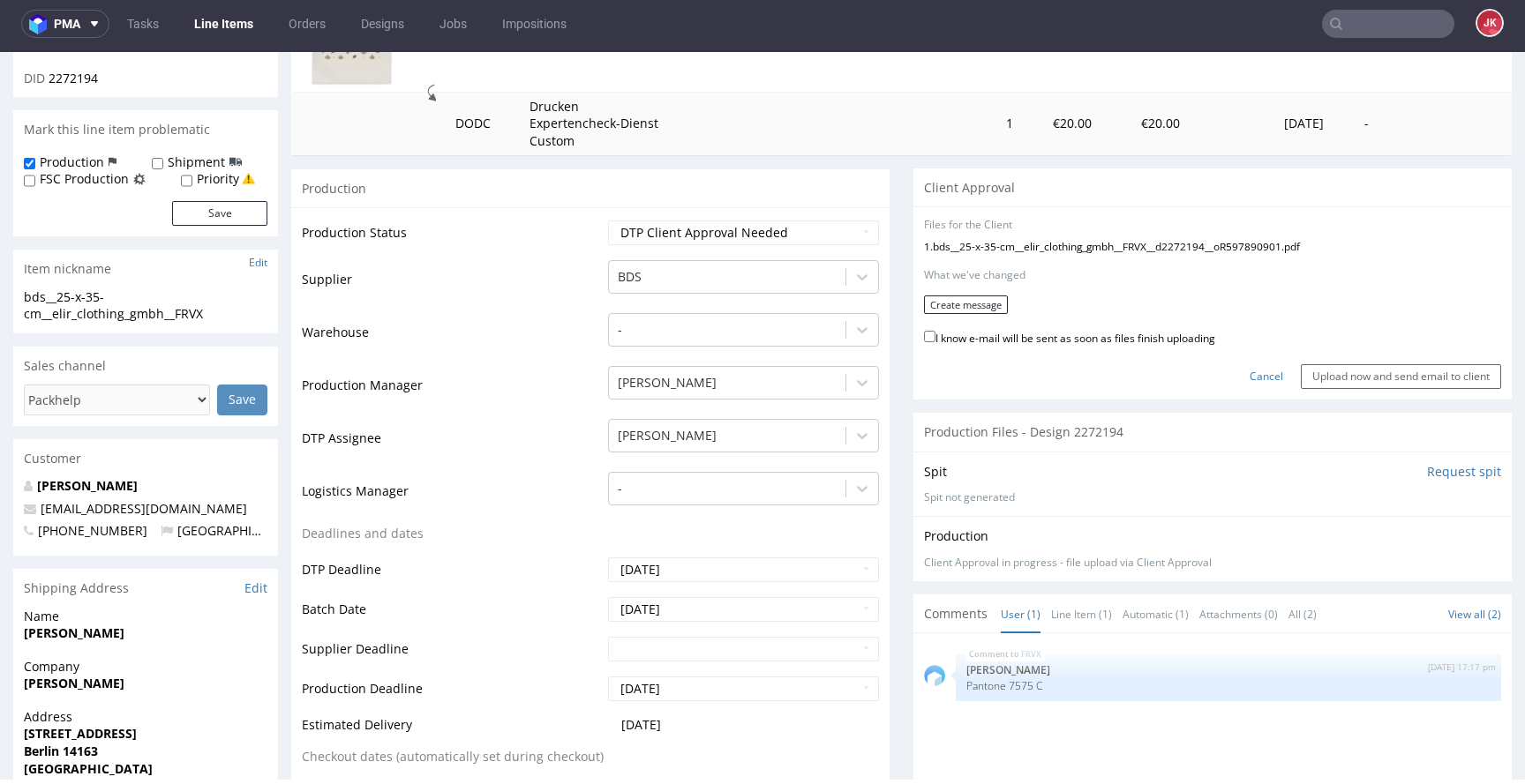
scroll to position [332, 0]
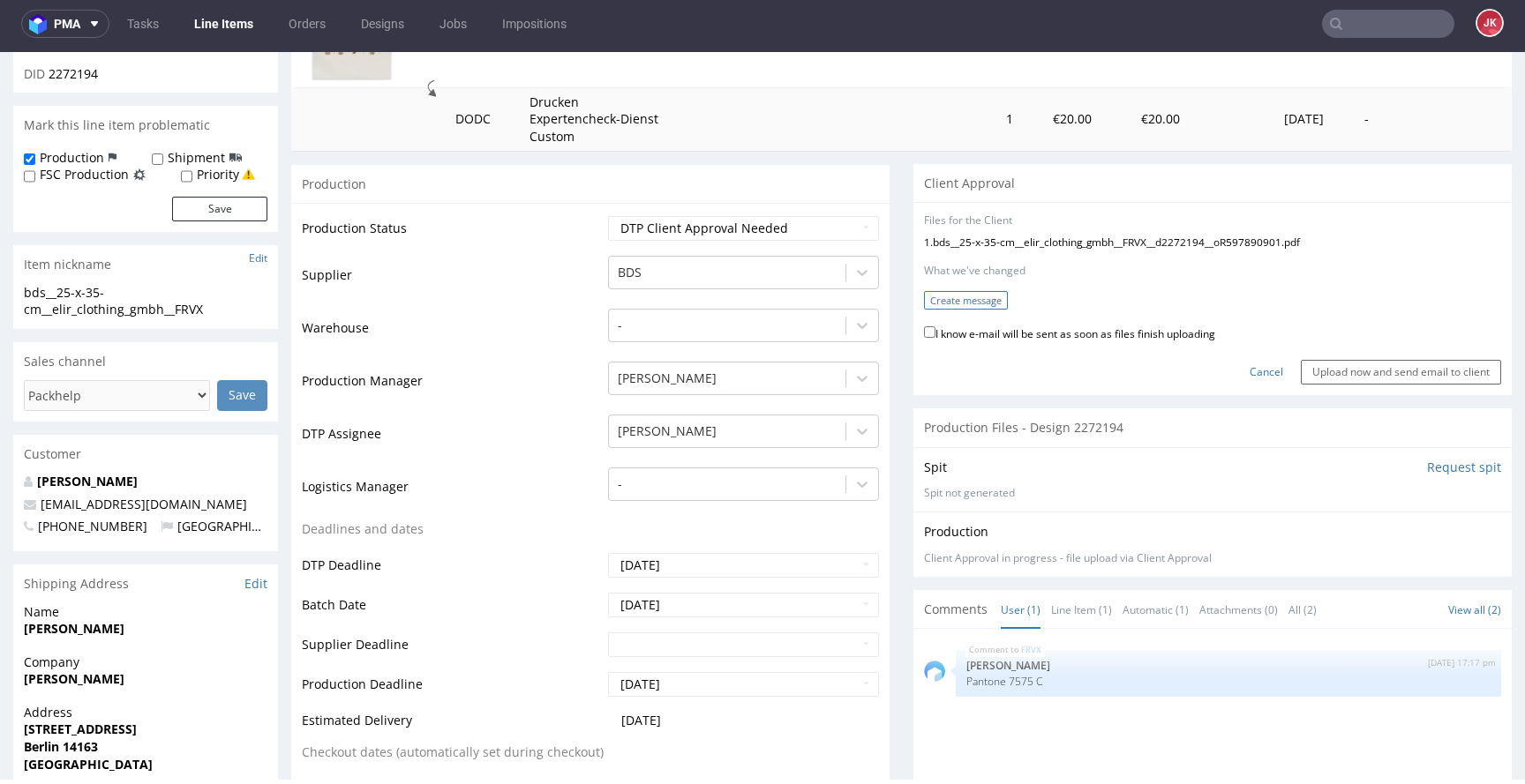
click at [955, 302] on button "Create message" at bounding box center [966, 300] width 84 height 19
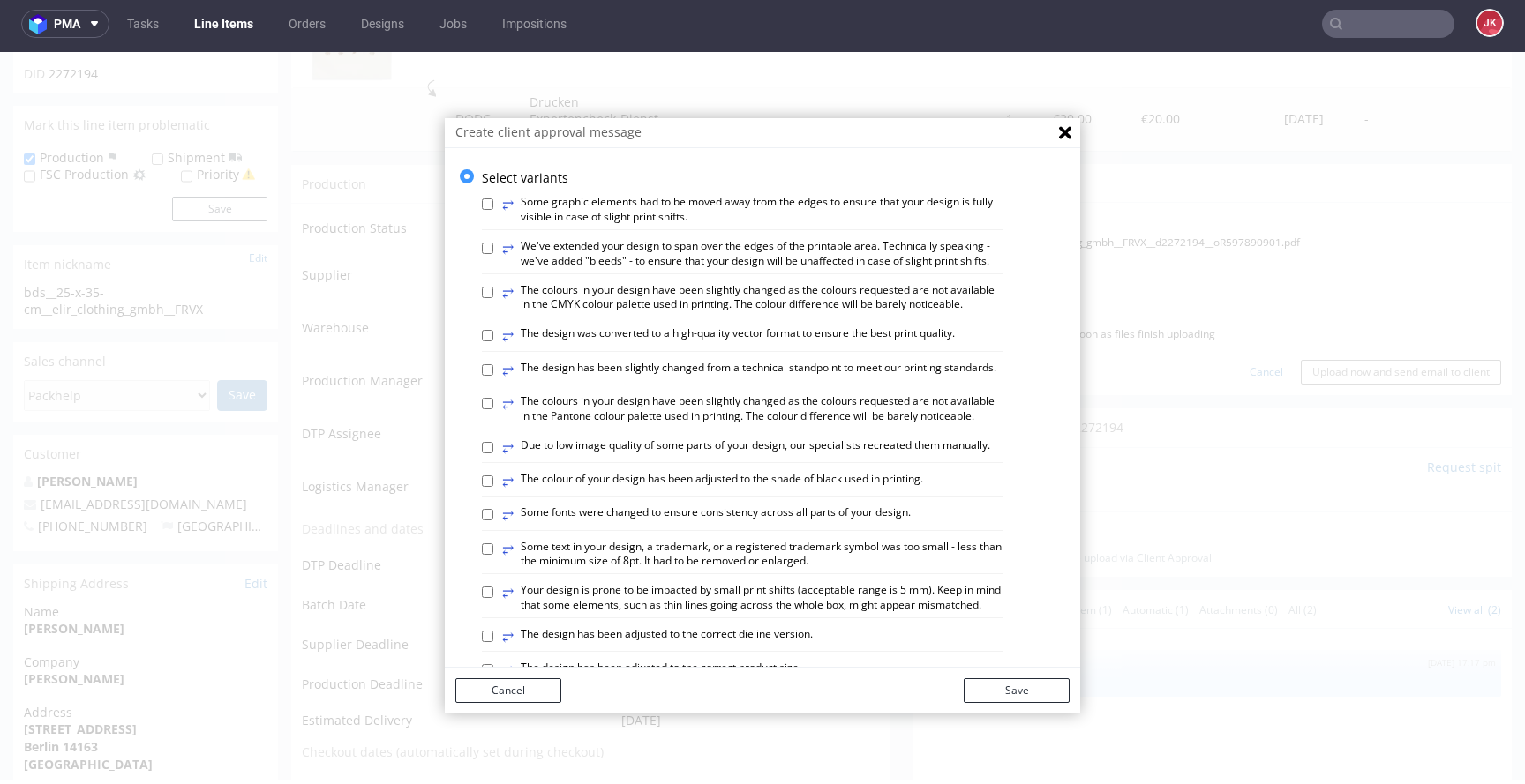
click at [575, 346] on label "⥂ The design was converted to a high-quality vector format to ensure the best p…" at bounding box center [728, 336] width 453 height 20
click at [493, 341] on input "⥂ The design was converted to a high-quality vector format to ensure the best p…" at bounding box center [488, 335] width 12 height 12
checkbox input "true"
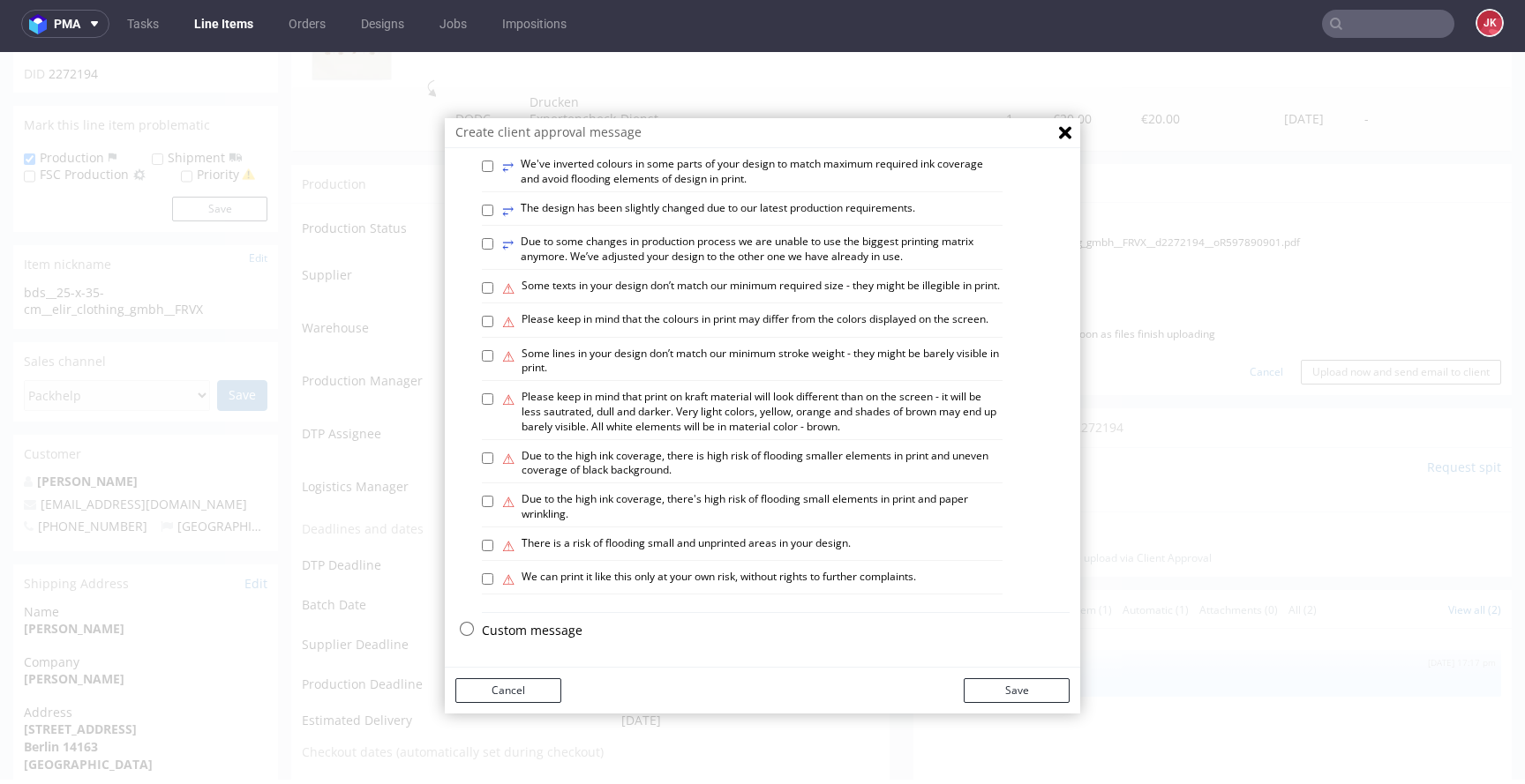
scroll to position [1030, 0]
click at [634, 537] on label "⚠ There is a risk of flooding small and unprinted areas in your design." at bounding box center [676, 547] width 349 height 20
click at [493, 540] on input "⚠ There is a risk of flooding small and unprinted areas in your design." at bounding box center [488, 546] width 12 height 12
checkbox input "true"
click at [1026, 694] on button "Save" at bounding box center [1017, 691] width 106 height 25
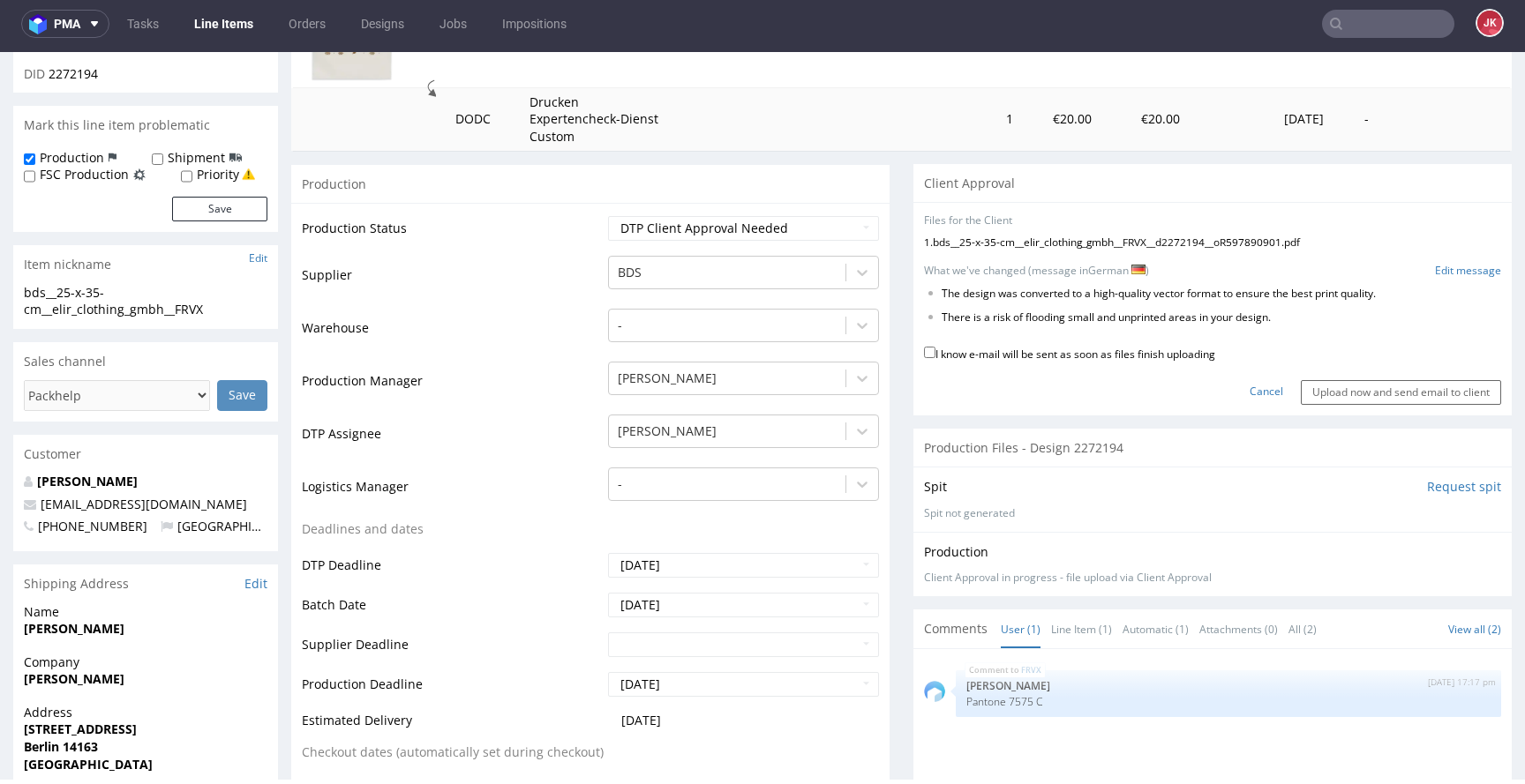
click at [1038, 356] on label "I know e-mail will be sent as soon as files finish uploading" at bounding box center [1070, 353] width 291 height 20
click at [936, 356] on input "I know e-mail will be sent as soon as files finish uploading" at bounding box center [930, 352] width 12 height 12
checkbox input "true"
click at [1373, 393] on input "Upload now and send email to client" at bounding box center [1400, 392] width 200 height 25
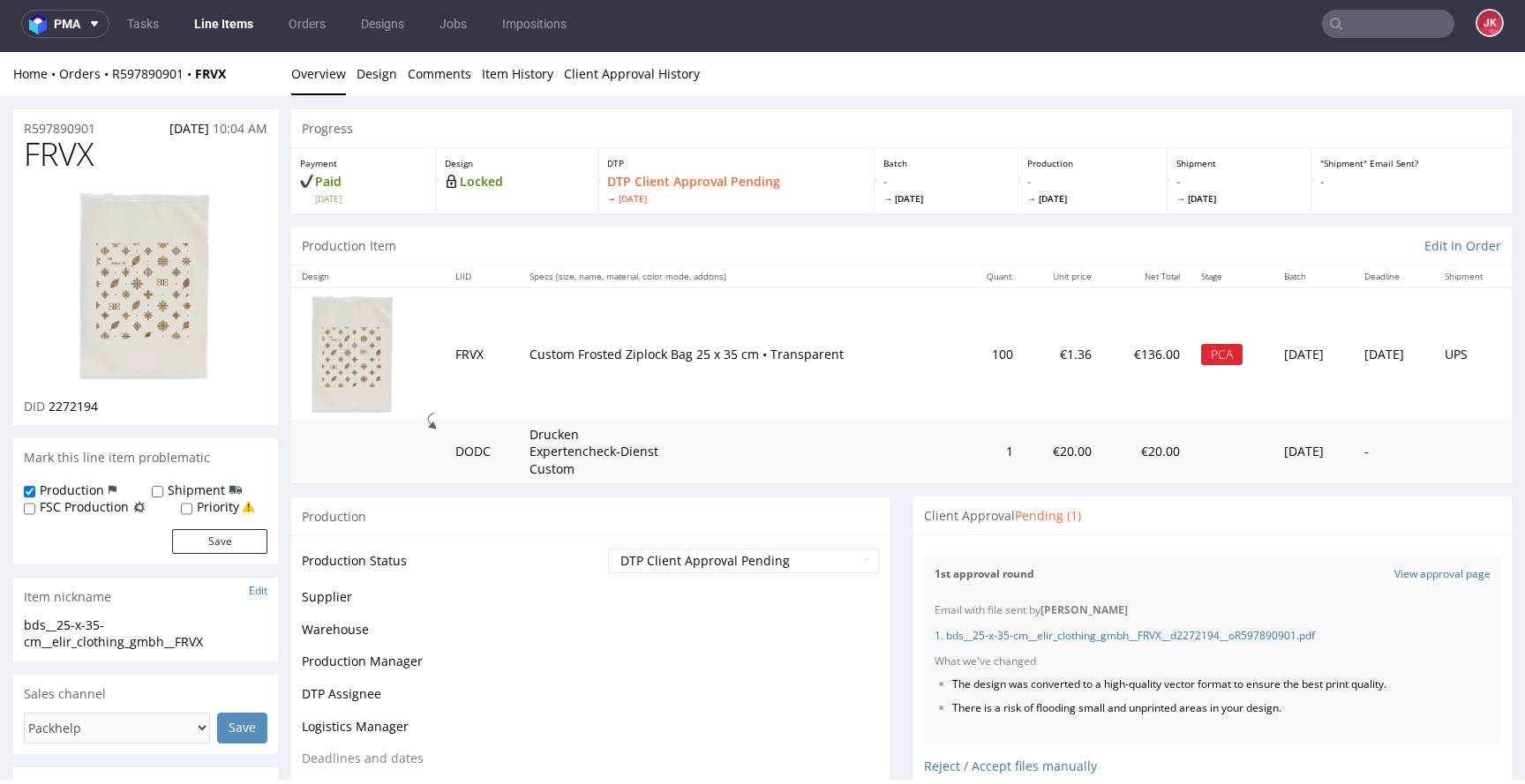
scroll to position [0, 0]
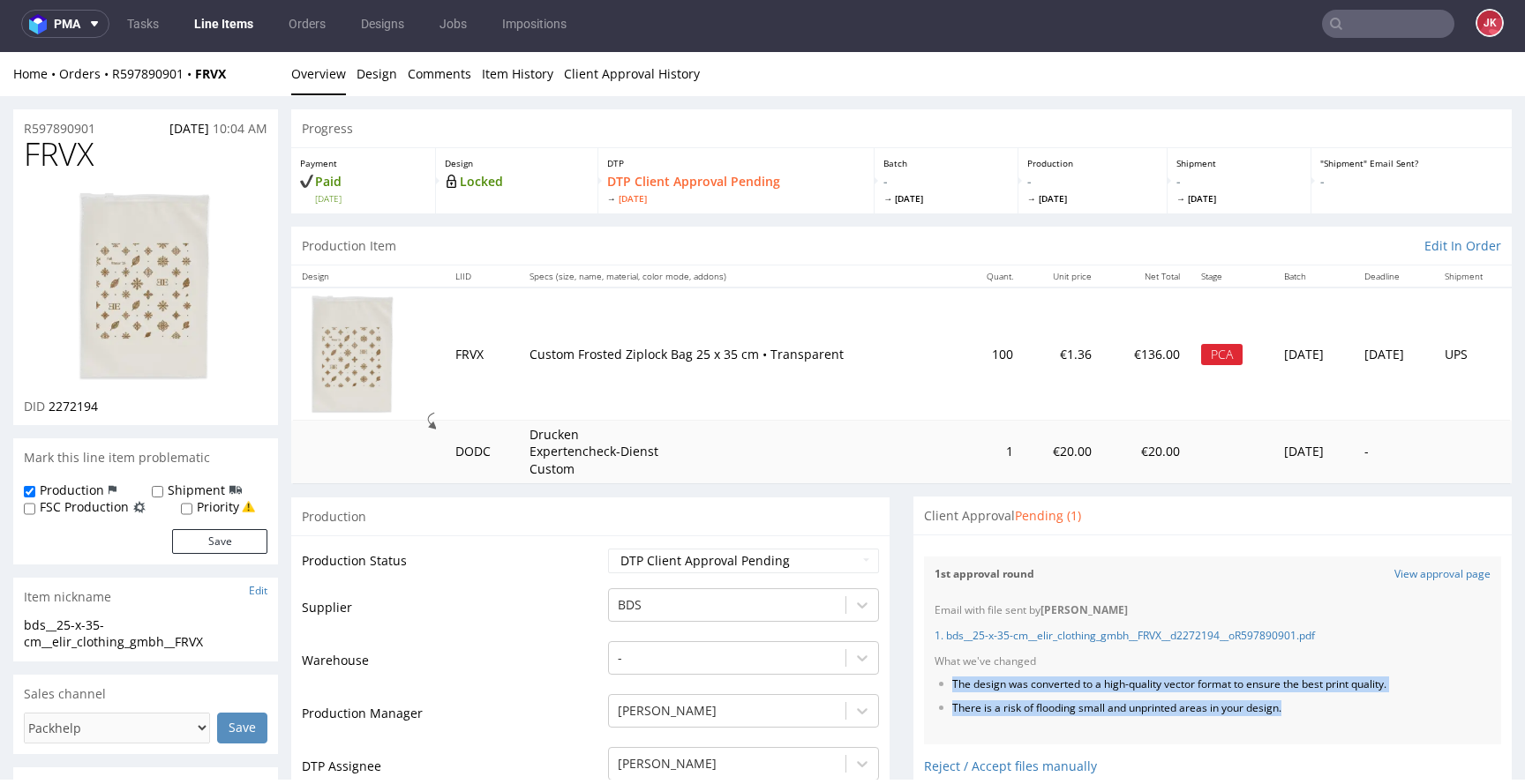
drag, startPoint x: 940, startPoint y: 679, endPoint x: 1387, endPoint y: 714, distance: 448.4
click at [1387, 714] on ul "The design was converted to a high-quality vector format to ensure the best pri…" at bounding box center [1213, 696] width 556 height 39
copy ul "The design was converted to a high-quality vector format to ensure the best pri…"
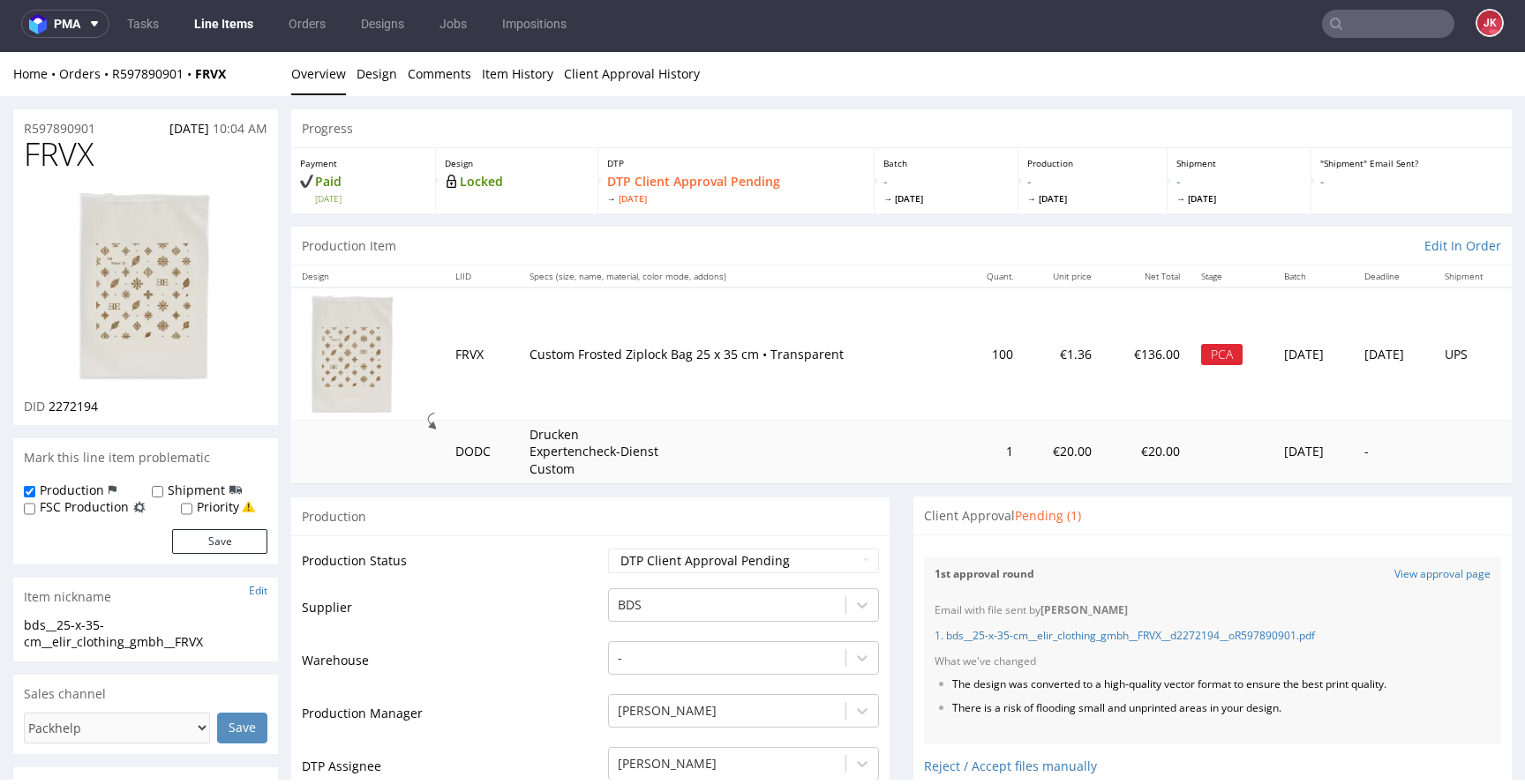
click at [65, 151] on span "FRVX" at bounding box center [59, 154] width 70 height 35
copy span "FRVX"
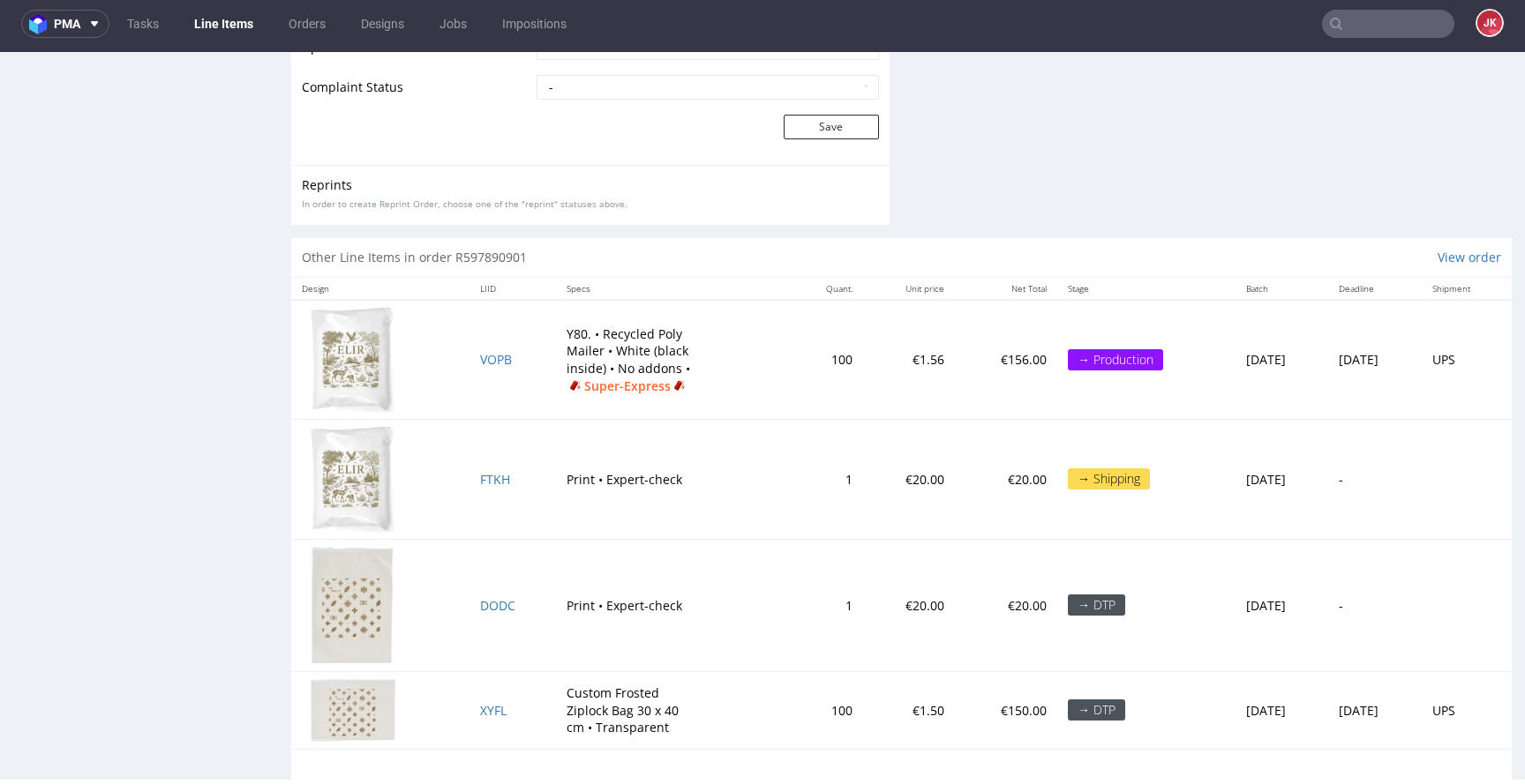
scroll to position [2797, 0]
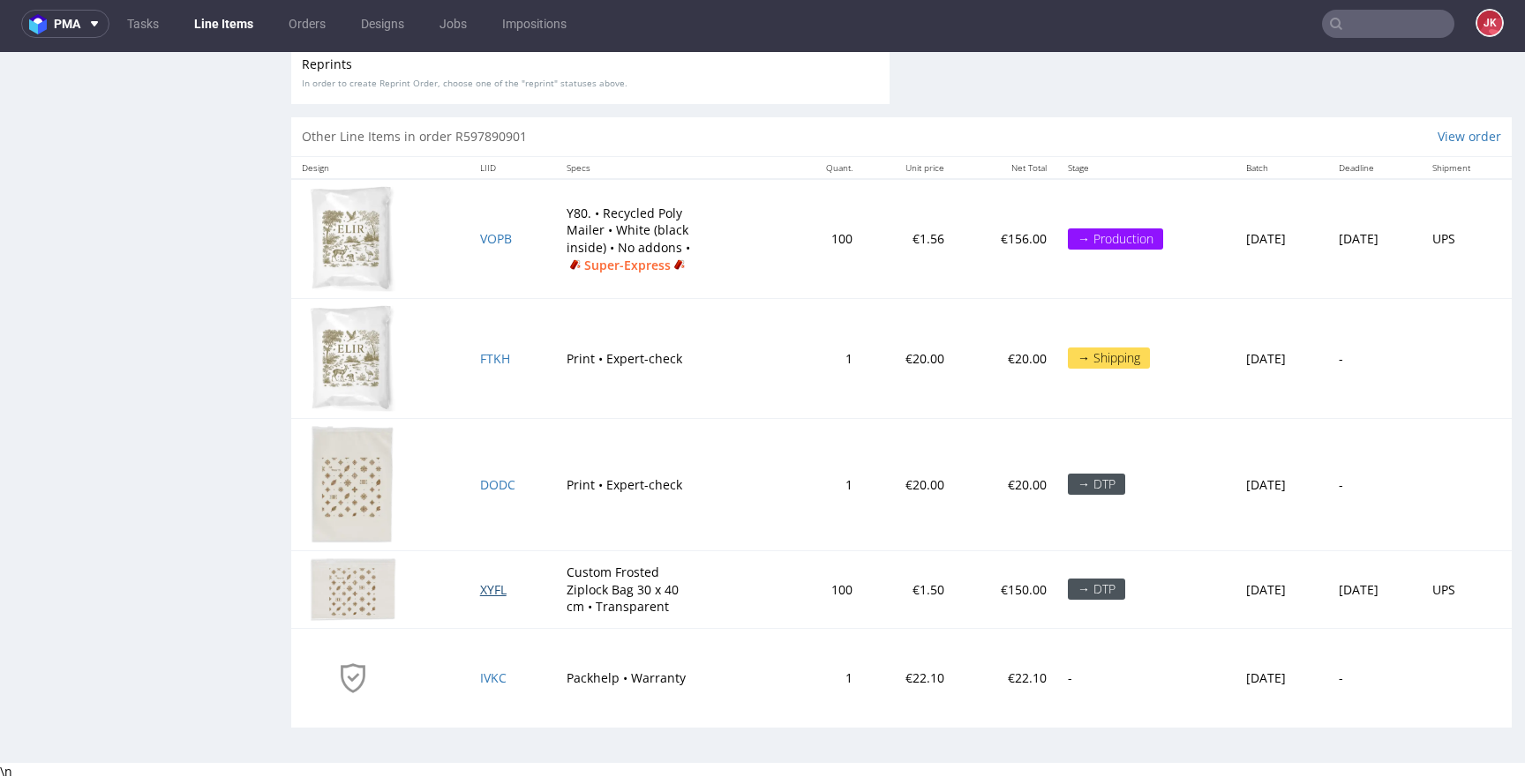
click at [481, 591] on span "XYFL" at bounding box center [494, 590] width 27 height 17
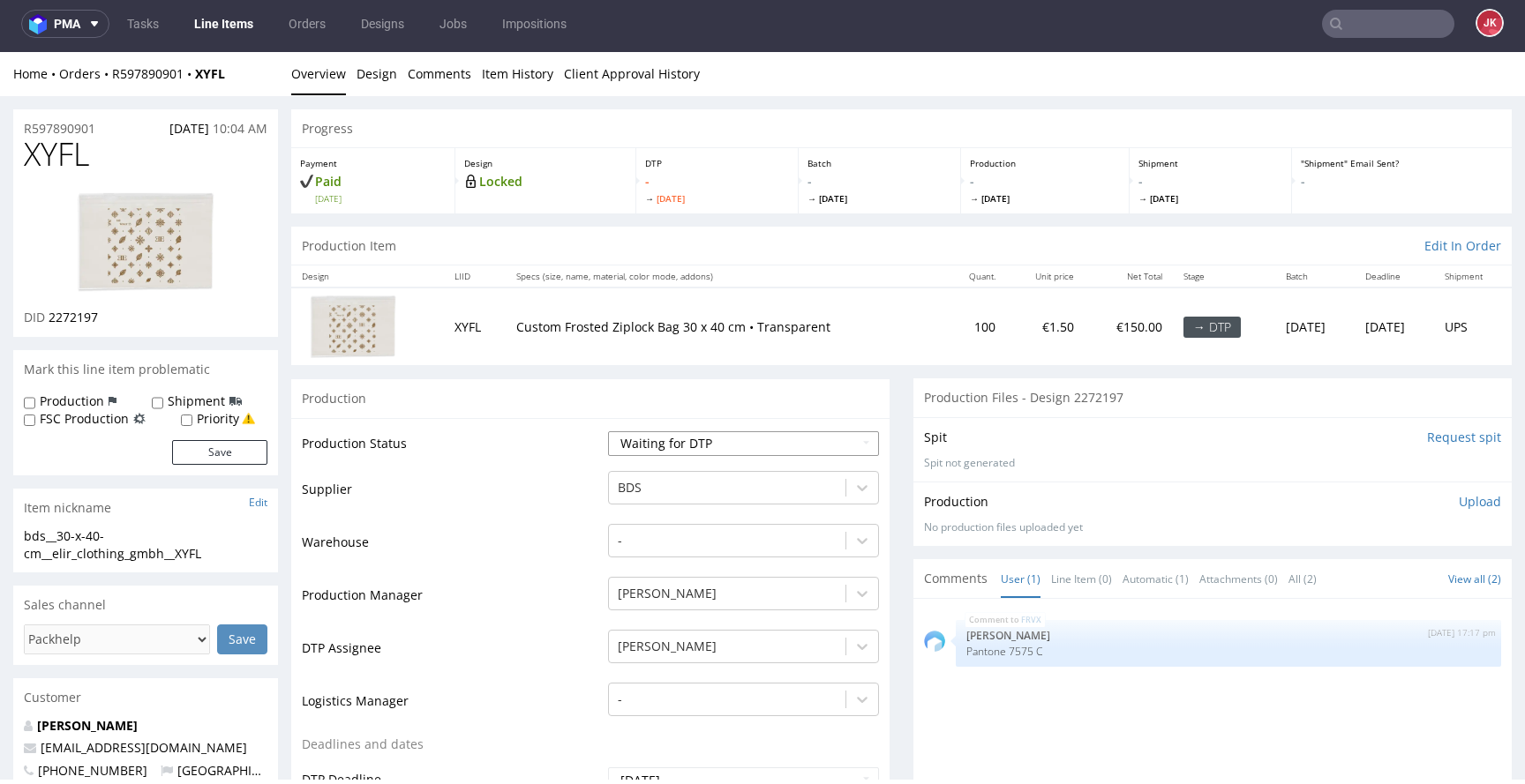
click at [725, 444] on select "Waiting for Artwork Waiting for Diecut Waiting for Mockup Waiting for DTP Waiti…" at bounding box center [743, 444] width 271 height 25
select select "dtp_in_process"
click at [608, 431] on select "Waiting for Artwork Waiting for Diecut Waiting for Mockup Waiting for DTP Waiti…" at bounding box center [743, 444] width 271 height 25
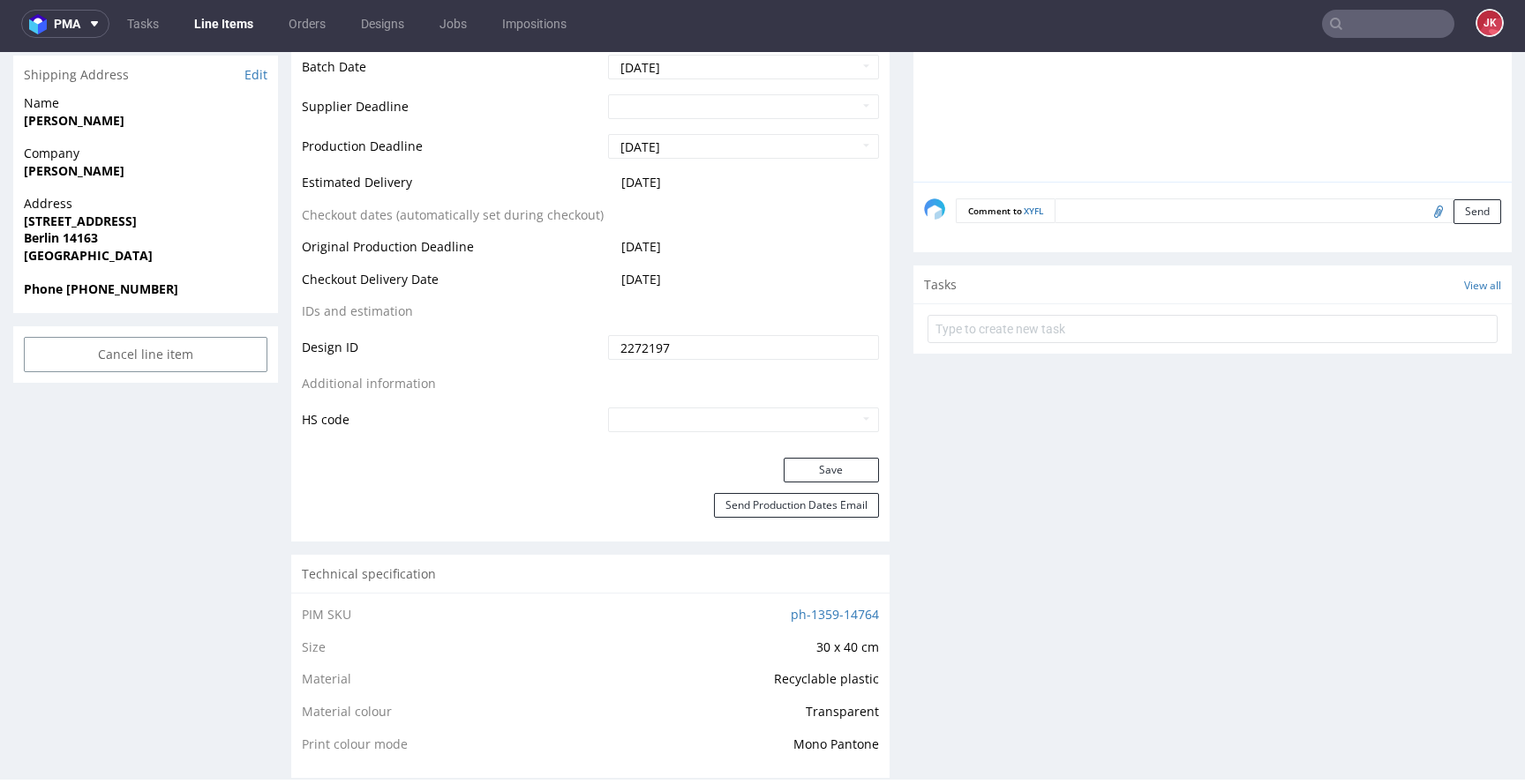
scroll to position [759, 0]
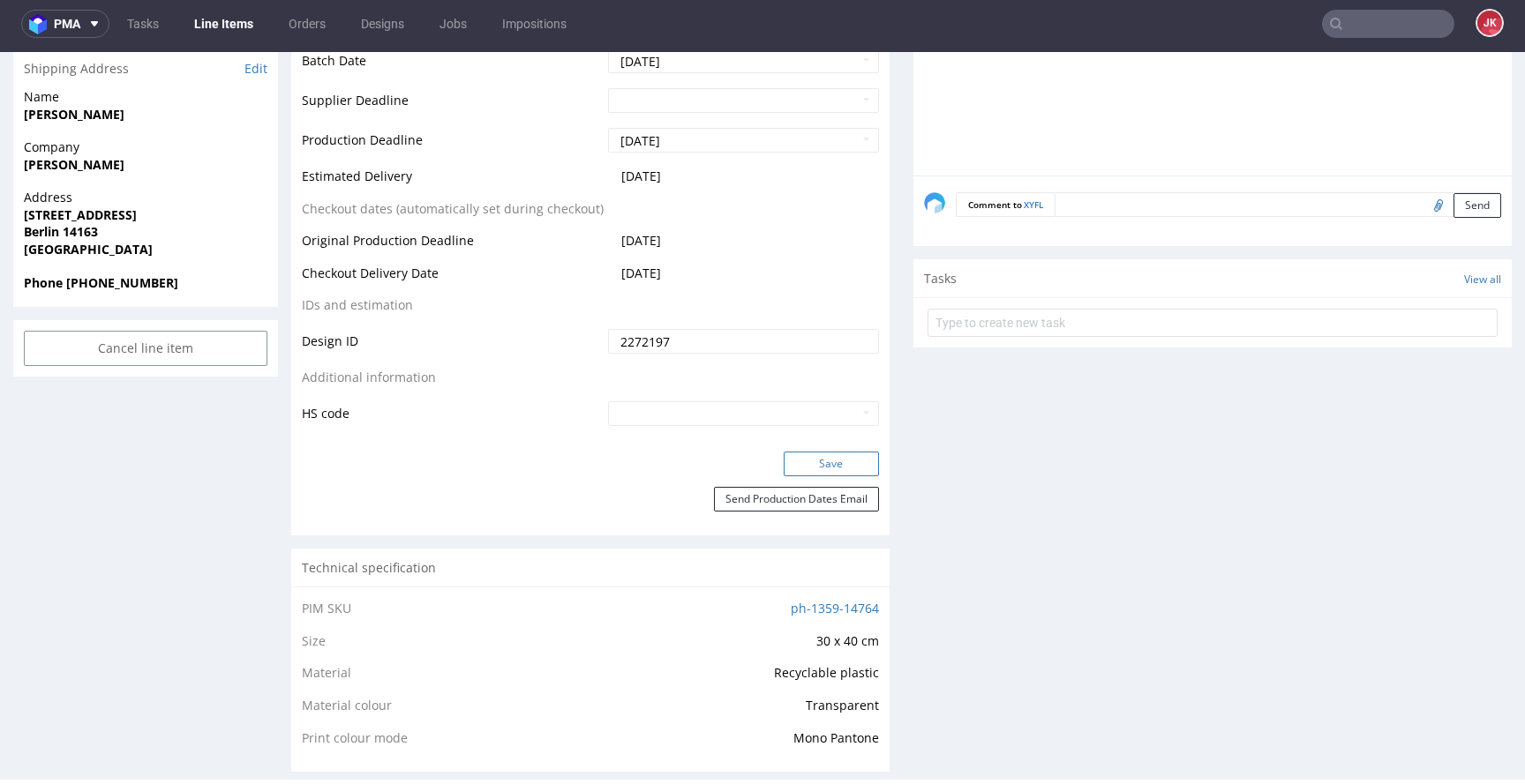
click at [806, 468] on button "Save" at bounding box center [831, 464] width 95 height 25
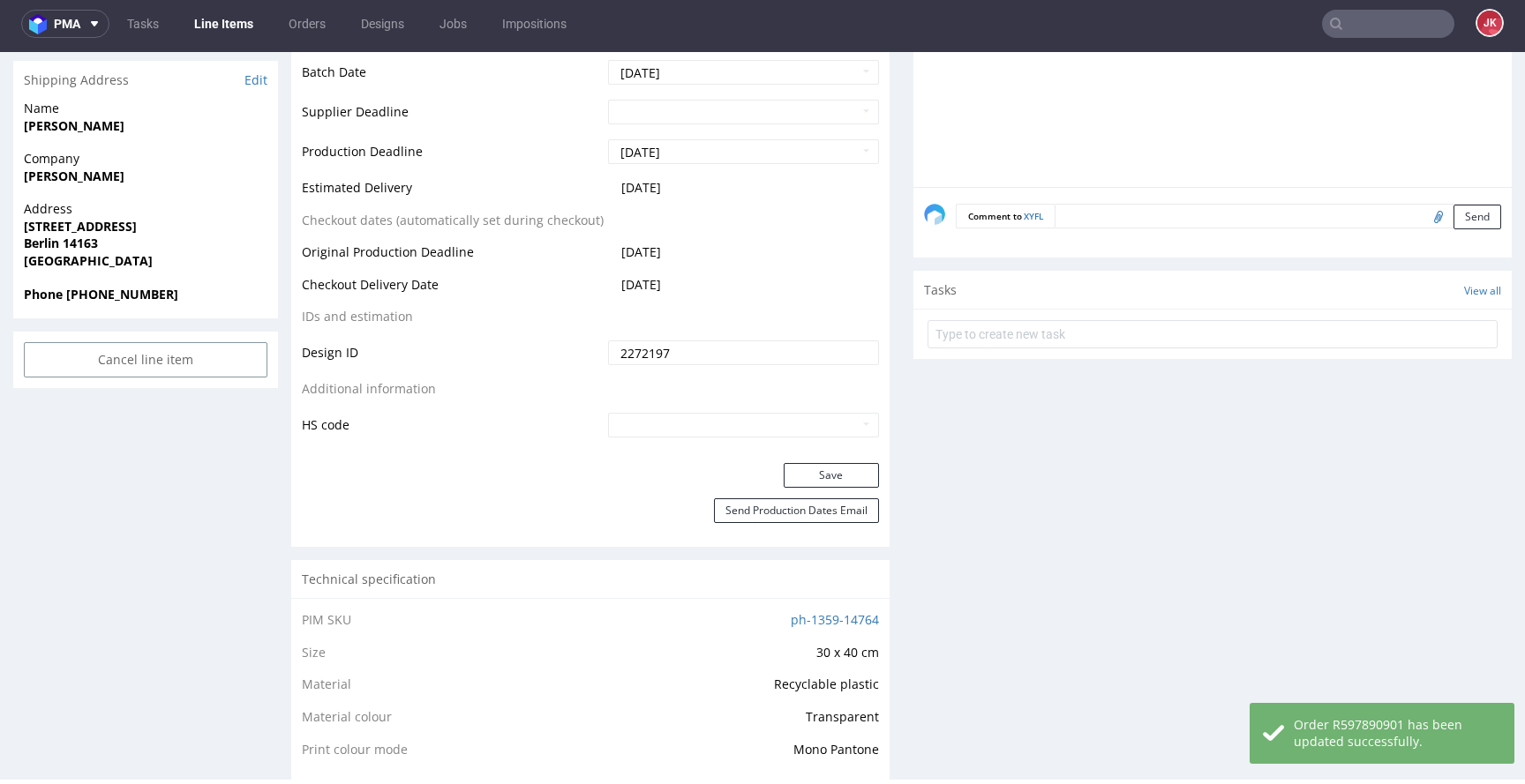
scroll to position [0, 0]
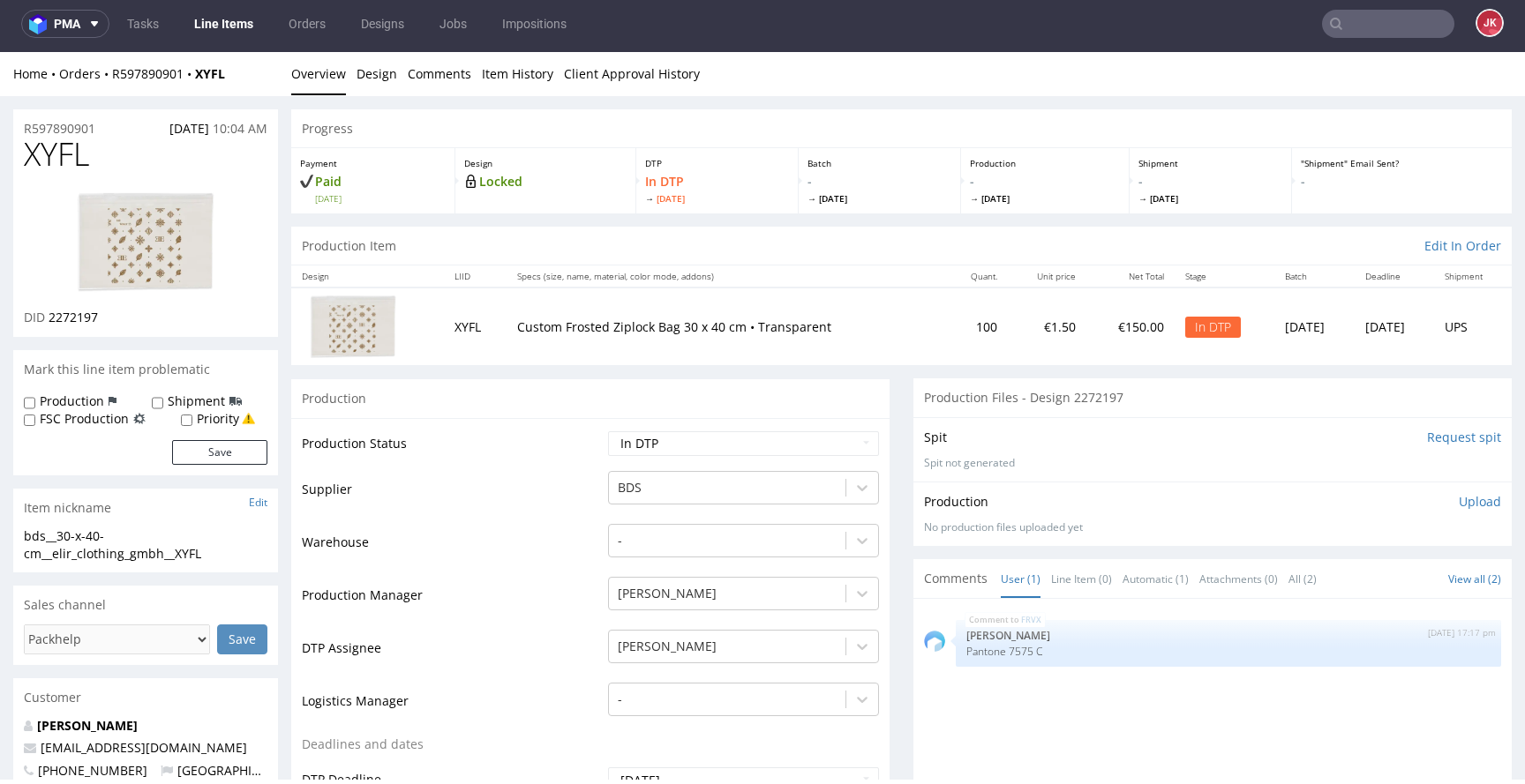
click at [164, 236] on img at bounding box center [146, 242] width 142 height 105
click at [379, 82] on link "Design" at bounding box center [377, 73] width 40 height 43
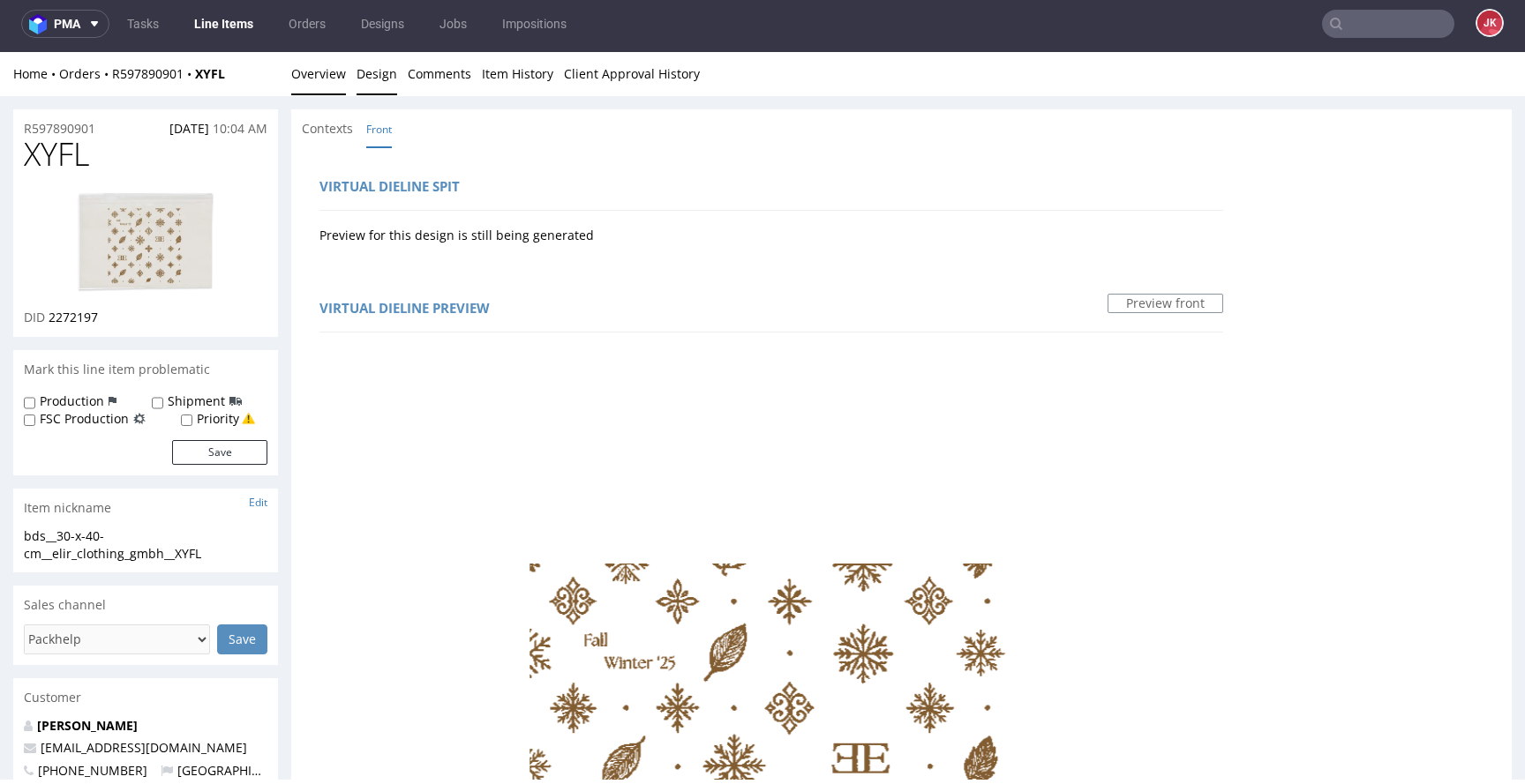
click at [334, 78] on link "Overview" at bounding box center [318, 73] width 55 height 43
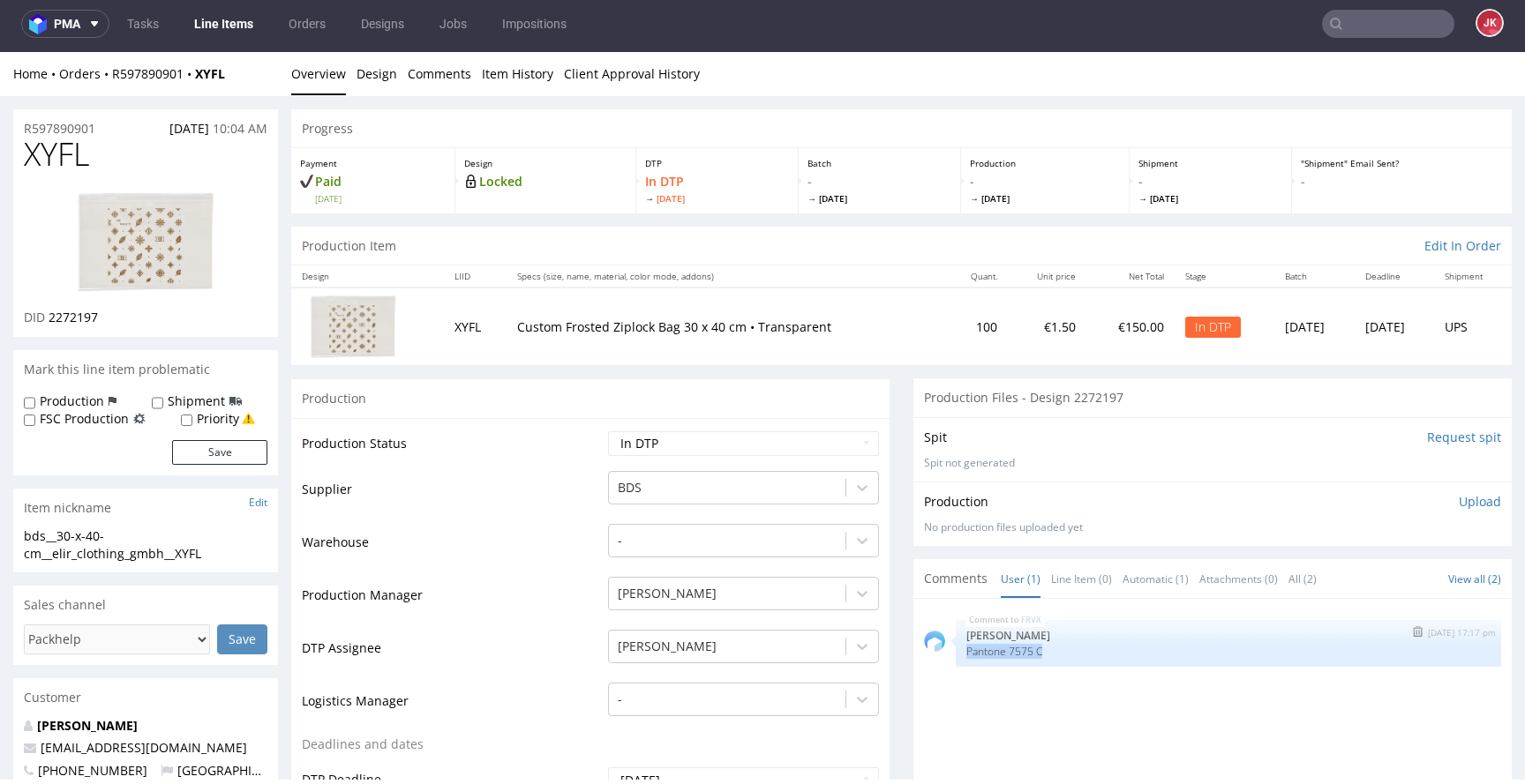
drag, startPoint x: 954, startPoint y: 655, endPoint x: 1060, endPoint y: 654, distance: 106.0
click at [1060, 654] on p "Pantone 7575 C" at bounding box center [1228, 651] width 524 height 13
copy p "Pantone 7575 C"
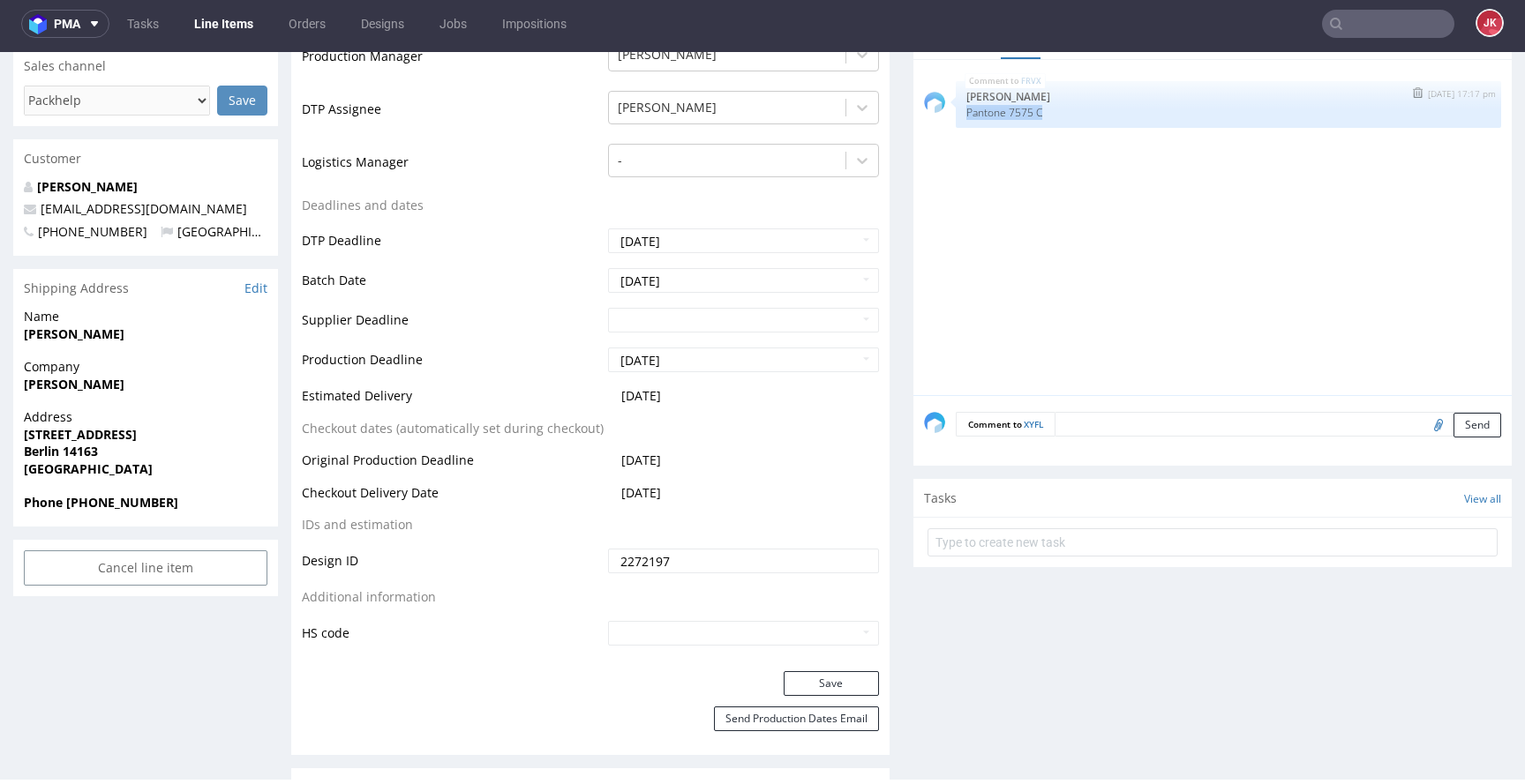
scroll to position [544, 0]
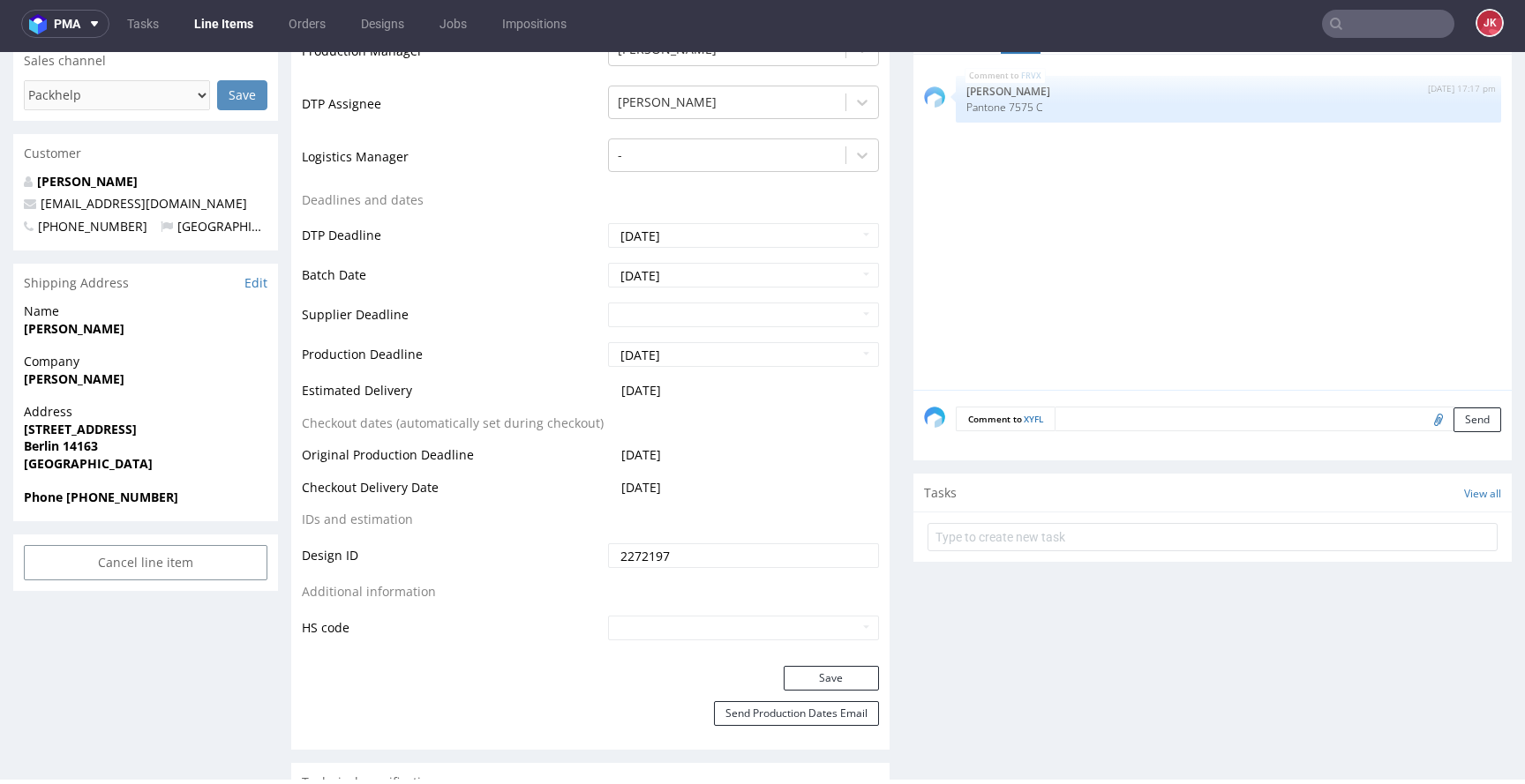
click at [1131, 426] on textarea at bounding box center [1278, 419] width 446 height 25
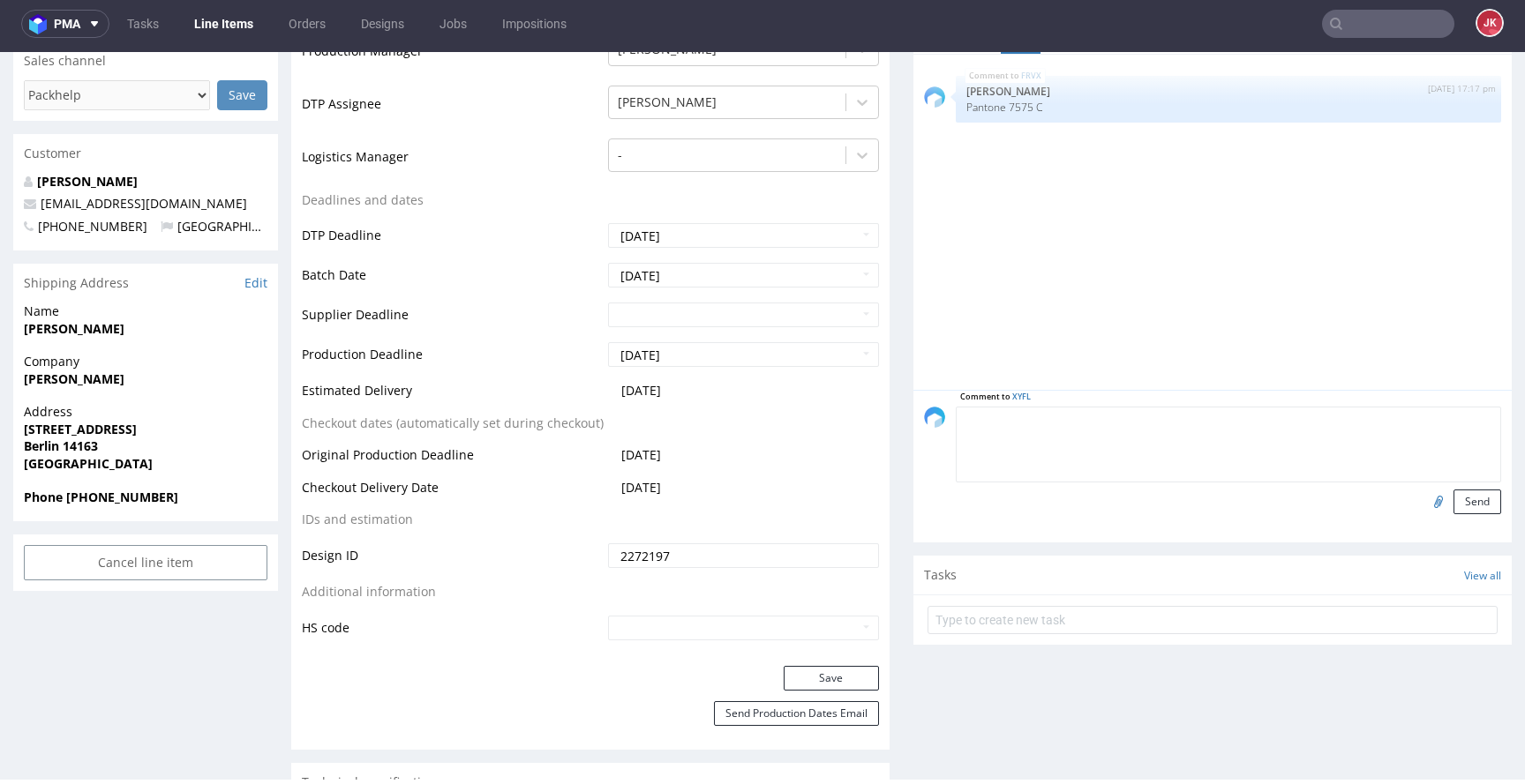
paste textarea "Pantone 7575 C"
type textarea "Pantone 7575 C"
click at [1457, 504] on button "Send" at bounding box center [1477, 502] width 48 height 25
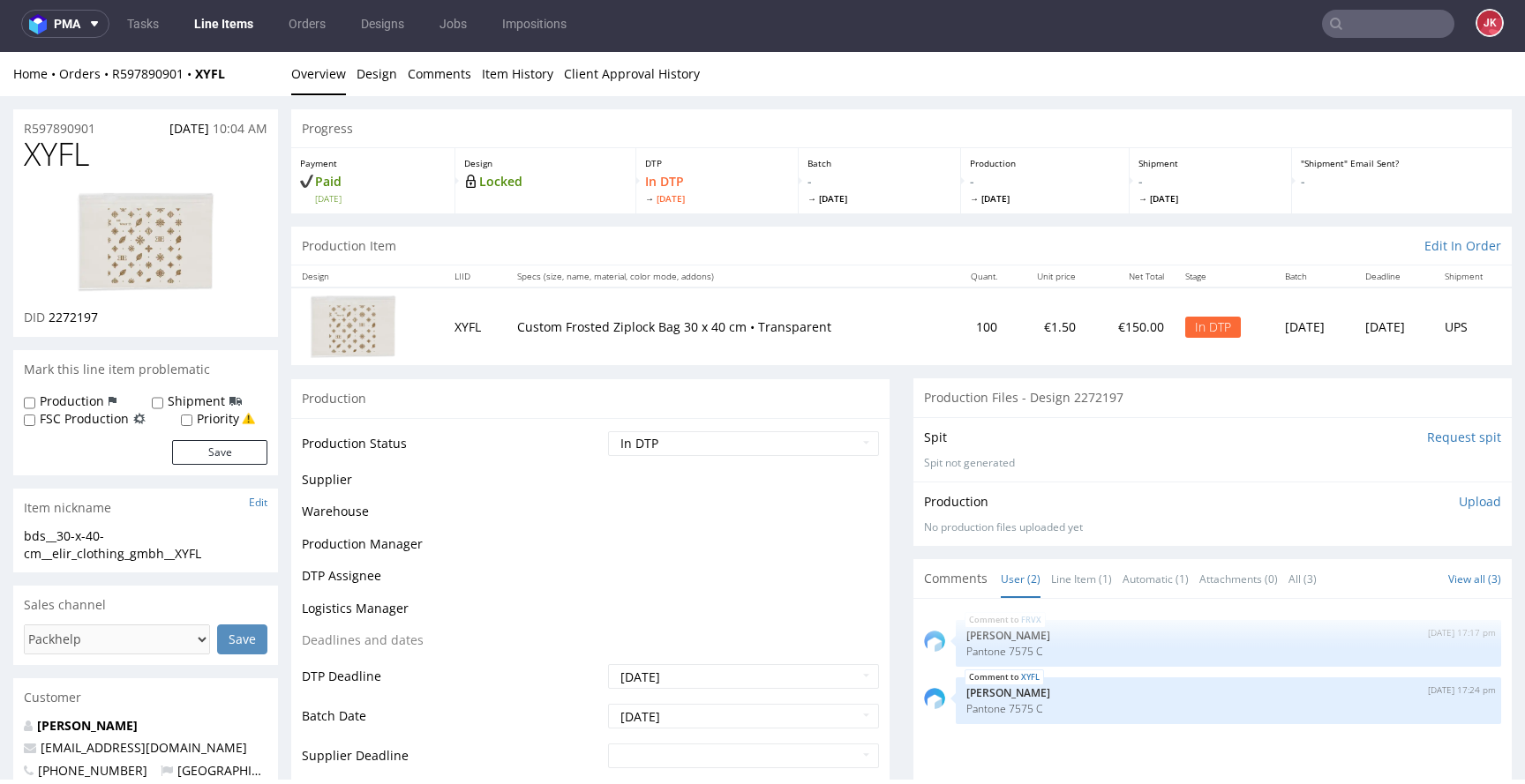
scroll to position [0, 0]
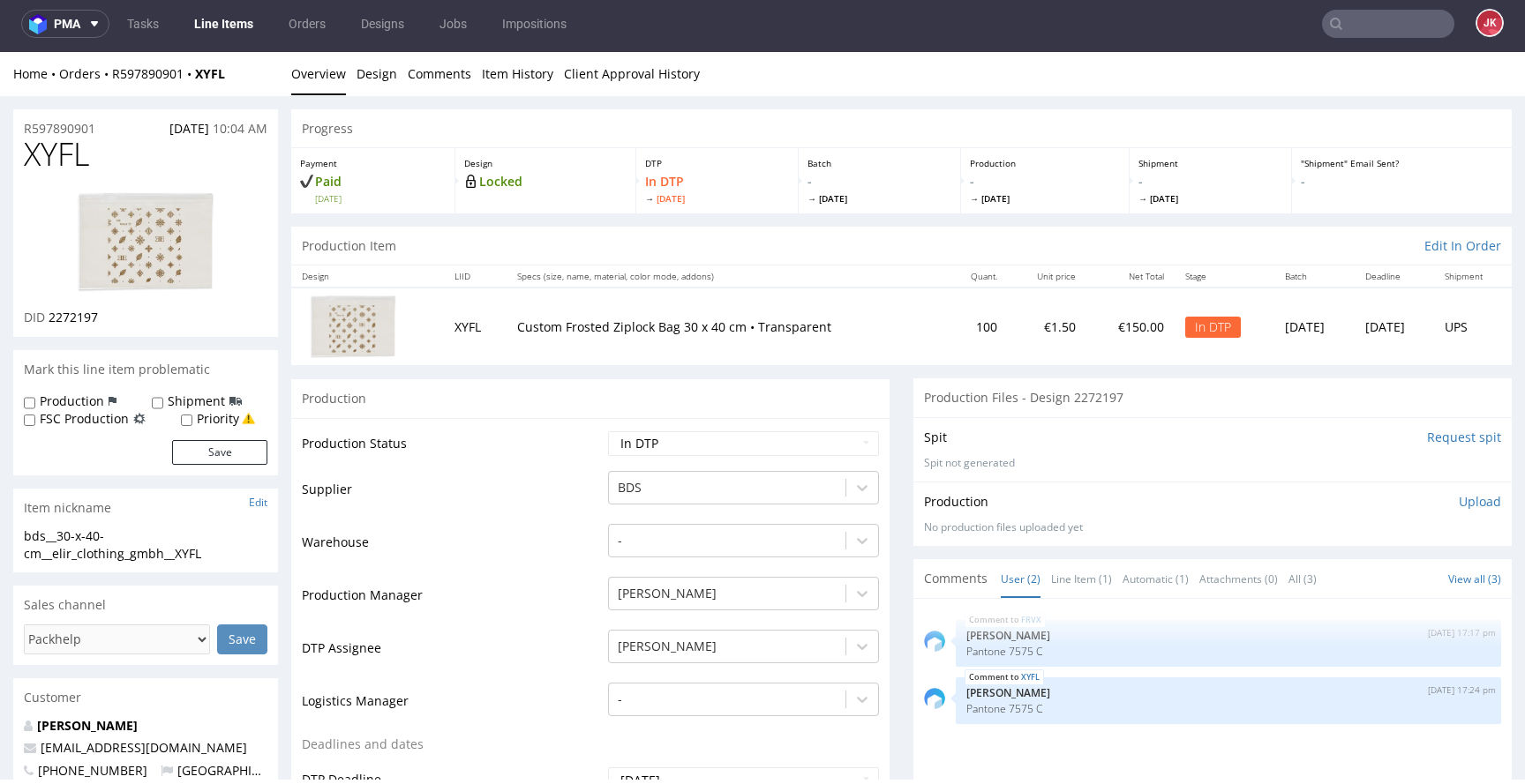
click at [52, 394] on label "Production" at bounding box center [72, 401] width 65 height 18
click at [35, 396] on input "Production" at bounding box center [30, 403] width 12 height 14
checkbox input "true"
click at [211, 450] on button "Save" at bounding box center [220, 452] width 95 height 25
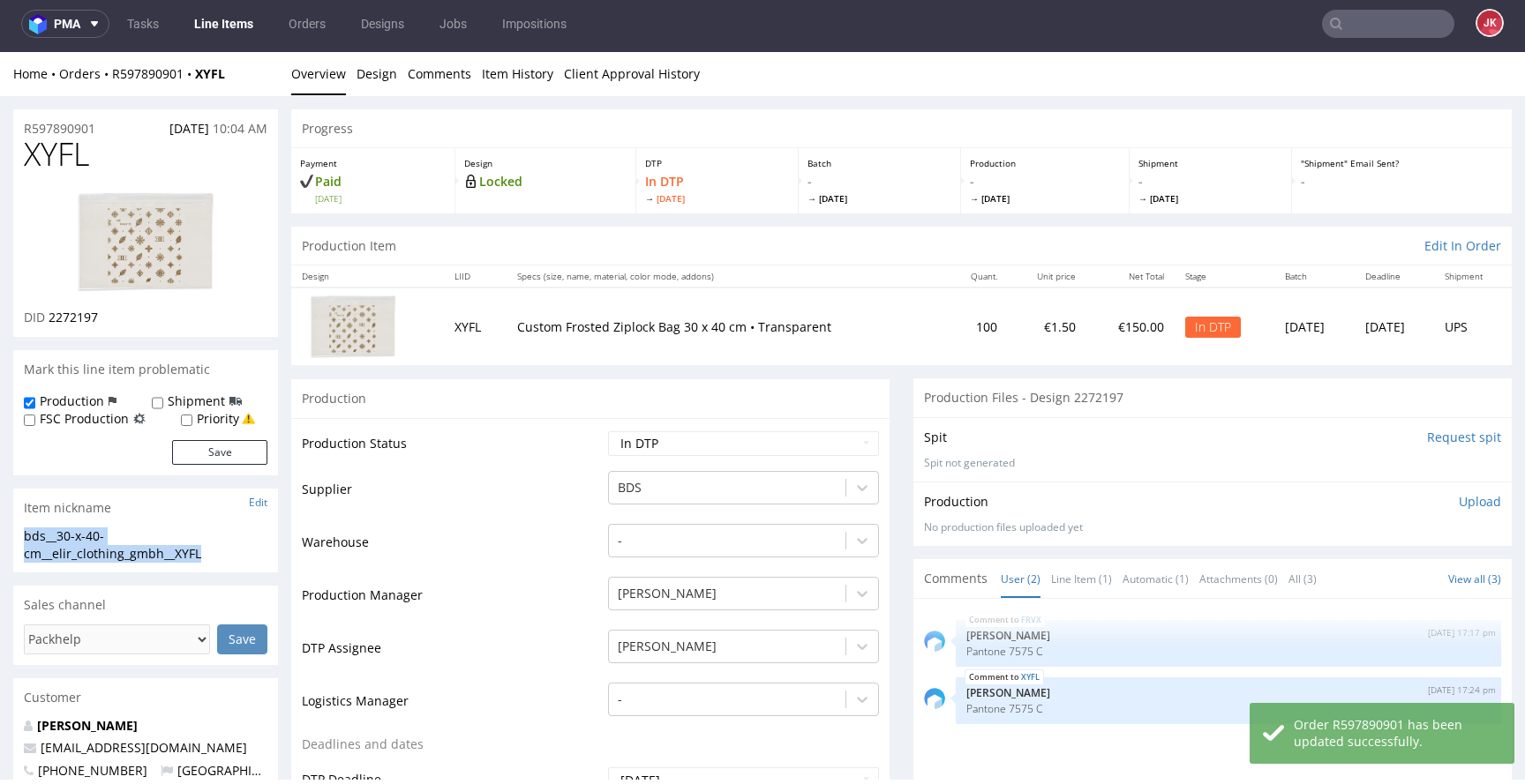
drag, startPoint x: 227, startPoint y: 556, endPoint x: 0, endPoint y: 529, distance: 228.6
copy div "bds__30-x-40-cm__elir_clothing_gmbh__XYFL"
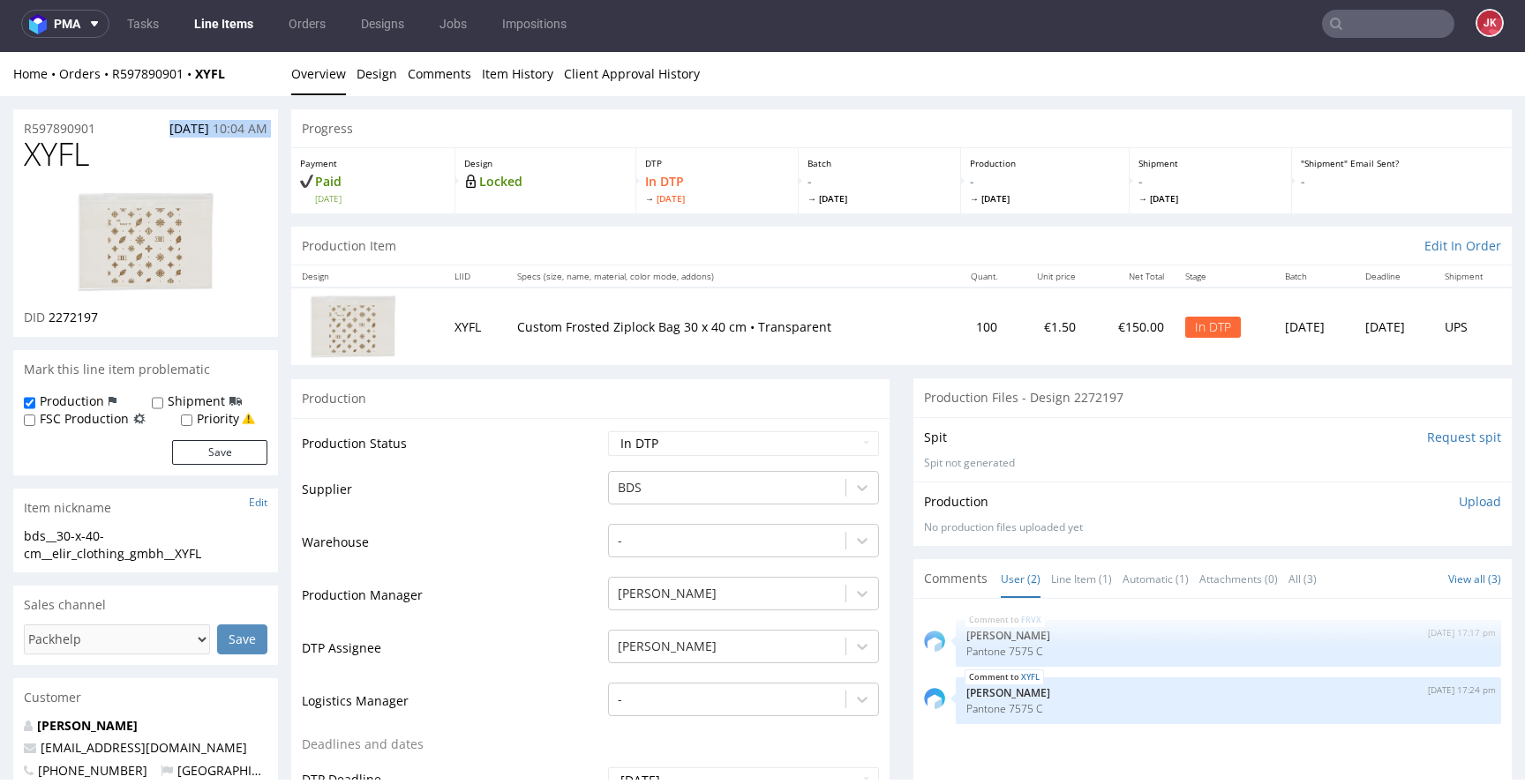
drag, startPoint x: 121, startPoint y: 126, endPoint x: 0, endPoint y: 137, distance: 121.5
click at [107, 134] on div "R597890901 08.10.2025 10:04 AM" at bounding box center [145, 124] width 264 height 29
copy p "R597890901"
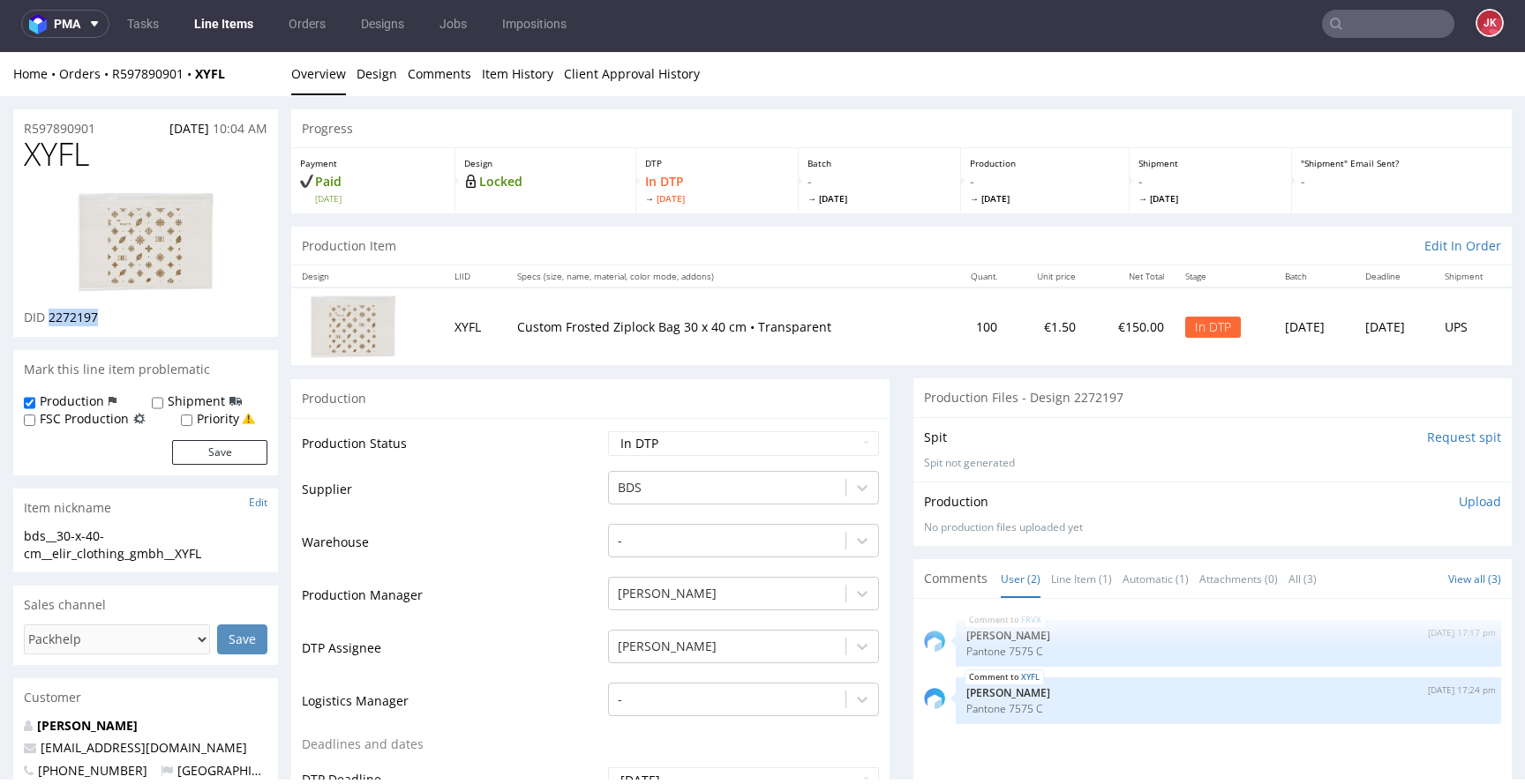
drag, startPoint x: 108, startPoint y: 320, endPoint x: 140, endPoint y: 318, distance: 32.1
click at [140, 318] on div "DID 2272197" at bounding box center [146, 318] width 244 height 18
click at [826, 433] on select "Waiting for Artwork Waiting for Diecut Waiting for Mockup Waiting for DTP Waiti…" at bounding box center [743, 444] width 271 height 25
select select "dtp_ca_needed"
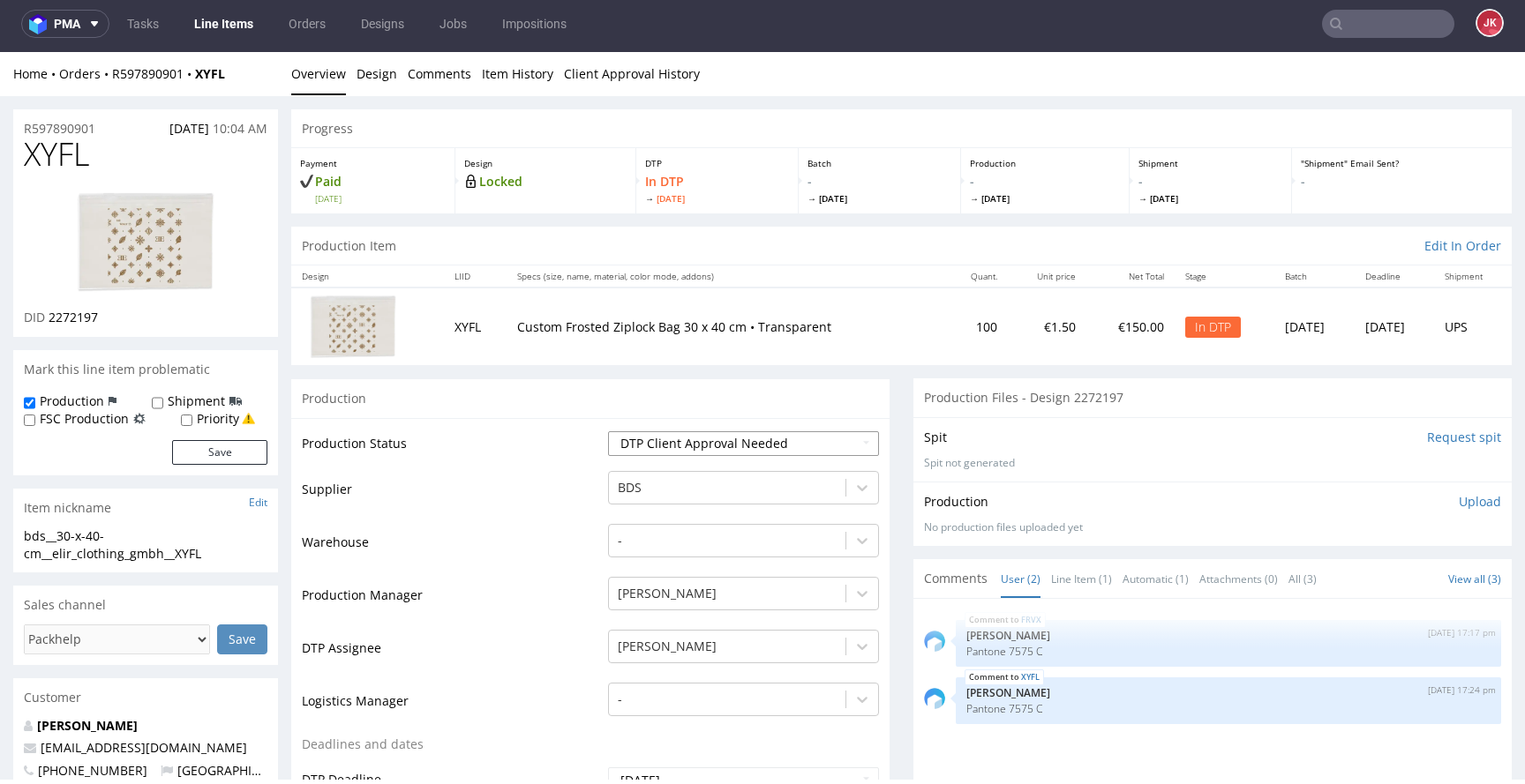
click at [608, 431] on select "Waiting for Artwork Waiting for Diecut Waiting for Mockup Waiting for DTP Waiti…" at bounding box center [743, 444] width 271 height 25
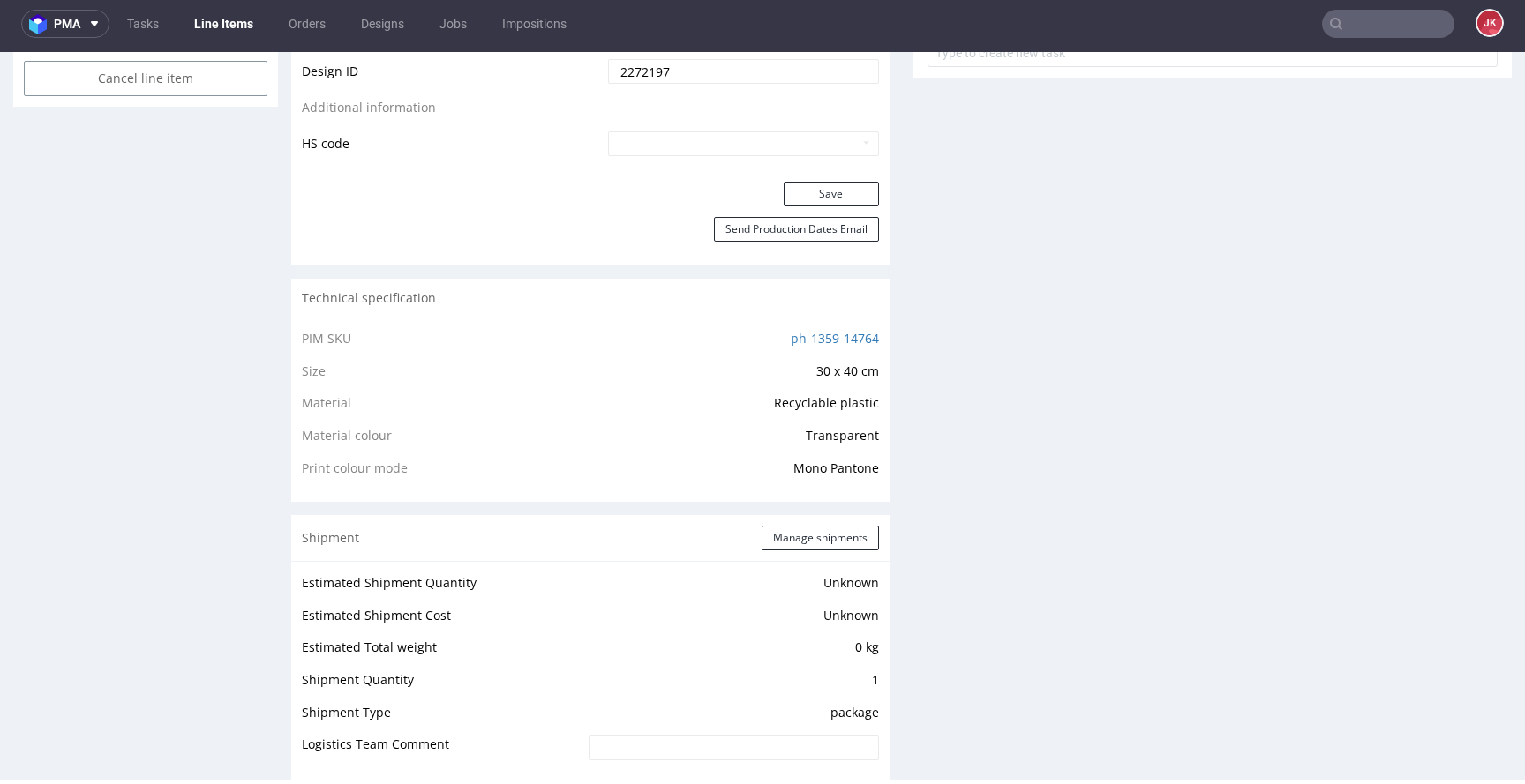
scroll to position [1040, 0]
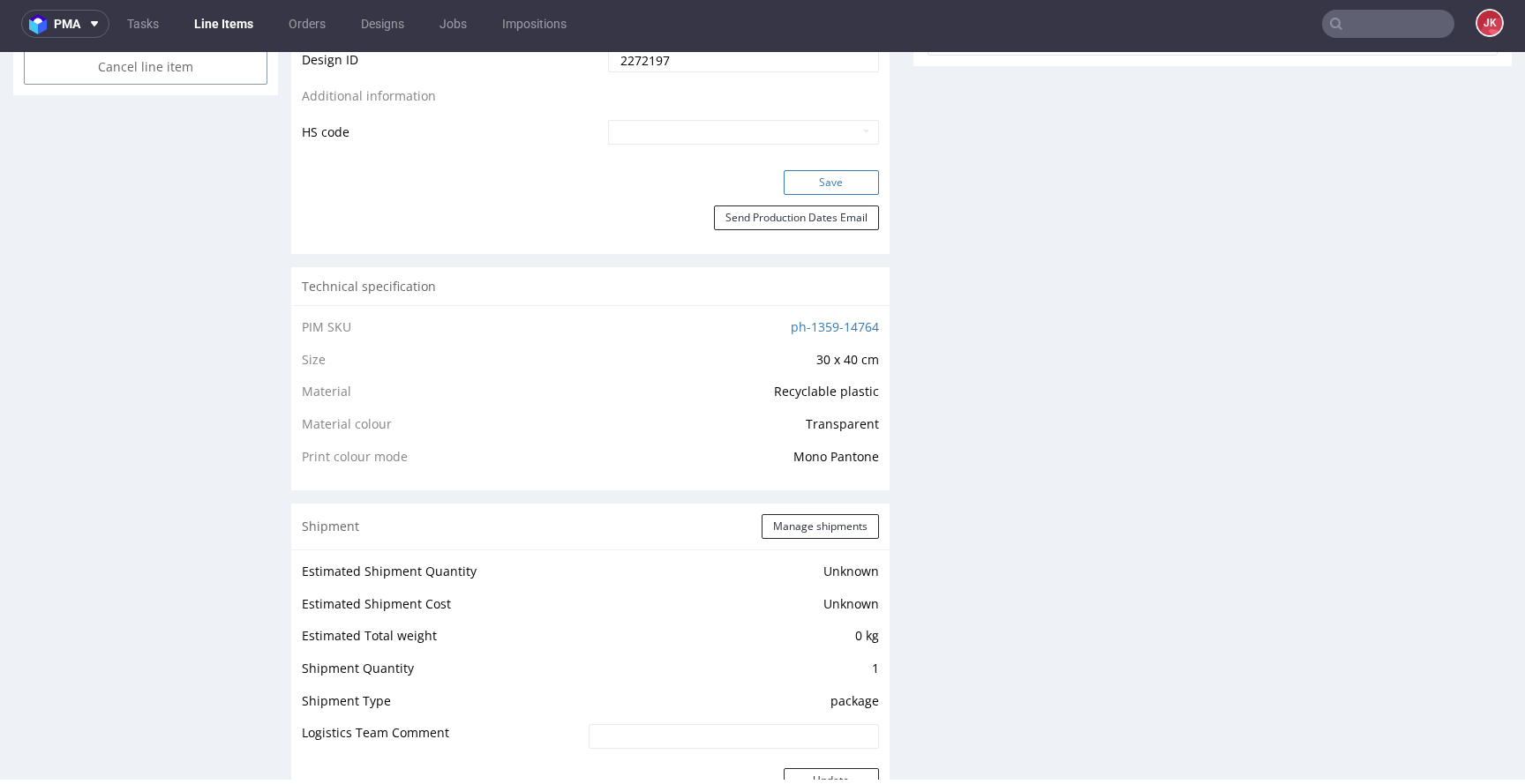
click at [844, 188] on button "Save" at bounding box center [831, 183] width 95 height 25
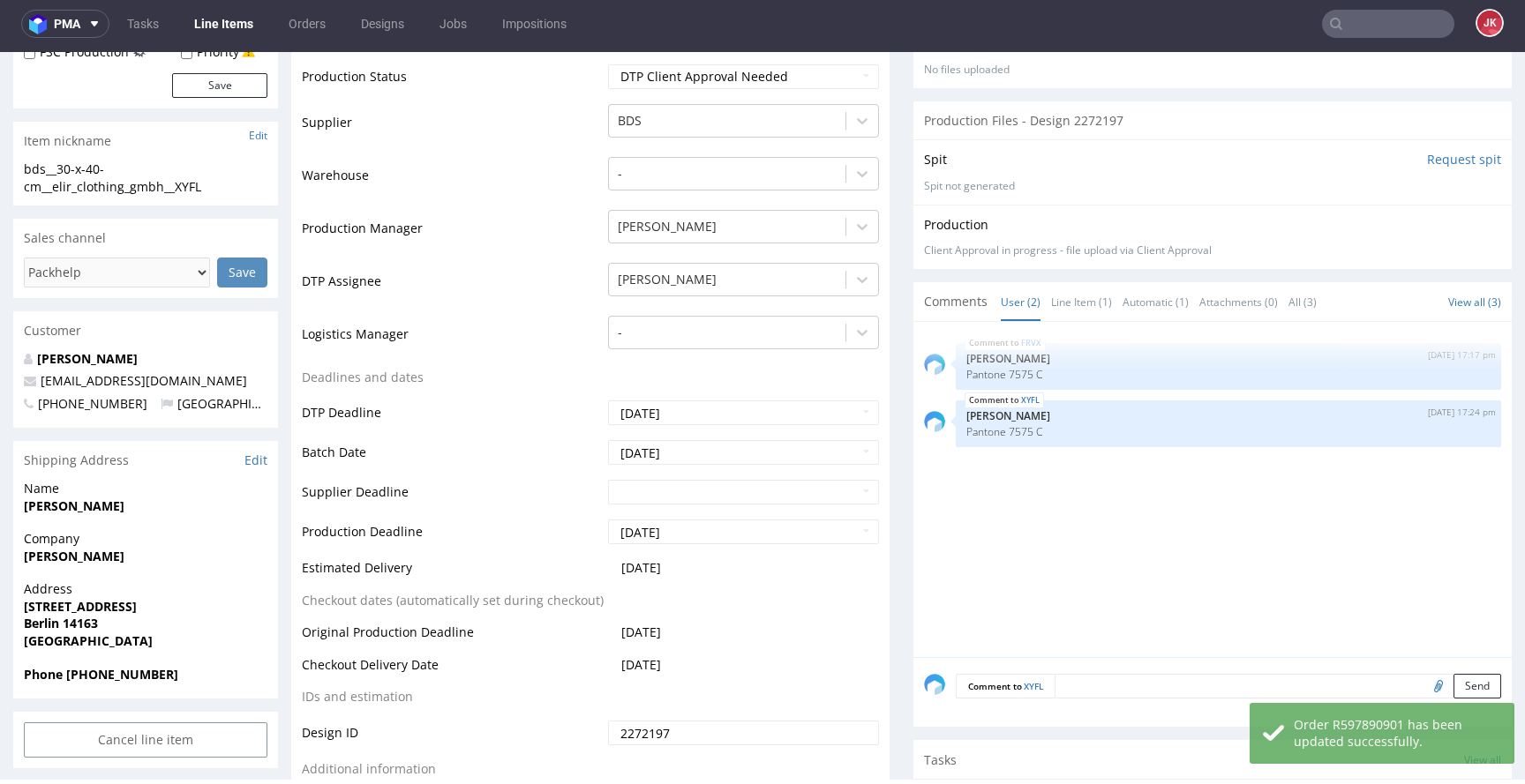
scroll to position [0, 0]
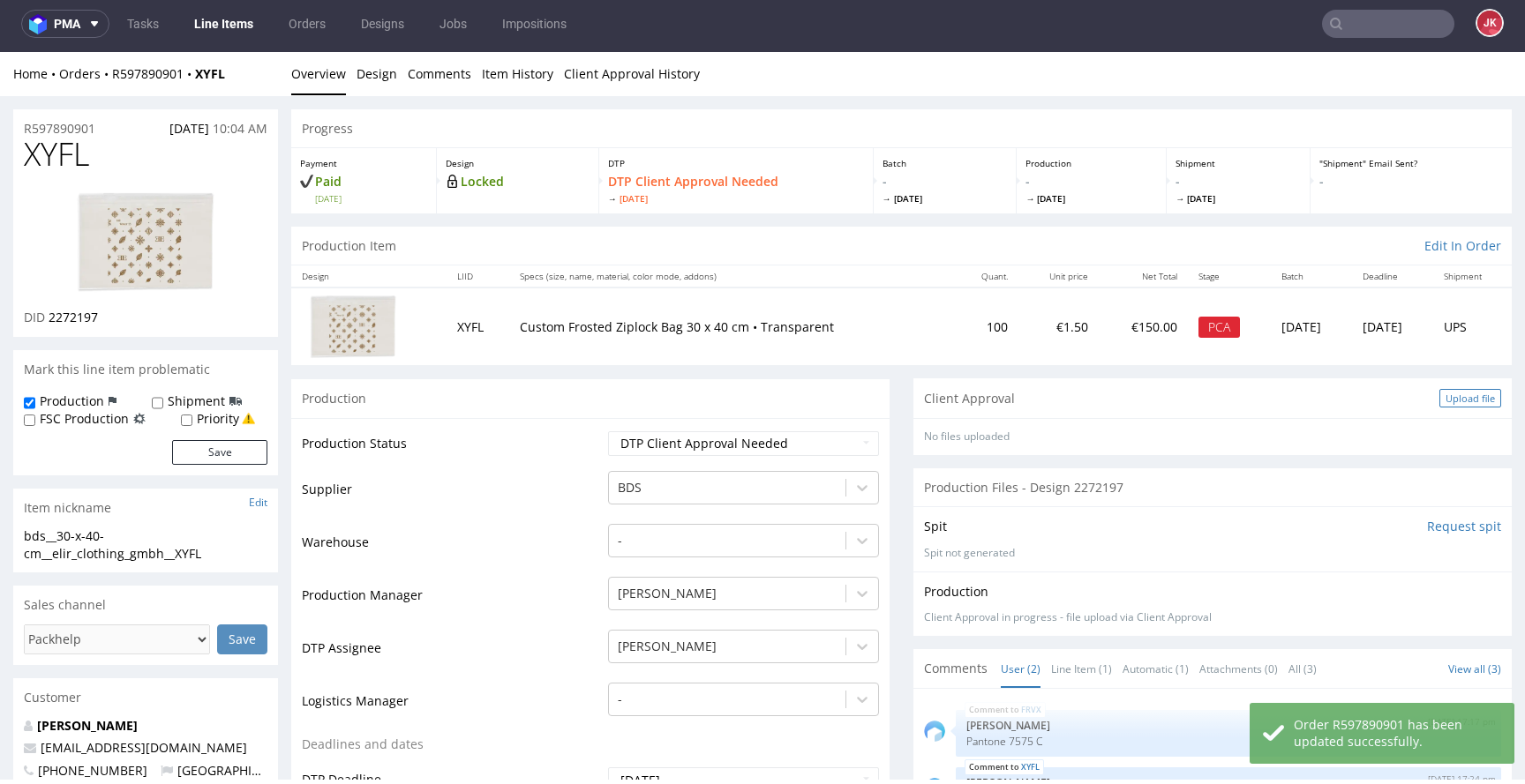
click at [1455, 404] on div "Upload file" at bounding box center [1470, 398] width 62 height 19
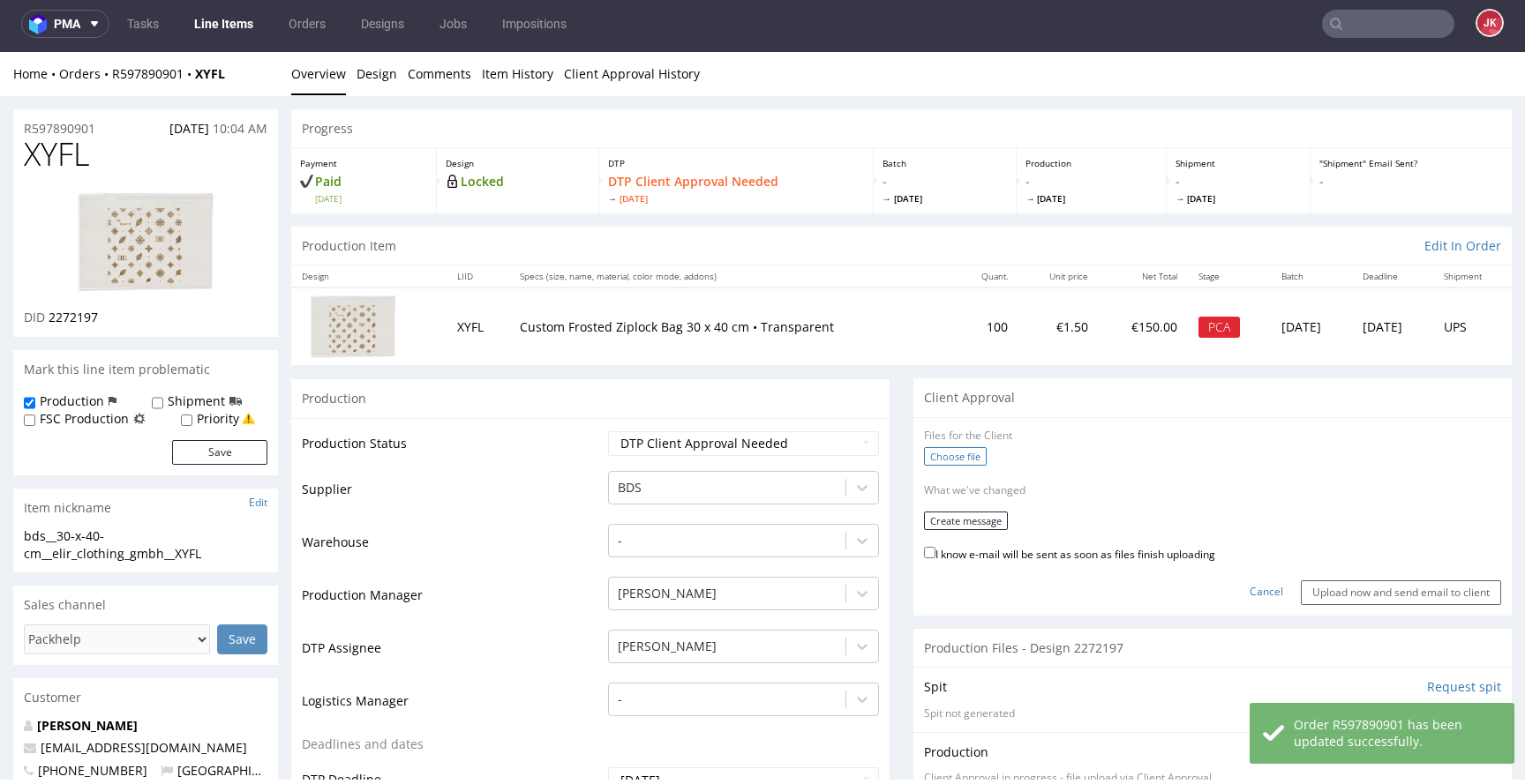
click at [936, 459] on label "Choose file" at bounding box center [956, 456] width 63 height 19
click at [0, 52] on input "Choose file" at bounding box center [0, 52] width 0 height 0
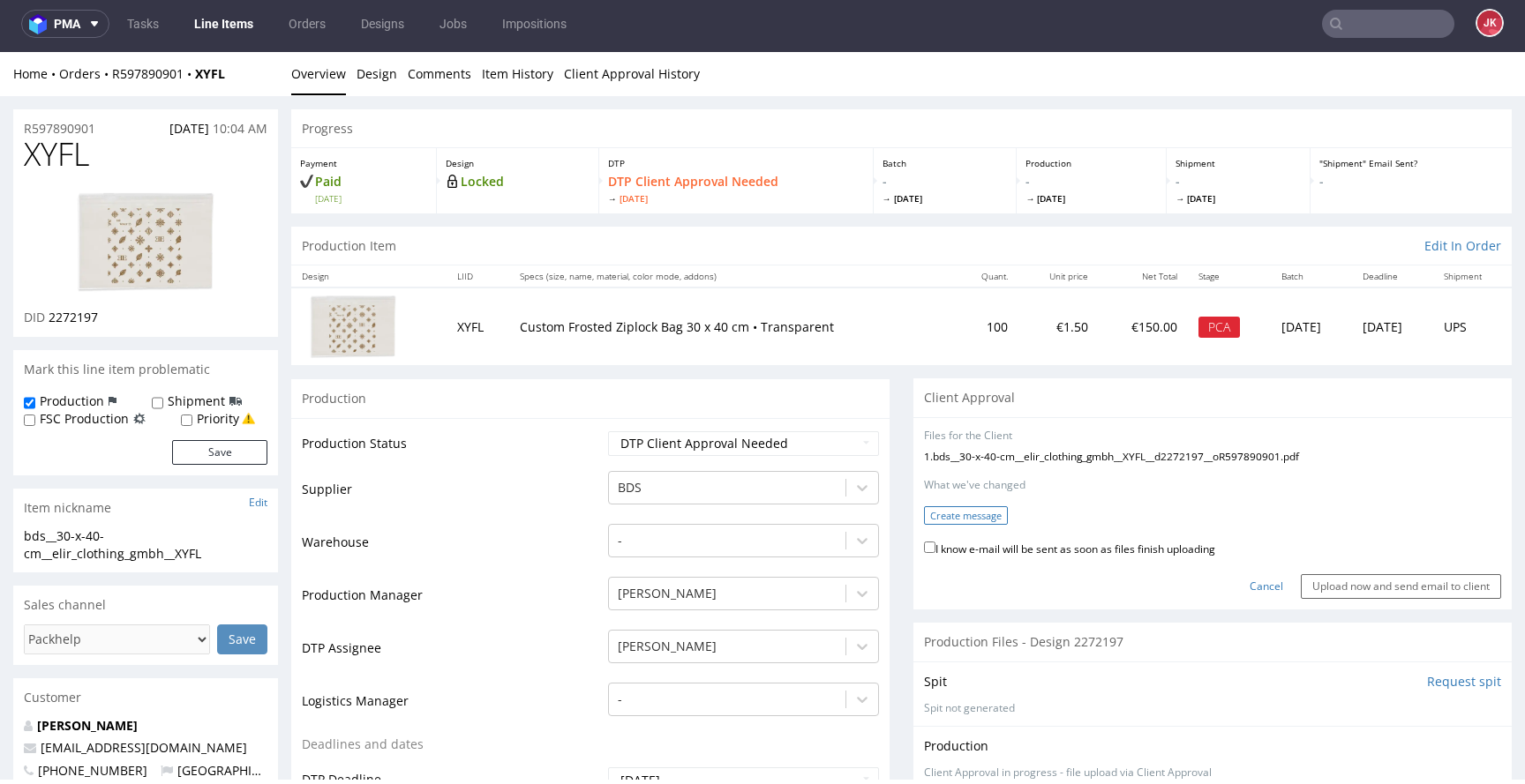
click at [979, 511] on button "Create message" at bounding box center [966, 515] width 84 height 19
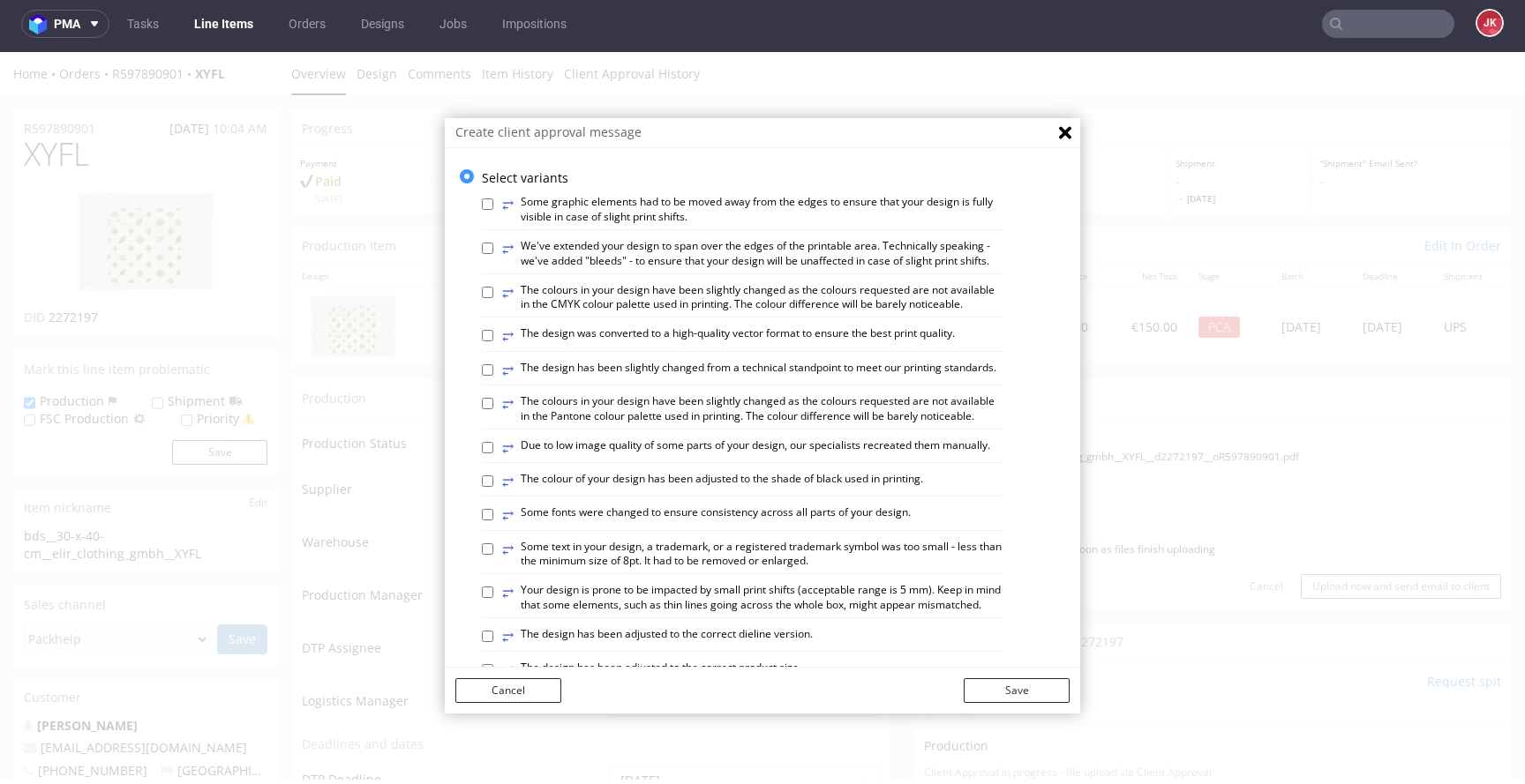
click at [731, 255] on label "⥂ We've extended your design to span over the edges of the printable area. Tech…" at bounding box center [752, 254] width 500 height 30
click at [493, 254] on input "⥂ We've extended your design to span over the edges of the printable area. Tech…" at bounding box center [488, 248] width 12 height 12
checkbox input "true"
click at [997, 688] on button "Save" at bounding box center [1017, 691] width 106 height 25
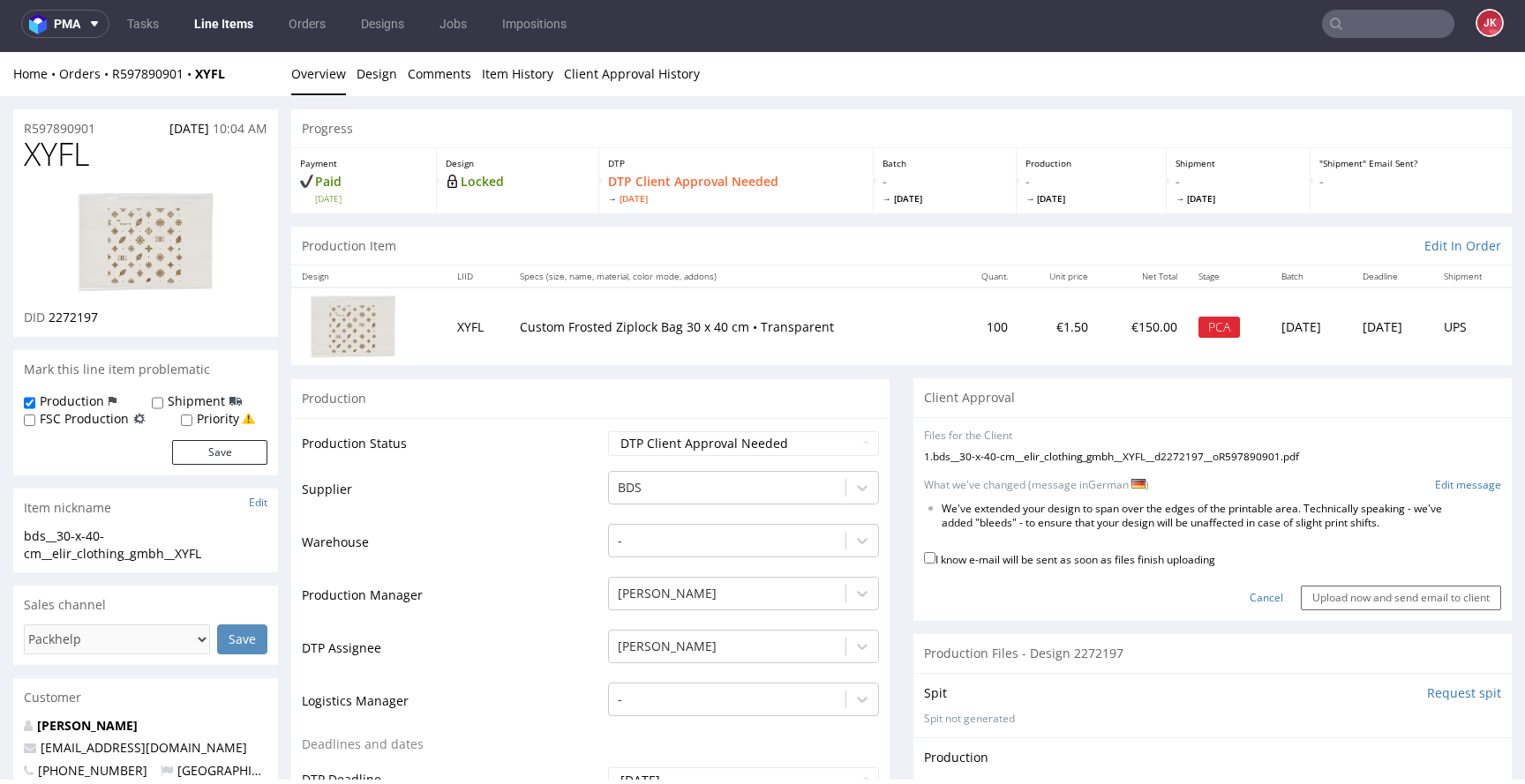
click at [41, 154] on span "XYFL" at bounding box center [56, 154] width 65 height 35
click at [1435, 487] on link "Edit message" at bounding box center [1469, 486] width 66 height 15
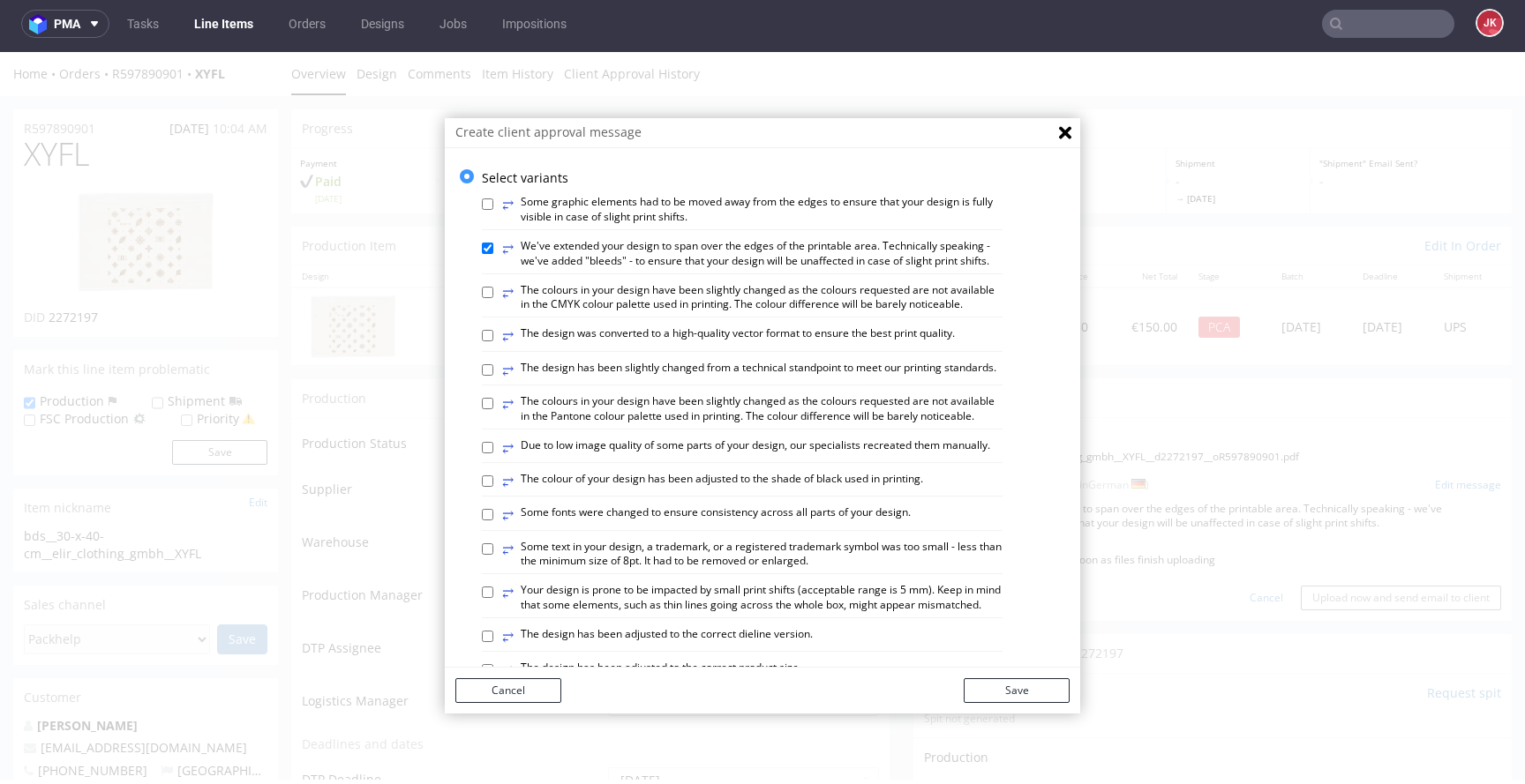
click at [571, 257] on label "⥂ We've extended your design to span over the edges of the printable area. Tech…" at bounding box center [752, 254] width 500 height 30
click at [493, 254] on input "⥂ We've extended your design to span over the edges of the printable area. Tech…" at bounding box center [488, 248] width 12 height 12
checkbox input "false"
click at [583, 346] on label "⥂ The design was converted to a high-quality vector format to ensure the best p…" at bounding box center [728, 336] width 453 height 20
click at [493, 341] on input "⥂ The design was converted to a high-quality vector format to ensure the best p…" at bounding box center [488, 335] width 12 height 12
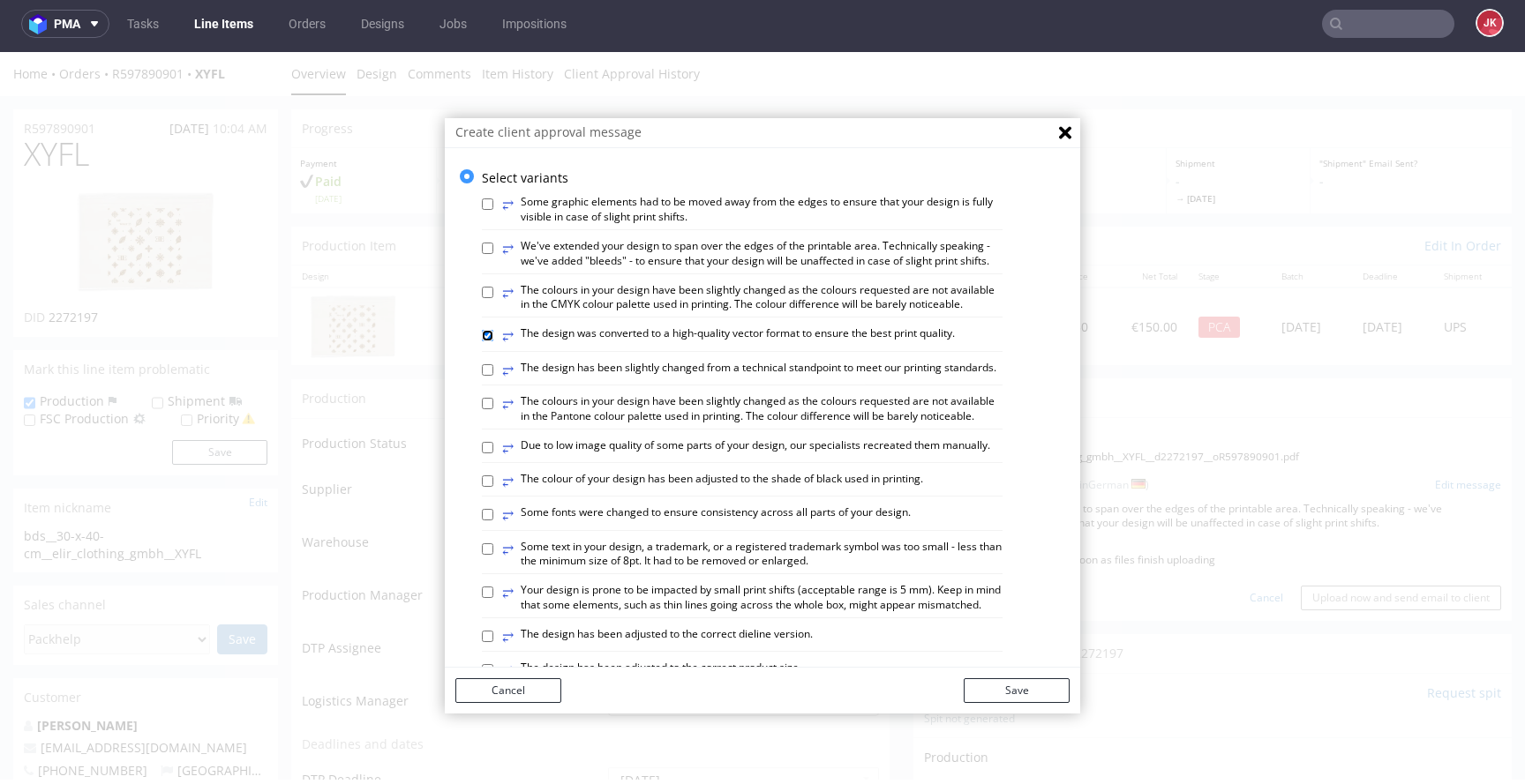
checkbox input "true"
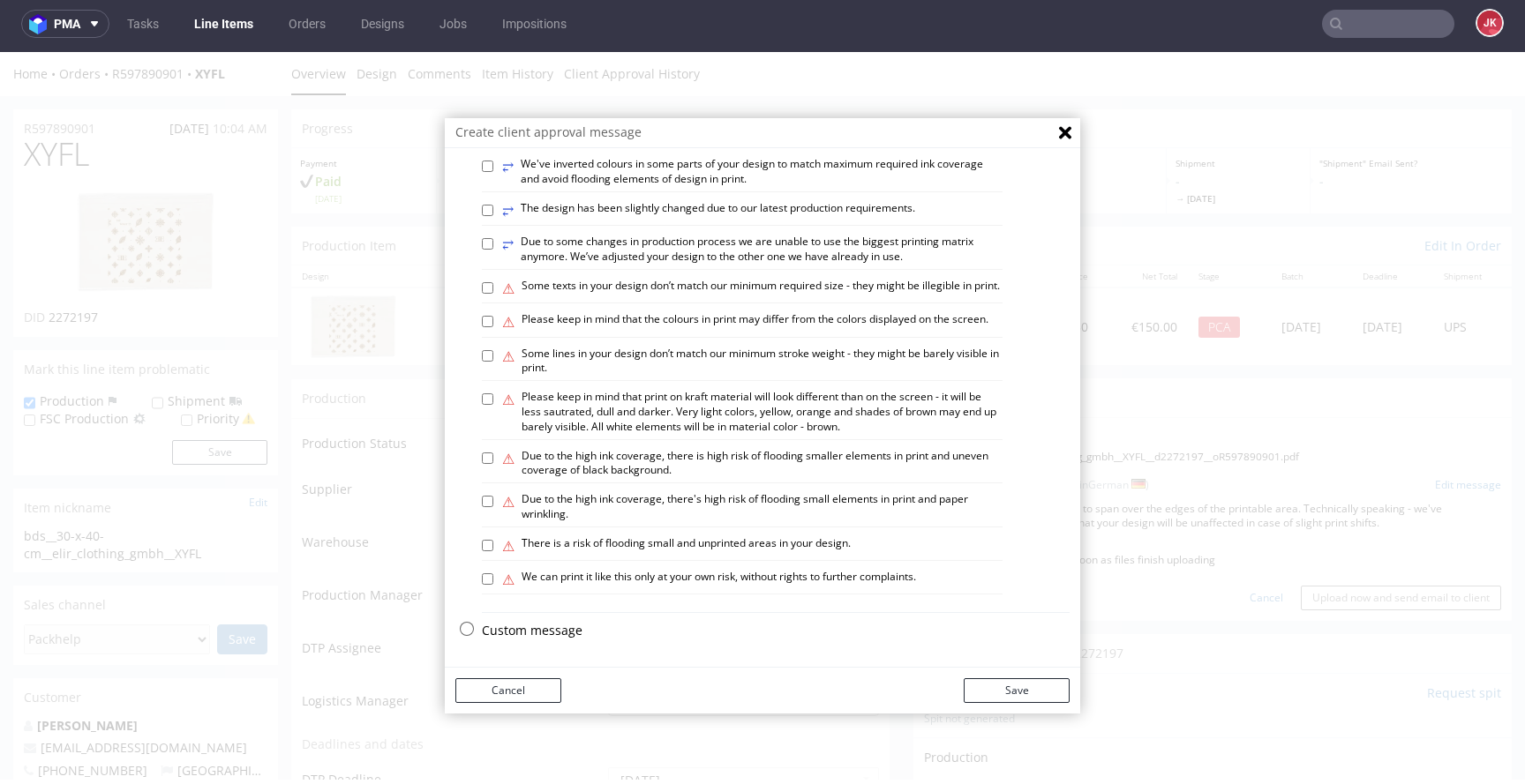
scroll to position [1030, 0]
click at [628, 543] on label "⚠ There is a risk of flooding small and unprinted areas in your design." at bounding box center [676, 547] width 349 height 20
click at [493, 543] on input "⚠ There is a risk of flooding small and unprinted areas in your design." at bounding box center [488, 546] width 12 height 12
checkbox input "true"
click at [1031, 687] on button "Save" at bounding box center [1017, 691] width 106 height 25
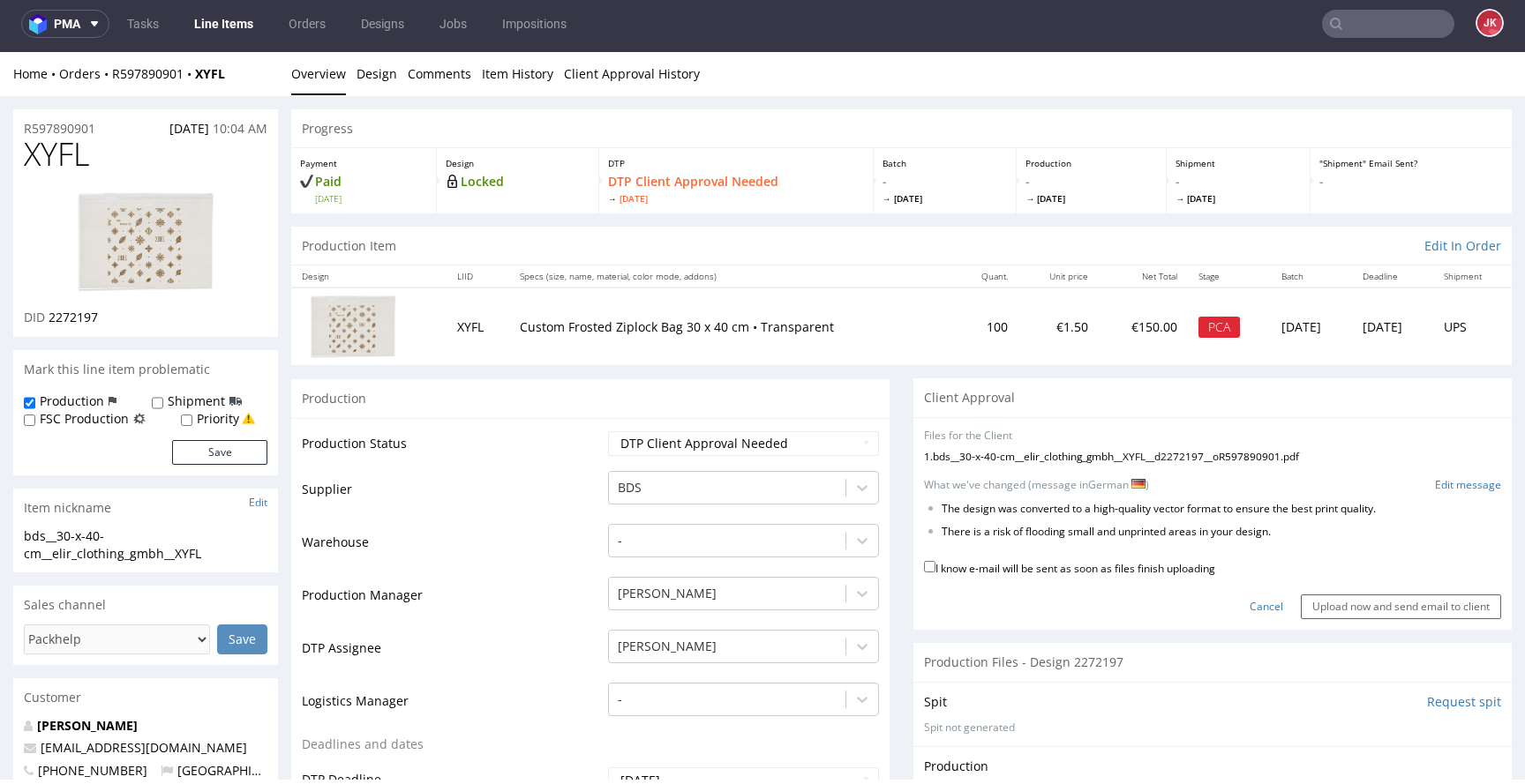
click at [940, 565] on label "I know e-mail will be sent as soon as files finish uploading" at bounding box center [1070, 567] width 291 height 20
click at [936, 565] on input "I know e-mail will be sent as soon as files finish uploading" at bounding box center [930, 566] width 12 height 12
checkbox input "true"
click at [1324, 599] on input "Upload now and send email to client" at bounding box center [1400, 607] width 200 height 25
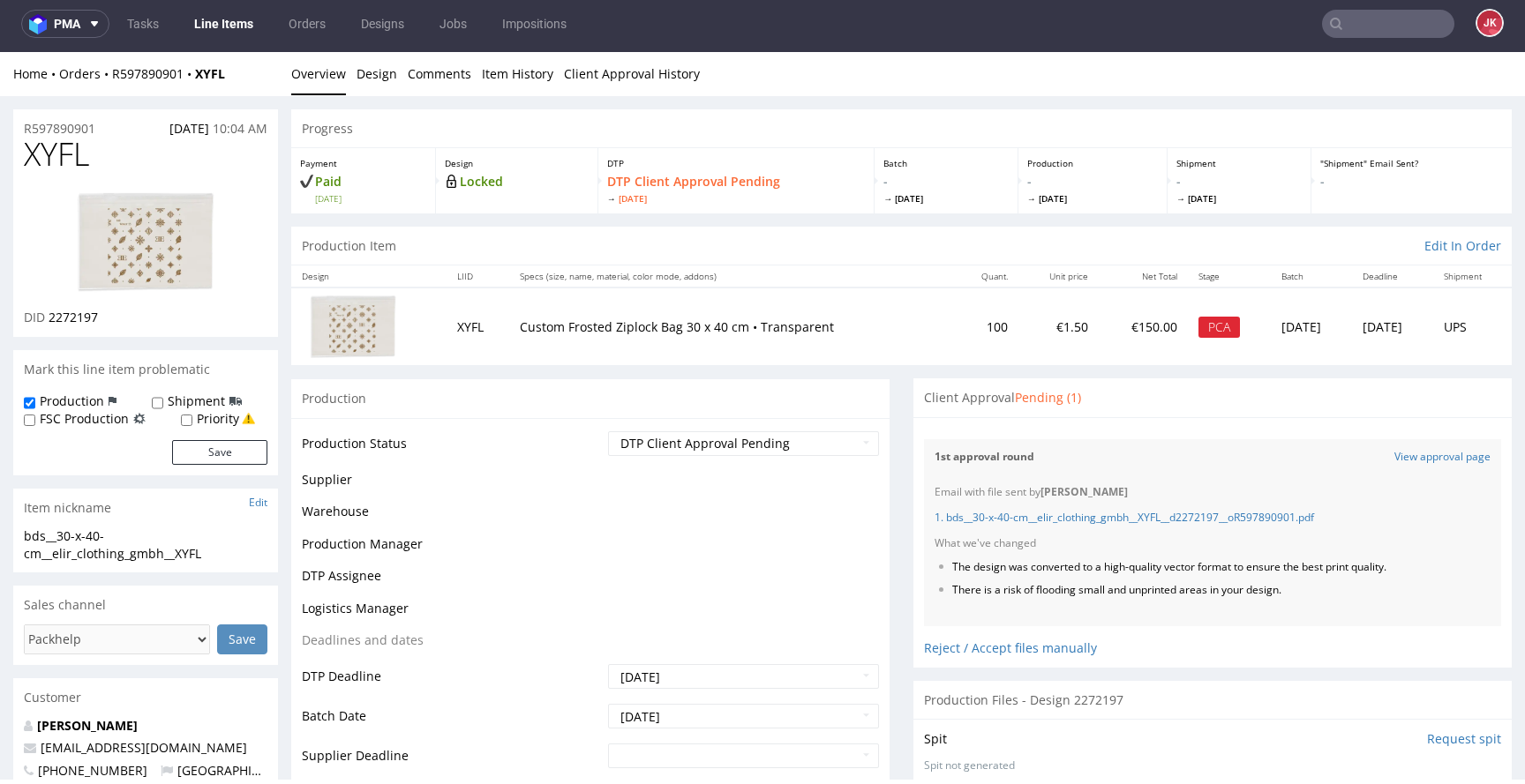
scroll to position [0, 0]
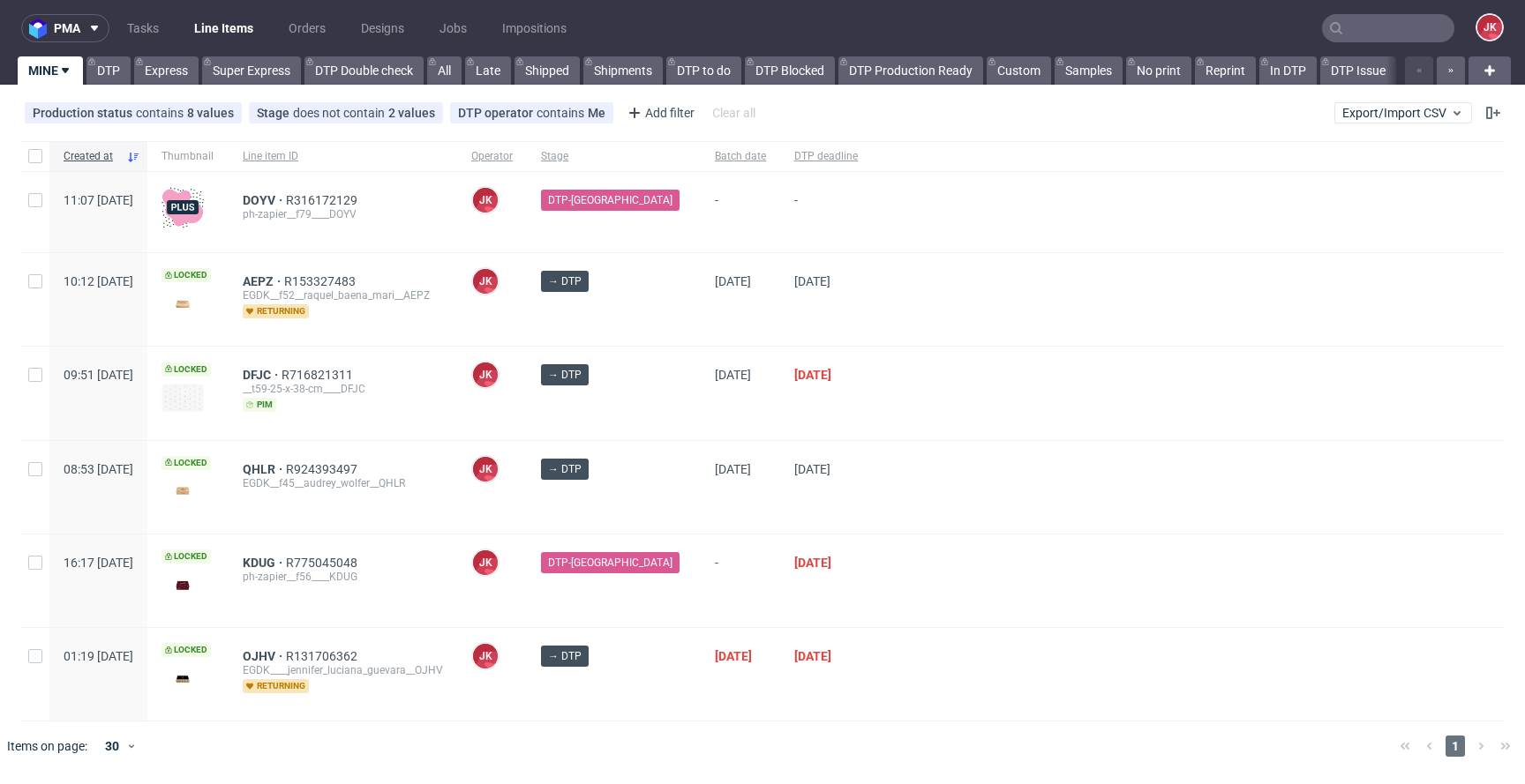
click at [701, 424] on div "[DATE]" at bounding box center [741, 392] width 80 height 92
click at [443, 409] on div "DFJC R716821311 __t59-25-x-38-cm____DFJC pim" at bounding box center [342, 390] width 200 height 44
click at [527, 409] on div "[PERSON_NAME] [PERSON_NAME]" at bounding box center [492, 392] width 70 height 92
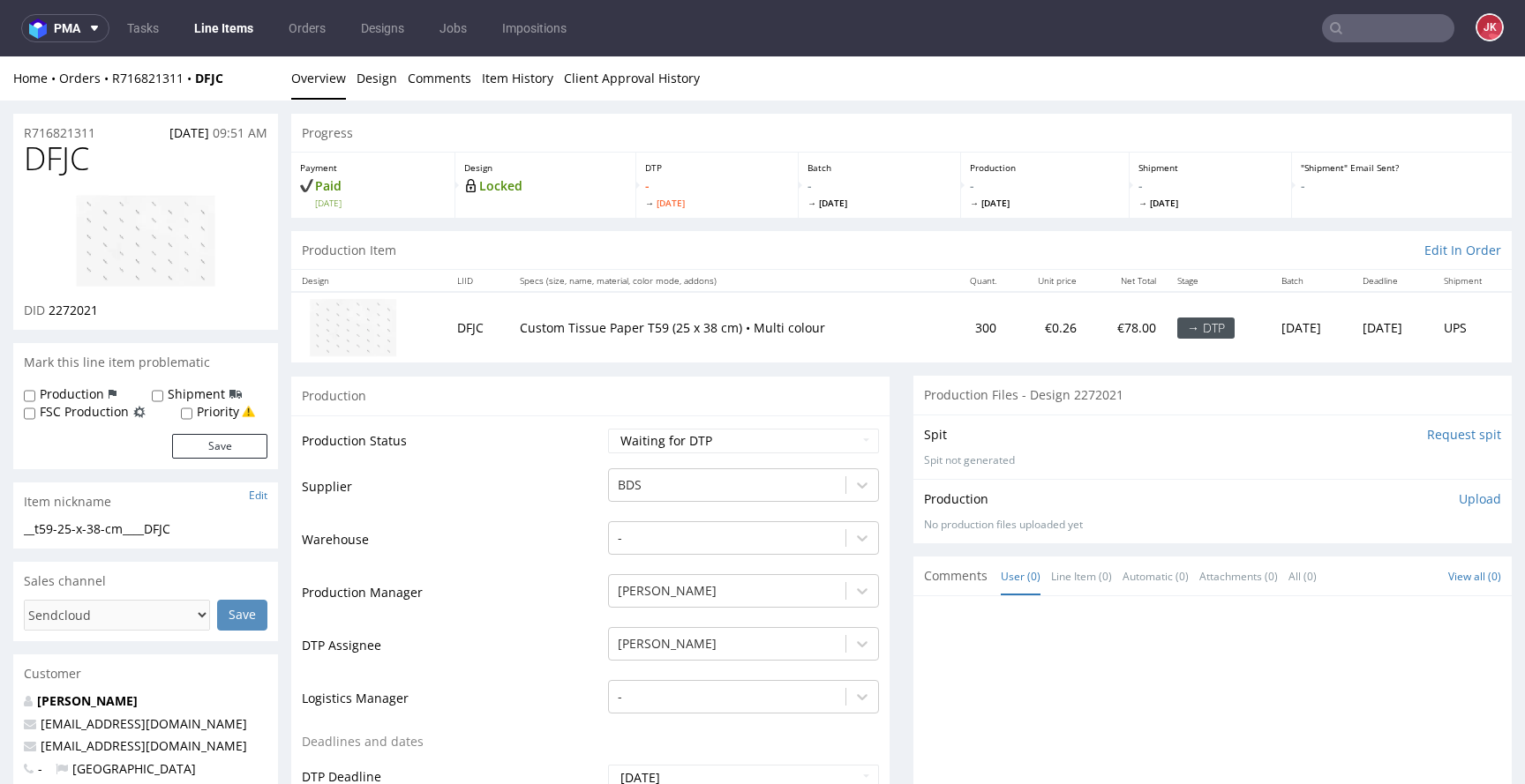
click at [1427, 438] on input "Request spit" at bounding box center [1464, 435] width 74 height 18
click at [76, 309] on span "2272021" at bounding box center [73, 310] width 49 height 17
copy span "2272021"
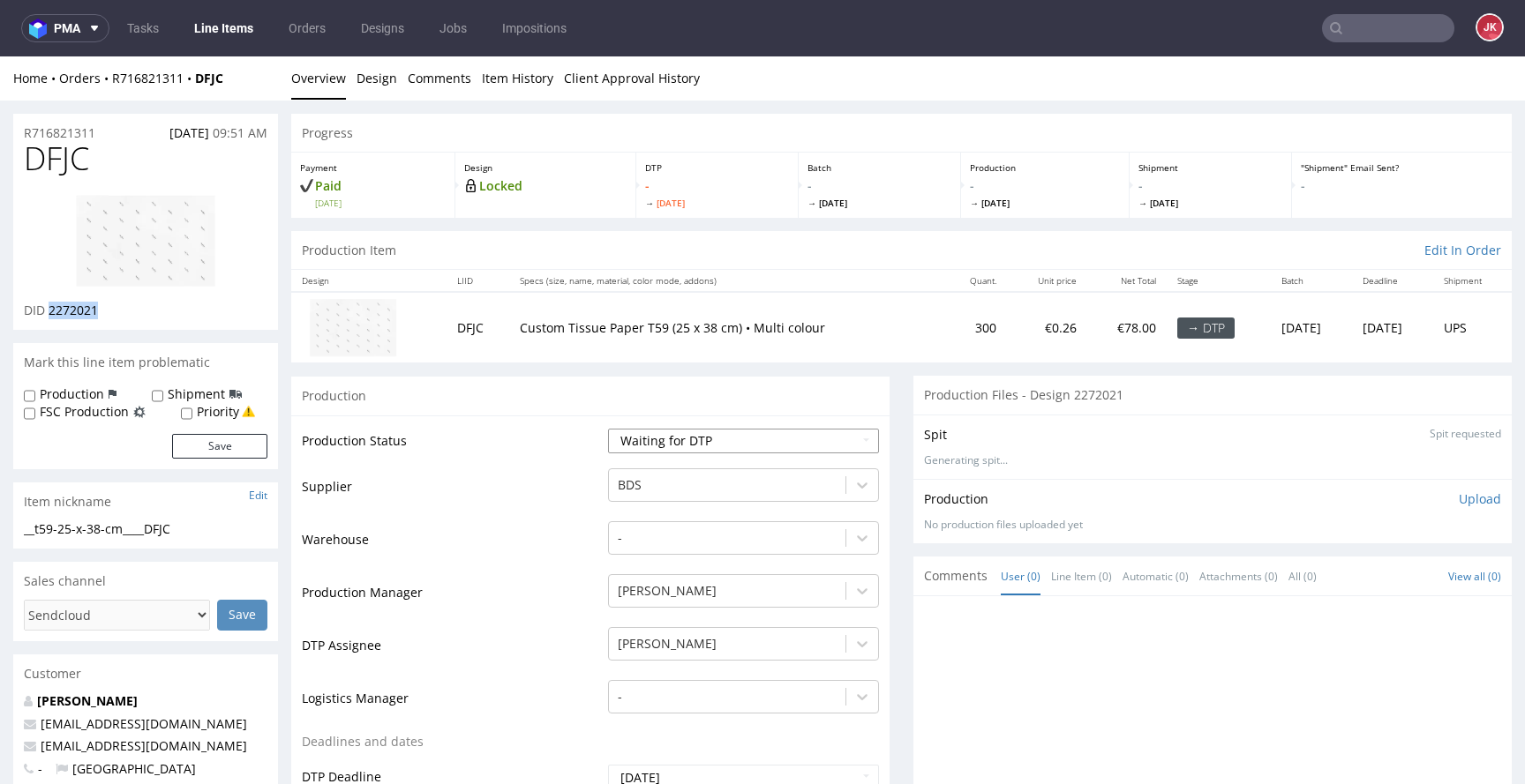
click at [658, 446] on select "Waiting for Artwork Waiting for Diecut Waiting for Mockup Waiting for DTP Waiti…" at bounding box center [743, 441] width 271 height 25
select select "dtp_in_process"
click at [608, 428] on select "Waiting for Artwork Waiting for Diecut Waiting for Mockup Waiting for DTP Waiti…" at bounding box center [743, 441] width 271 height 25
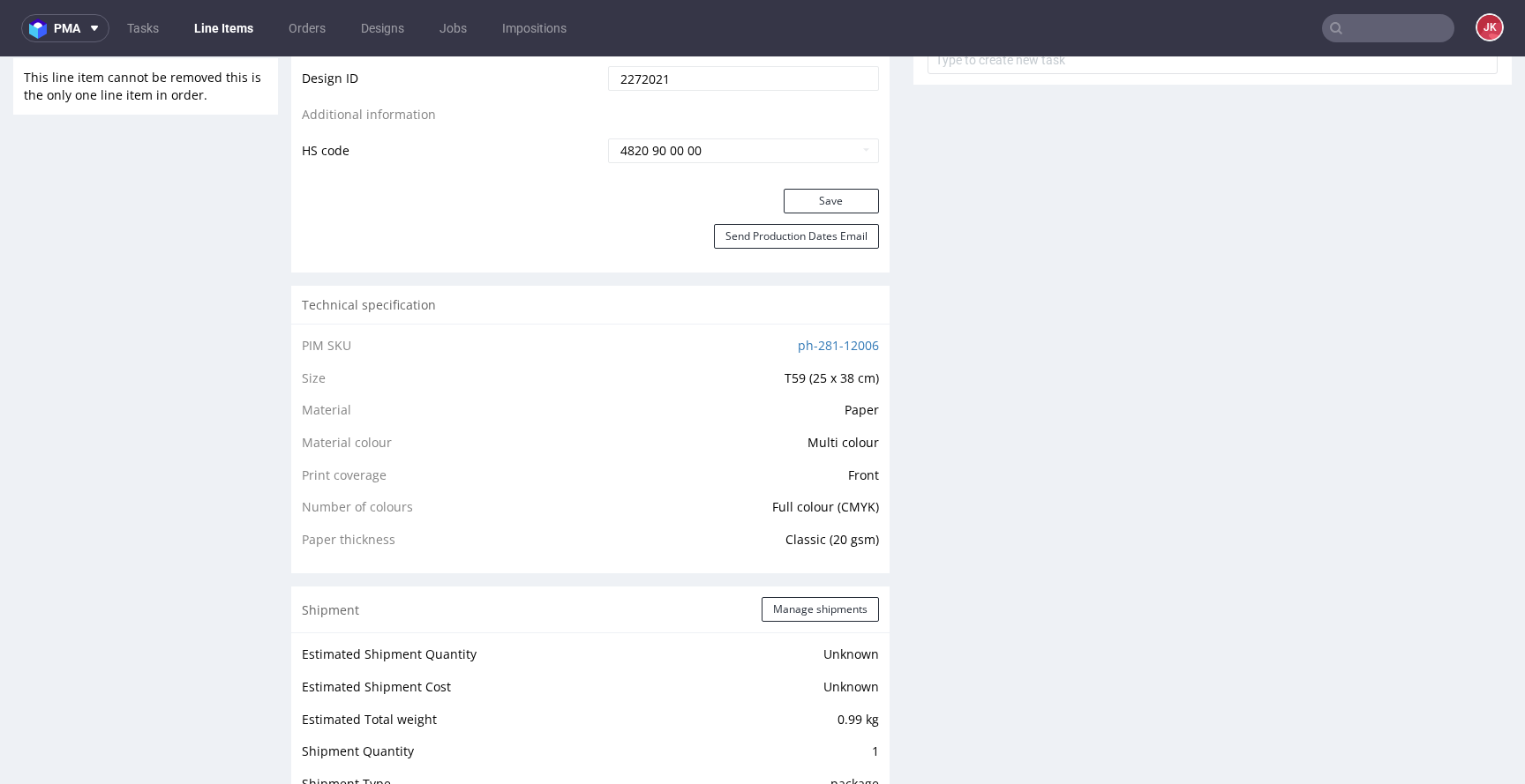
scroll to position [890, 0]
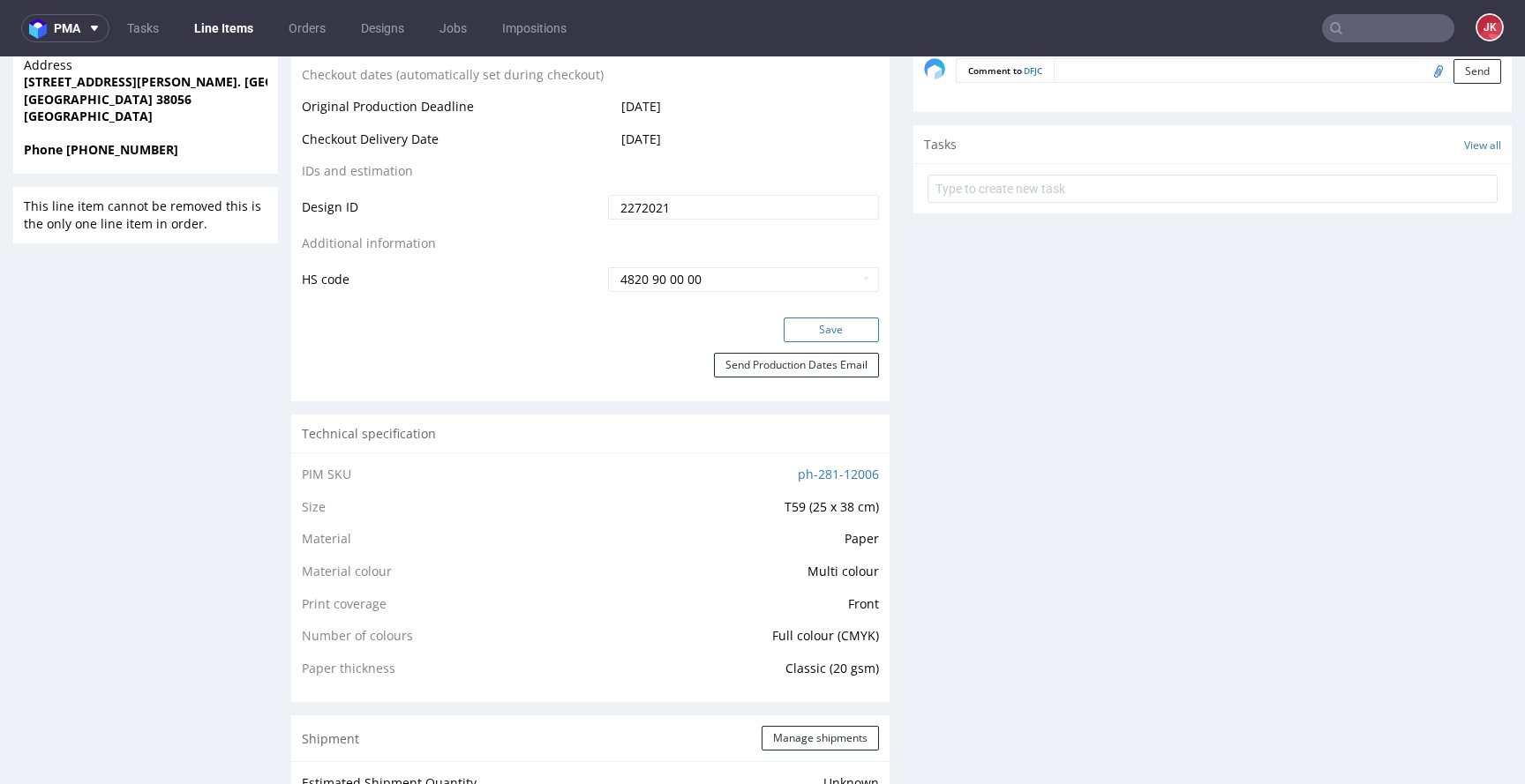
click at [831, 327] on button "Save" at bounding box center [831, 330] width 95 height 25
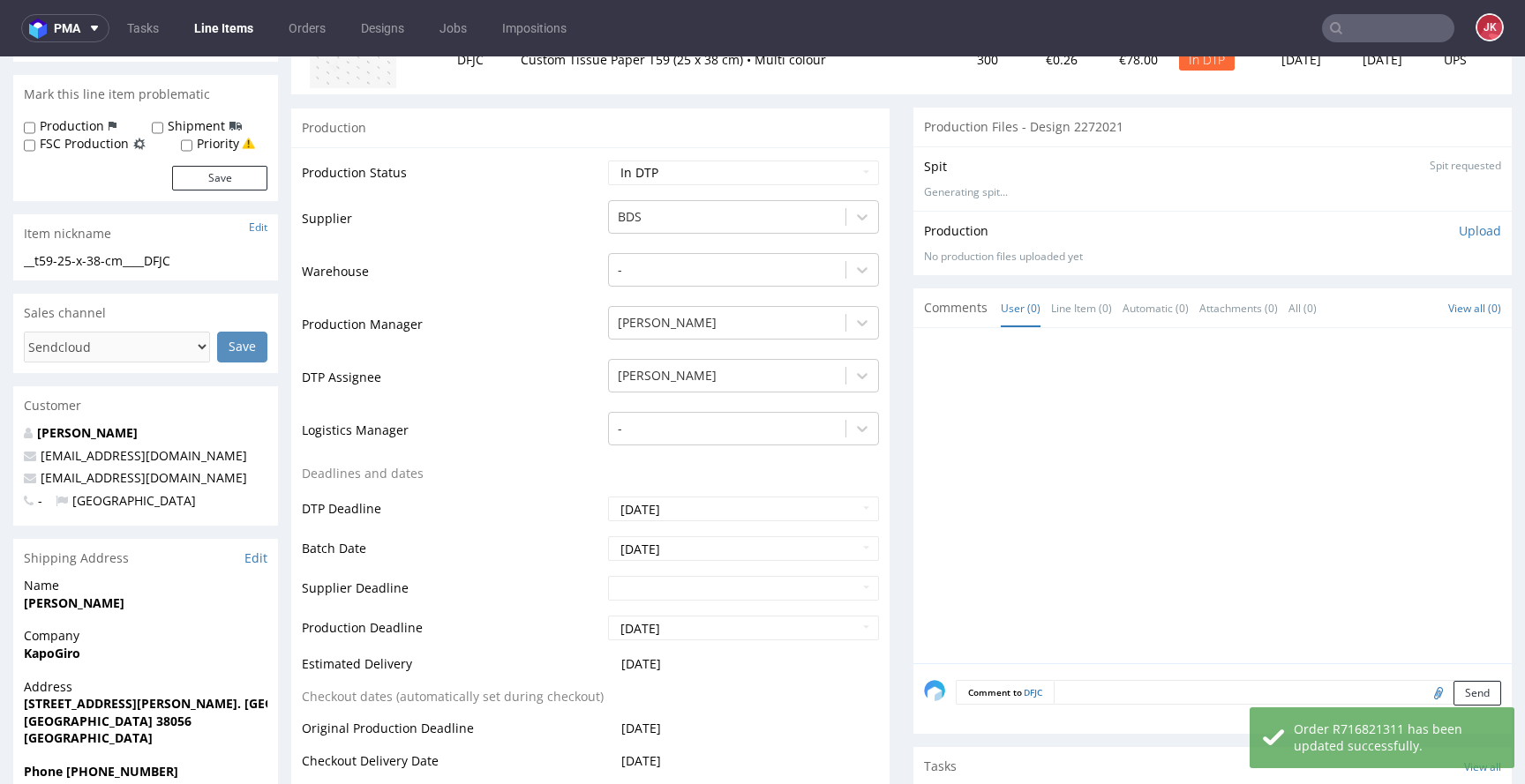
scroll to position [0, 0]
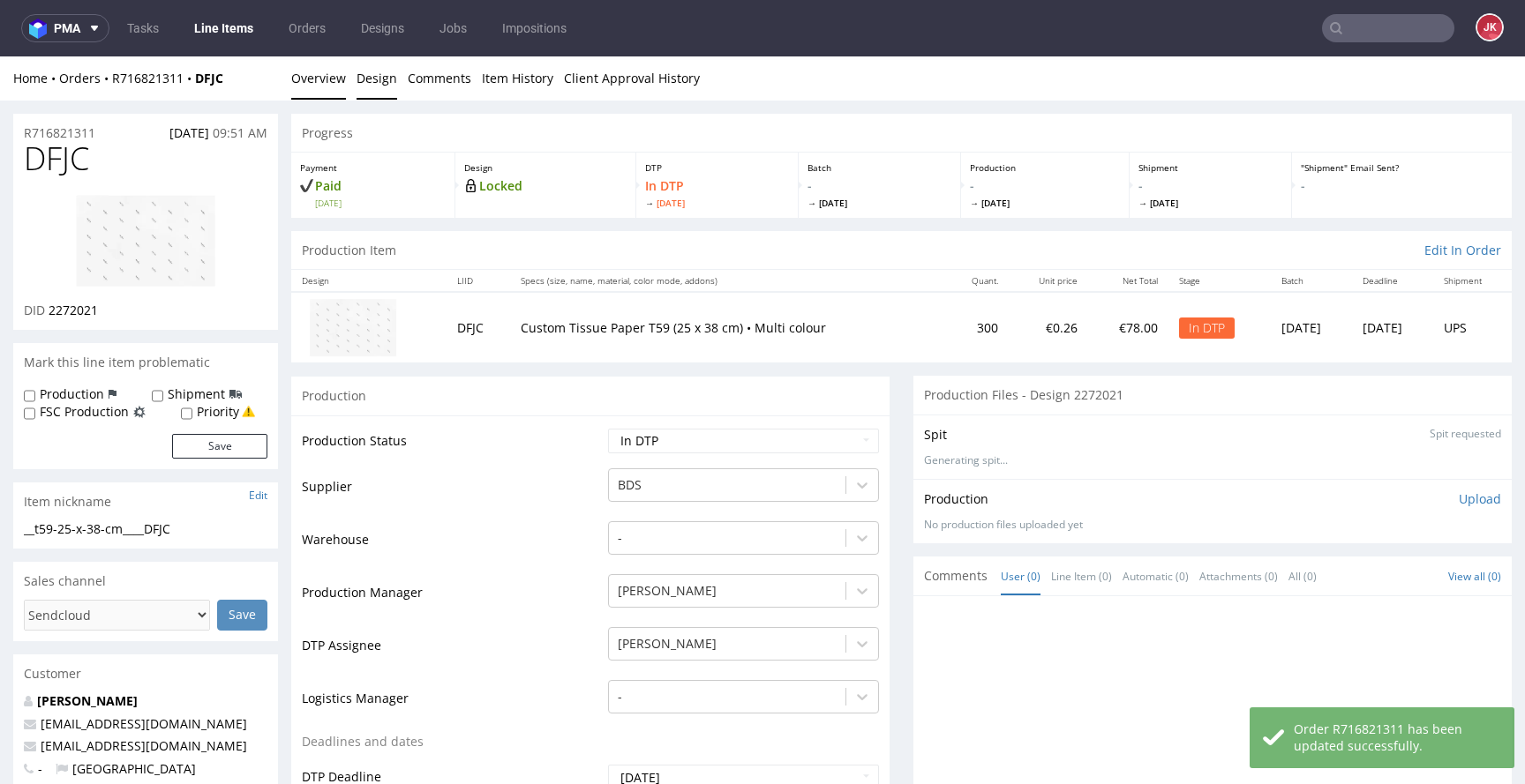
click at [372, 73] on link "Design" at bounding box center [377, 78] width 40 height 43
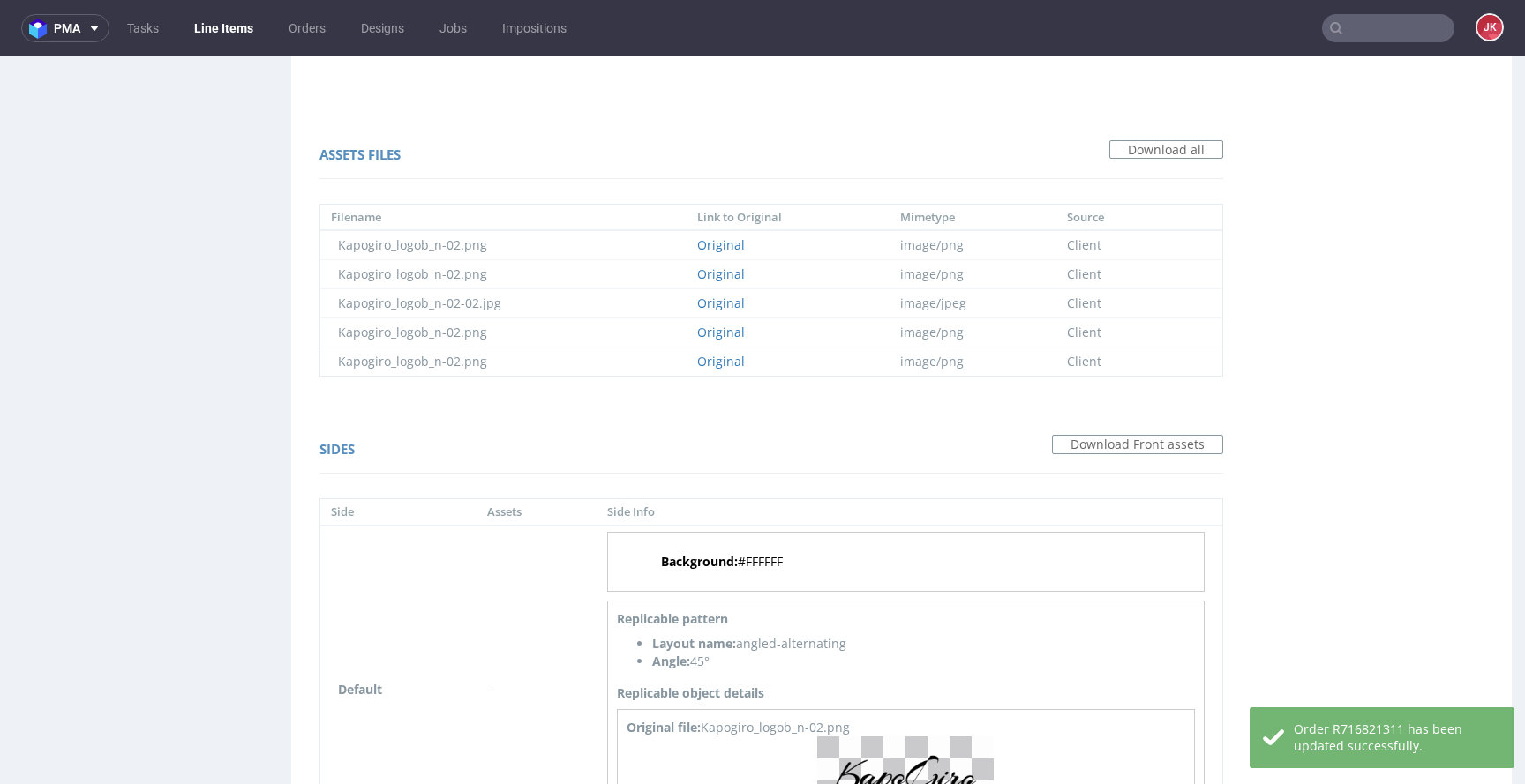
scroll to position [1347, 0]
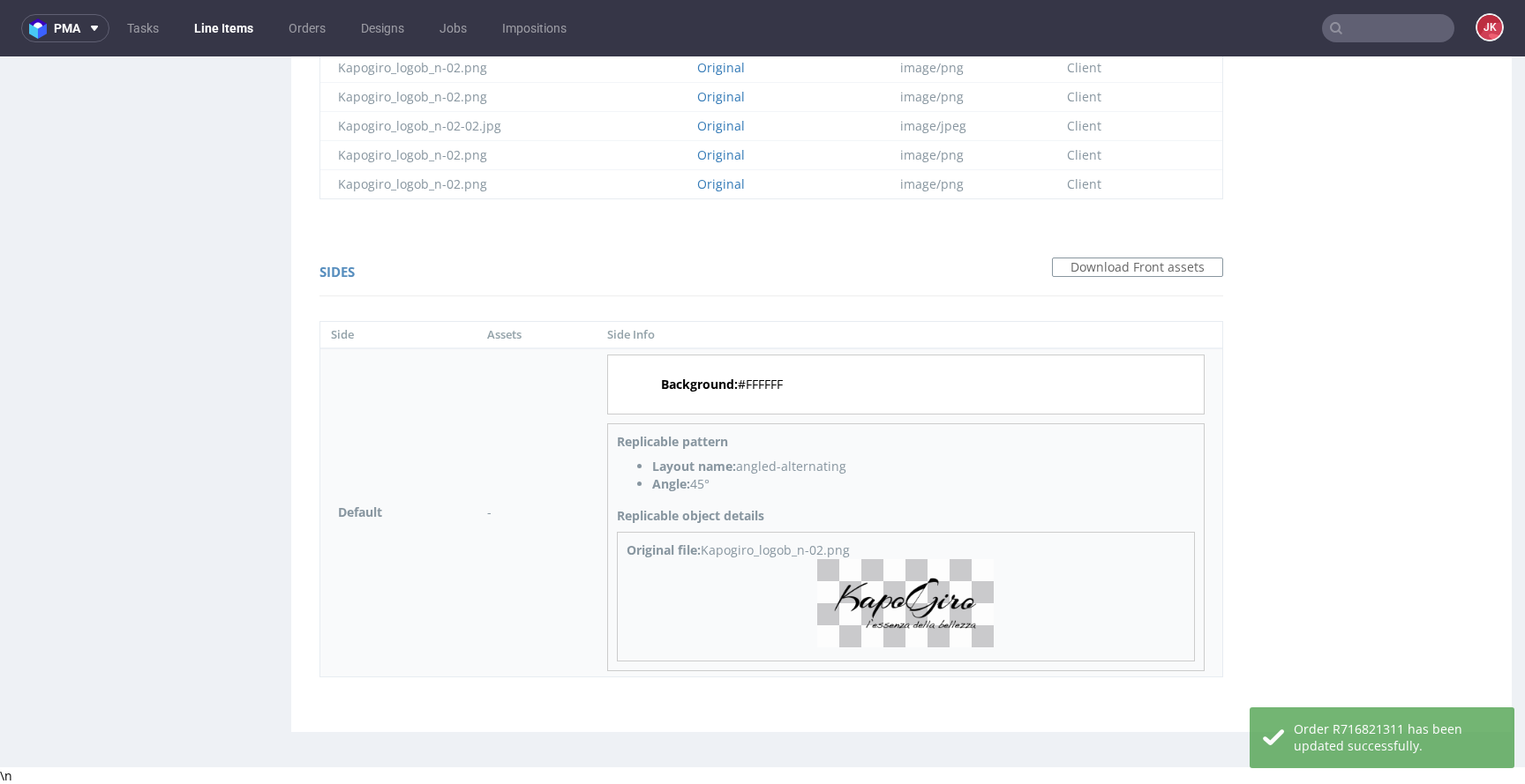
click at [879, 609] on img at bounding box center [905, 603] width 177 height 88
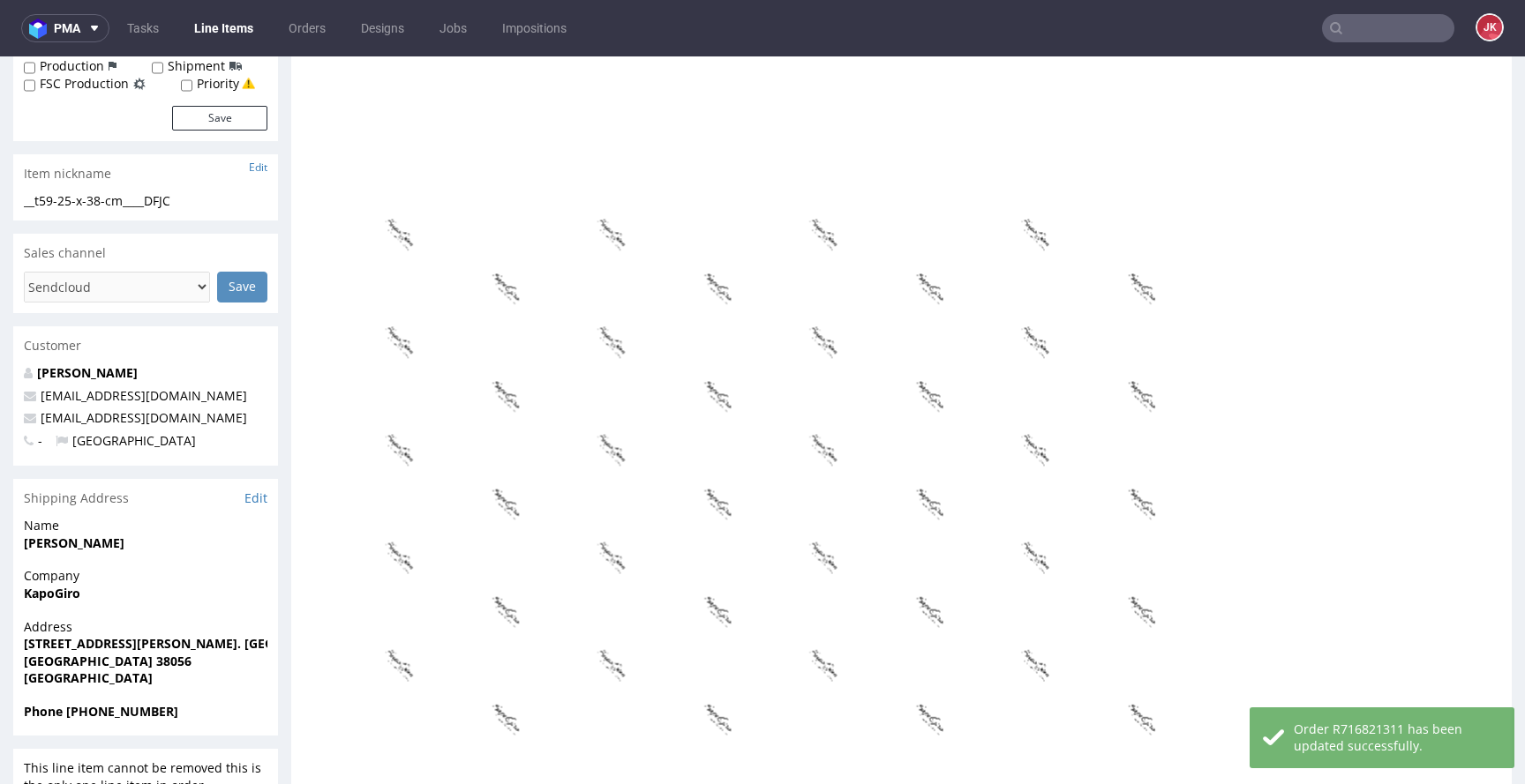
scroll to position [0, 0]
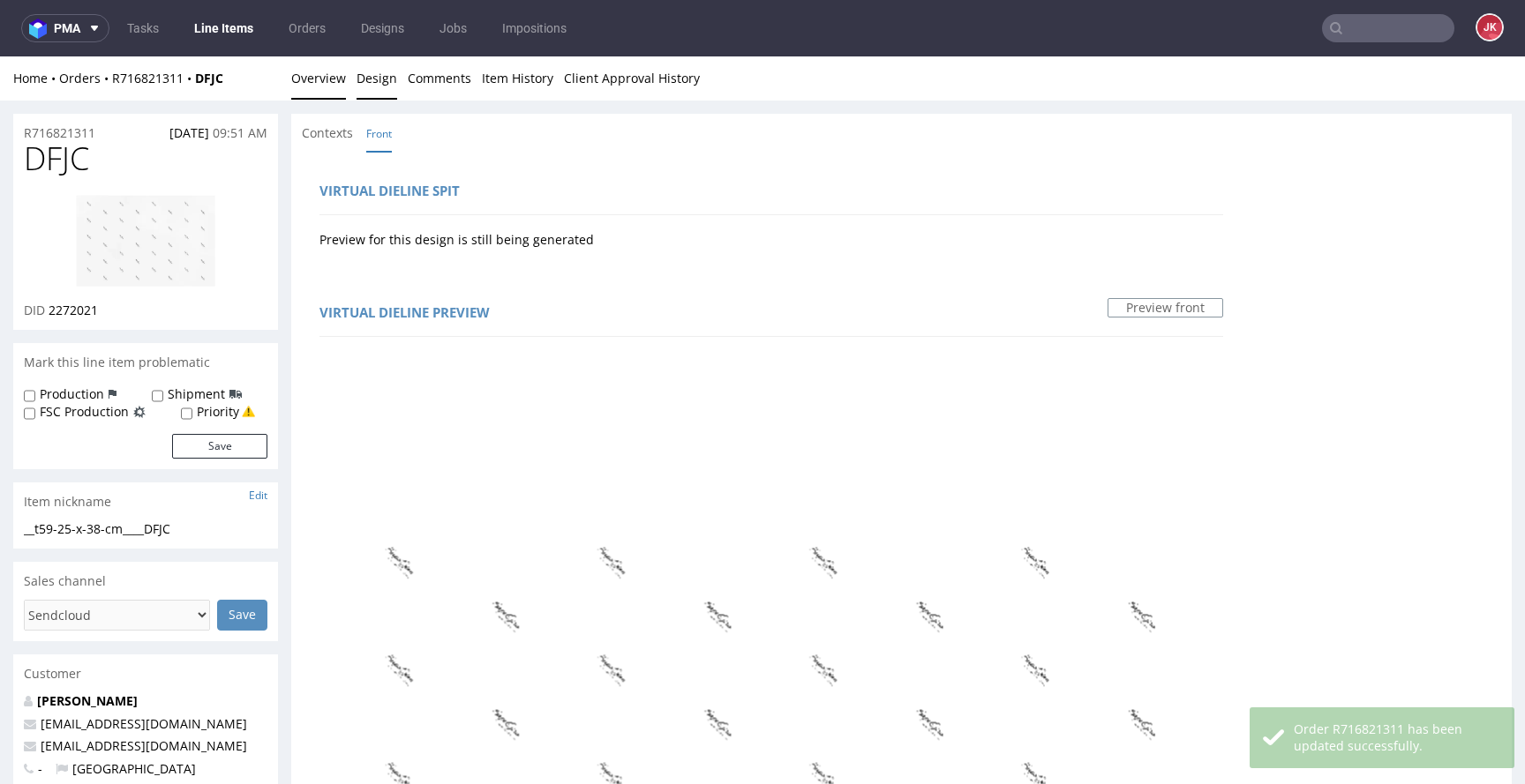
click at [333, 86] on link "Overview" at bounding box center [318, 78] width 55 height 43
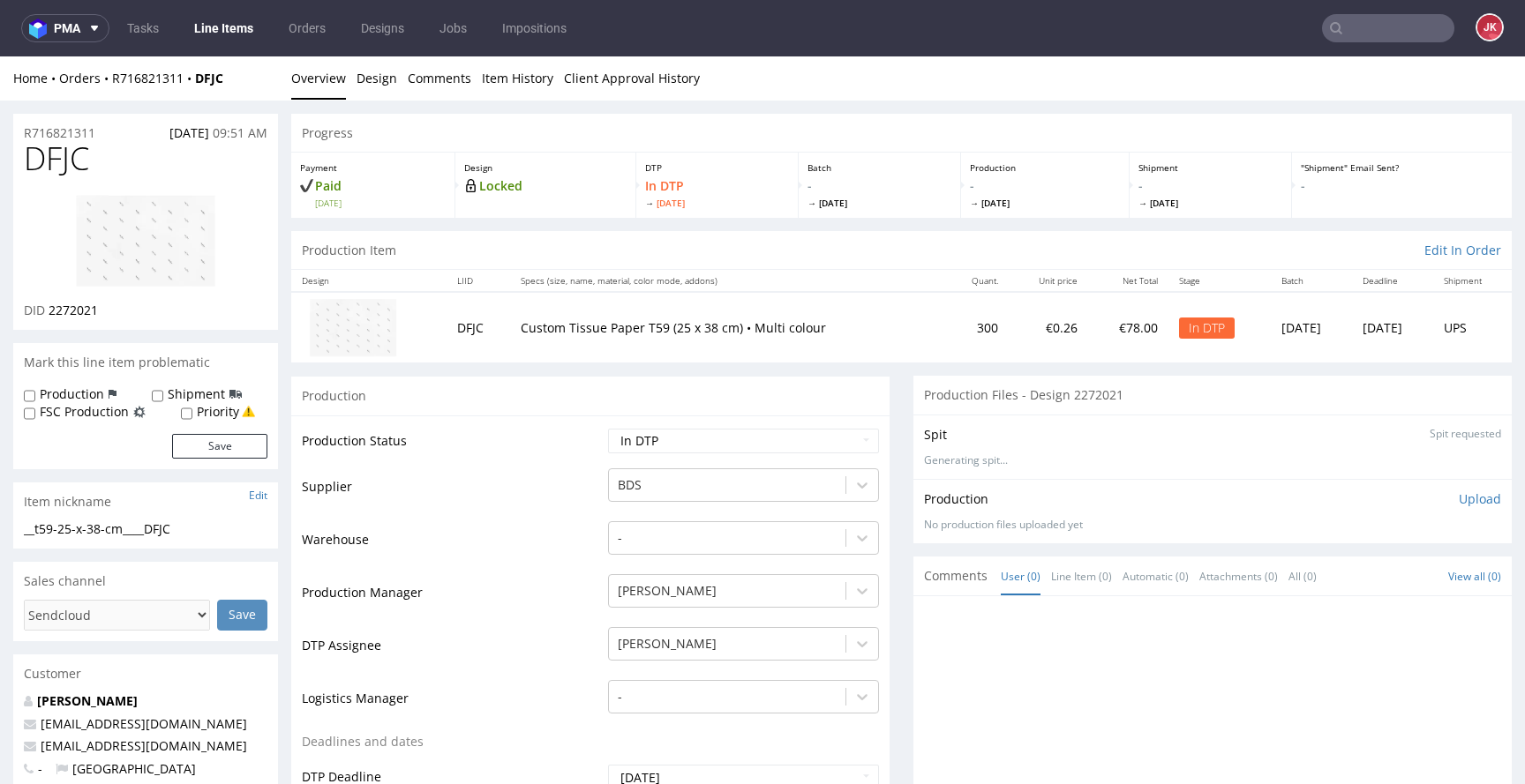
click at [155, 246] on img at bounding box center [146, 241] width 142 height 93
click at [68, 159] on span "DFJC" at bounding box center [56, 159] width 65 height 35
copy span "DFJC"
drag, startPoint x: 48, startPoint y: 311, endPoint x: 137, endPoint y: 312, distance: 89.0
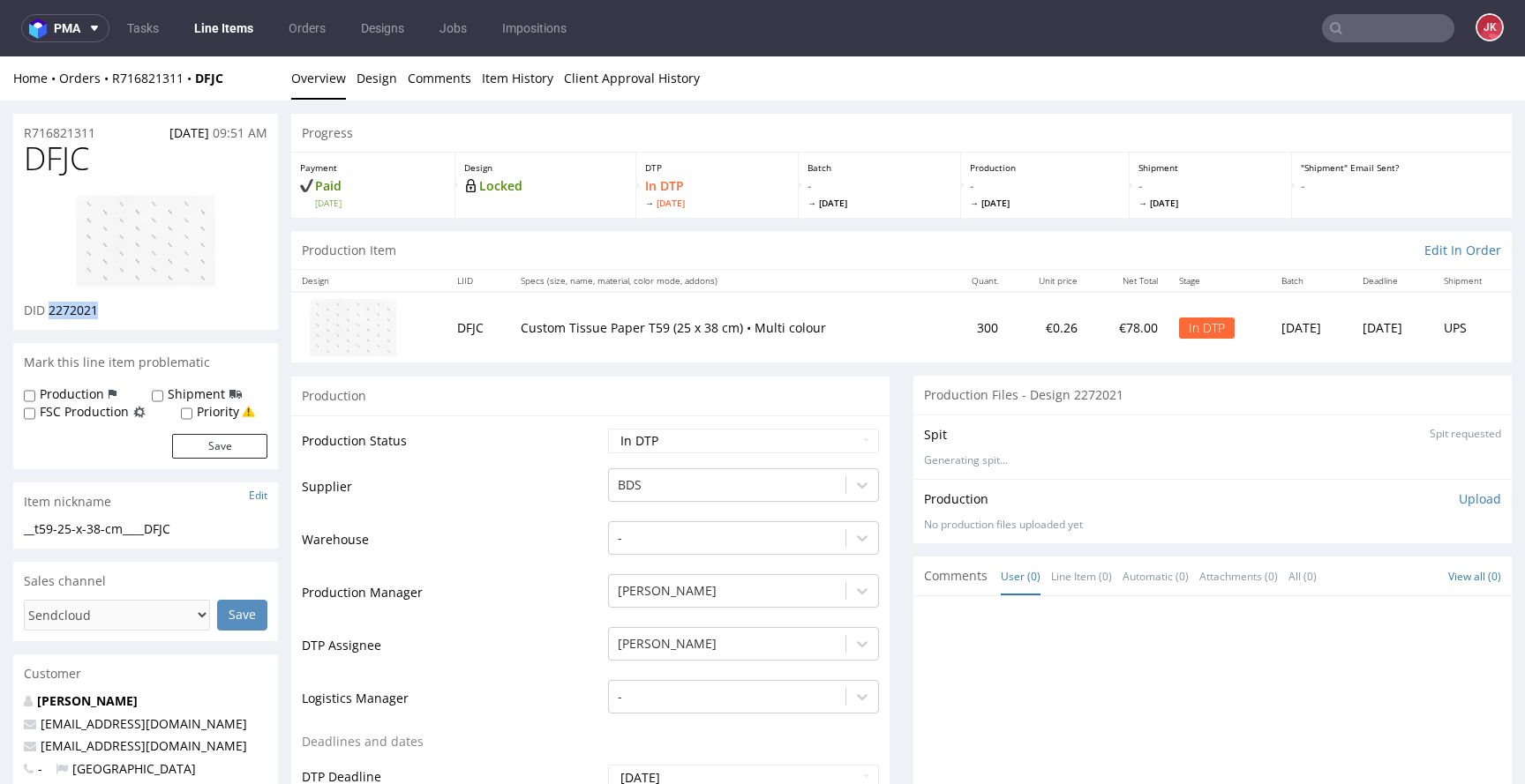
click at [136, 312] on div "DID 2272021" at bounding box center [146, 311] width 244 height 18
copy span "2272021"
click at [513, 403] on div "Production" at bounding box center [591, 395] width 599 height 39
click at [155, 239] on img at bounding box center [146, 241] width 142 height 93
drag, startPoint x: 217, startPoint y: 528, endPoint x: 0, endPoint y: 530, distance: 217.0
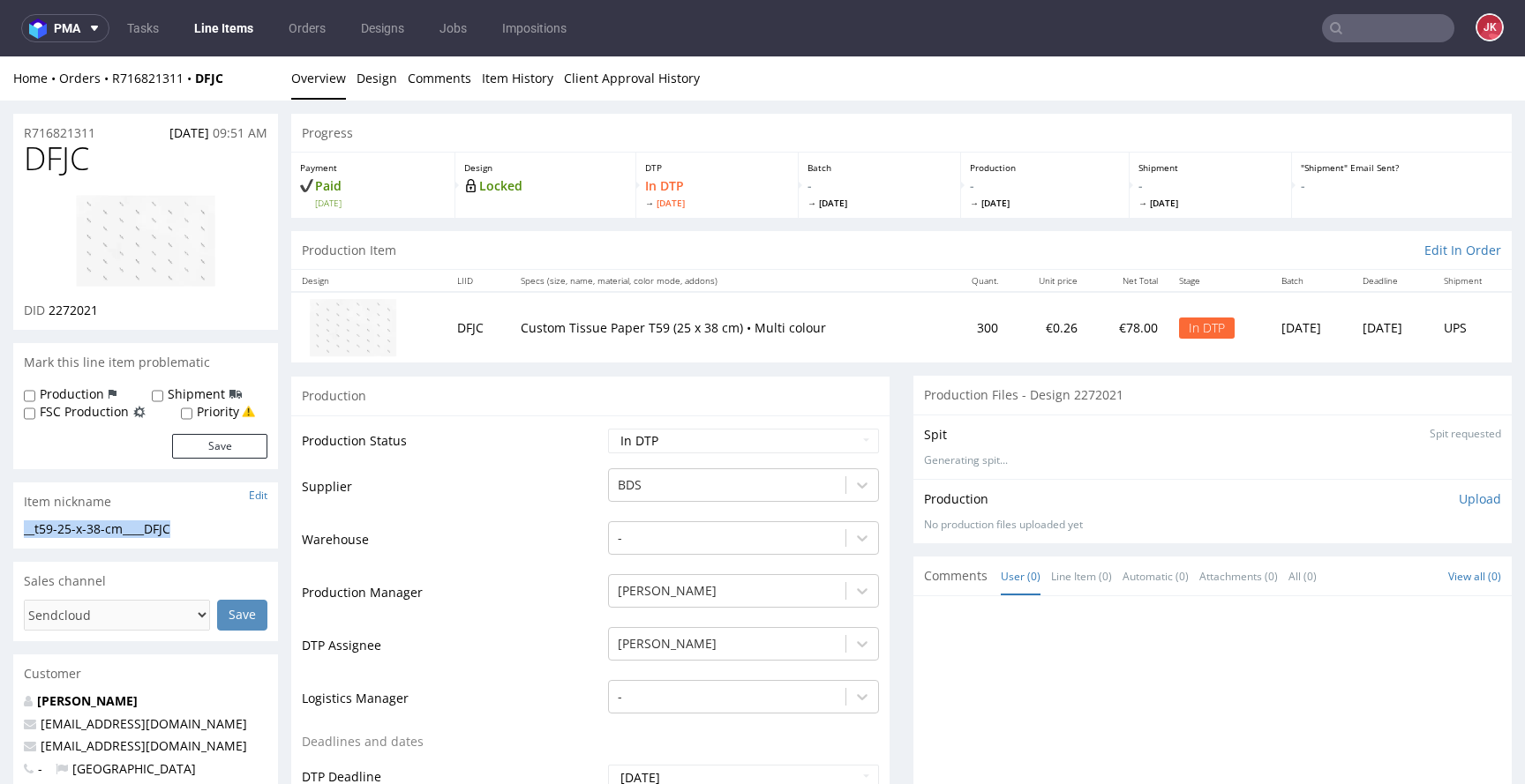
copy div "__t59-25-x-38-cm____DFJC"
drag, startPoint x: 117, startPoint y: 130, endPoint x: 14, endPoint y: 134, distance: 103.1
copy p "R716821311"
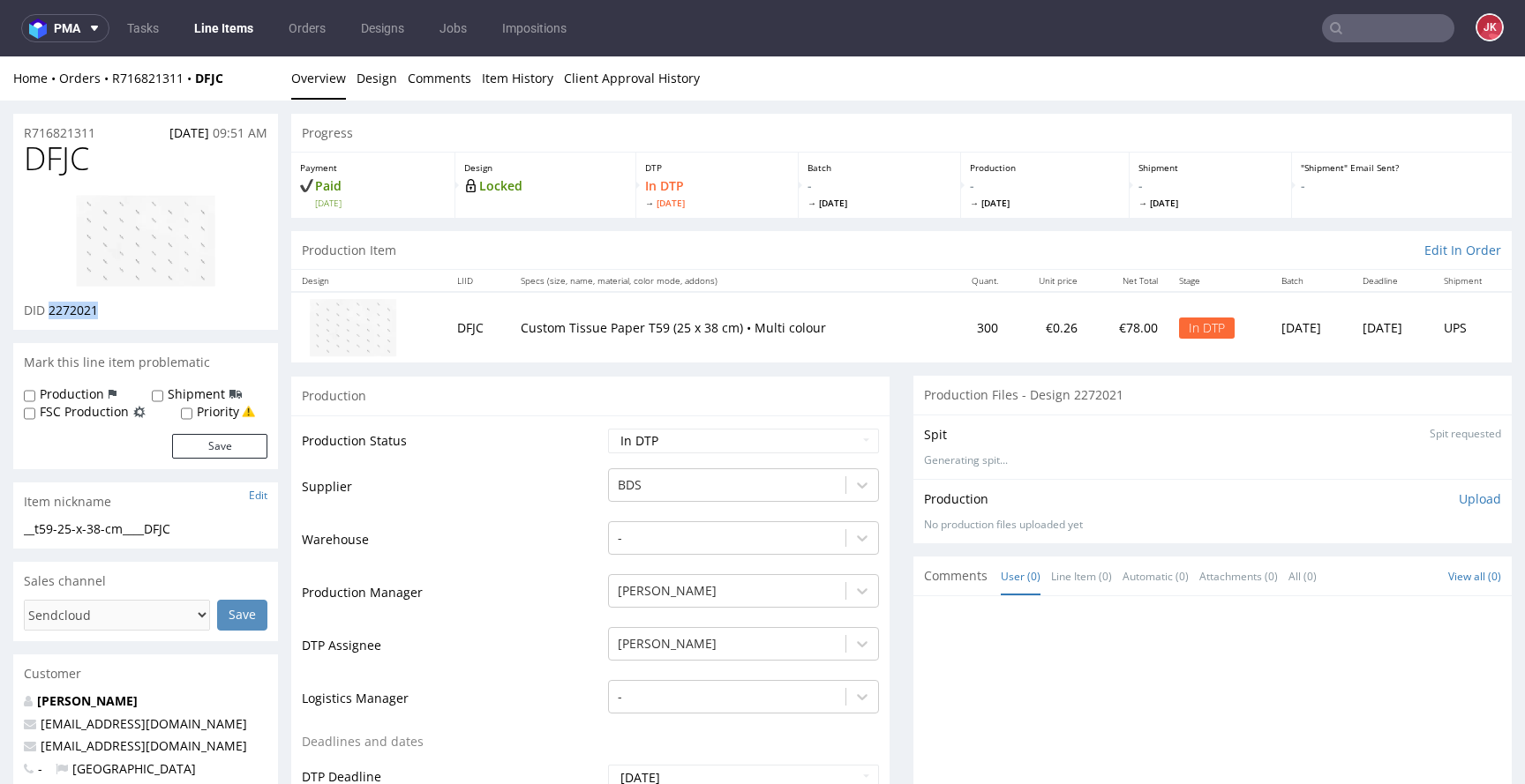
drag, startPoint x: 48, startPoint y: 313, endPoint x: 136, endPoint y: 313, distance: 88.0
click at [136, 313] on div "DID 2272021" at bounding box center [146, 311] width 244 height 18
copy span "2272021"
click at [1459, 501] on p "Upload" at bounding box center [1479, 499] width 42 height 18
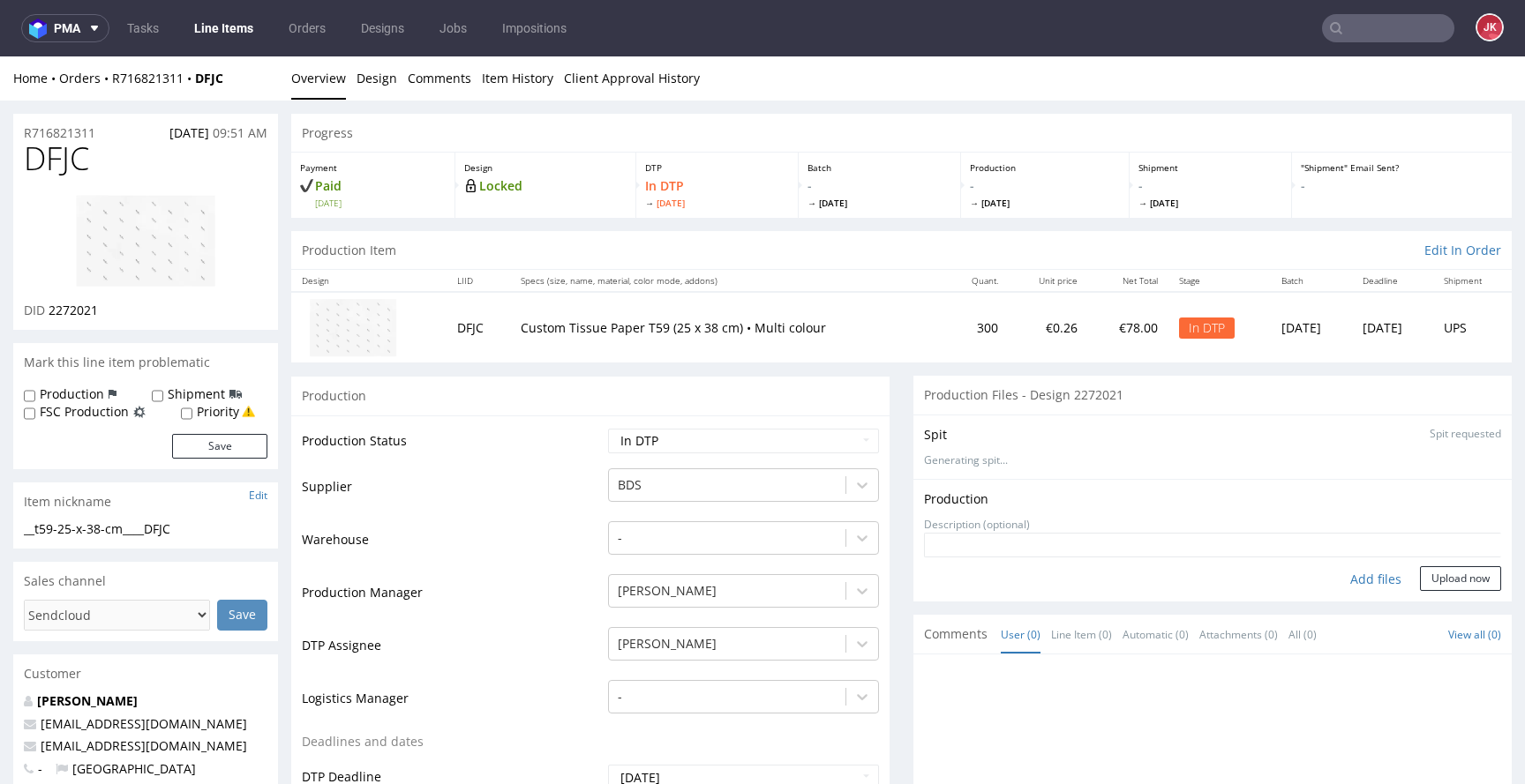
click at [1332, 577] on div "Add files" at bounding box center [1376, 580] width 88 height 27
type input "C:\fakepath\__t59-25-x-38-cm____DFJC__d2272021__oR716821311__1.pdf"
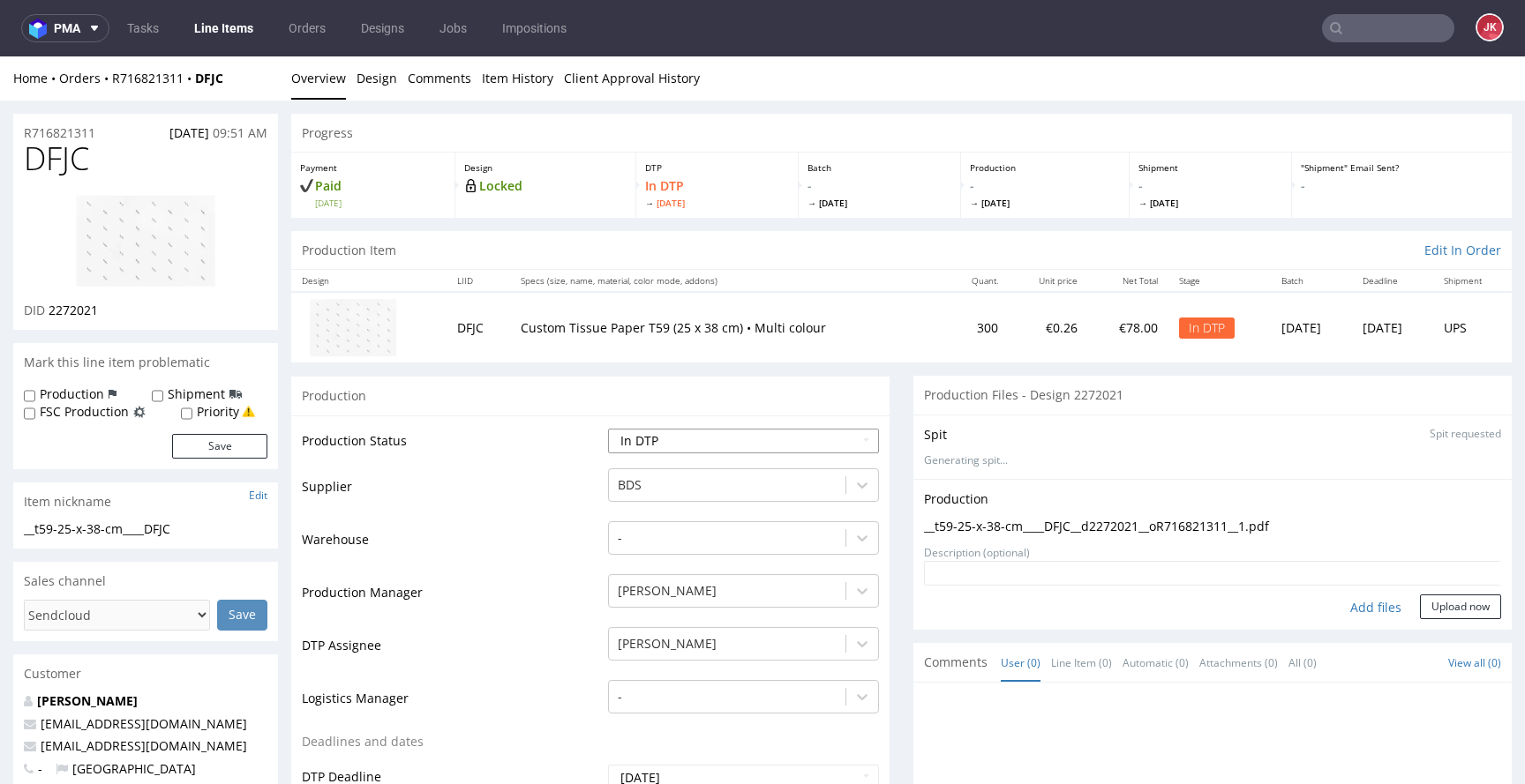
click at [727, 445] on select "Waiting for Artwork Waiting for Diecut Waiting for Mockup Waiting for DTP Waiti…" at bounding box center [743, 441] width 271 height 25
click at [608, 428] on select "Waiting for Artwork Waiting for Diecut Waiting for Mockup Waiting for DTP Waiti…" at bounding box center [743, 441] width 271 height 25
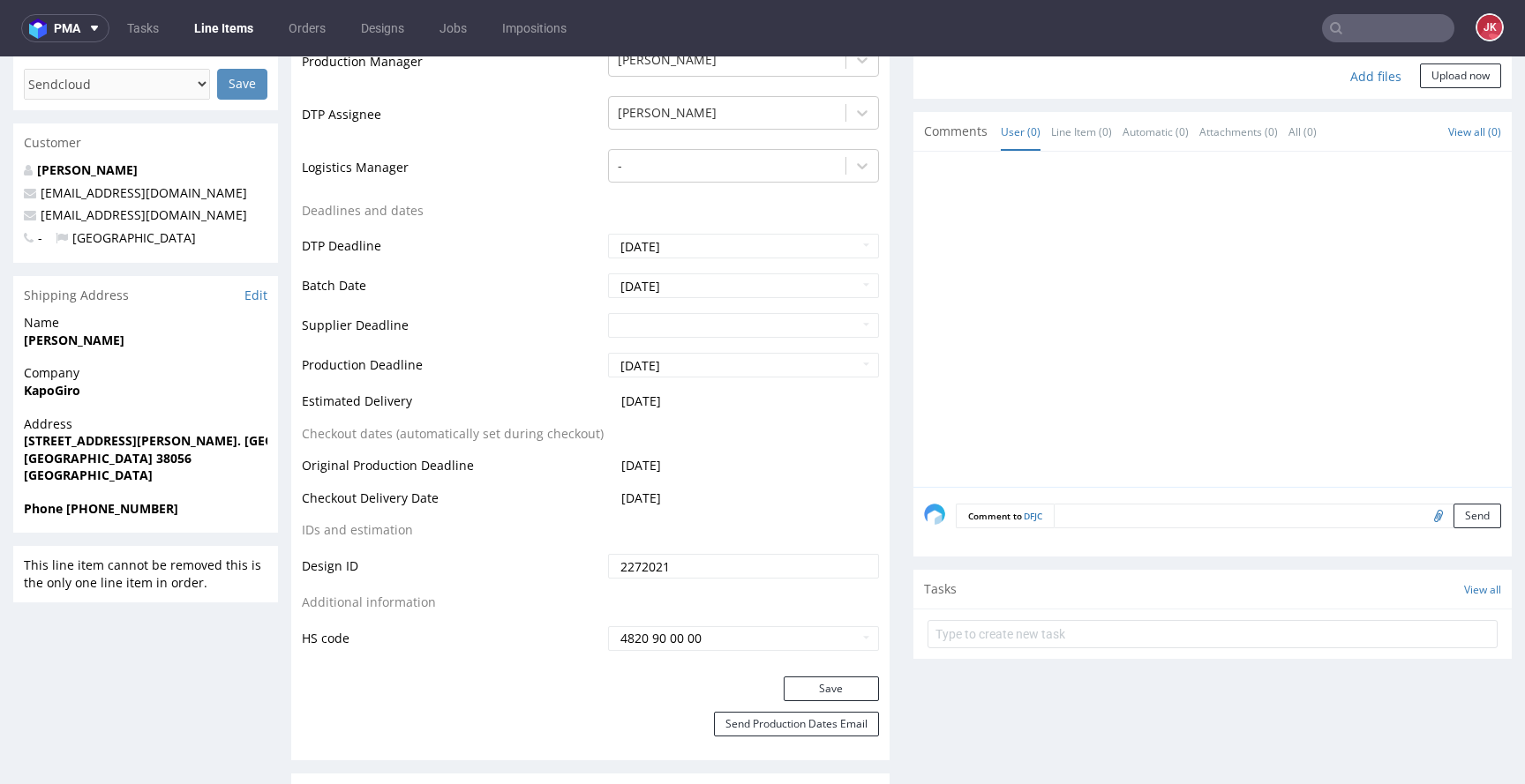
scroll to position [768, 0]
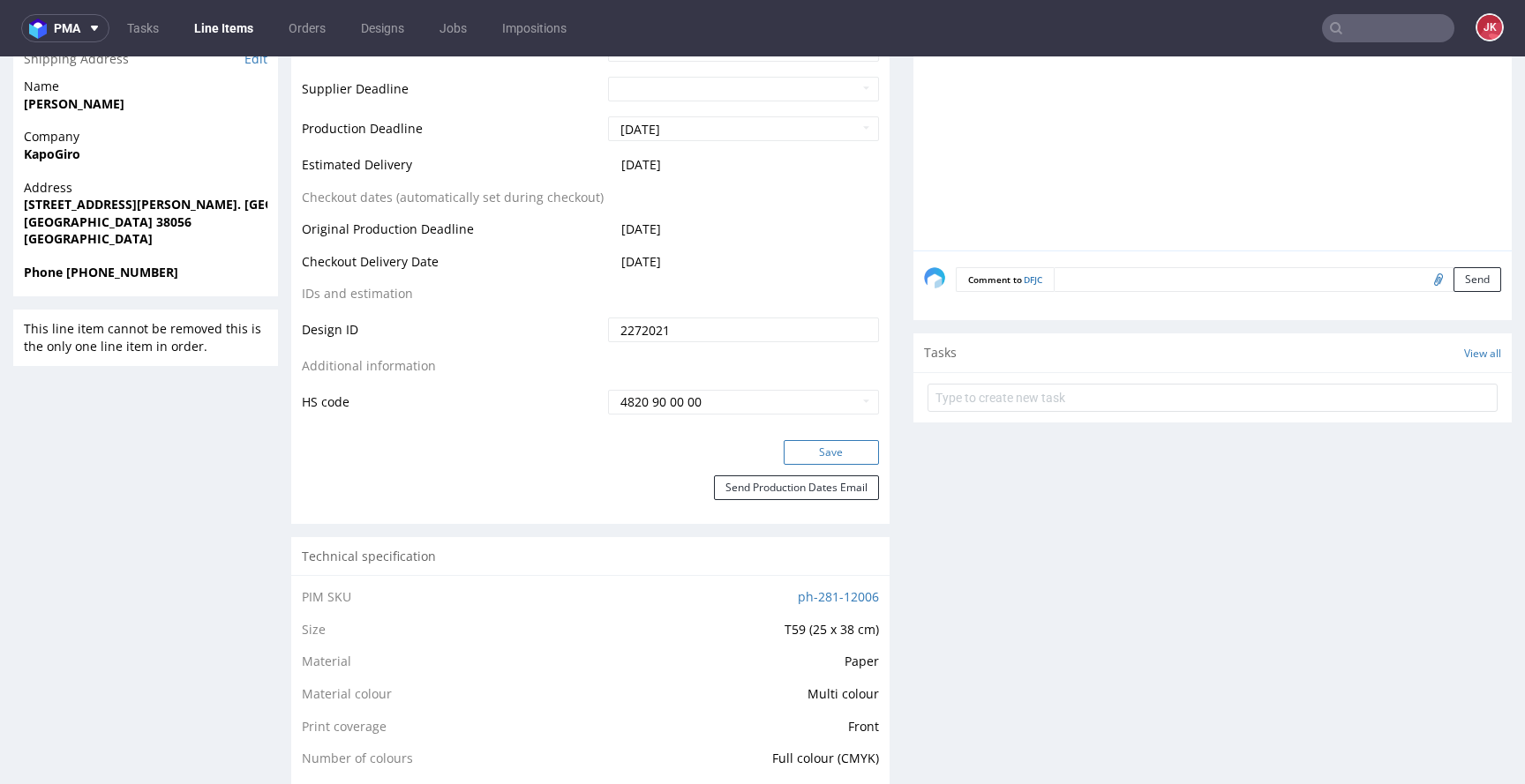
click at [808, 452] on button "Save" at bounding box center [831, 452] width 95 height 25
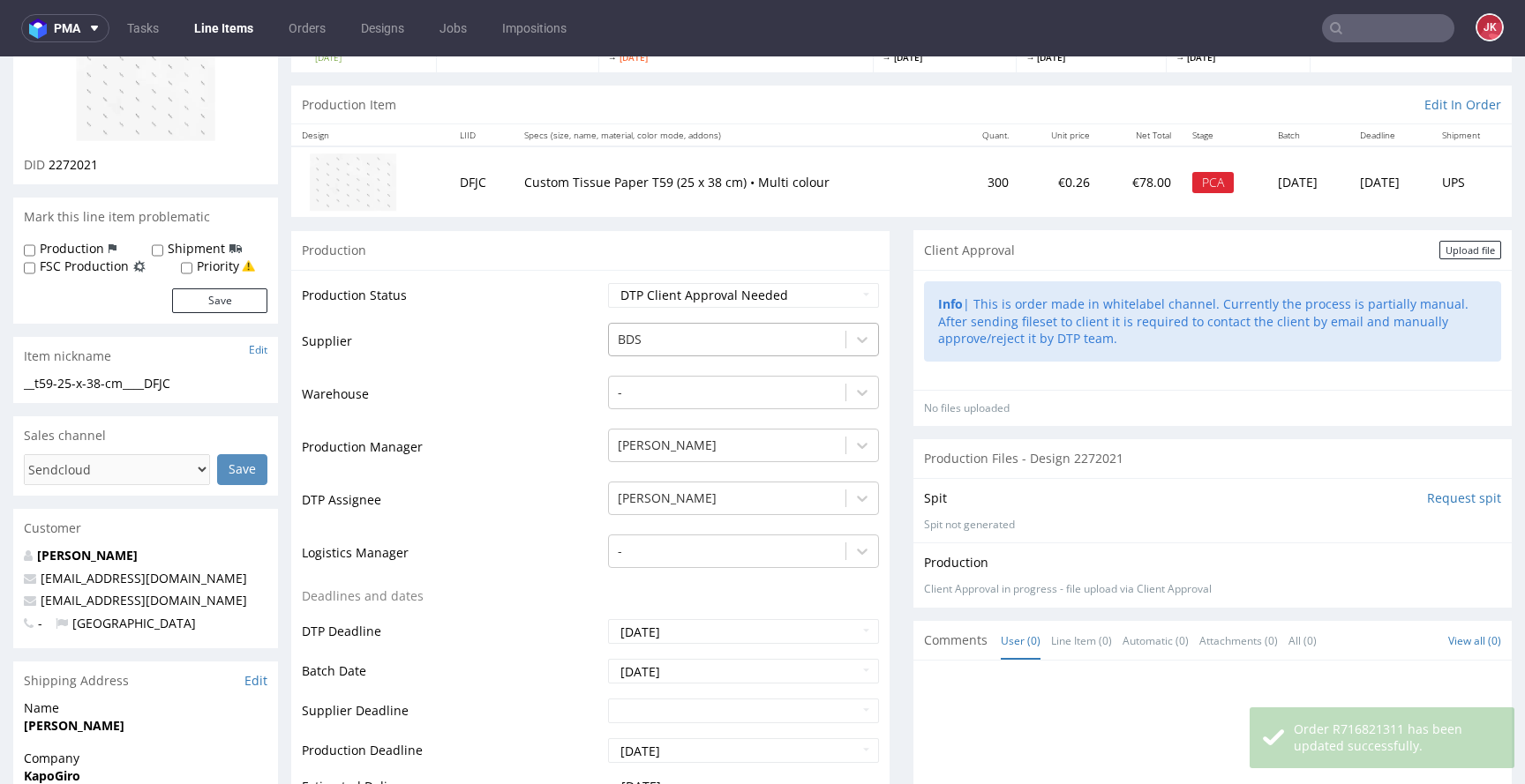
scroll to position [146, 0]
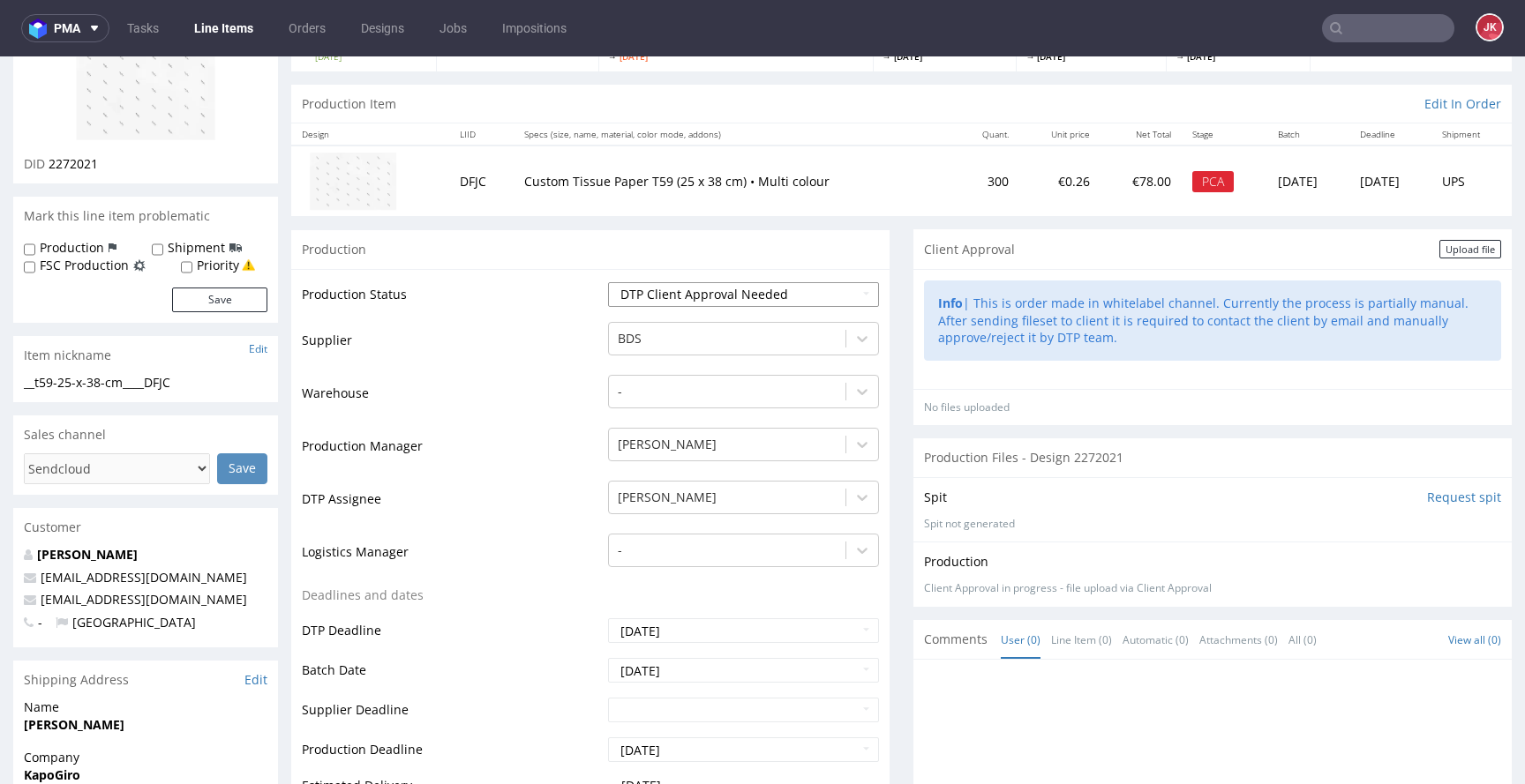
click at [696, 299] on select "Waiting for Artwork Waiting for Diecut Waiting for Mockup Waiting for DTP Waiti…" at bounding box center [743, 295] width 271 height 25
select select "dtp_in_process"
click at [608, 282] on select "Waiting for Artwork Waiting for Diecut Waiting for Mockup Waiting for DTP Waiti…" at bounding box center [743, 295] width 271 height 25
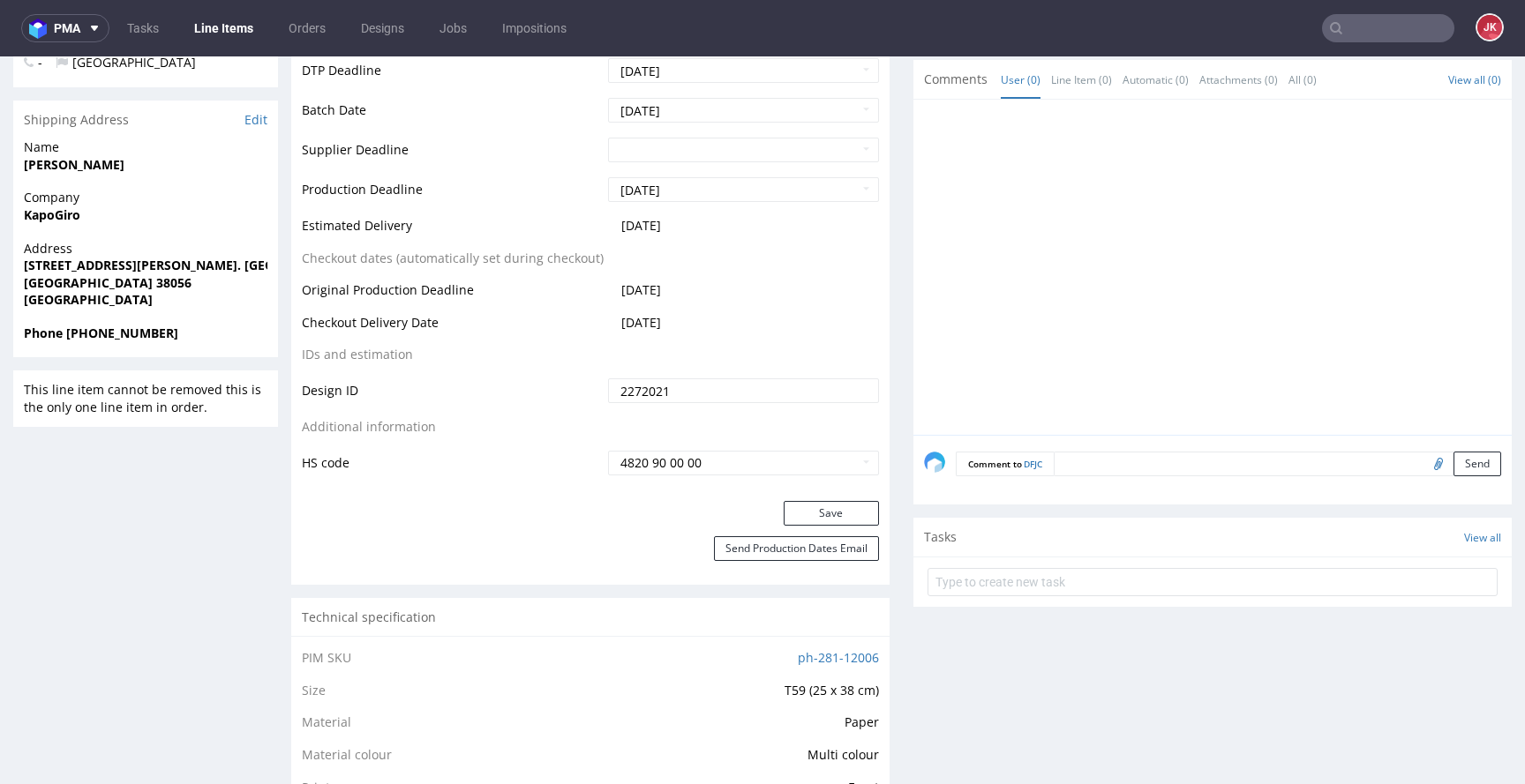
scroll to position [726, 0]
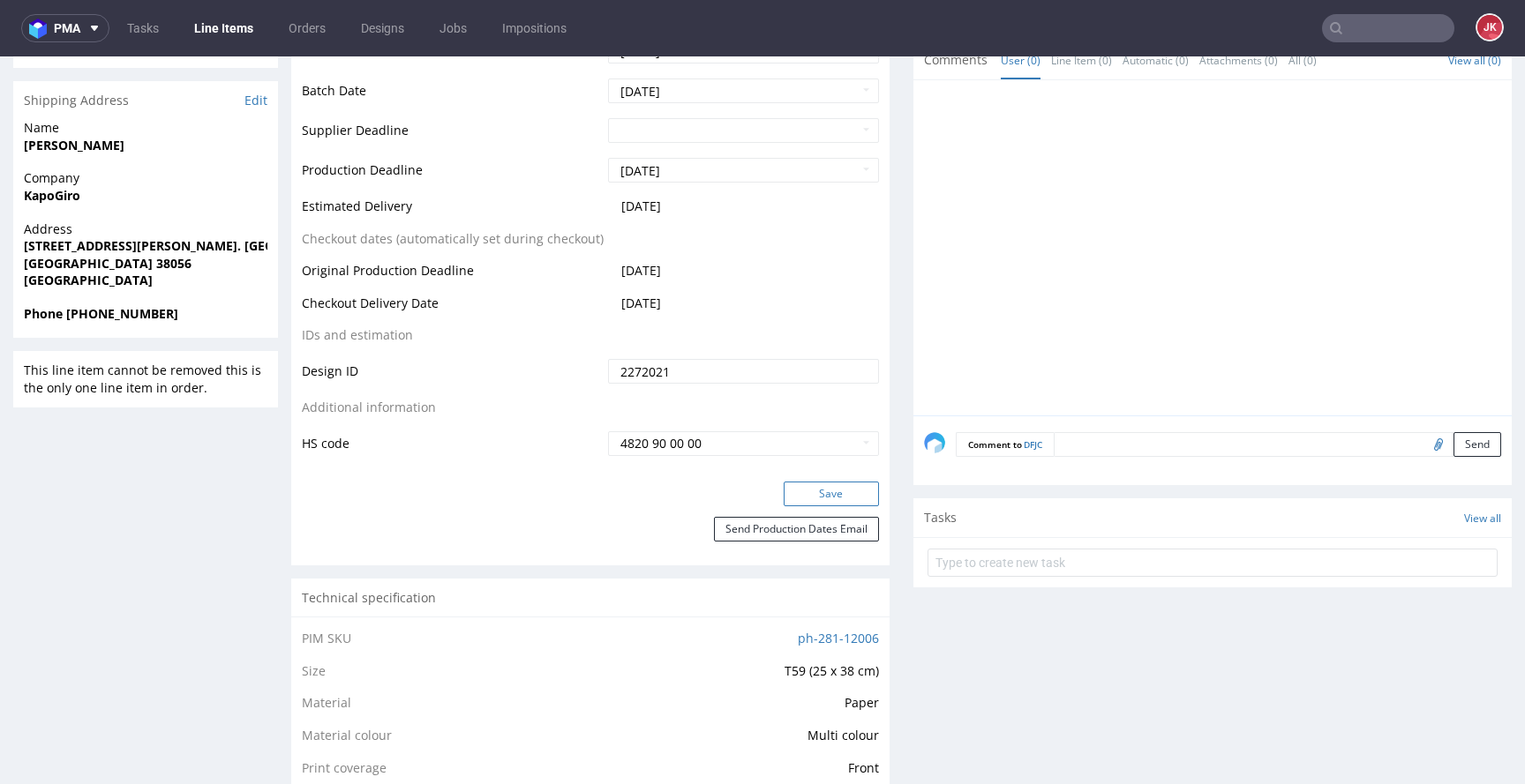
click at [822, 496] on button "Save" at bounding box center [831, 495] width 95 height 25
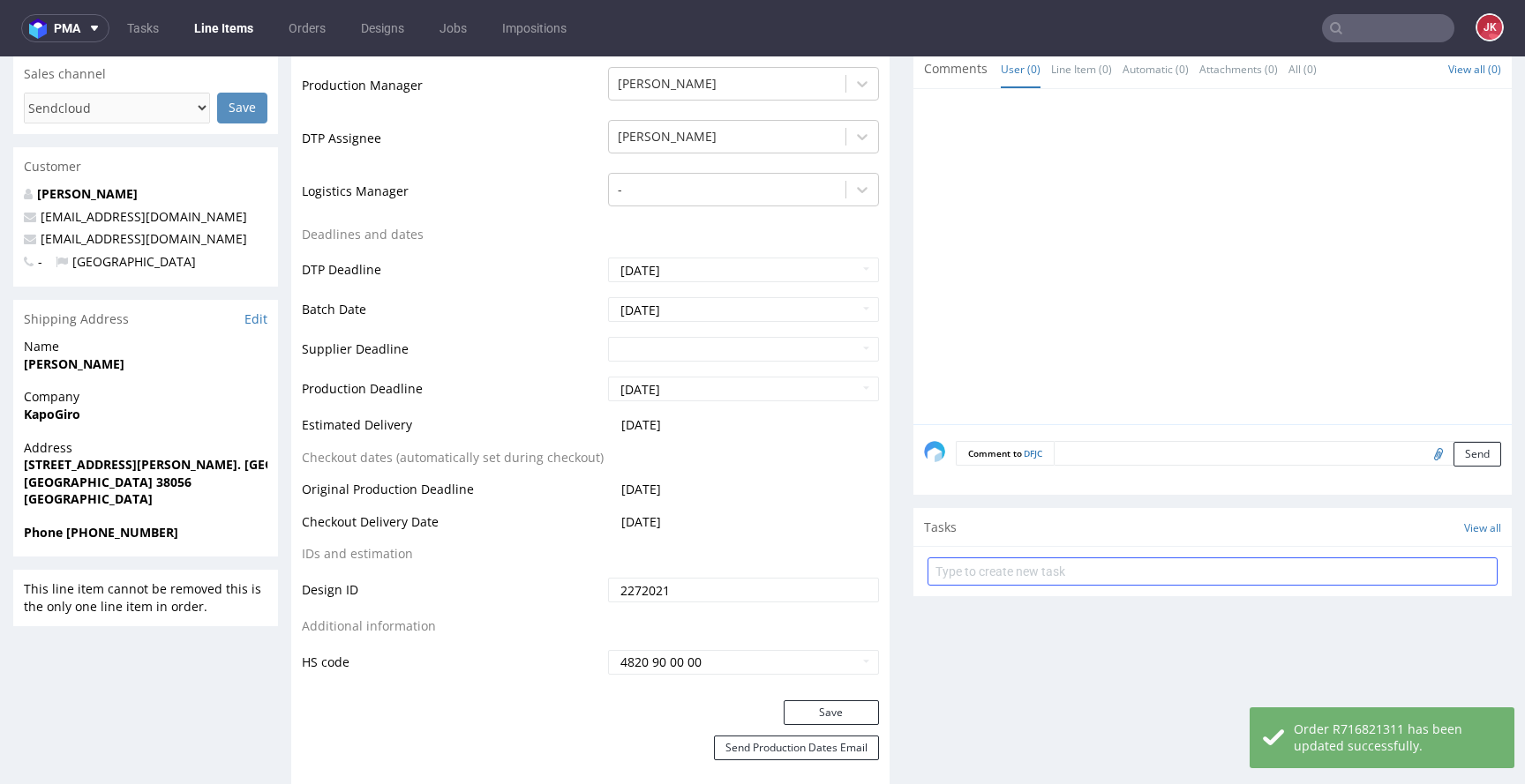
scroll to position [125, 0]
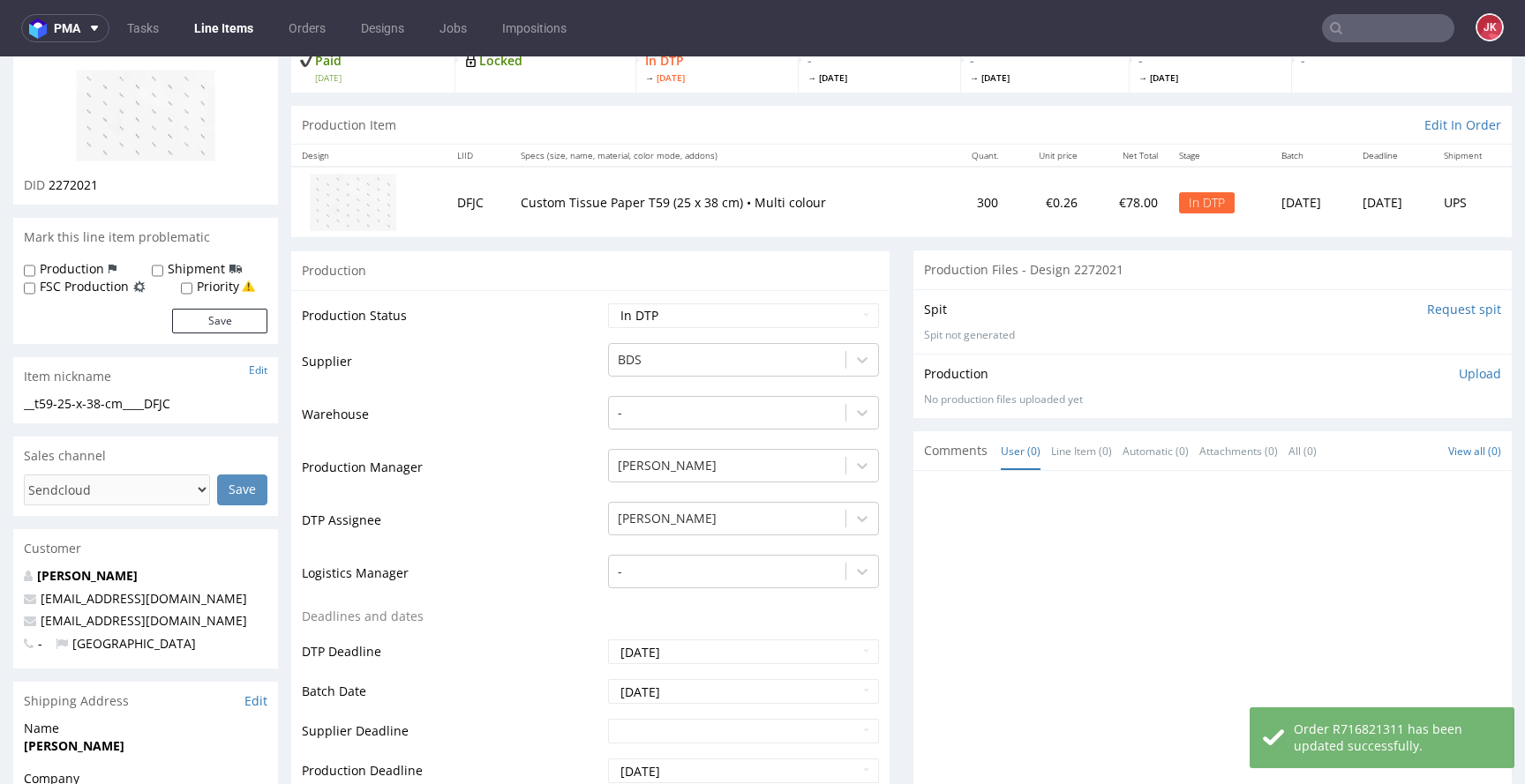
click at [1464, 375] on p "Upload" at bounding box center [1479, 375] width 42 height 18
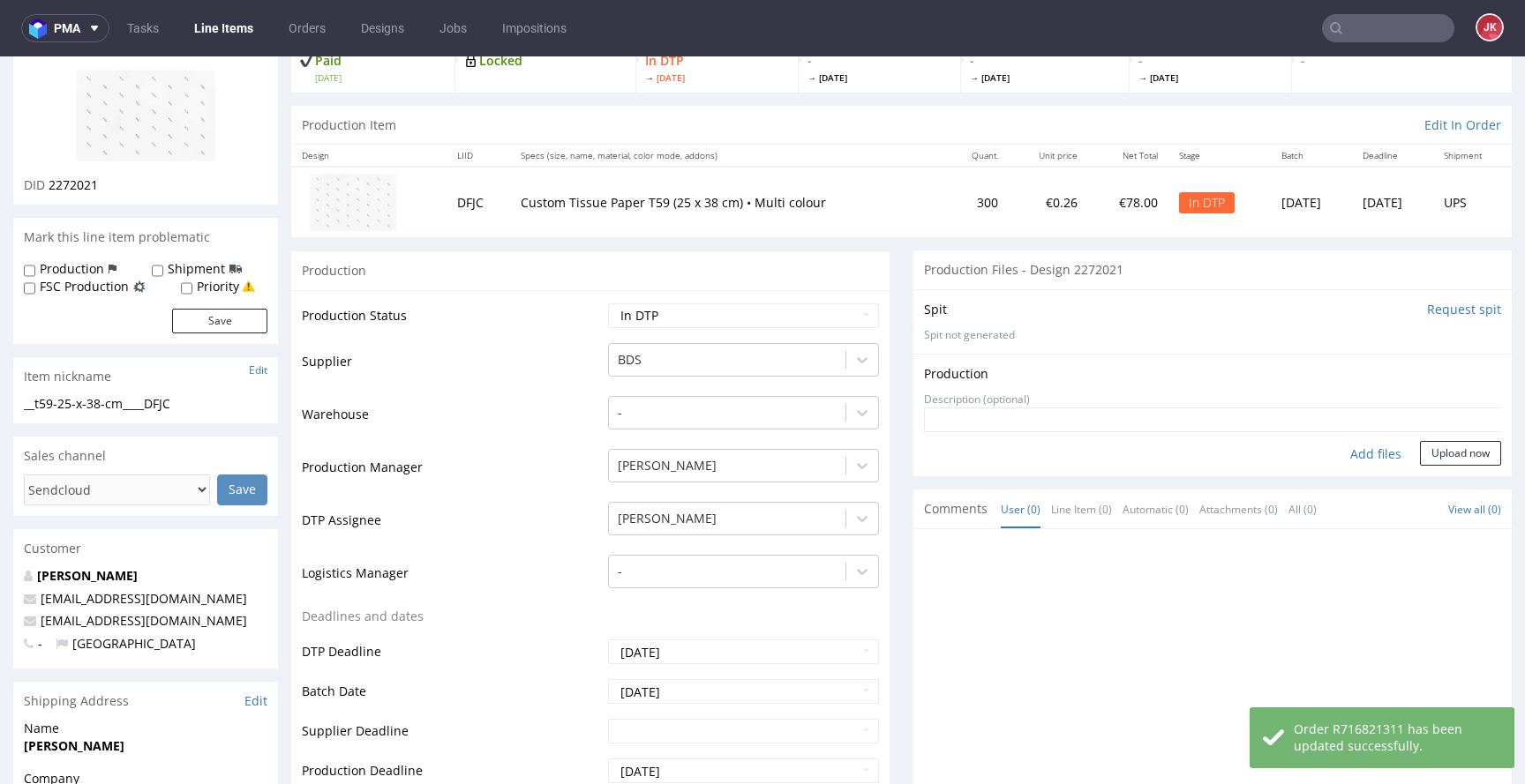
click at [1361, 453] on div "Add files" at bounding box center [1376, 454] width 88 height 27
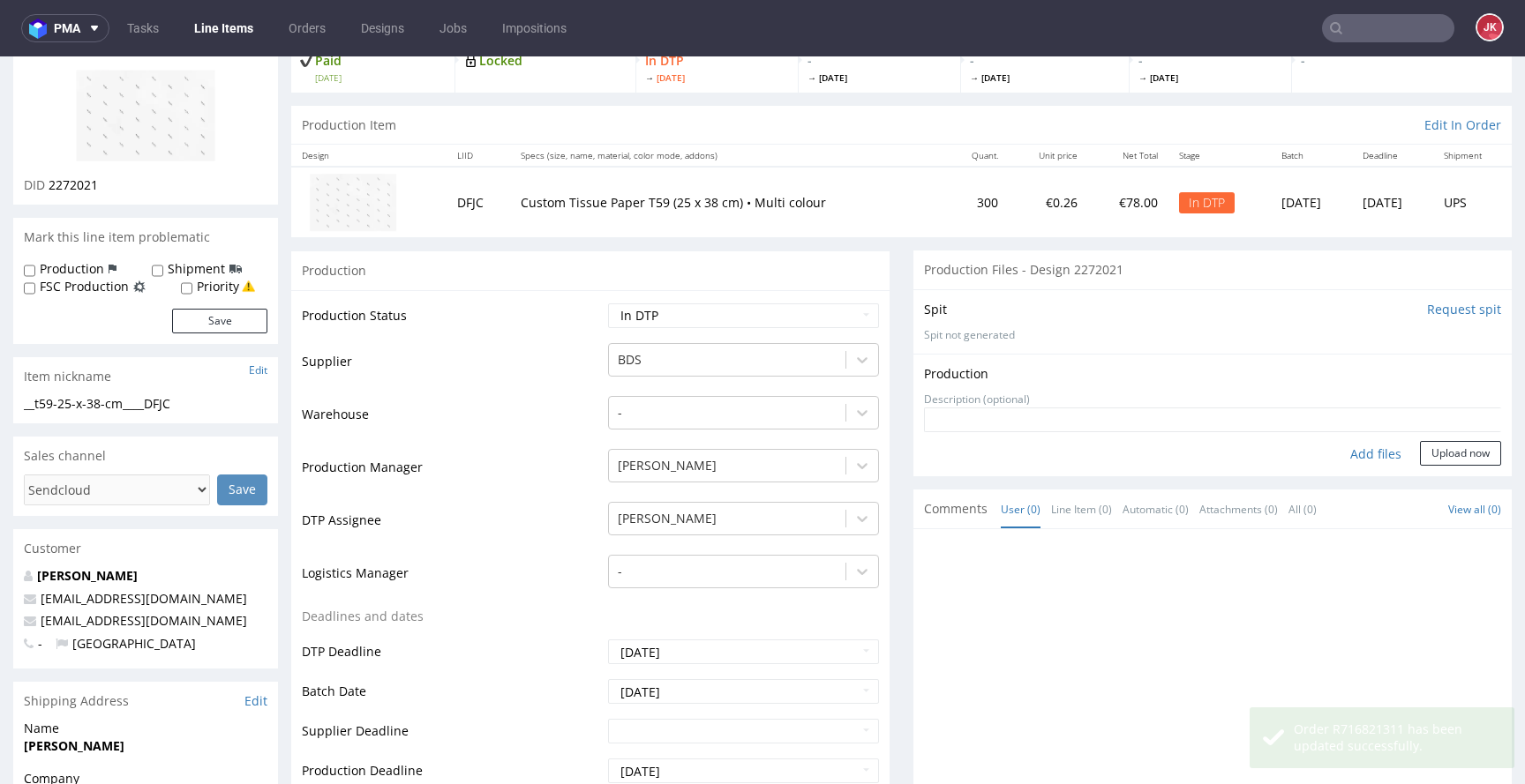
type input "C:\fakepath\__t59-25-x-38-cm____DFJC__d2272021__oR716821311__1.pdf"
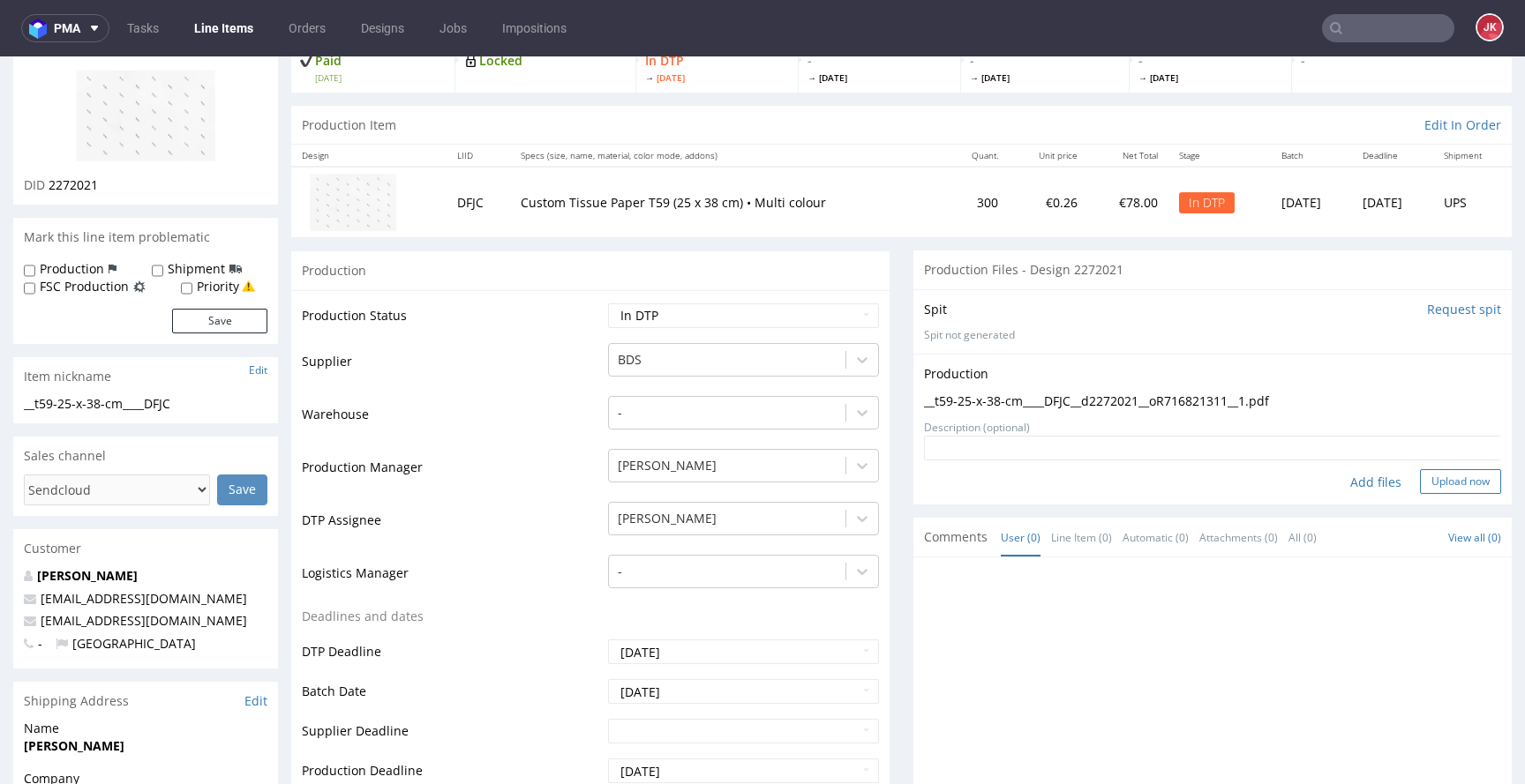
click at [1441, 478] on button "Upload now" at bounding box center [1460, 482] width 82 height 25
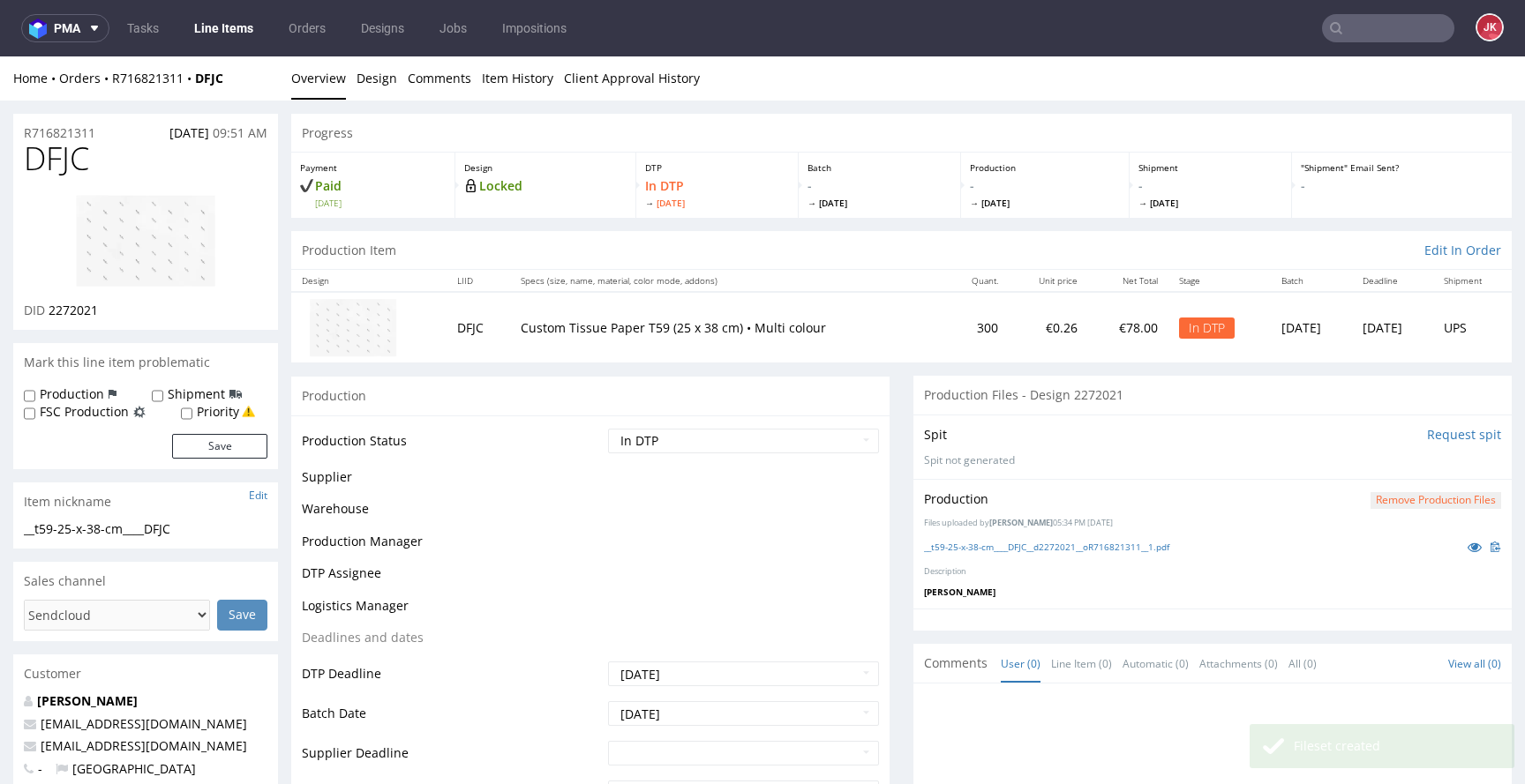
scroll to position [0, 0]
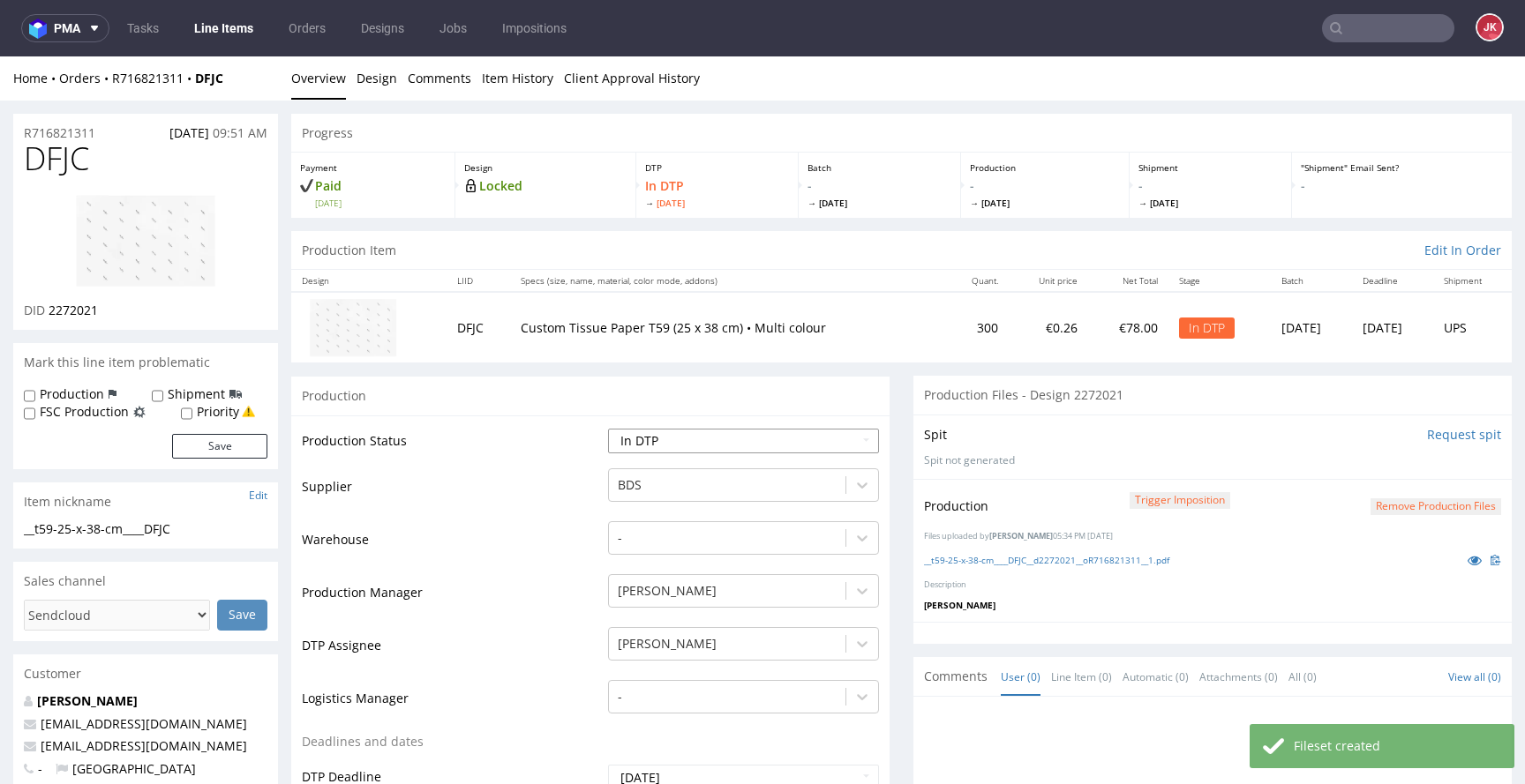
click at [744, 452] on select "Waiting for Artwork Waiting for Diecut Waiting for Mockup Waiting for DTP Waiti…" at bounding box center [743, 441] width 271 height 25
select select "dtp_ca_needed"
click at [608, 428] on select "Waiting for Artwork Waiting for Diecut Waiting for Mockup Waiting for DTP Waiti…" at bounding box center [743, 441] width 271 height 25
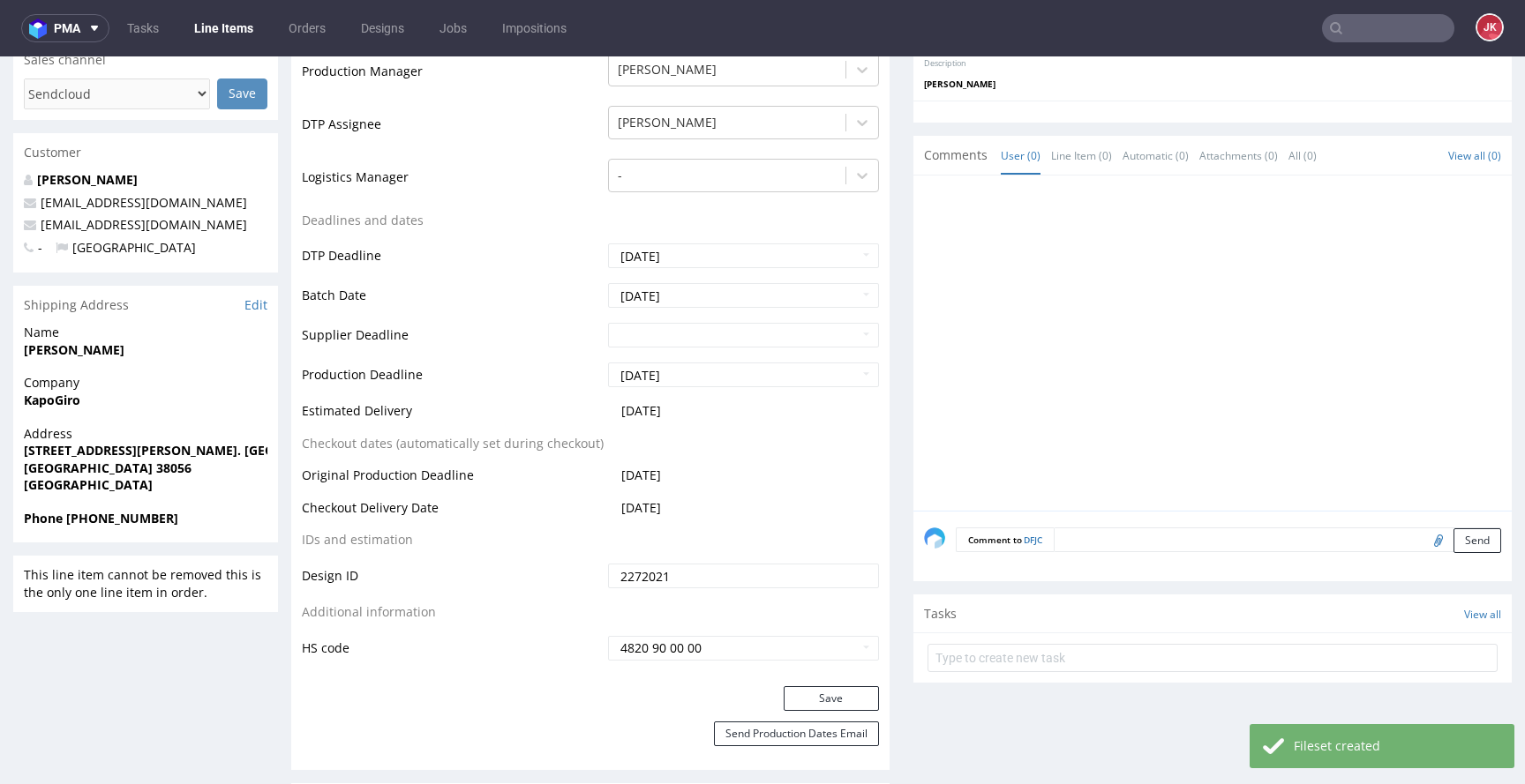
scroll to position [755, 0]
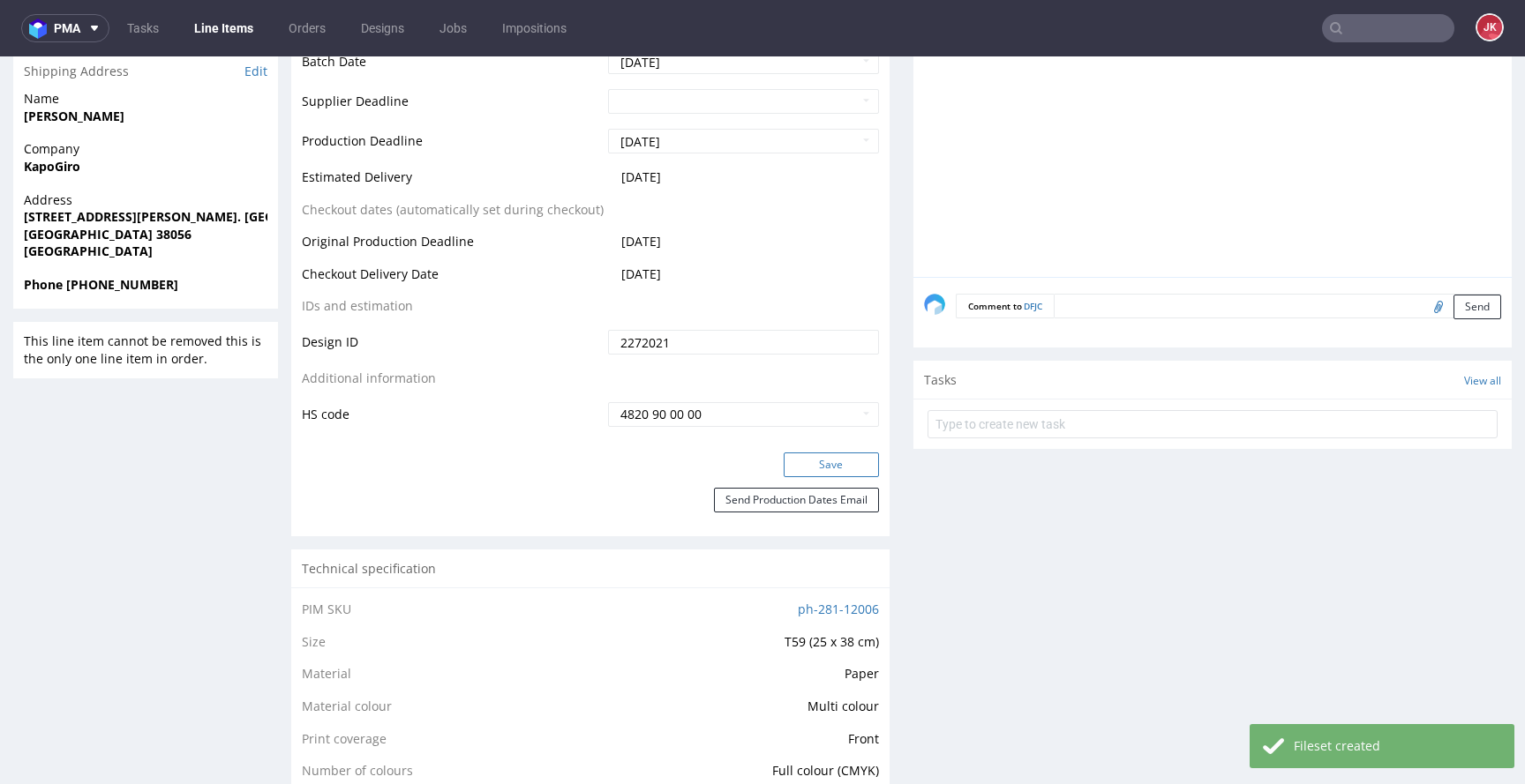
click at [839, 469] on button "Save" at bounding box center [831, 465] width 95 height 25
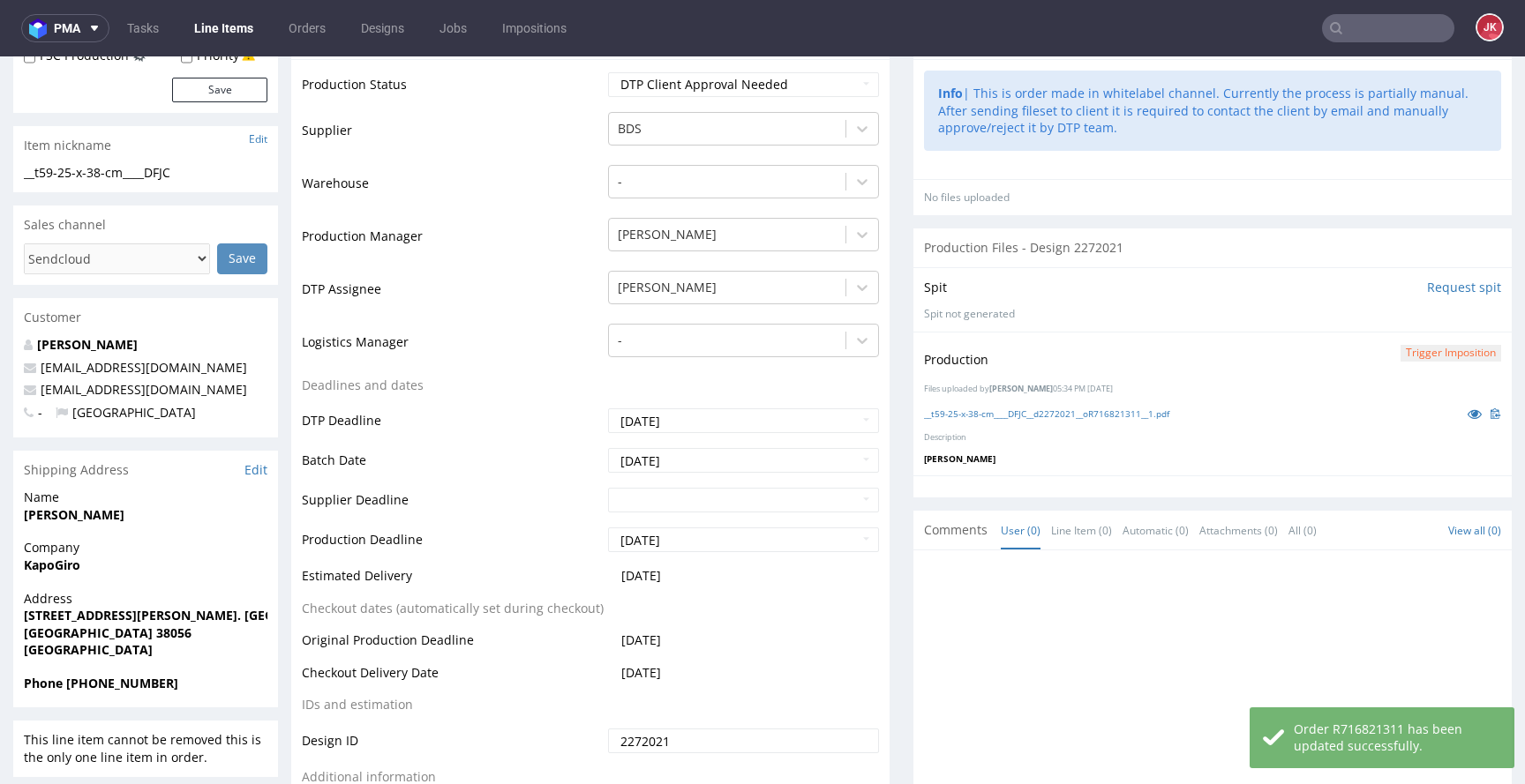
scroll to position [727, 0]
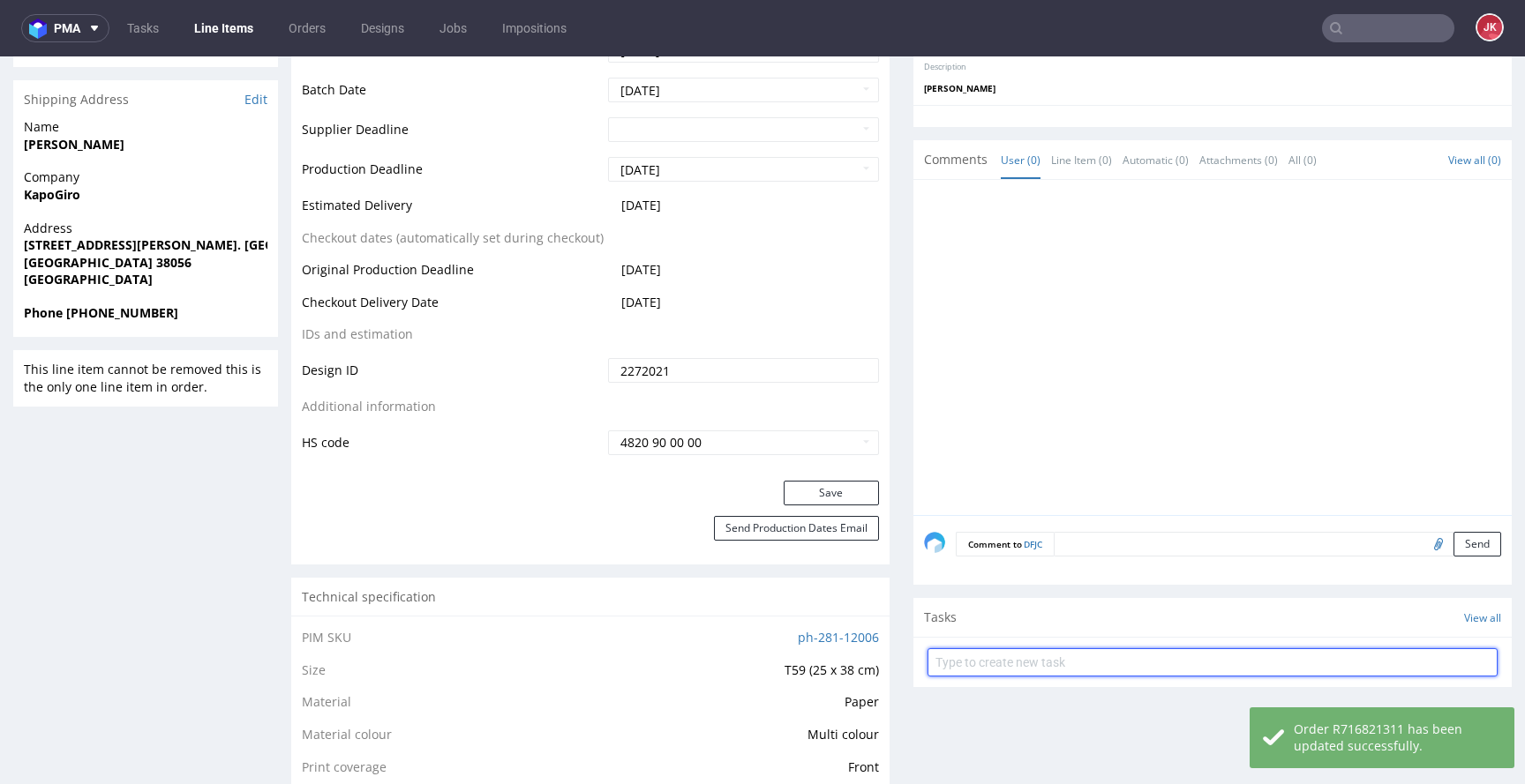
click at [991, 656] on input "text" at bounding box center [1213, 663] width 570 height 29
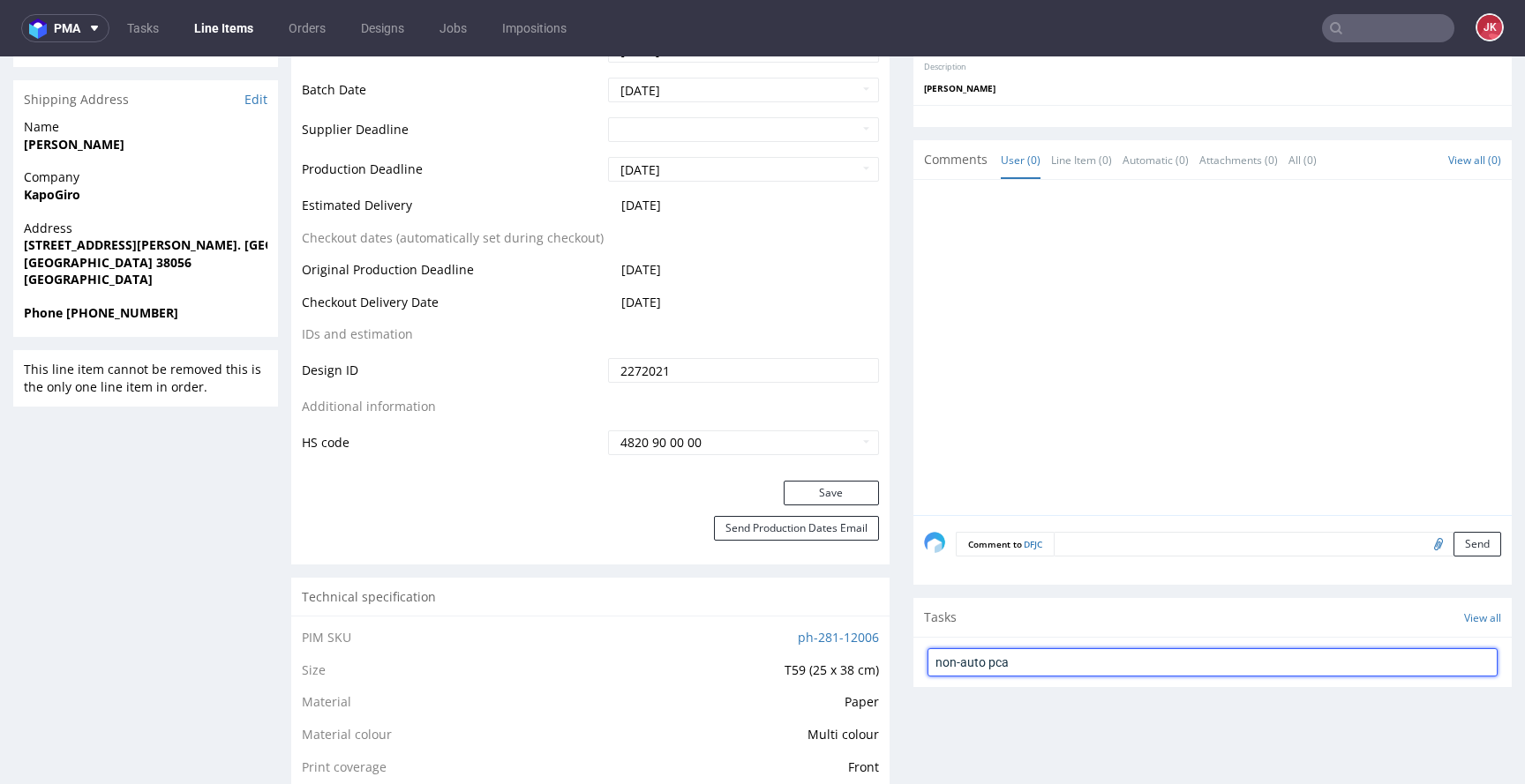
type input "non-auto pca"
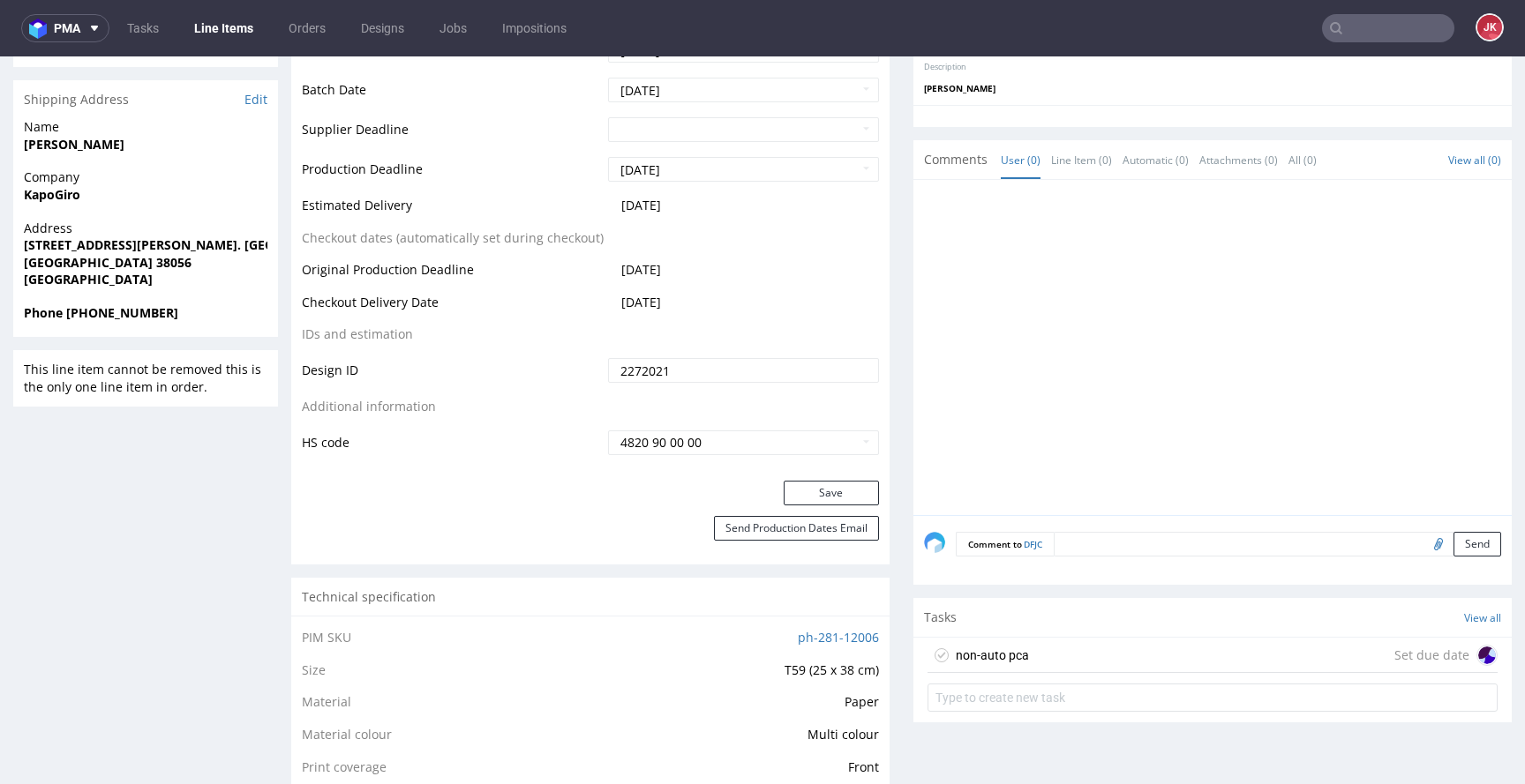
click at [1009, 650] on div "non-auto pca" at bounding box center [992, 656] width 74 height 22
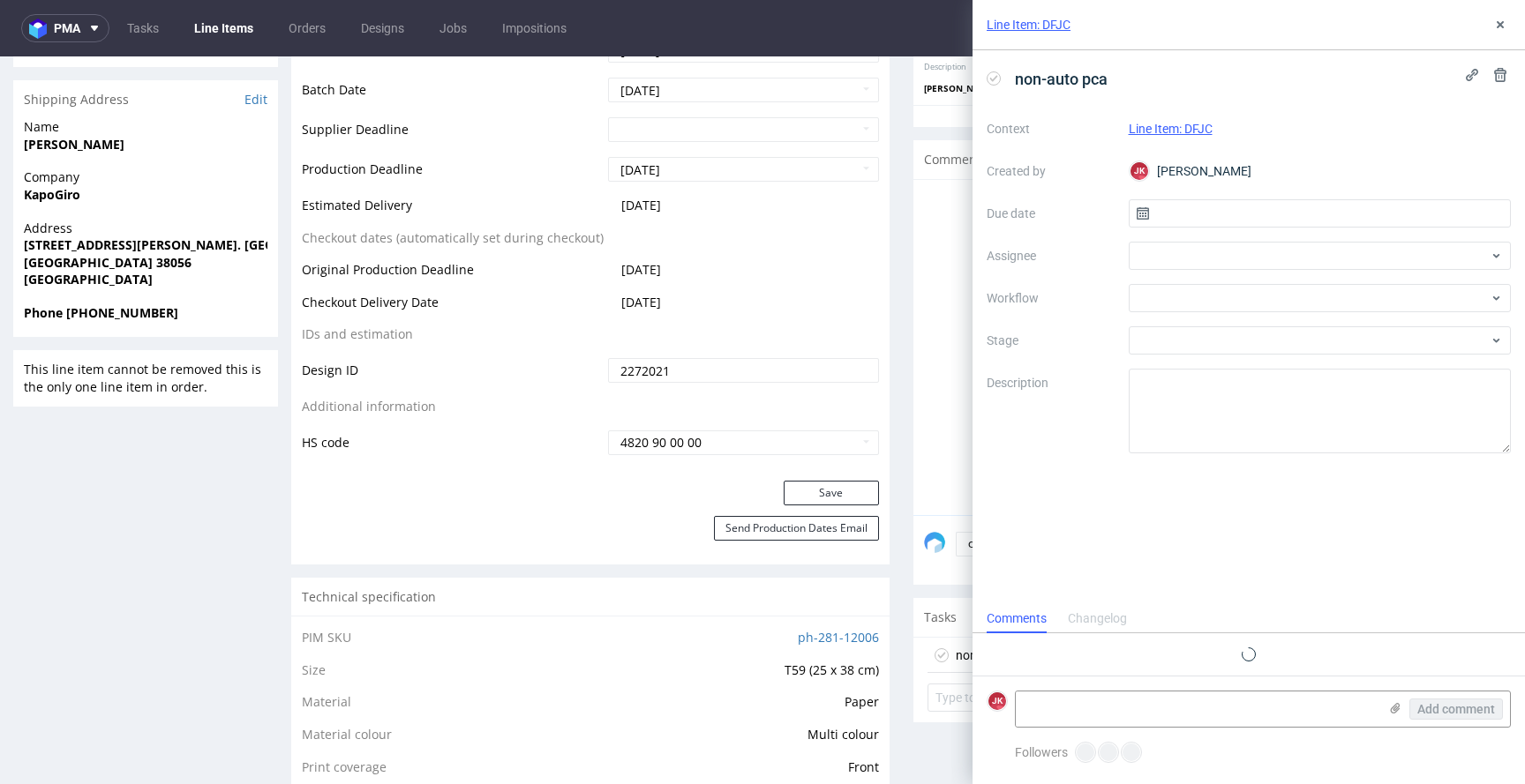
scroll to position [14, 0]
click at [1197, 209] on input "text" at bounding box center [1320, 214] width 383 height 29
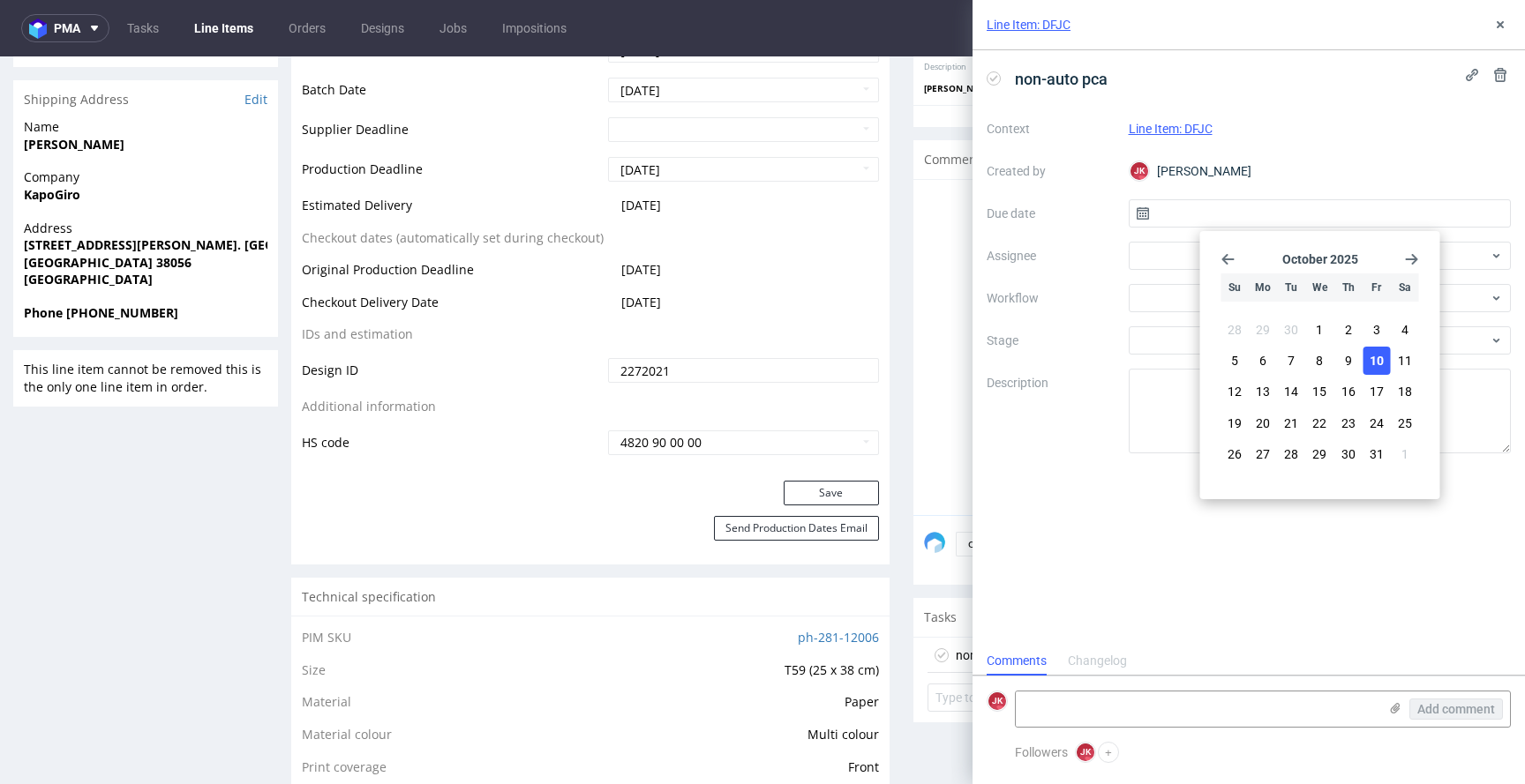
click at [1379, 368] on span "10" at bounding box center [1377, 361] width 14 height 18
type input "10/10/2025"
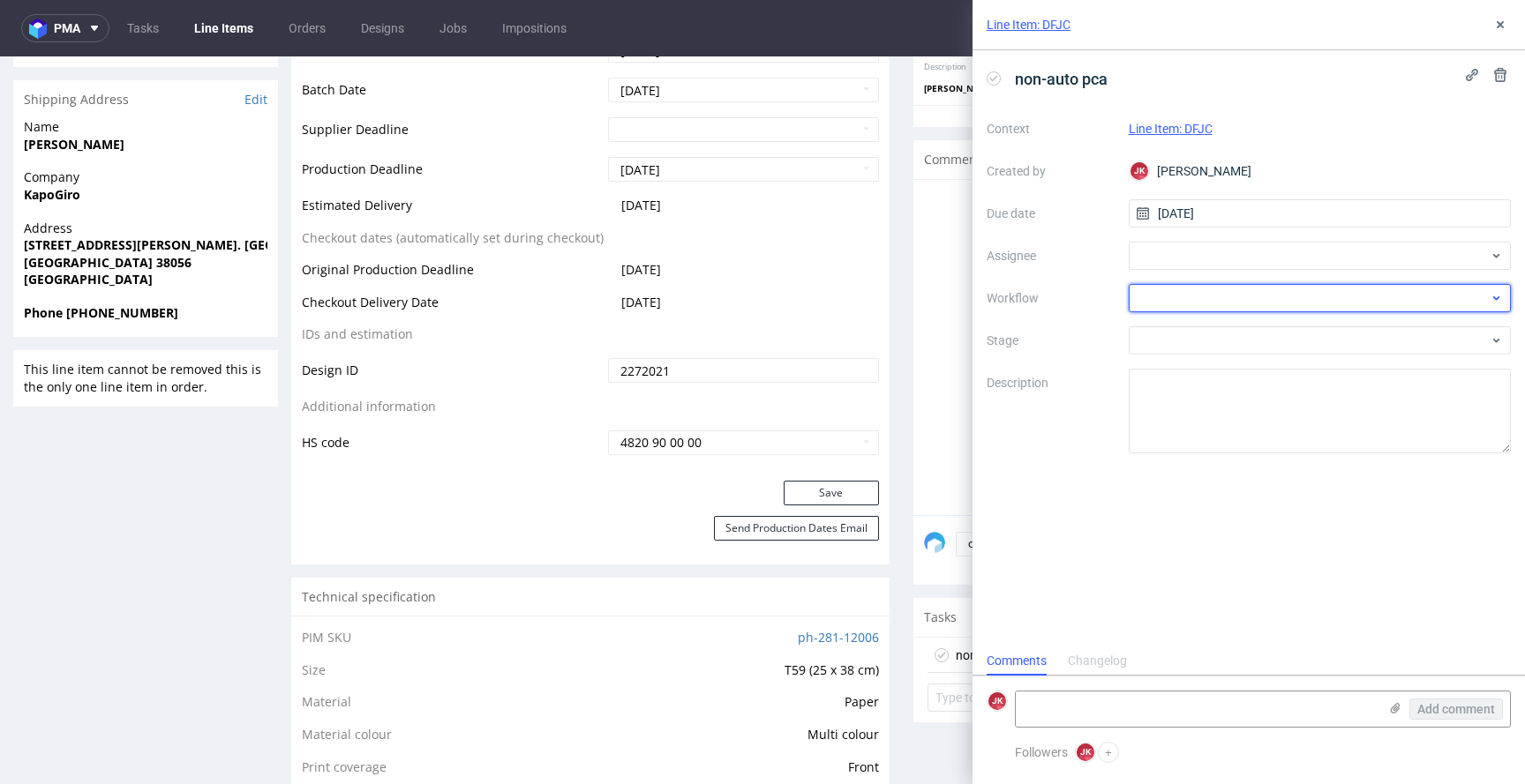
click at [1181, 286] on div at bounding box center [1320, 298] width 383 height 29
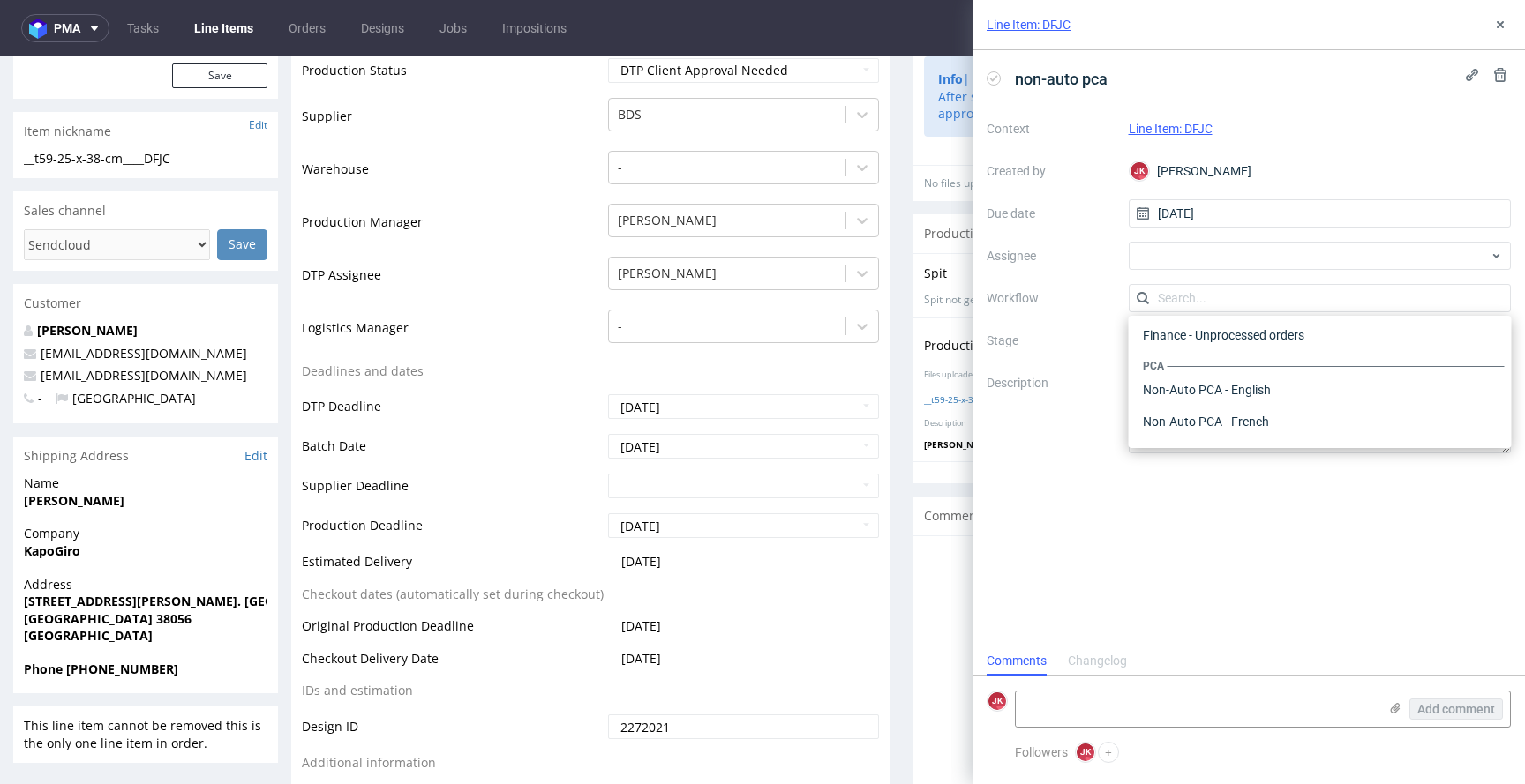
scroll to position [745, 0]
click at [1275, 389] on div "Non-Auto PCA - English" at bounding box center [1321, 392] width 369 height 31
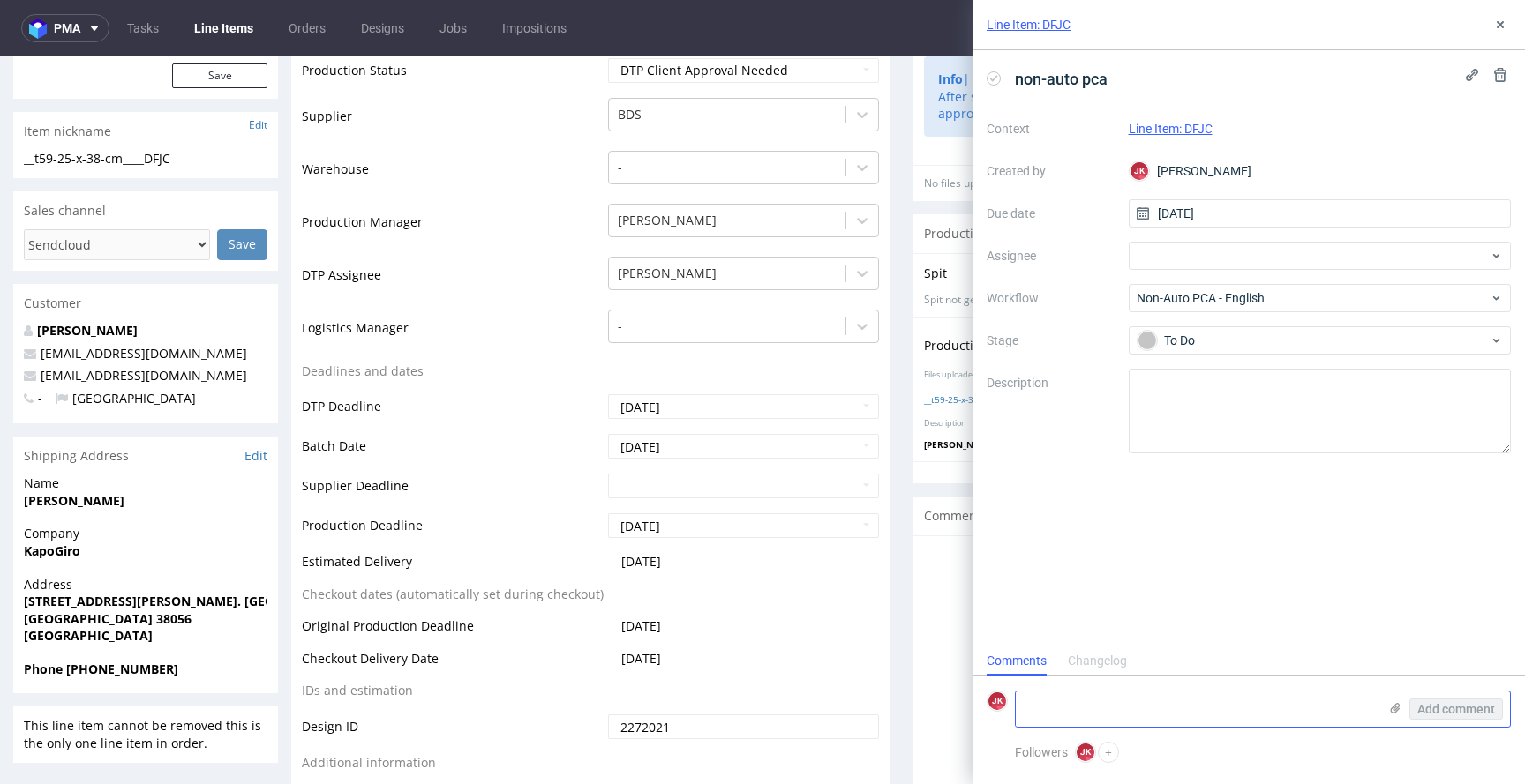
click at [1103, 709] on textarea at bounding box center [1197, 709] width 362 height 35
paste textarea ""The design was converted to a high-quality vector format to ensure the best pr…"
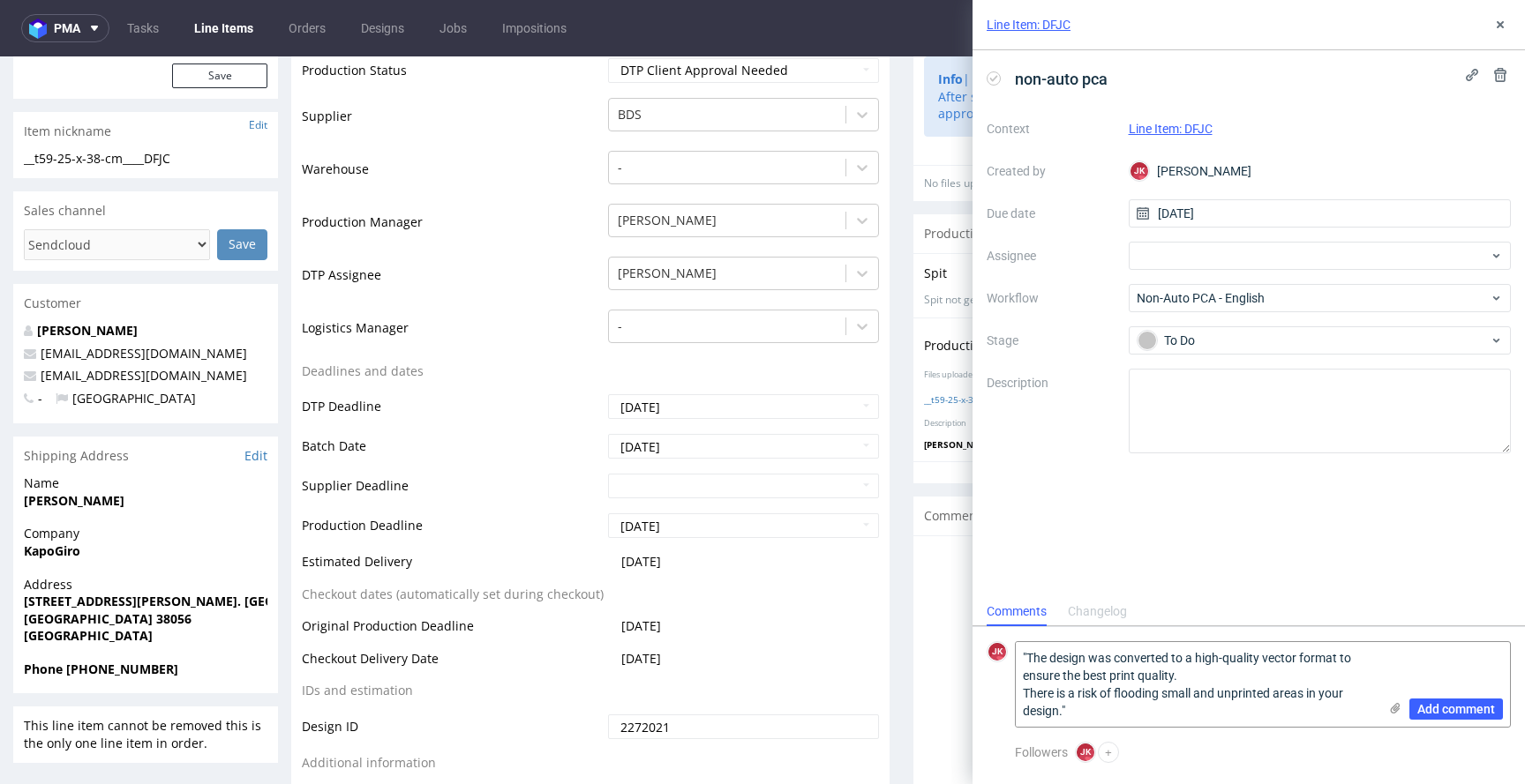
drag, startPoint x: 1172, startPoint y: 706, endPoint x: 1009, endPoint y: 697, distance: 163.2
click at [1009, 697] on div "JK "The design was converted to a high-quality vector format to ensure the best…" at bounding box center [1249, 685] width 524 height 86
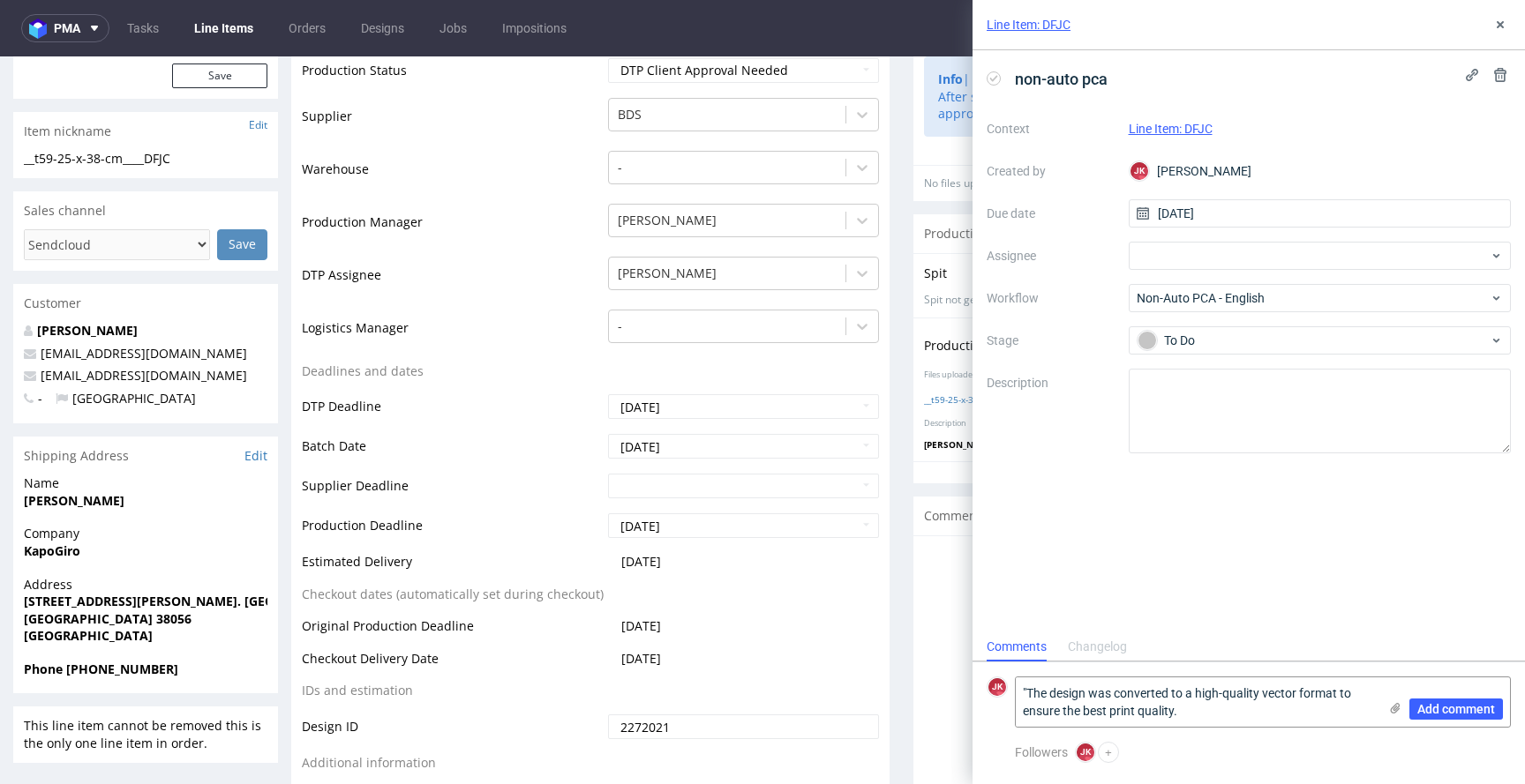
drag, startPoint x: 1028, startPoint y: 692, endPoint x: 1002, endPoint y: 699, distance: 26.9
click at [1012, 695] on div "JK "The design was converted to a high-quality vector format to ensure the best…" at bounding box center [1249, 702] width 524 height 51
click at [1204, 713] on textarea "The design was converted to a high-quality vector format to ensure the best pri…" at bounding box center [1197, 702] width 362 height 49
drag, startPoint x: 1117, startPoint y: 714, endPoint x: 991, endPoint y: 712, distance: 126.0
click at [991, 712] on div "JK The design was converted to a high-quality vector format to ensure the best …" at bounding box center [1249, 693] width 524 height 69
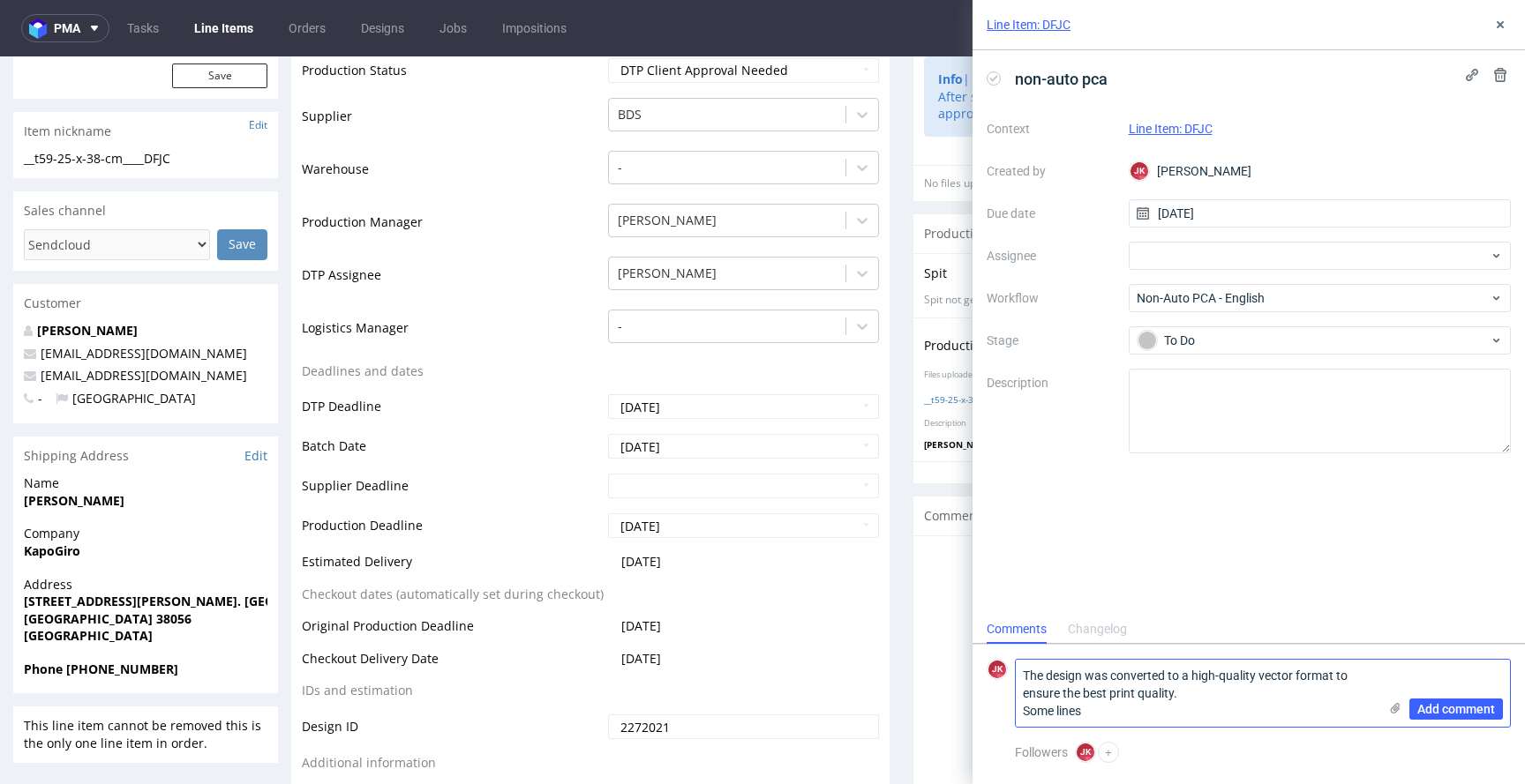
paste textarea ""Please check if everything is ok. Client approval needed. We've extended your …"
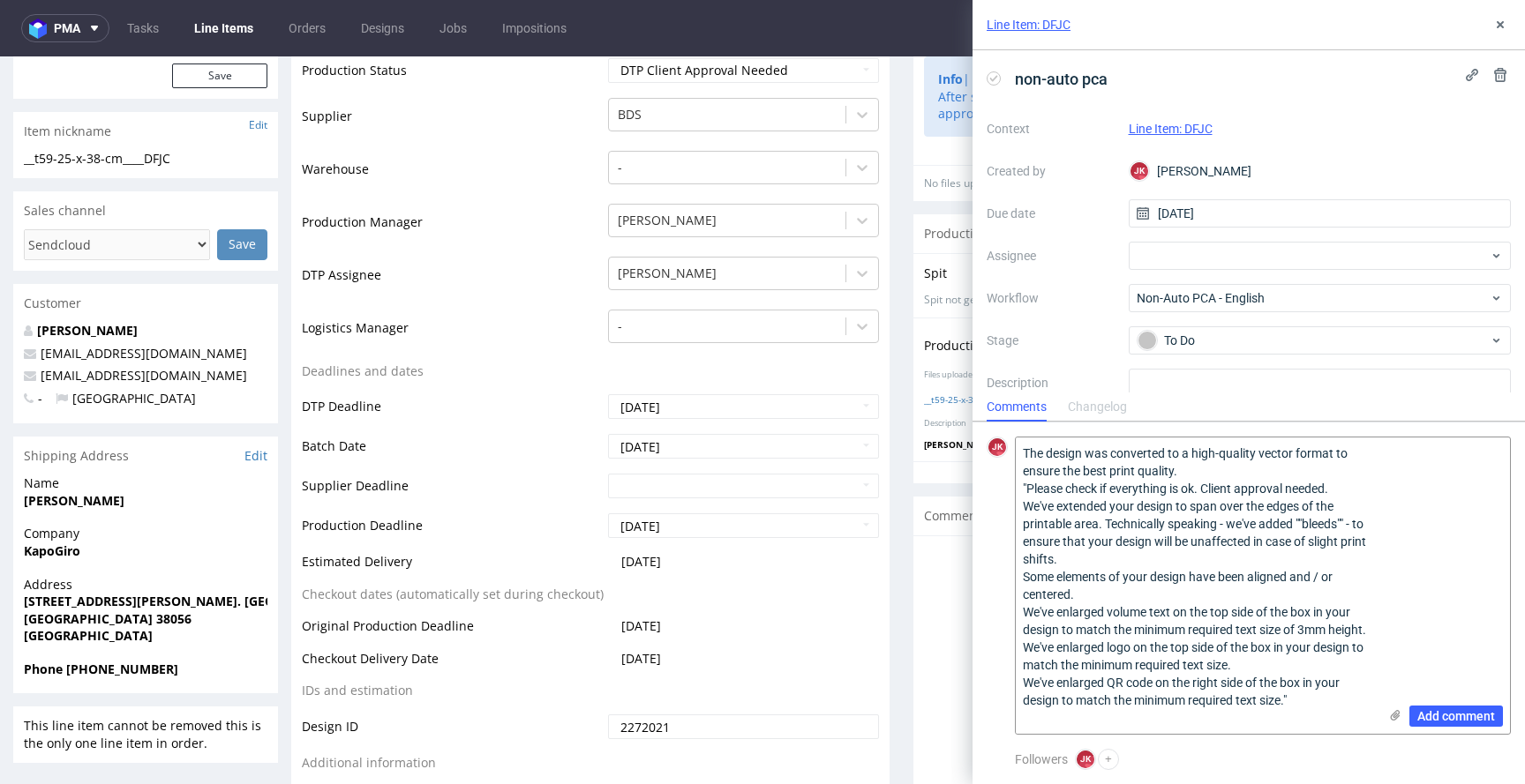
drag, startPoint x: 1296, startPoint y: 716, endPoint x: 1001, endPoint y: 670, distance: 298.6
click at [1001, 670] on div "JK The design was converted to a high-quality vector format to ensure the best …" at bounding box center [1249, 585] width 524 height 298
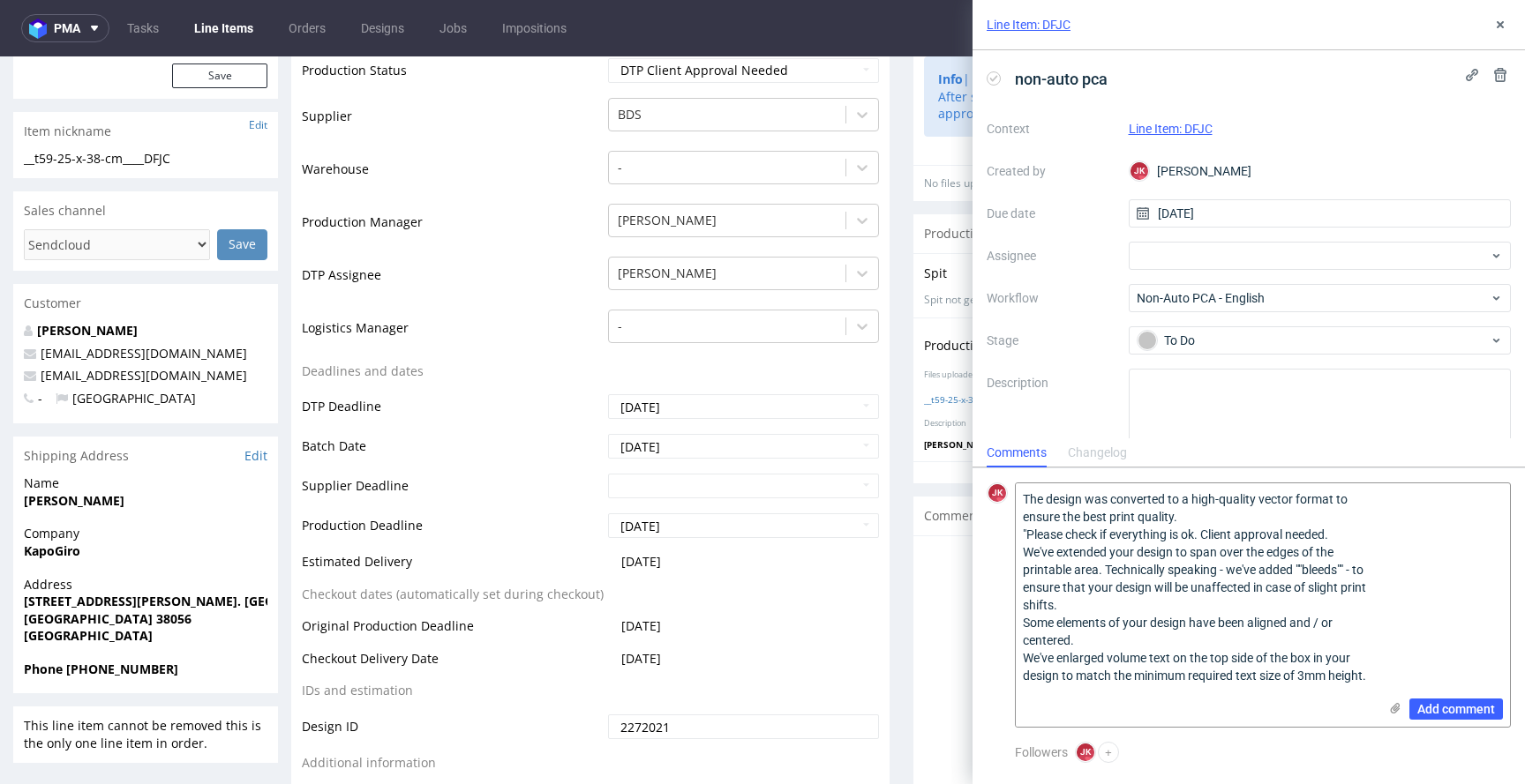
drag, startPoint x: 1085, startPoint y: 713, endPoint x: 996, endPoint y: 662, distance: 102.6
click at [996, 662] on div "JK The design was converted to a high-quality vector format to ensure the best …" at bounding box center [1249, 606] width 524 height 246
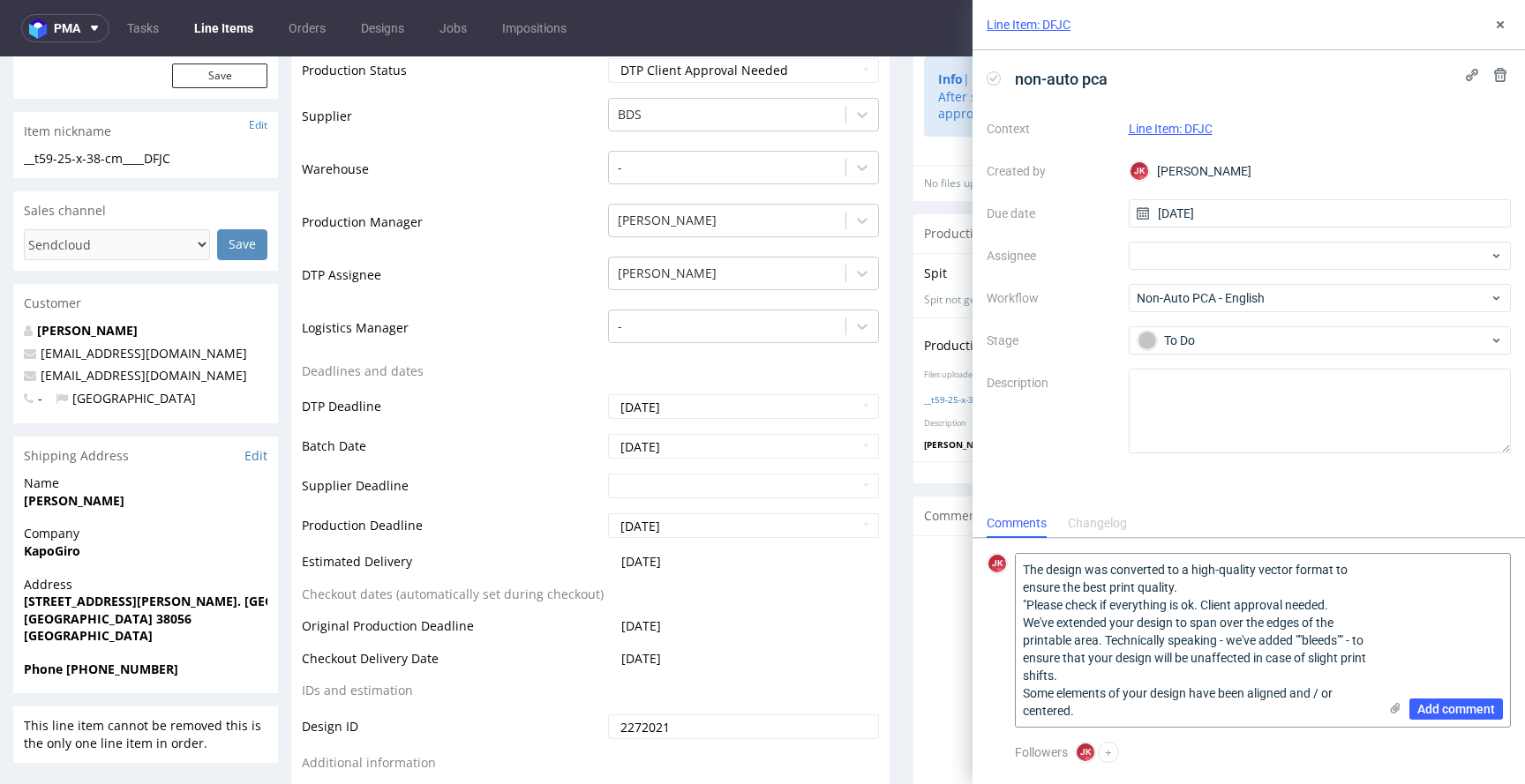
drag, startPoint x: 1108, startPoint y: 762, endPoint x: 913, endPoint y: 688, distance: 208.6
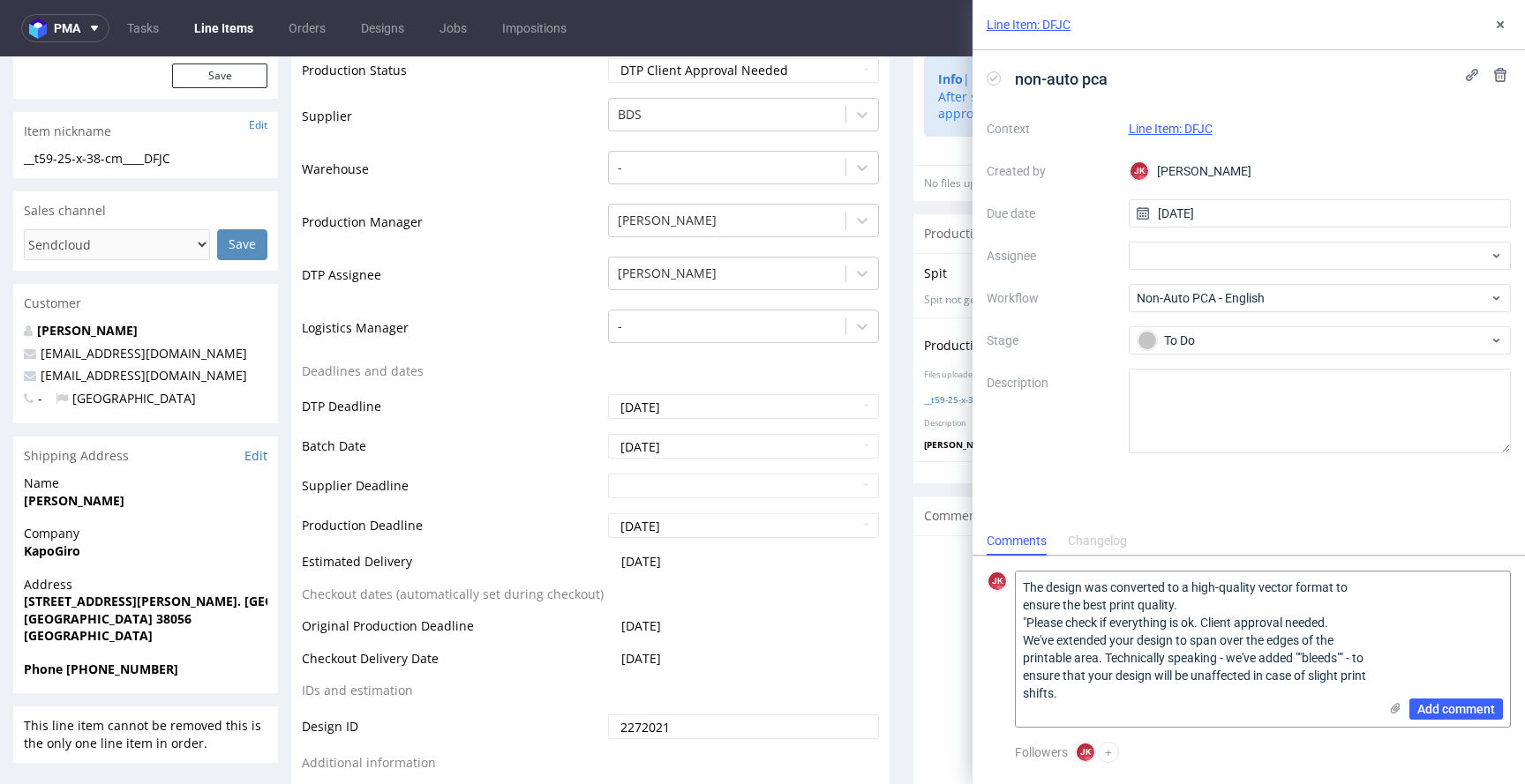
drag, startPoint x: 1066, startPoint y: 704, endPoint x: 983, endPoint y: 625, distance: 114.6
click at [983, 625] on form "JK The design was converted to a high-quality vector format to ensure the best …" at bounding box center [1249, 649] width 552 height 186
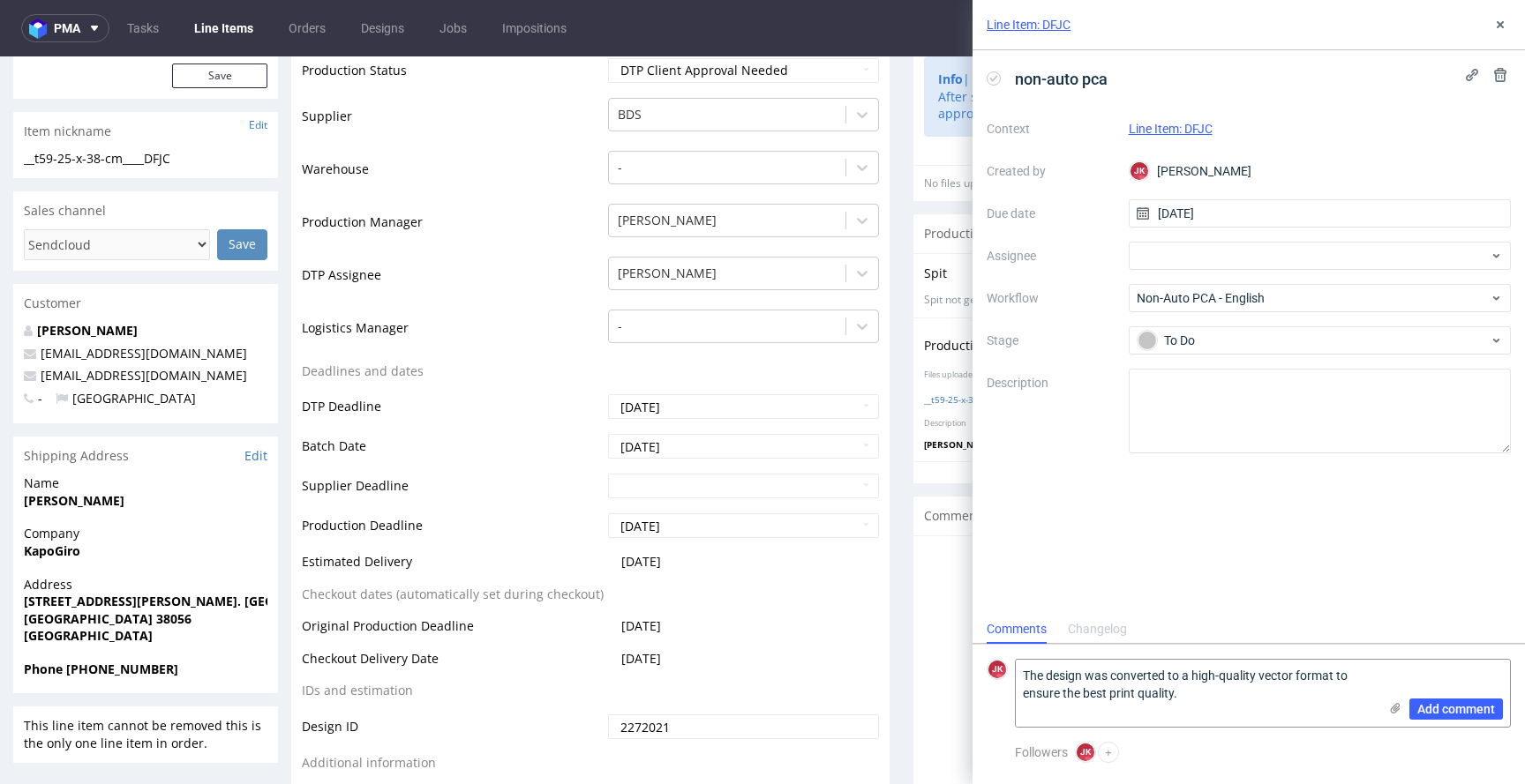
paste textarea "Some lines in details in your logo symbol don’t match our minimum stroke weight…"
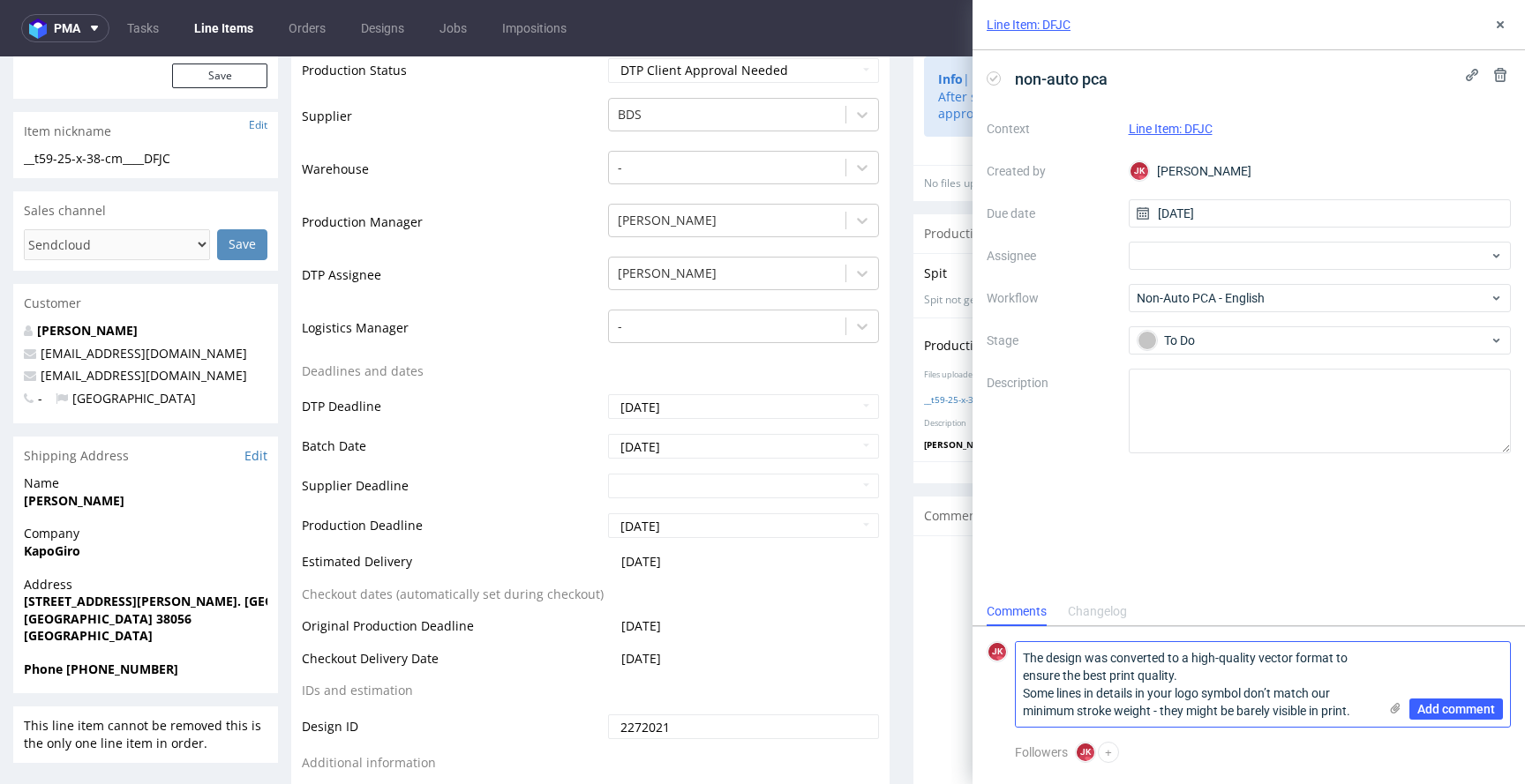
drag, startPoint x: 1135, startPoint y: 695, endPoint x: 1101, endPoint y: 694, distance: 34.0
click at [1101, 694] on textarea "The design was converted to a high-quality vector format to ensure the best pri…" at bounding box center [1197, 685] width 362 height 85
click at [1141, 693] on textarea "The design was converted to a high-quality vector format to ensure the best pri…" at bounding box center [1197, 685] width 362 height 85
click at [1128, 695] on textarea "The design was converted to a high-quality vector format to ensure the best pri…" at bounding box center [1197, 685] width 362 height 85
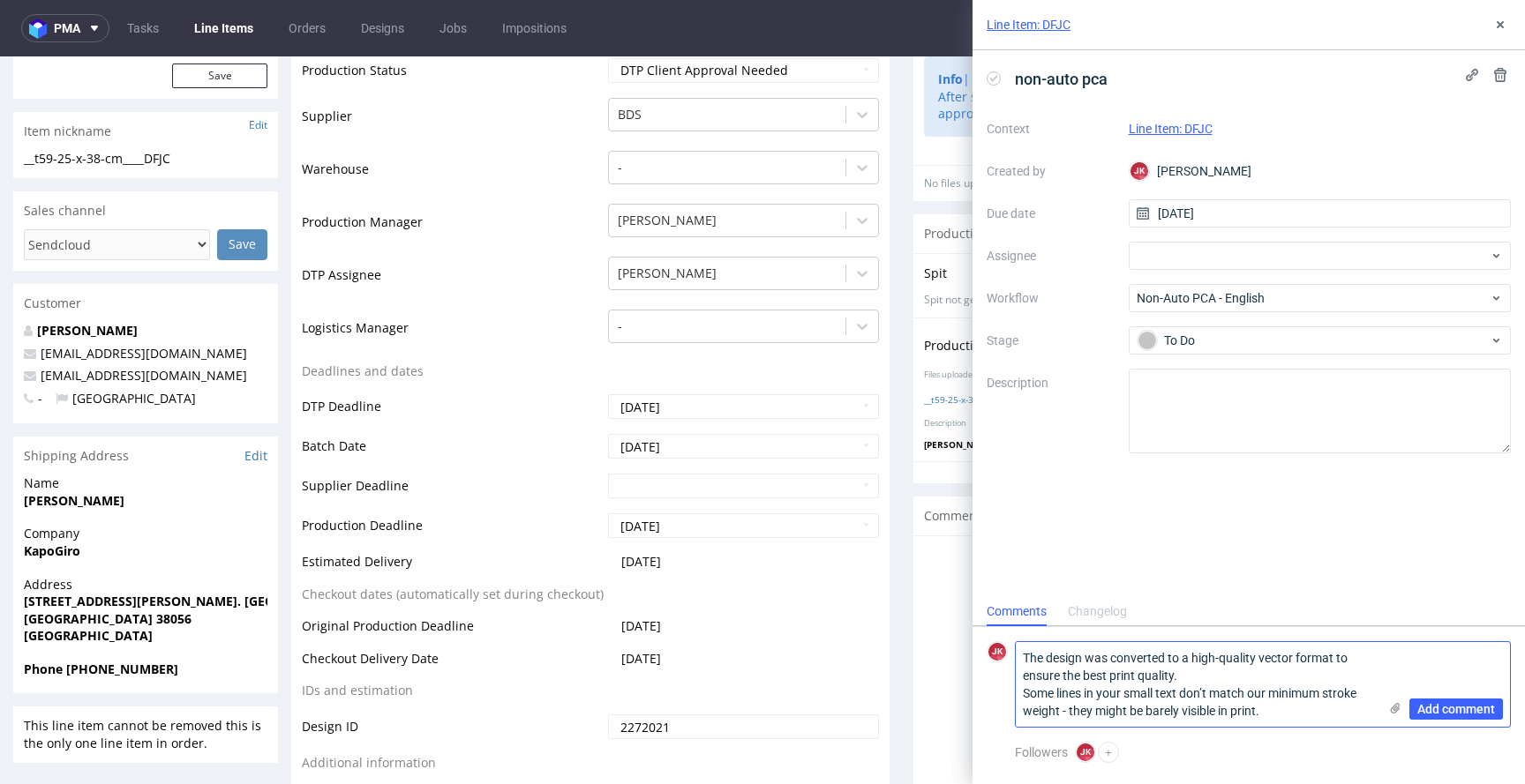
click at [1282, 710] on textarea "The design was converted to a high-quality vector format to ensure the best pri…" at bounding box center [1197, 685] width 362 height 85
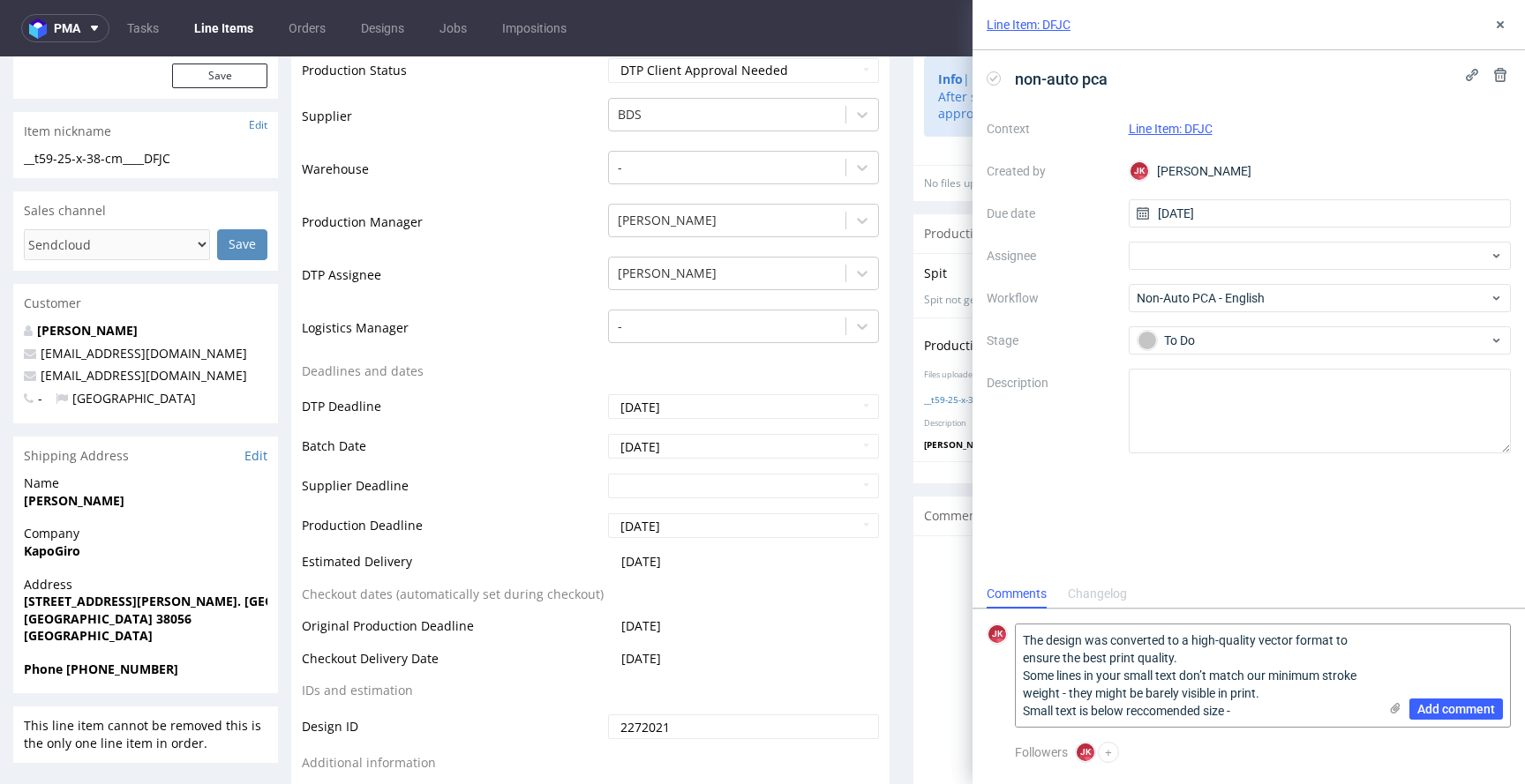
type textarea "The design was converted to a high-quality vector format to ensure the best pri…"
click at [1176, 714] on textarea "The design was converted to a high-quality vector format to ensure the best pri…" at bounding box center [1197, 676] width 362 height 102
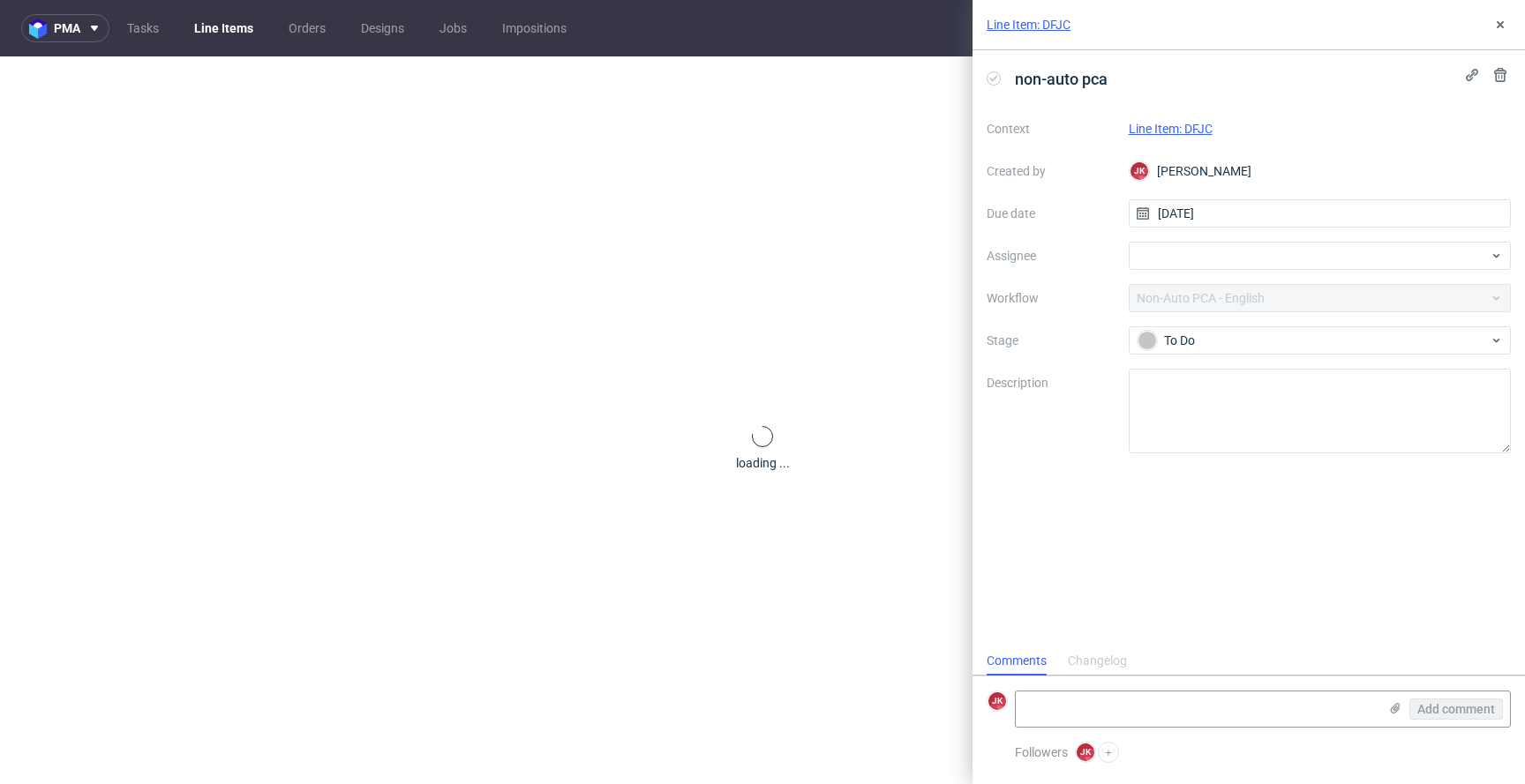
scroll to position [14, 0]
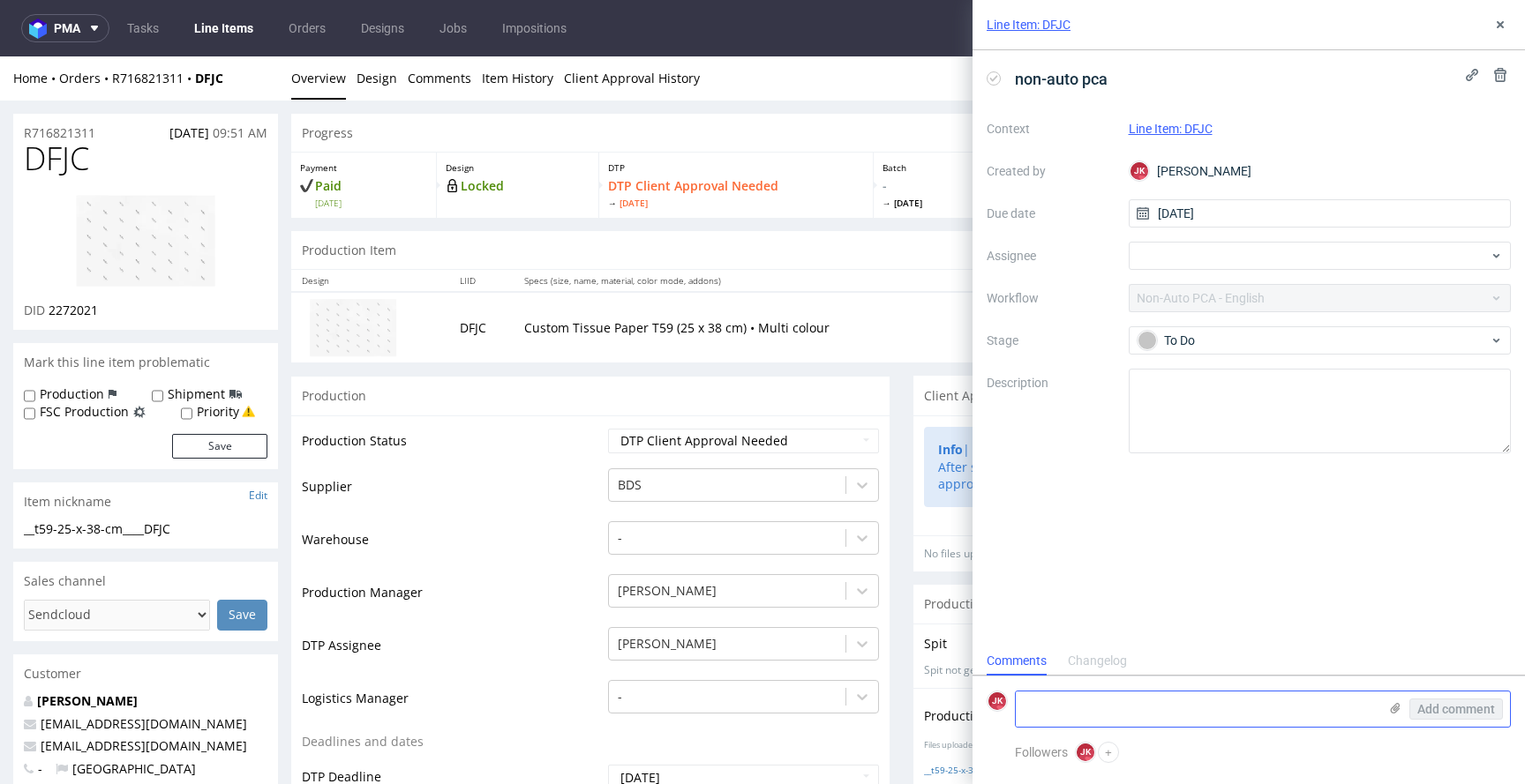
click at [1137, 698] on textarea at bounding box center [1197, 709] width 362 height 35
paste textarea "Some lines in details in your logo symbol don’t match our minimum stroke weight…"
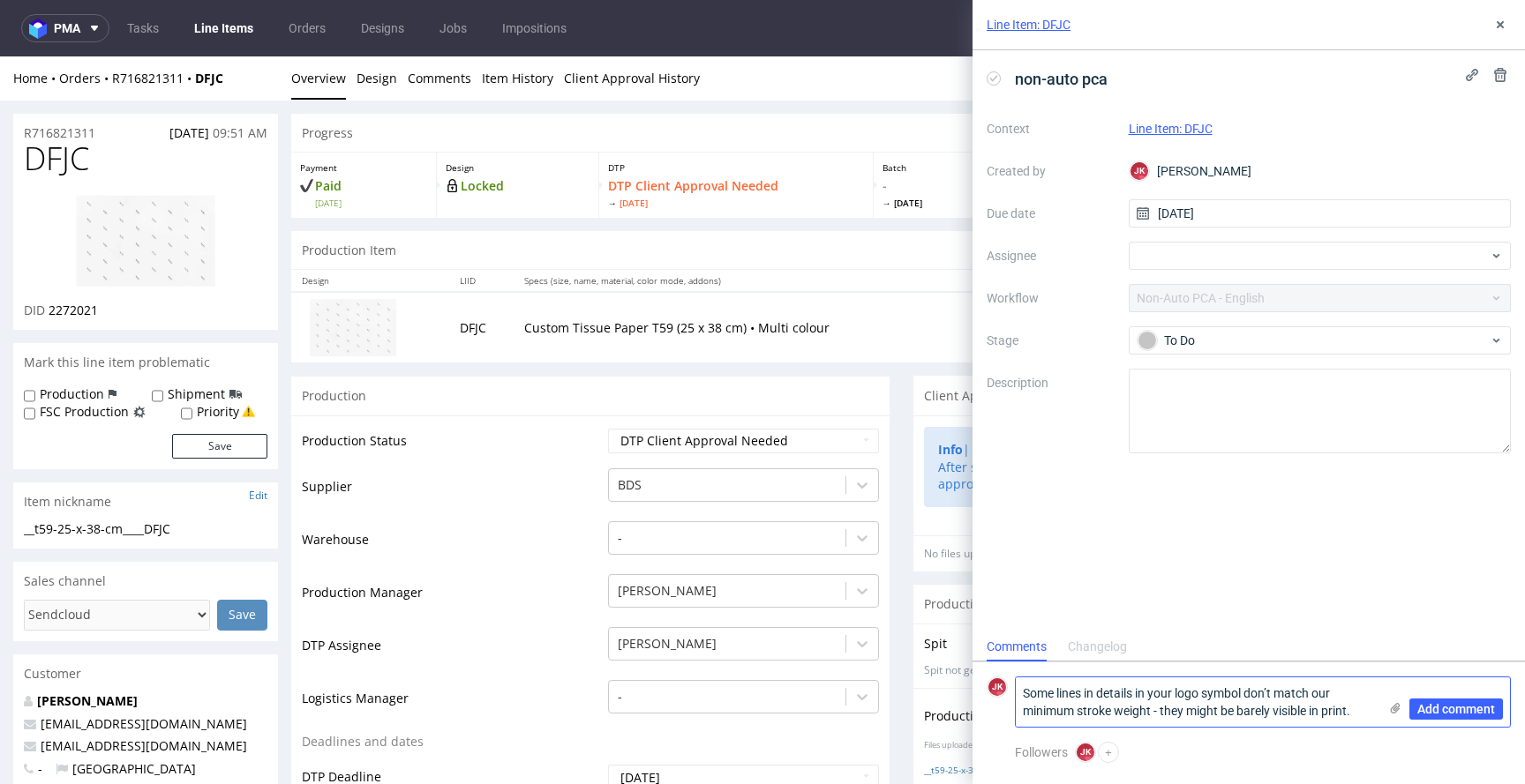
click at [1023, 692] on textarea "Some lines in details in your logo symbol don’t match our minimum stroke weight…" at bounding box center [1197, 702] width 362 height 49
paste textarea ""The design was converted to a high-quality vector format to ensure the best pr…"
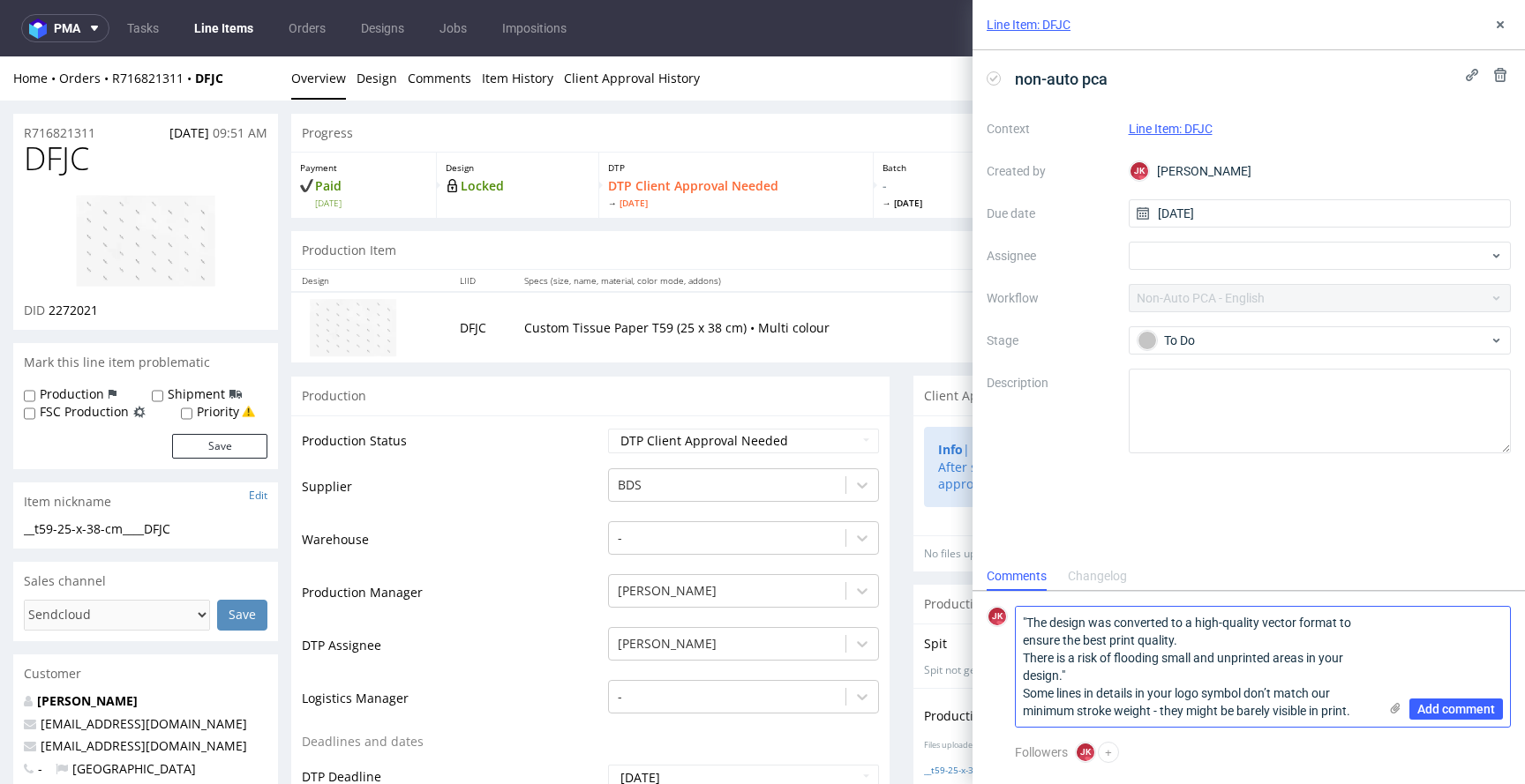
click at [1126, 675] on textarea ""The design was converted to a high-quality vector format to ensure the best pr…" at bounding box center [1197, 667] width 362 height 120
drag, startPoint x: 1087, startPoint y: 676, endPoint x: 976, endPoint y: 656, distance: 112.8
click at [976, 656] on form "JK The design was converted to a high-quality vector format to ensure the best …" at bounding box center [1249, 667] width 552 height 151
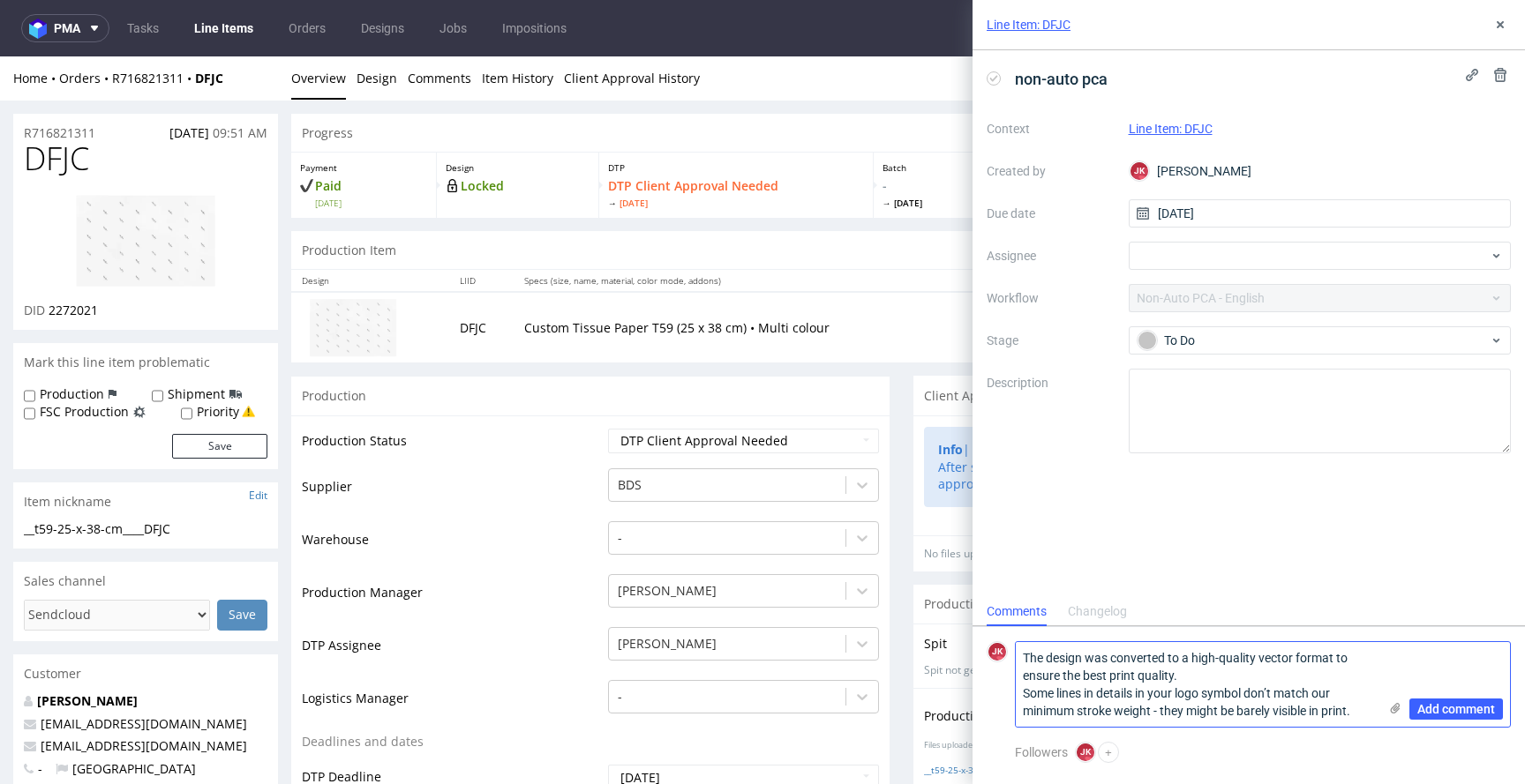
click at [1369, 711] on textarea "The design was converted to a high-quality vector format to ensure the best pri…" at bounding box center [1197, 685] width 362 height 85
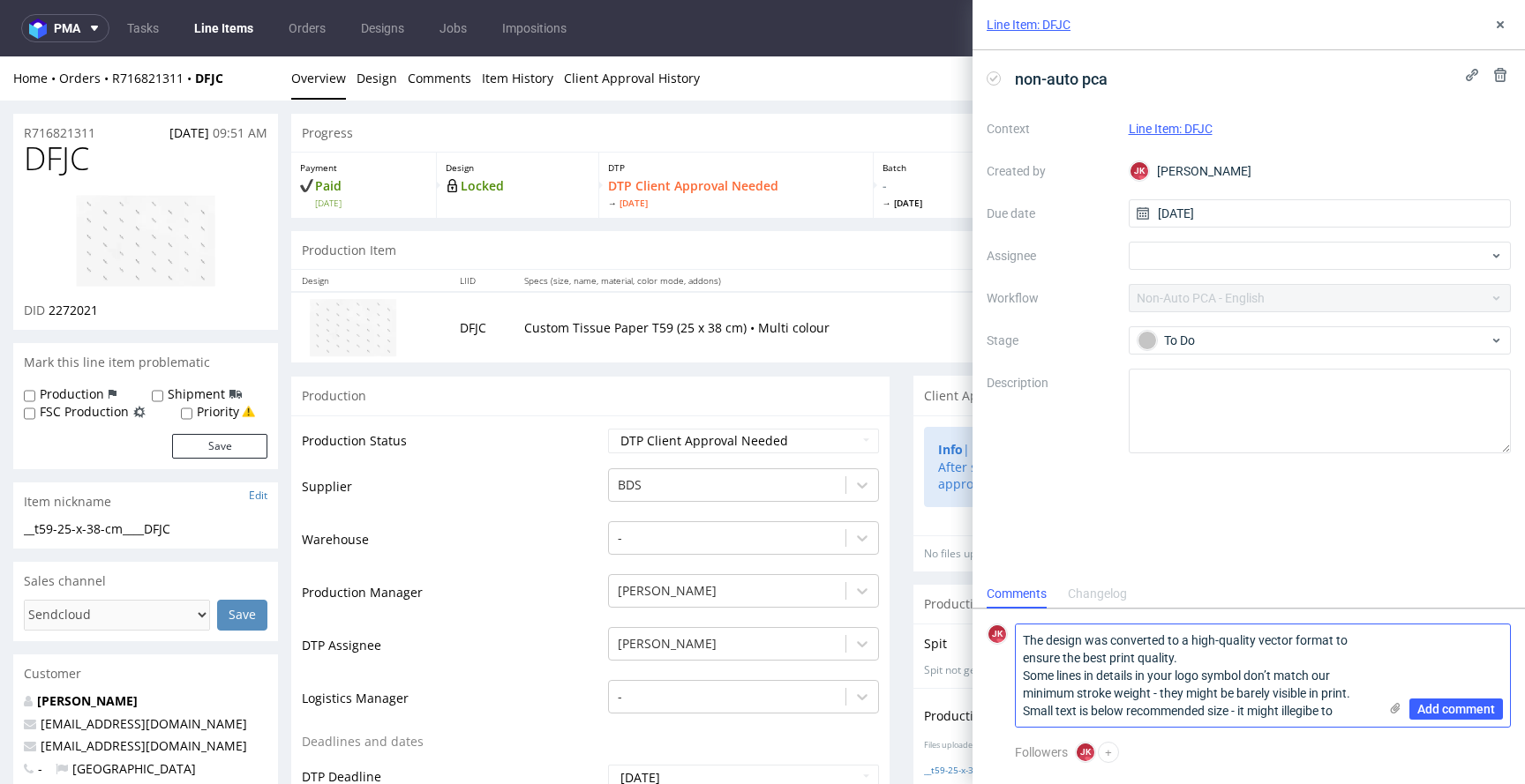
click at [1304, 712] on textarea "The design was converted to a high-quality vector format to ensure the best pri…" at bounding box center [1197, 676] width 362 height 102
paste textarea "l"
click at [1350, 714] on textarea "The design was converted to a high-quality vector format to ensure the best pri…" at bounding box center [1197, 676] width 362 height 102
type textarea "The design was converted to a high-quality vector format to ensure the best pri…"
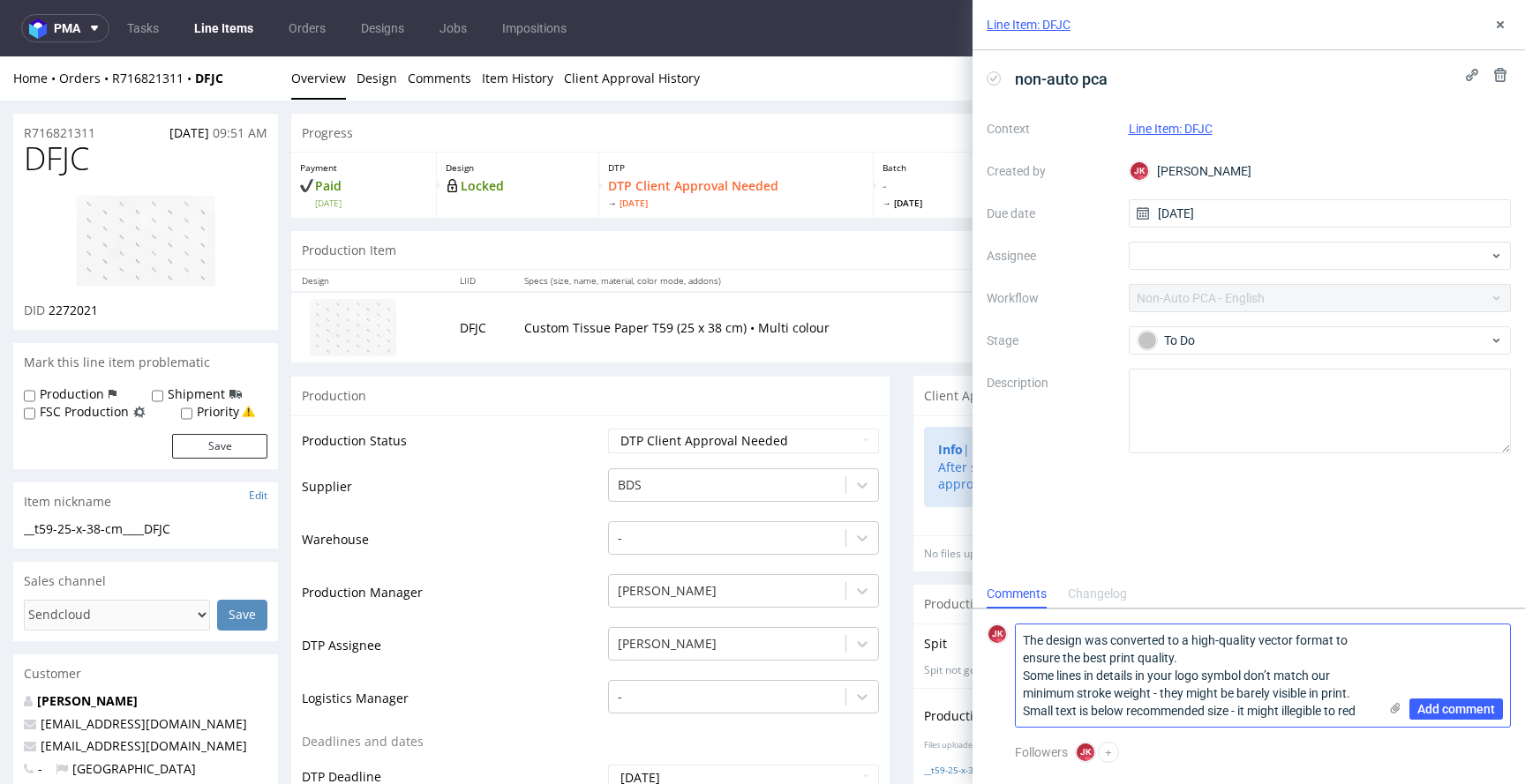
click at [1394, 710] on use at bounding box center [1396, 709] width 10 height 11
click at [0, 0] on input "file" at bounding box center [0, 0] width 0 height 0
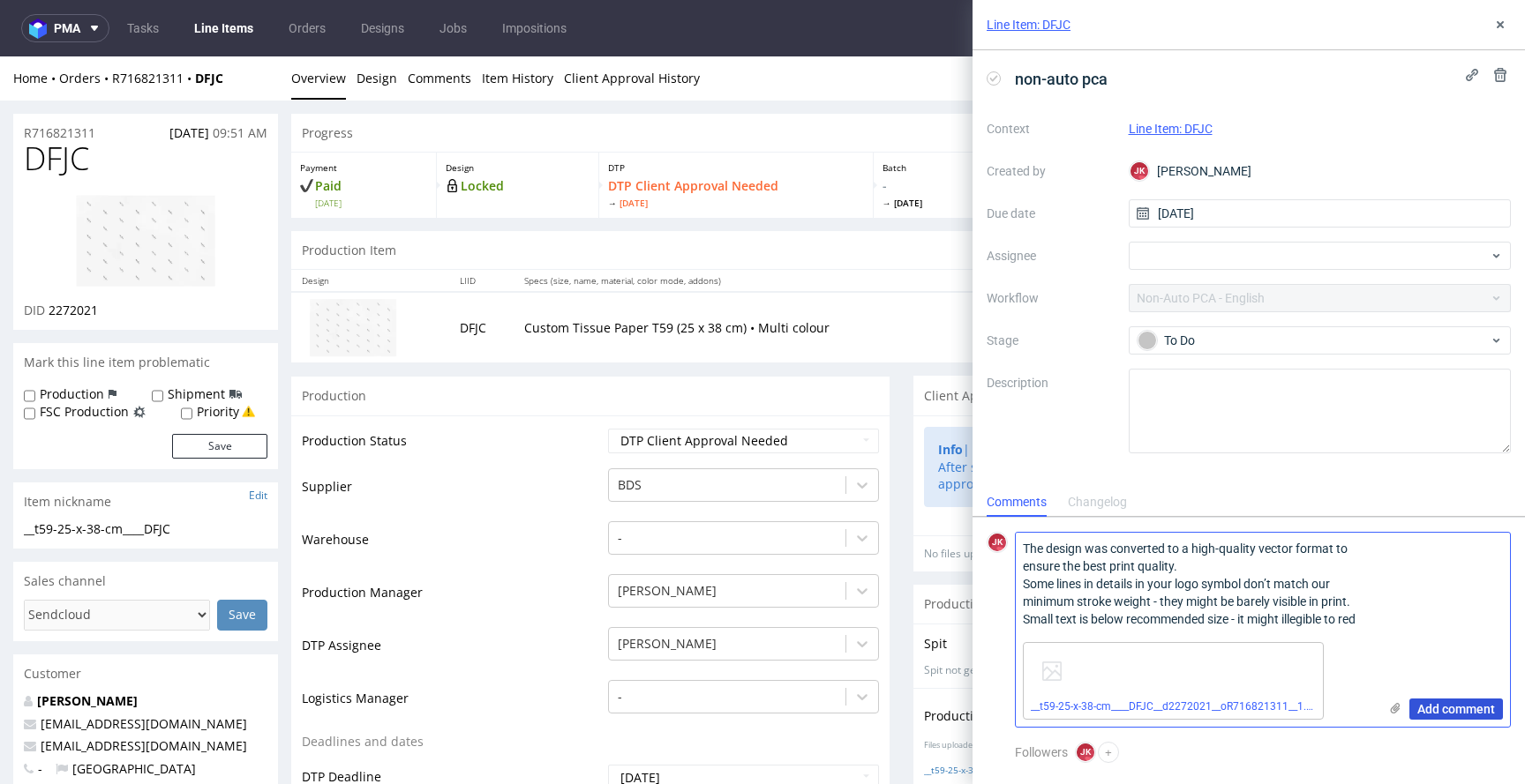
click at [1453, 714] on span "Add comment" at bounding box center [1456, 710] width 78 height 13
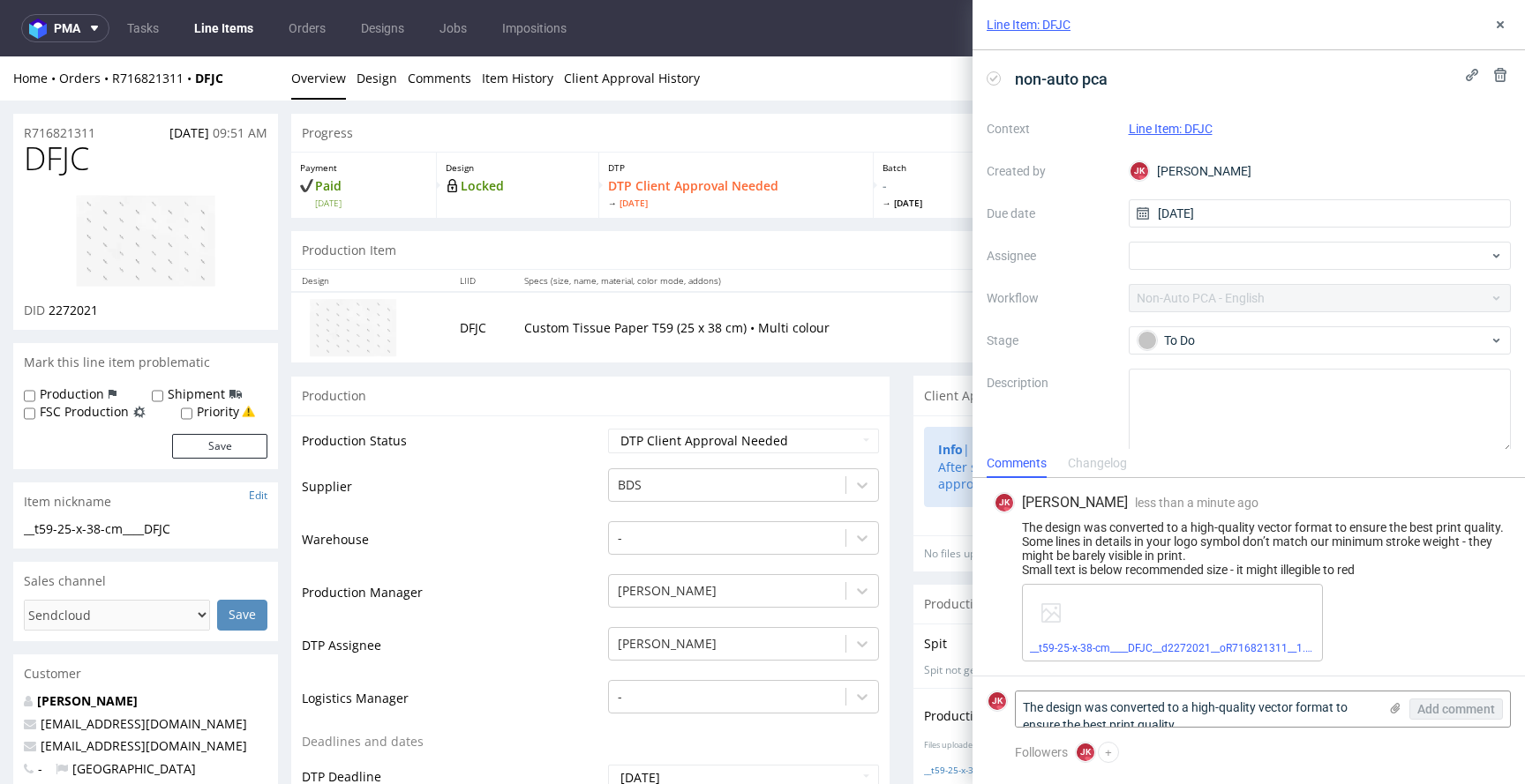
click at [81, 155] on span "DFJC" at bounding box center [56, 159] width 65 height 35
copy span "DFJC"
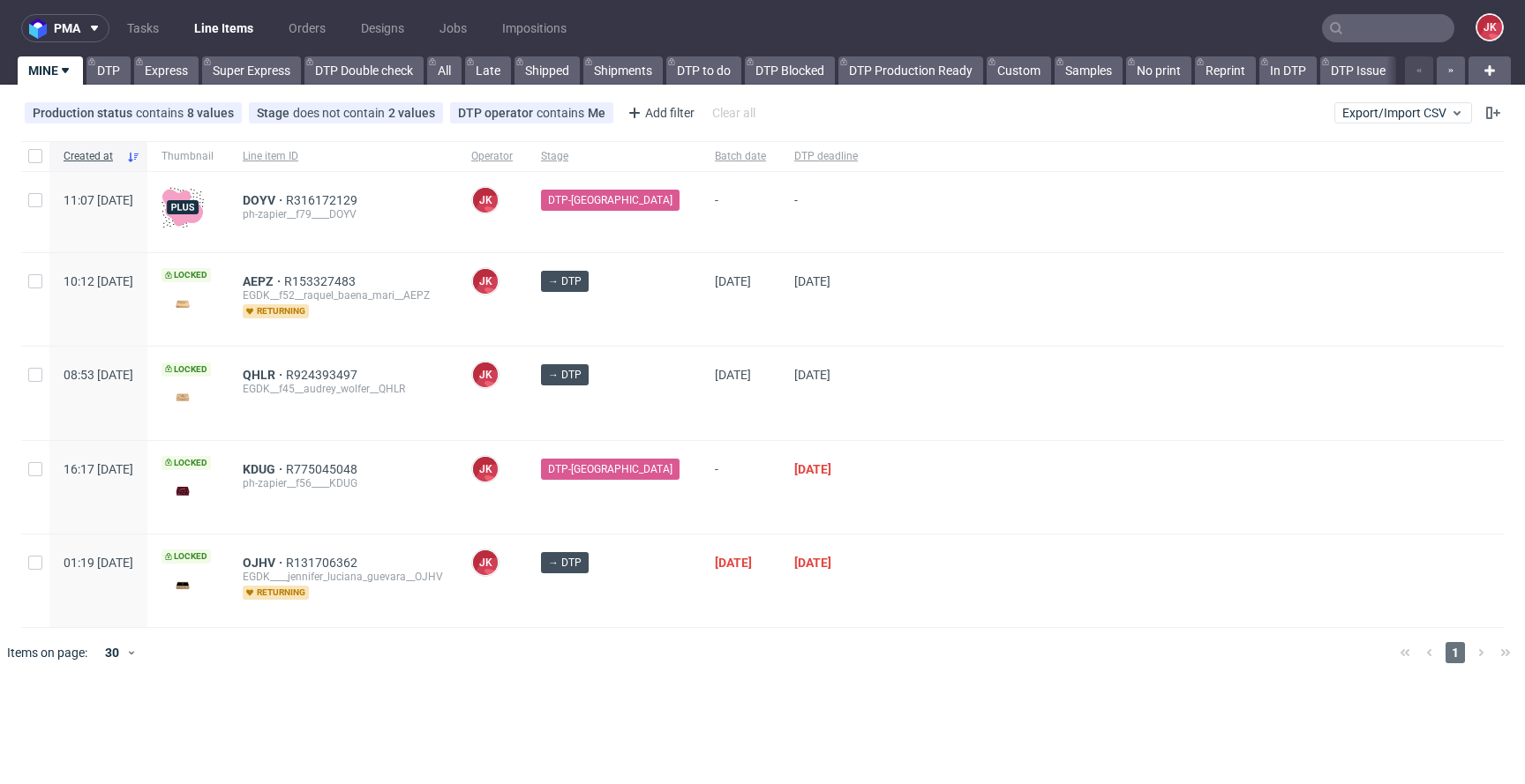
click at [874, 309] on div at bounding box center [1188, 299] width 632 height 92
click at [872, 338] on div at bounding box center [1188, 299] width 632 height 92
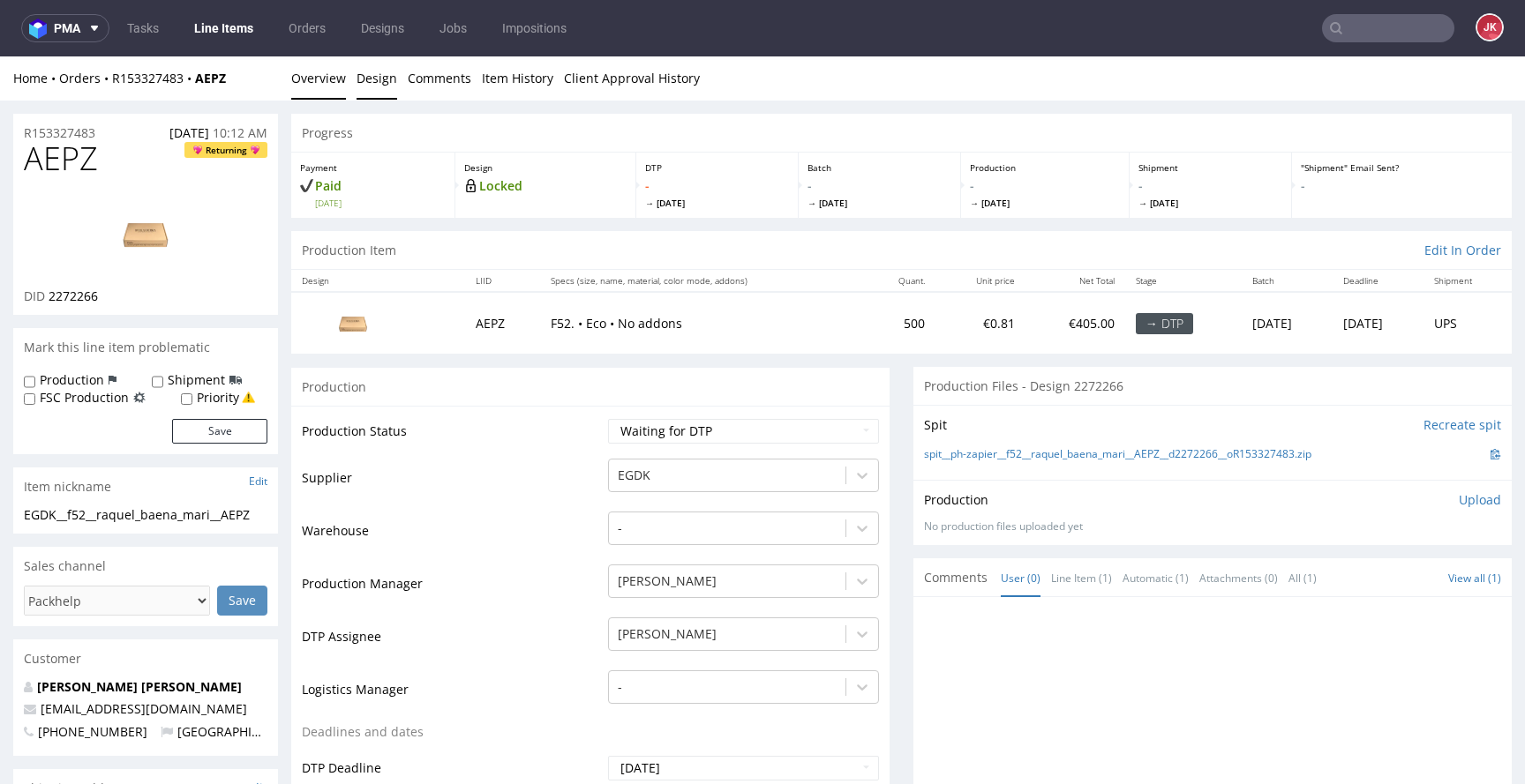
click at [377, 90] on link "Design" at bounding box center [377, 78] width 40 height 43
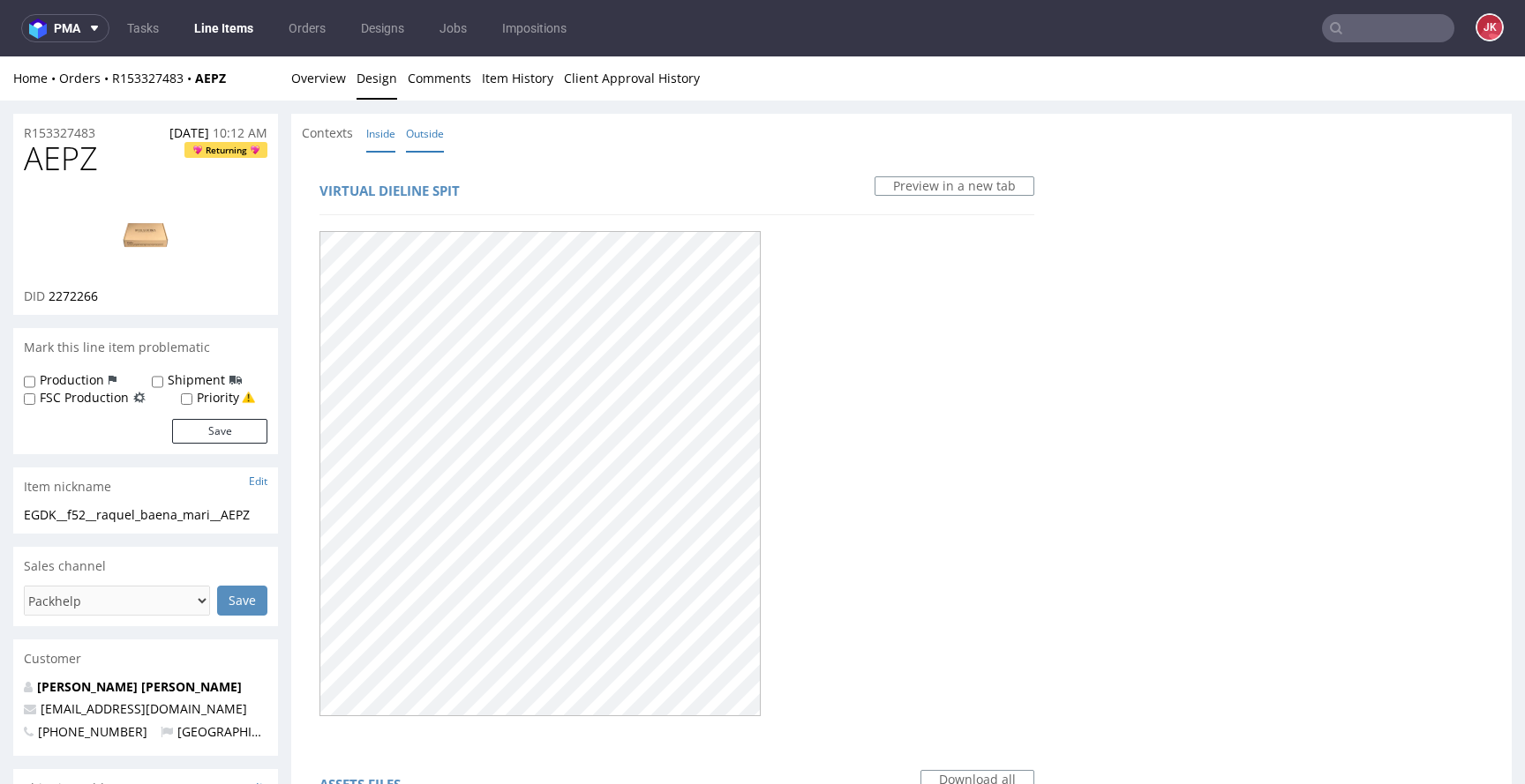
click at [394, 142] on link "Inside" at bounding box center [381, 134] width 29 height 38
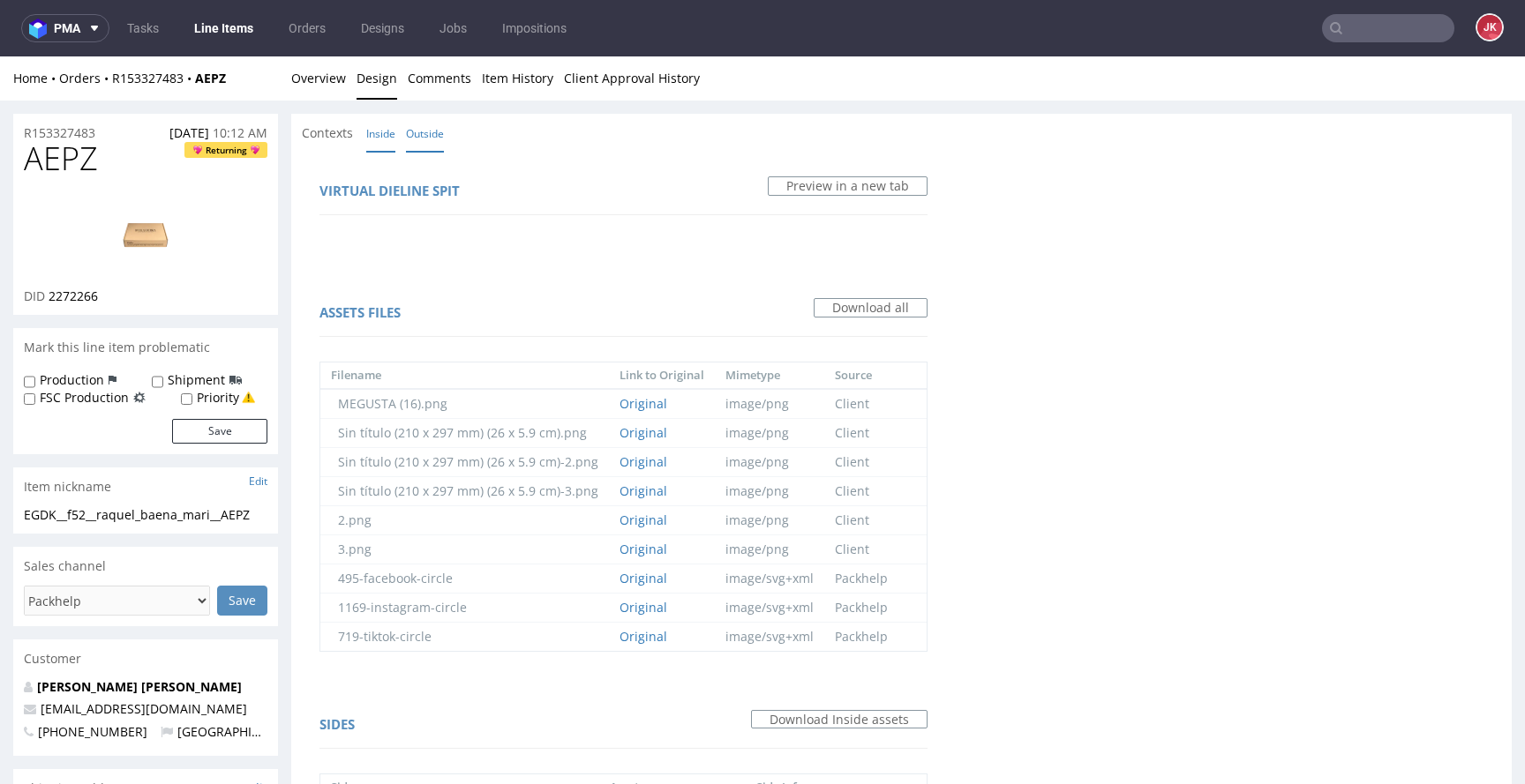
click at [427, 142] on link "Outside" at bounding box center [425, 134] width 38 height 38
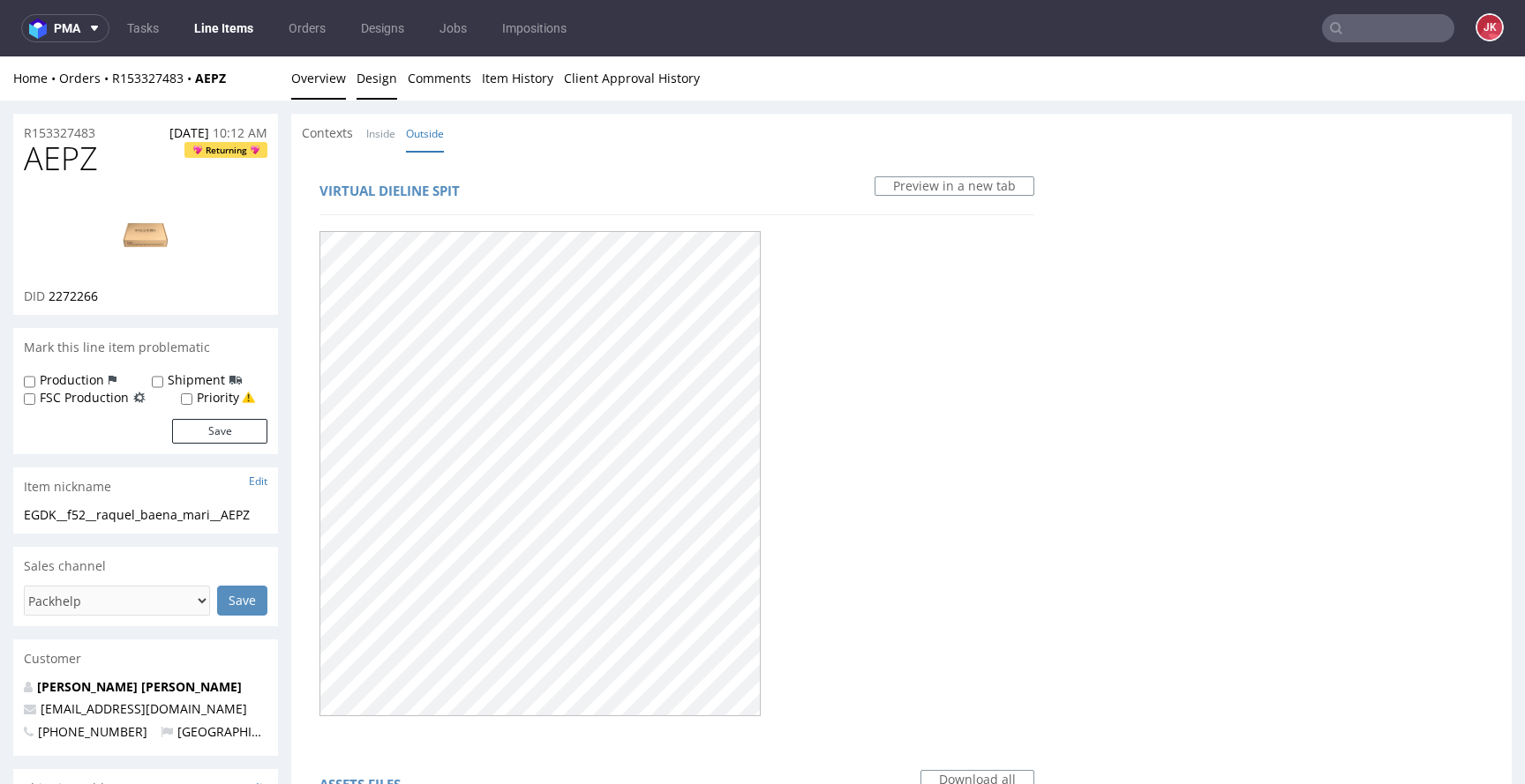
click at [320, 73] on link "Overview" at bounding box center [318, 78] width 55 height 43
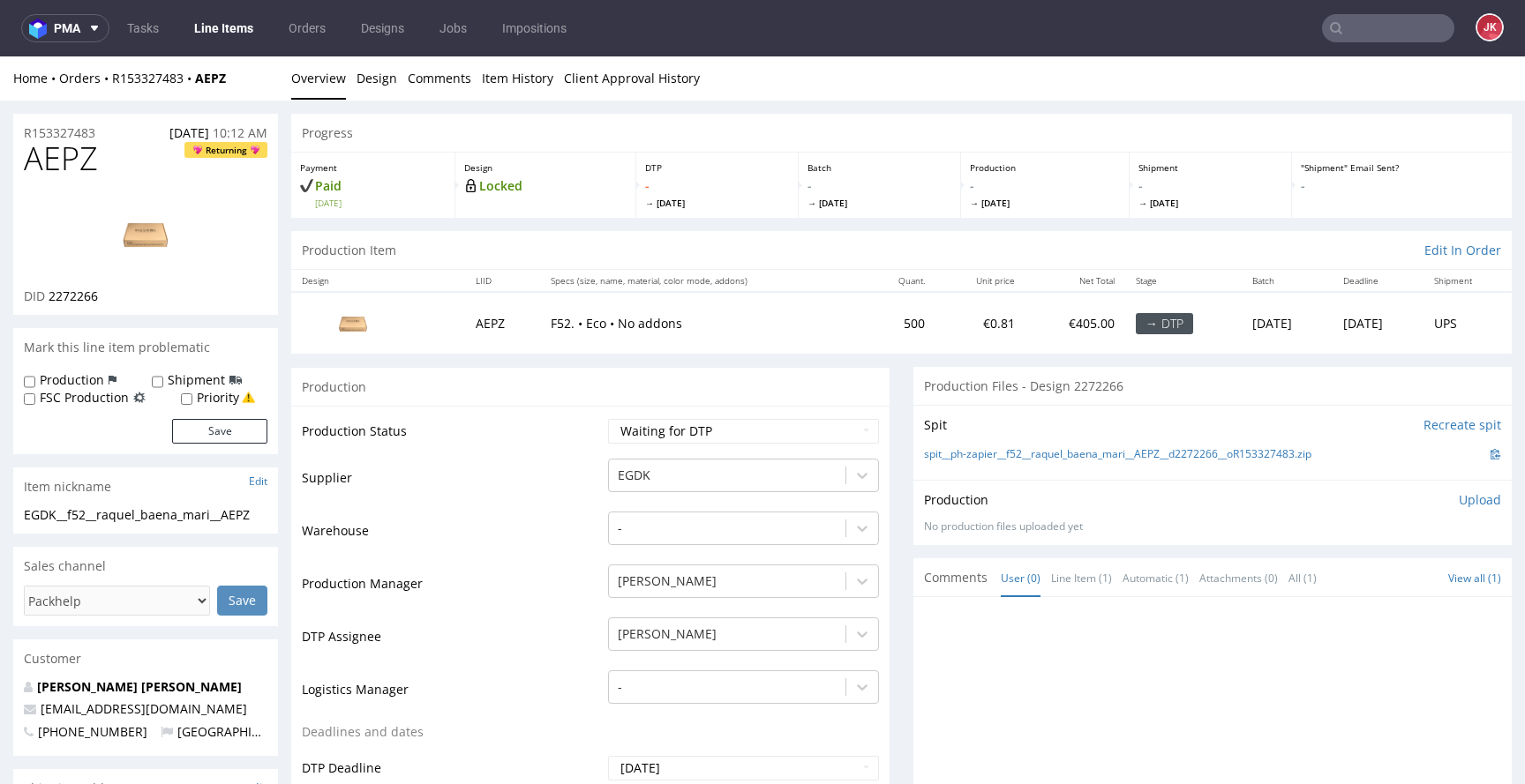
click at [375, 90] on link "Design" at bounding box center [377, 78] width 40 height 43
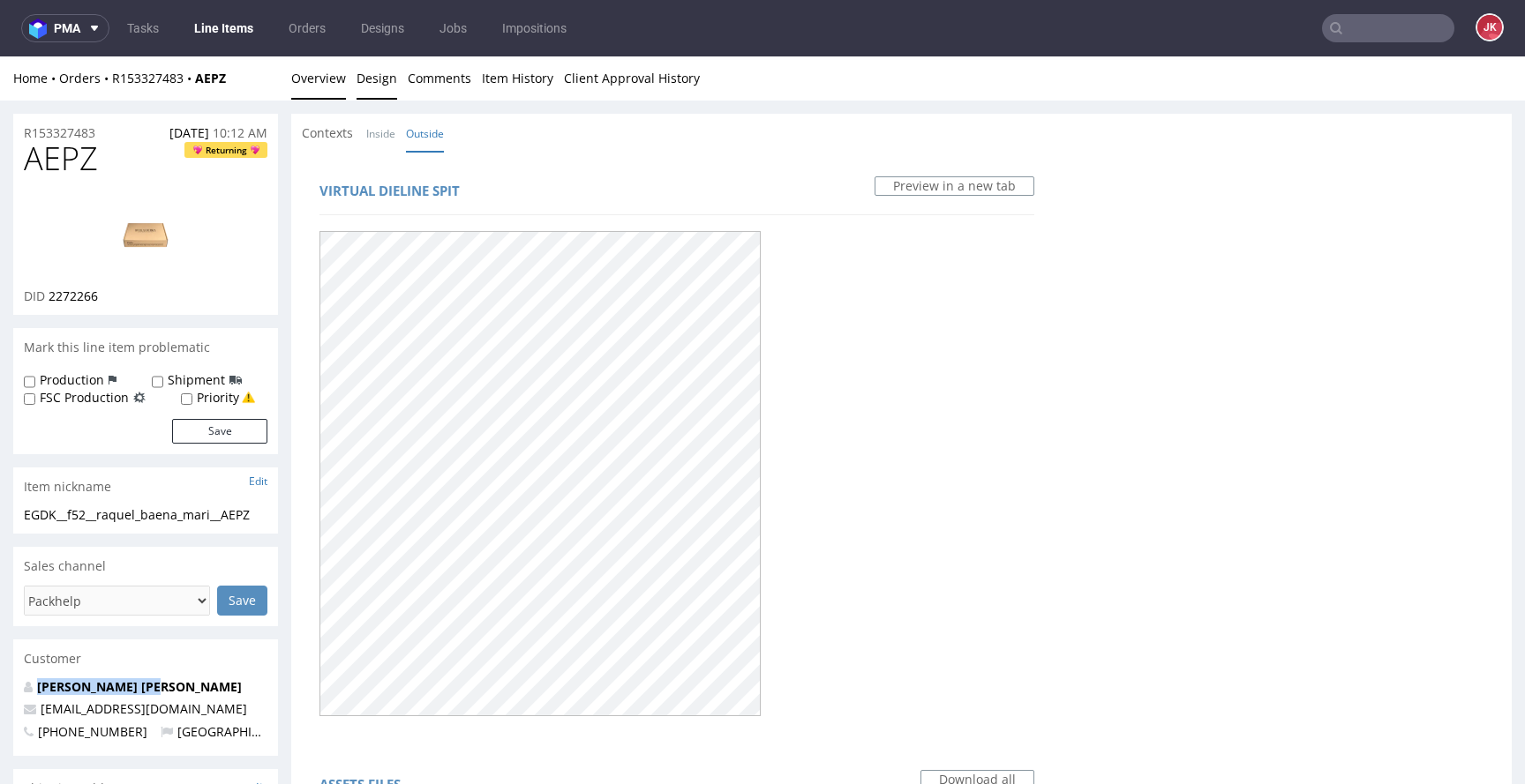
click at [310, 89] on link "Overview" at bounding box center [318, 78] width 55 height 43
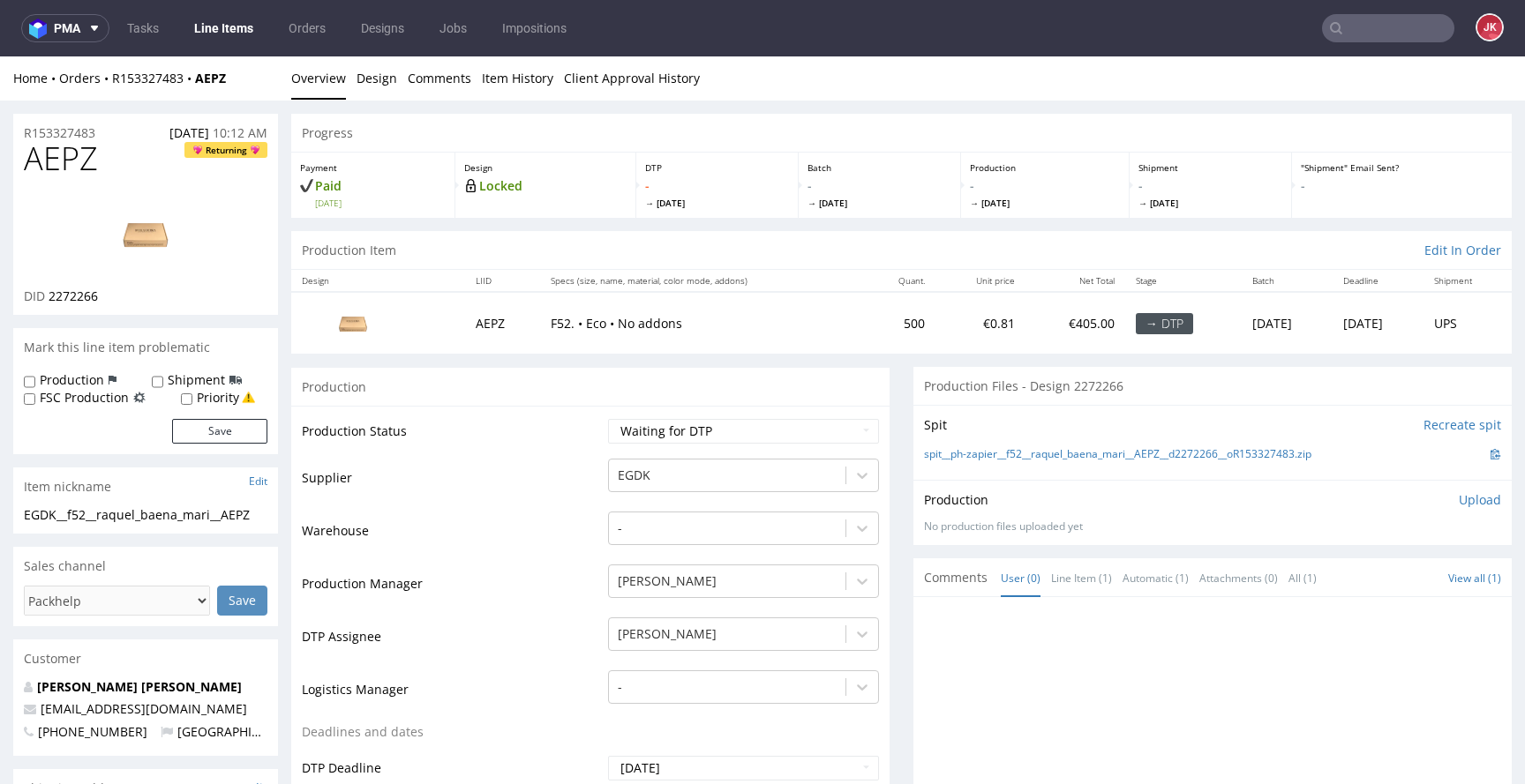
drag, startPoint x: 541, startPoint y: 435, endPoint x: 700, endPoint y: 425, distance: 159.3
click at [543, 435] on td "Production Status" at bounding box center [453, 437] width 302 height 39
click at [697, 426] on select "Waiting for Artwork Waiting for Diecut Waiting for Mockup Waiting for DTP Waiti…" at bounding box center [743, 432] width 271 height 25
select select "dtp_in_process"
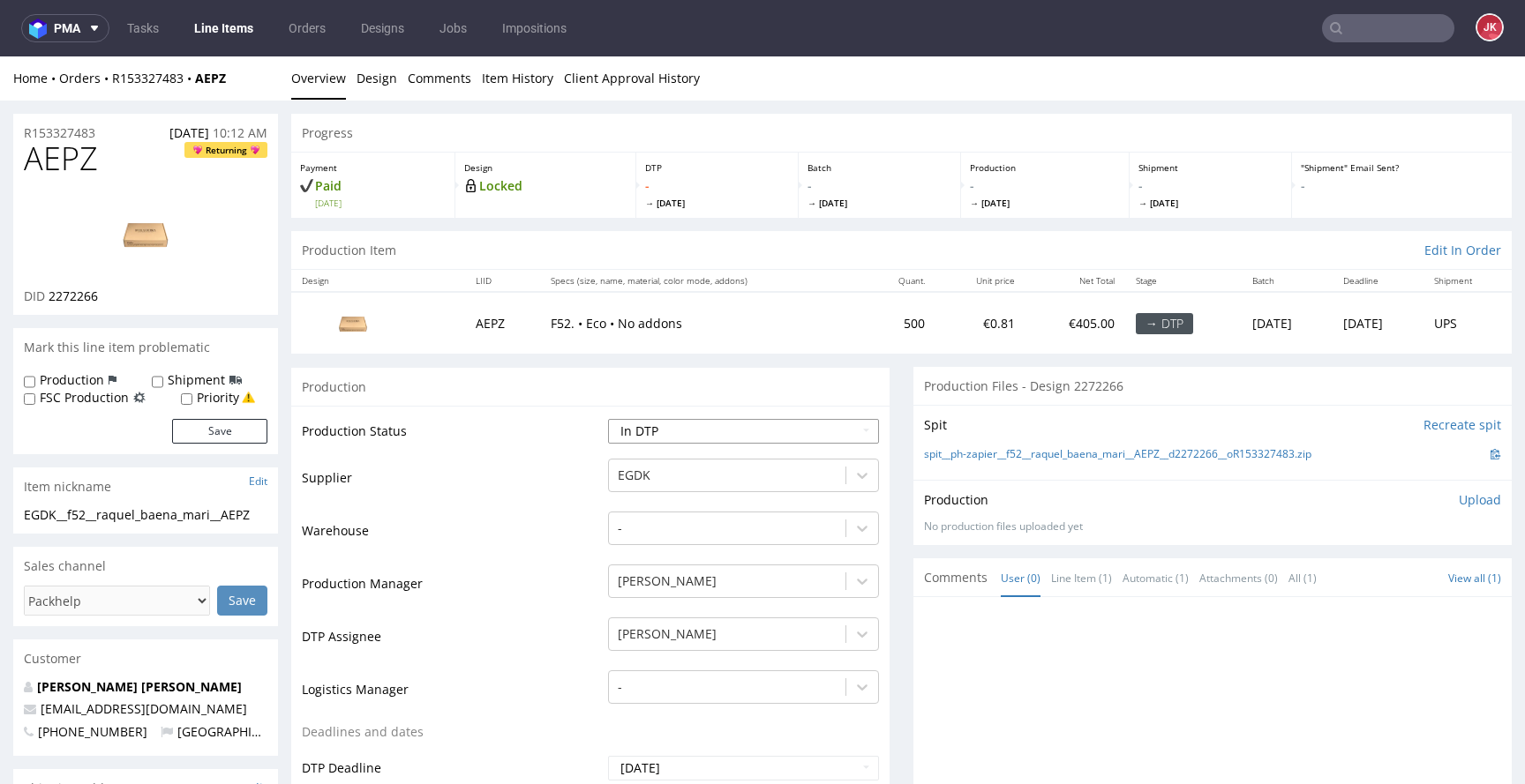
click at [608, 419] on select "Waiting for Artwork Waiting for Diecut Waiting for Mockup Waiting for DTP Waiti…" at bounding box center [743, 432] width 271 height 25
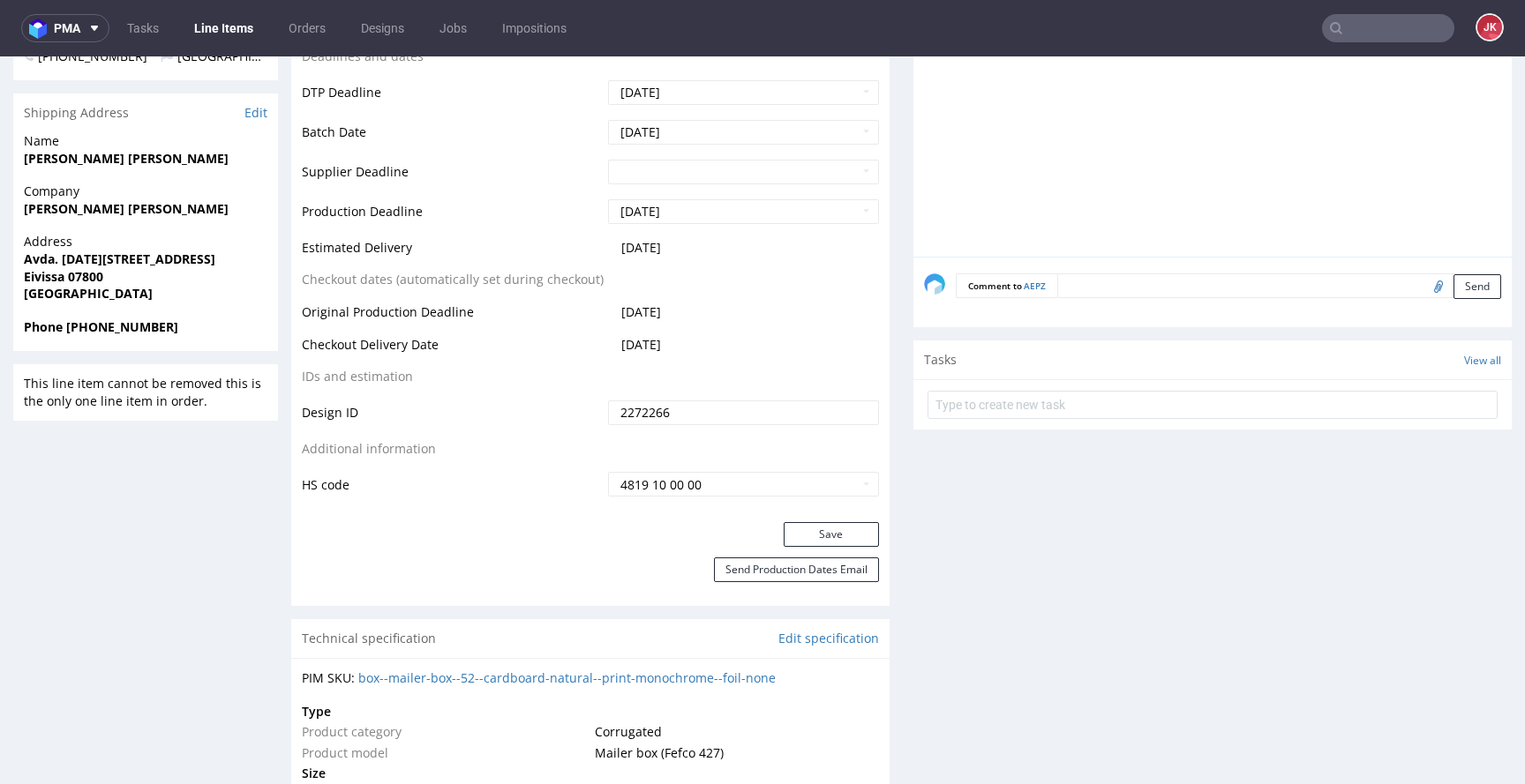
scroll to position [704, 0]
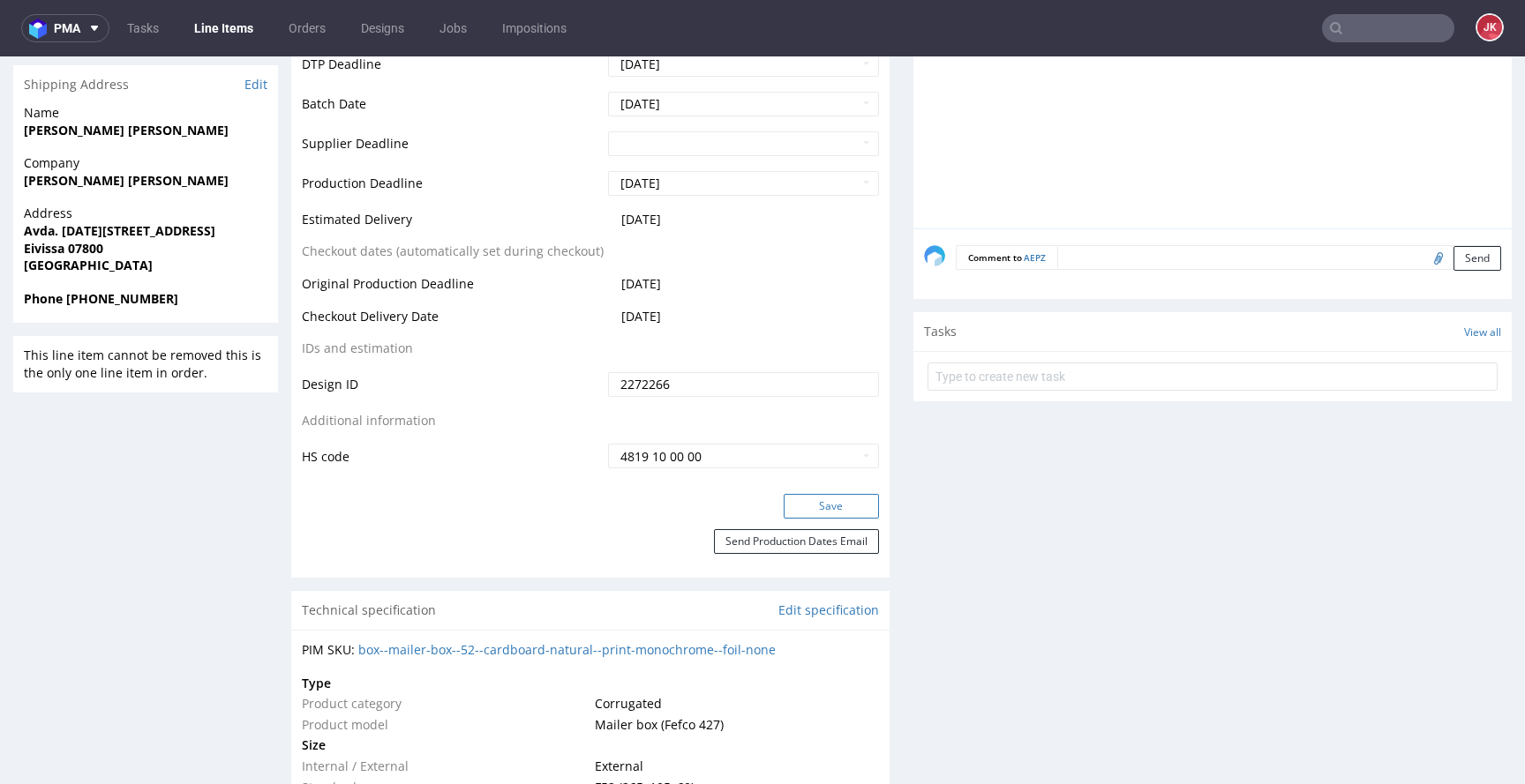
click at [810, 512] on button "Save" at bounding box center [831, 506] width 95 height 25
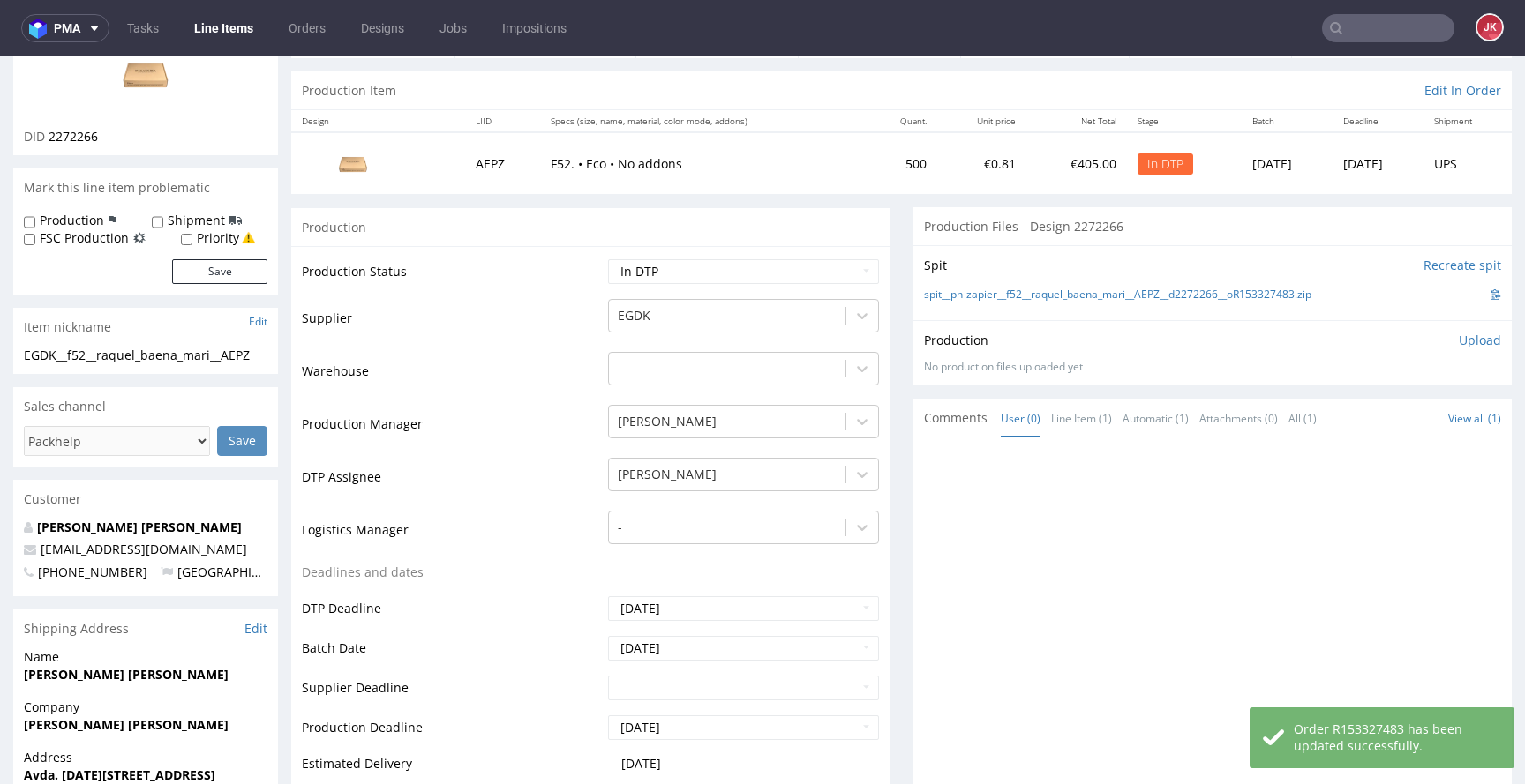
scroll to position [0, 0]
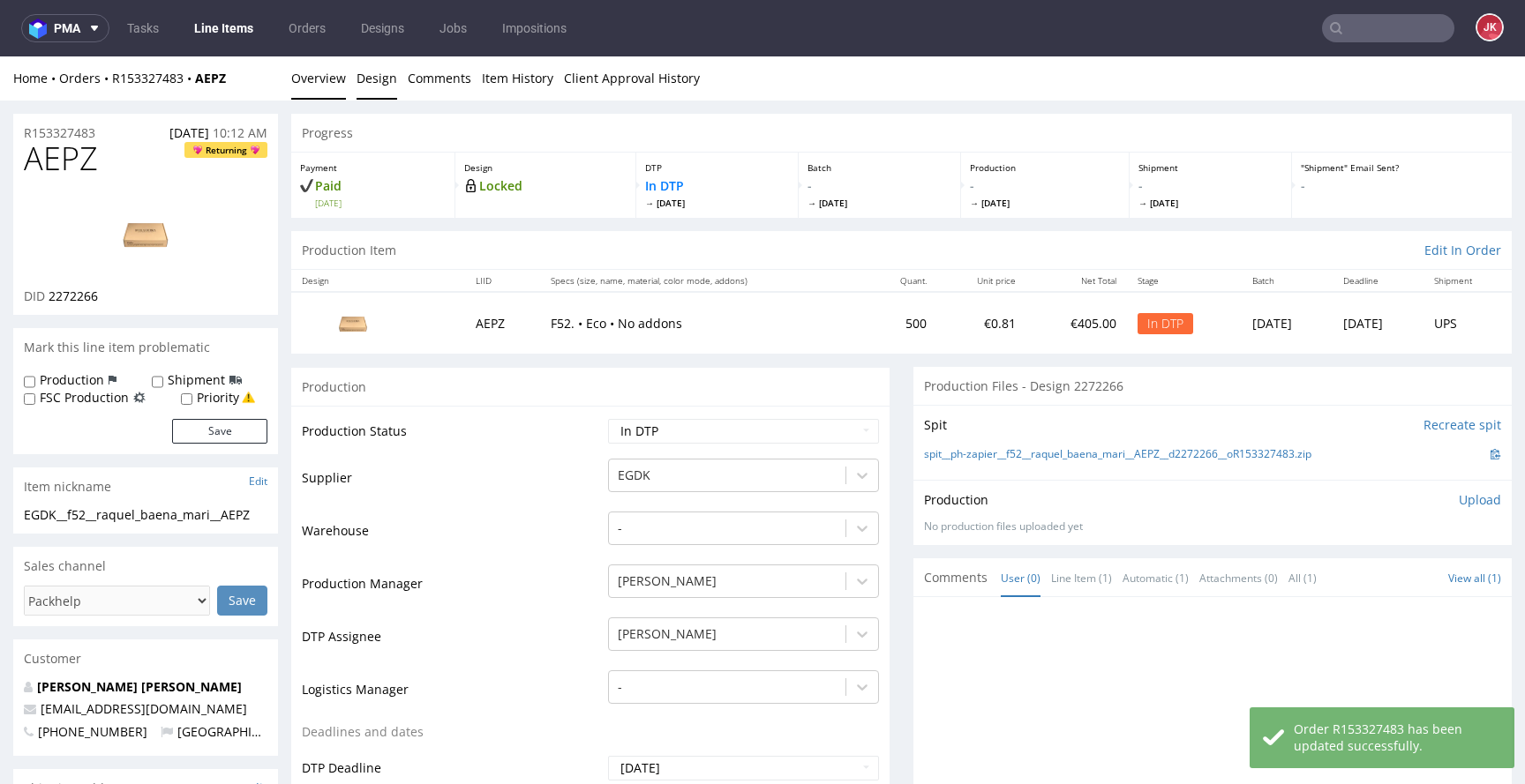
click at [377, 62] on link "Design" at bounding box center [377, 78] width 40 height 43
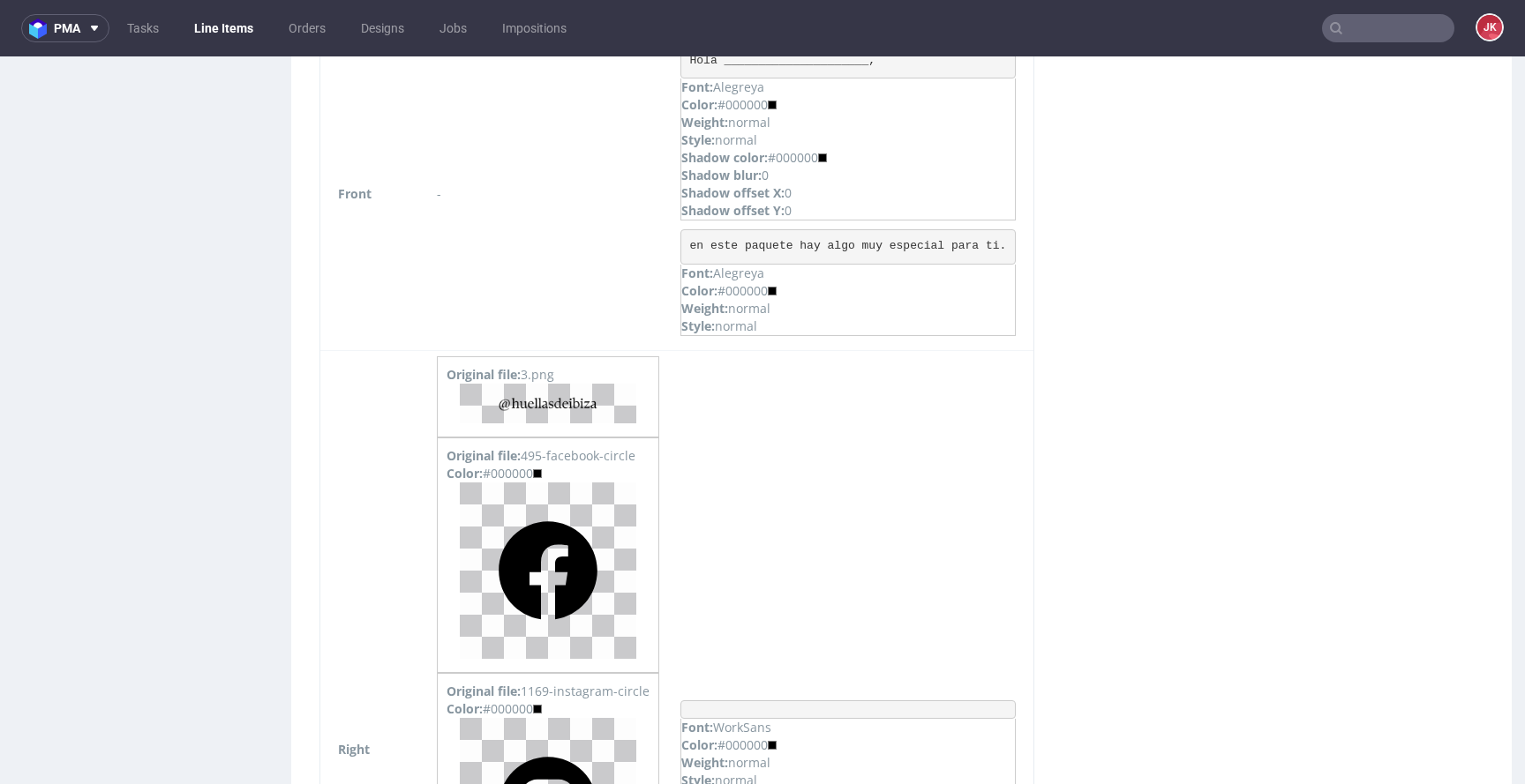
scroll to position [1412, 0]
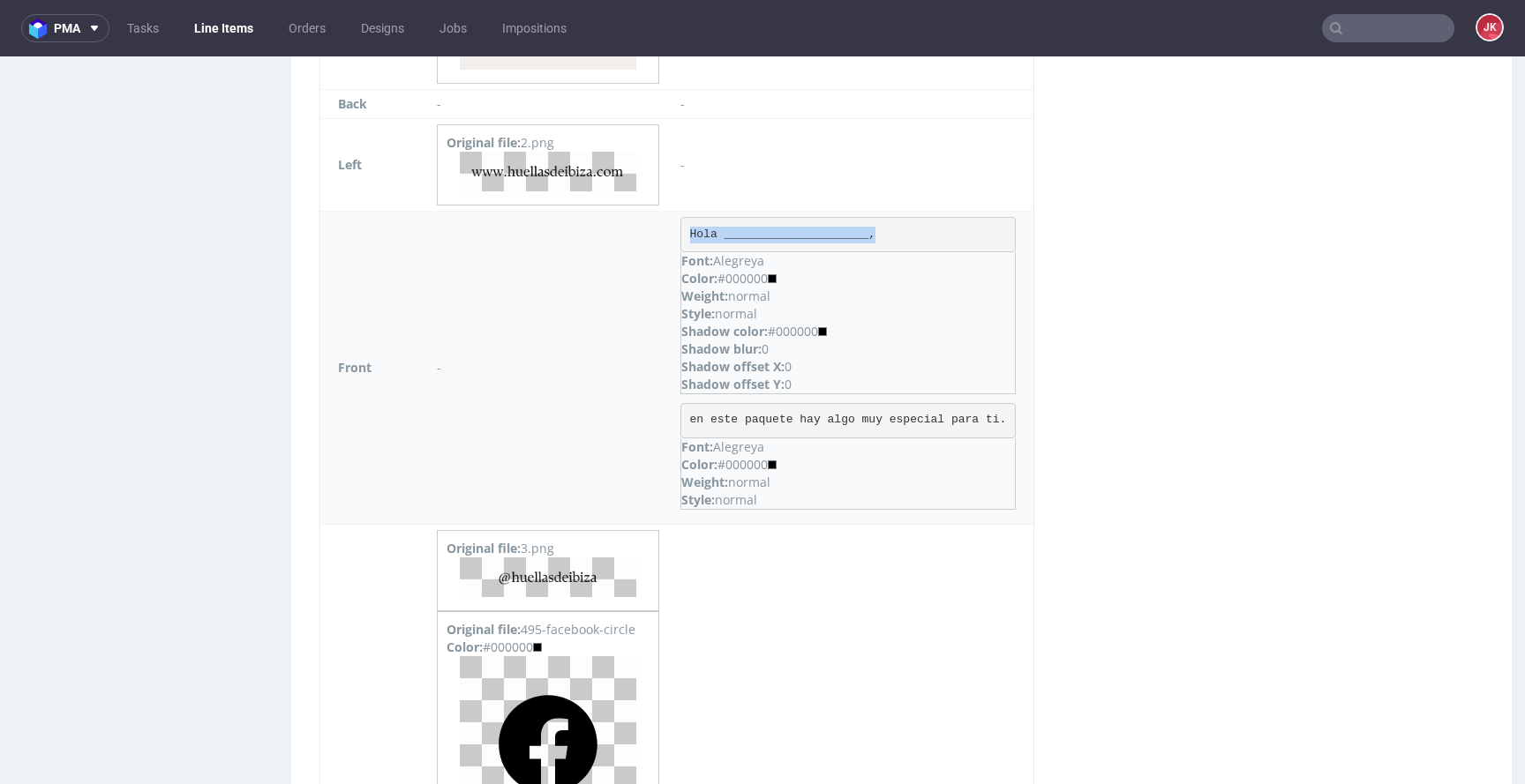
drag, startPoint x: 683, startPoint y: 232, endPoint x: 1023, endPoint y: 230, distance: 340.0
click at [1023, 230] on td "Hola _____________________, Font: Alegreya Color: #000000 Weight: normal Style:…" at bounding box center [852, 367] width 364 height 313
copy pre "Hola _____________________,"
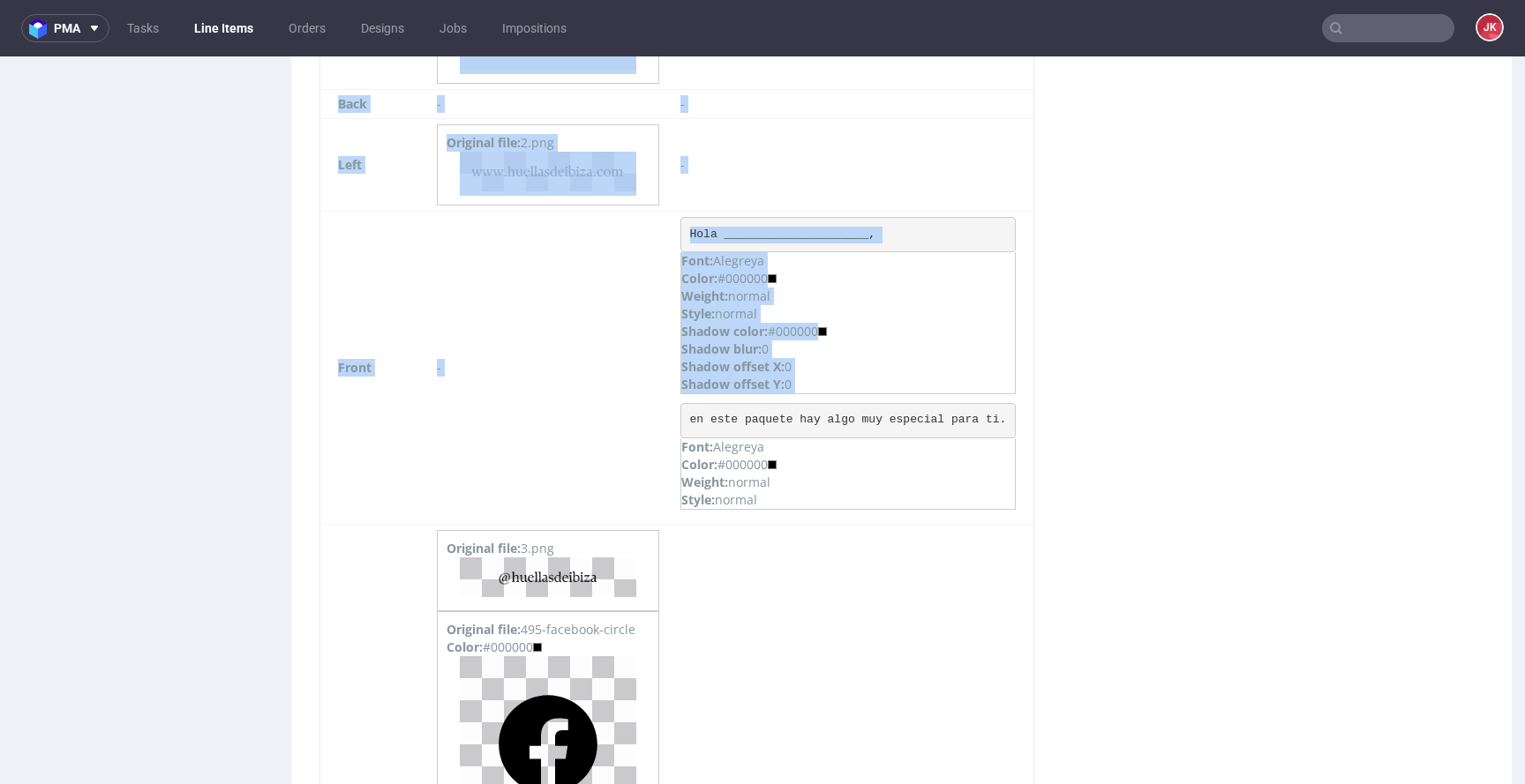
drag, startPoint x: 690, startPoint y: 422, endPoint x: 1074, endPoint y: 414, distance: 384.1
click at [1074, 414] on div "Virtual dieline spit Preview in a new tab Assets files Download all Filename Li…" at bounding box center [902, 88] width 1221 height 2697
click at [993, 420] on pre "en este paquete hay algo muy especial para ti." at bounding box center [848, 420] width 335 height 35
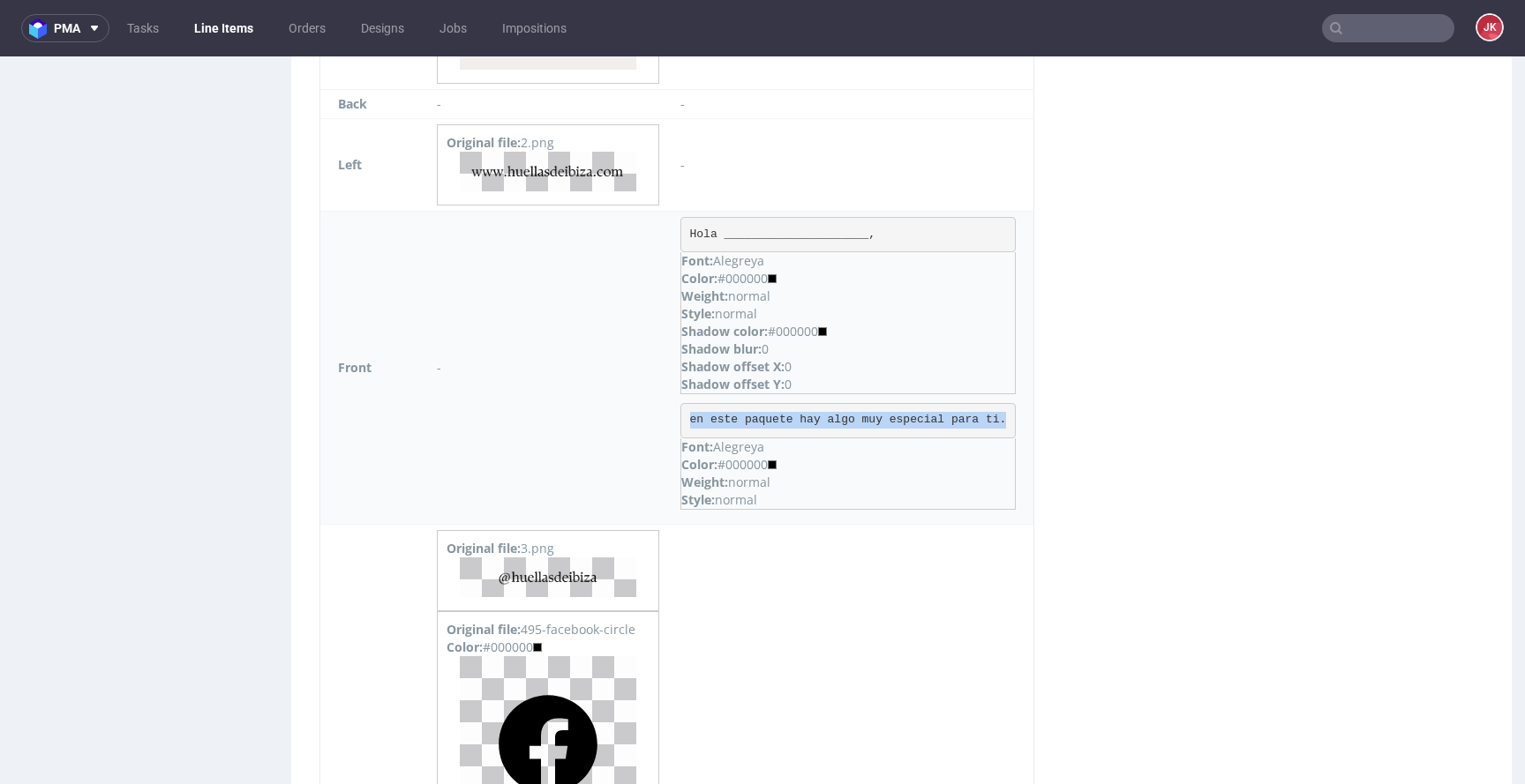
drag, startPoint x: 689, startPoint y: 421, endPoint x: 1006, endPoint y: 422, distance: 317.0
click at [1006, 422] on pre "en este paquete hay algo muy especial para ti." at bounding box center [848, 420] width 335 height 35
copy pre "en este paquete hay algo muy especial para ti."
click at [1135, 392] on div "Virtual dieline spit Preview in a new tab Assets files Download all Filename Li…" at bounding box center [902, 88] width 1221 height 2697
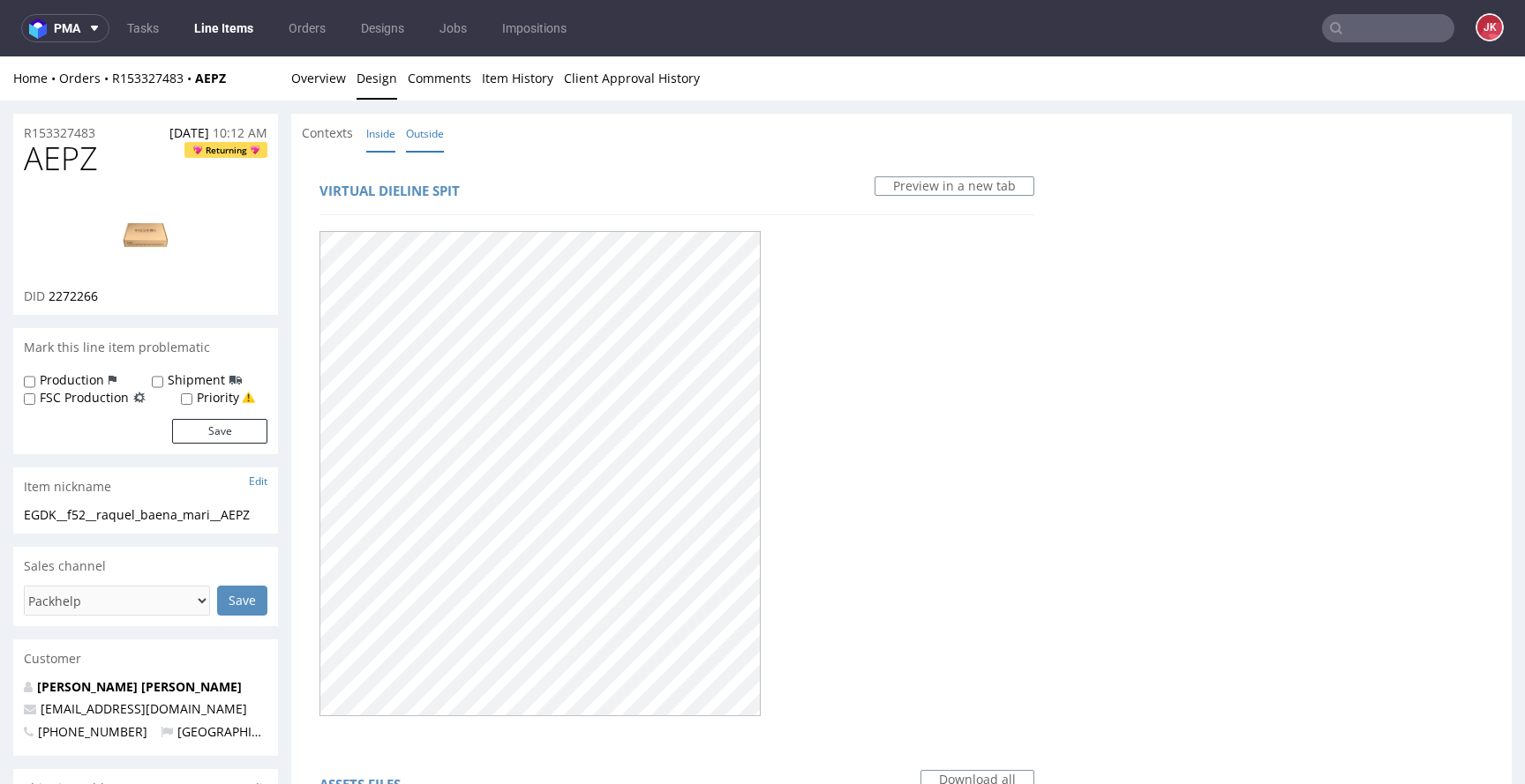
click at [372, 137] on link "Inside" at bounding box center [381, 134] width 29 height 38
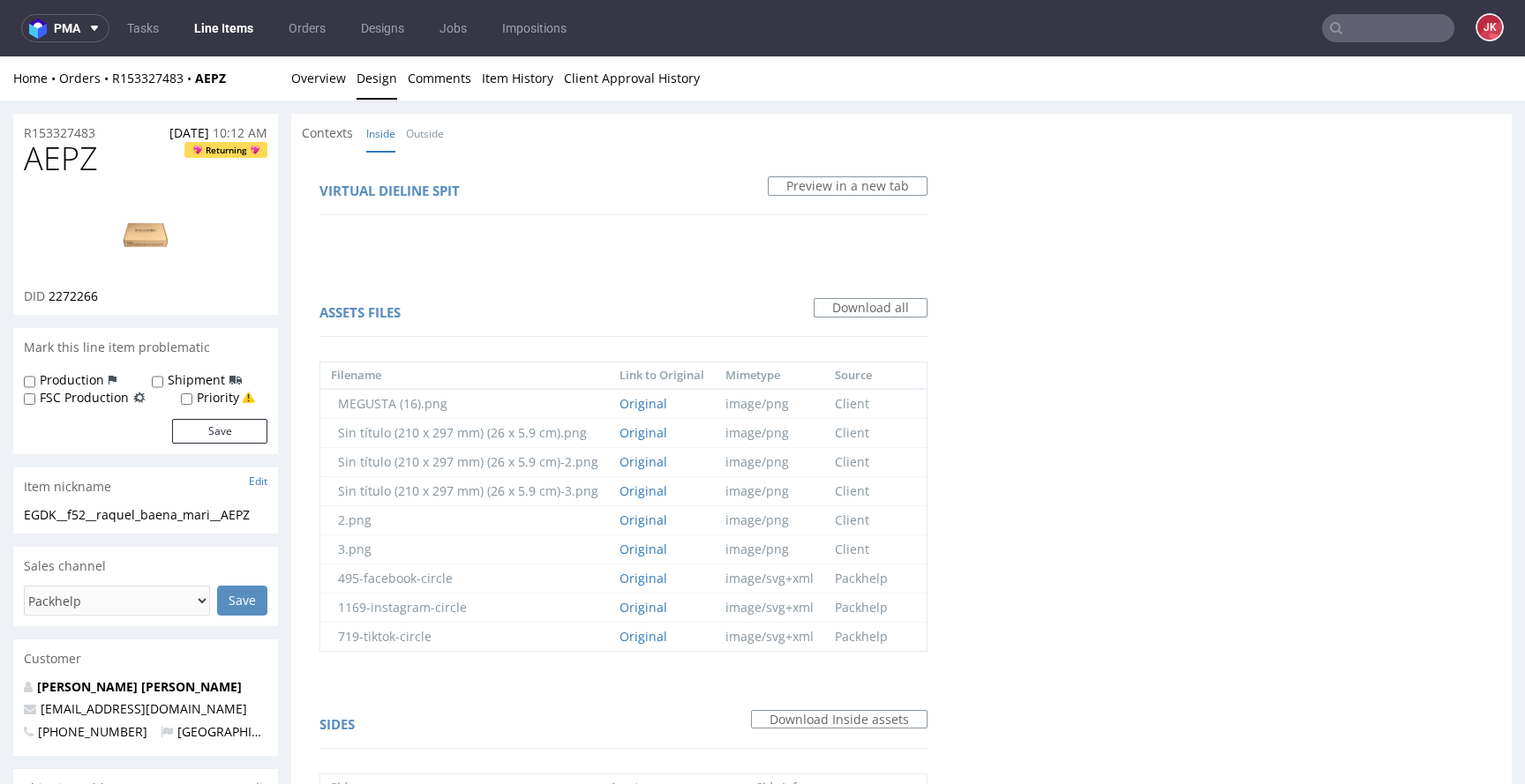
click at [346, 83] on li "Overview" at bounding box center [324, 79] width 65 height 18
click at [321, 85] on link "Overview" at bounding box center [318, 78] width 55 height 43
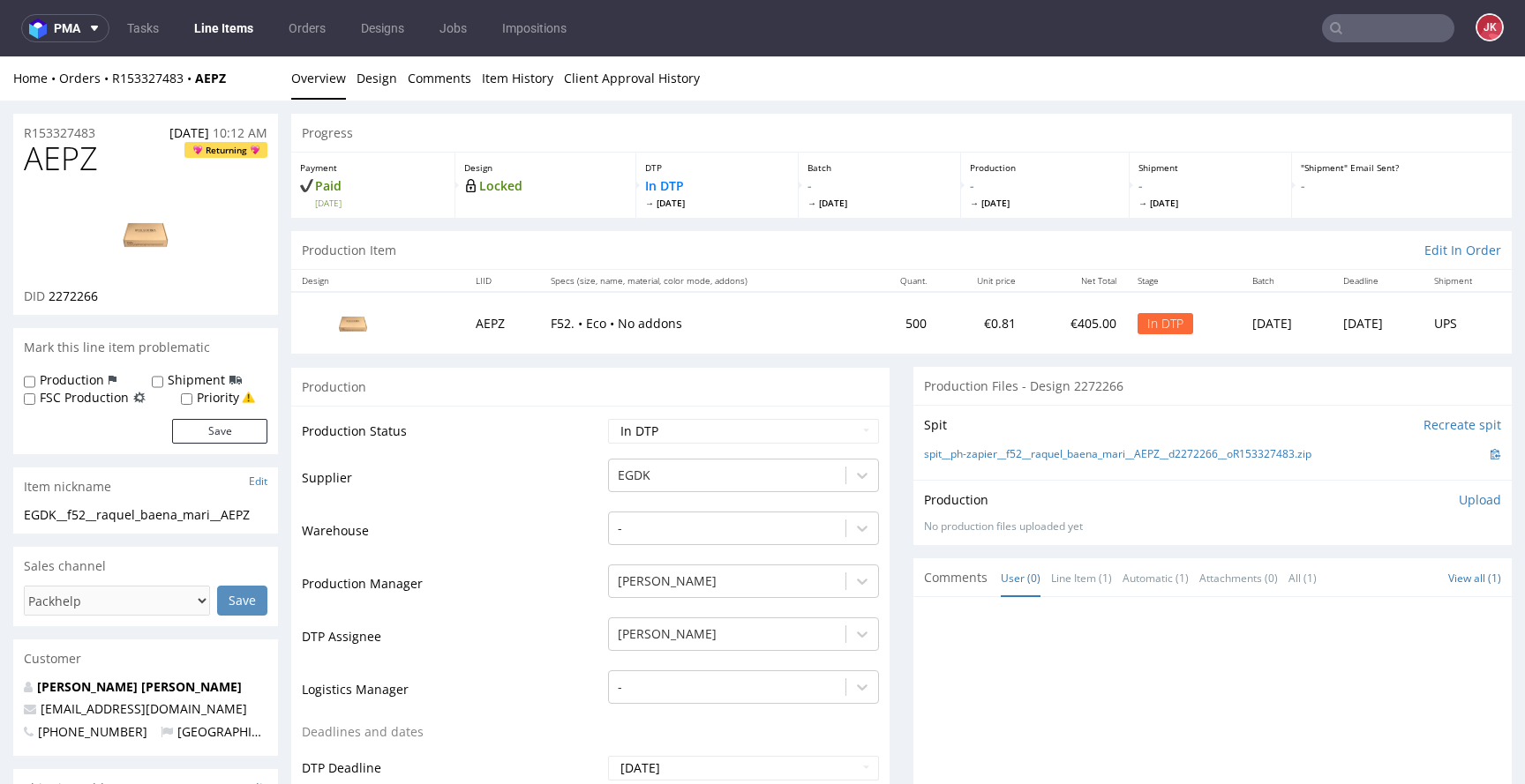
click at [72, 154] on span "AEPZ" at bounding box center [61, 159] width 74 height 35
copy span "AEPZ"
click at [573, 436] on td "Production Status" at bounding box center [453, 437] width 302 height 39
drag, startPoint x: 270, startPoint y: 514, endPoint x: 0, endPoint y: 518, distance: 270.0
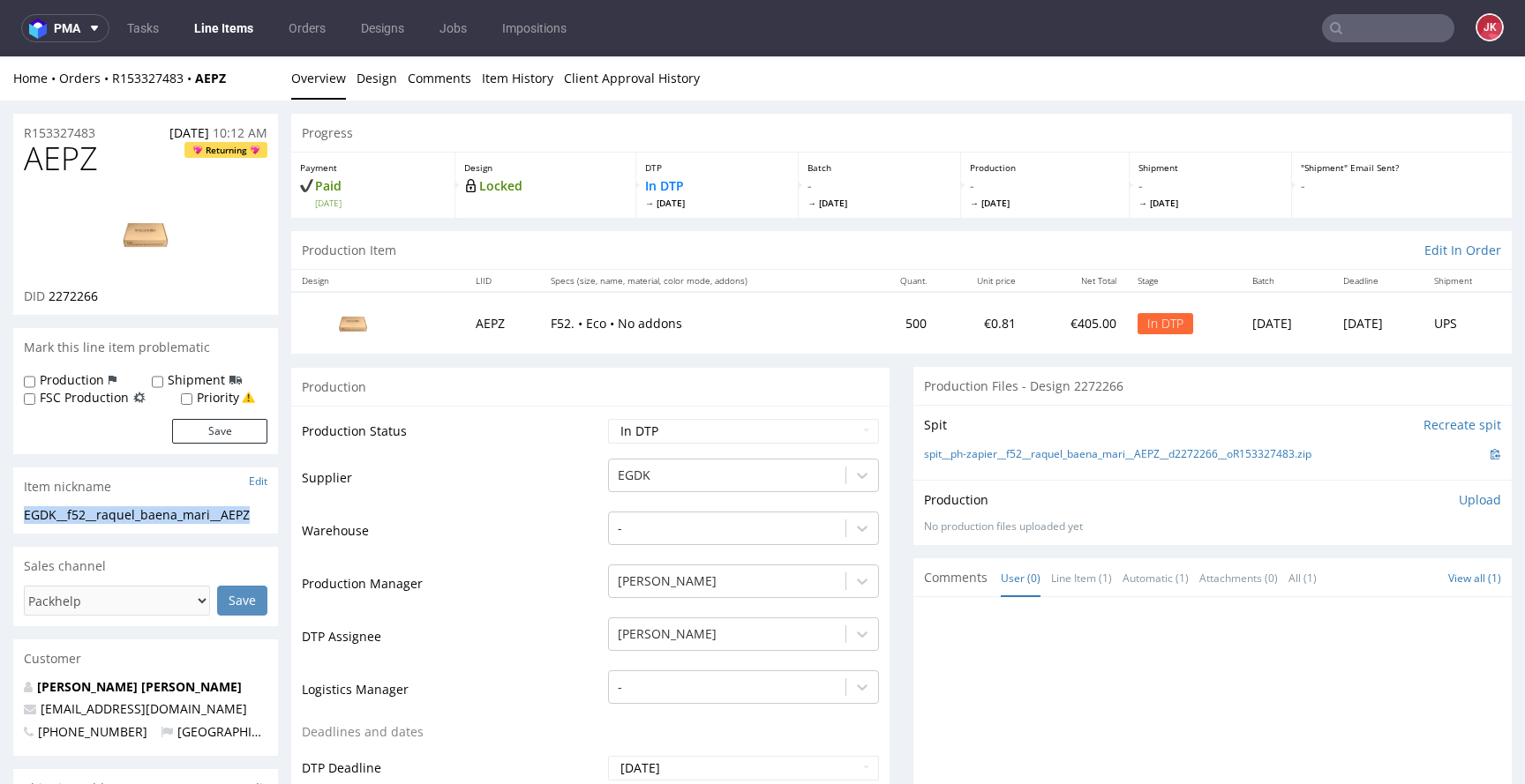
copy div "EGDK__f52__raquel_baena_mari__AEPZ"
drag, startPoint x: 126, startPoint y: 129, endPoint x: 20, endPoint y: 146, distance: 107.4
drag, startPoint x: 115, startPoint y: 129, endPoint x: 0, endPoint y: 139, distance: 115.4
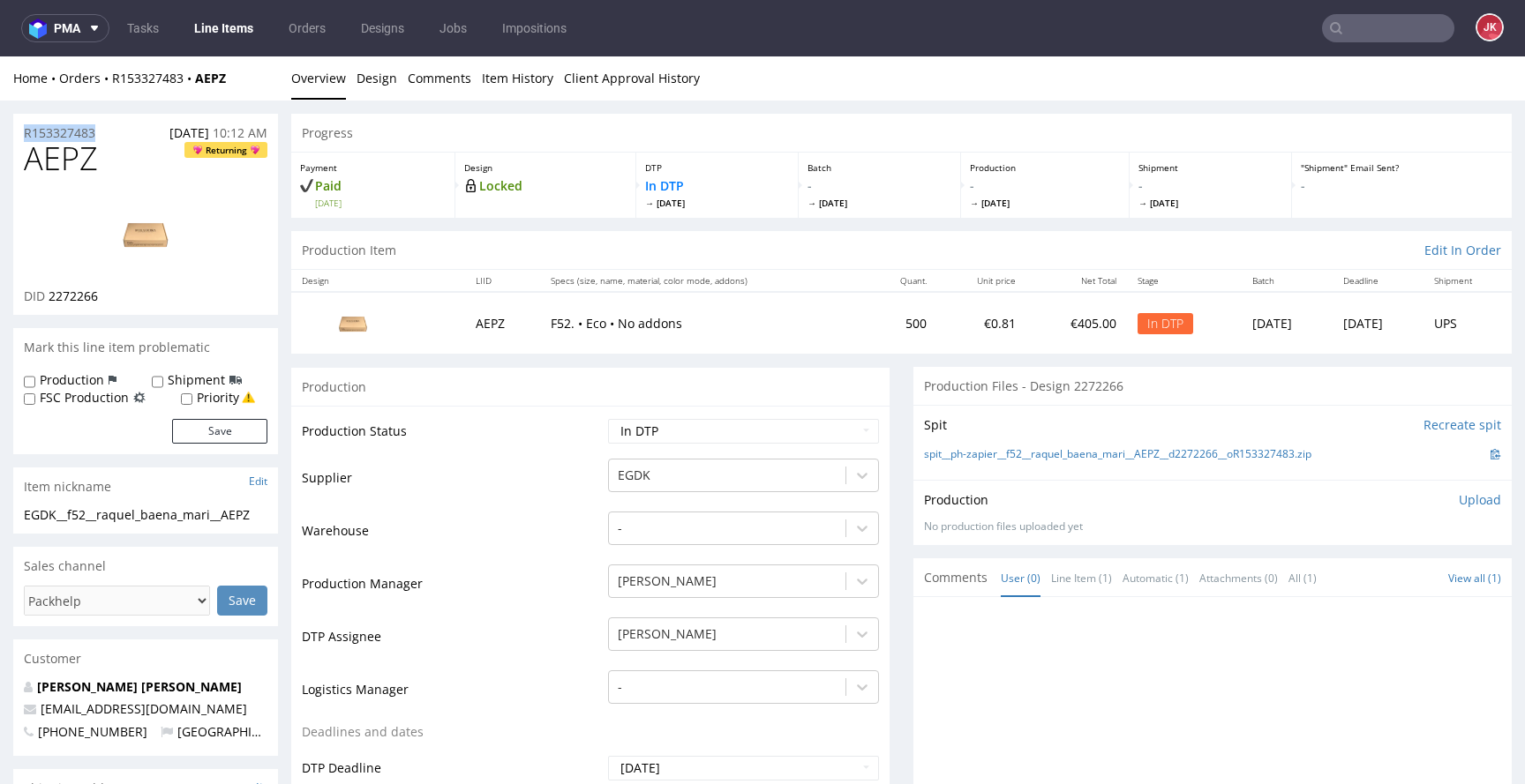
copy p "R153327483"
drag, startPoint x: 48, startPoint y: 298, endPoint x: 130, endPoint y: 297, distance: 82.0
click at [130, 297] on div "DID 2272266" at bounding box center [146, 297] width 244 height 18
copy span "2272266"
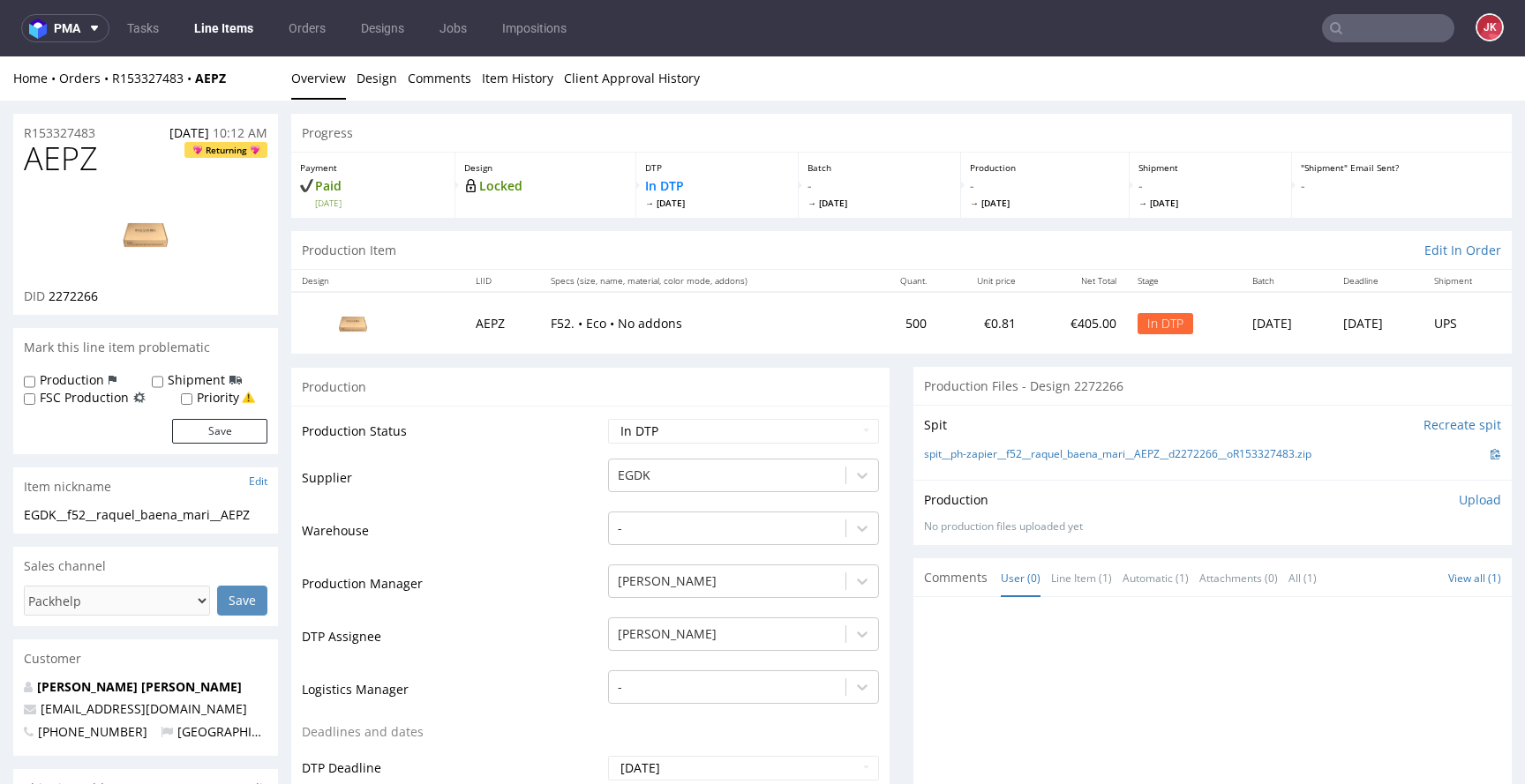
click at [1240, 511] on div "Production Upload No production files uploaded yet Description (optional) Add f…" at bounding box center [1213, 512] width 577 height 42
click at [1459, 497] on p "Upload" at bounding box center [1479, 500] width 42 height 18
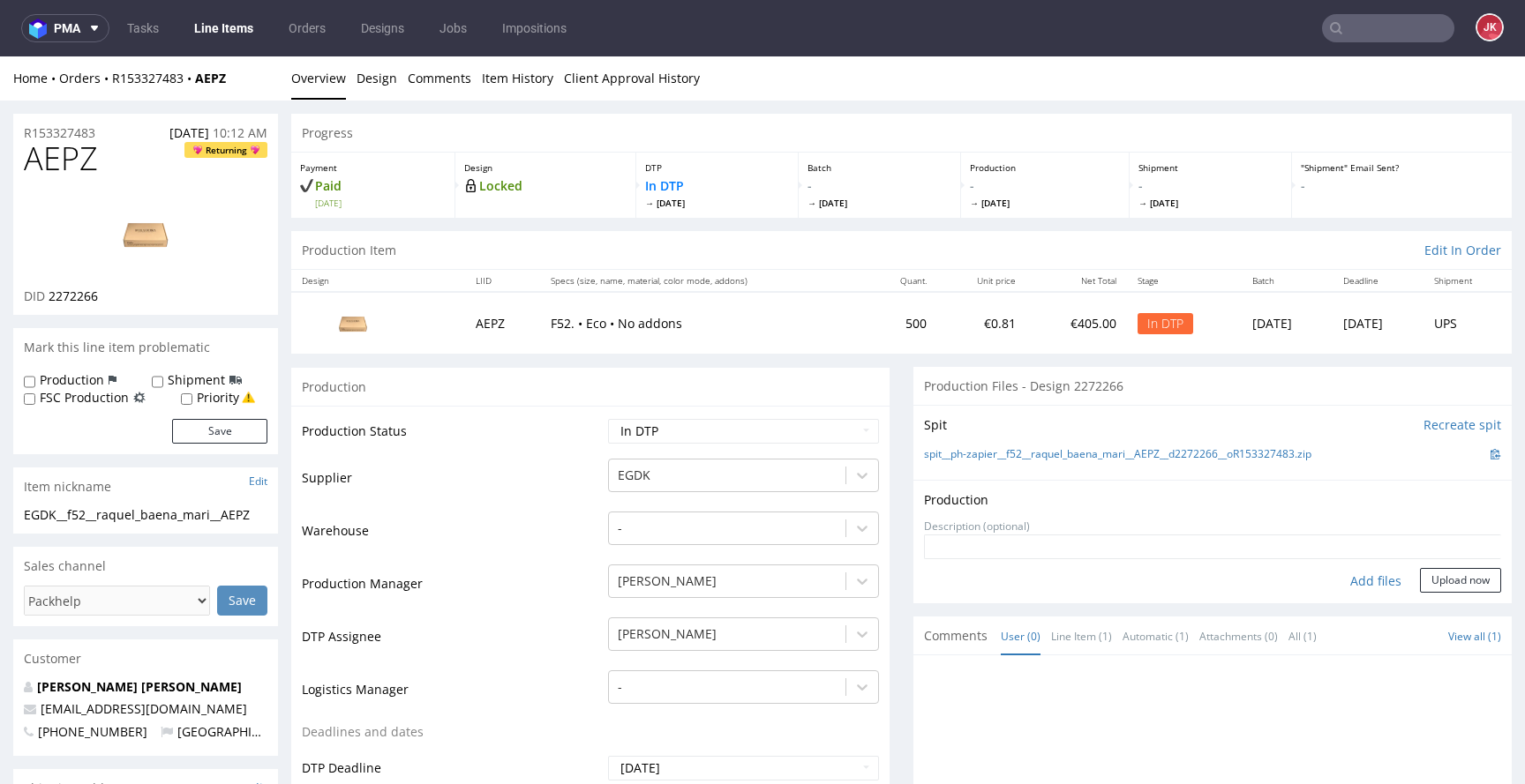
click at [1354, 579] on div "Add files" at bounding box center [1376, 582] width 88 height 27
type input "C:\fakepath\EGDK__f52__raquel_baena_mari__AEPZ__d2272266__oR153327483__outside.…"
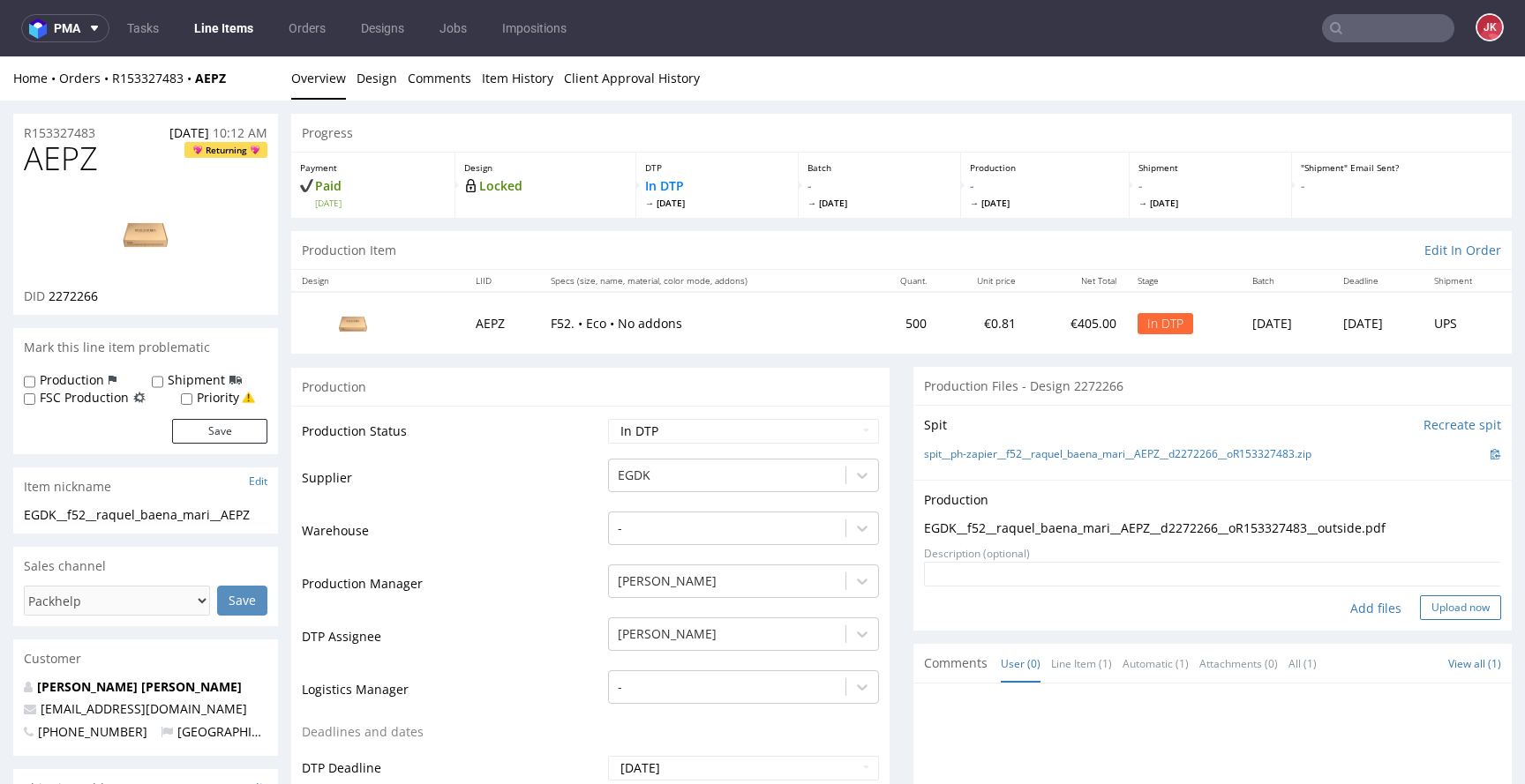
click at [1437, 607] on button "Upload now" at bounding box center [1460, 608] width 82 height 25
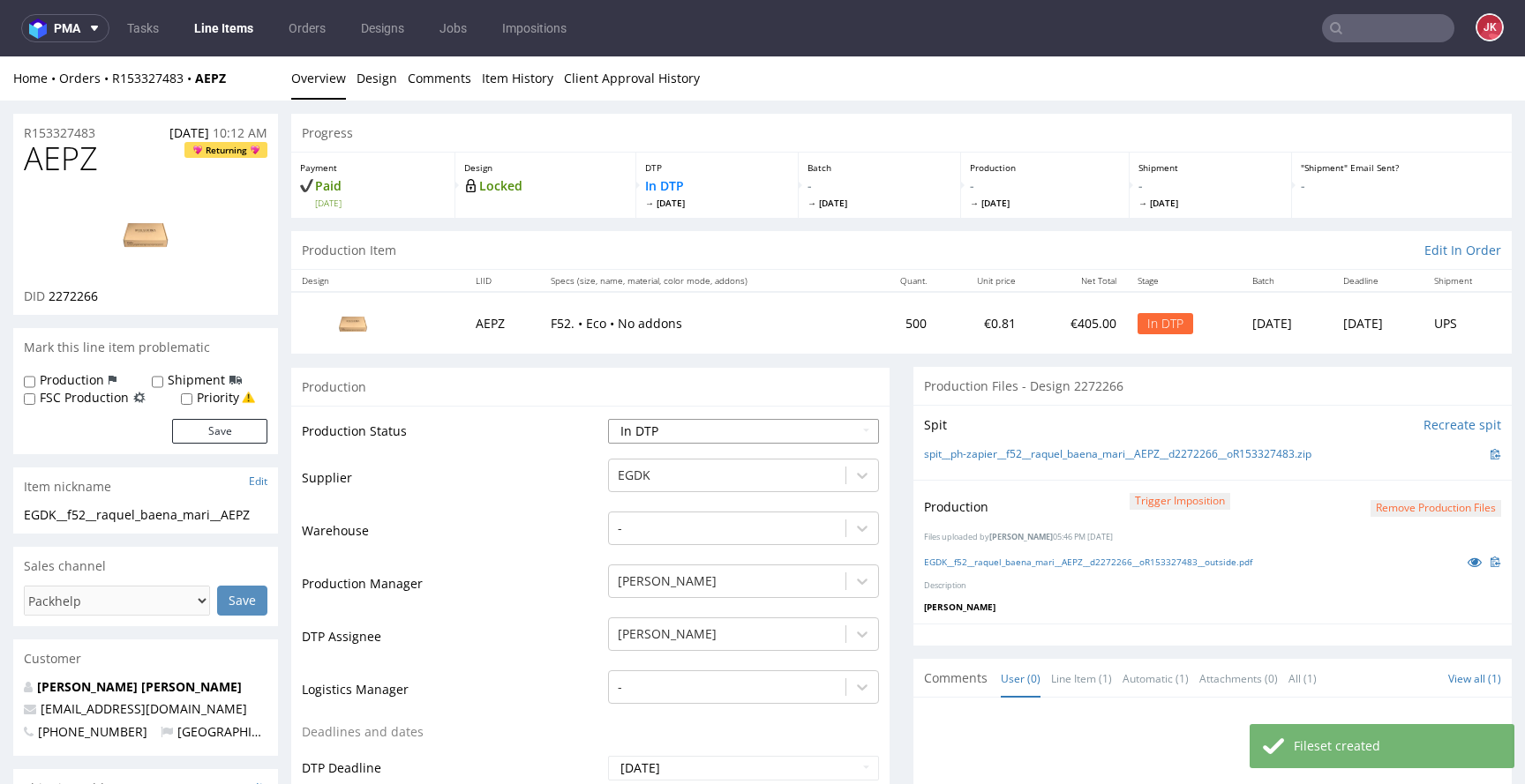
click at [707, 427] on select "Waiting for Artwork Waiting for Diecut Waiting for Mockup Waiting for DTP Waiti…" at bounding box center [743, 432] width 271 height 25
select select "dtp_production_ready"
click at [608, 419] on select "Waiting for Artwork Waiting for Diecut Waiting for Mockup Waiting for DTP Waiti…" at bounding box center [743, 432] width 271 height 25
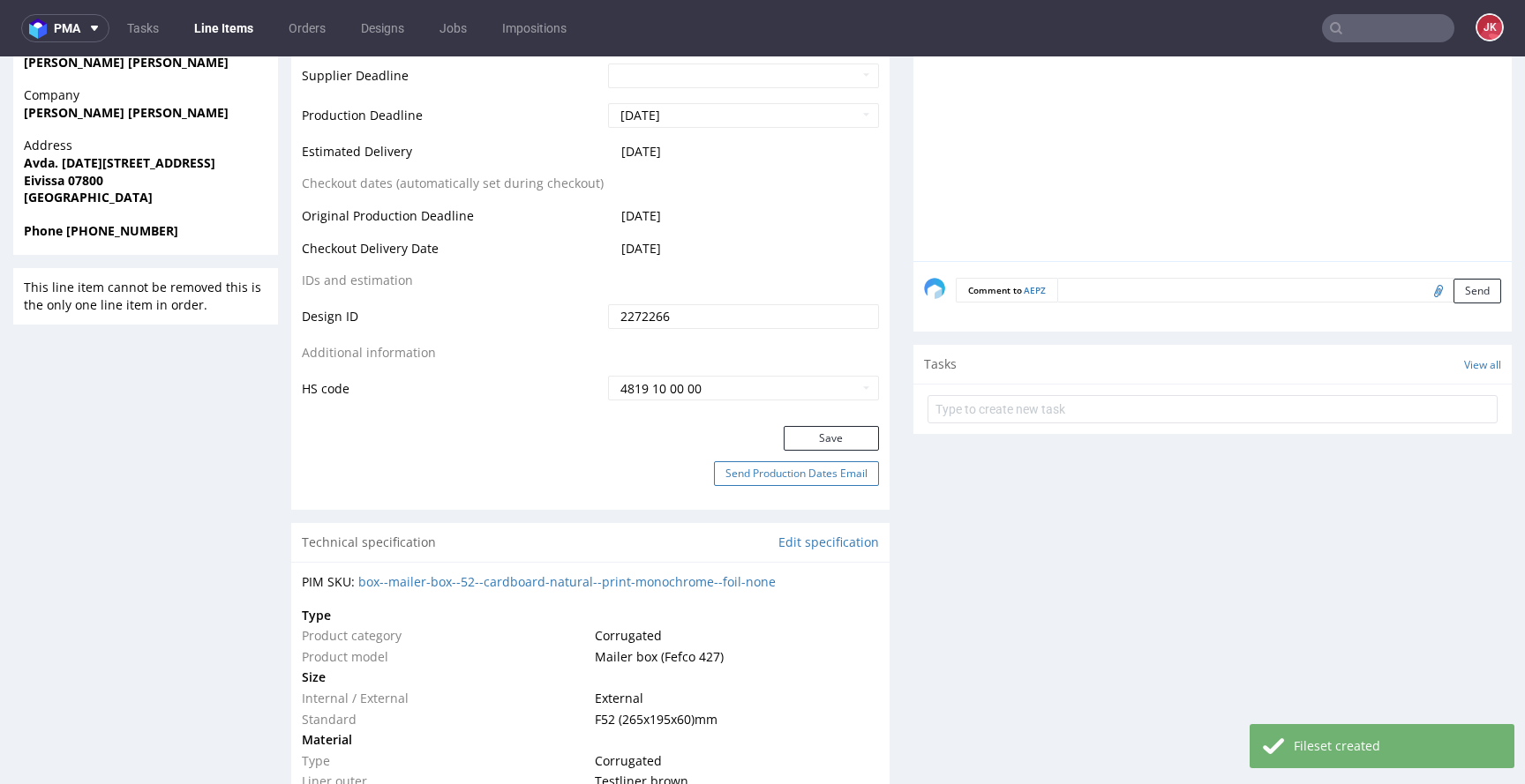
scroll to position [786, 0]
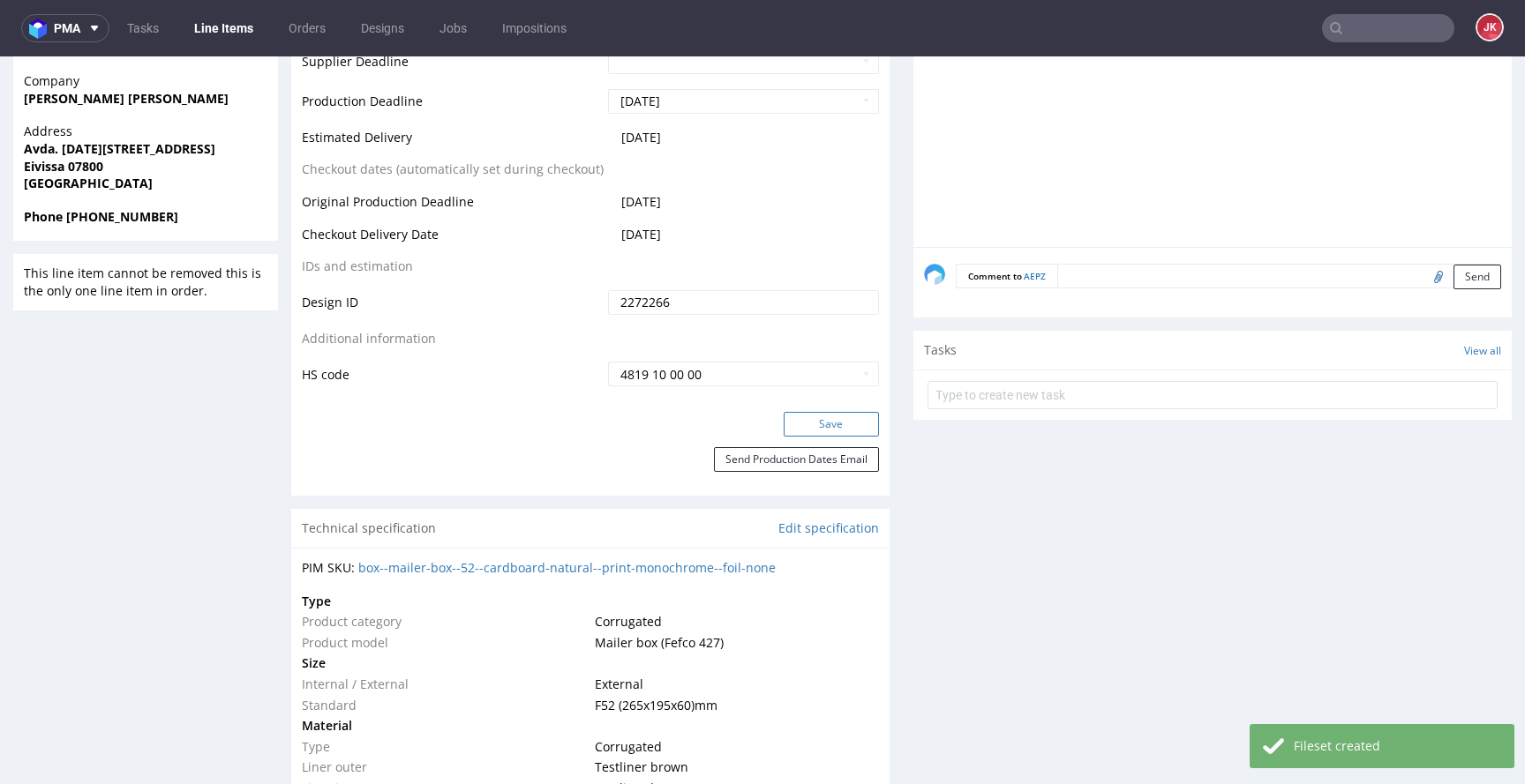
click at [803, 426] on button "Save" at bounding box center [831, 425] width 95 height 25
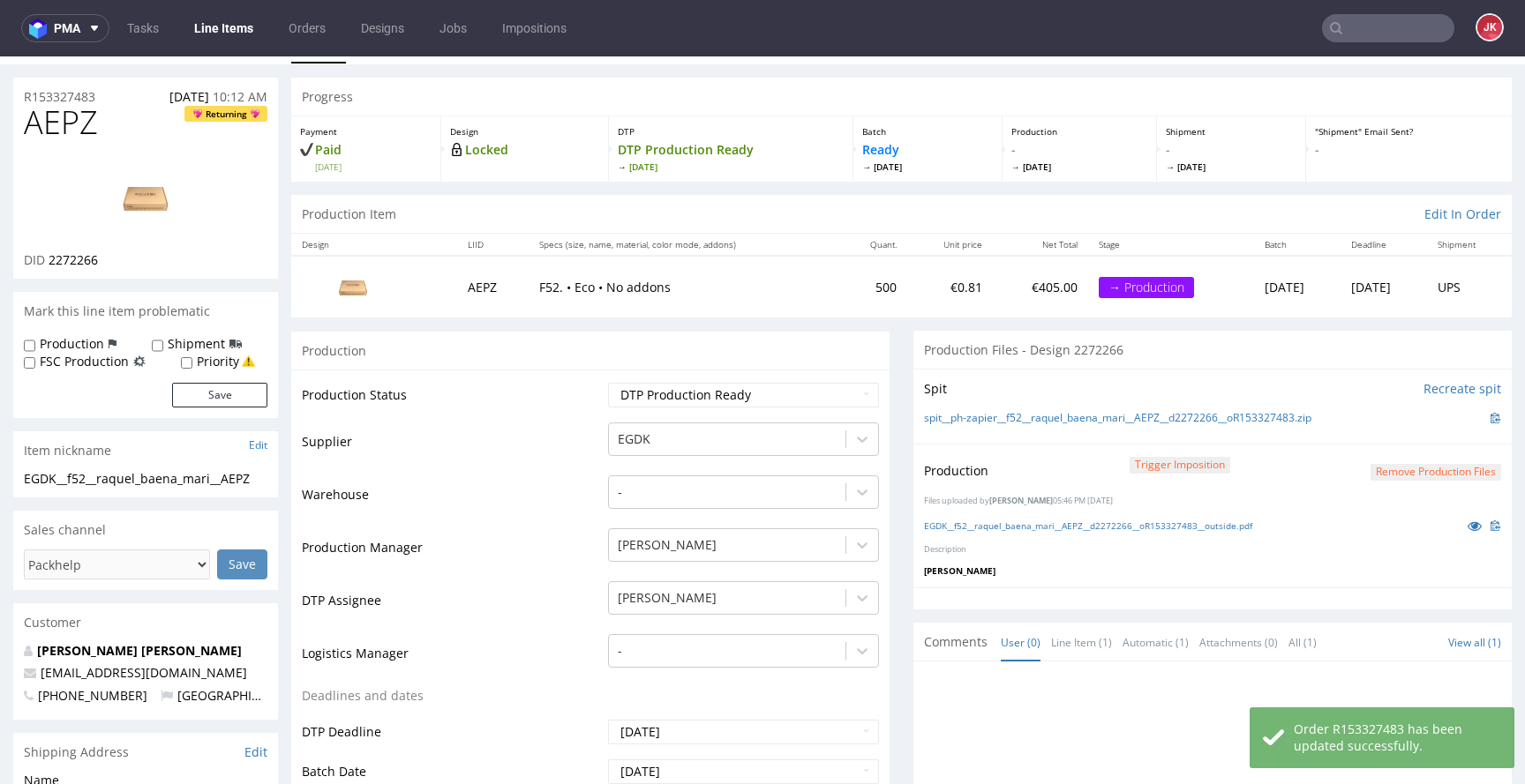
scroll to position [30, 0]
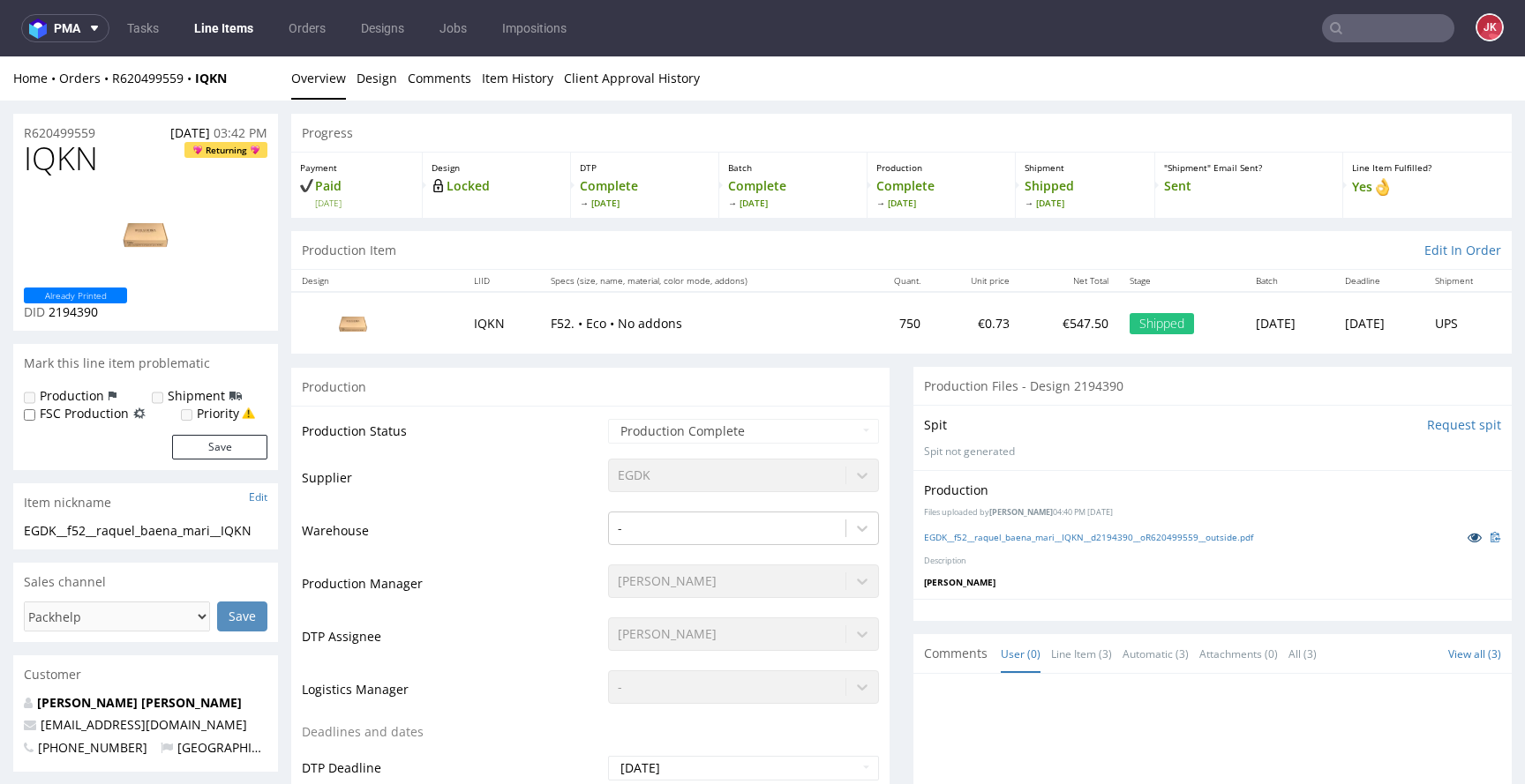
click at [1468, 533] on icon at bounding box center [1475, 538] width 14 height 13
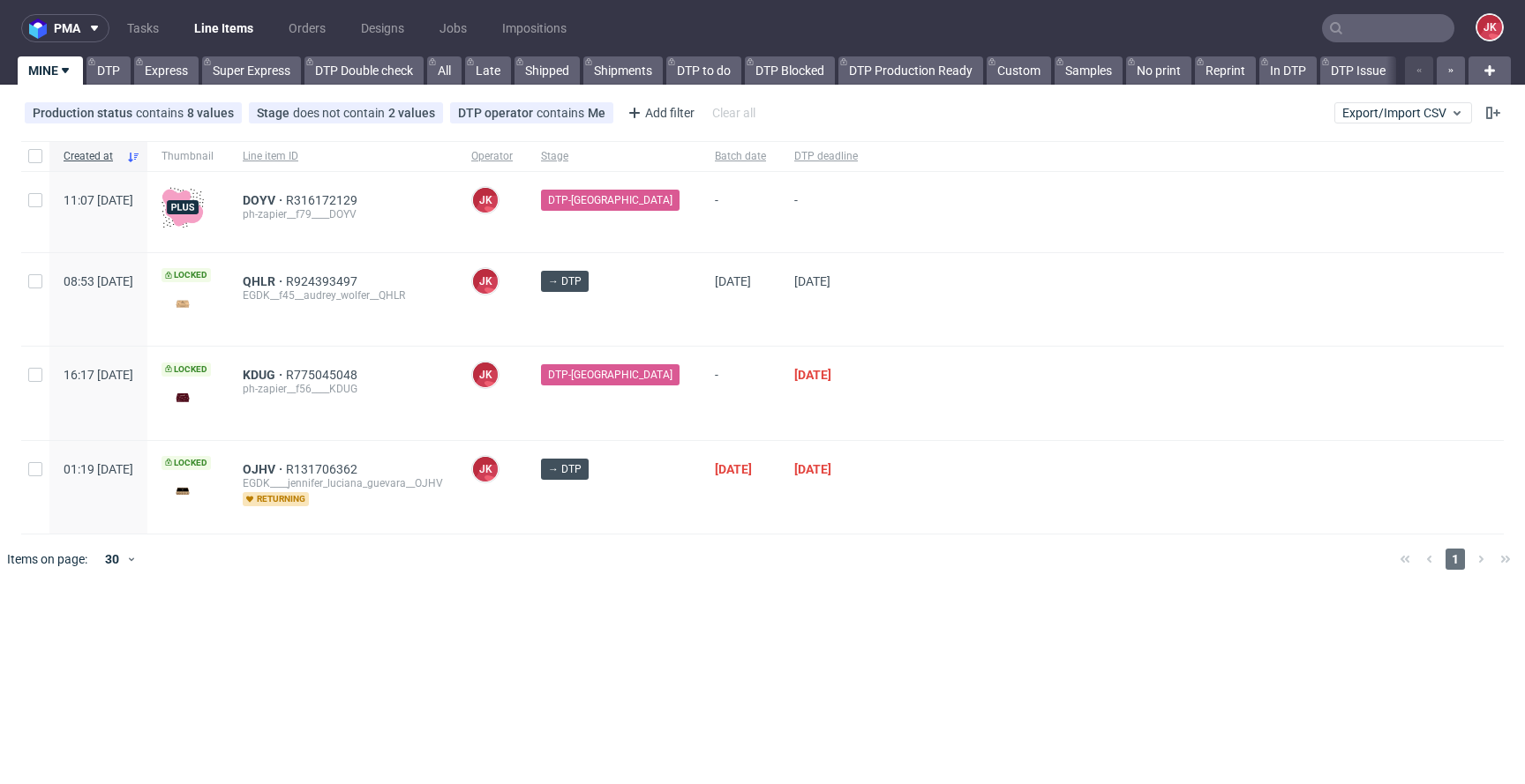
click at [940, 455] on div at bounding box center [1188, 487] width 632 height 92
click at [877, 404] on div at bounding box center [1188, 392] width 632 height 92
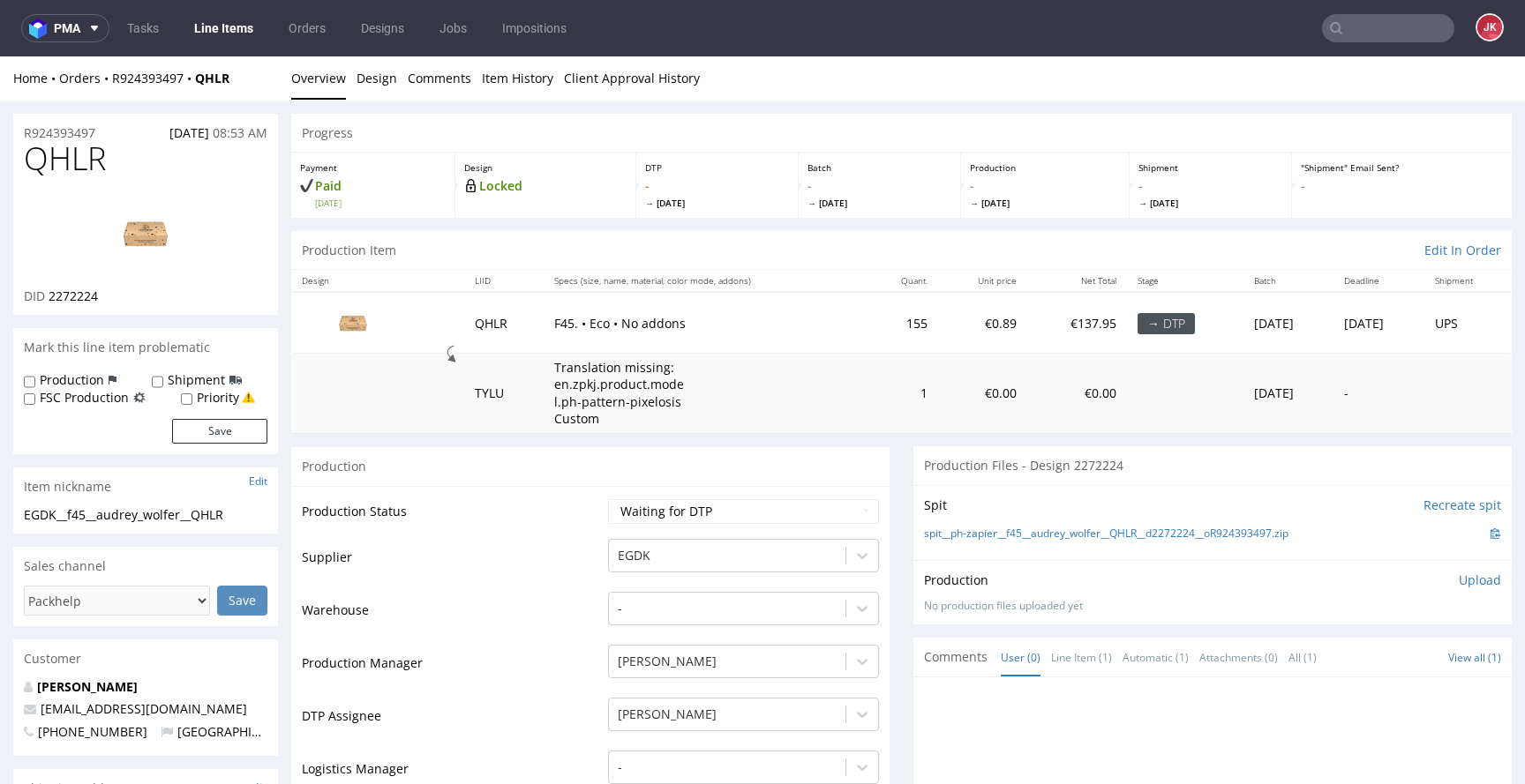
click at [375, 80] on link "Design" at bounding box center [377, 78] width 40 height 43
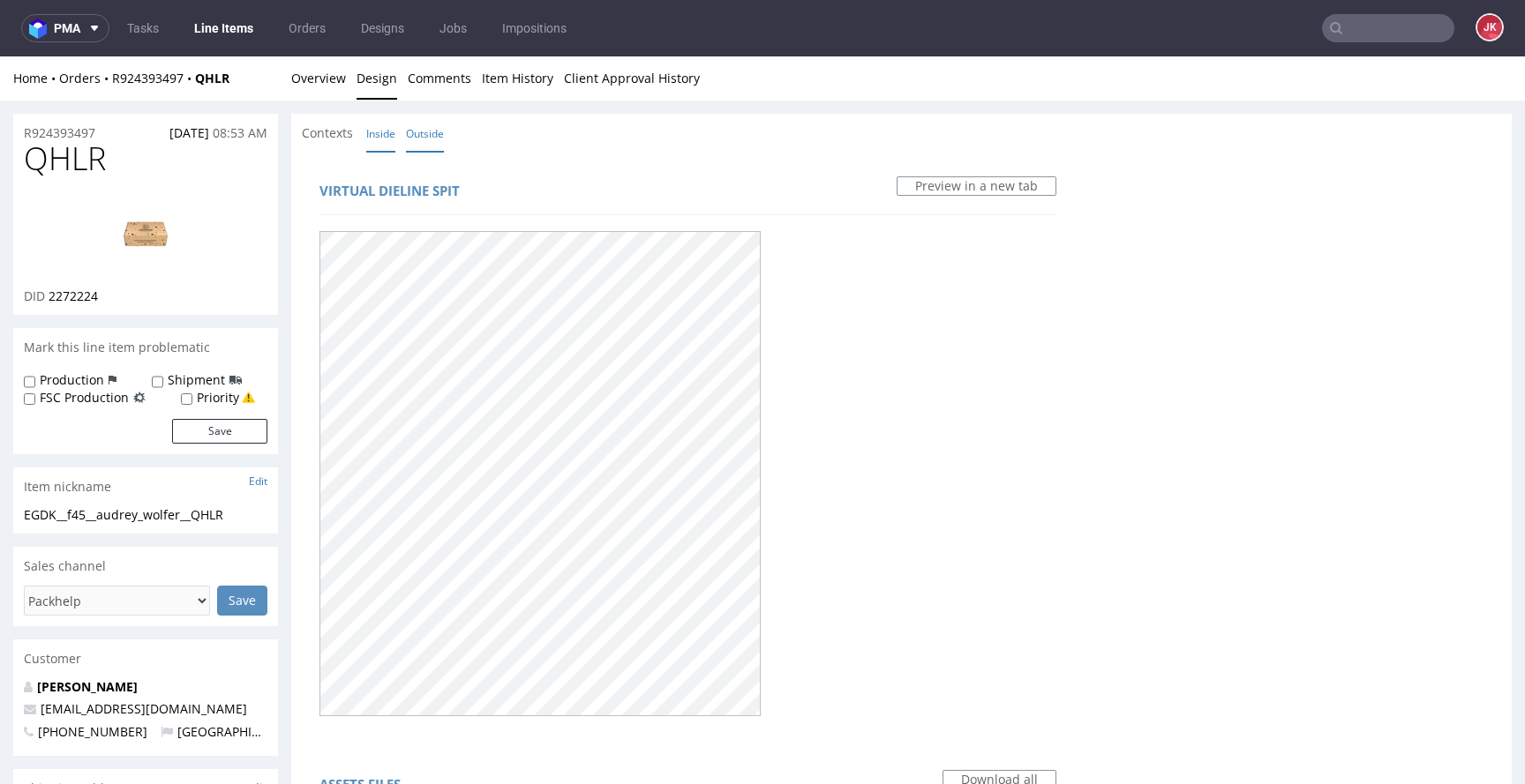
click at [389, 129] on link "Inside" at bounding box center [381, 134] width 29 height 38
click at [417, 131] on link "Outside" at bounding box center [425, 134] width 38 height 38
click at [310, 78] on link "Overview" at bounding box center [318, 78] width 55 height 43
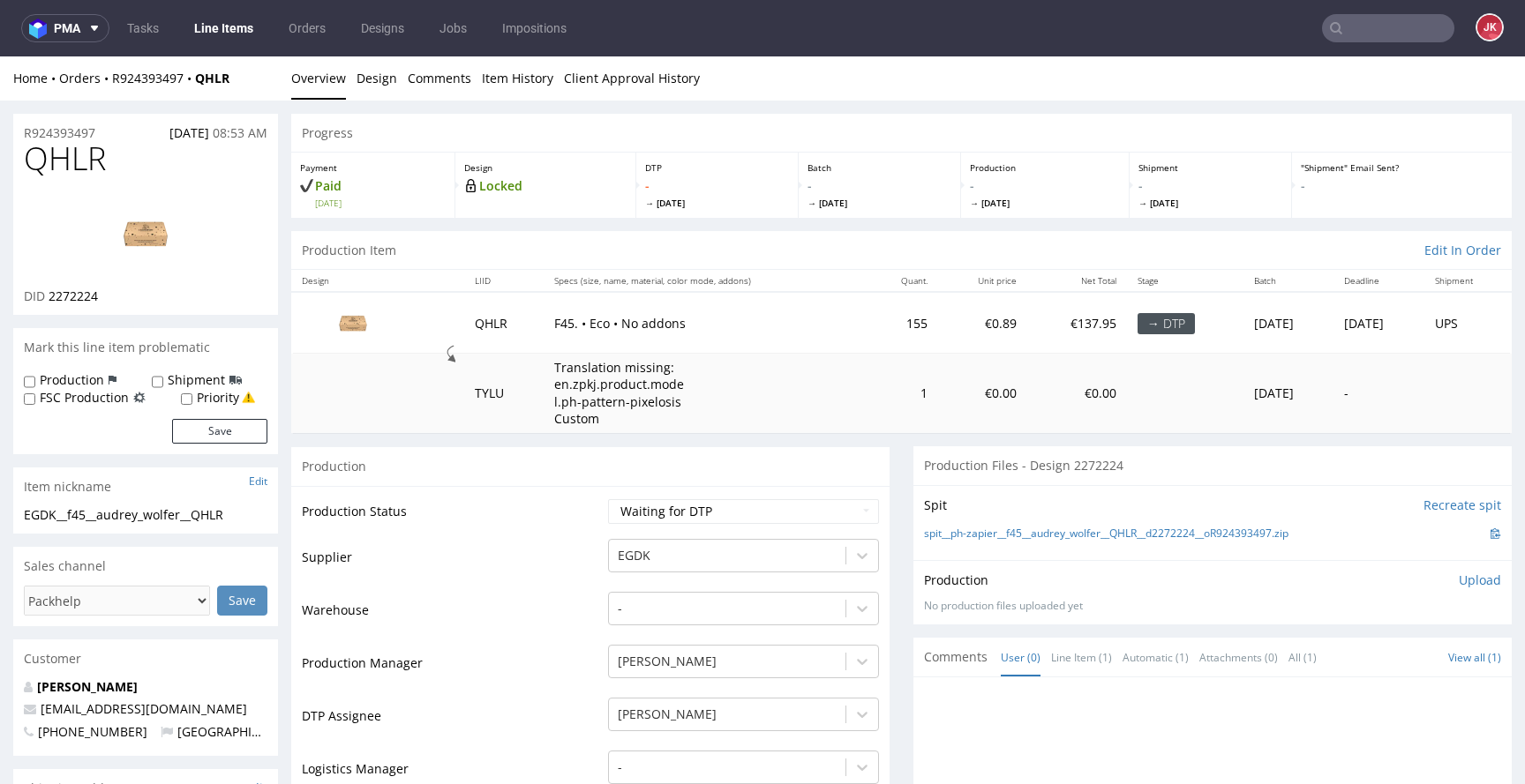
click at [79, 296] on span "2272224" at bounding box center [73, 296] width 49 height 17
copy span "2272224"
click at [651, 500] on select "Waiting for Artwork Waiting for Diecut Waiting for Mockup Waiting for DTP Waiti…" at bounding box center [743, 512] width 271 height 25
select select "dtp_in_process"
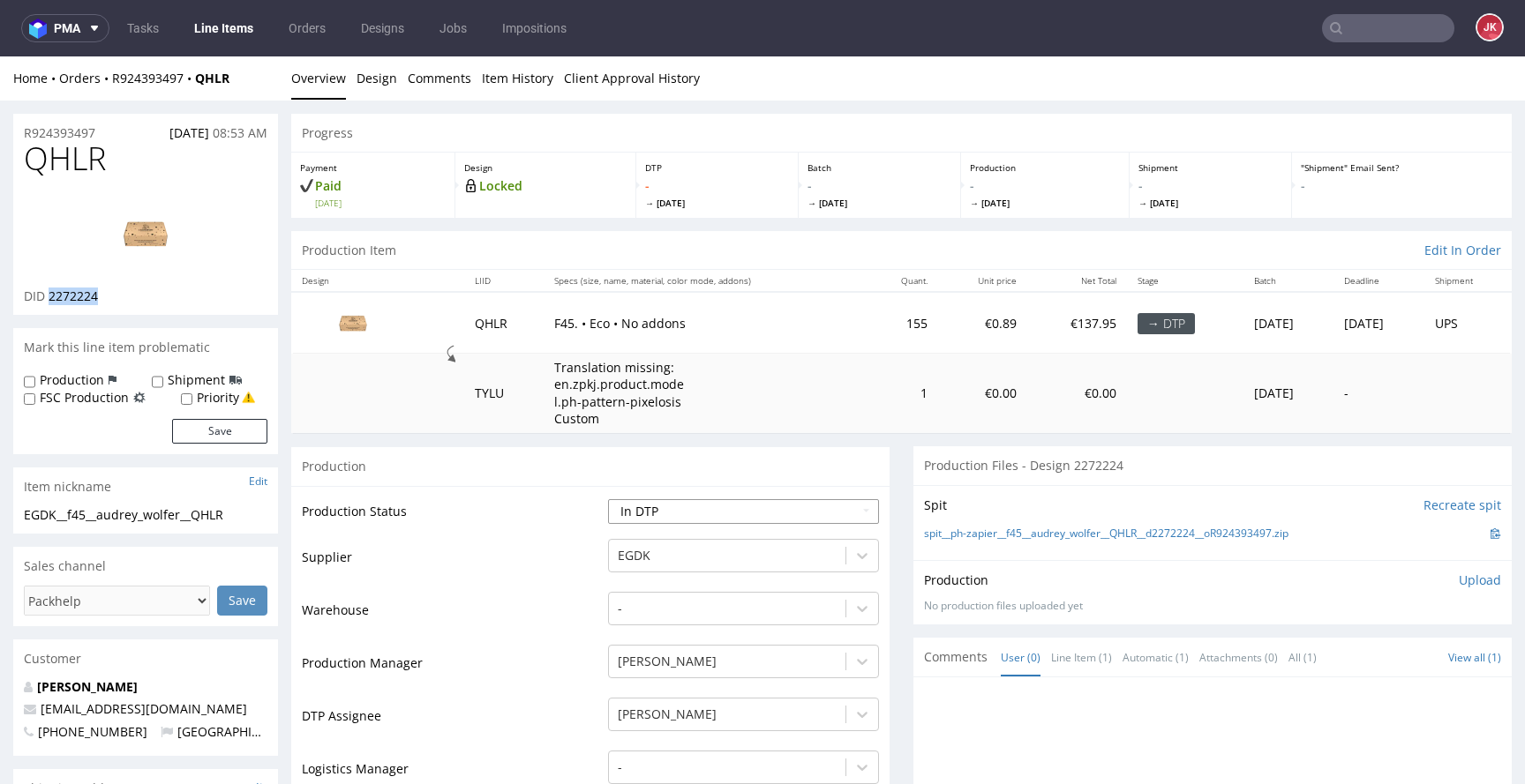
click at [608, 499] on select "Waiting for Artwork Waiting for Diecut Waiting for Mockup Waiting for DTP Waiti…" at bounding box center [743, 512] width 271 height 25
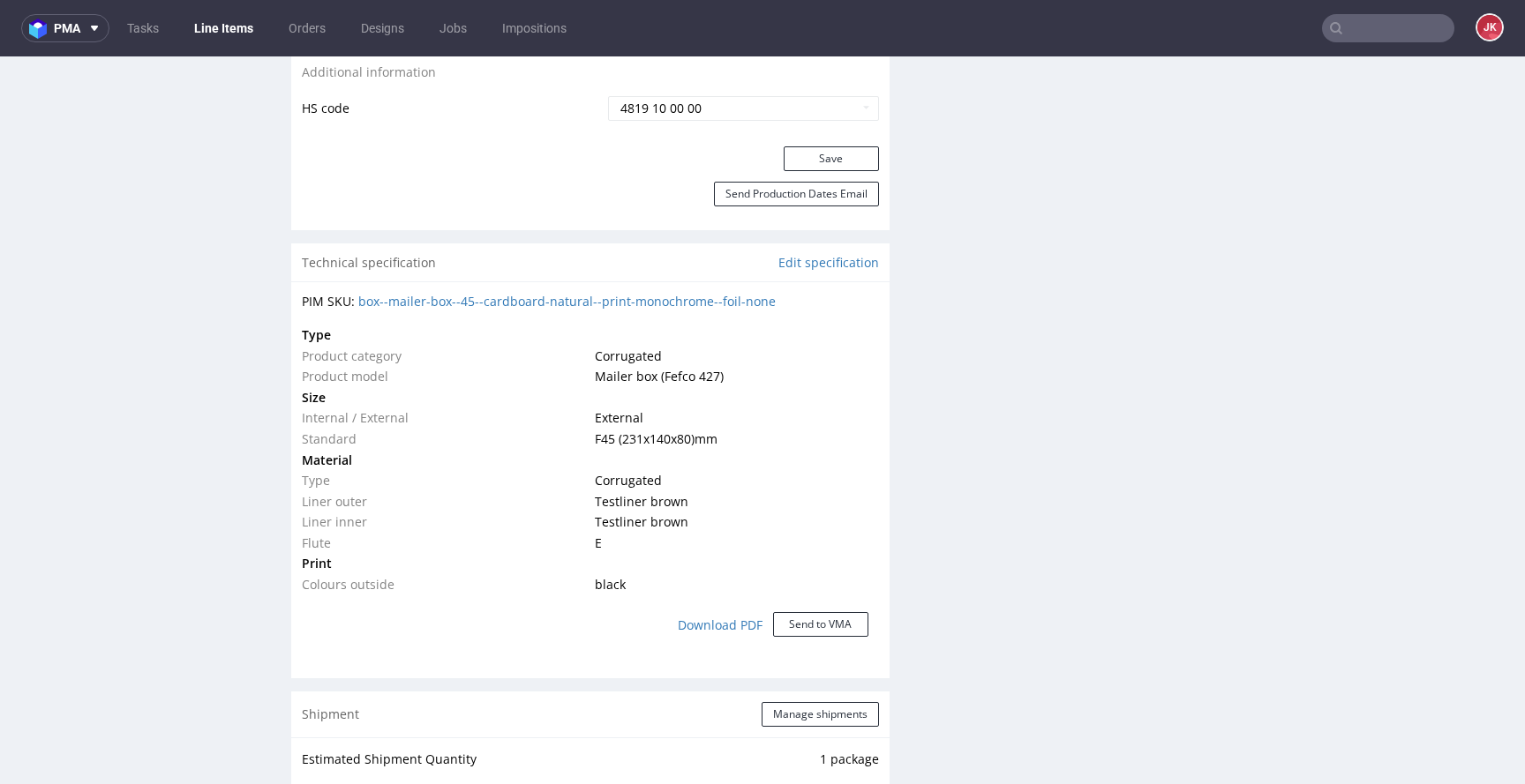
scroll to position [1148, 0]
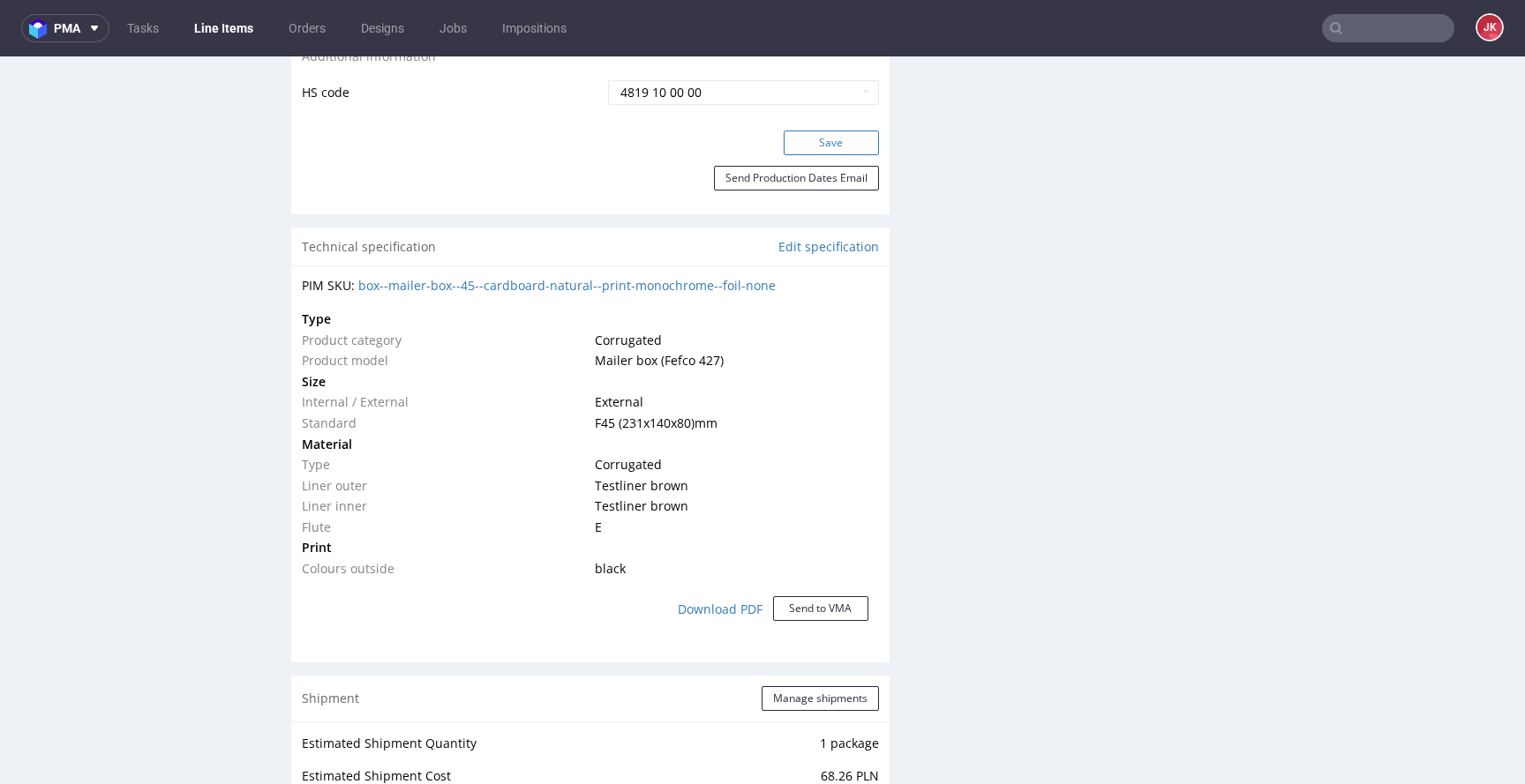
click at [810, 148] on button "Save" at bounding box center [831, 143] width 95 height 25
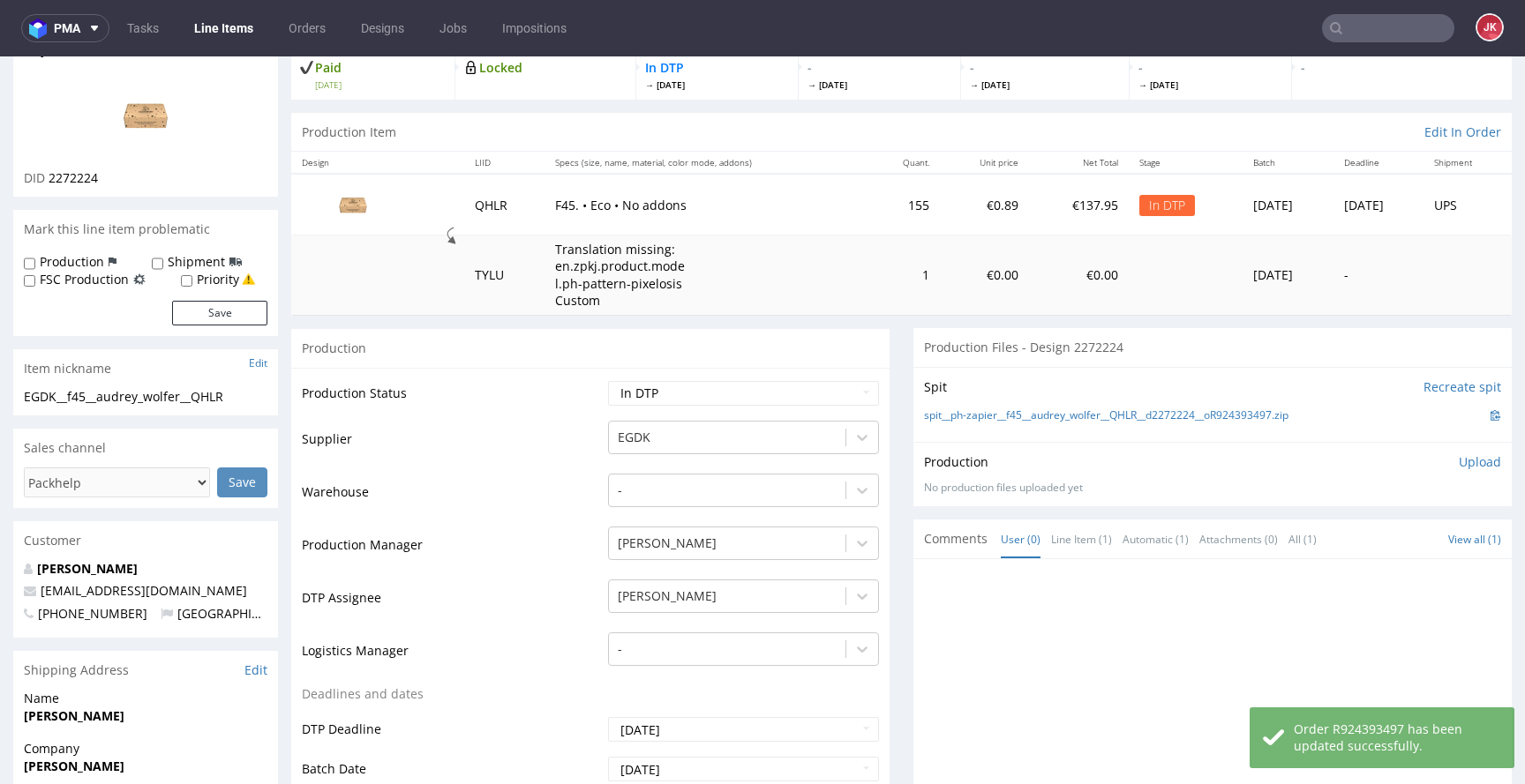
scroll to position [0, 0]
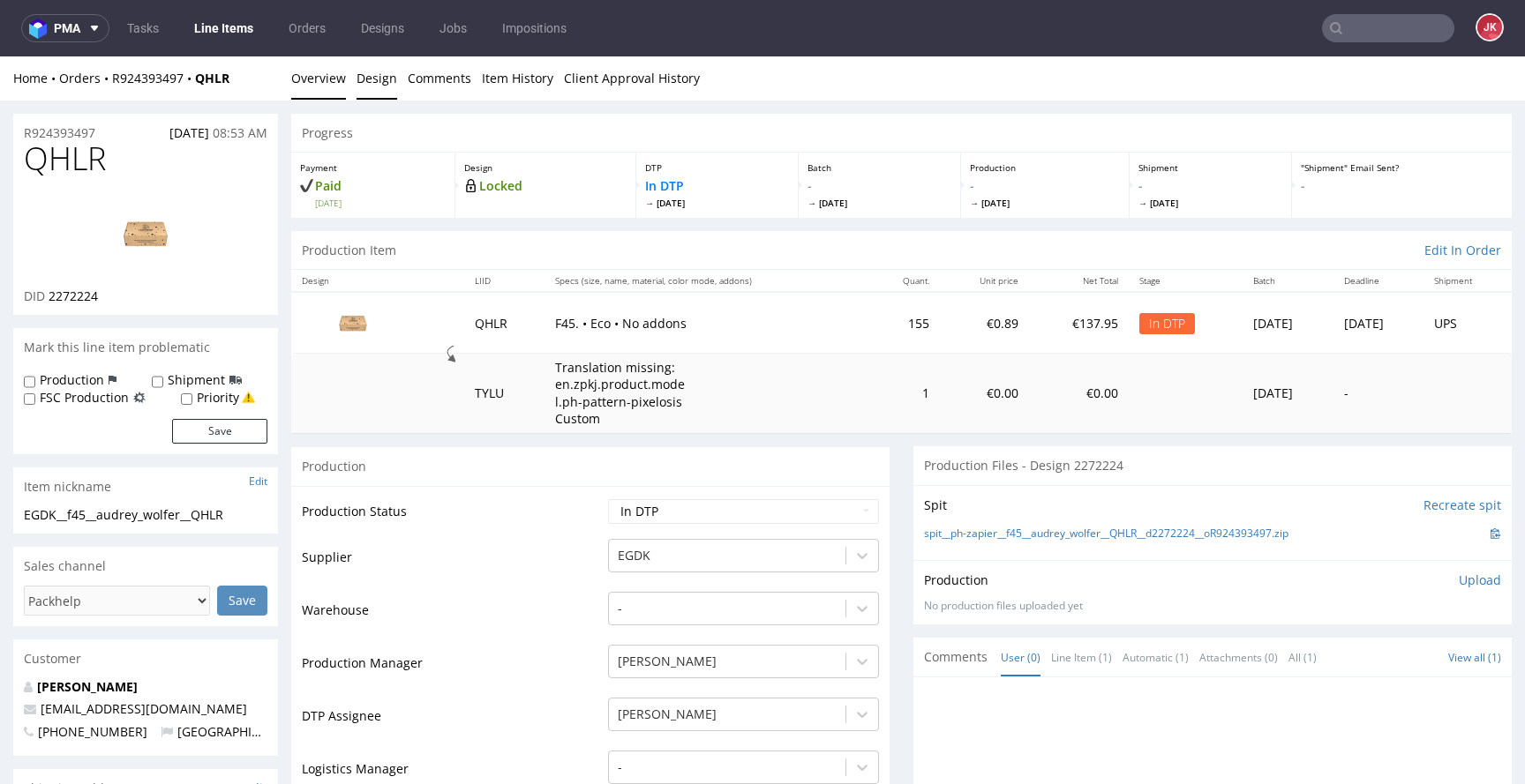
click at [357, 86] on link "Design" at bounding box center [377, 78] width 40 height 43
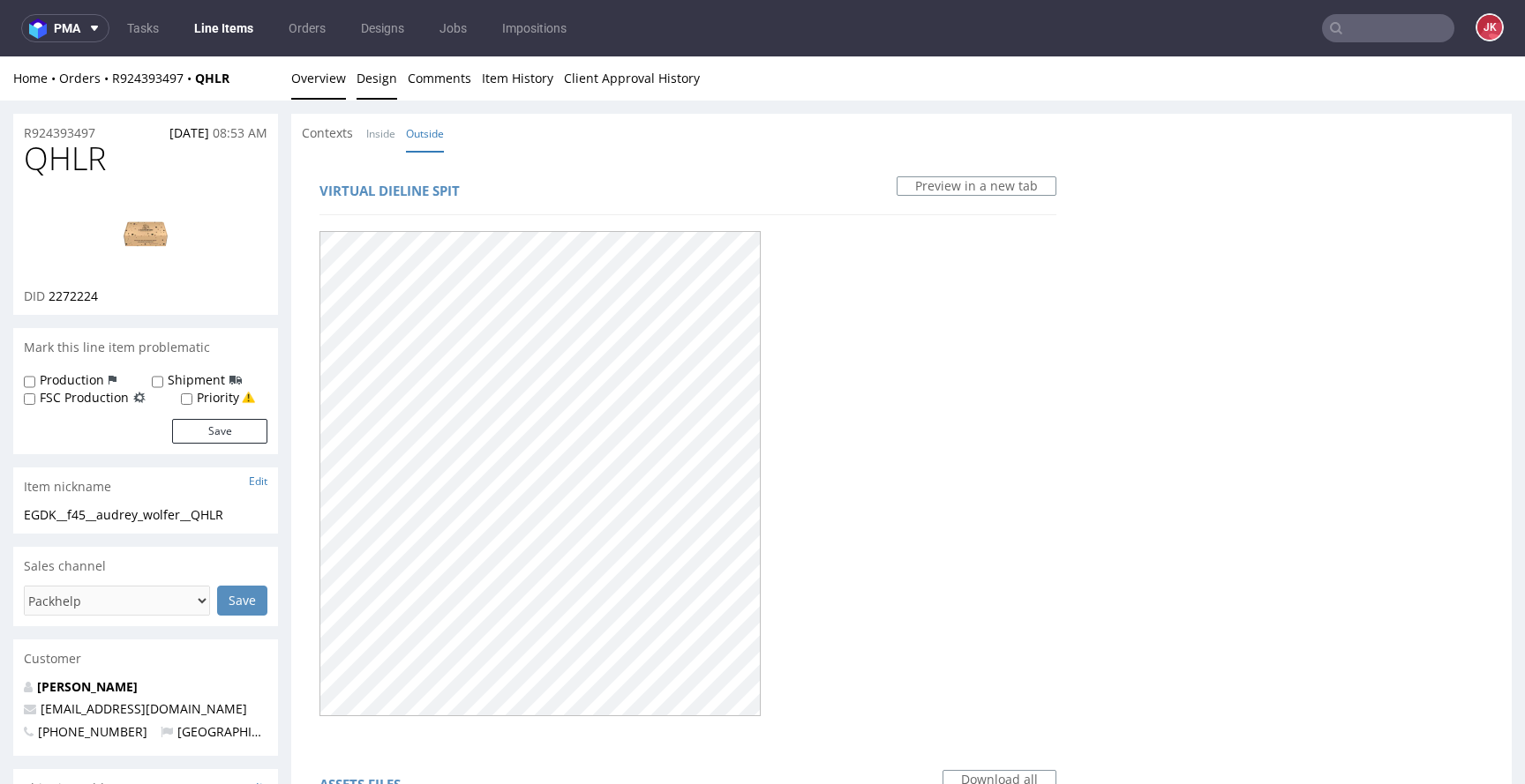
click at [325, 88] on link "Overview" at bounding box center [318, 78] width 55 height 43
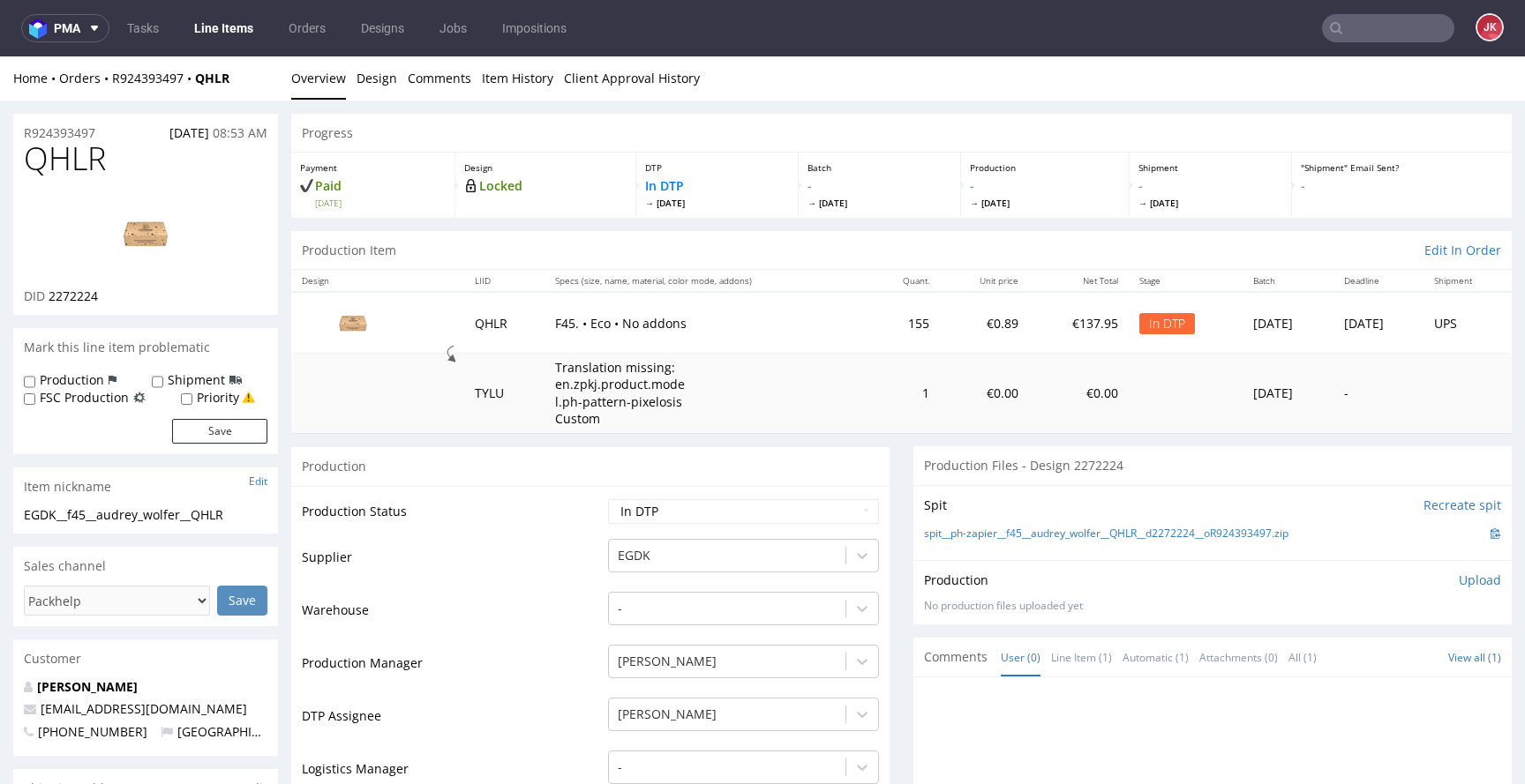
click at [75, 160] on span "QHLR" at bounding box center [65, 159] width 82 height 35
copy span "QHLR"
click at [498, 511] on td "Production Status" at bounding box center [453, 517] width 302 height 39
drag, startPoint x: 257, startPoint y: 509, endPoint x: 0, endPoint y: 524, distance: 257.4
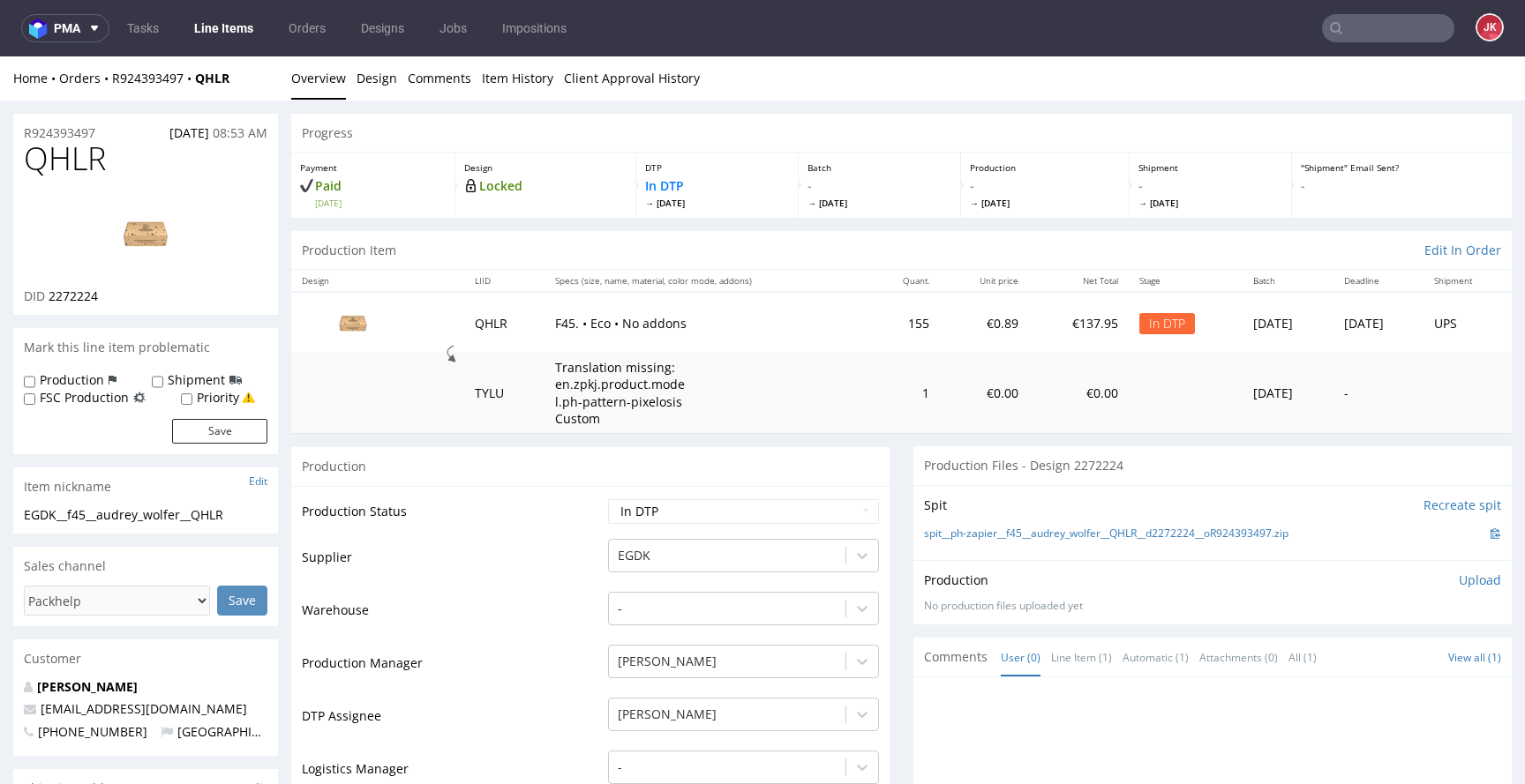
drag, startPoint x: 256, startPoint y: 511, endPoint x: 0, endPoint y: 504, distance: 256.1
copy section "EGDK__f45__audrey_wolfer__QHLR"
drag, startPoint x: 107, startPoint y: 130, endPoint x: 24, endPoint y: 127, distance: 83.1
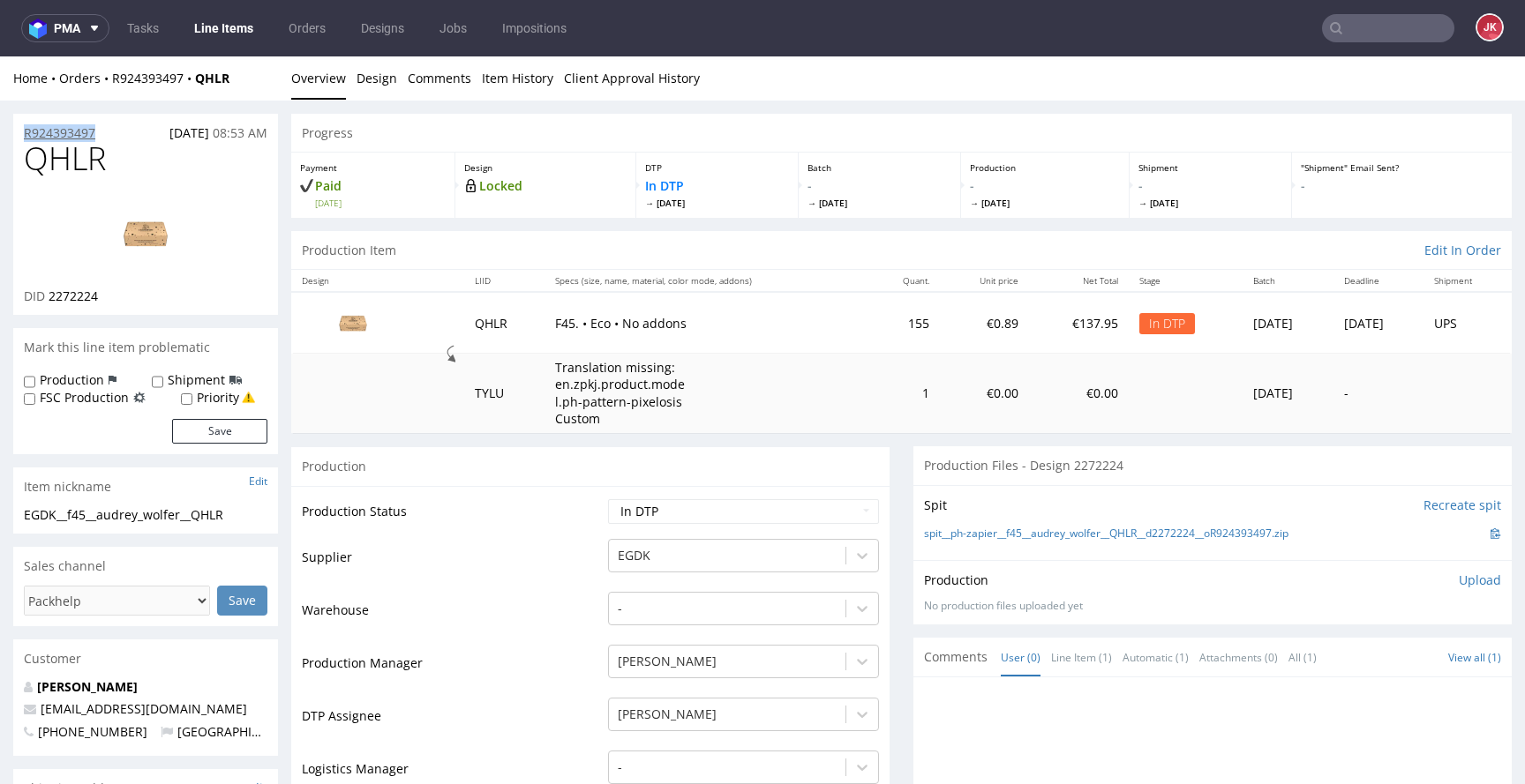
click at [24, 127] on div "R924393497 08.10.2025 08:53 AM" at bounding box center [145, 128] width 264 height 29
copy p "R924393497"
click at [1139, 573] on div "Production Upload" at bounding box center [1213, 581] width 577 height 18
click at [1459, 585] on p "Upload" at bounding box center [1479, 581] width 42 height 18
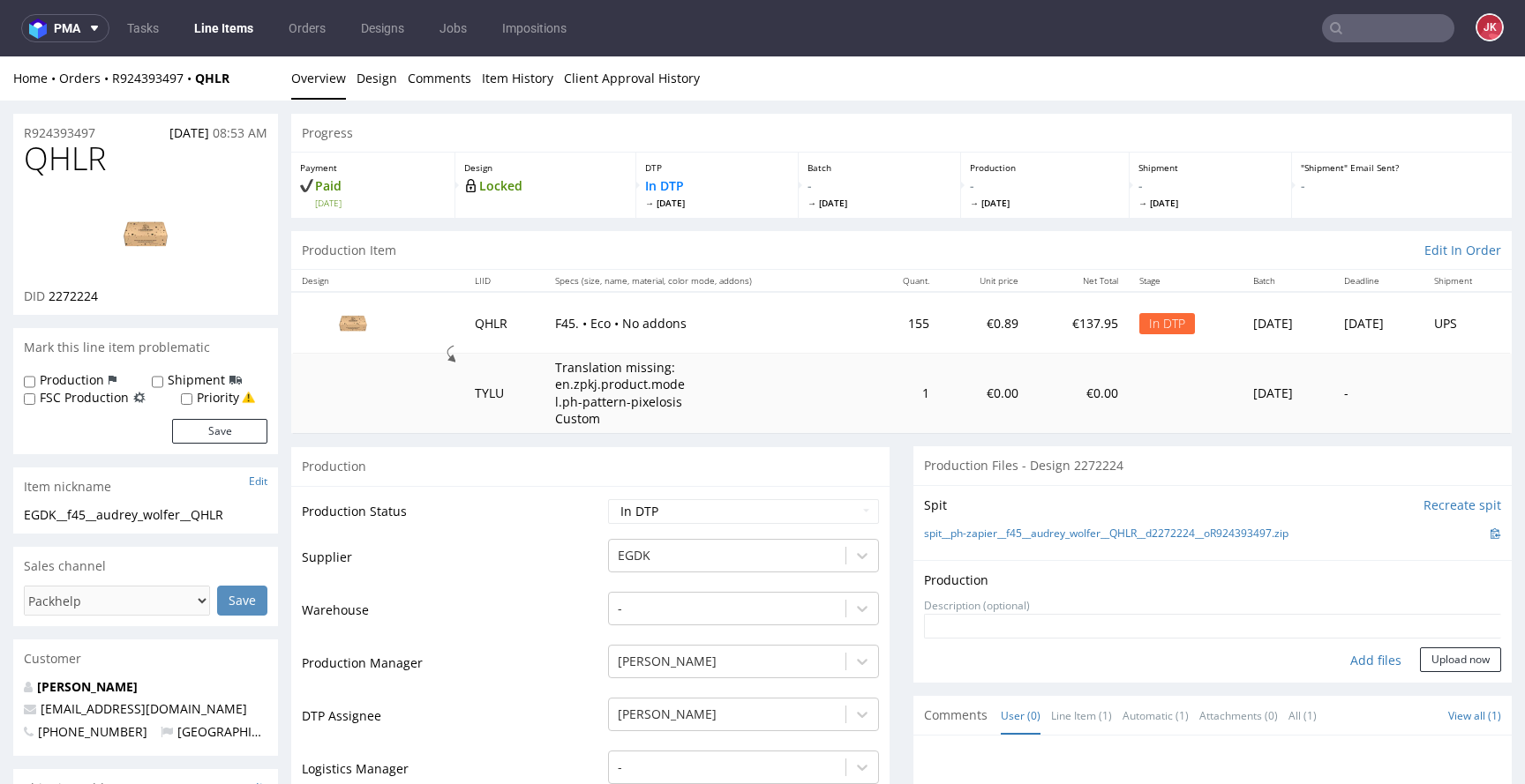
click at [1353, 662] on div "Add files" at bounding box center [1376, 661] width 88 height 27
type input "C:\fakepath\EGDK__f45__audrey_wolfer__QHLR__d2272224__oR924393497__outside.pdf"
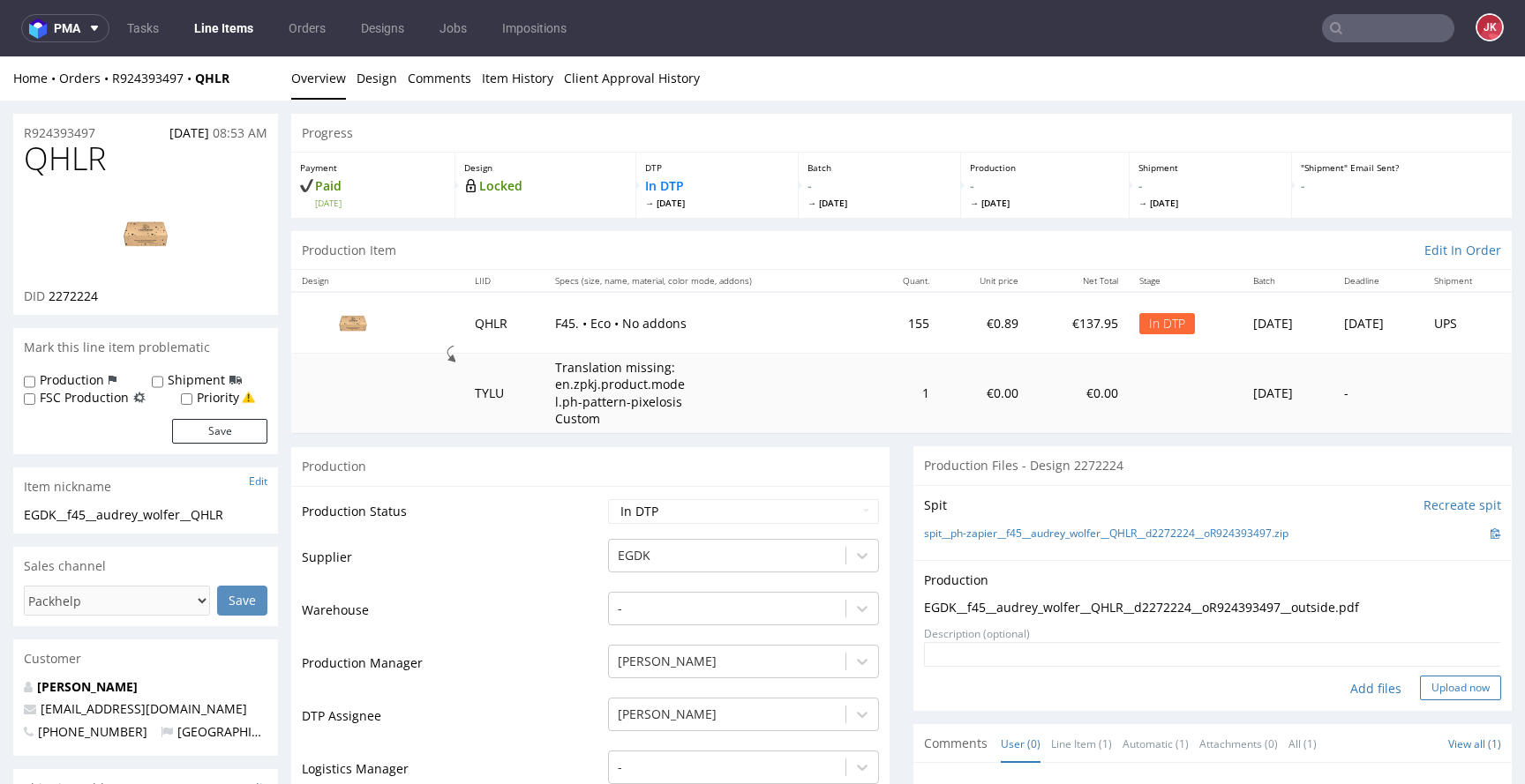
click at [1420, 693] on button "Upload now" at bounding box center [1460, 688] width 82 height 25
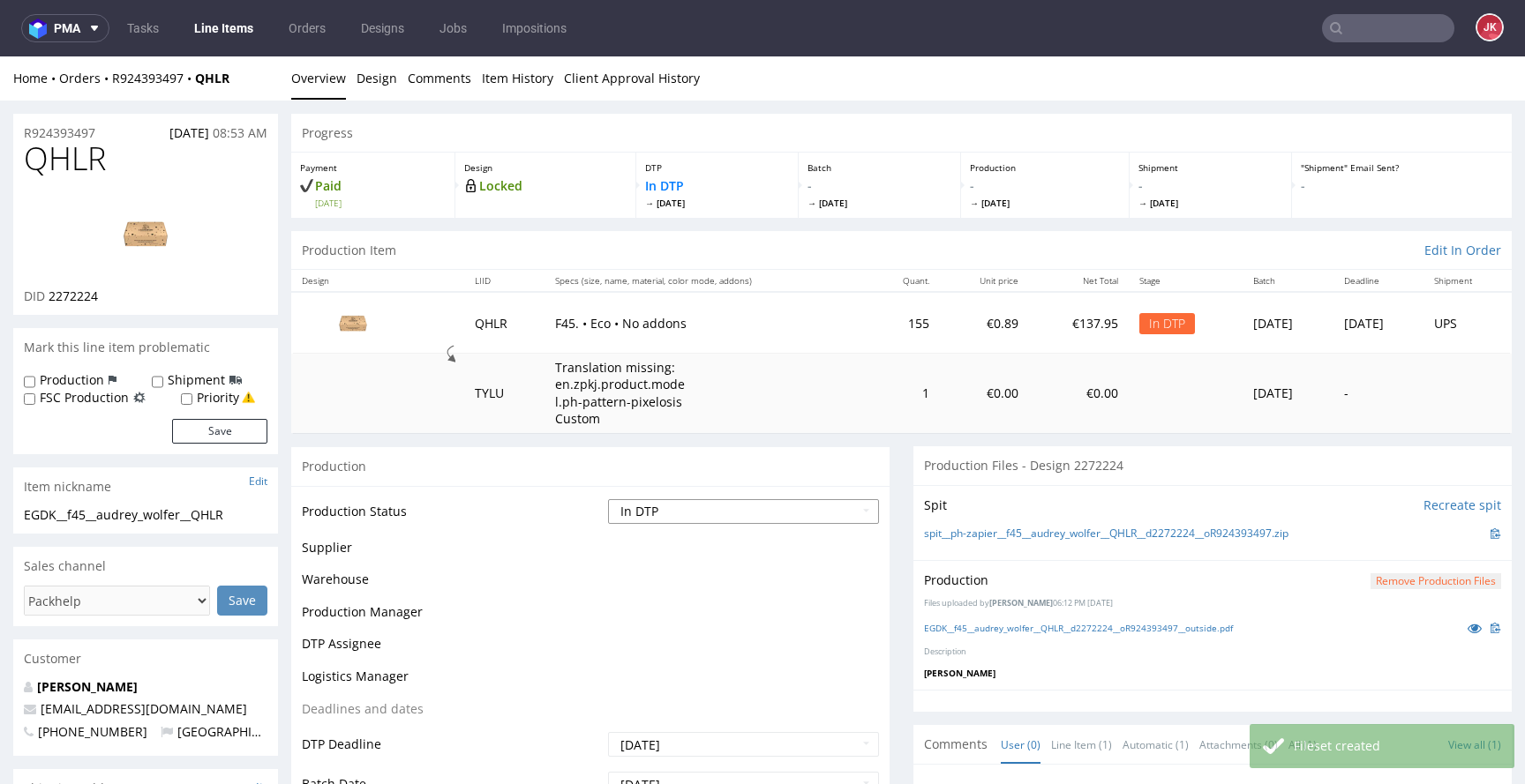
click at [721, 506] on select "Waiting for Artwork Waiting for Diecut Waiting for Mockup Waiting for DTP Waiti…" at bounding box center [743, 512] width 271 height 25
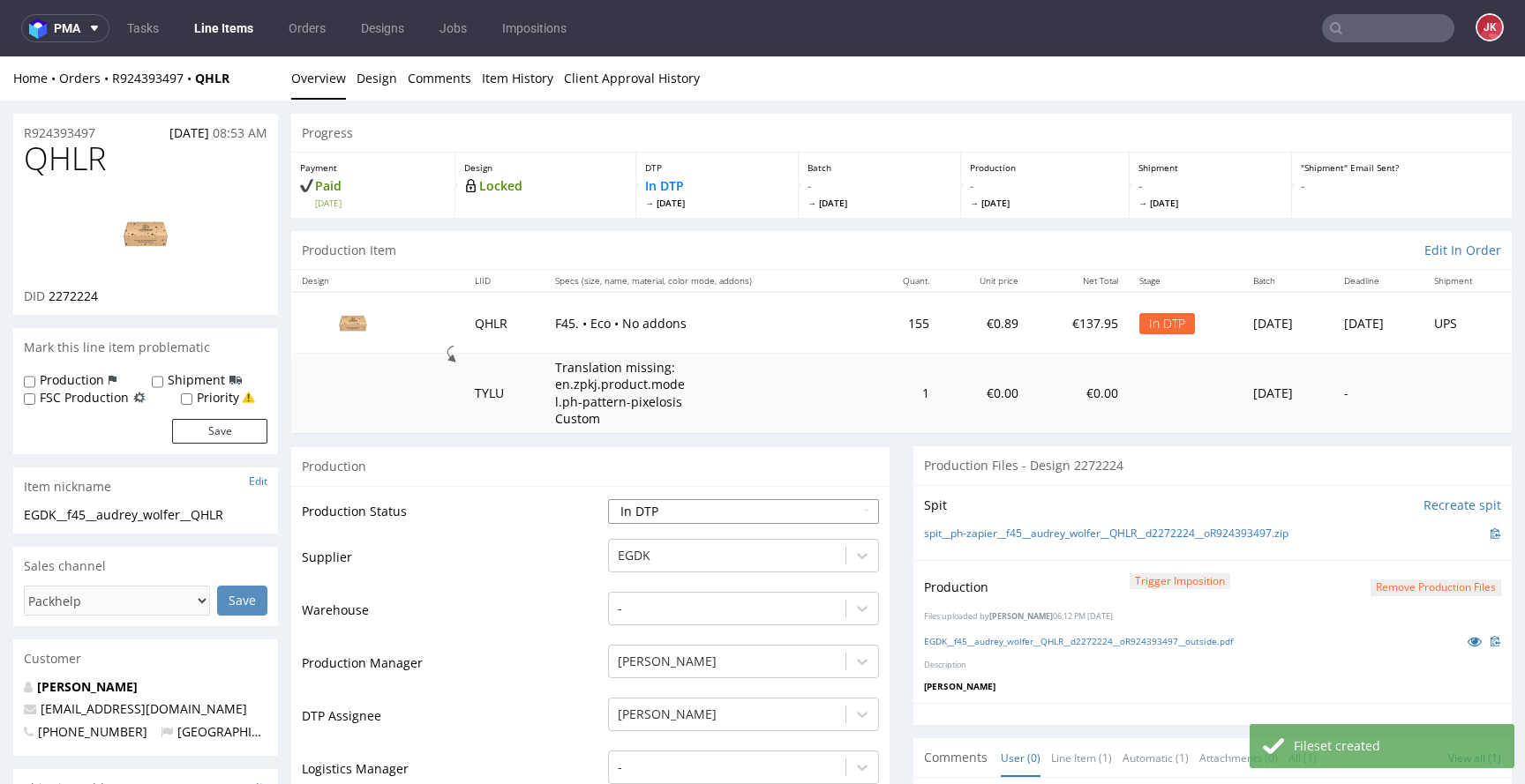
select select "dtp_production_ready"
click at [608, 499] on select "Waiting for Artwork Waiting for Diecut Waiting for Mockup Waiting for DTP Waiti…" at bounding box center [743, 512] width 271 height 25
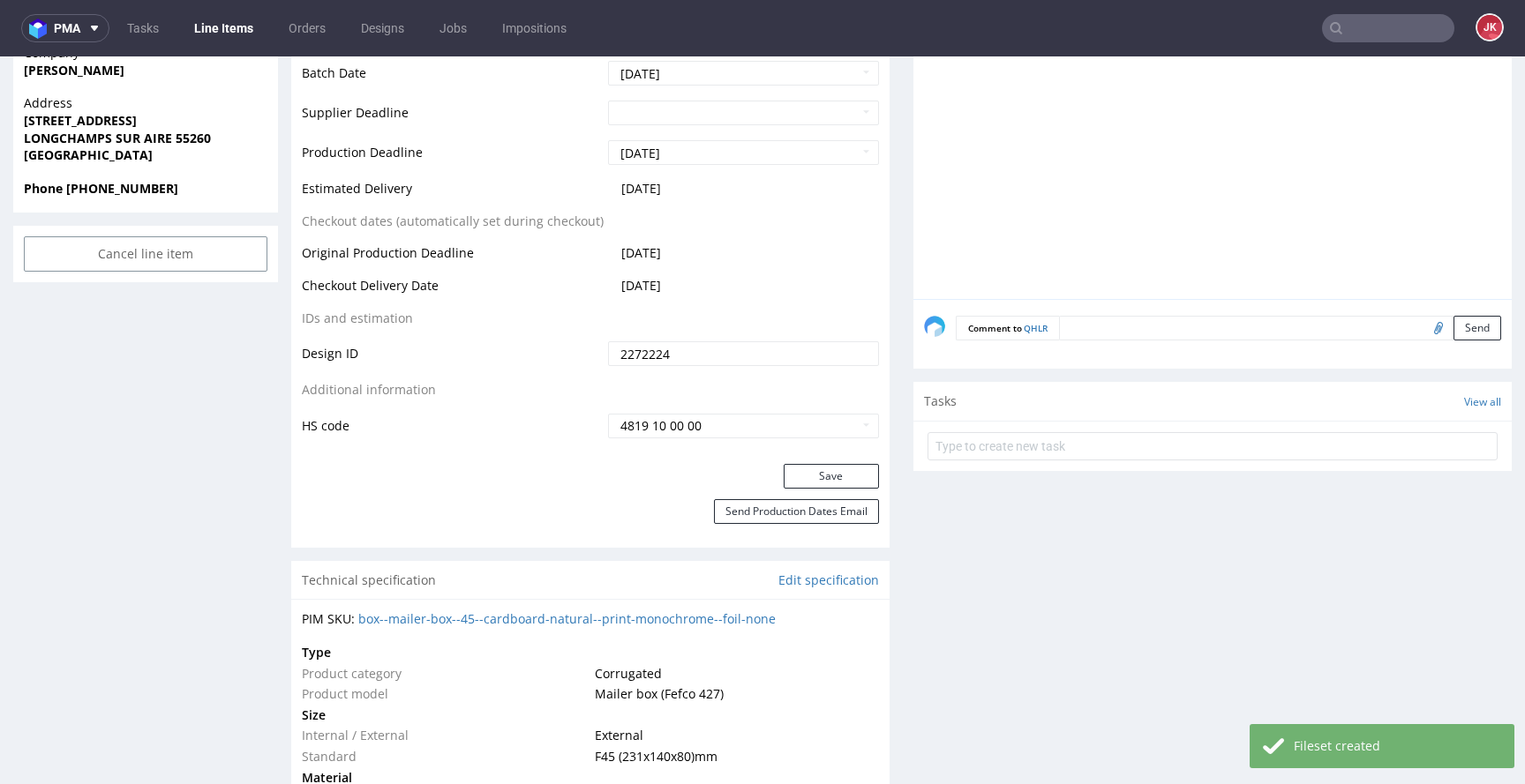
scroll to position [910, 0]
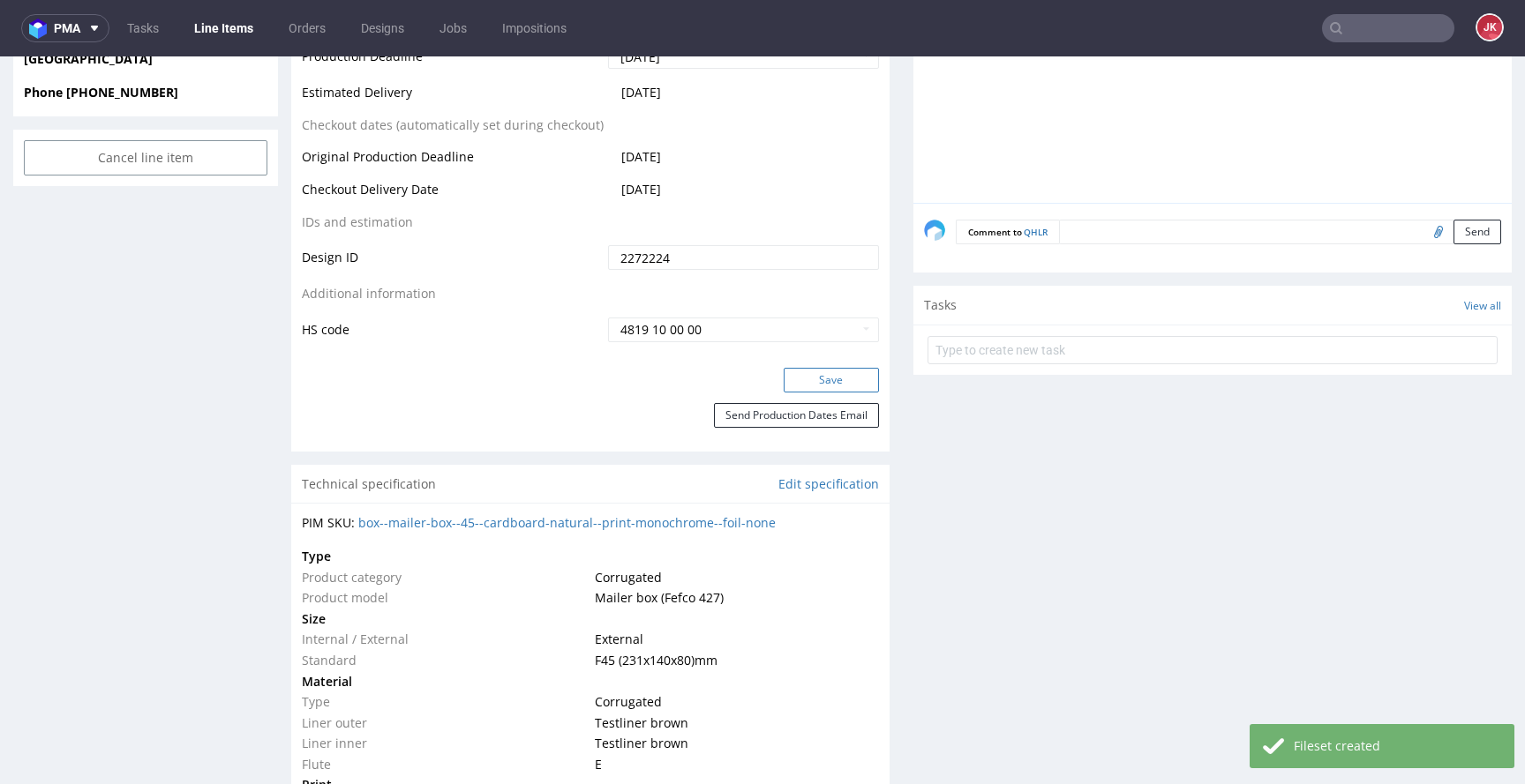
click at [812, 378] on button "Save" at bounding box center [831, 381] width 95 height 25
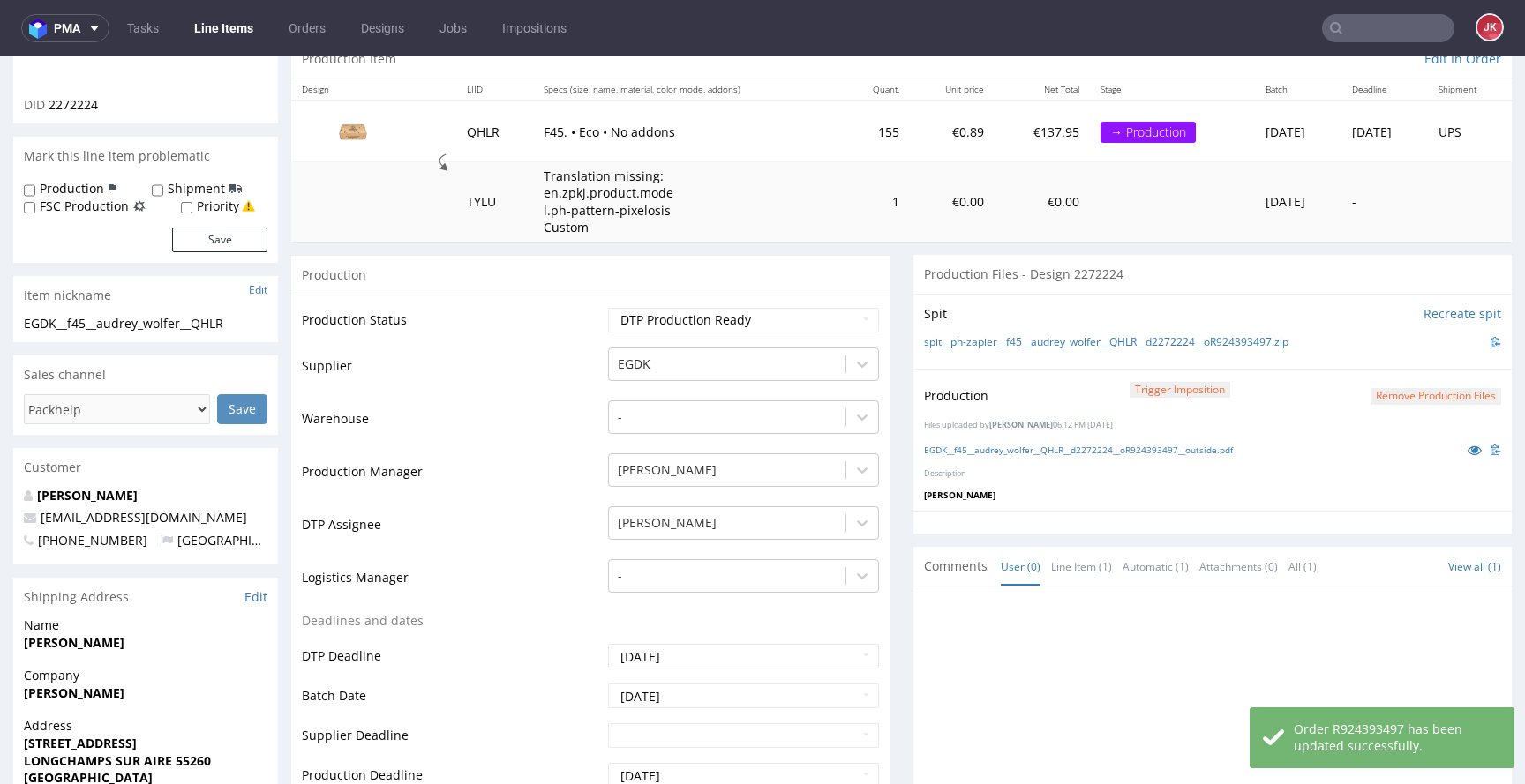
scroll to position [0, 0]
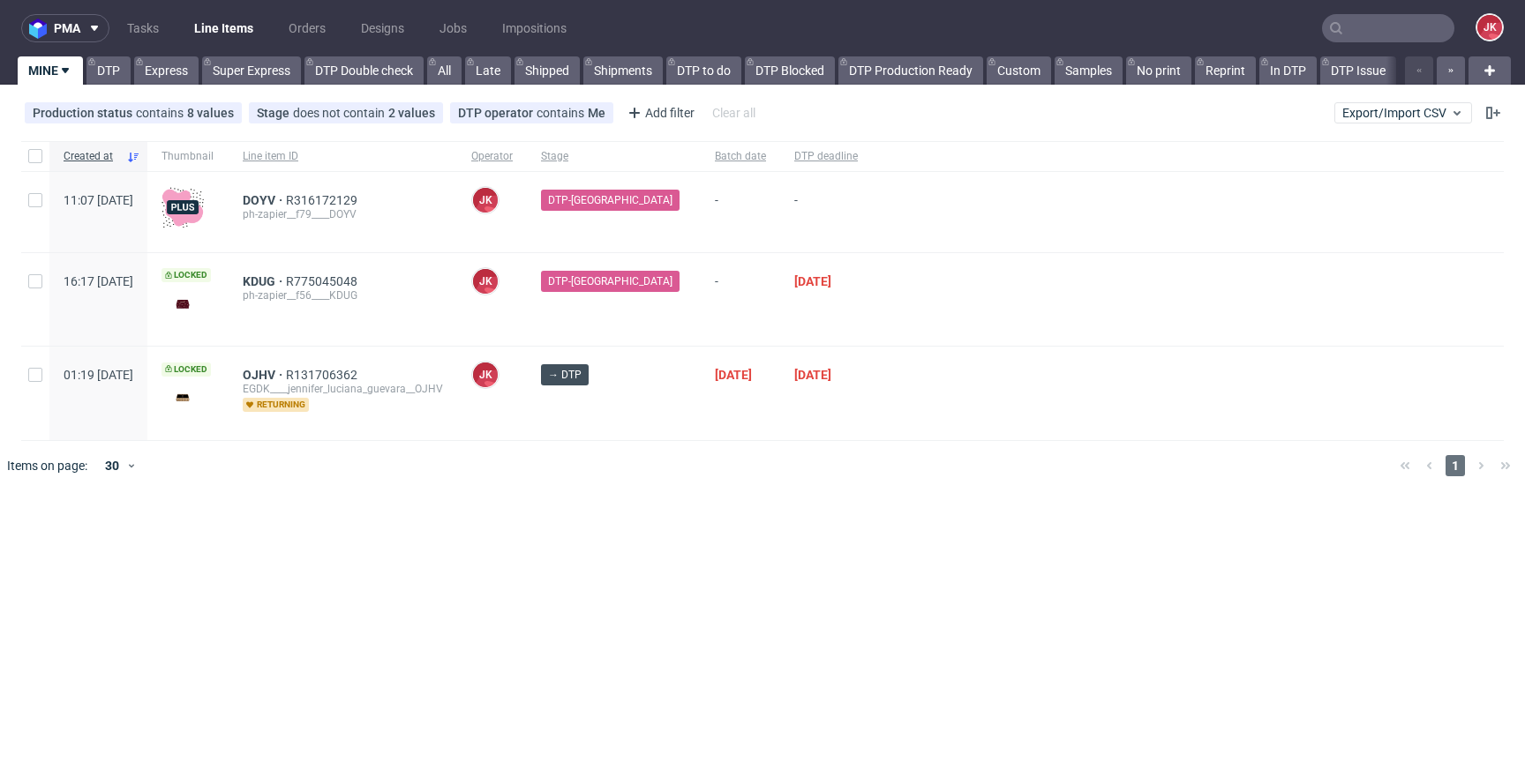
click at [888, 312] on div at bounding box center [1188, 299] width 632 height 92
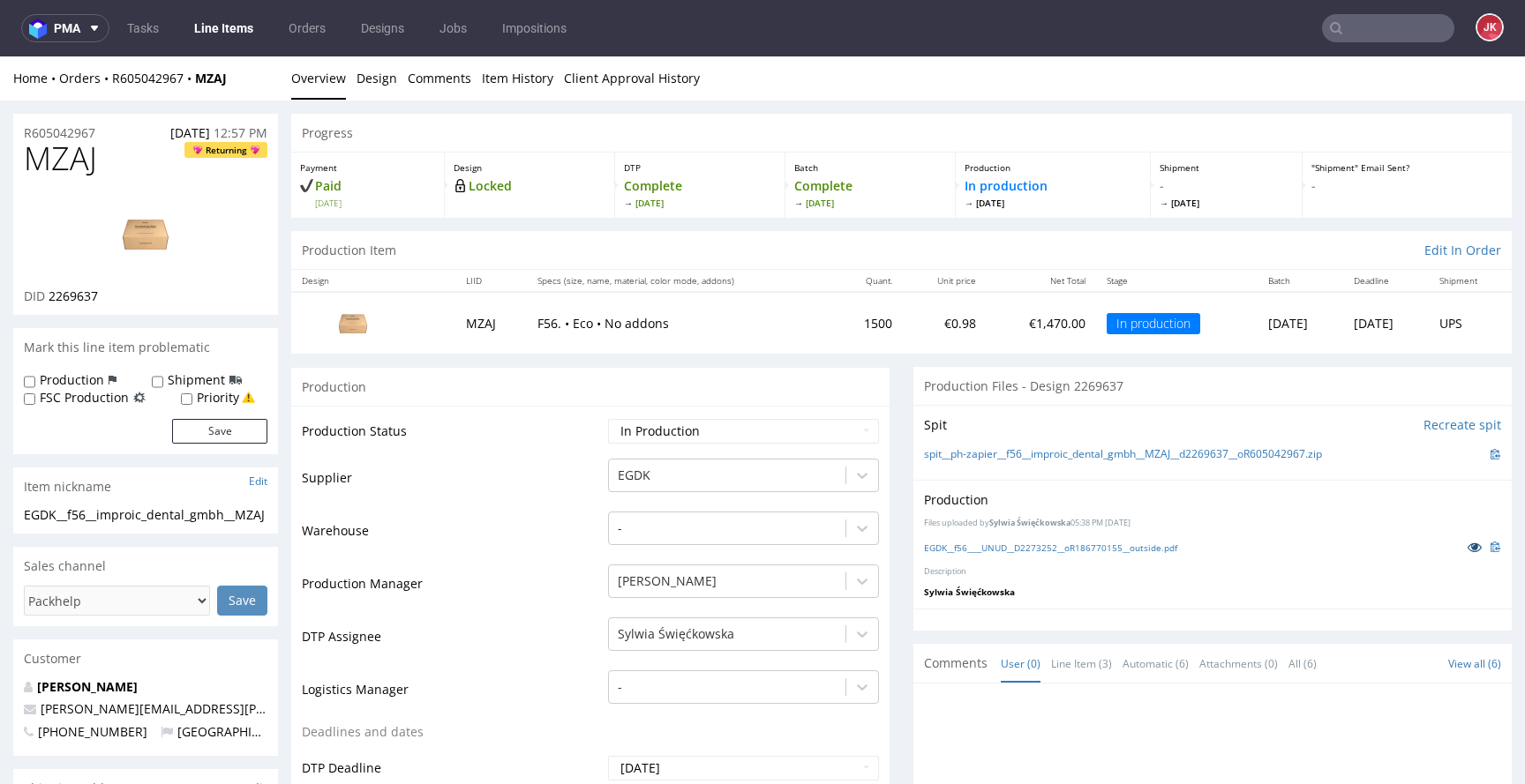
click at [1468, 547] on icon at bounding box center [1475, 547] width 14 height 13
click at [1335, 29] on input "text" at bounding box center [1389, 29] width 133 height 29
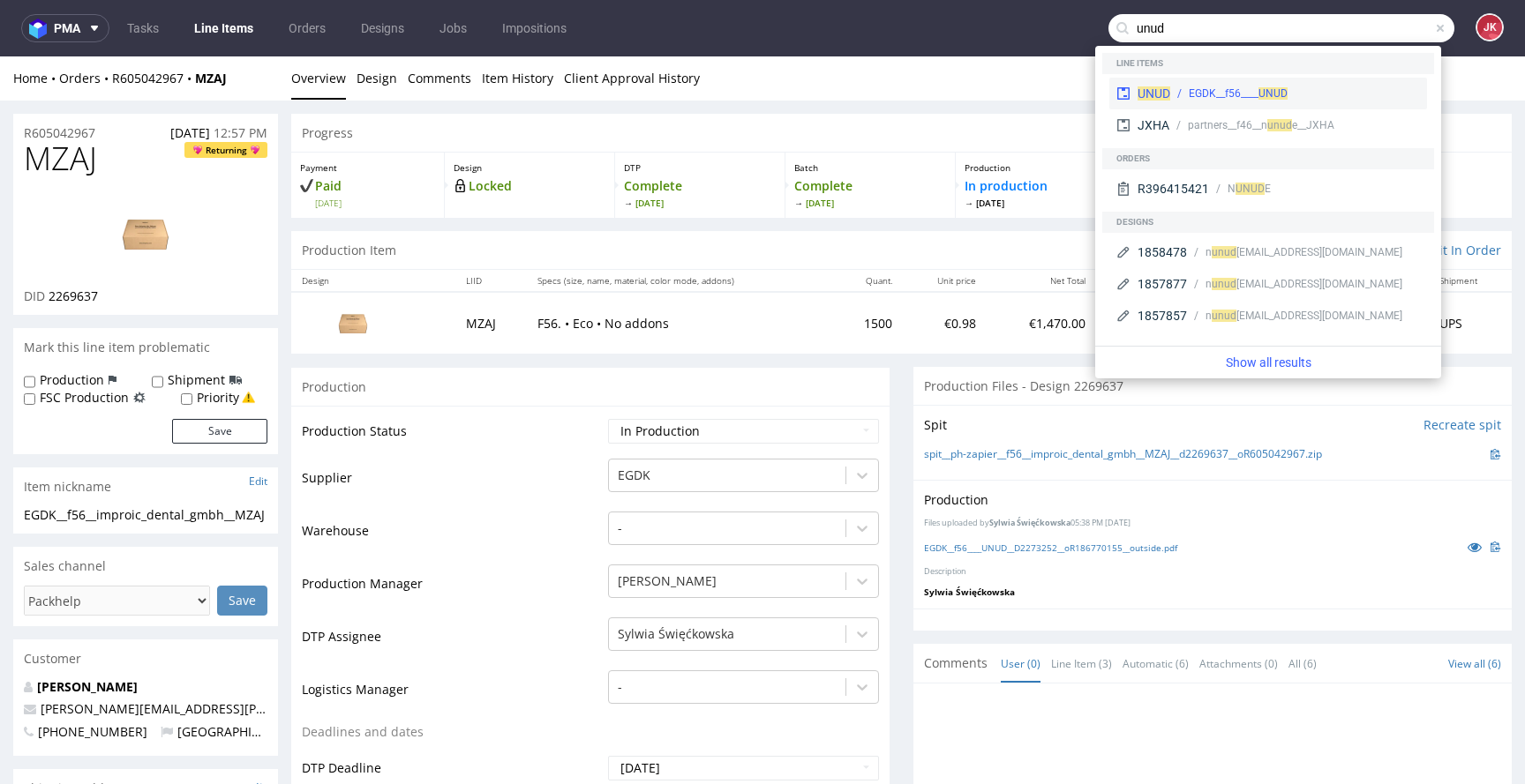
type input "unud"
click at [1164, 88] on span "UNUD" at bounding box center [1154, 93] width 32 height 14
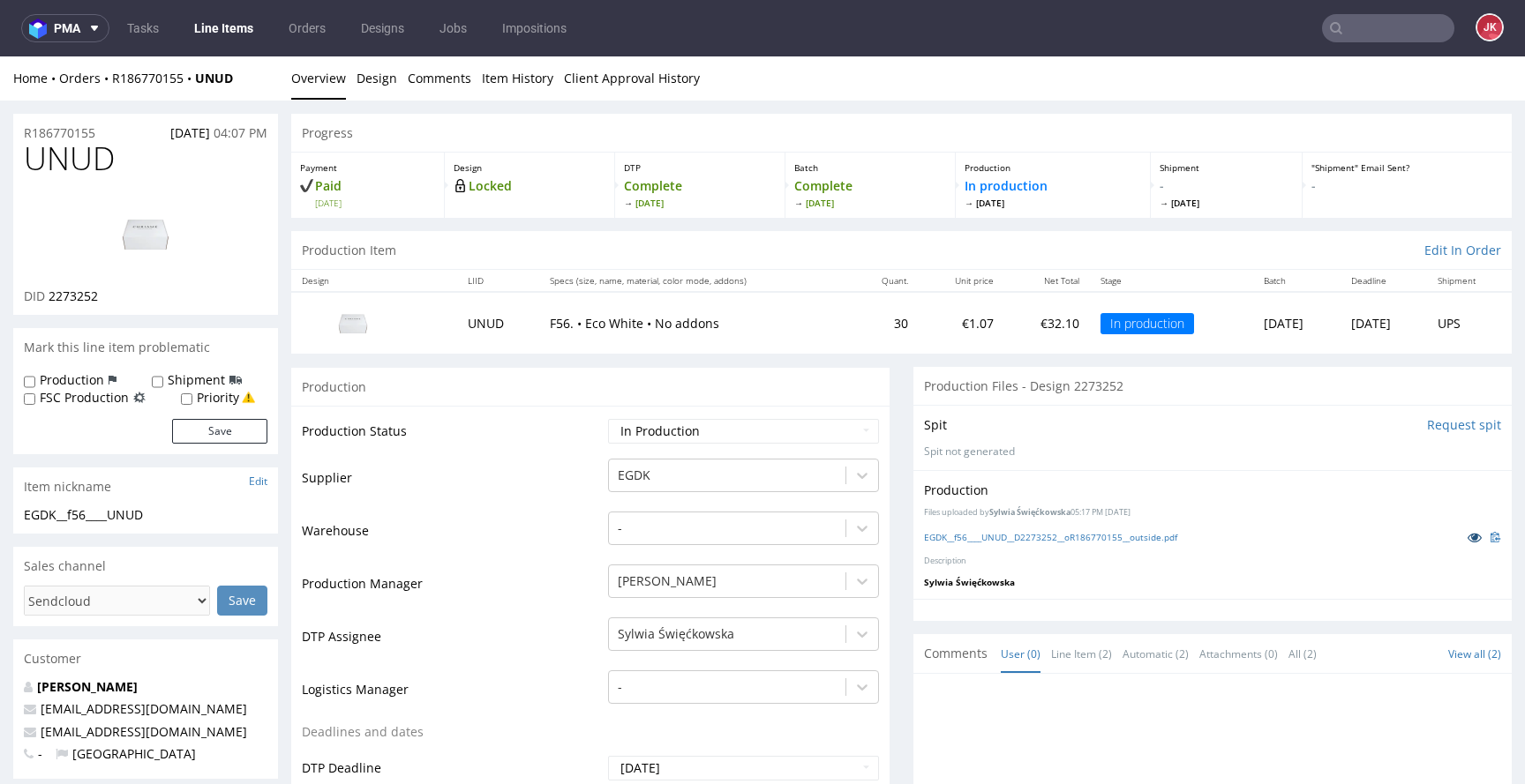
click at [1468, 540] on icon at bounding box center [1475, 538] width 14 height 13
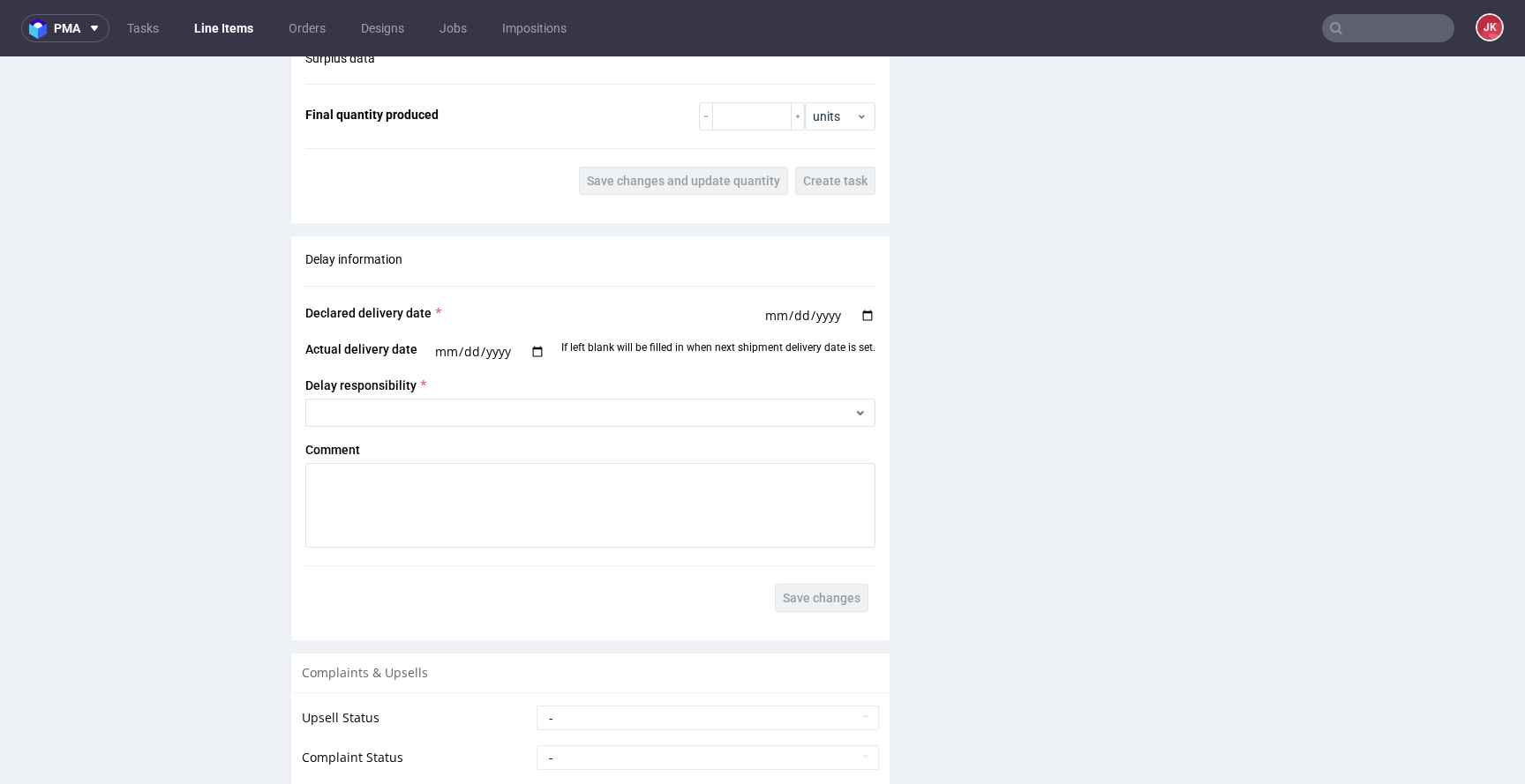
scroll to position [2371, 0]
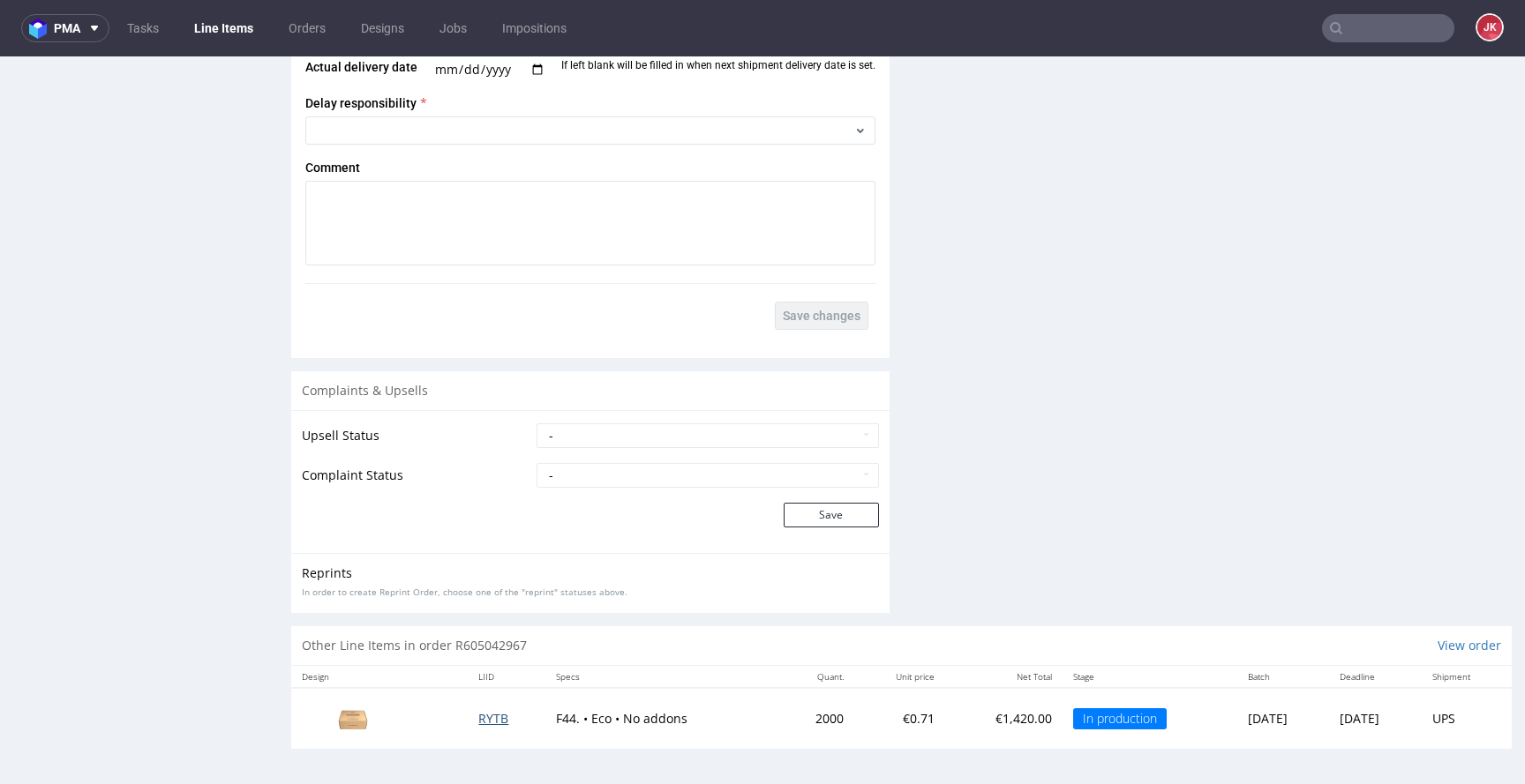
click at [484, 714] on span "RYTB" at bounding box center [493, 719] width 30 height 17
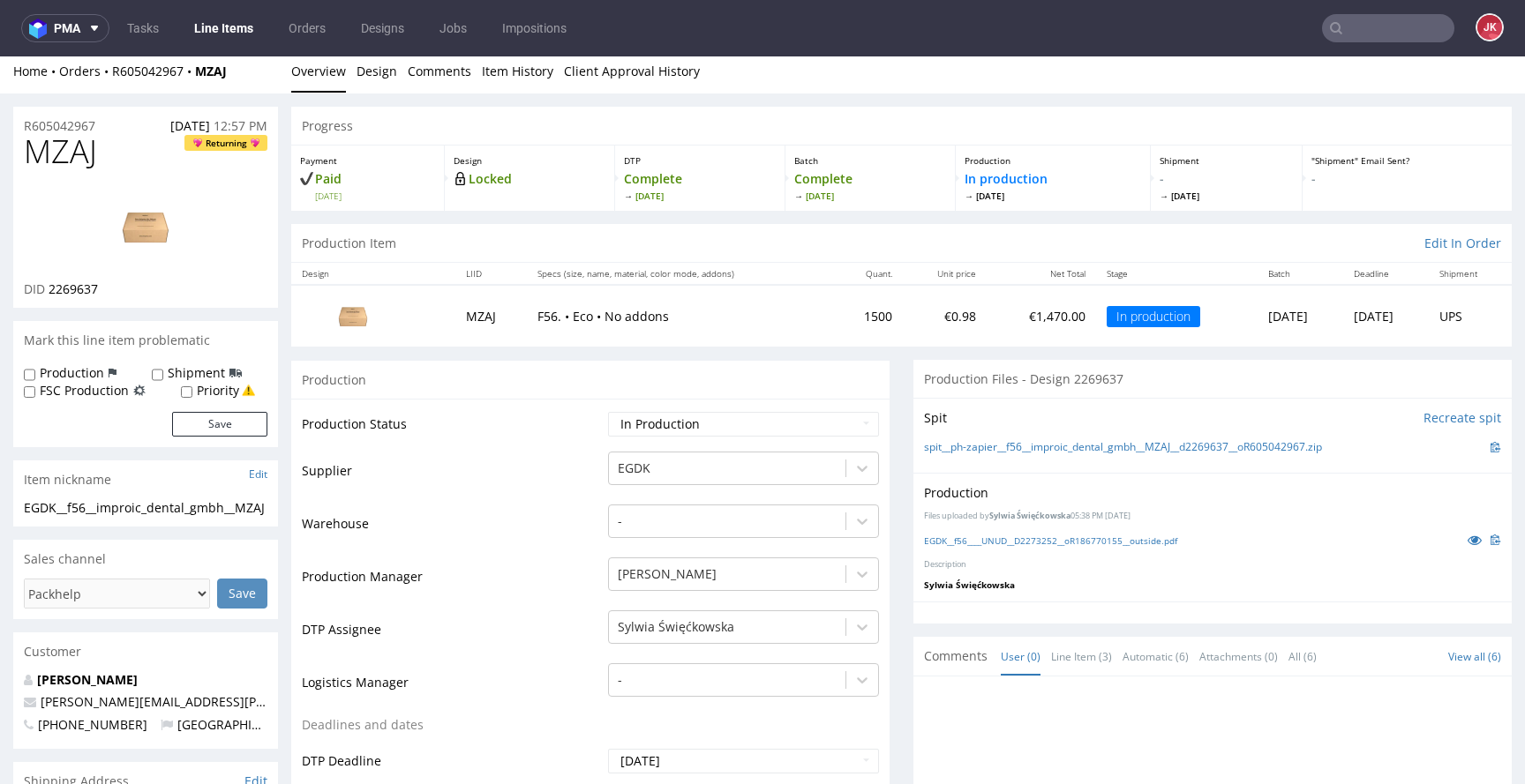
scroll to position [0, 0]
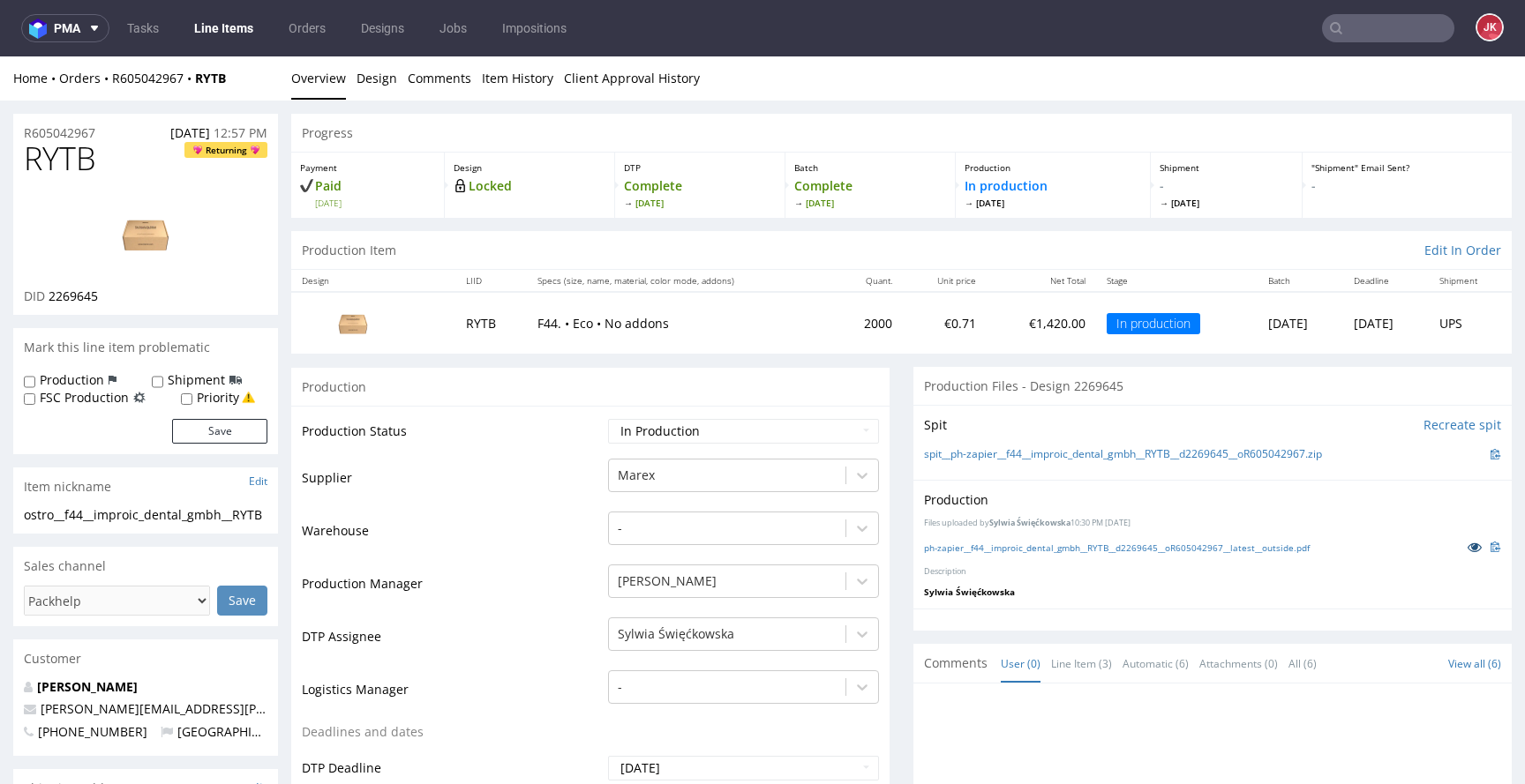
click at [1468, 543] on icon at bounding box center [1475, 547] width 14 height 13
